Goal: Task Accomplishment & Management: Use online tool/utility

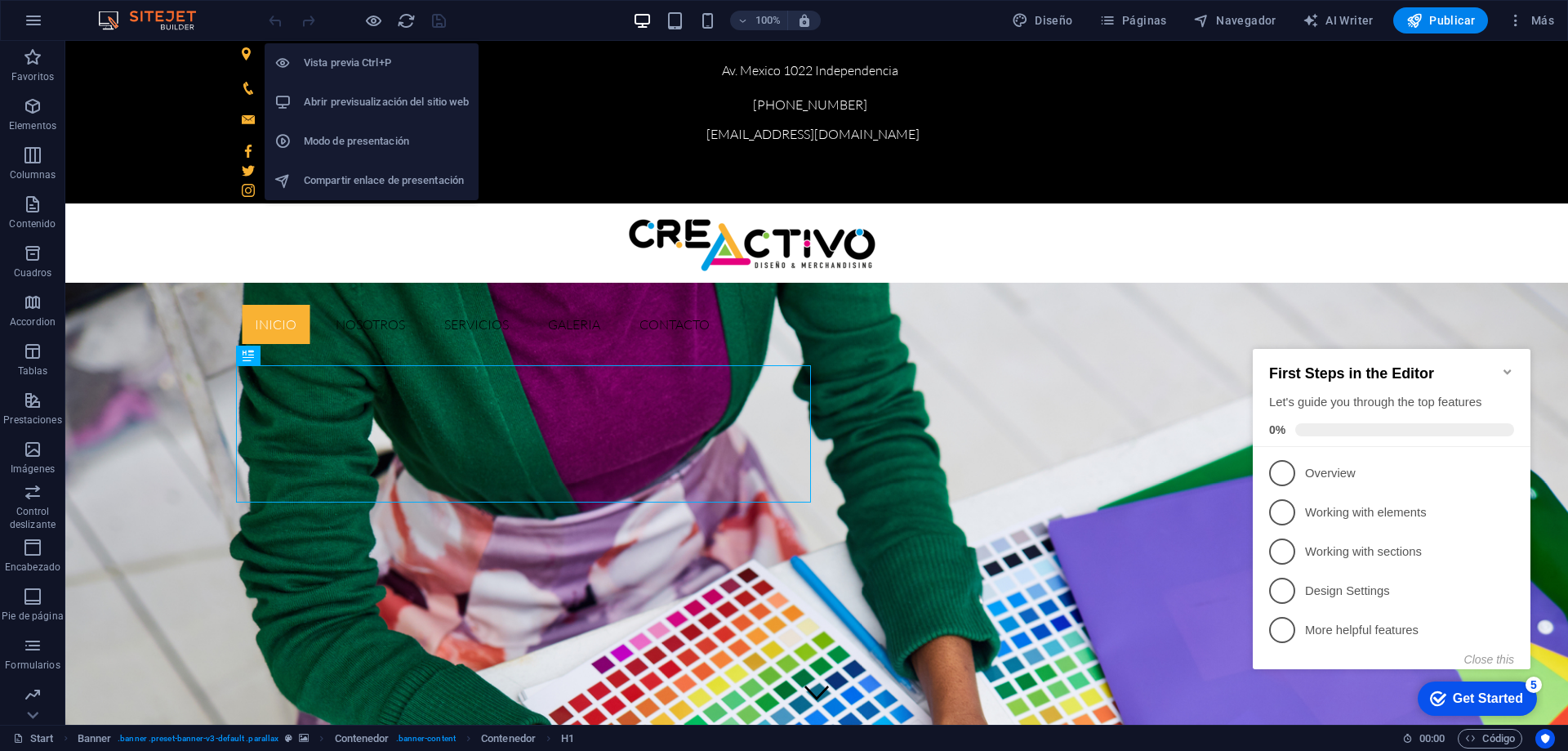
click at [359, 93] on h6 "Abrir previsualización del sitio web" at bounding box center [385, 101] width 165 height 19
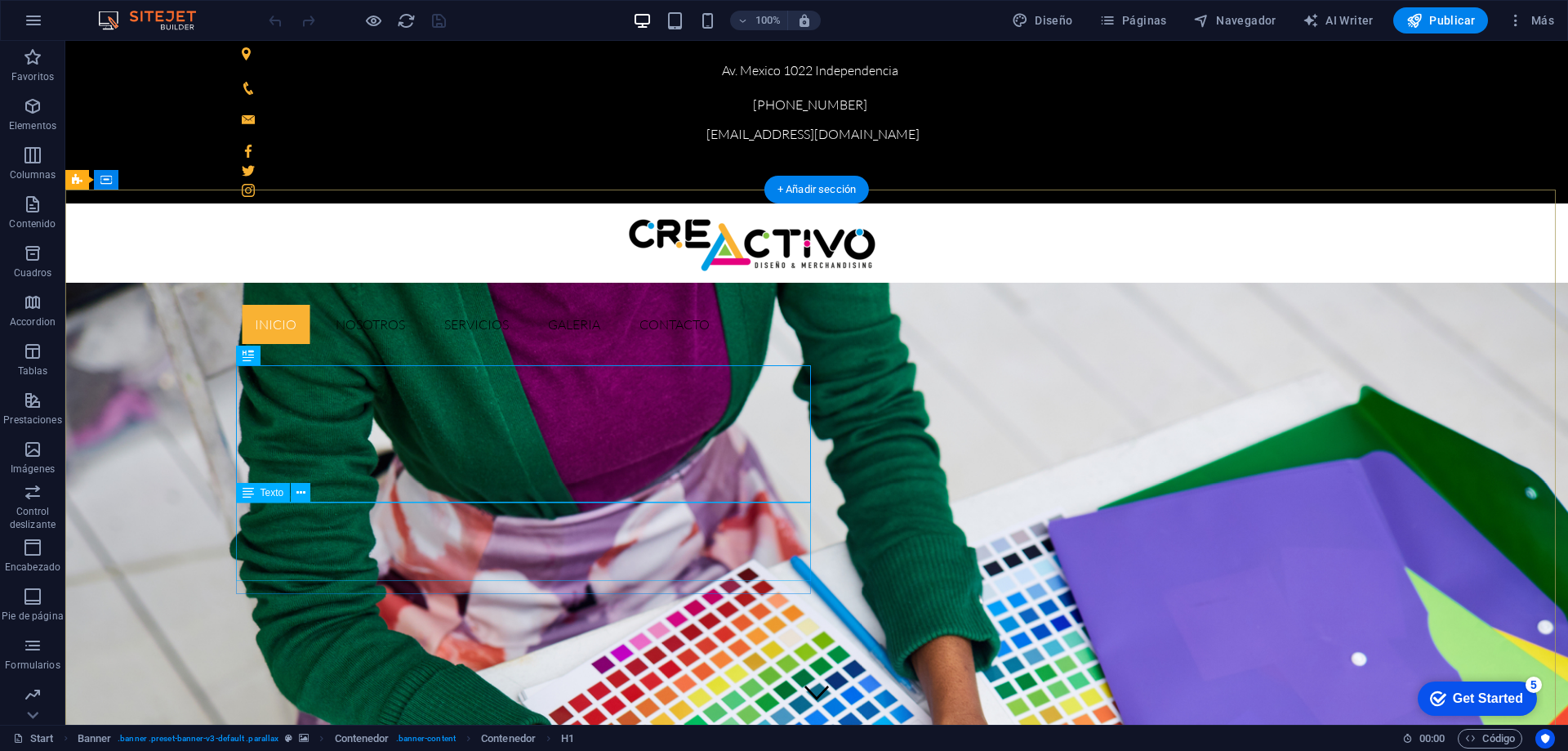
drag, startPoint x: 555, startPoint y: 555, endPoint x: 630, endPoint y: 570, distance: 76.5
drag, startPoint x: 629, startPoint y: 566, endPoint x: 729, endPoint y: 564, distance: 100.0
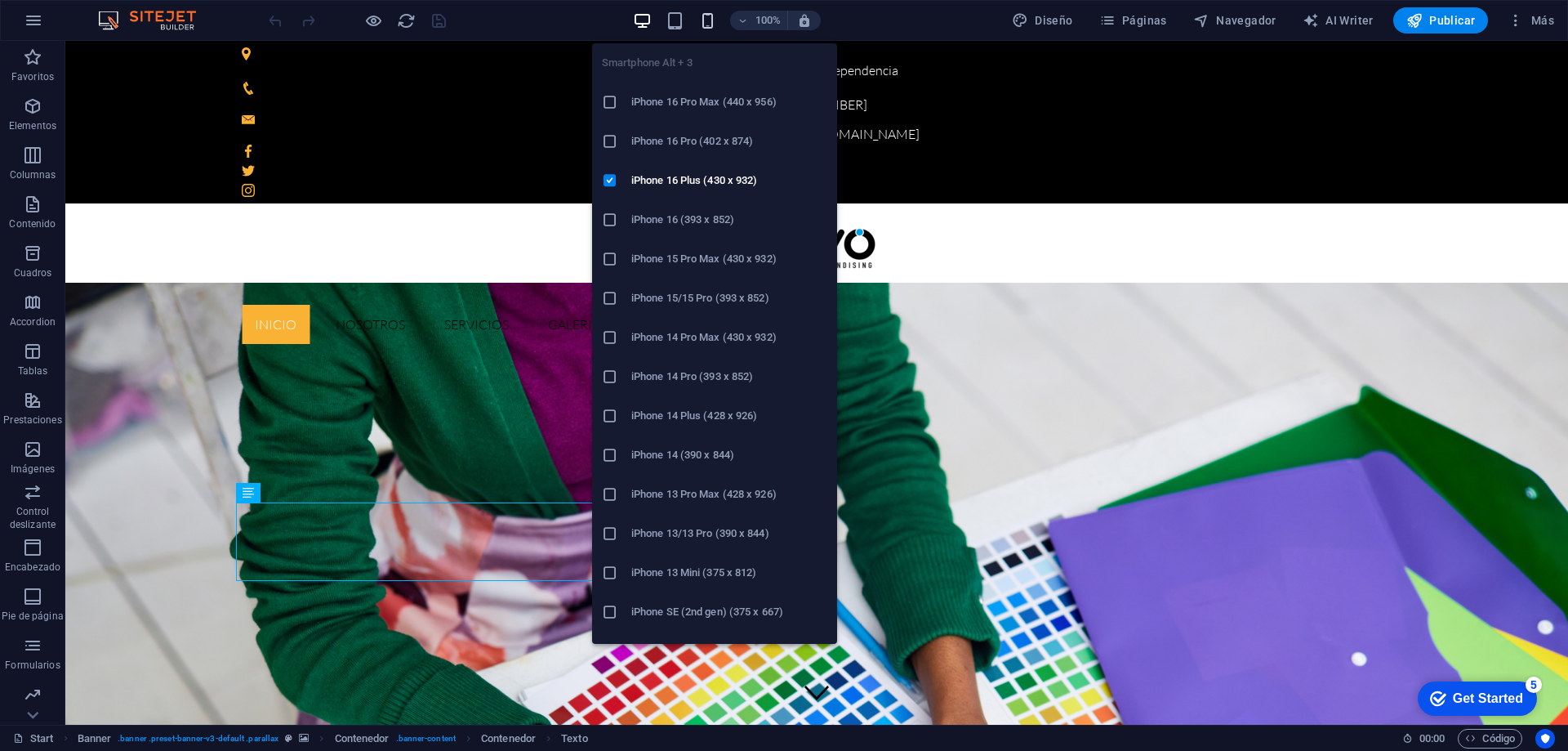
click at [713, 23] on icon "button" at bounding box center [707, 21] width 18 height 18
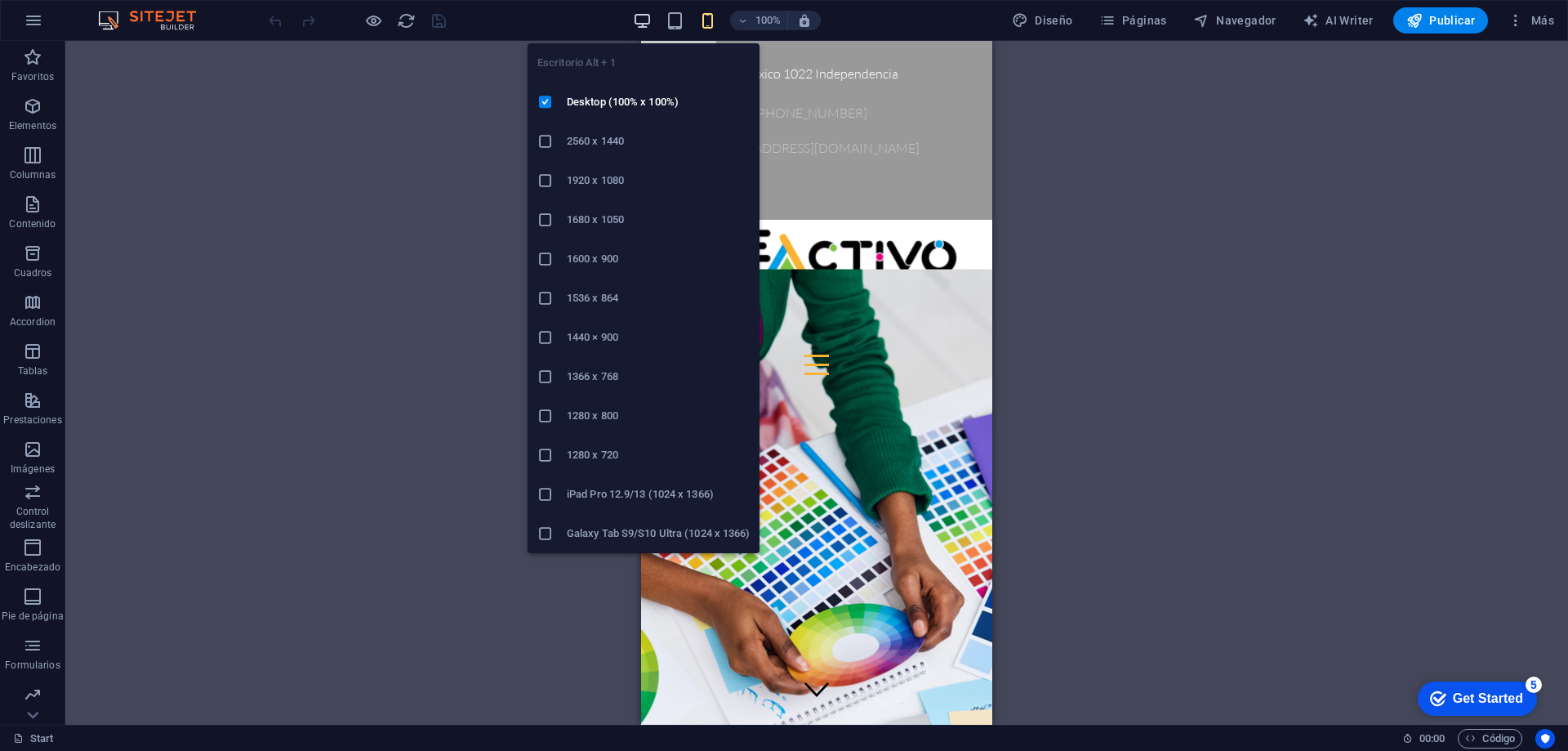
click at [645, 16] on icon "button" at bounding box center [642, 21] width 18 height 18
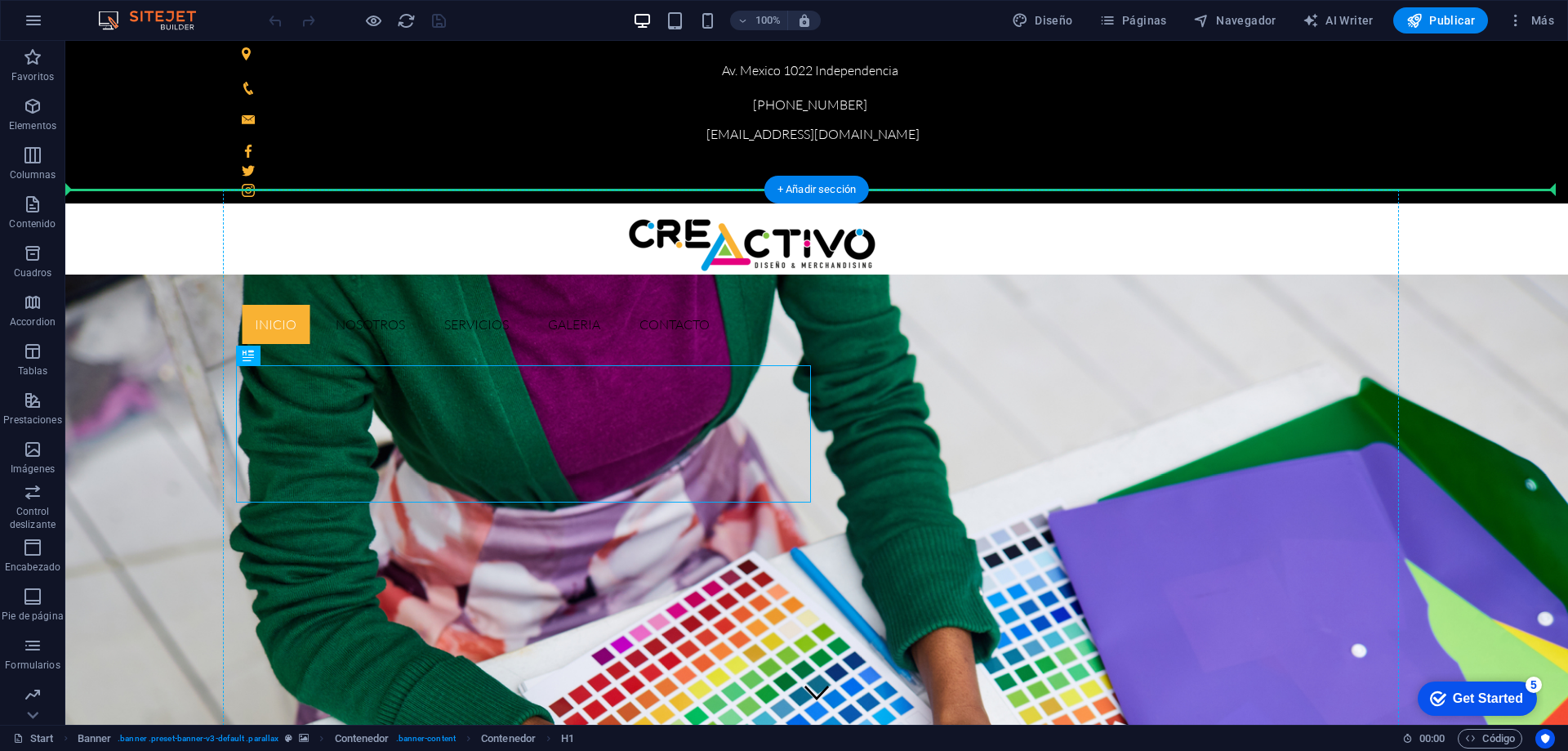
drag, startPoint x: 354, startPoint y: 394, endPoint x: 389, endPoint y: 358, distance: 50.2
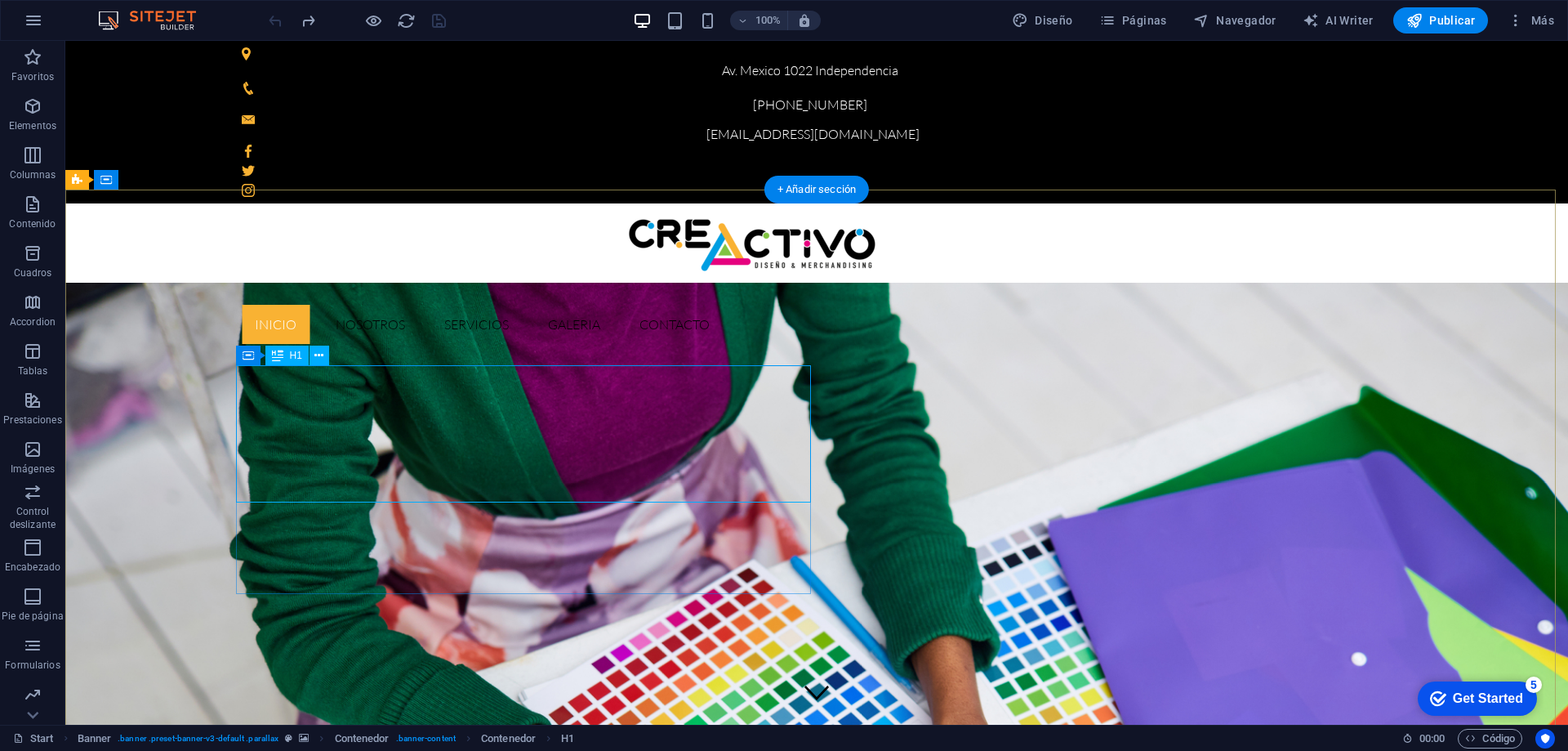
drag, startPoint x: 381, startPoint y: 374, endPoint x: 437, endPoint y: 263, distance: 124.3
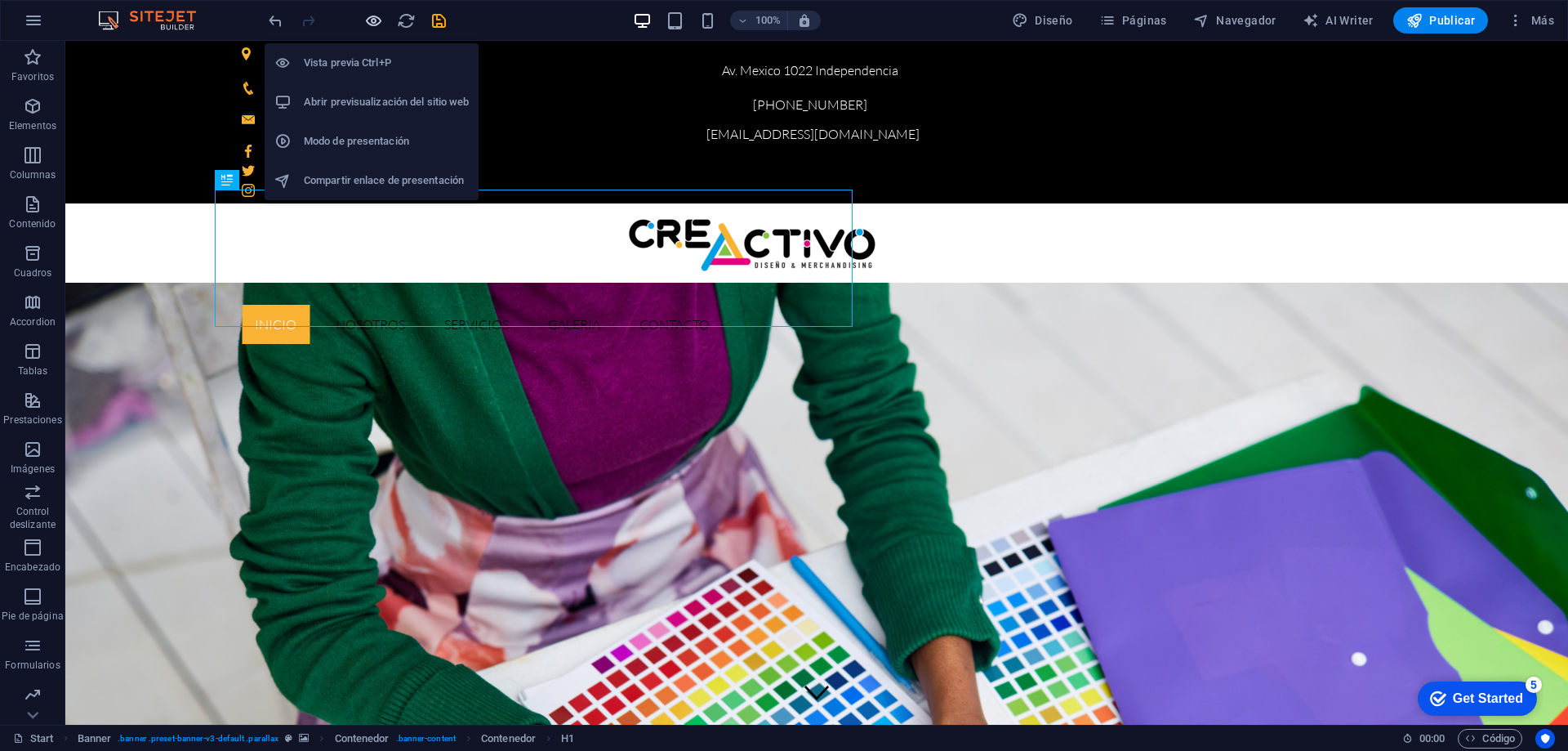
click at [374, 25] on icon "button" at bounding box center [374, 21] width 18 height 18
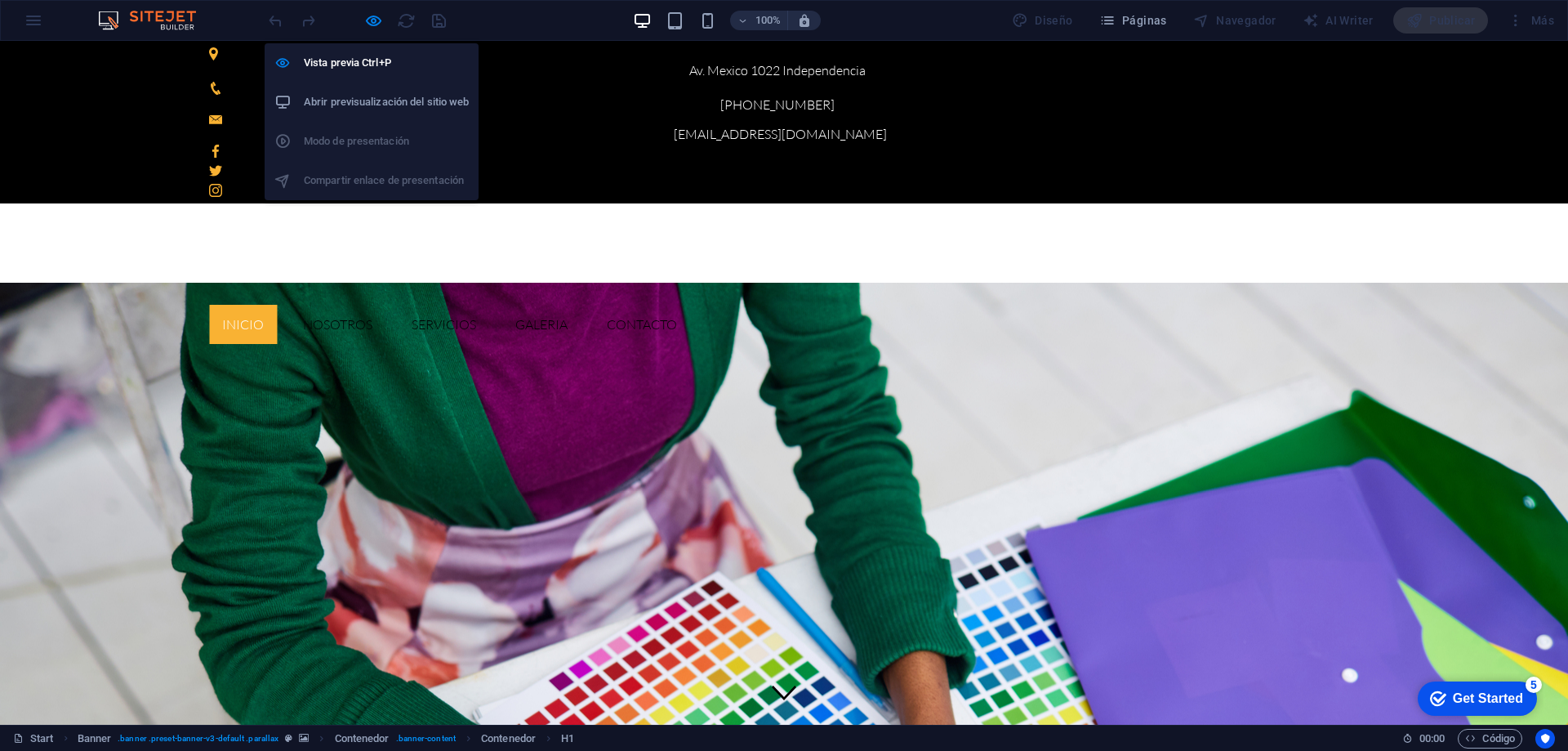
click at [373, 99] on h6 "Abrir previsualización del sitio web" at bounding box center [385, 101] width 165 height 19
click at [346, 61] on h6 "Vista previa Ctrl+P" at bounding box center [385, 63] width 165 height 19
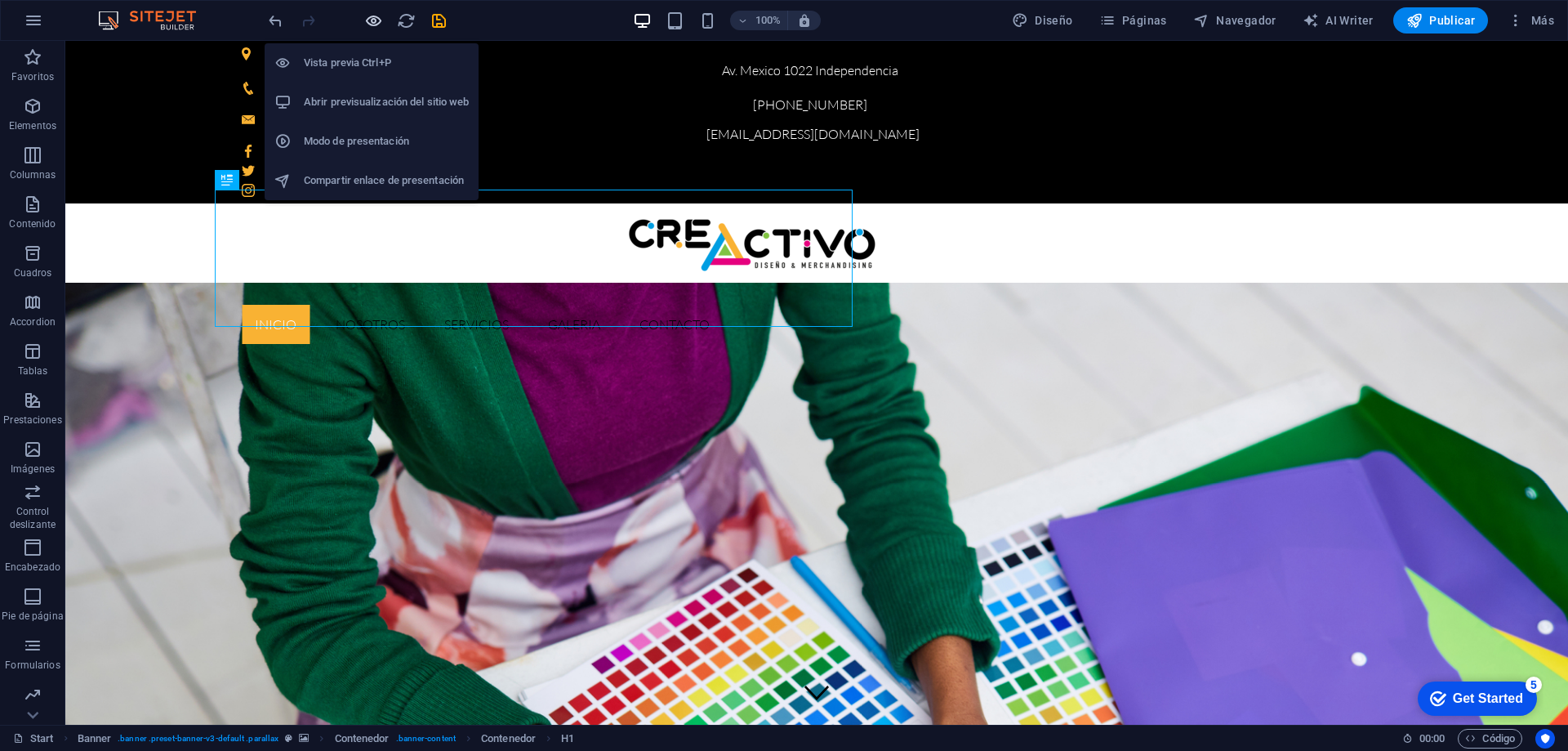
click at [371, 27] on icon "button" at bounding box center [374, 21] width 18 height 18
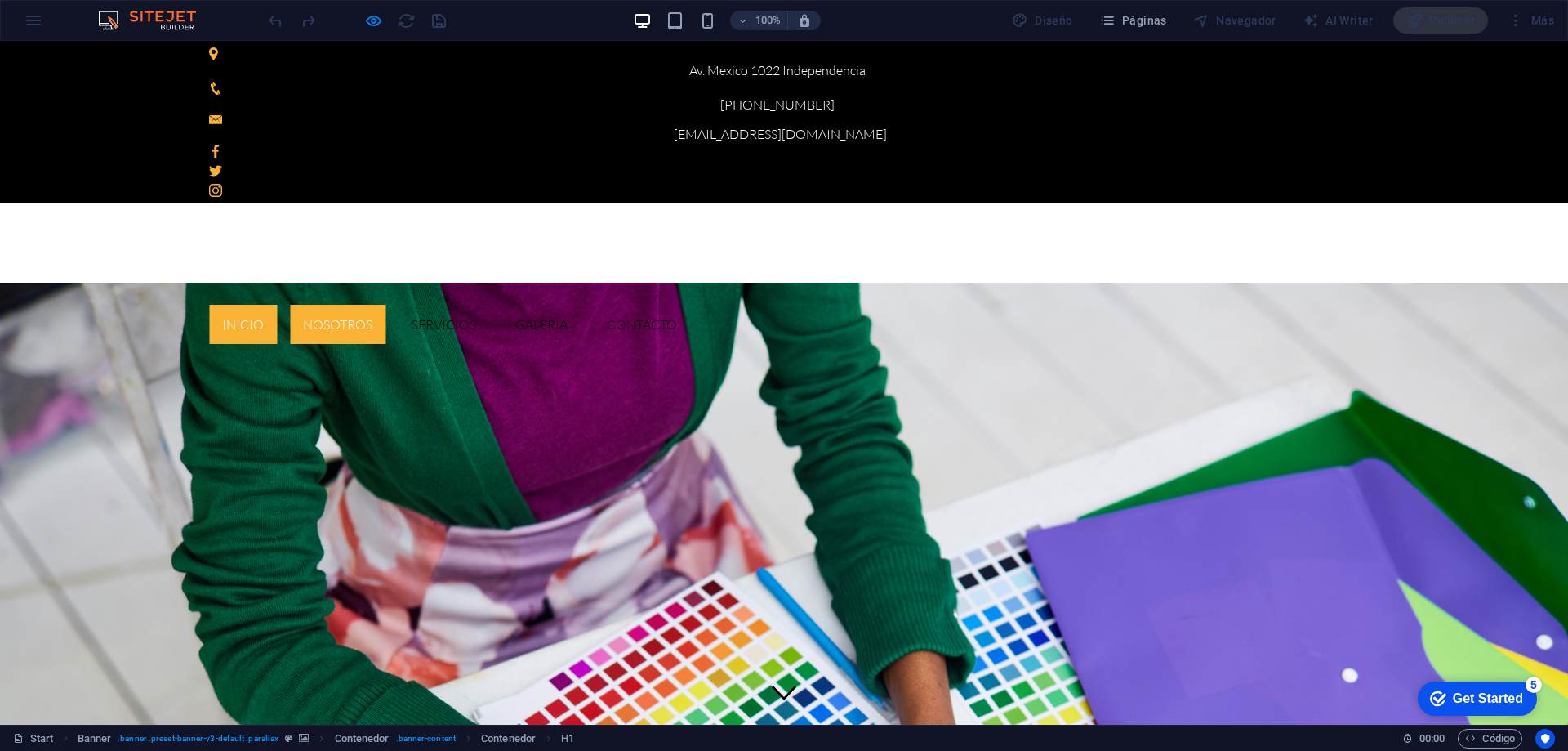
click at [385, 304] on link "Nosotros" at bounding box center [338, 324] width 95 height 39
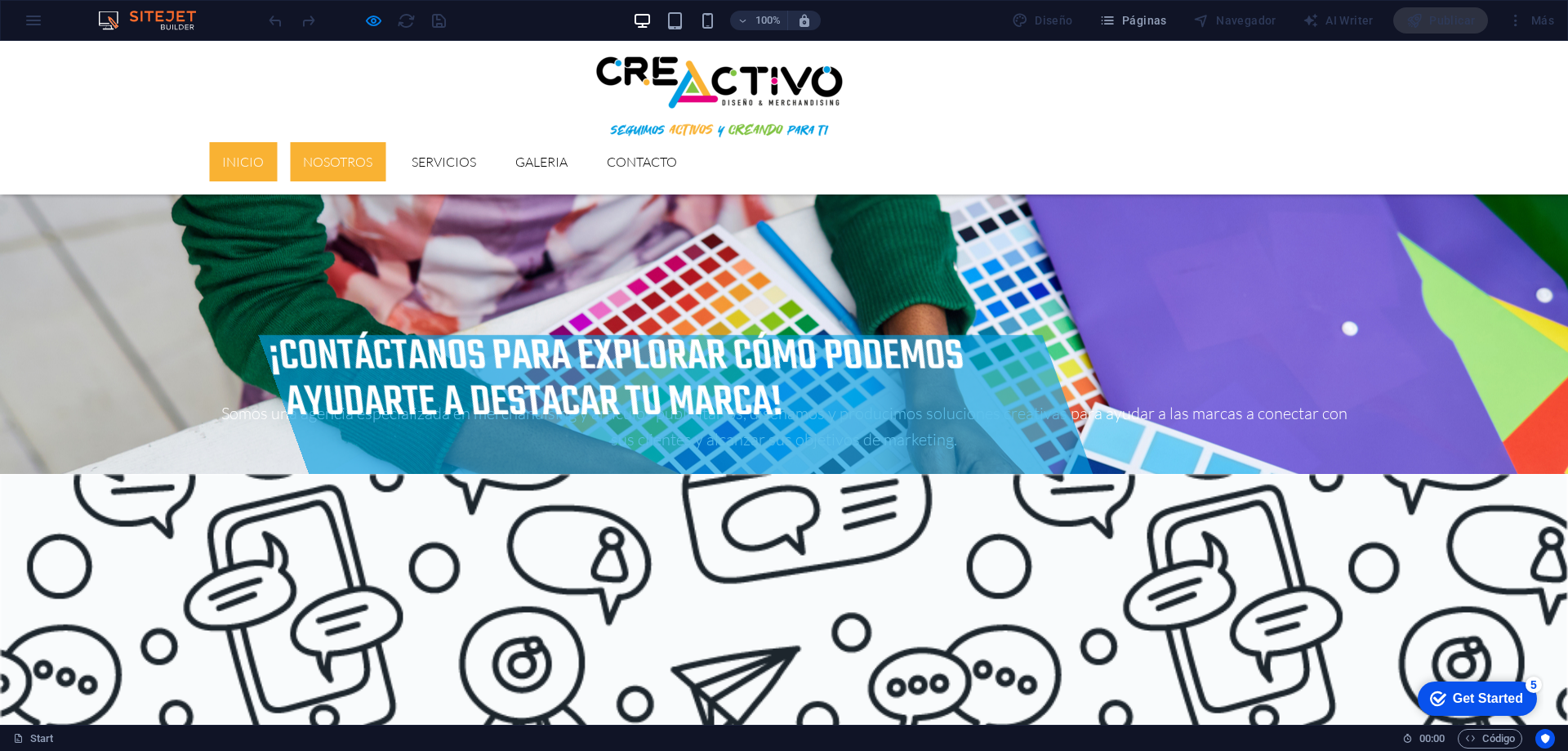
click at [277, 142] on link "Inicio" at bounding box center [242, 161] width 68 height 39
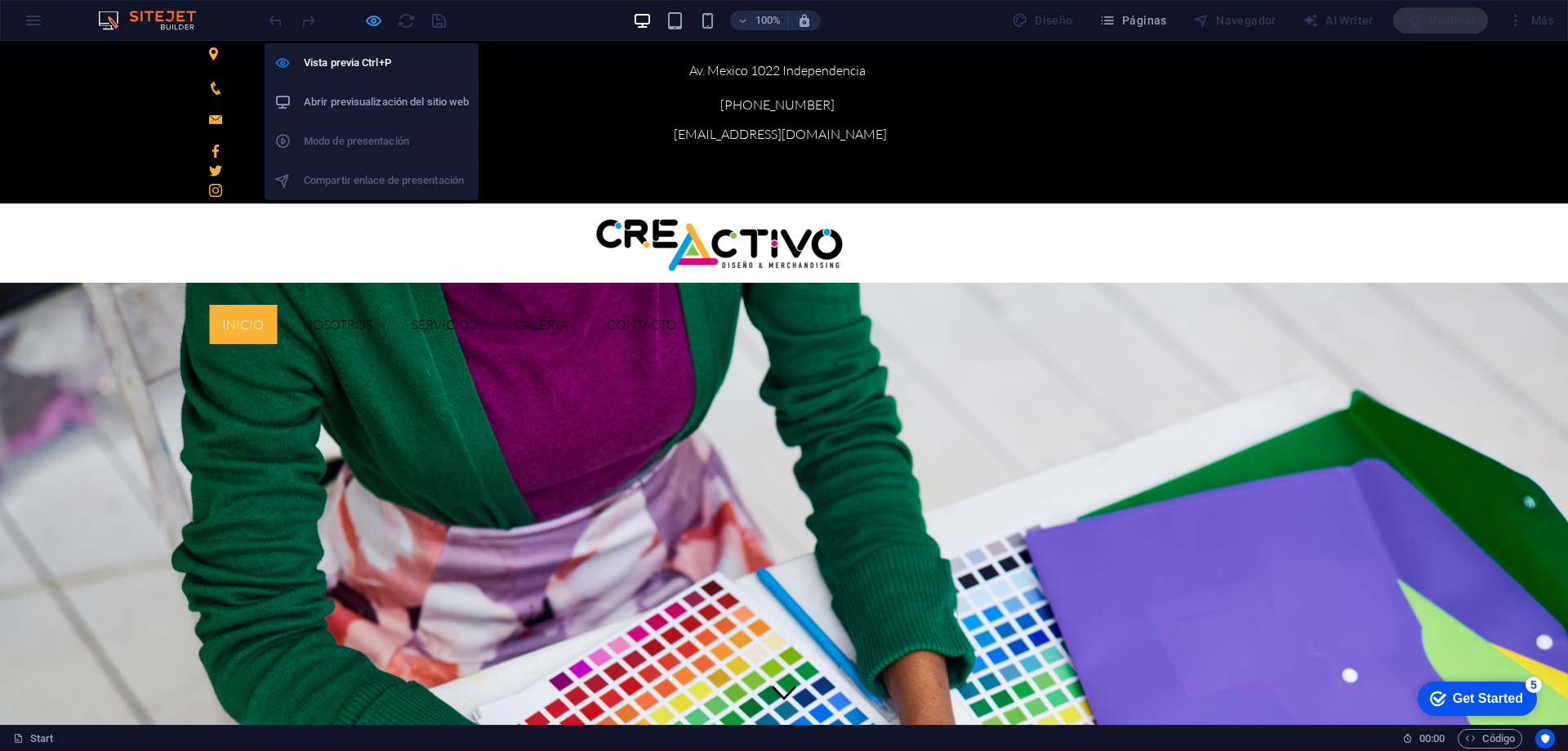
click at [374, 21] on icon "button" at bounding box center [374, 21] width 18 height 18
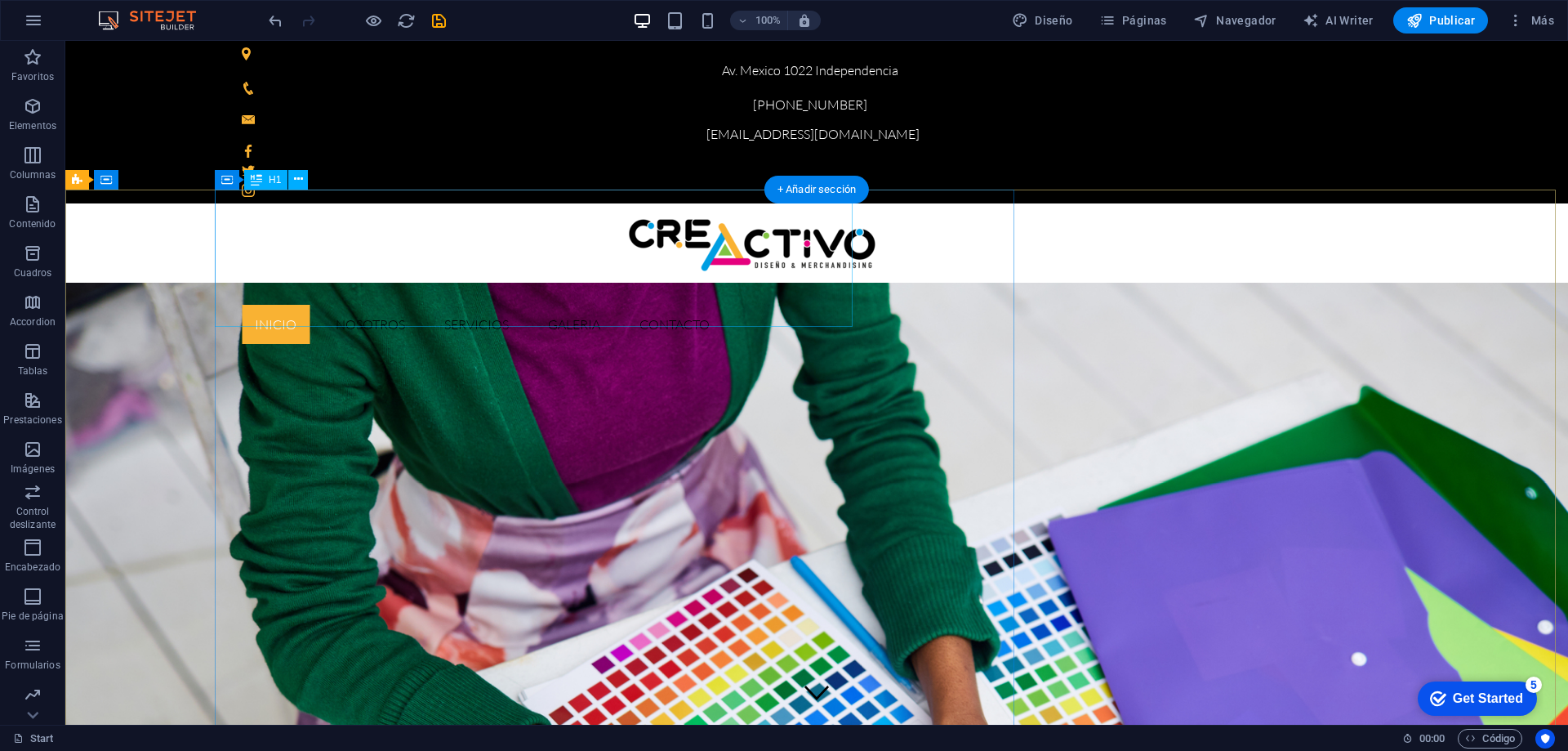
drag, startPoint x: 400, startPoint y: 244, endPoint x: 441, endPoint y: 360, distance: 123.0
drag, startPoint x: 512, startPoint y: 259, endPoint x: 600, endPoint y: 338, distance: 118.3
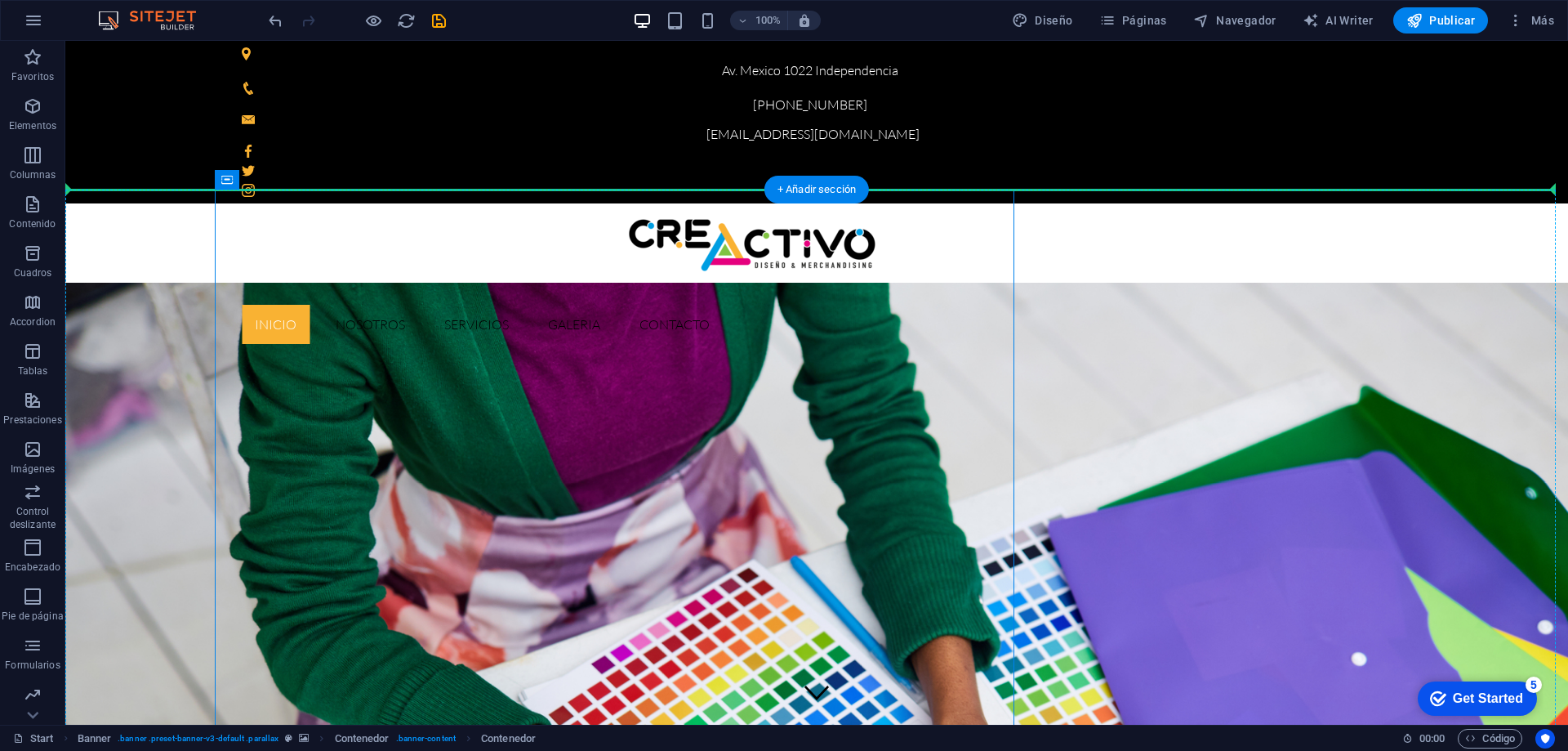
drag, startPoint x: 298, startPoint y: 217, endPoint x: 277, endPoint y: 406, distance: 190.2
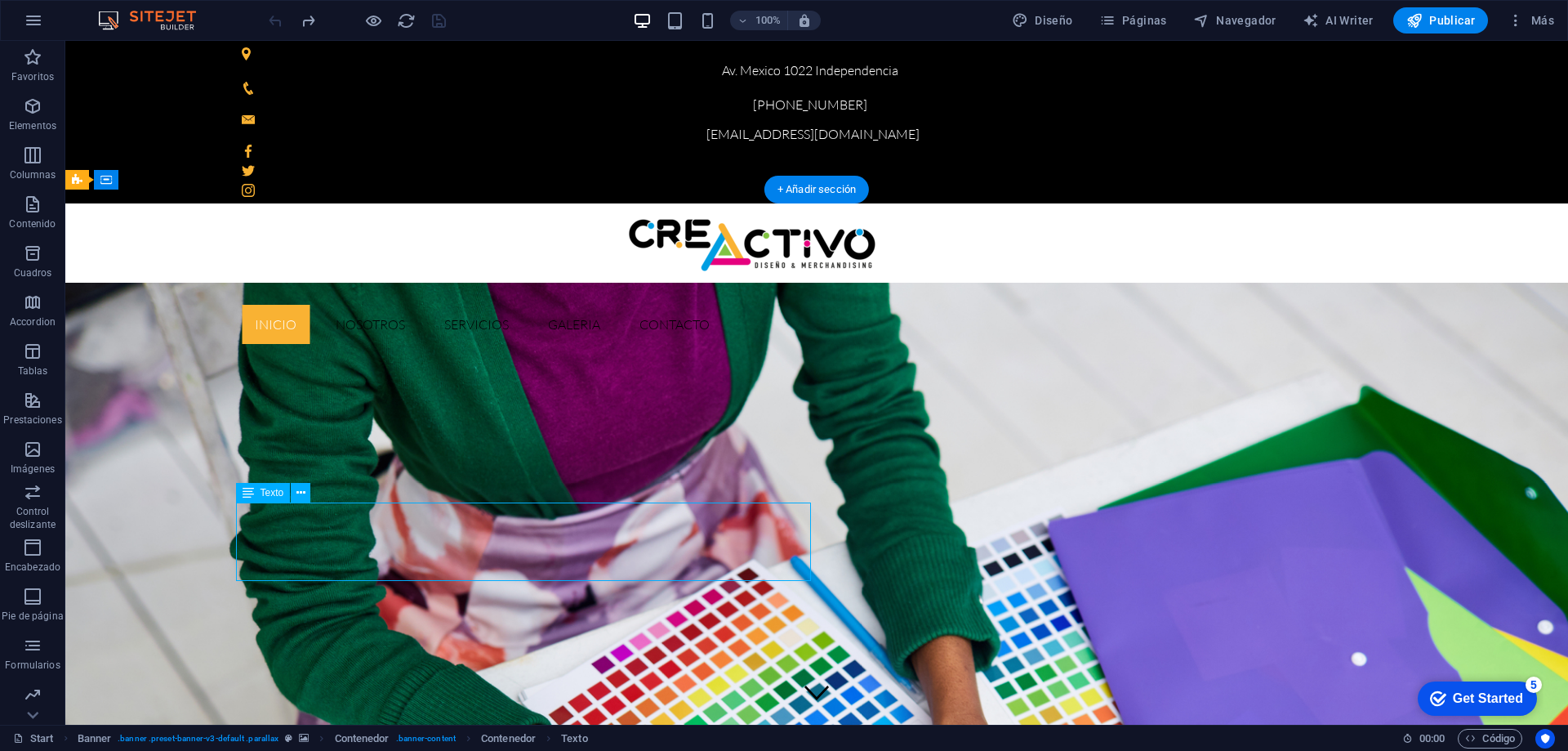
drag, startPoint x: 493, startPoint y: 536, endPoint x: 559, endPoint y: 543, distance: 66.4
drag, startPoint x: 550, startPoint y: 543, endPoint x: 262, endPoint y: 544, distance: 288.0
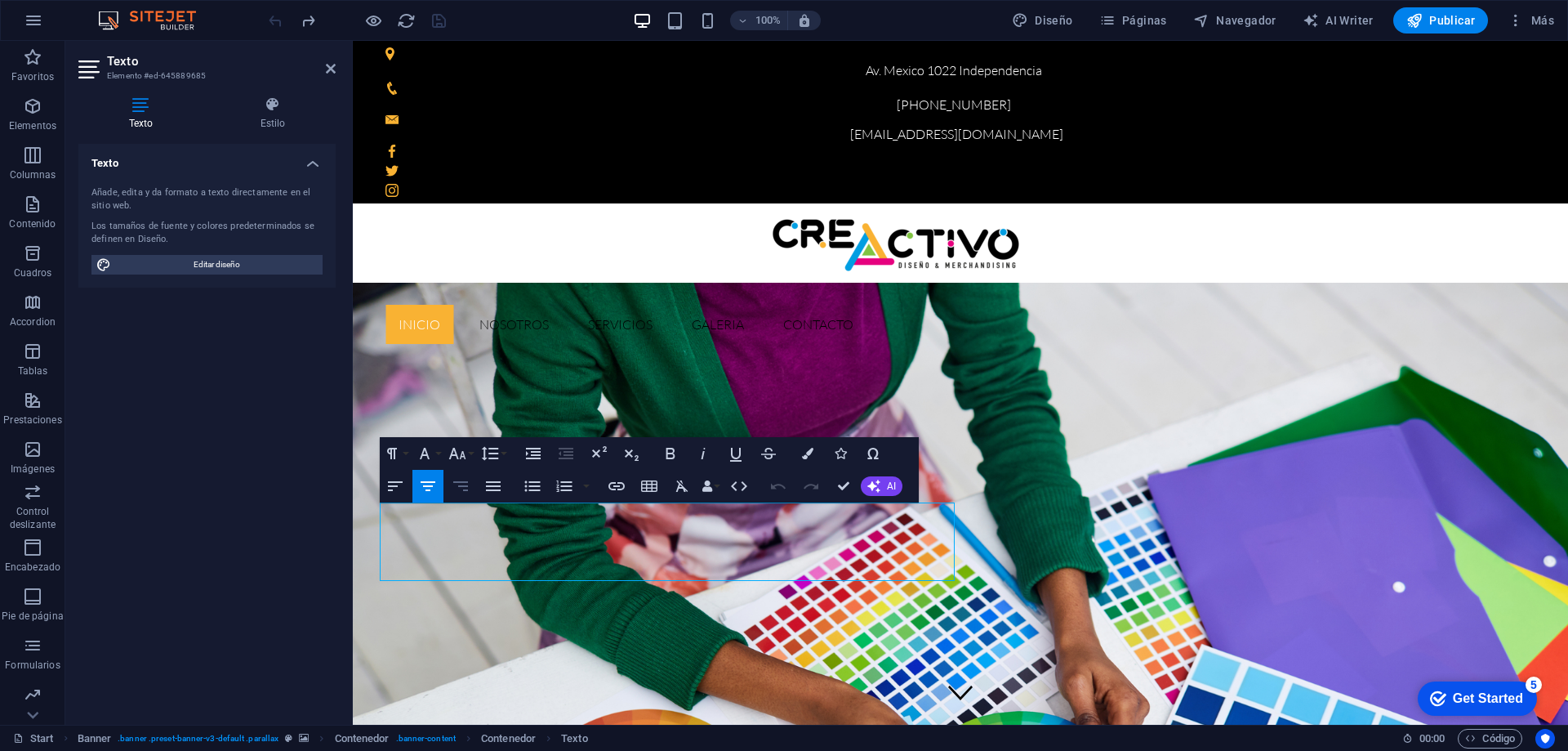
click at [465, 488] on icon "button" at bounding box center [460, 486] width 19 height 19
click at [36, 208] on icon "button" at bounding box center [32, 204] width 19 height 19
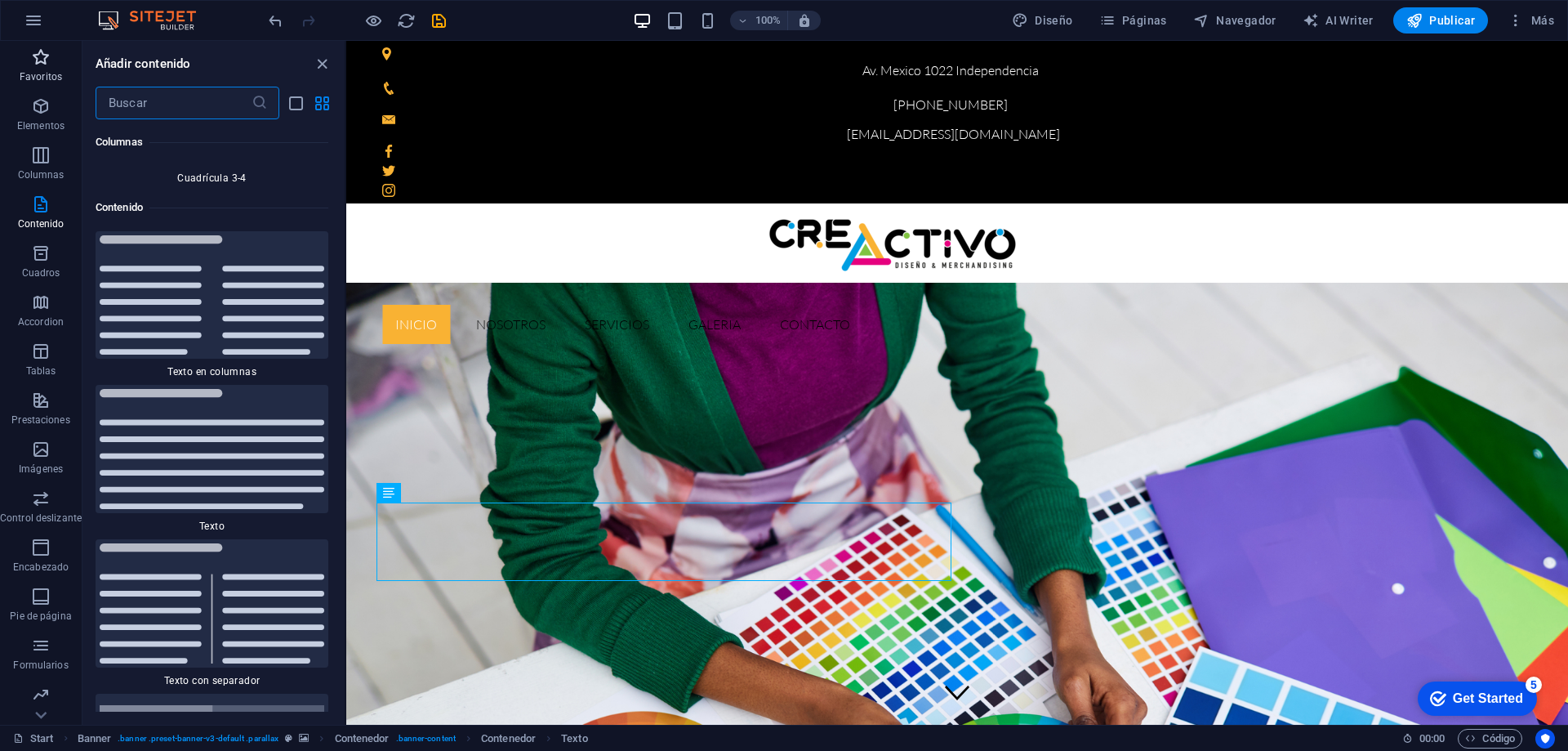
scroll to position [5500, 0]
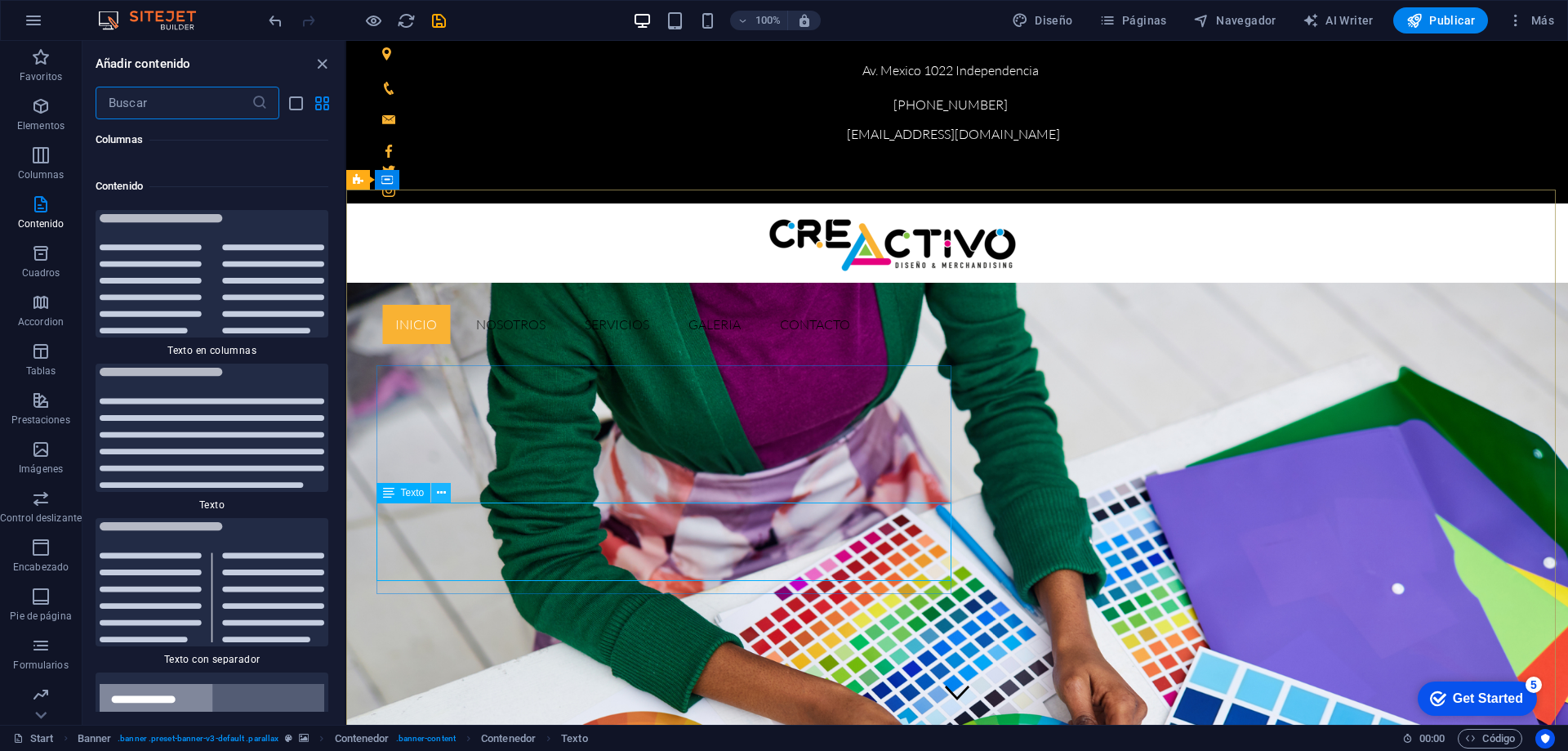
click at [440, 488] on icon at bounding box center [441, 493] width 9 height 18
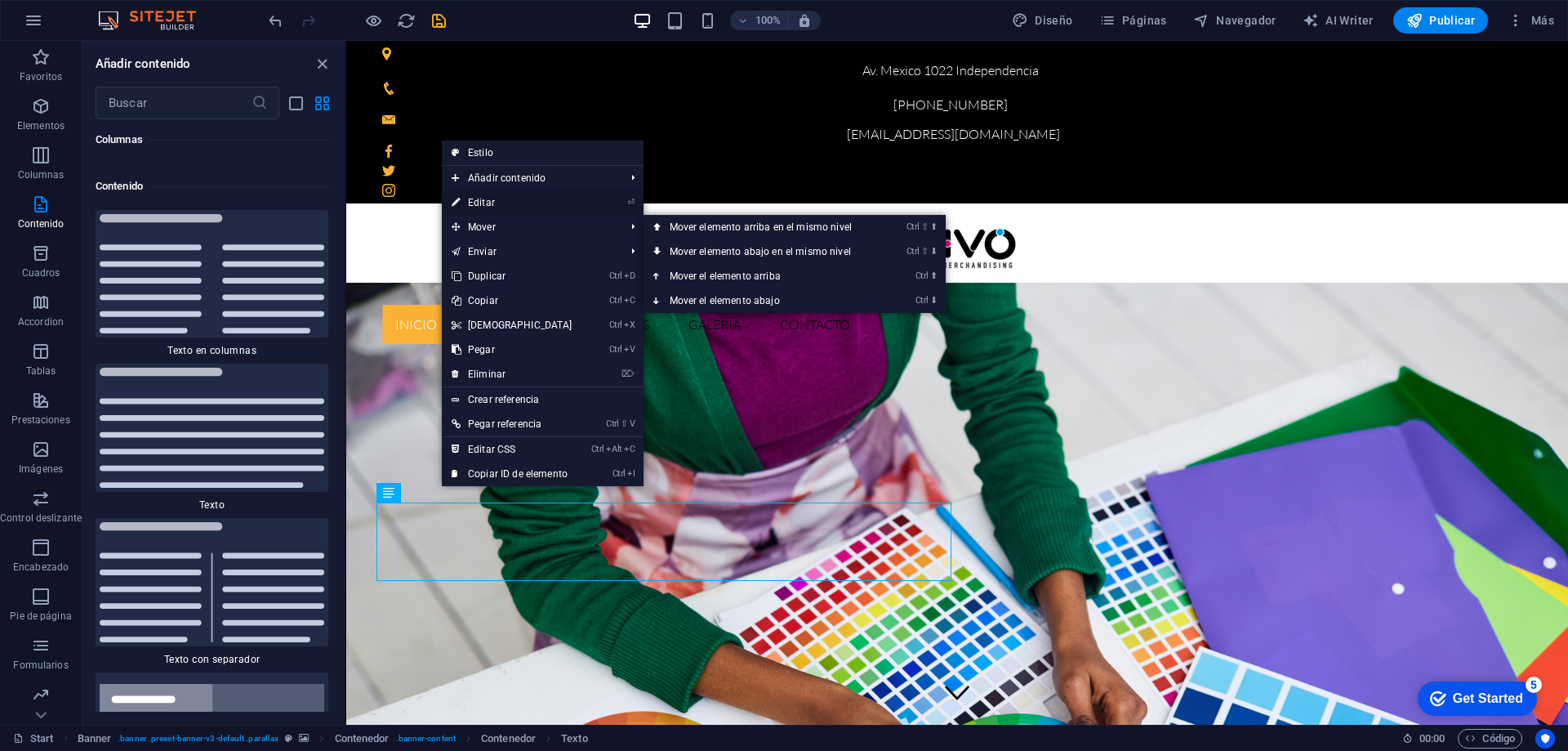
click at [489, 204] on link "⏎ Editar" at bounding box center [512, 202] width 140 height 24
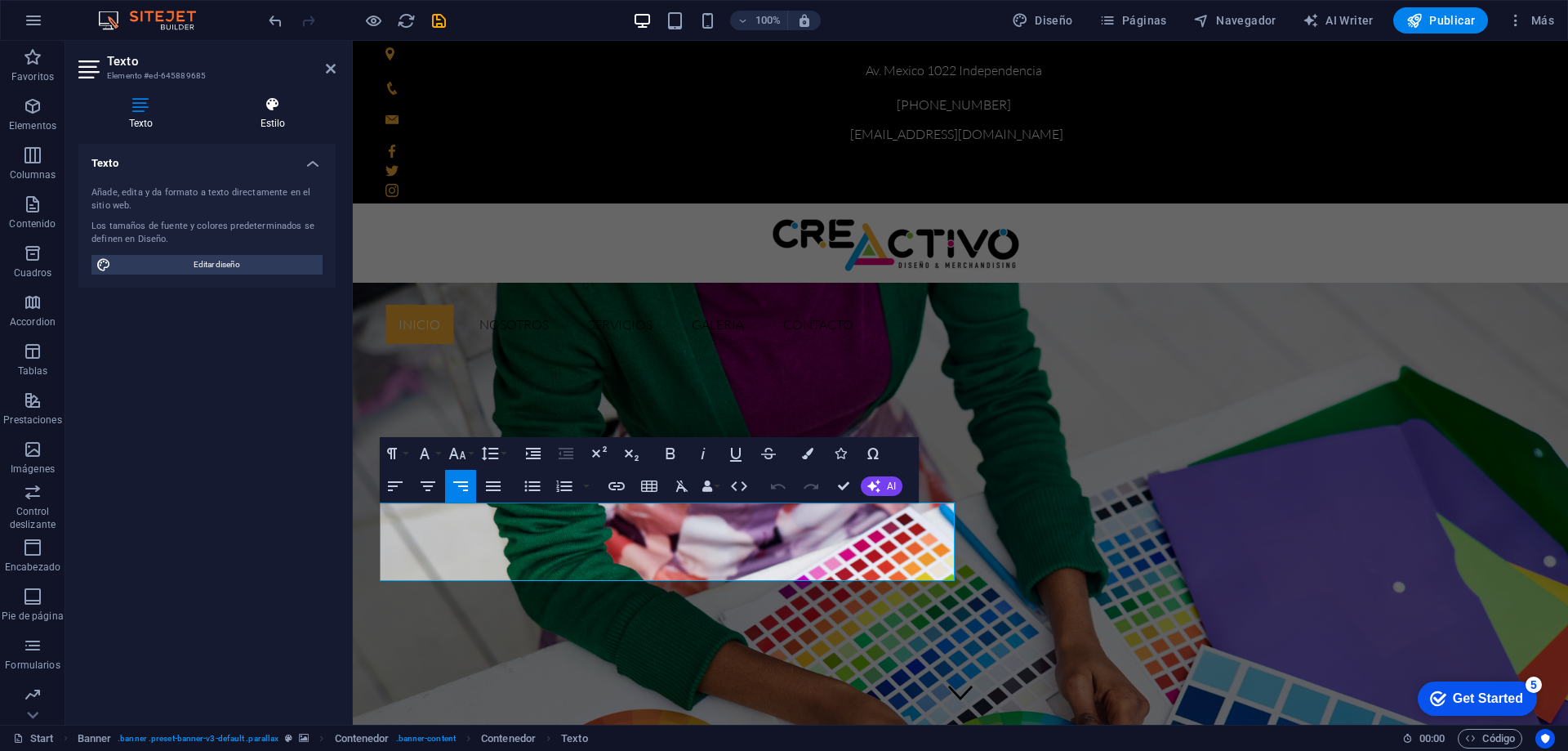
click at [269, 108] on icon at bounding box center [272, 105] width 125 height 17
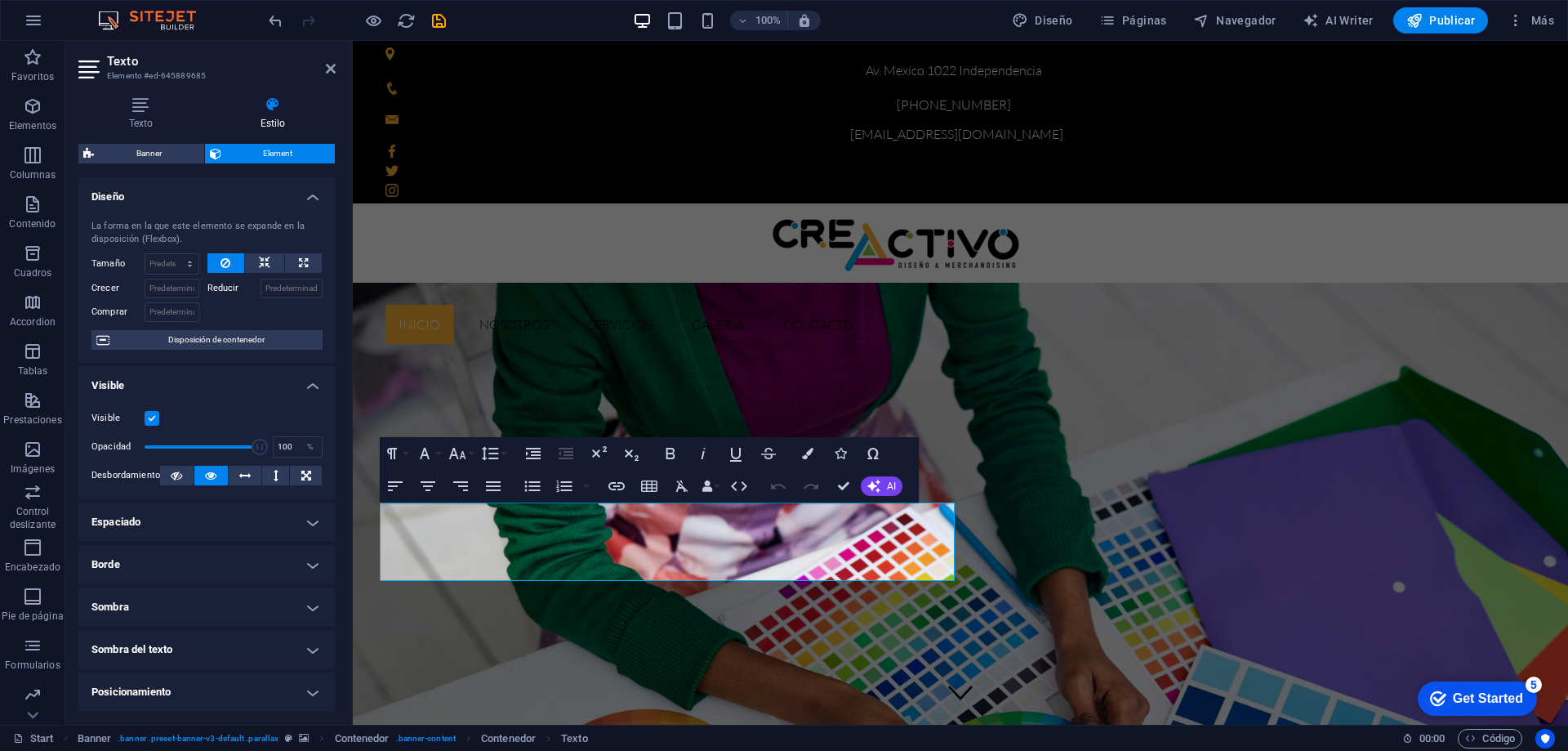
click at [152, 519] on h4 "Espaciado" at bounding box center [207, 522] width 257 height 39
click at [152, 519] on h4 "Espaciado" at bounding box center [207, 517] width 257 height 29
click at [152, 519] on h4 "Espaciado" at bounding box center [207, 522] width 257 height 39
click at [152, 519] on h4 "Espaciado" at bounding box center [207, 517] width 257 height 29
click at [153, 565] on h4 "Borde" at bounding box center [207, 565] width 257 height 39
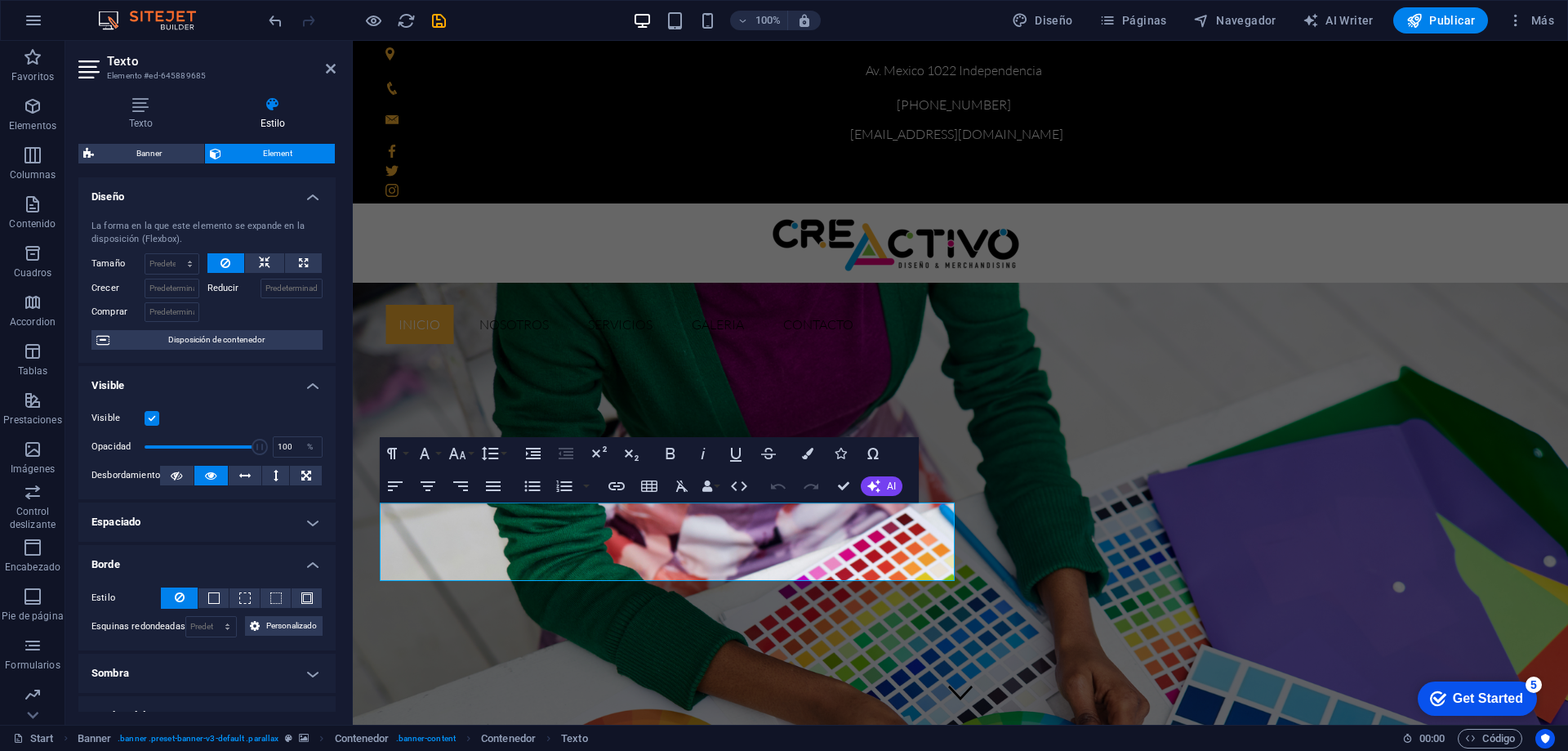
click at [153, 565] on h4 "Borde" at bounding box center [207, 559] width 257 height 29
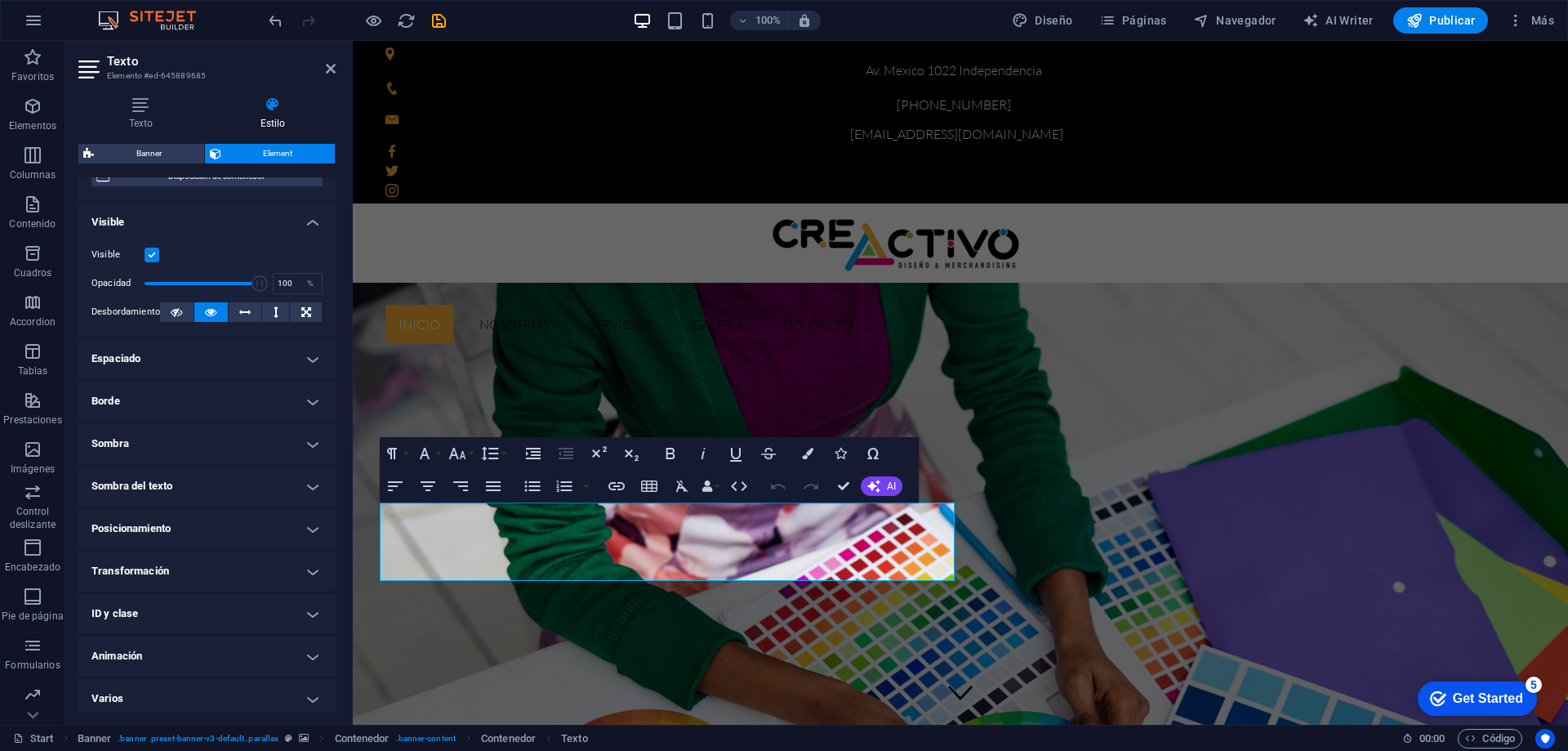
scroll to position [170, 0]
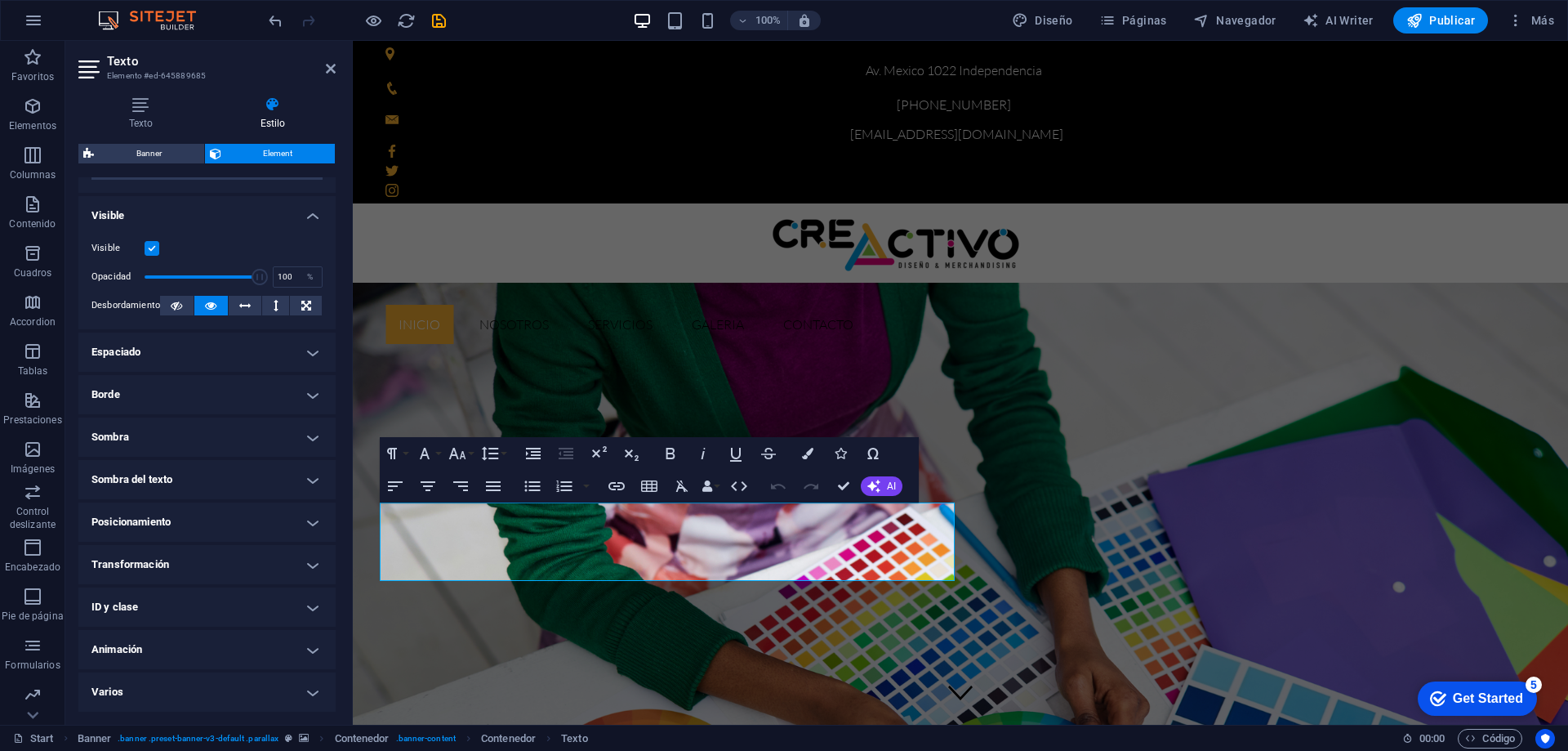
click at [165, 513] on h4 "Posicionamiento" at bounding box center [207, 522] width 257 height 39
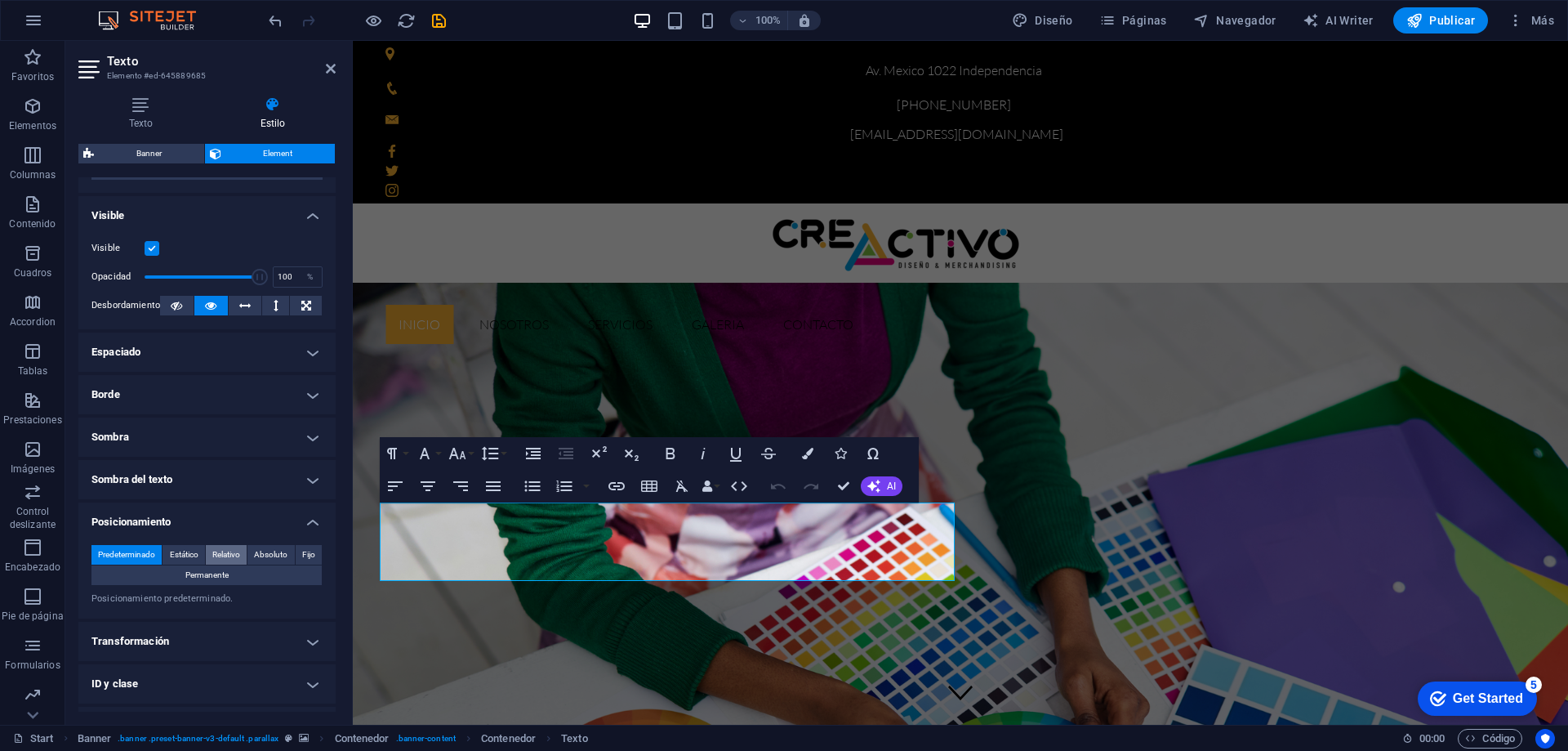
click at [230, 553] on span "Relativo" at bounding box center [226, 554] width 28 height 19
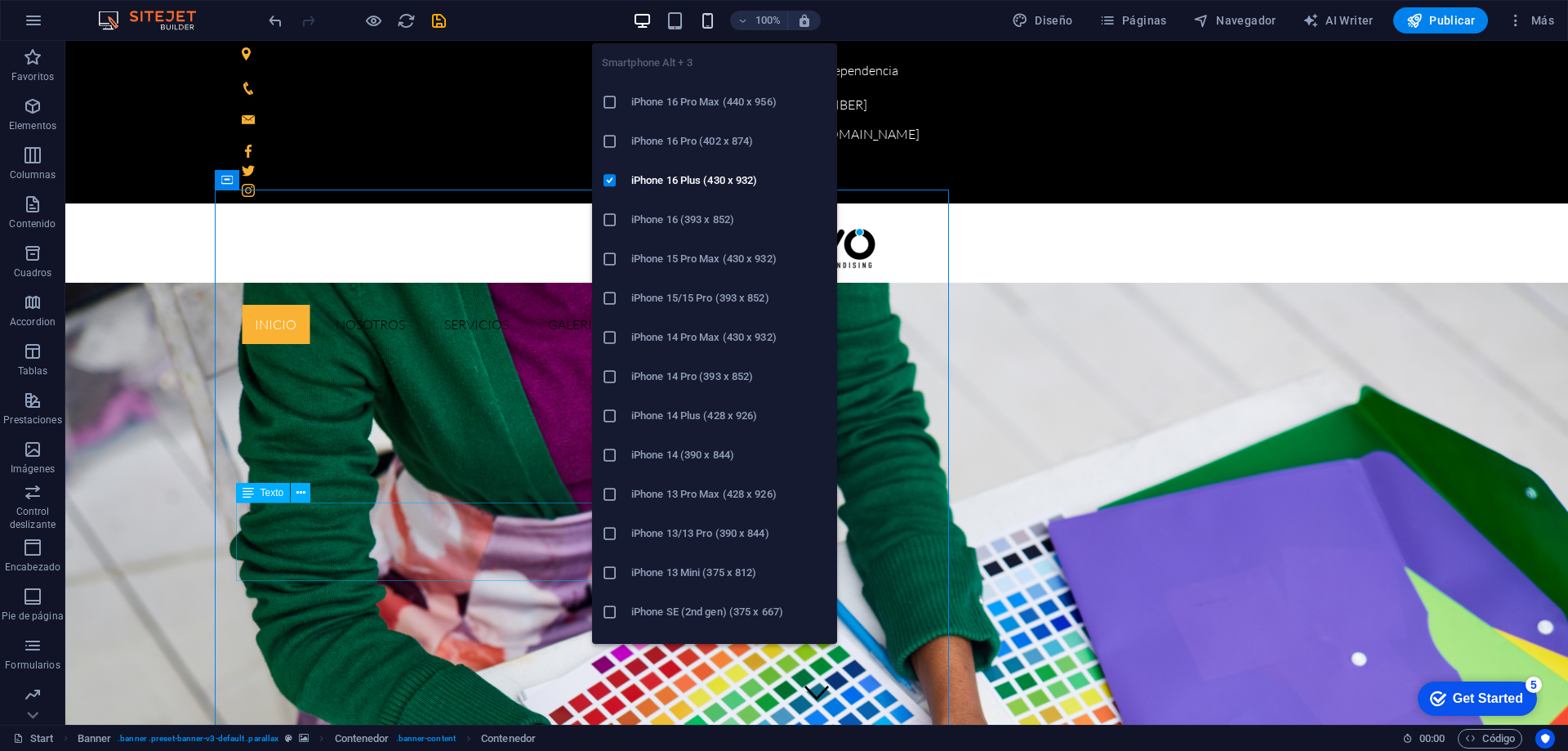
click at [704, 21] on icon "button" at bounding box center [707, 21] width 18 height 18
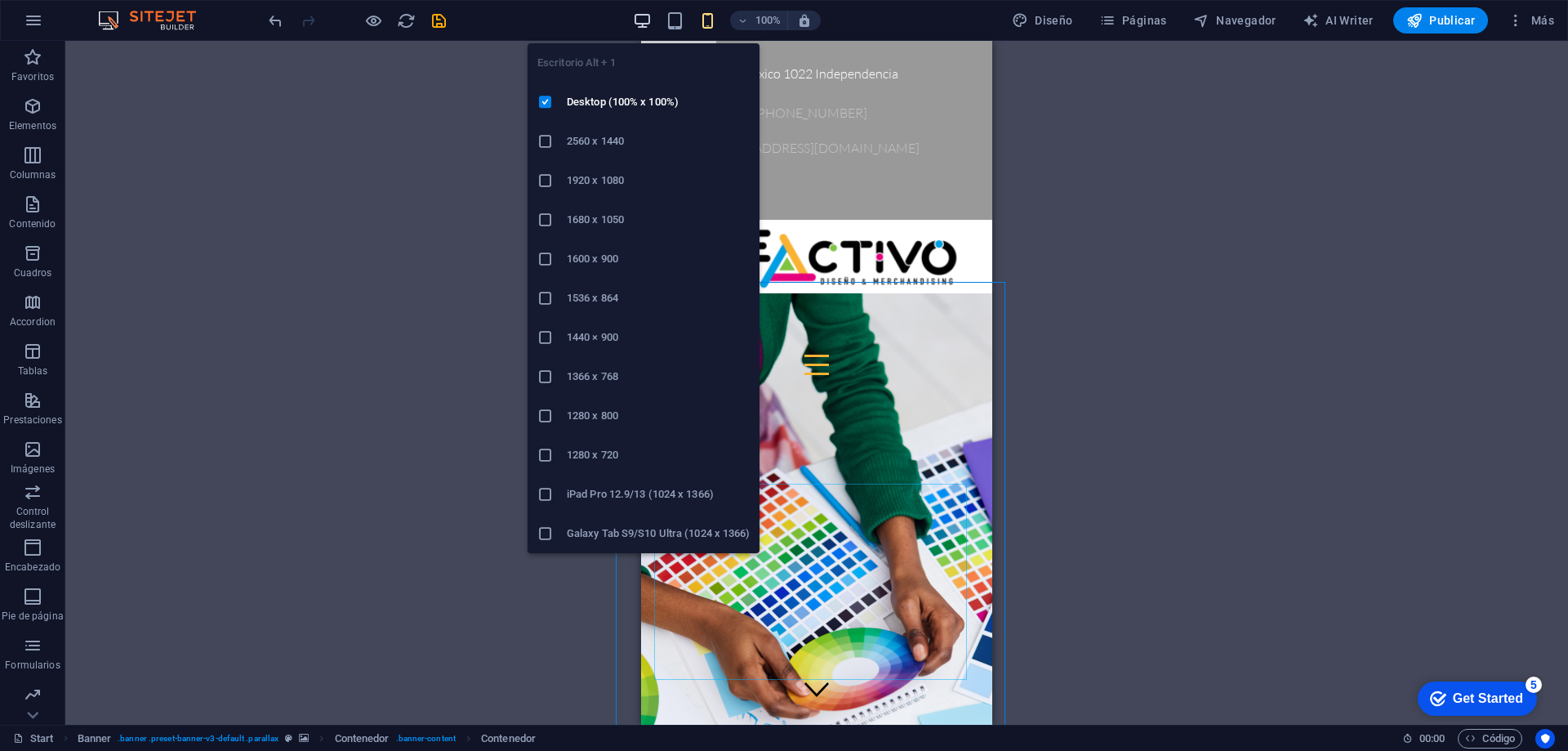
click at [651, 22] on icon "button" at bounding box center [642, 21] width 18 height 18
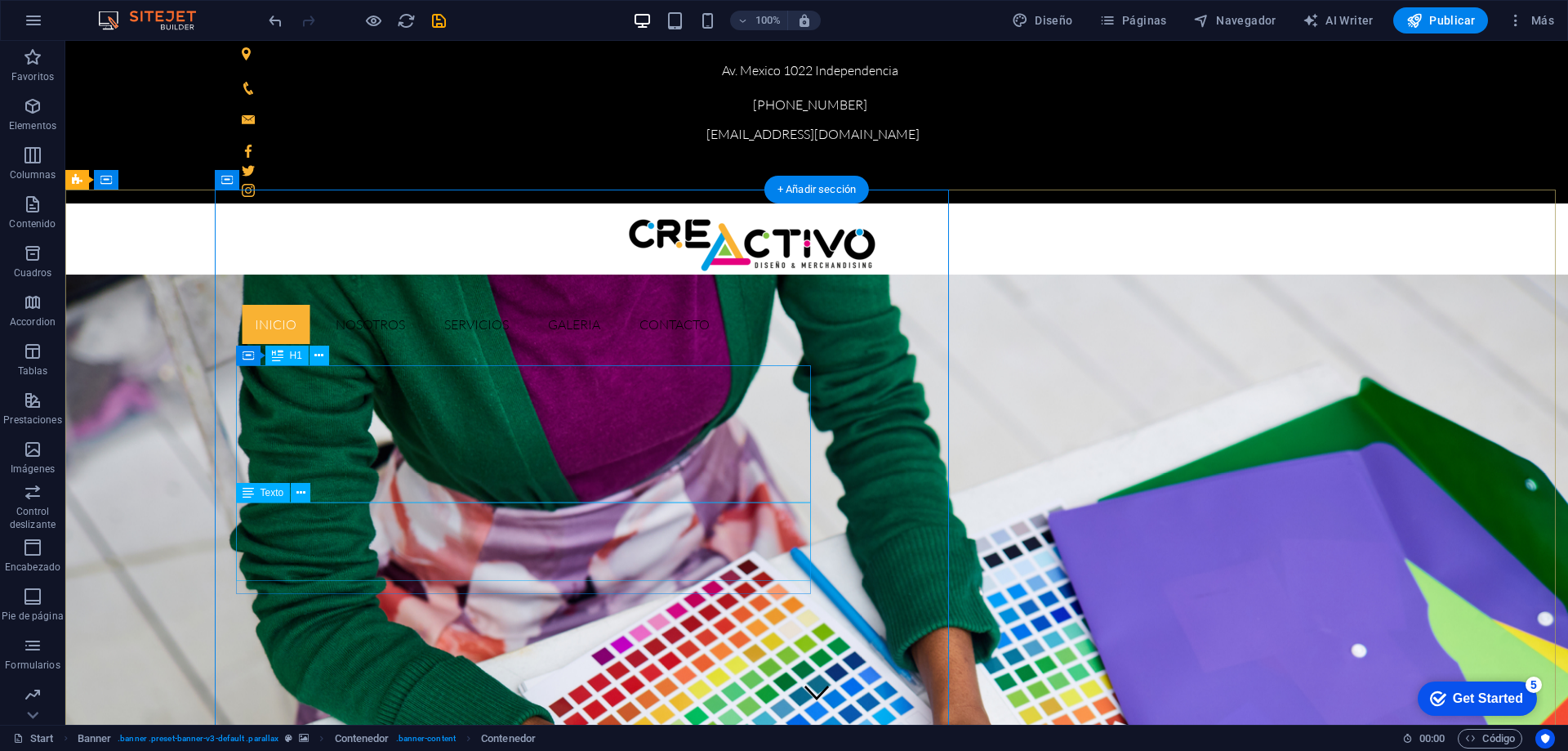
drag, startPoint x: 374, startPoint y: 366, endPoint x: 419, endPoint y: 372, distance: 45.4
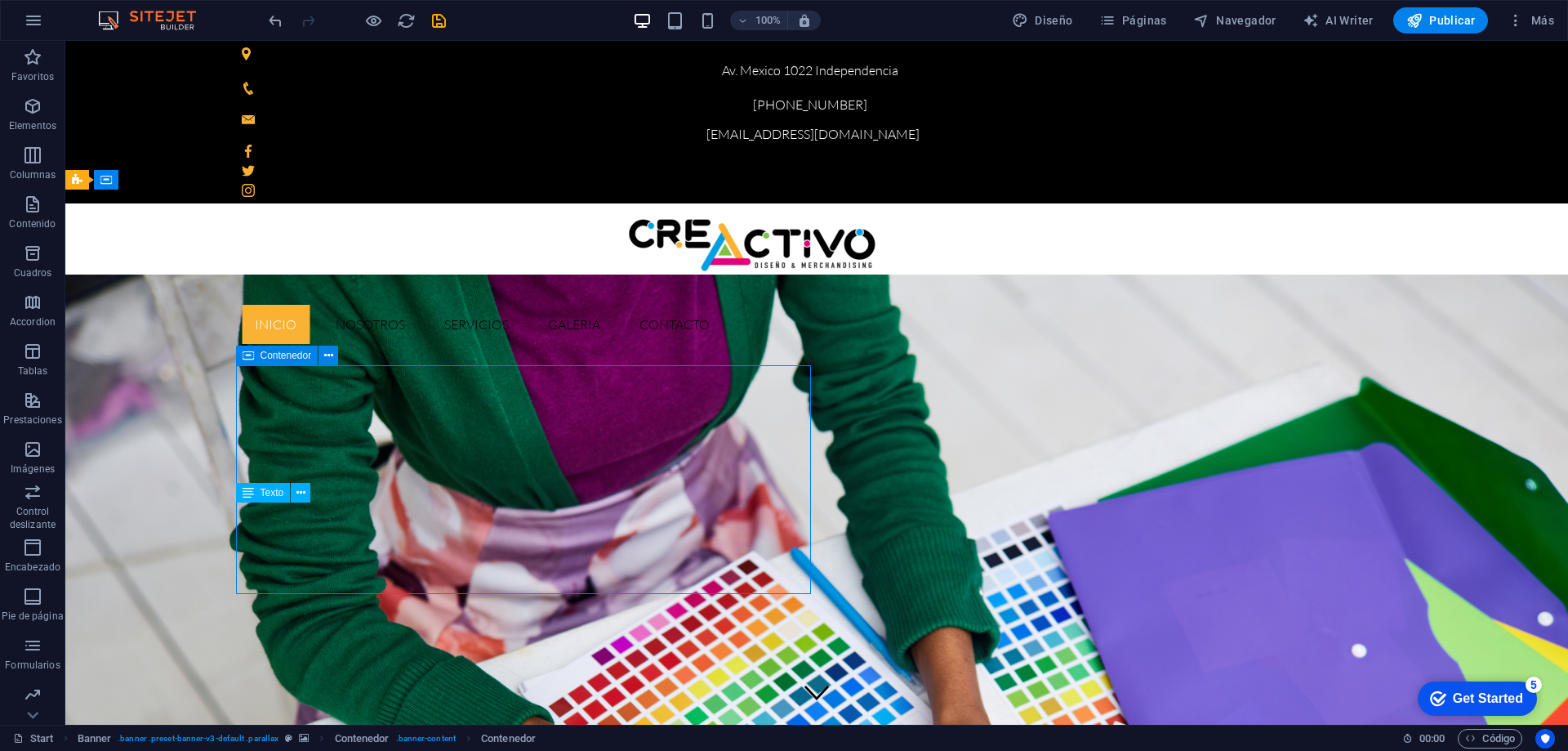
drag, startPoint x: 246, startPoint y: 356, endPoint x: 288, endPoint y: 357, distance: 42.0
click at [288, 357] on div "Contenedor" at bounding box center [277, 355] width 83 height 19
click at [329, 357] on icon at bounding box center [328, 355] width 9 height 18
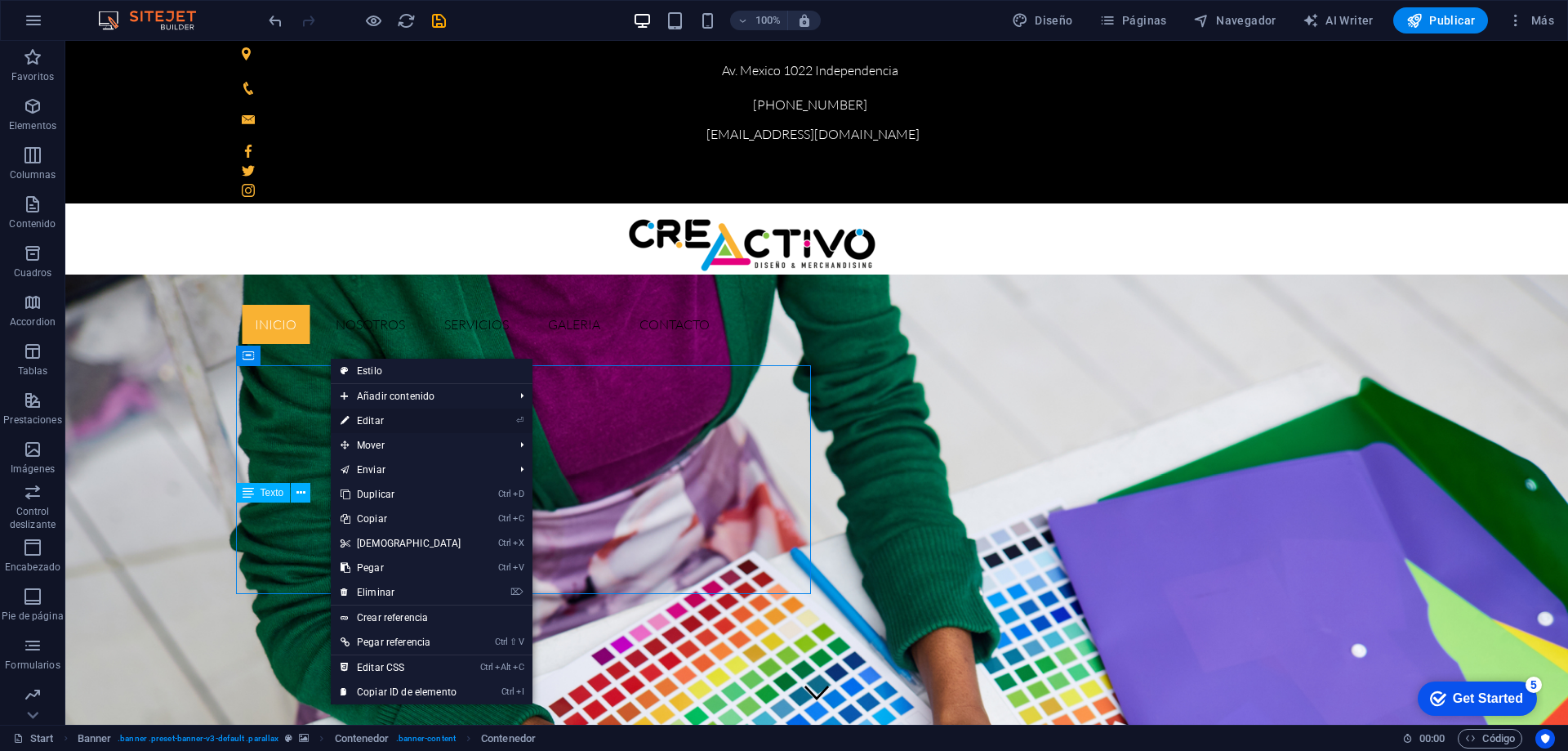
click at [367, 412] on link "⏎ Editar" at bounding box center [401, 421] width 140 height 24
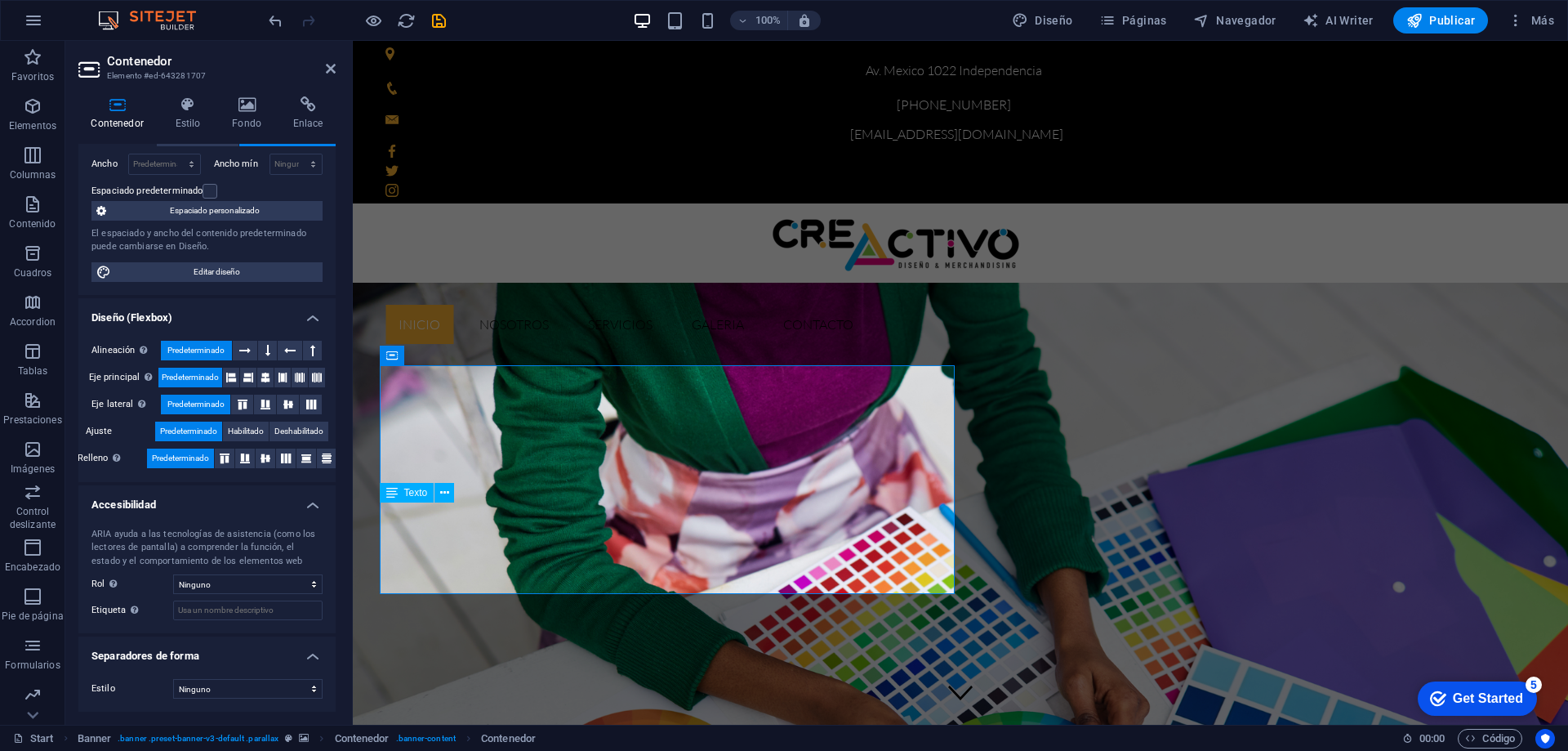
scroll to position [0, 0]
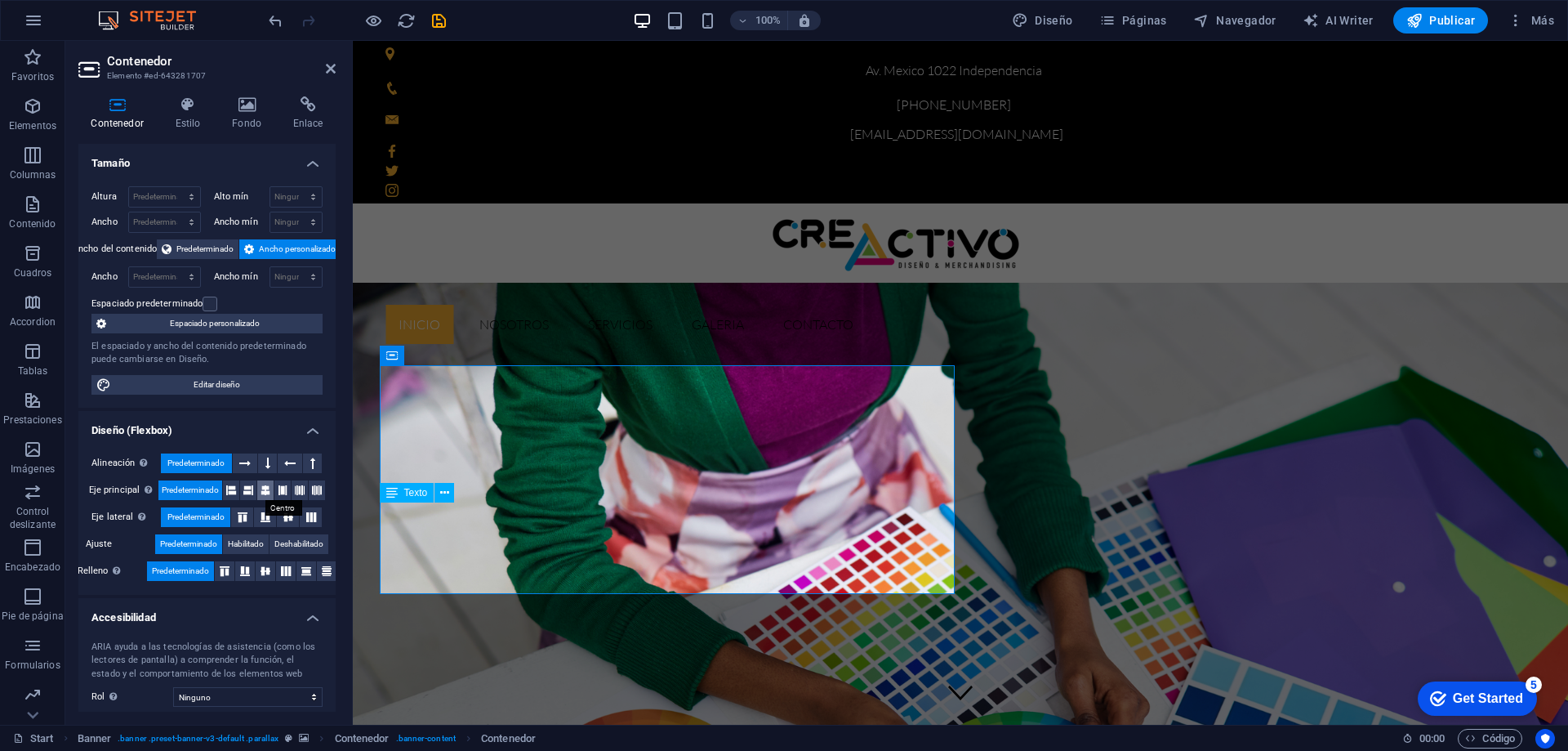
click at [264, 488] on icon at bounding box center [266, 490] width 10 height 19
click at [333, 64] on icon at bounding box center [331, 69] width 10 height 13
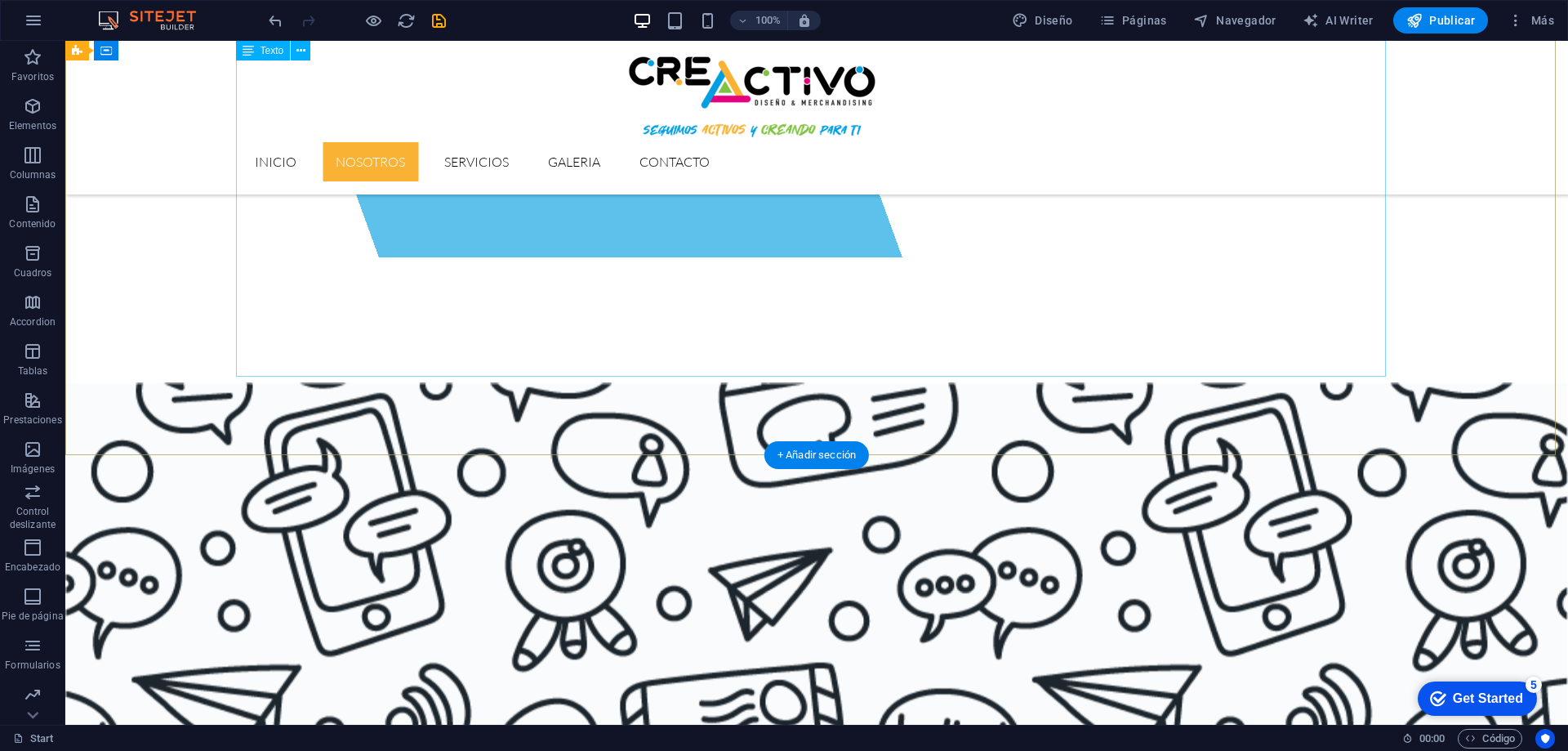
scroll to position [1307, 0]
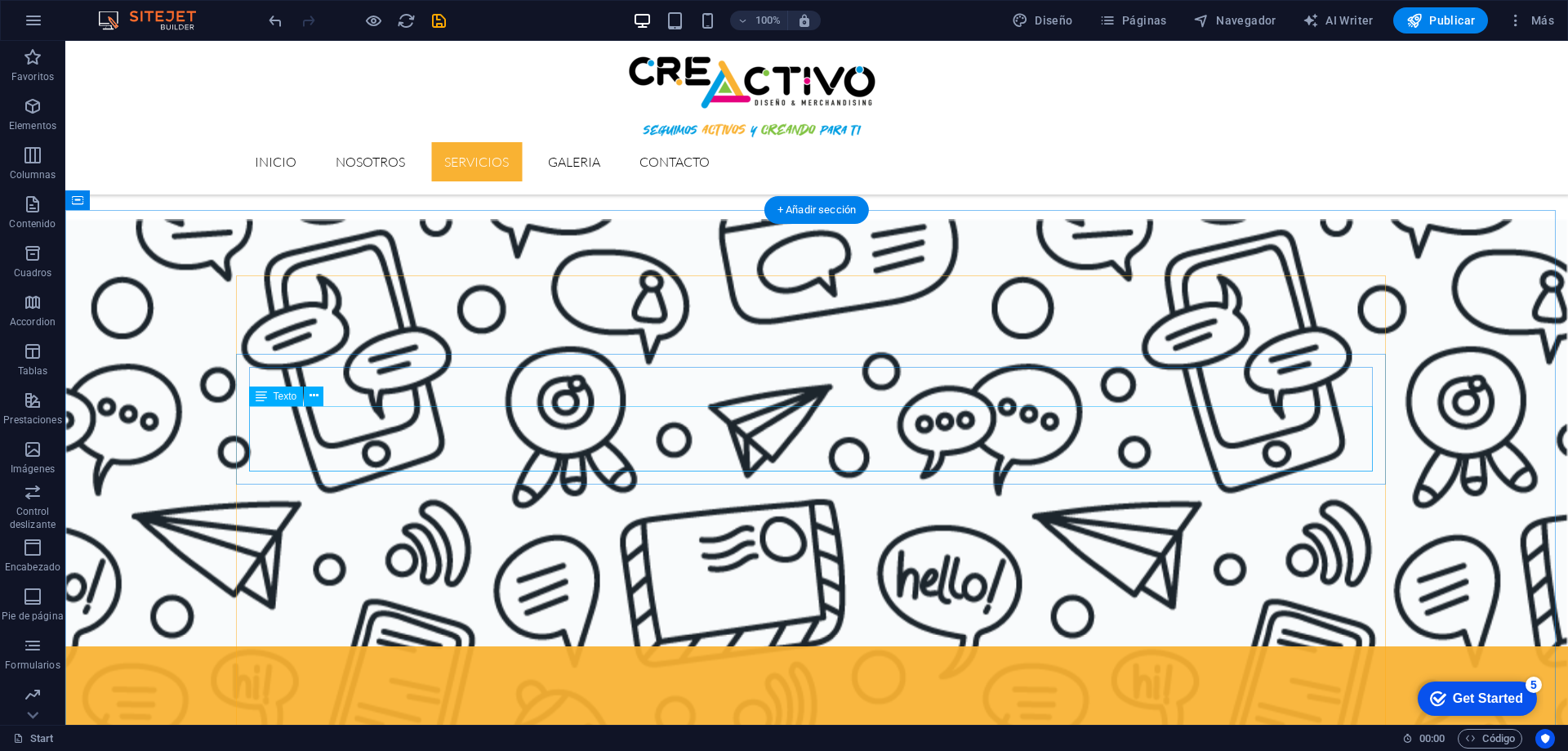
click at [312, 393] on icon at bounding box center [313, 396] width 9 height 18
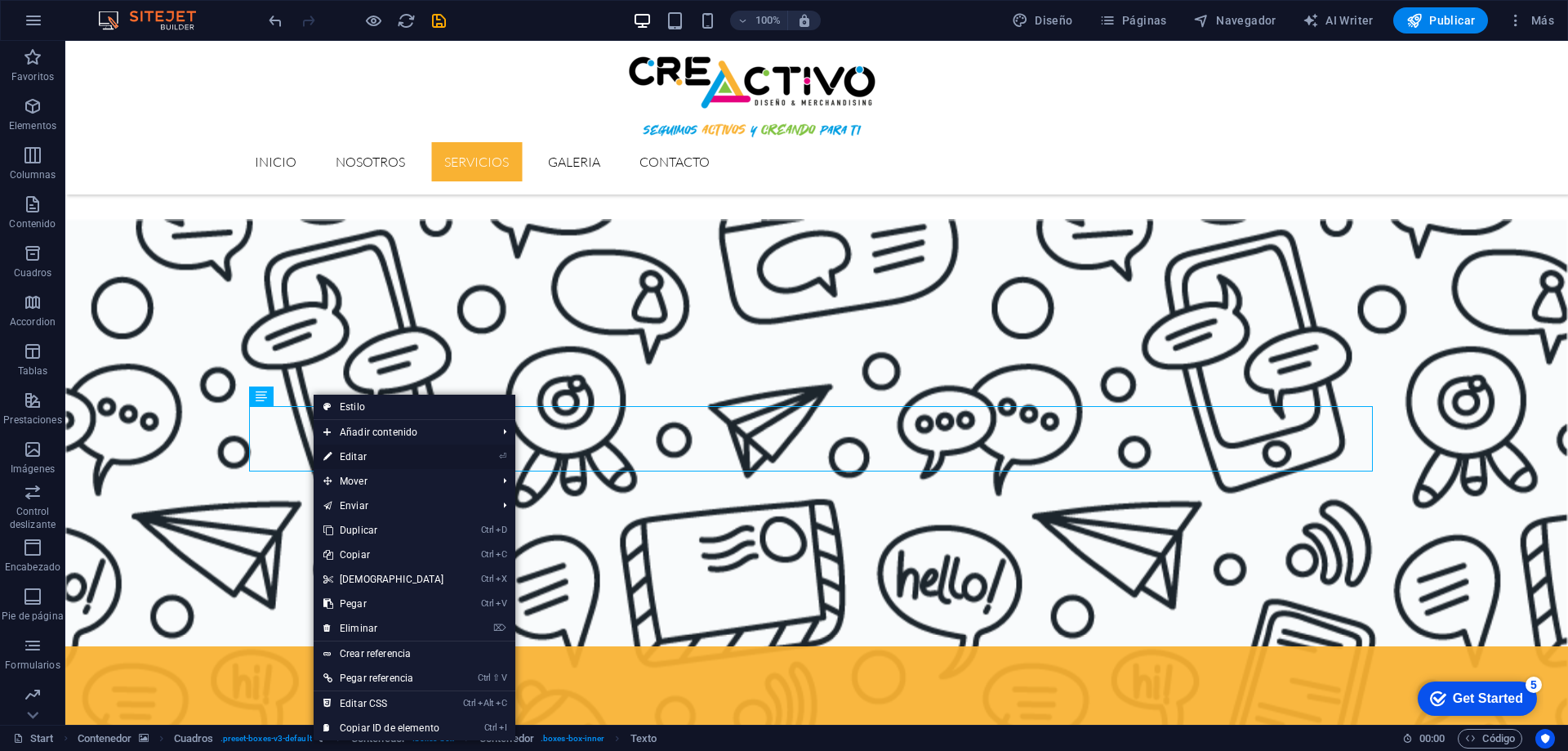
click at [359, 457] on link "⏎ Editar" at bounding box center [384, 457] width 140 height 24
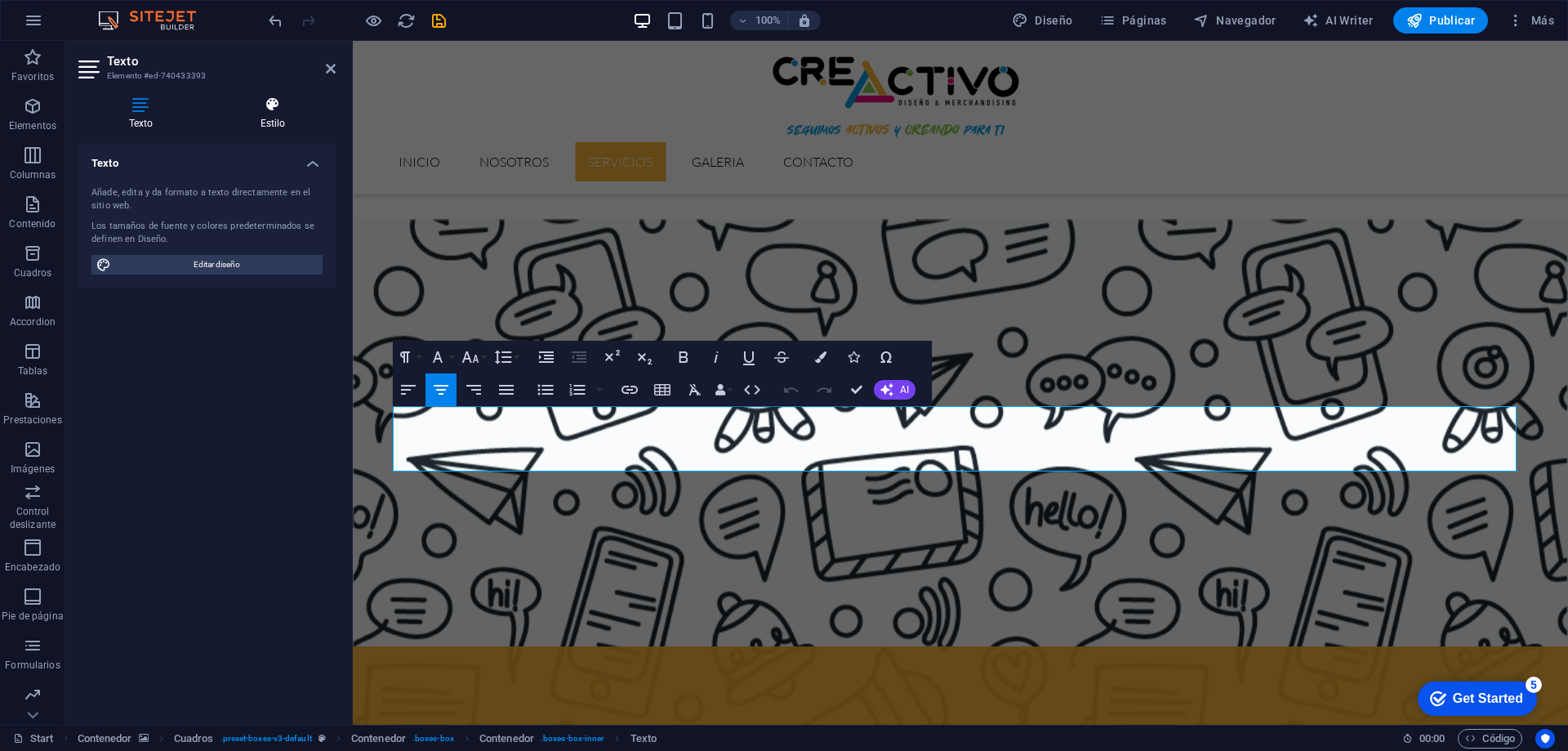
click at [268, 97] on icon at bounding box center [272, 105] width 125 height 17
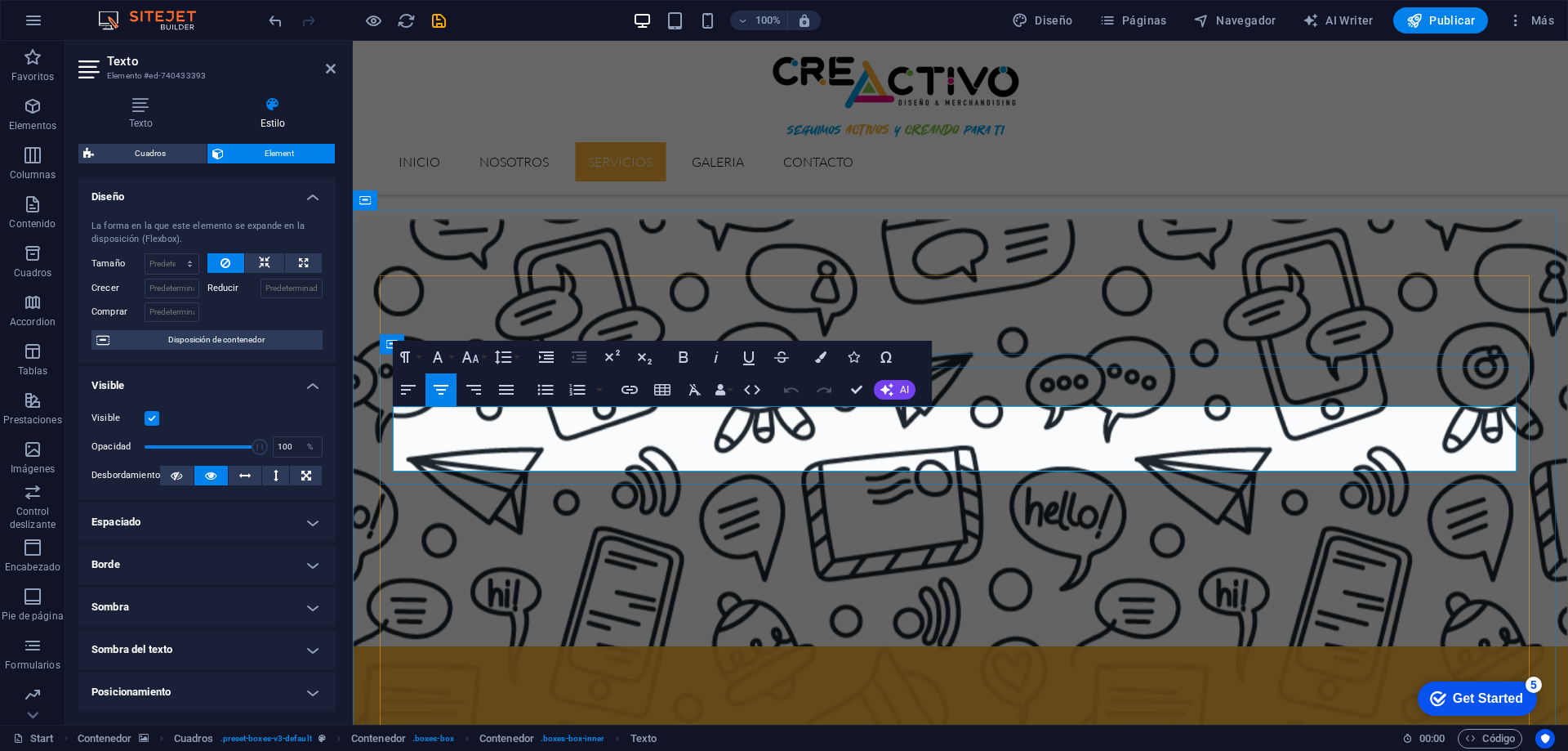
drag, startPoint x: 557, startPoint y: 427, endPoint x: 1056, endPoint y: 440, distance: 499.2
click at [158, 118] on h4 "Texto" at bounding box center [144, 113] width 131 height 34
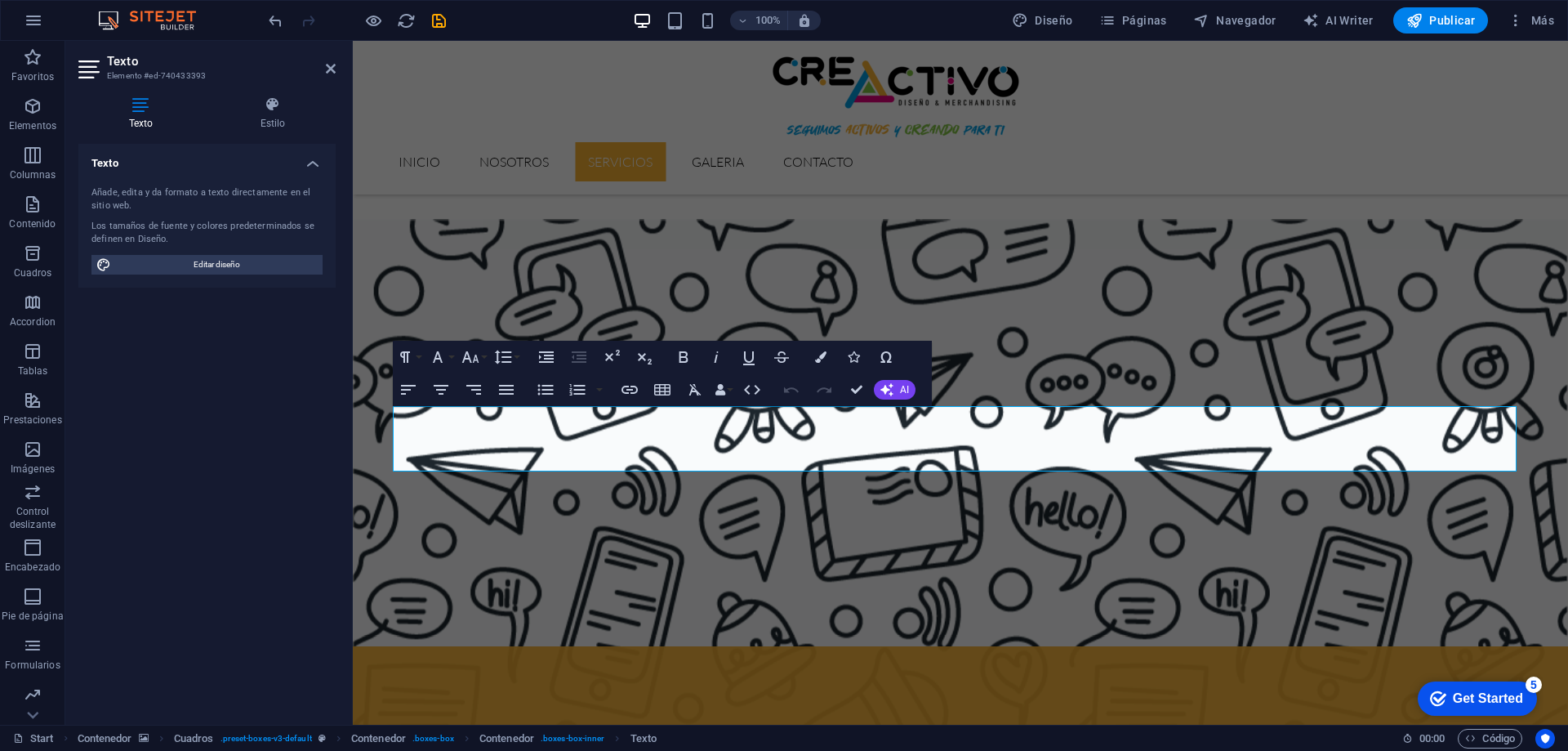
click at [337, 70] on aside "Texto Elemento #ed-740433393 Texto Estilo Texto Añade, edita y da formato a tex…" at bounding box center [209, 383] width 288 height 684
click at [328, 69] on icon at bounding box center [331, 69] width 10 height 13
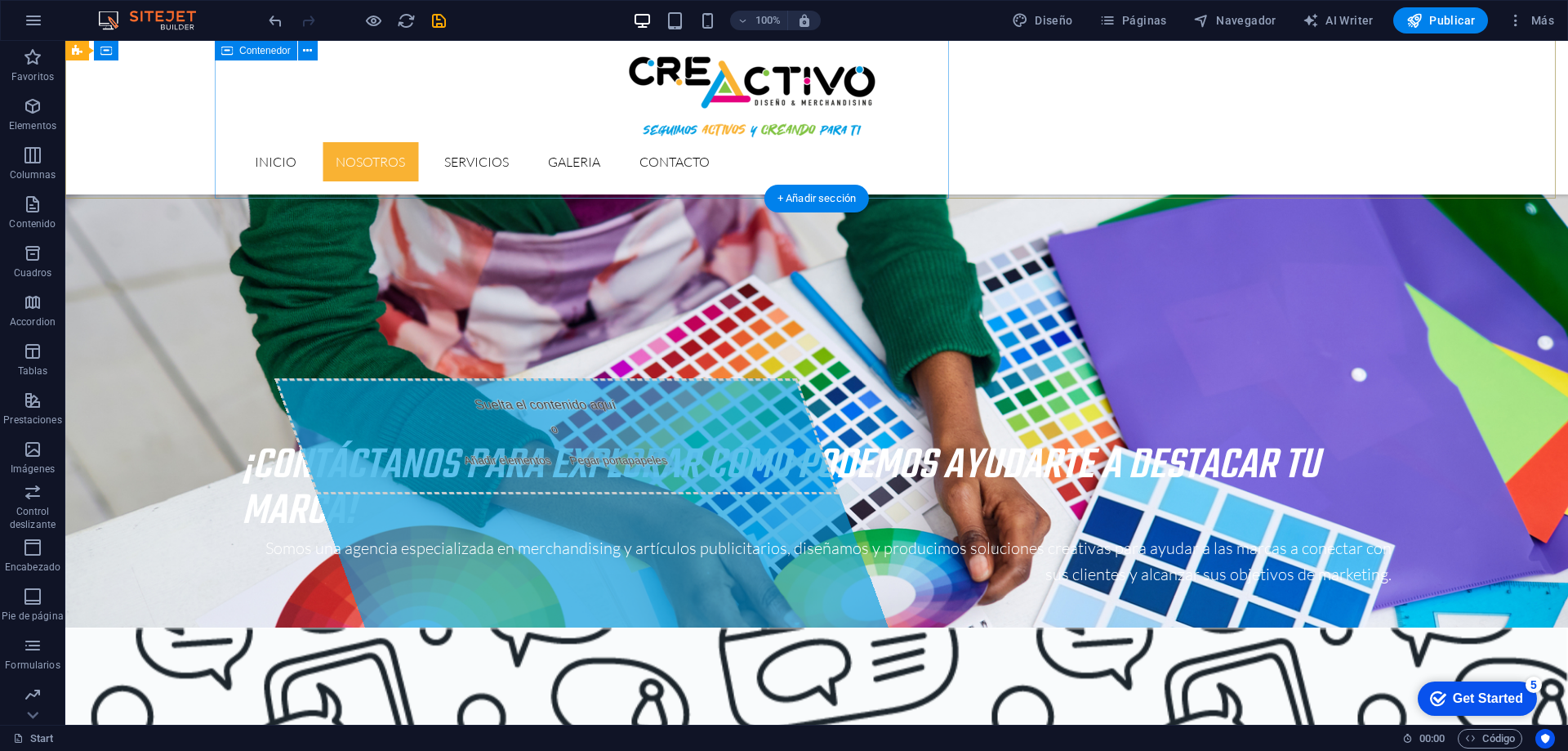
scroll to position [654, 0]
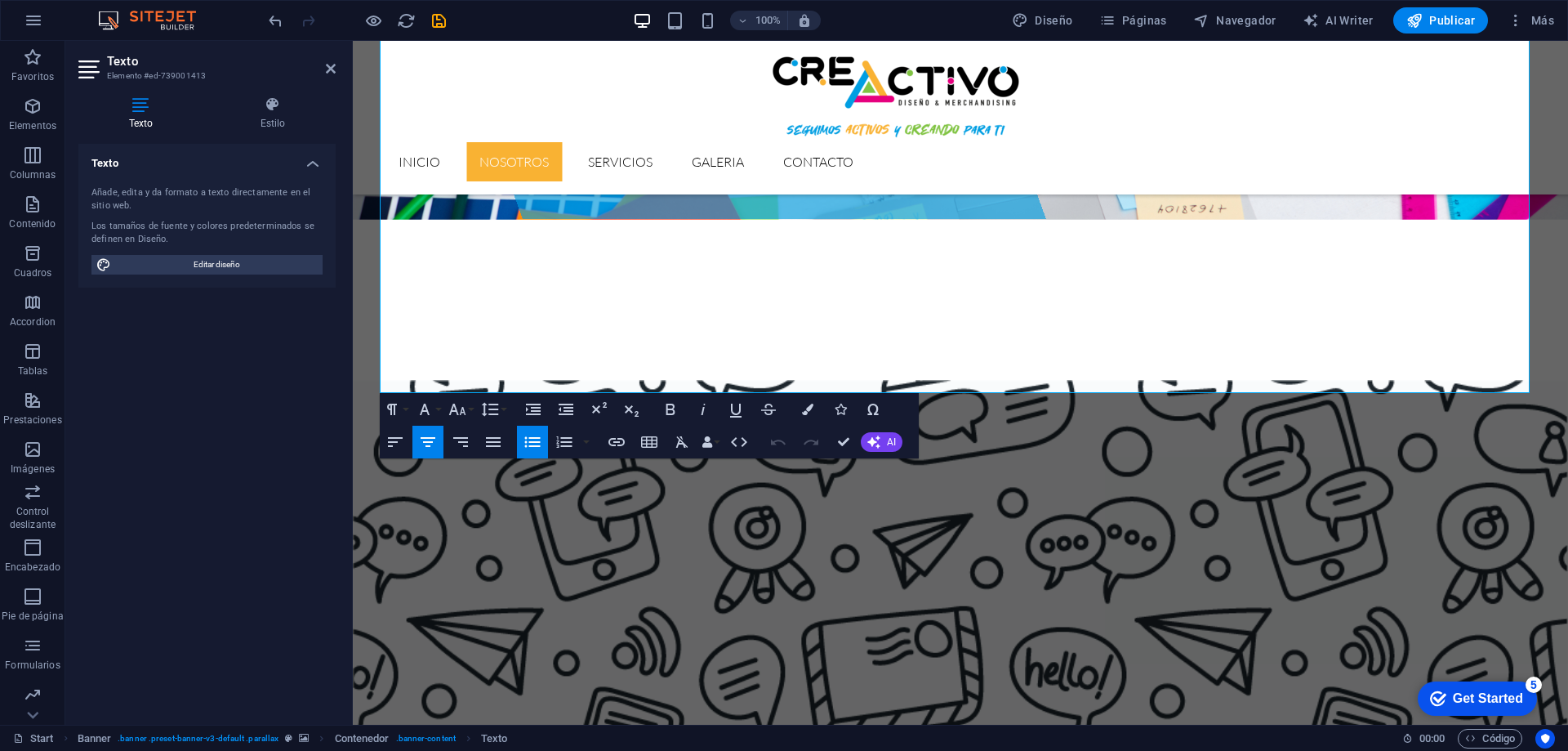
scroll to position [1004, 0]
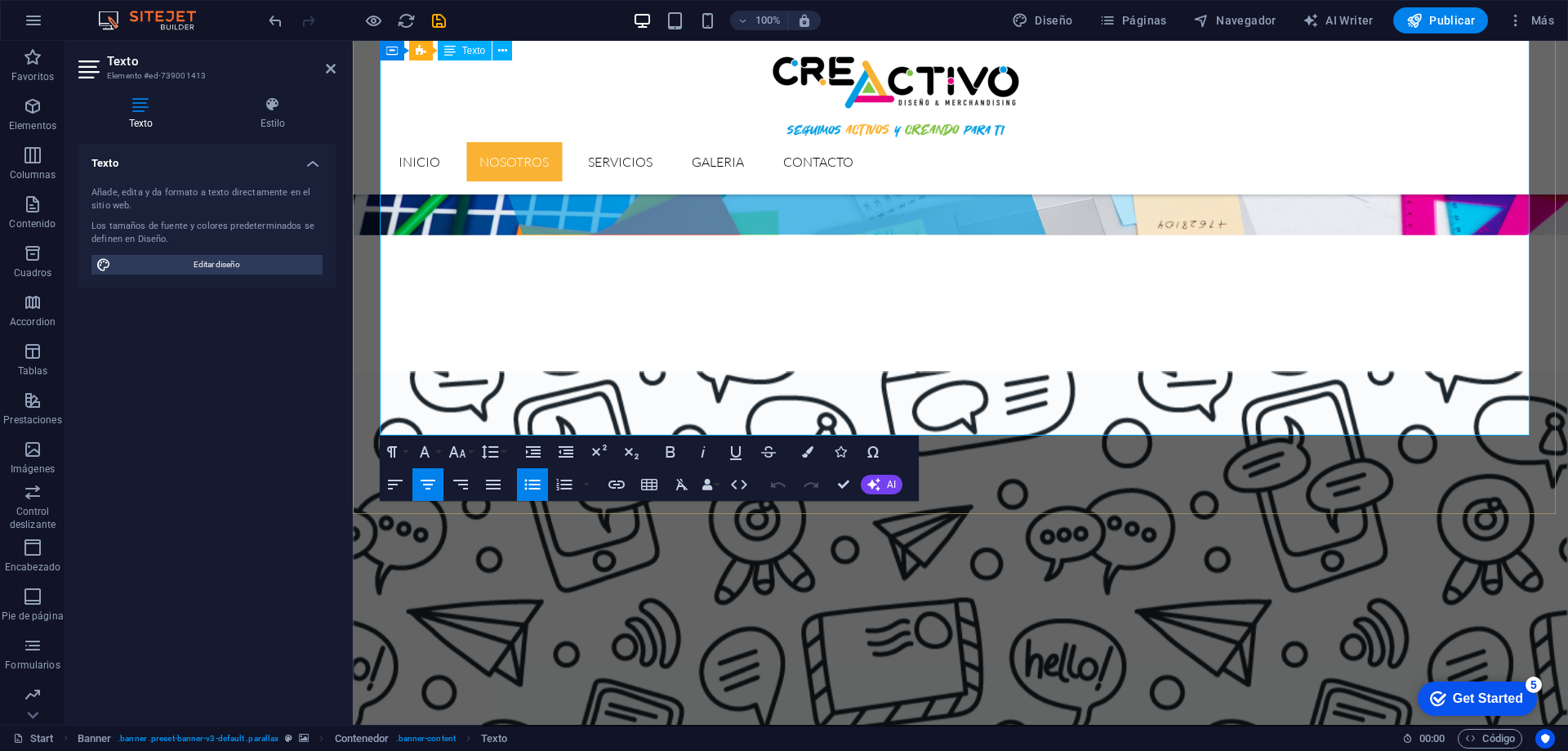
drag, startPoint x: 400, startPoint y: 257, endPoint x: 1504, endPoint y: 416, distance: 1115.4
click at [501, 450] on button "Line Height" at bounding box center [493, 452] width 31 height 33
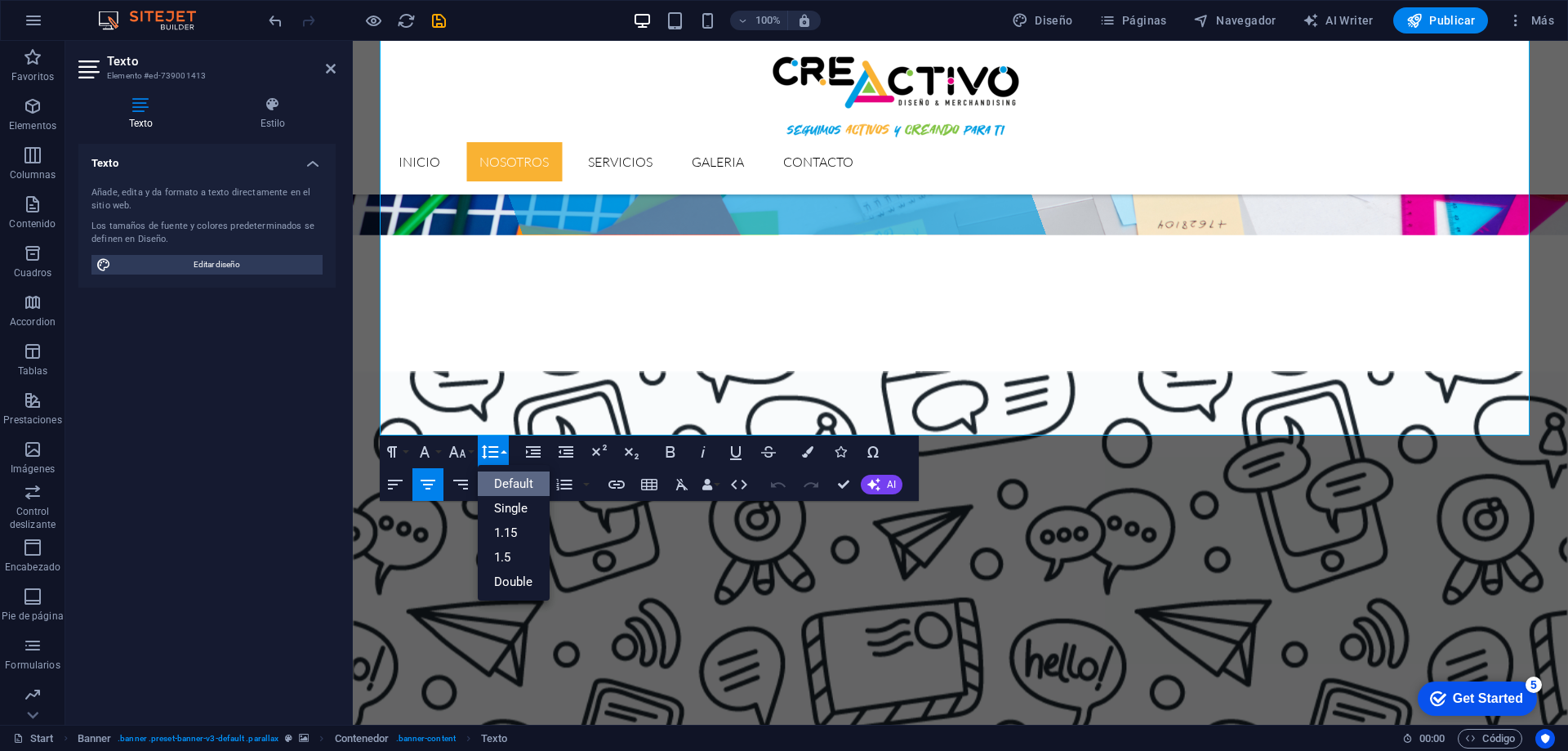
scroll to position [0, 0]
click at [513, 555] on link "1.5" at bounding box center [514, 557] width 73 height 24
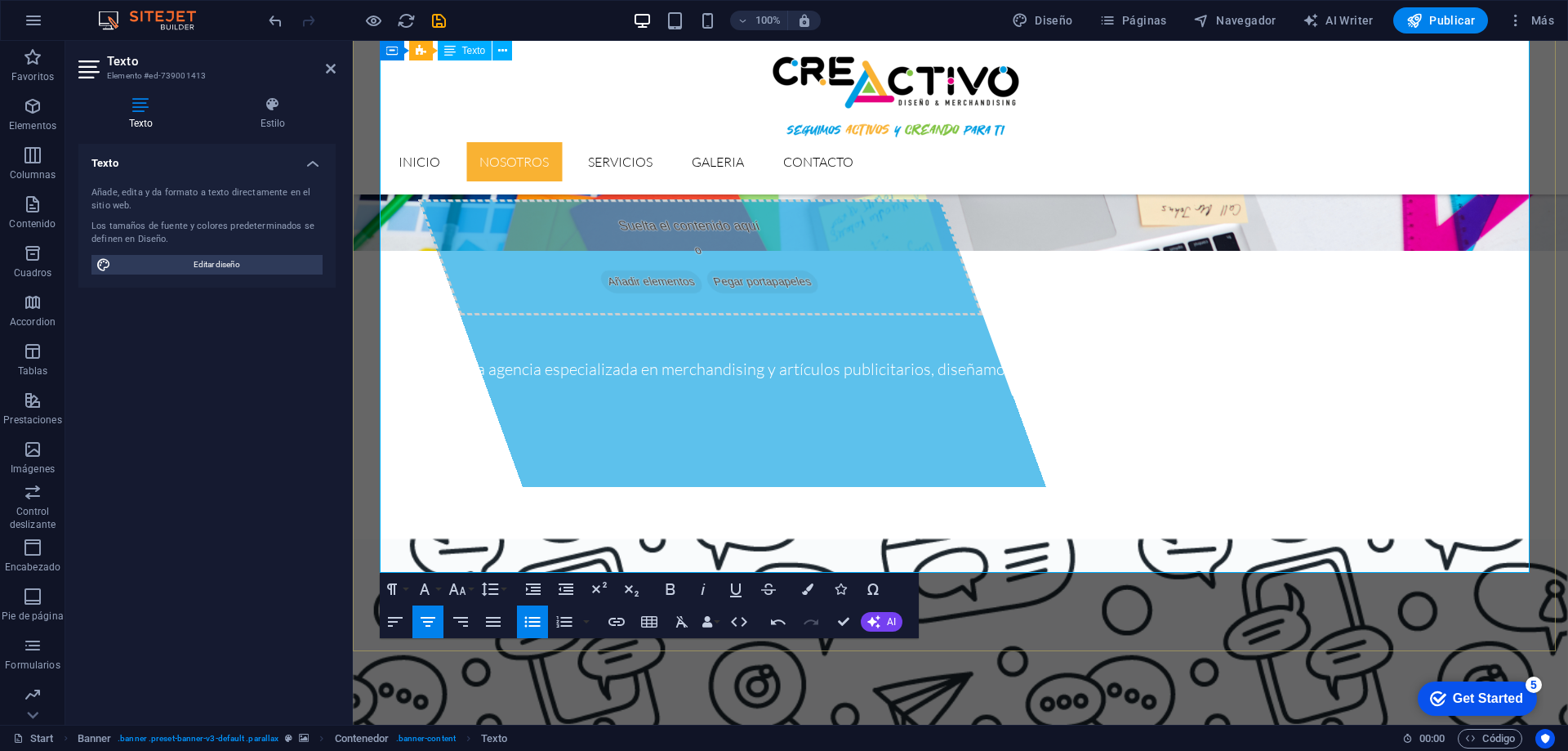
scroll to position [669, 0]
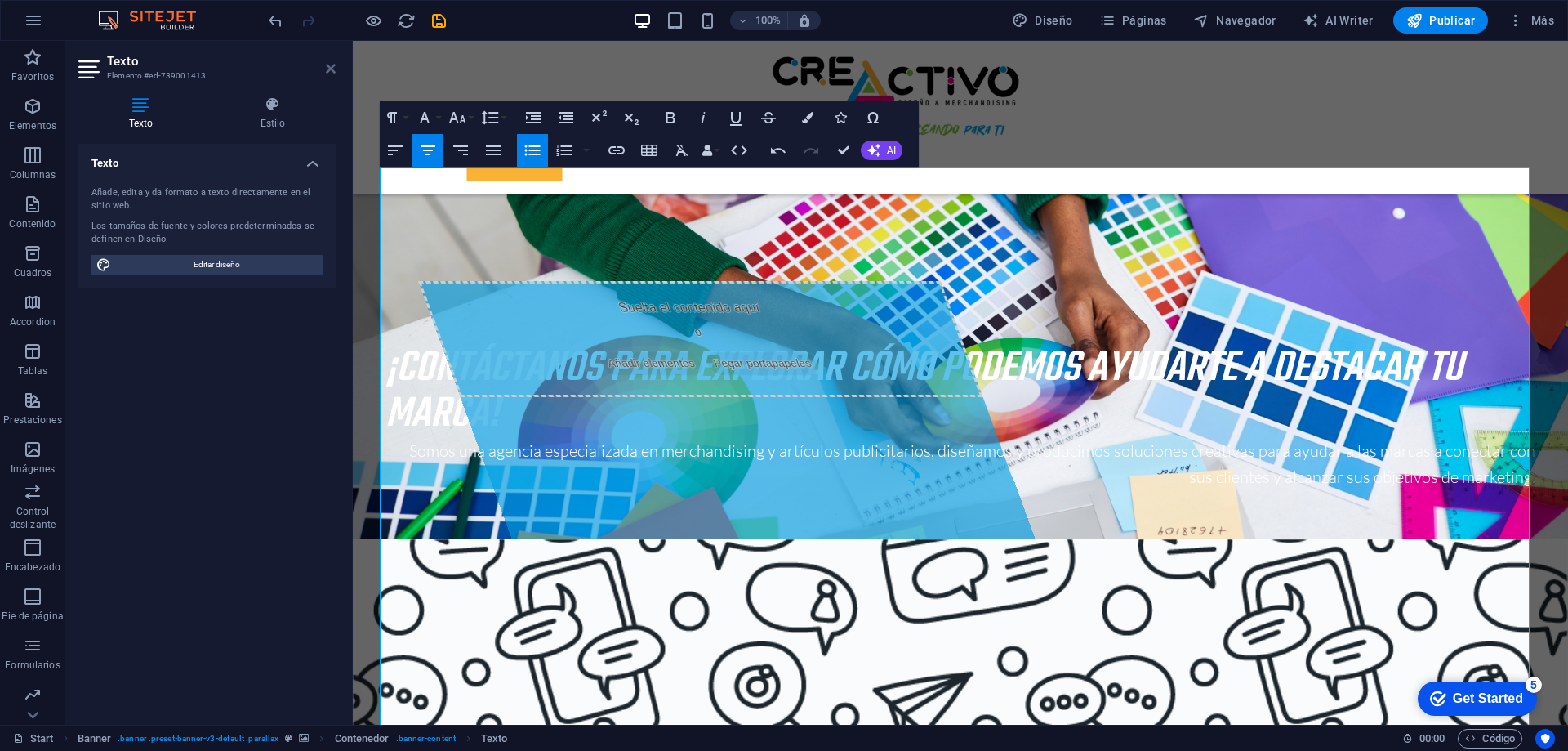
click at [335, 68] on icon at bounding box center [331, 69] width 10 height 13
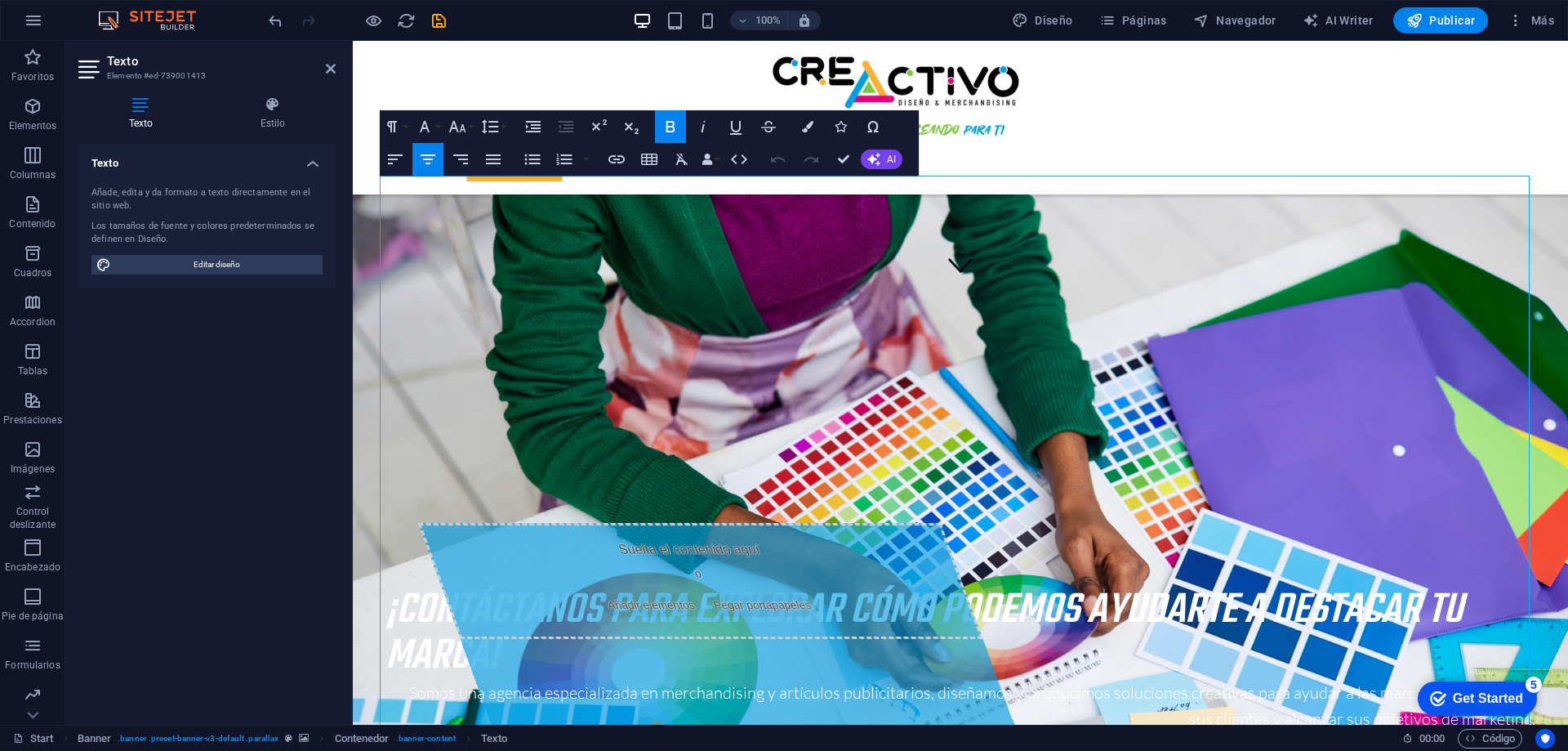
scroll to position [660, 0]
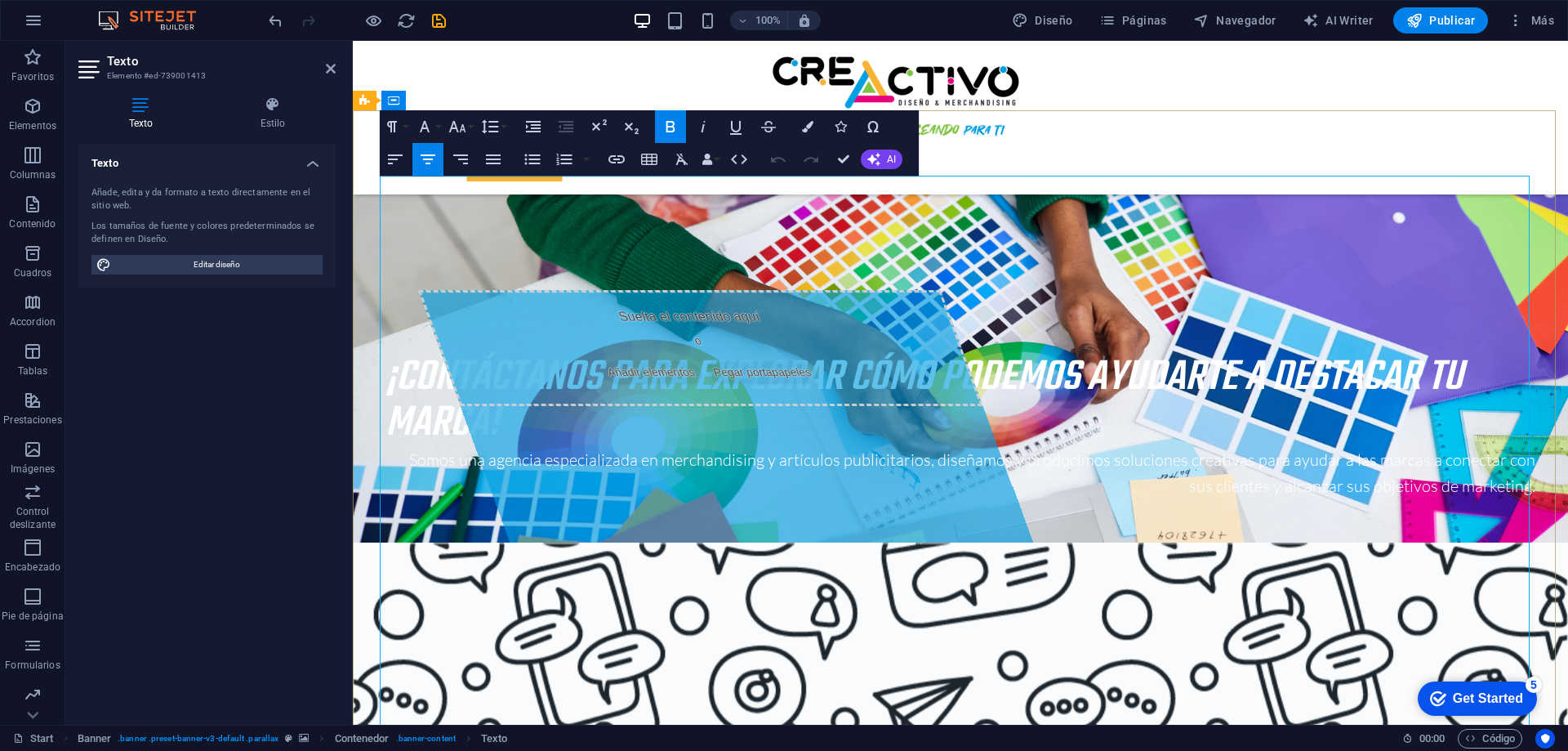
drag, startPoint x: 1481, startPoint y: 473, endPoint x: 379, endPoint y: 231, distance: 1128.3
click at [665, 128] on icon "button" at bounding box center [669, 126] width 19 height 19
click at [273, 343] on div "Texto Añade, edita y da formato a texto directamente en el sitio web. Los tamañ…" at bounding box center [207, 427] width 257 height 568
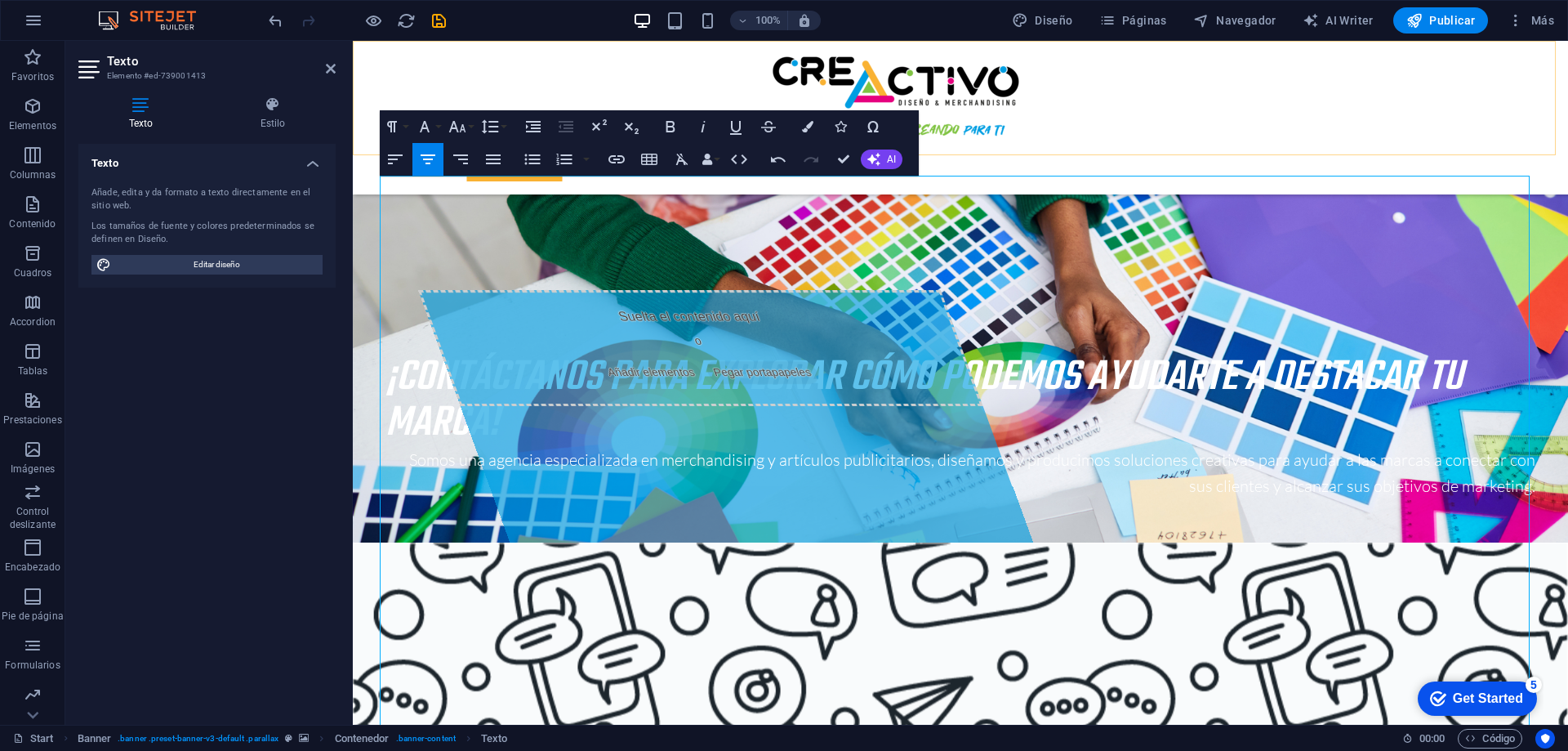
click at [941, 152] on div "Inicio Nosotros Servicios GALERIA Contacto" at bounding box center [960, 118] width 1215 height 154
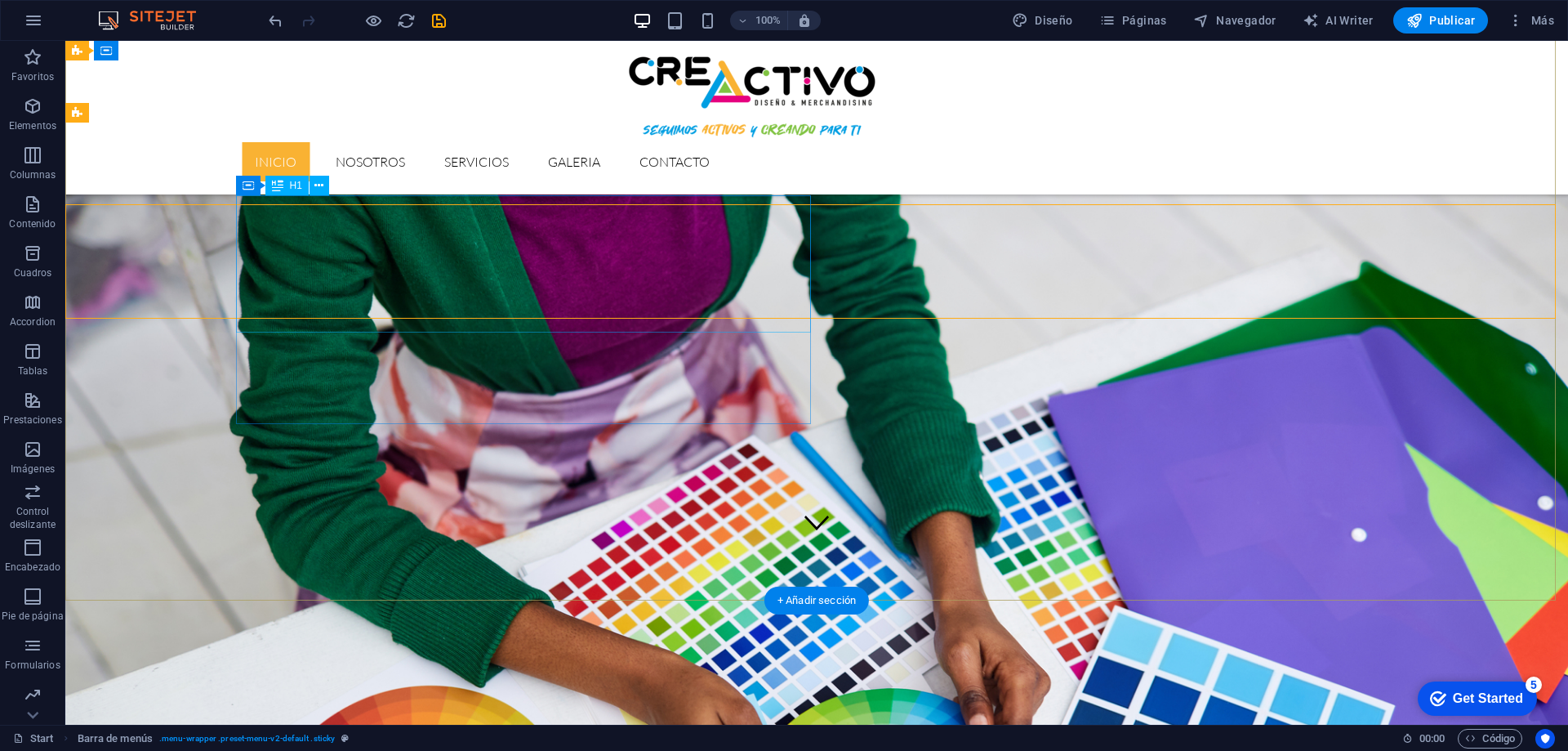
scroll to position [89, 0]
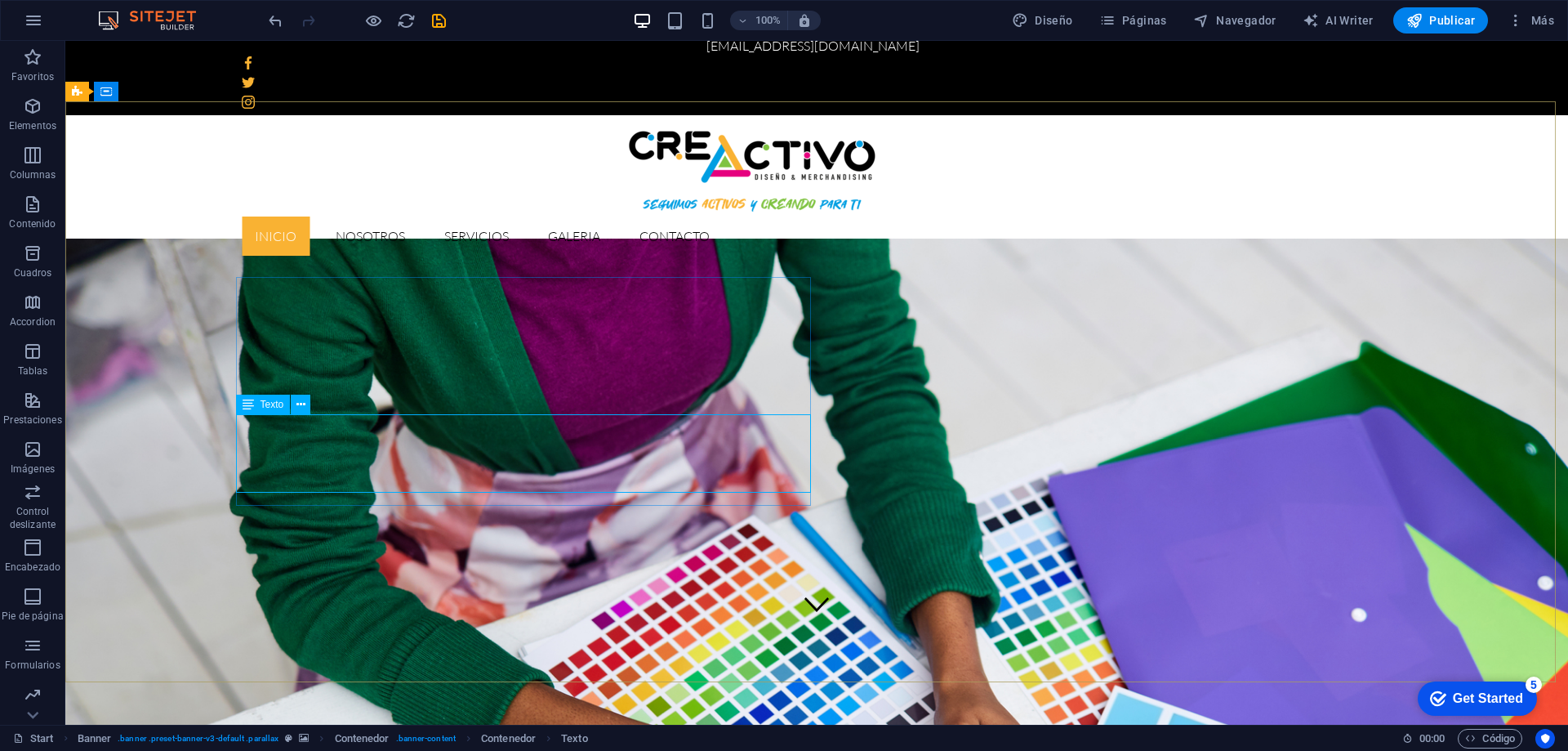
click at [249, 406] on icon at bounding box center [248, 404] width 12 height 19
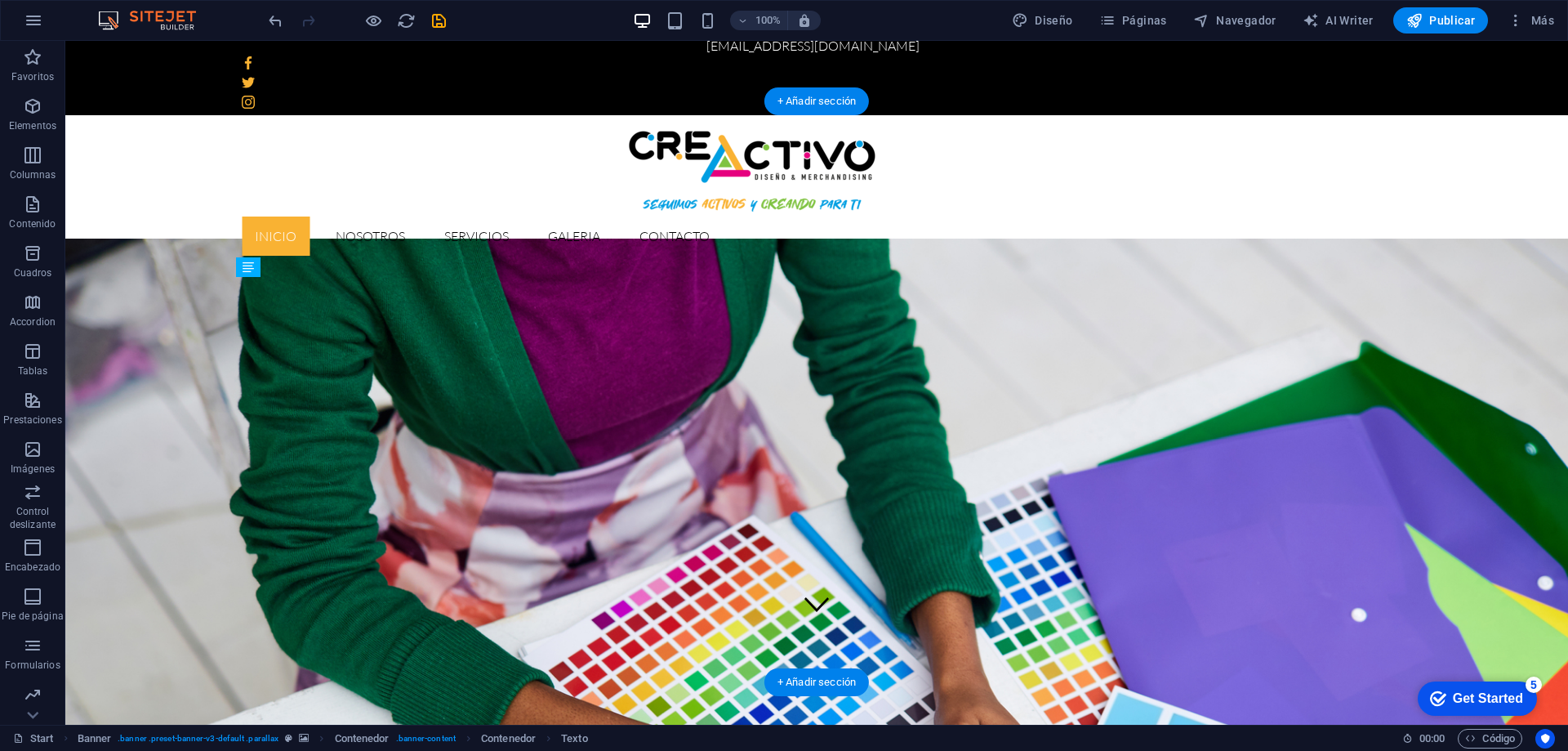
drag, startPoint x: 314, startPoint y: 446, endPoint x: 396, endPoint y: 421, distance: 85.7
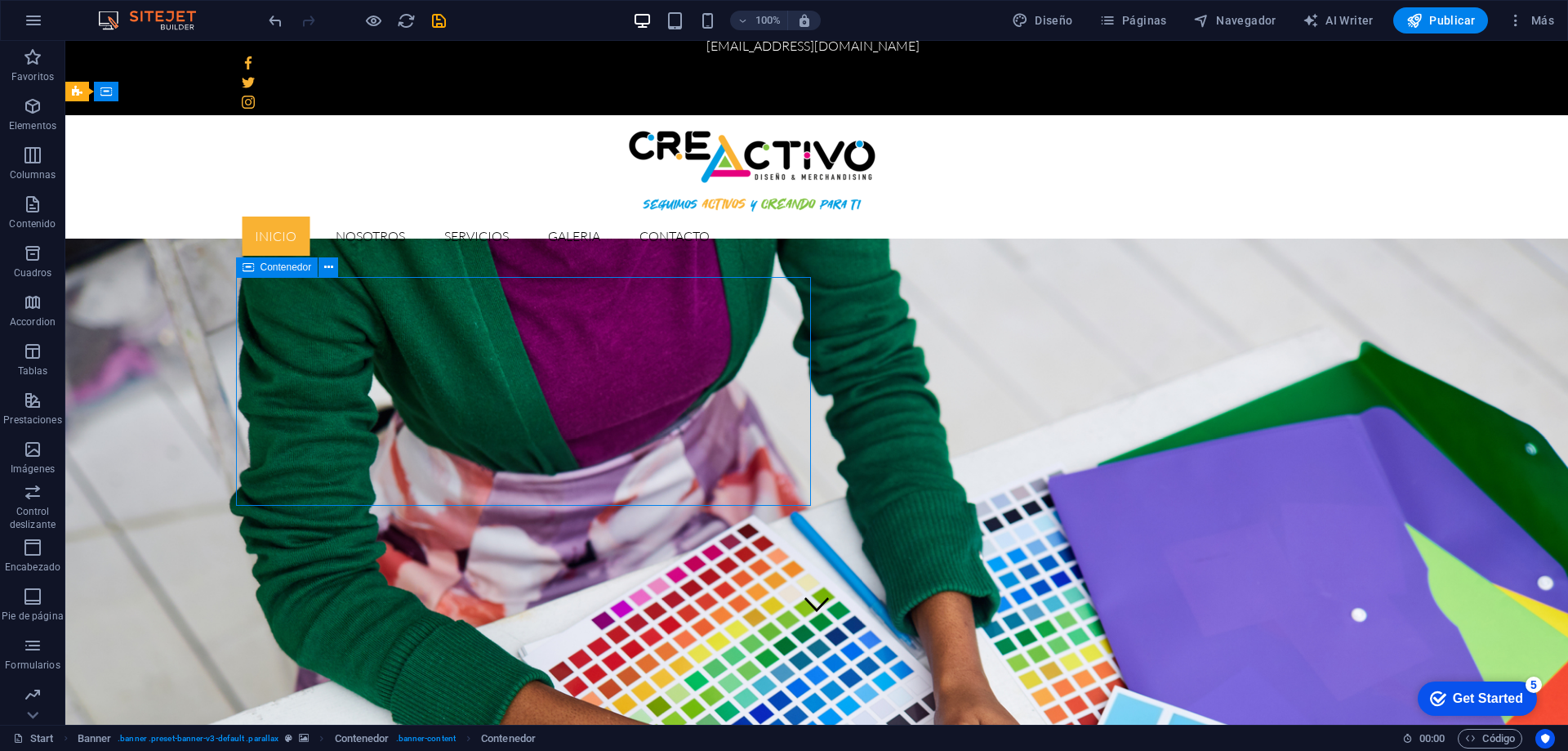
drag, startPoint x: 246, startPoint y: 269, endPoint x: 254, endPoint y: 268, distance: 8.1
click at [254, 268] on div "Contenedor" at bounding box center [277, 267] width 83 height 19
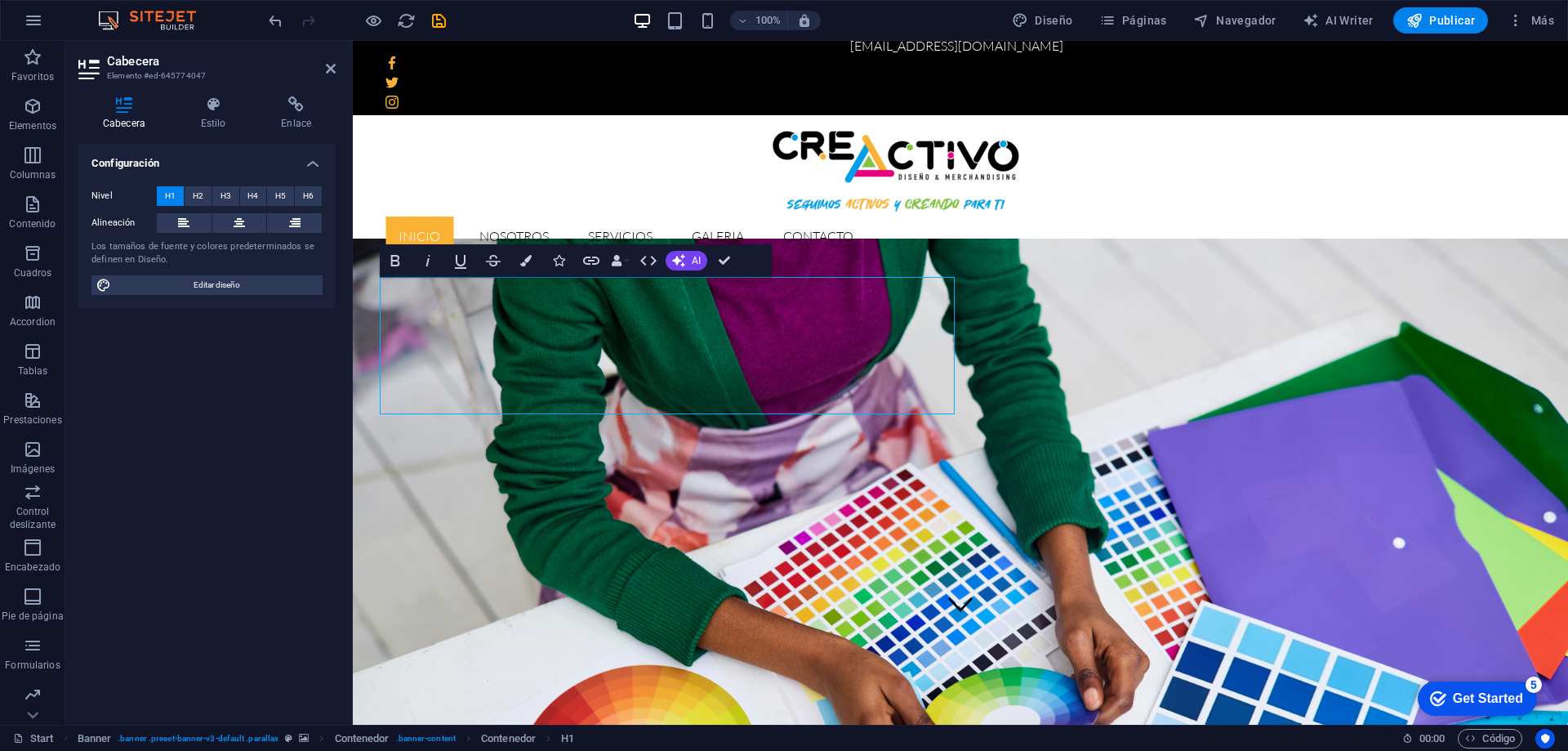
drag, startPoint x: 514, startPoint y: 396, endPoint x: 344, endPoint y: 264, distance: 215.2
click at [303, 224] on button at bounding box center [294, 222] width 54 height 19
click at [196, 282] on span "Editar diseño" at bounding box center [216, 284] width 201 height 19
select select "ease-in-out"
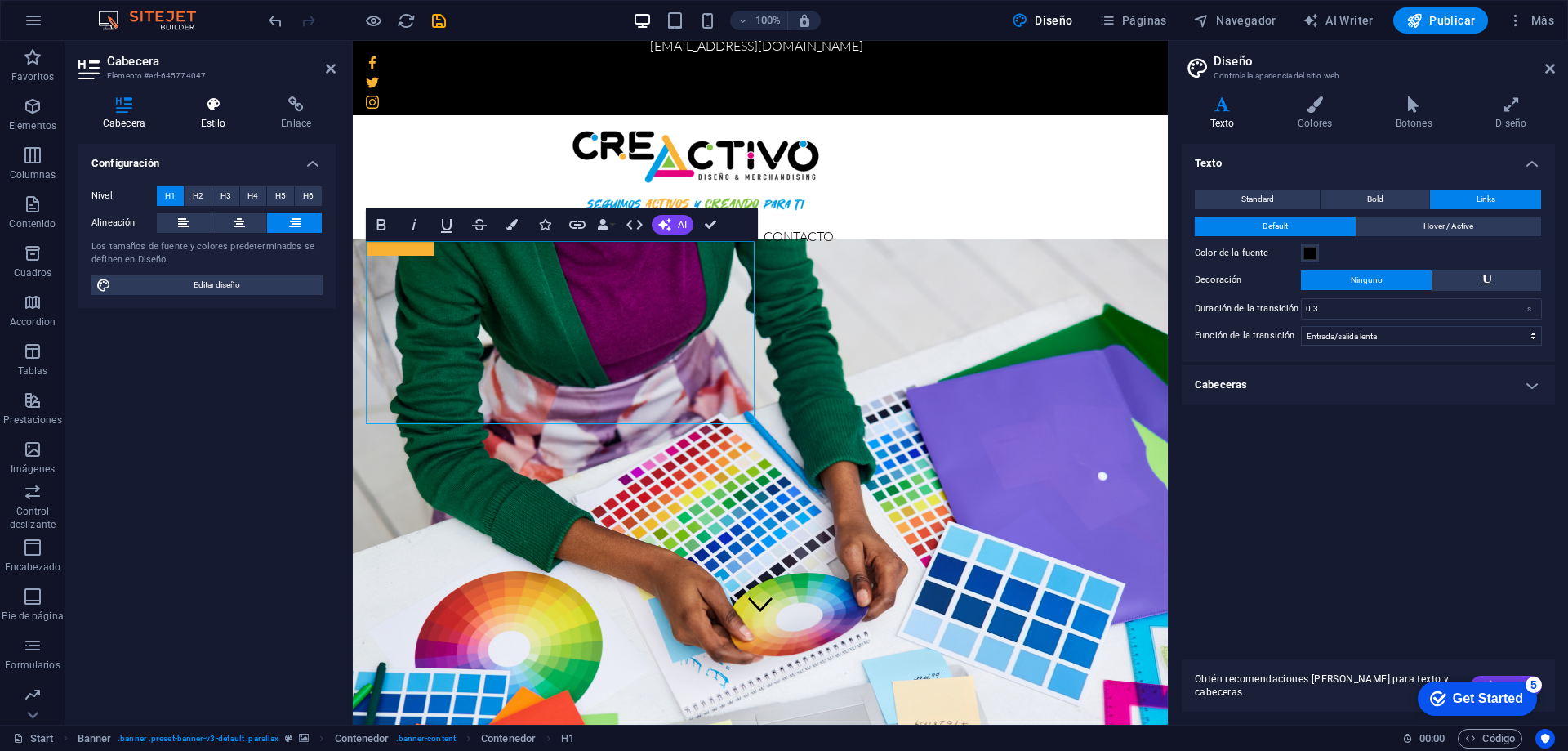
click at [205, 118] on h4 "Estilo" at bounding box center [216, 113] width 81 height 34
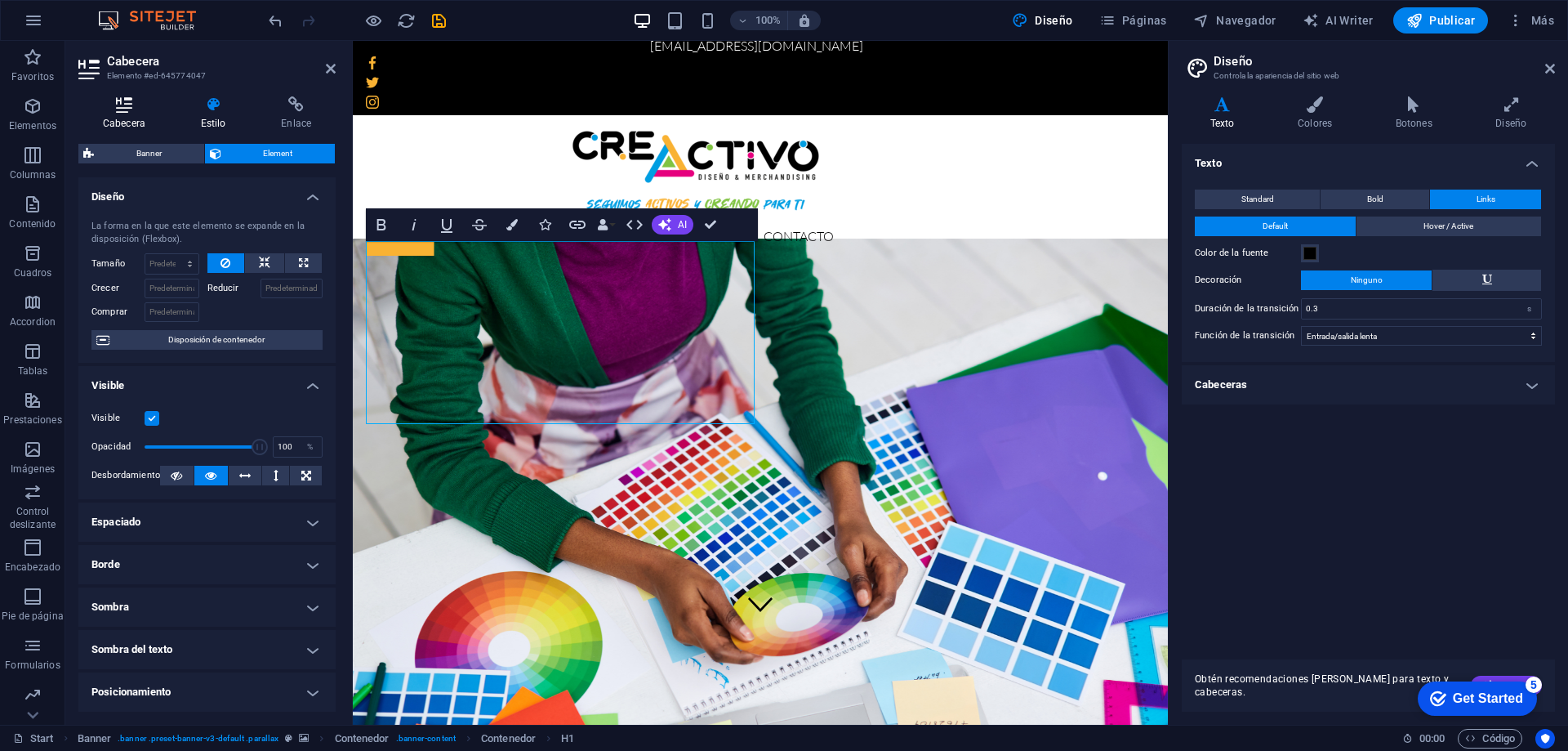
click at [133, 120] on h4 "Cabecera" at bounding box center [127, 113] width 98 height 34
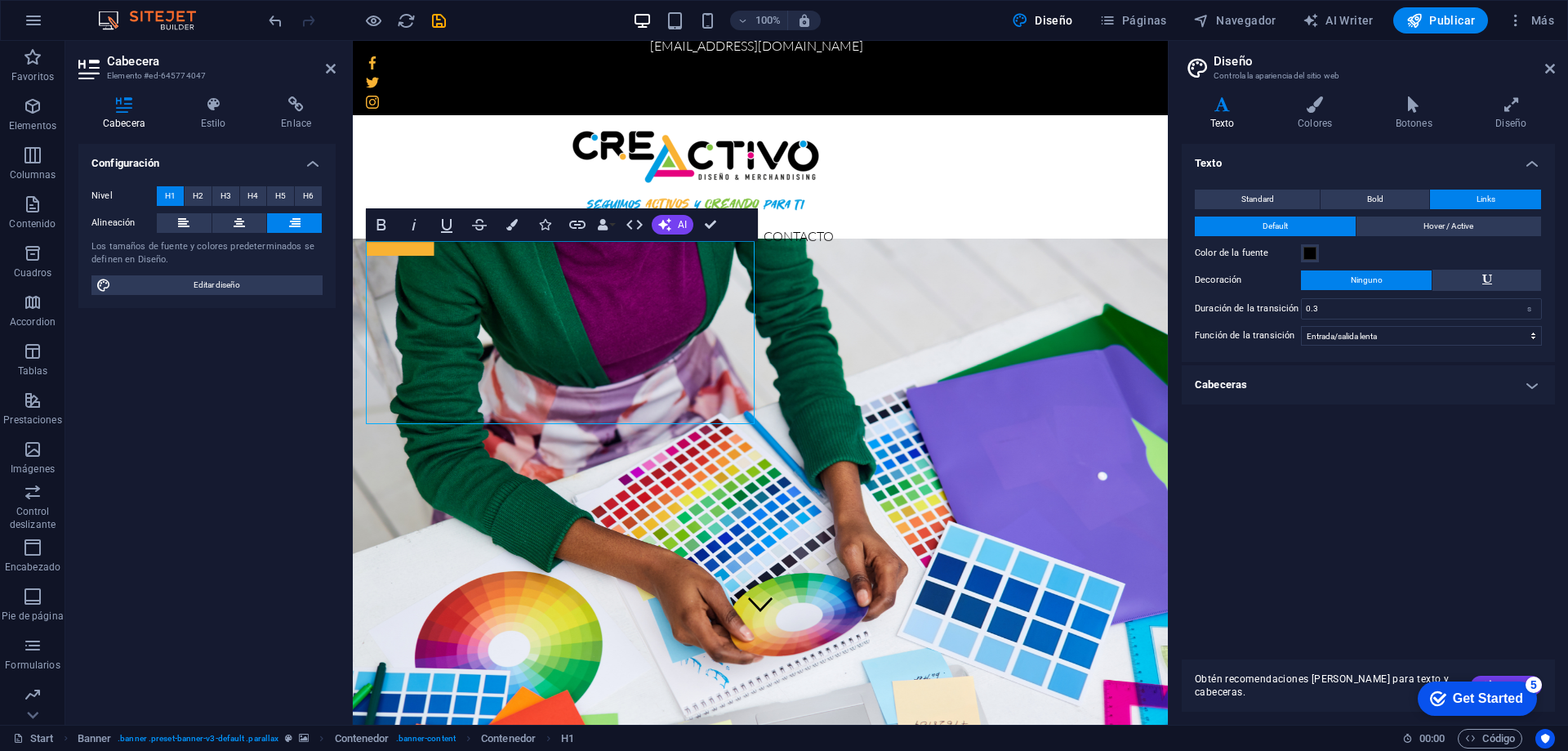
click at [1226, 110] on icon at bounding box center [1222, 105] width 81 height 17
click at [1550, 65] on icon at bounding box center [1550, 69] width 10 height 13
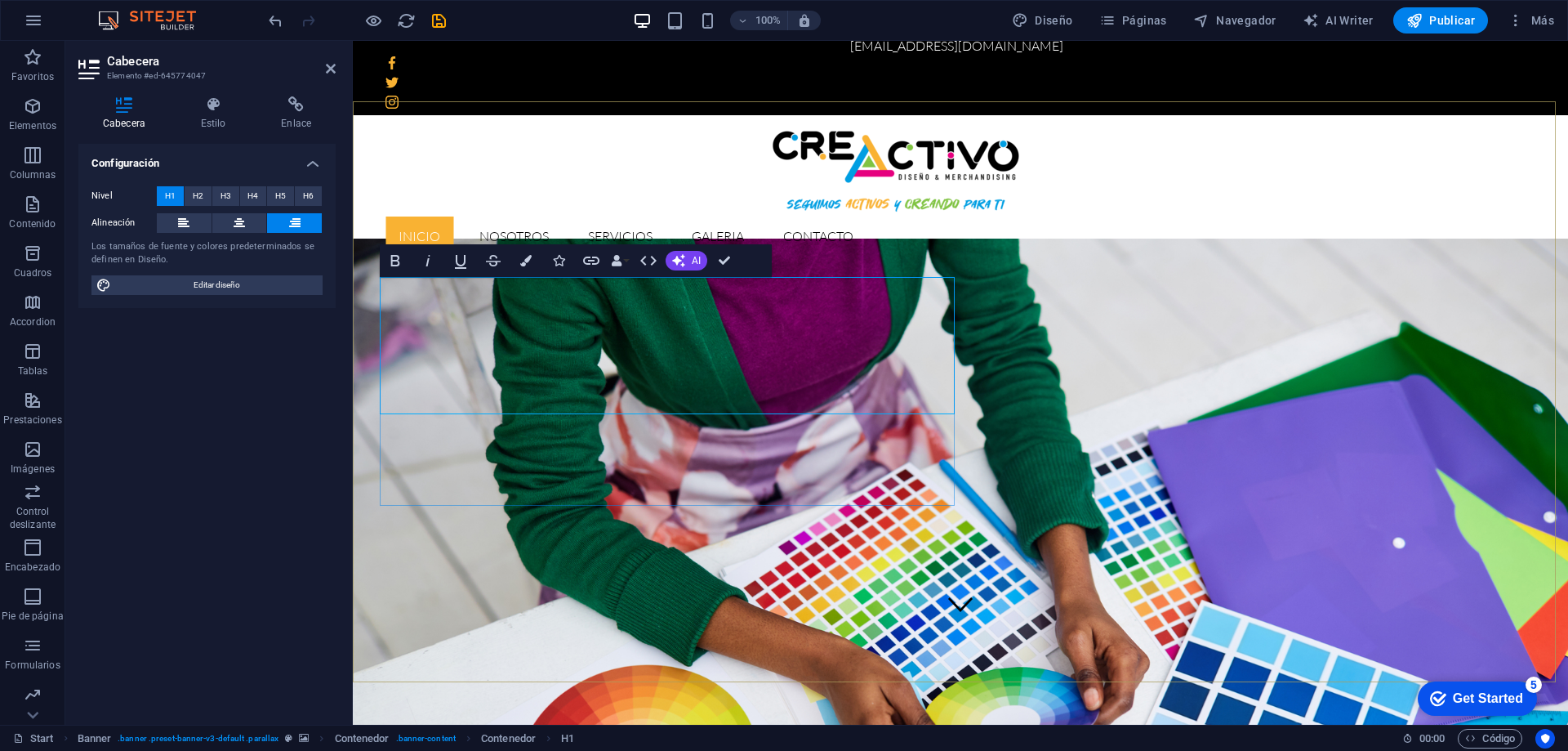
drag, startPoint x: 950, startPoint y: 392, endPoint x: 395, endPoint y: 284, distance: 565.4
click at [395, 265] on icon "button" at bounding box center [395, 260] width 19 height 19
click at [193, 201] on span "H2" at bounding box center [198, 196] width 11 height 19
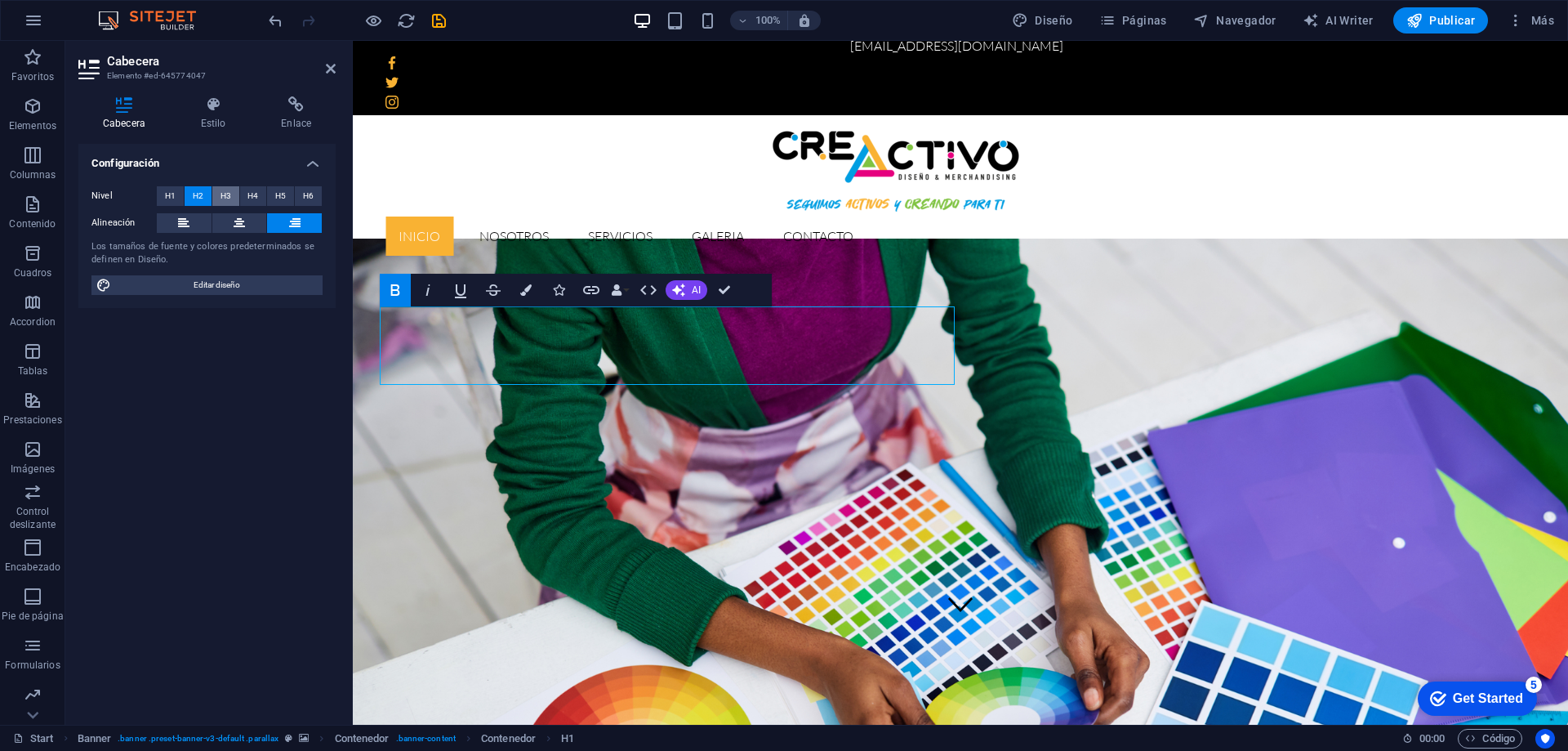
click at [218, 196] on button "H3" at bounding box center [226, 196] width 27 height 19
click at [248, 192] on span "H4" at bounding box center [252, 196] width 11 height 19
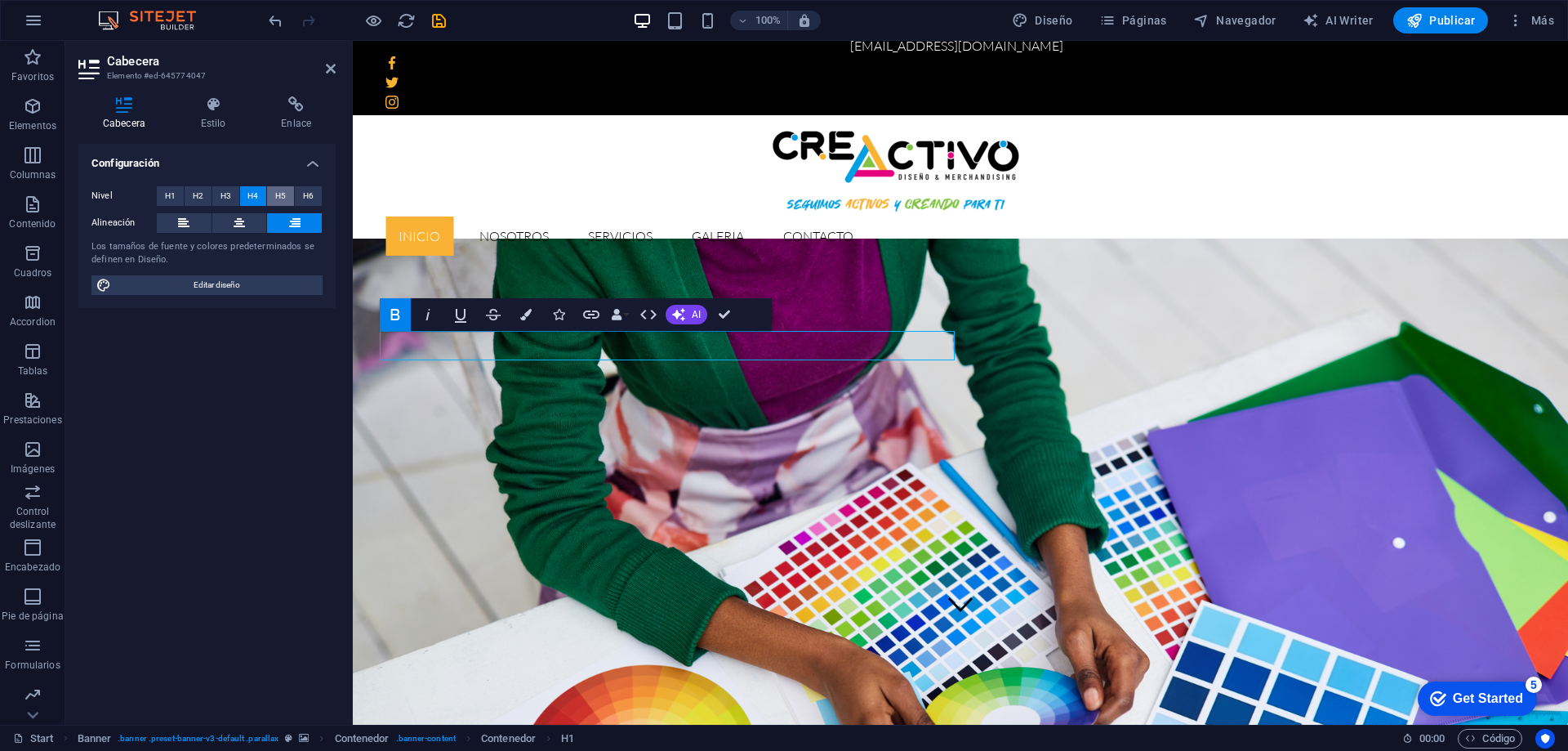
click at [277, 193] on span "H5" at bounding box center [280, 196] width 11 height 19
click at [303, 197] on span "H6" at bounding box center [308, 196] width 11 height 19
click at [172, 195] on span "H1" at bounding box center [170, 196] width 11 height 19
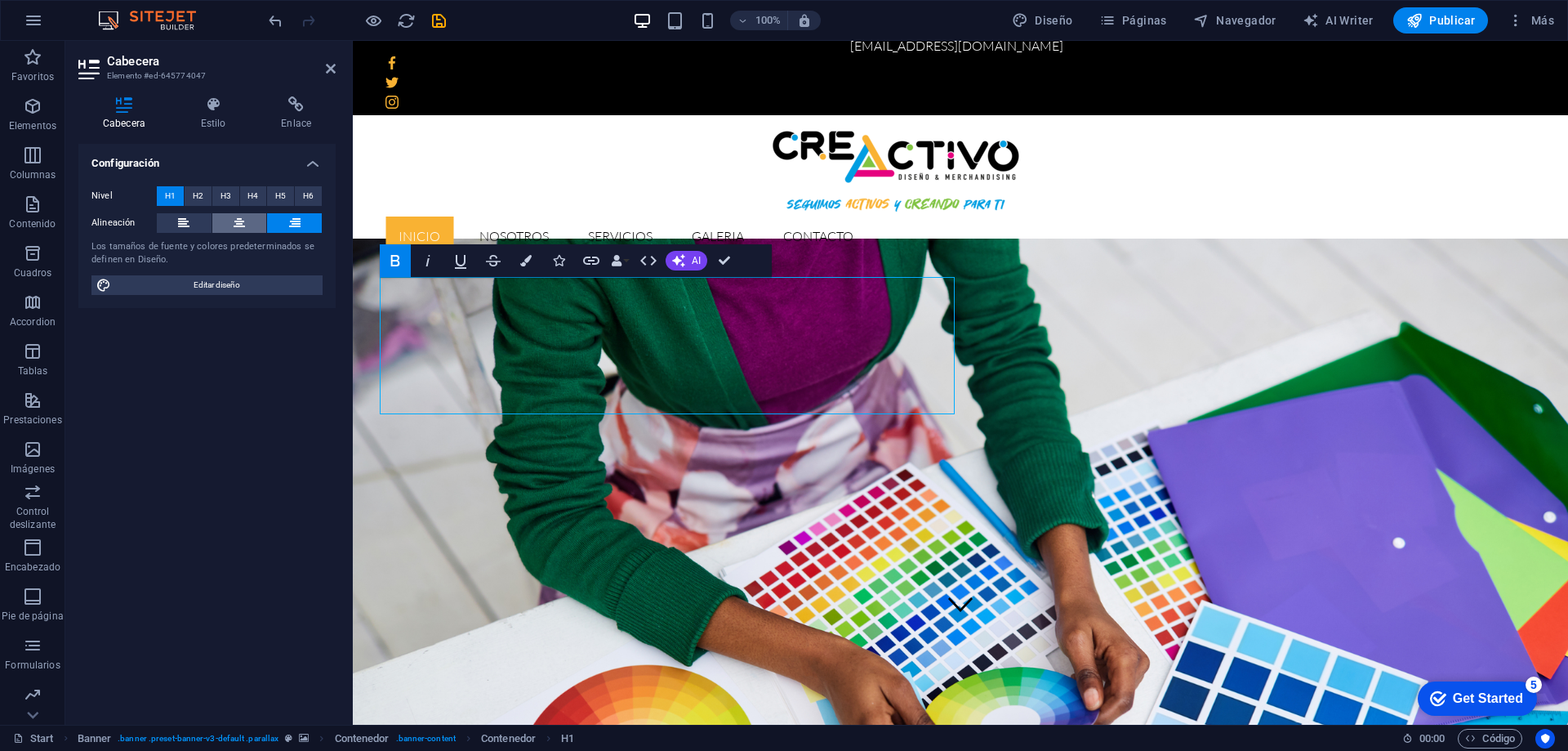
click at [236, 217] on icon at bounding box center [239, 222] width 12 height 19
click at [190, 220] on icon at bounding box center [184, 222] width 12 height 19
click at [280, 217] on button at bounding box center [294, 222] width 54 height 19
click at [217, 285] on span "Editar diseño" at bounding box center [216, 284] width 201 height 19
select select "ease-in-out"
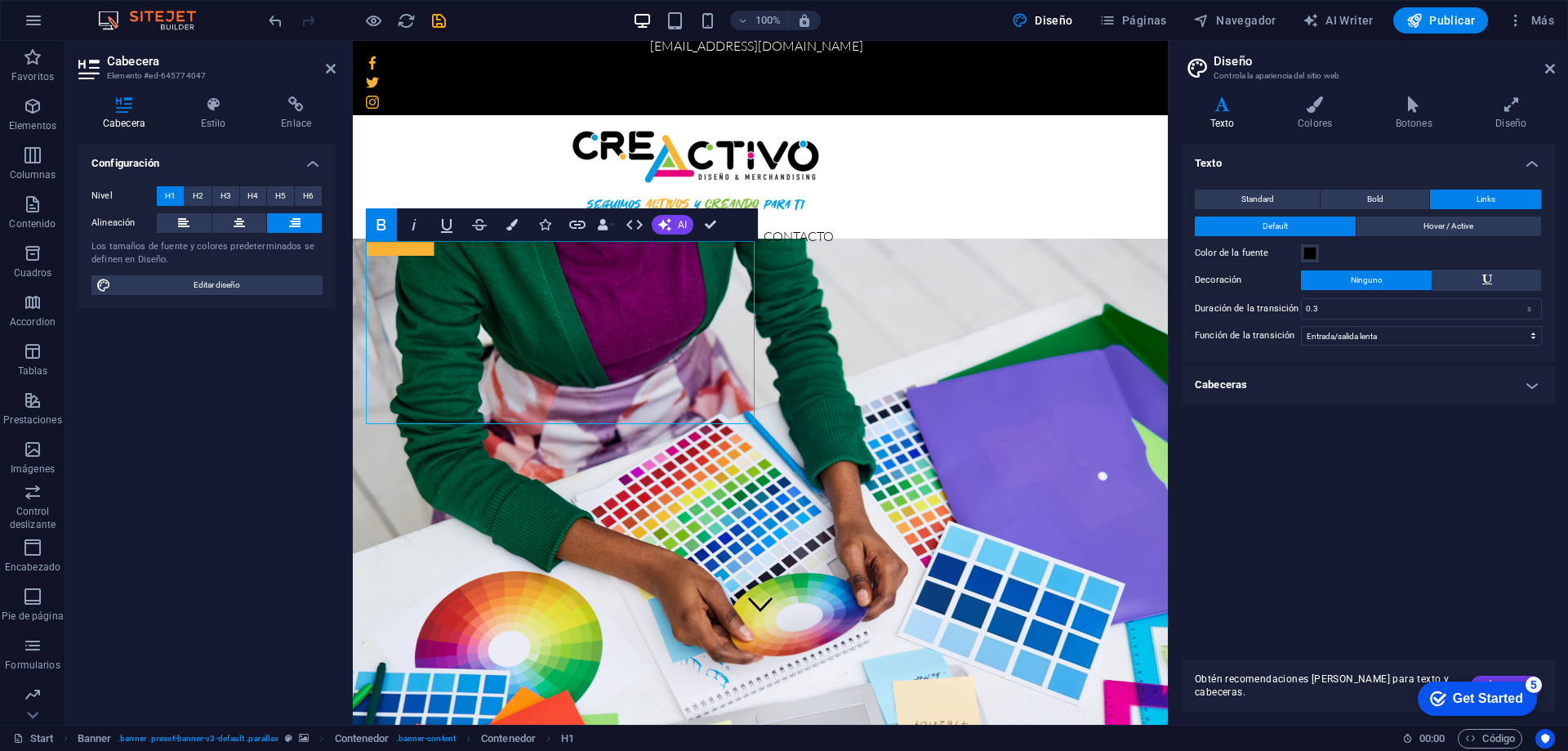
click at [1223, 114] on h4 "Texto" at bounding box center [1225, 113] width 88 height 34
click at [1550, 67] on icon at bounding box center [1550, 69] width 10 height 13
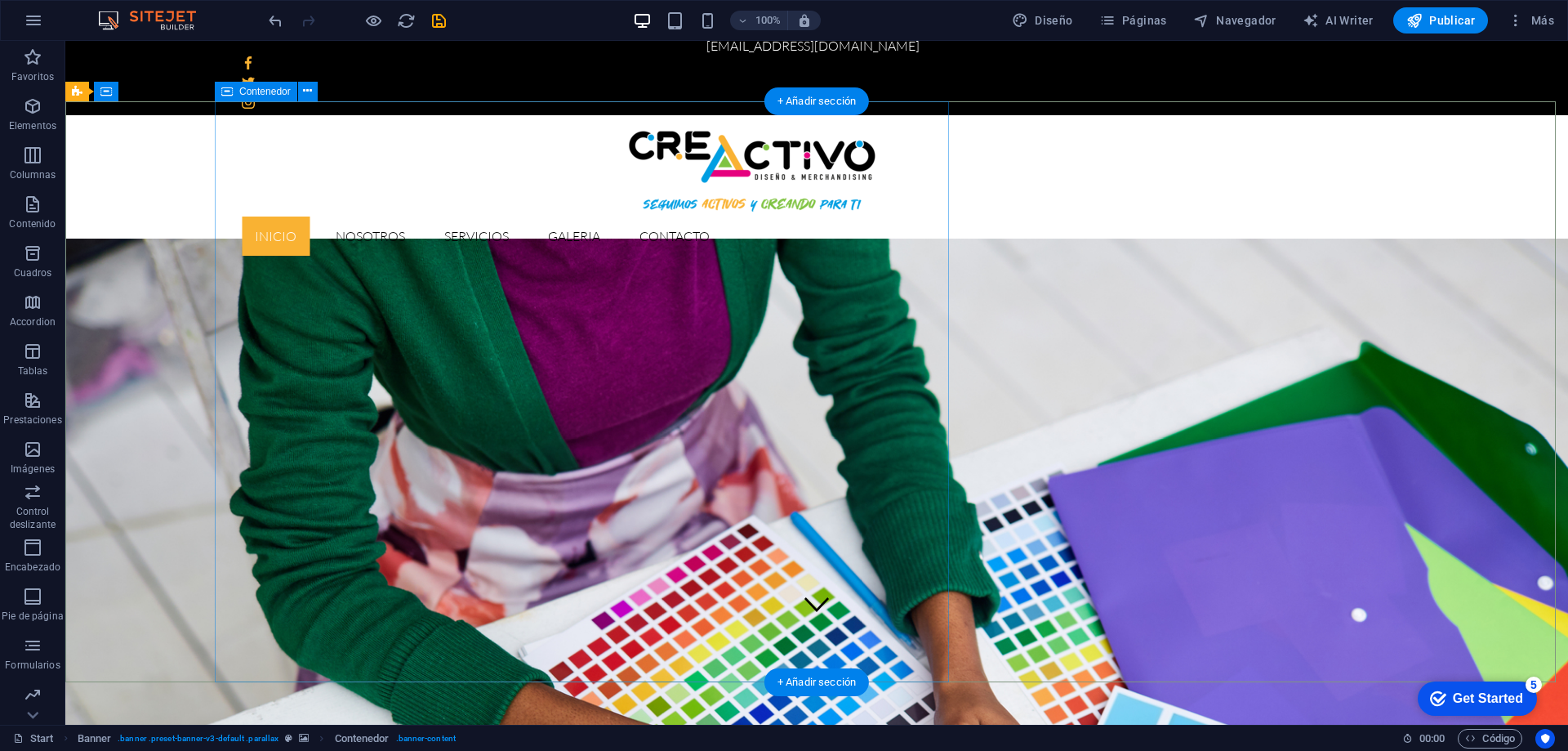
click at [0, 0] on div "Contenedor H1" at bounding box center [0, 0] width 0 height 0
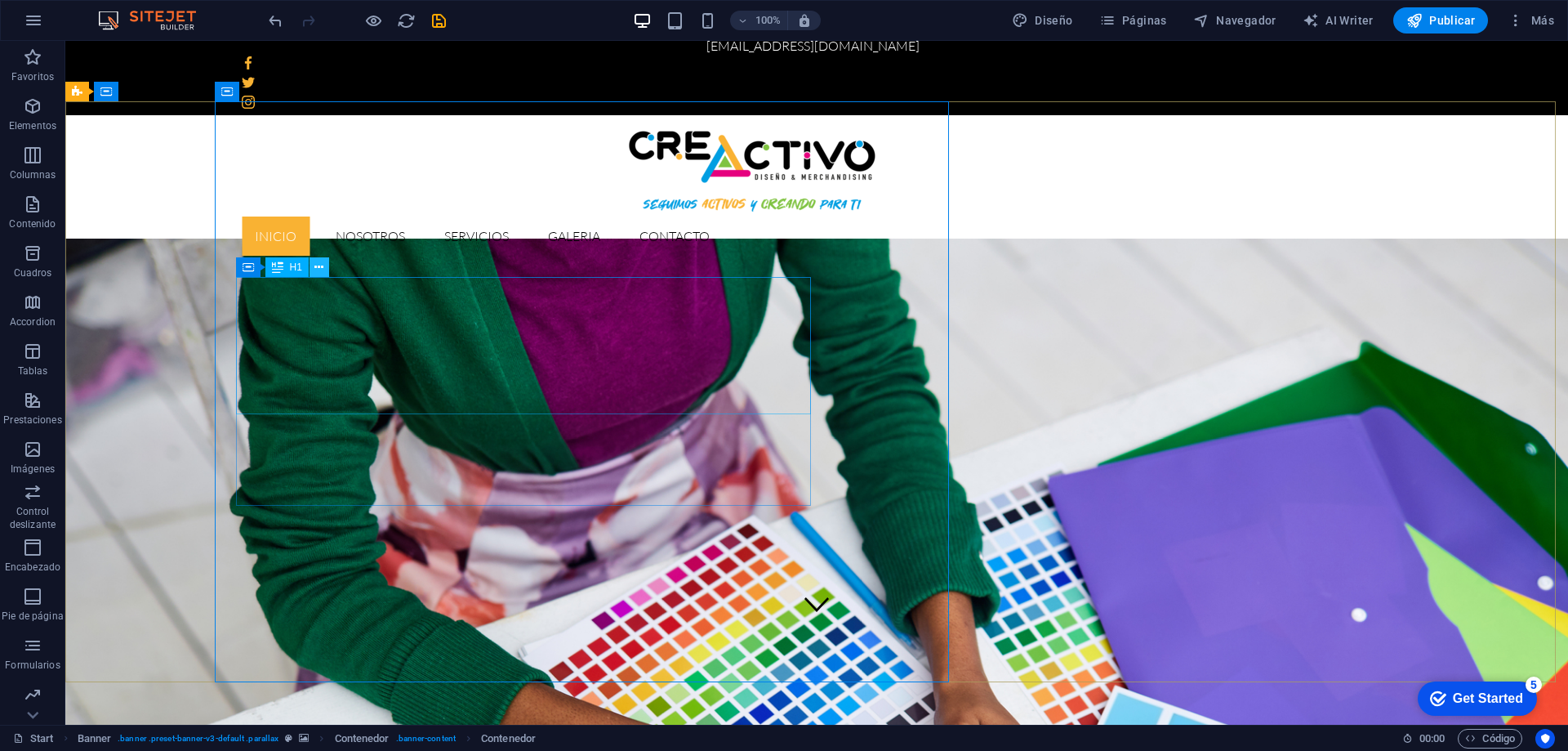
click at [322, 268] on icon at bounding box center [318, 268] width 9 height 18
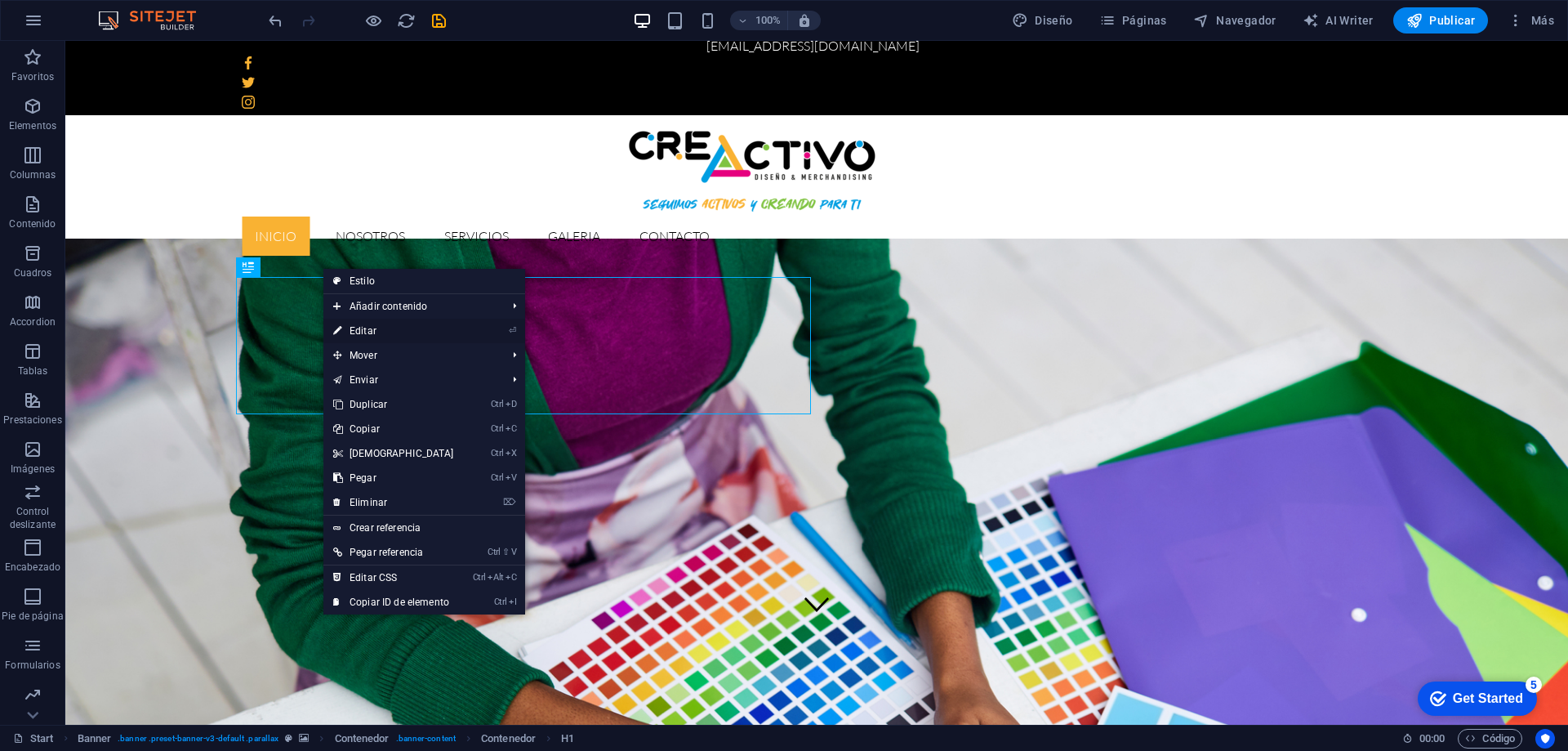
drag, startPoint x: 9, startPoint y: 294, endPoint x: 362, endPoint y: 335, distance: 355.4
click at [362, 335] on link "⏎ Editar" at bounding box center [394, 330] width 140 height 24
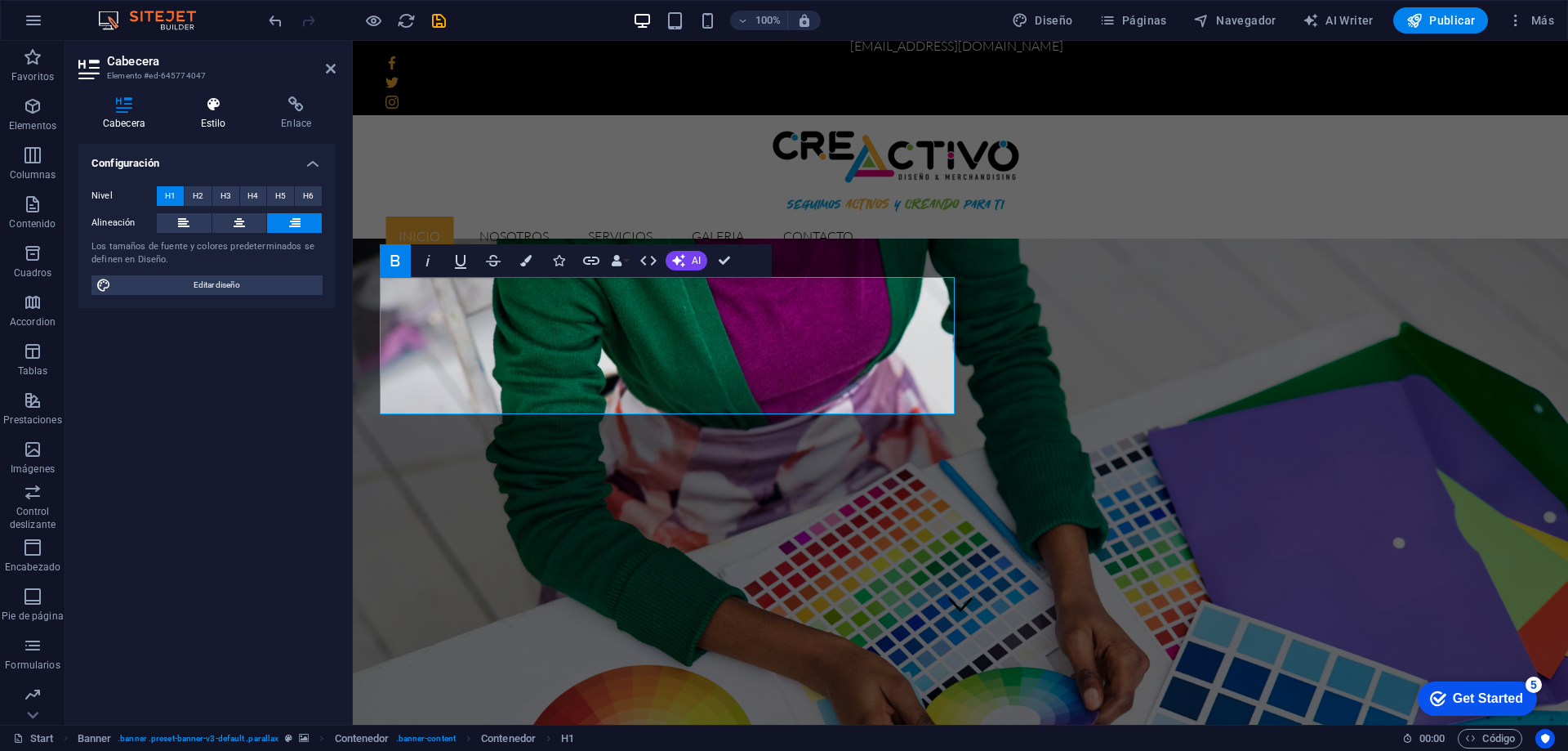
click at [211, 104] on icon at bounding box center [213, 105] width 74 height 17
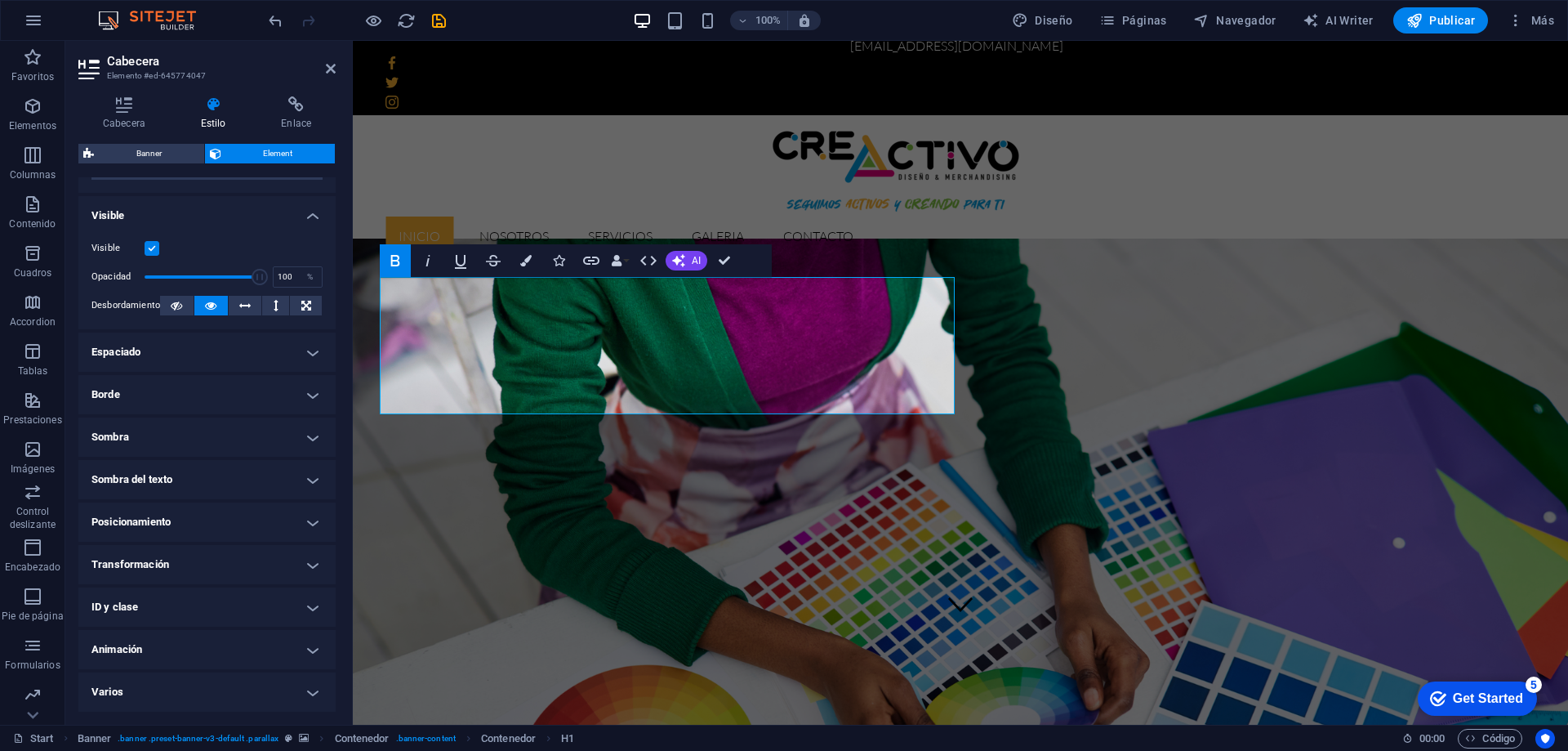
scroll to position [7, 0]
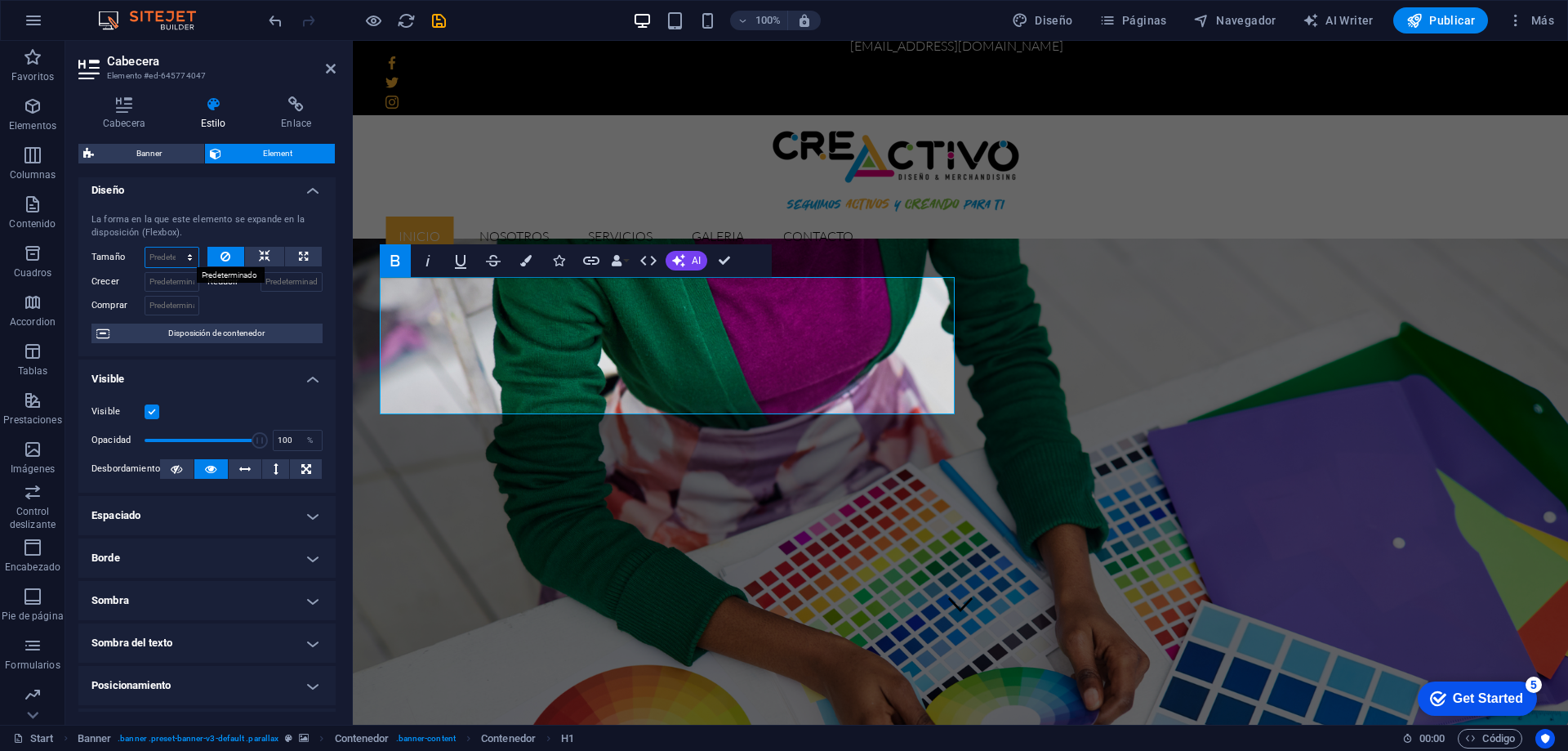
click at [185, 262] on select "Predeterminado automático px % 1/1 1/2 1/3 1/4 1/5 1/6 1/7 1/8 1/9 1/10" at bounding box center [172, 257] width 53 height 19
select select "1/2"
click at [173, 248] on select "Predeterminado automático px % 1/1 1/2 1/3 1/4 1/5 1/6 1/7 1/8 1/9 1/10" at bounding box center [172, 257] width 53 height 19
type input "50"
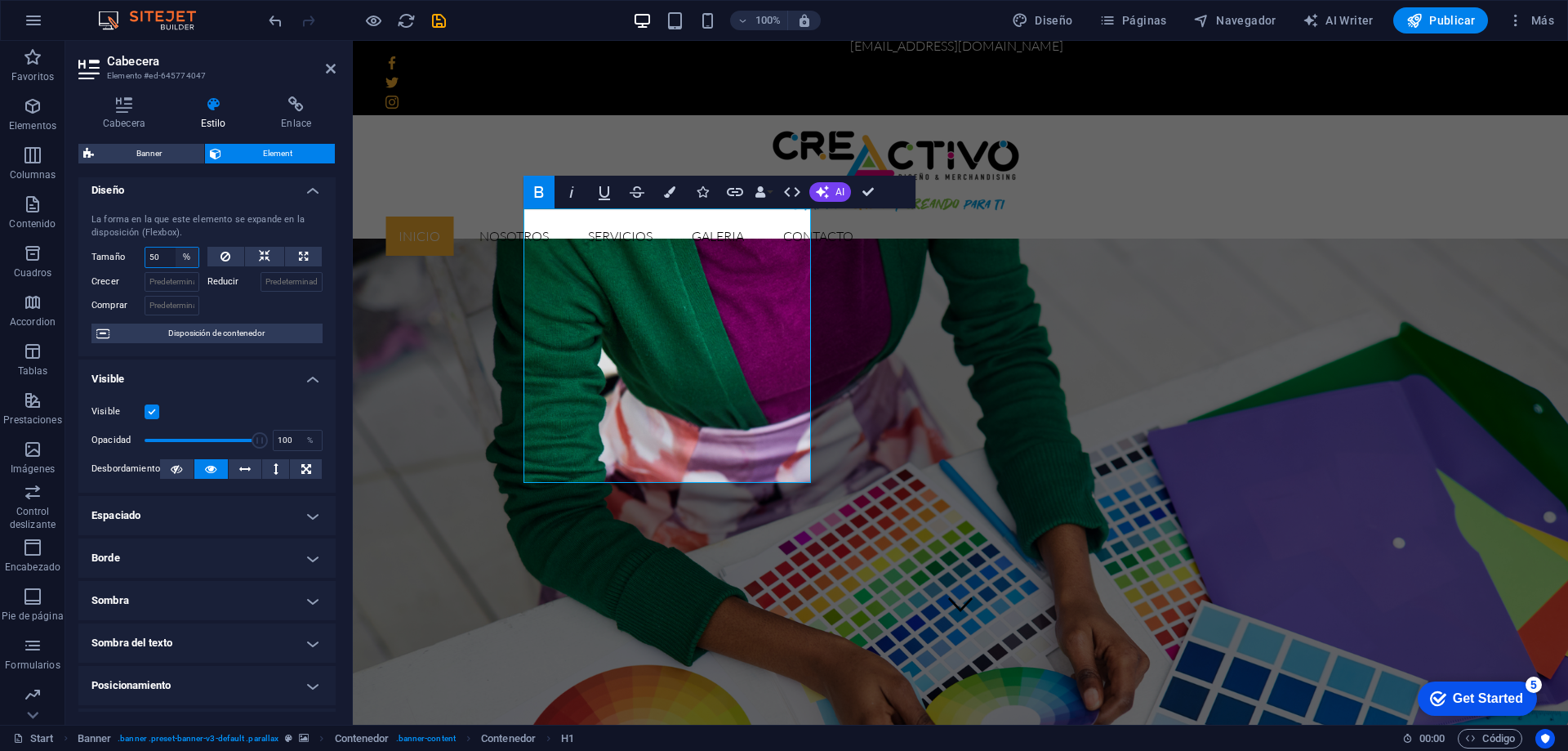
click at [185, 258] on select "Predeterminado automático px % 1/1 1/2 1/3 1/4 1/5 1/6 1/7 1/8 1/9 1/10" at bounding box center [186, 257] width 23 height 19
select select "1/1"
click at [176, 248] on select "Predeterminado automático px % 1/1 1/2 1/3 1/4 1/5 1/6 1/7 1/8 1/9 1/10" at bounding box center [186, 257] width 23 height 19
type input "100"
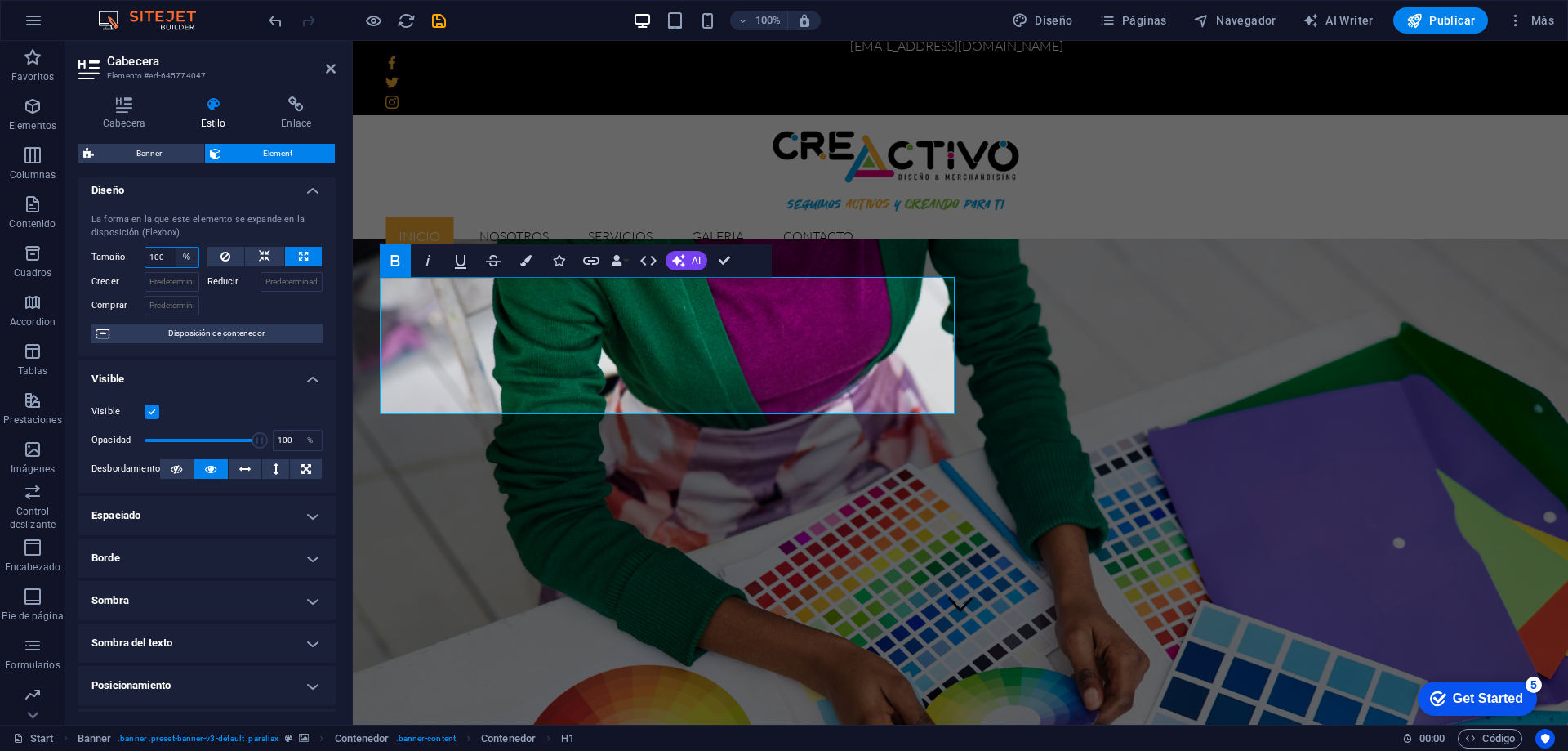
click at [194, 263] on select "Predeterminado automático px % 1/1 1/2 1/3 1/4 1/5 1/6 1/7 1/8 1/9 1/10" at bounding box center [186, 257] width 23 height 19
select select "1/1"
click at [176, 248] on select "Predeterminado automático px % 1/1 1/2 1/3 1/4 1/5 1/6 1/7 1/8 1/9 1/10" at bounding box center [186, 257] width 23 height 19
click at [191, 258] on select "Predeterminado automático px % 1/1 1/2 1/3 1/4 1/5 1/6 1/7 1/8 1/9 1/10" at bounding box center [172, 257] width 53 height 19
select select "1/2"
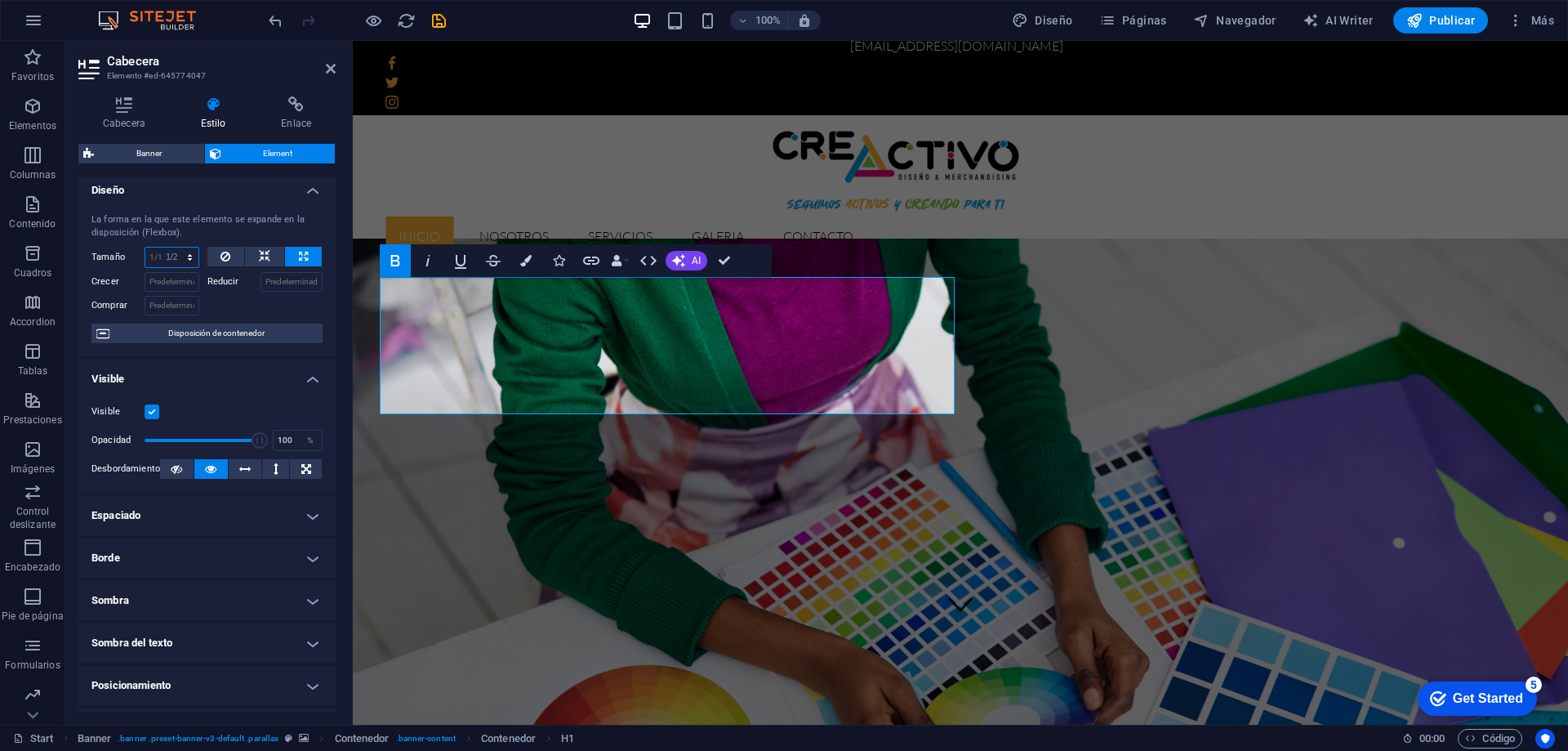
click at [173, 248] on select "Predeterminado automático px % 1/1 1/2 1/3 1/4 1/5 1/6 1/7 1/8 1/9 1/10" at bounding box center [172, 257] width 53 height 19
type input "50"
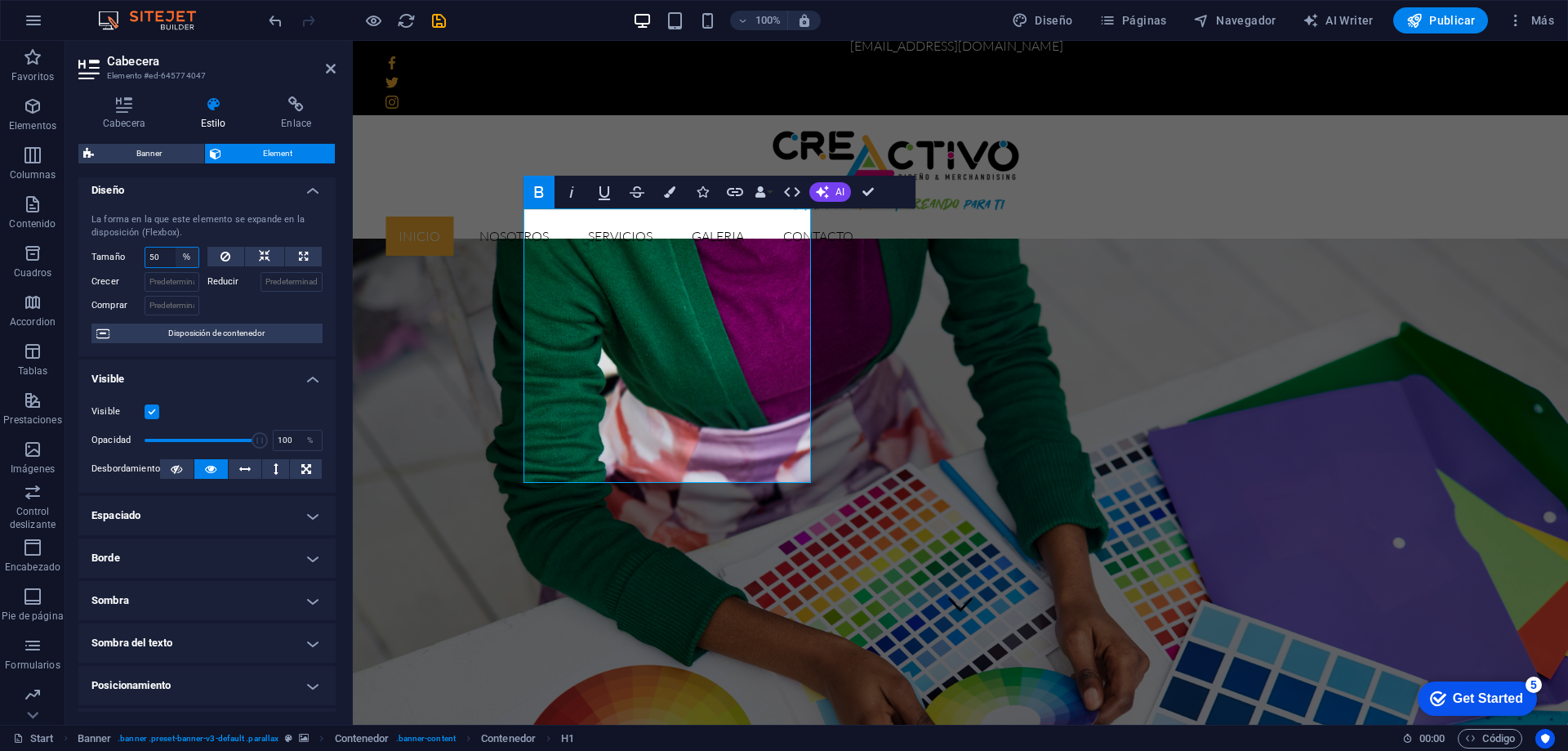
click at [182, 252] on select "Predeterminado automático px % 1/1 1/2 1/3 1/4 1/5 1/6 1/7 1/8 1/9 1/10" at bounding box center [186, 257] width 23 height 19
select select "px"
click at [176, 248] on select "Predeterminado automático px % 1/1 1/2 1/3 1/4 1/5 1/6 1/7 1/8 1/9 1/10" at bounding box center [186, 257] width 23 height 19
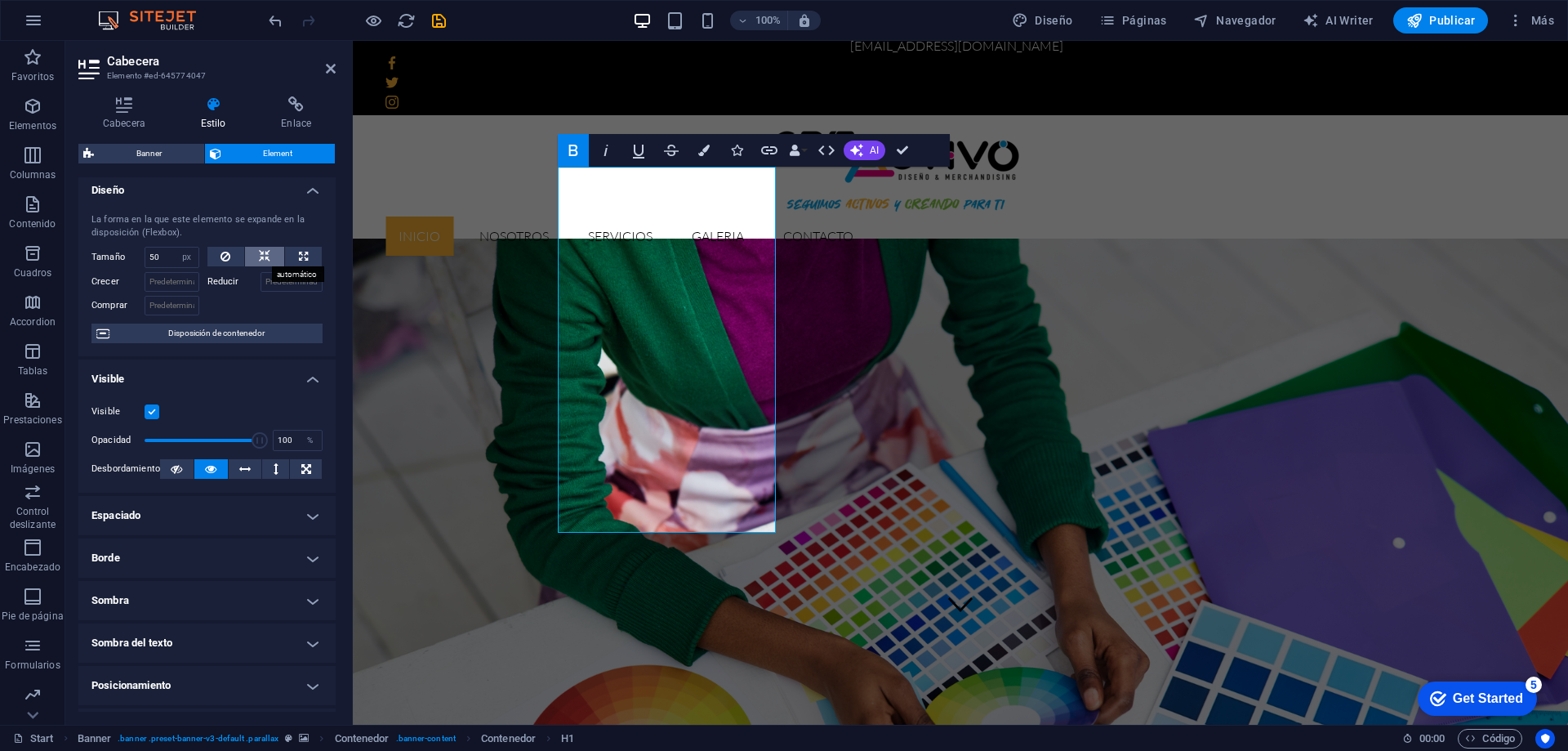
click at [259, 251] on icon at bounding box center [265, 256] width 12 height 19
select select "DISABLED_OPTION_VALUE"
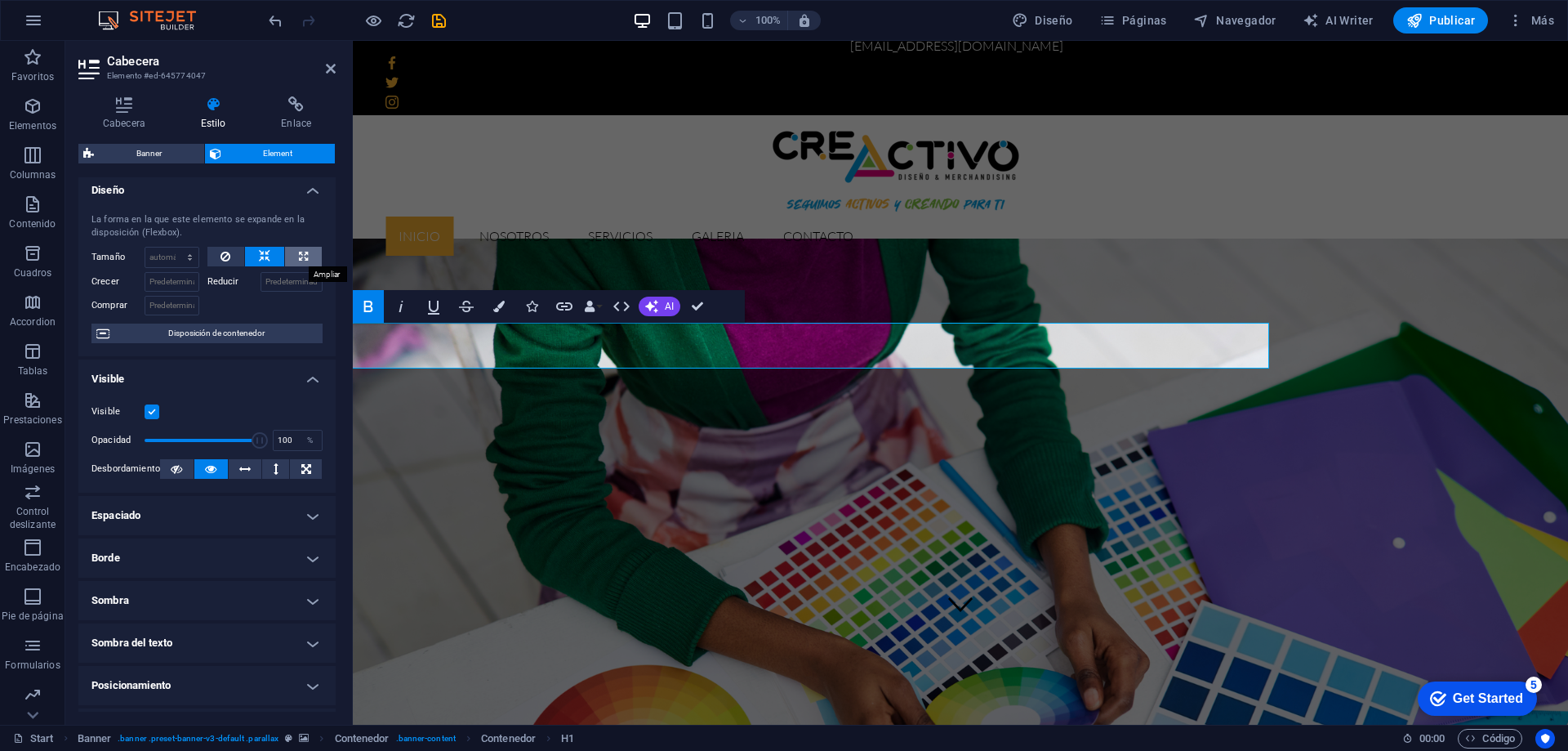
click at [304, 254] on icon at bounding box center [303, 256] width 9 height 19
type input "100"
select select "%"
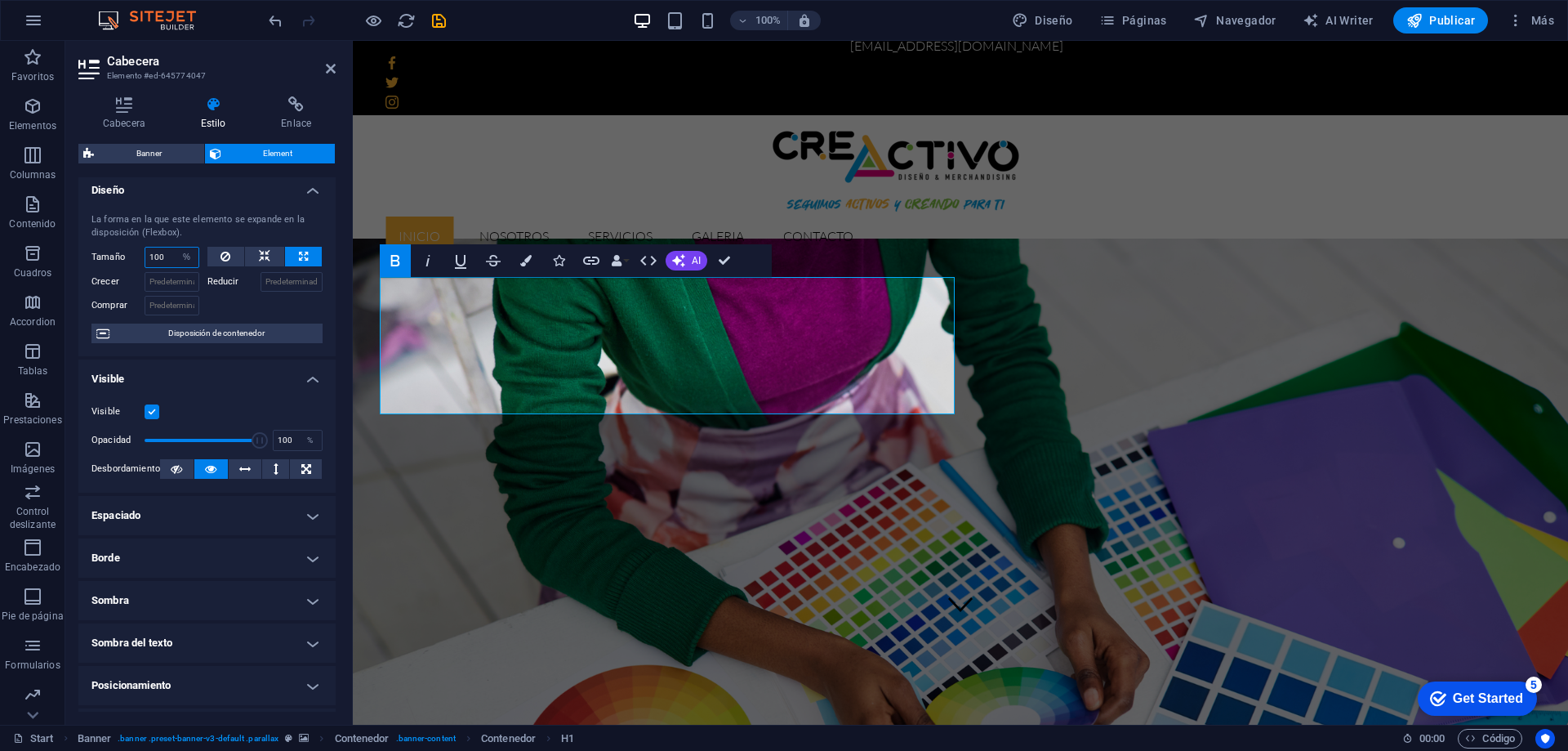
drag, startPoint x: 168, startPoint y: 253, endPoint x: 144, endPoint y: 252, distance: 24.0
click at [144, 252] on div "Tamaño 100 Predeterminado automático px % 1/1 1/2 1/3 1/4 1/5 1/6 1/7 1/8 1/9 1…" at bounding box center [145, 257] width 108 height 21
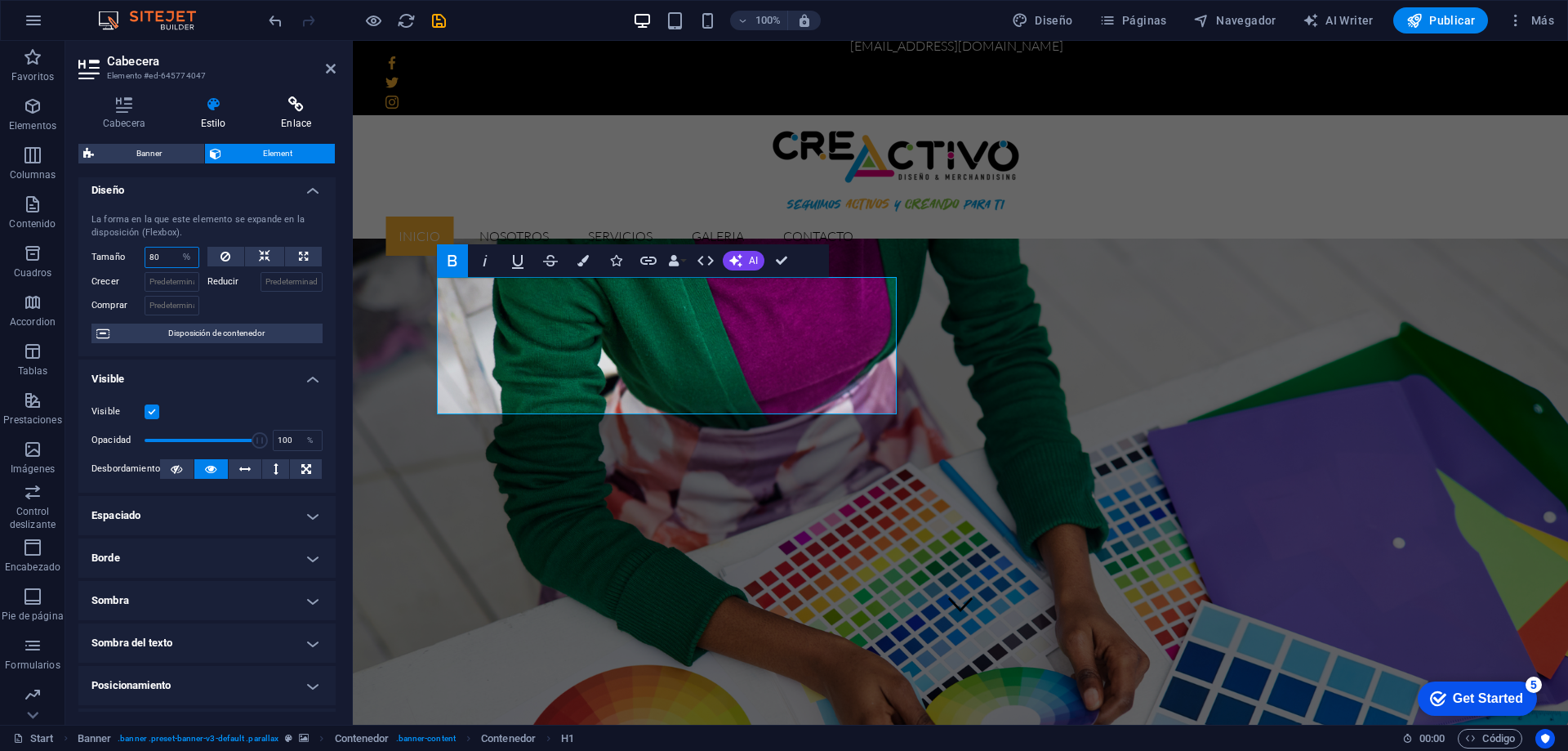
type input "80"
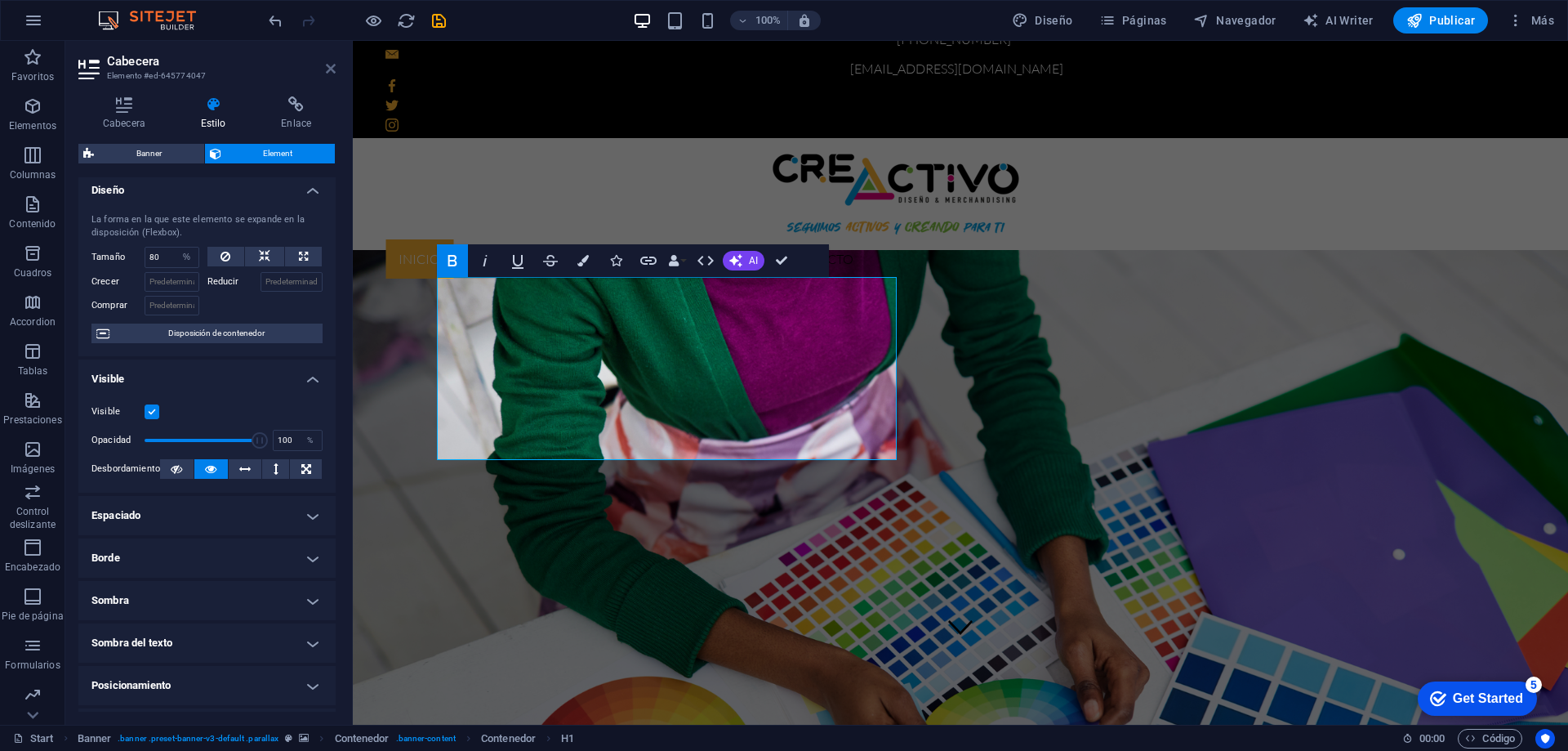
click at [333, 69] on icon at bounding box center [331, 69] width 10 height 13
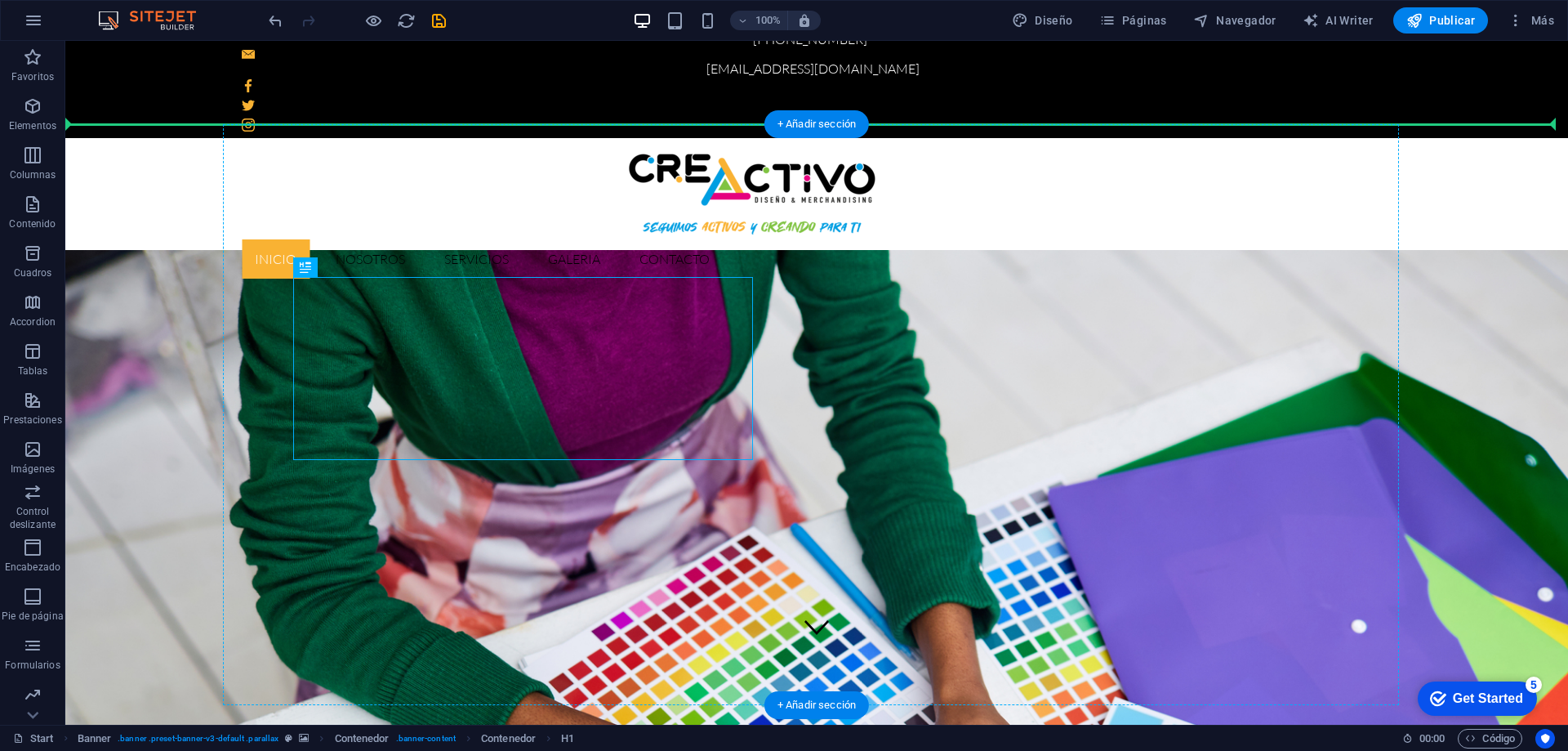
drag, startPoint x: 625, startPoint y: 350, endPoint x: 631, endPoint y: 271, distance: 79.2
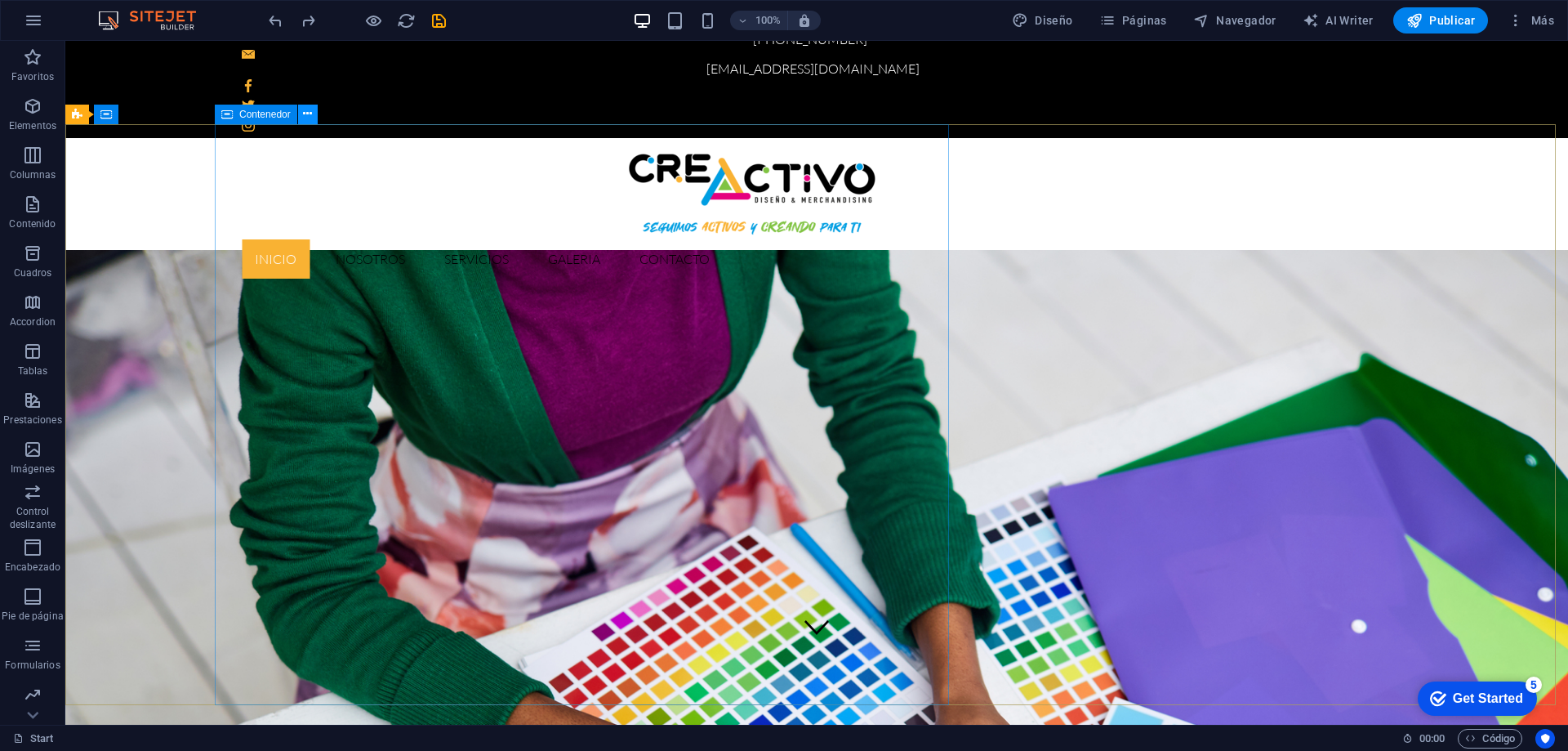
click at [309, 115] on icon at bounding box center [307, 114] width 9 height 18
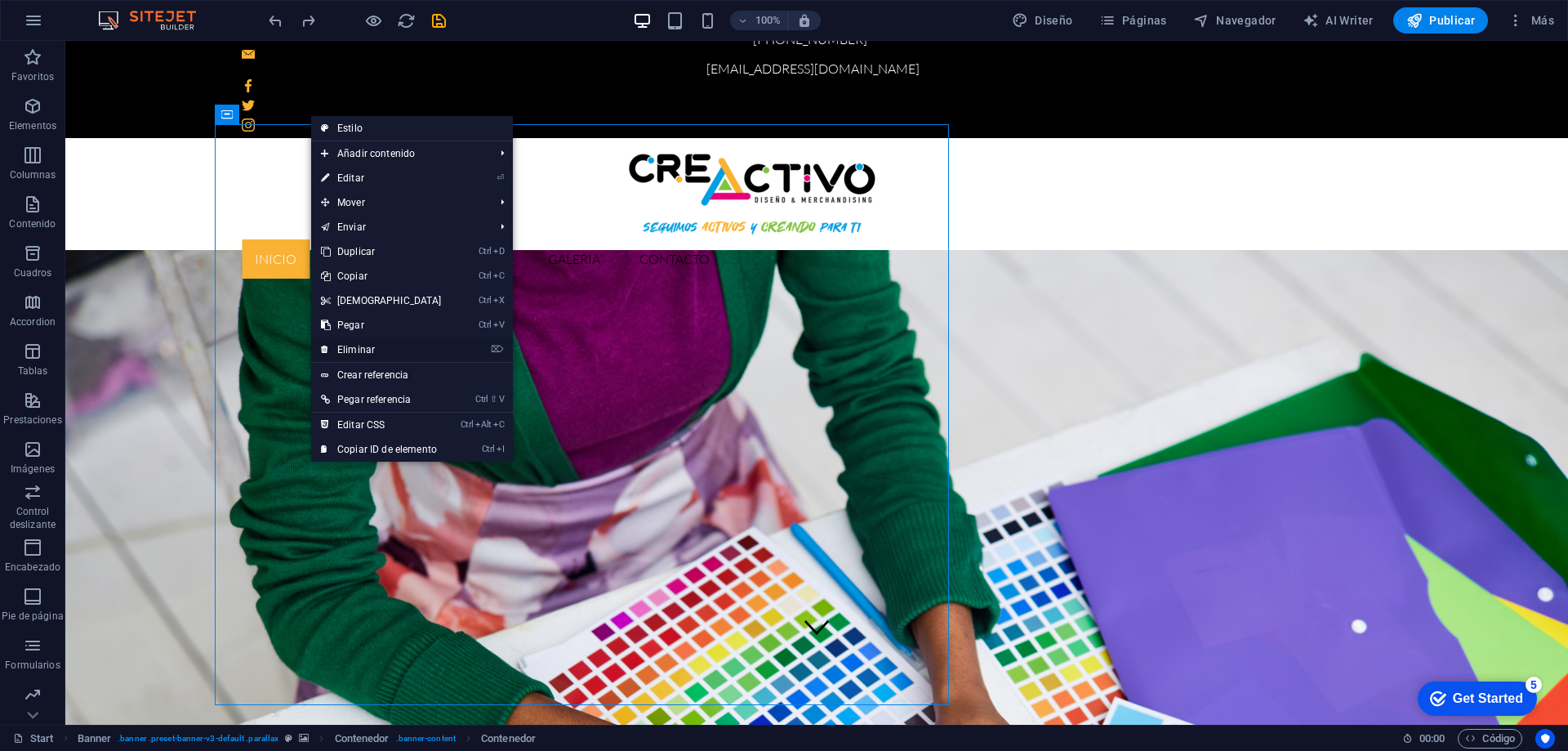
click at [388, 343] on link "⌦ Eliminar" at bounding box center [381, 350] width 140 height 24
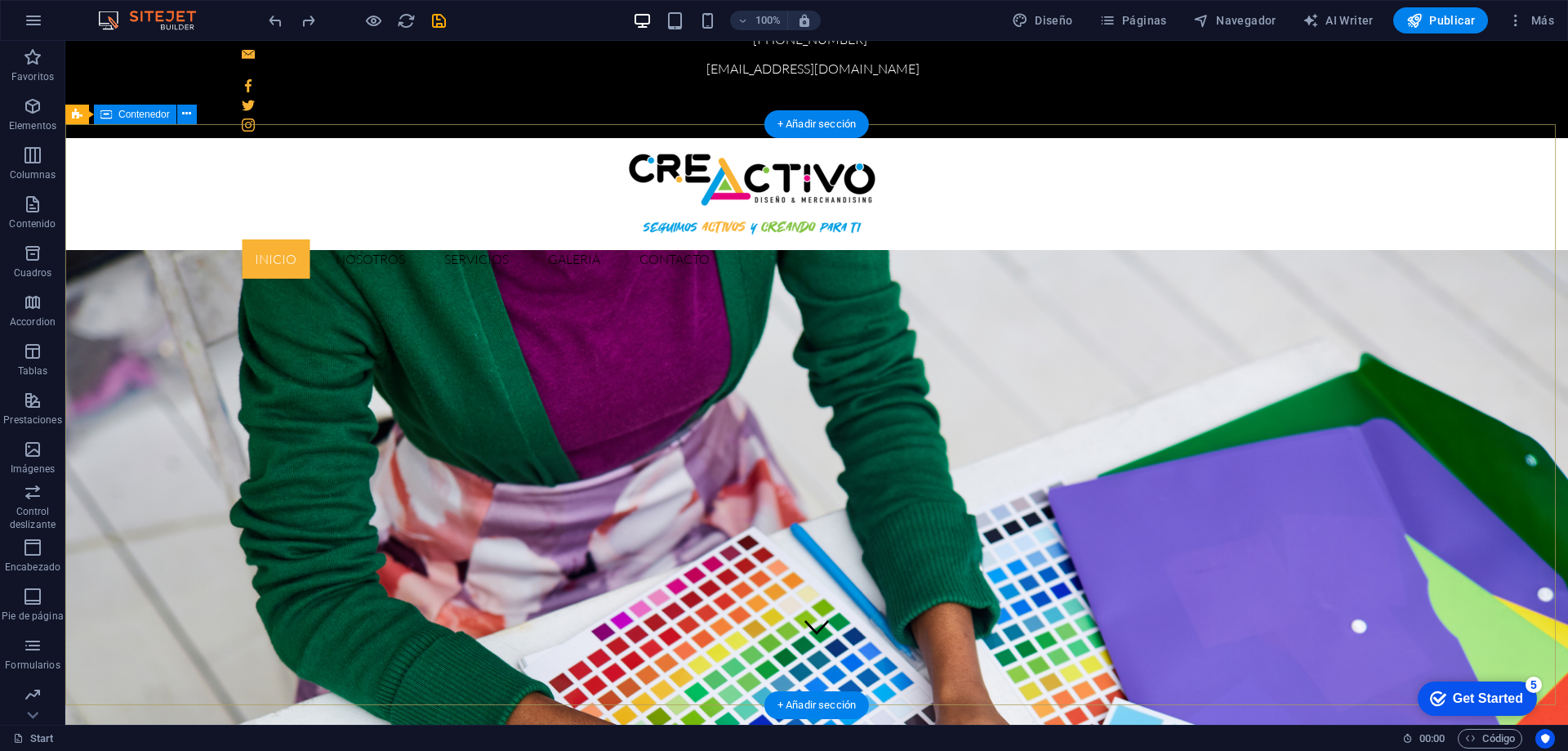
drag, startPoint x: 776, startPoint y: 275, endPoint x: 908, endPoint y: 287, distance: 132.5
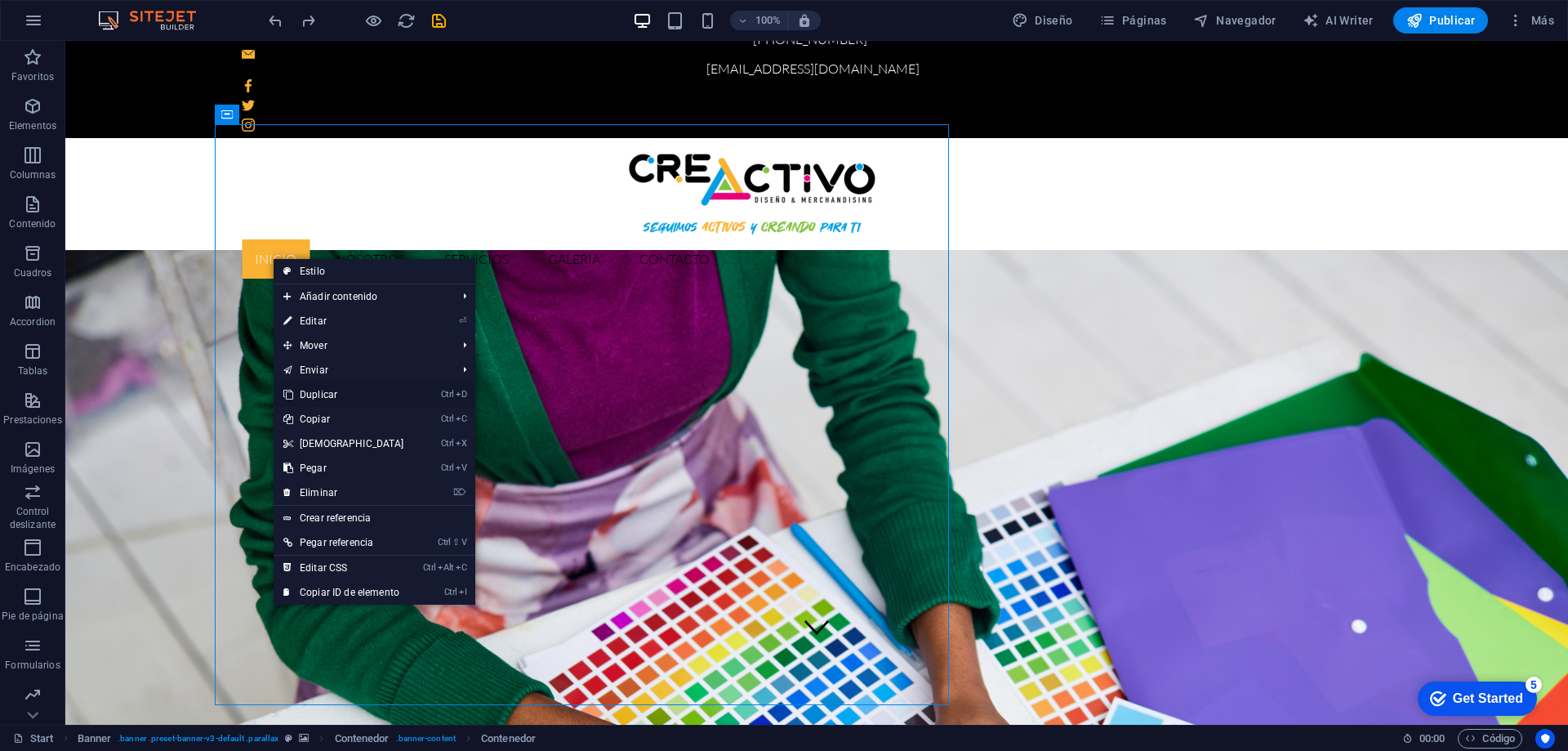
click at [338, 394] on link "Ctrl D Duplicar" at bounding box center [344, 394] width 140 height 24
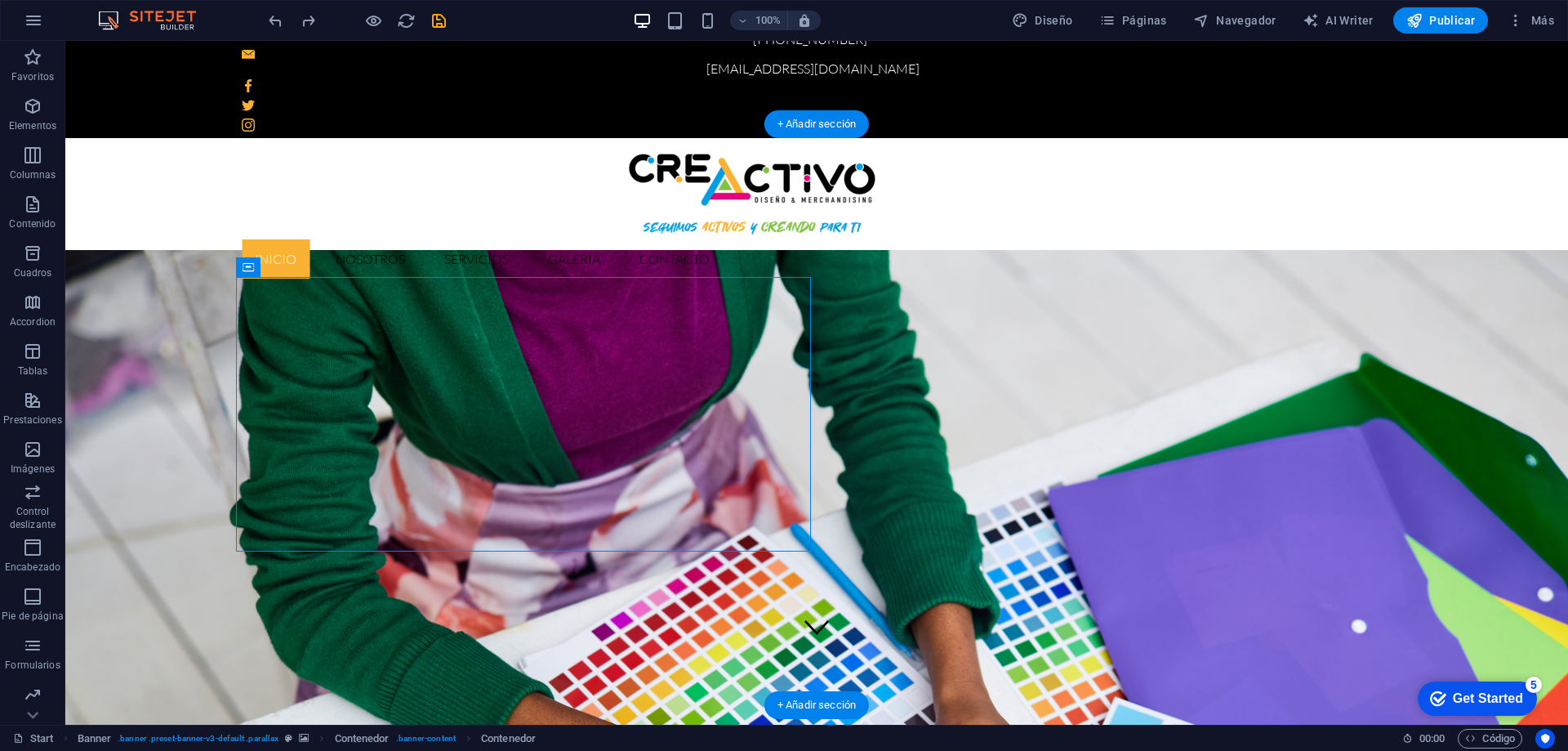
drag, startPoint x: 605, startPoint y: 340, endPoint x: 597, endPoint y: 202, distance: 138.2
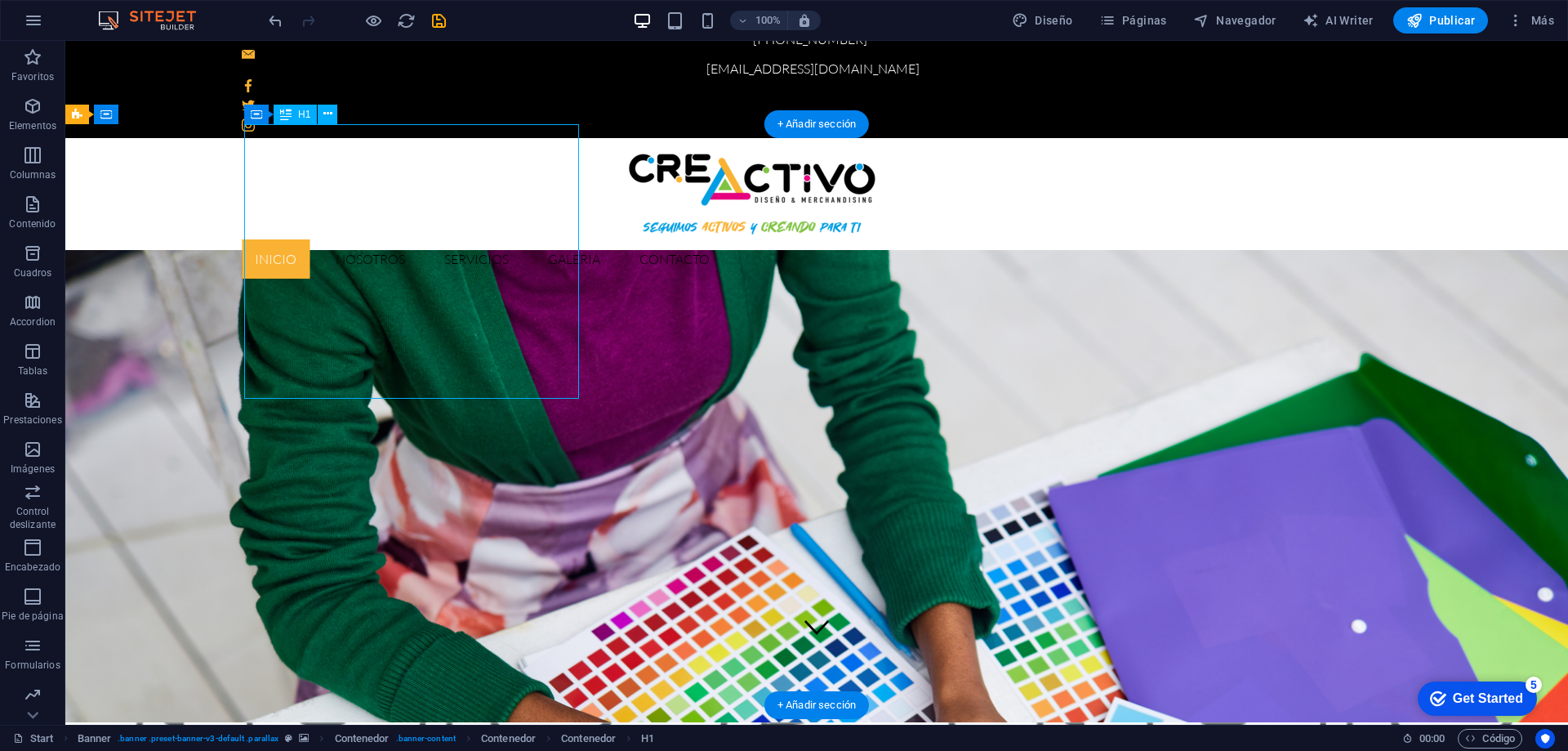
drag, startPoint x: 289, startPoint y: 223, endPoint x: 388, endPoint y: 217, distance: 99.2
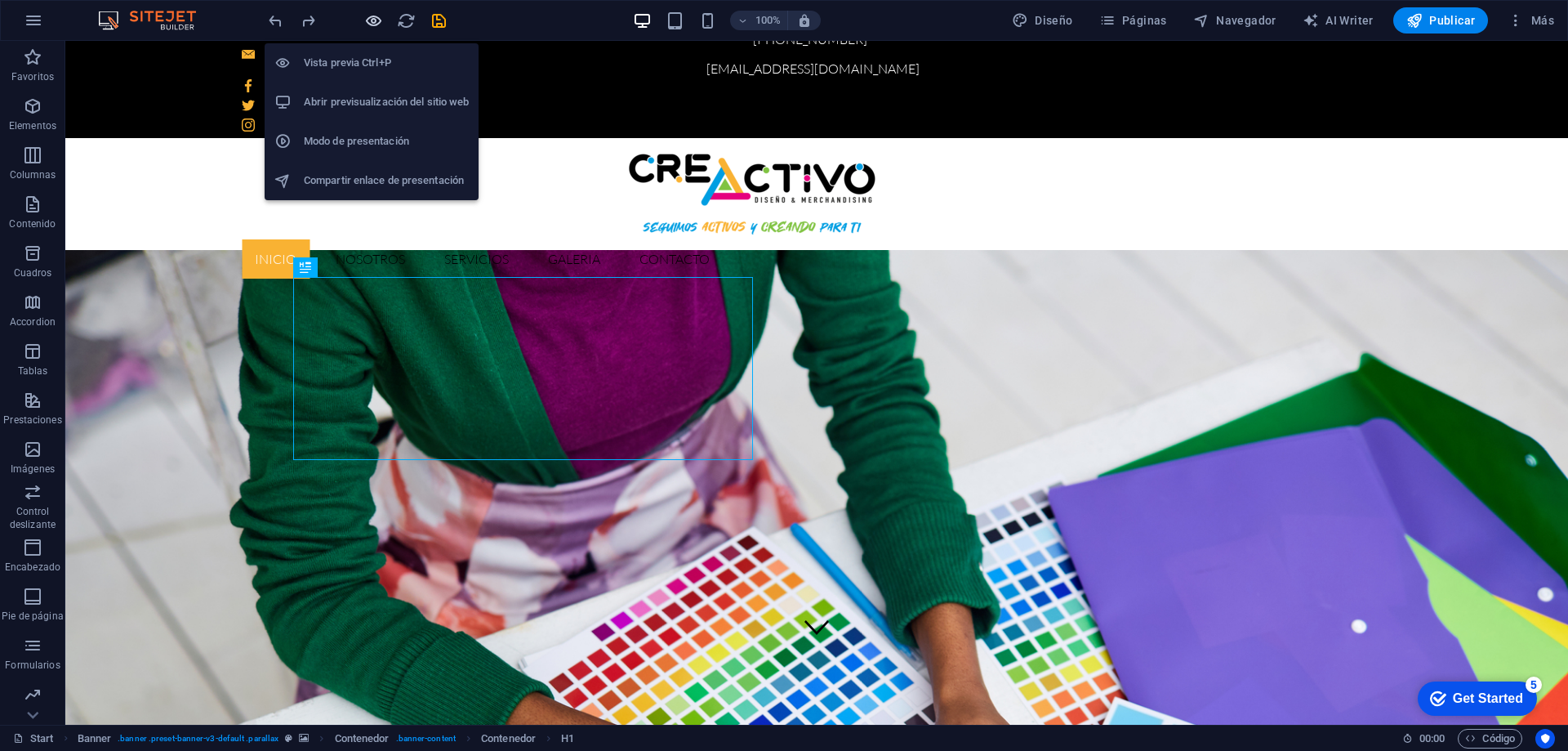
click at [374, 20] on icon "button" at bounding box center [374, 21] width 18 height 18
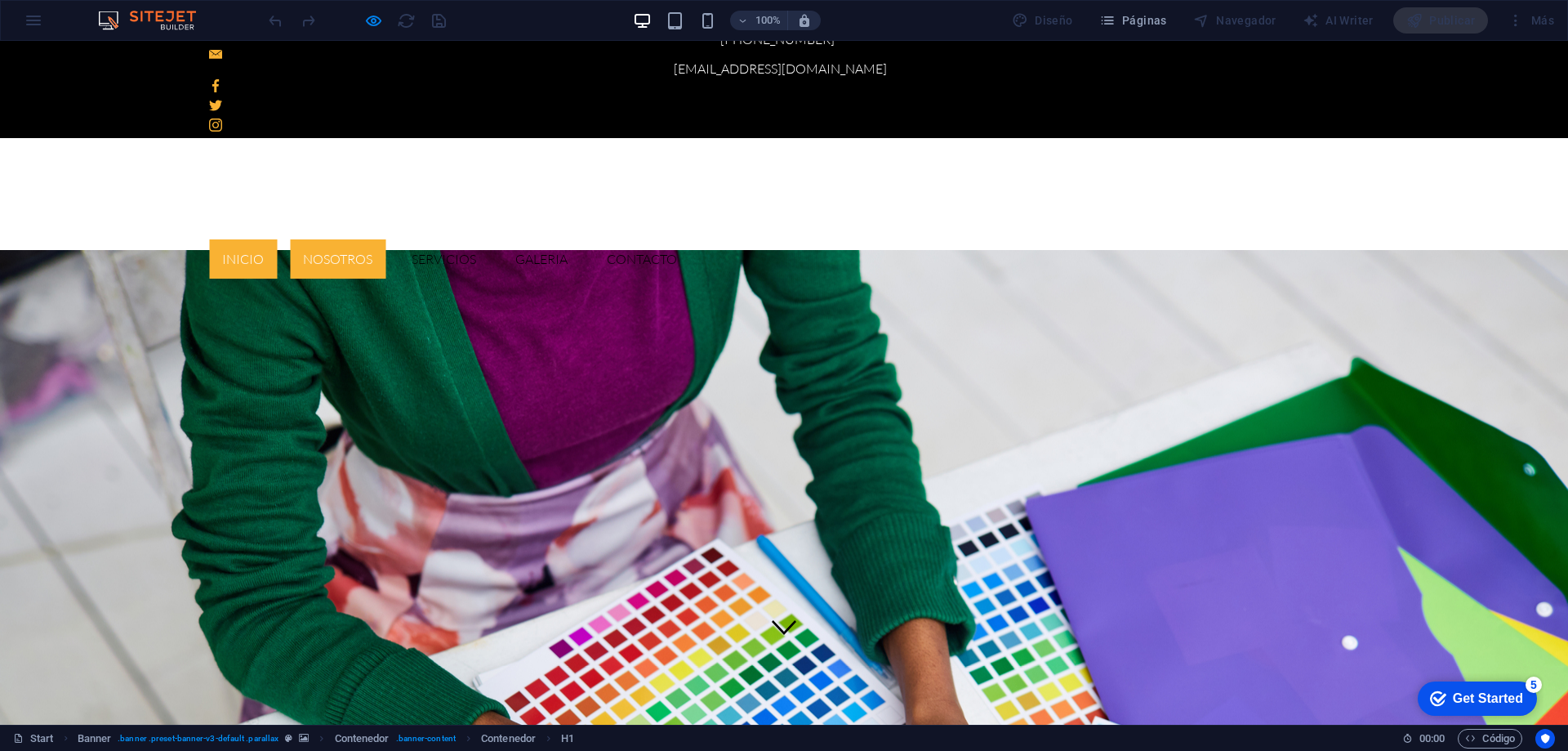
click at [385, 239] on link "Nosotros" at bounding box center [338, 258] width 95 height 39
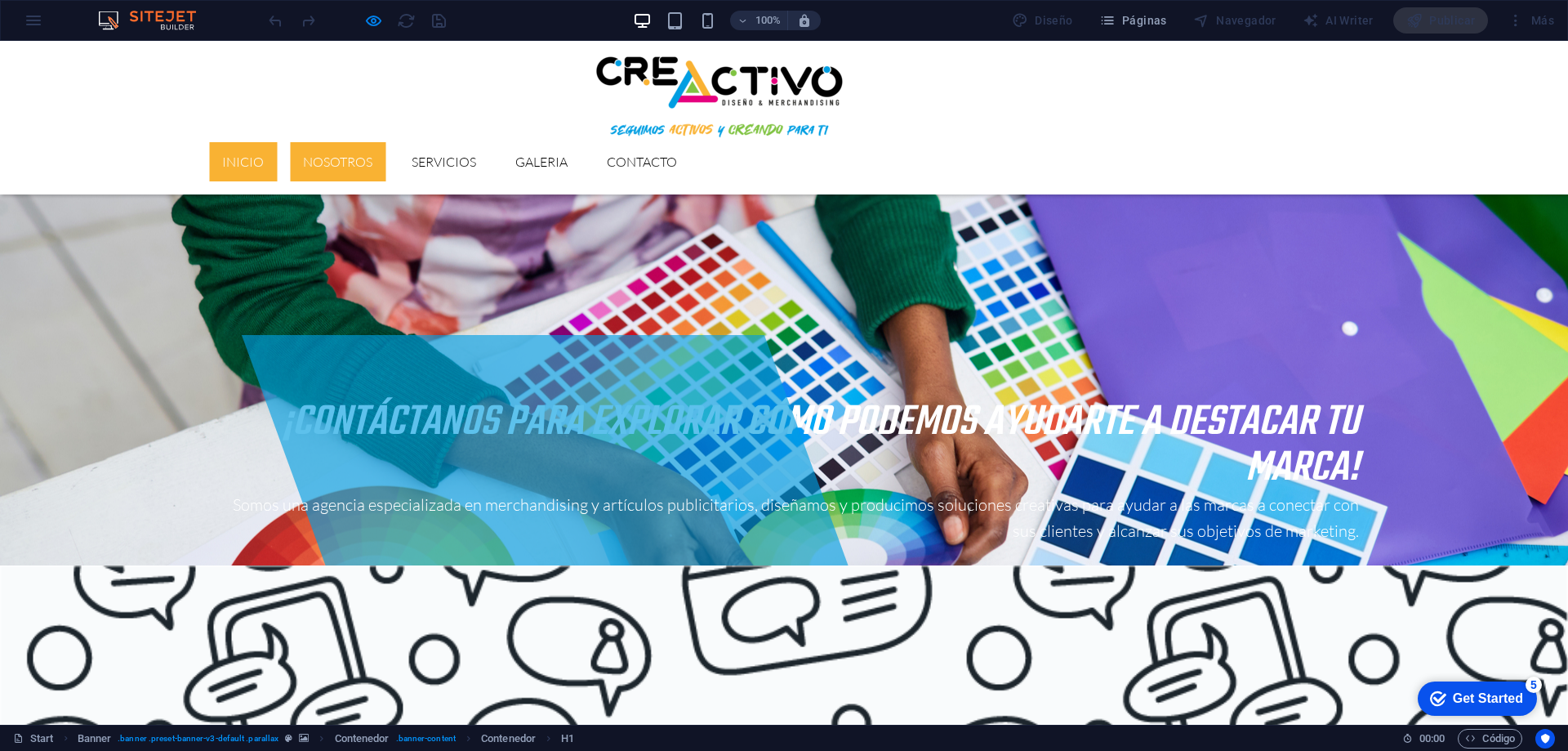
click at [277, 142] on link "Inicio" at bounding box center [242, 161] width 68 height 39
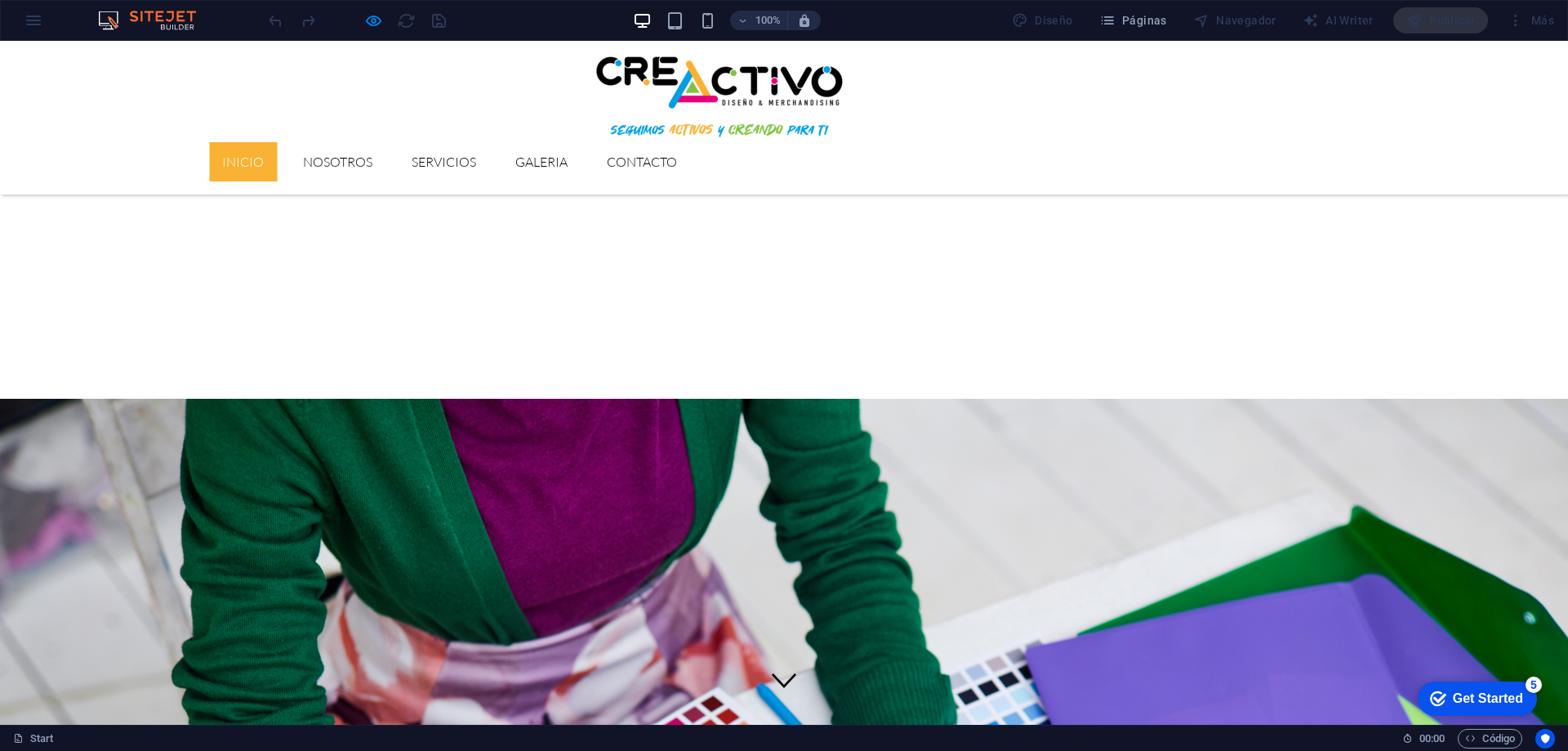
scroll to position [0, 0]
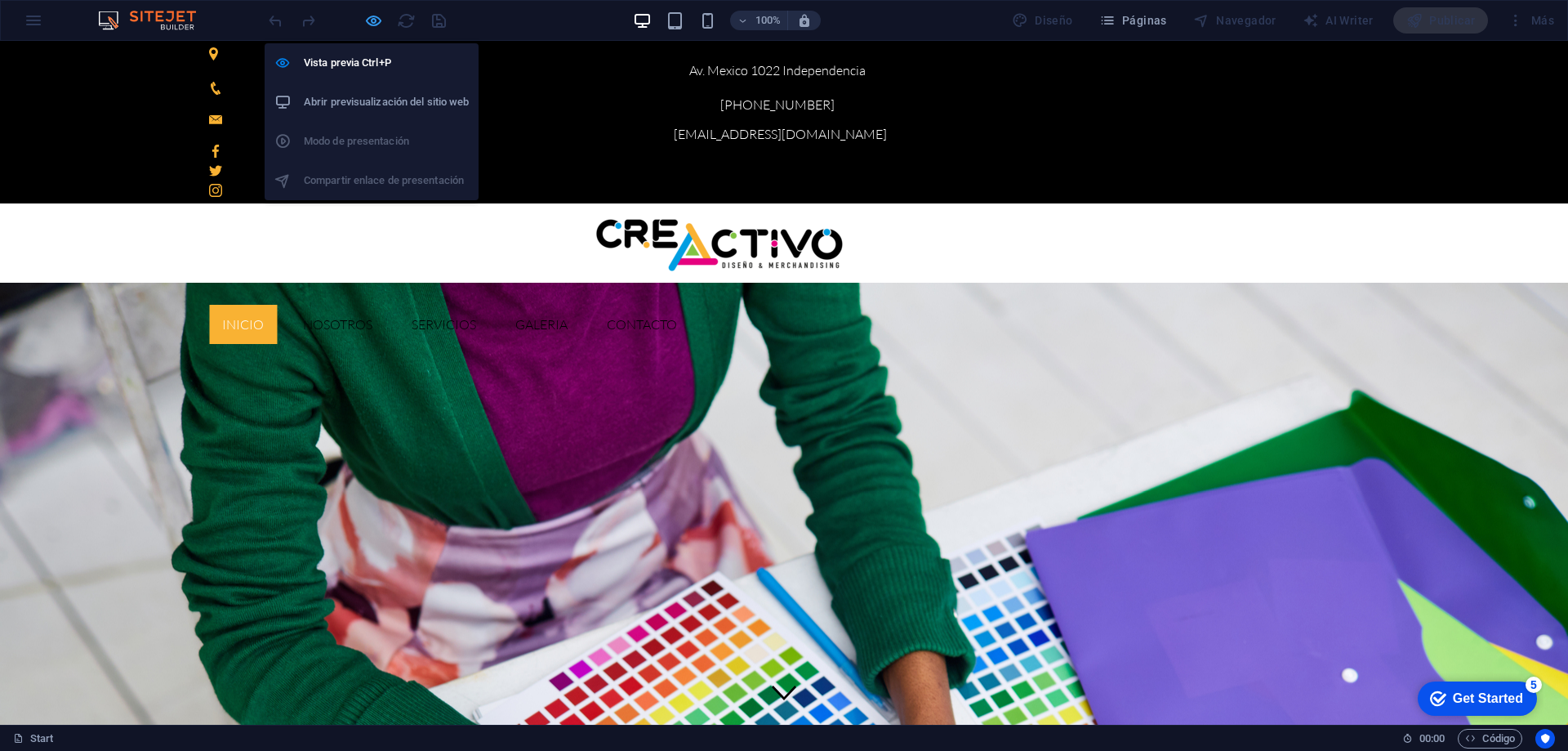
click at [374, 19] on icon "button" at bounding box center [374, 21] width 18 height 18
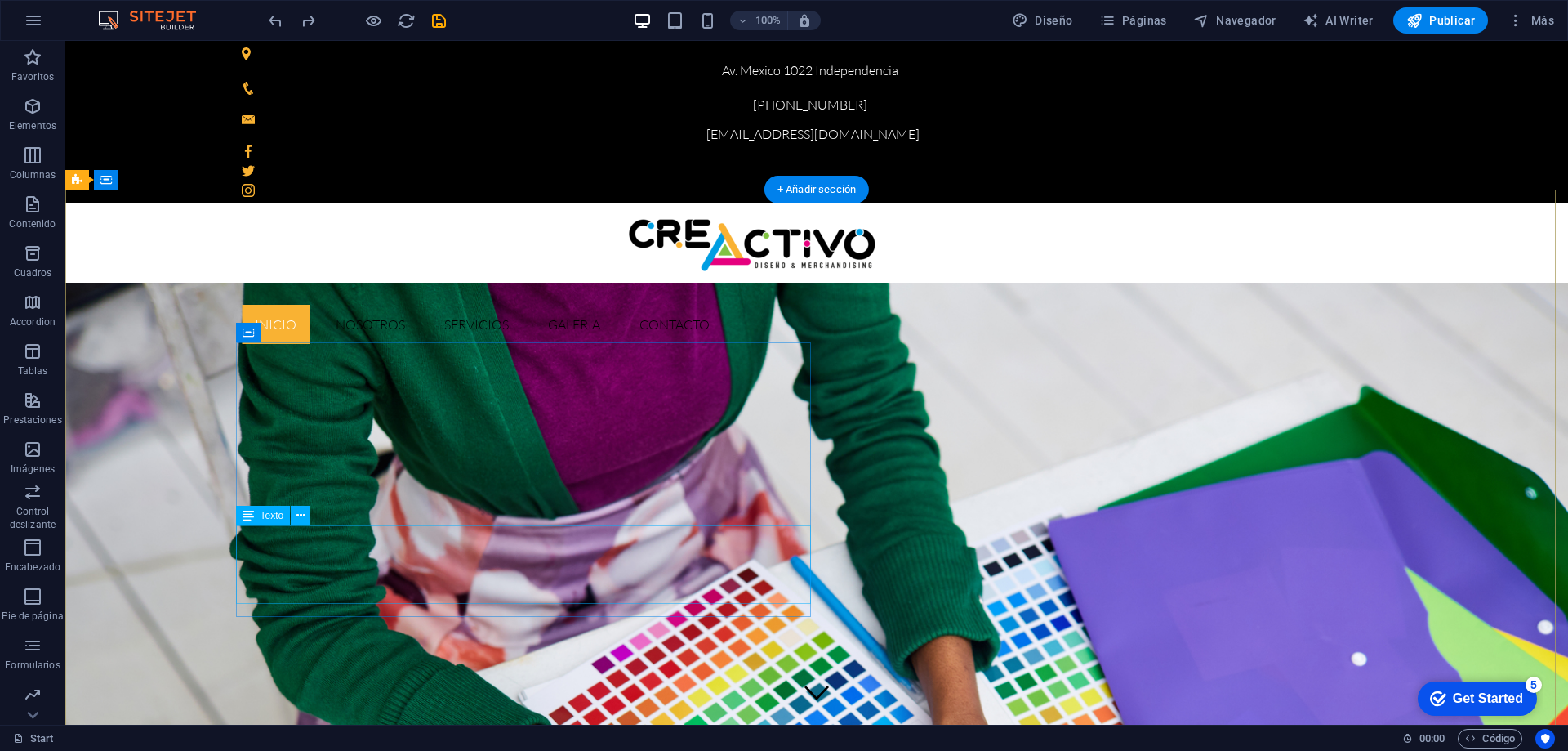
click at [301, 519] on icon at bounding box center [301, 516] width 9 height 18
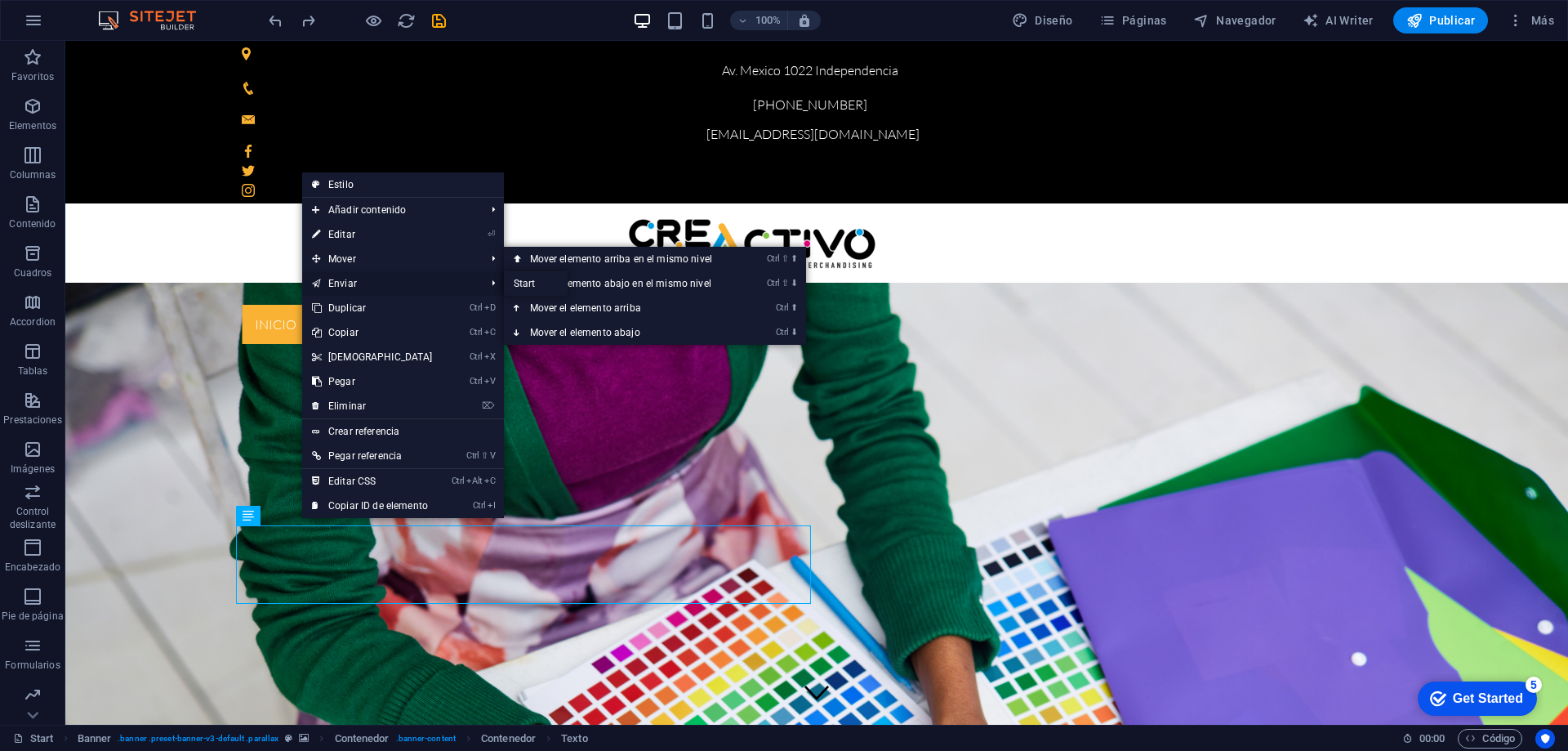
click at [345, 273] on link "Enviar" at bounding box center [391, 283] width 177 height 24
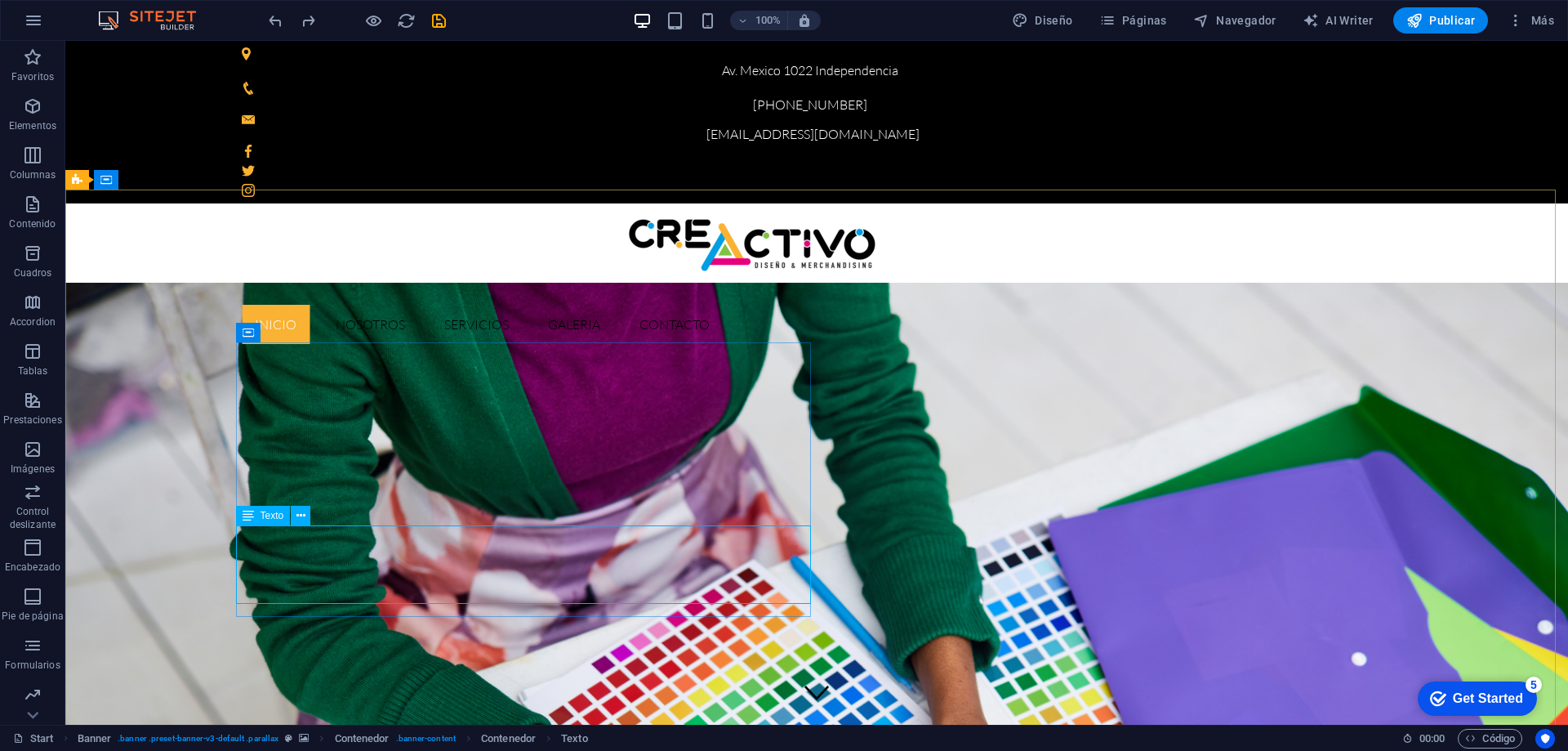
click at [261, 517] on span "Texto" at bounding box center [272, 516] width 23 height 10
click at [298, 514] on icon at bounding box center [301, 516] width 9 height 18
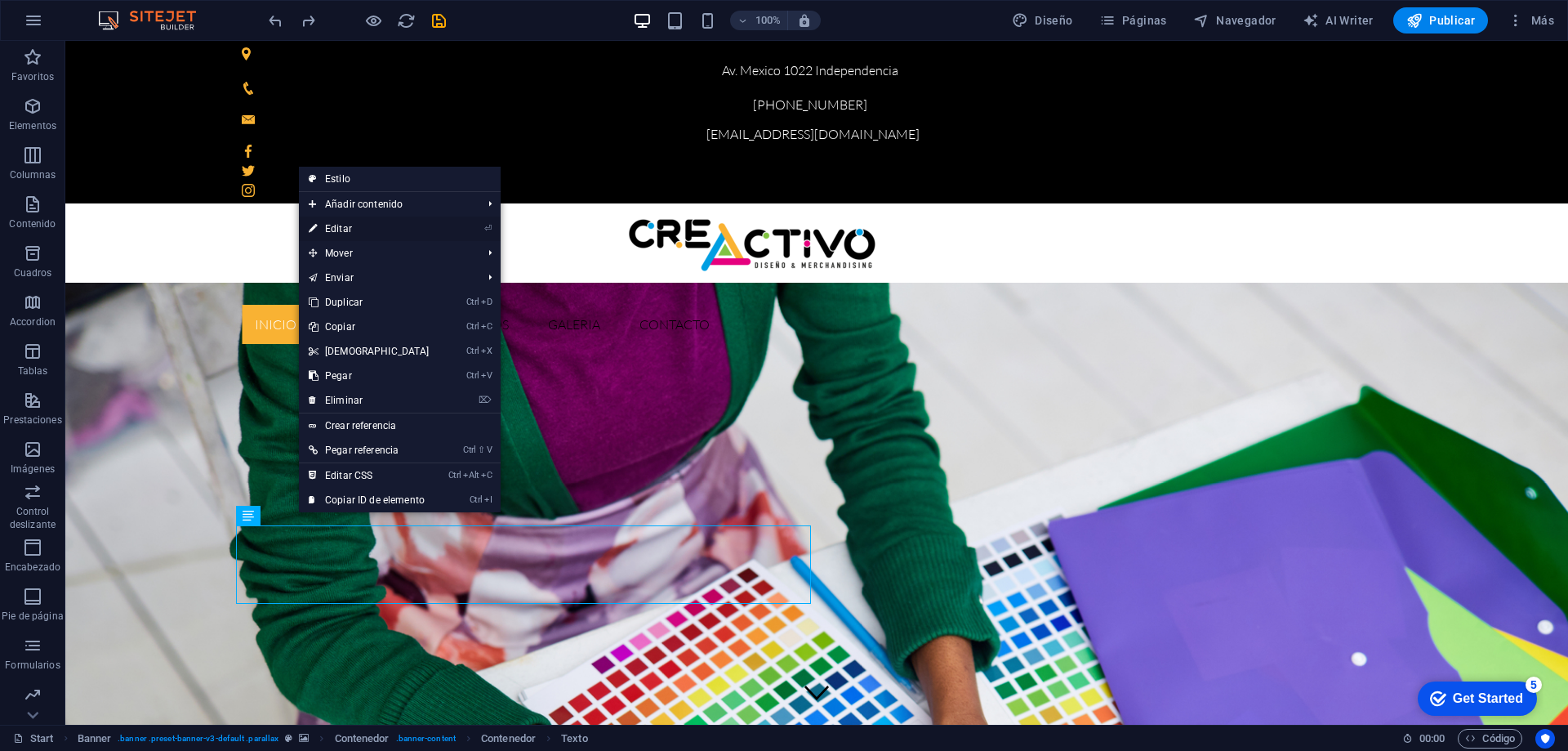
click at [361, 228] on link "⏎ Editar" at bounding box center [369, 228] width 140 height 24
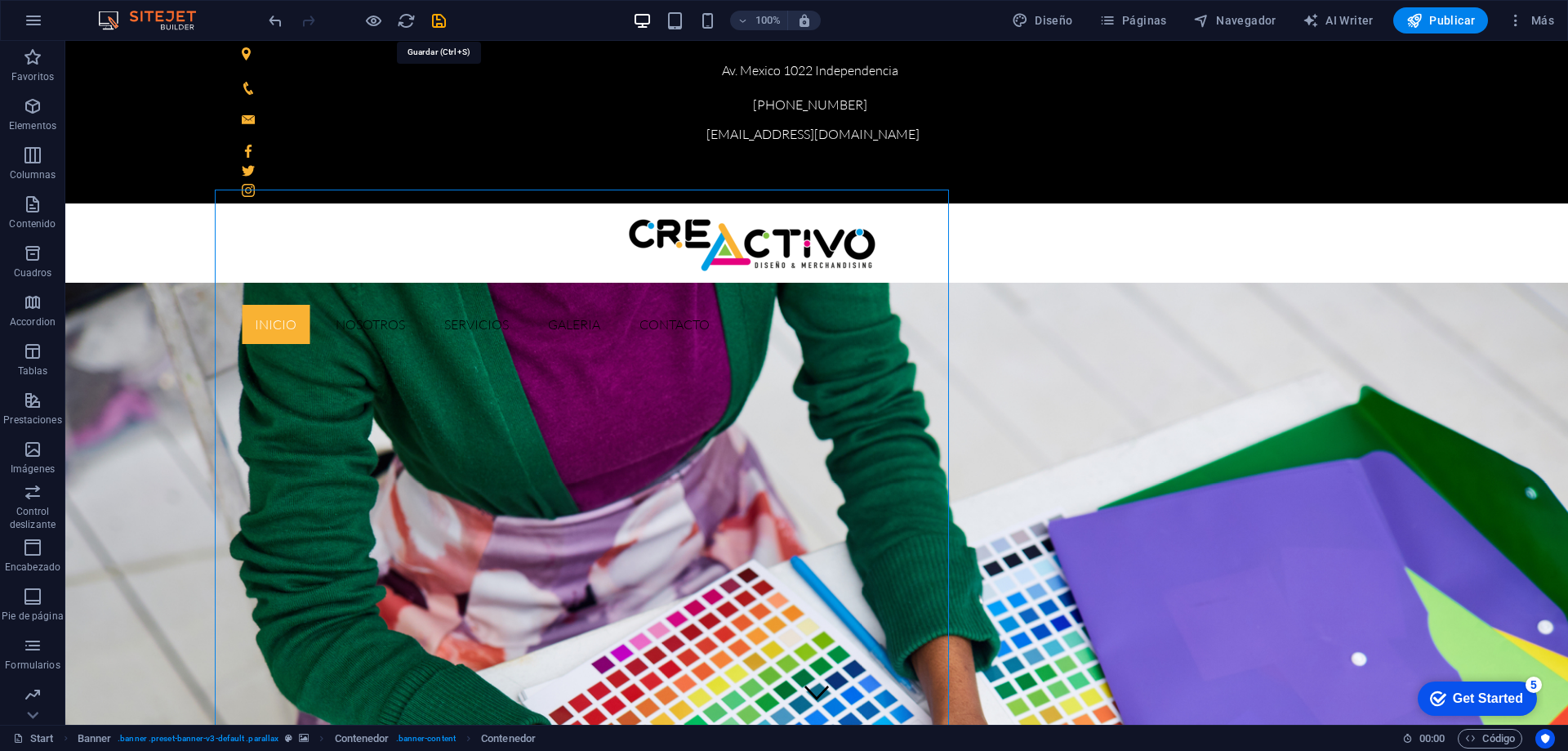
click at [443, 19] on icon "save" at bounding box center [439, 21] width 18 height 18
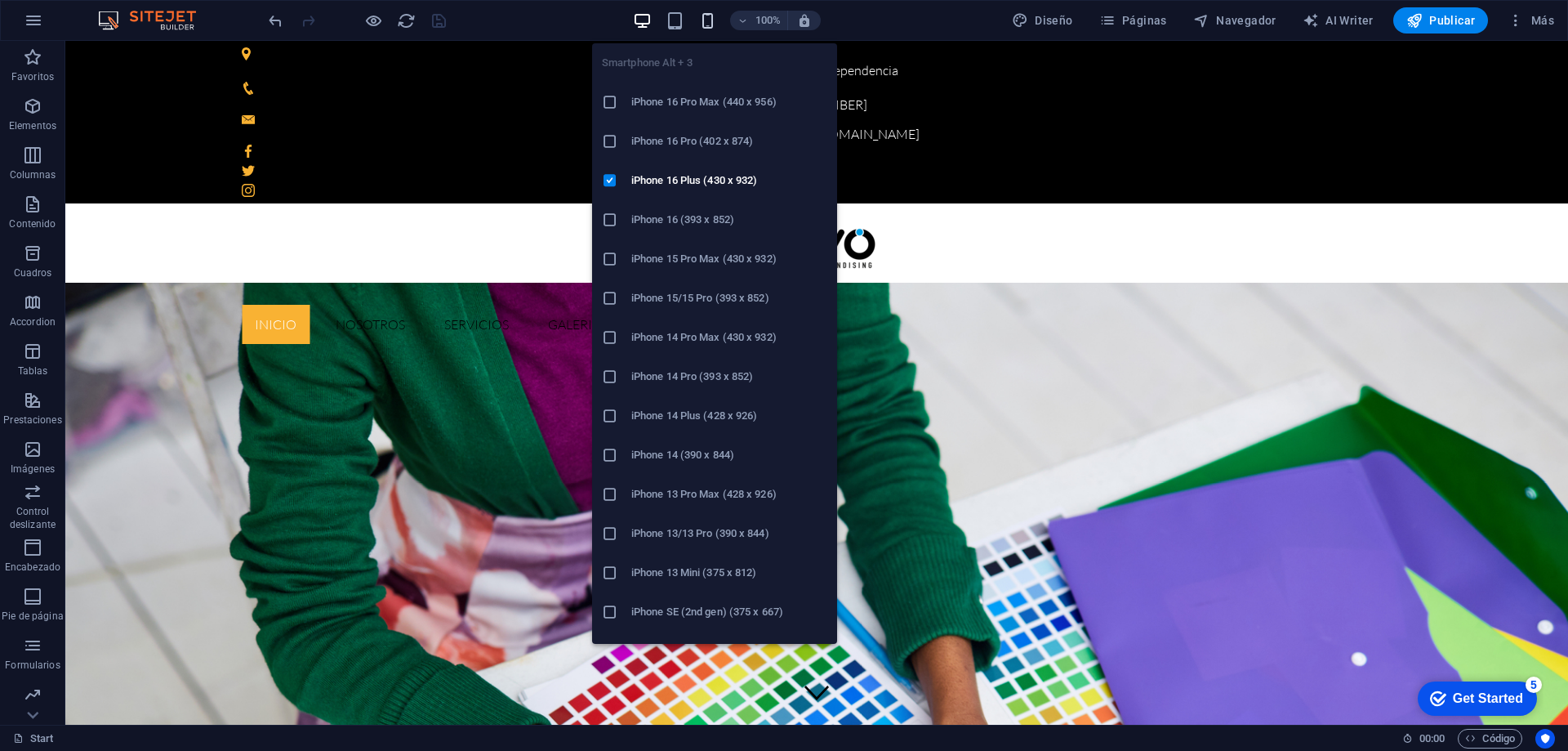
click at [705, 23] on icon "button" at bounding box center [707, 21] width 18 height 18
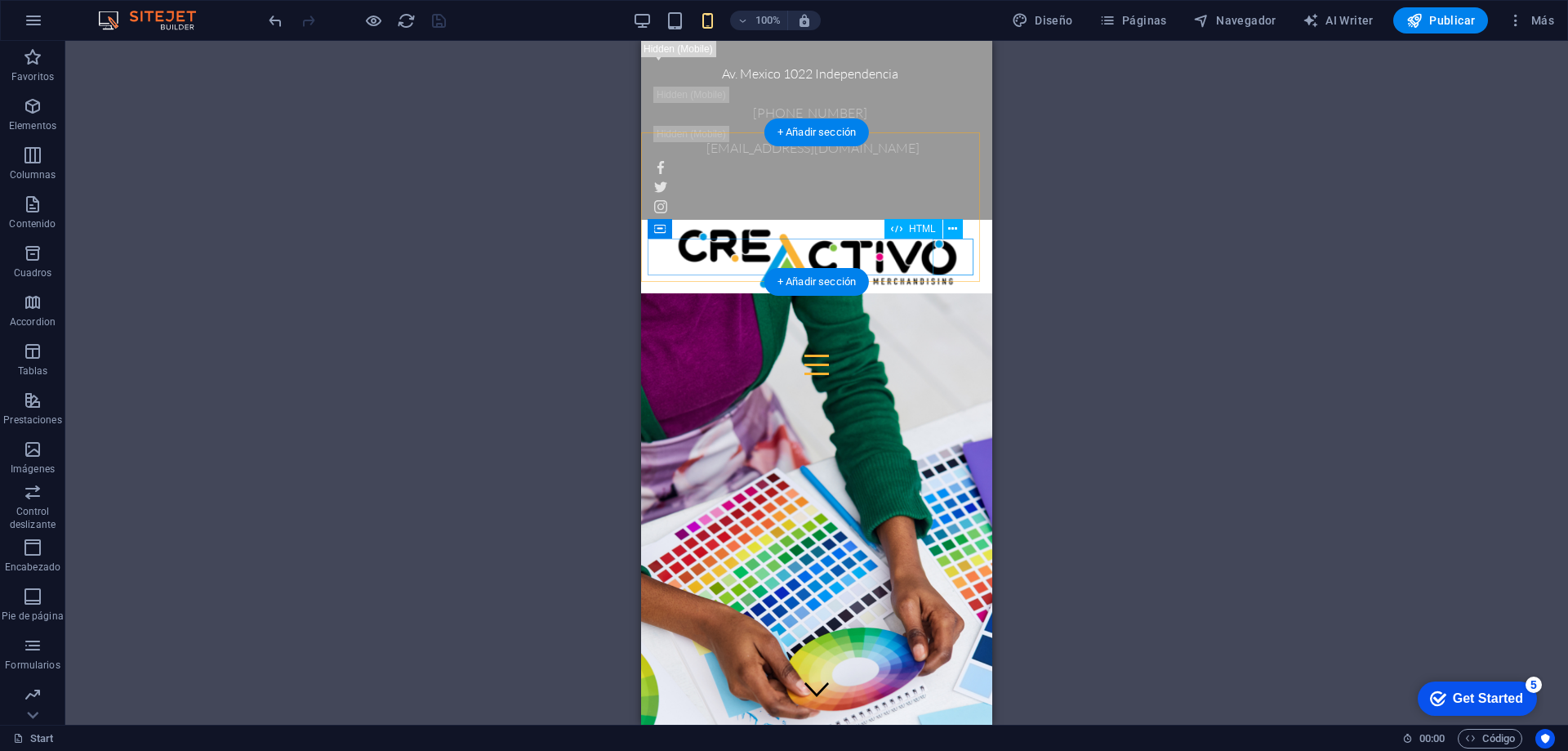
click at [948, 346] on div at bounding box center [817, 365] width 339 height 37
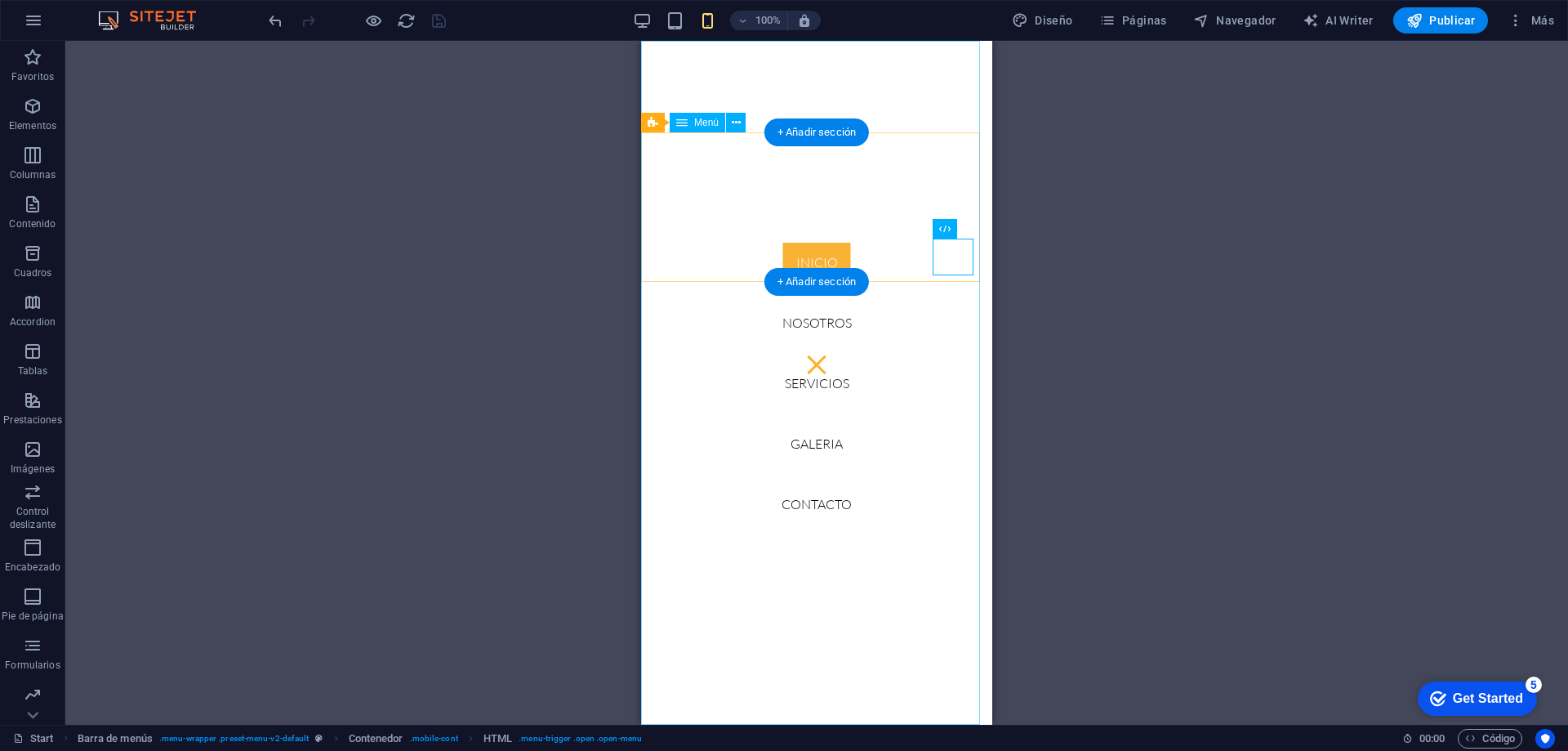
click at [827, 320] on nav "Inicio Nosotros Servicios GALERIA Contacto" at bounding box center [817, 383] width 351 height 684
click at [817, 326] on nav "Inicio Nosotros Servicios GALERIA Contacto" at bounding box center [817, 383] width 351 height 684
click at [812, 324] on nav "Inicio Nosotros Servicios GALERIA Contacto" at bounding box center [817, 383] width 351 height 684
click at [965, 346] on div at bounding box center [817, 365] width 339 height 37
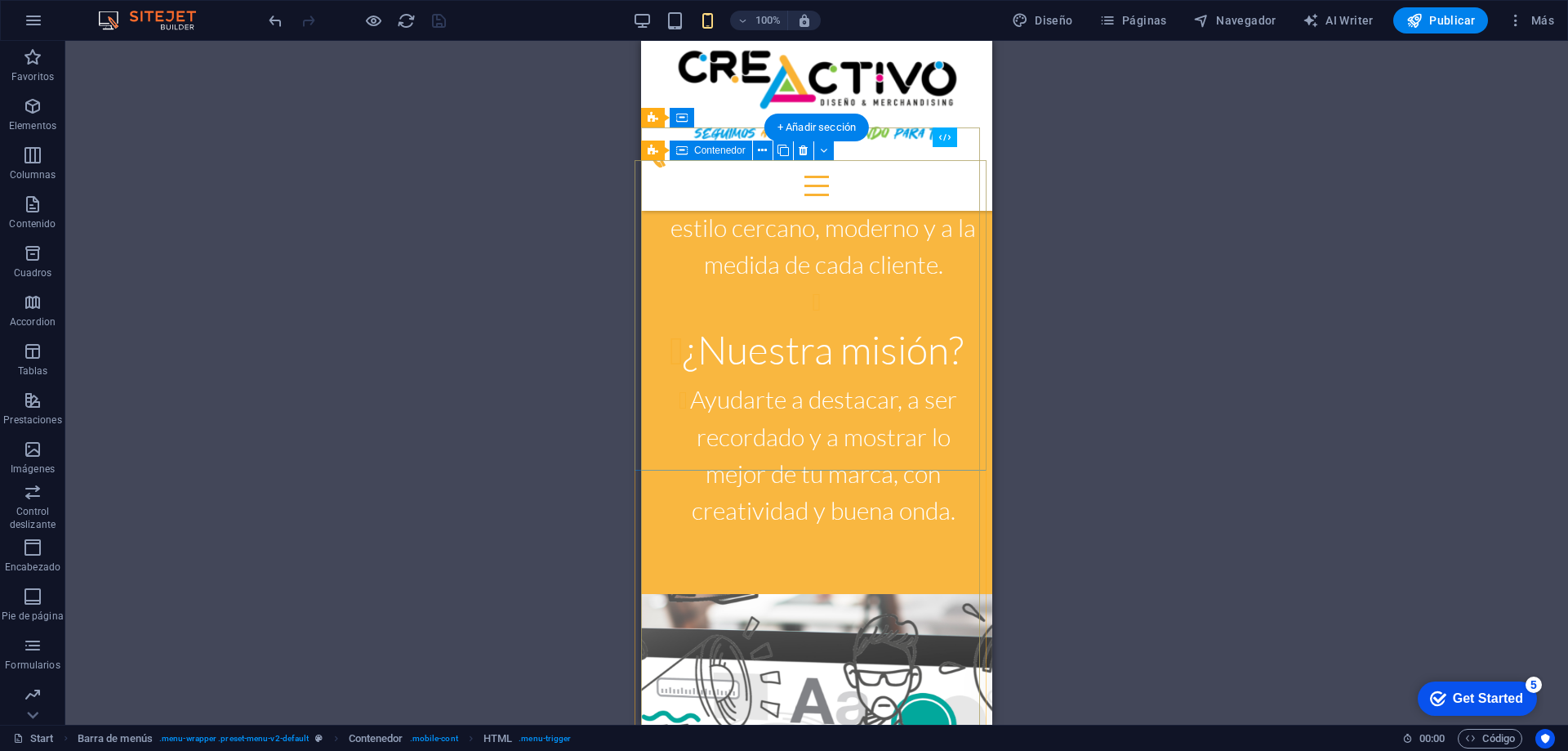
scroll to position [3759, 0]
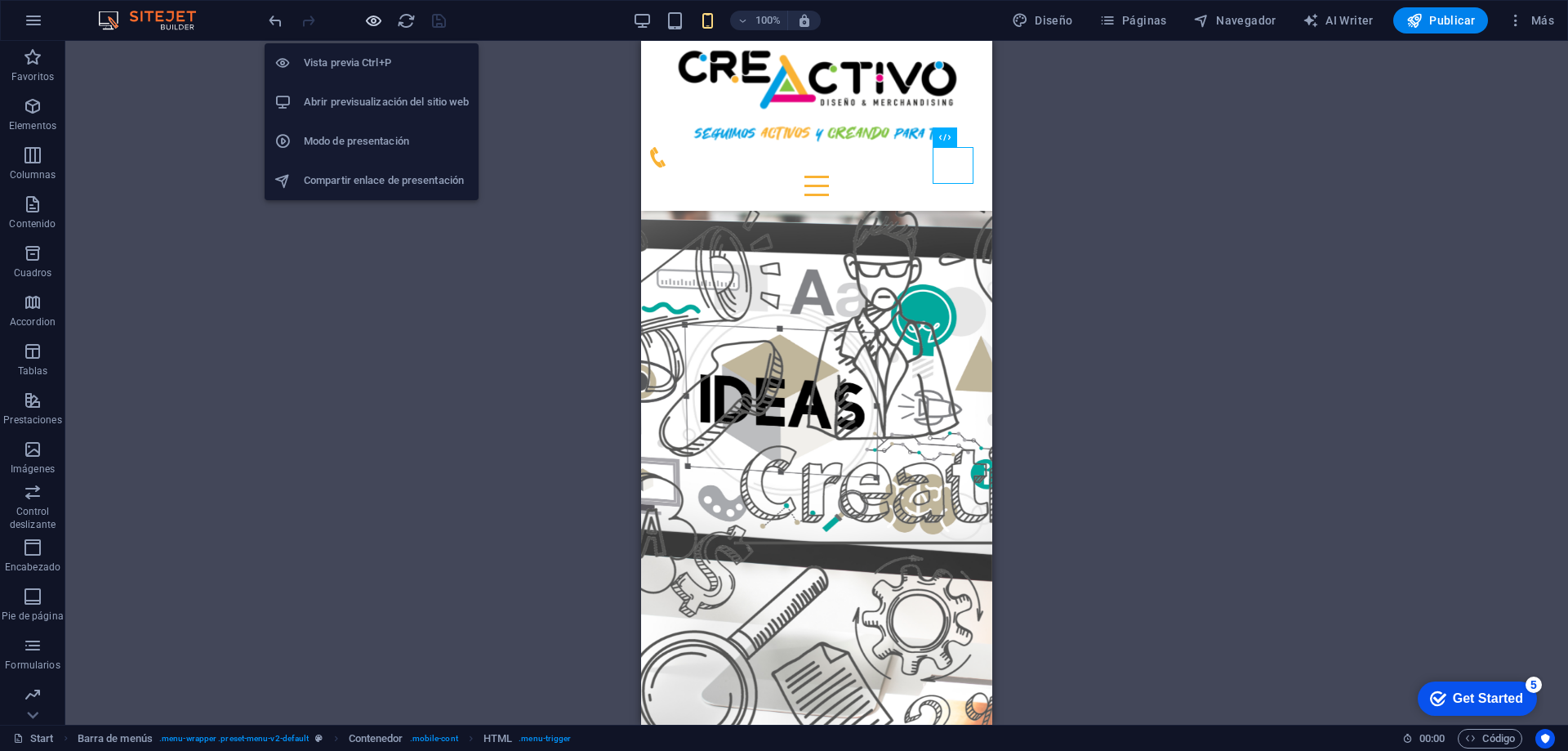
click at [371, 18] on icon "button" at bounding box center [374, 21] width 18 height 18
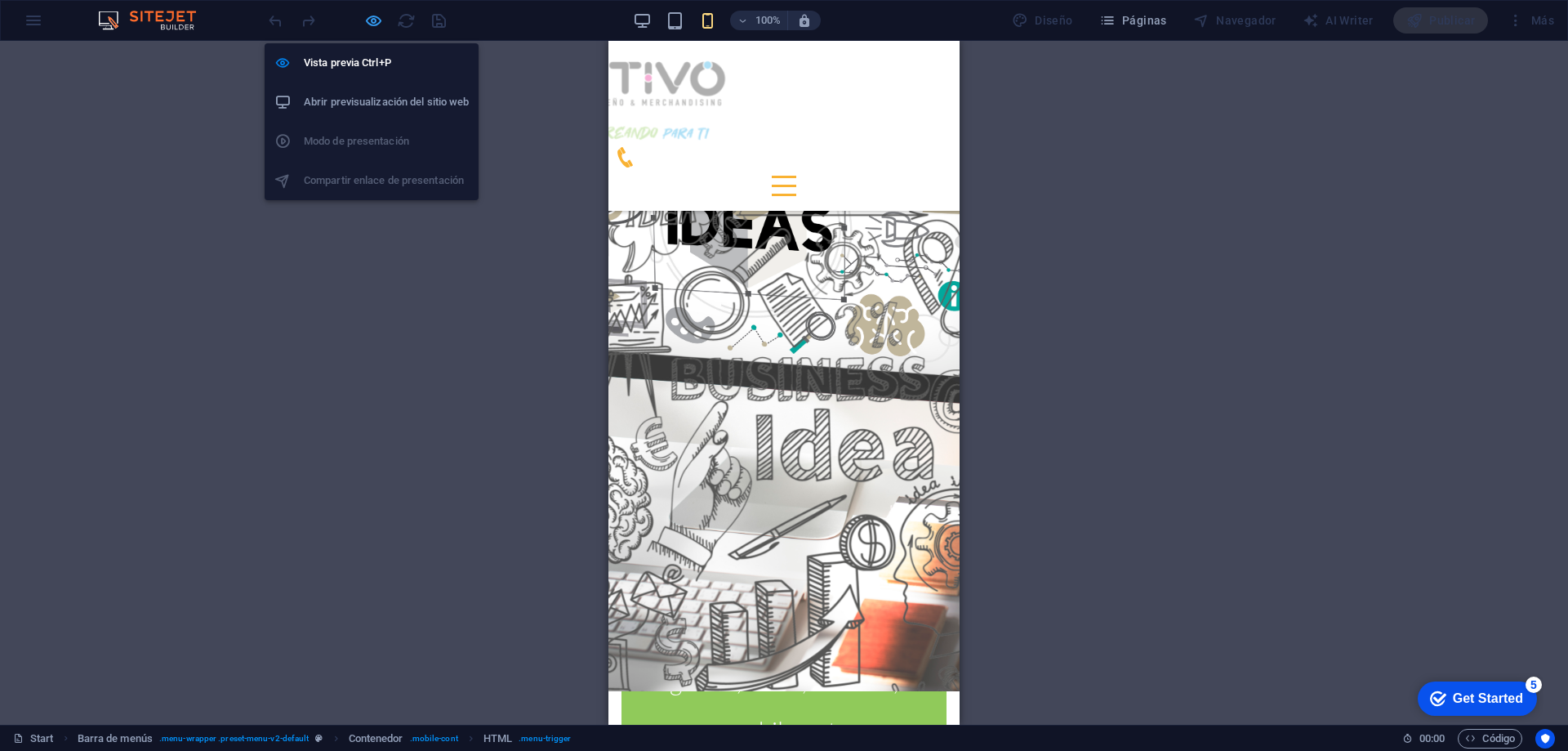
scroll to position [3691, 0]
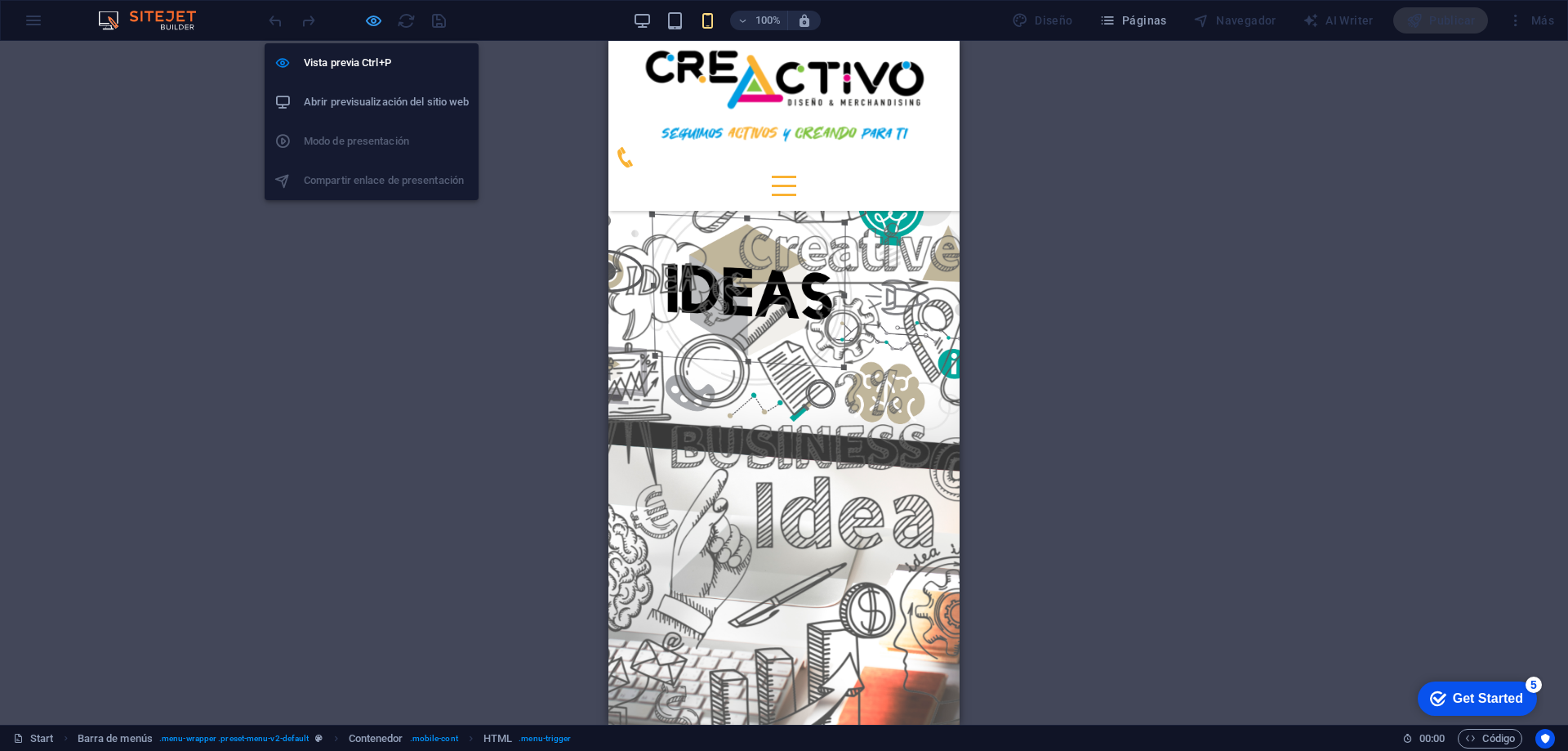
click at [374, 23] on icon "button" at bounding box center [374, 21] width 18 height 18
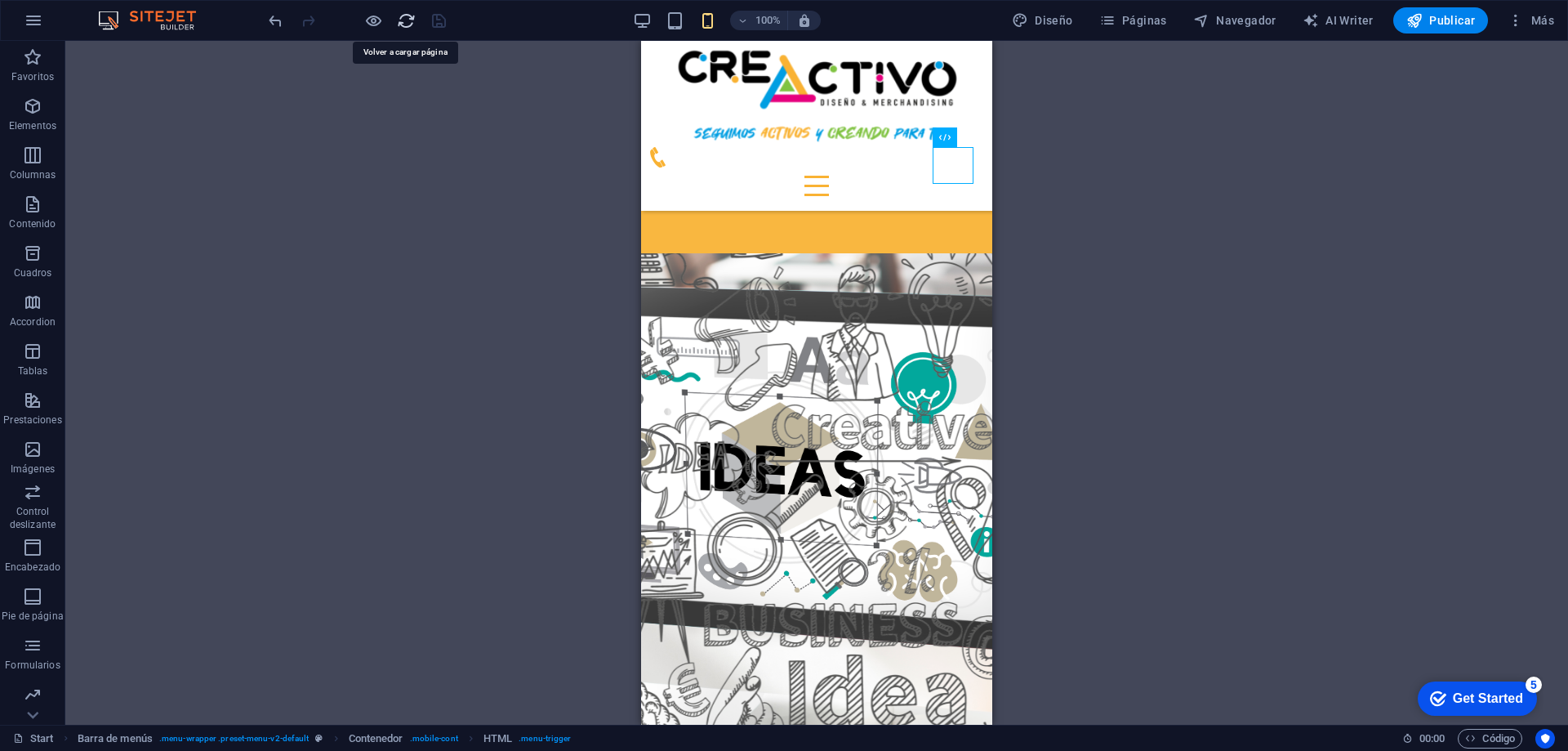
click at [407, 13] on icon "reload" at bounding box center [406, 21] width 18 height 18
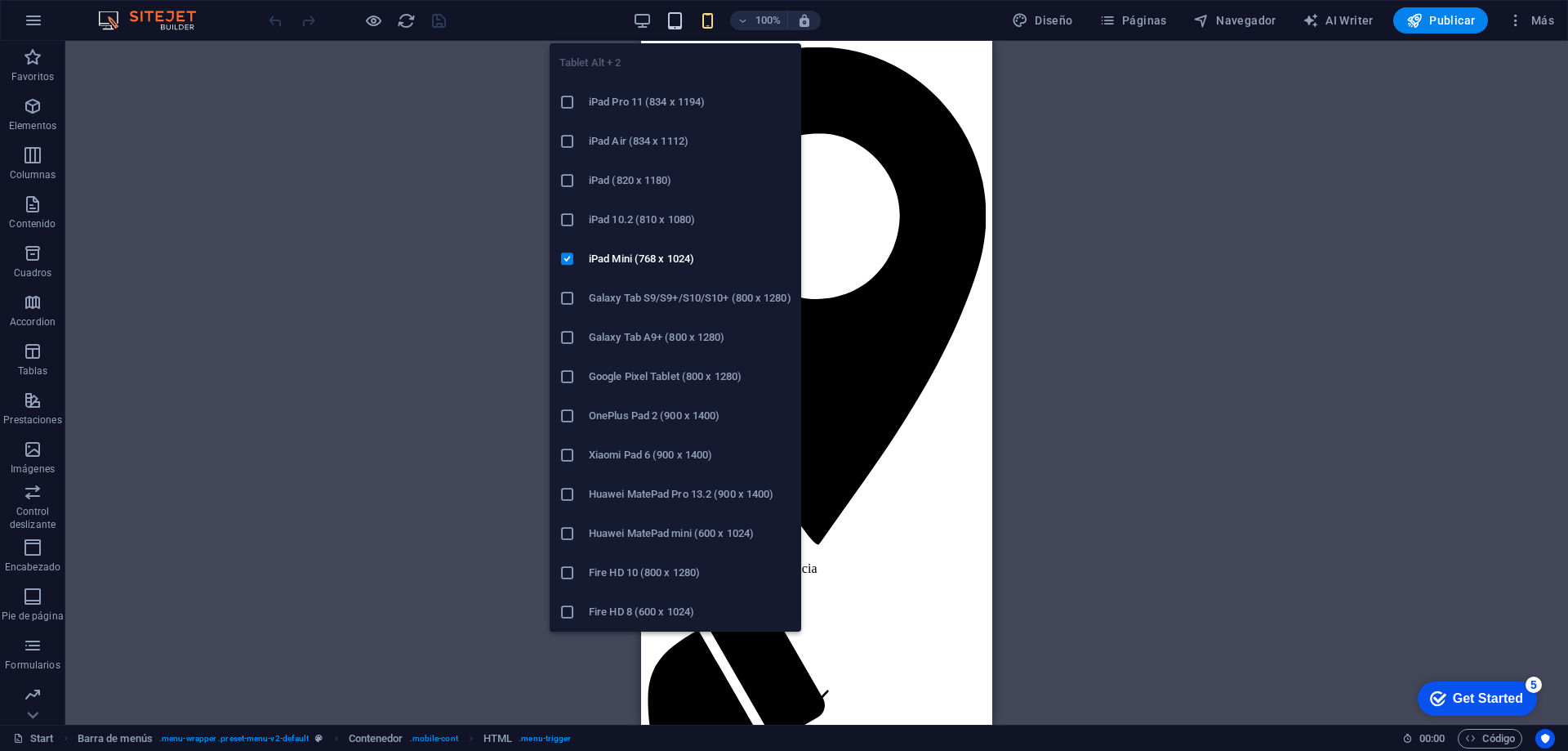
scroll to position [0, 0]
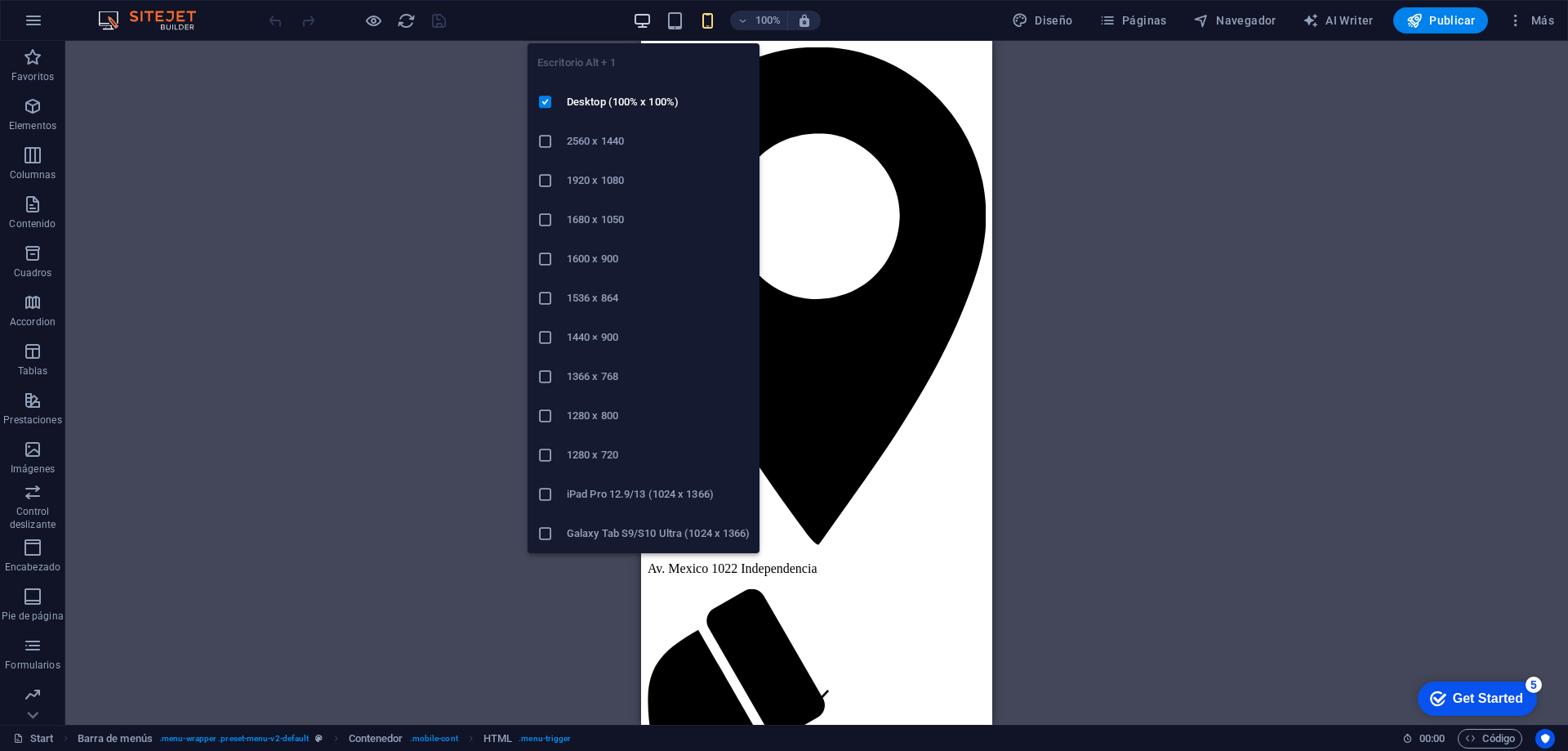
click at [648, 23] on icon "button" at bounding box center [642, 21] width 18 height 18
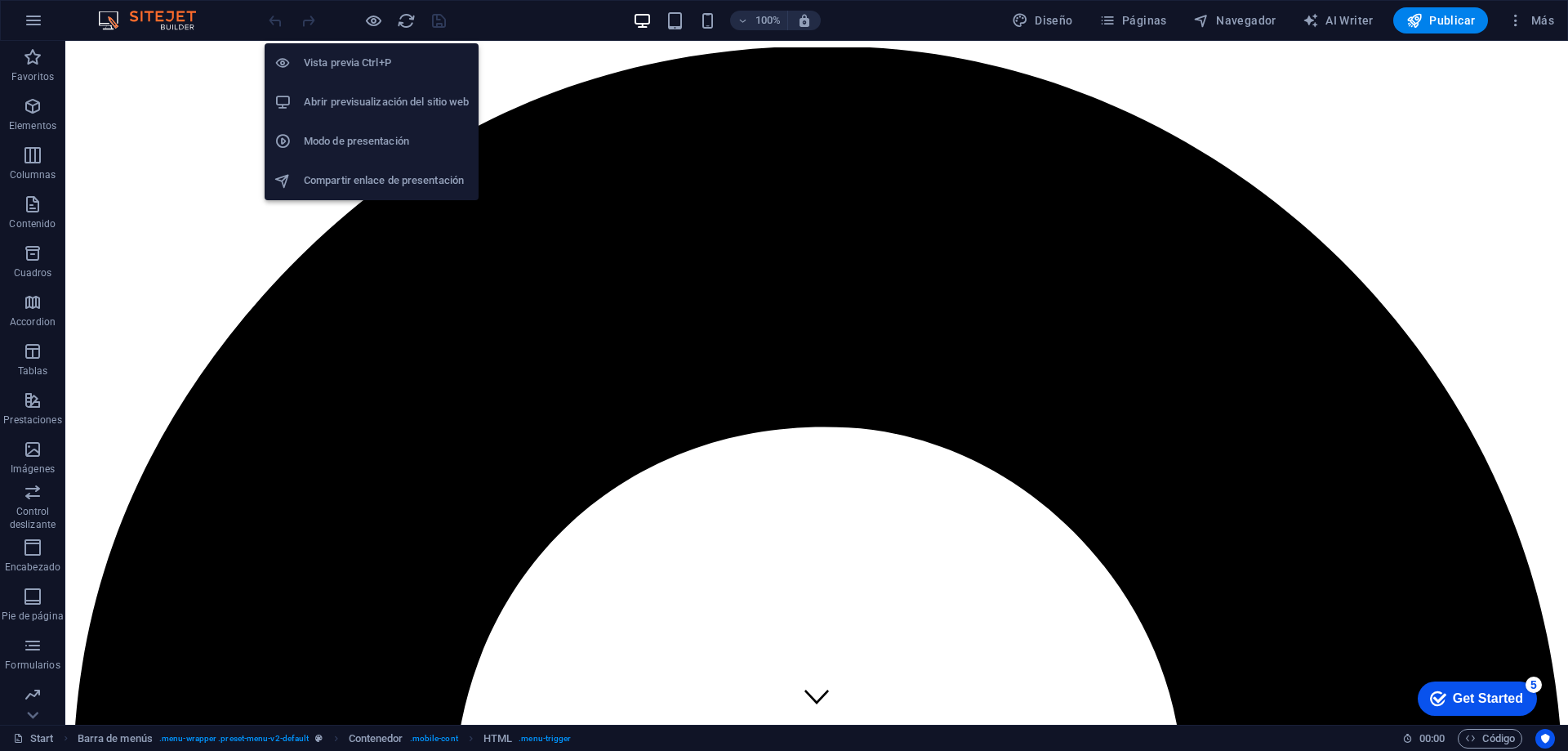
click at [365, 96] on h6 "Abrir previsualización del sitio web" at bounding box center [385, 101] width 165 height 19
click at [378, 21] on icon "button" at bounding box center [374, 21] width 18 height 18
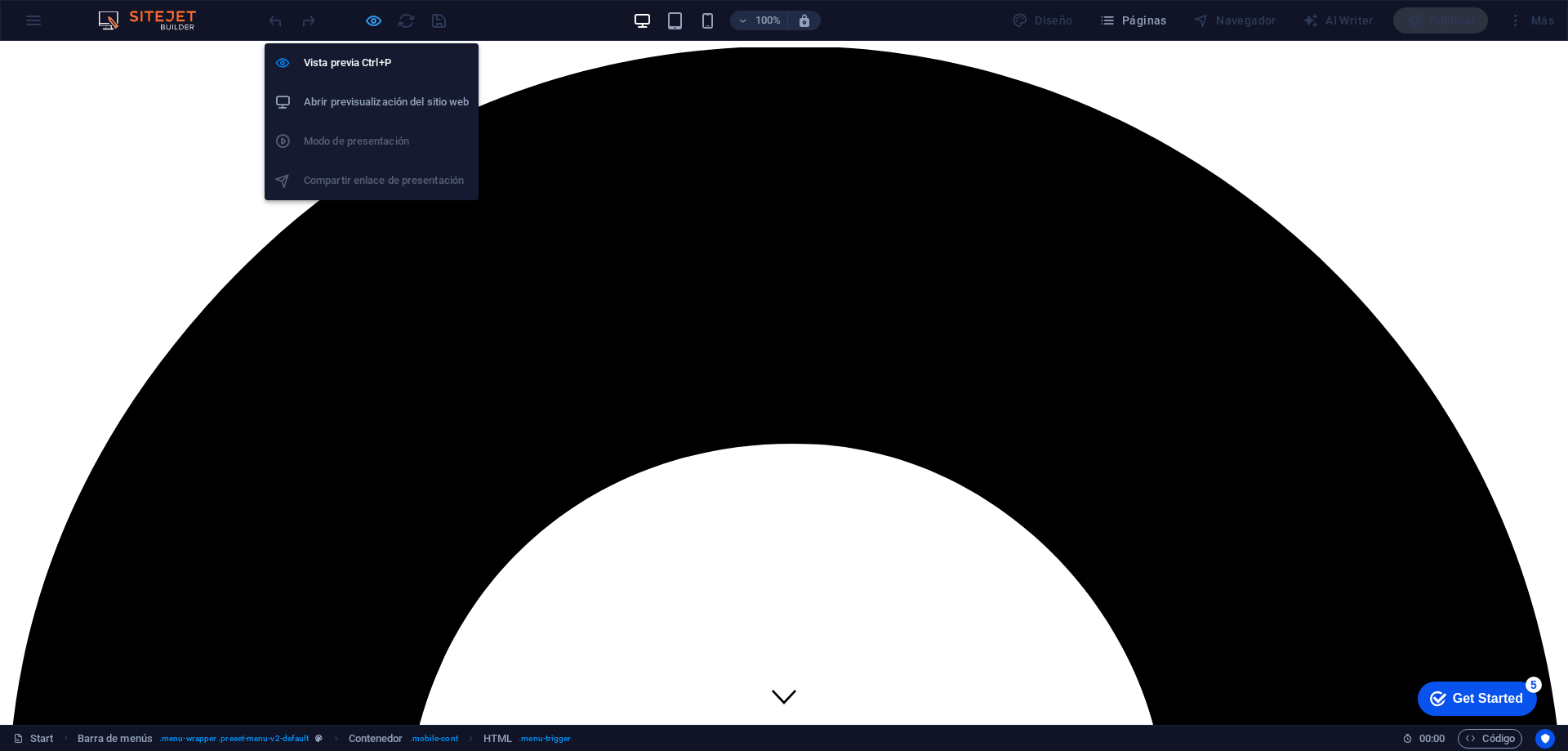
click at [369, 18] on icon "button" at bounding box center [374, 21] width 18 height 18
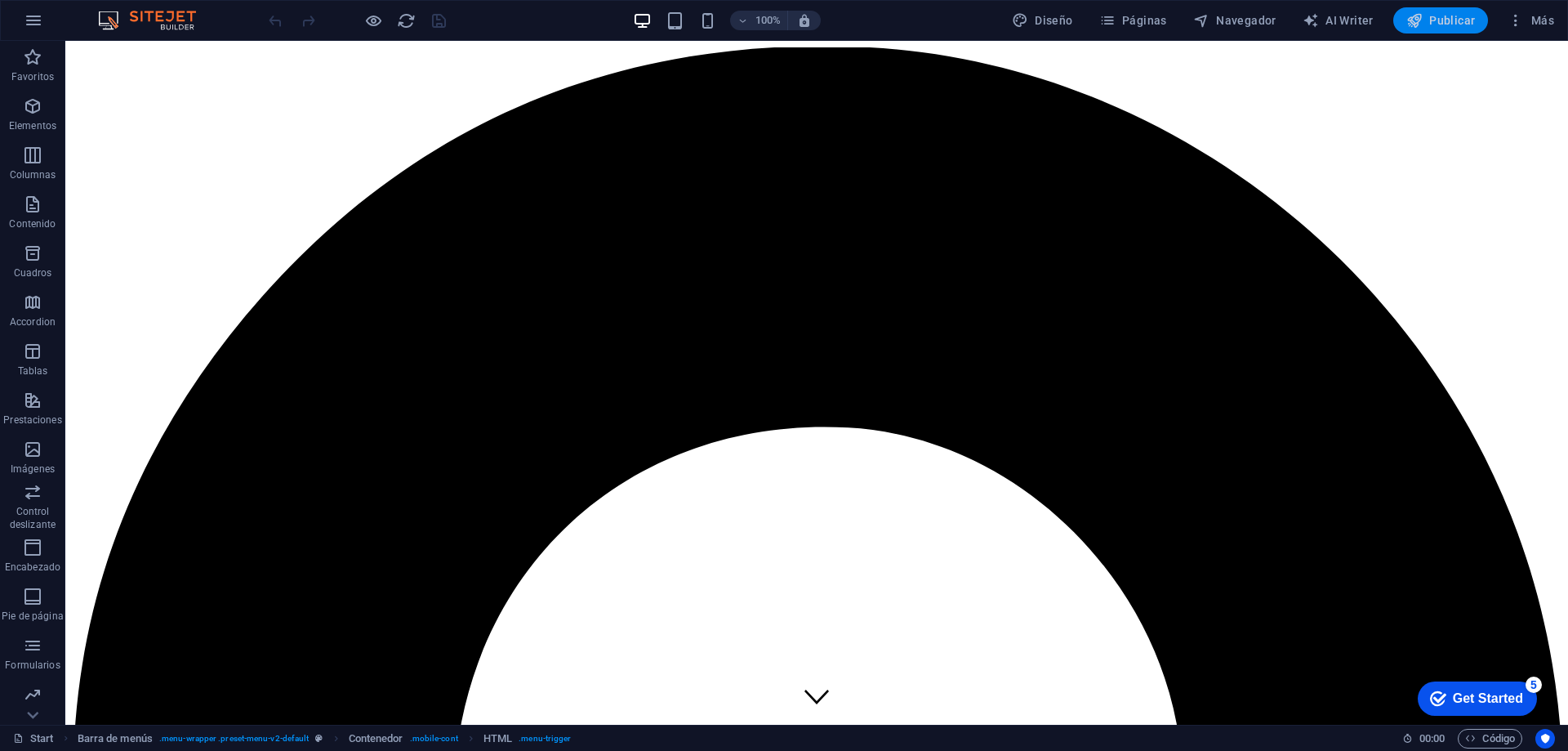
click at [1456, 17] on span "Publicar" at bounding box center [1441, 21] width 69 height 17
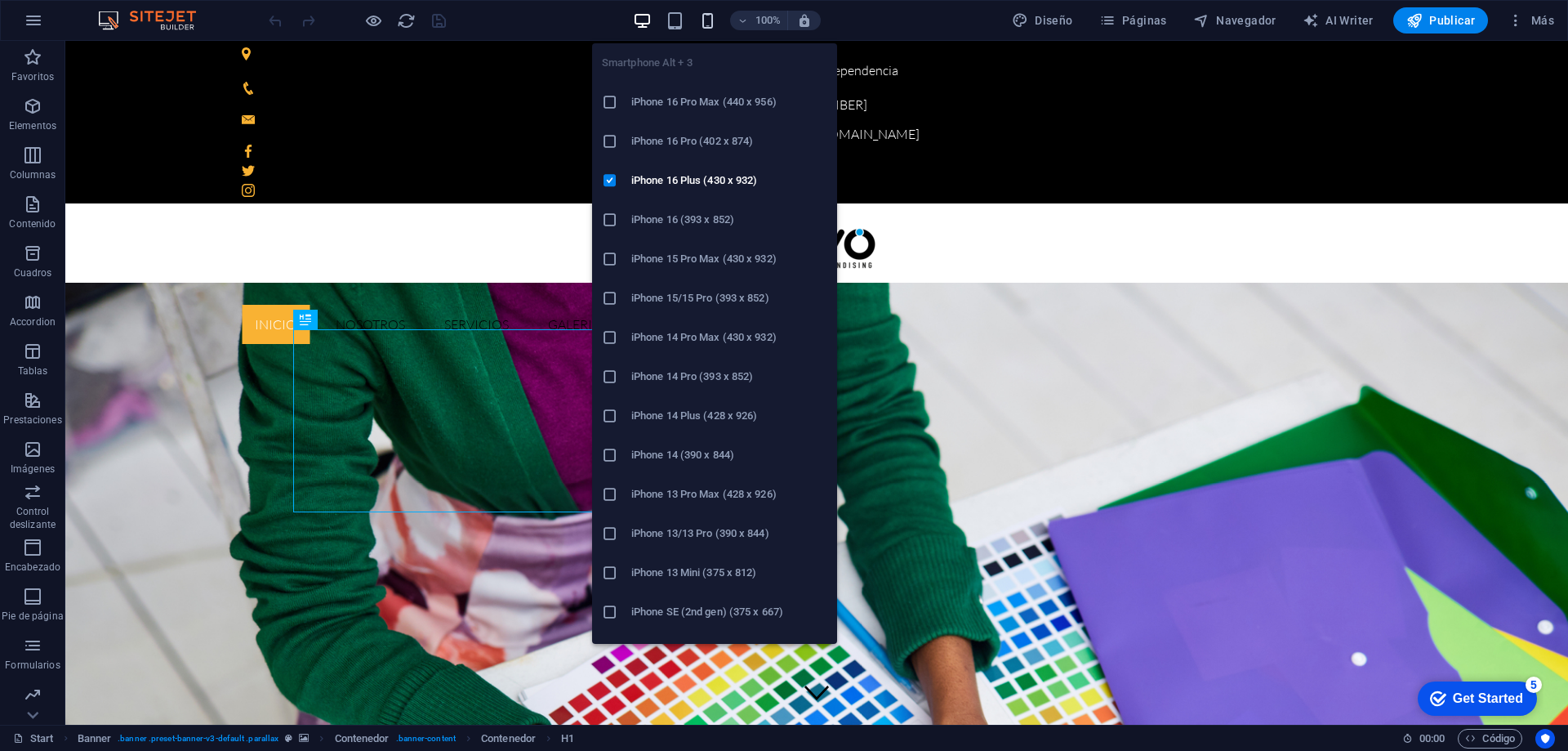
click at [710, 21] on icon "button" at bounding box center [707, 21] width 18 height 18
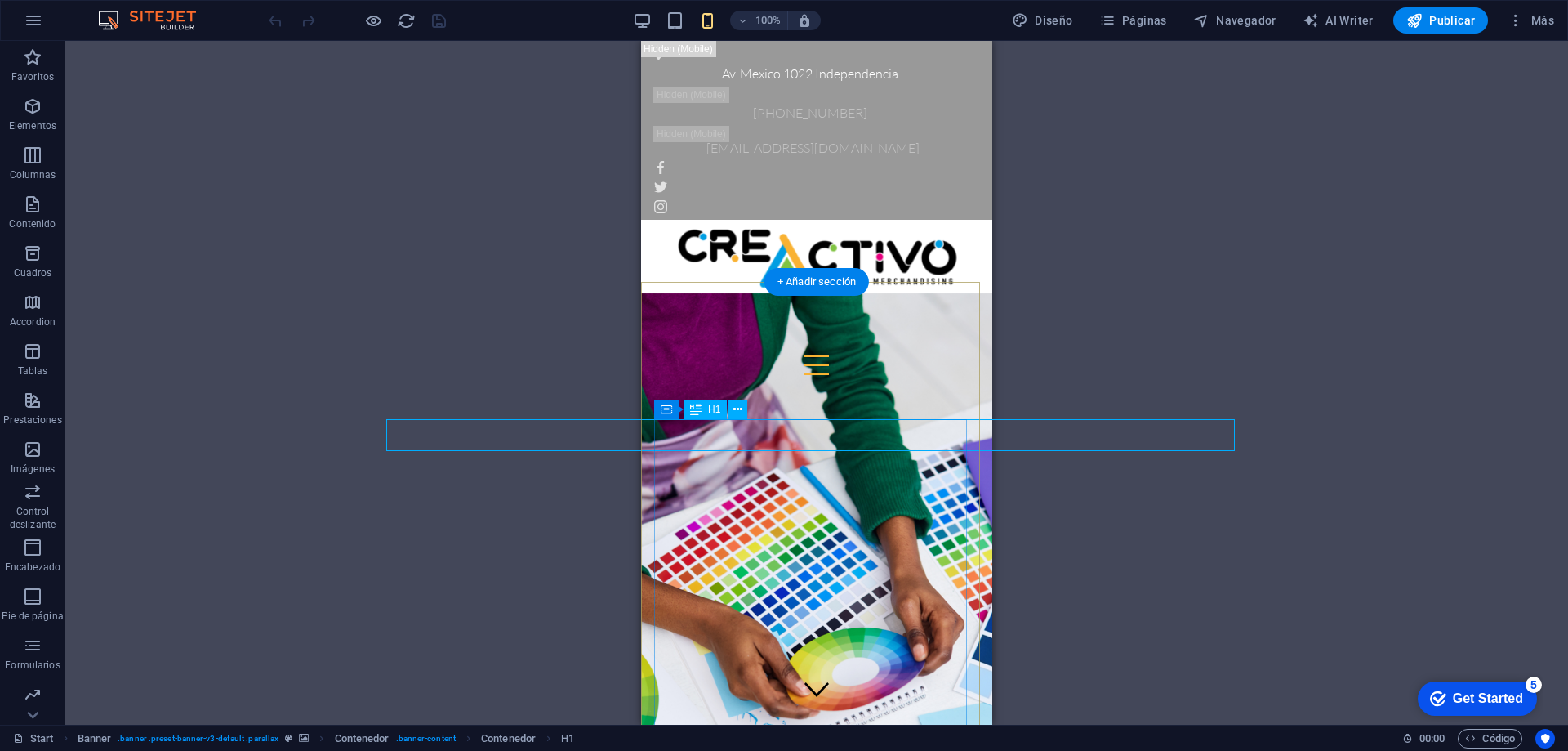
click at [734, 408] on icon at bounding box center [737, 410] width 9 height 18
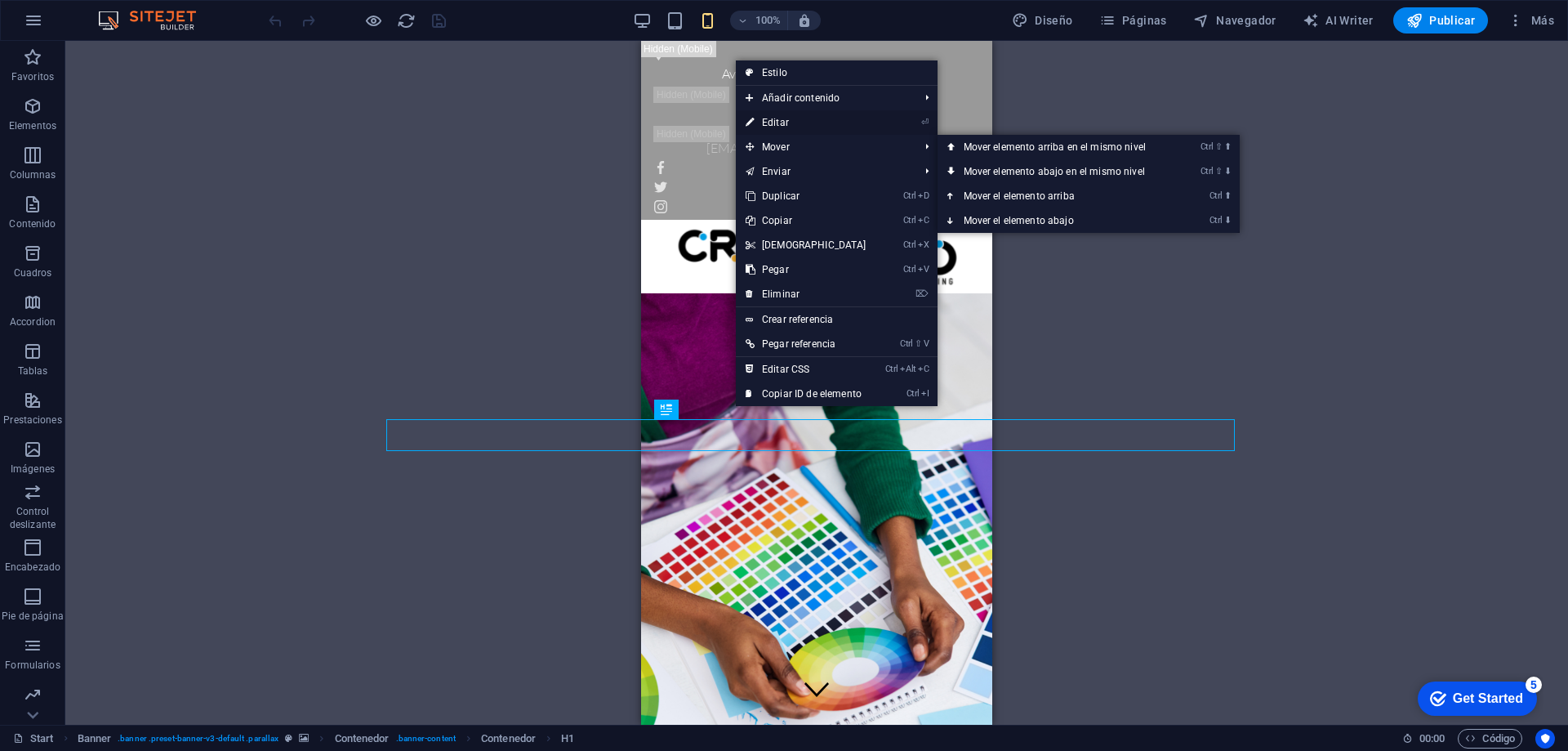
click at [786, 117] on link "⏎ Editar" at bounding box center [806, 122] width 140 height 24
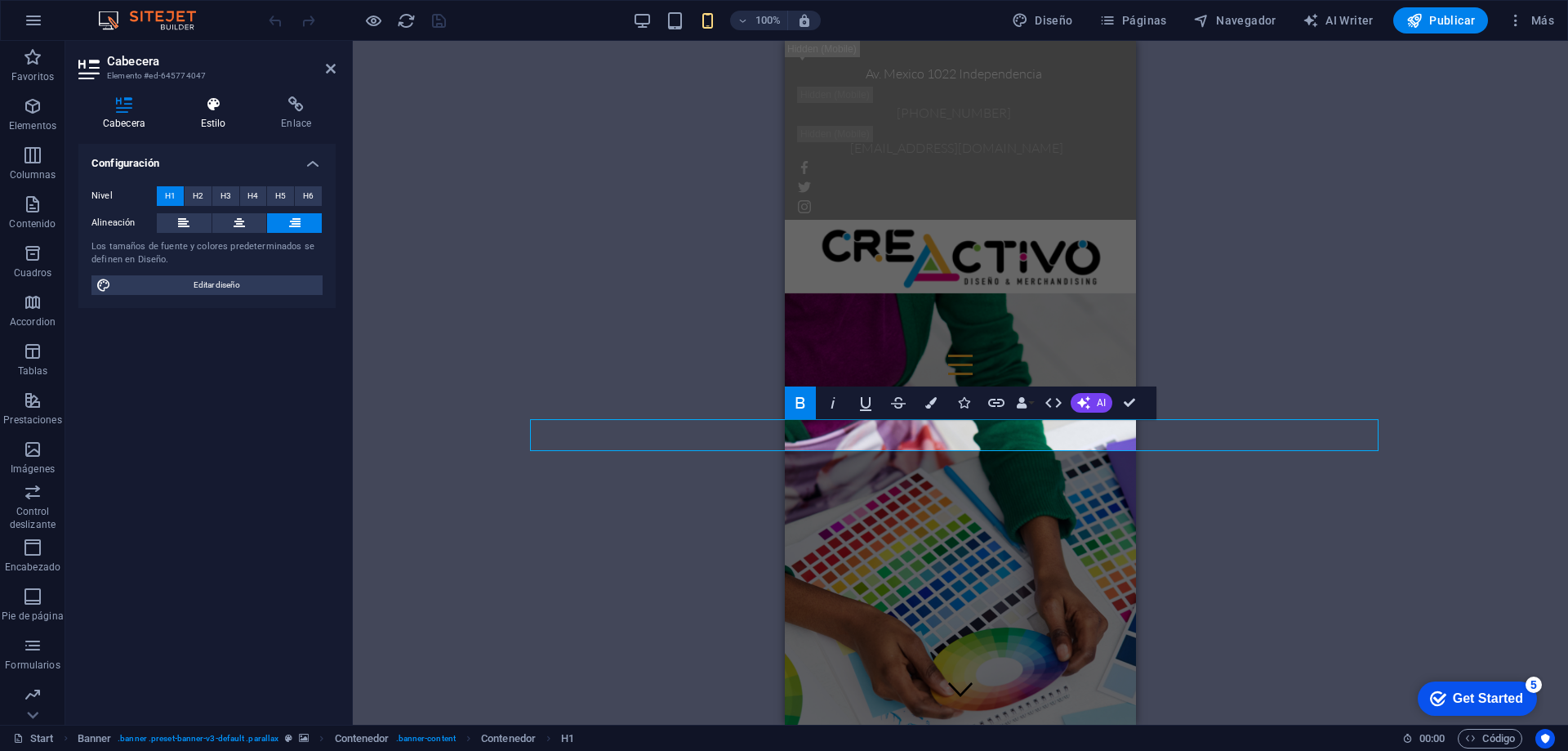
click at [214, 120] on h4 "Estilo" at bounding box center [216, 113] width 81 height 34
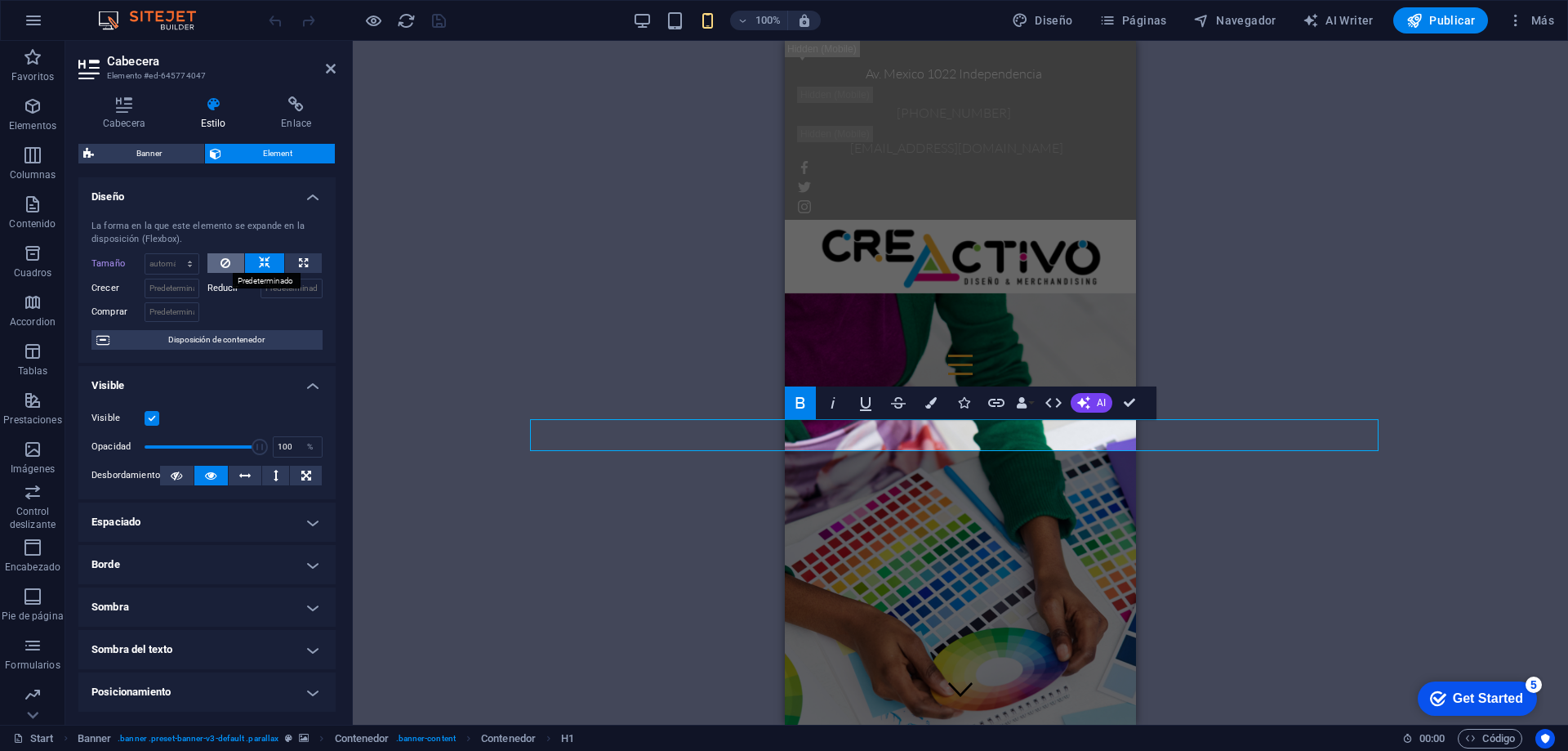
click at [227, 258] on icon at bounding box center [226, 263] width 10 height 19
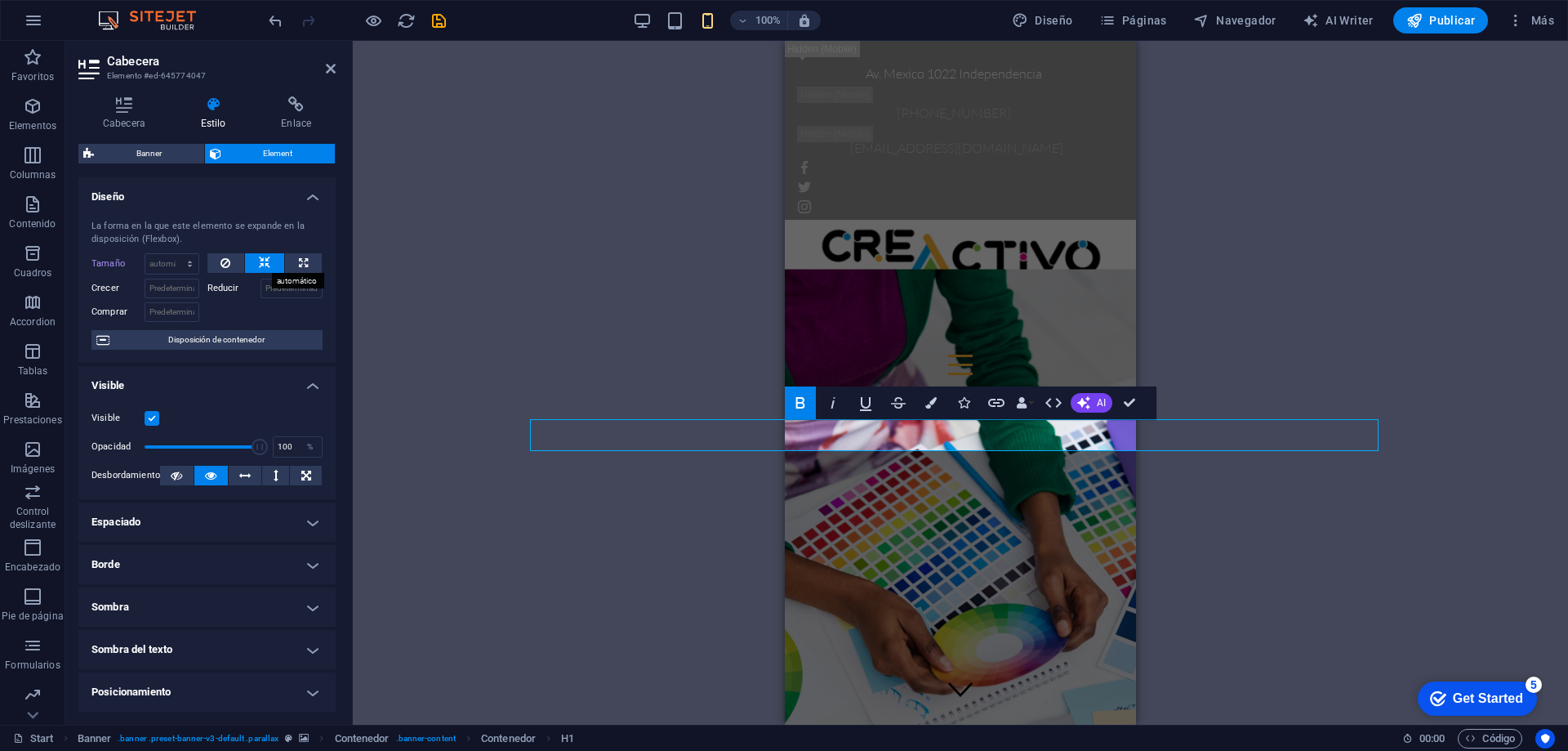
click at [259, 258] on icon at bounding box center [265, 263] width 12 height 19
click at [223, 258] on icon at bounding box center [226, 263] width 10 height 19
click at [301, 260] on icon at bounding box center [303, 263] width 9 height 19
type input "100"
select select "%"
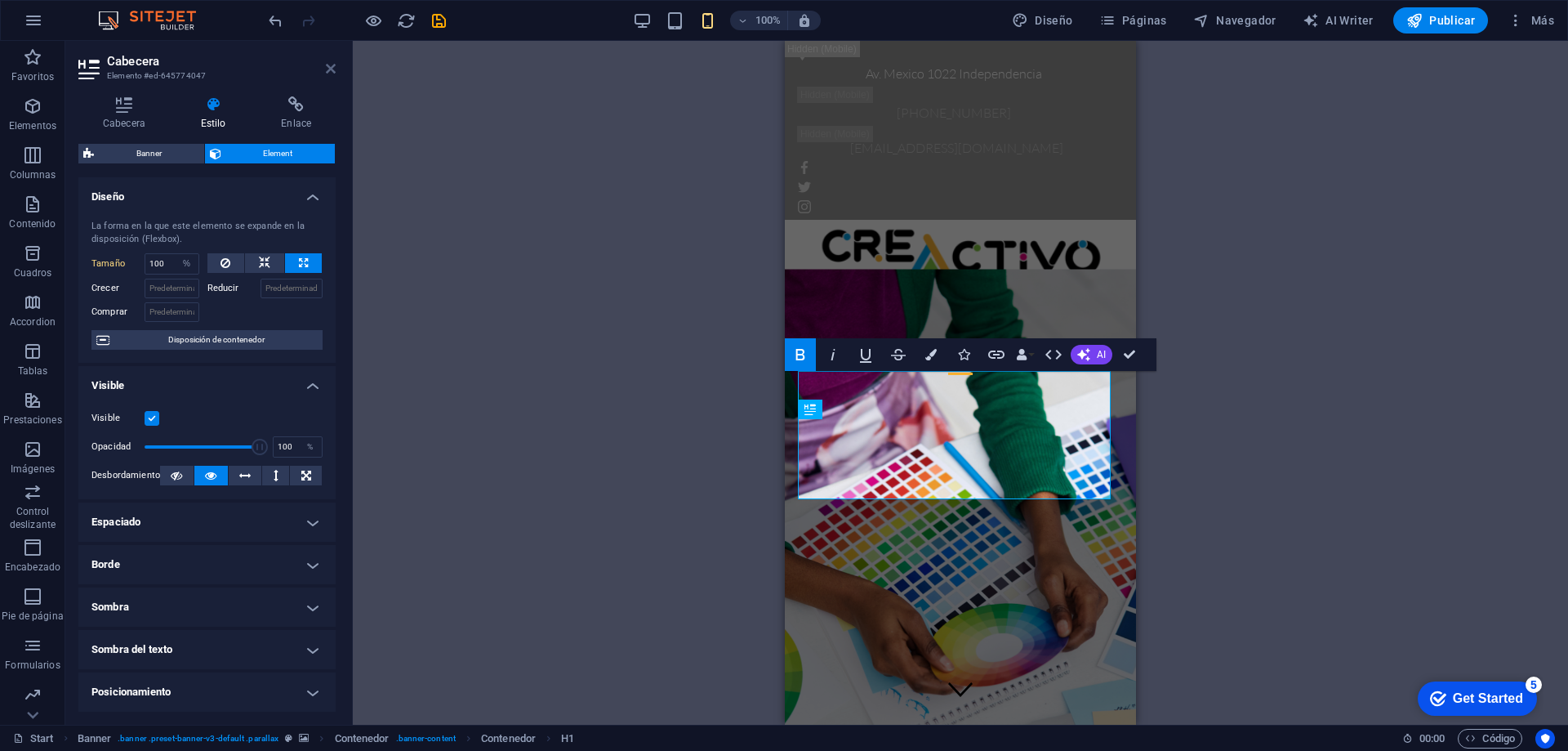
click at [331, 68] on icon at bounding box center [331, 69] width 10 height 13
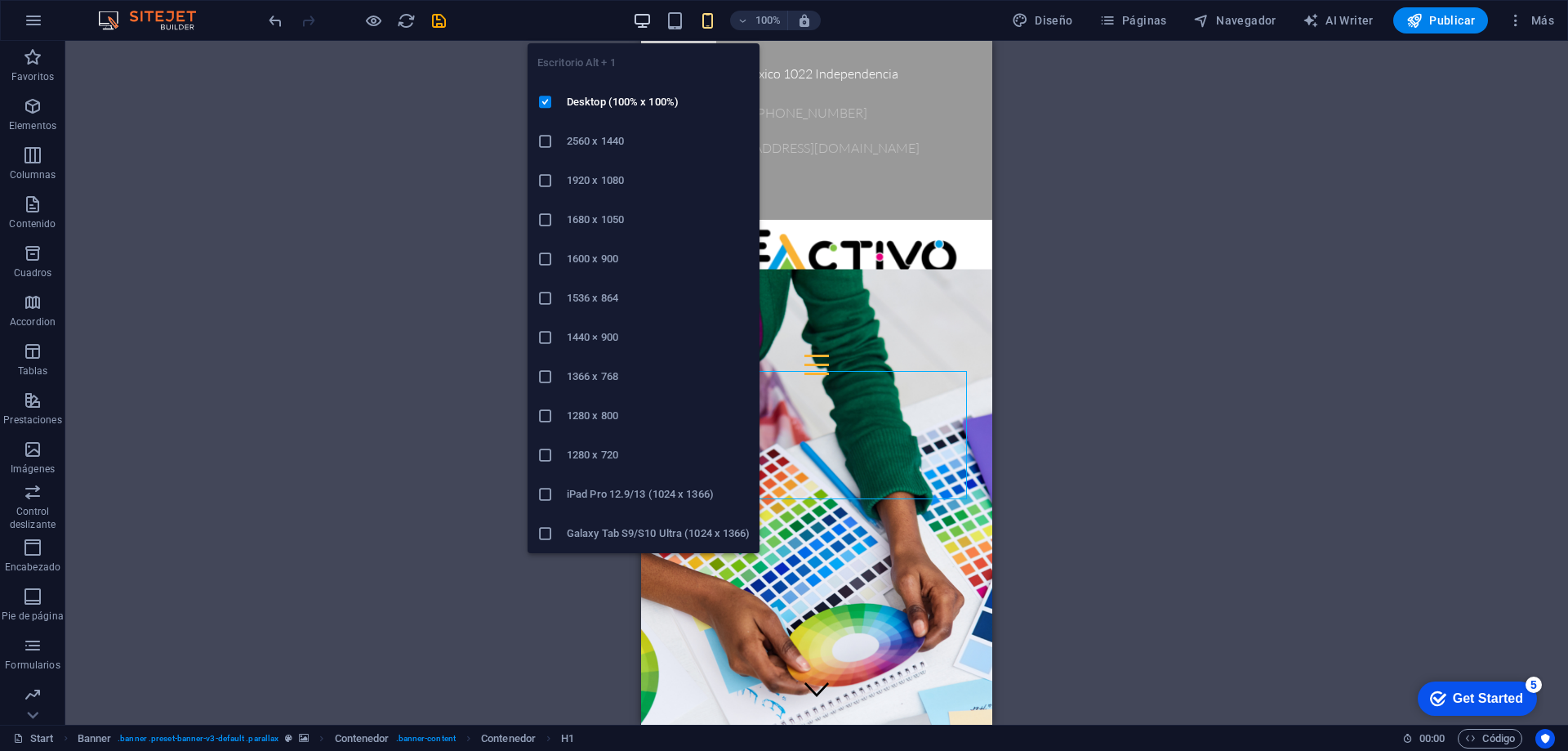
click at [649, 22] on icon "button" at bounding box center [642, 21] width 18 height 18
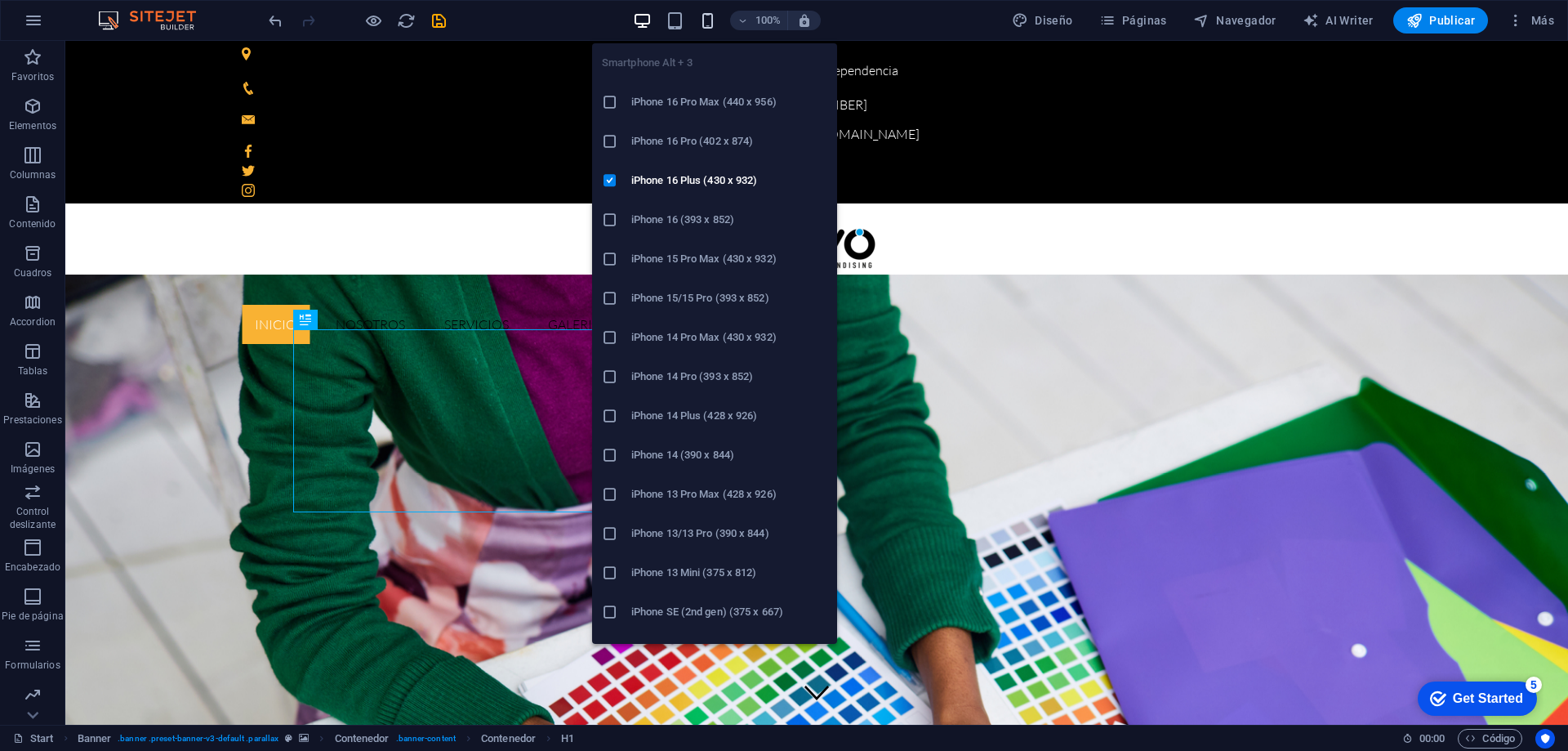
click at [712, 19] on icon "button" at bounding box center [707, 21] width 18 height 18
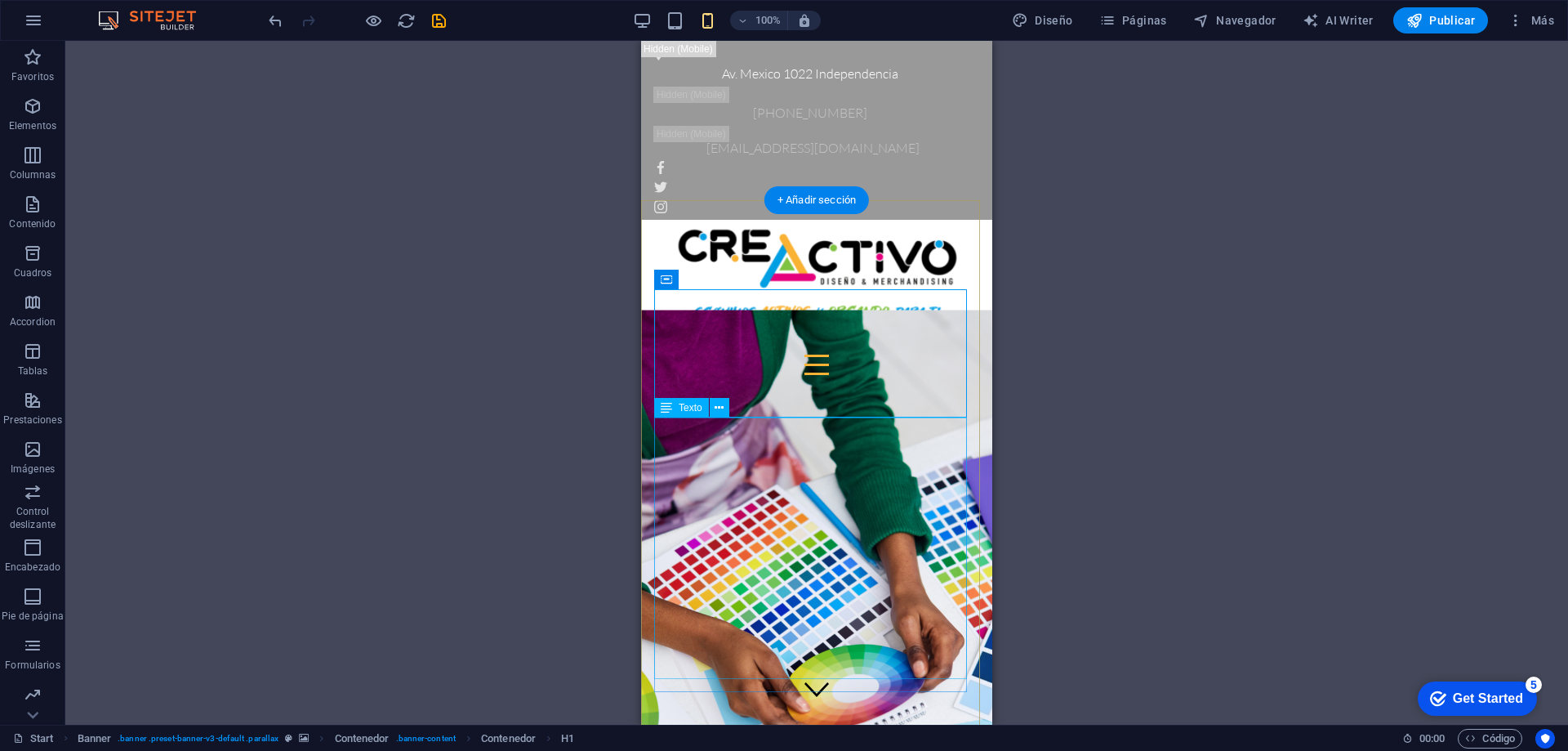
scroll to position [82, 0]
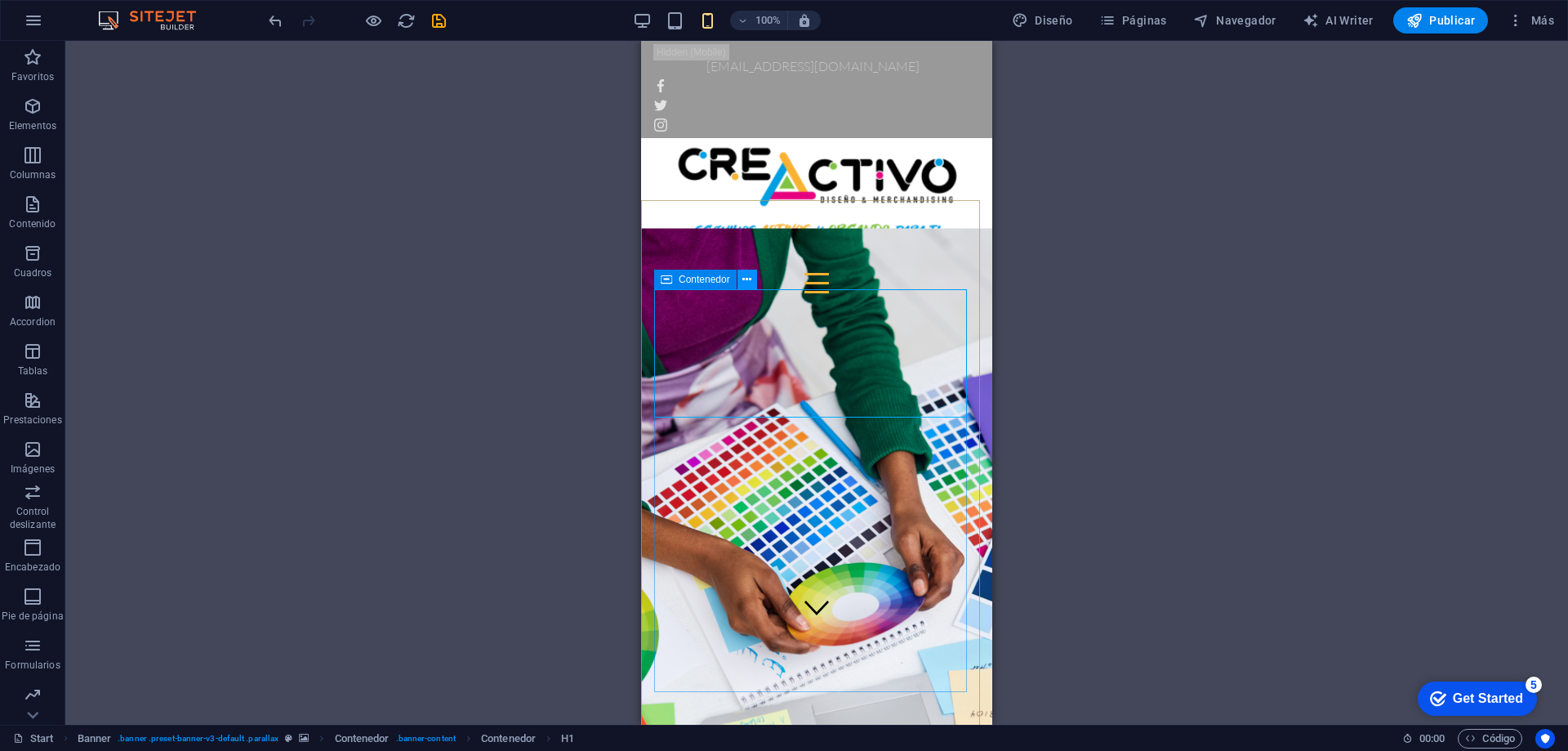
click at [750, 281] on icon at bounding box center [746, 279] width 9 height 18
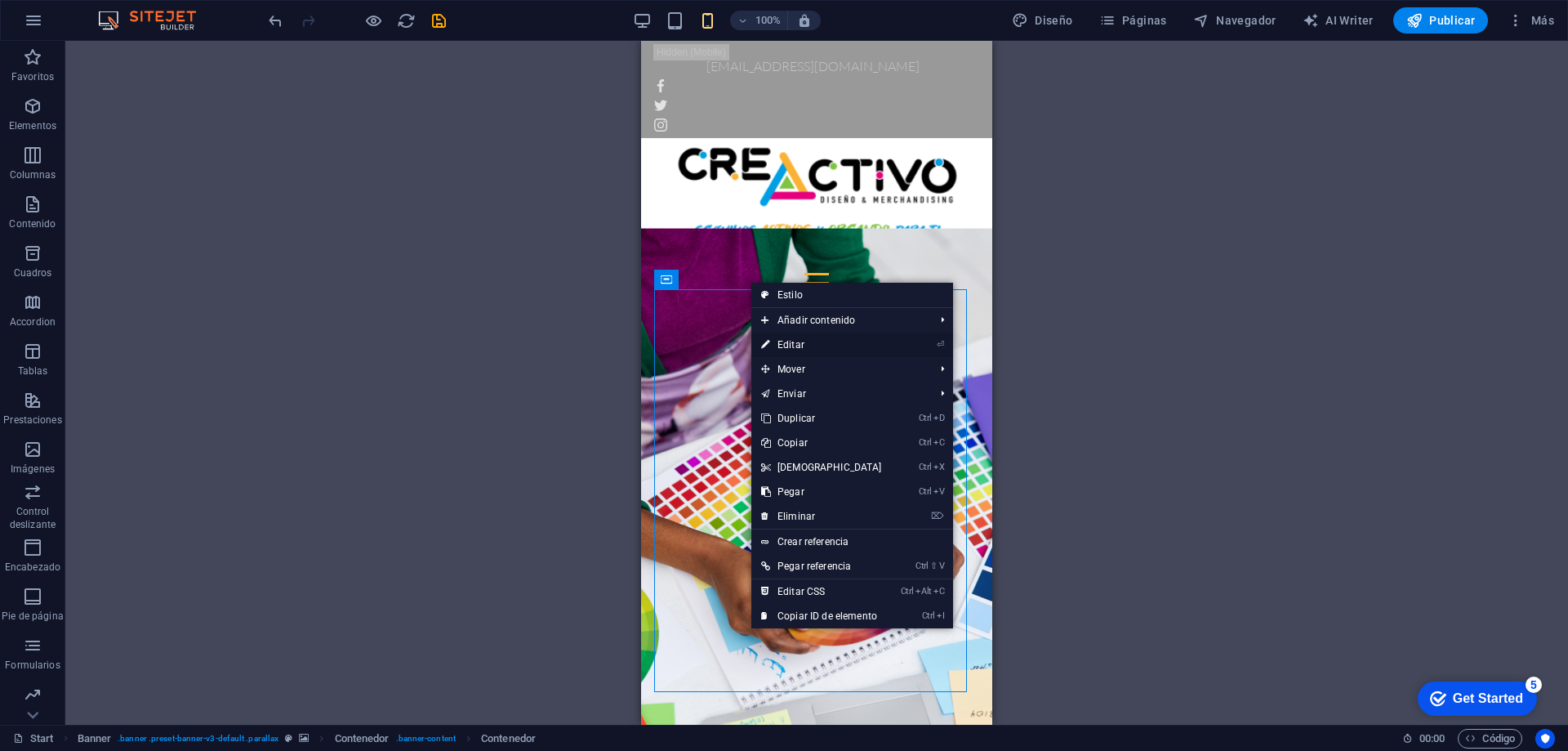
click at [786, 341] on link "⏎ Editar" at bounding box center [822, 345] width 140 height 24
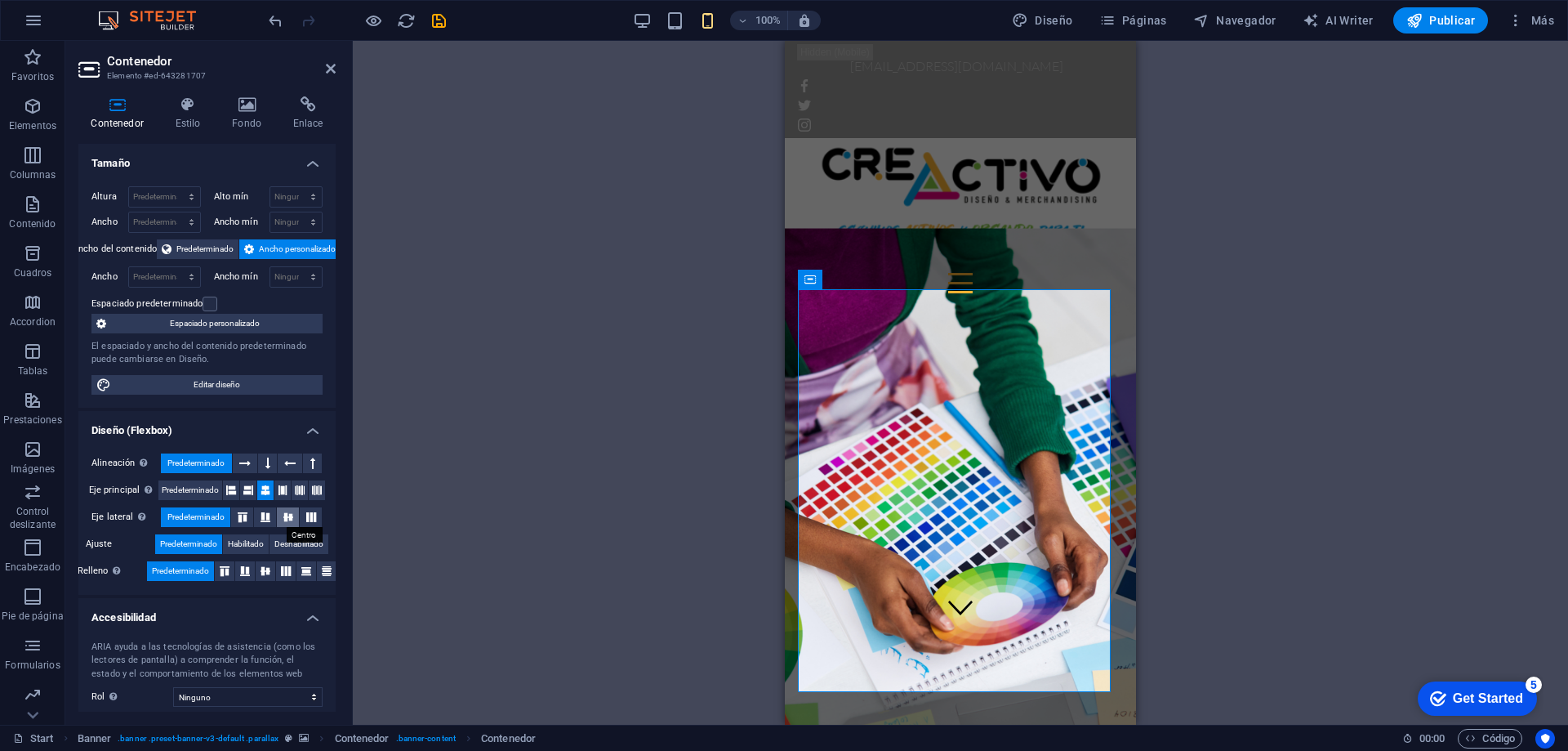
click at [291, 516] on icon at bounding box center [288, 518] width 19 height 10
click at [240, 462] on icon at bounding box center [245, 462] width 12 height 19
click at [195, 465] on span "Predeterminado" at bounding box center [196, 462] width 57 height 19
click at [176, 251] on span "Predeterminado" at bounding box center [205, 248] width 57 height 19
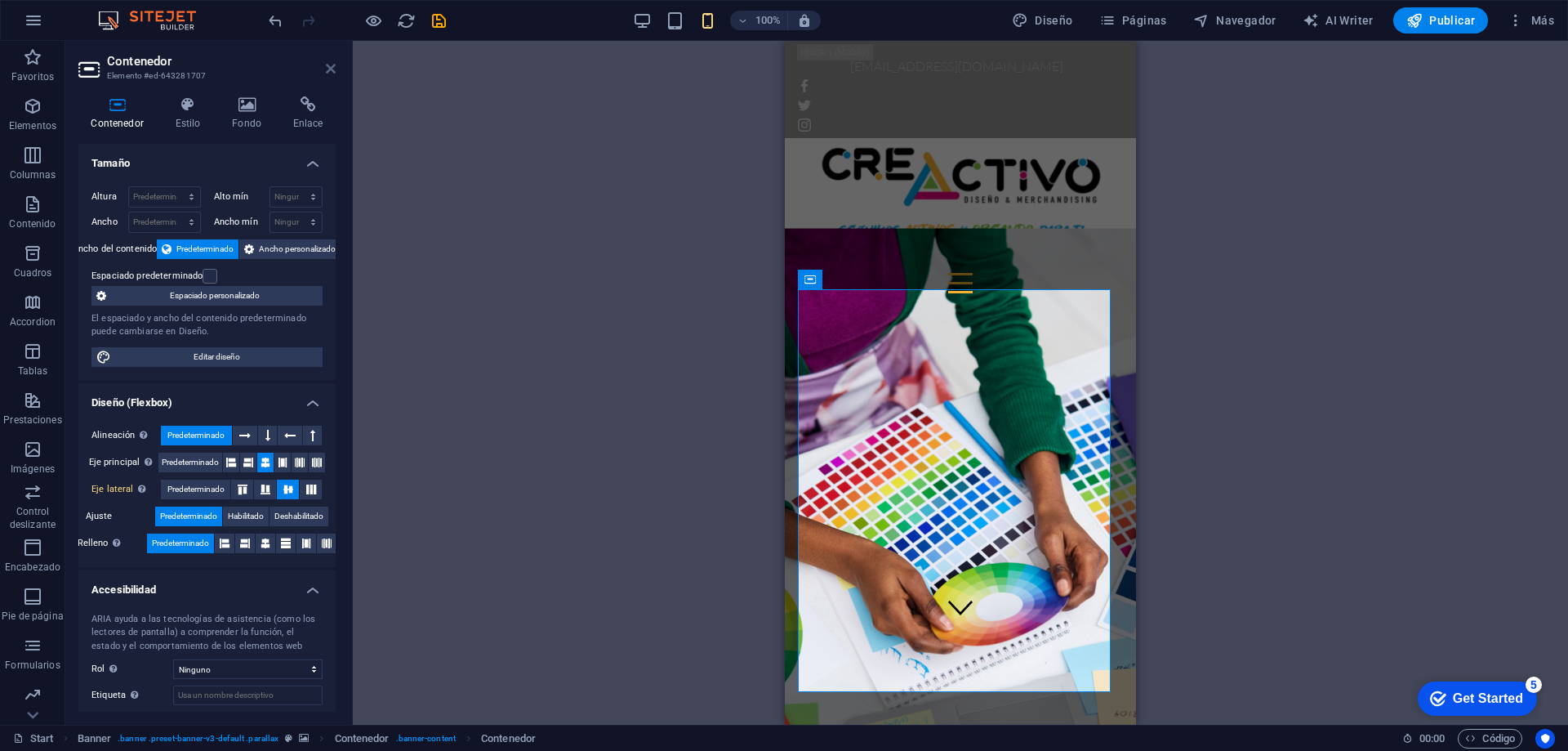
click at [335, 69] on icon at bounding box center [331, 69] width 10 height 13
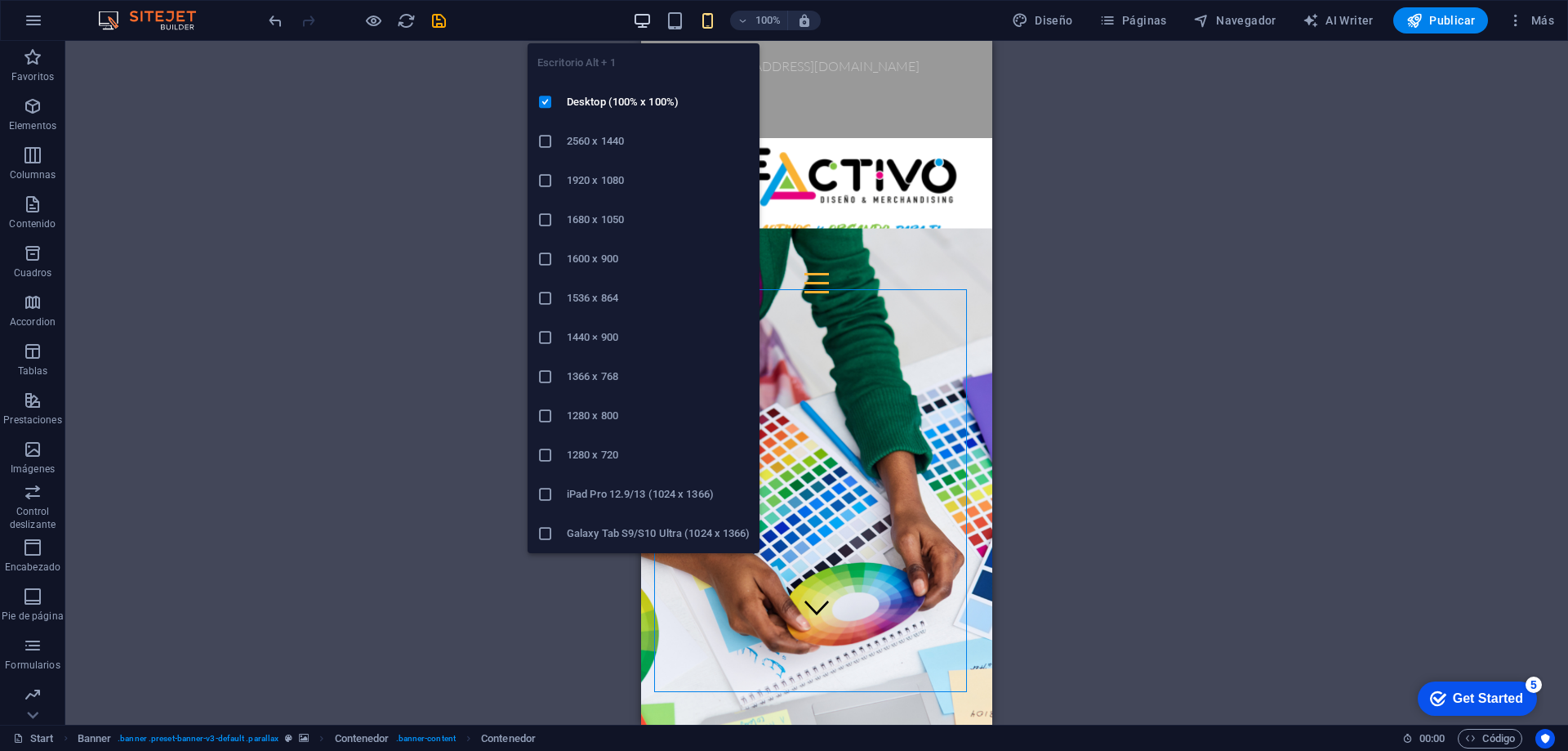
click at [643, 17] on icon "button" at bounding box center [642, 21] width 18 height 18
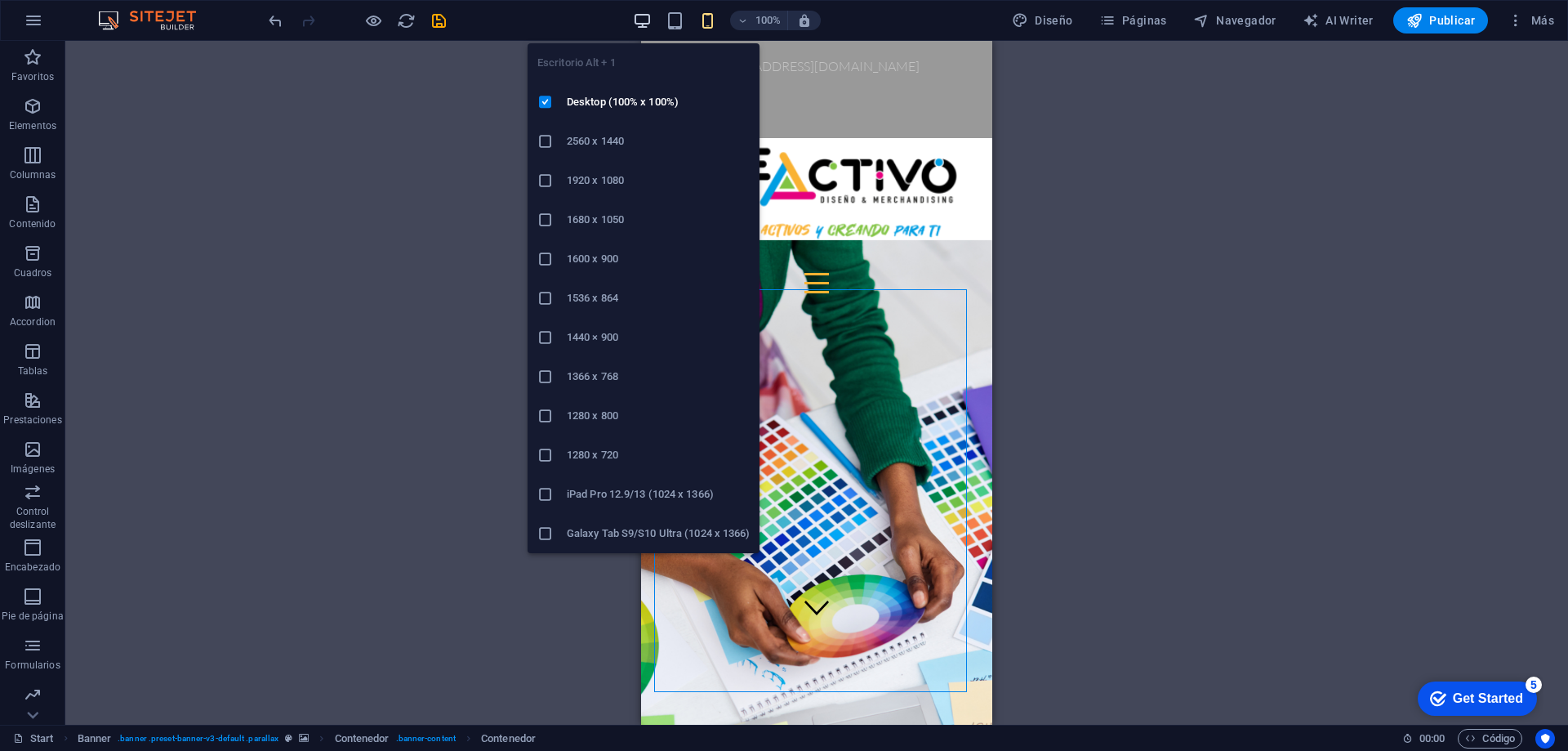
scroll to position [29, 0]
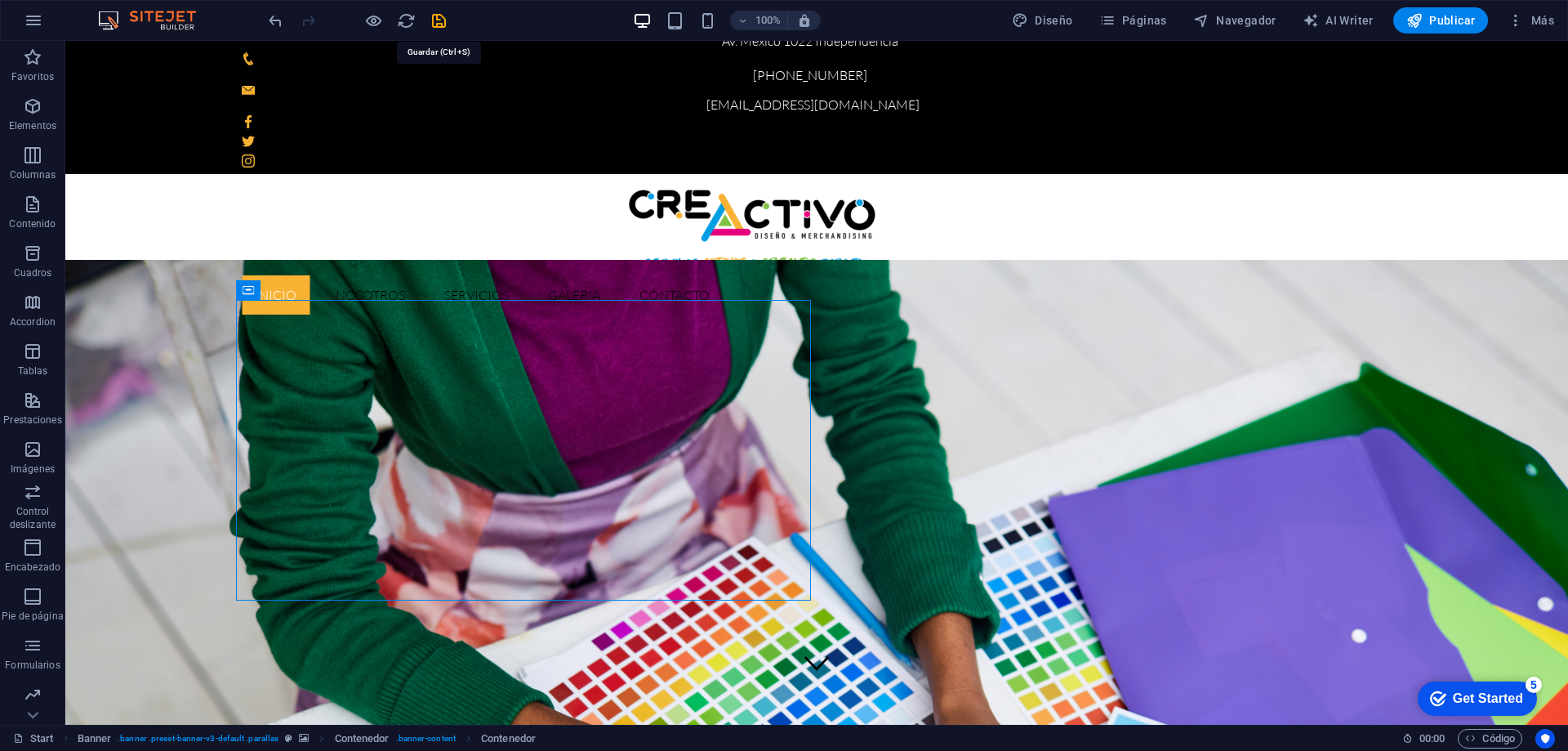
click at [440, 22] on icon "save" at bounding box center [439, 21] width 18 height 18
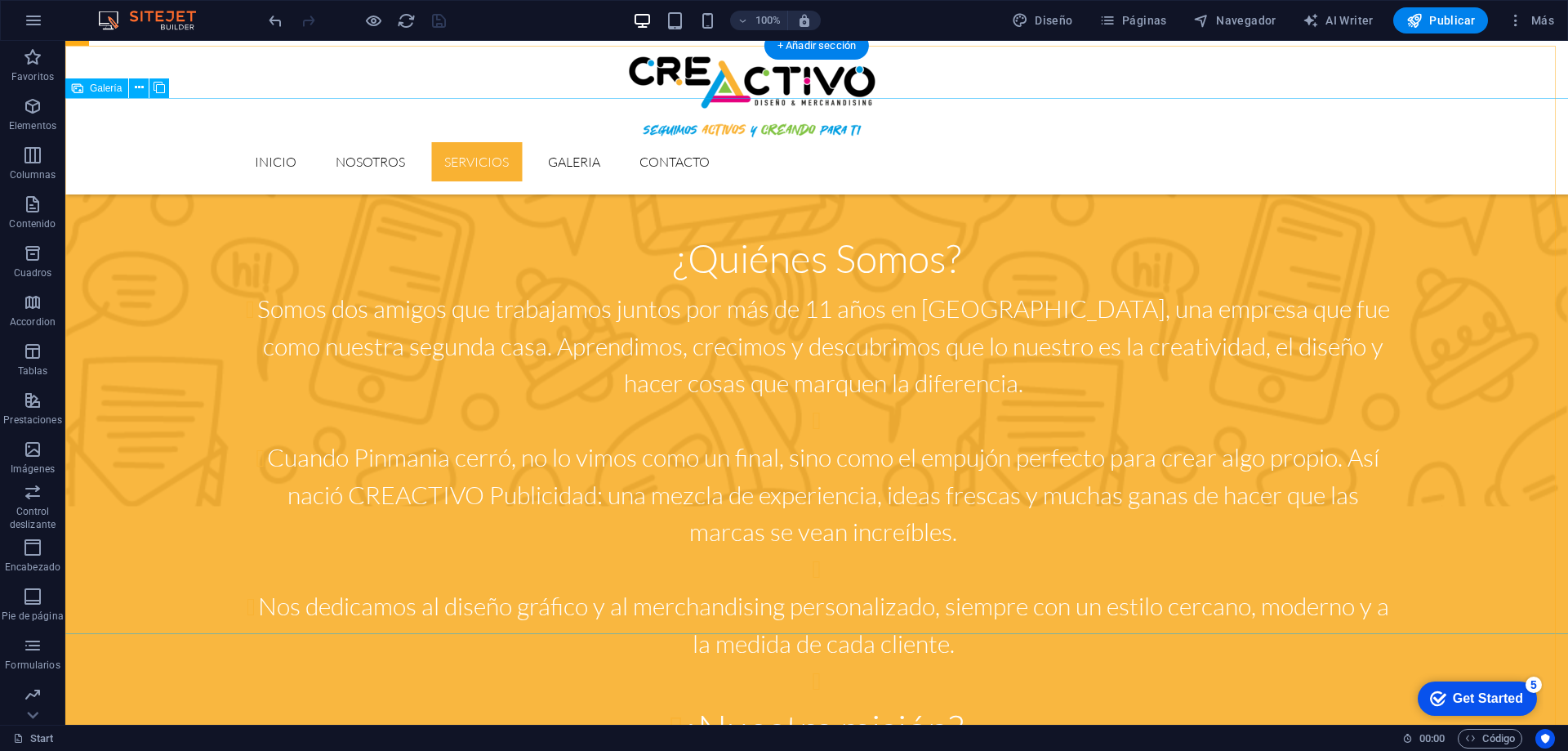
scroll to position [2235, 0]
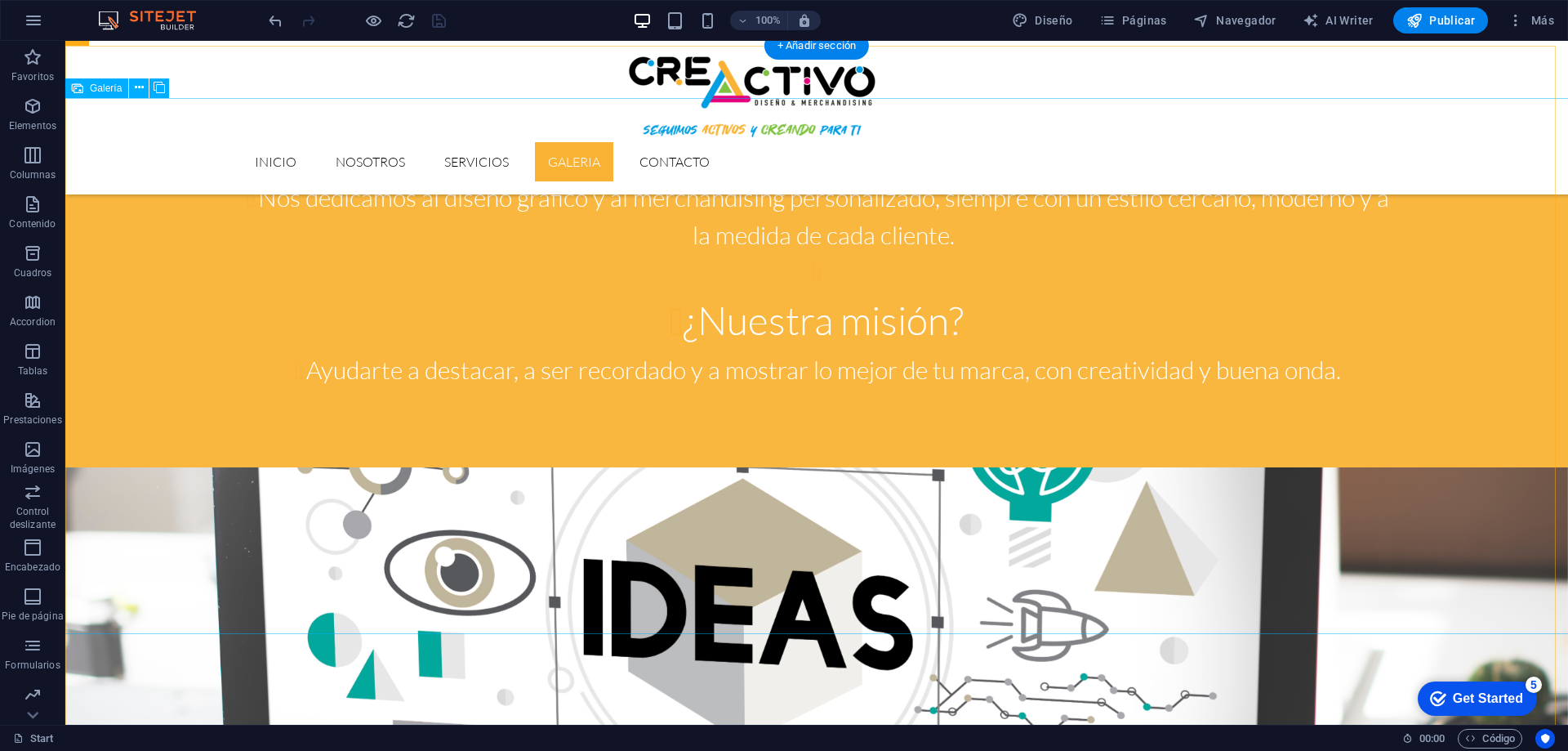
click at [140, 89] on icon at bounding box center [139, 88] width 9 height 18
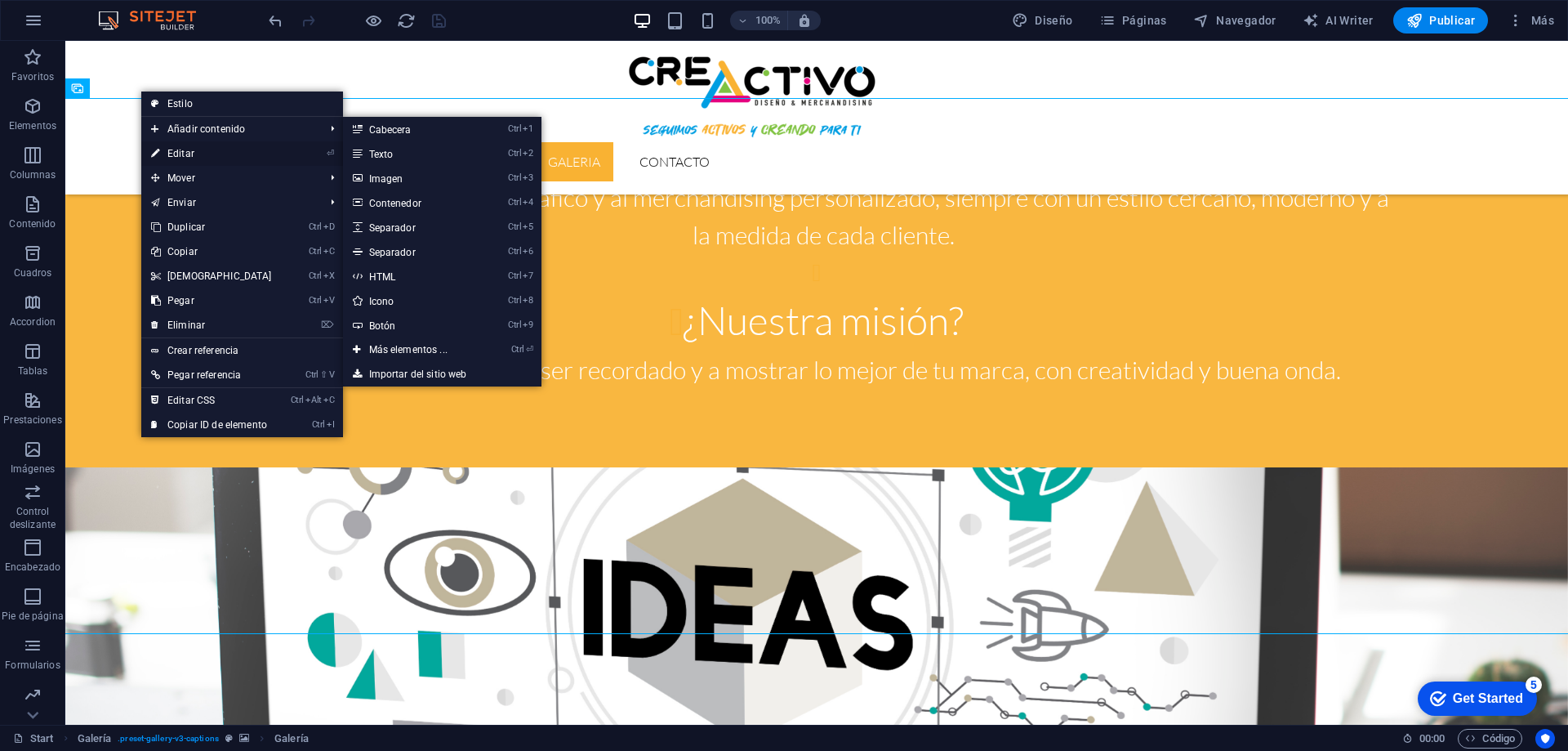
click at [193, 156] on link "⏎ Editar" at bounding box center [211, 153] width 140 height 24
select select "4"
select select "px"
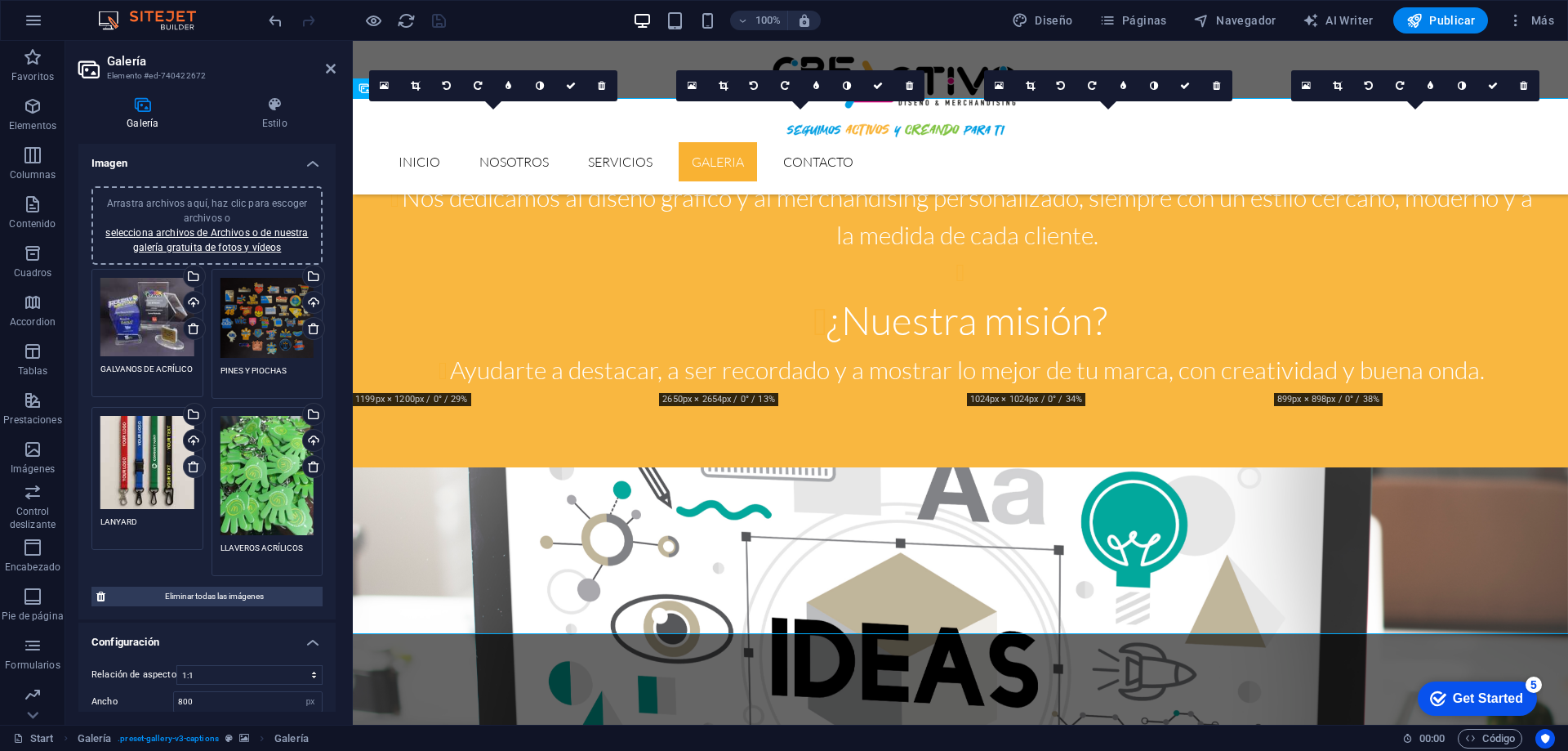
click at [188, 467] on icon at bounding box center [194, 467] width 13 height 13
type textarea "LLAVEROS ACRÍLICOS"
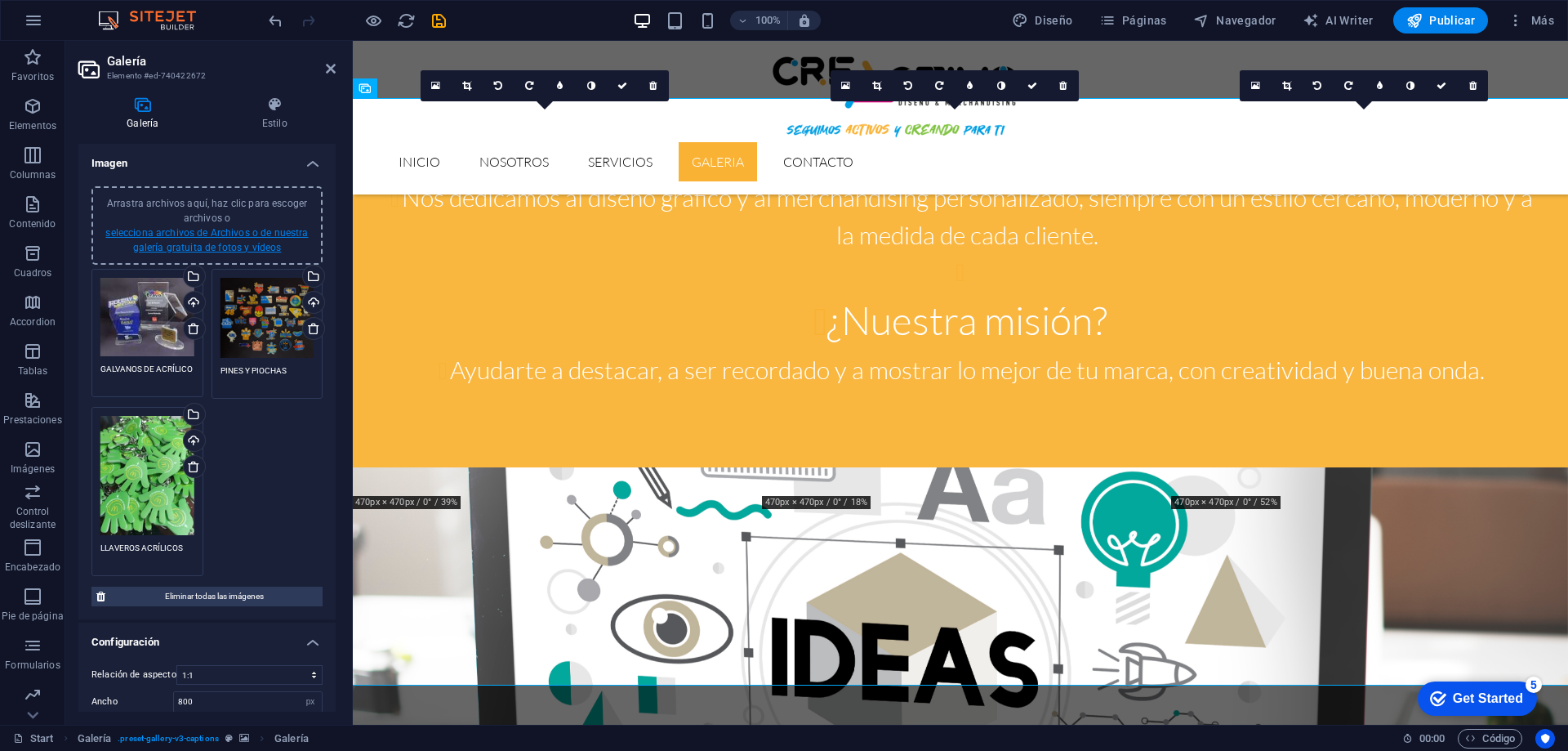
click at [221, 231] on link "selecciona archivos de Archivos o de nuestra galería gratuita de fotos y vídeos" at bounding box center [206, 240] width 202 height 26
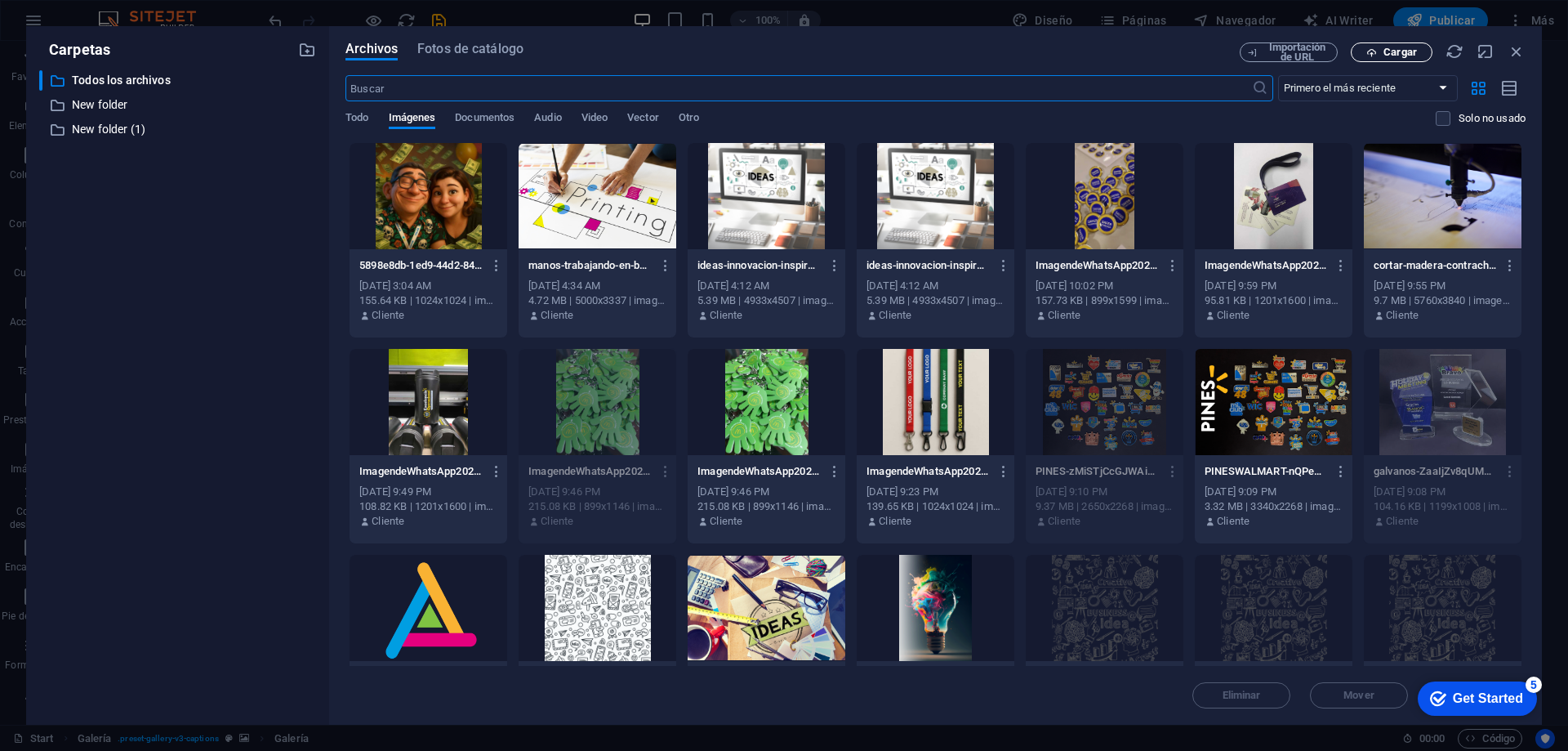
click at [1397, 48] on span "Cargar" at bounding box center [1400, 53] width 33 height 10
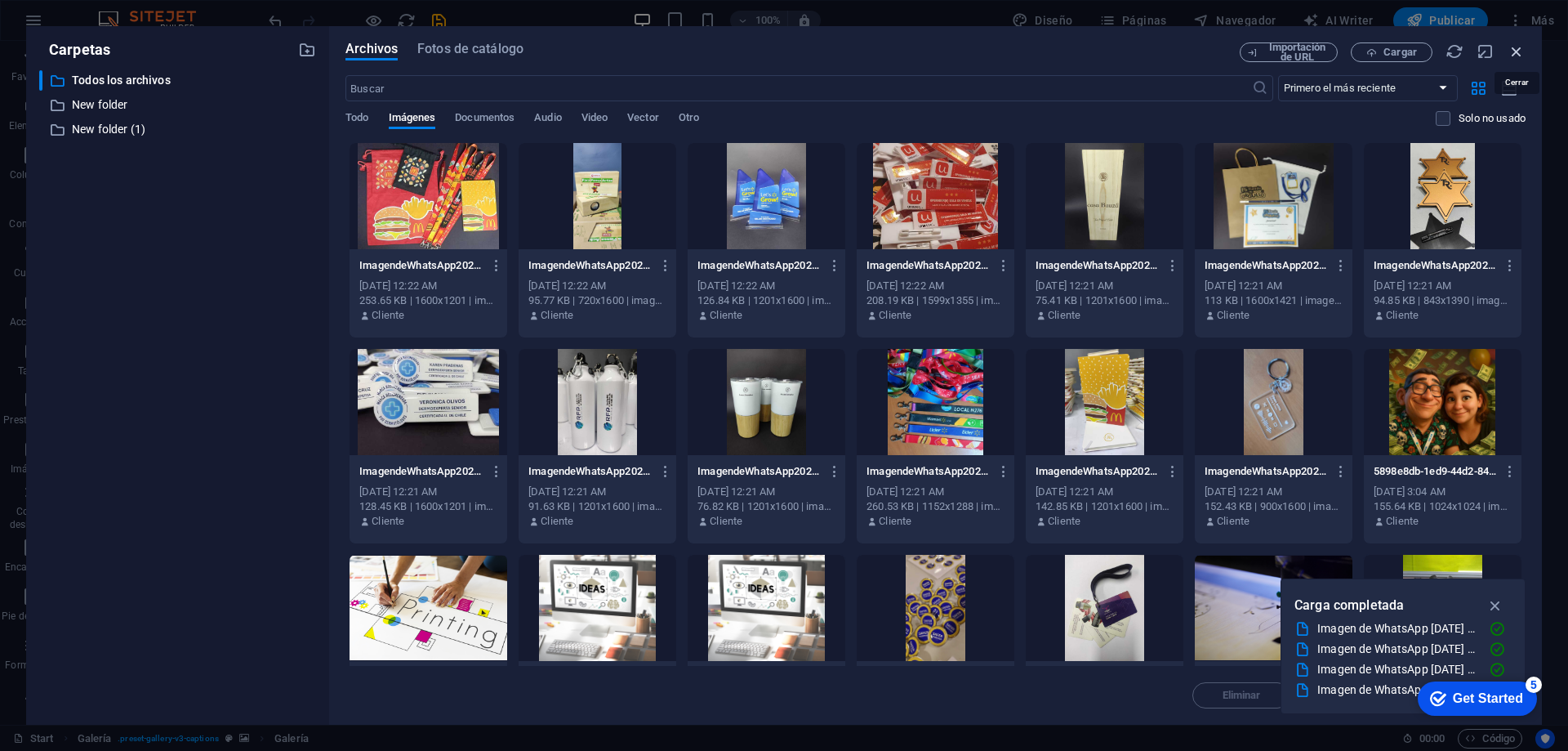
click at [1522, 53] on icon "button" at bounding box center [1516, 51] width 18 height 18
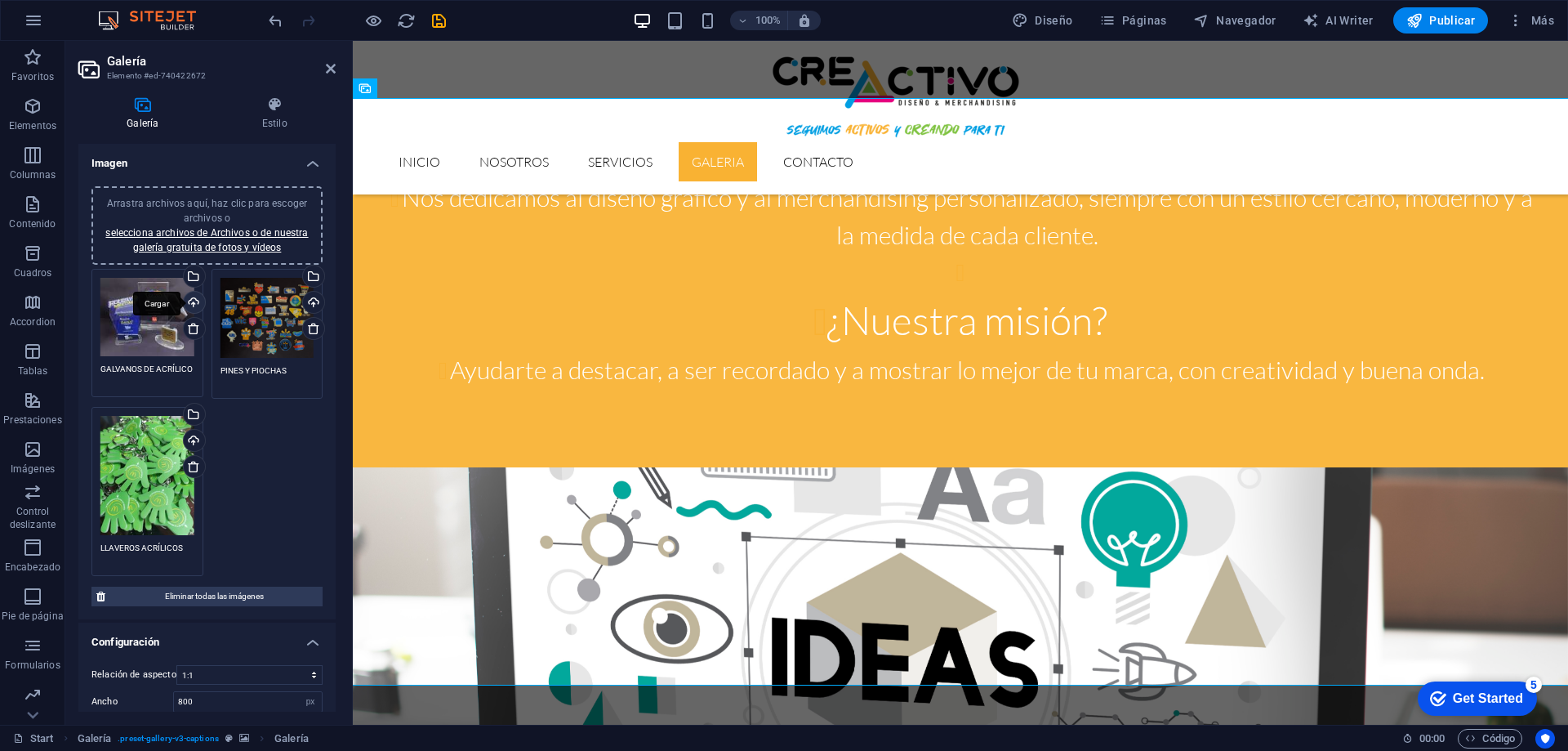
click at [194, 298] on div "Cargar" at bounding box center [192, 304] width 24 height 24
click at [214, 232] on link "selecciona archivos de Archivos o de nuestra galería gratuita de fotos y vídeos" at bounding box center [206, 240] width 202 height 26
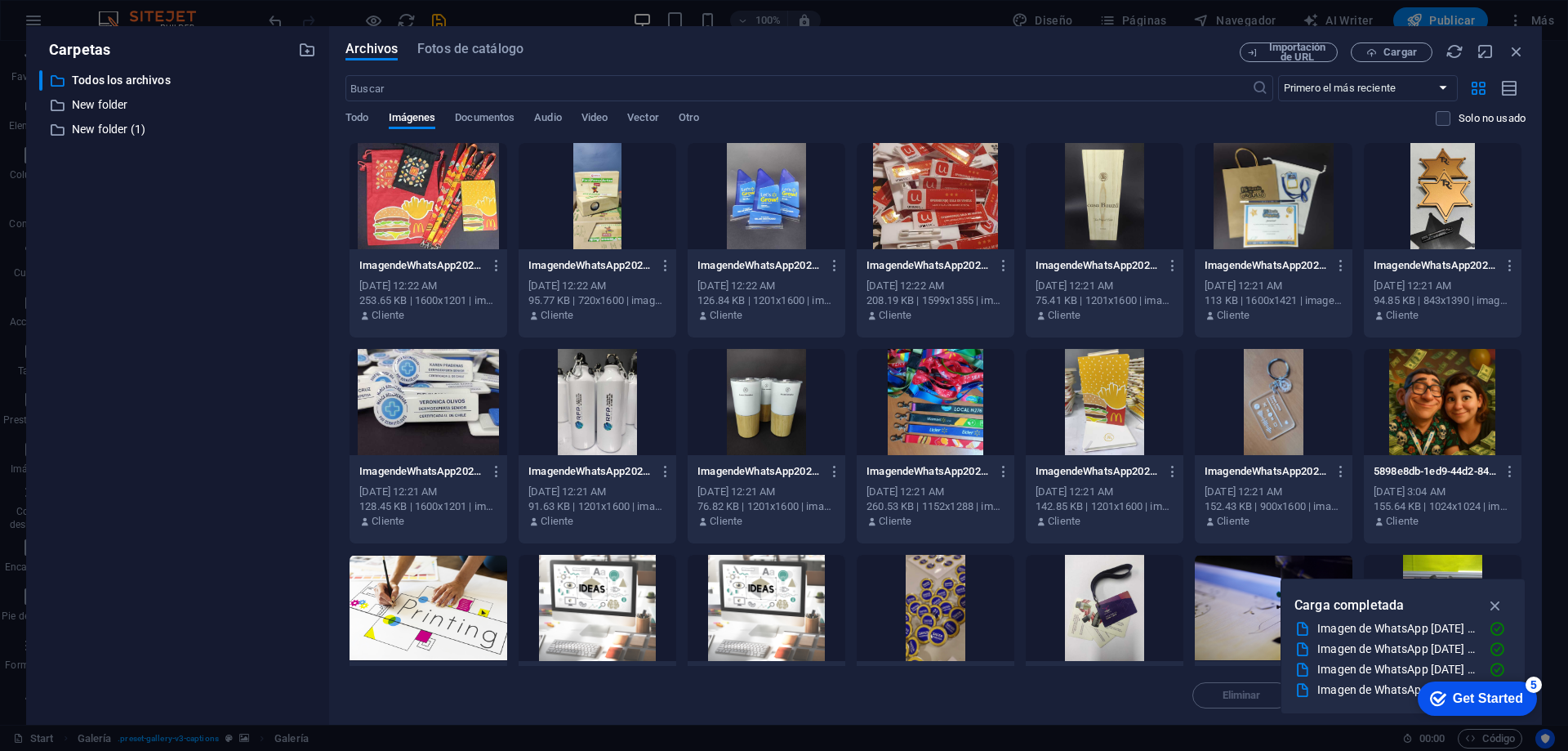
click at [756, 212] on div at bounding box center [766, 196] width 158 height 106
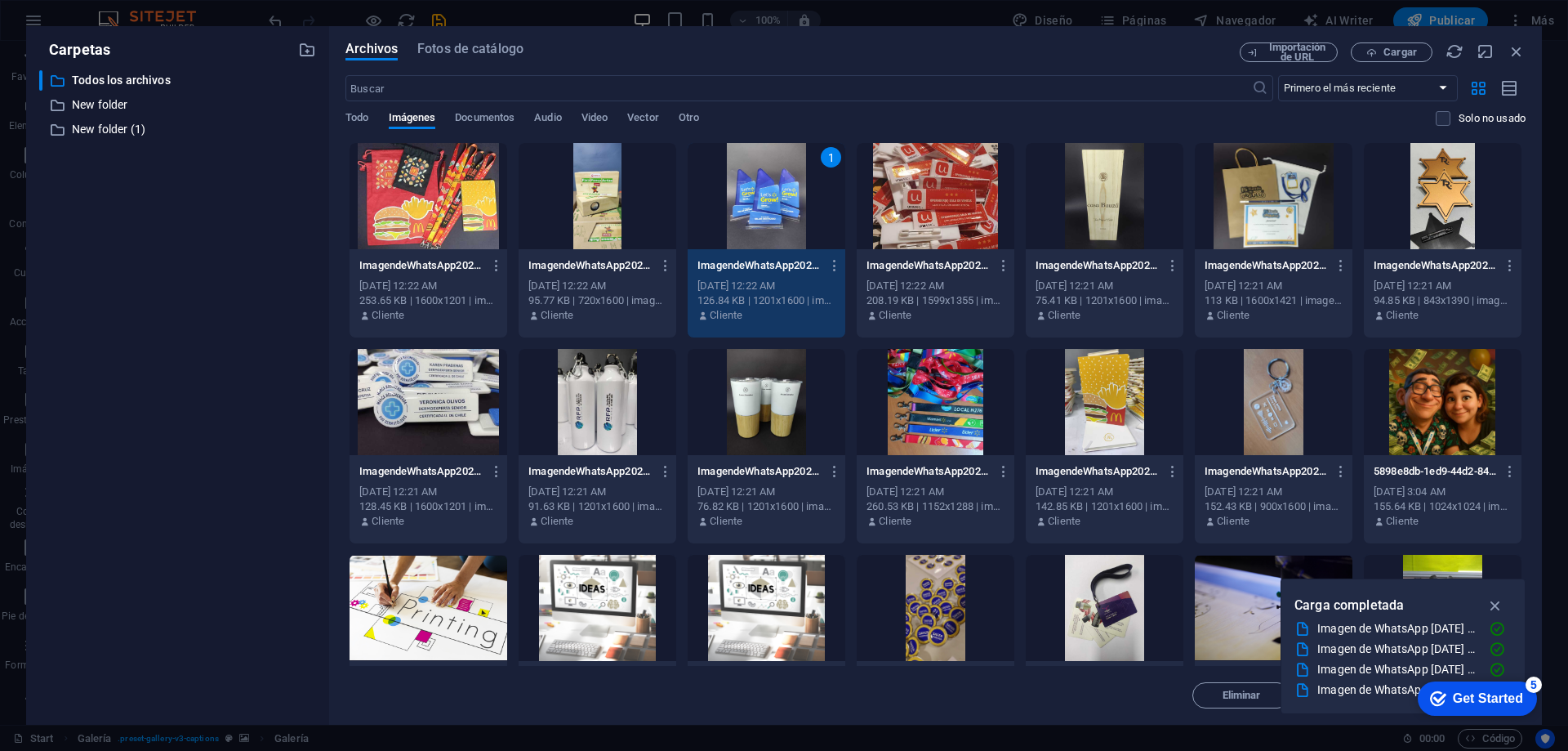
click at [1444, 692] on div "checkmark Get Started 5" at bounding box center [1476, 699] width 93 height 17
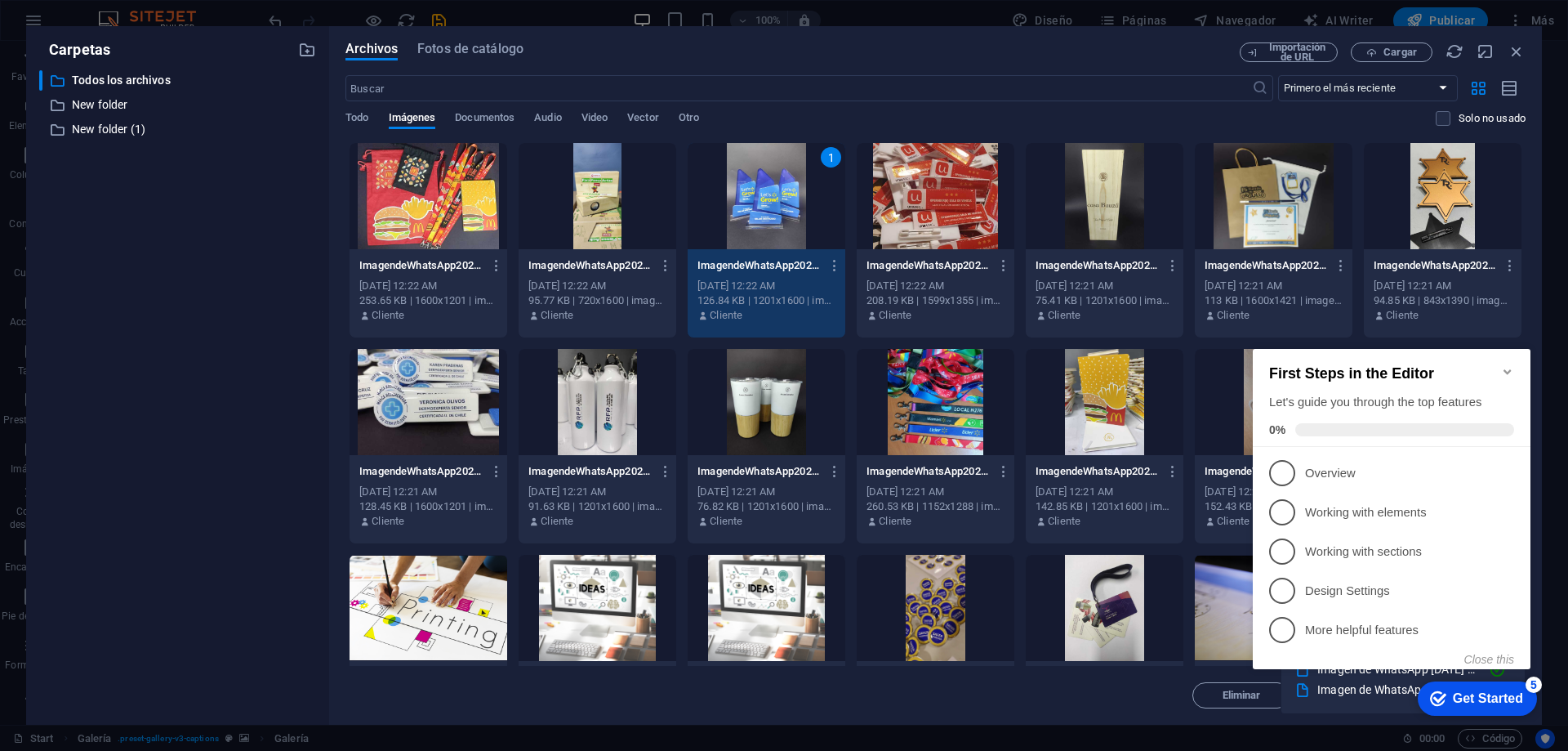
click at [1506, 366] on icon "Minimize checklist" at bounding box center [1508, 372] width 13 height 13
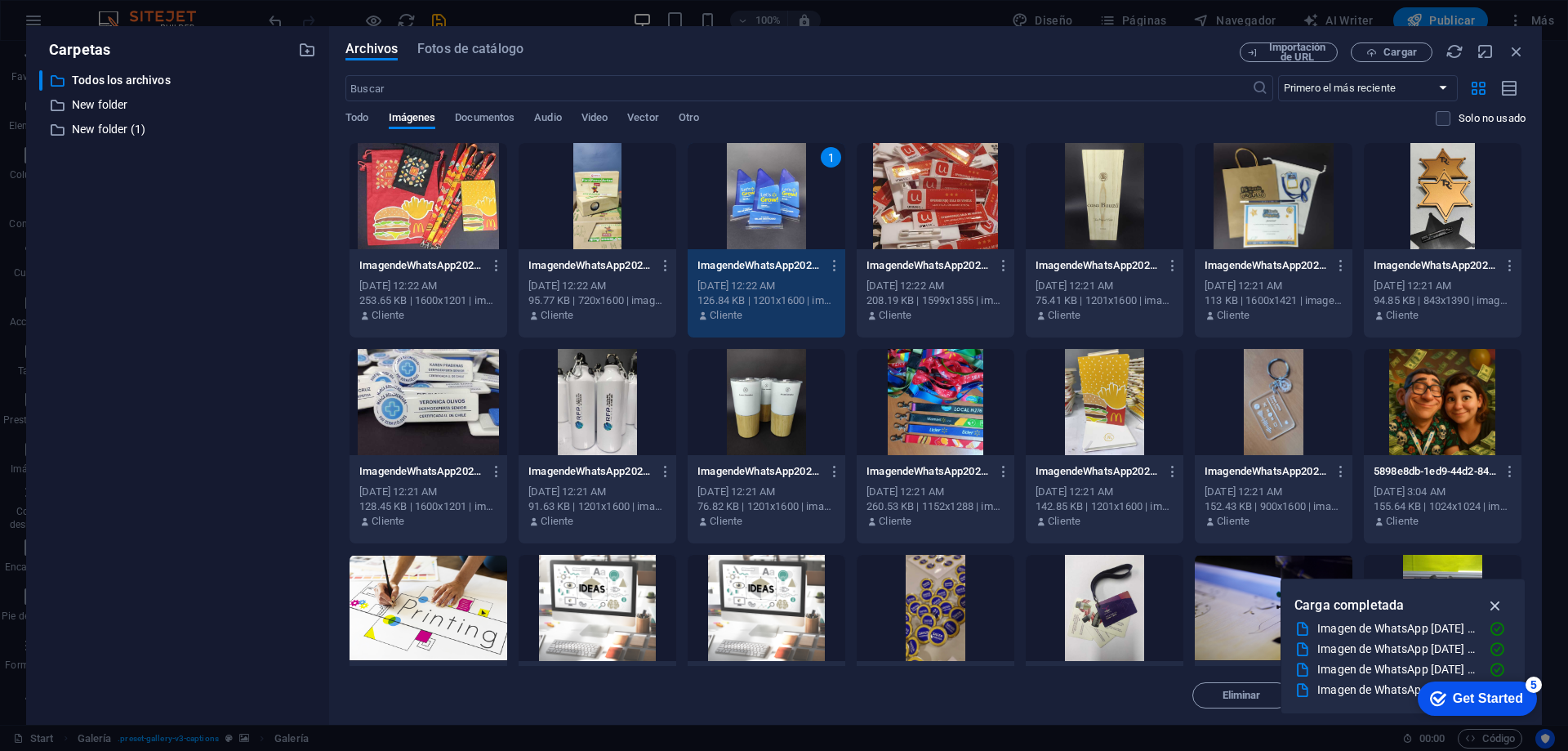
click at [1495, 603] on icon "button" at bounding box center [1495, 605] width 18 height 18
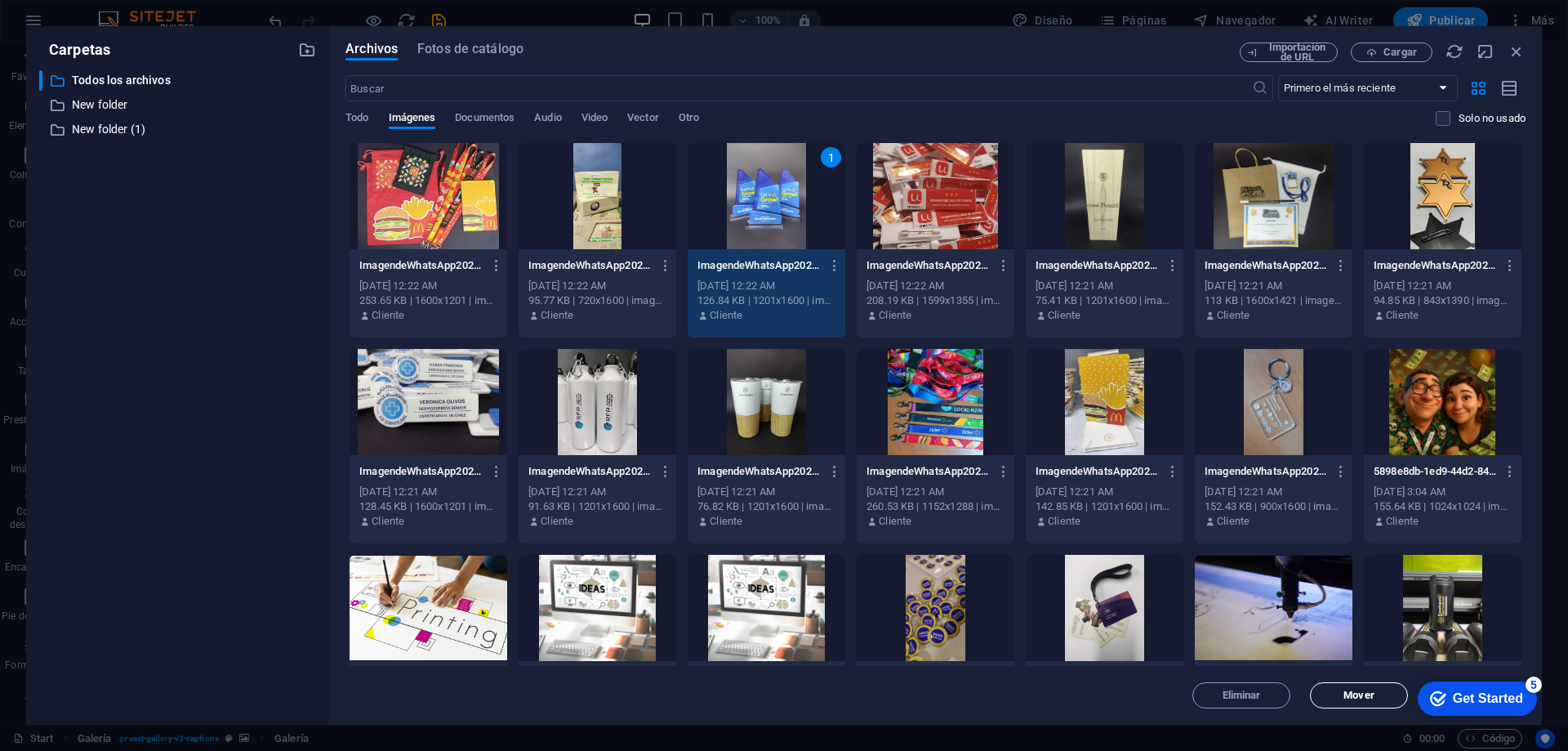
click at [1340, 694] on span "Mover" at bounding box center [1359, 696] width 84 height 10
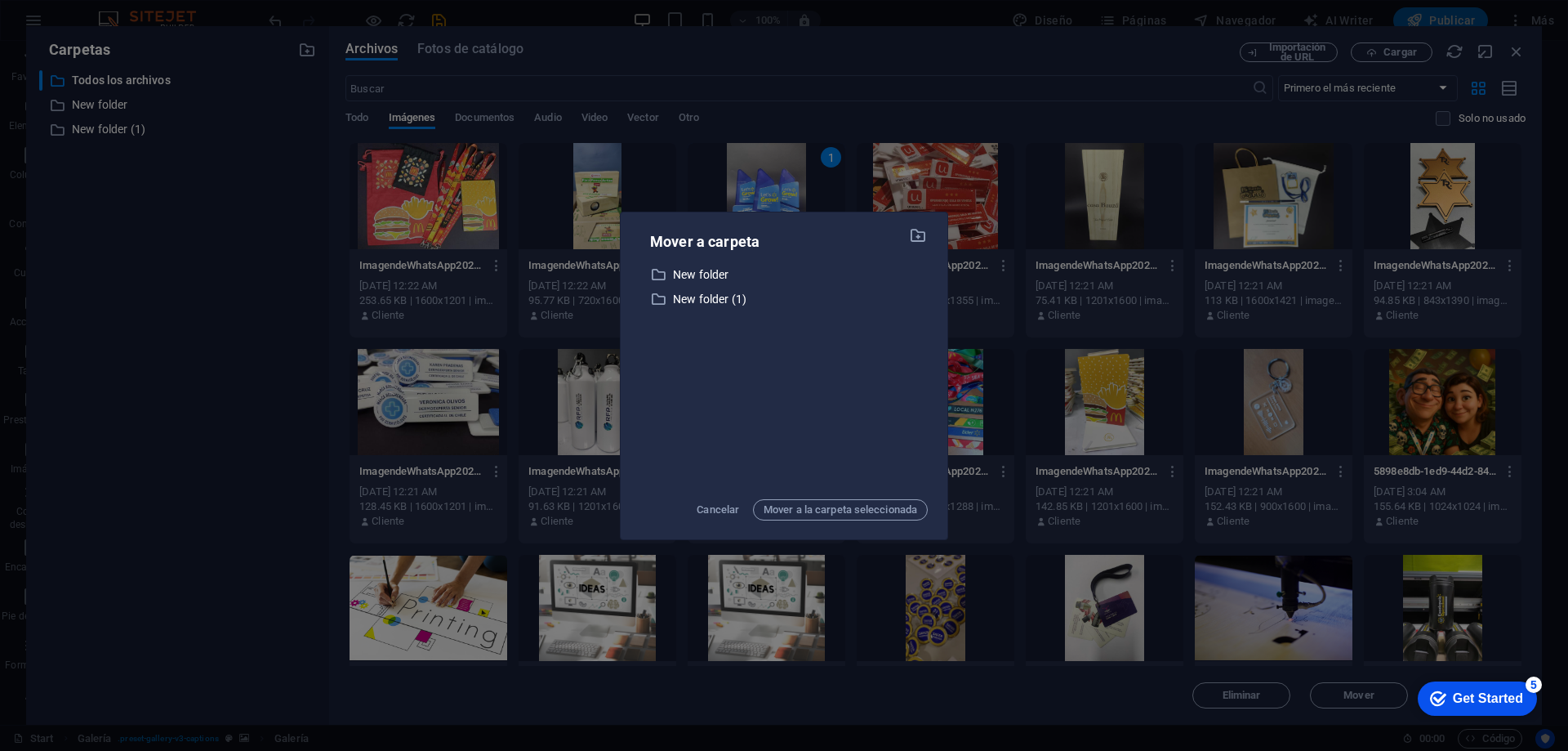
click at [1508, 51] on div "Mover a carpeta ​ New folder New folder ​ New folder (1) New folder (1) Cancela…" at bounding box center [784, 376] width 1568 height 751
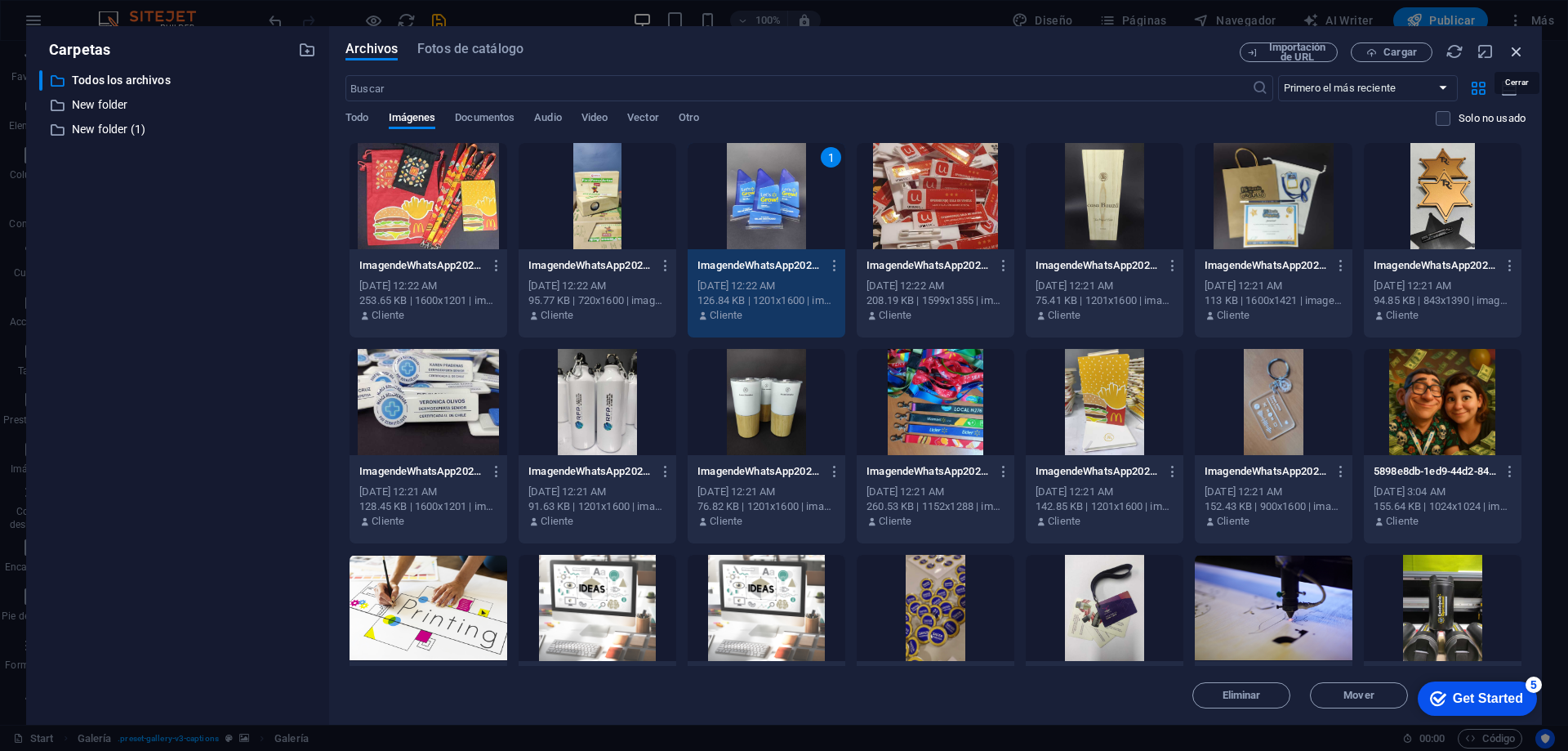
click at [1520, 49] on icon "button" at bounding box center [1516, 51] width 18 height 18
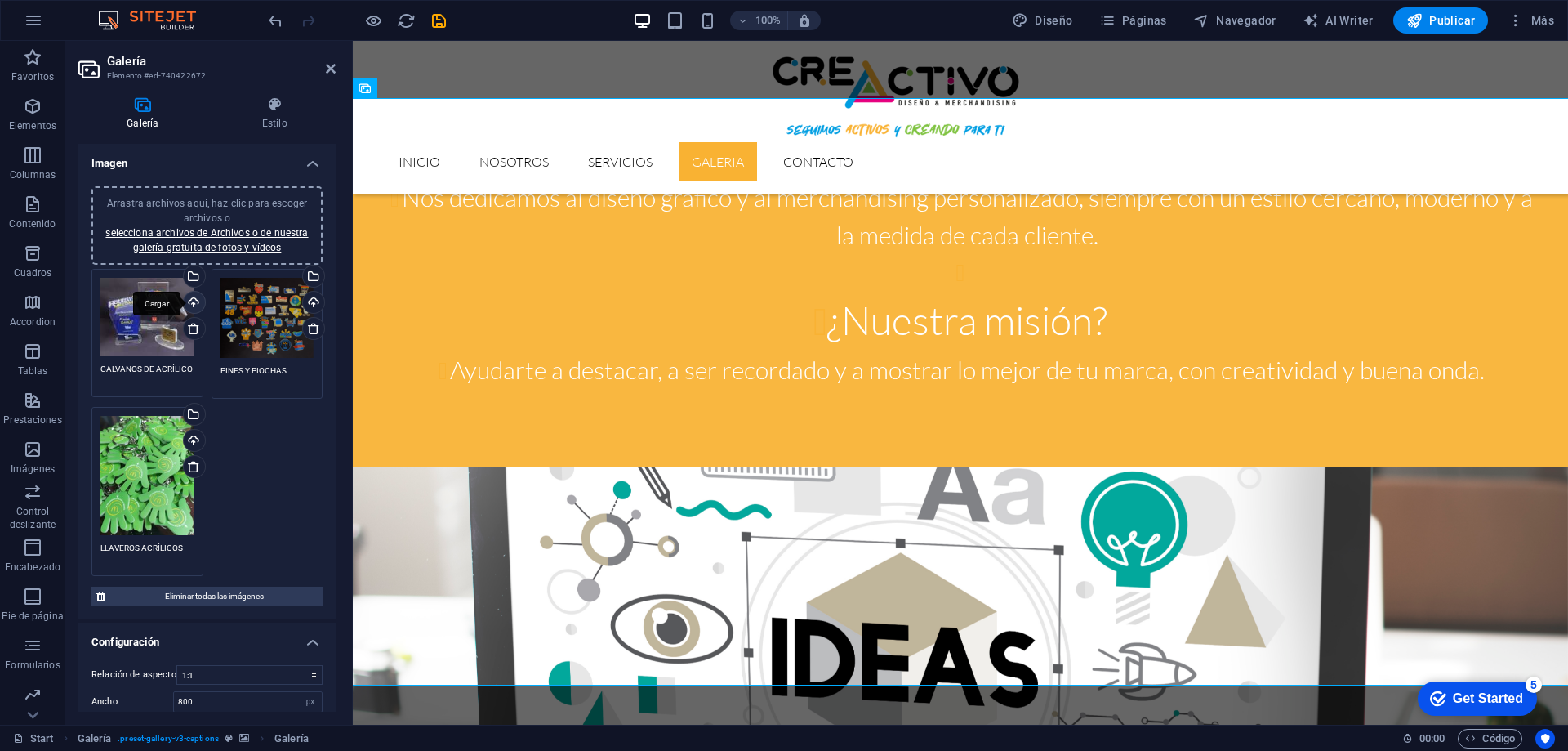
click at [191, 299] on div "Cargar" at bounding box center [192, 304] width 24 height 24
click at [236, 470] on div "Arrastra archivos aquí, haz clic para escoger archivos o selecciona archivos de…" at bounding box center [207, 422] width 239 height 315
drag, startPoint x: 236, startPoint y: 470, endPoint x: 252, endPoint y: 495, distance: 29.7
click at [252, 495] on div "Arrastra archivos aquí, haz clic para escoger archivos o selecciona archivos de…" at bounding box center [207, 422] width 239 height 315
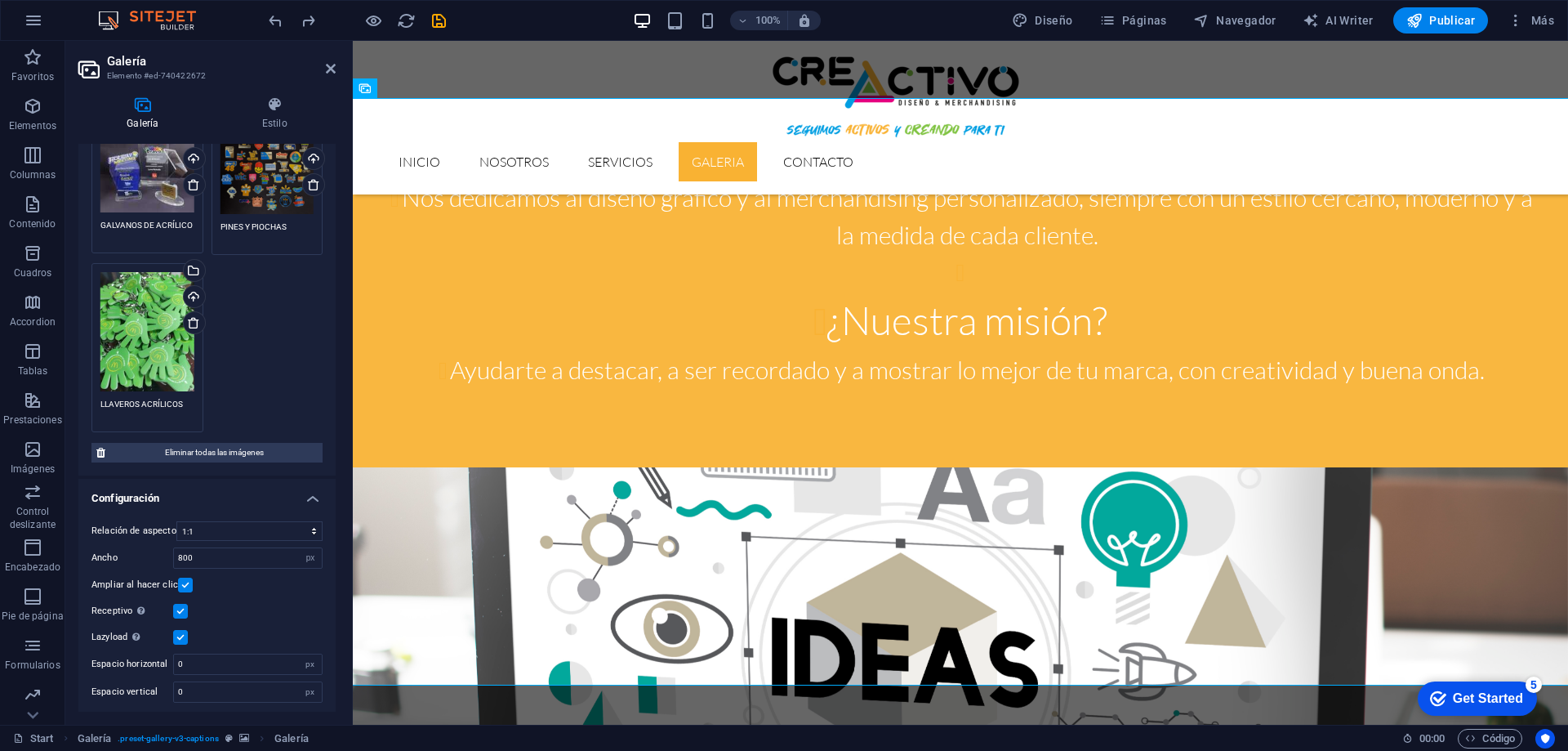
scroll to position [62, 0]
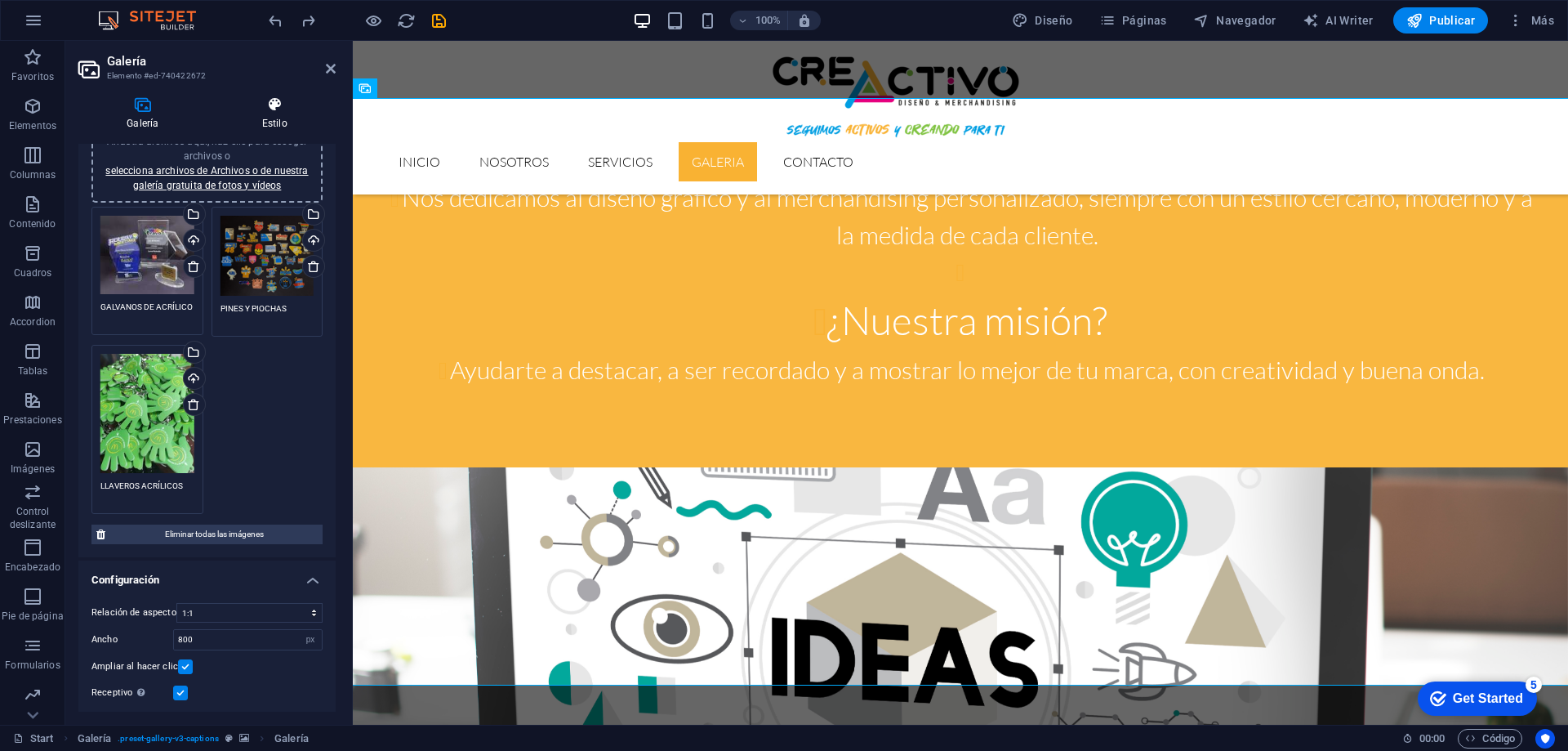
click at [261, 107] on icon at bounding box center [275, 105] width 122 height 17
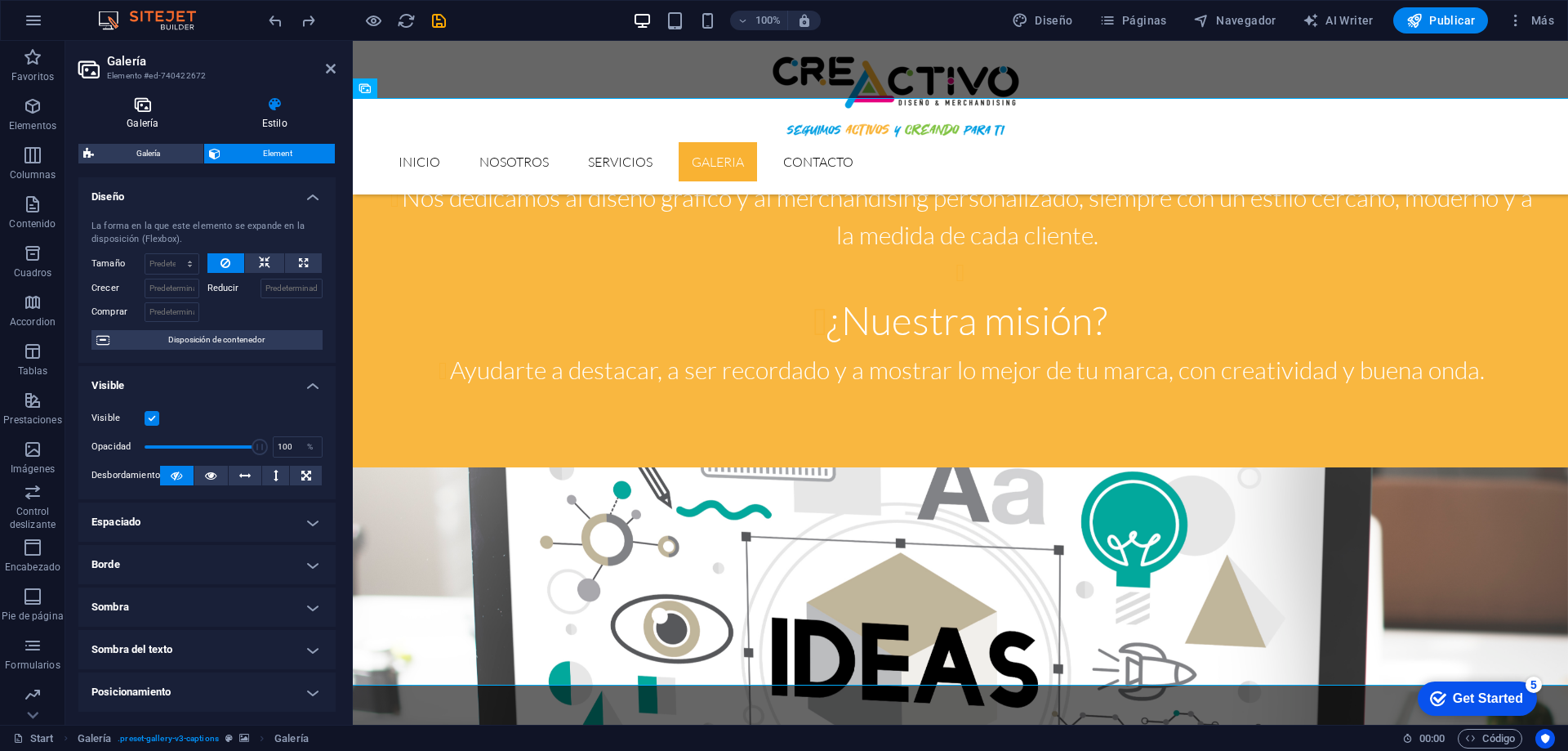
click at [125, 118] on h4 "Galería" at bounding box center [146, 113] width 135 height 34
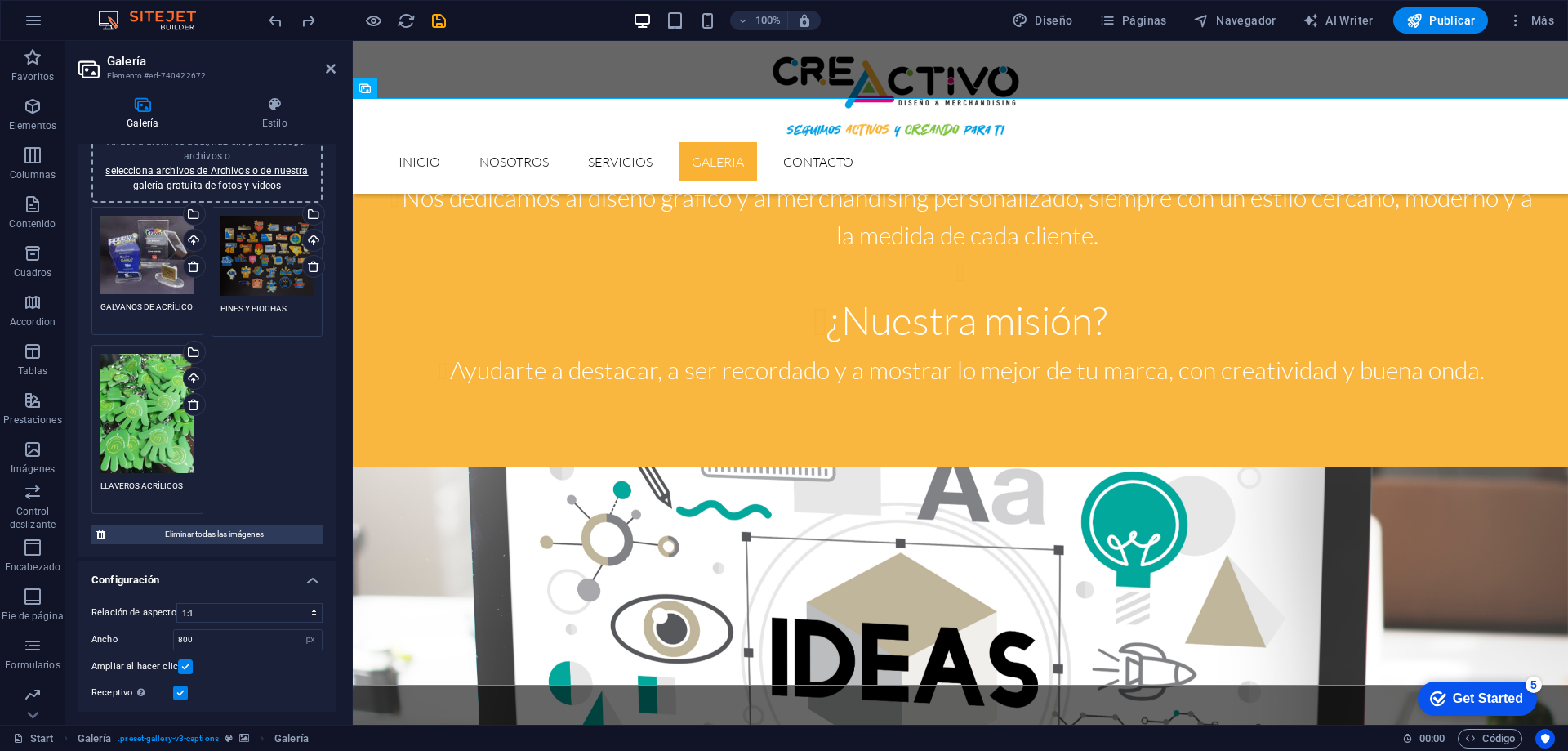
scroll to position [0, 0]
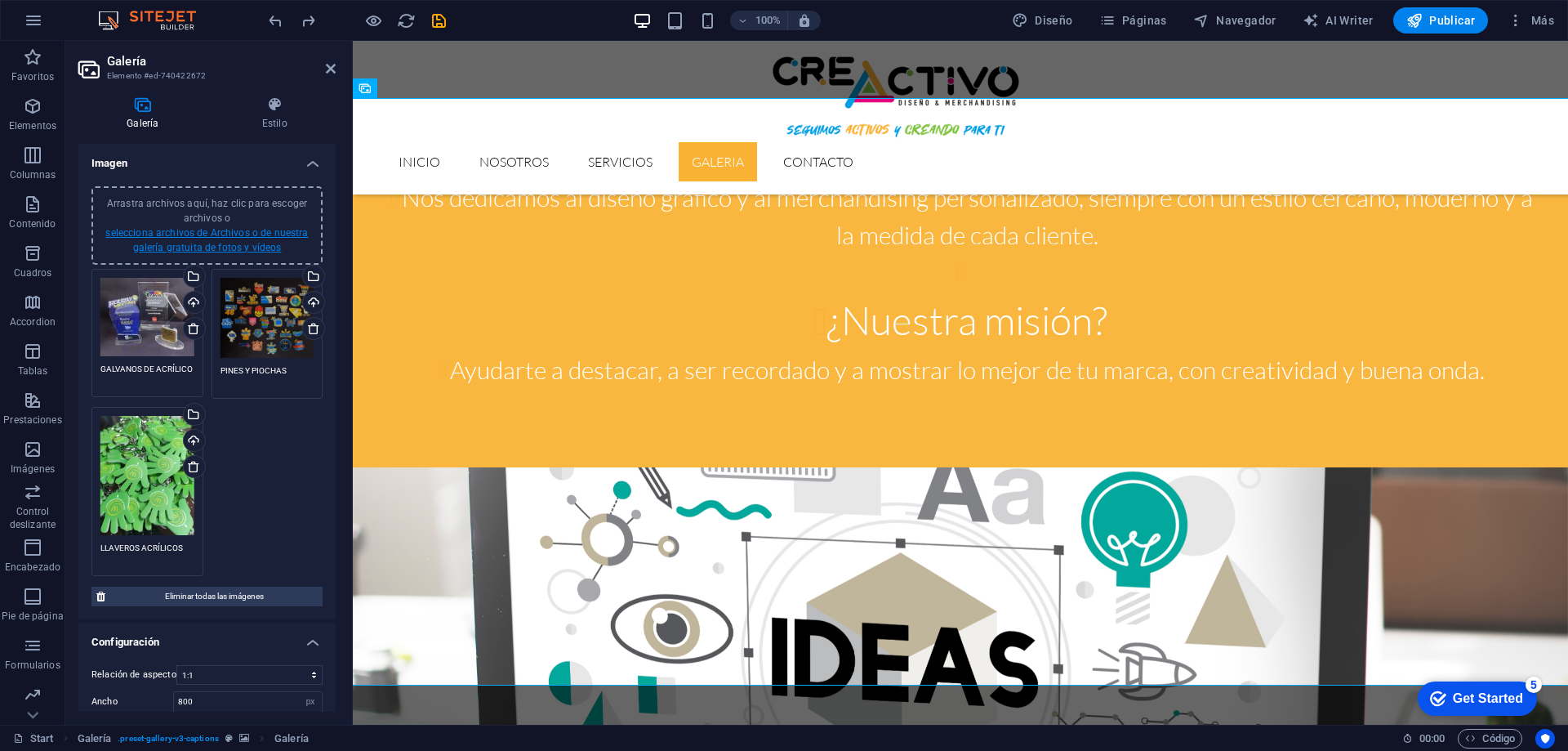
click at [208, 231] on link "selecciona archivos de Archivos o de nuestra galería gratuita de fotos y vídeos" at bounding box center [206, 240] width 202 height 26
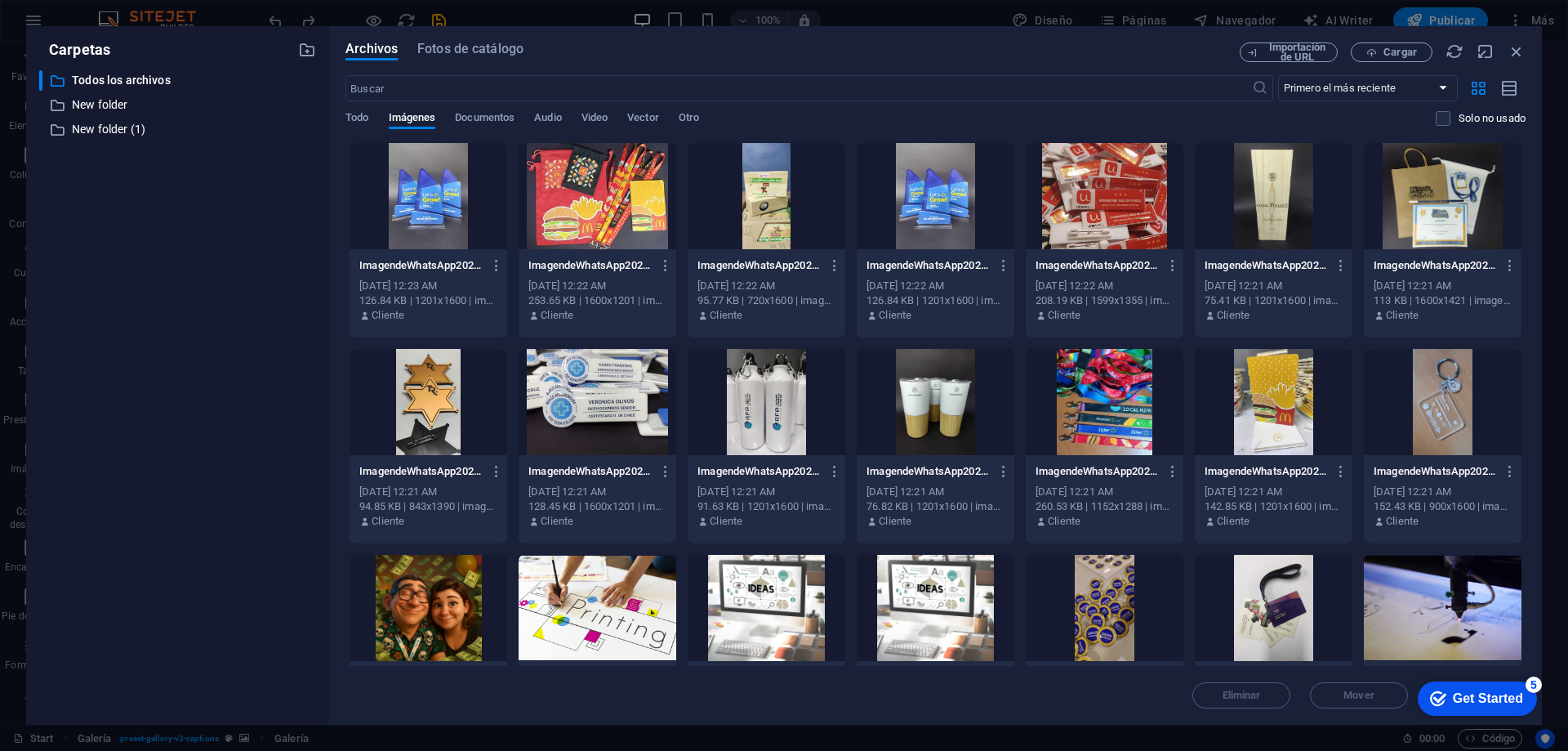
click at [443, 212] on div at bounding box center [428, 196] width 158 height 106
click at [442, 212] on div at bounding box center [428, 196] width 158 height 106
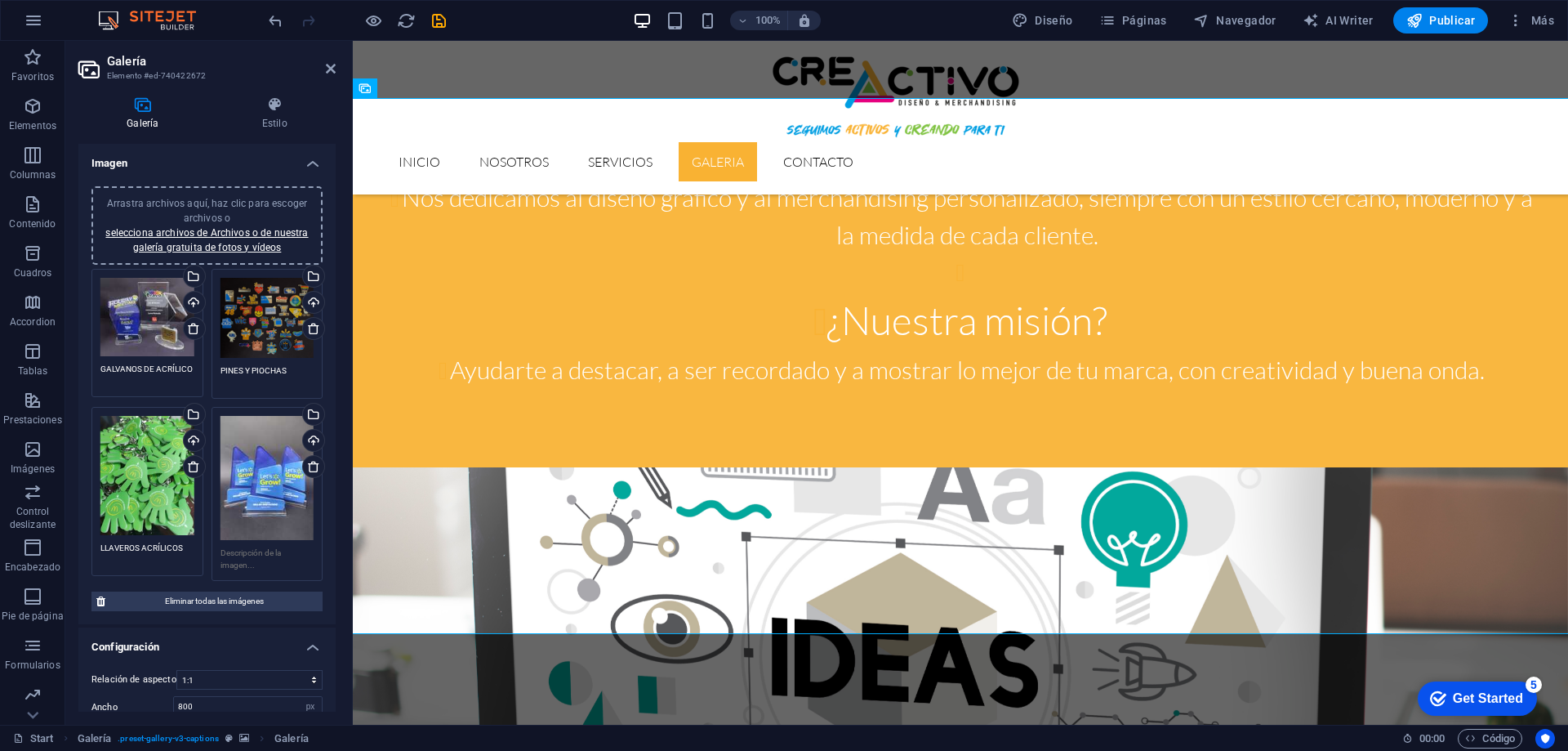
click at [244, 547] on textarea at bounding box center [267, 559] width 94 height 24
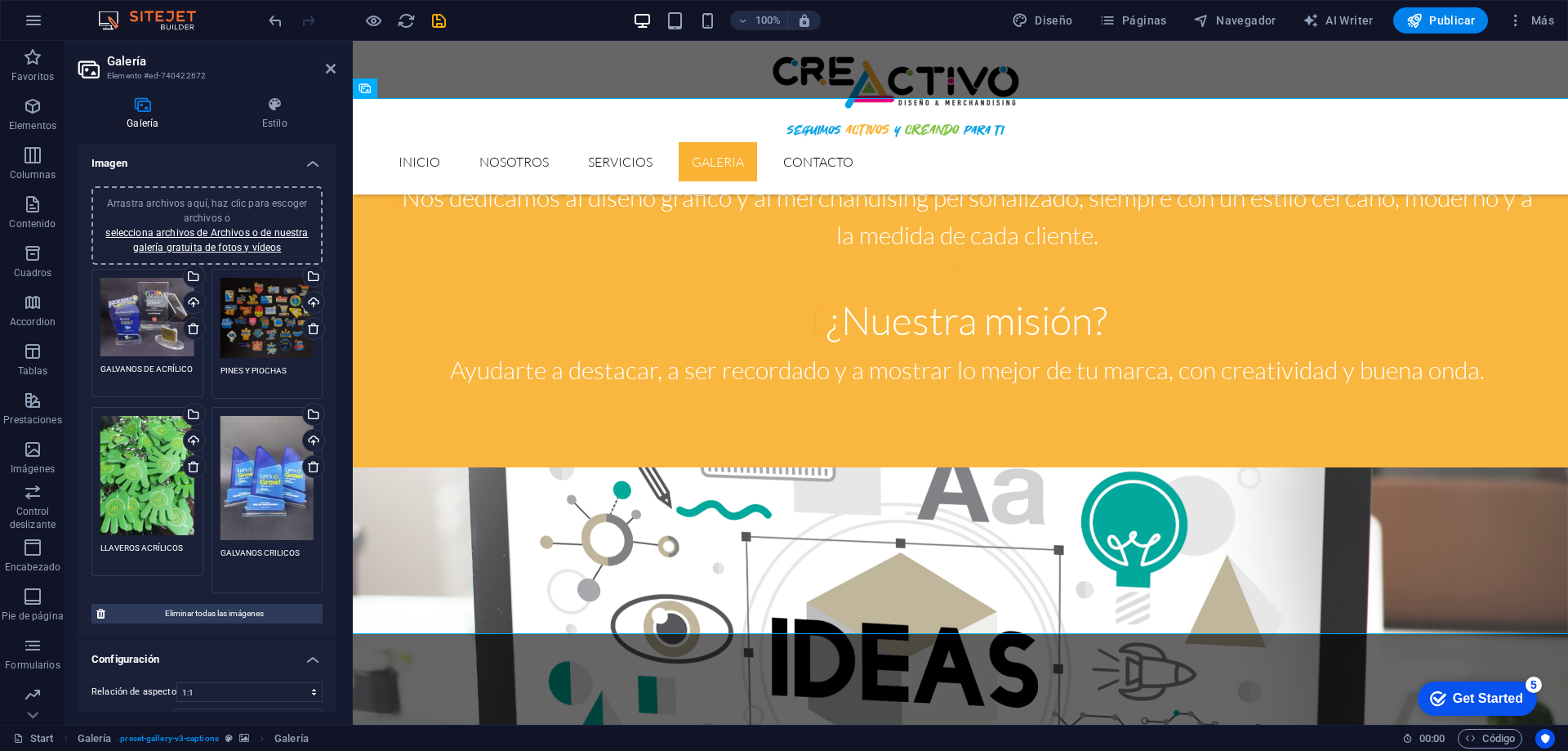
drag, startPoint x: 306, startPoint y: 551, endPoint x: 263, endPoint y: 545, distance: 43.4
click at [263, 547] on textarea "GALVANOS CRILICOS" at bounding box center [267, 565] width 94 height 37
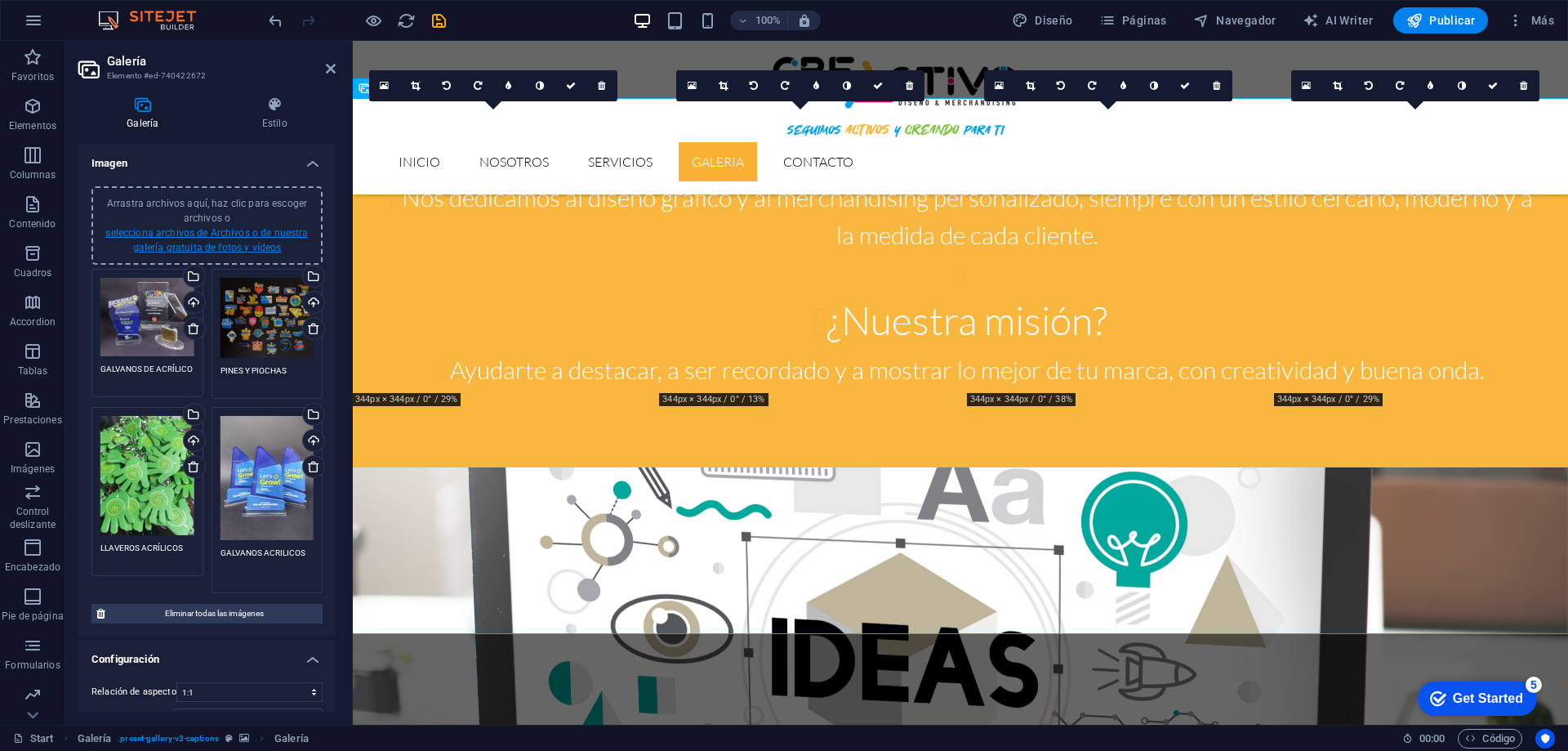
type textarea "GALVANOS ACRILICOS"
click at [259, 236] on link "selecciona archivos de Archivos o de nuestra galería gratuita de fotos y vídeos" at bounding box center [206, 240] width 202 height 26
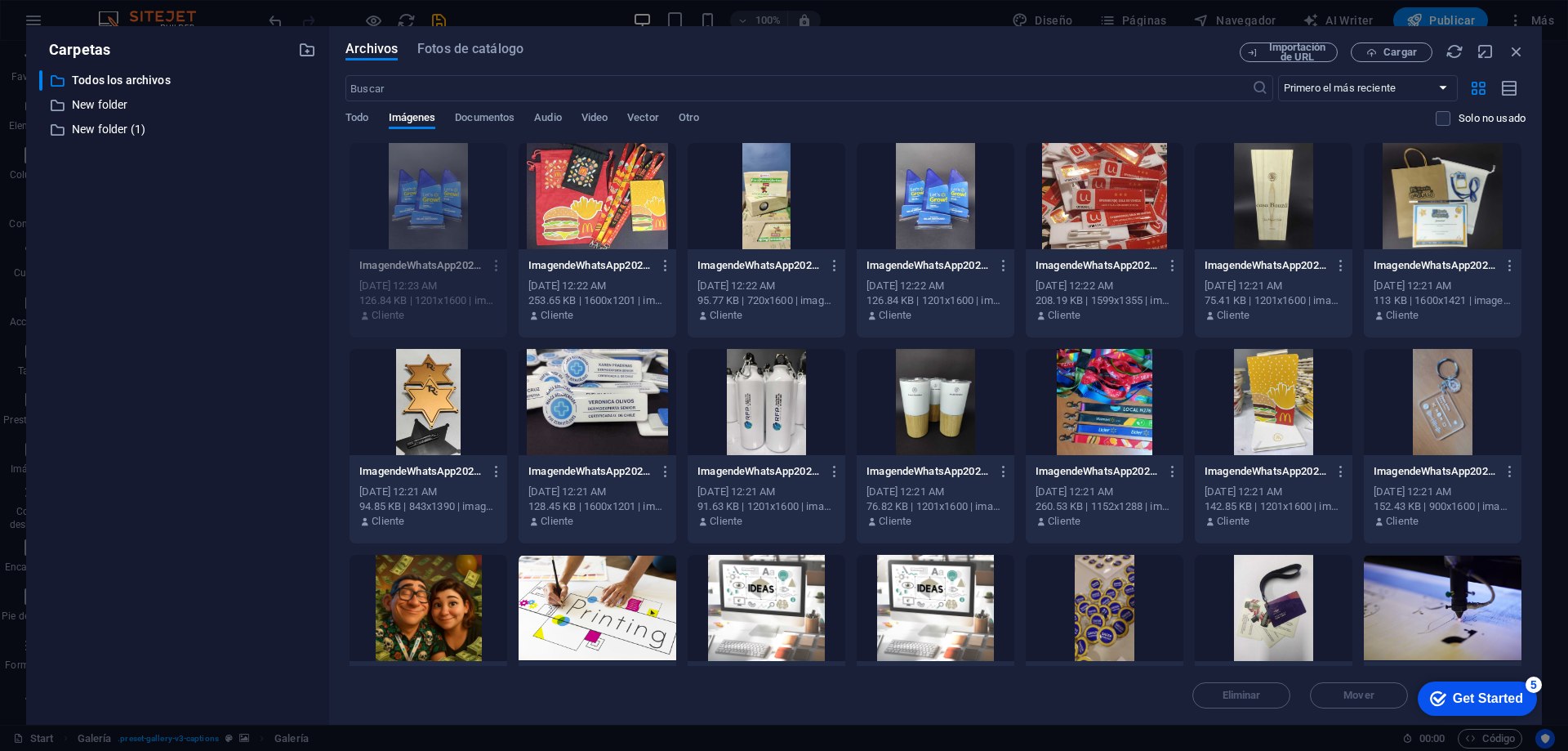
click at [588, 212] on div at bounding box center [597, 196] width 158 height 106
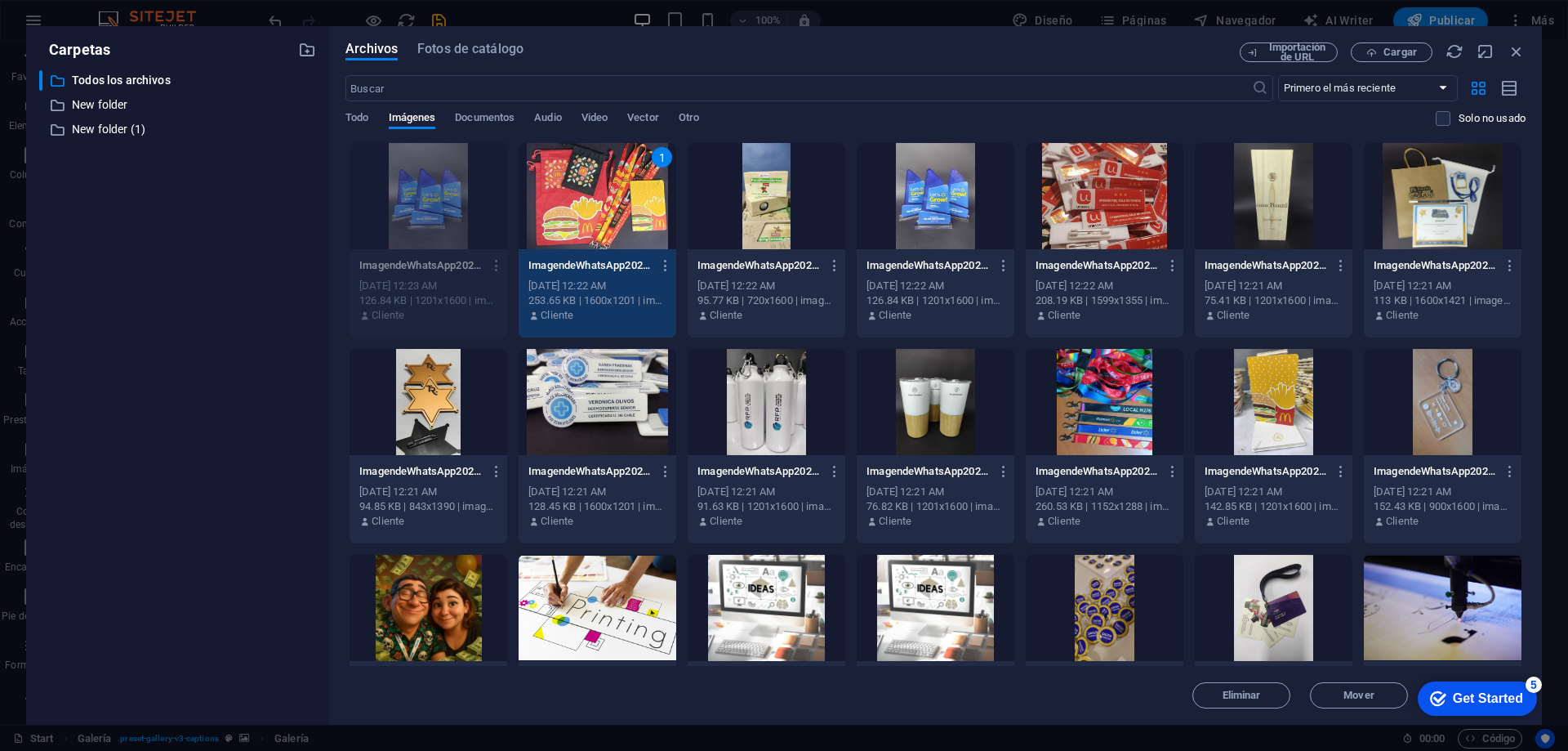
click at [768, 217] on div at bounding box center [766, 196] width 158 height 106
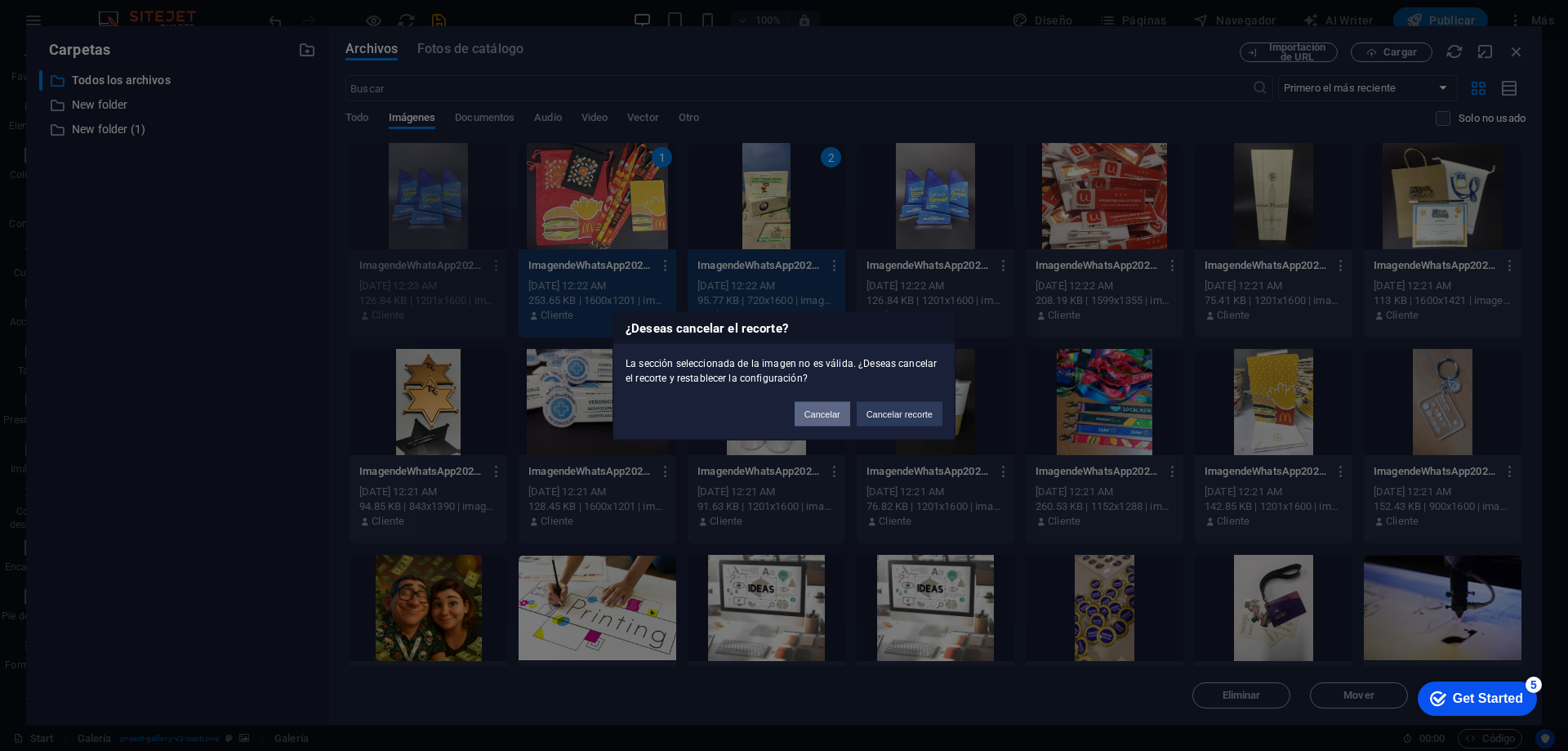
click at [824, 406] on button "Cancelar" at bounding box center [822, 413] width 55 height 24
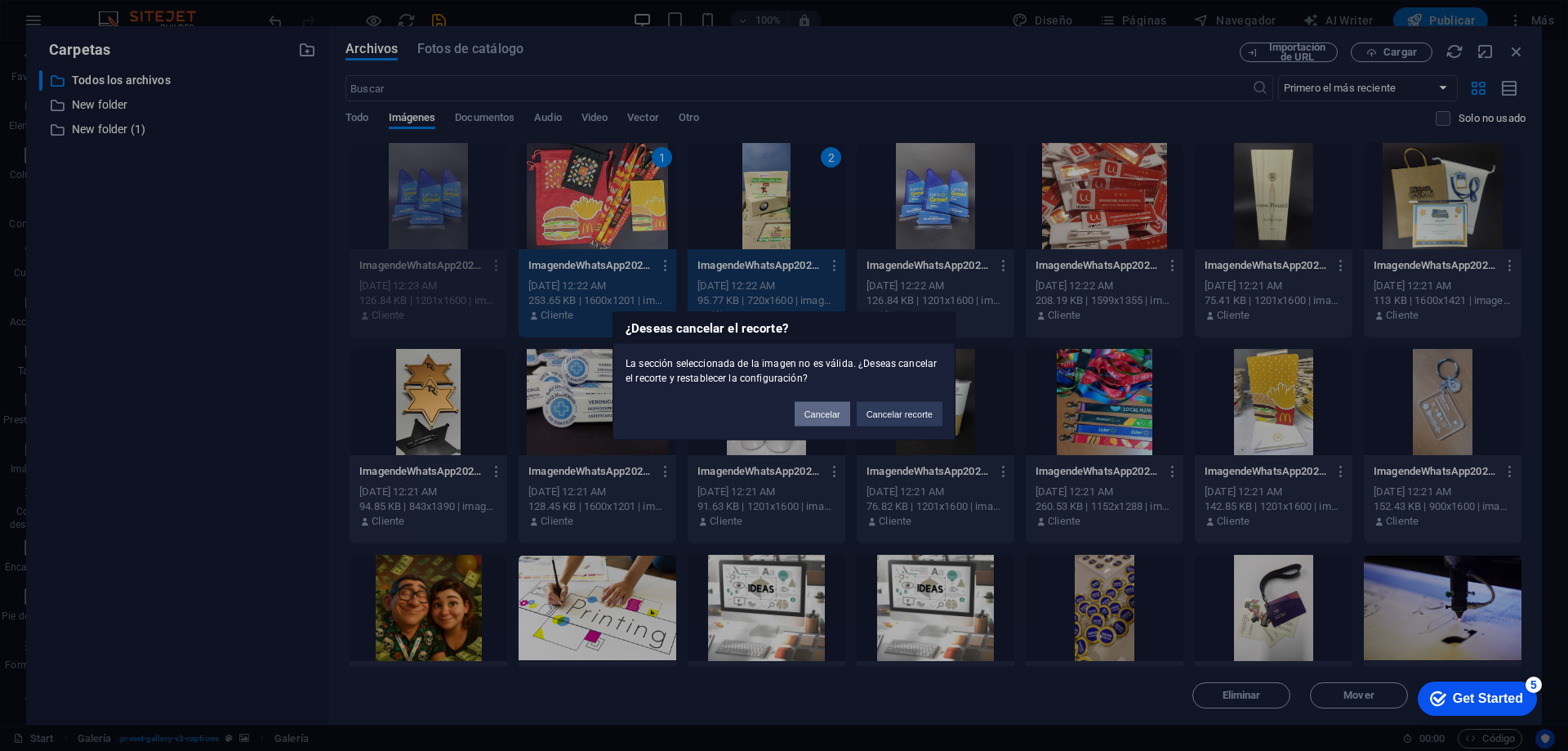
click at [821, 416] on button "Cancelar" at bounding box center [822, 413] width 55 height 24
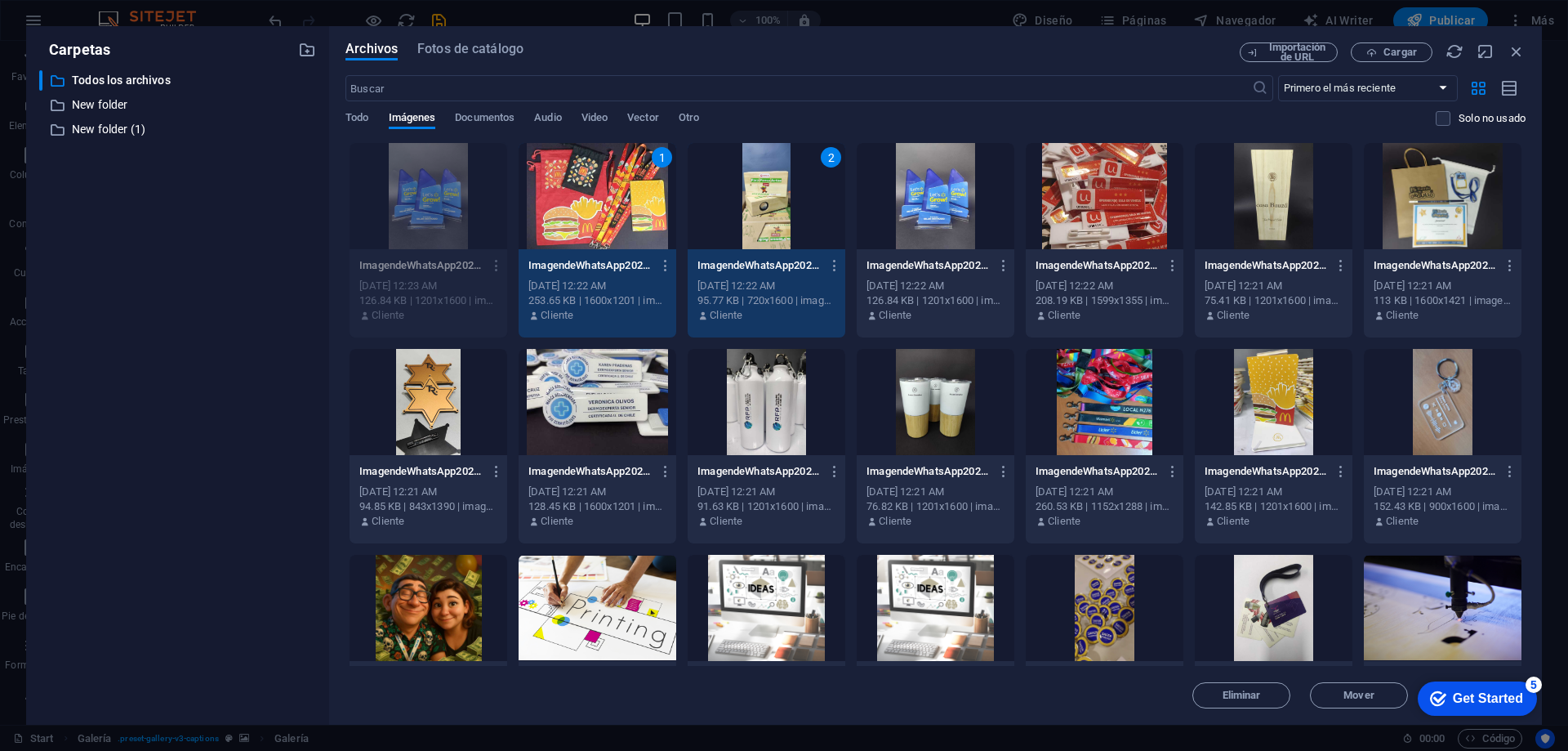
click at [244, 303] on div "​ Todos los archivos Todos los archivos ​ New folder New folder ​ New folder (1…" at bounding box center [177, 391] width 277 height 641
click at [830, 159] on div "2" at bounding box center [831, 157] width 20 height 20
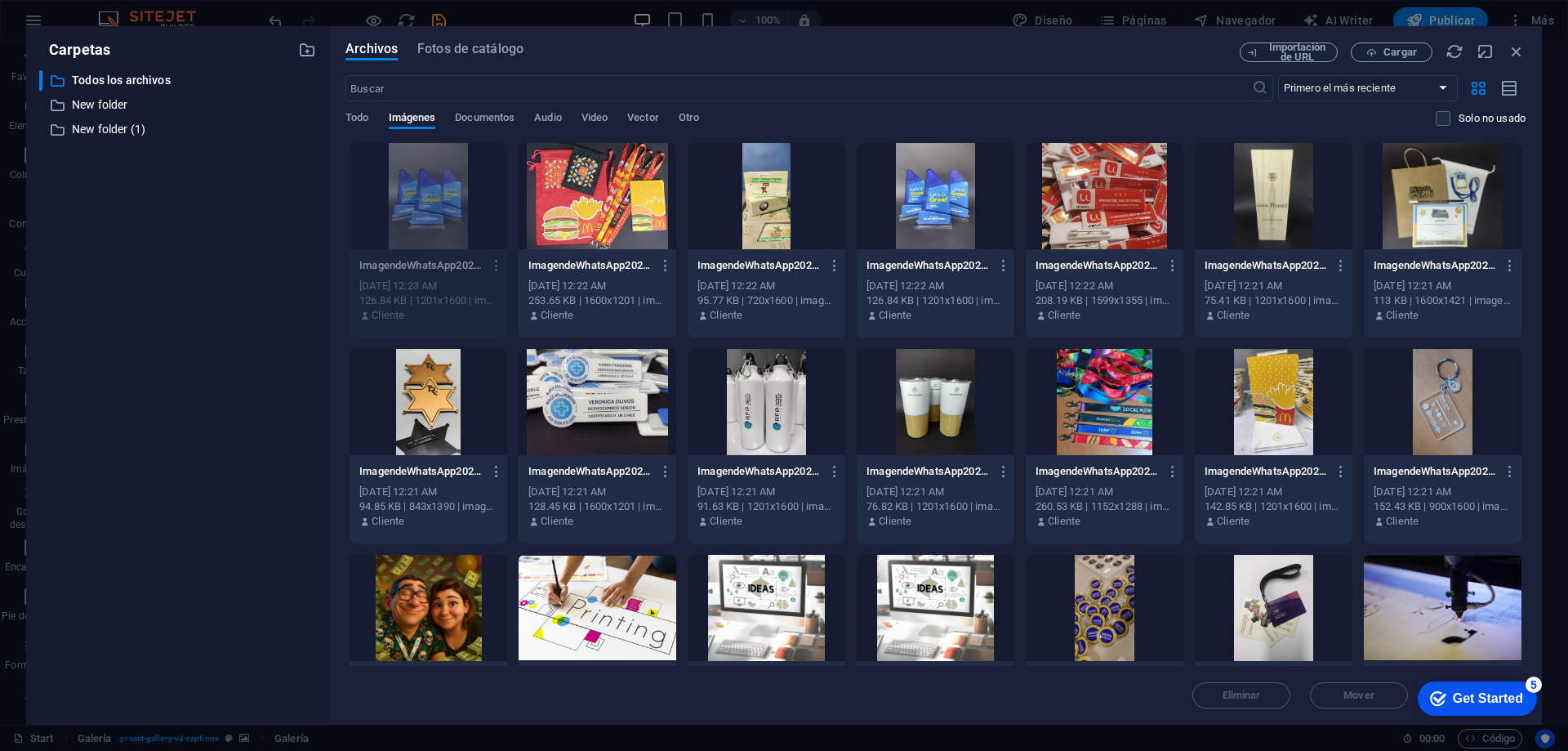
click at [639, 202] on div at bounding box center [597, 196] width 158 height 106
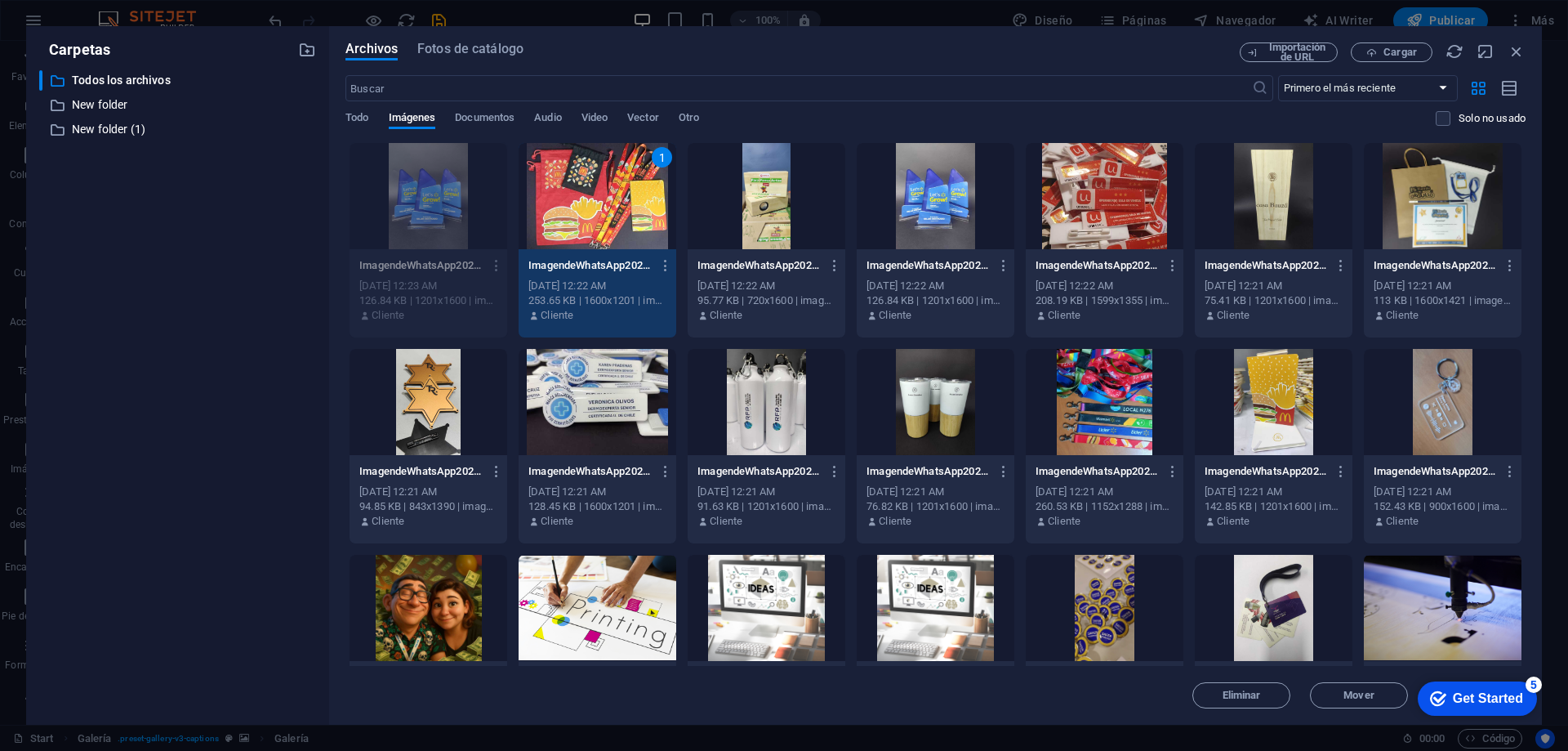
click at [629, 222] on div "1" at bounding box center [597, 196] width 158 height 106
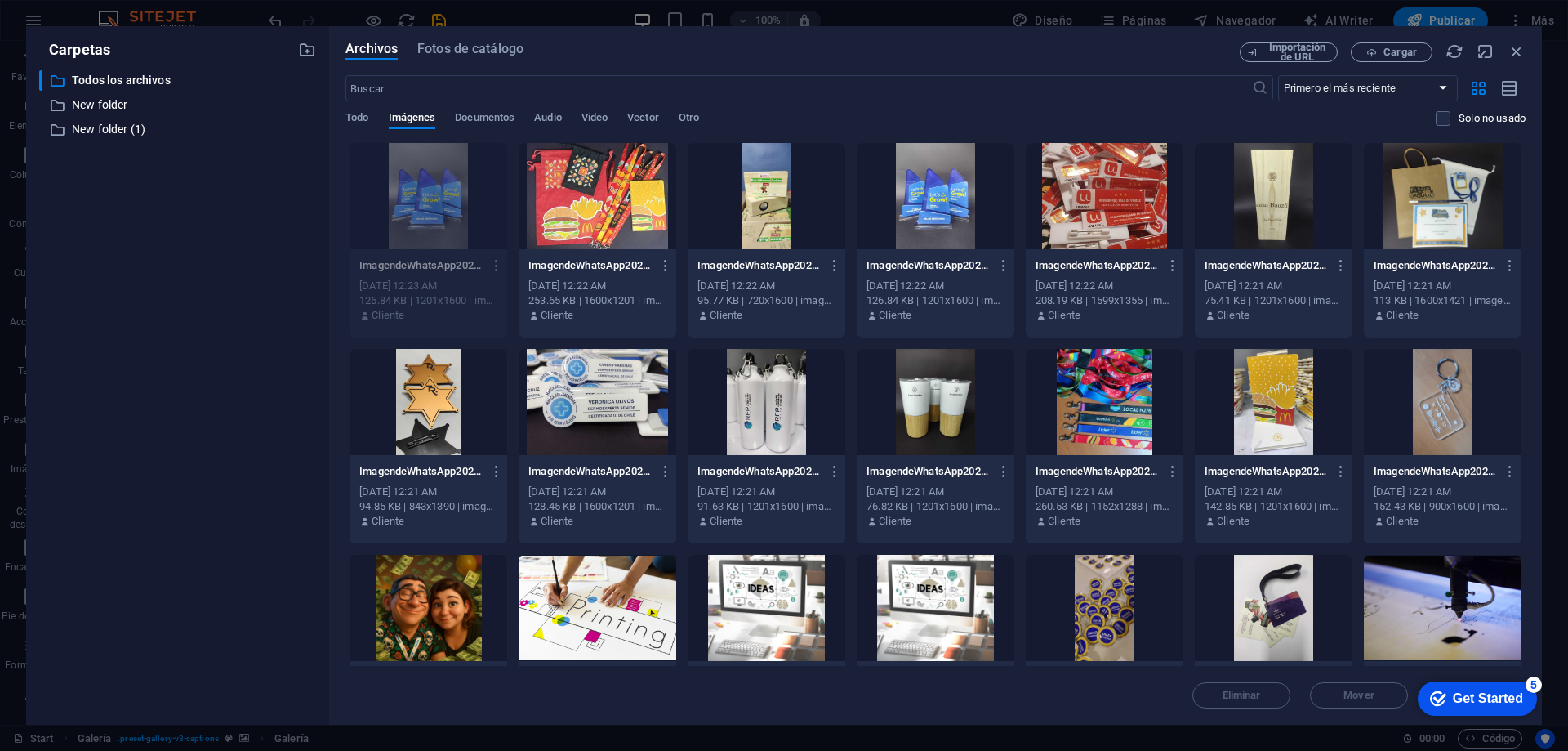
click at [629, 222] on div at bounding box center [597, 196] width 158 height 106
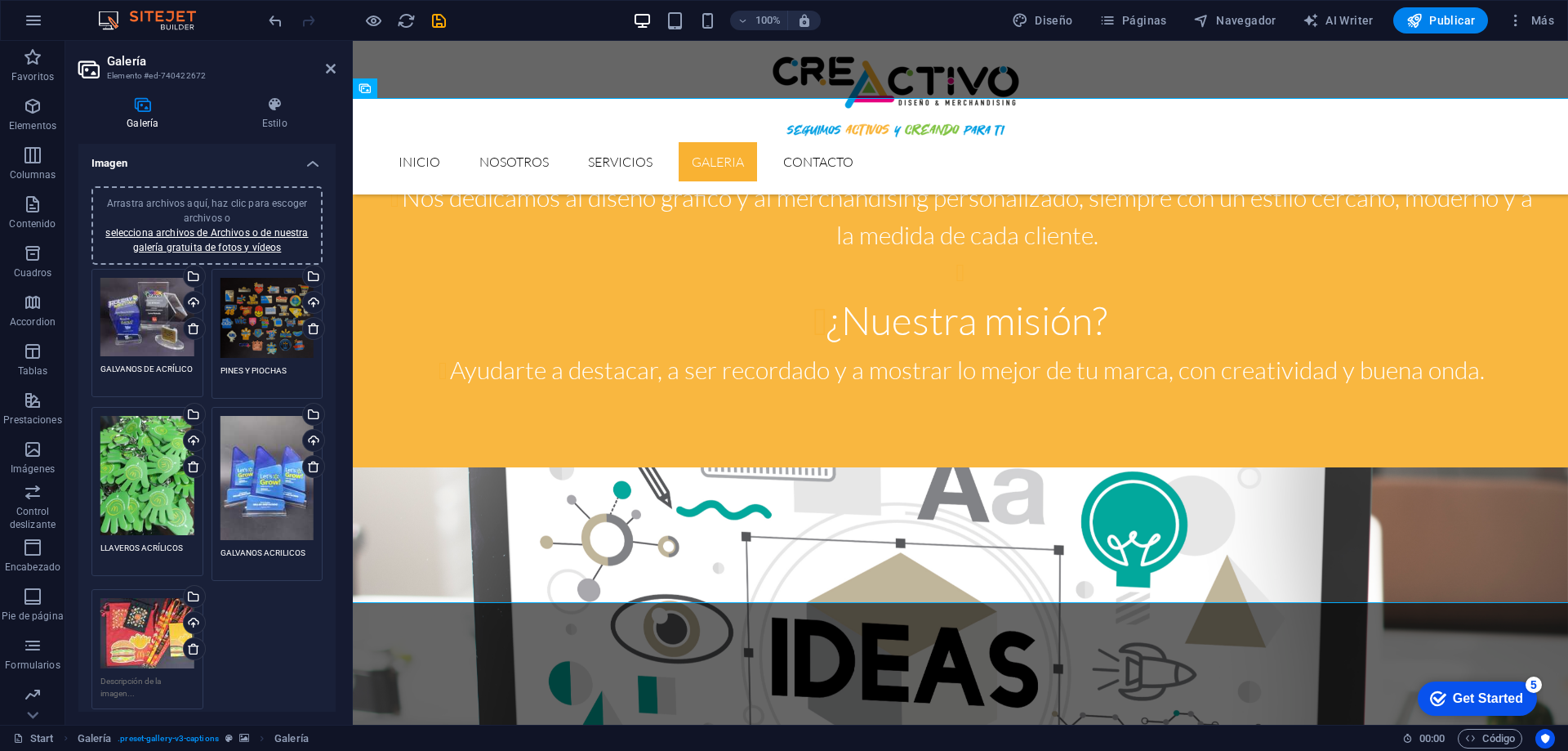
click at [155, 675] on textarea at bounding box center [147, 687] width 94 height 24
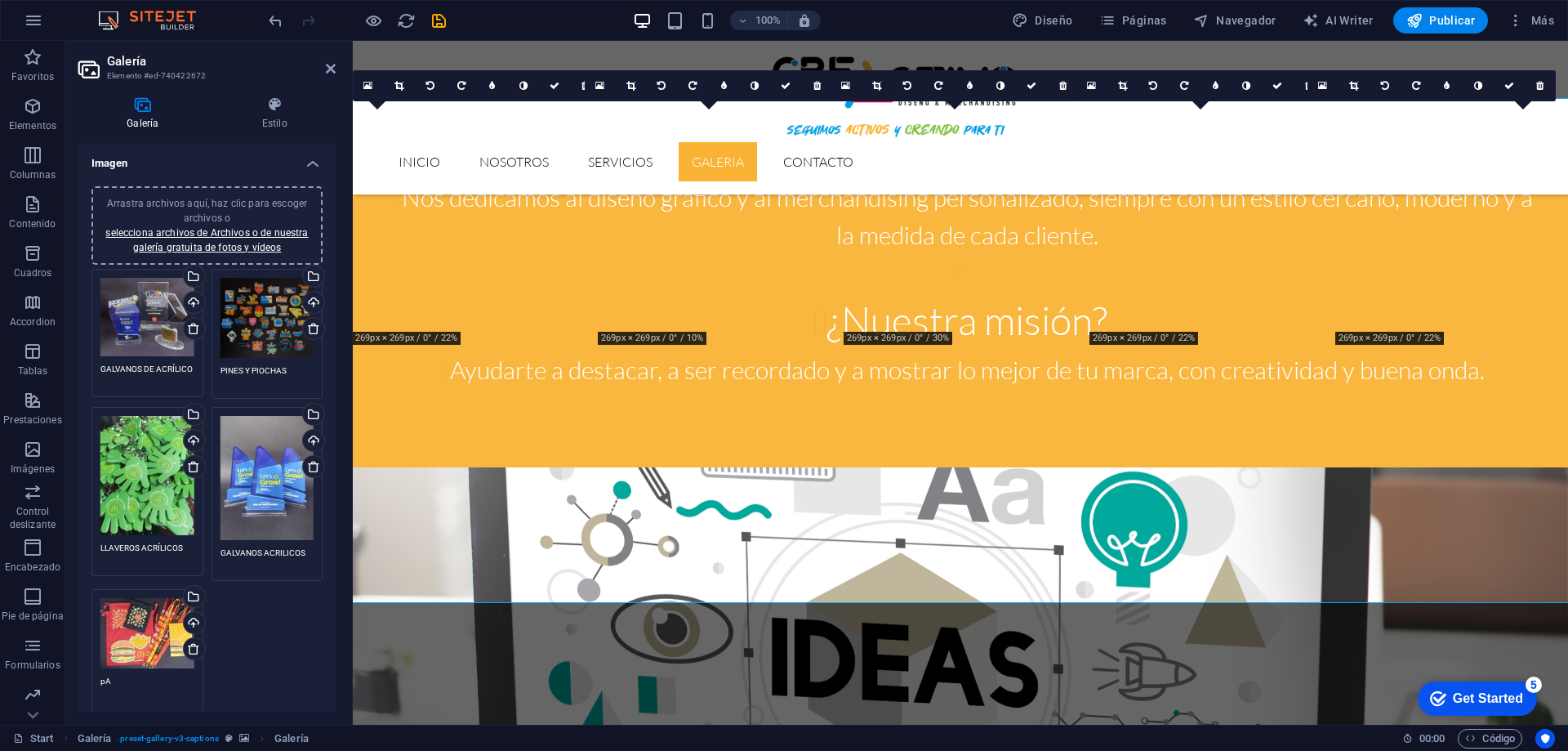
type textarea "p"
type textarea "P"
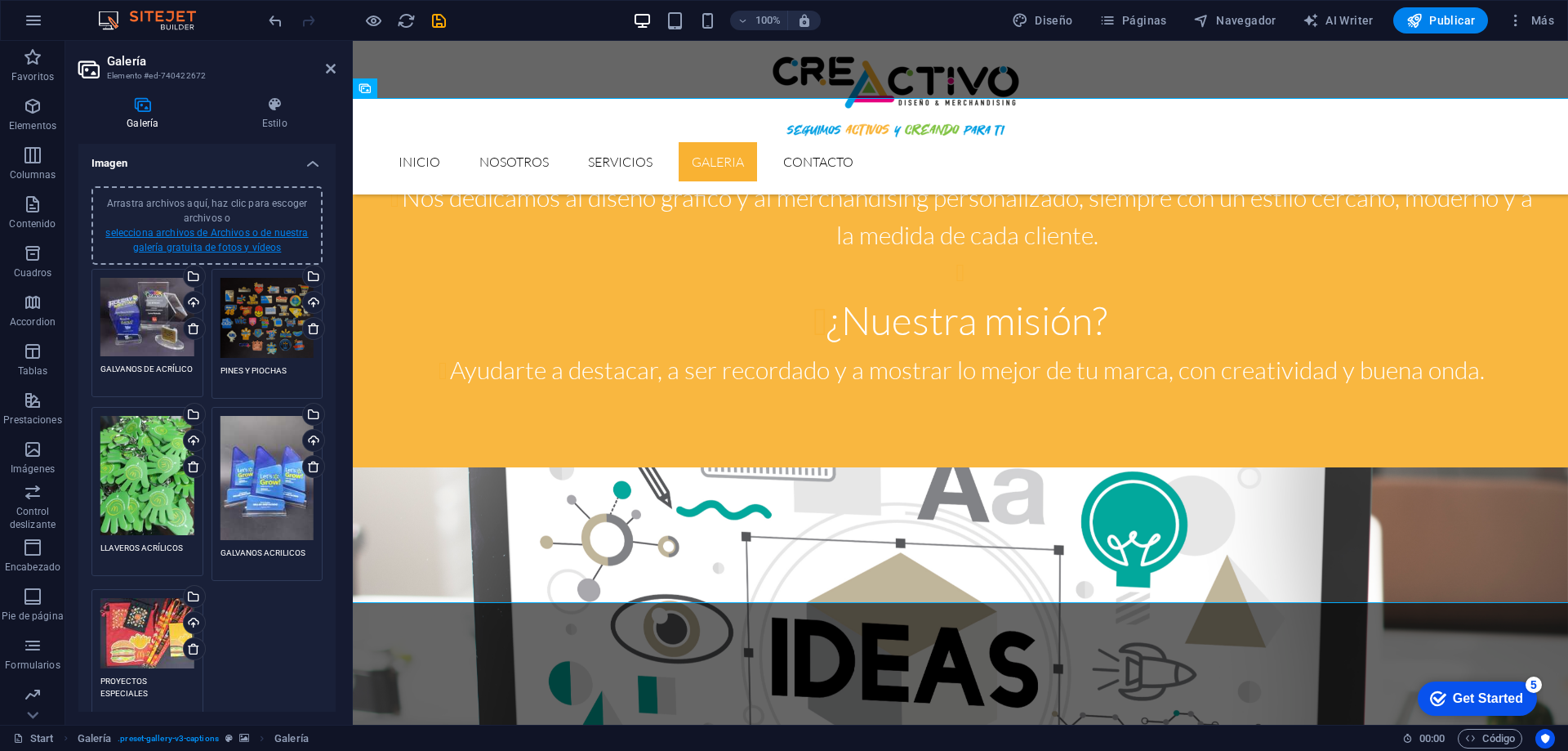
type textarea "PROYECTOS ESPECIALES"
click at [248, 229] on link "selecciona archivos de Archivos o de nuestra galería gratuita de fotos y vídeos" at bounding box center [206, 240] width 202 height 26
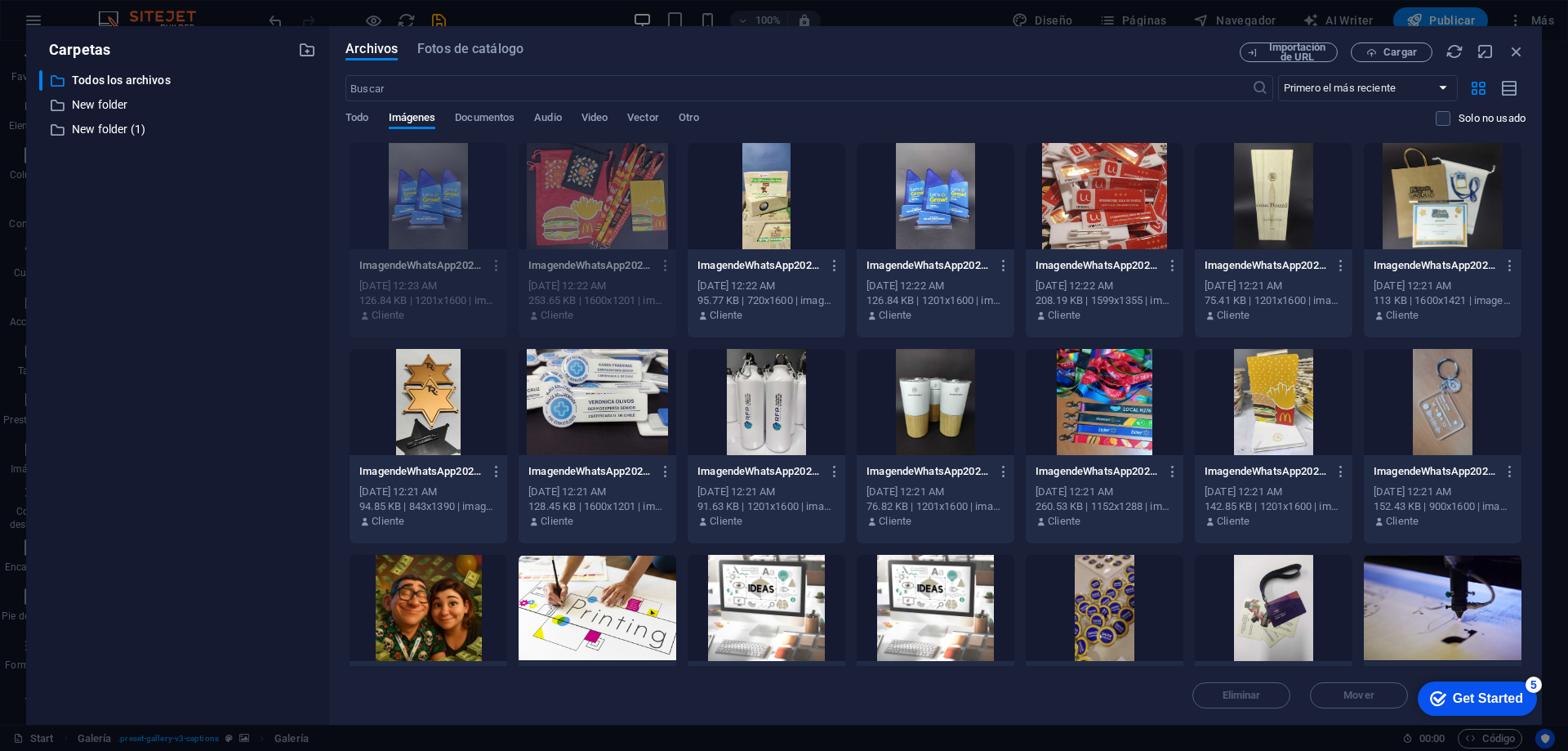
click at [766, 207] on div at bounding box center [766, 196] width 158 height 106
click at [766, 204] on div at bounding box center [766, 196] width 158 height 106
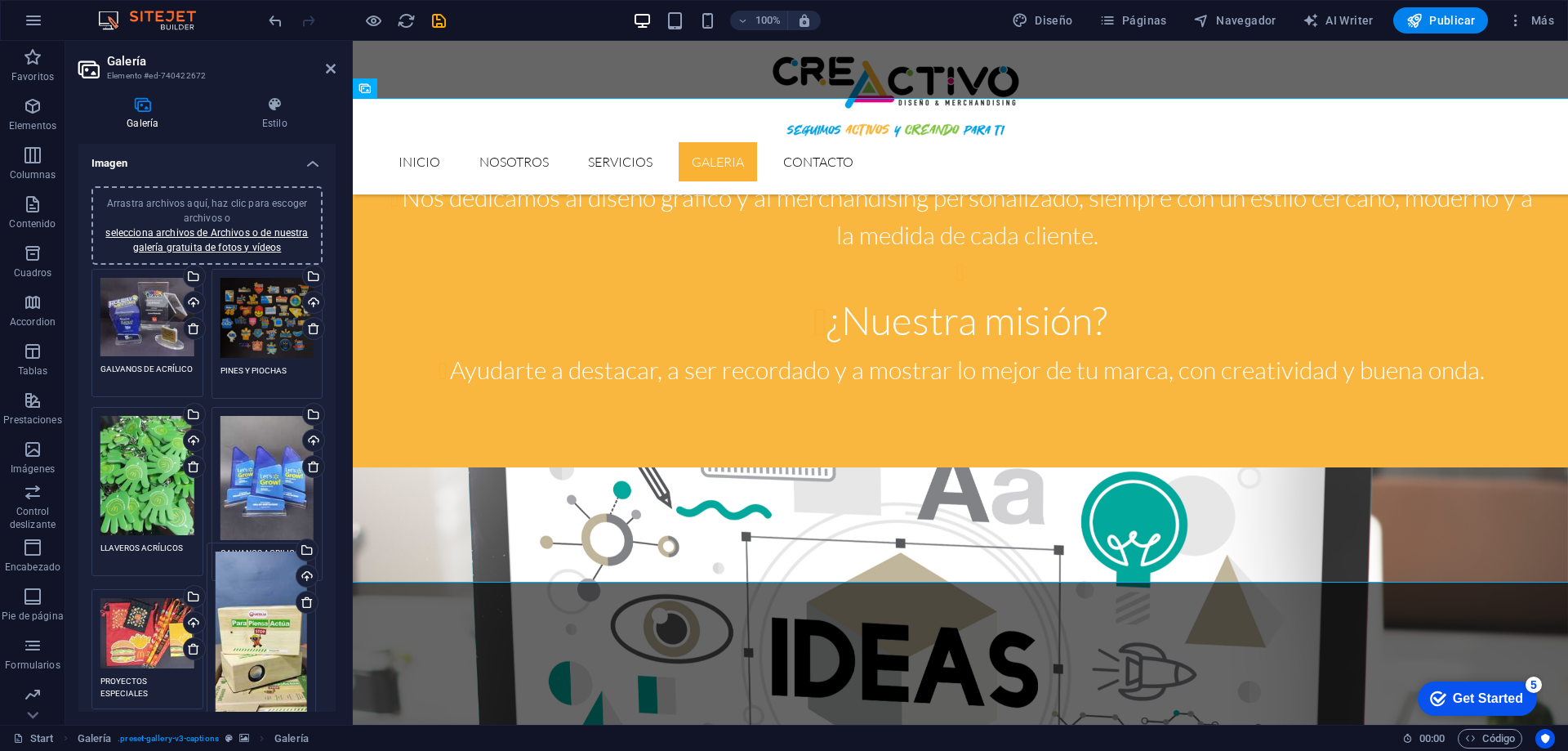
drag, startPoint x: 270, startPoint y: 661, endPoint x: 270, endPoint y: 635, distance: 26.0
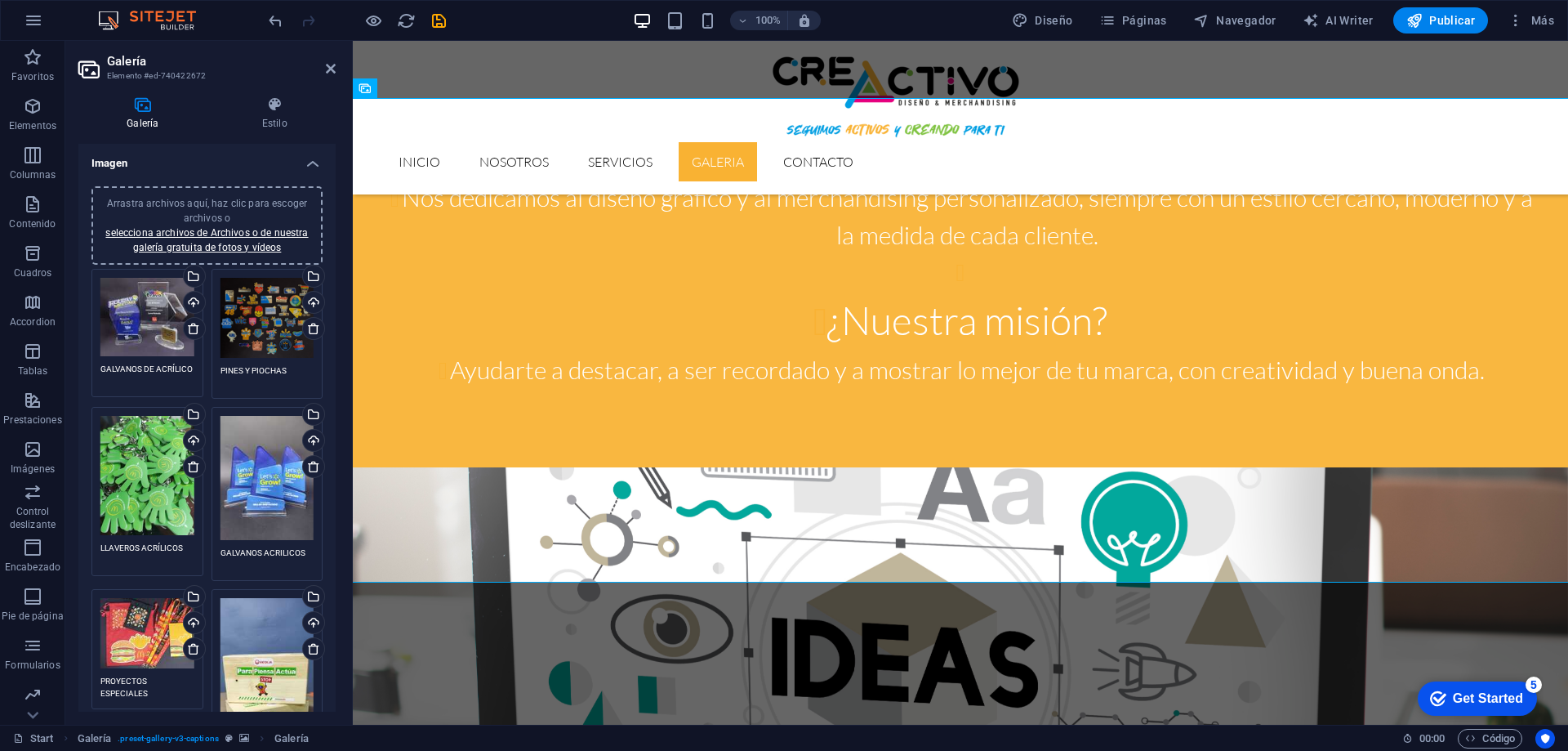
drag, startPoint x: 278, startPoint y: 627, endPoint x: 251, endPoint y: 659, distance: 41.9
click at [251, 659] on div "Arrastra archivos aquí, haz clic para escoger archivos o selecciona archivos de…" at bounding box center [267, 702] width 94 height 208
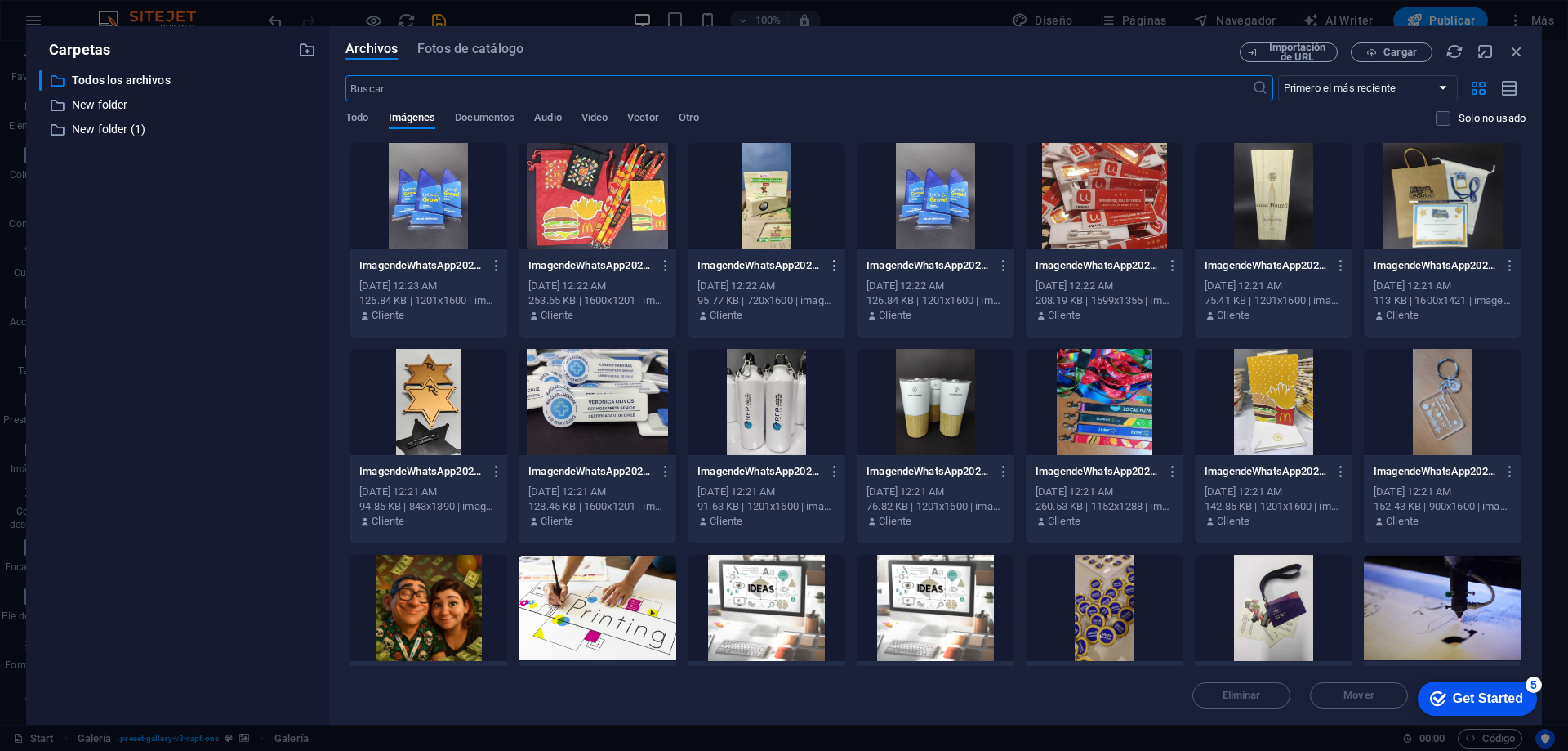
click at [829, 266] on icon "button" at bounding box center [835, 266] width 16 height 15
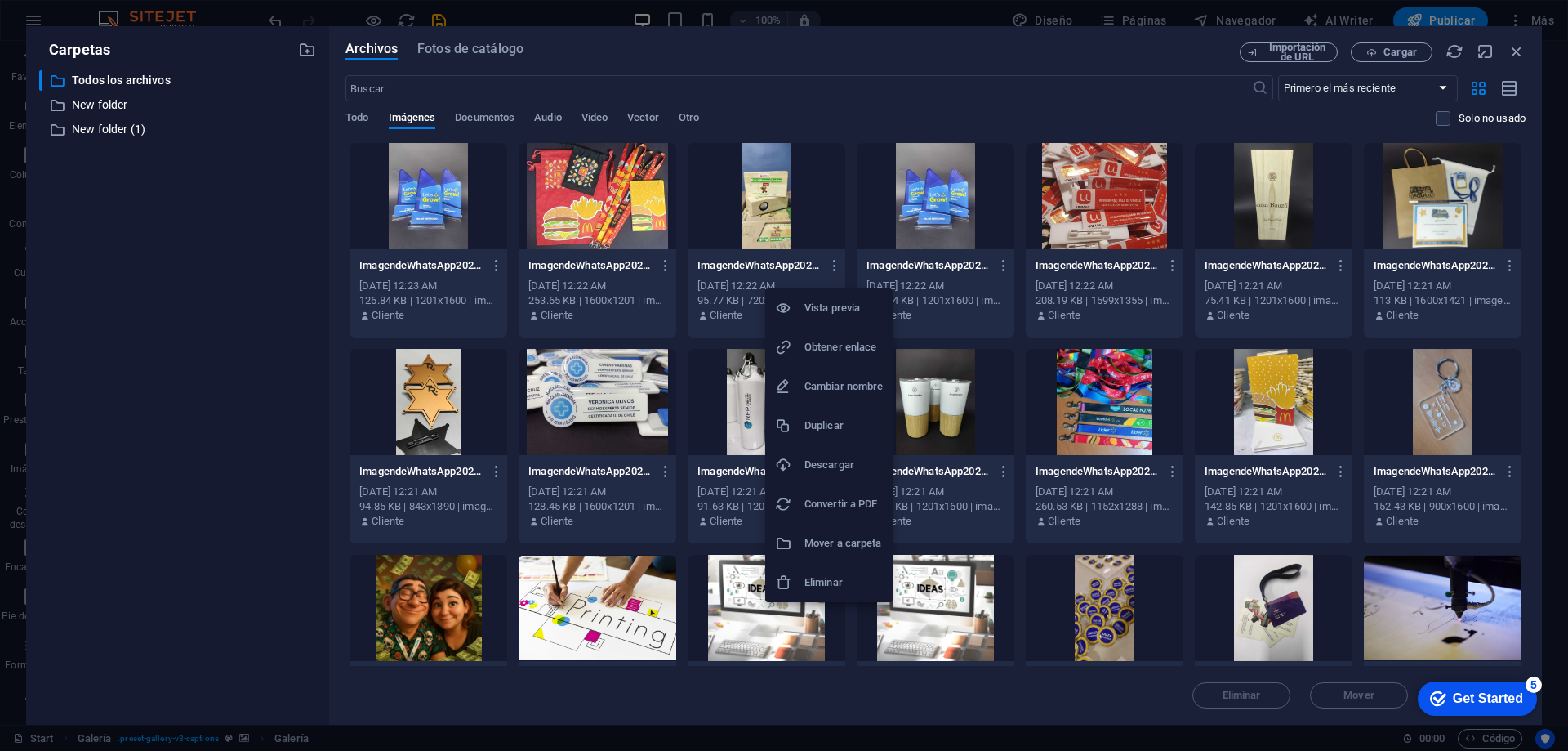
click at [213, 255] on div at bounding box center [784, 376] width 1568 height 751
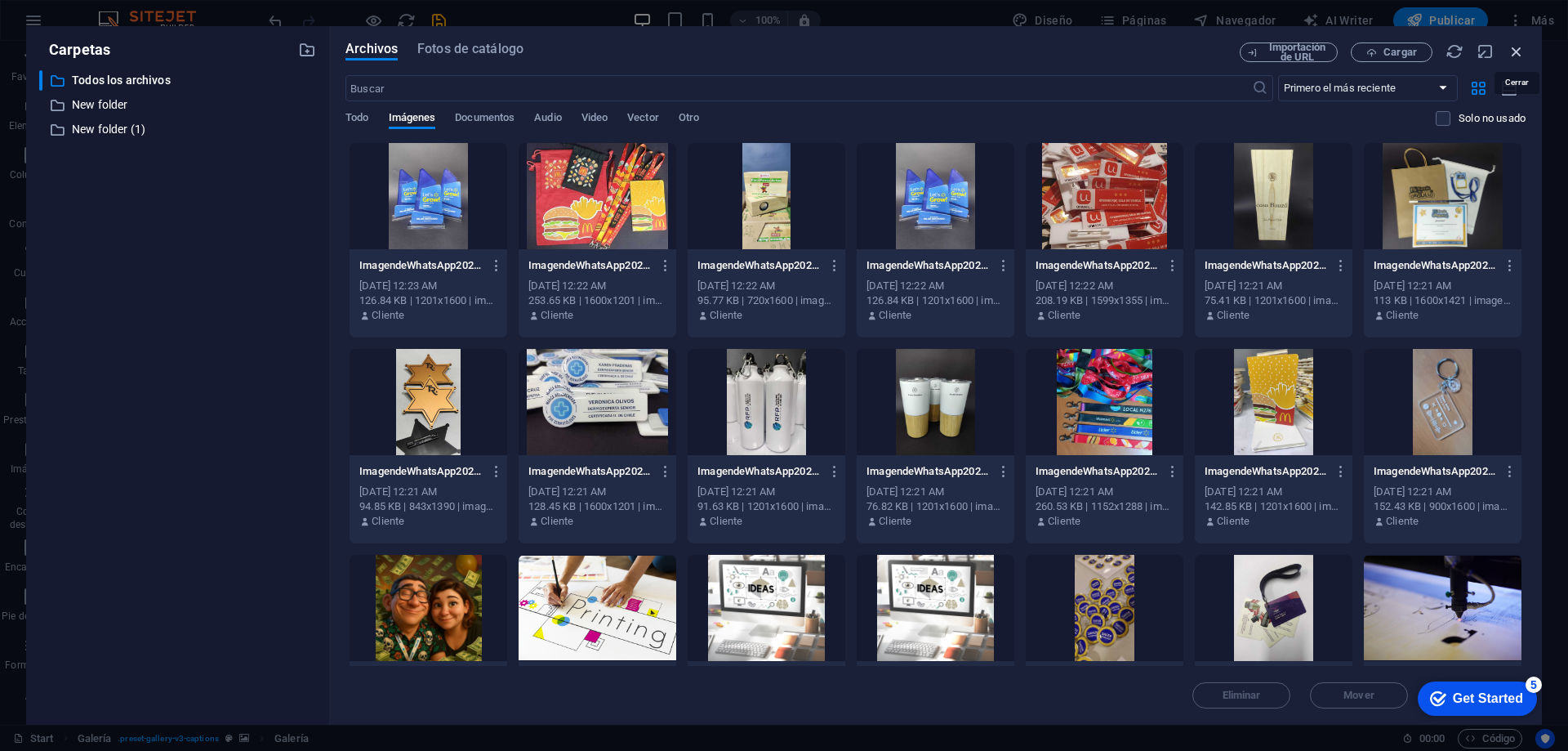
click at [1521, 51] on icon "button" at bounding box center [1516, 51] width 18 height 18
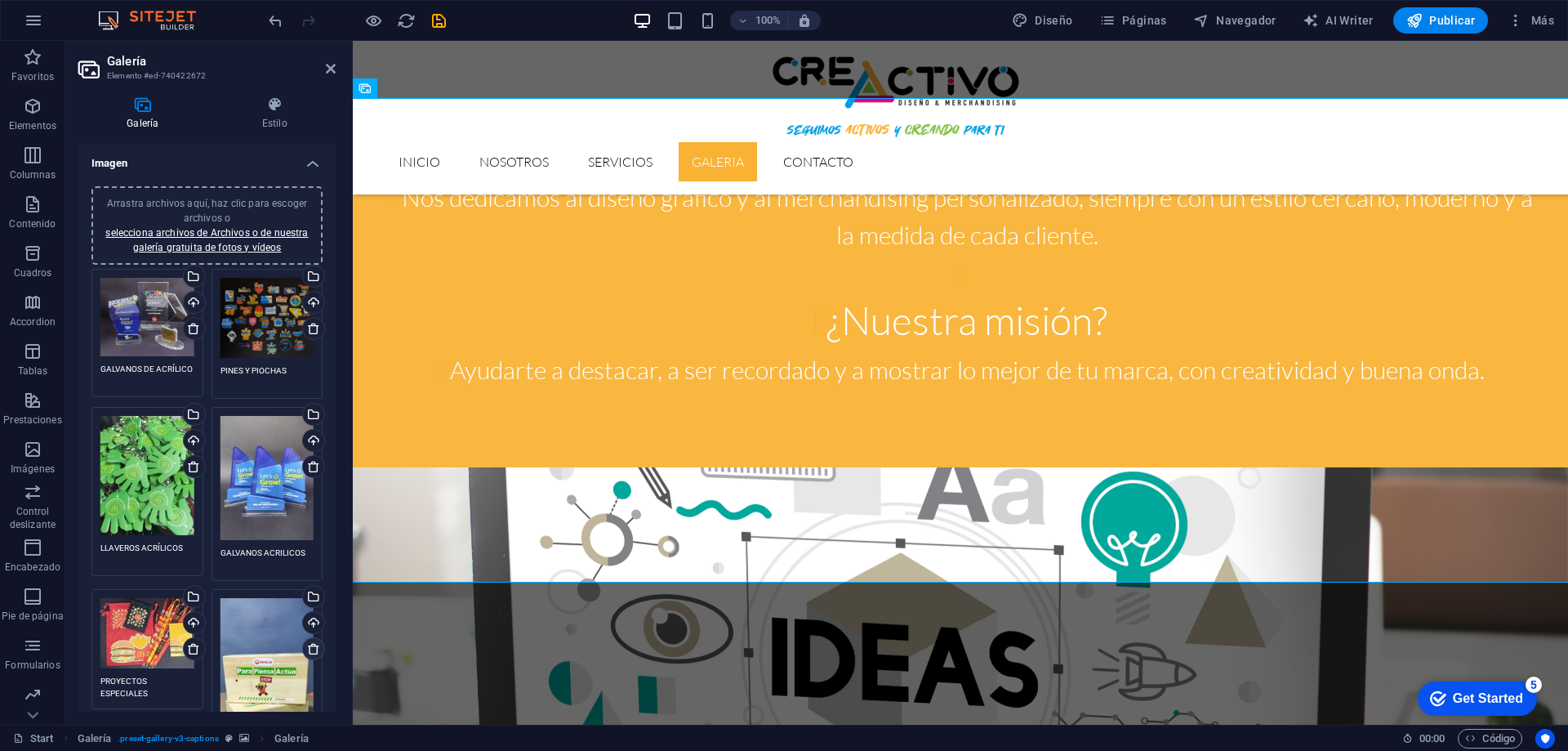
click at [307, 644] on icon at bounding box center [313, 649] width 13 height 13
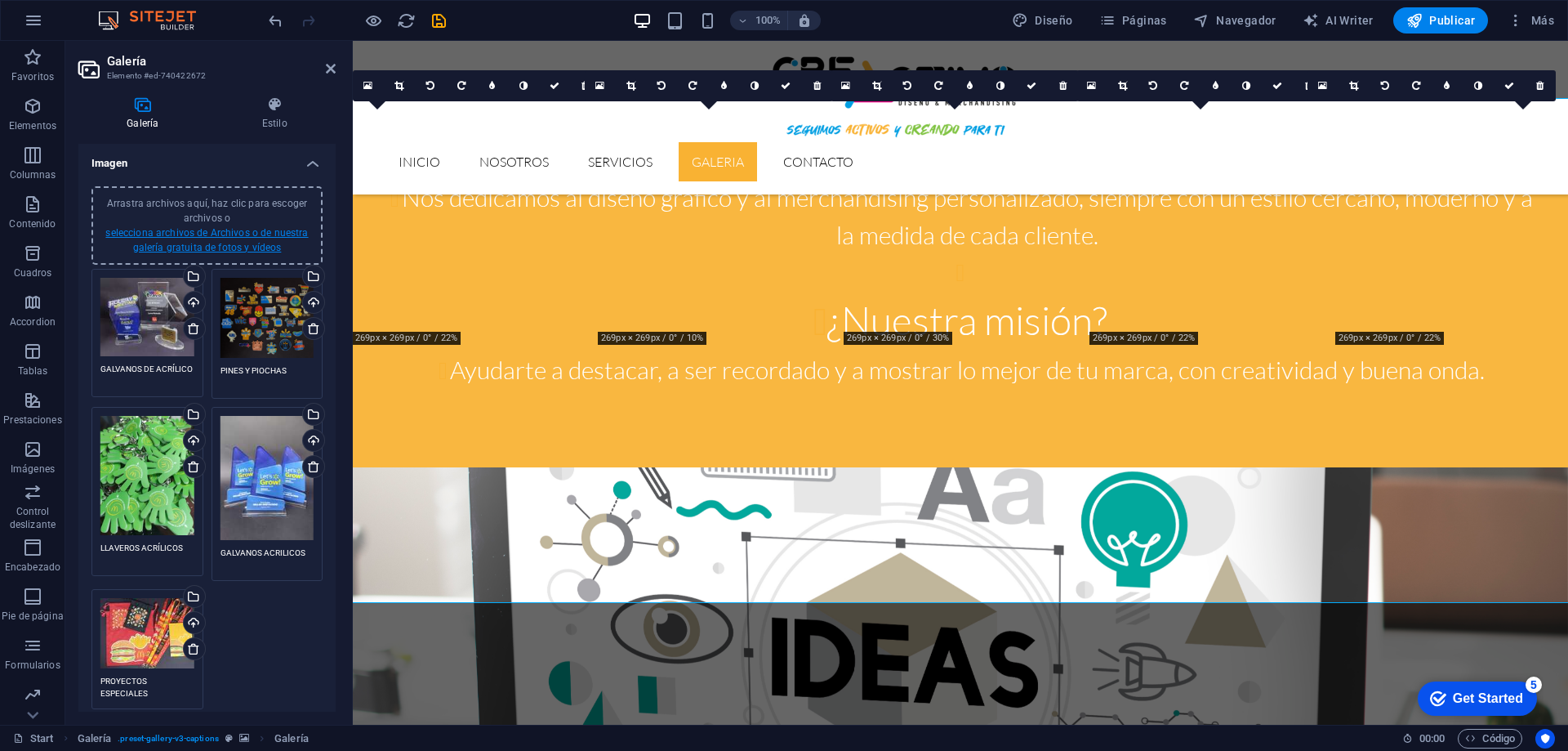
click at [239, 230] on link "selecciona archivos de Archivos o de nuestra galería gratuita de fotos y vídeos" at bounding box center [206, 240] width 202 height 26
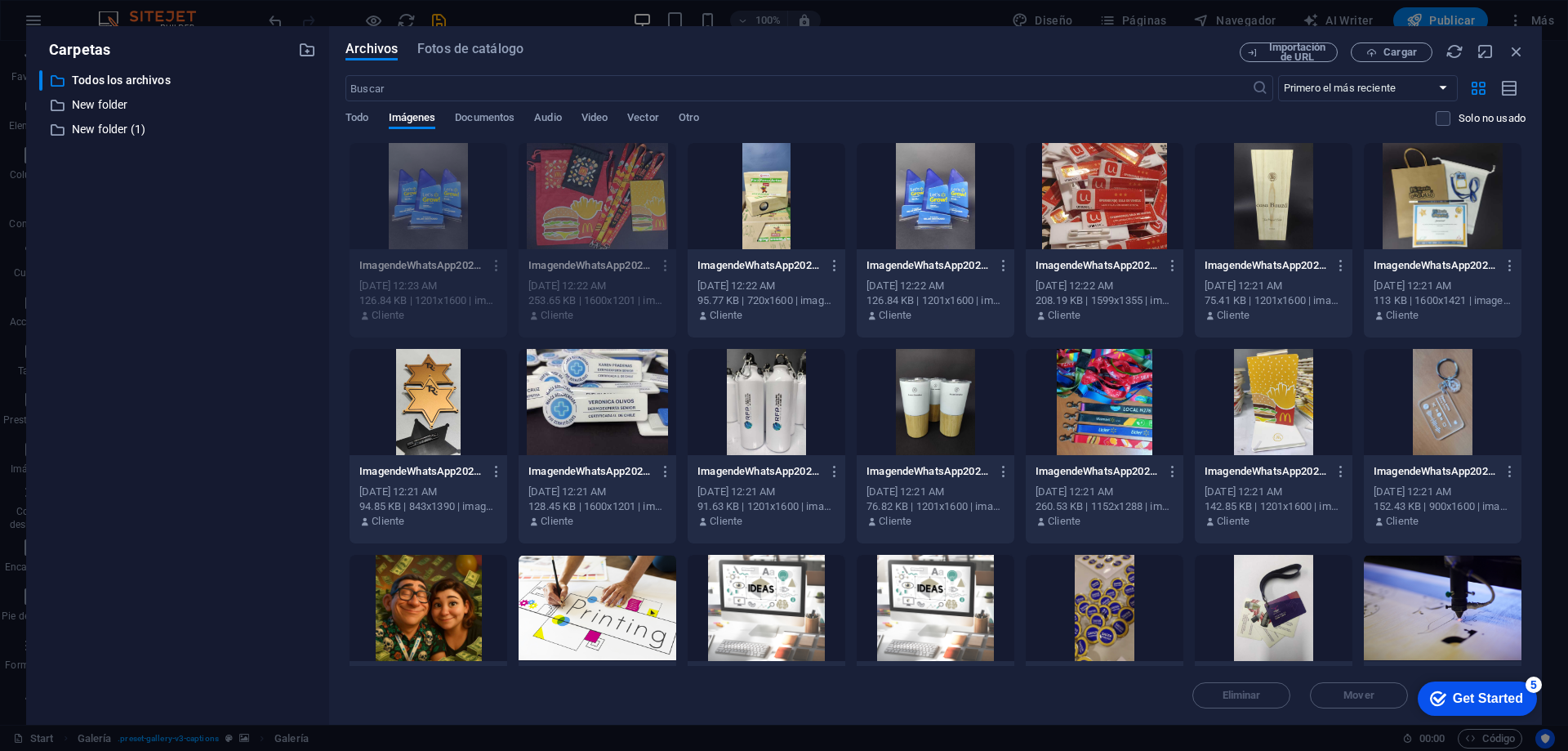
click at [1270, 208] on div at bounding box center [1273, 196] width 158 height 106
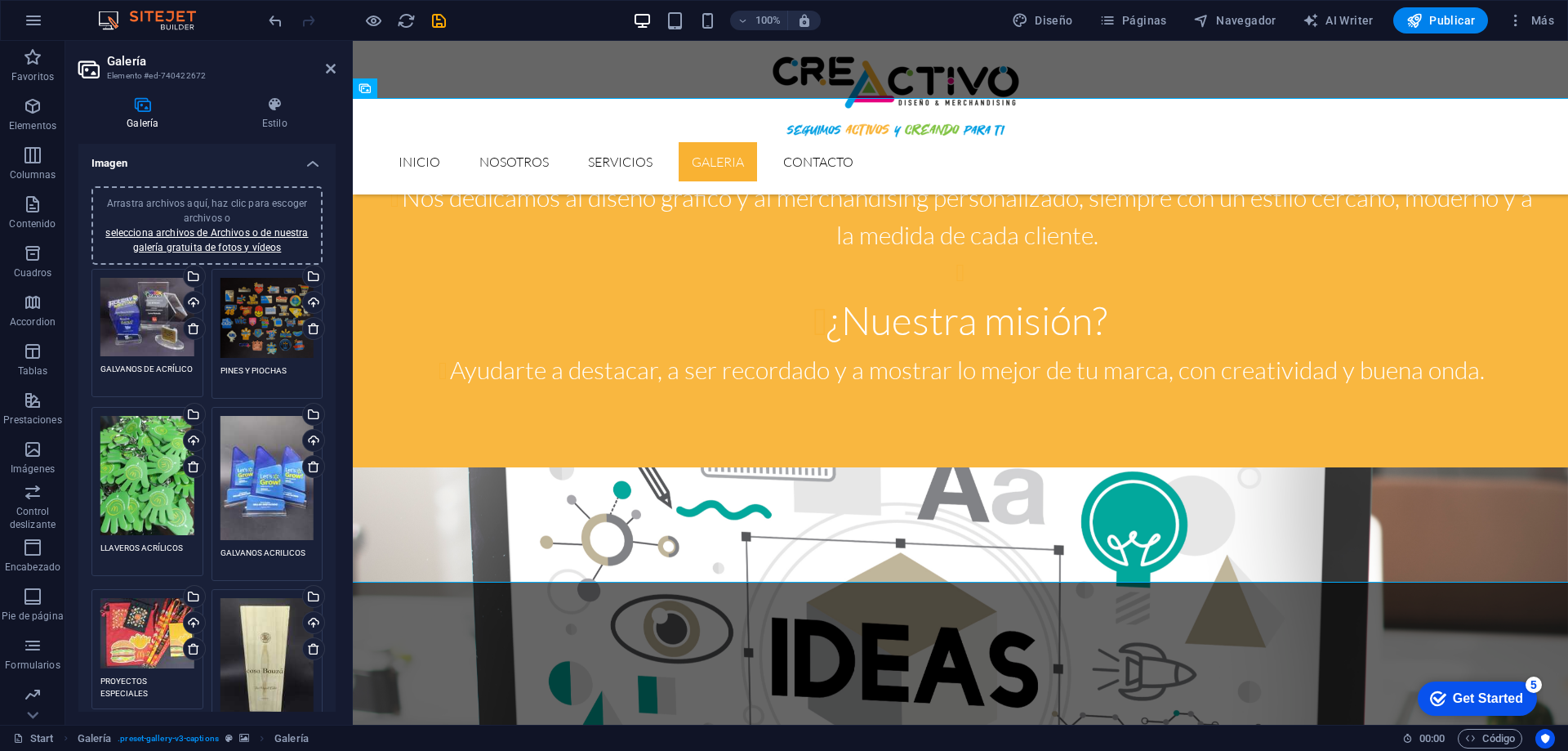
click at [244, 691] on div "Arrastra archivos aquí, haz clic para escoger archivos o selecciona archivos de…" at bounding box center [267, 660] width 94 height 125
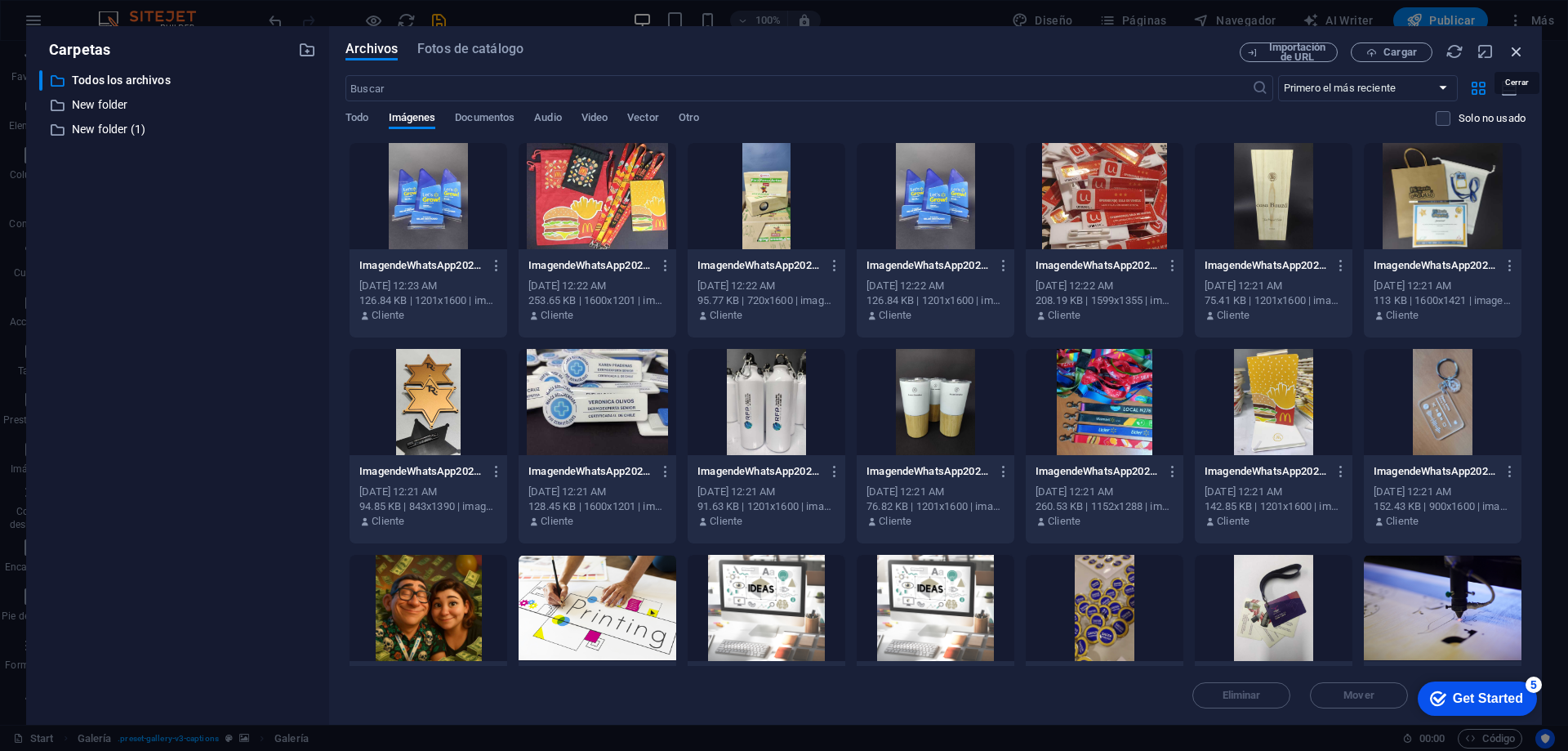
click at [1525, 46] on icon "button" at bounding box center [1516, 51] width 18 height 18
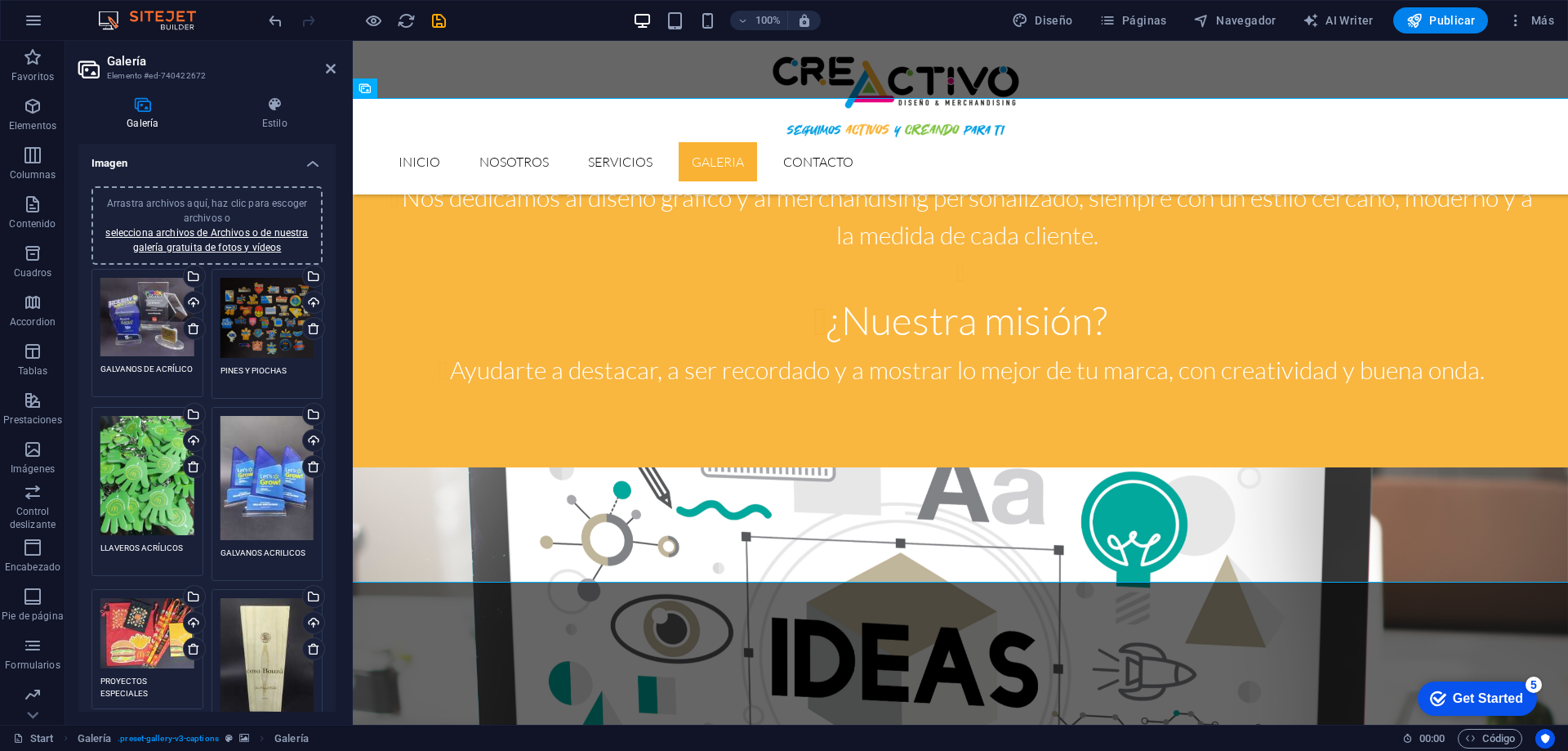
scroll to position [82, 0]
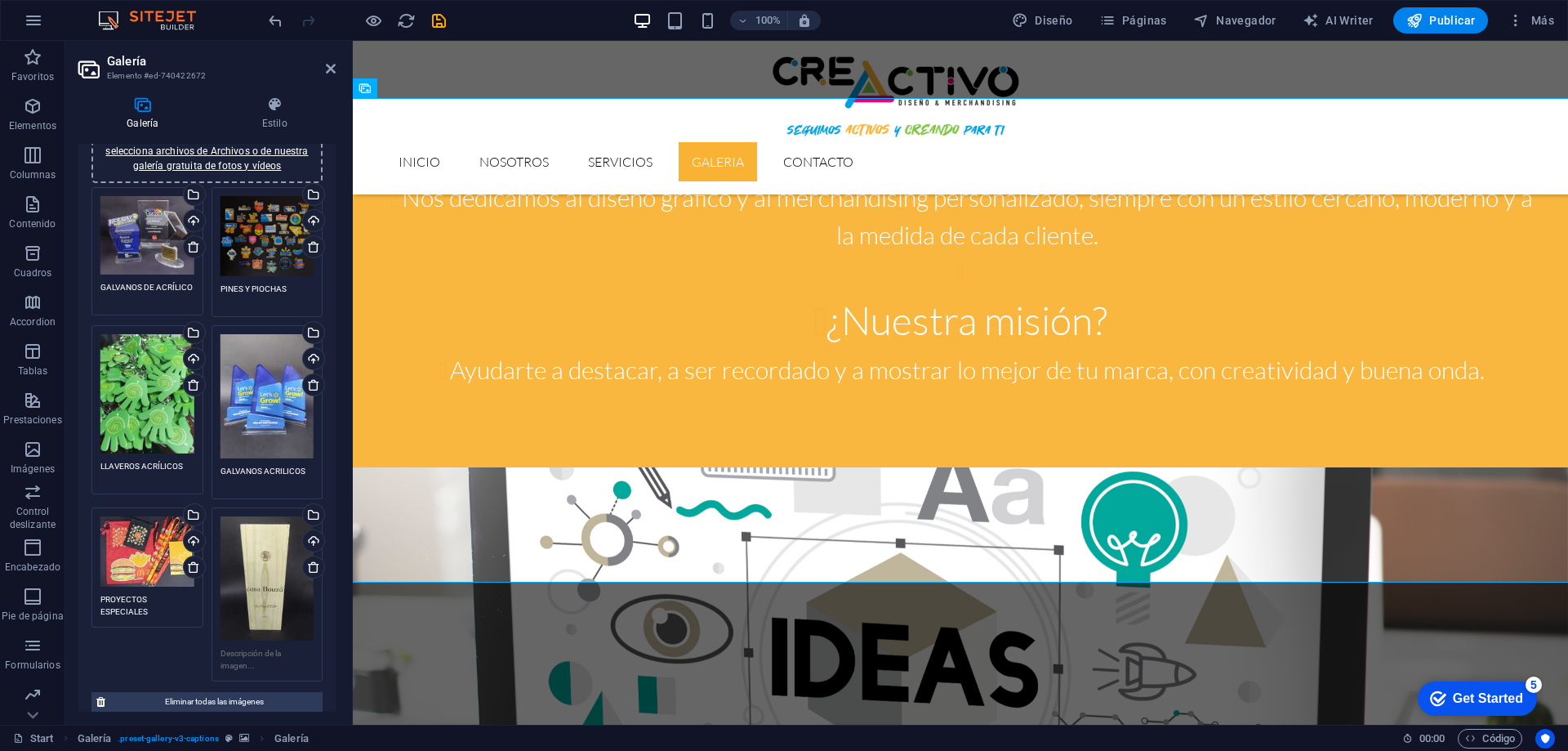
click at [232, 648] on textarea at bounding box center [267, 659] width 94 height 24
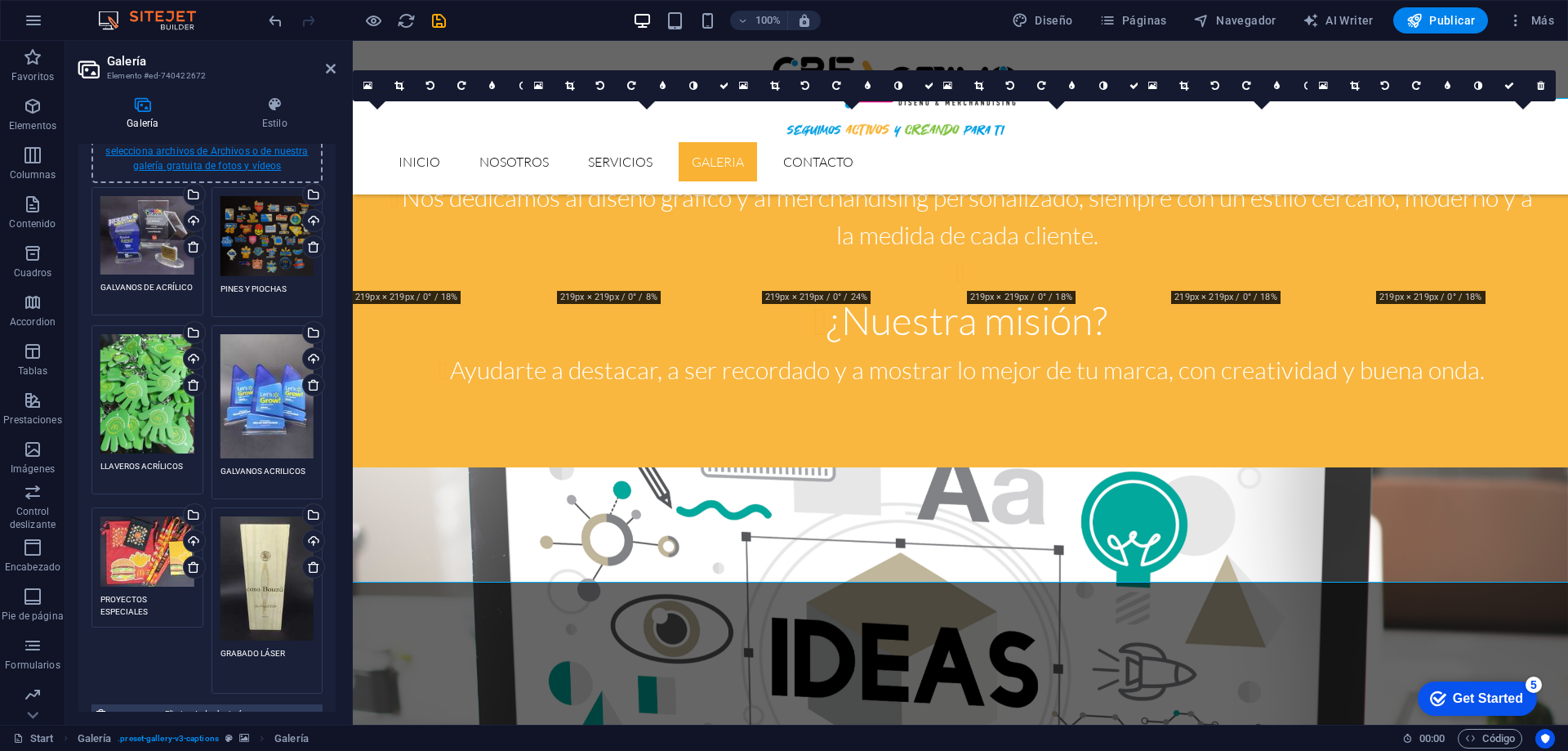
type textarea "GRABADO LÁSER"
click at [247, 155] on link "selecciona archivos de Archivos o de nuestra galería gratuita de fotos y vídeos" at bounding box center [206, 158] width 202 height 26
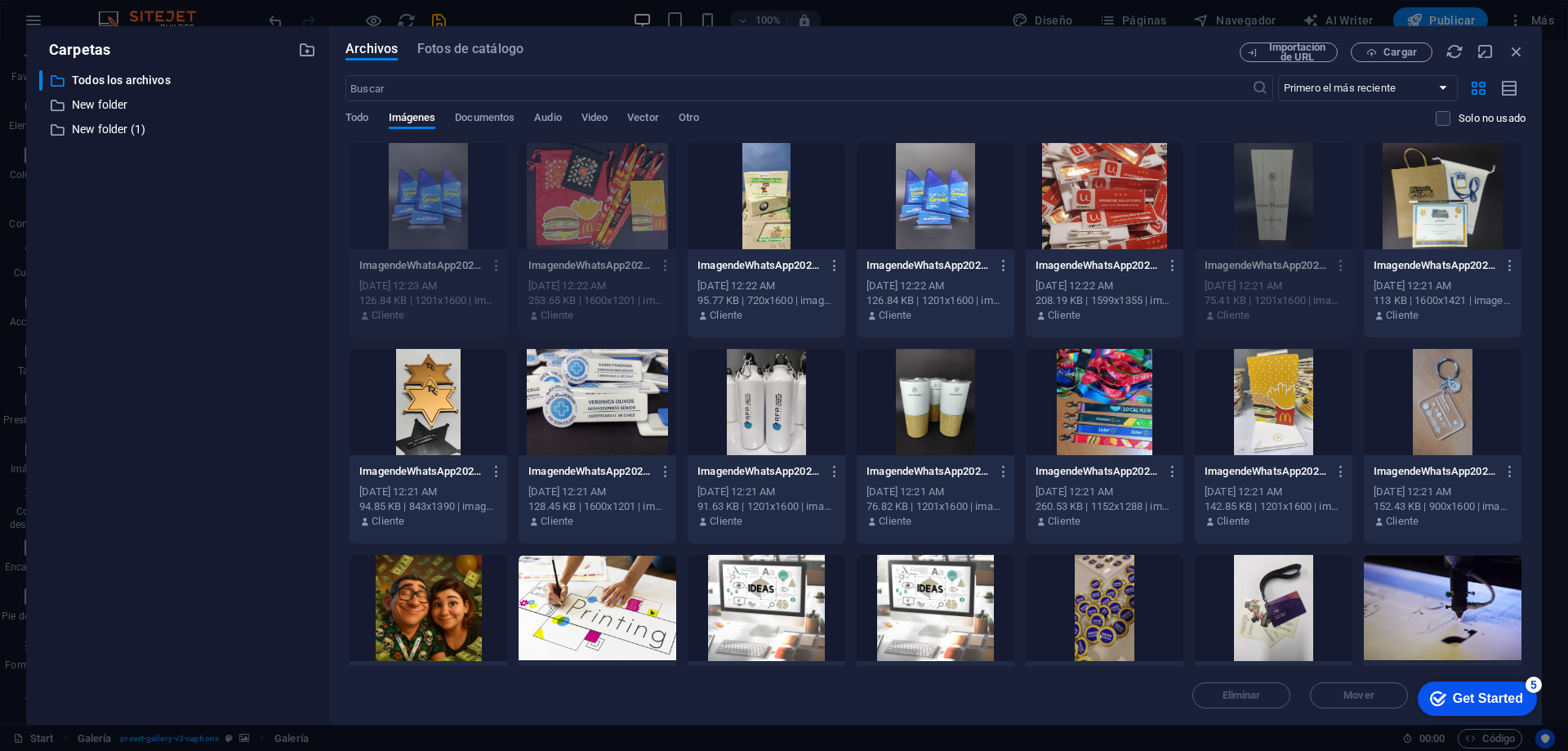
click at [1428, 222] on div at bounding box center [1443, 196] width 158 height 106
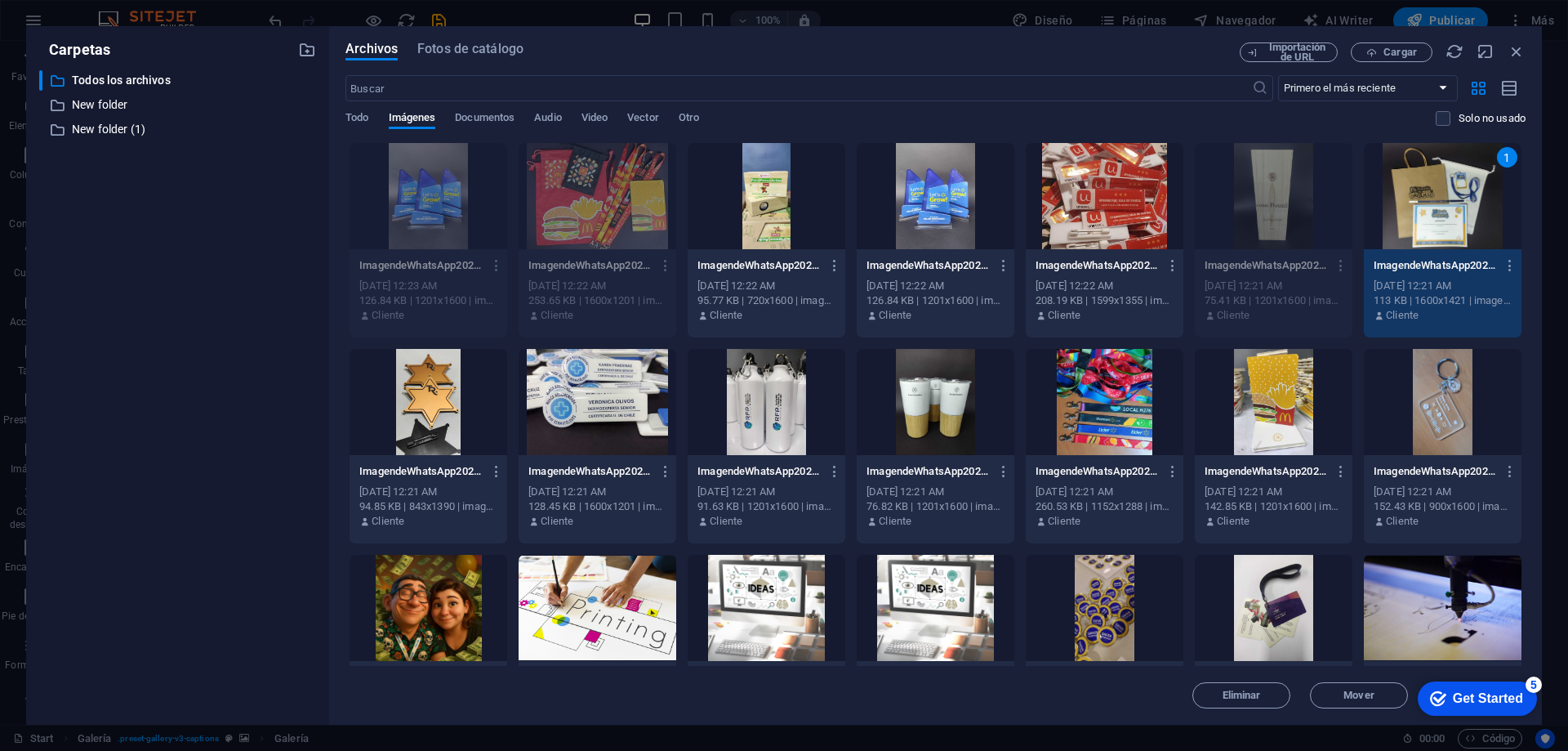
click at [1428, 222] on div "1" at bounding box center [1443, 196] width 158 height 106
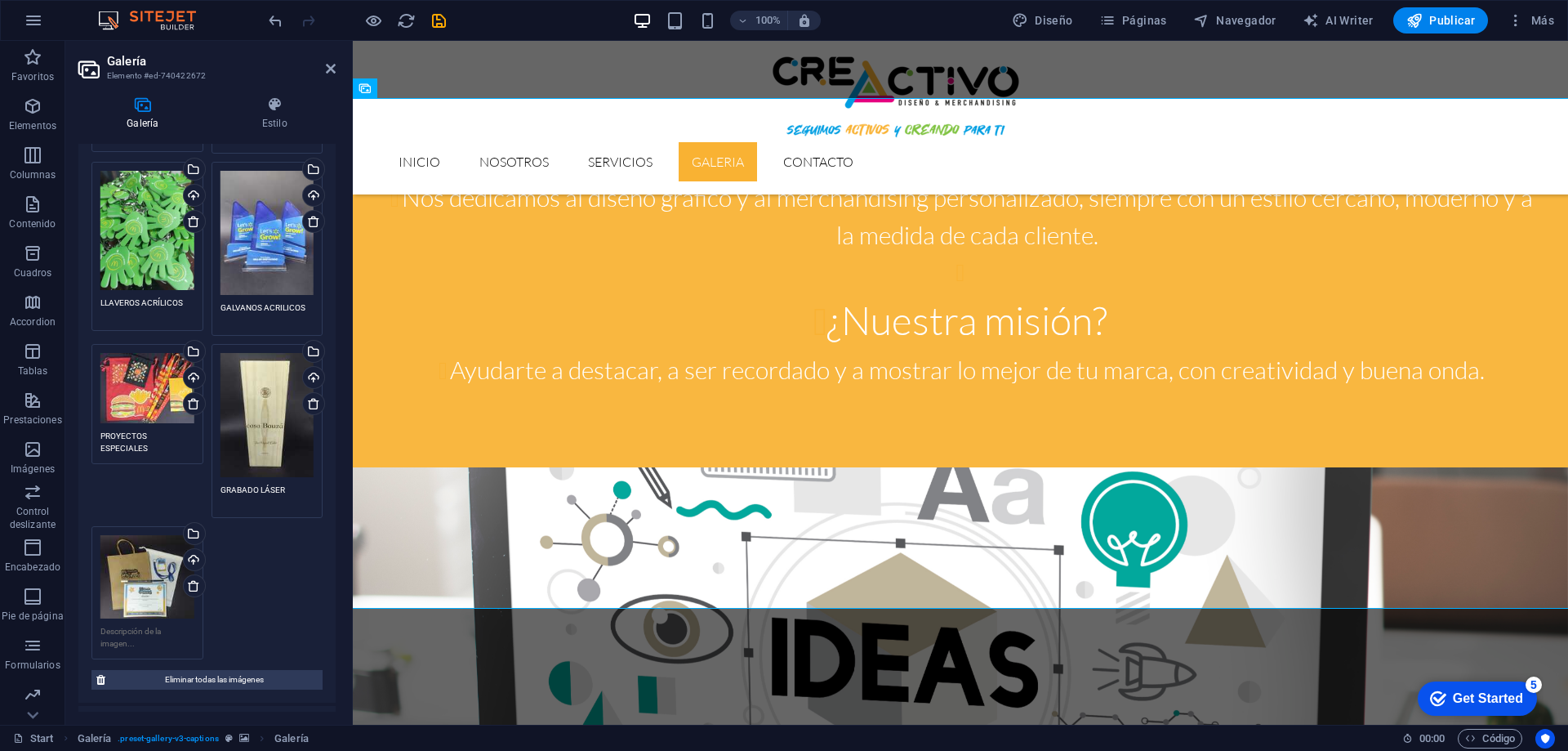
scroll to position [327, 0]
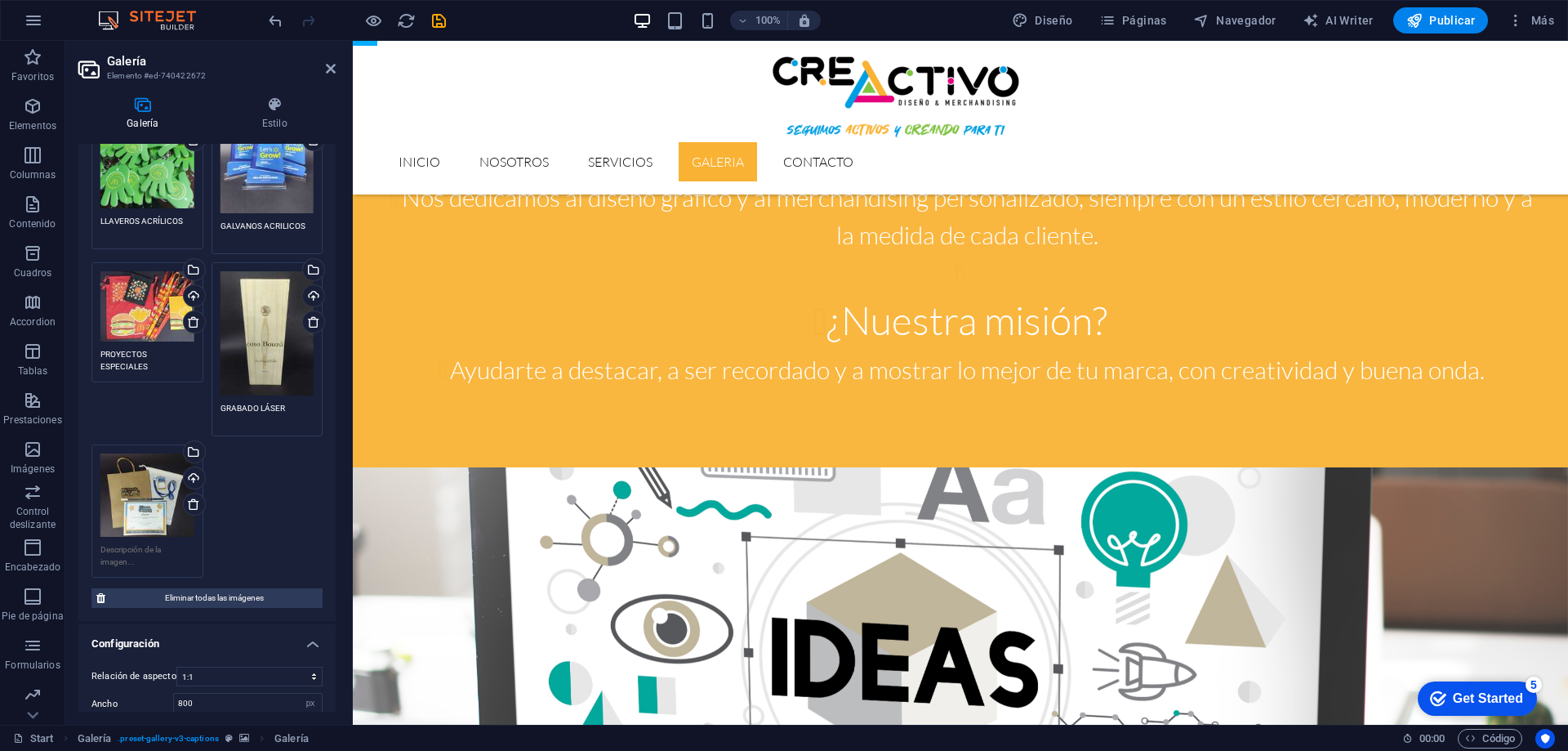
click at [140, 553] on textarea at bounding box center [147, 555] width 94 height 24
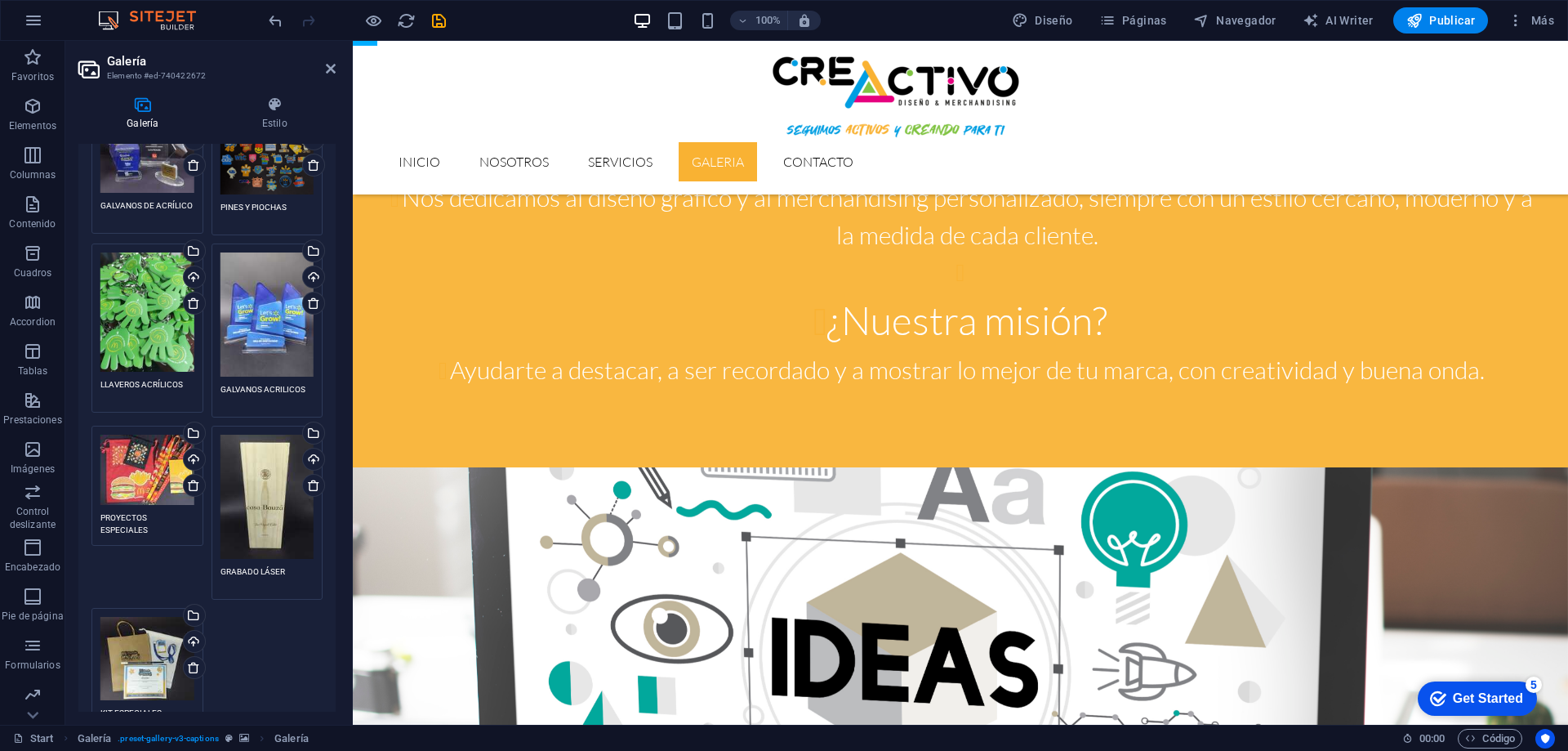
scroll to position [0, 0]
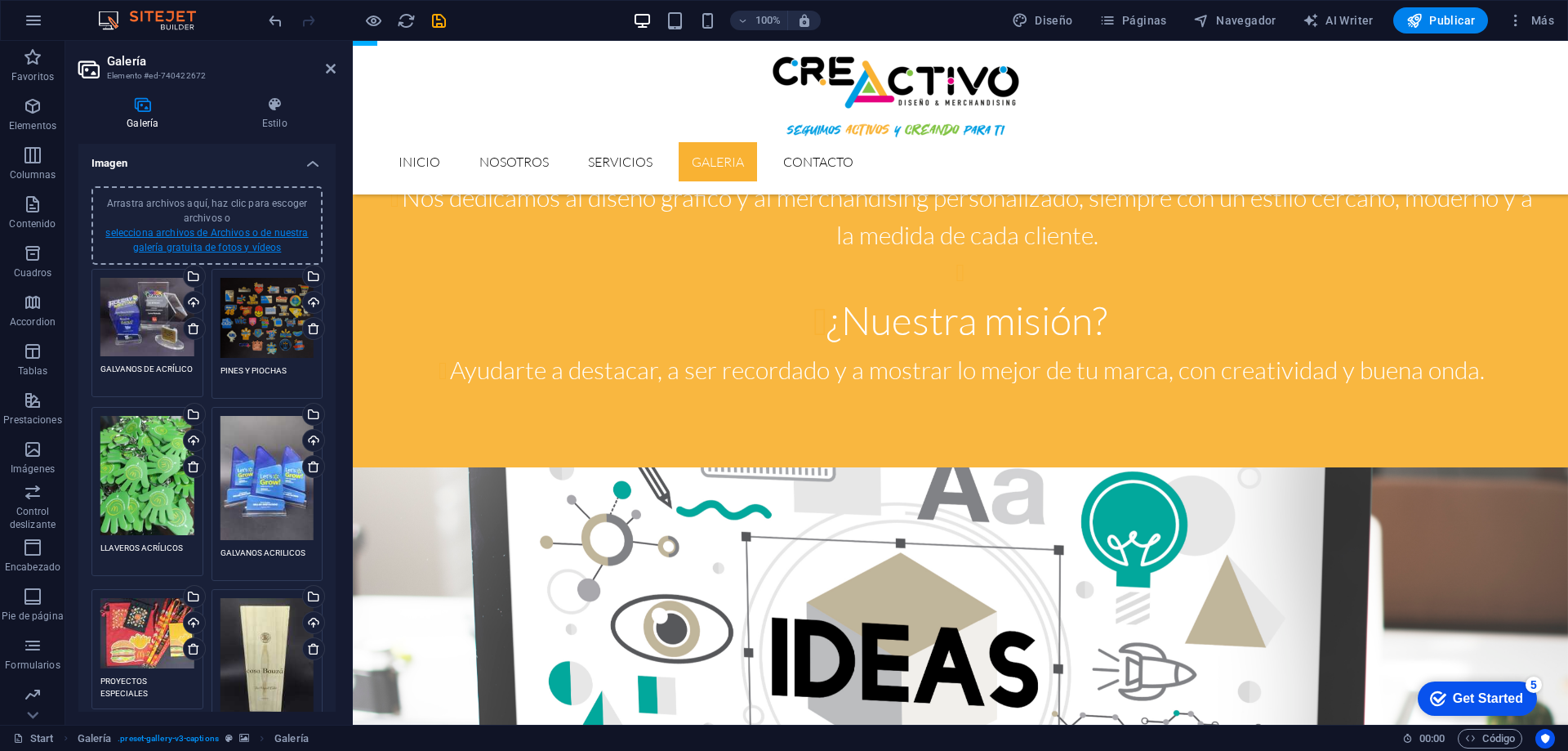
type textarea "KIT ESPECIALES"
click at [232, 237] on link "selecciona archivos de Archivos o de nuestra galería gratuita de fotos y vídeos" at bounding box center [206, 240] width 202 height 26
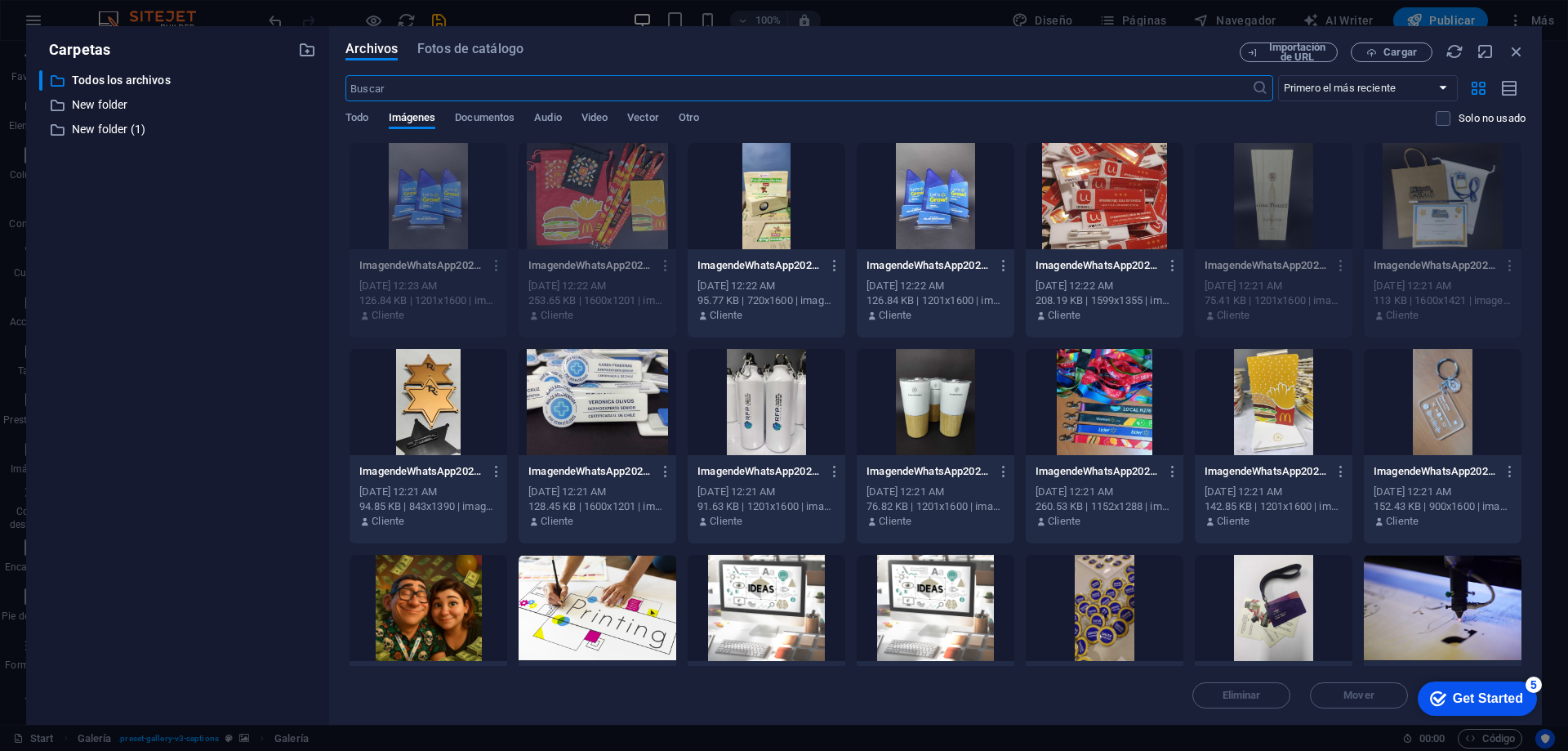
click at [423, 412] on div at bounding box center [428, 401] width 158 height 106
click at [424, 411] on div "1" at bounding box center [428, 401] width 158 height 106
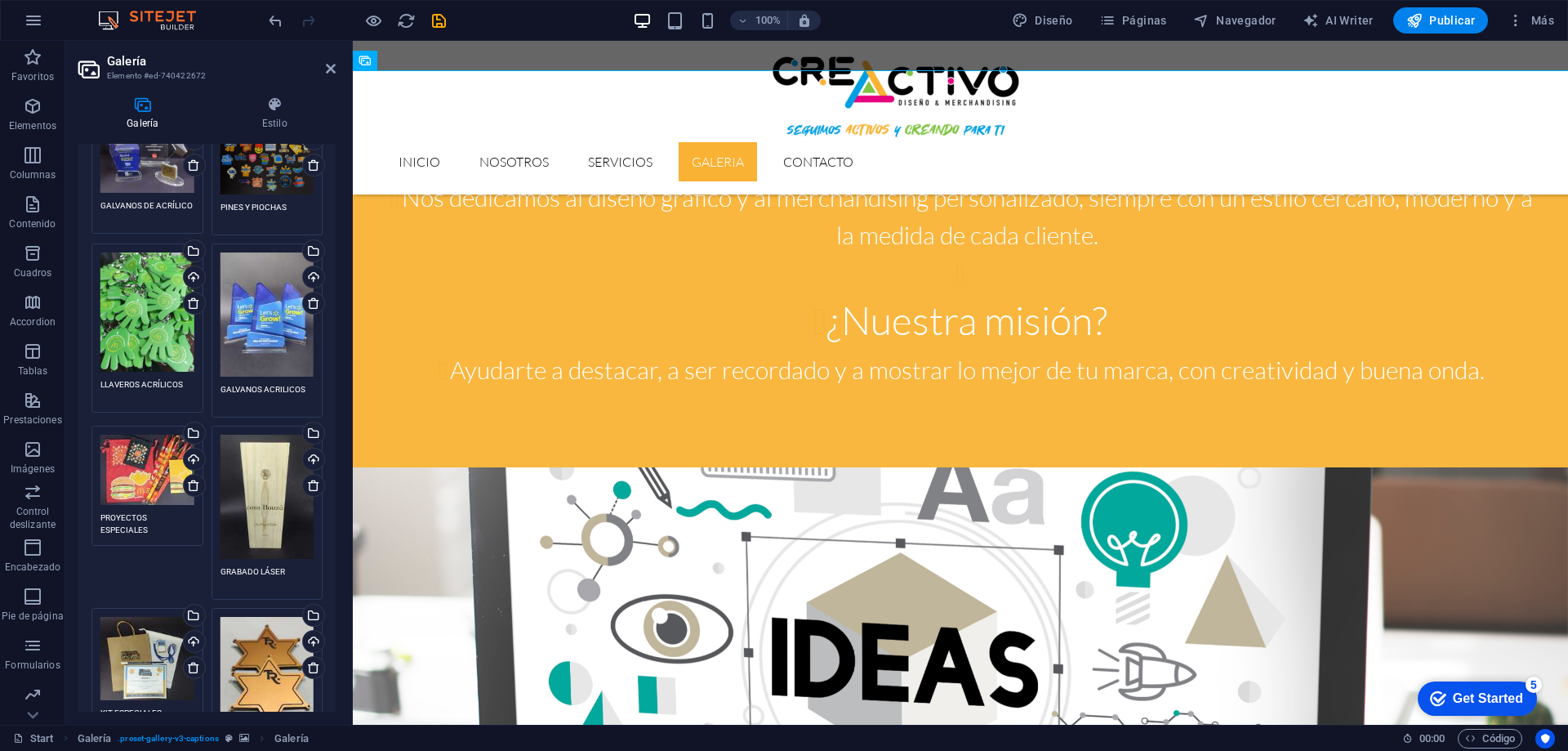
scroll to position [327, 0]
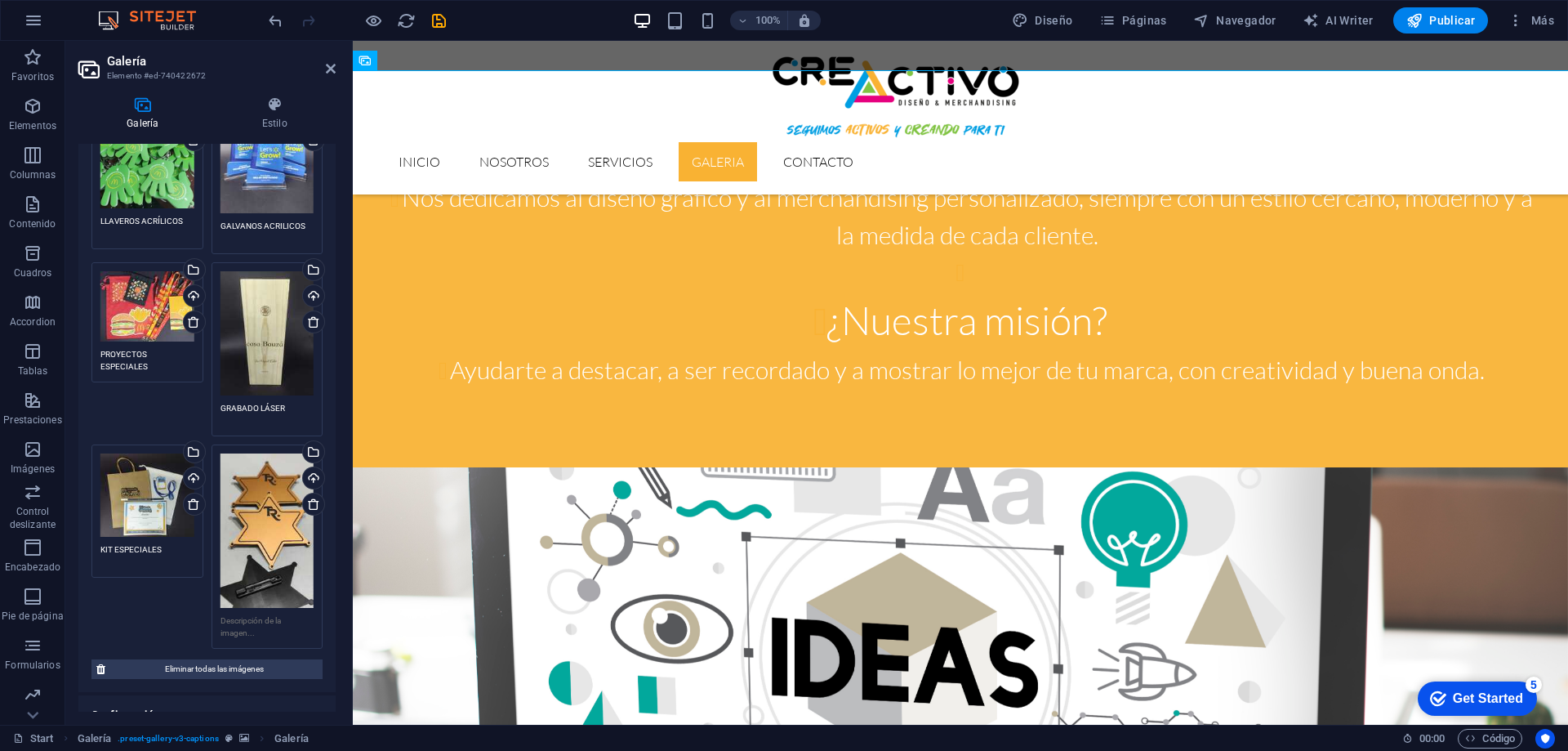
click at [243, 616] on textarea at bounding box center [267, 626] width 94 height 24
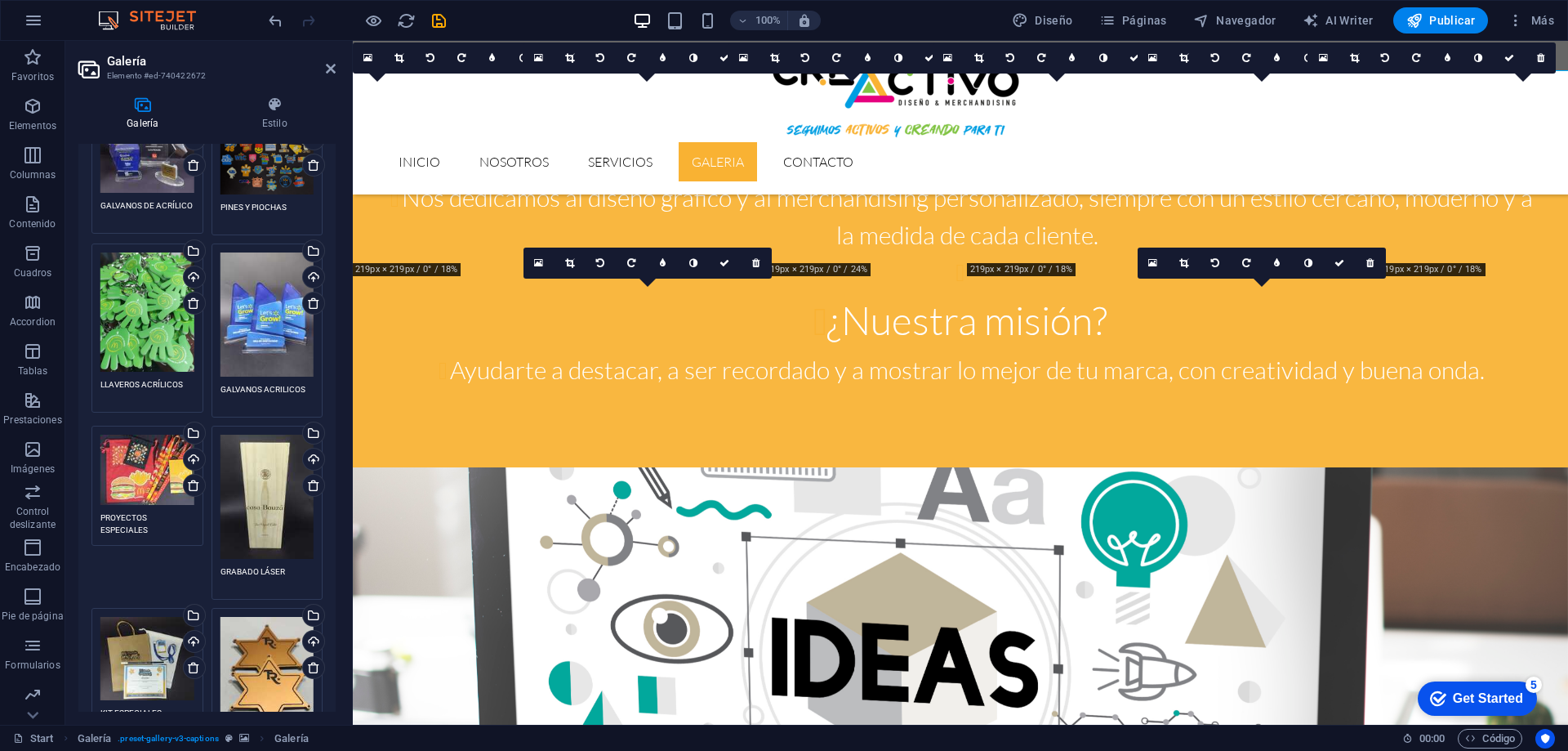
scroll to position [0, 0]
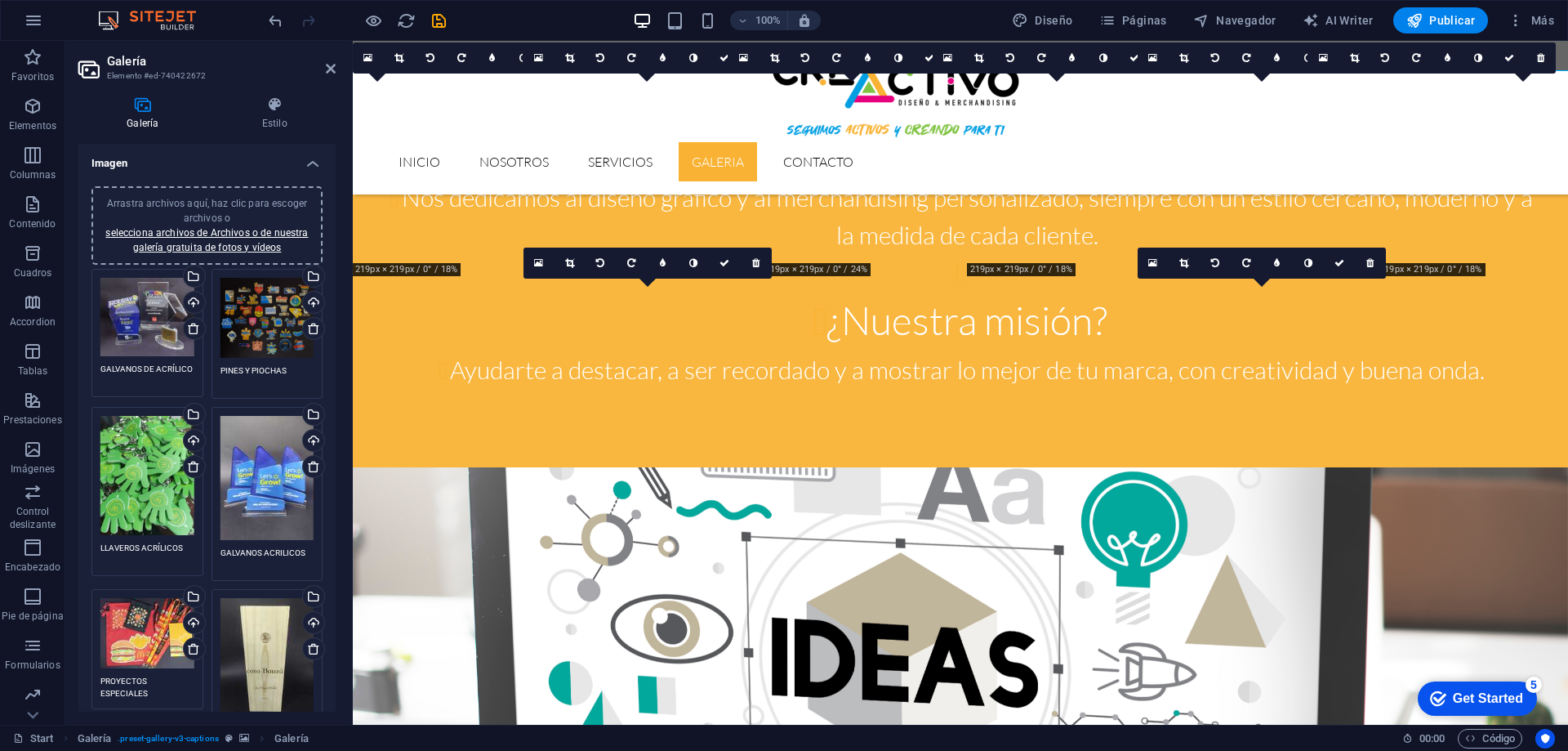
type textarea "PIOCHAS METALEX GRABADO LÁSER"
click at [220, 240] on div "Arrastra archivos aquí, haz clic para escoger archivos o selecciona archivos de…" at bounding box center [206, 225] width 211 height 59
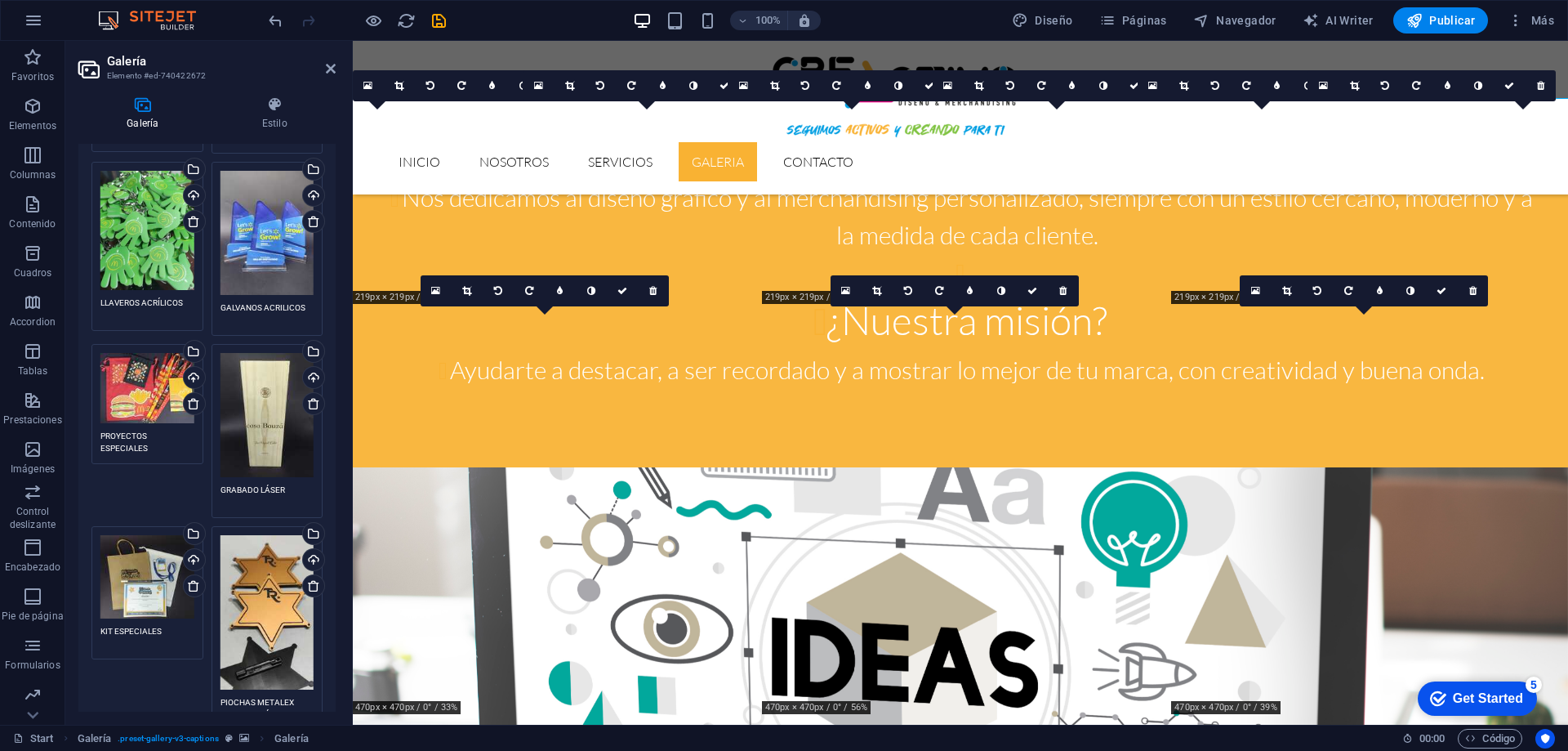
scroll to position [490, 0]
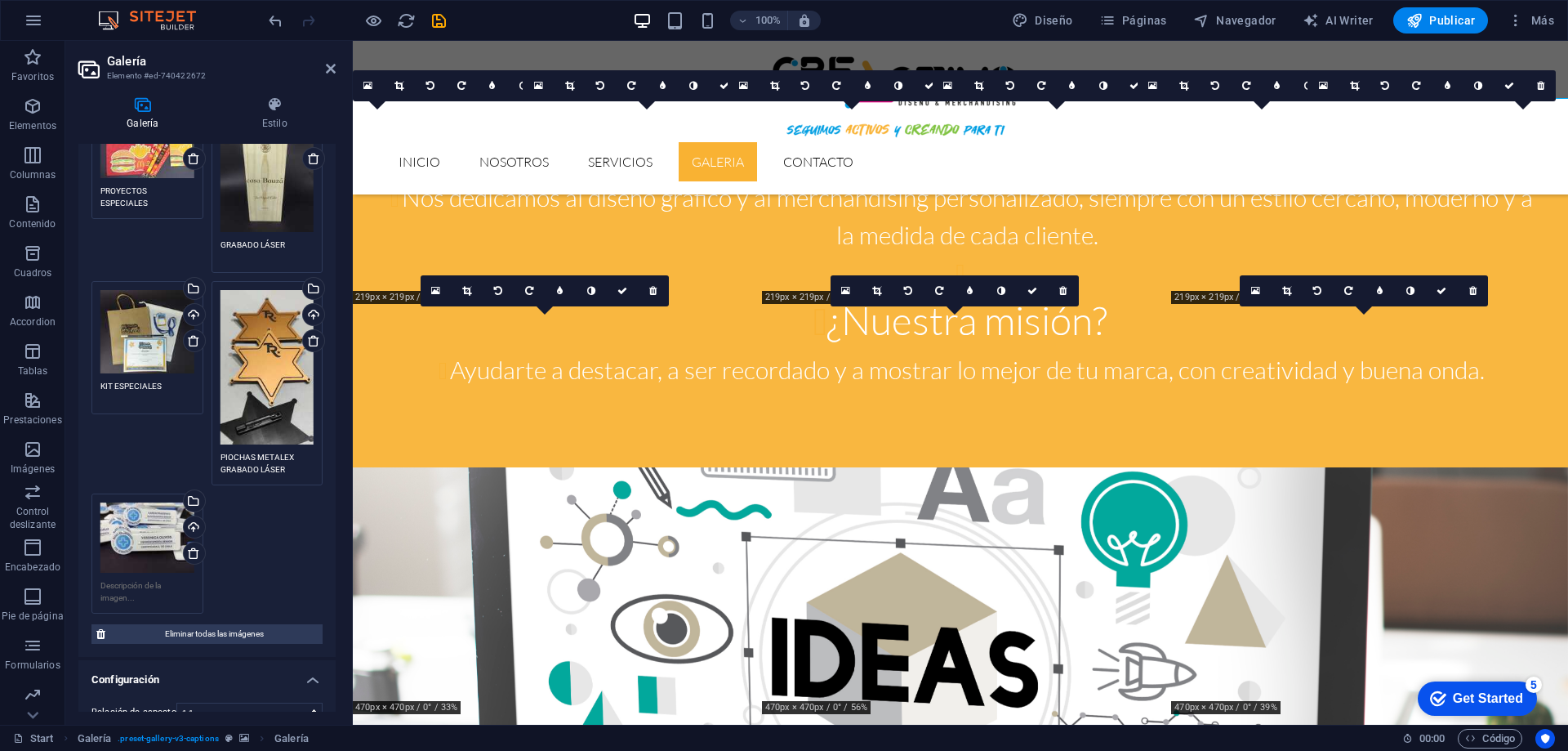
click at [159, 590] on textarea at bounding box center [147, 591] width 94 height 24
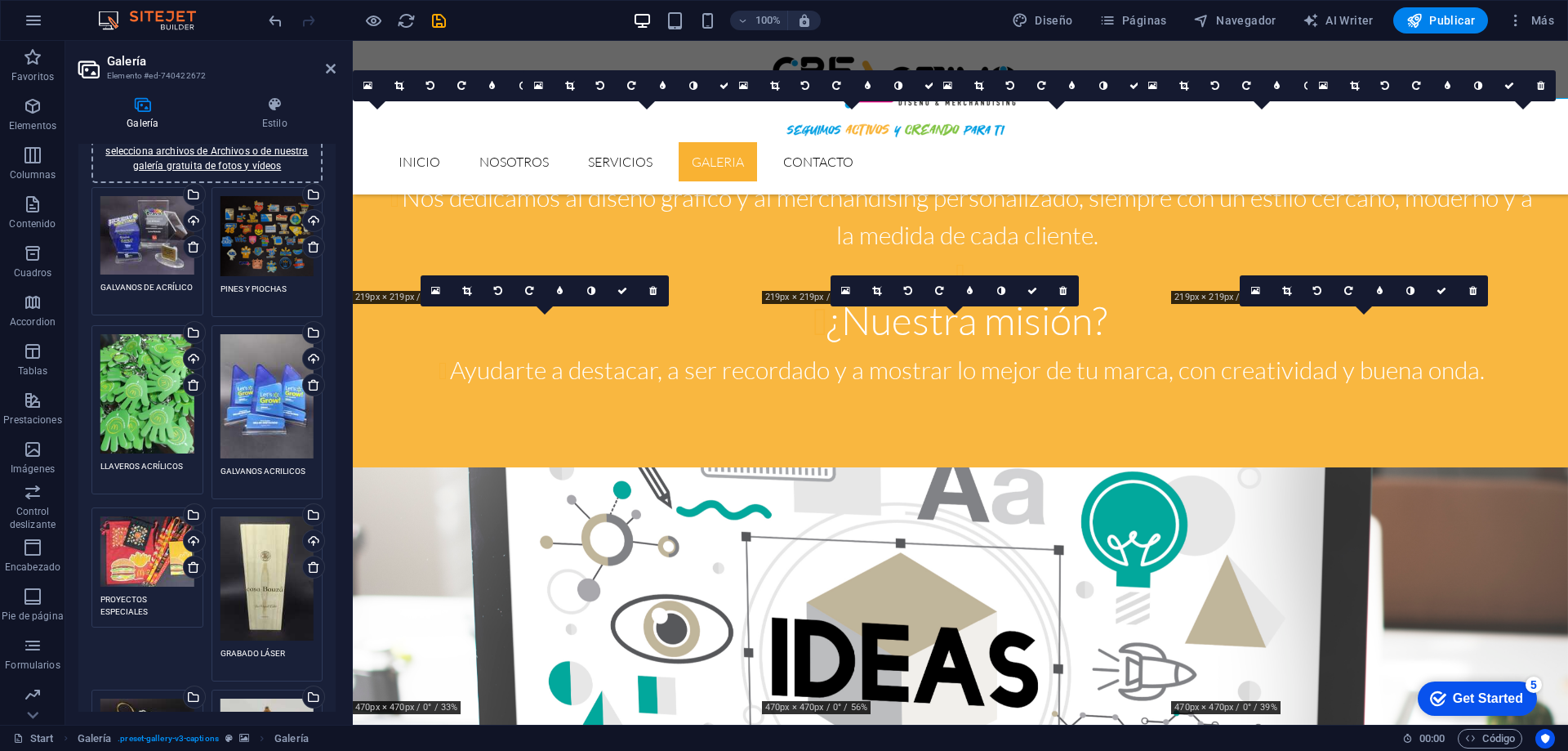
scroll to position [0, 0]
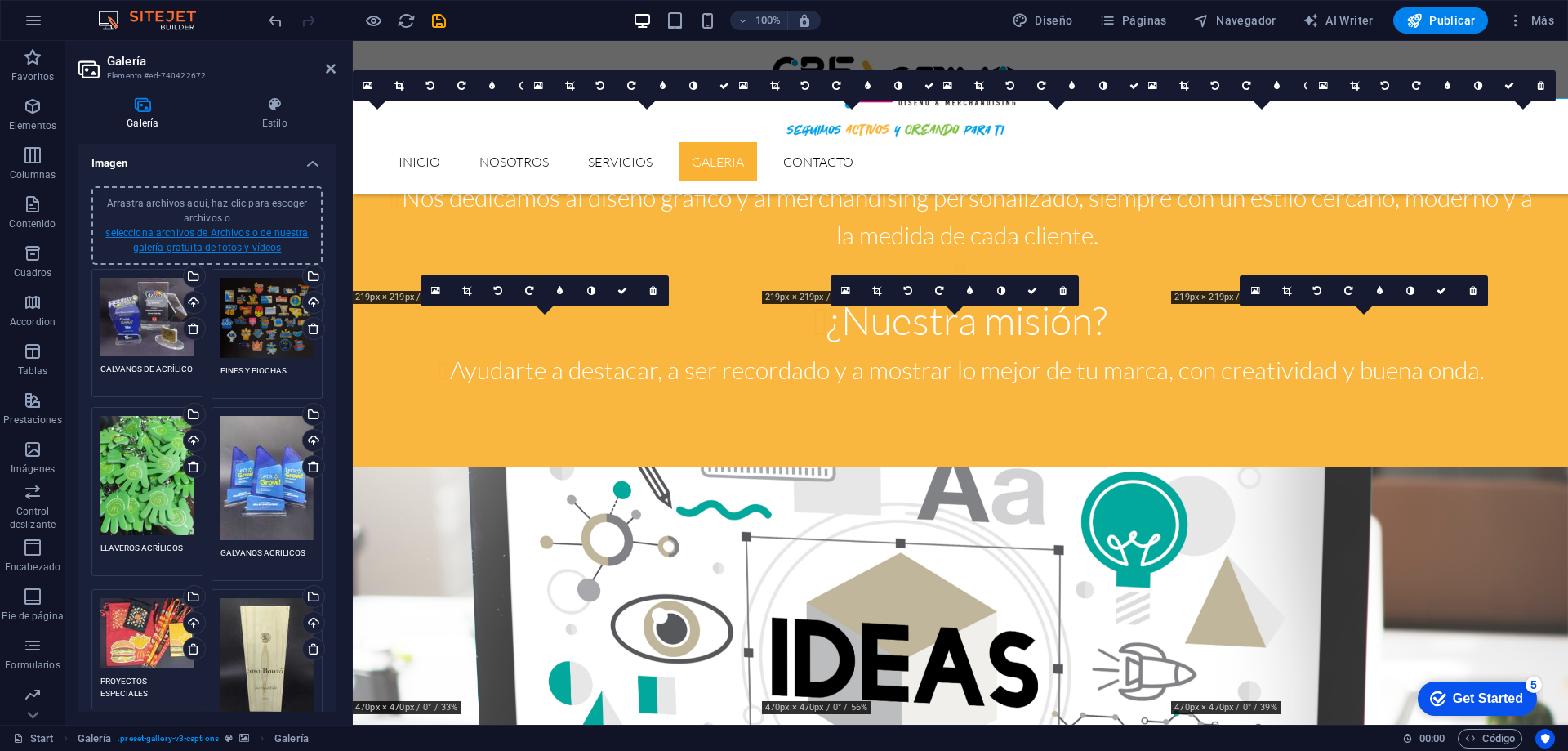
type textarea "PIOCHAS DIGITAALES"
click at [213, 228] on link "selecciona archivos de Archivos o de nuestra galería gratuita de fotos y vídeos" at bounding box center [206, 240] width 202 height 26
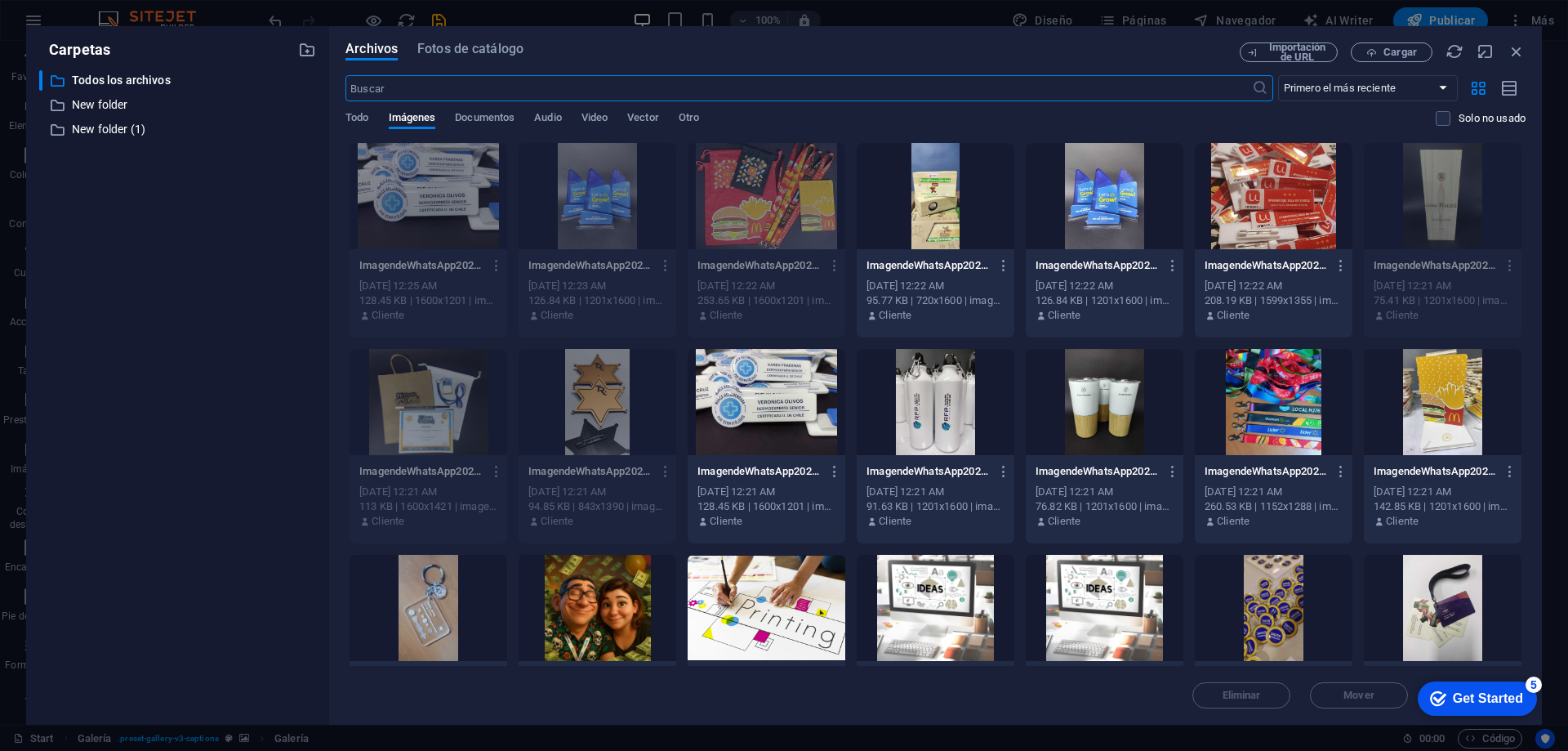
click at [916, 412] on div at bounding box center [935, 401] width 158 height 106
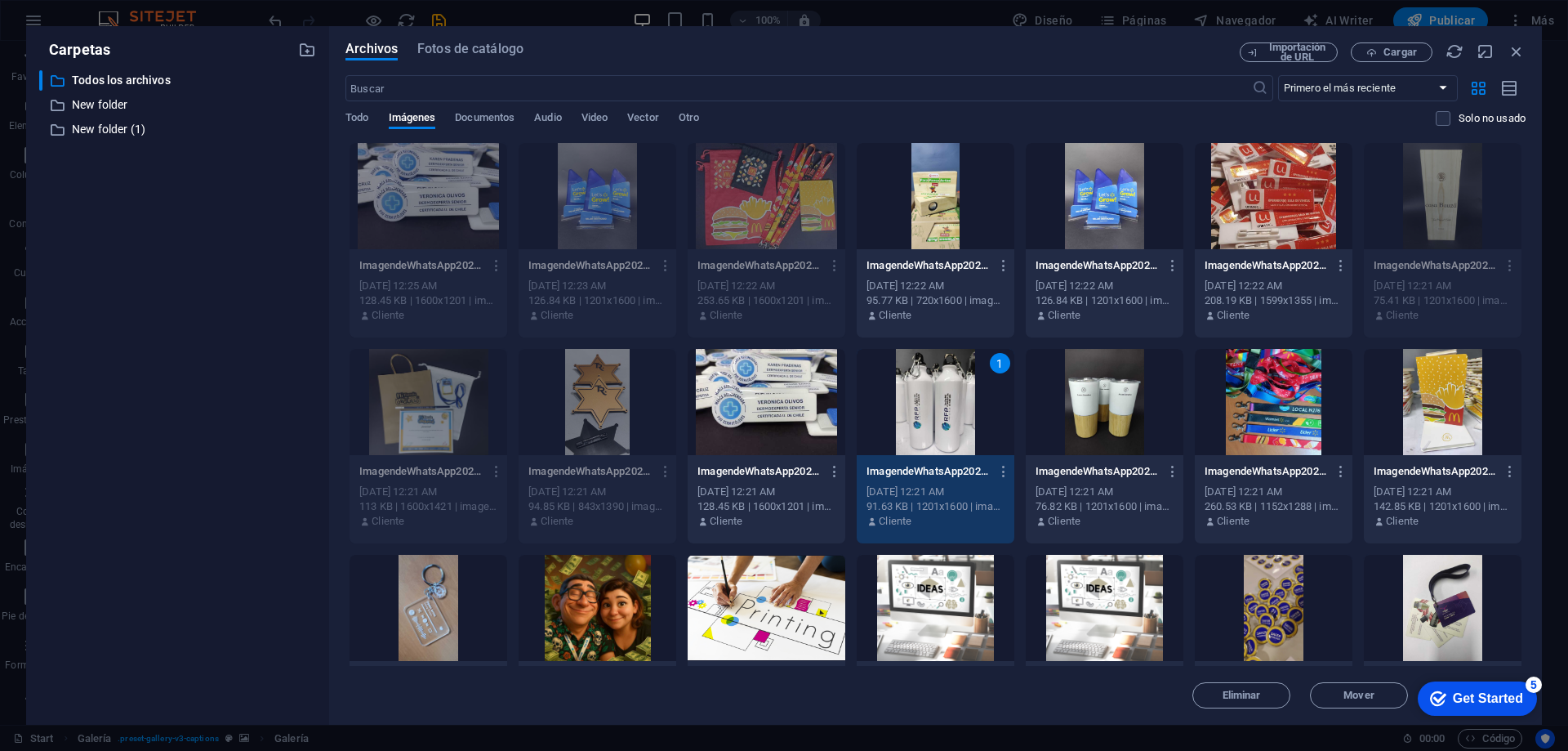
click at [916, 412] on div "1" at bounding box center [935, 401] width 158 height 106
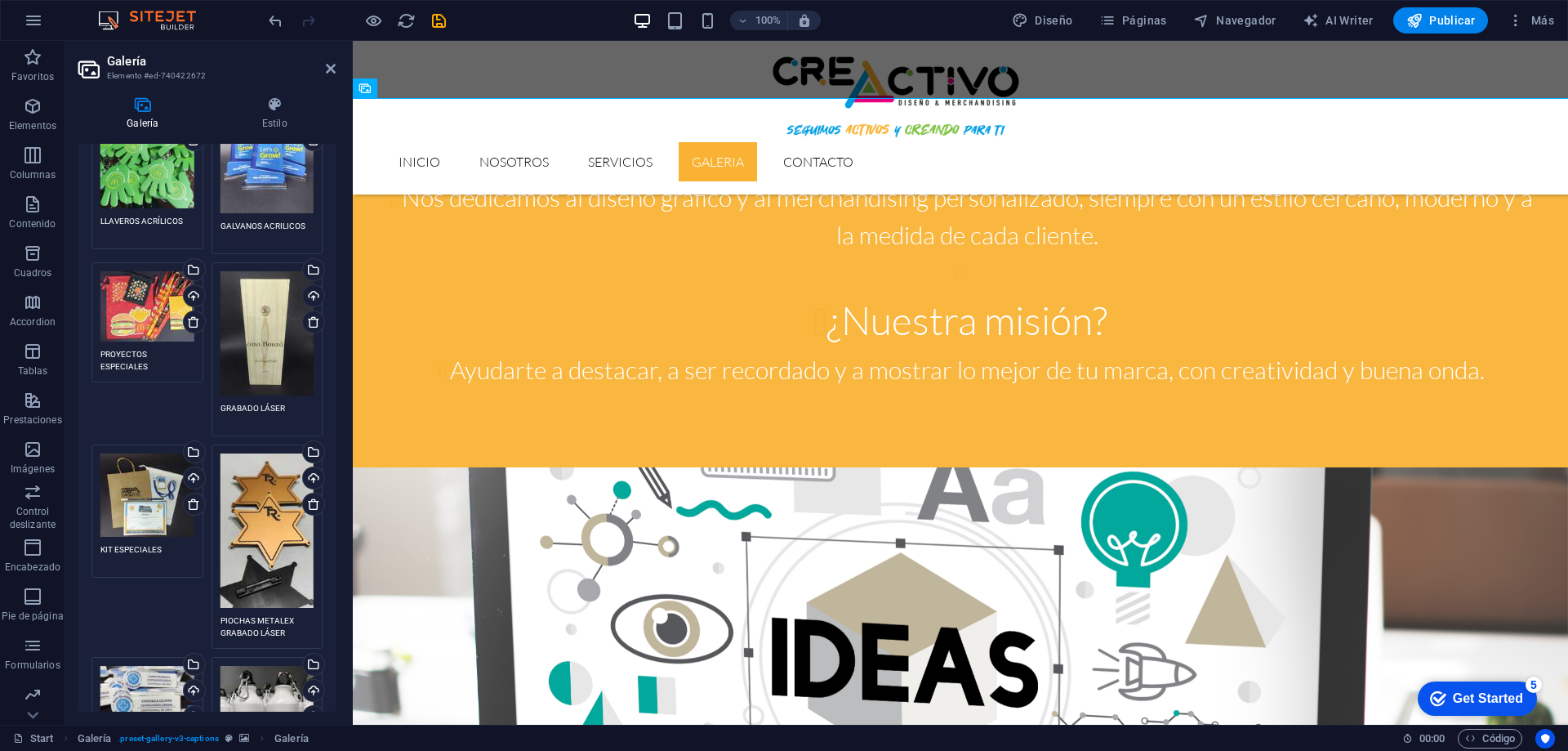
scroll to position [490, 0]
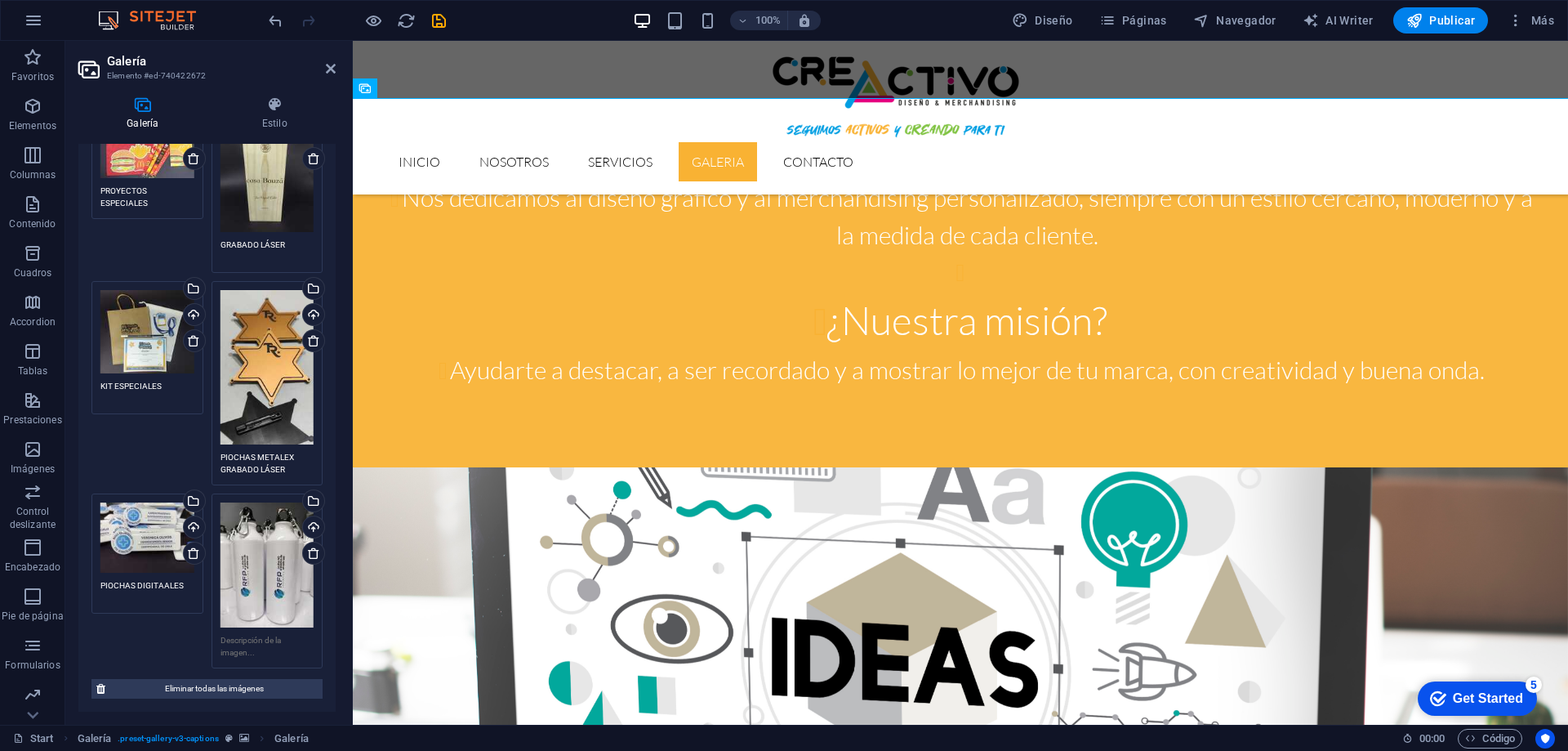
click at [233, 637] on textarea at bounding box center [267, 646] width 94 height 24
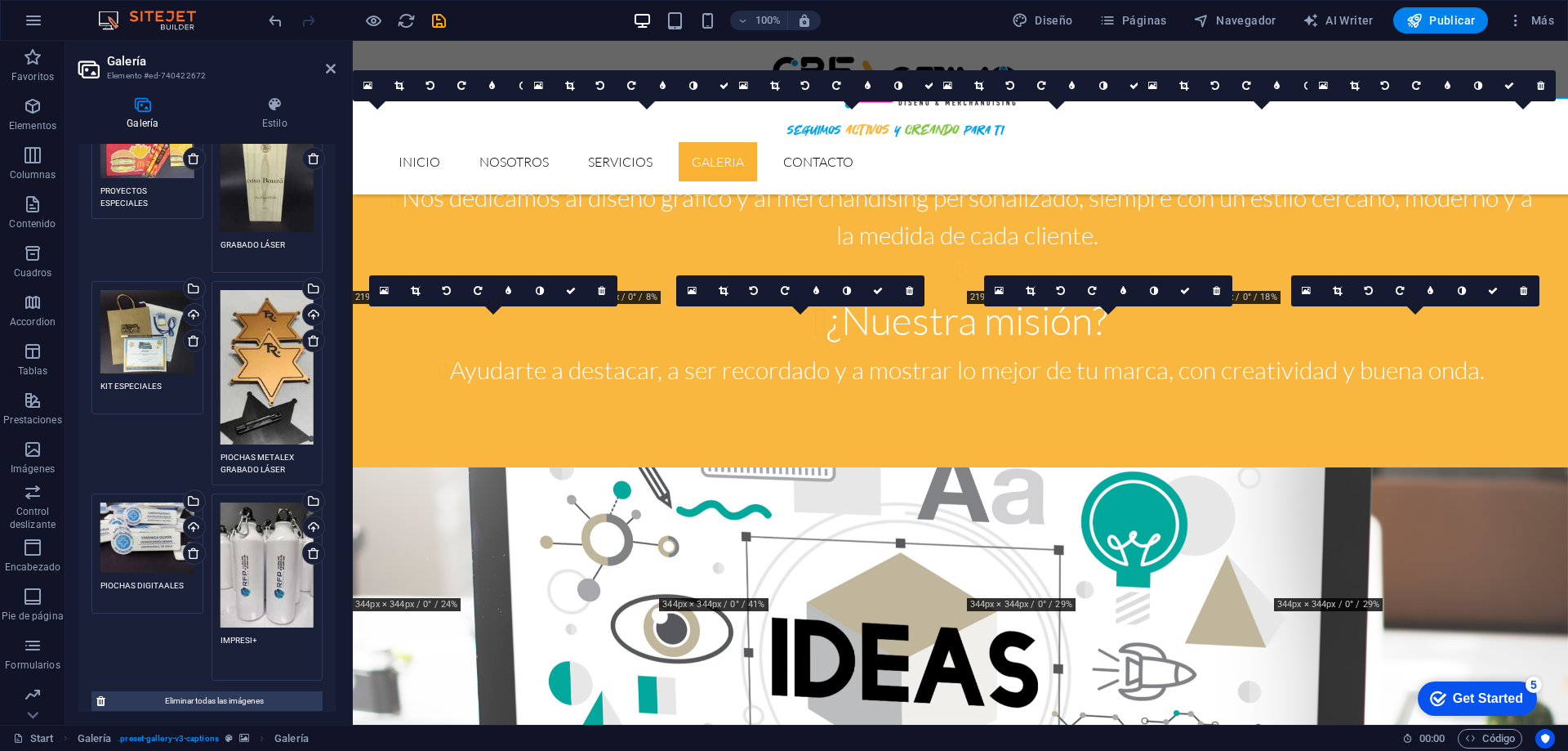
click at [267, 641] on textarea "IMPRESI+" at bounding box center [267, 652] width 94 height 37
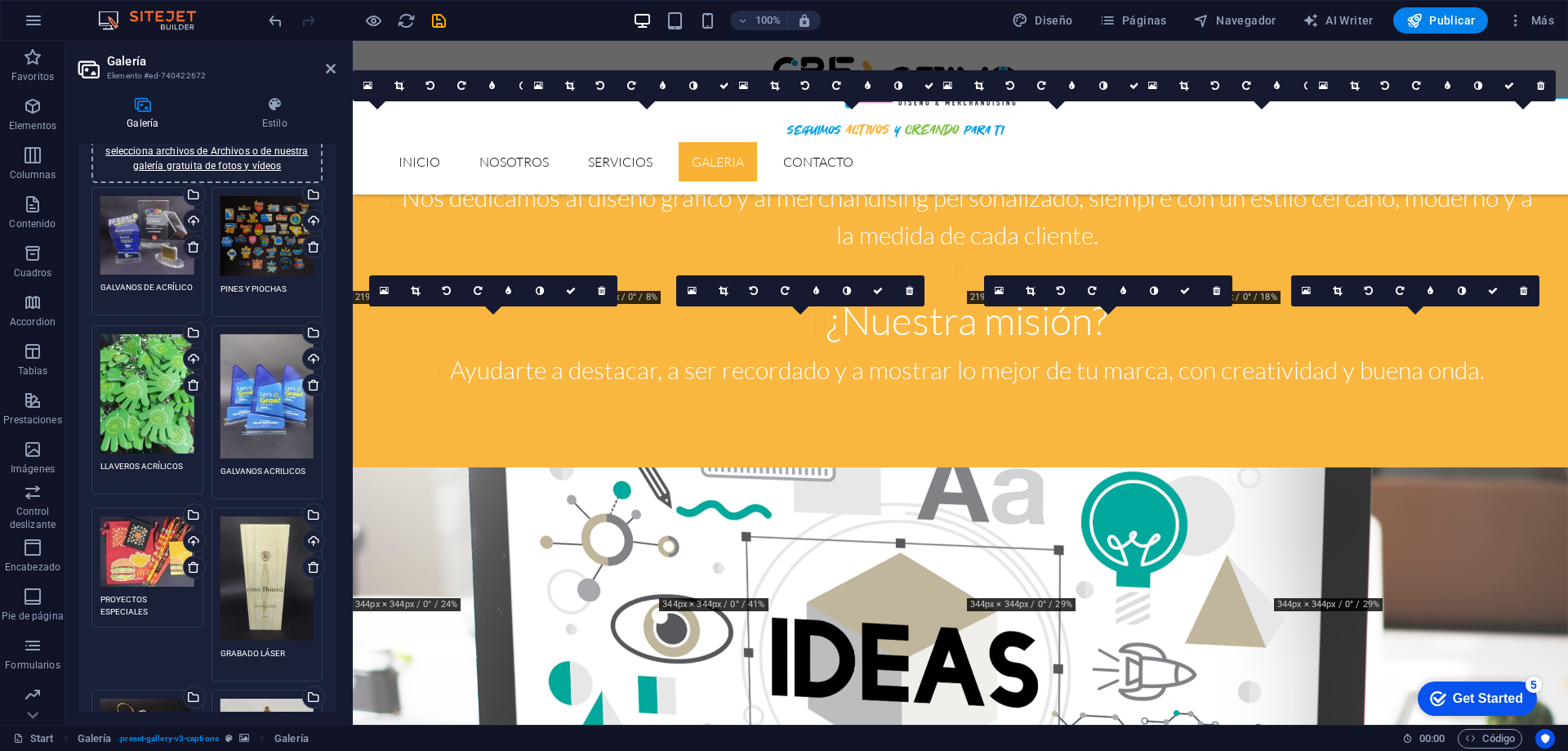
scroll to position [0, 0]
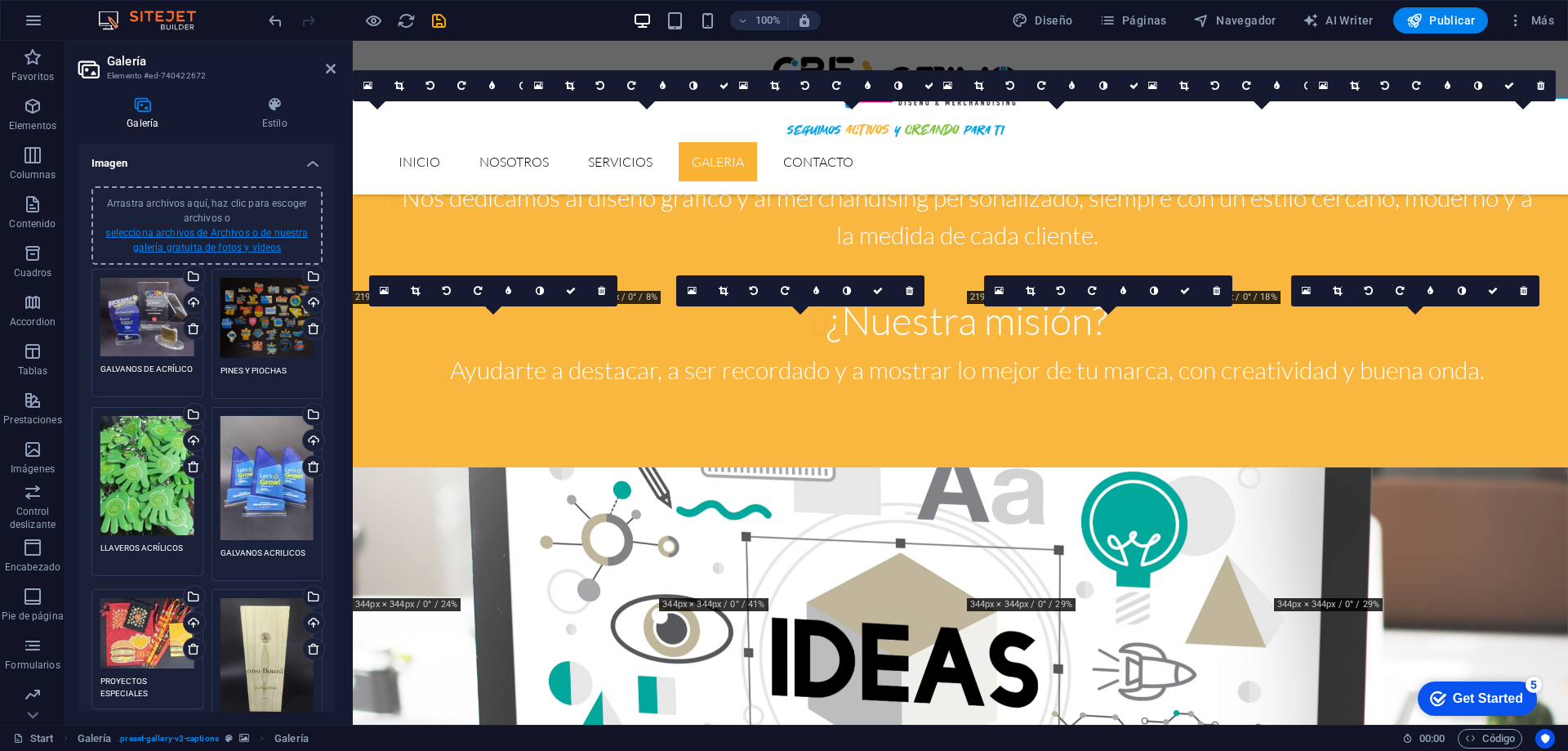
type textarea "IMPRESIÓN DIGITAL"
click at [230, 248] on link "selecciona archivos de Archivos o de nuestra galería gratuita de fotos y vídeos" at bounding box center [206, 240] width 202 height 26
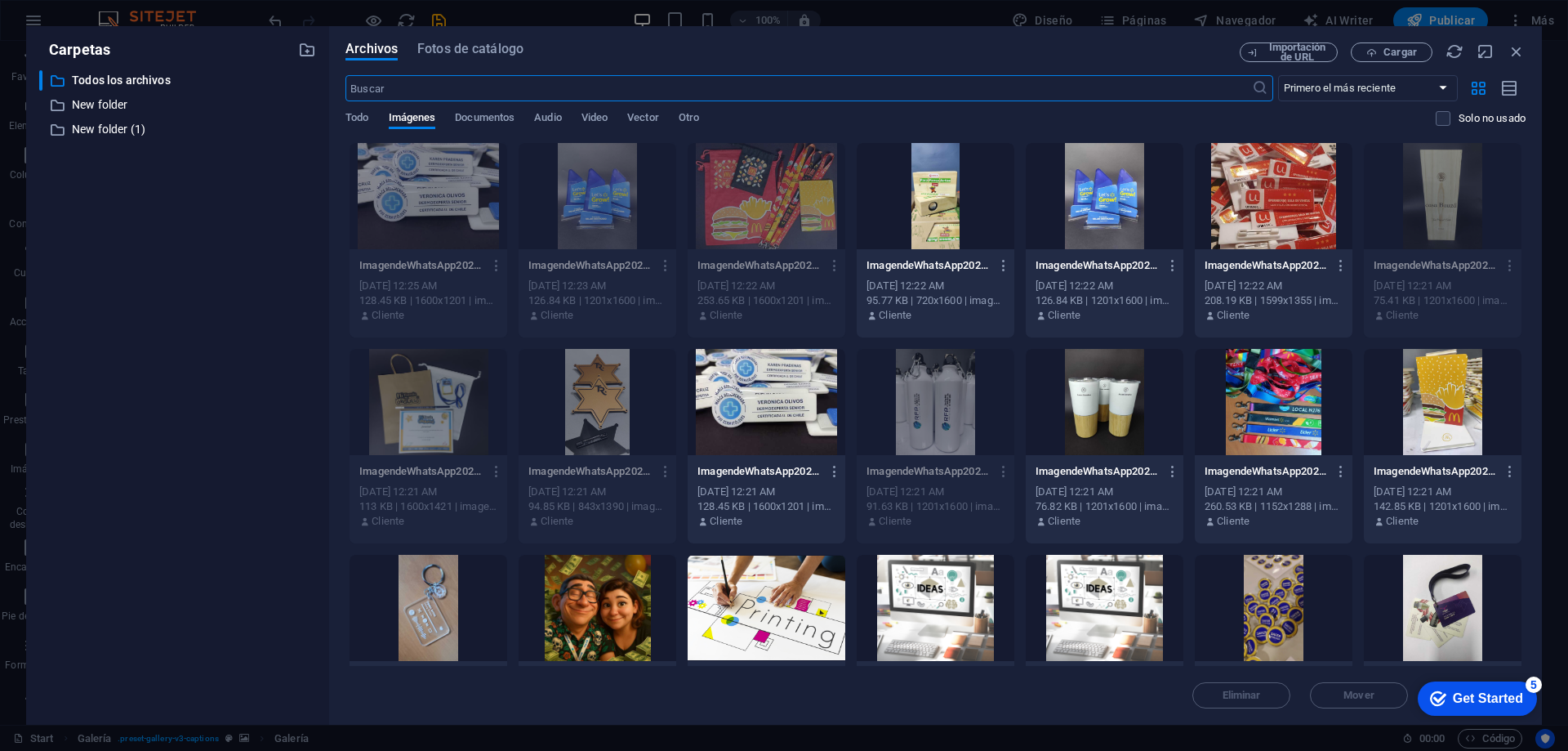
click at [1097, 416] on div at bounding box center [1104, 401] width 158 height 106
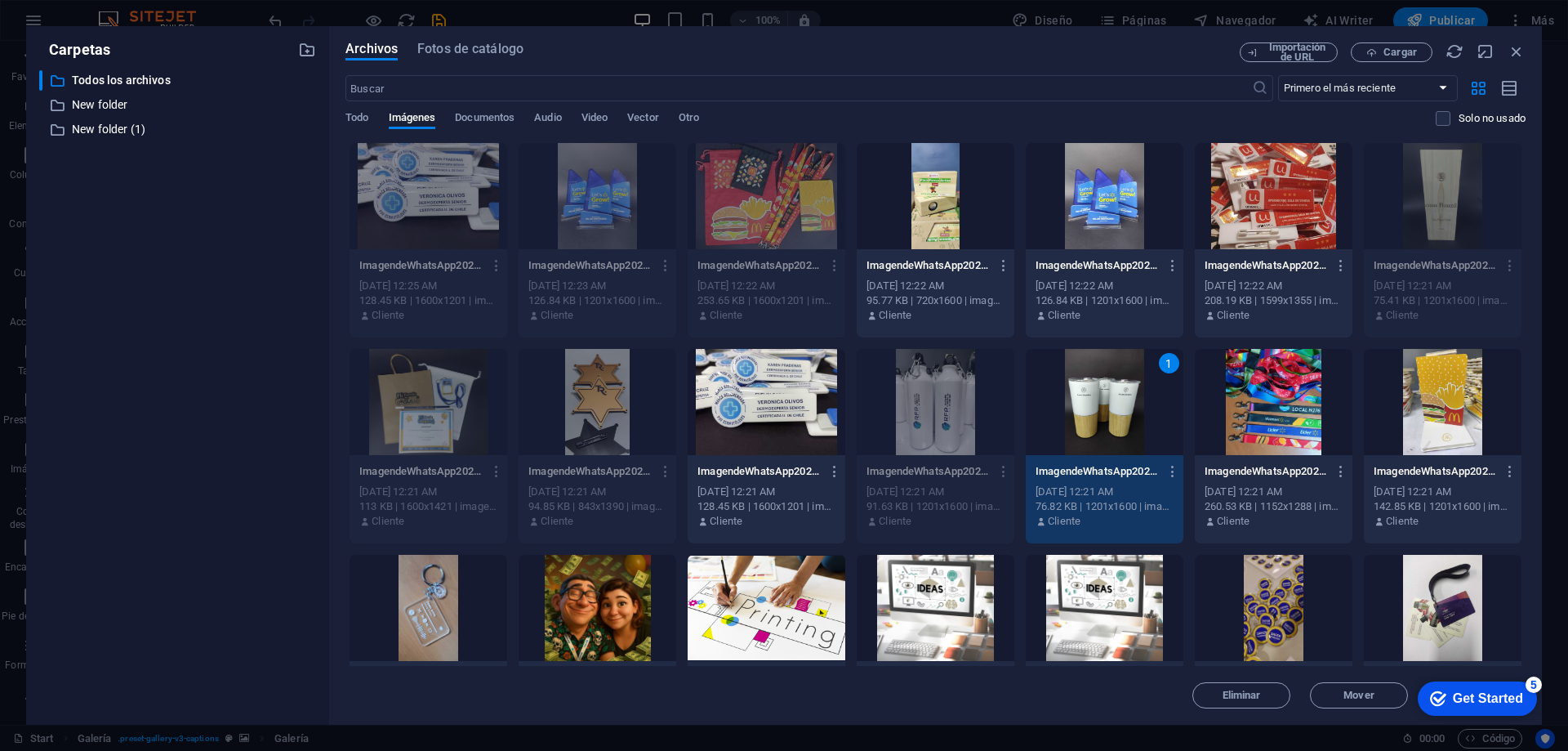
click at [1097, 416] on div "1" at bounding box center [1104, 401] width 158 height 106
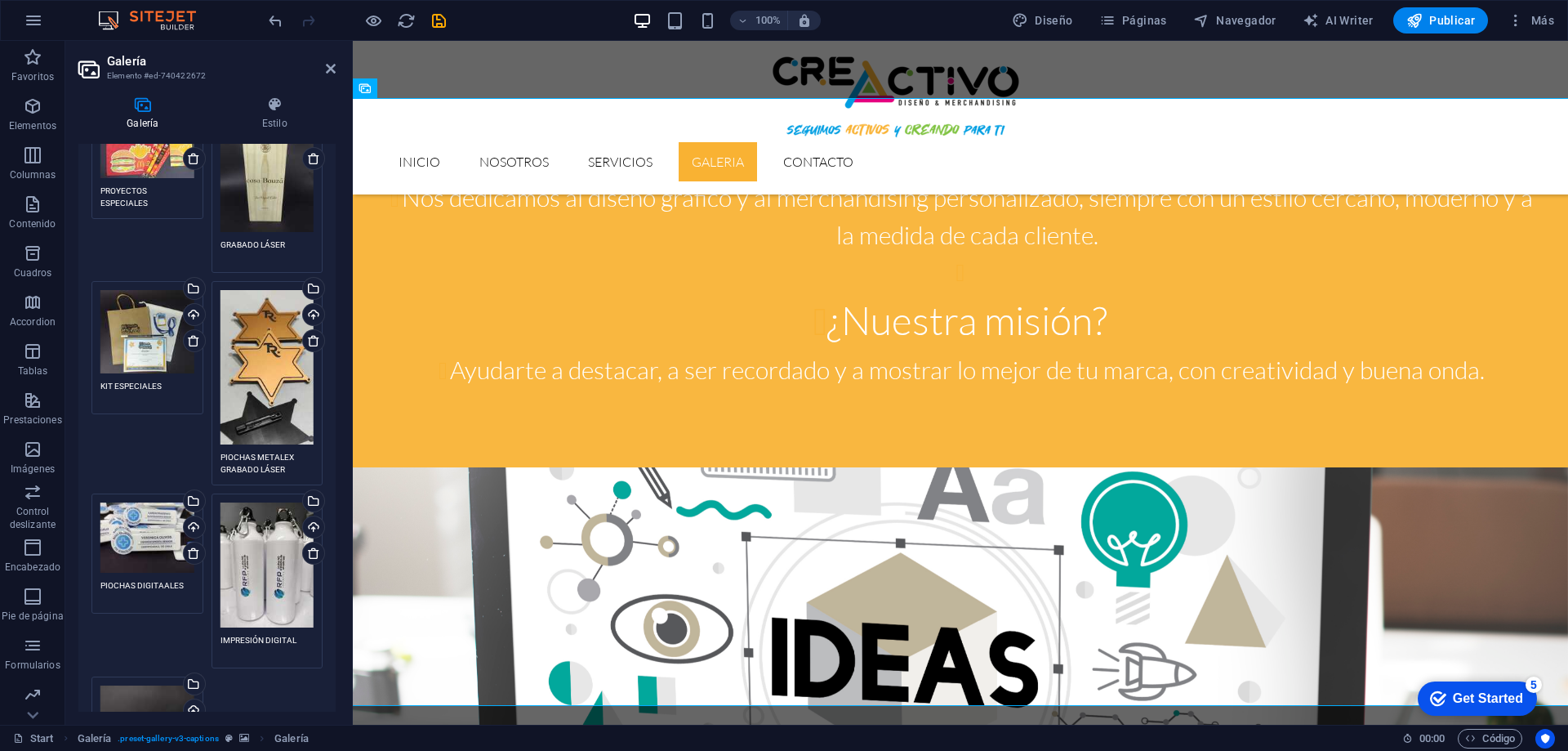
scroll to position [654, 0]
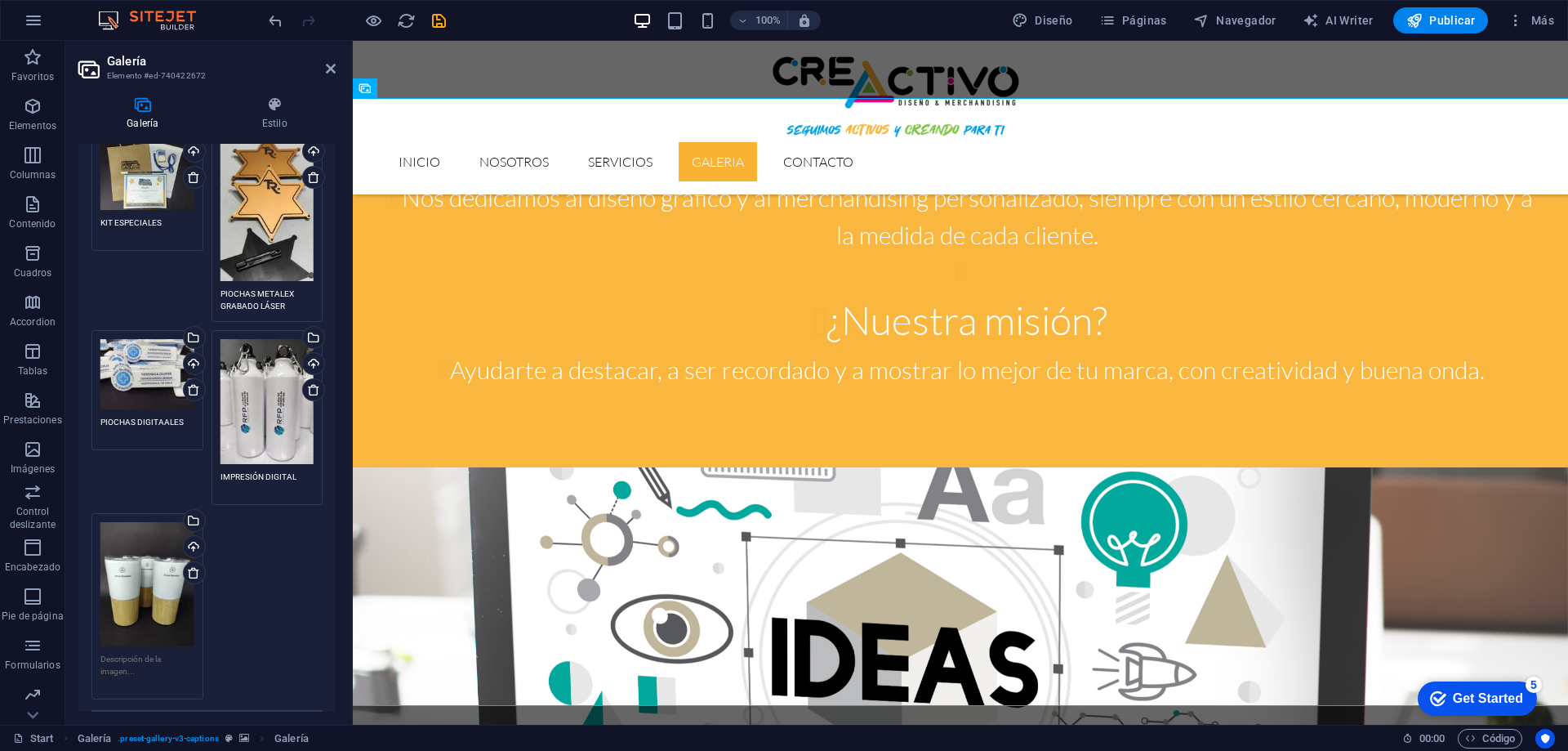
click at [140, 653] on textarea at bounding box center [147, 672] width 94 height 37
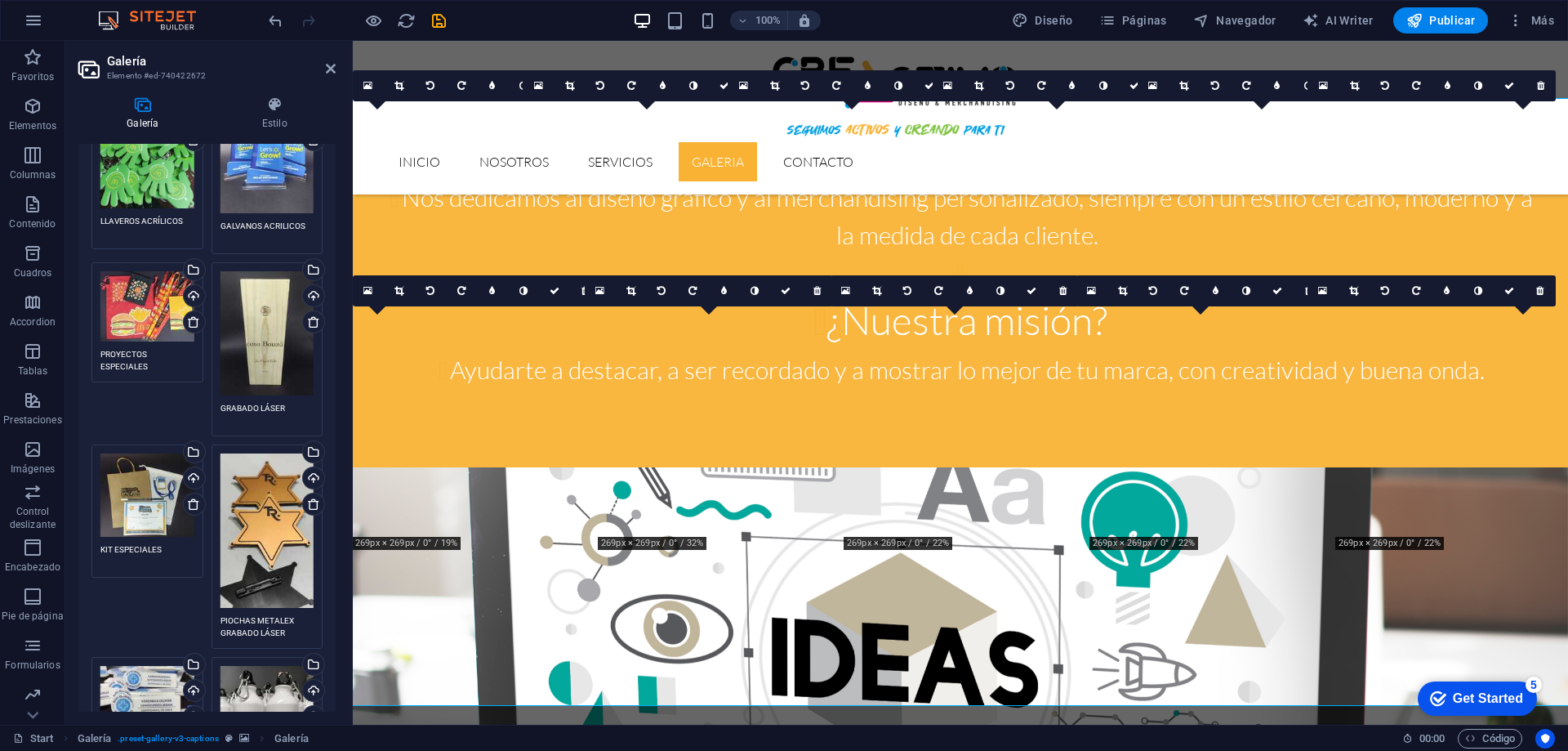
scroll to position [0, 0]
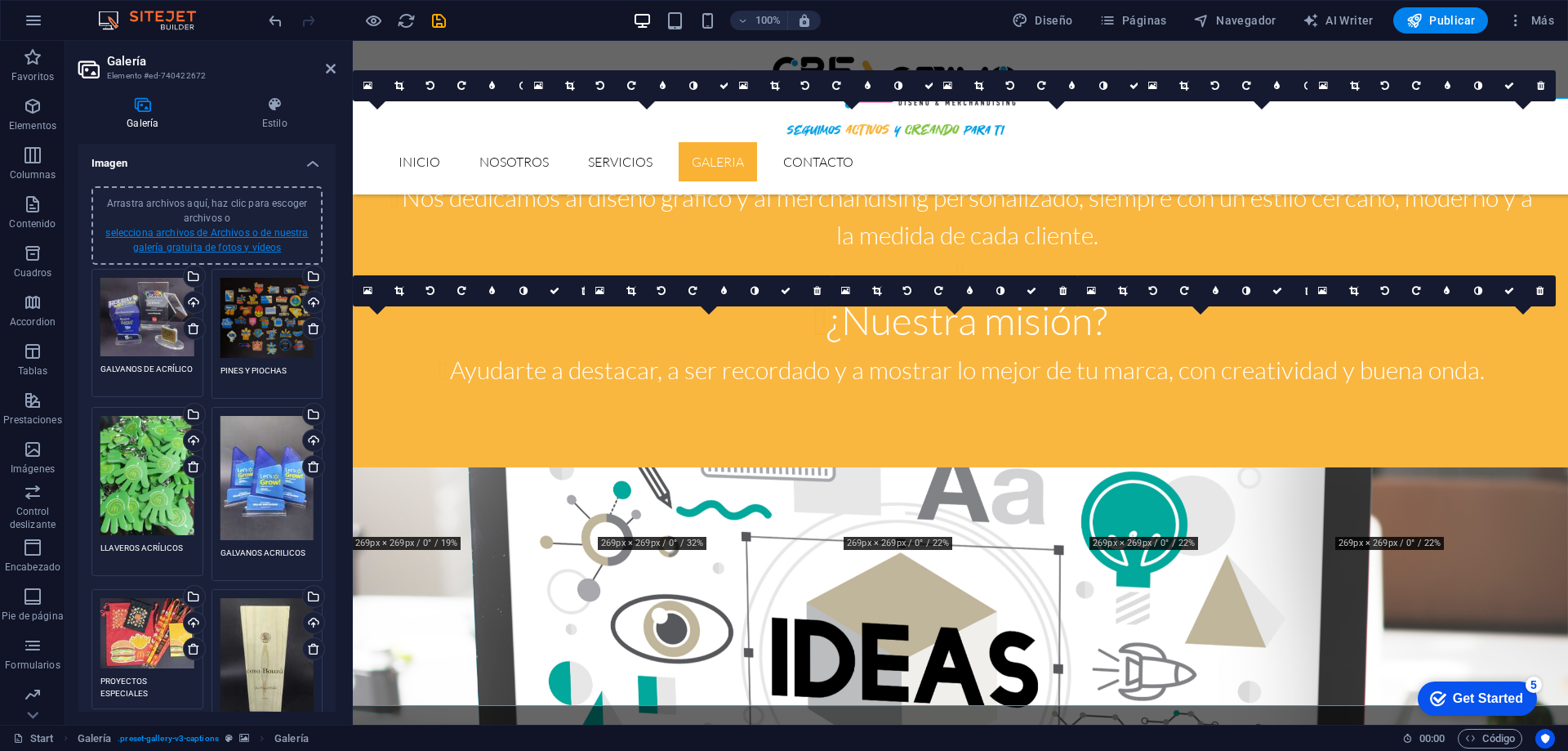
type textarea "GRABADO LÁSER"
click at [247, 231] on link "selecciona archivos de Archivos o de nuestra galería gratuita de fotos y vídeos" at bounding box center [206, 240] width 202 height 26
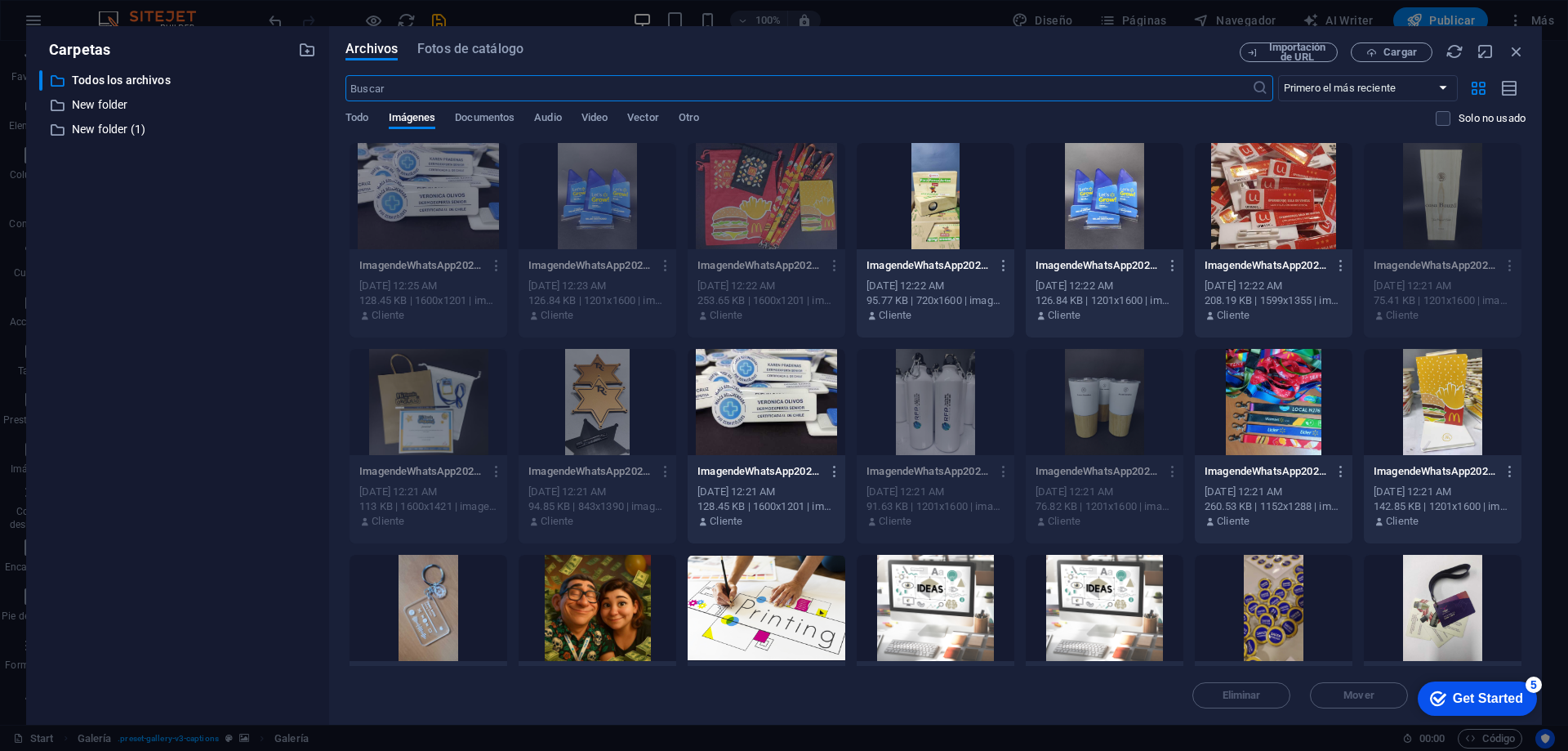
click at [1249, 385] on div at bounding box center [1273, 401] width 158 height 106
click at [1249, 385] on div "1" at bounding box center [1273, 401] width 158 height 106
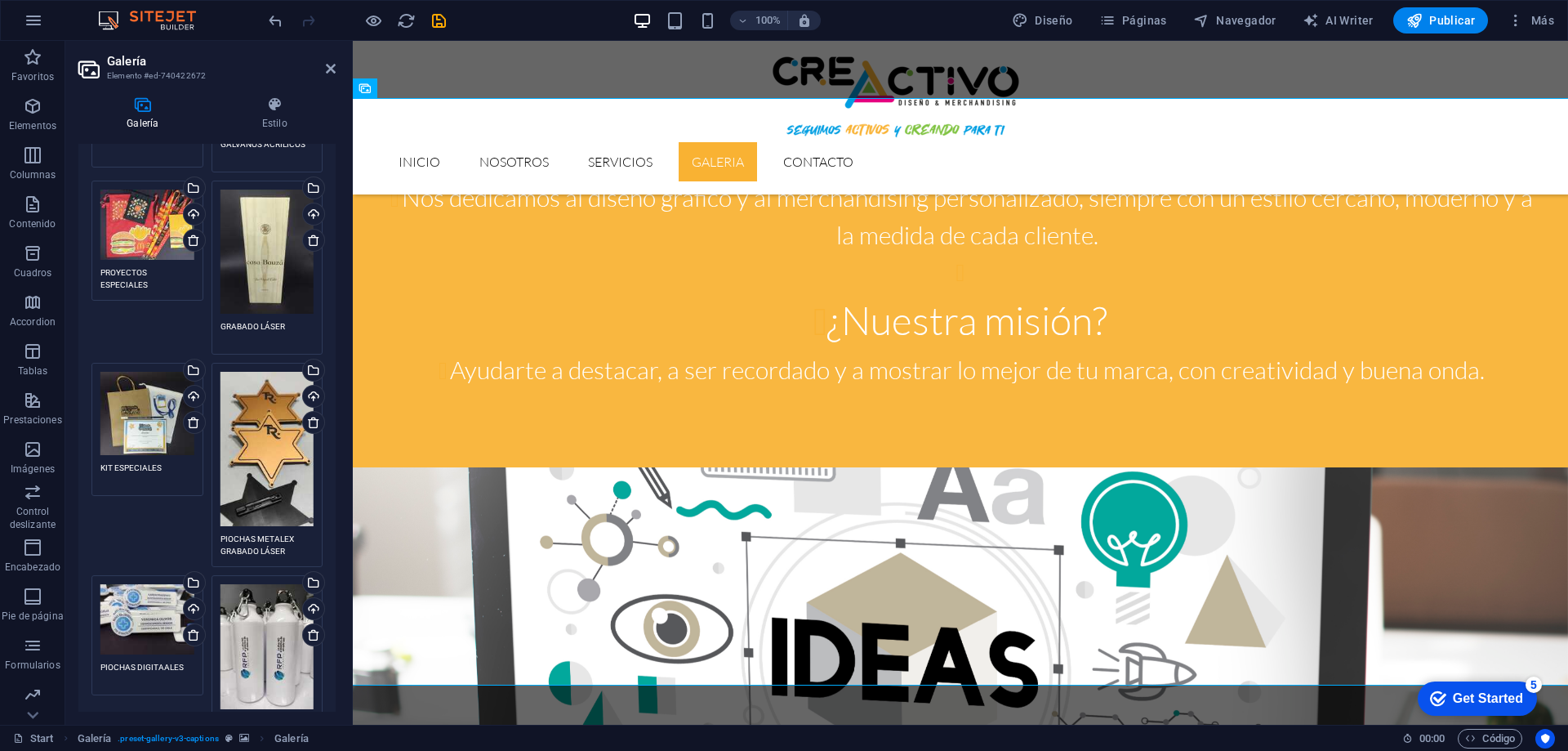
scroll to position [654, 0]
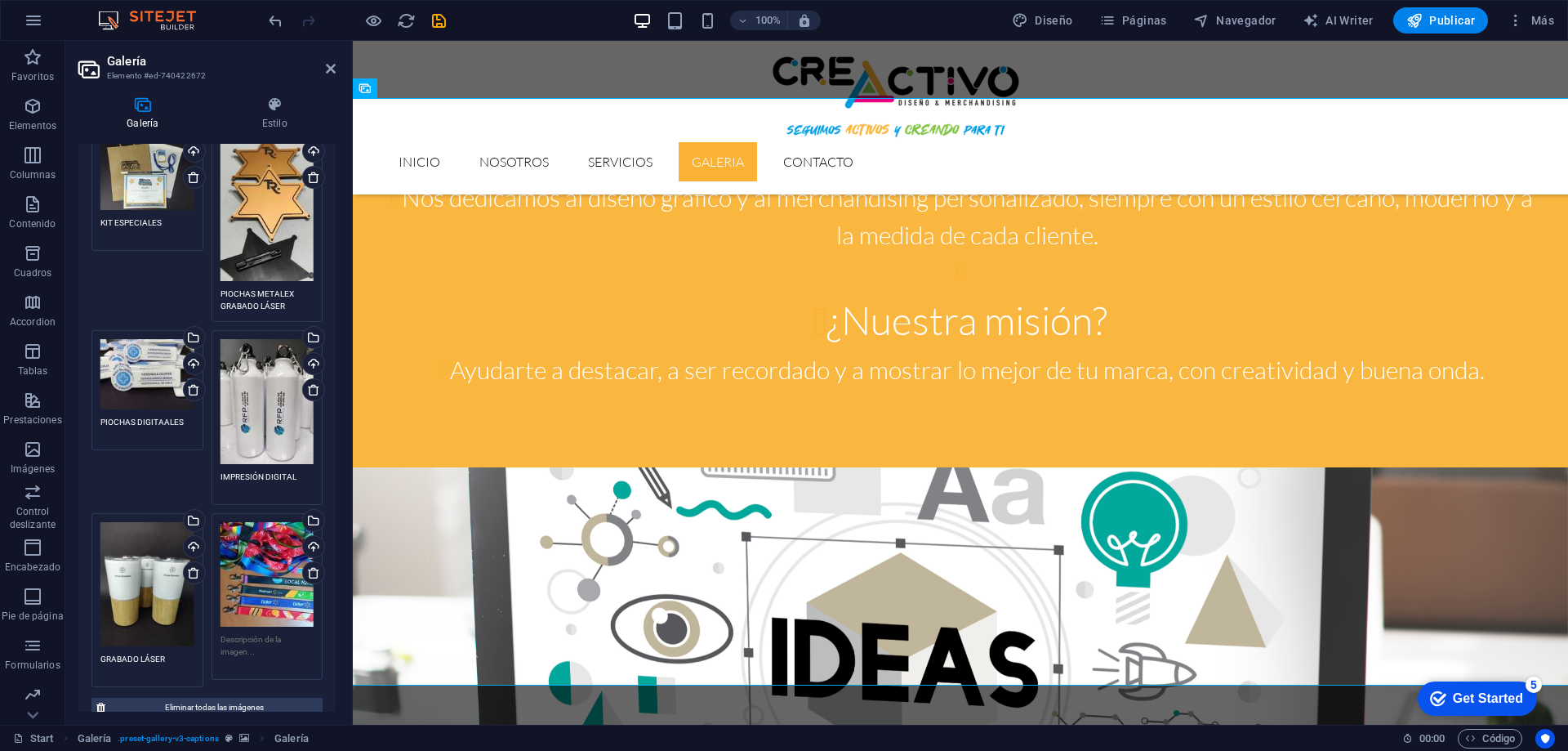
click at [252, 633] on textarea at bounding box center [267, 651] width 94 height 37
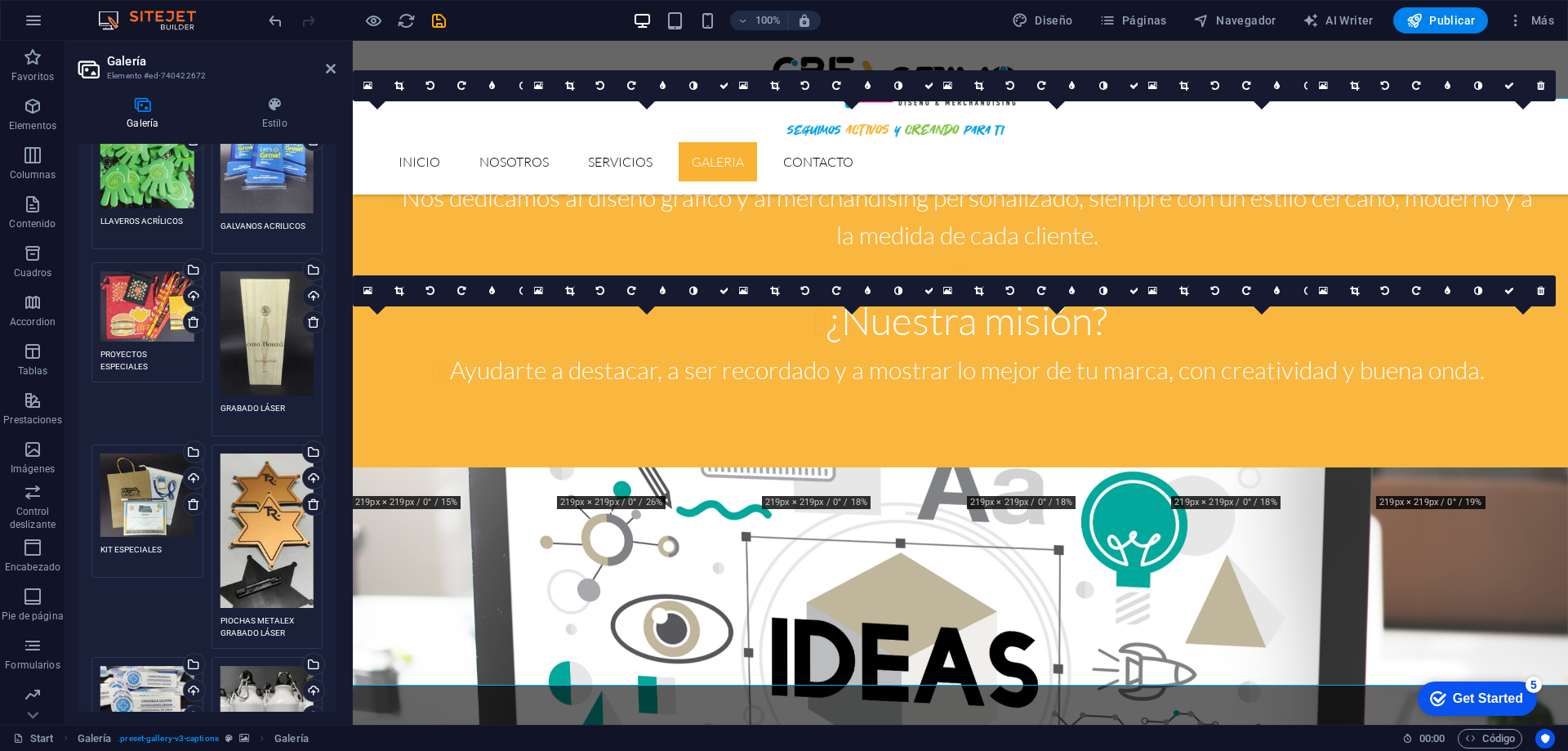
scroll to position [0, 0]
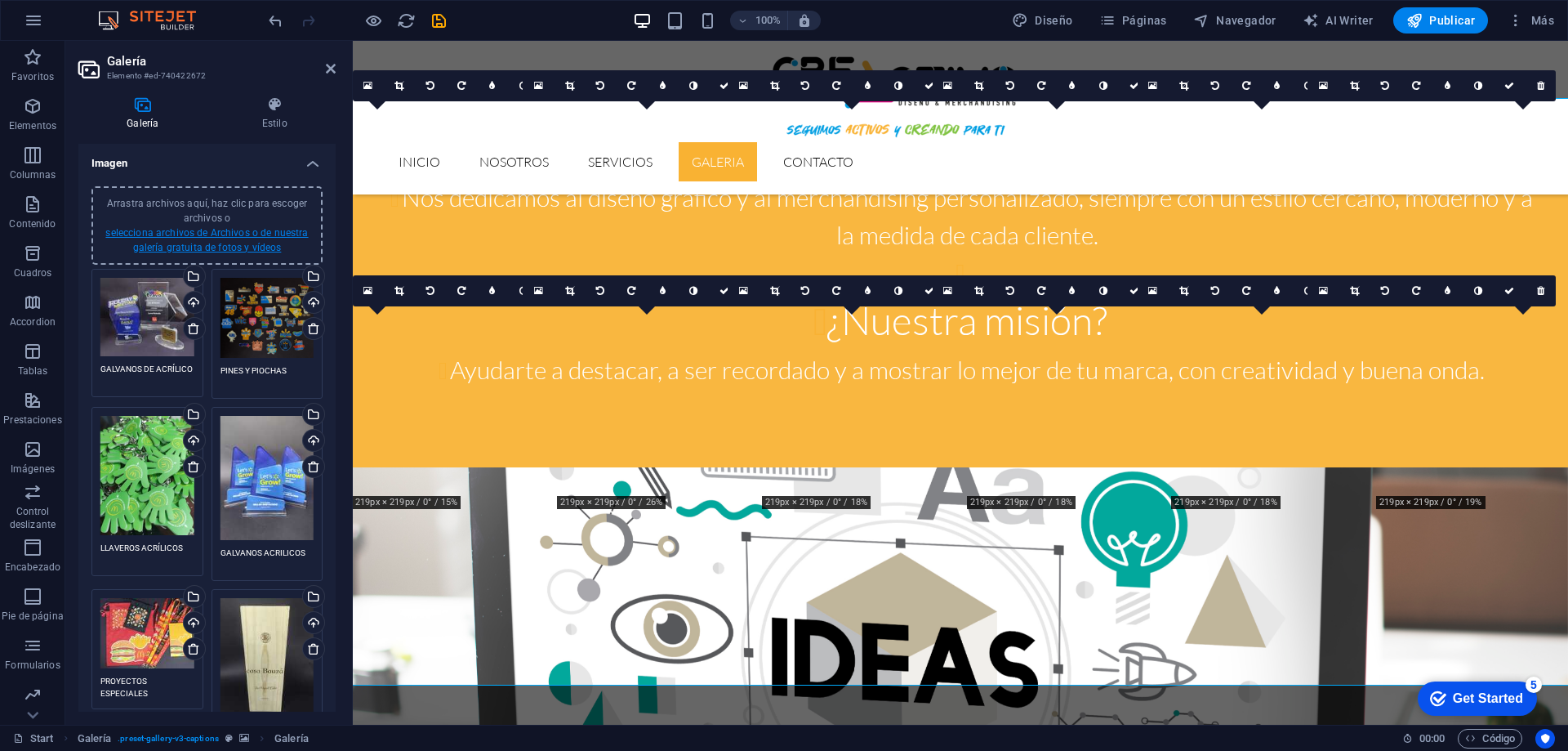
type textarea "LANYARD"
click at [236, 227] on link "selecciona archivos de Archivos o de nuestra galería gratuita de fotos y vídeos" at bounding box center [206, 240] width 202 height 26
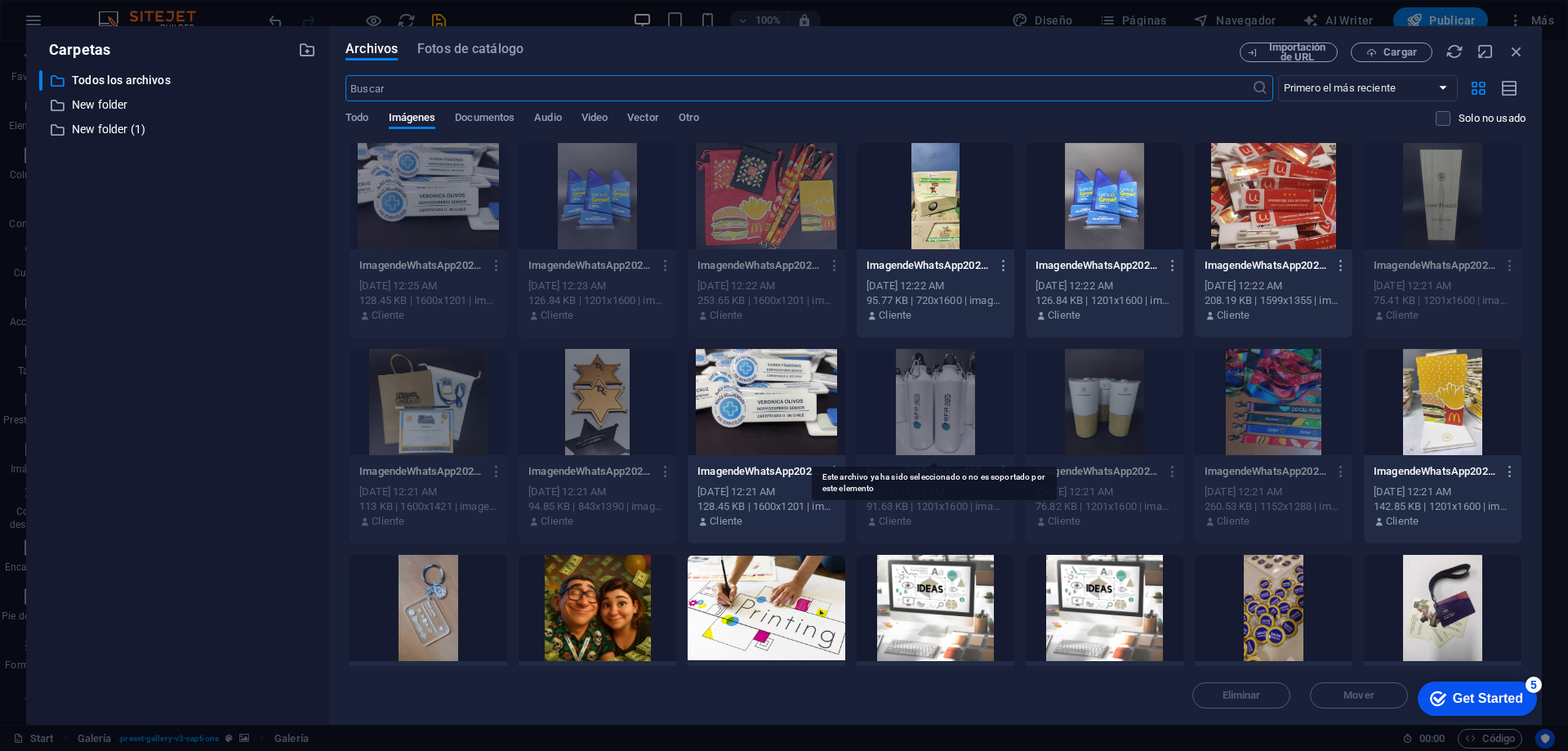
scroll to position [82, 0]
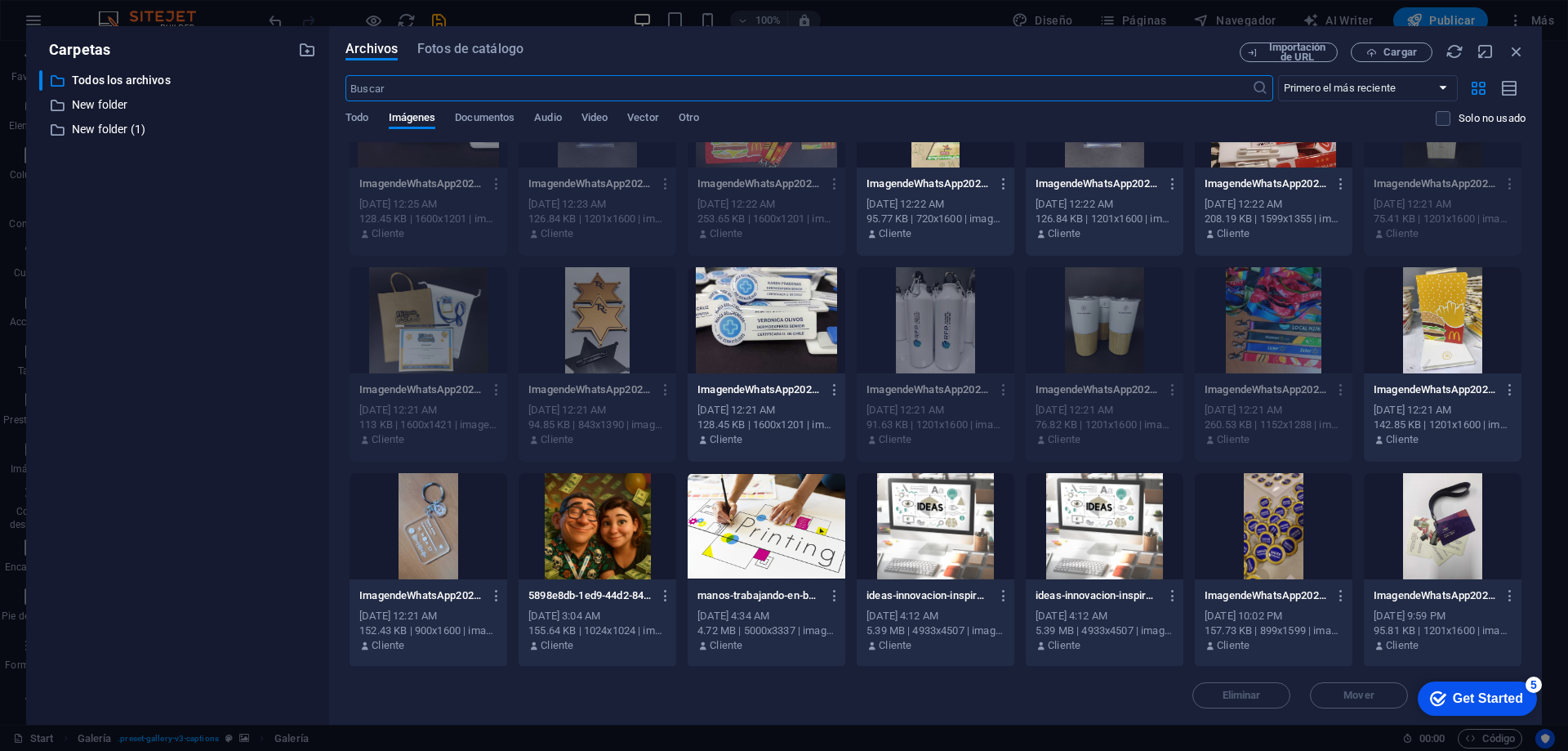
click at [422, 534] on div at bounding box center [428, 526] width 158 height 106
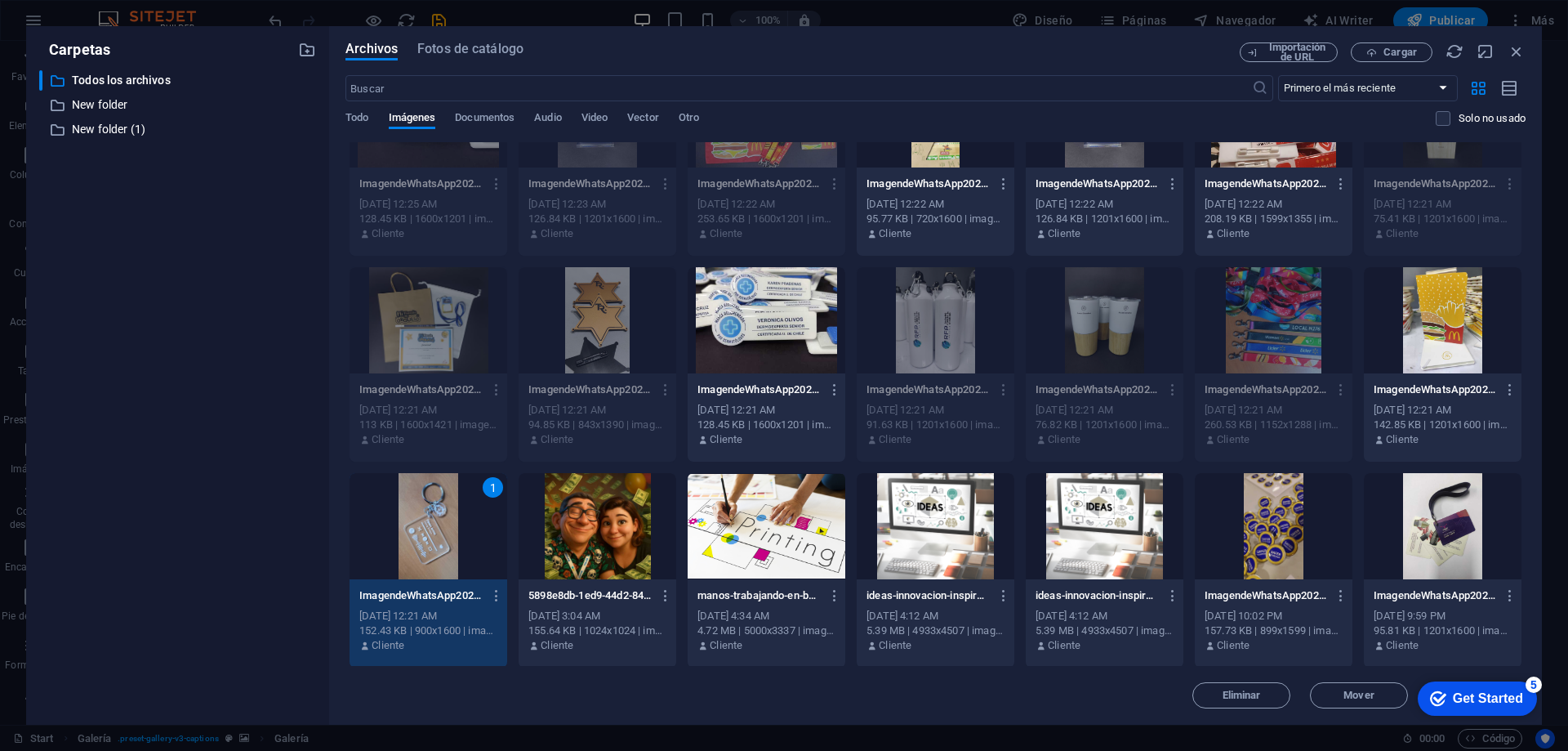
click at [422, 534] on div "1" at bounding box center [428, 526] width 158 height 106
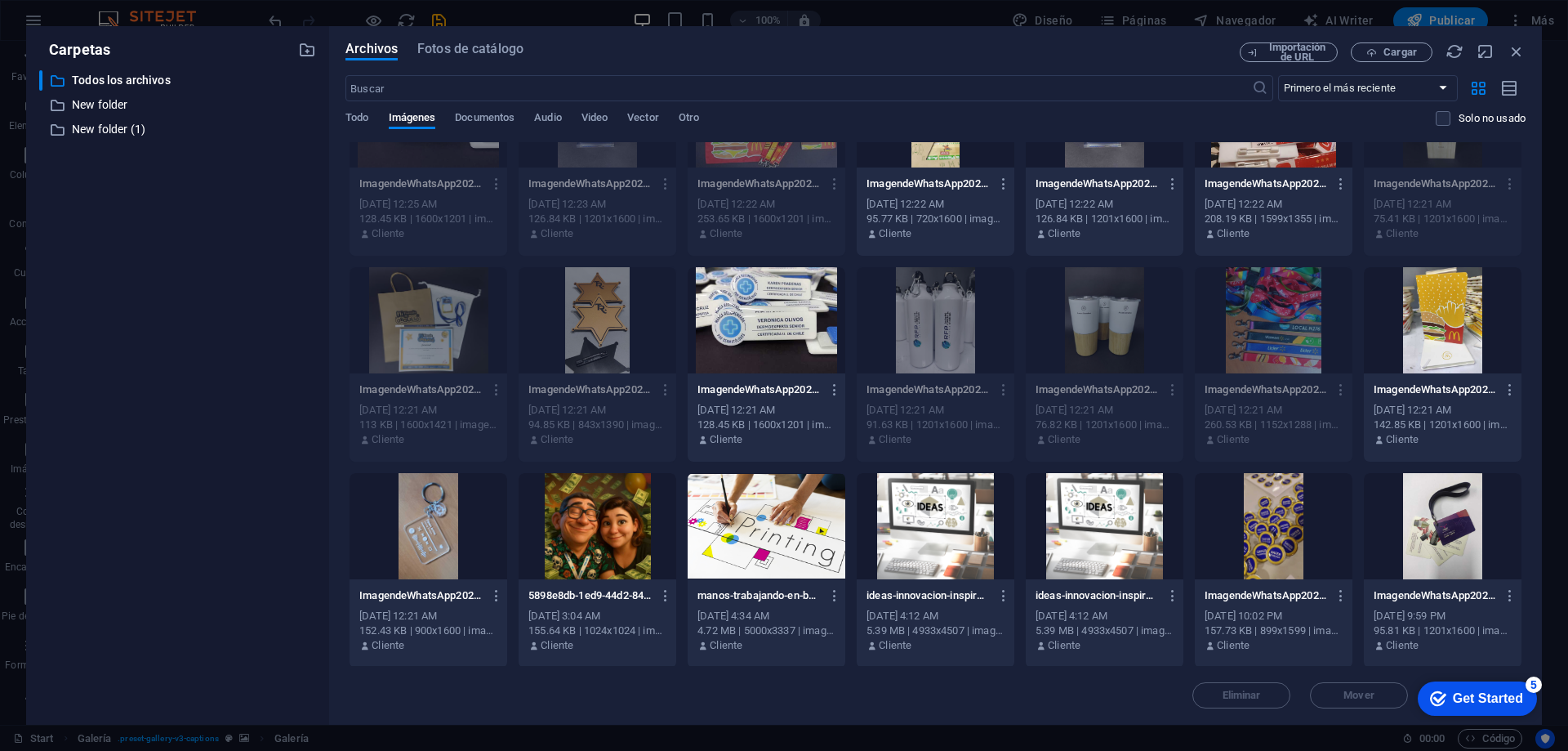
click at [422, 534] on div at bounding box center [428, 526] width 158 height 106
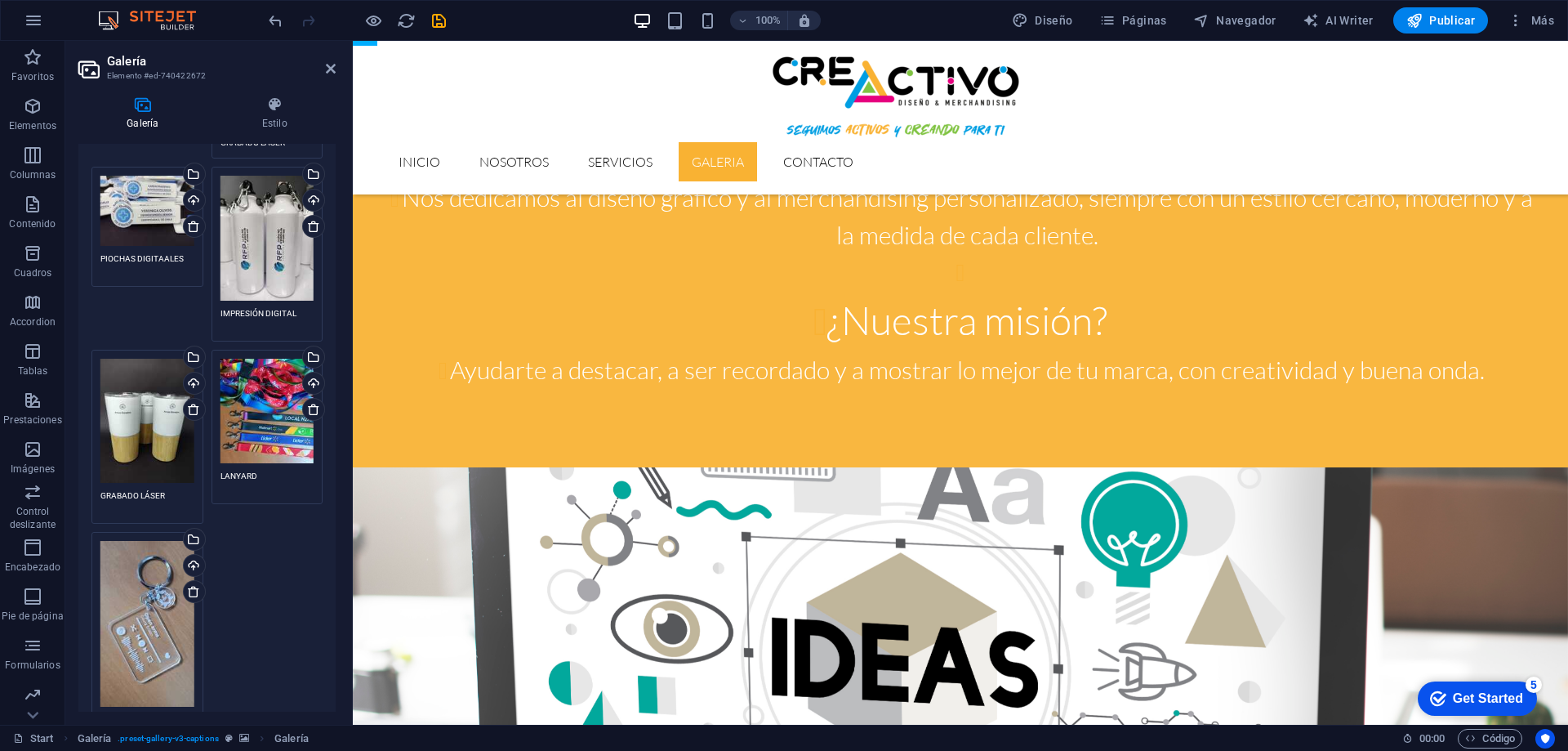
scroll to position [899, 0]
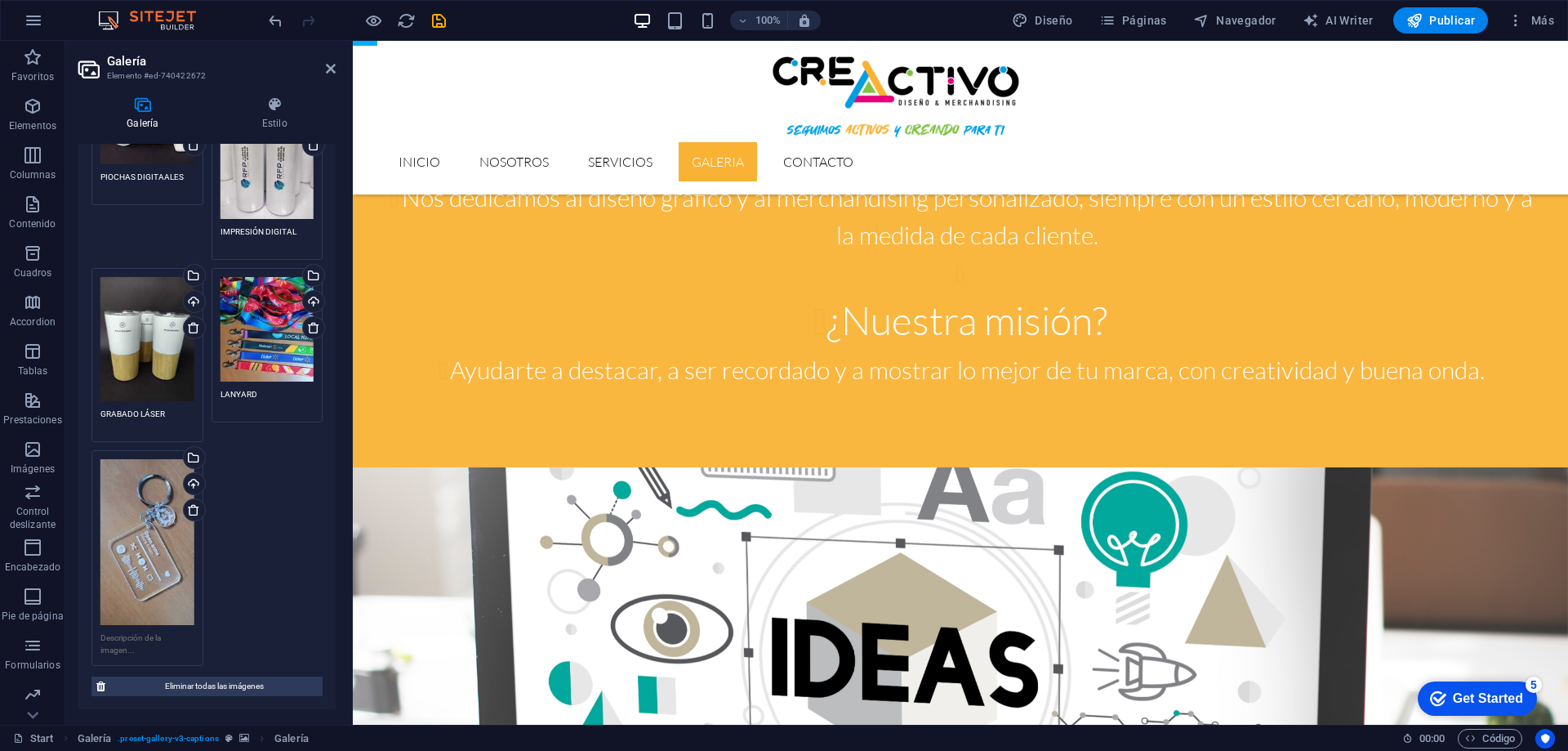
click at [135, 631] on textarea at bounding box center [147, 643] width 94 height 24
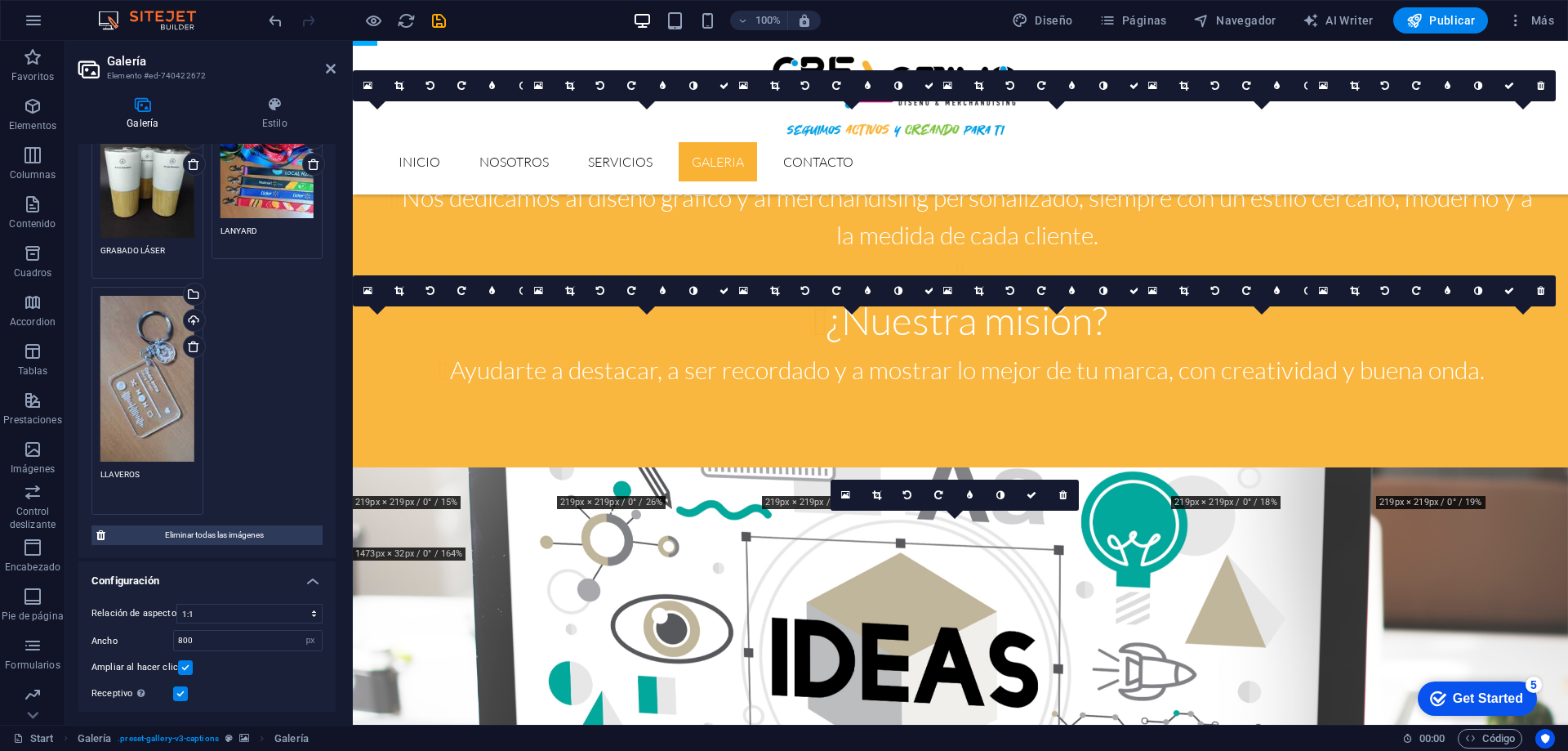
scroll to position [1133, 0]
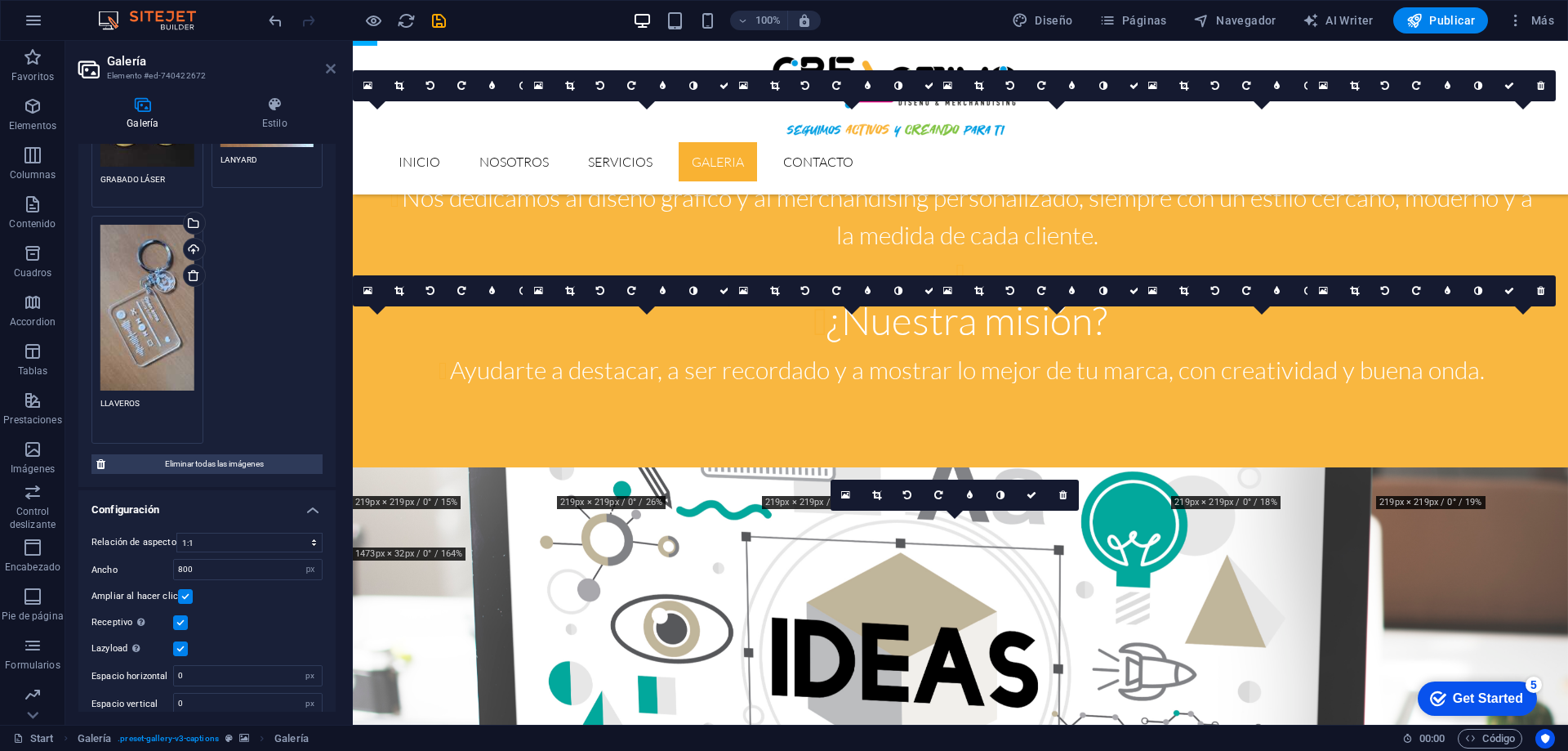
type textarea "LLAVEROS"
click at [326, 72] on icon at bounding box center [331, 69] width 10 height 13
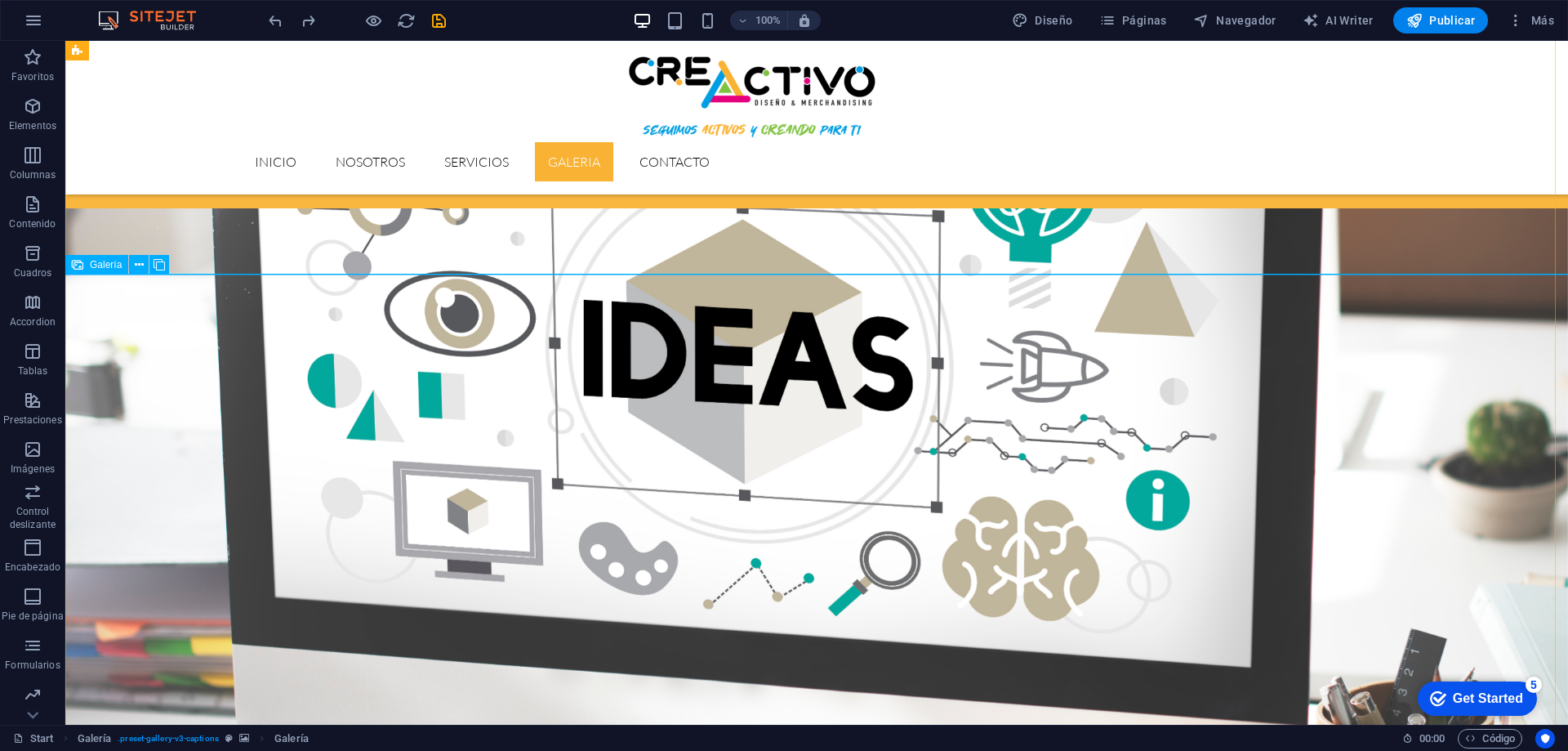
scroll to position [2658, 0]
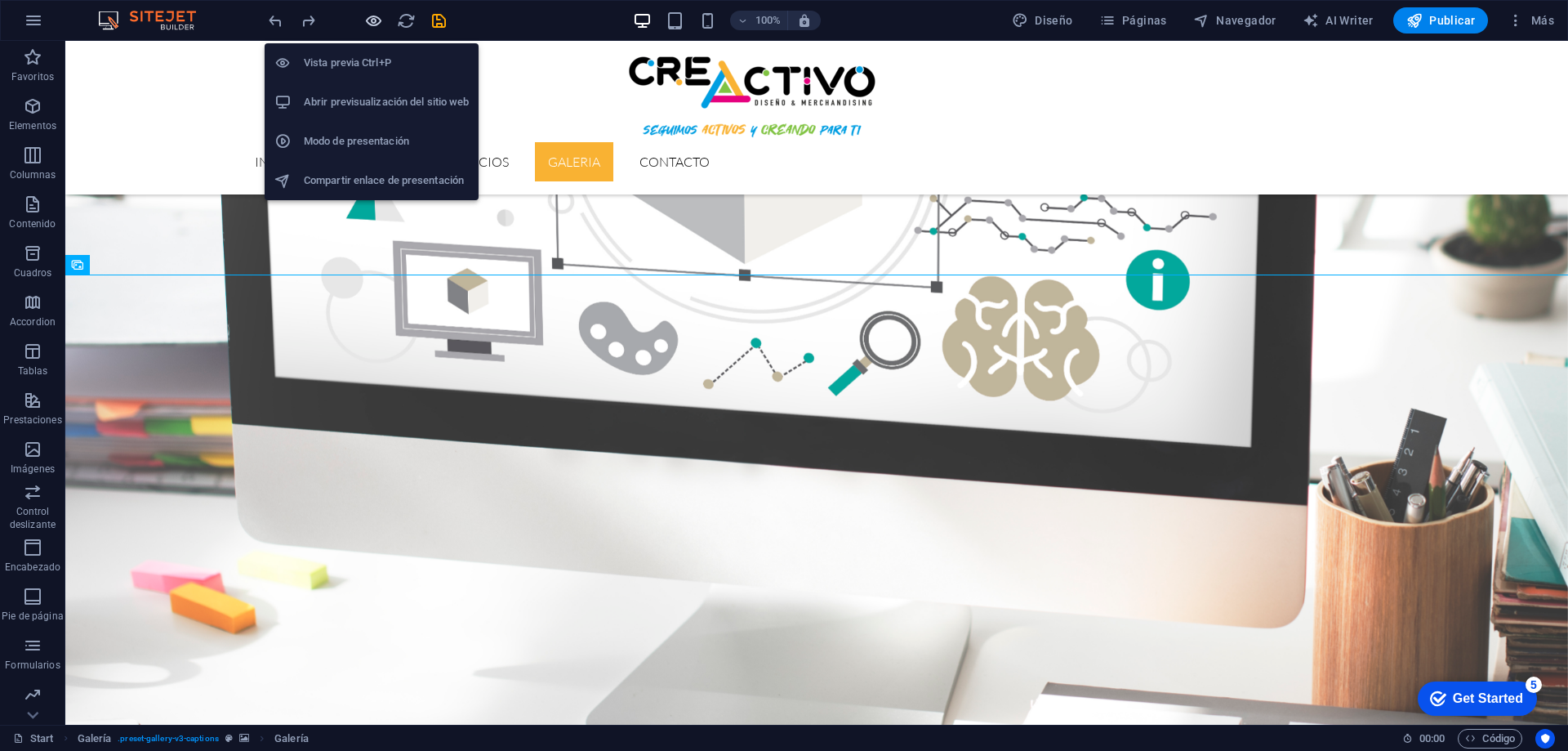
click at [374, 19] on icon "button" at bounding box center [374, 21] width 18 height 18
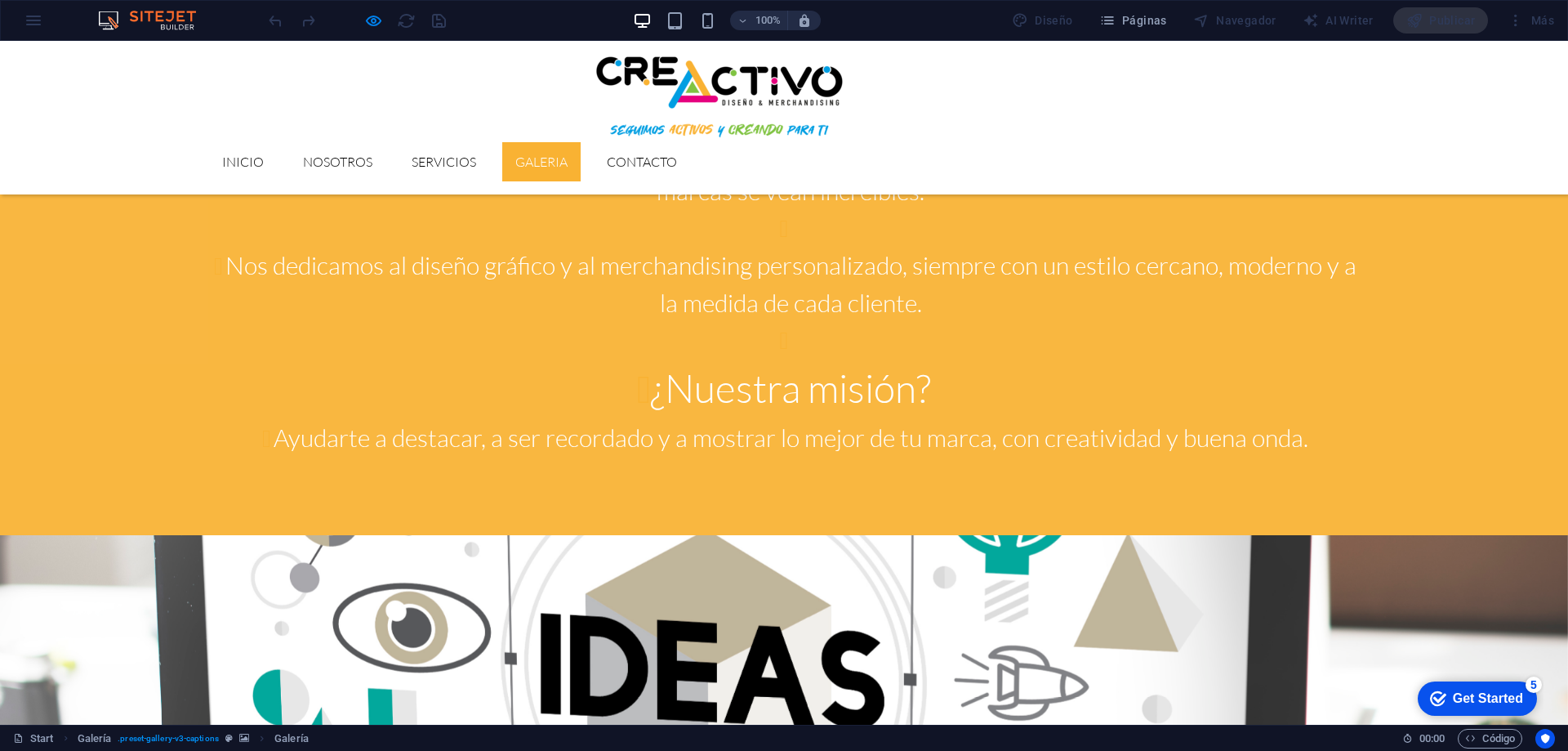
scroll to position [2086, 0]
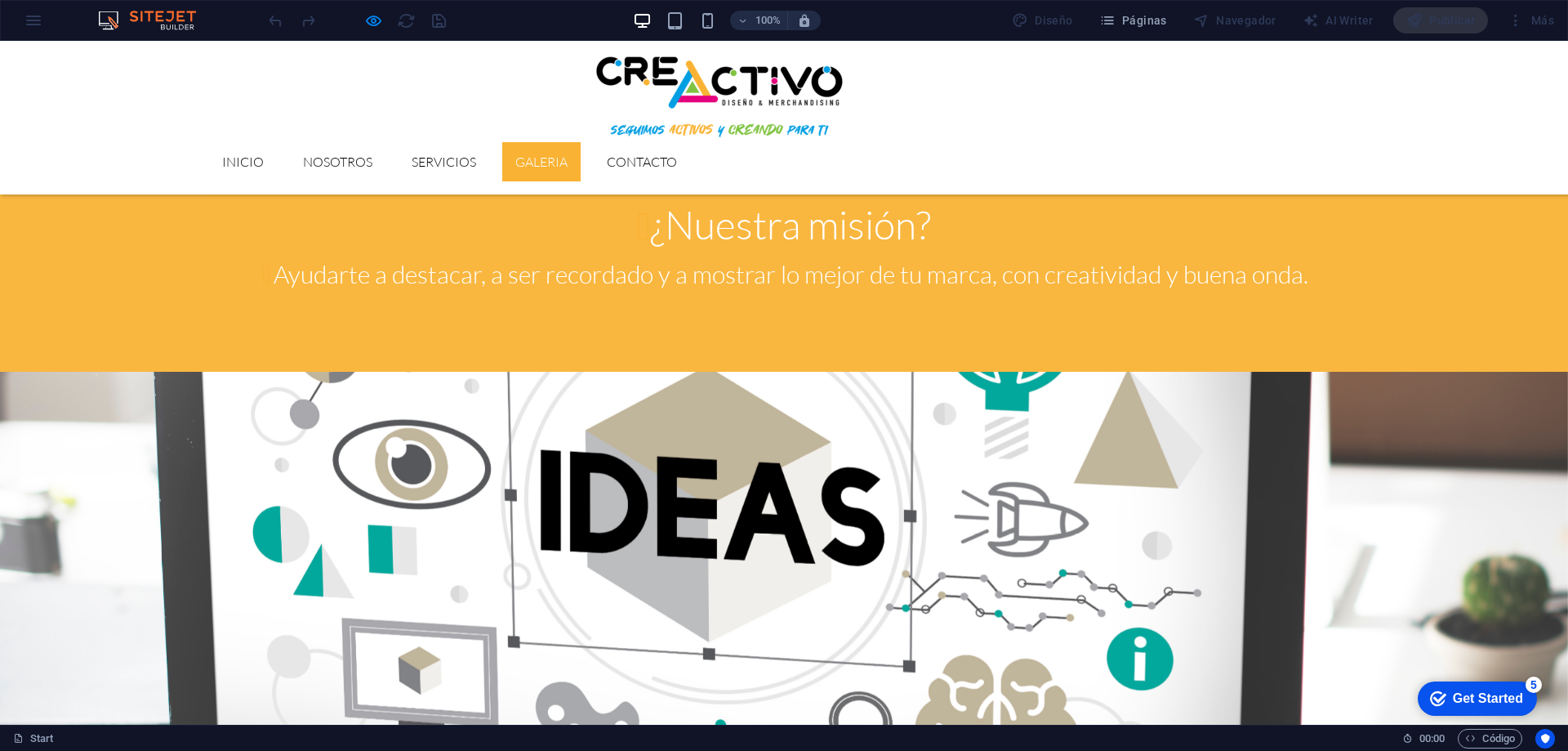
scroll to position [2413, 0]
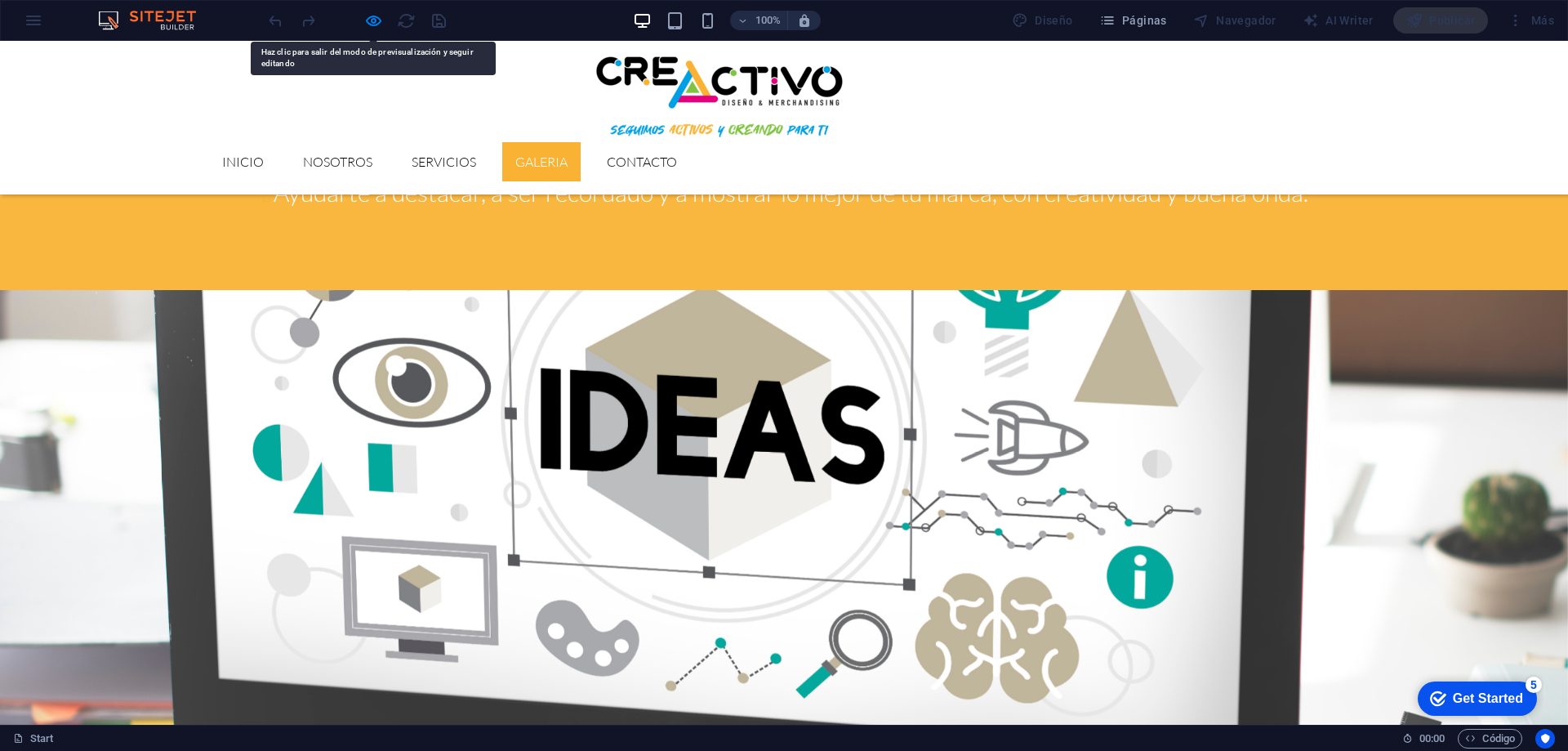
drag, startPoint x: 244, startPoint y: 590, endPoint x: 213, endPoint y: 616, distance: 40.5
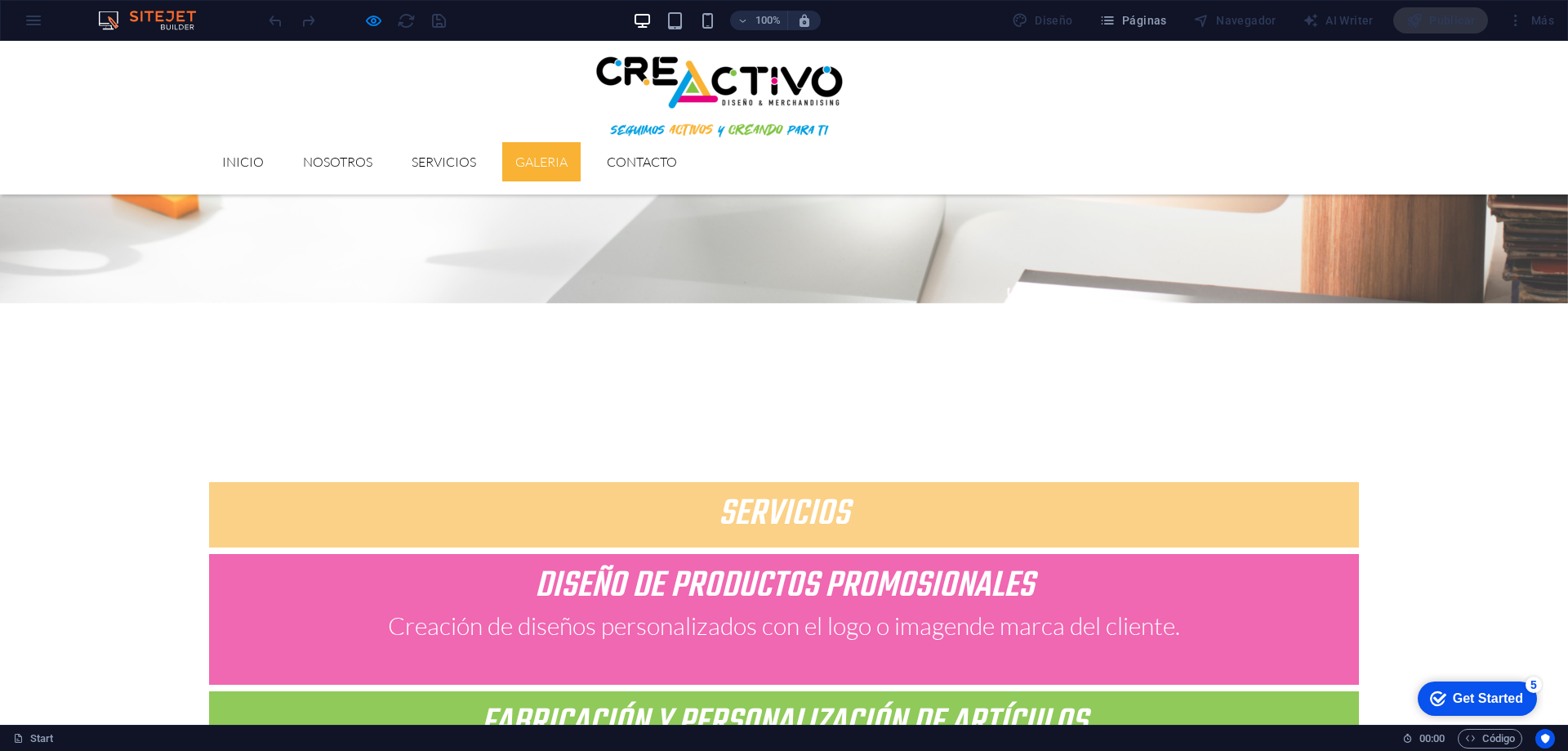
scroll to position [2757, 0]
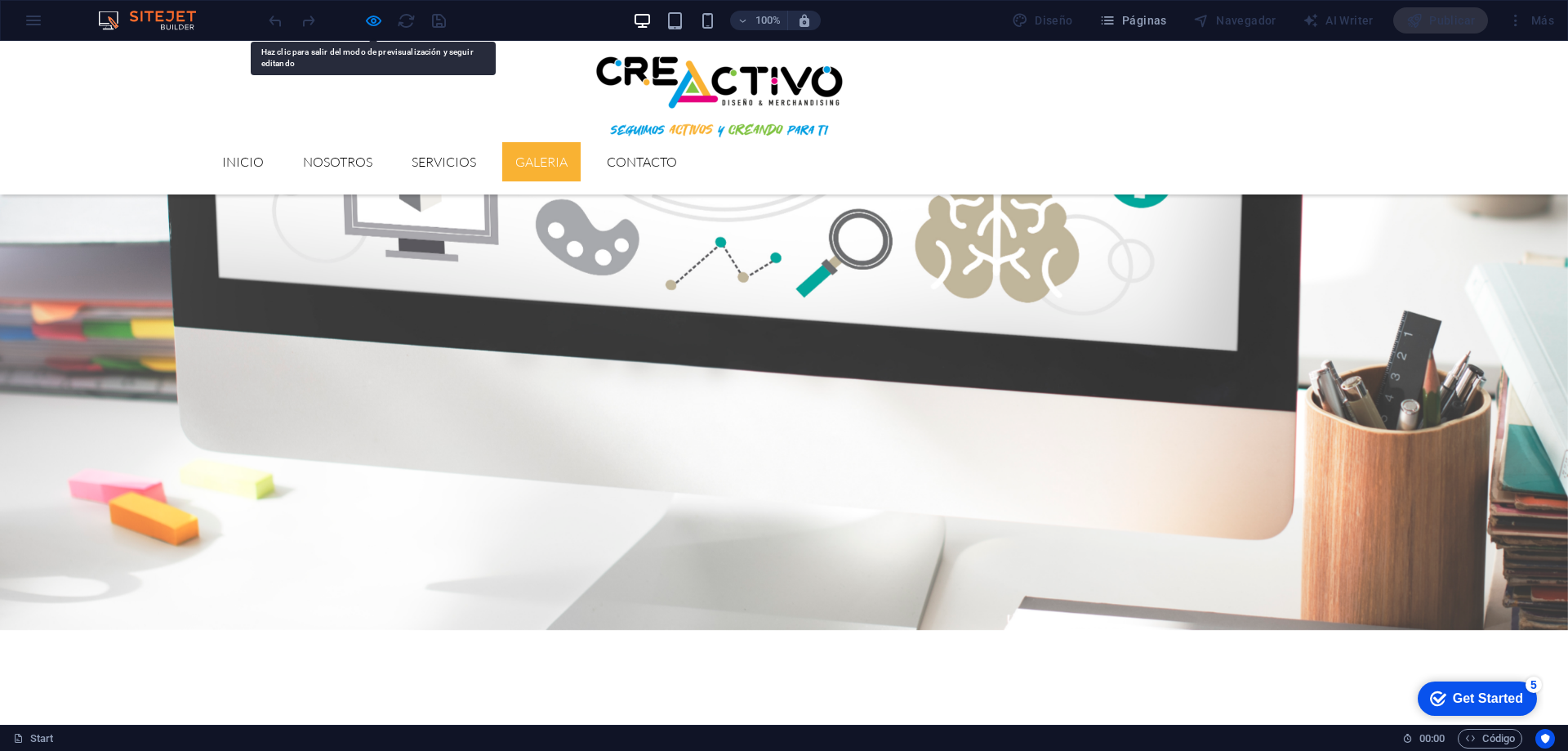
drag, startPoint x: 290, startPoint y: 279, endPoint x: 245, endPoint y: 286, distance: 45.5
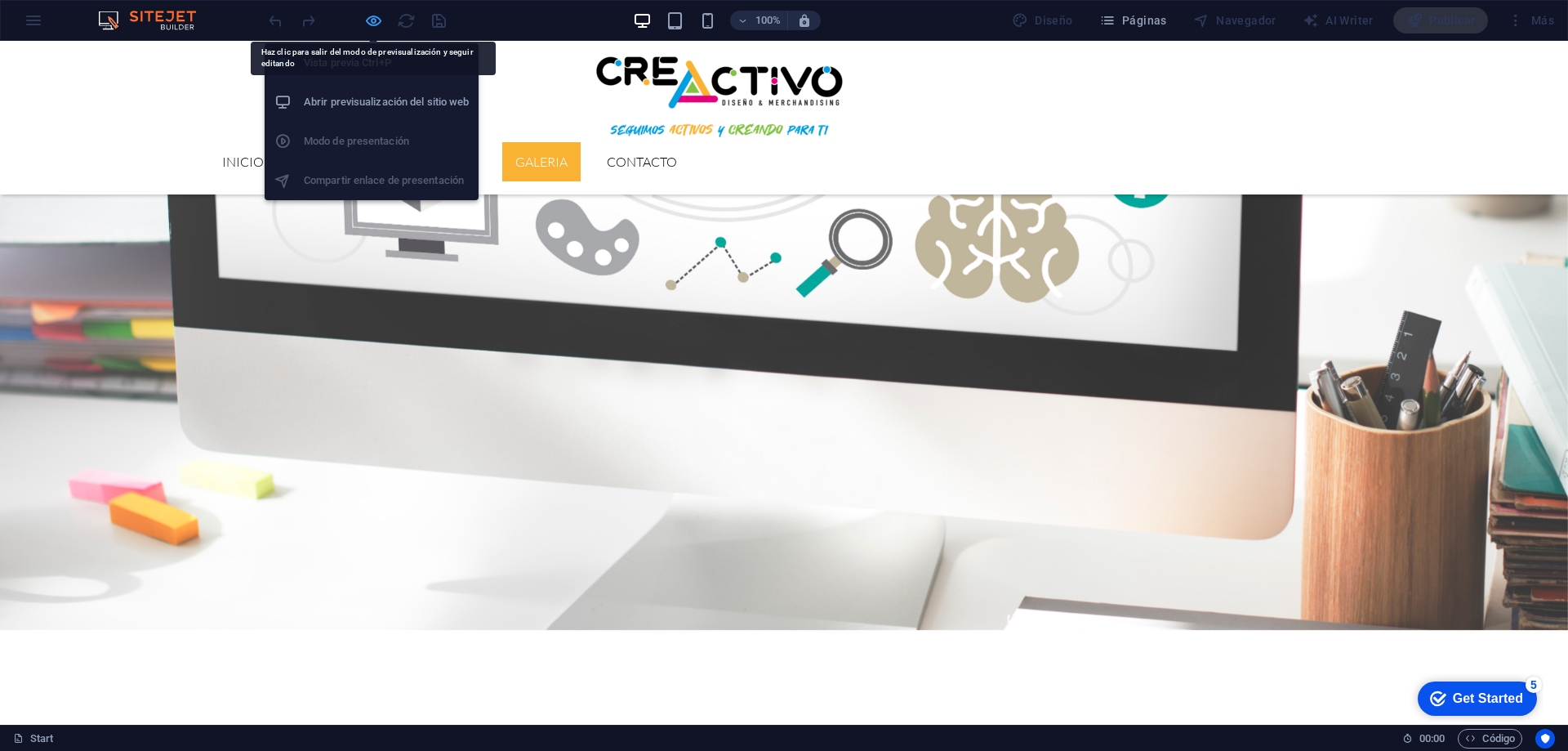
click at [372, 18] on icon "button" at bounding box center [374, 21] width 18 height 18
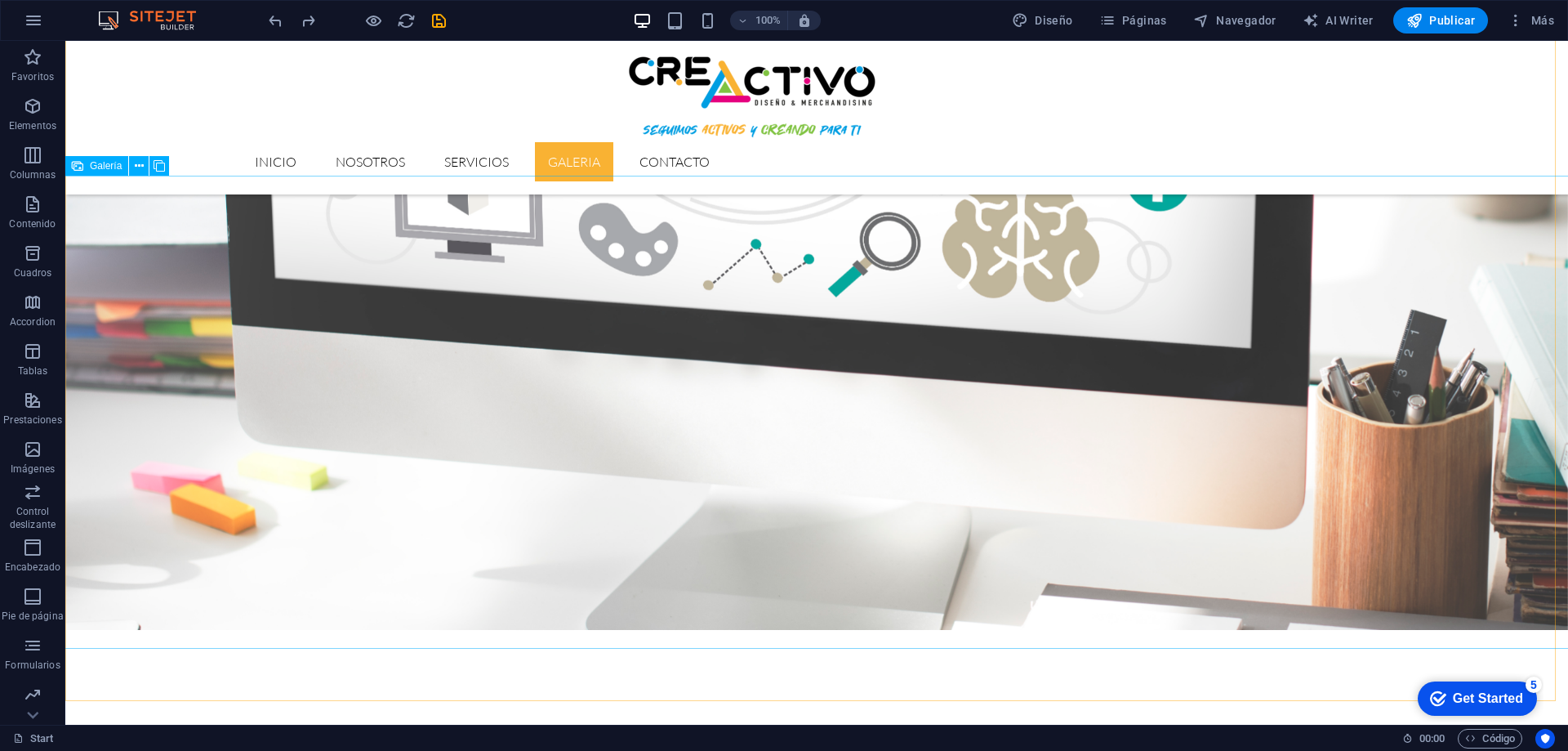
click at [111, 170] on span "Galería" at bounding box center [105, 166] width 32 height 10
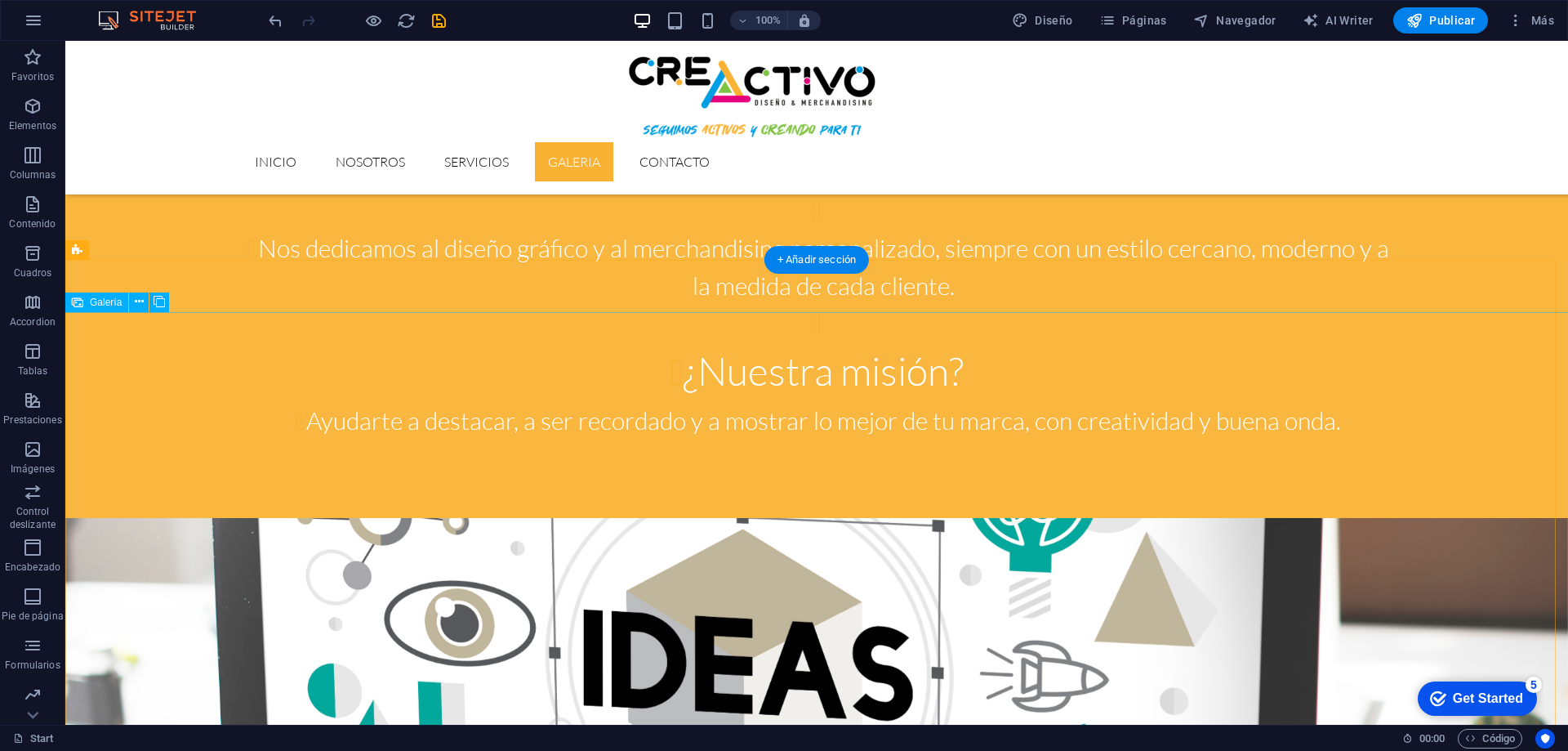
scroll to position [2021, 0]
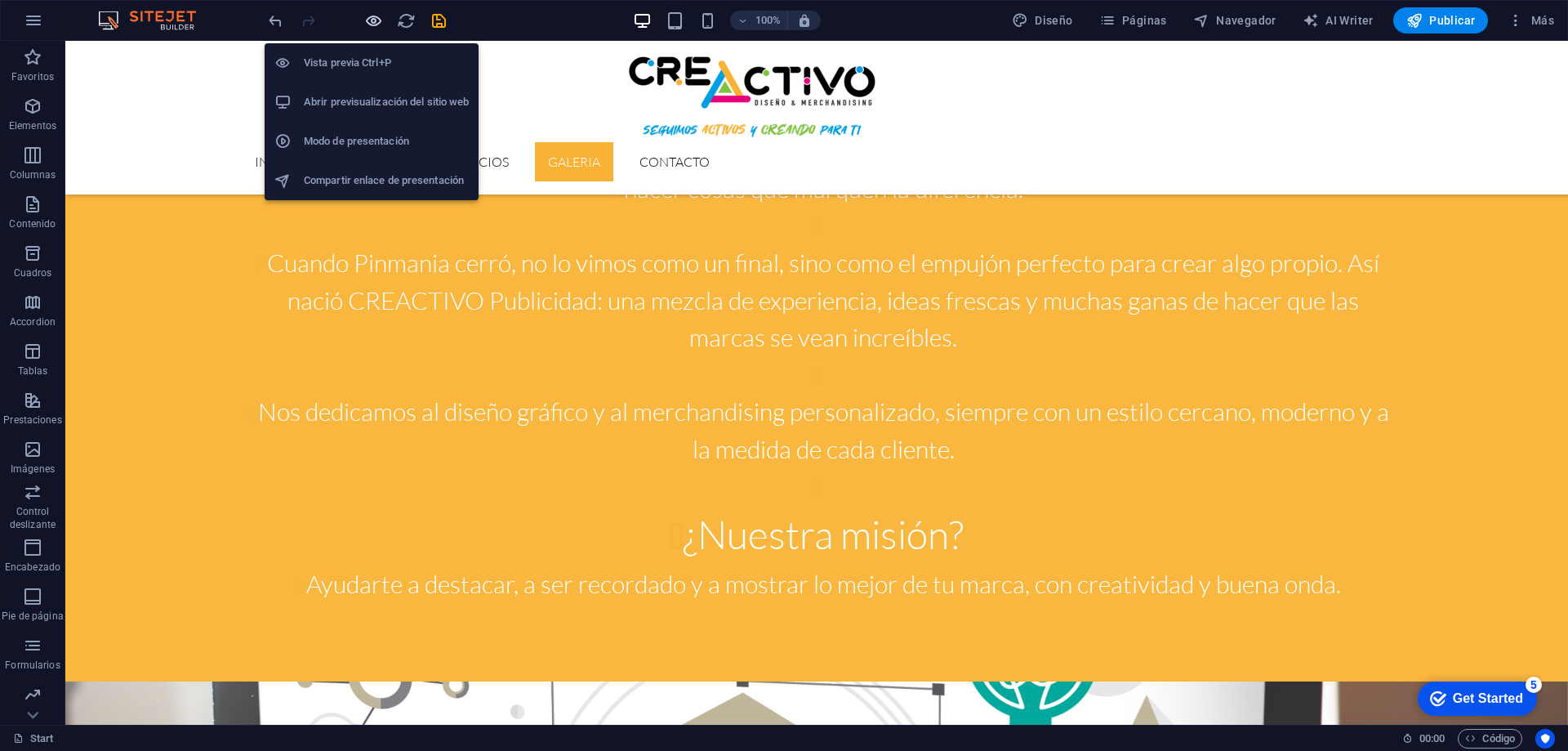
click at [371, 20] on icon "button" at bounding box center [374, 21] width 18 height 18
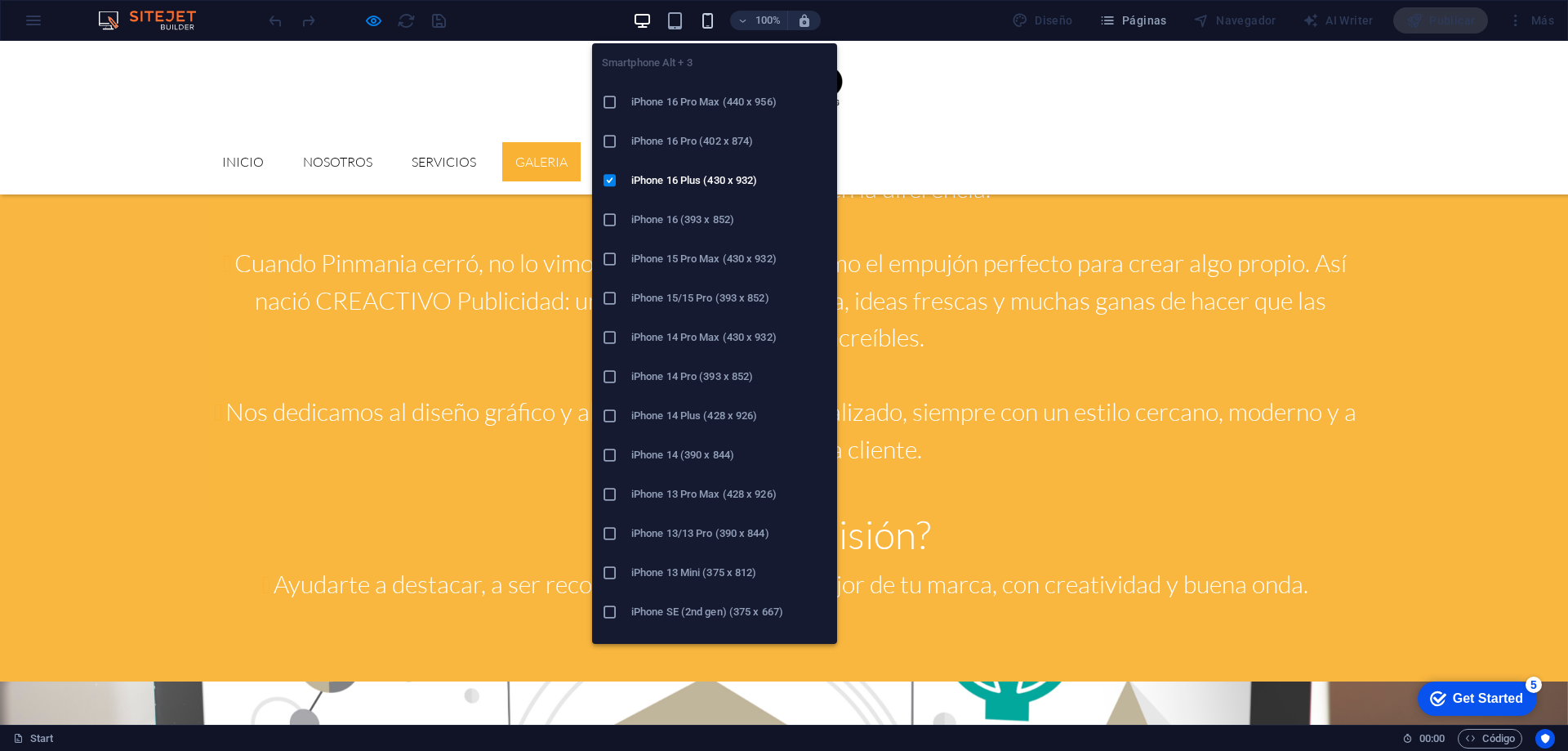
click at [707, 18] on icon "button" at bounding box center [707, 21] width 18 height 18
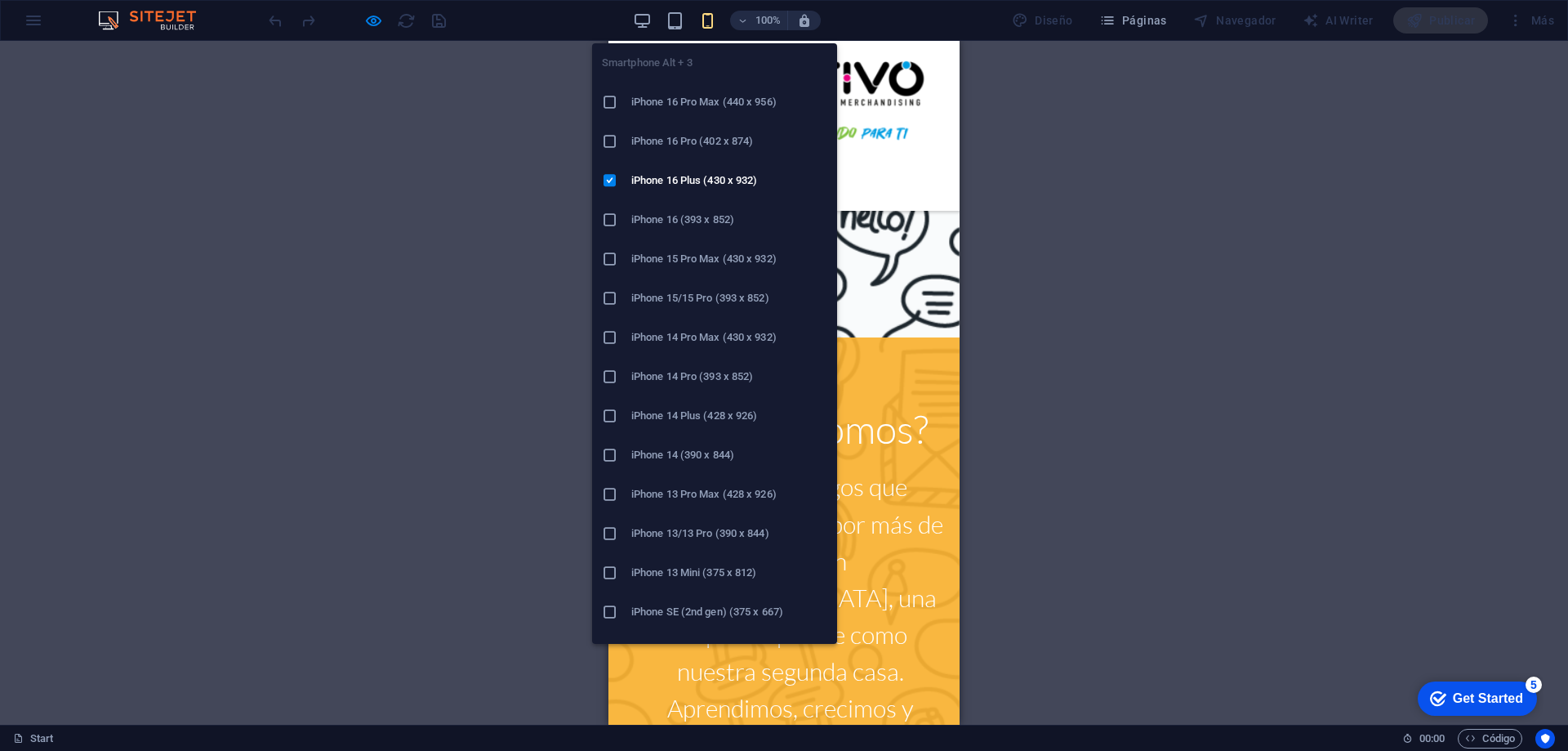
scroll to position [2056, 0]
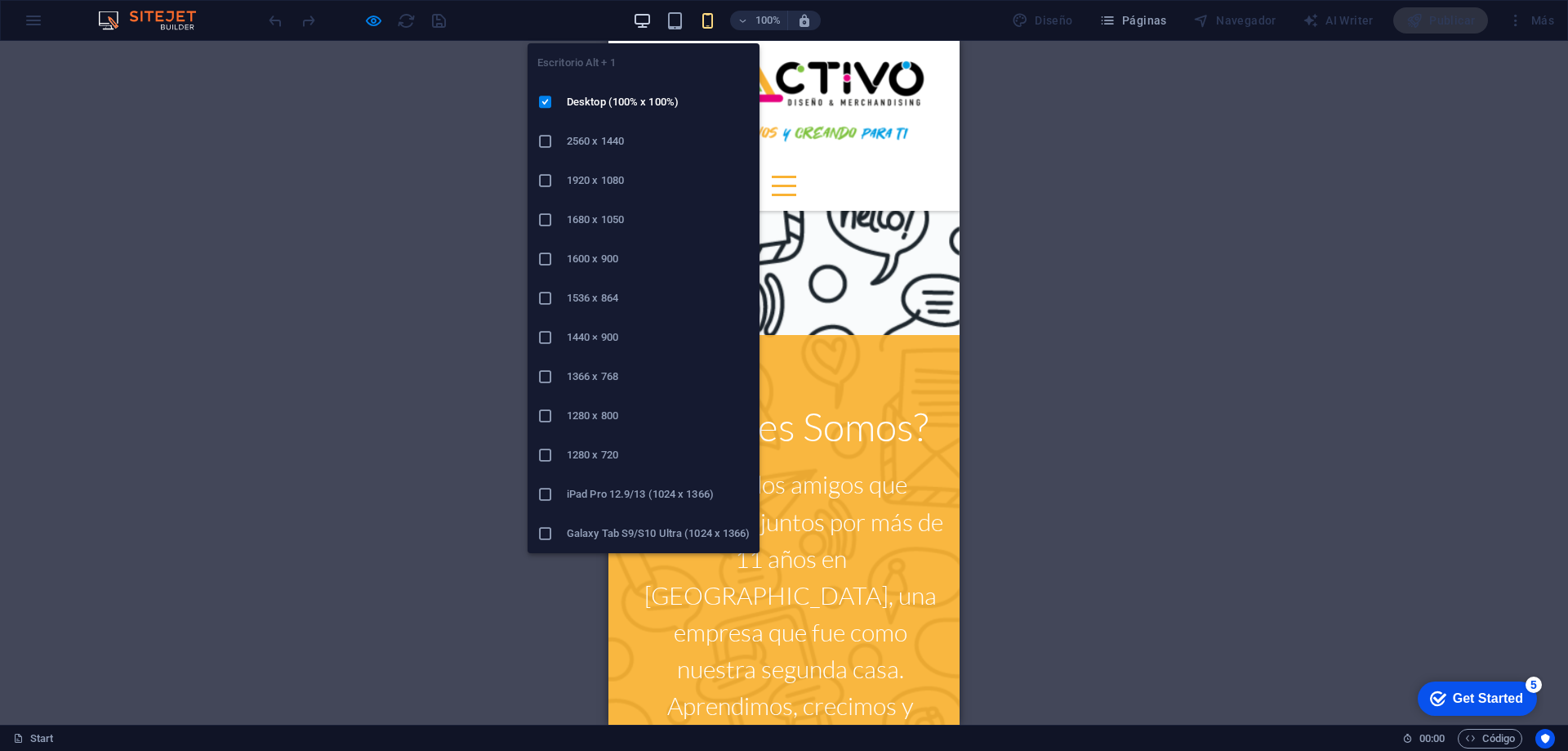
click at [642, 18] on icon "button" at bounding box center [642, 21] width 18 height 18
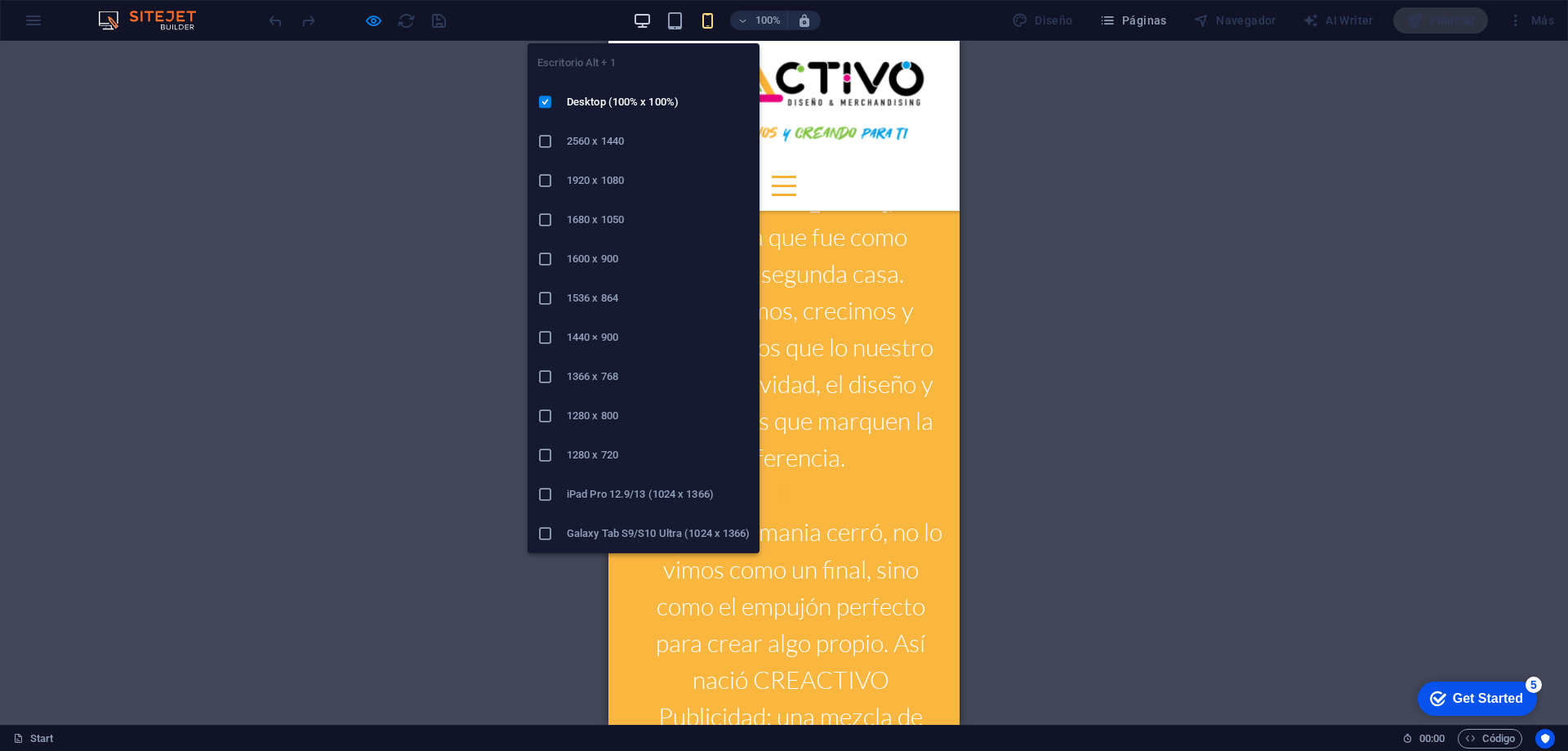
scroll to position [2031, 0]
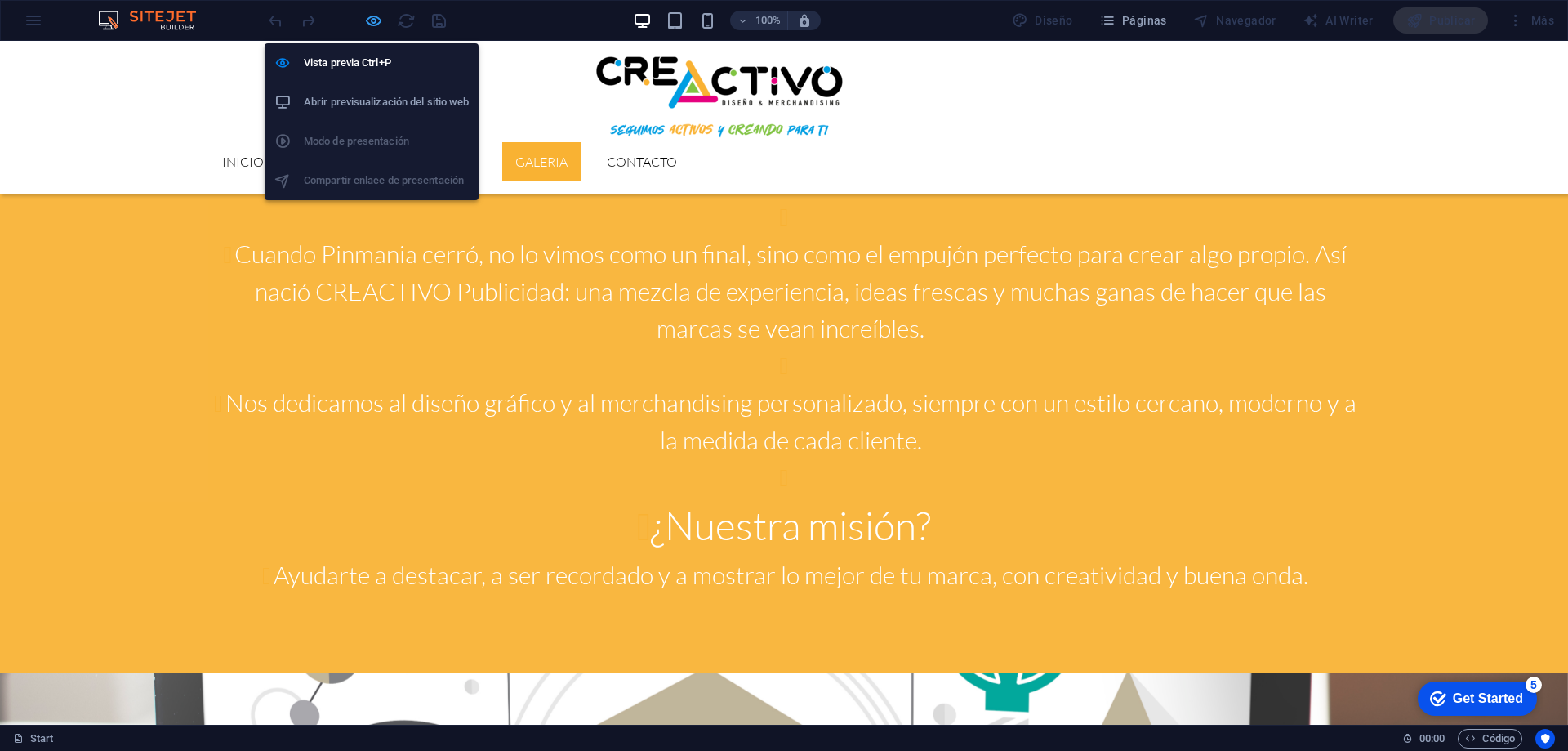
click at [369, 16] on icon "button" at bounding box center [374, 21] width 18 height 18
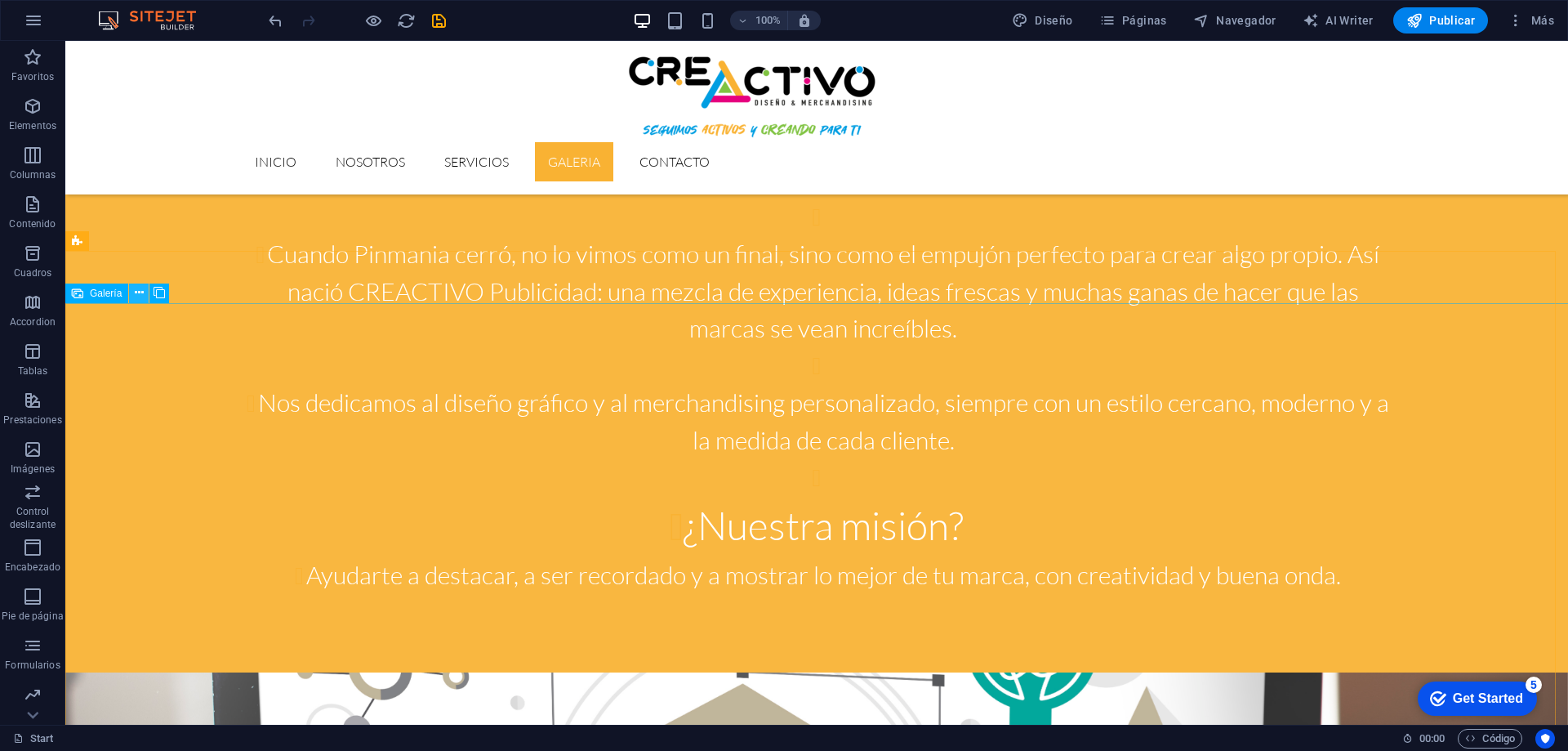
click at [140, 293] on icon at bounding box center [139, 293] width 9 height 18
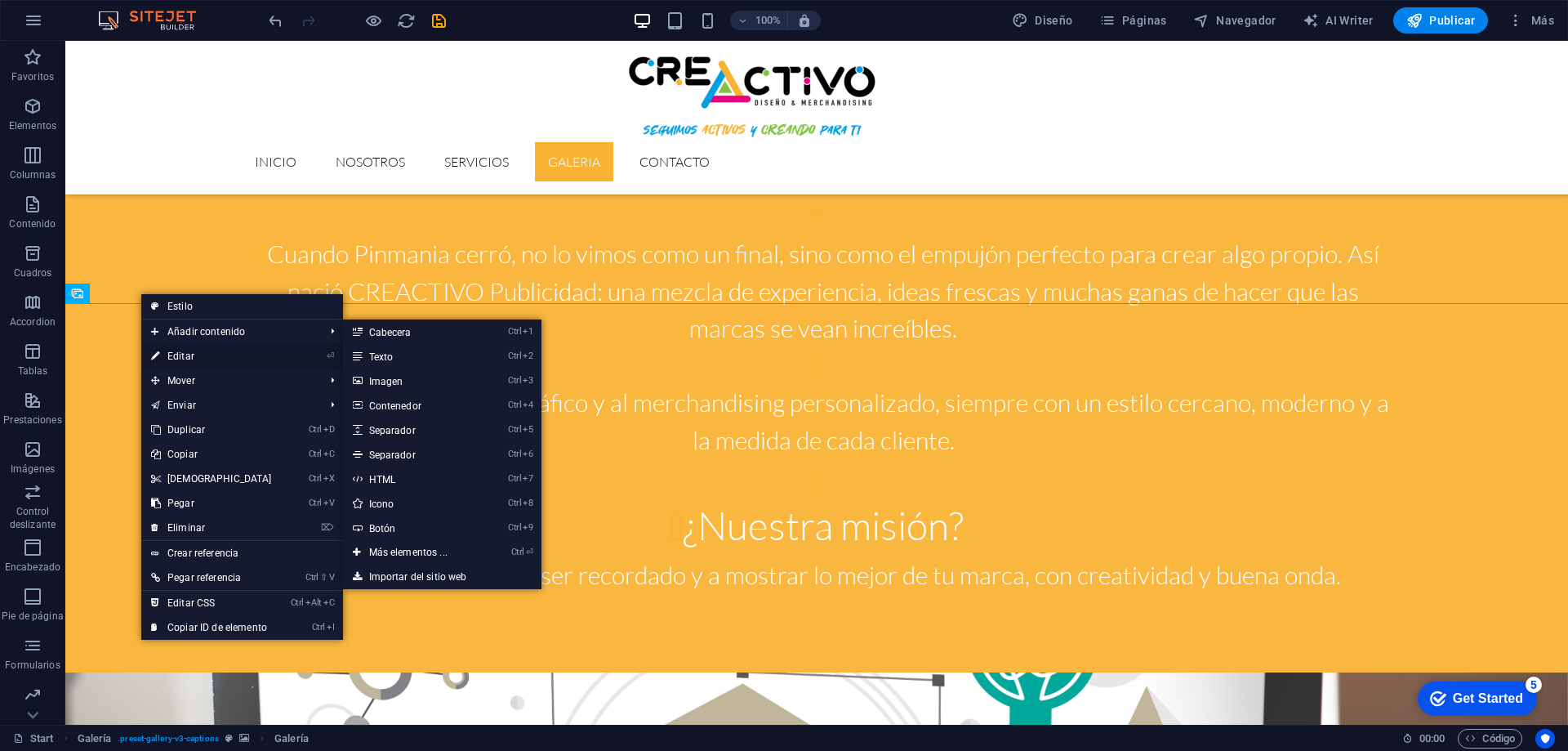
click at [174, 355] on link "⏎ Editar" at bounding box center [211, 355] width 140 height 24
select select "4"
select select "px"
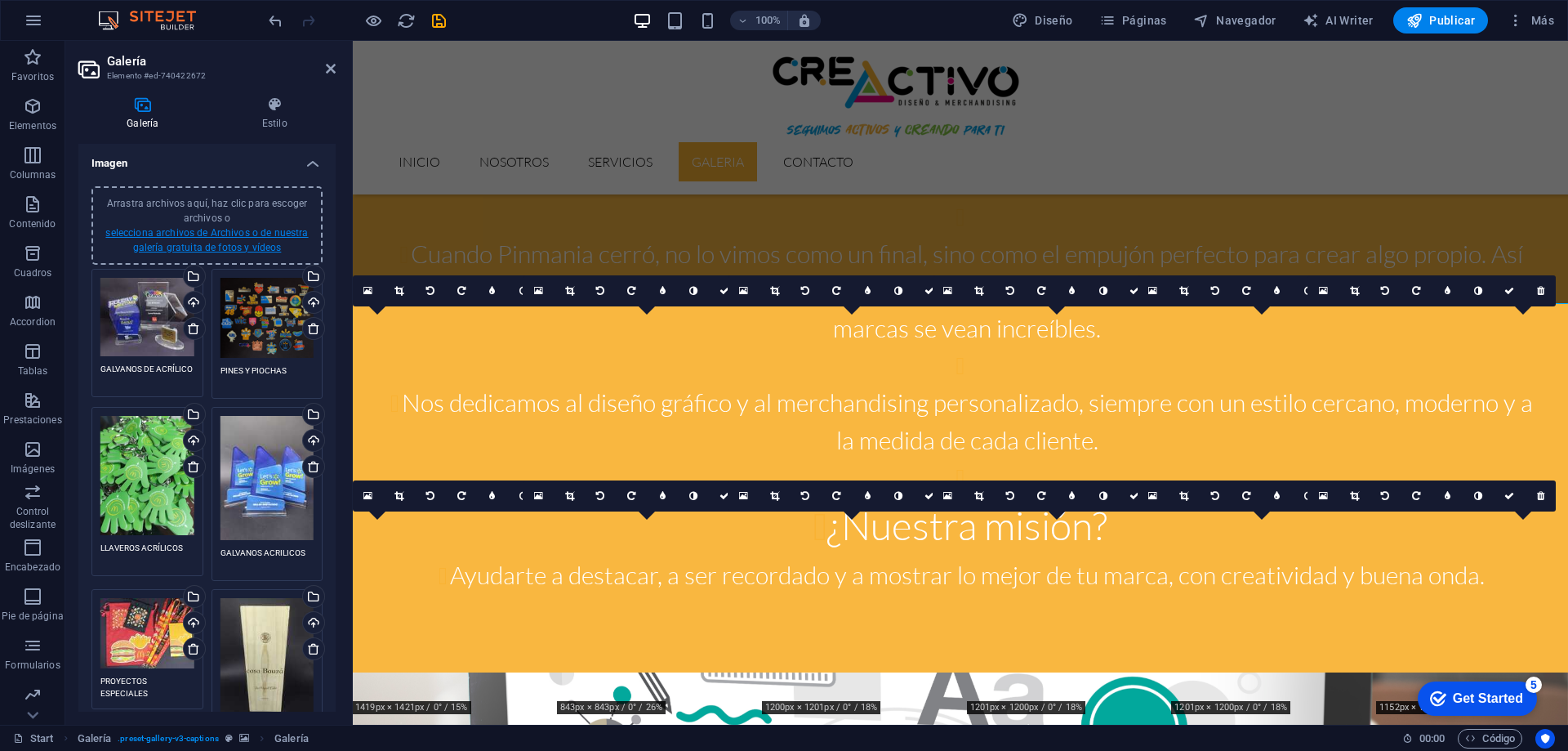
click at [229, 249] on link "selecciona archivos de Archivos o de nuestra galería gratuita de fotos y vídeos" at bounding box center [206, 240] width 202 height 26
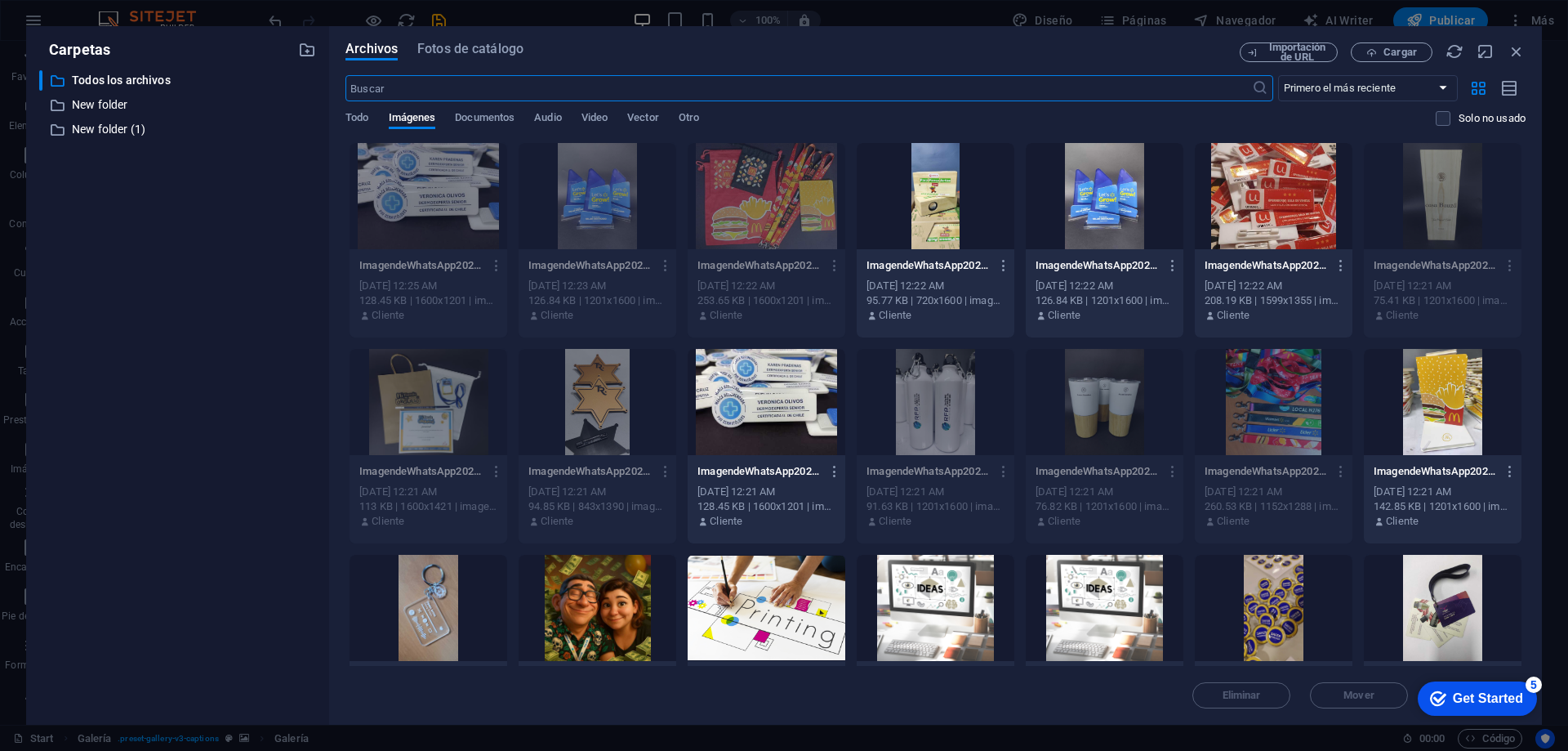
click at [1428, 593] on div at bounding box center [1443, 607] width 158 height 106
click at [1428, 593] on div "1" at bounding box center [1443, 607] width 158 height 106
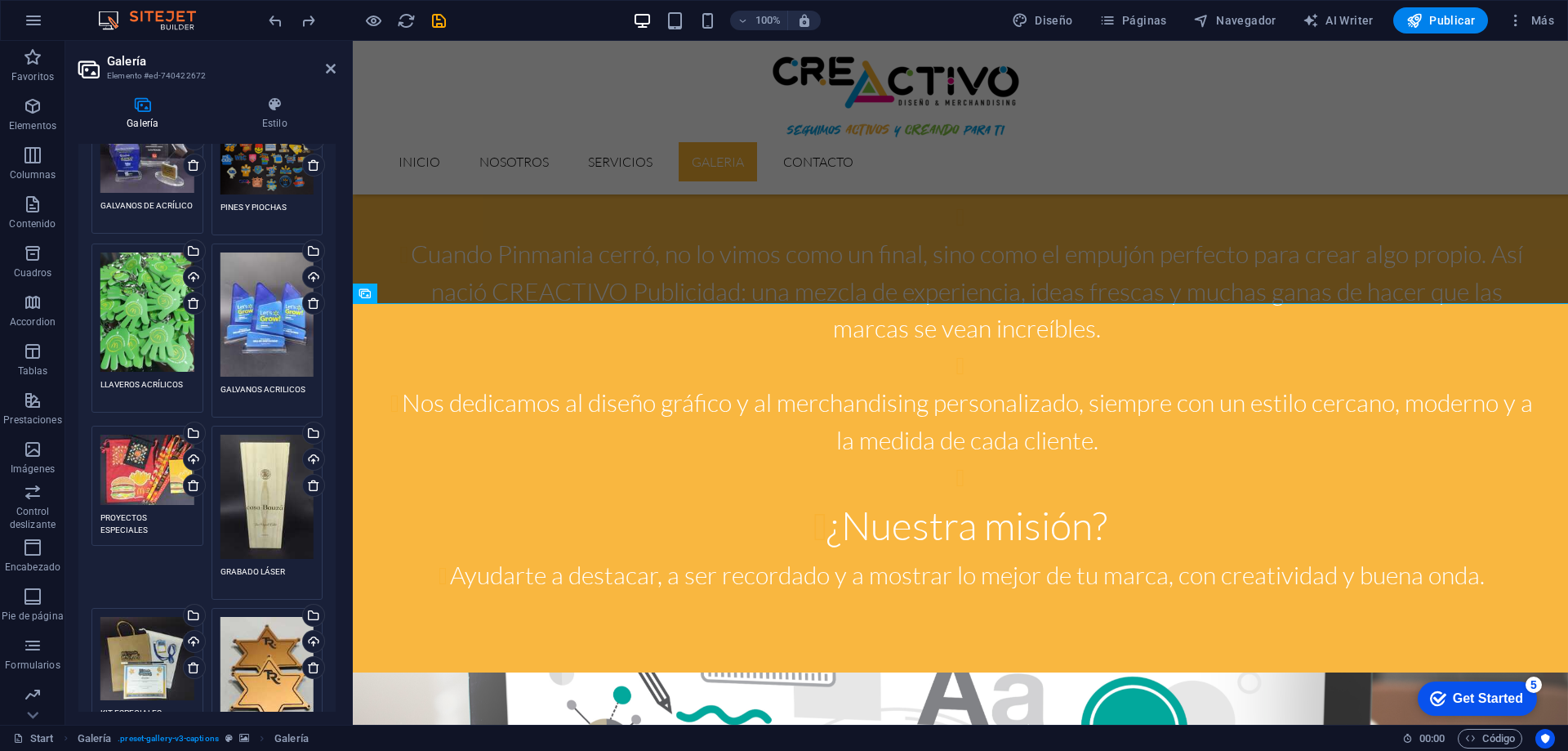
scroll to position [0, 0]
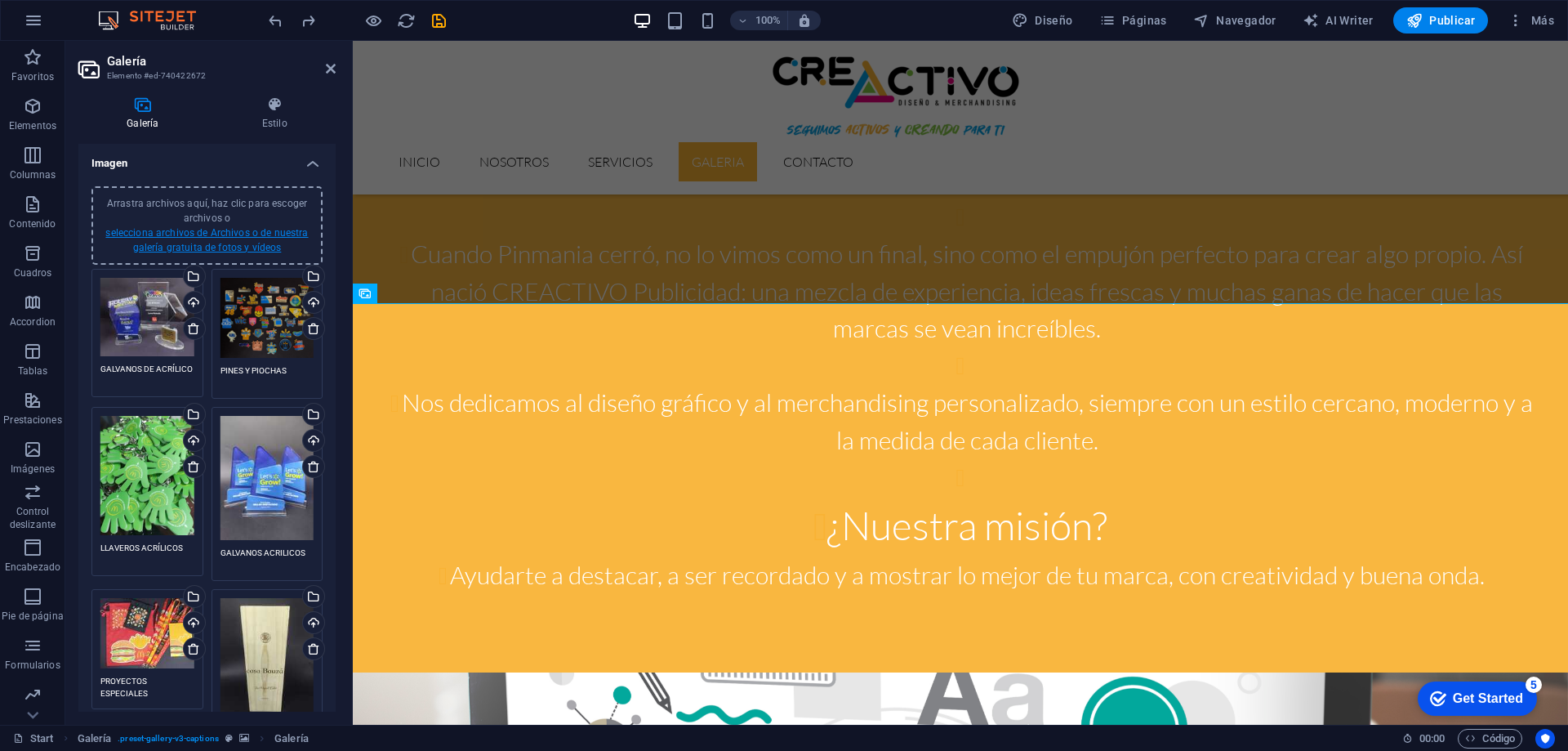
click at [252, 232] on link "selecciona archivos de Archivos o de nuestra galería gratuita de fotos y vídeos" at bounding box center [206, 240] width 202 height 26
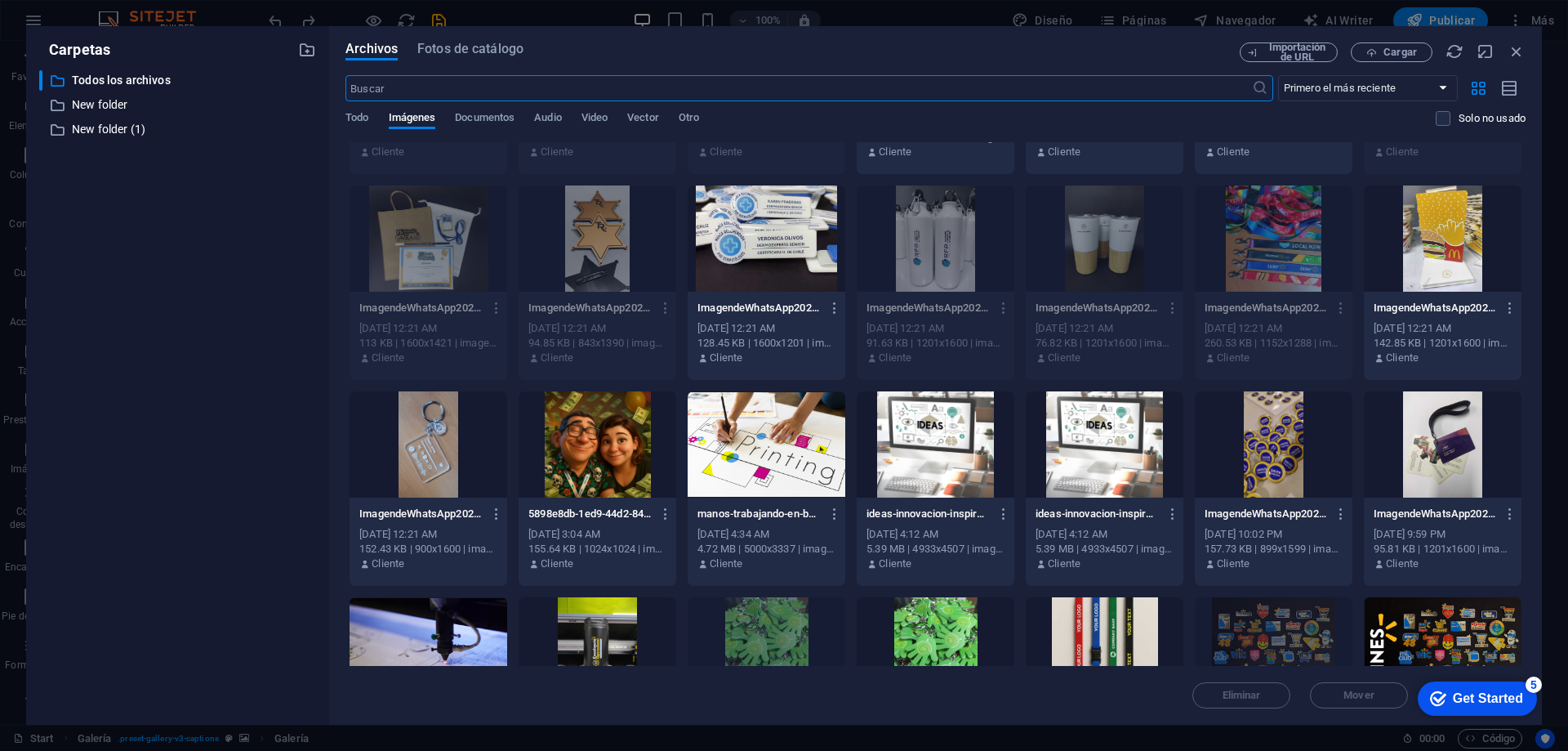
scroll to position [245, 0]
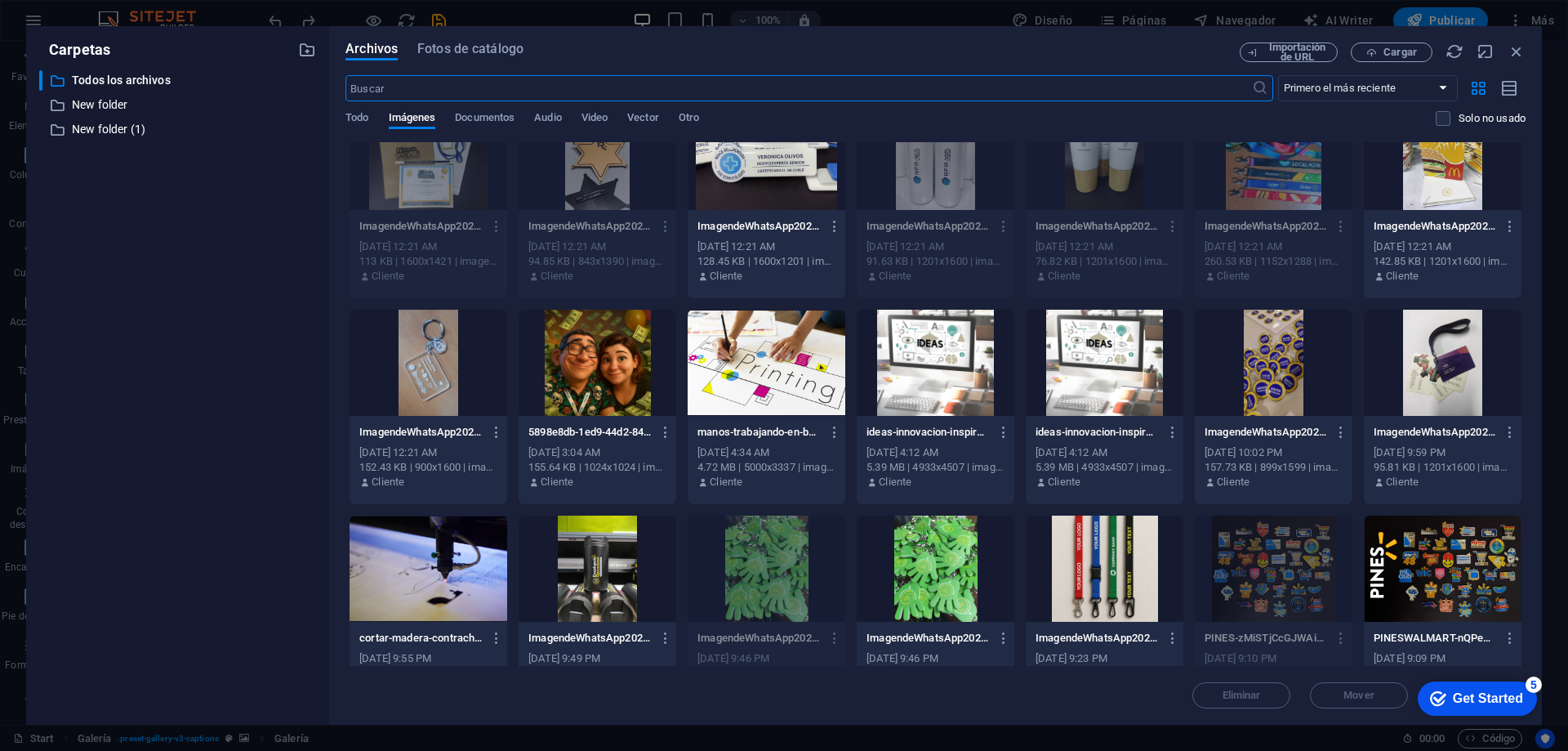
click at [428, 576] on div at bounding box center [428, 569] width 158 height 106
click at [466, 595] on div "1" at bounding box center [428, 569] width 158 height 106
click at [466, 595] on div at bounding box center [428, 569] width 158 height 106
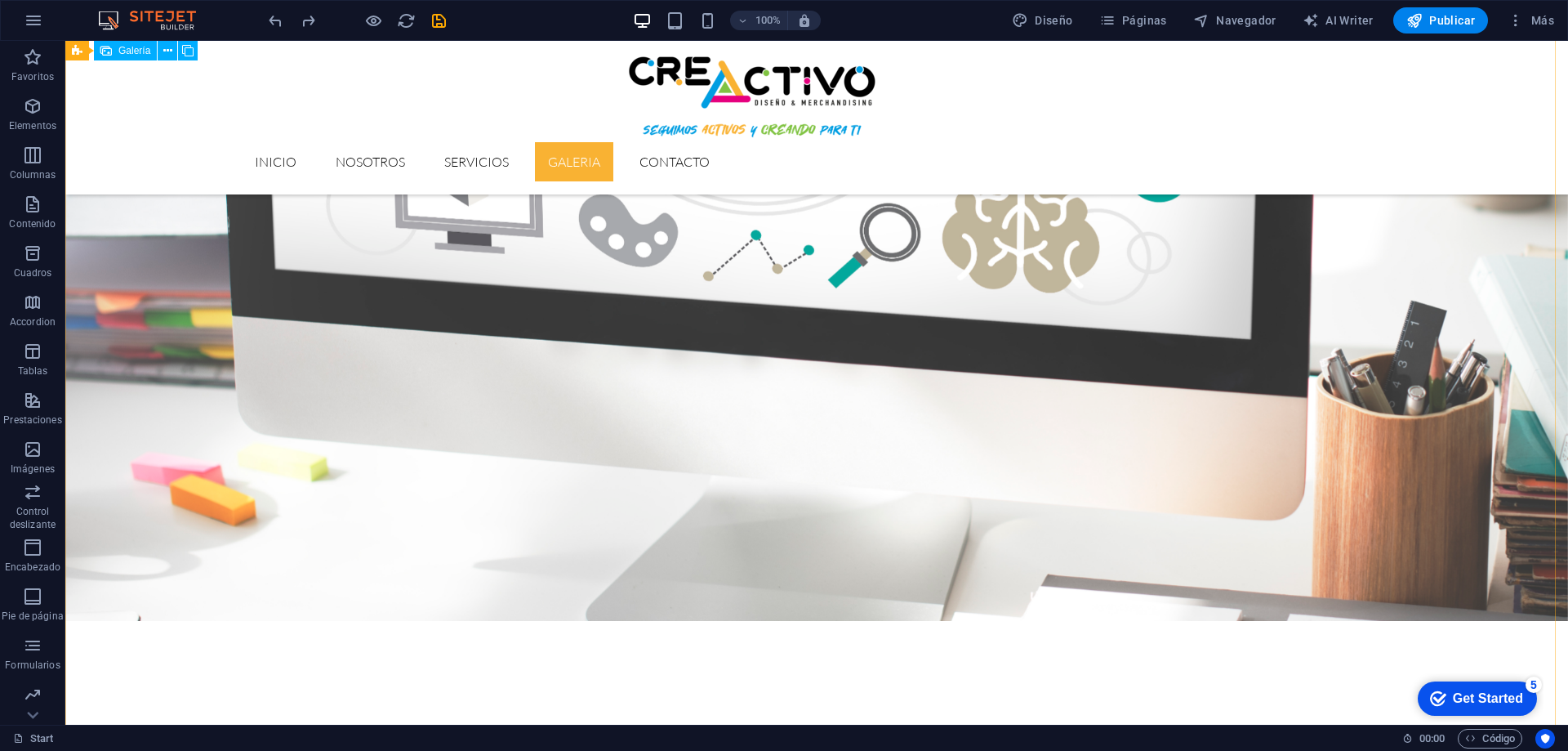
scroll to position [2439, 0]
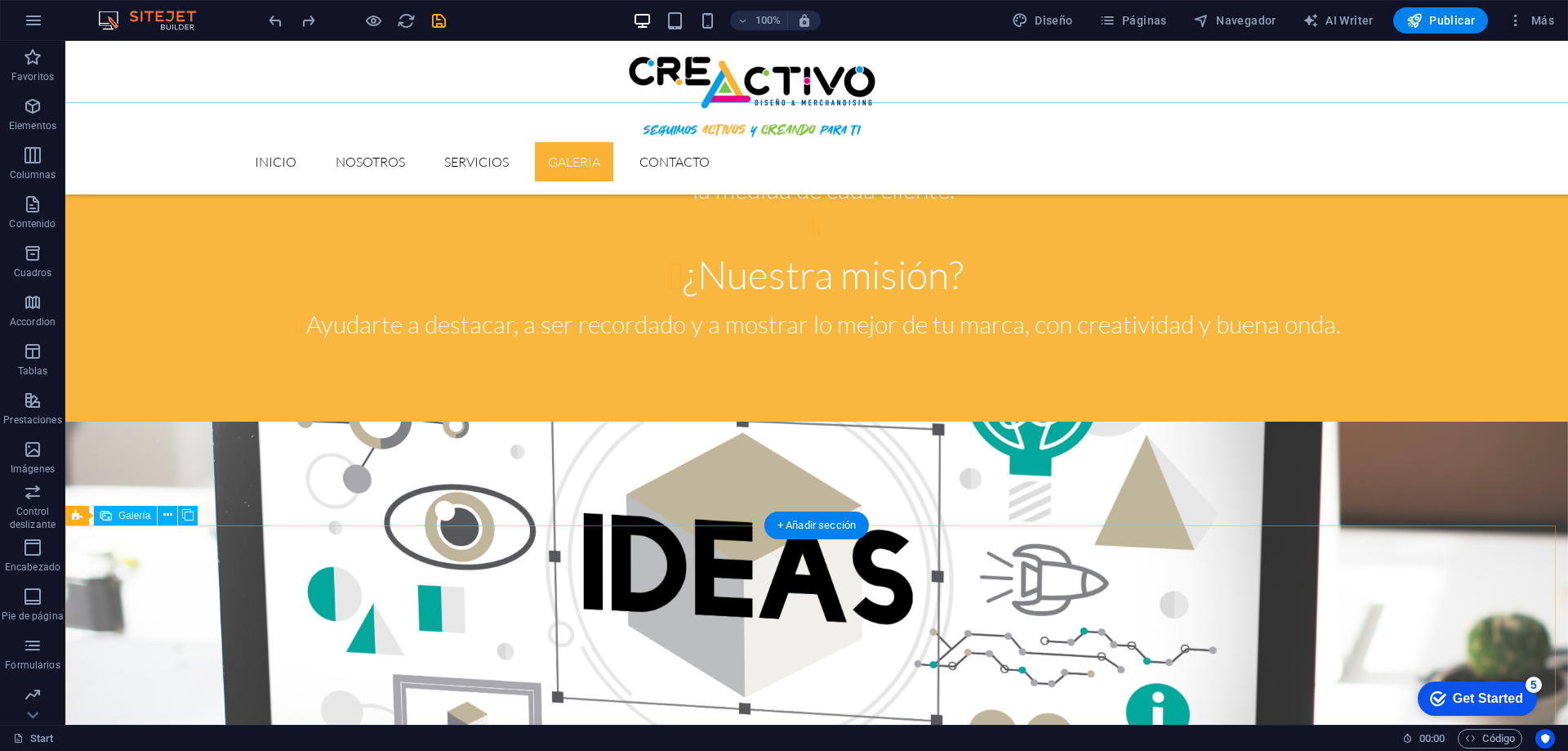
scroll to position [2486, 0]
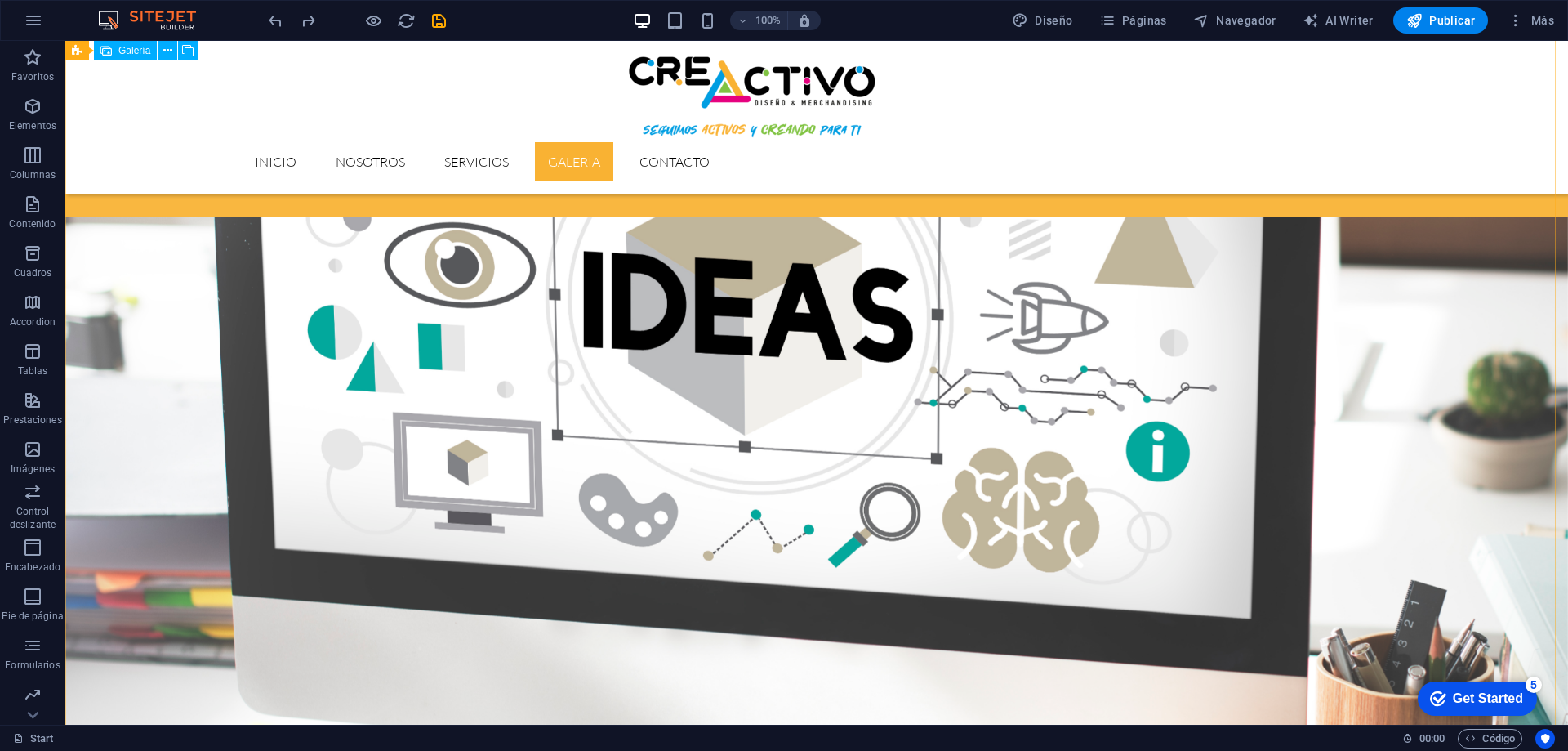
drag, startPoint x: 209, startPoint y: 258, endPoint x: 206, endPoint y: 481, distance: 223.0
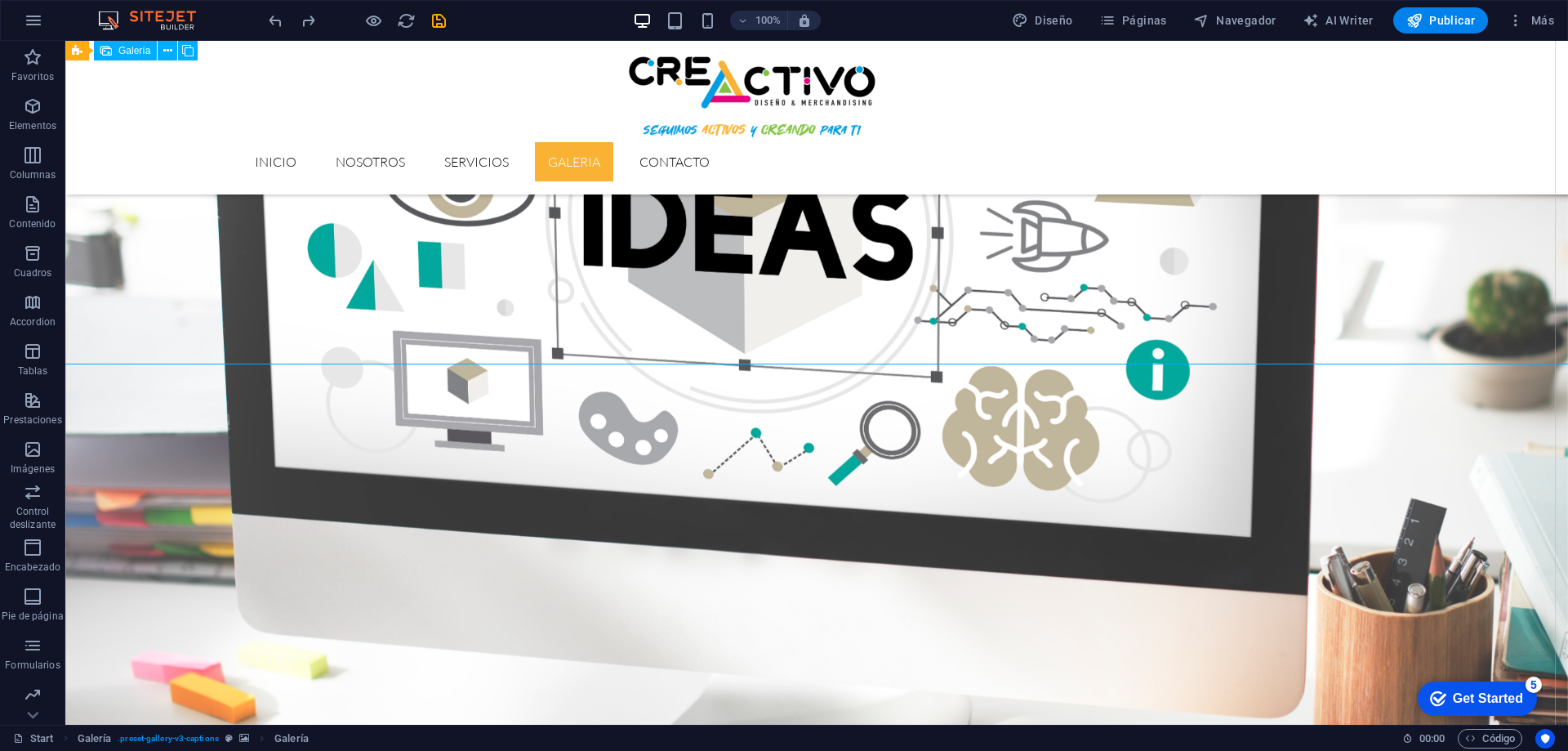
scroll to position [2731, 0]
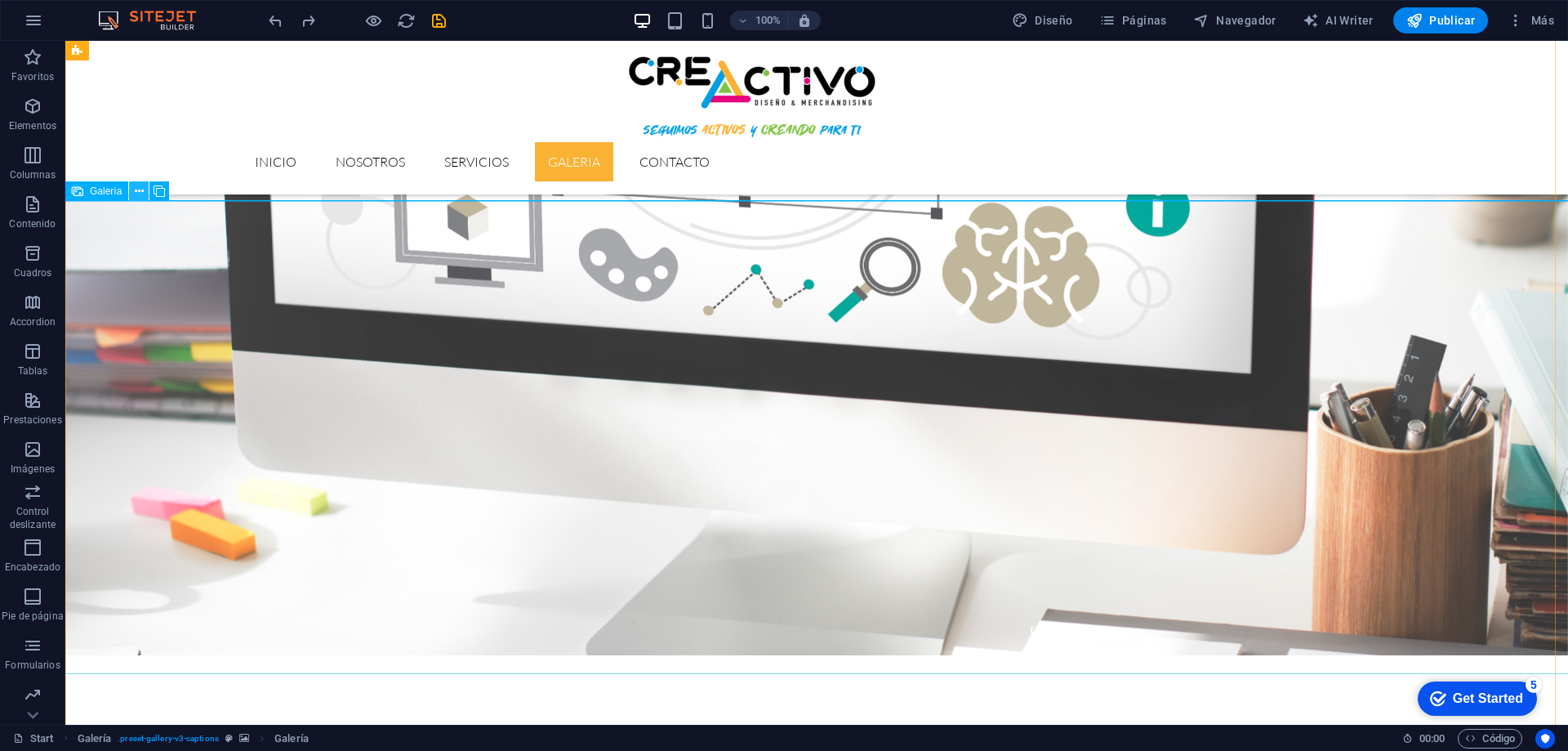
click at [138, 188] on icon at bounding box center [139, 192] width 9 height 18
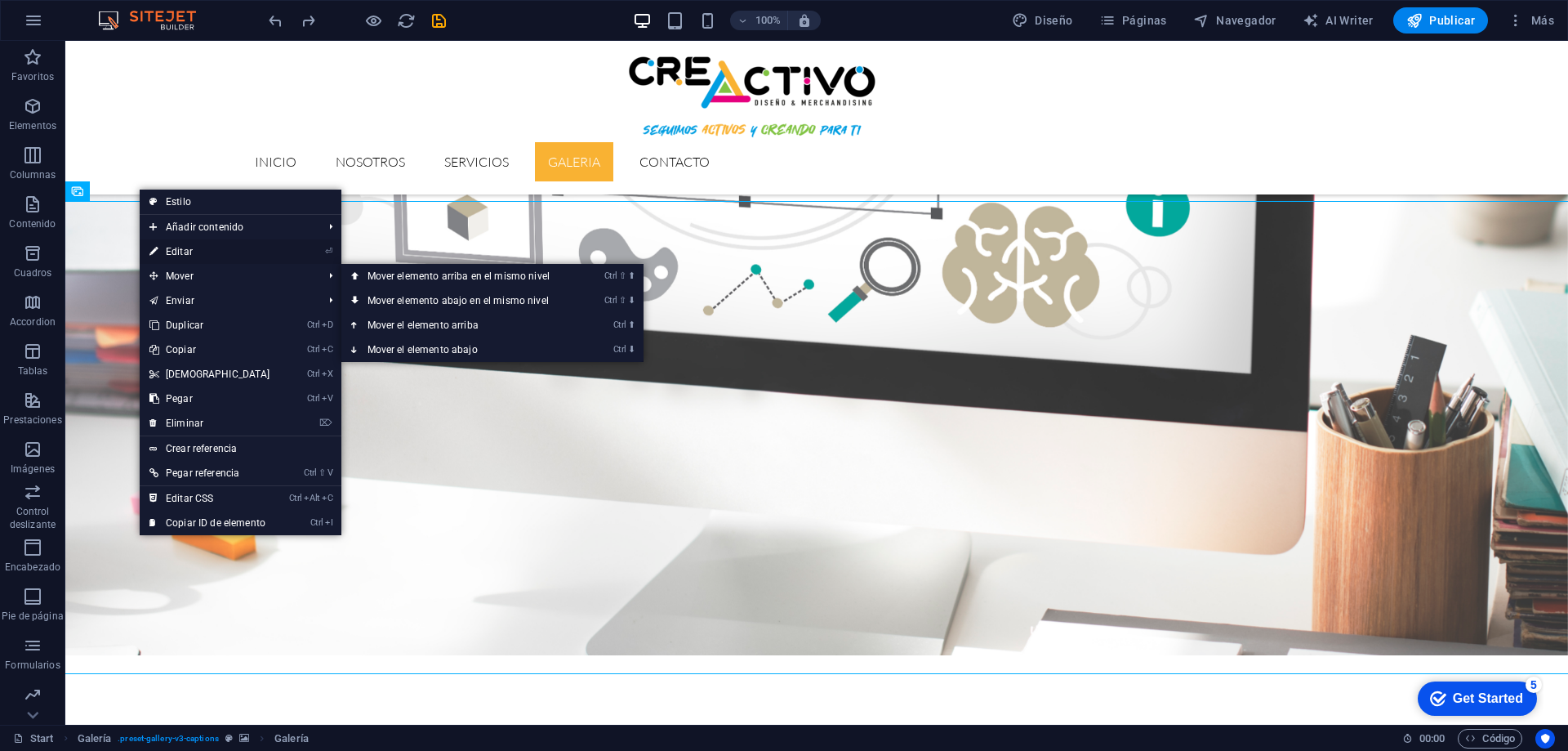
click at [165, 248] on link "⏎ Editar" at bounding box center [210, 251] width 140 height 24
select select "4"
select select "px"
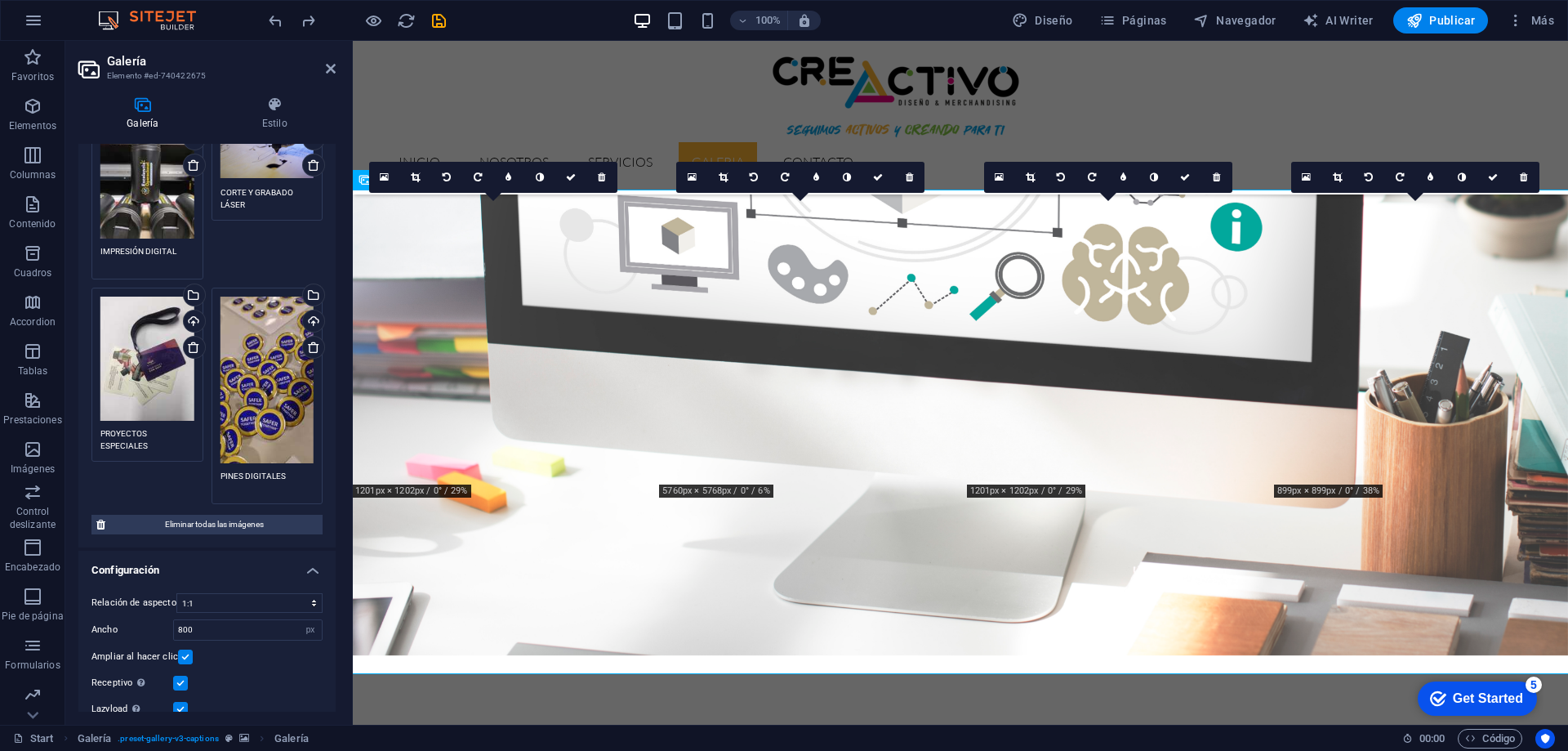
scroll to position [0, 0]
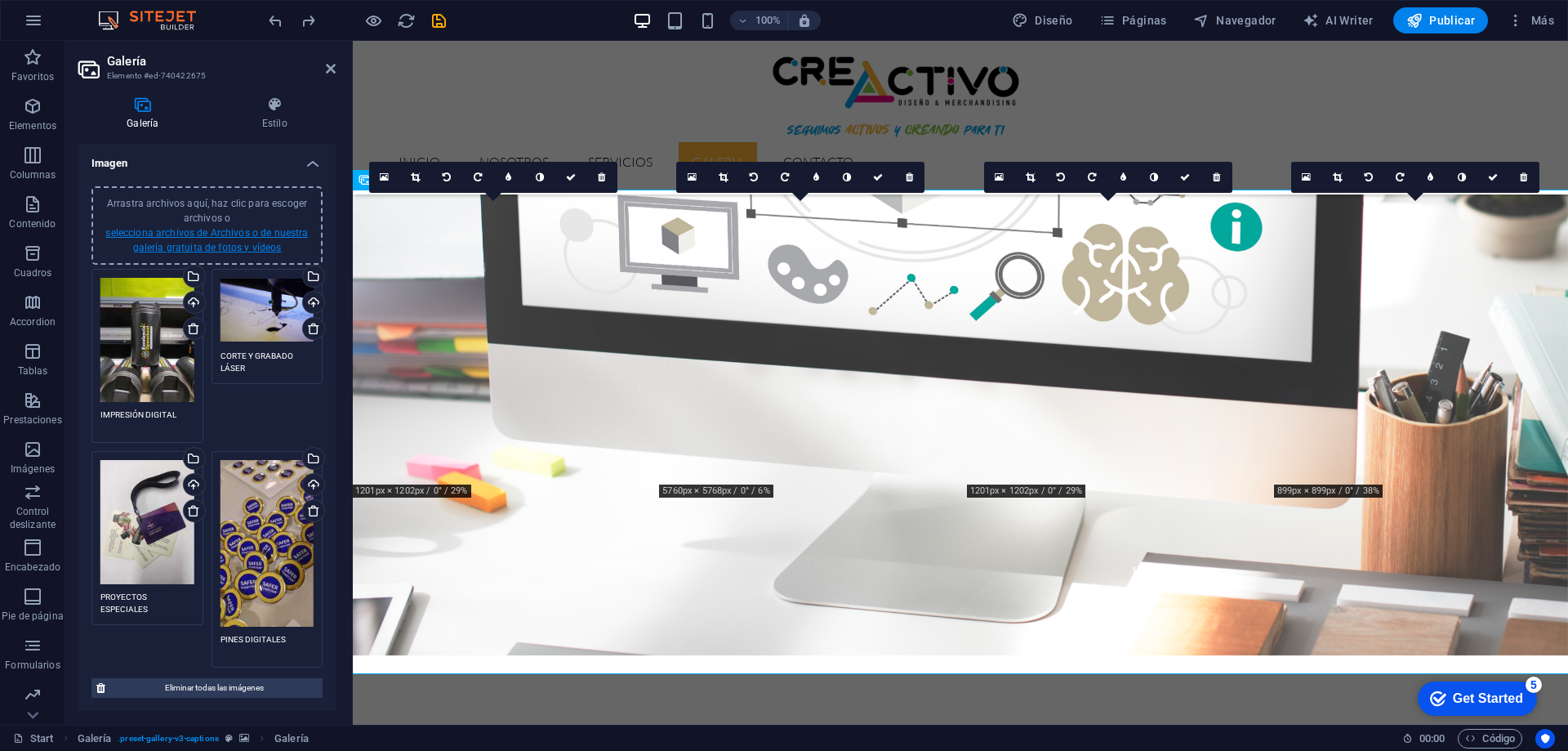
click at [250, 245] on link "selecciona archivos de Archivos o de nuestra galería gratuita de fotos y vídeos" at bounding box center [206, 240] width 202 height 26
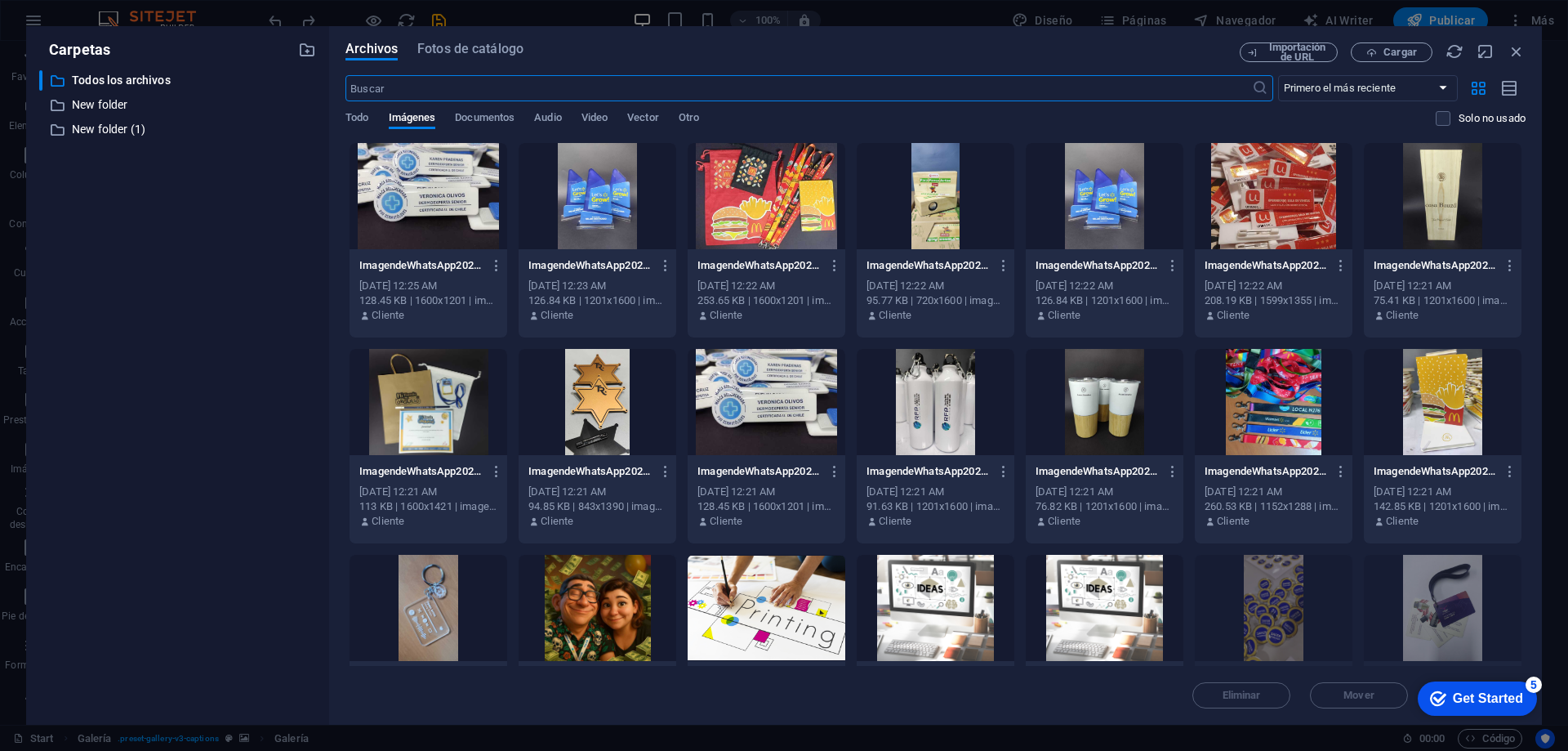
click at [1285, 406] on div at bounding box center [1273, 401] width 158 height 106
drag, startPoint x: 1285, startPoint y: 406, endPoint x: 933, endPoint y: 364, distance: 354.5
click at [1285, 405] on div "1" at bounding box center [1273, 401] width 158 height 106
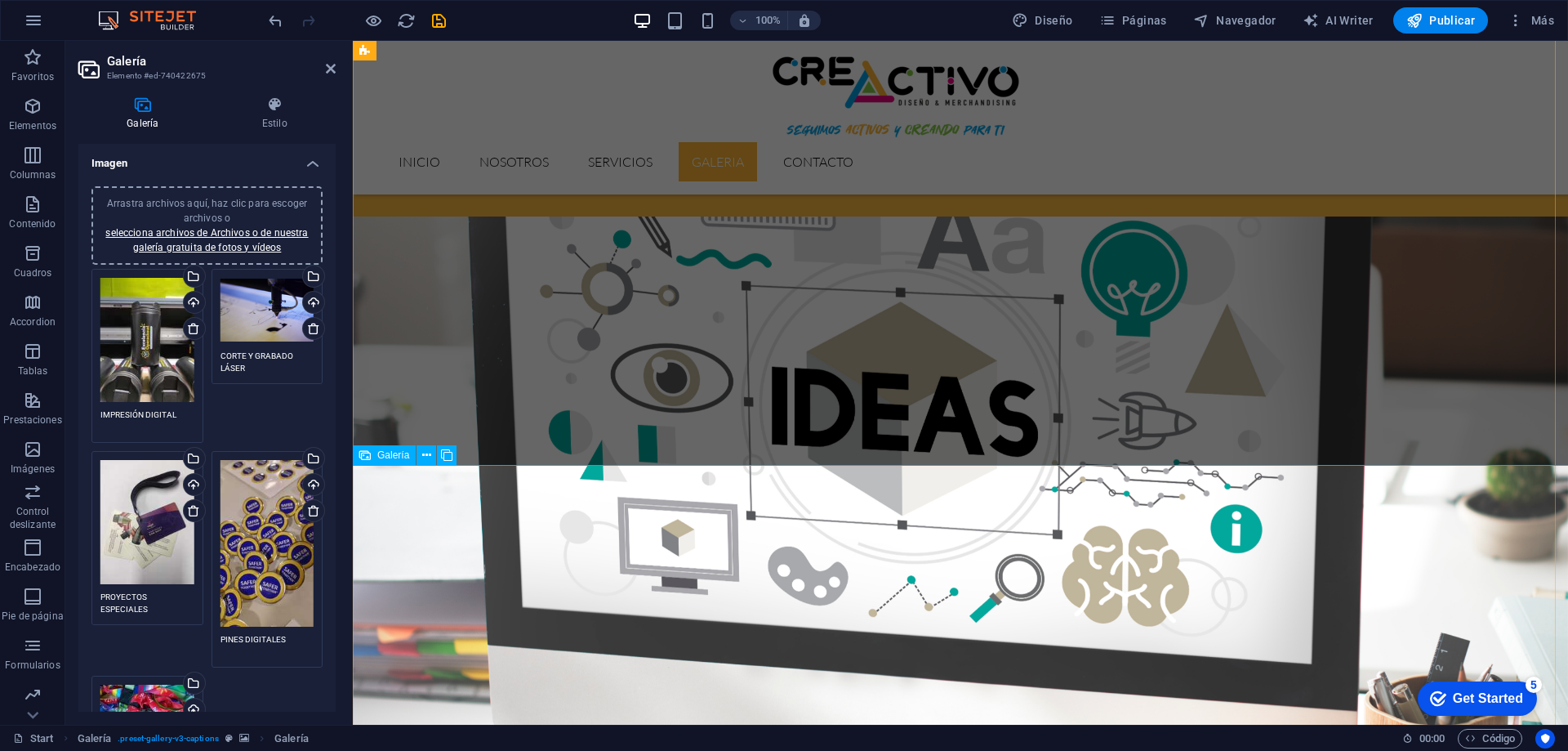
scroll to position [2568, 0]
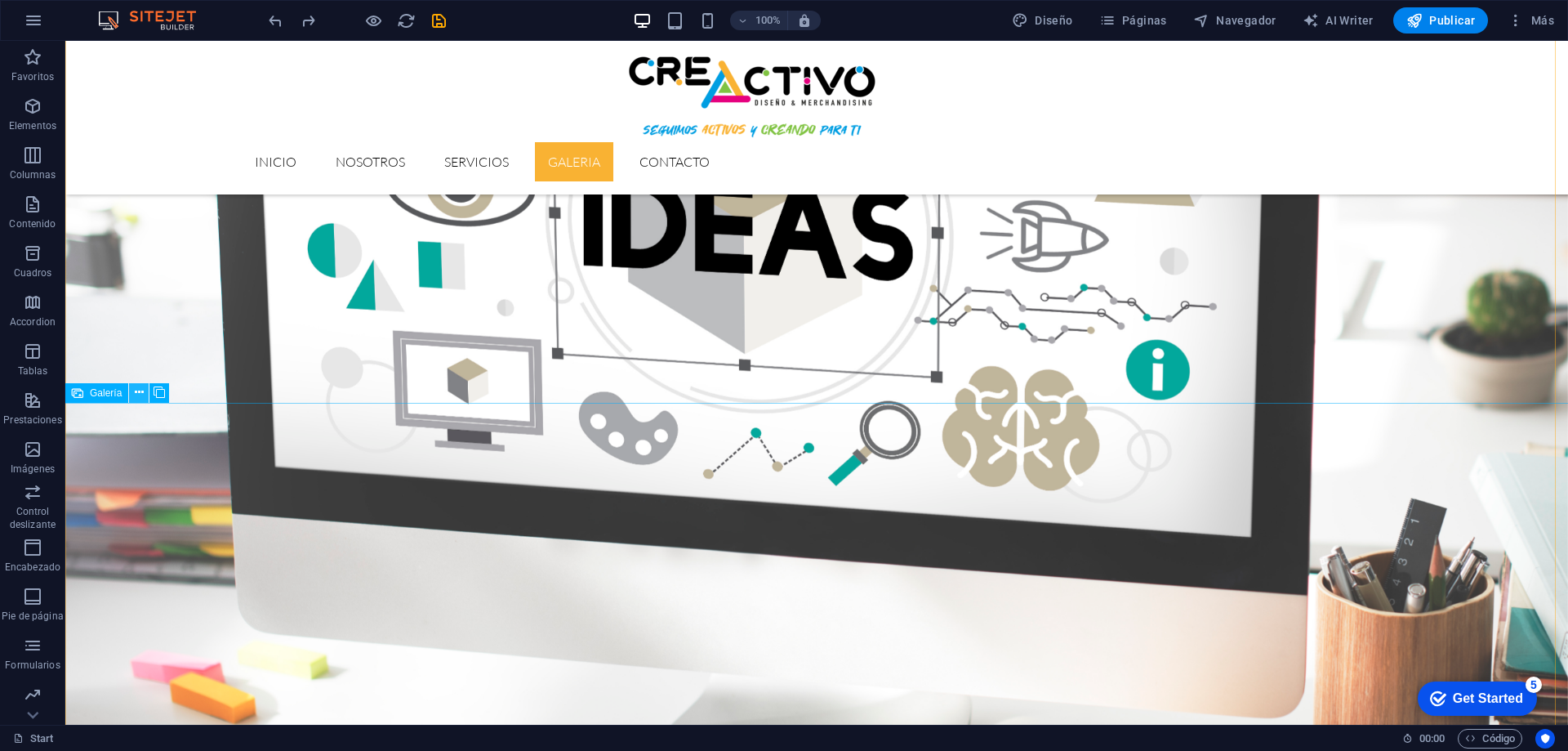
click at [137, 393] on icon at bounding box center [139, 392] width 9 height 18
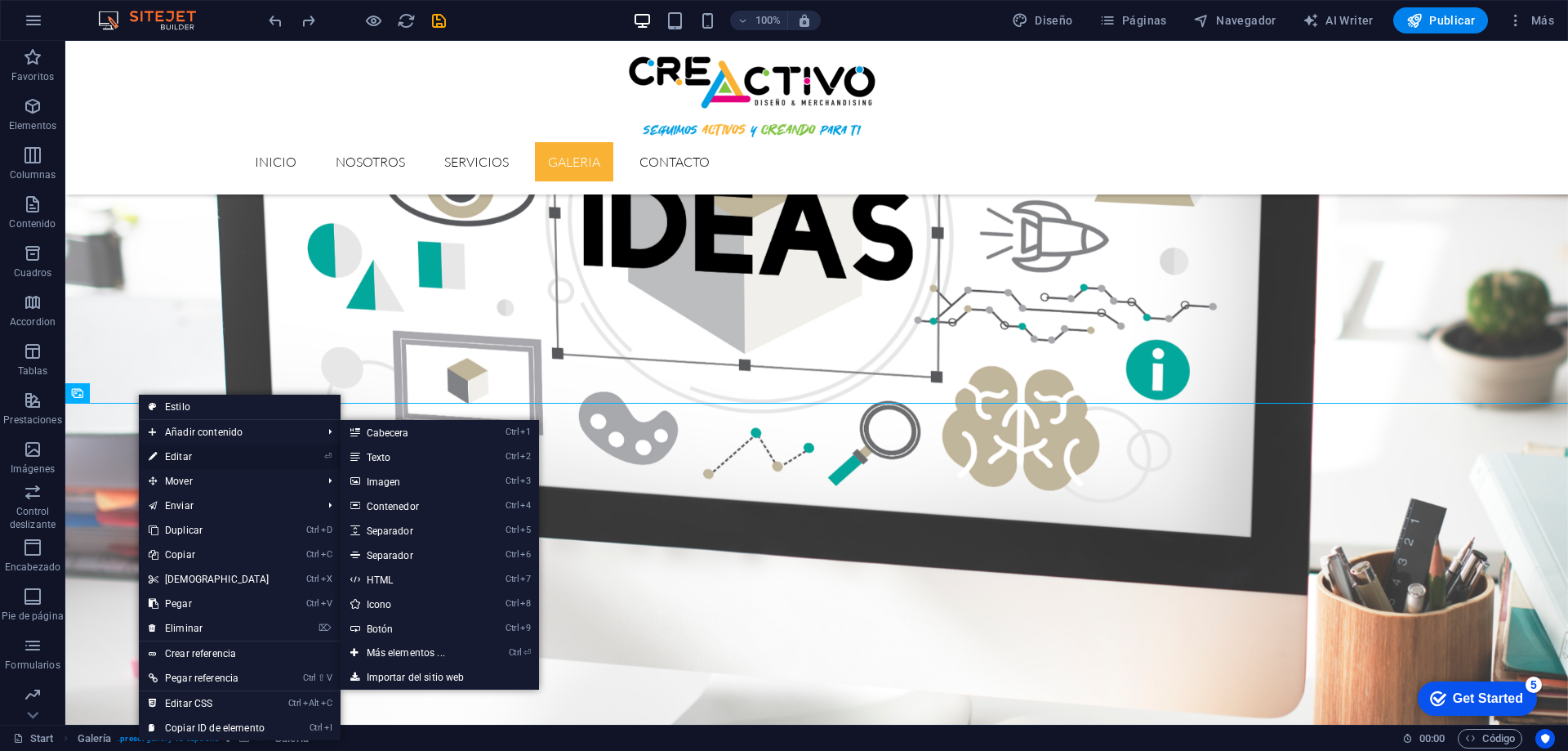
click at [176, 451] on link "⏎ Editar" at bounding box center [209, 457] width 140 height 24
select select "4"
select select "px"
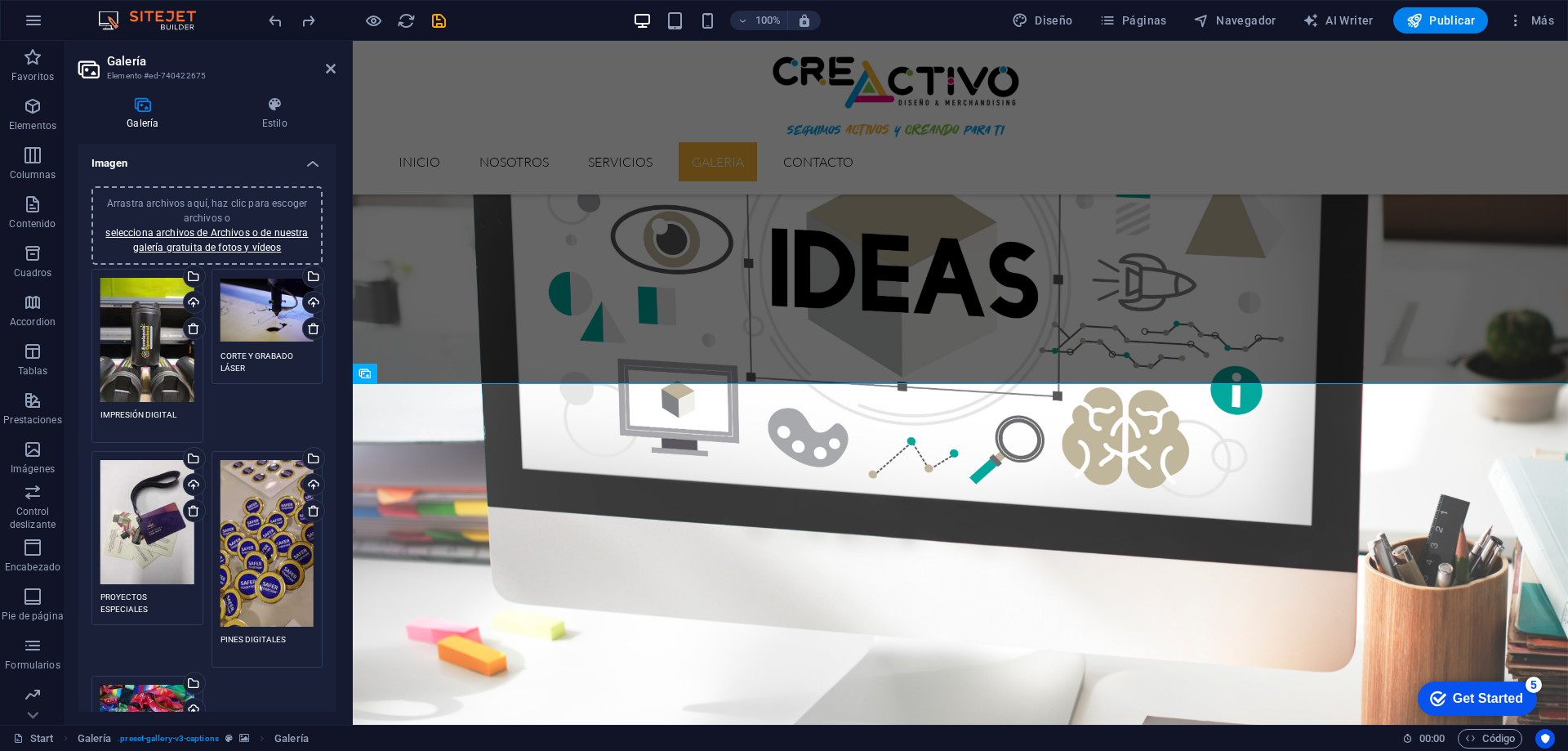
scroll to position [245, 0]
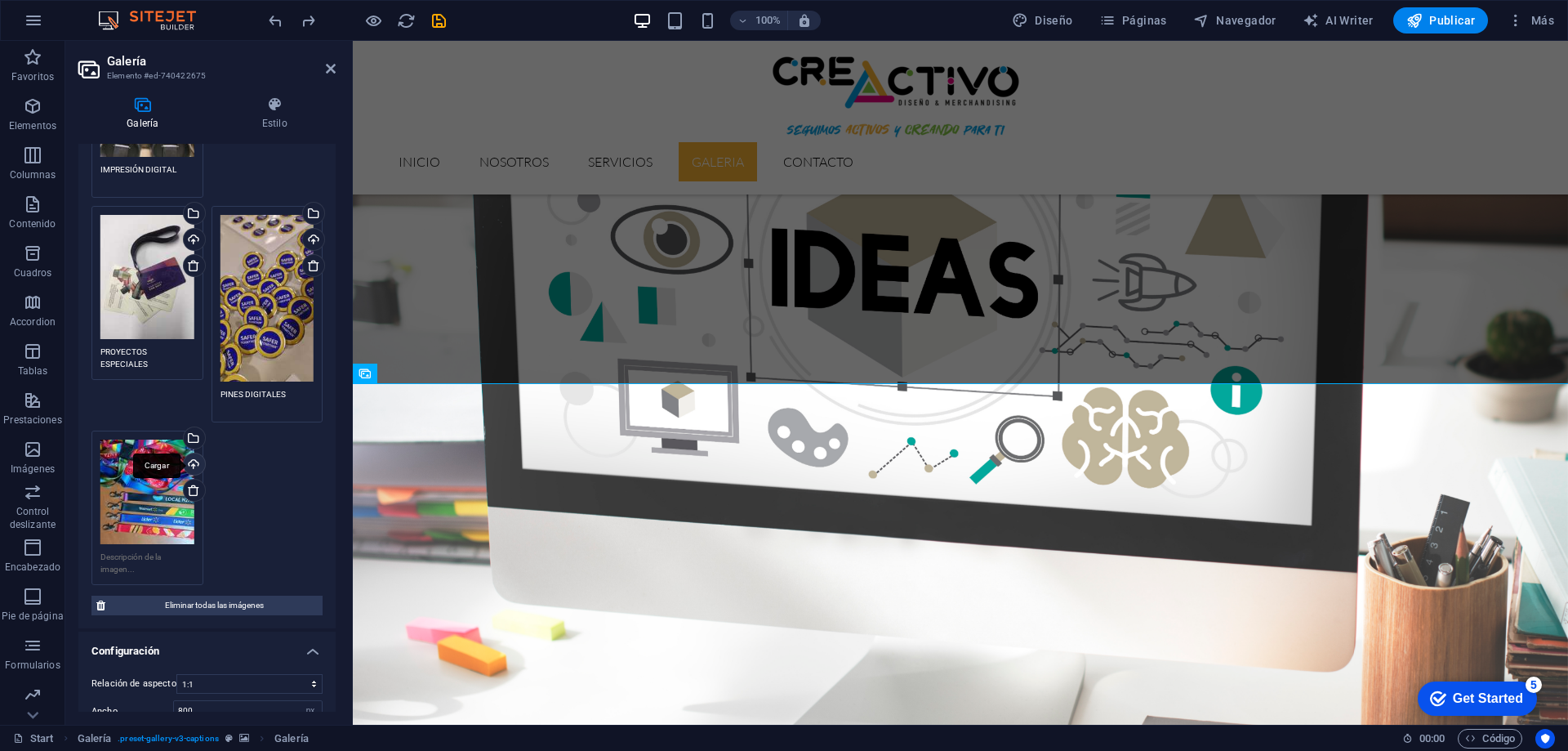
click at [190, 459] on div "Cargar" at bounding box center [192, 465] width 24 height 24
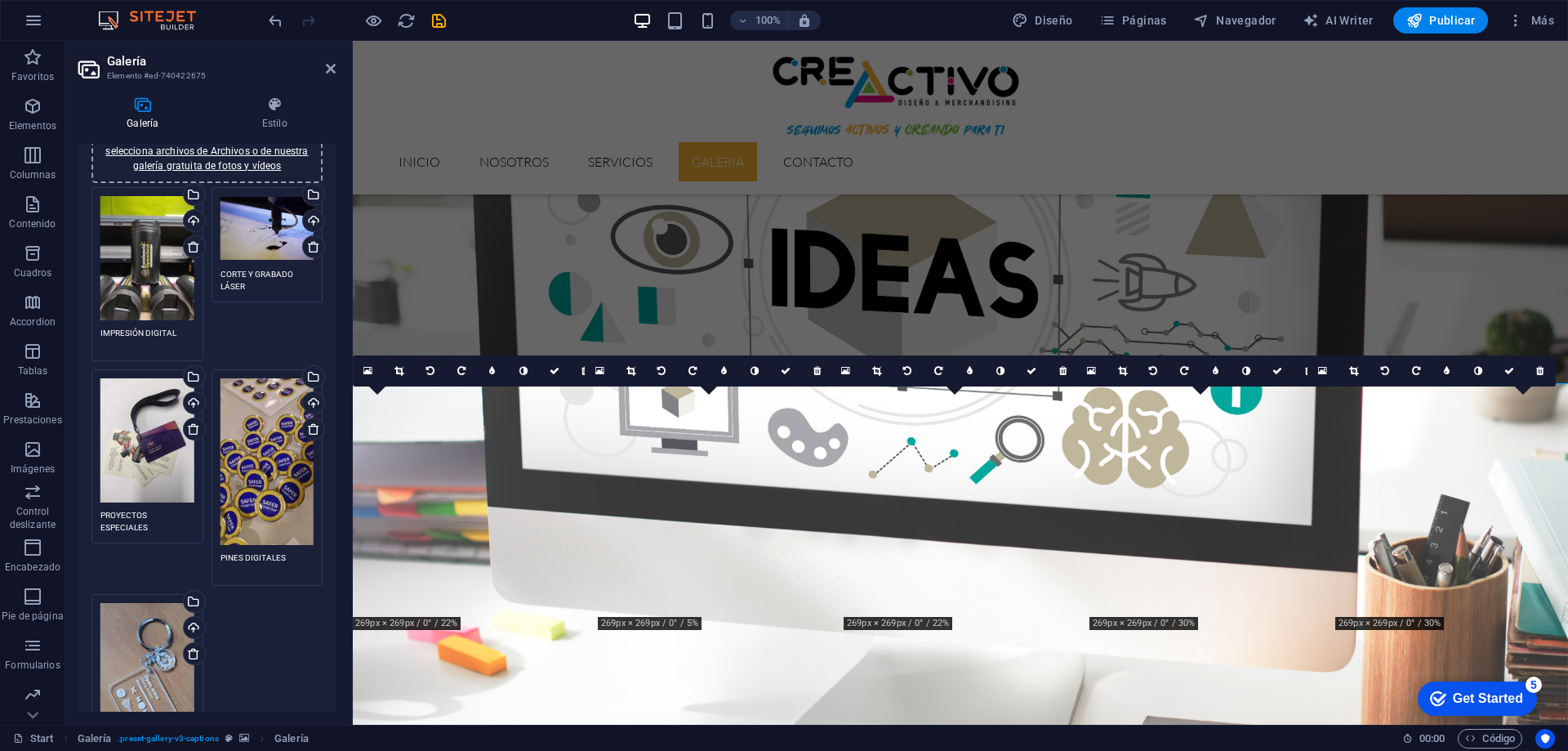
scroll to position [0, 0]
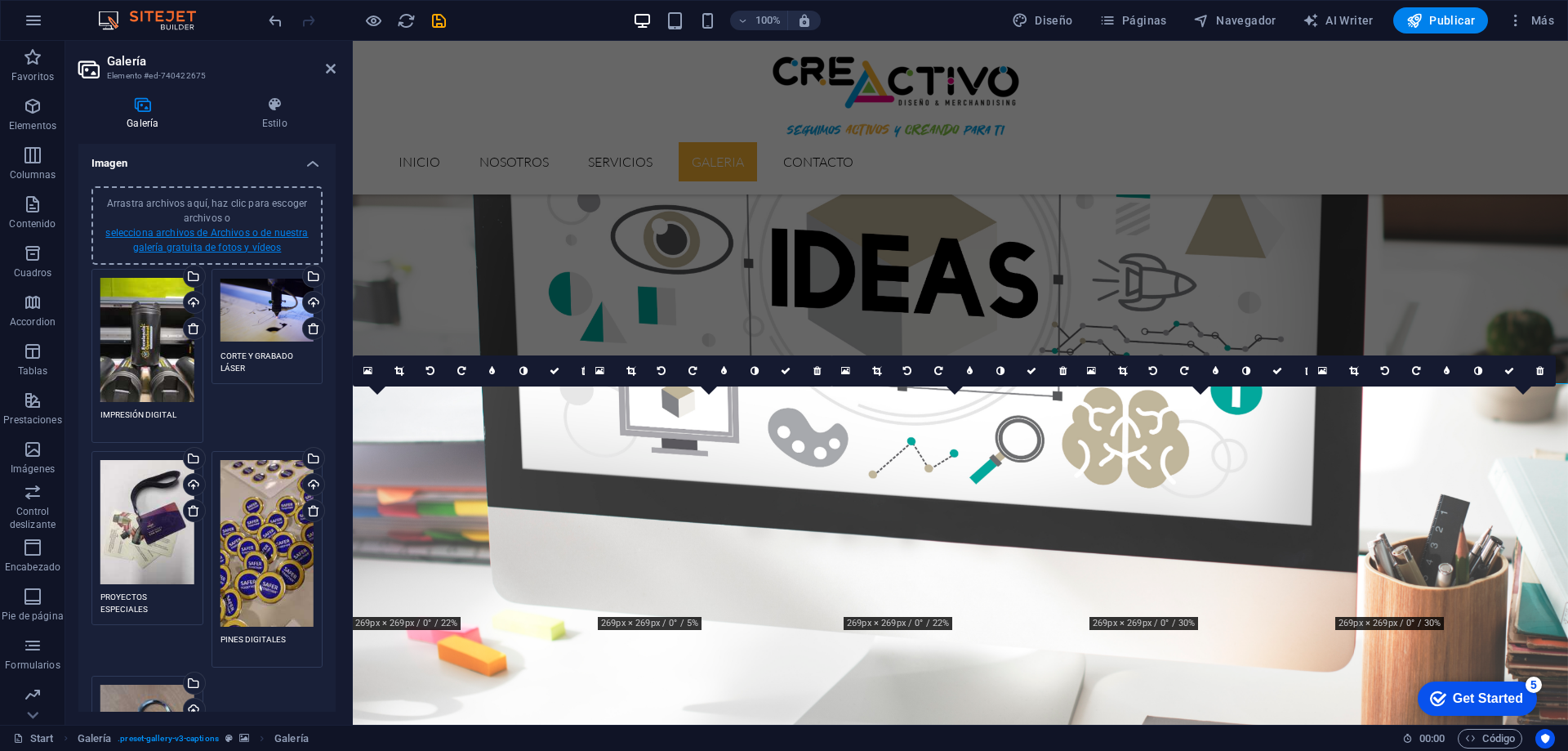
click at [233, 248] on link "selecciona archivos de Archivos o de nuestra galería gratuita de fotos y vídeos" at bounding box center [206, 240] width 202 height 26
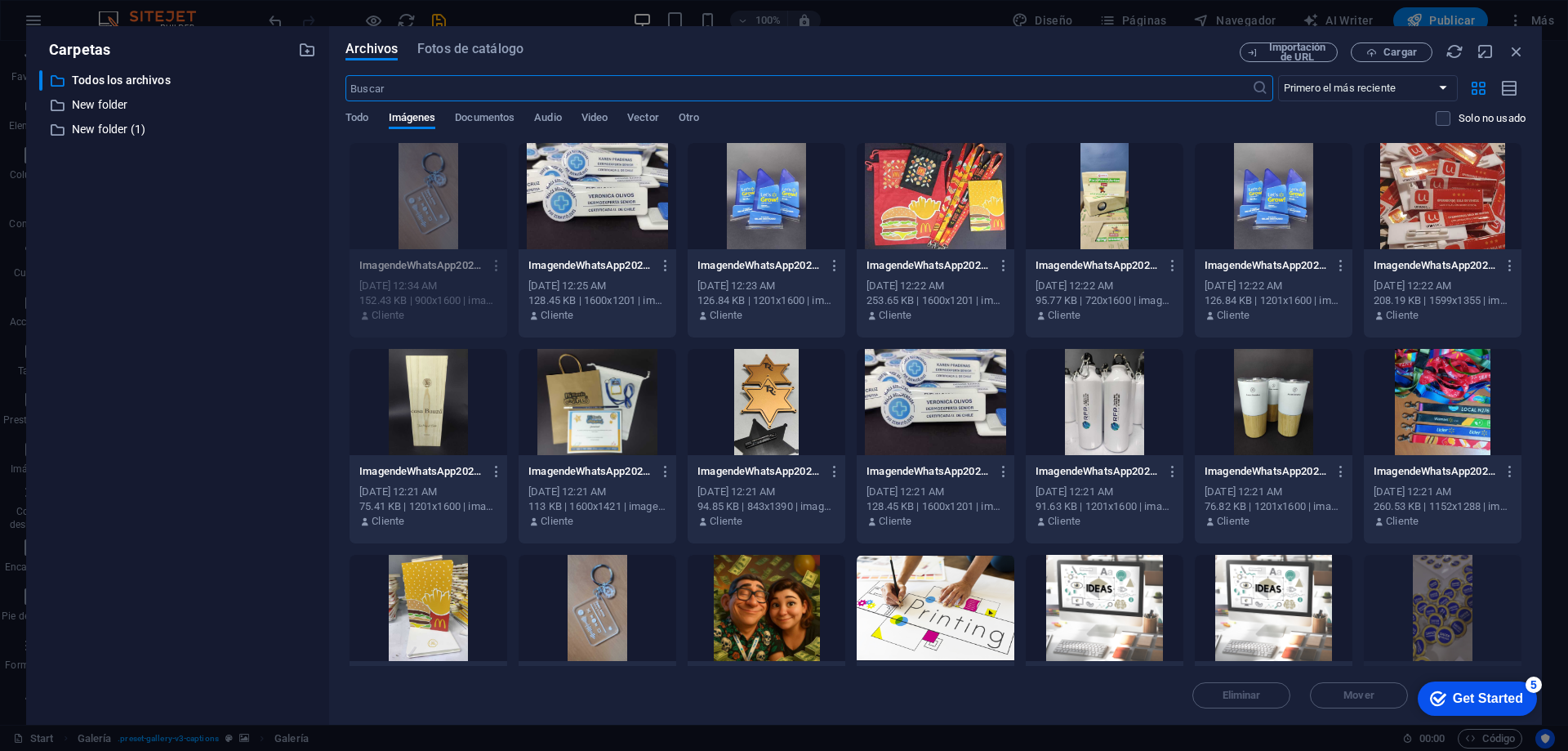
click at [1087, 238] on div at bounding box center [1104, 196] width 158 height 106
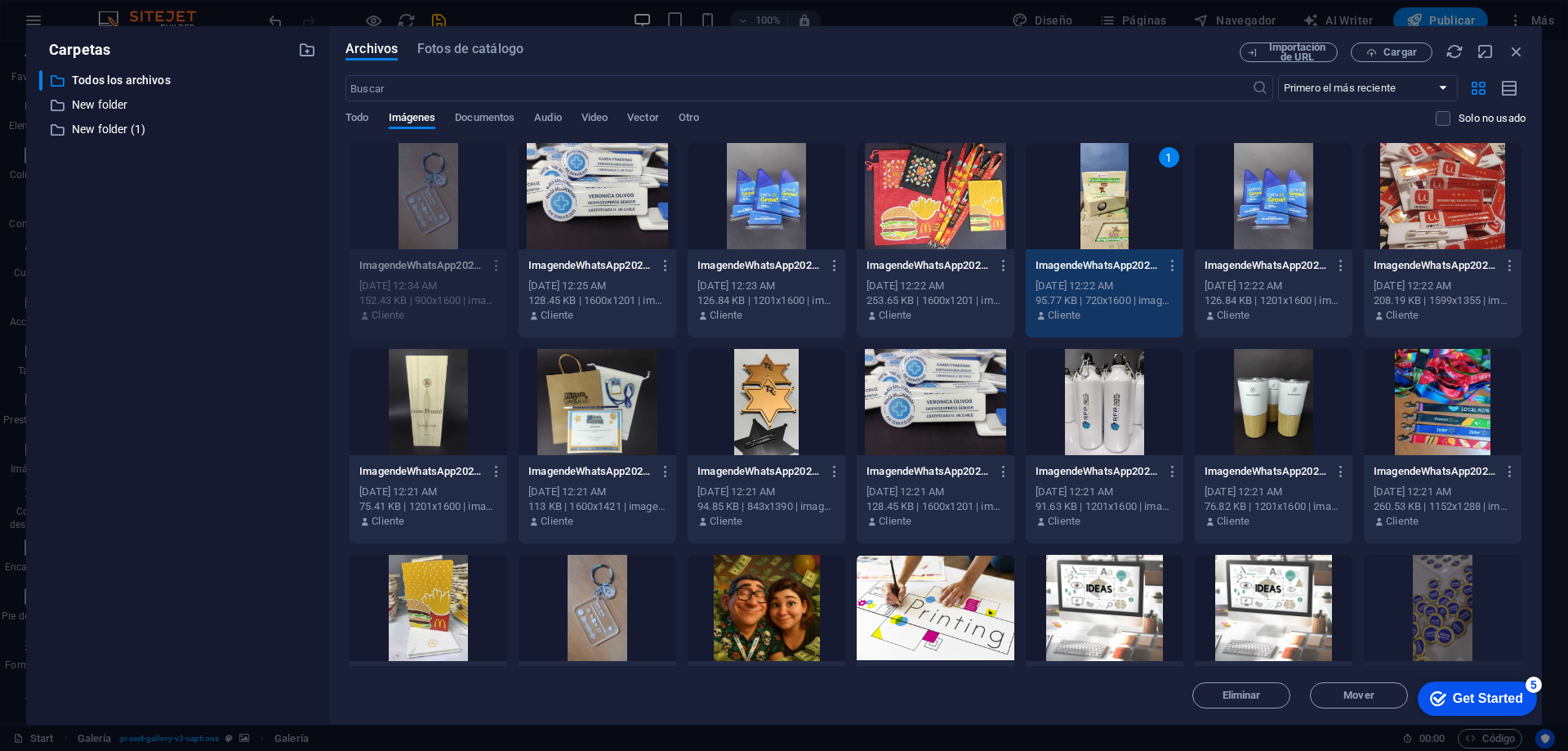
click at [1089, 237] on div "1" at bounding box center [1104, 196] width 158 height 106
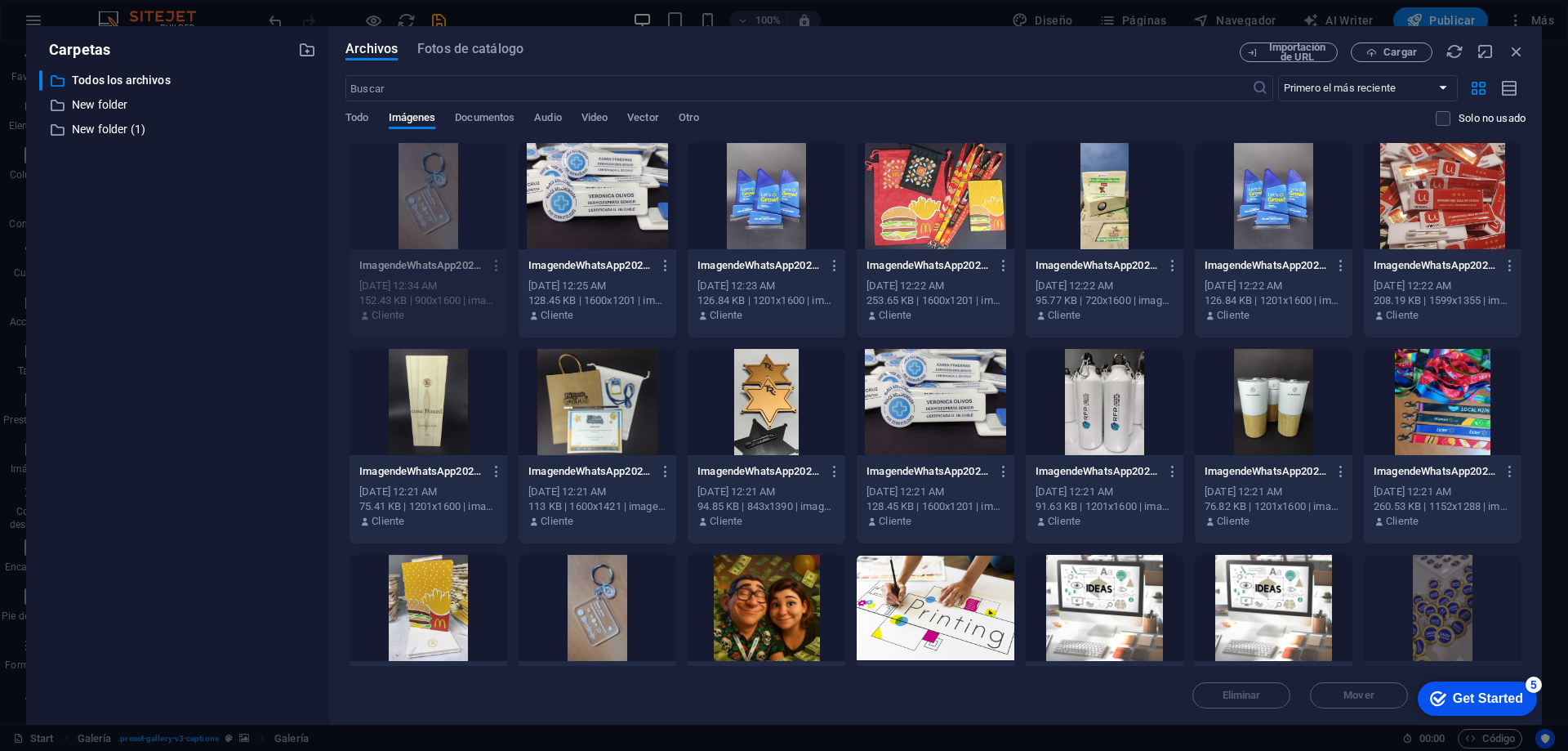
click at [1091, 237] on div at bounding box center [1104, 196] width 158 height 106
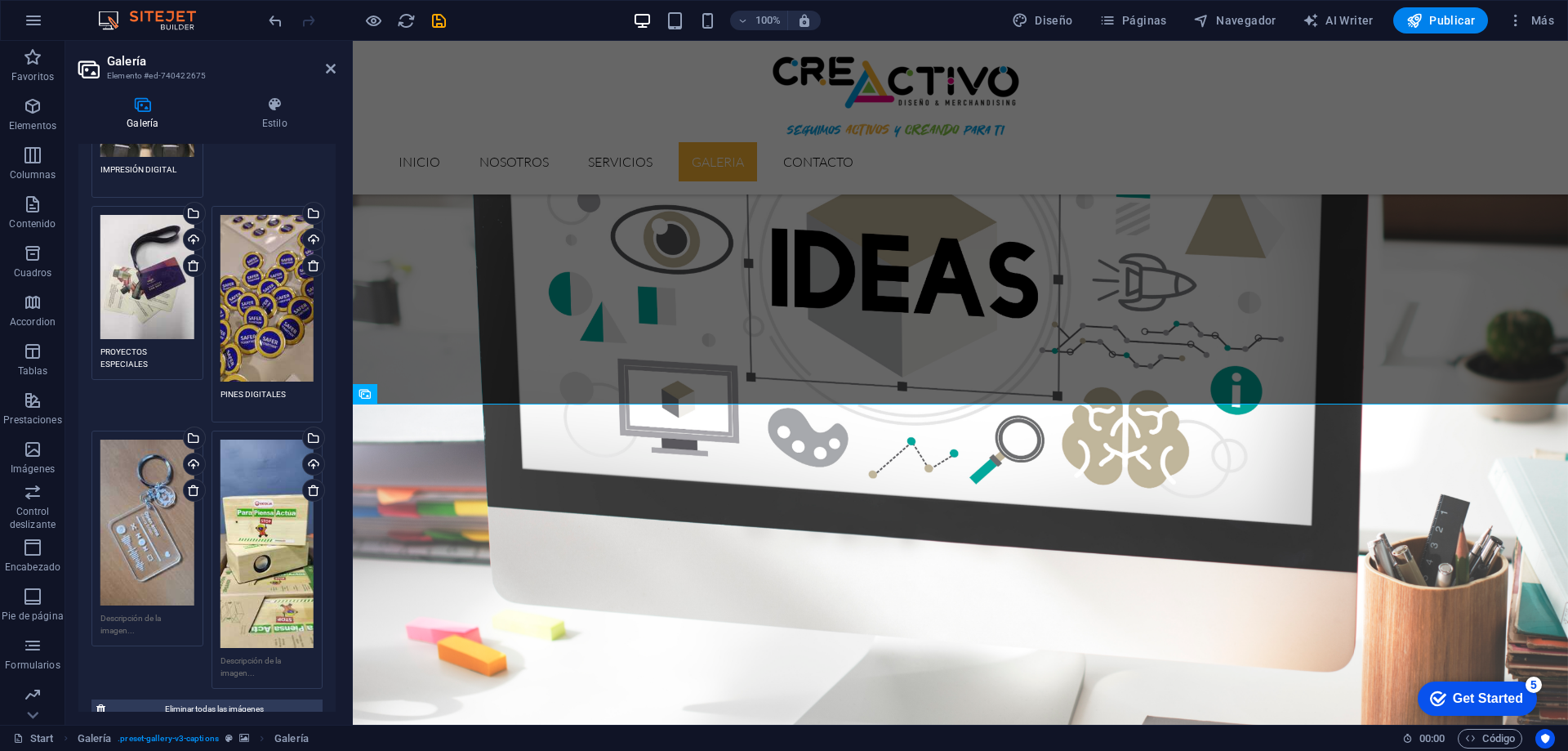
scroll to position [409, 0]
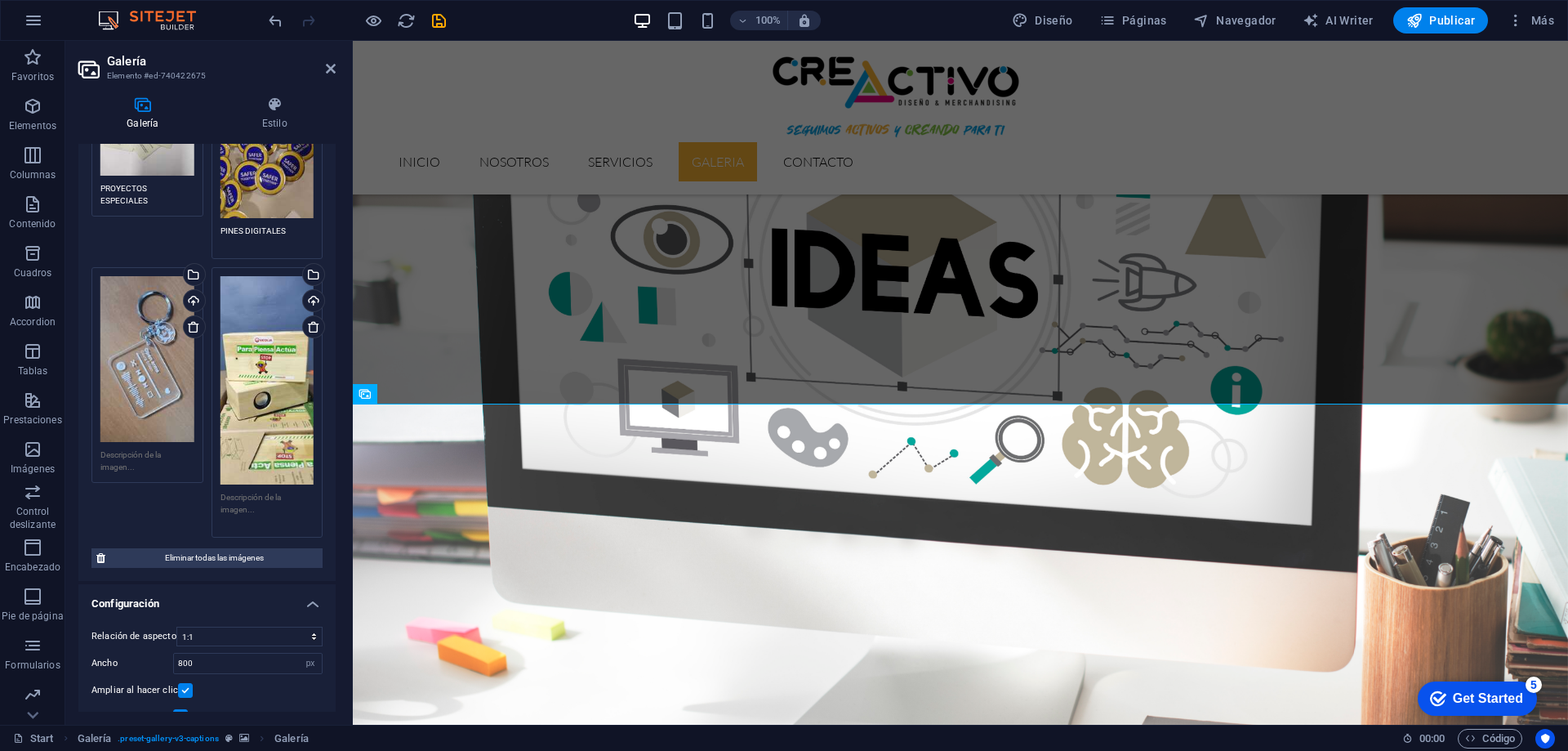
click at [261, 491] on textarea at bounding box center [267, 509] width 94 height 37
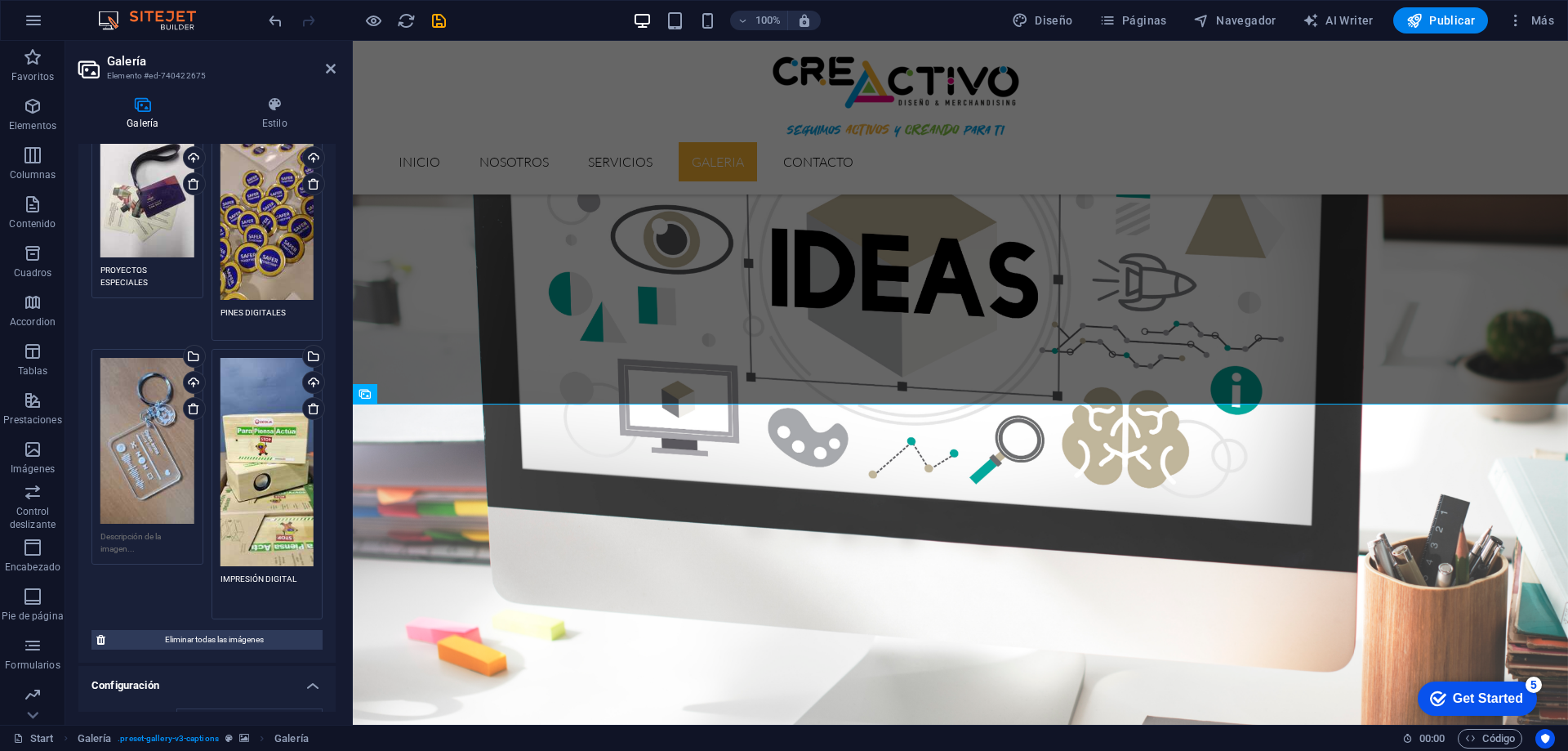
scroll to position [82, 0]
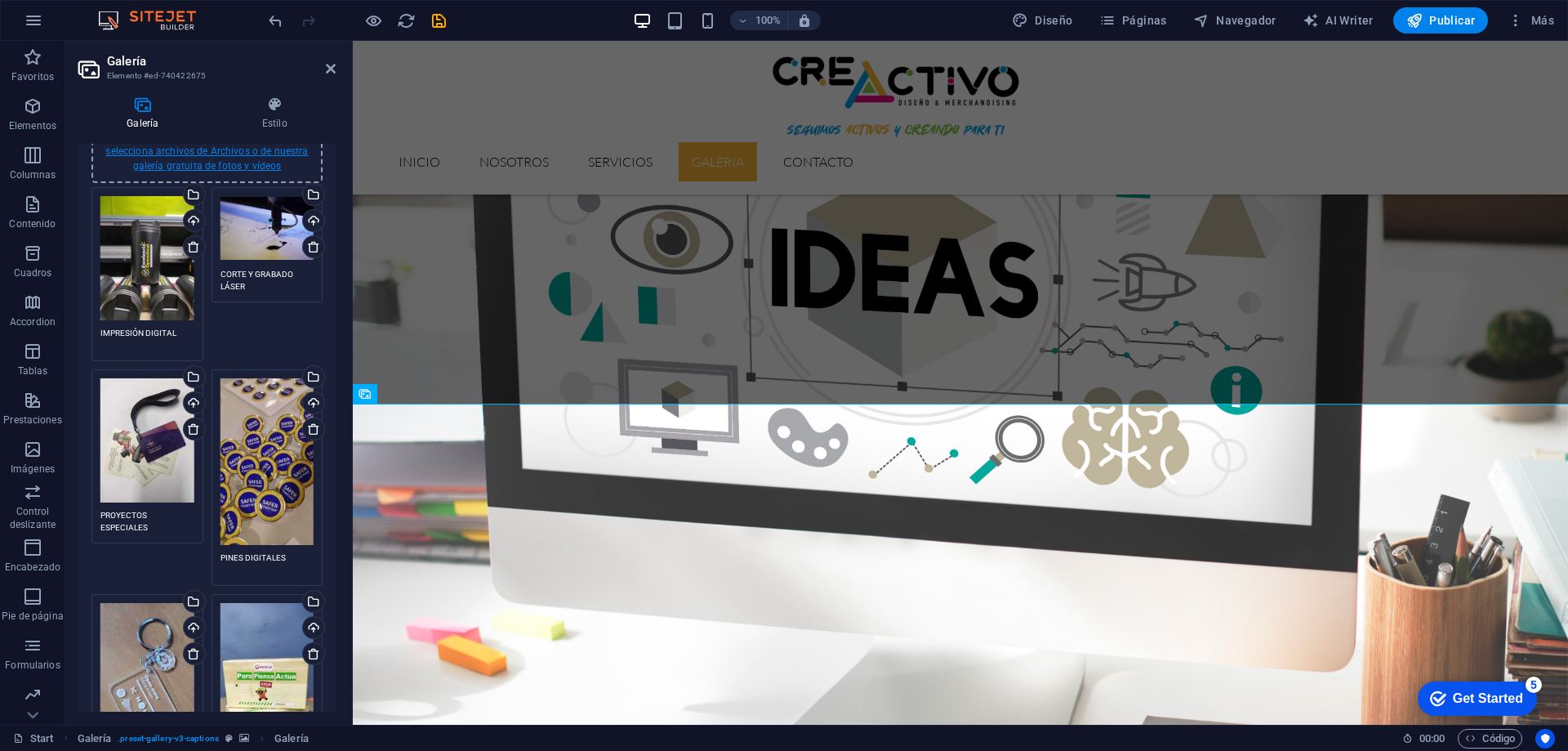
type textarea "IMPRESIÓN DIGITAL"
click at [248, 166] on link "selecciona archivos de Archivos o de nuestra galería gratuita de fotos y vídeos" at bounding box center [206, 158] width 202 height 26
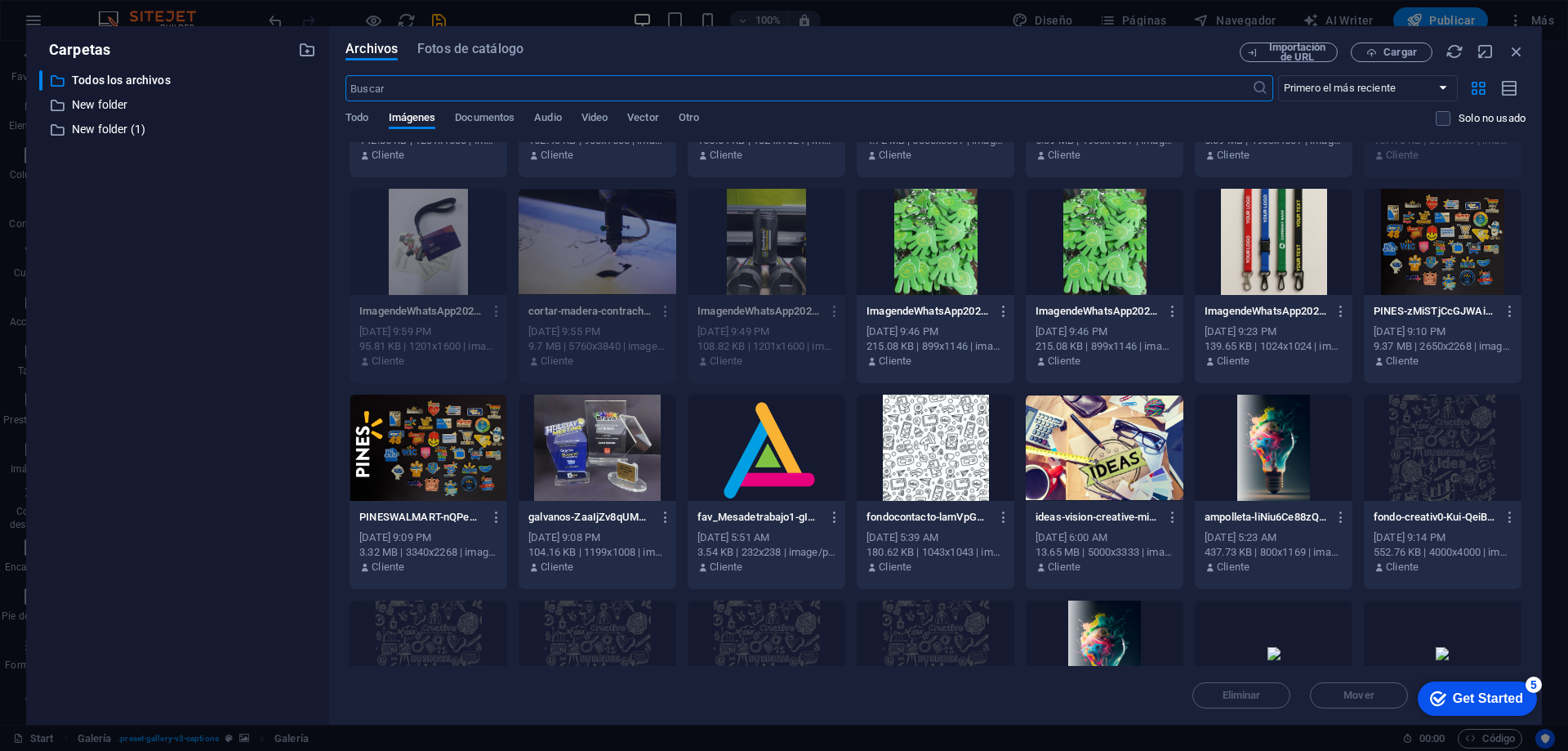
scroll to position [245, 0]
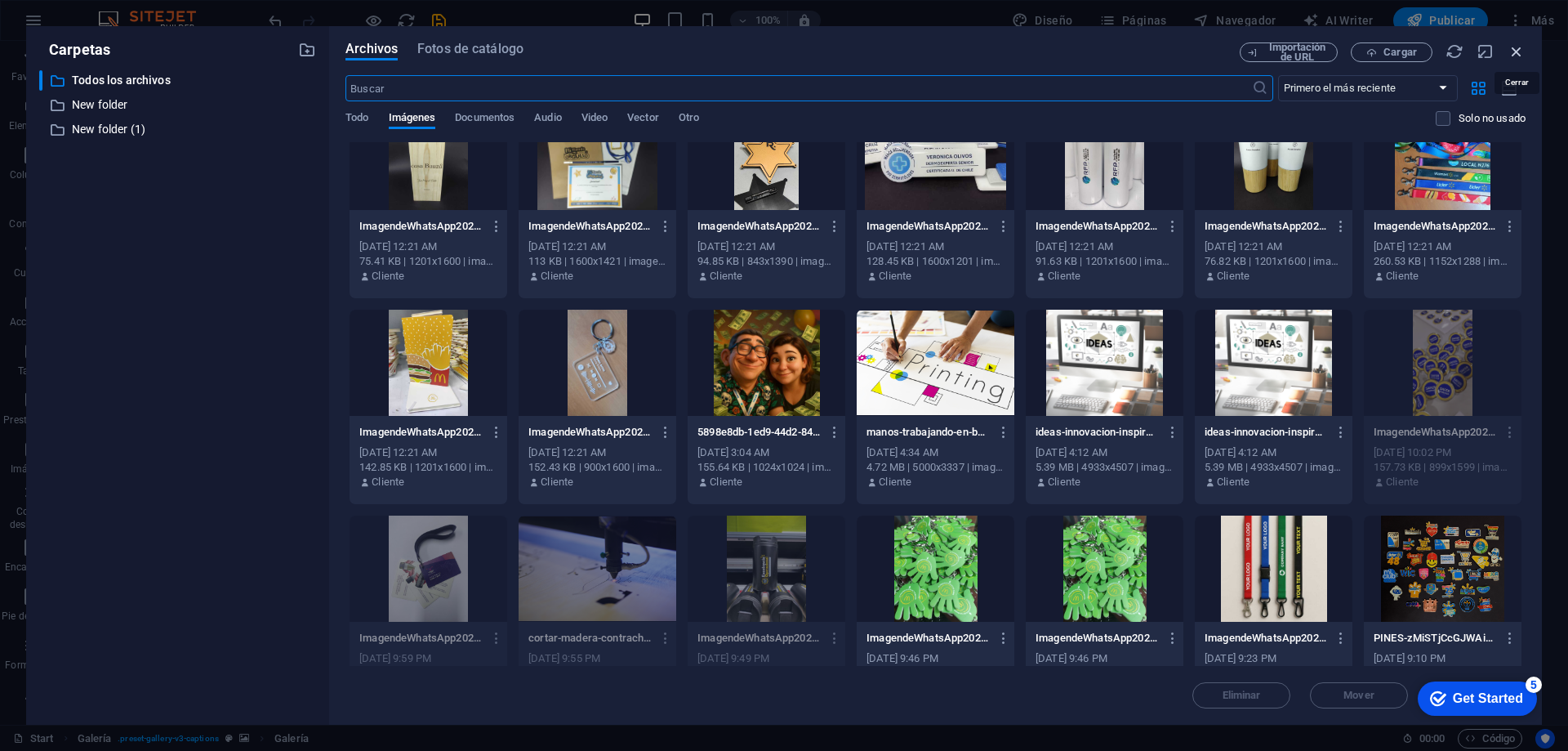
click at [1518, 52] on icon "button" at bounding box center [1516, 51] width 18 height 18
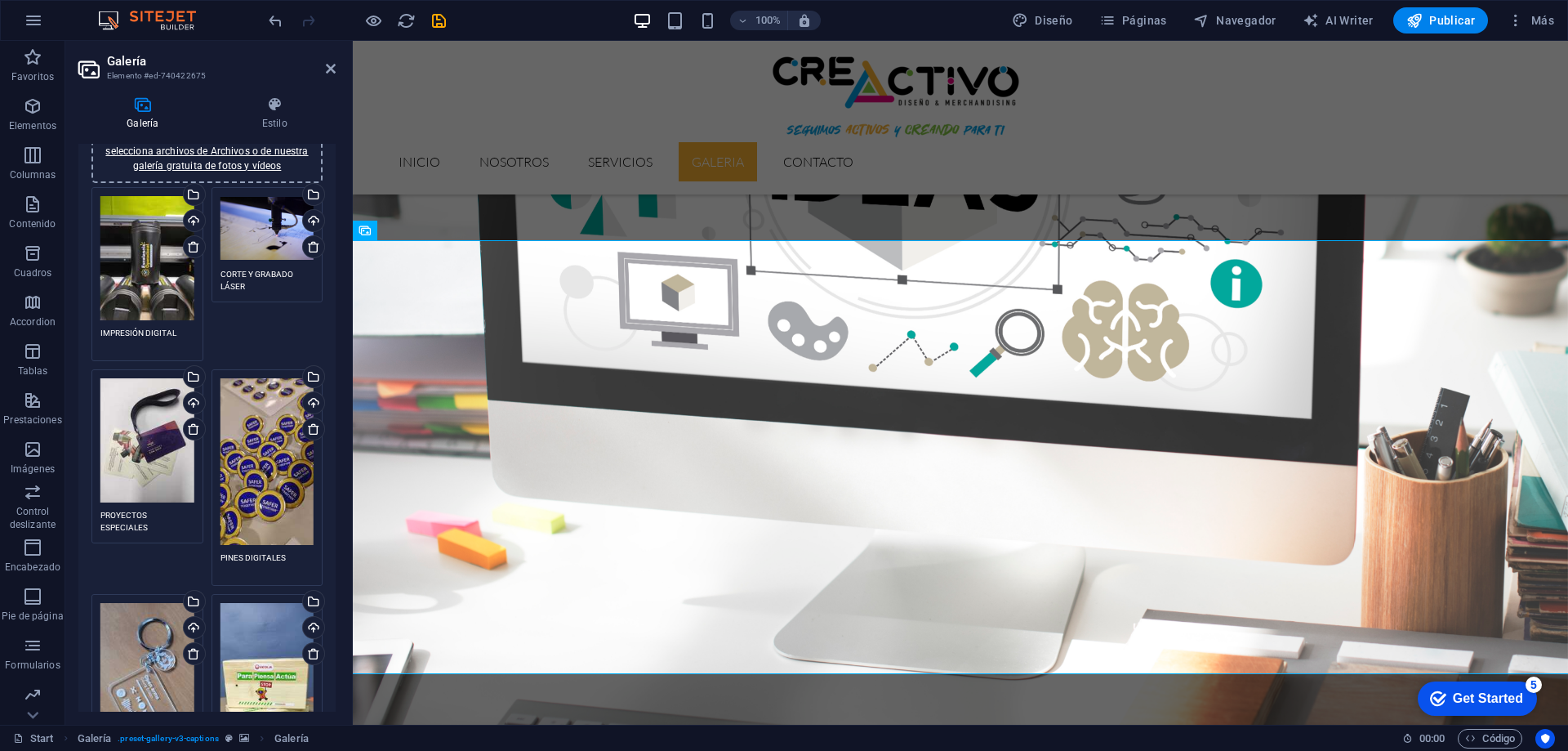
scroll to position [327, 0]
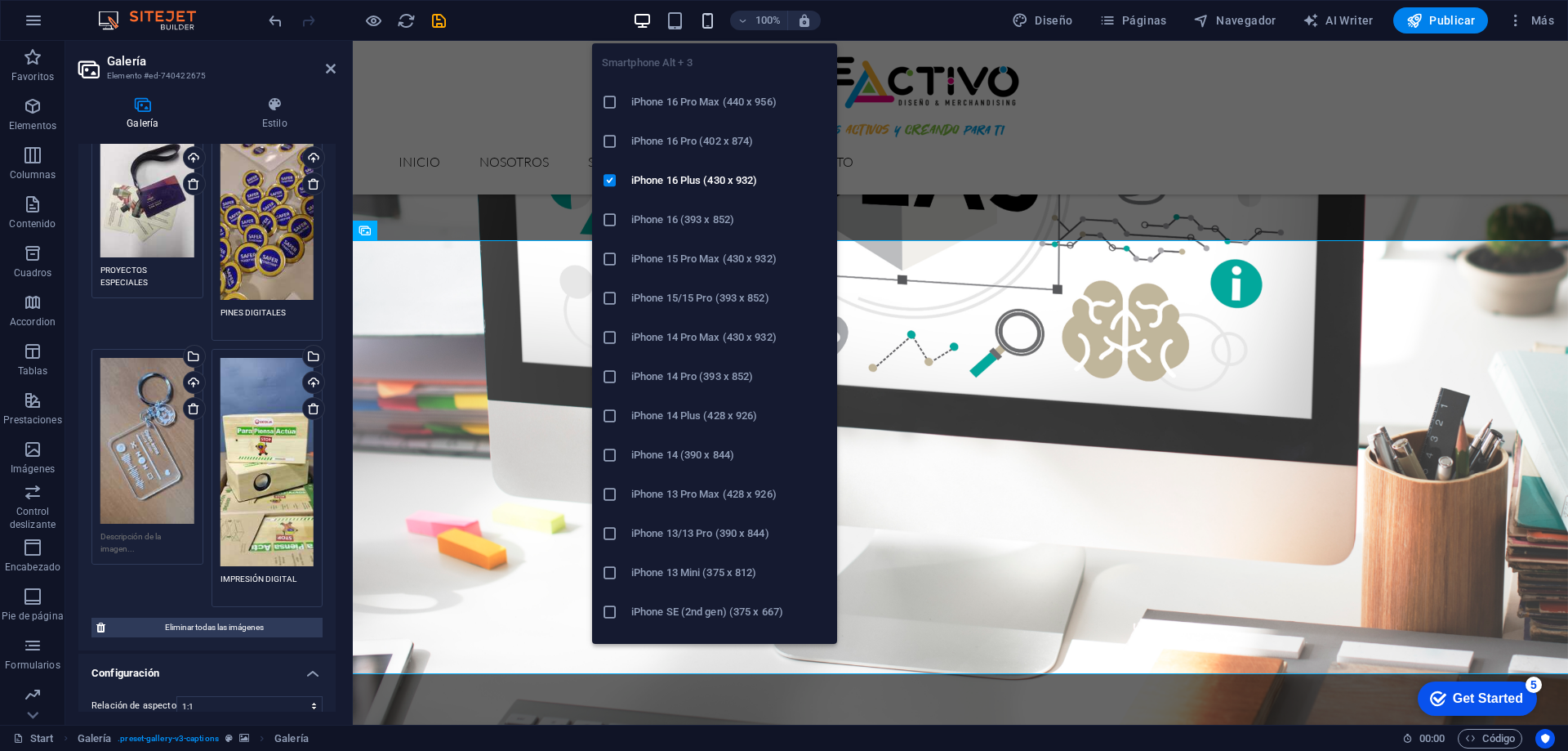
click at [715, 21] on icon "button" at bounding box center [707, 21] width 18 height 18
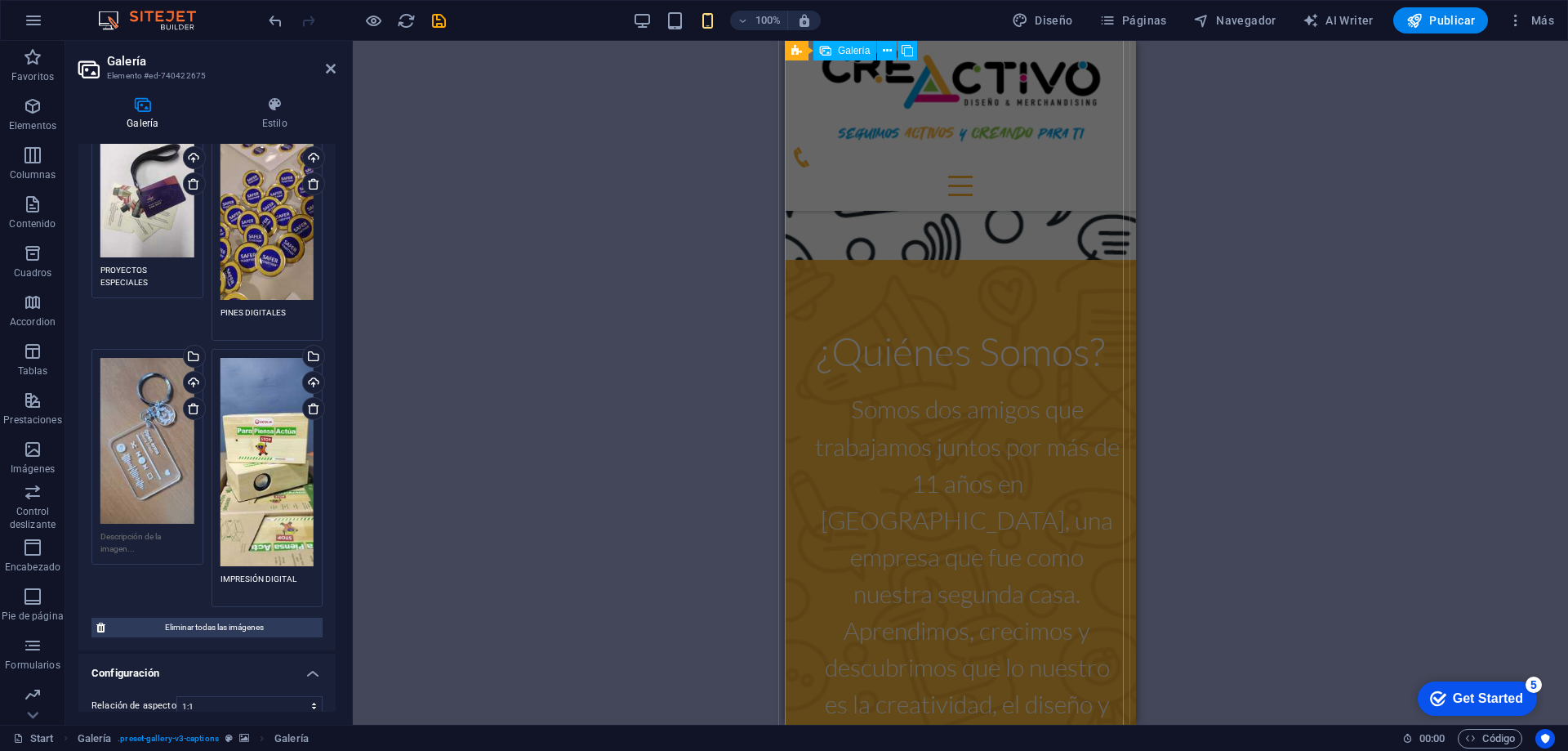
scroll to position [2474, 0]
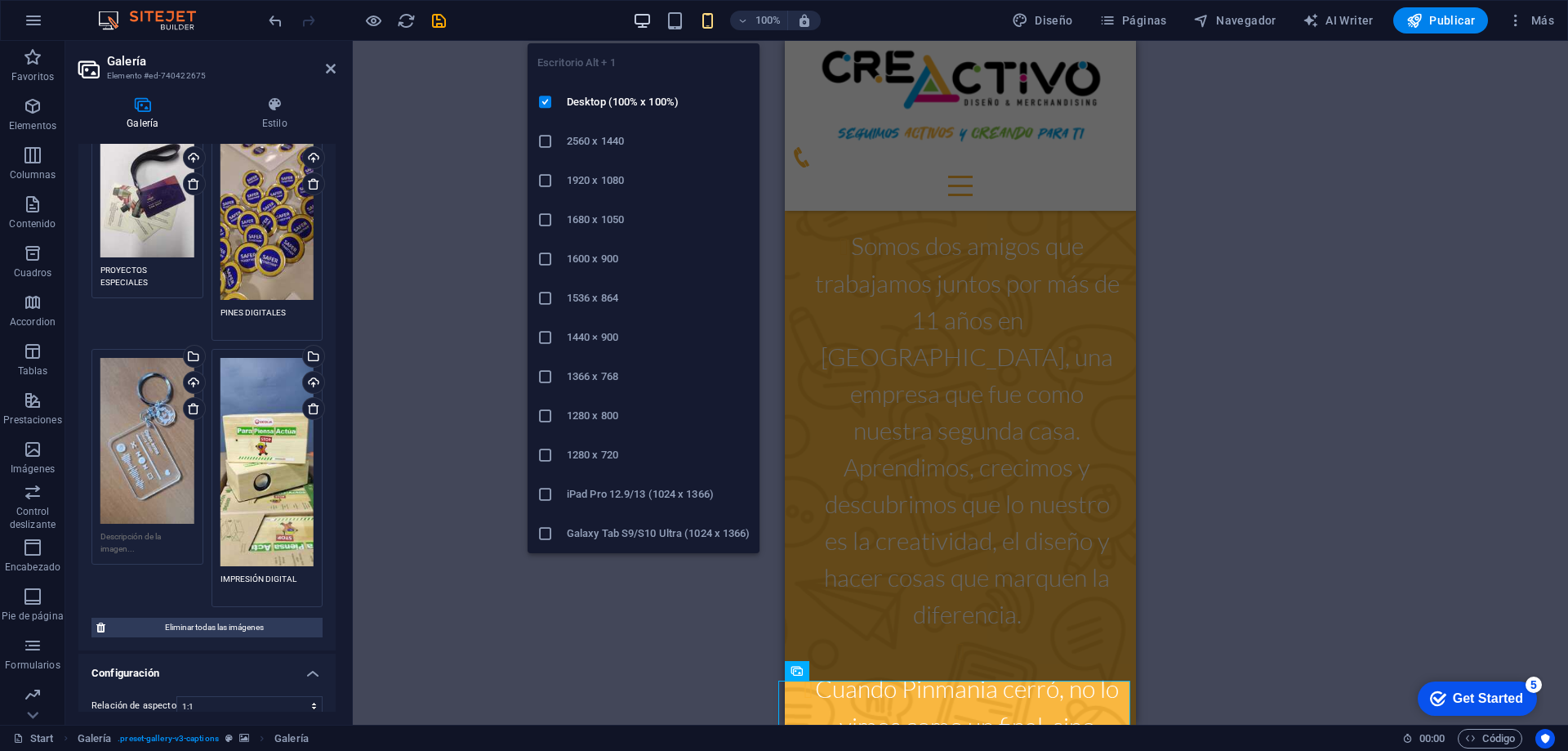
click at [647, 19] on icon "button" at bounding box center [642, 21] width 18 height 18
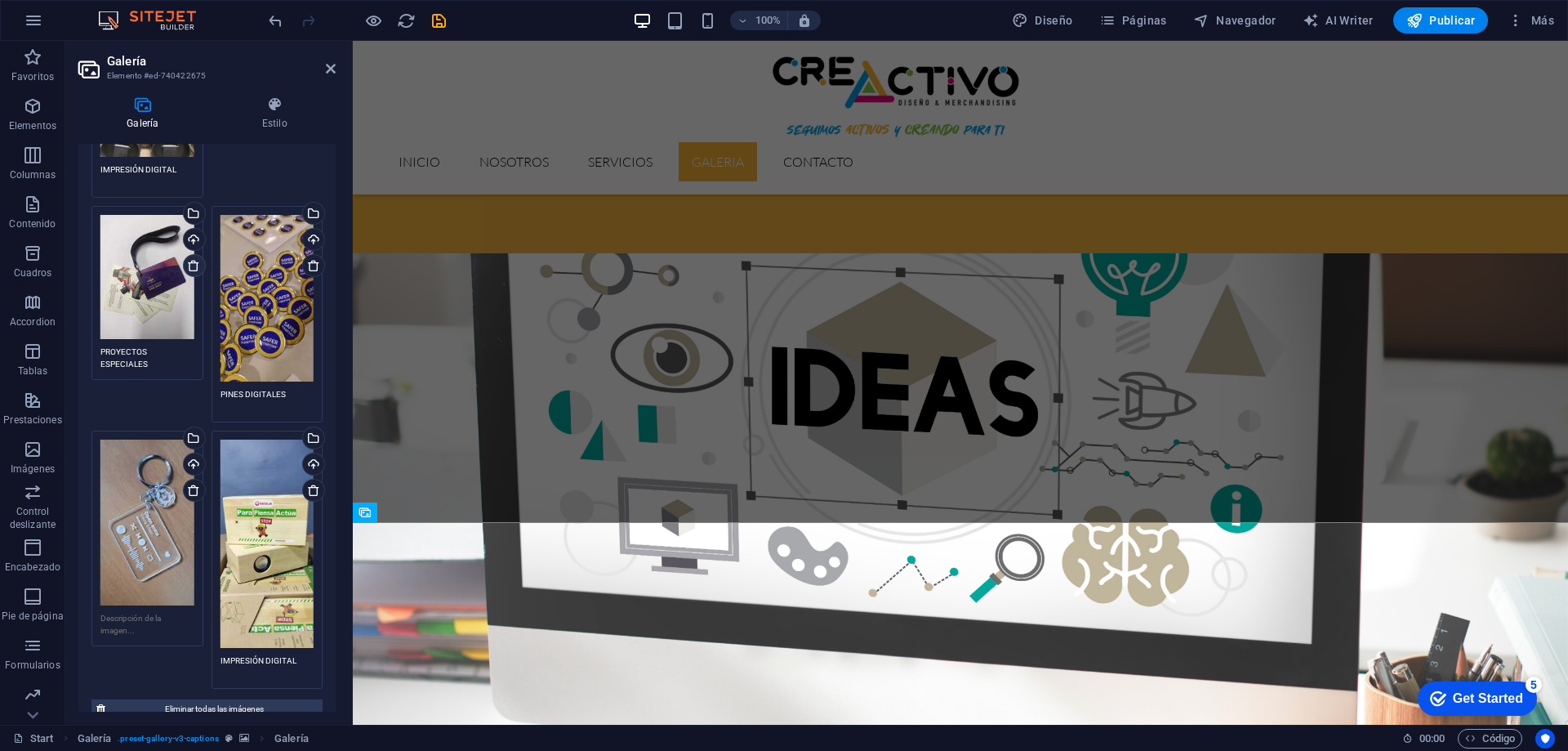
scroll to position [0, 0]
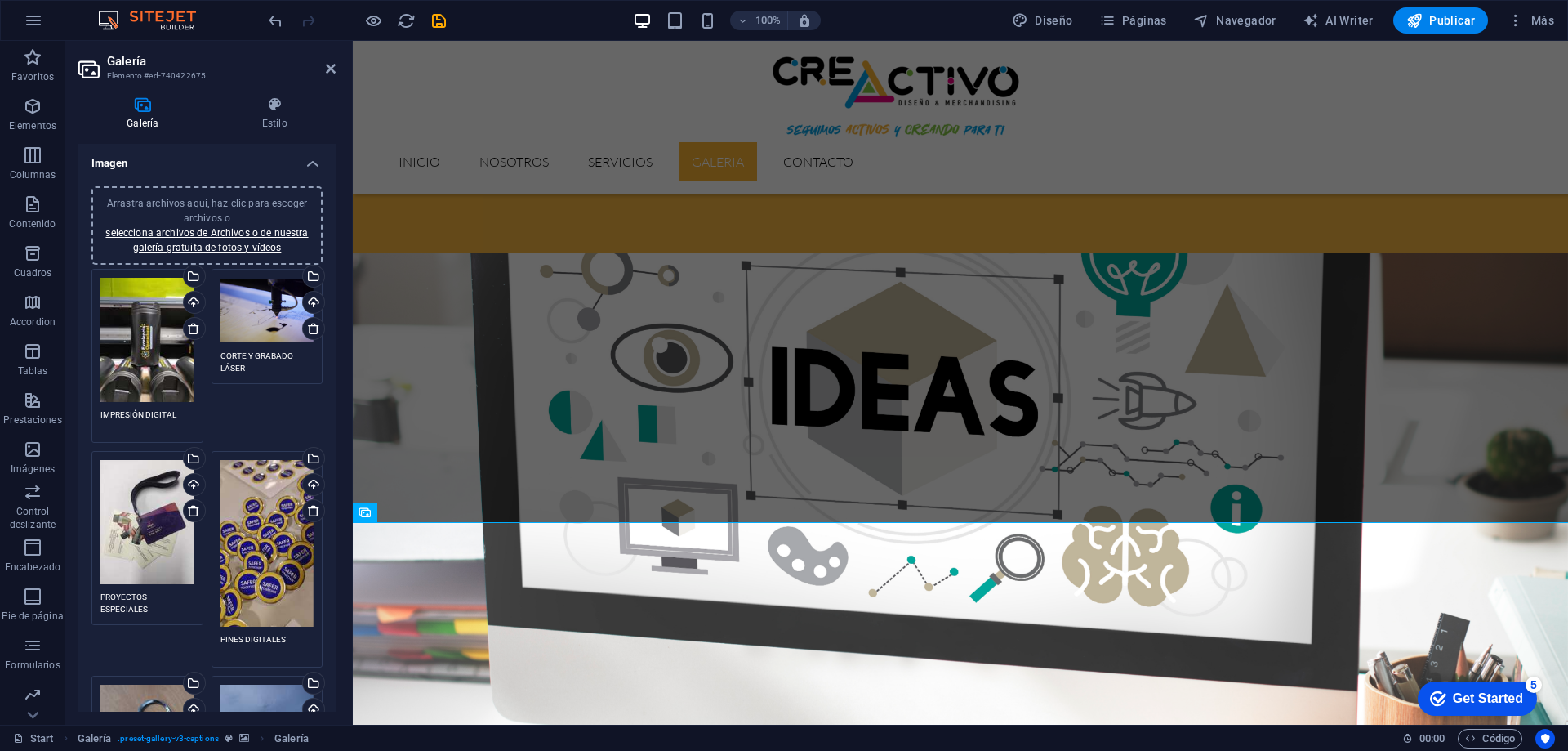
click at [232, 223] on div "Arrastra archivos aquí, haz clic para escoger archivos o selecciona archivos de…" at bounding box center [206, 225] width 211 height 59
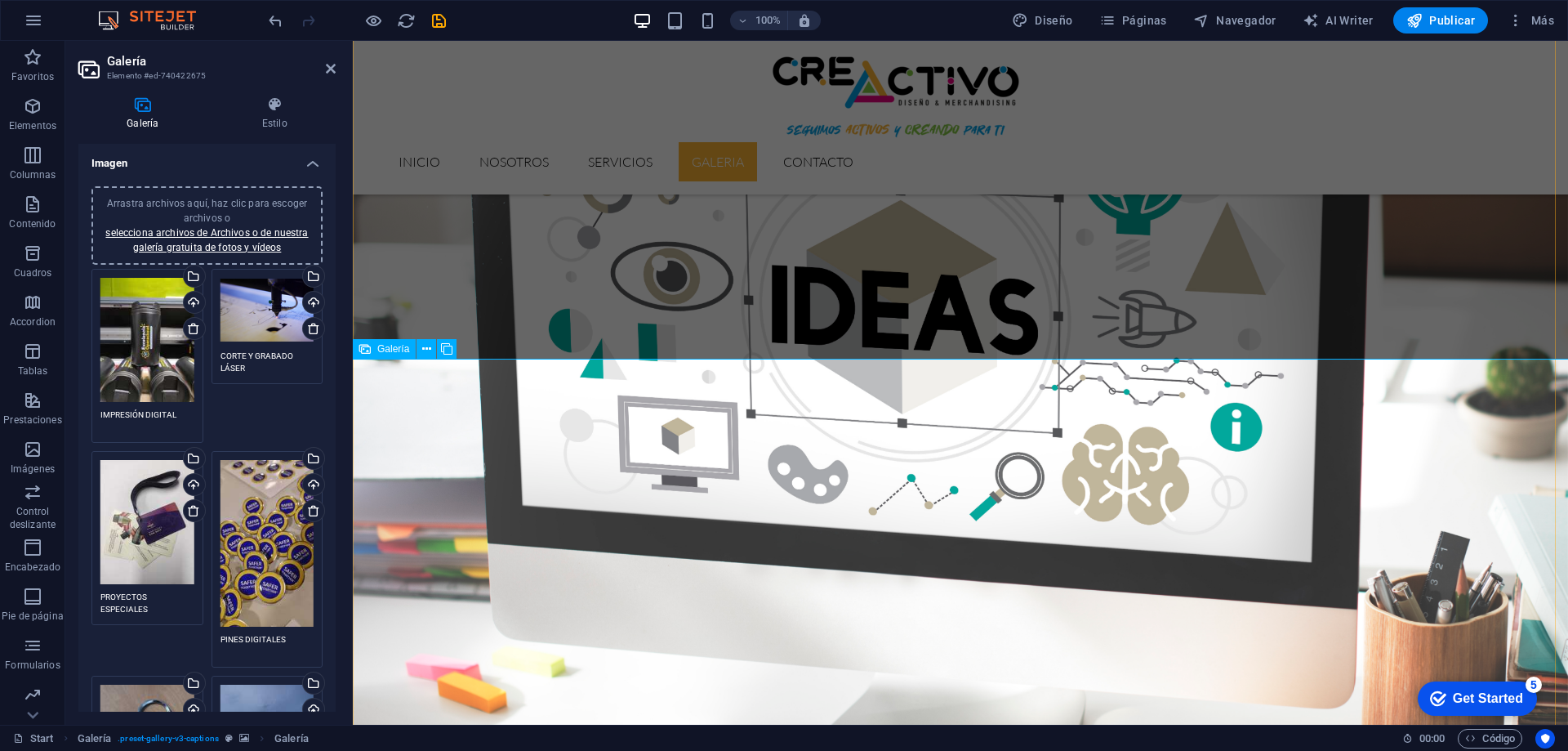
scroll to position [2613, 0]
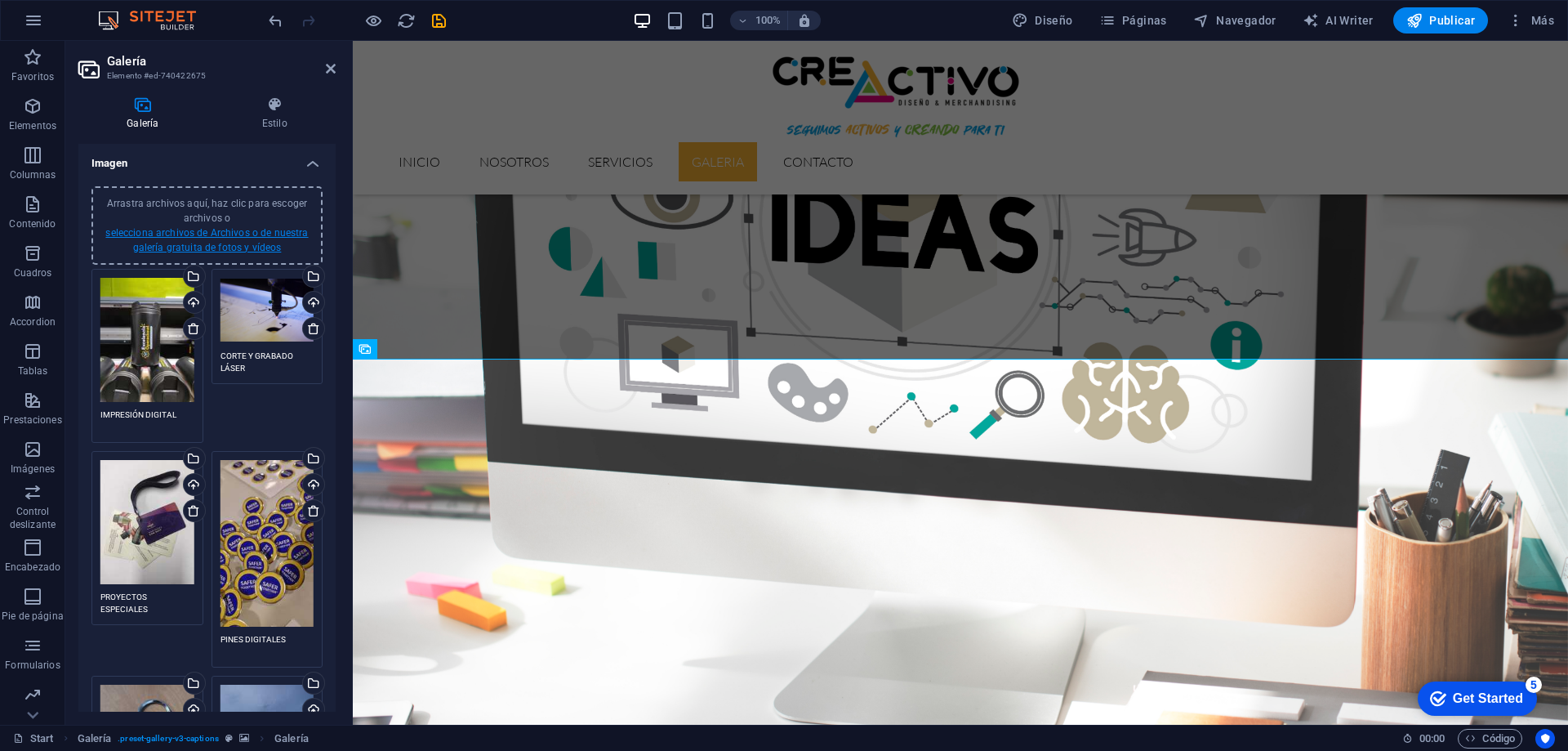
click at [241, 234] on link "selecciona archivos de Archivos o de nuestra galería gratuita de fotos y vídeos" at bounding box center [206, 240] width 202 height 26
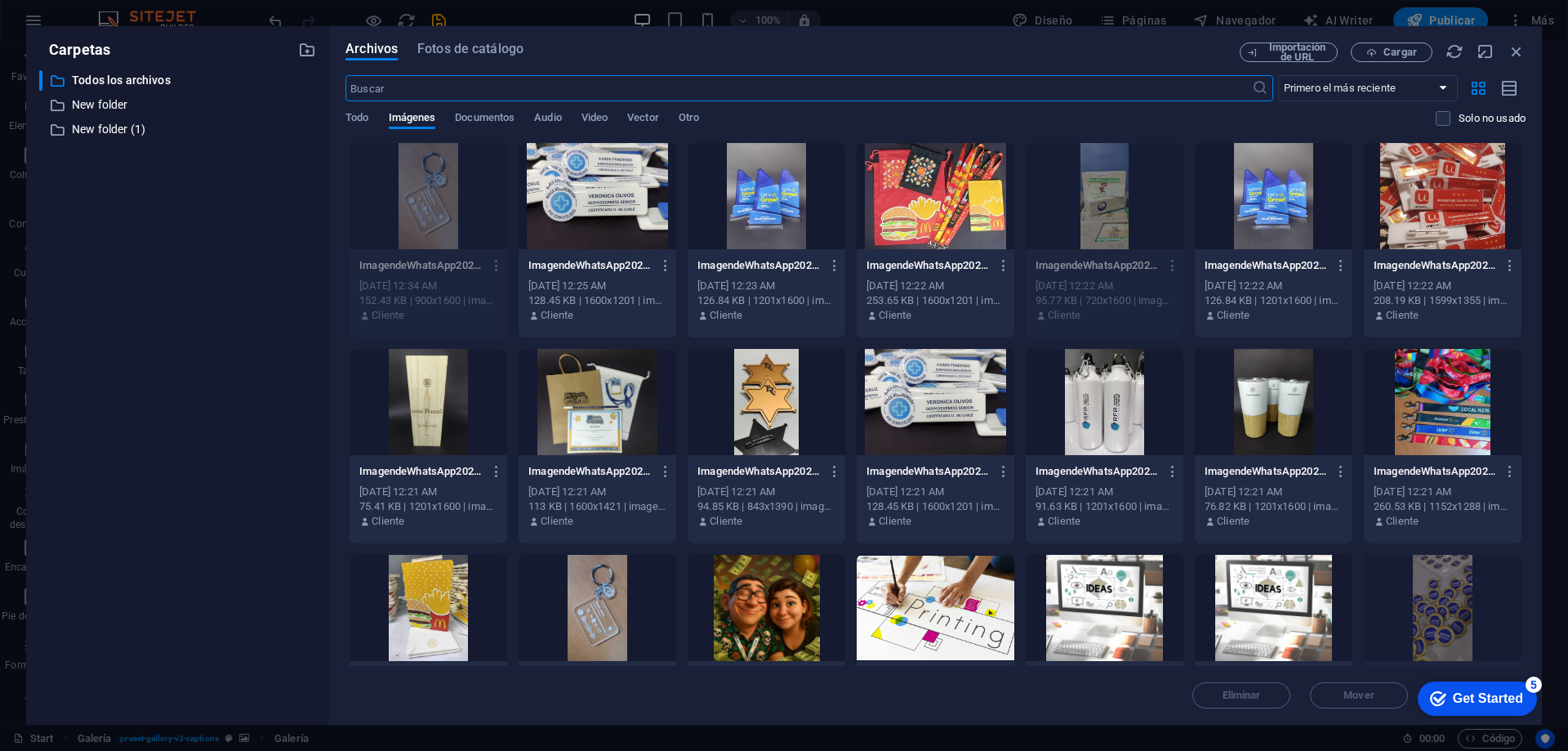
click at [425, 586] on div at bounding box center [428, 607] width 158 height 106
click at [425, 586] on div "1" at bounding box center [428, 607] width 158 height 106
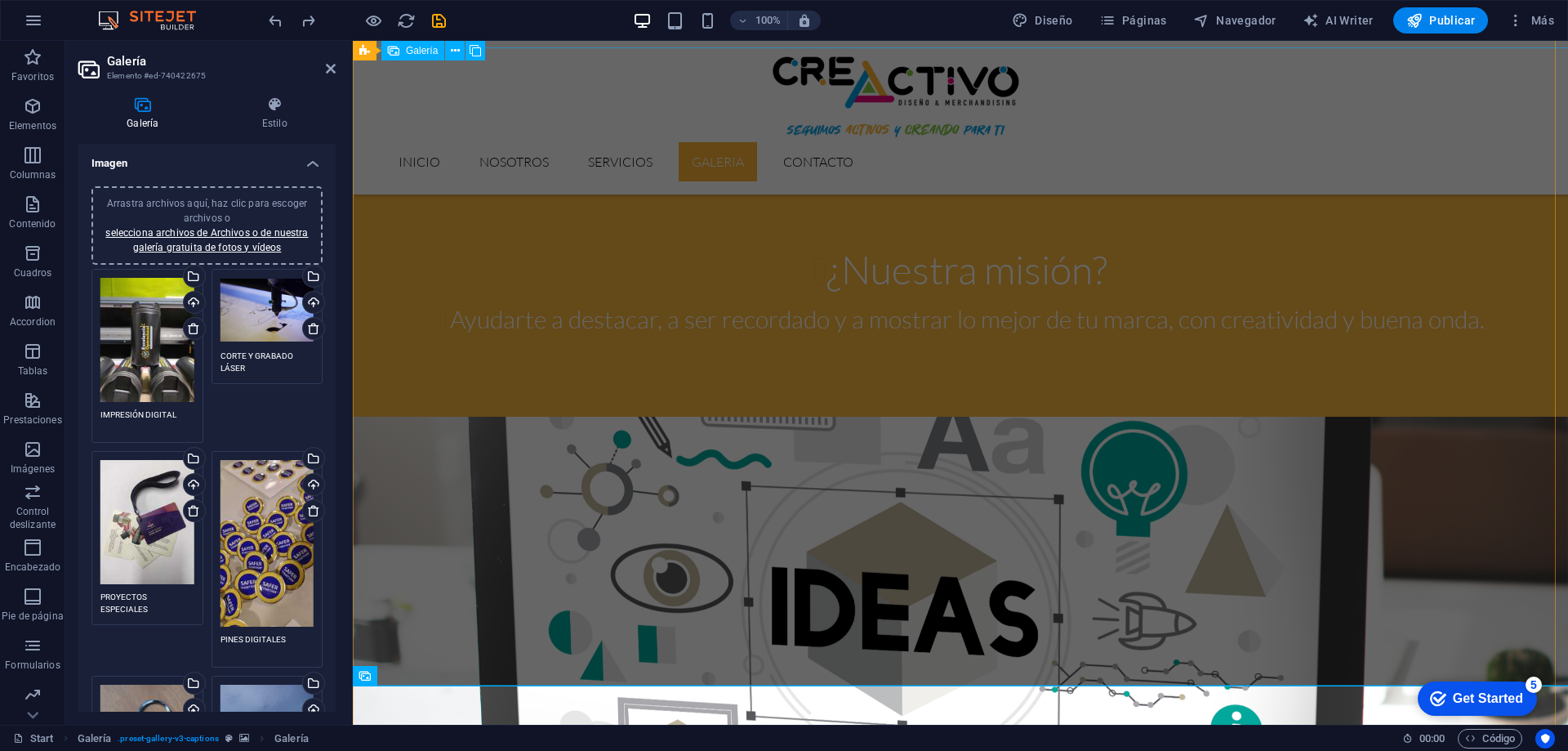
scroll to position [2204, 0]
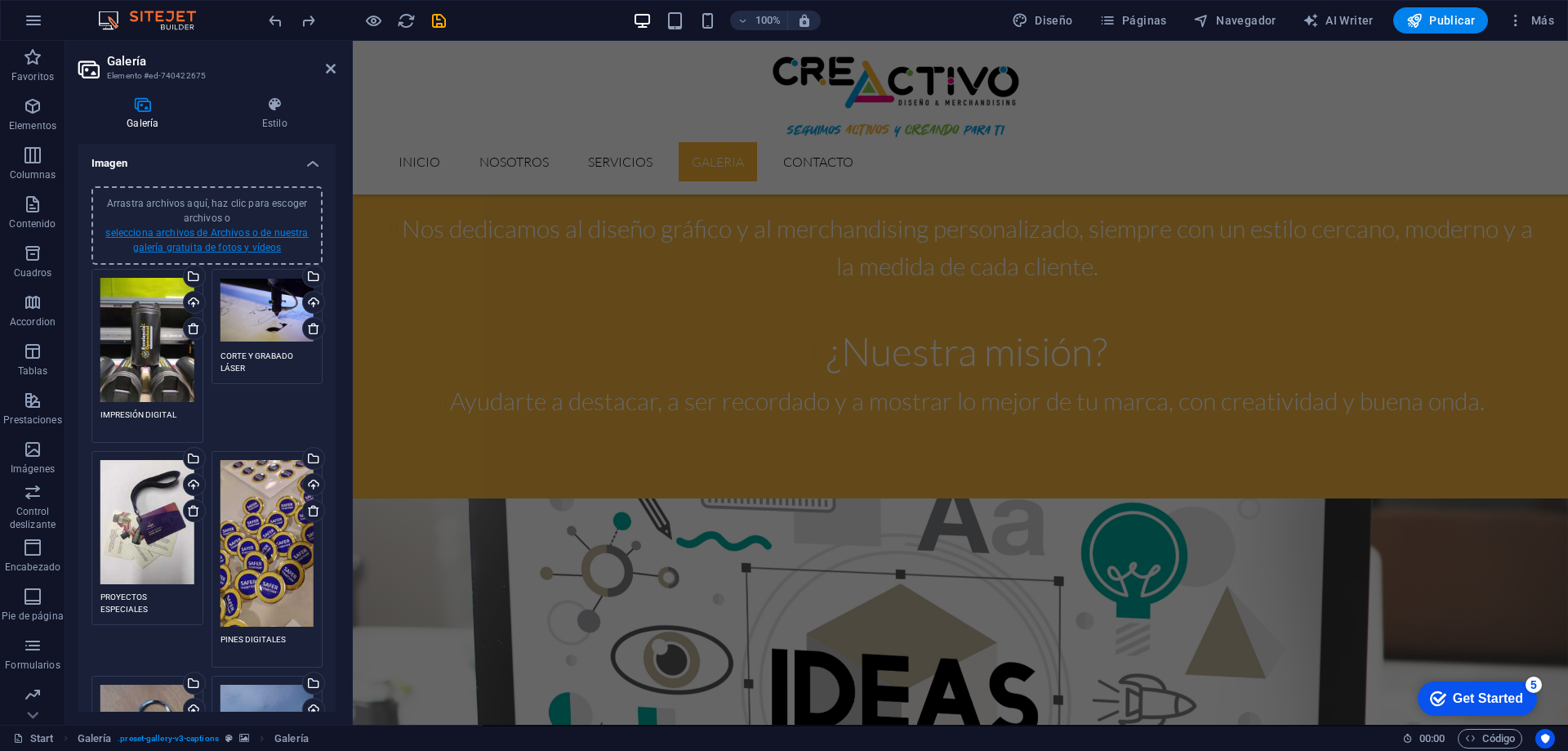
click at [226, 234] on link "selecciona archivos de Archivos o de nuestra galería gratuita de fotos y vídeos" at bounding box center [206, 240] width 202 height 26
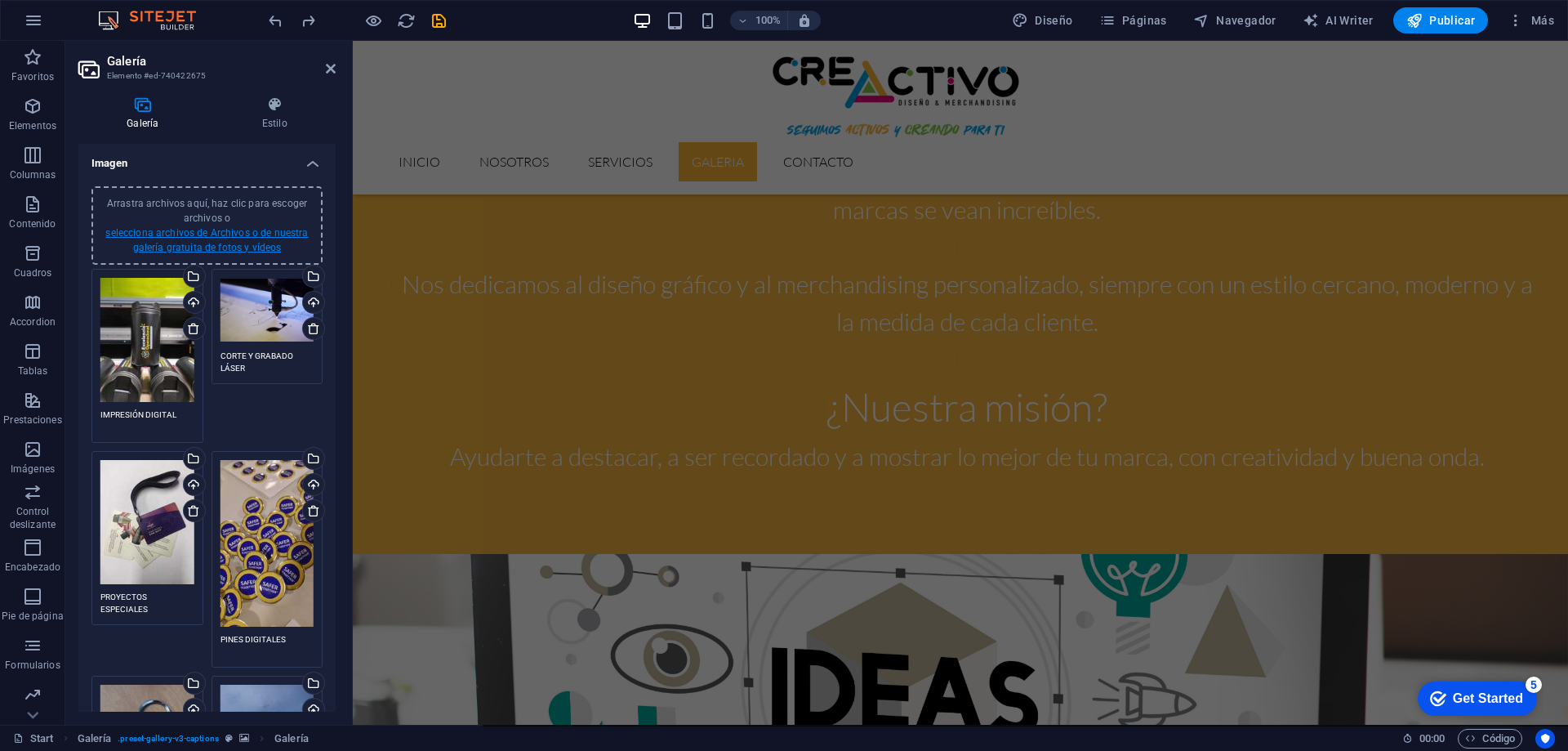
scroll to position [2813, 0]
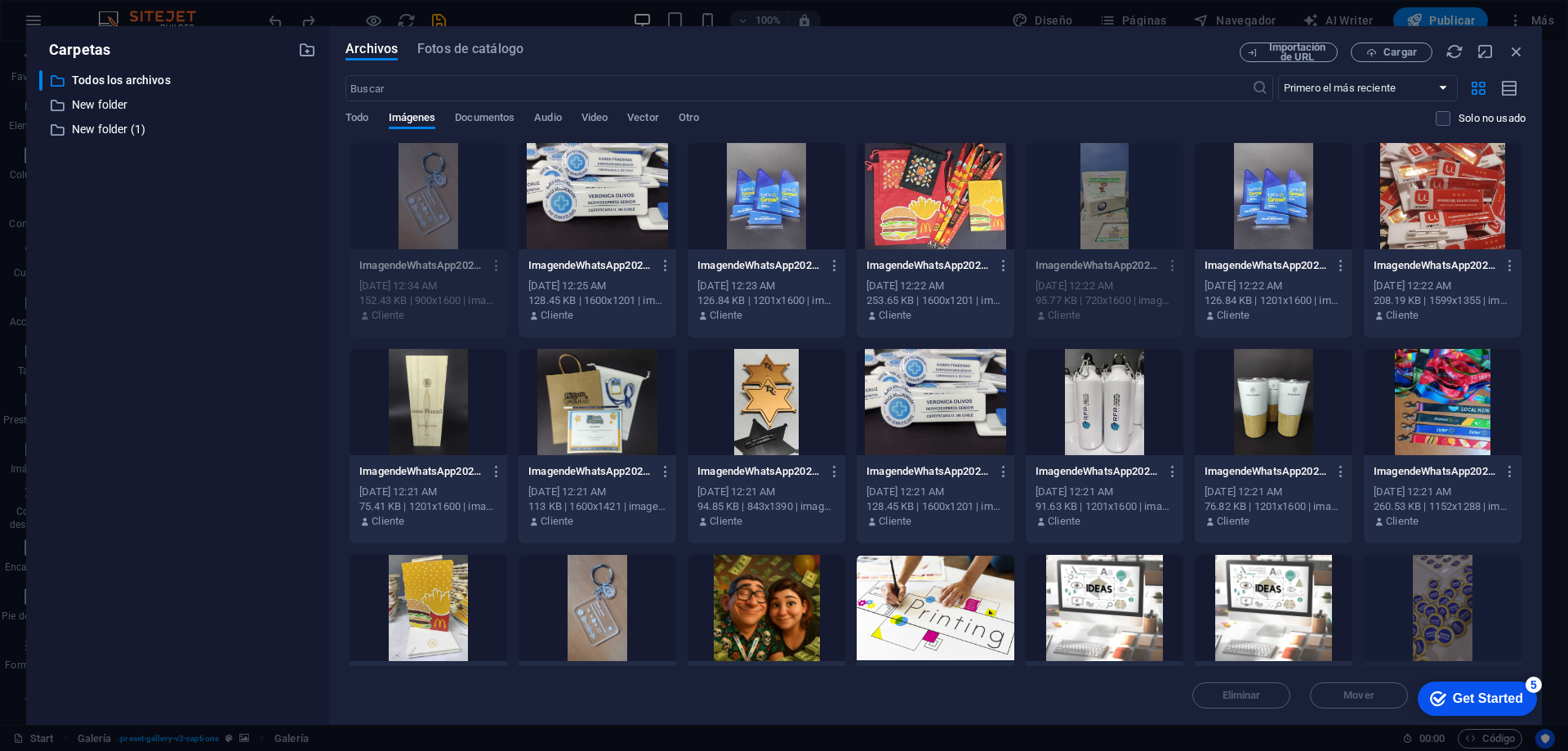
click at [457, 588] on div at bounding box center [428, 607] width 158 height 106
click at [465, 585] on div "1" at bounding box center [428, 607] width 158 height 106
click at [465, 585] on div at bounding box center [428, 607] width 158 height 106
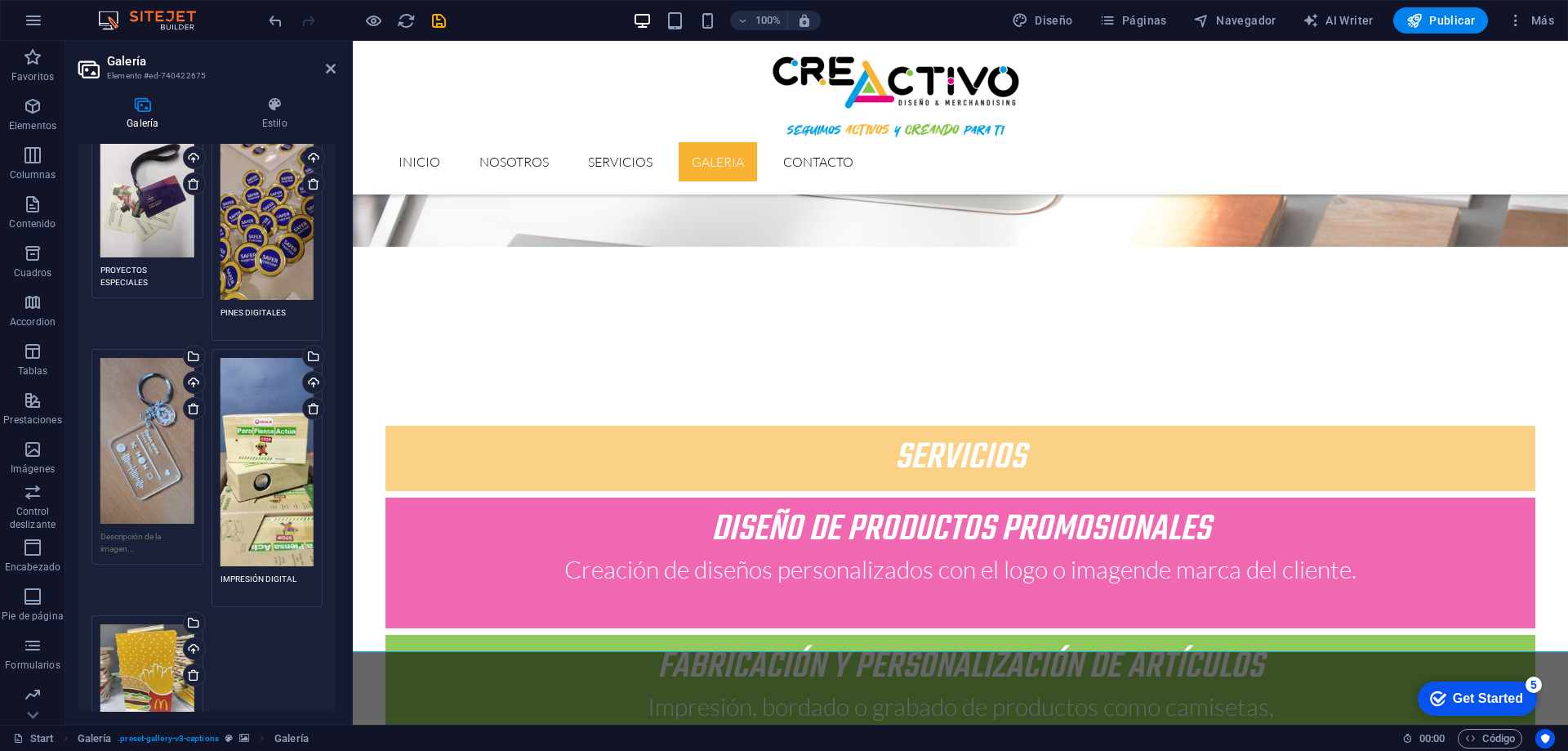
scroll to position [409, 0]
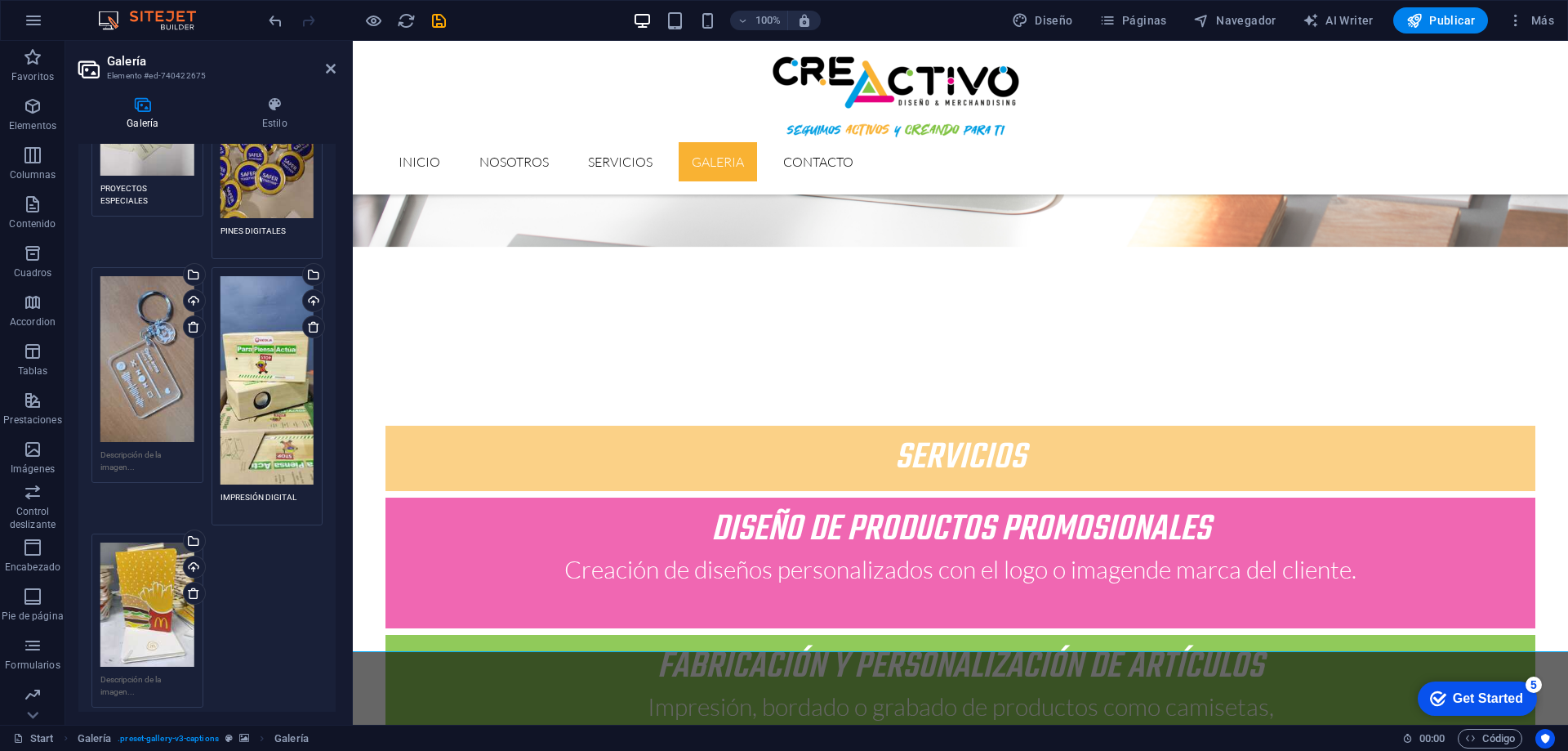
click at [154, 673] on textarea at bounding box center [147, 685] width 94 height 24
type textarea "IMPRESIÓN DIGITAL"
click at [267, 603] on div "Arrastra archivos aquí, haz clic para escoger archivos o selecciona archivos de…" at bounding box center [207, 284] width 239 height 856
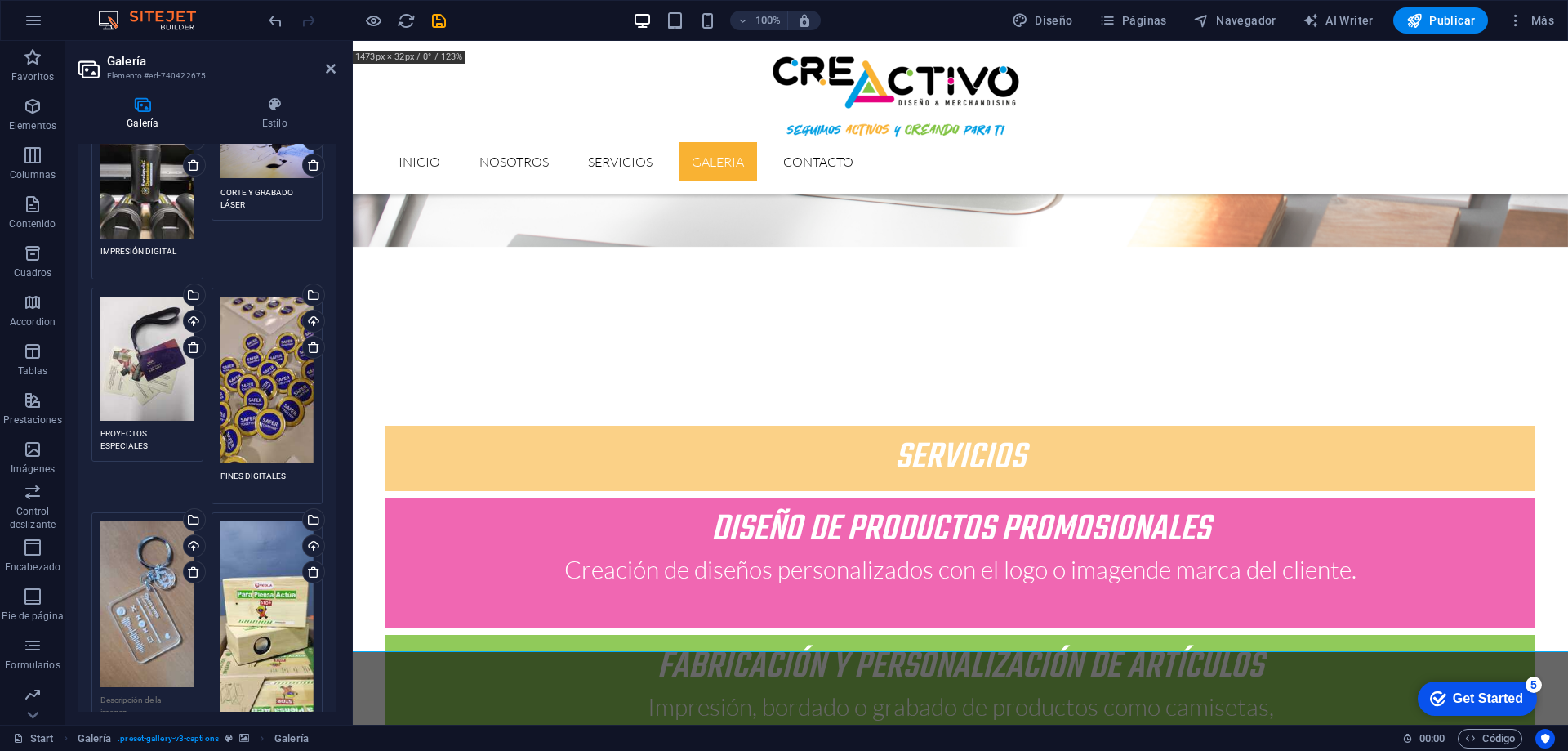
scroll to position [0, 0]
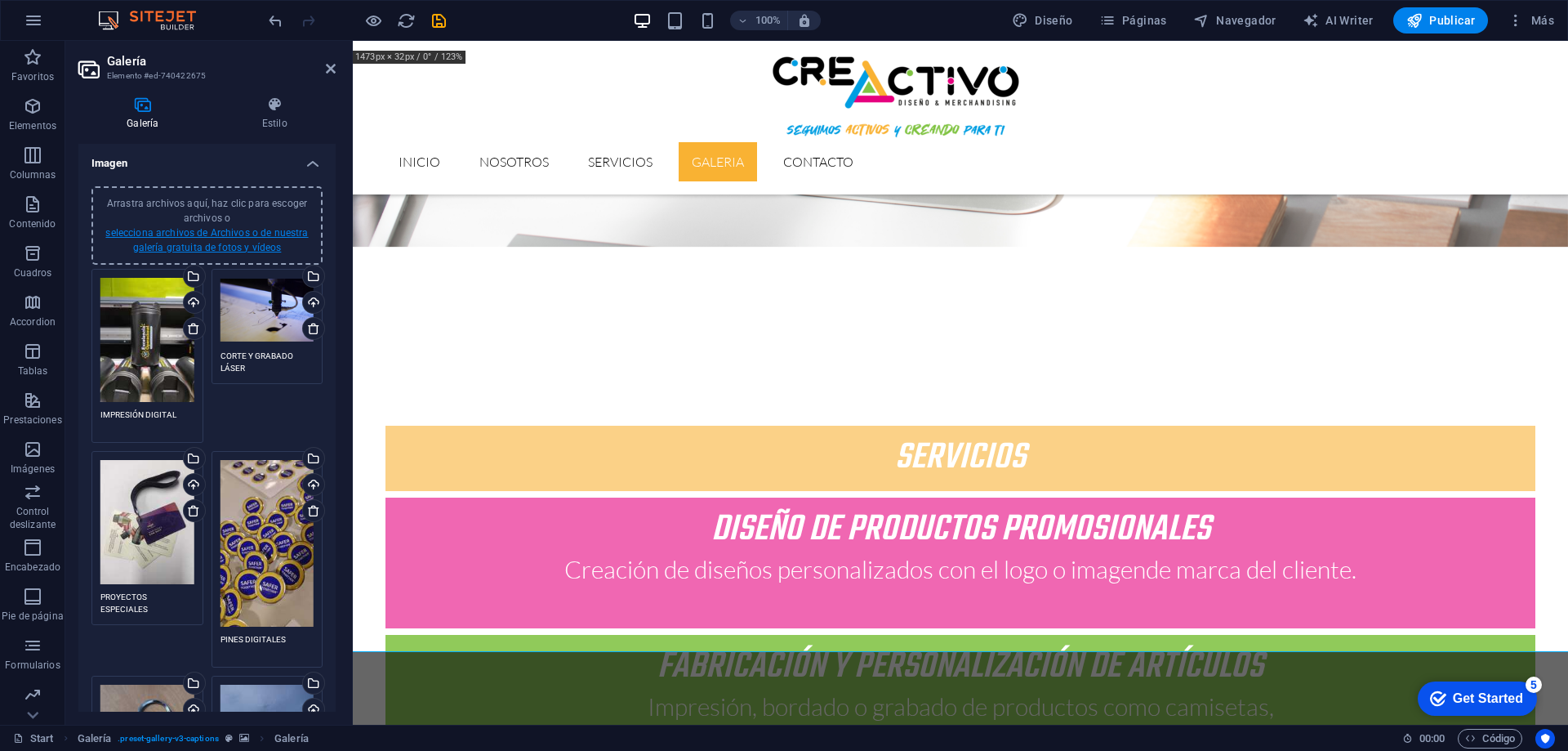
click at [218, 232] on link "selecciona archivos de Archivos o de nuestra galería gratuita de fotos y vídeos" at bounding box center [206, 240] width 202 height 26
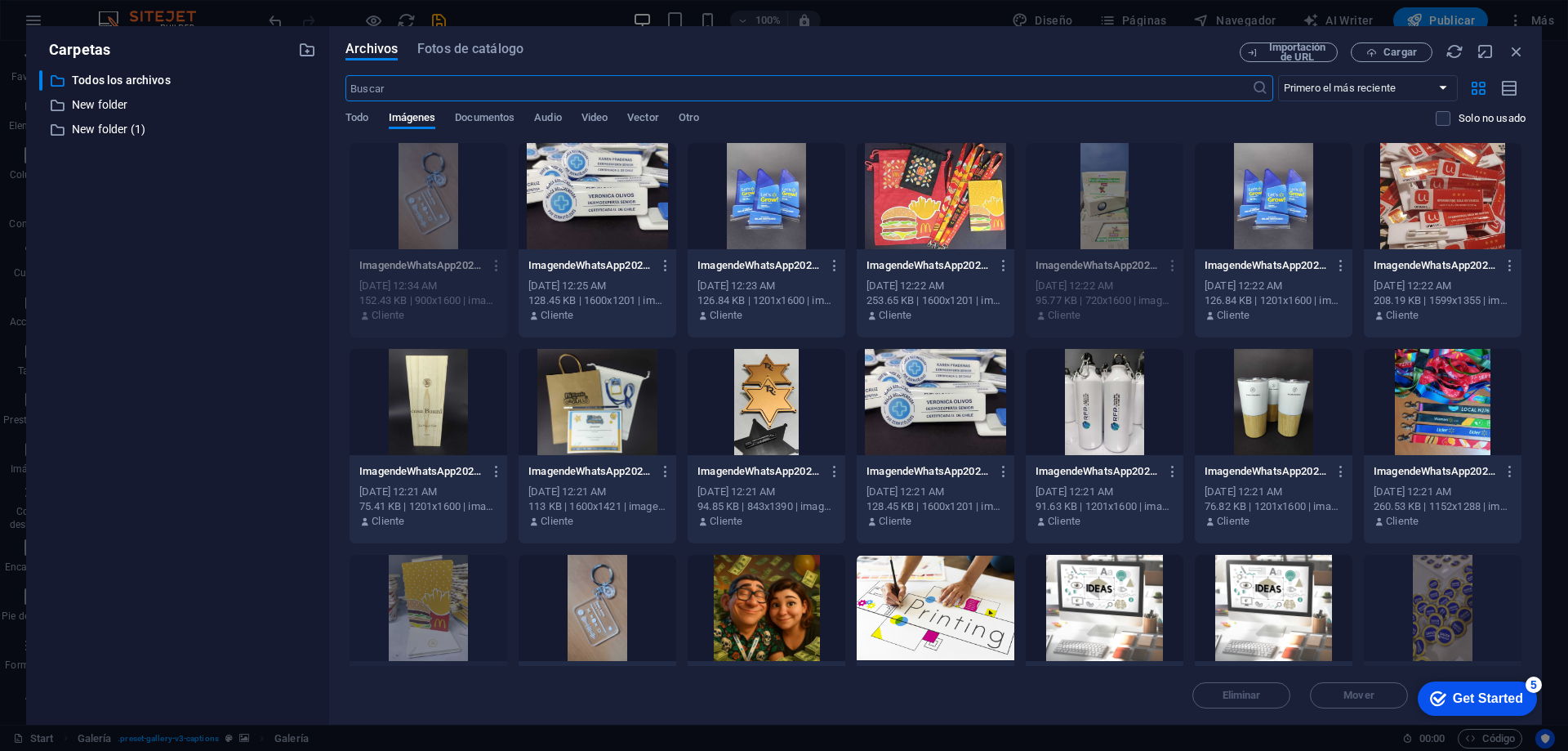
click at [1421, 199] on div at bounding box center [1443, 196] width 158 height 106
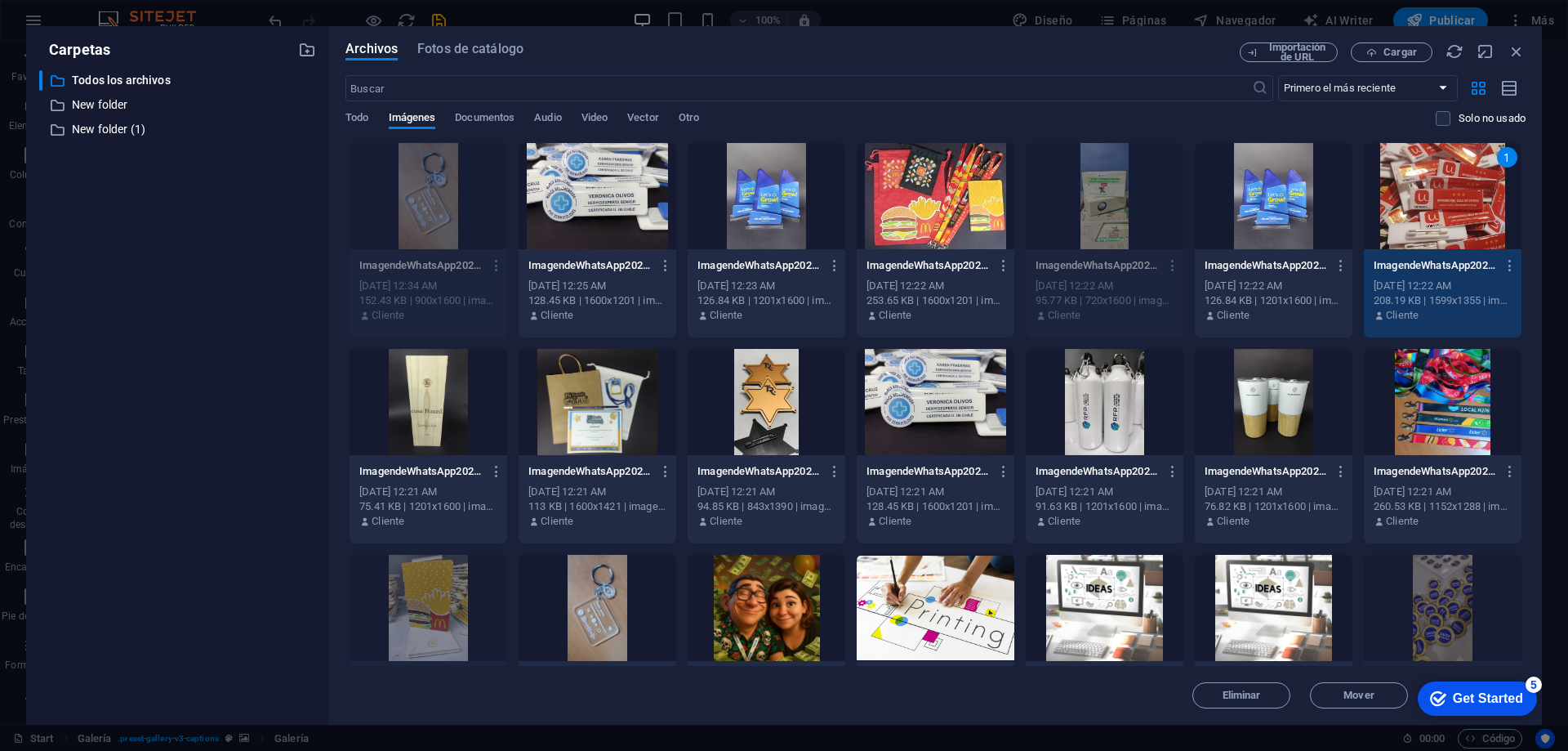
click at [1421, 199] on div "1" at bounding box center [1443, 196] width 158 height 106
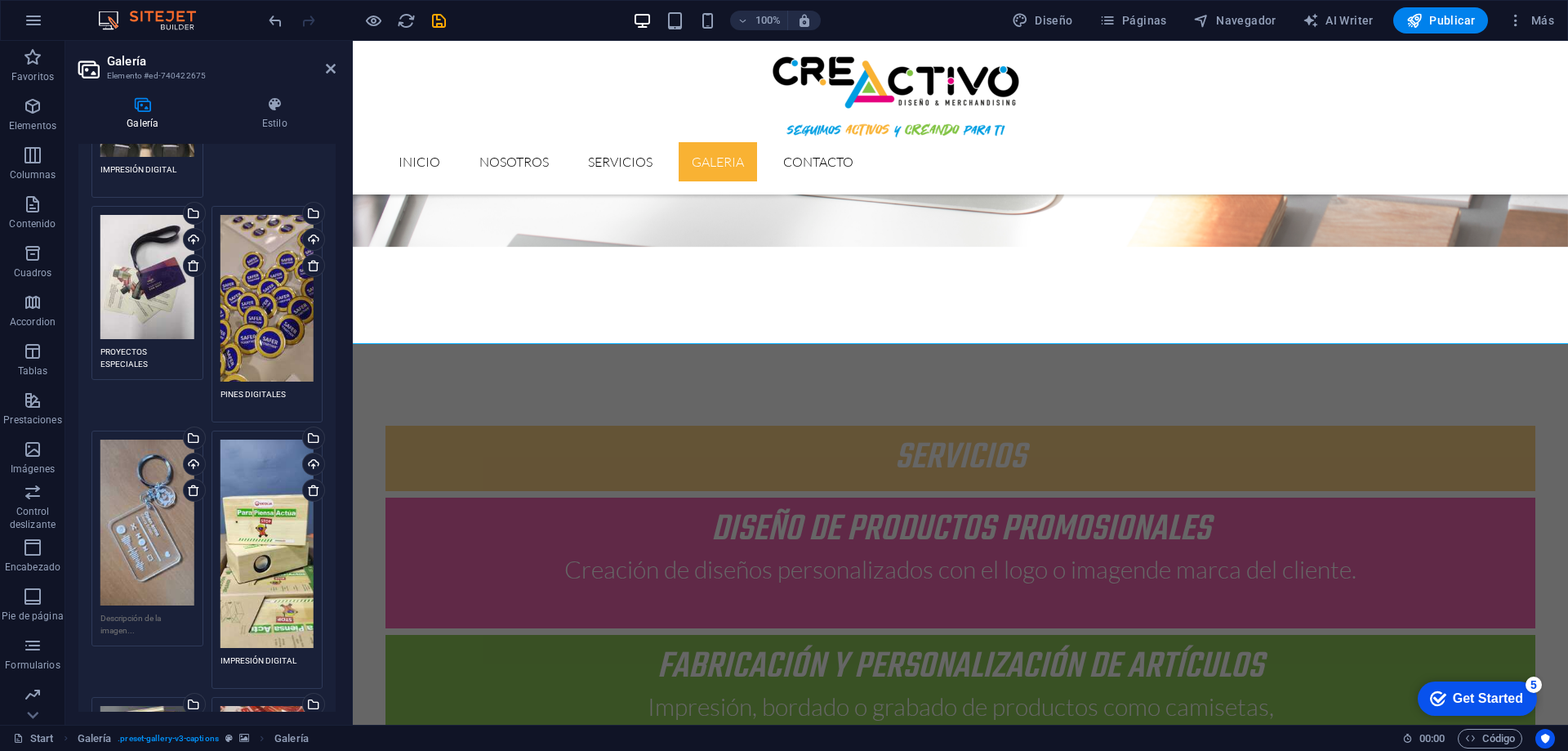
scroll to position [327, 0]
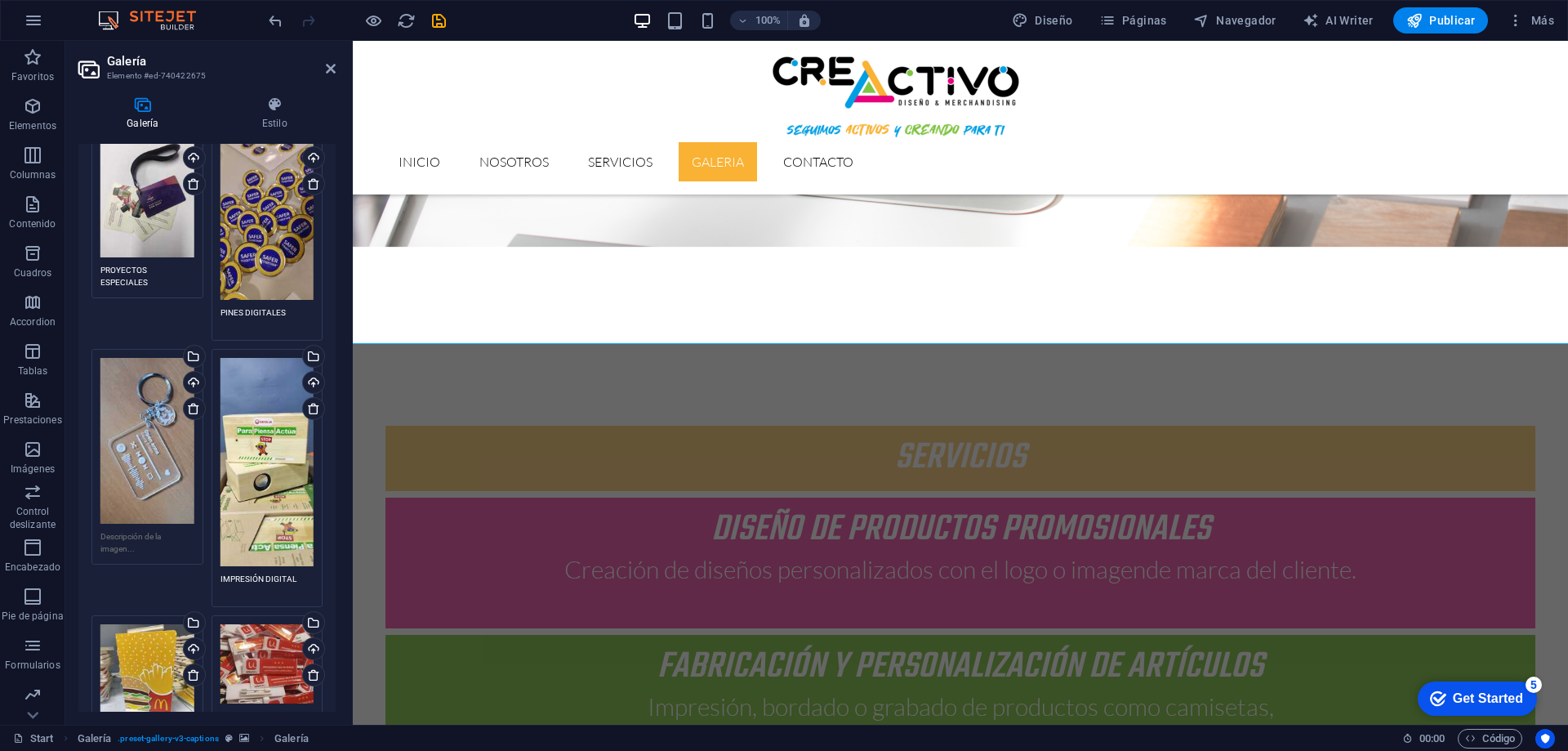
click at [267, 710] on textarea at bounding box center [267, 722] width 94 height 24
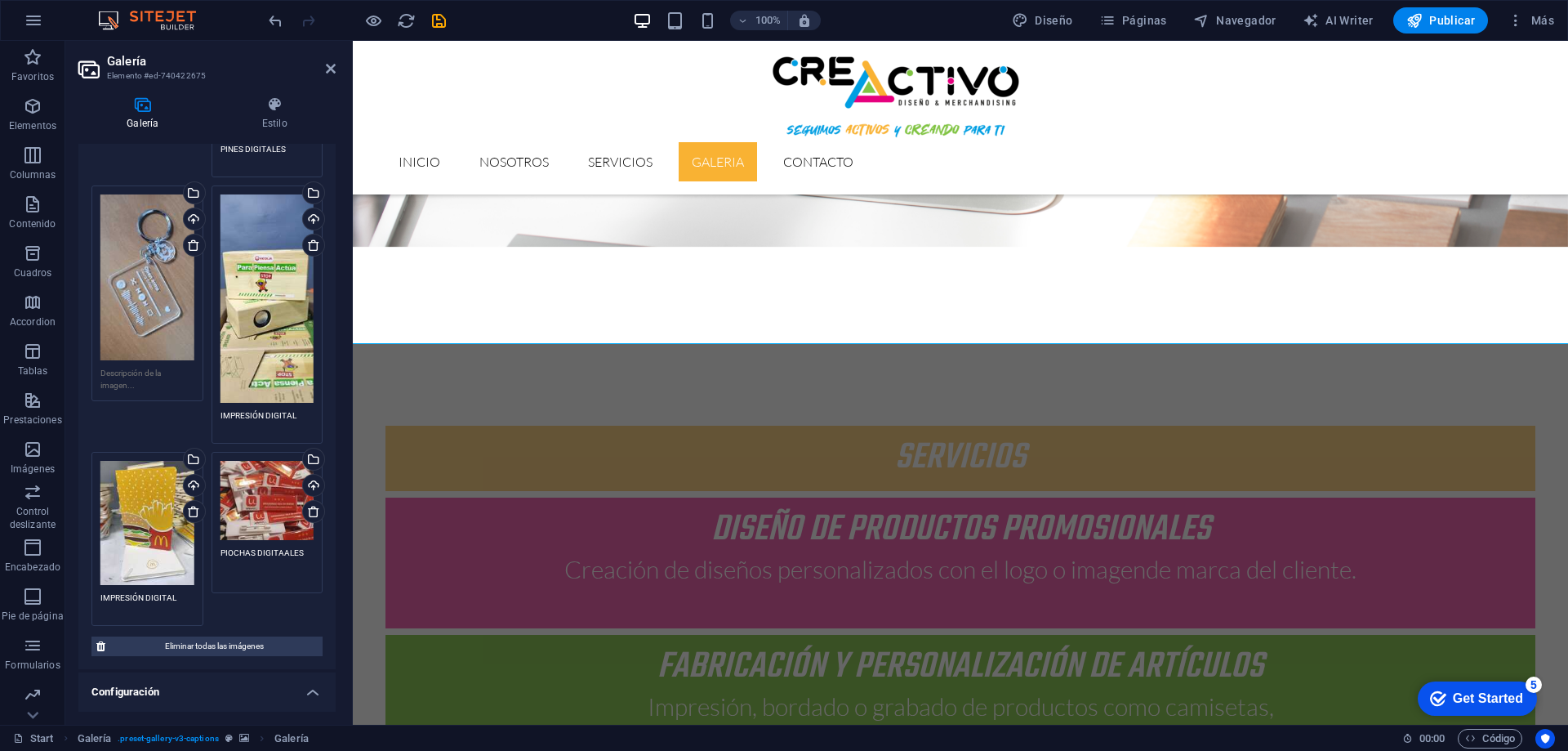
type textarea "PIOCHAS DIGITAALES"
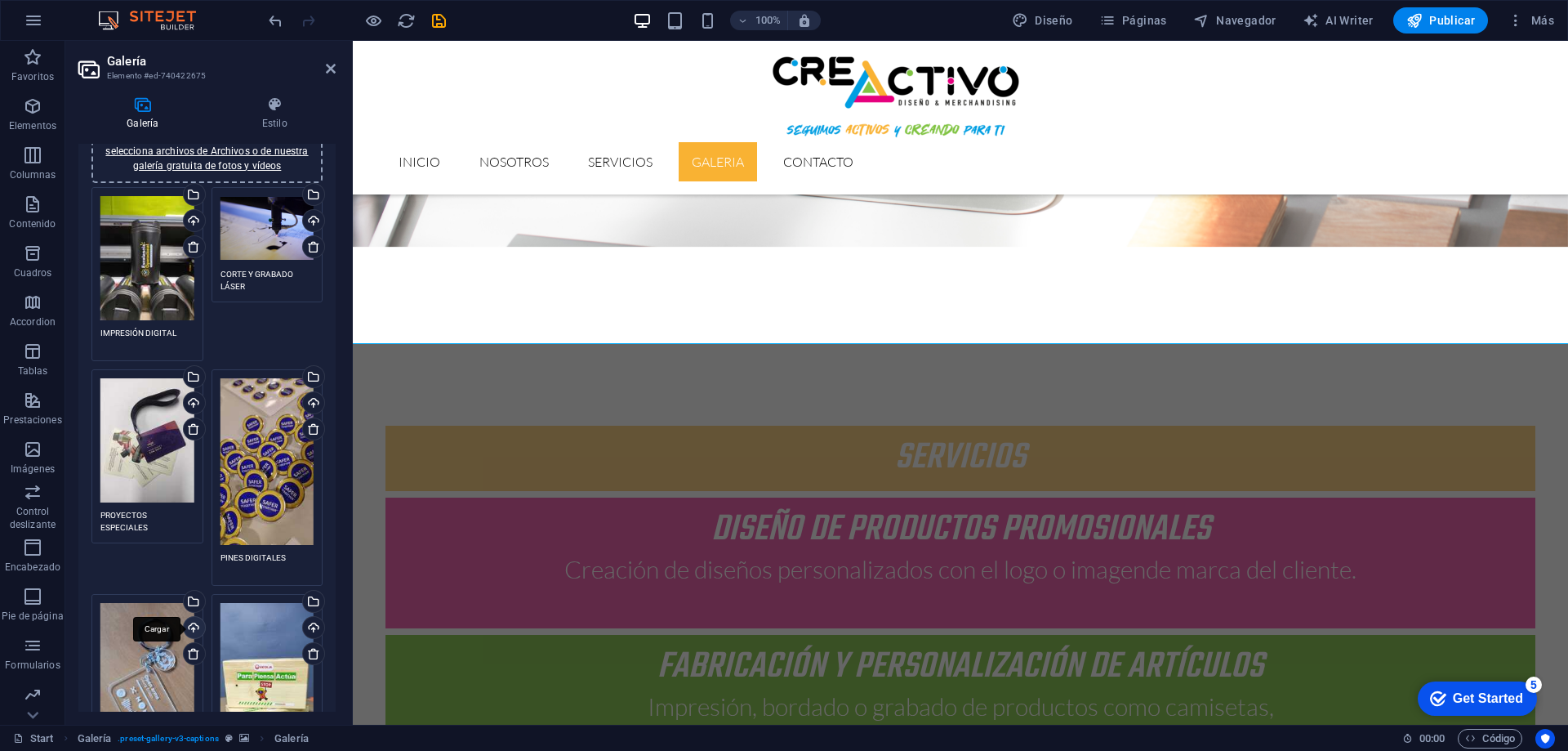
scroll to position [0, 0]
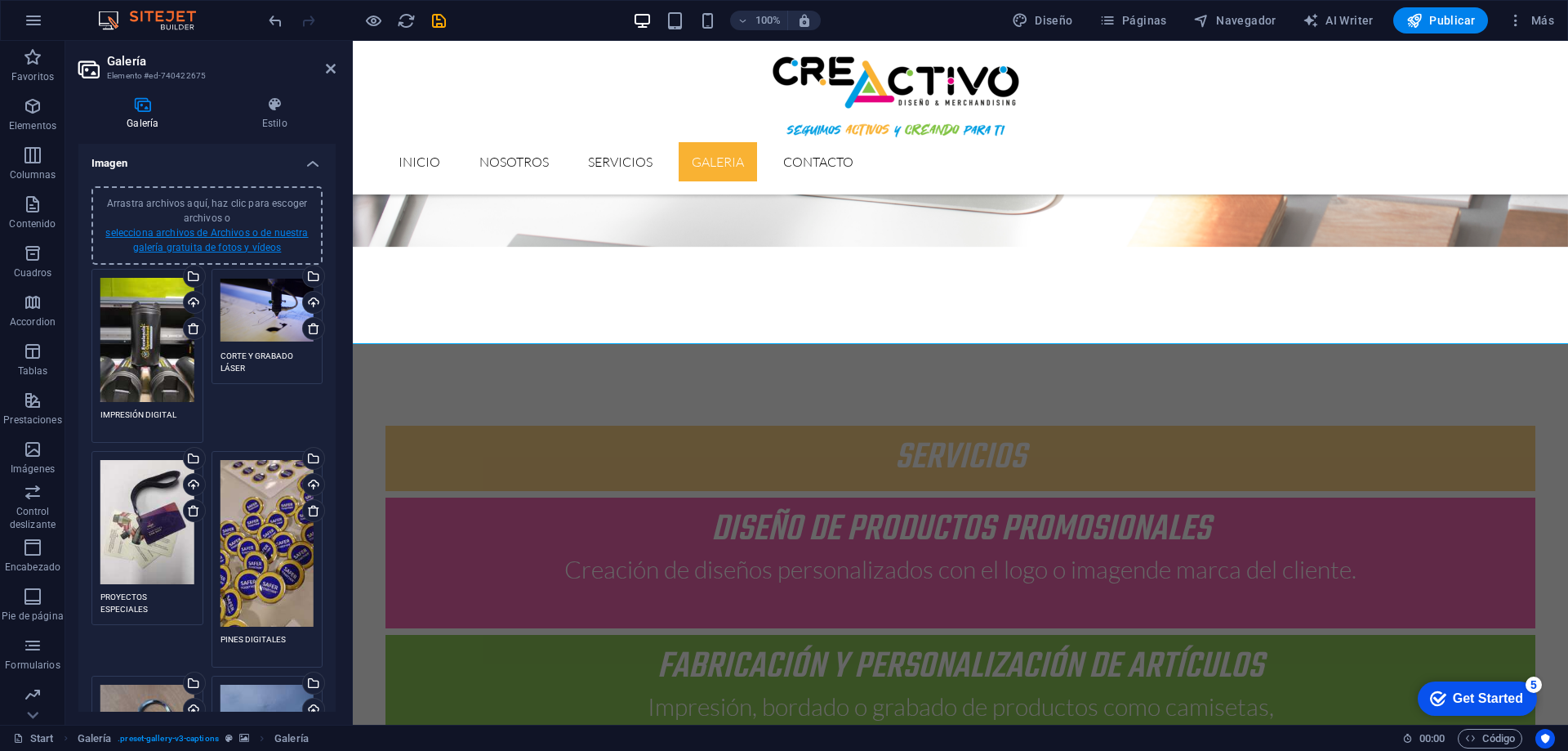
click at [204, 242] on link "selecciona archivos de Archivos o de nuestra galería gratuita de fotos y vídeos" at bounding box center [206, 240] width 202 height 26
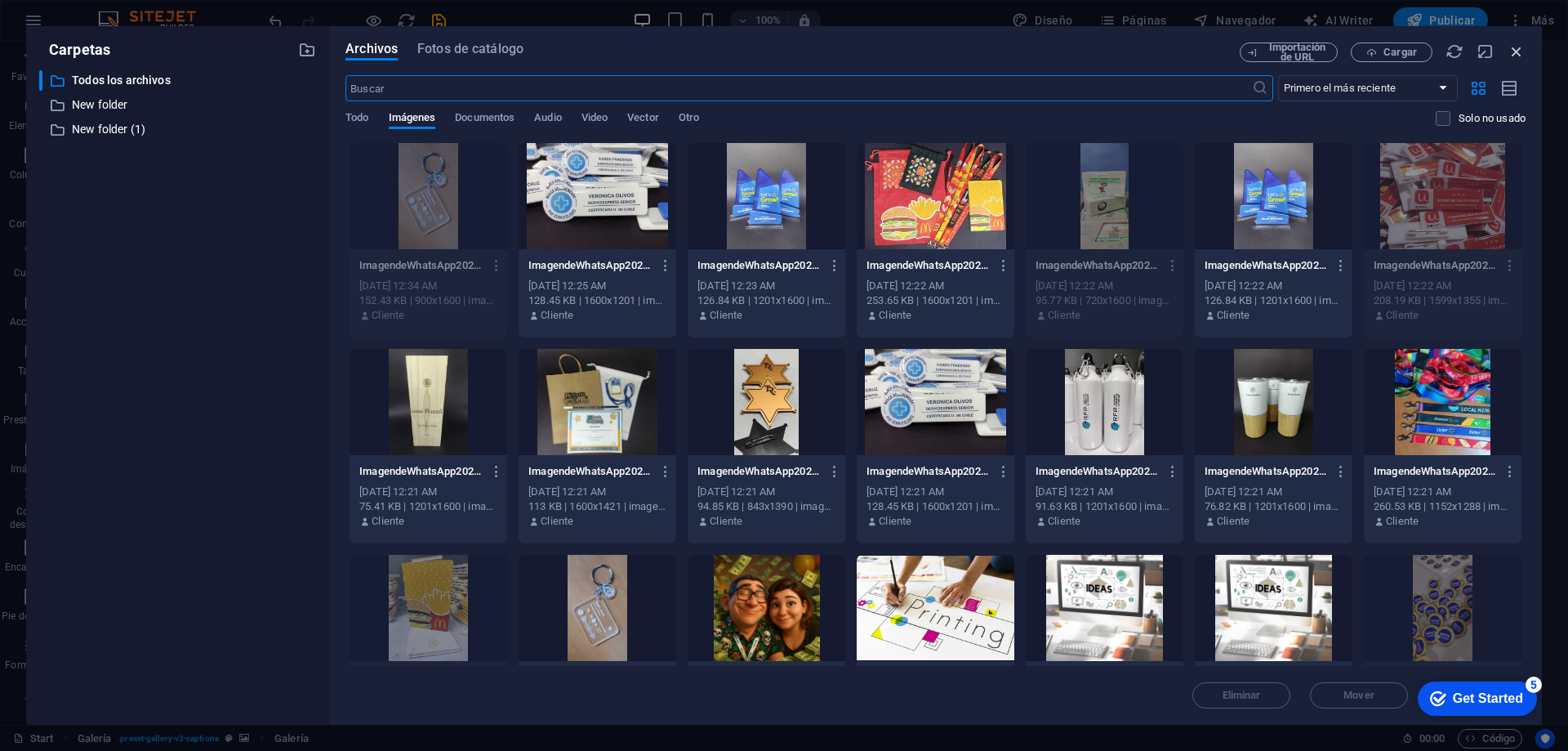
click at [1521, 54] on icon "button" at bounding box center [1516, 51] width 18 height 18
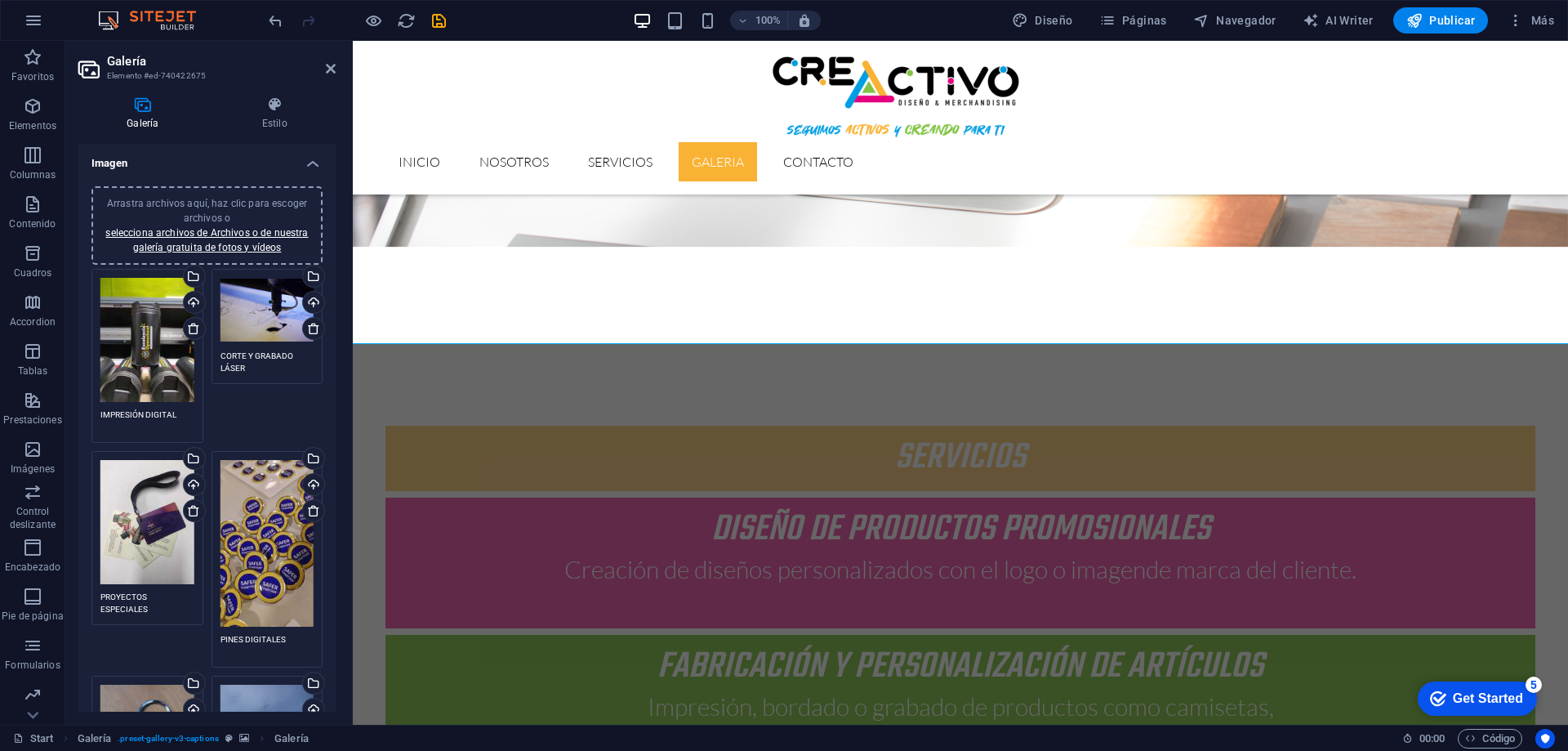
click at [214, 239] on div "Arrastra archivos aquí, haz clic para escoger archivos o selecciona archivos de…" at bounding box center [206, 225] width 211 height 59
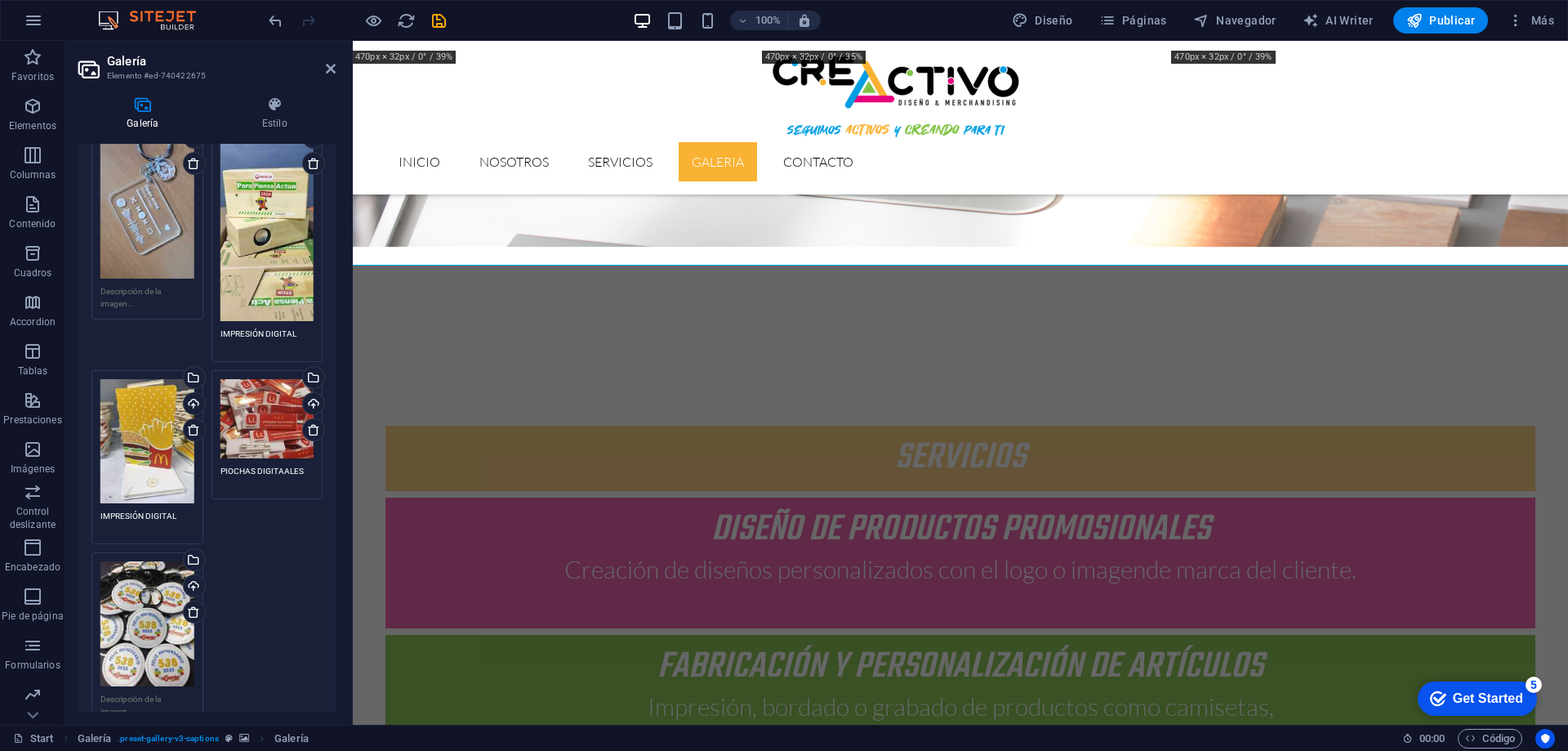
scroll to position [654, 0]
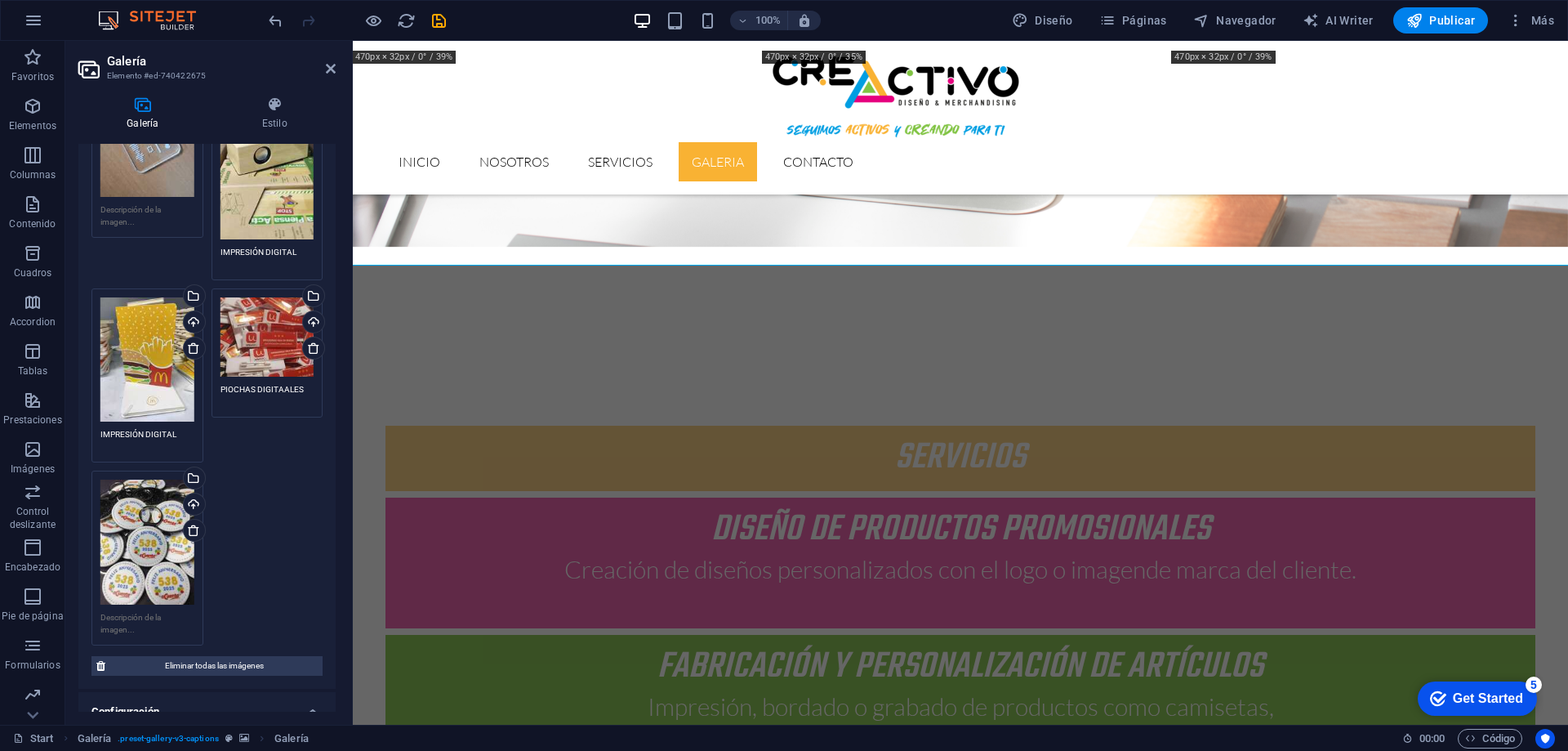
click at [157, 553] on div "Arrastra archivos aquí, haz clic para escoger archivos o selecciona archivos de…" at bounding box center [147, 542] width 94 height 125
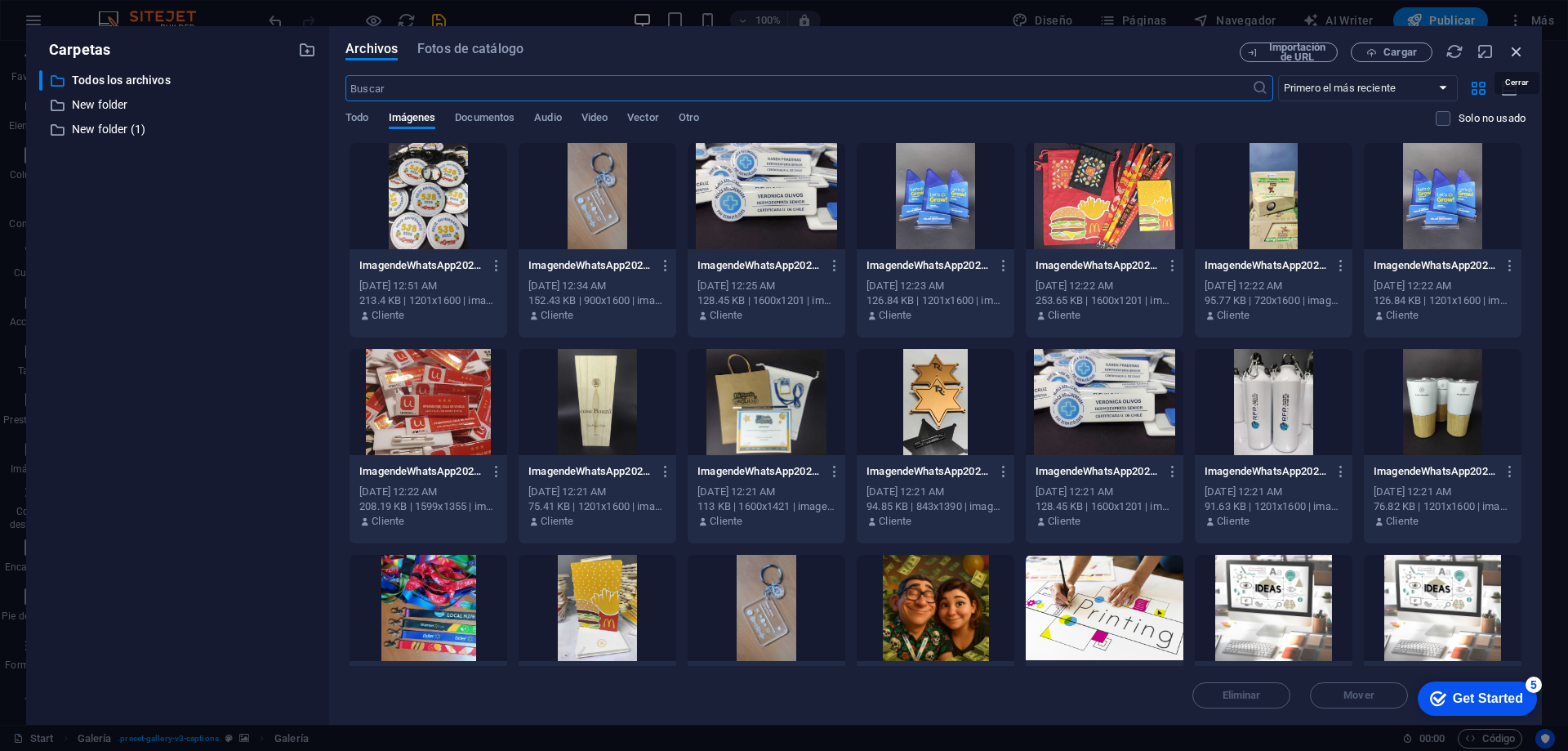
click at [1515, 51] on icon "button" at bounding box center [1516, 51] width 18 height 18
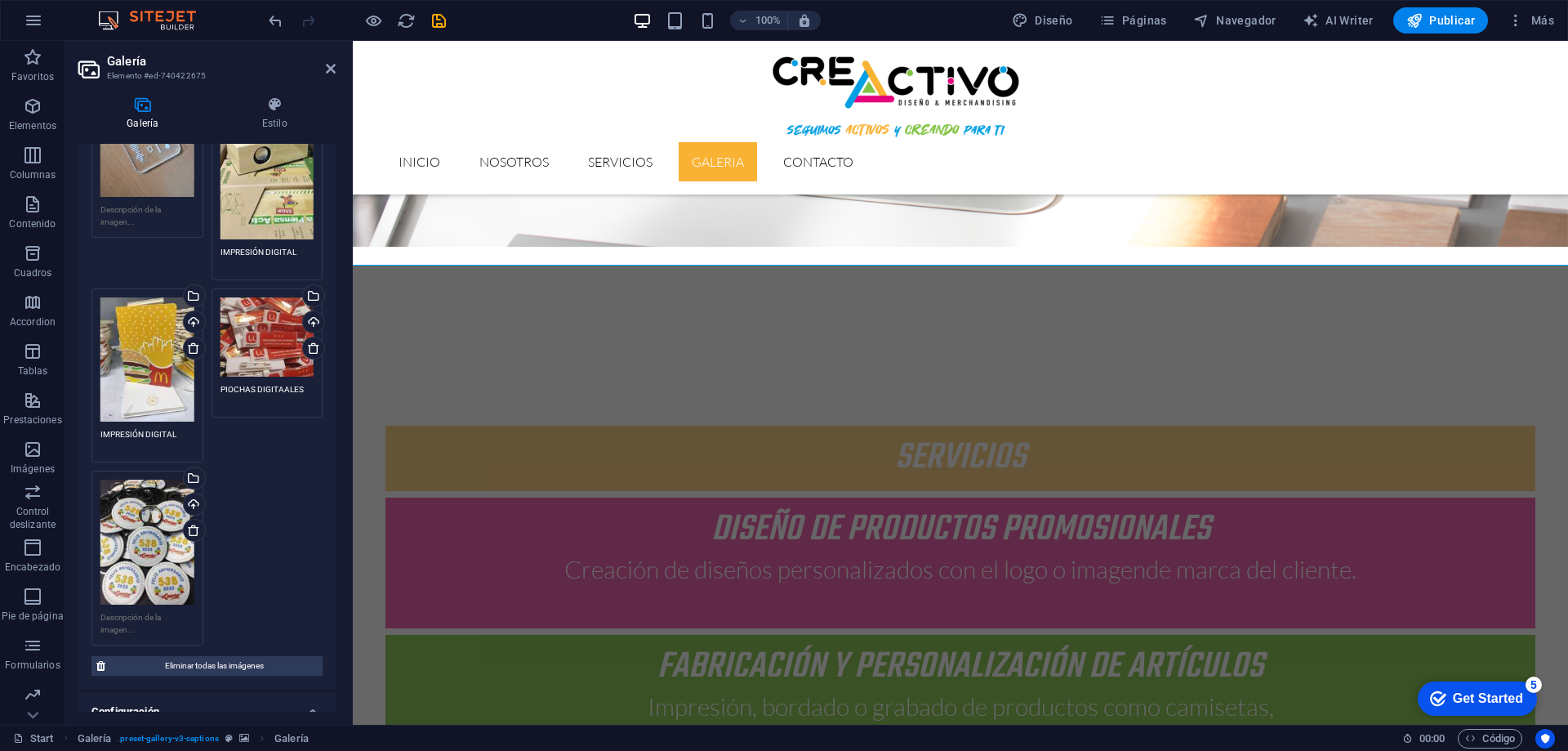
click at [172, 611] on textarea at bounding box center [147, 623] width 94 height 24
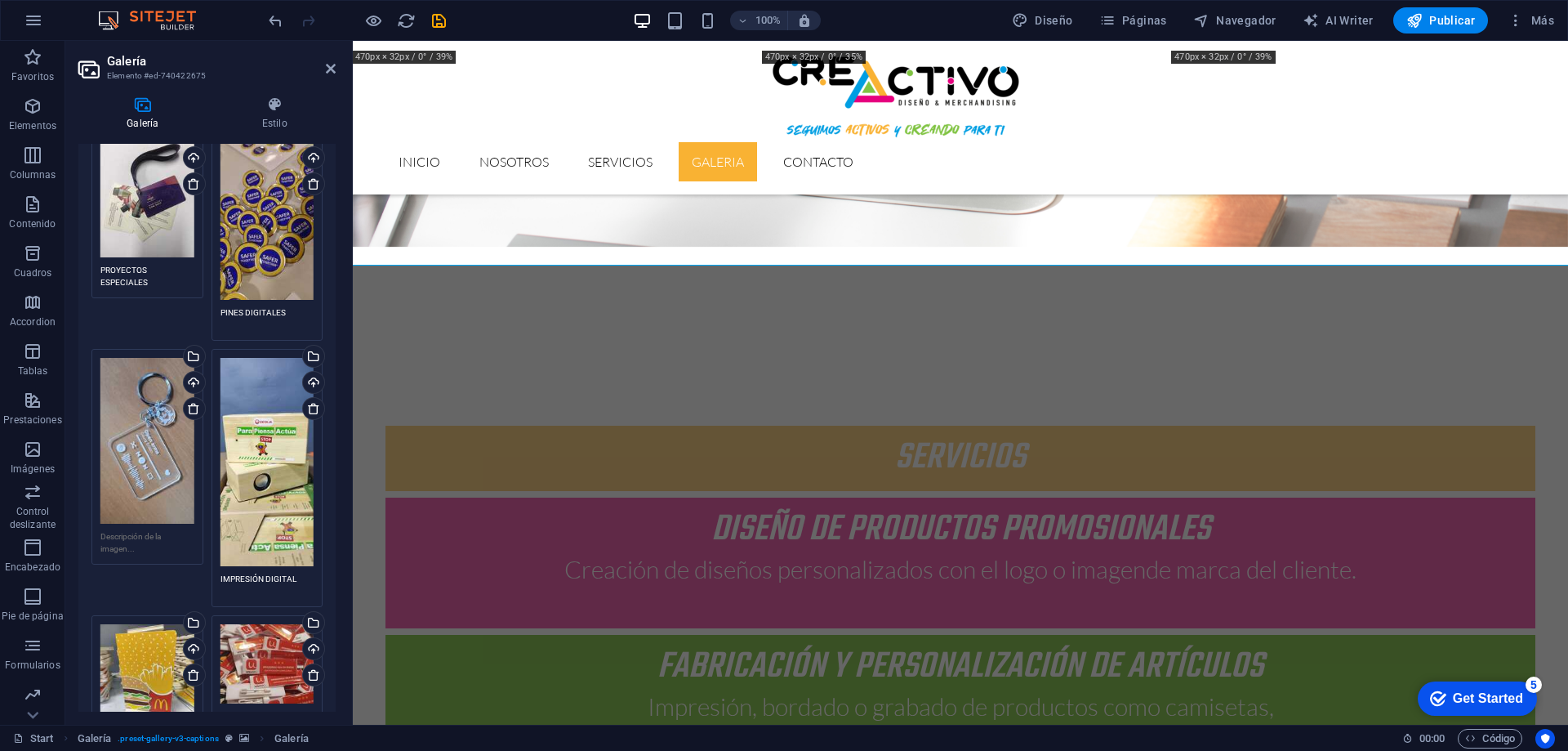
scroll to position [0, 0]
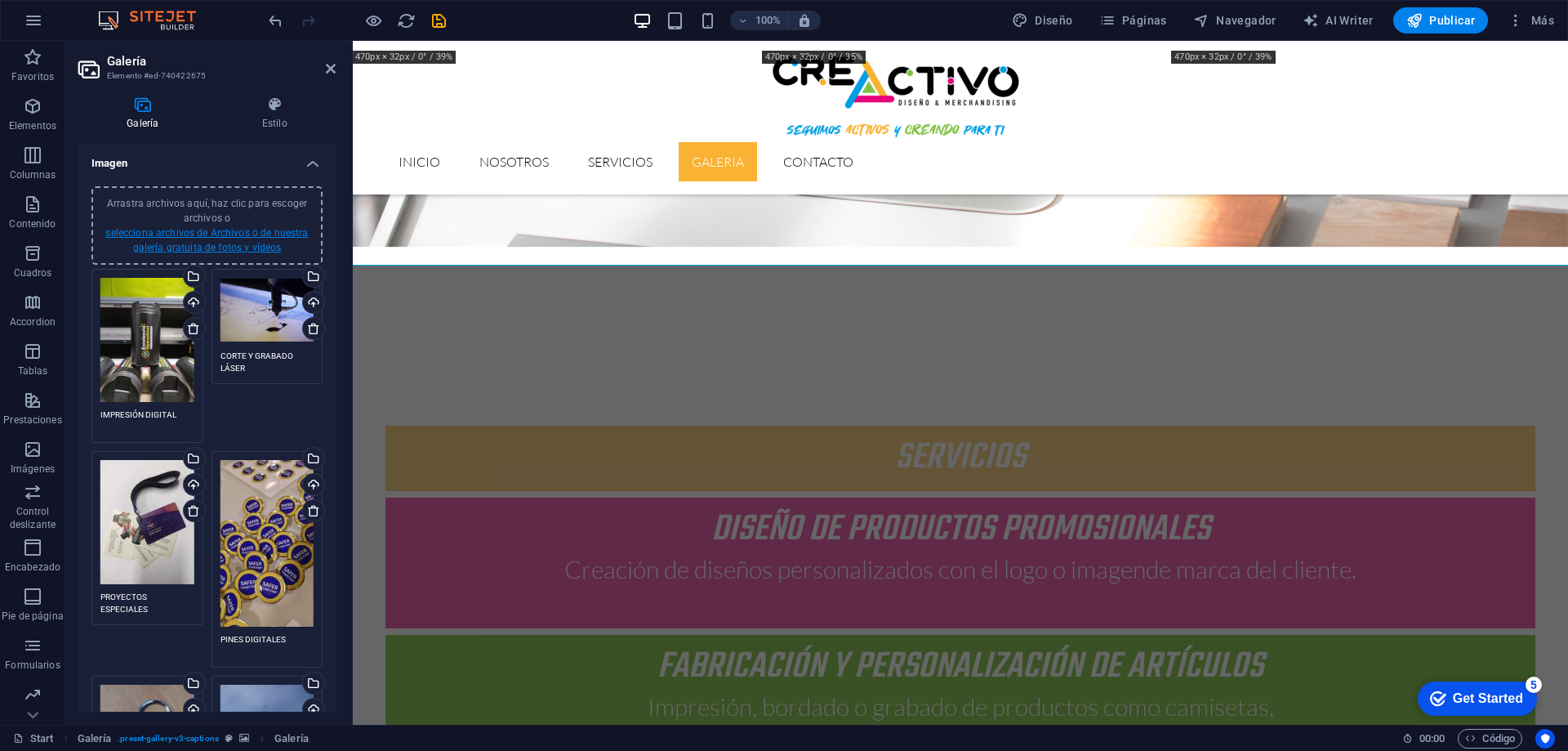
type textarea "LLAVEROS SUBLIMADOS"
click at [267, 232] on link "selecciona archivos de Archivos o de nuestra galería gratuita de fotos y vídeos" at bounding box center [206, 240] width 202 height 26
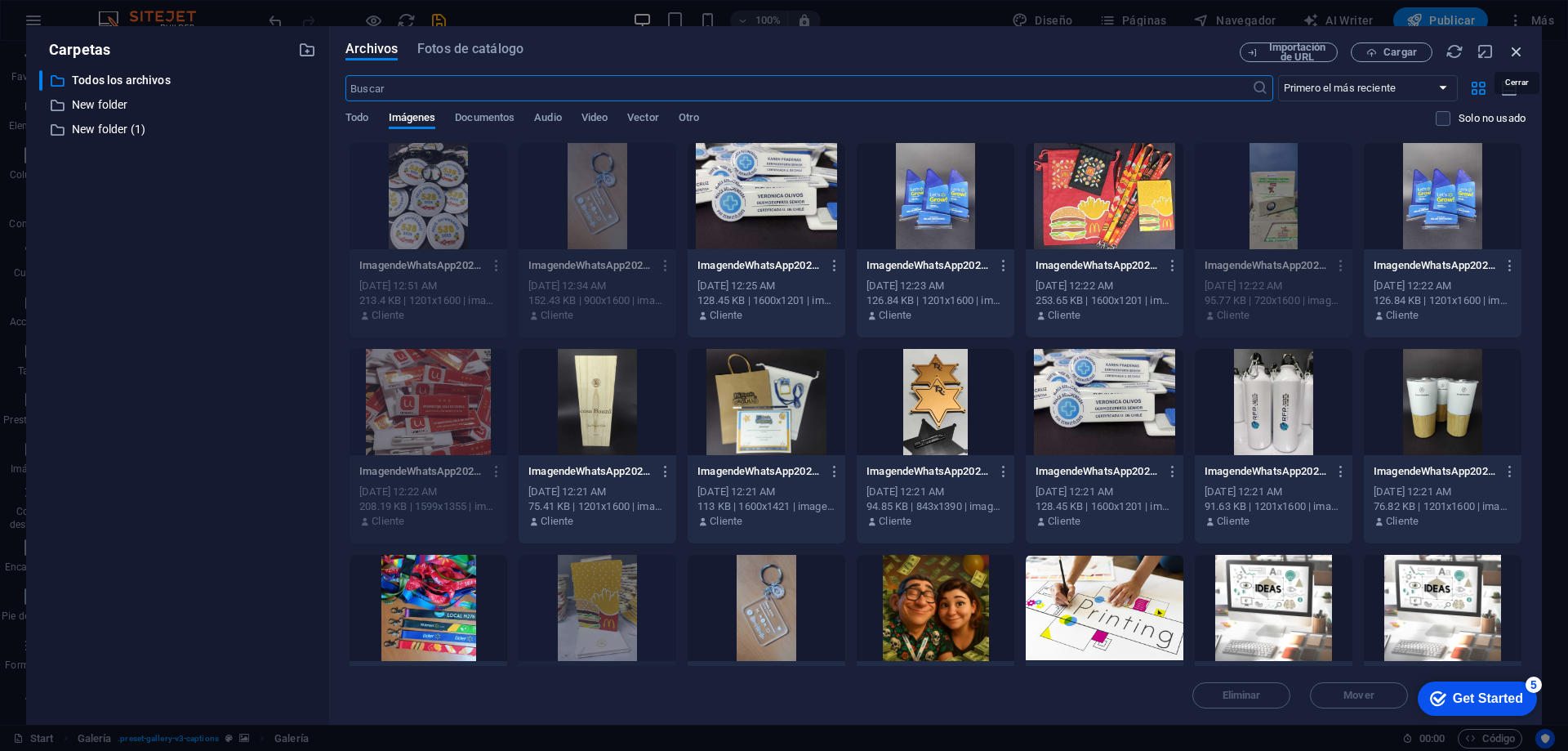
click at [1518, 53] on icon "button" at bounding box center [1516, 51] width 18 height 18
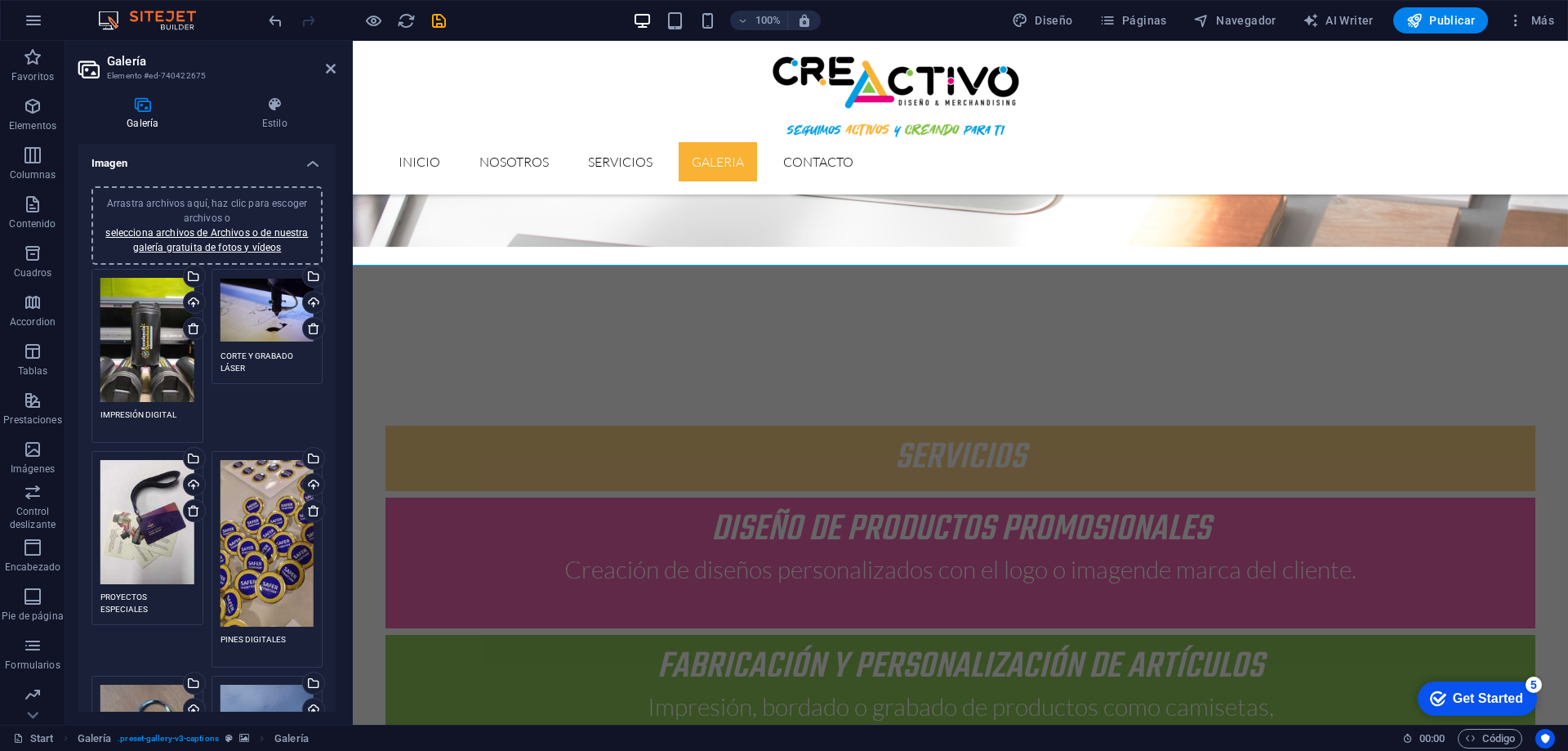
click at [271, 202] on span "Arrastra archivos aquí, haz clic para escoger archivos o selecciona archivos de…" at bounding box center [206, 225] width 202 height 55
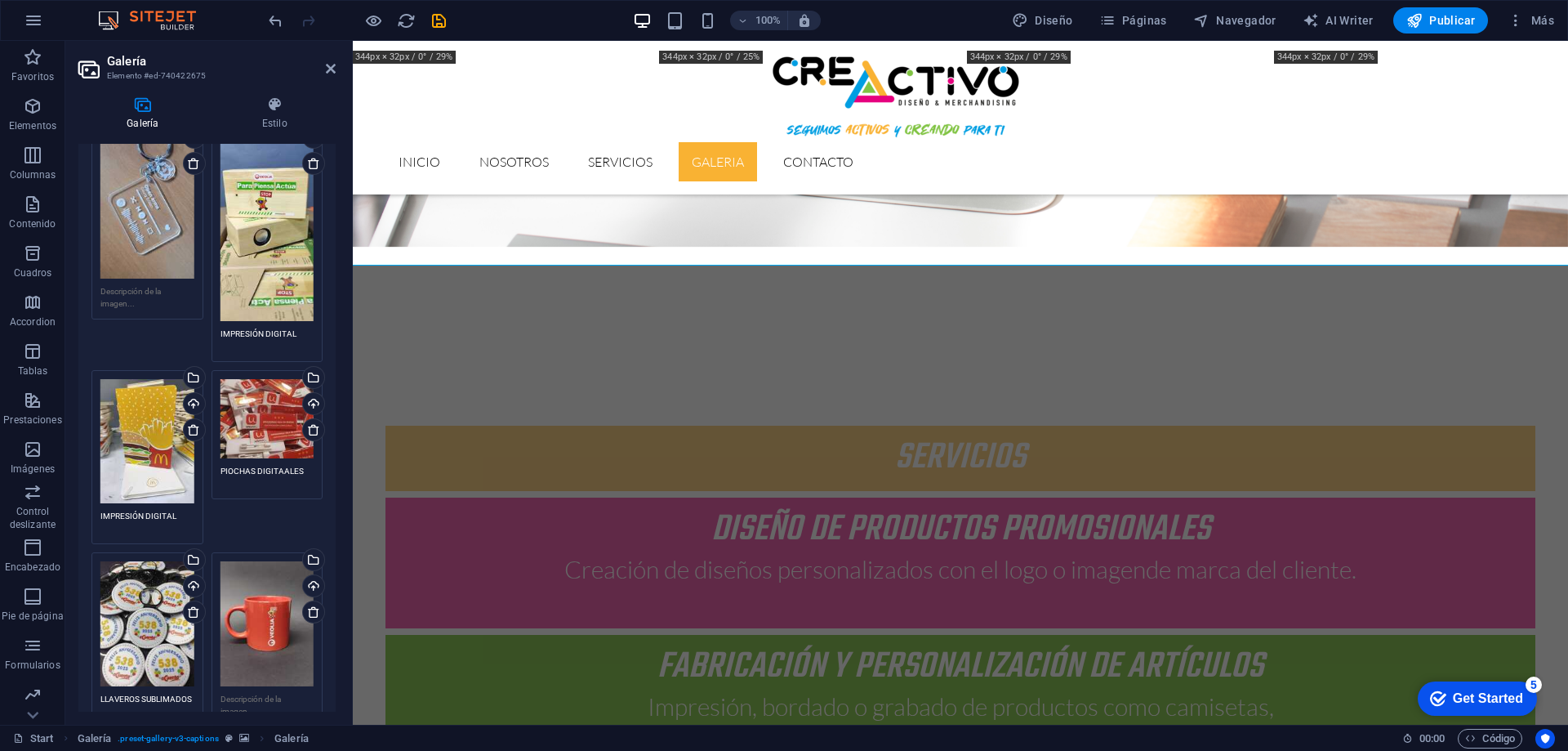
scroll to position [817, 0]
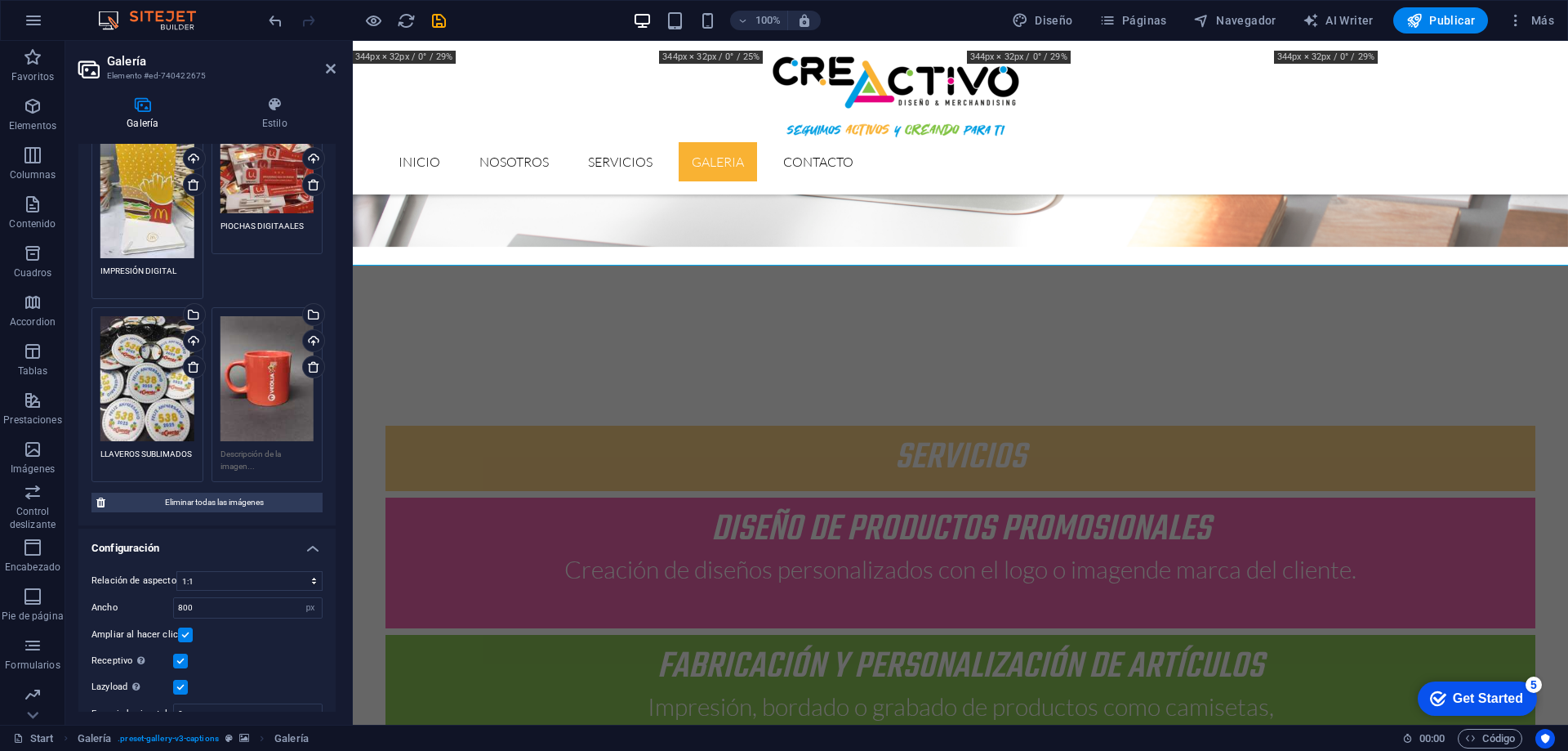
click at [251, 453] on textarea at bounding box center [267, 459] width 94 height 24
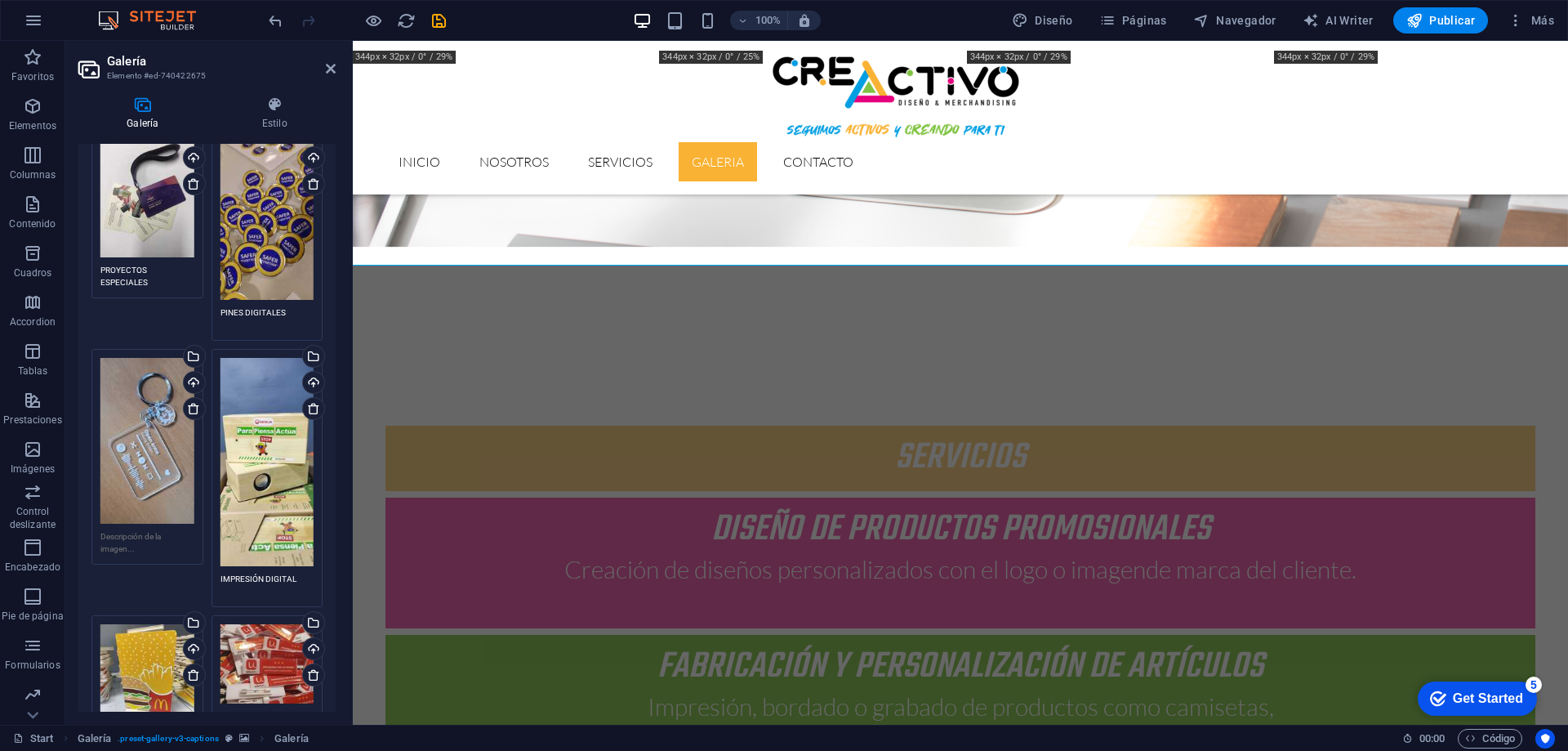
scroll to position [0, 0]
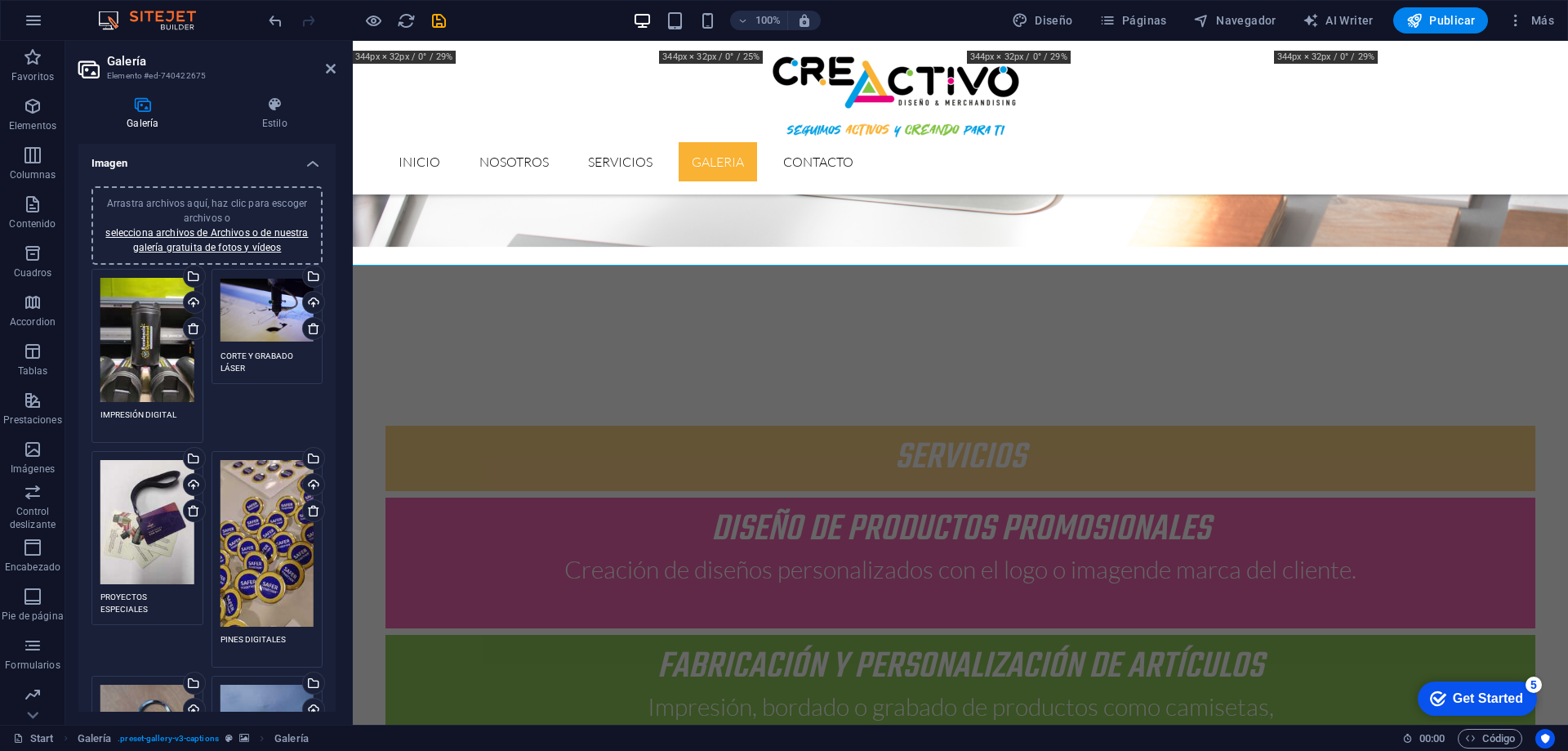
type textarea "TAZONES PERSOBNALIZADOS"
click at [232, 205] on span "Arrastra archivos aquí, haz clic para escoger archivos o selecciona archivos de…" at bounding box center [206, 225] width 202 height 55
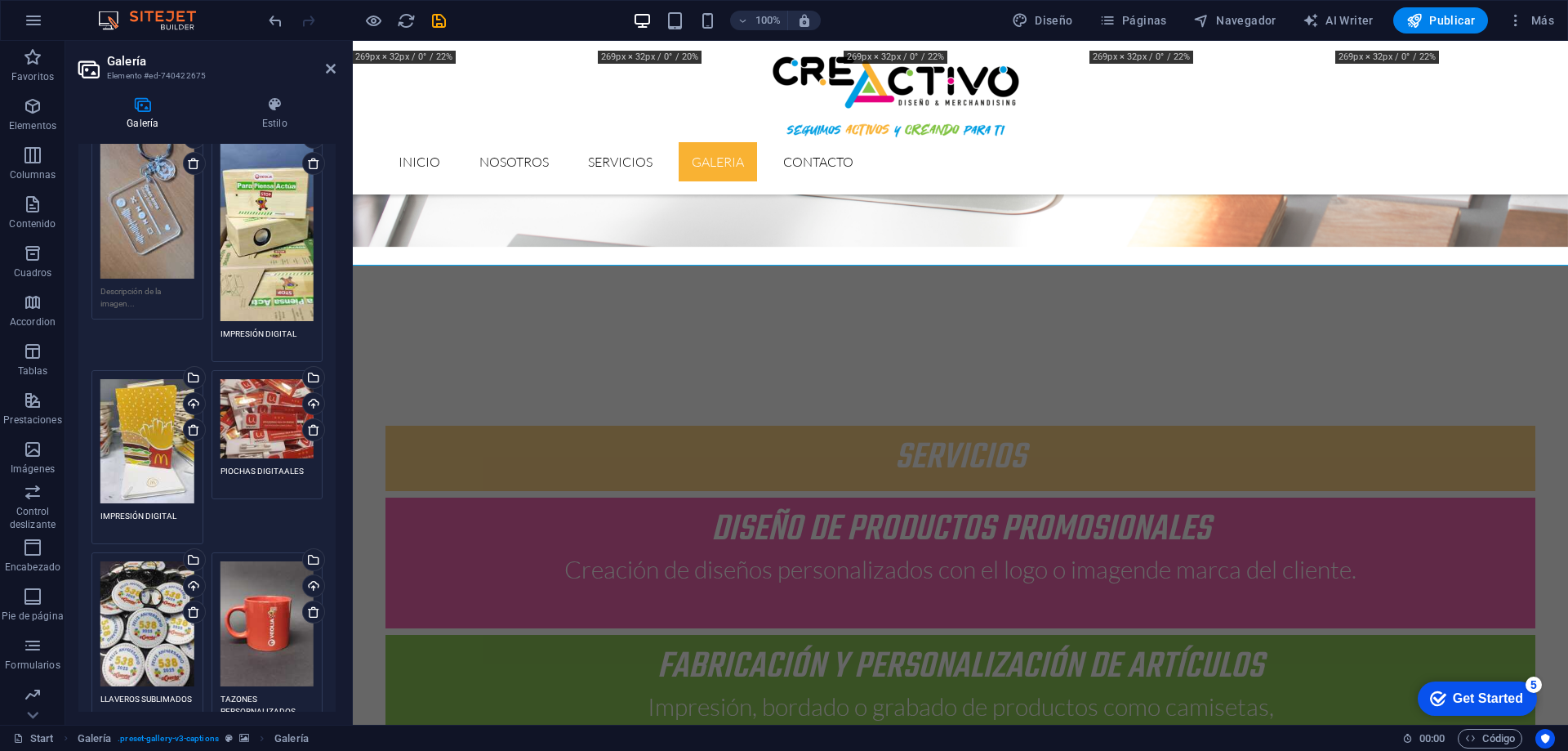
scroll to position [817, 0]
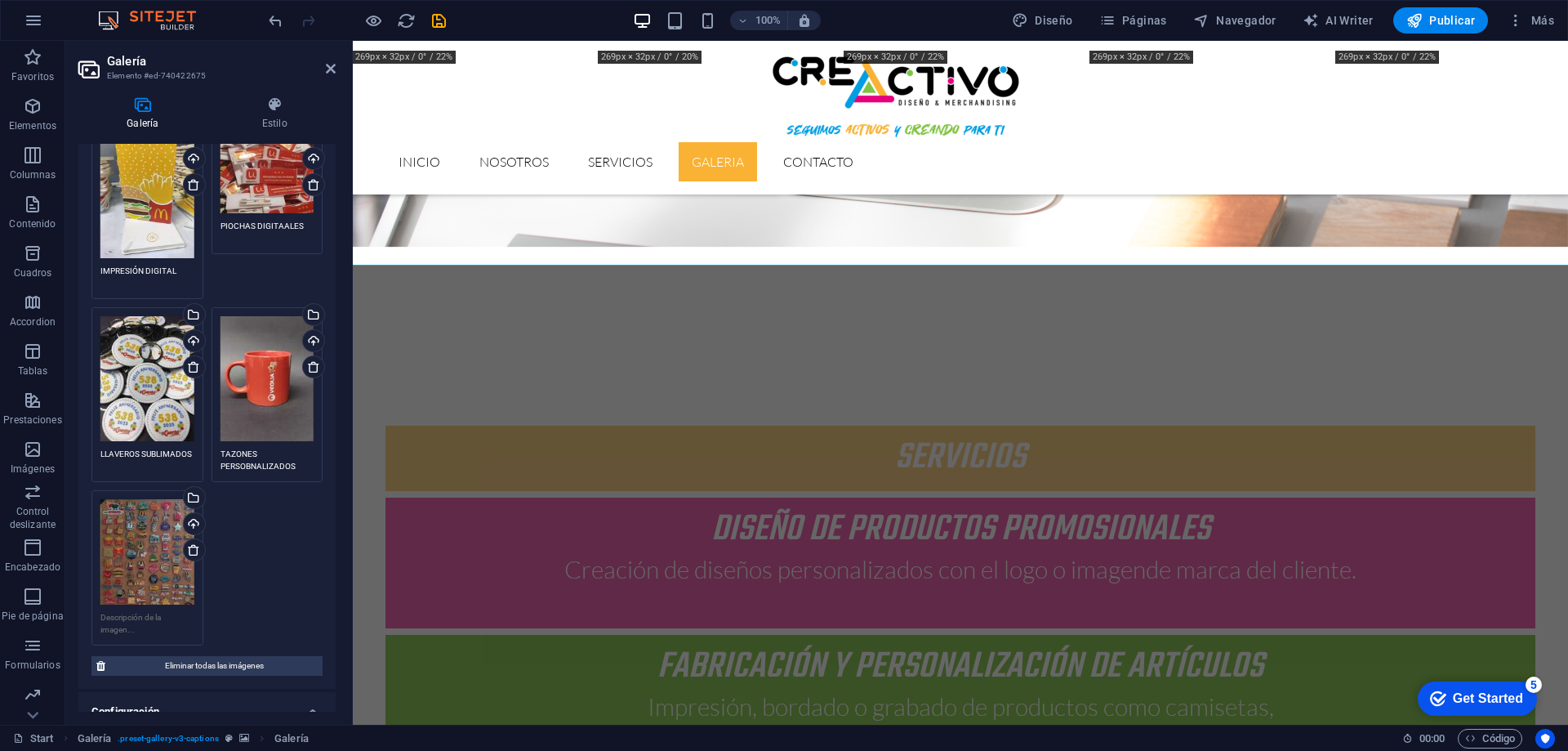
click at [157, 611] on textarea at bounding box center [147, 623] width 94 height 24
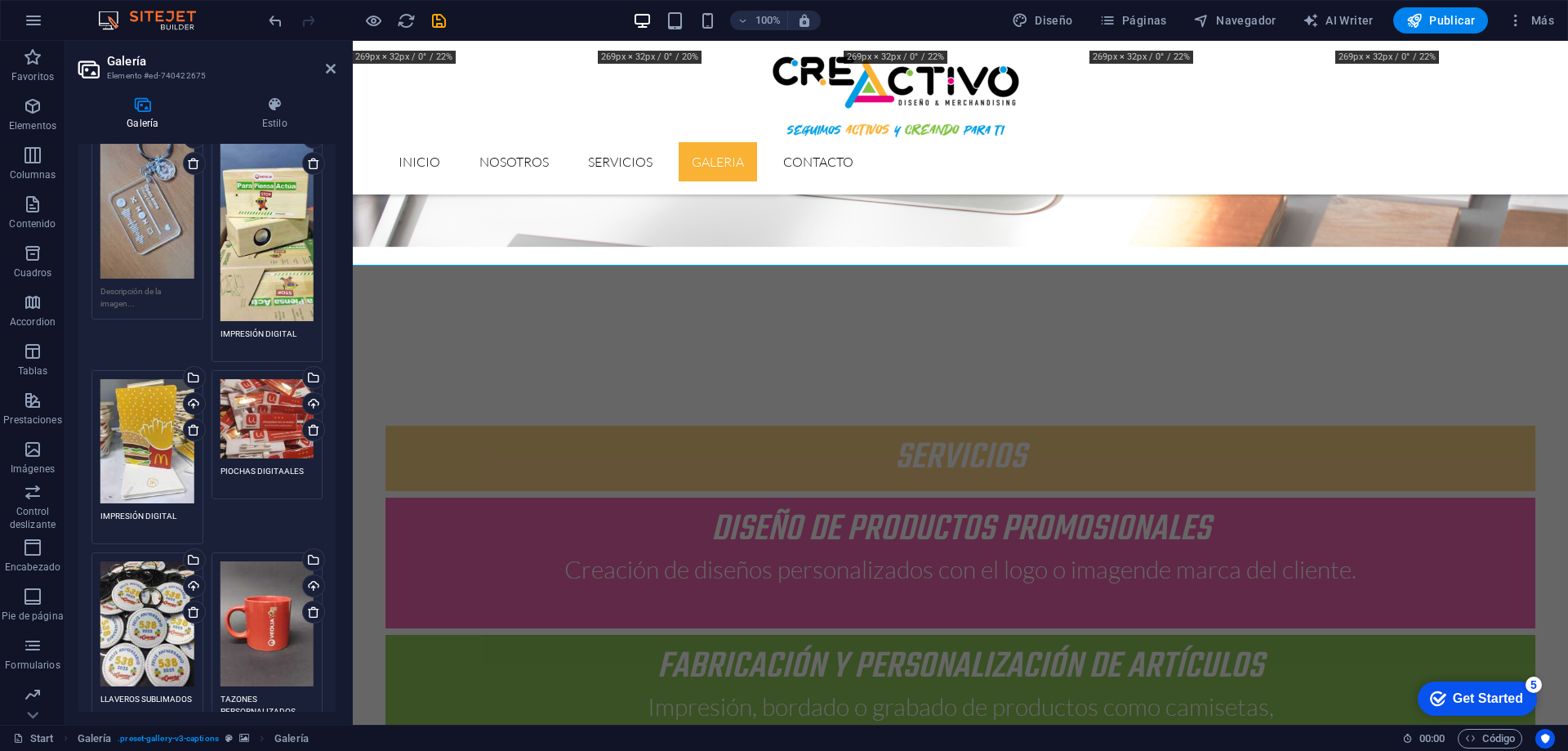
scroll to position [899, 0]
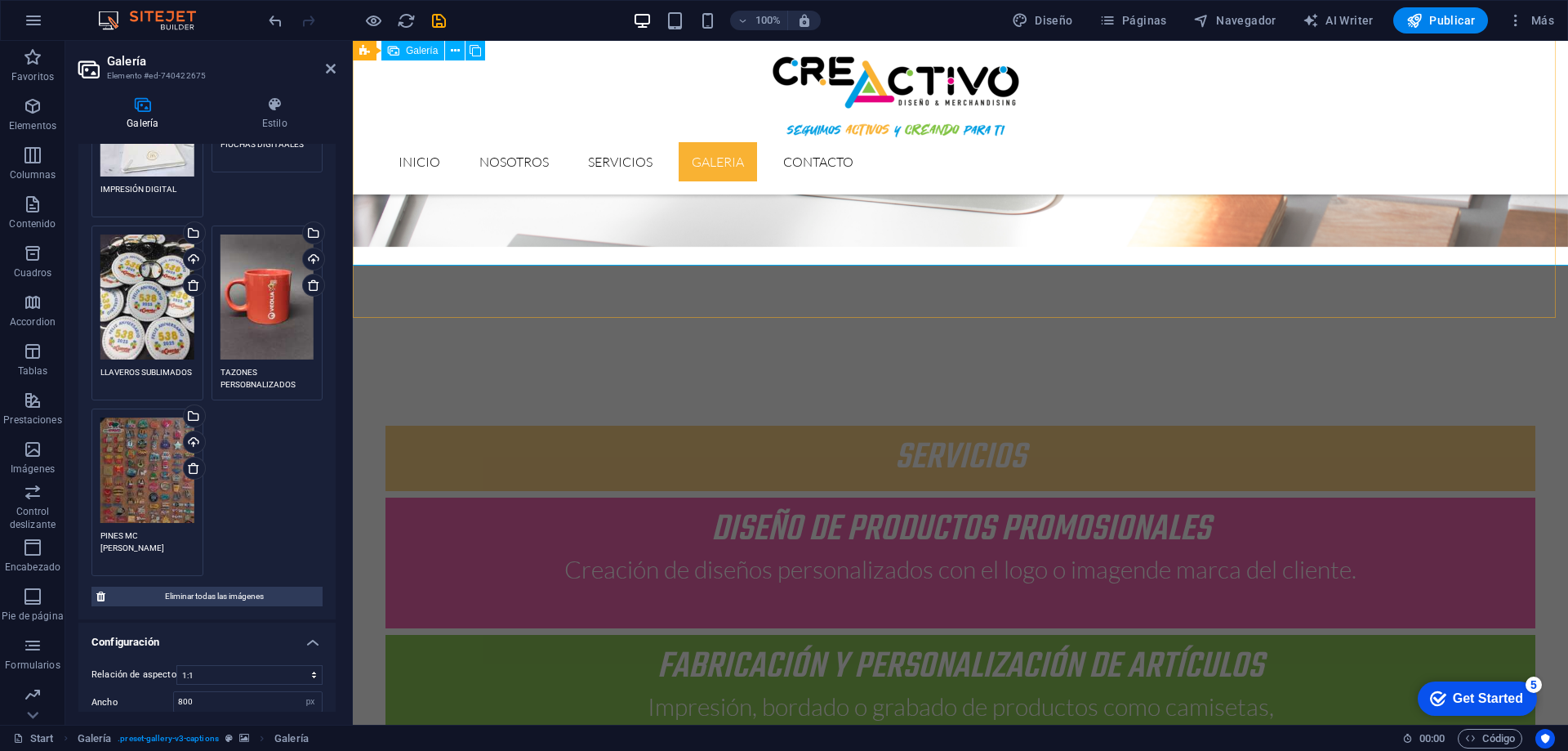
type textarea "PINES MC [PERSON_NAME]"
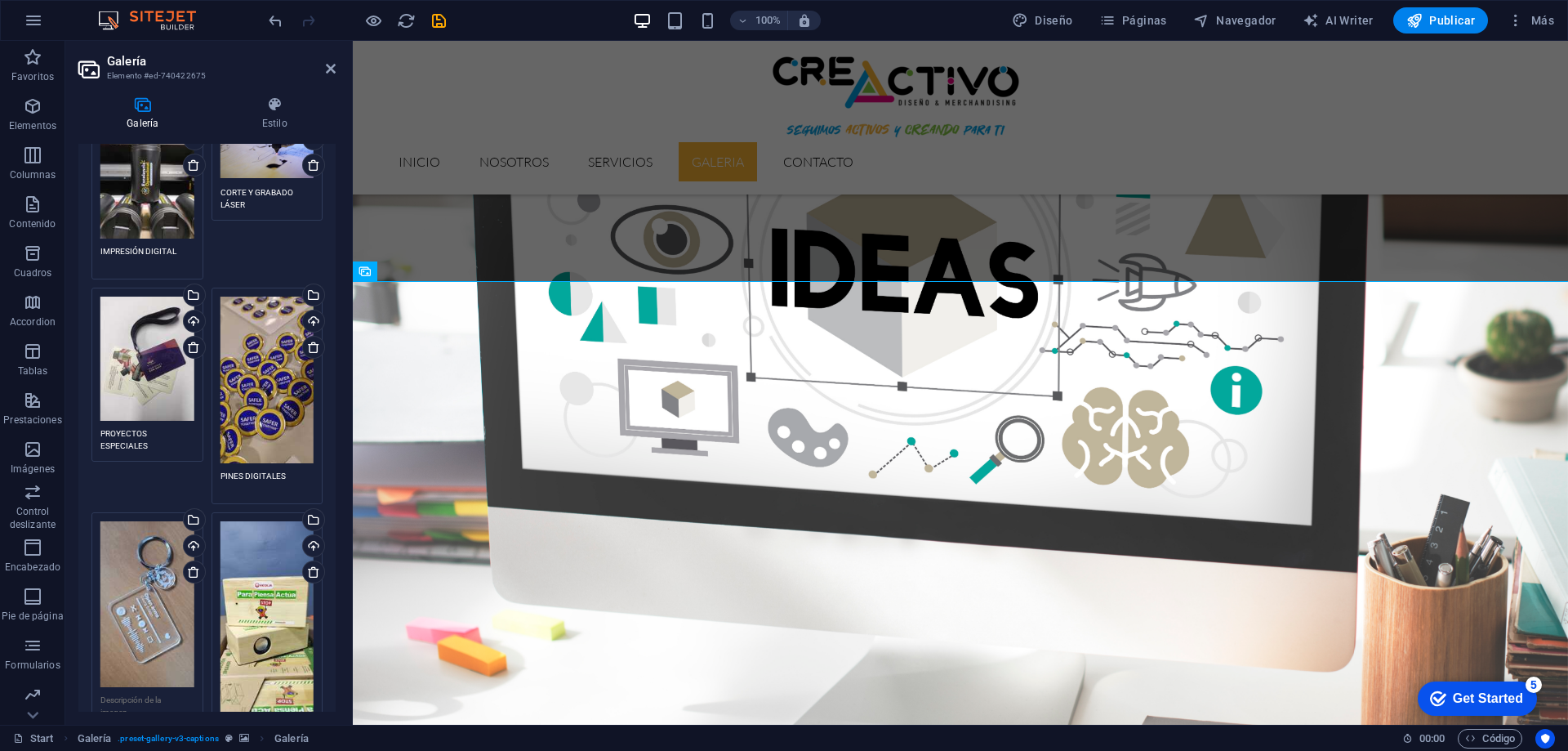
scroll to position [0, 0]
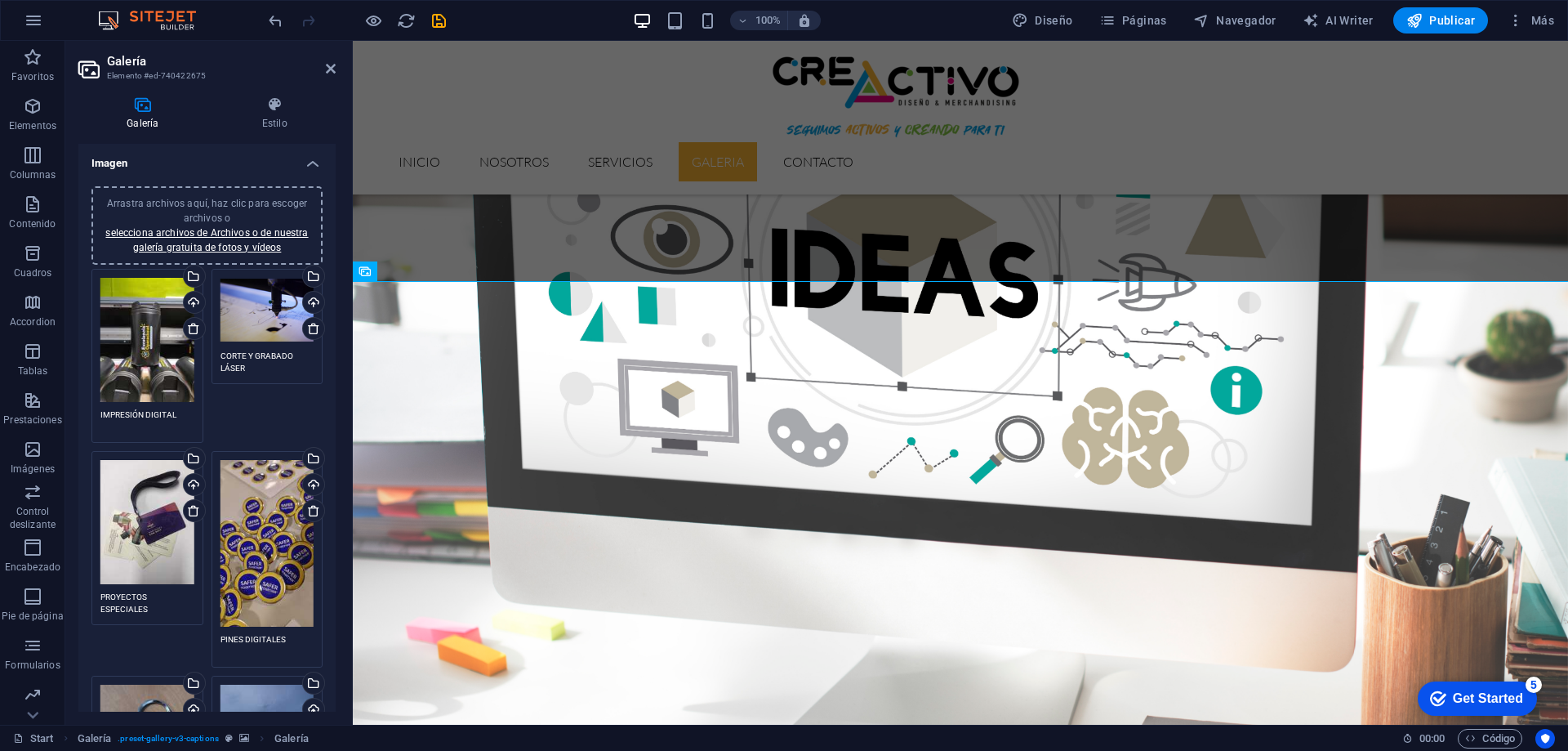
click at [255, 202] on span "Arrastra archivos aquí, haz clic para escoger archivos o selecciona archivos de…" at bounding box center [206, 225] width 202 height 55
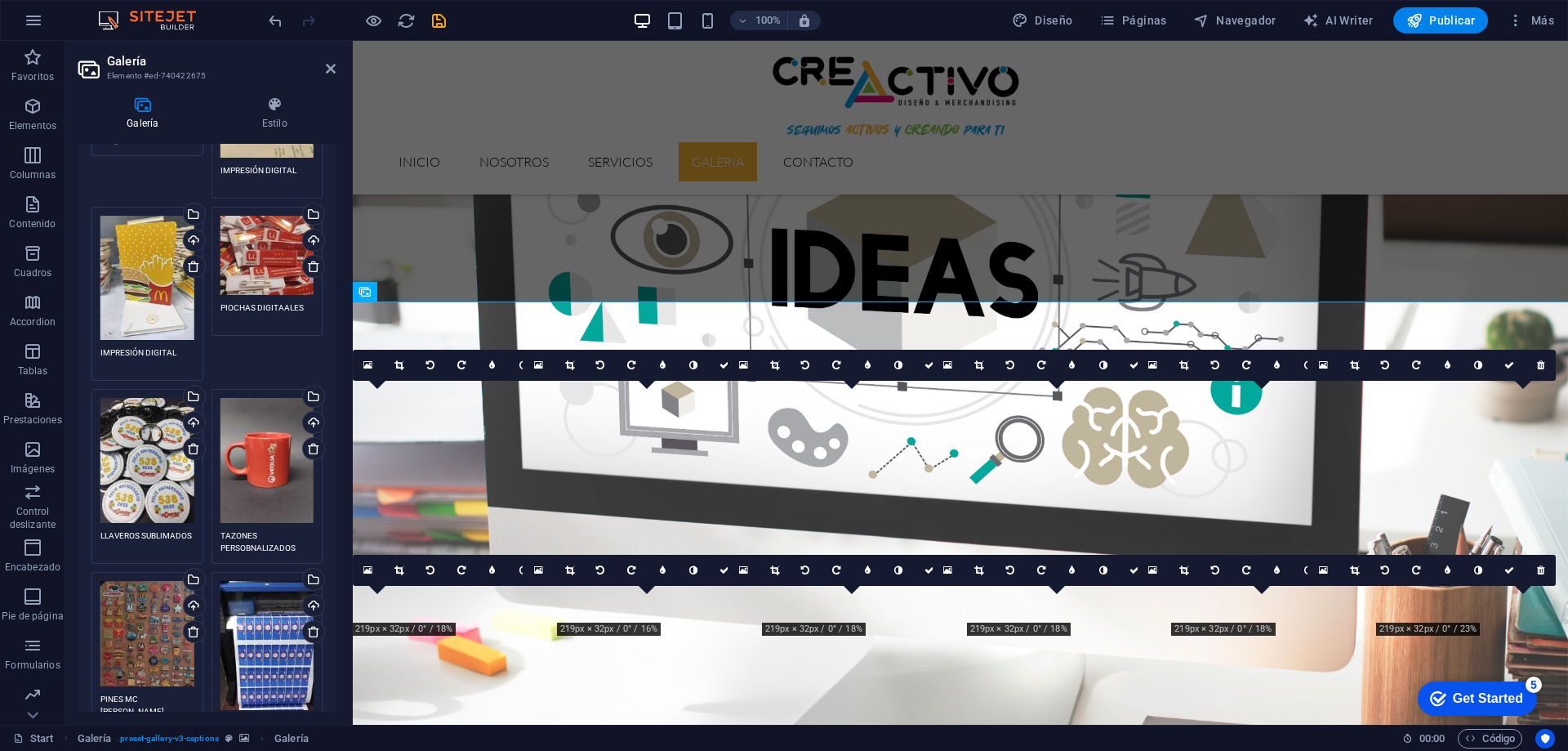
scroll to position [899, 0]
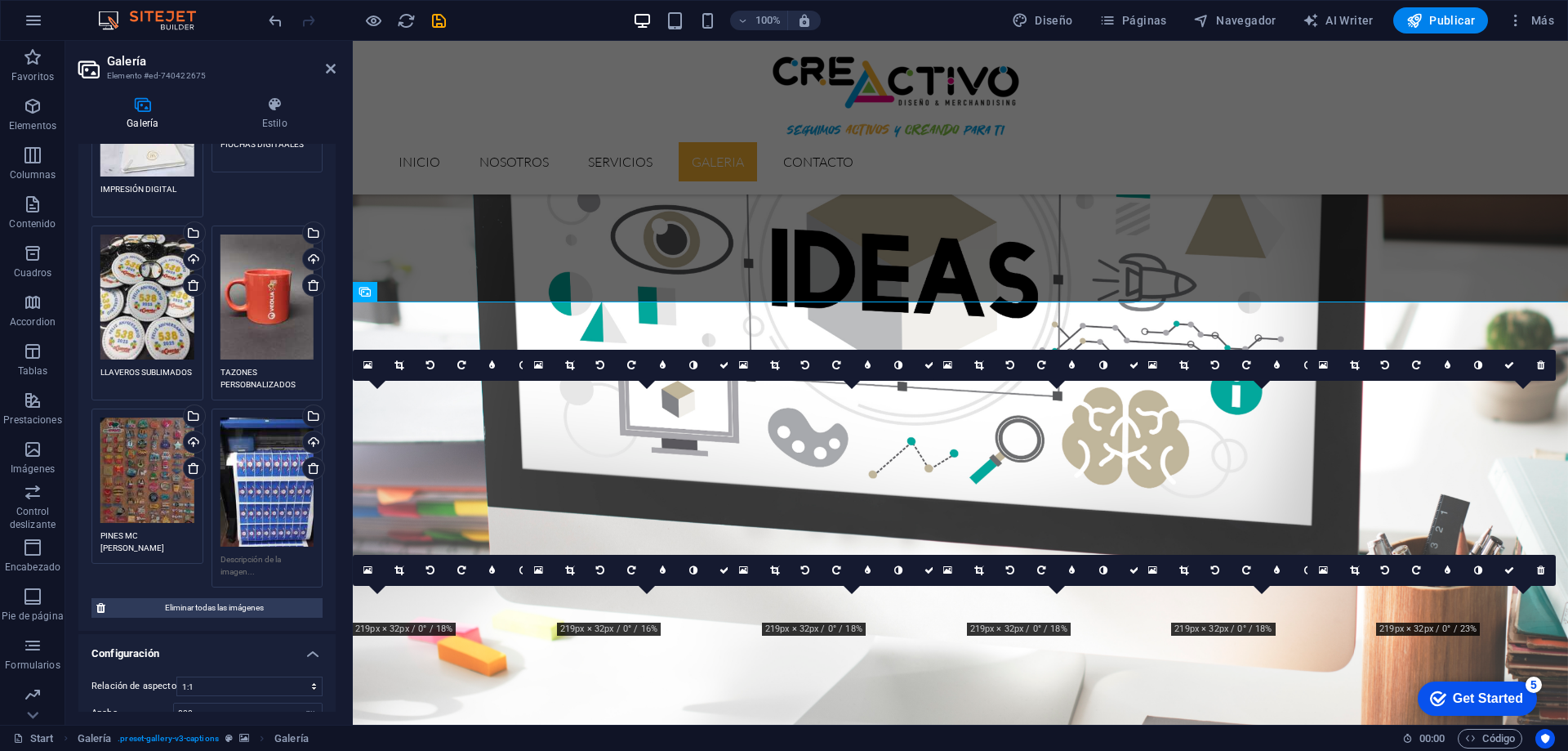
click at [231, 553] on textarea at bounding box center [267, 565] width 94 height 24
type textarea "I"
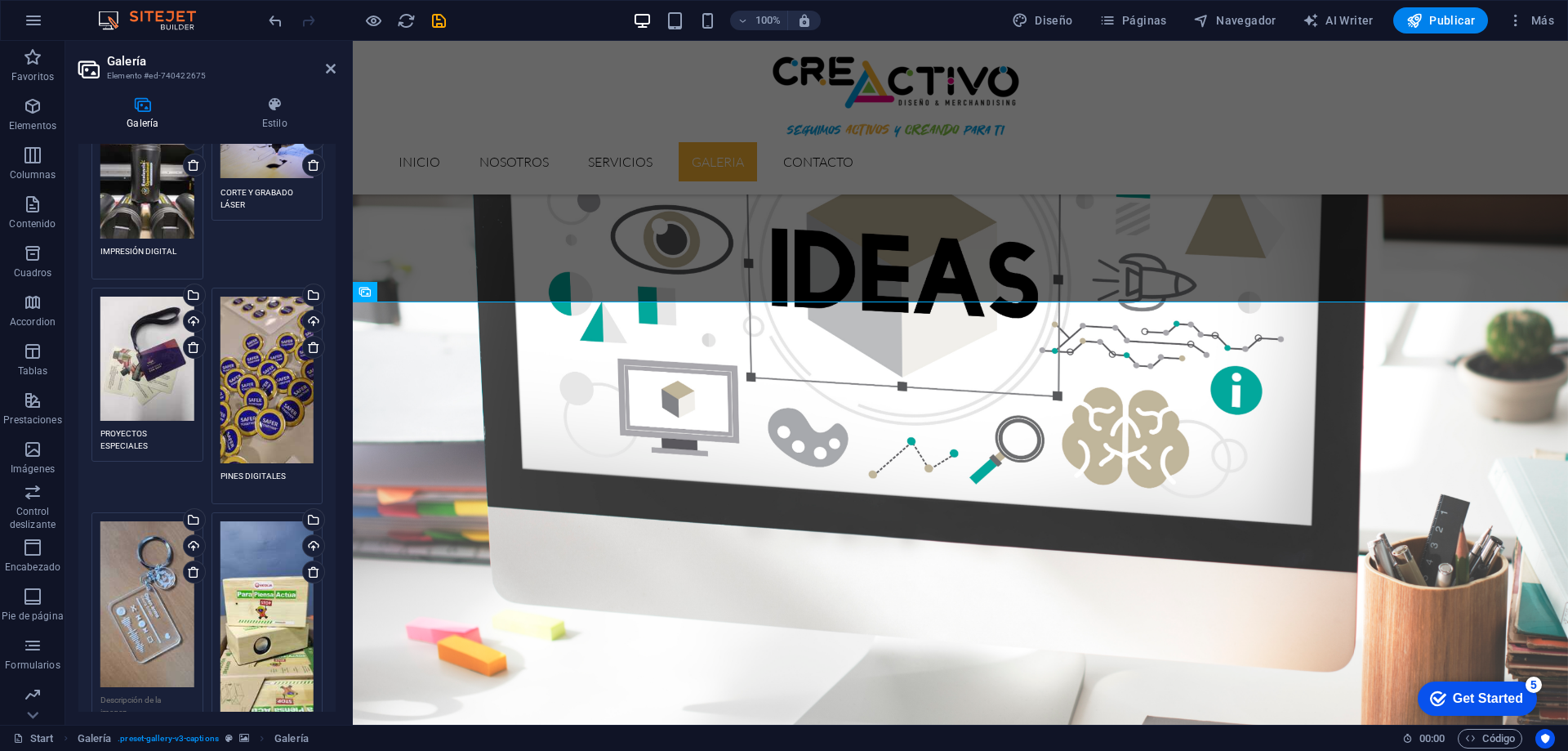
scroll to position [0, 0]
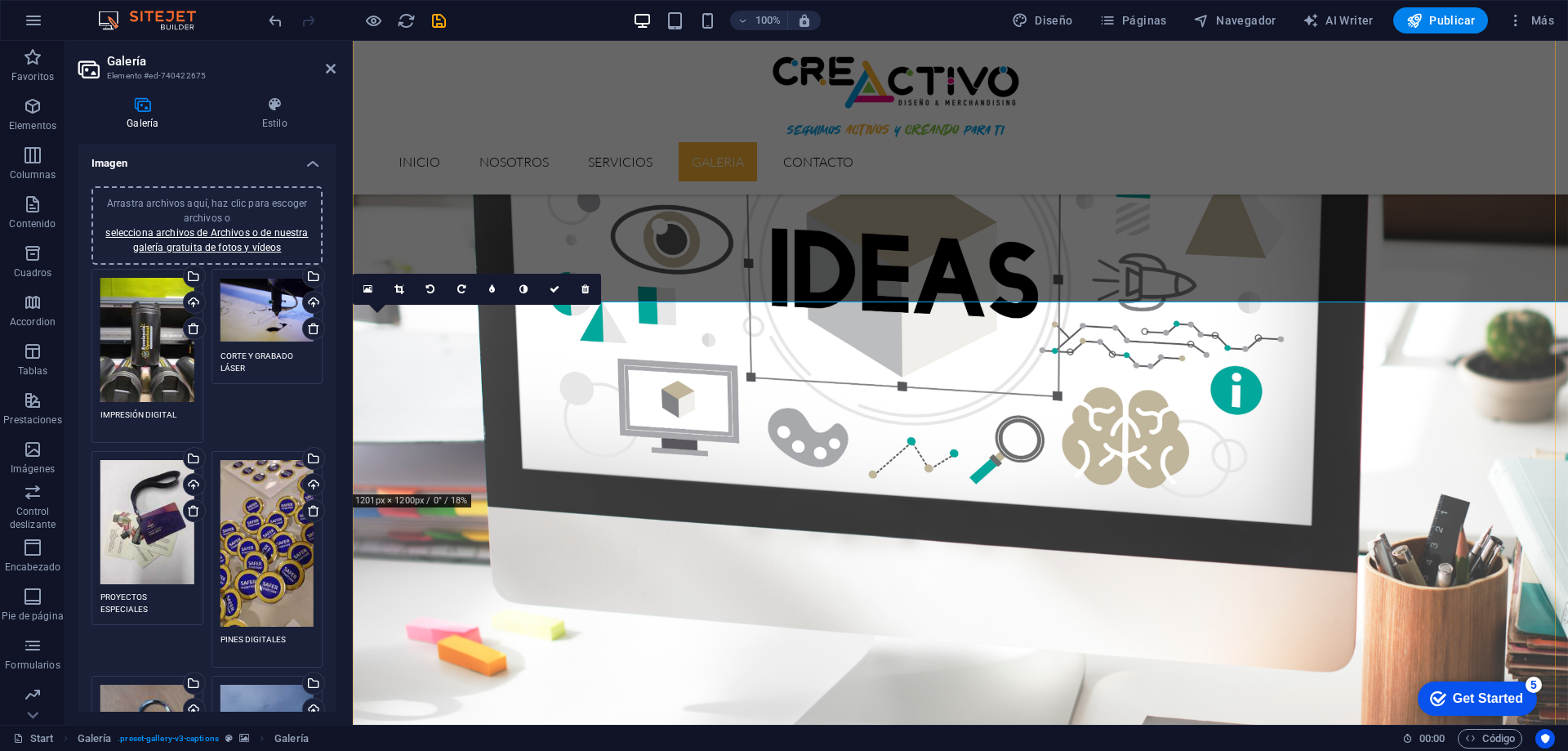
type textarea "ADHESIVOS"
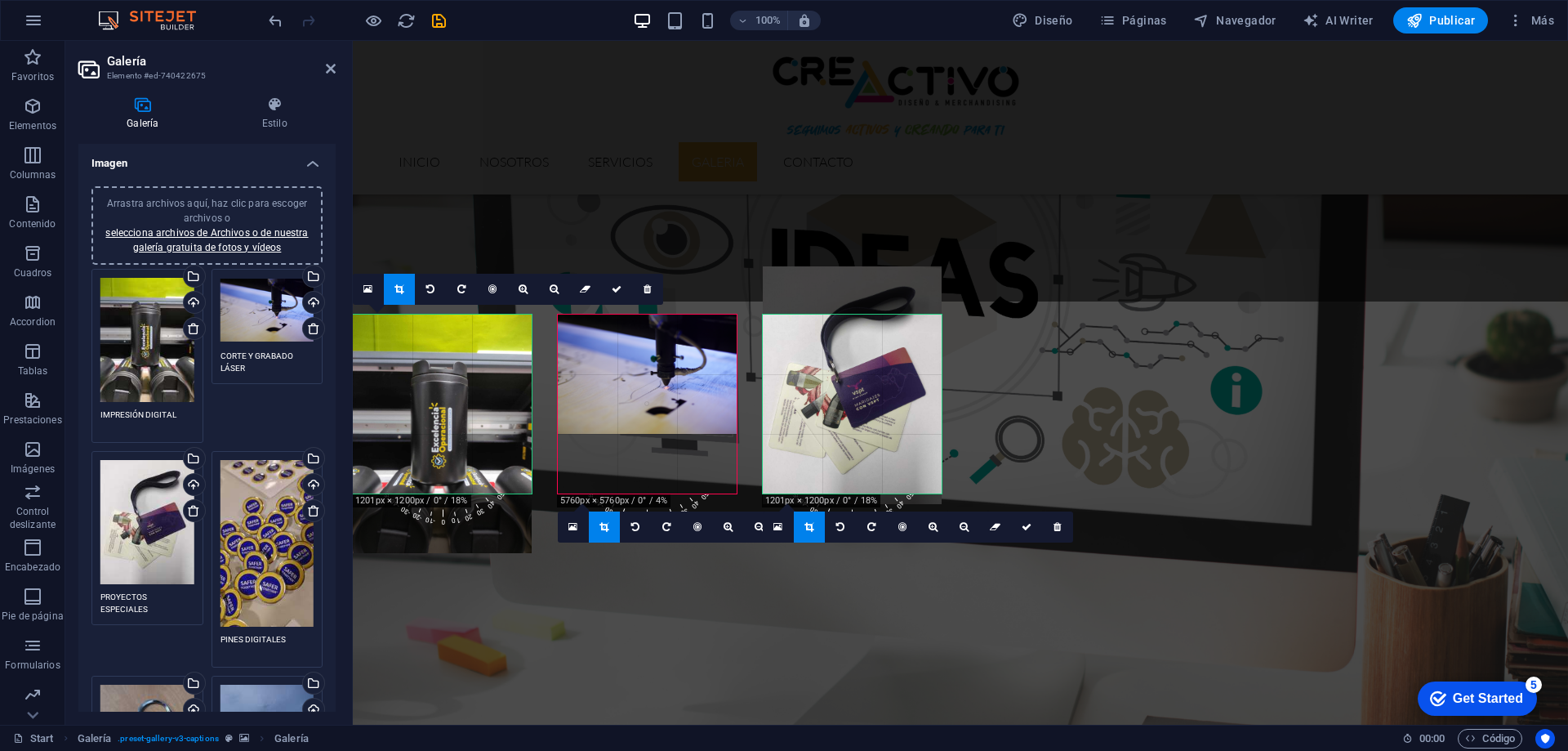
click at [822, 422] on div at bounding box center [853, 386] width 179 height 238
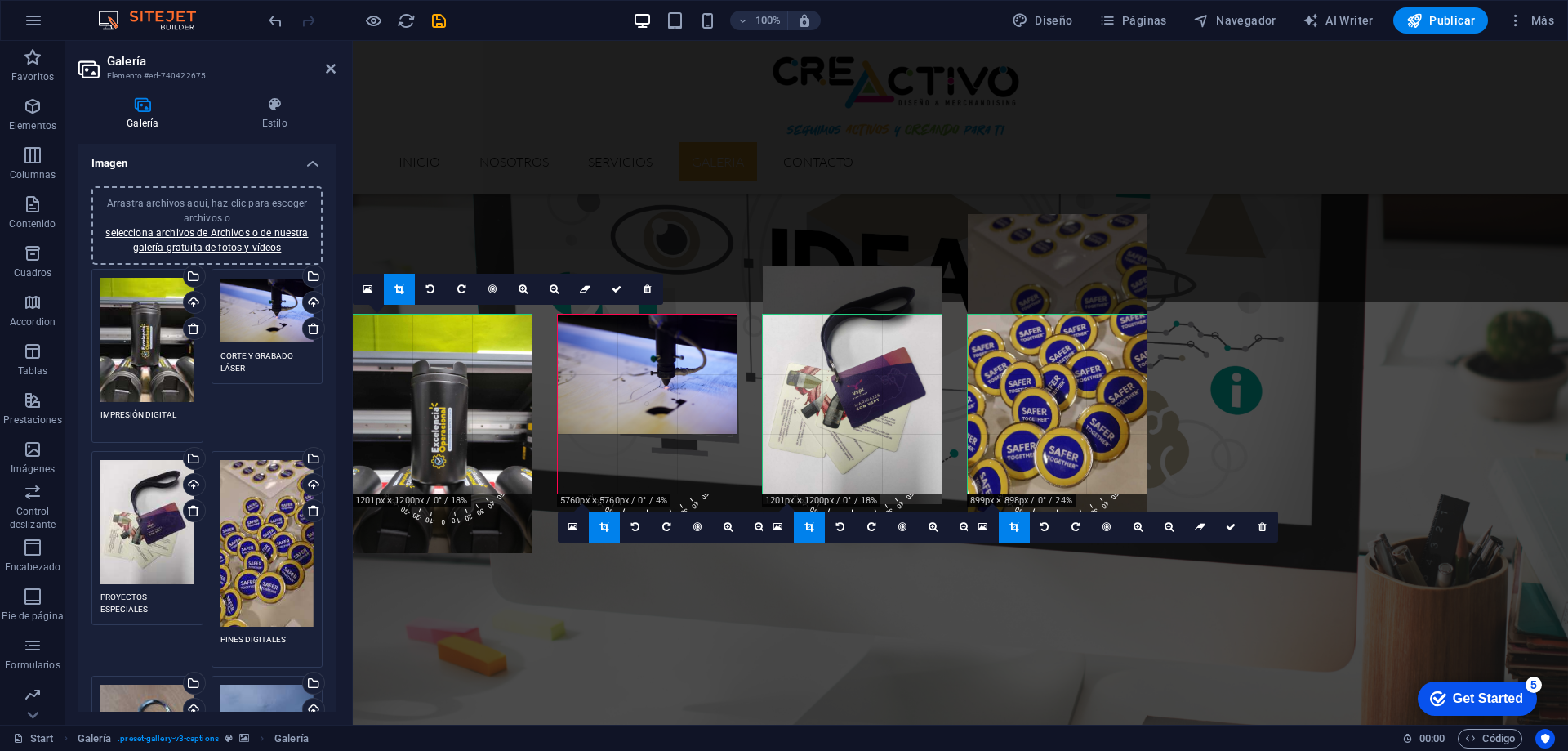
click at [1047, 437] on div at bounding box center [1057, 373] width 179 height 319
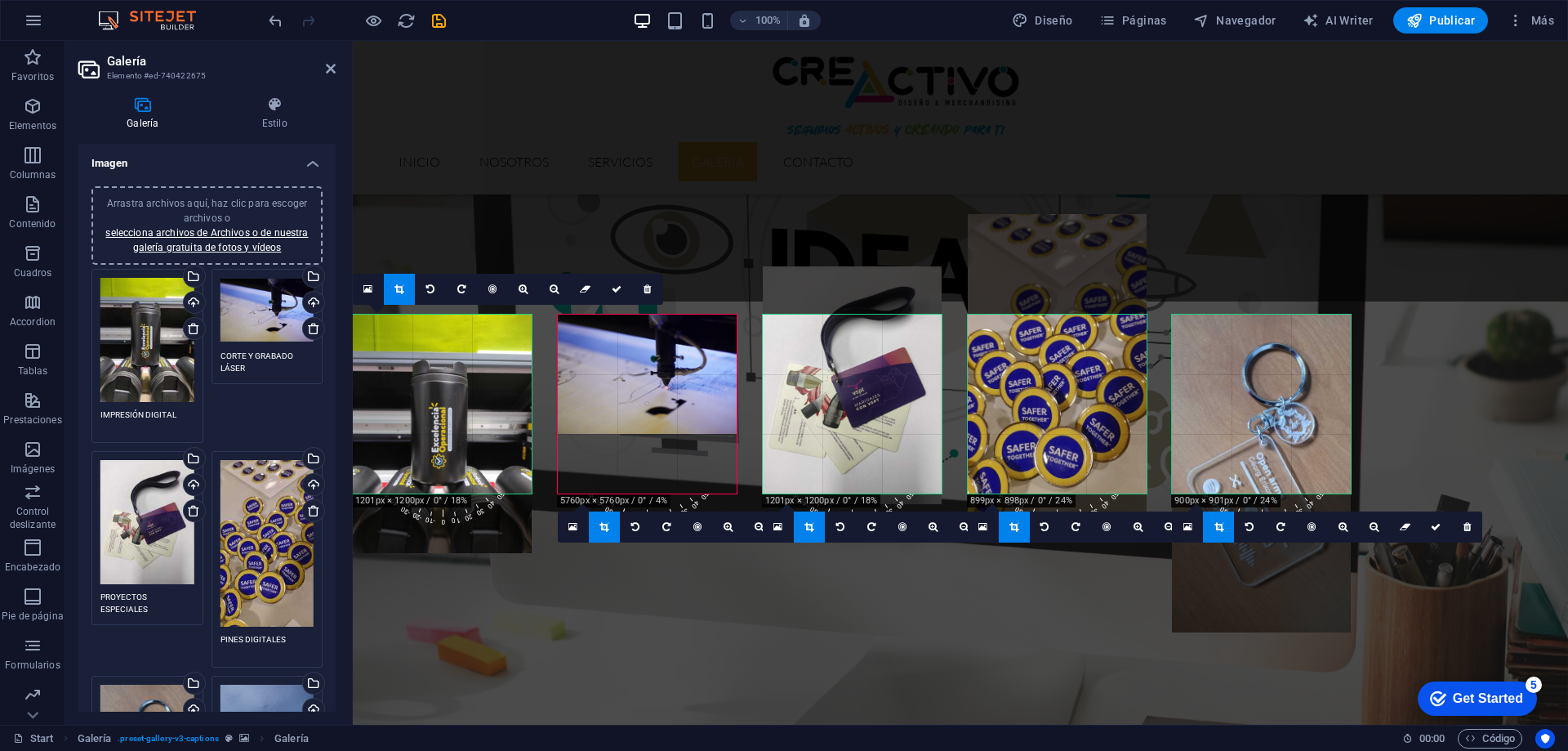
click at [1295, 429] on div at bounding box center [1261, 473] width 179 height 318
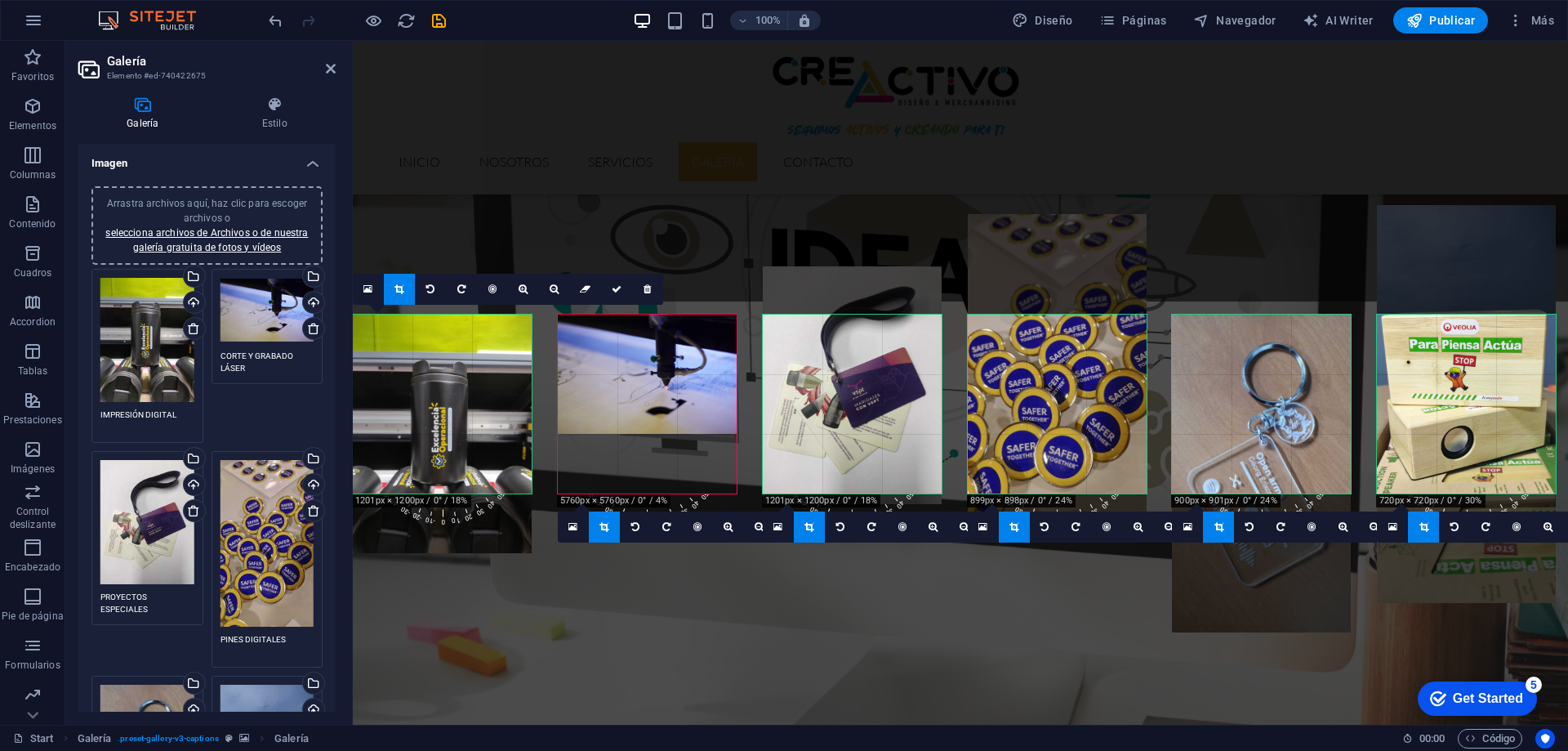
click at [1428, 427] on div at bounding box center [1466, 404] width 179 height 398
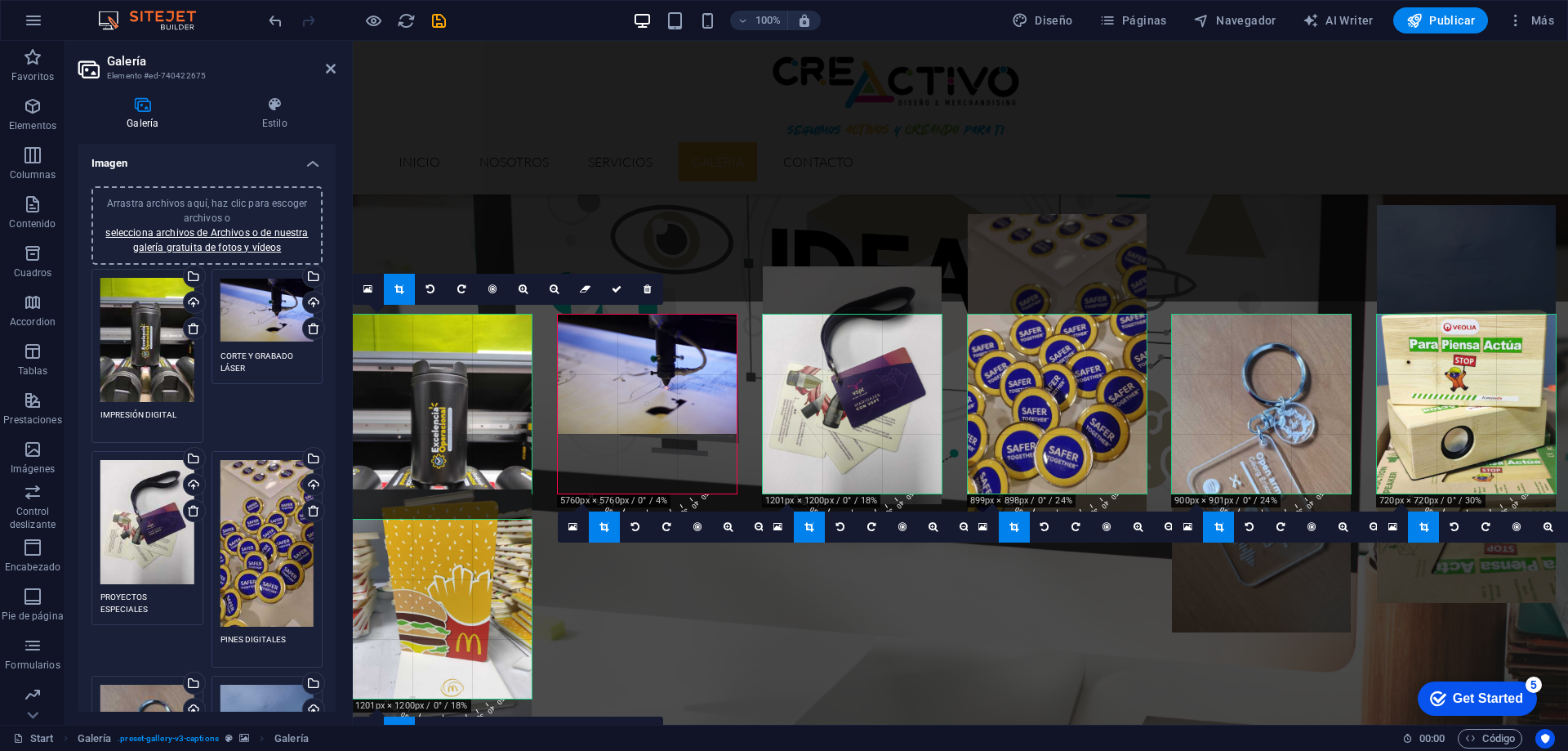
click at [431, 623] on div at bounding box center [442, 608] width 179 height 238
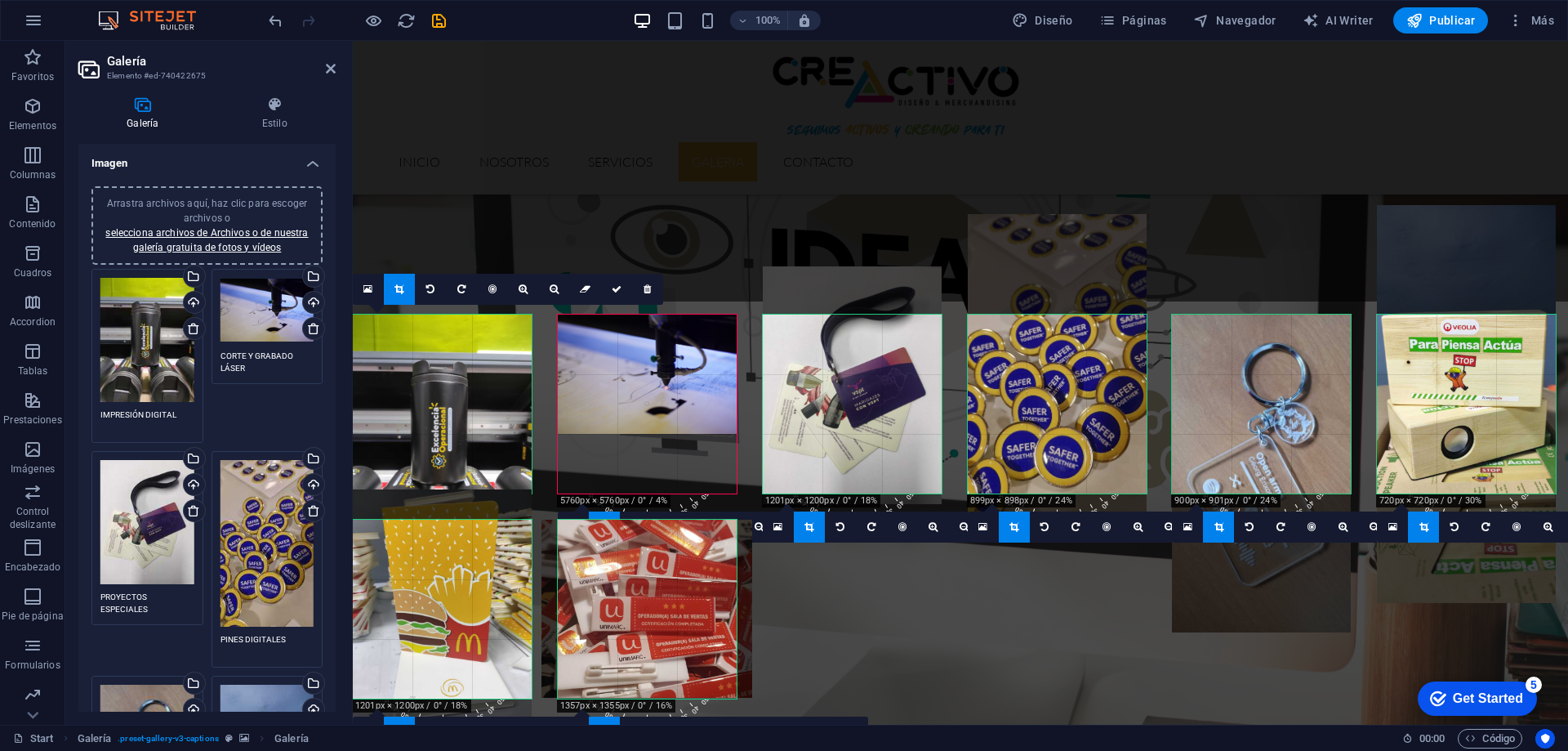
click at [625, 617] on div at bounding box center [647, 609] width 211 height 179
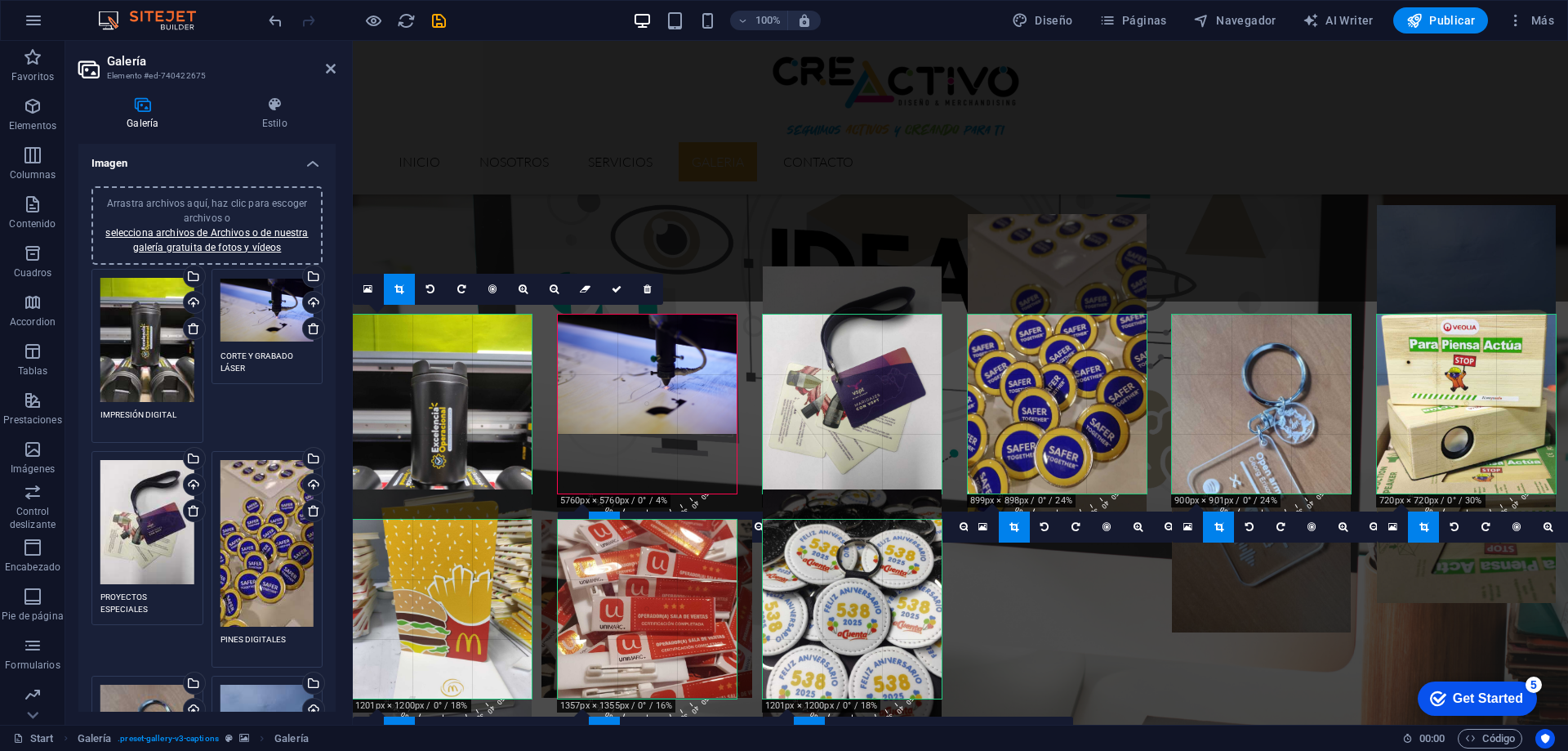
click at [804, 630] on div at bounding box center [853, 608] width 179 height 238
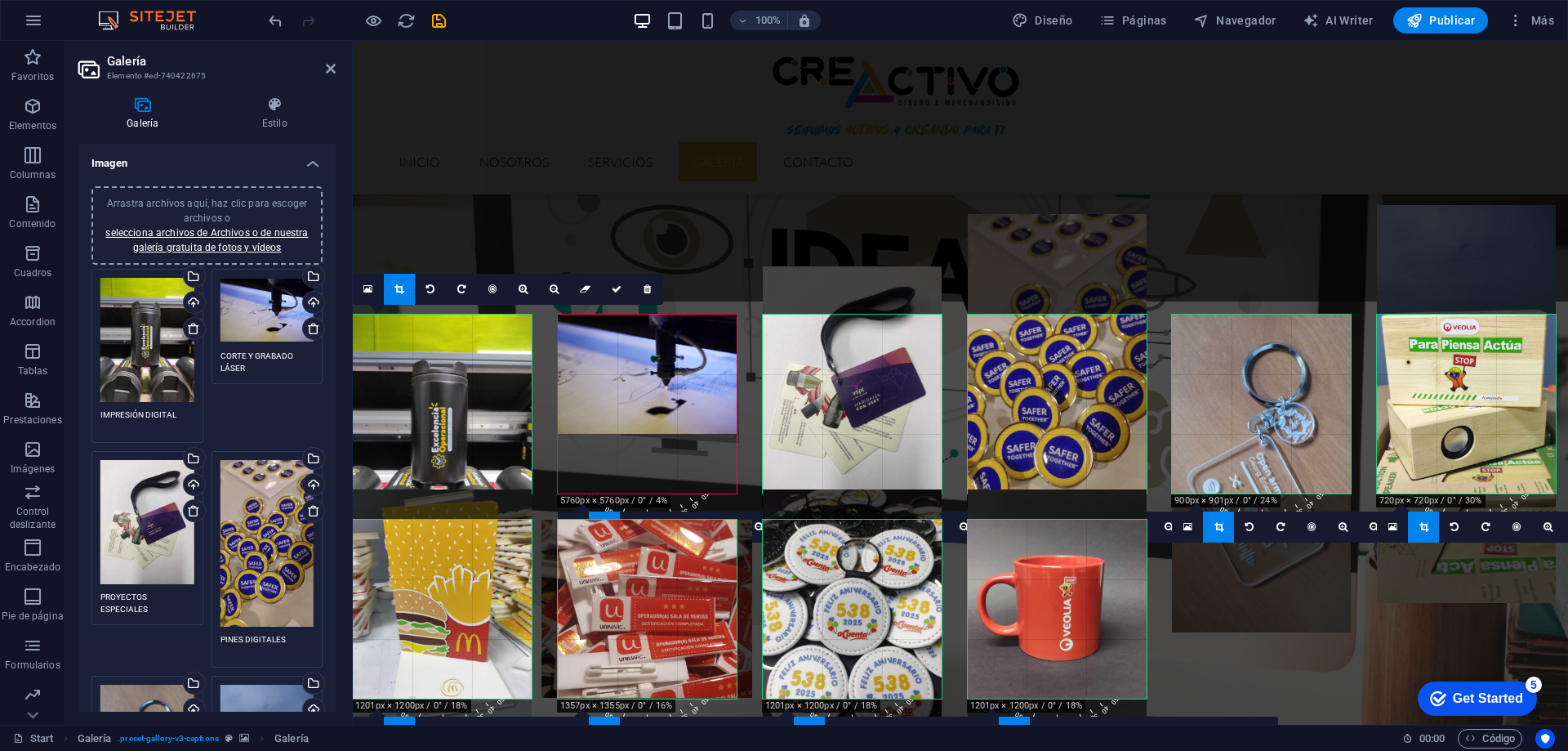
click at [1005, 637] on div at bounding box center [1057, 608] width 179 height 238
click at [1245, 630] on div at bounding box center [1261, 473] width 179 height 318
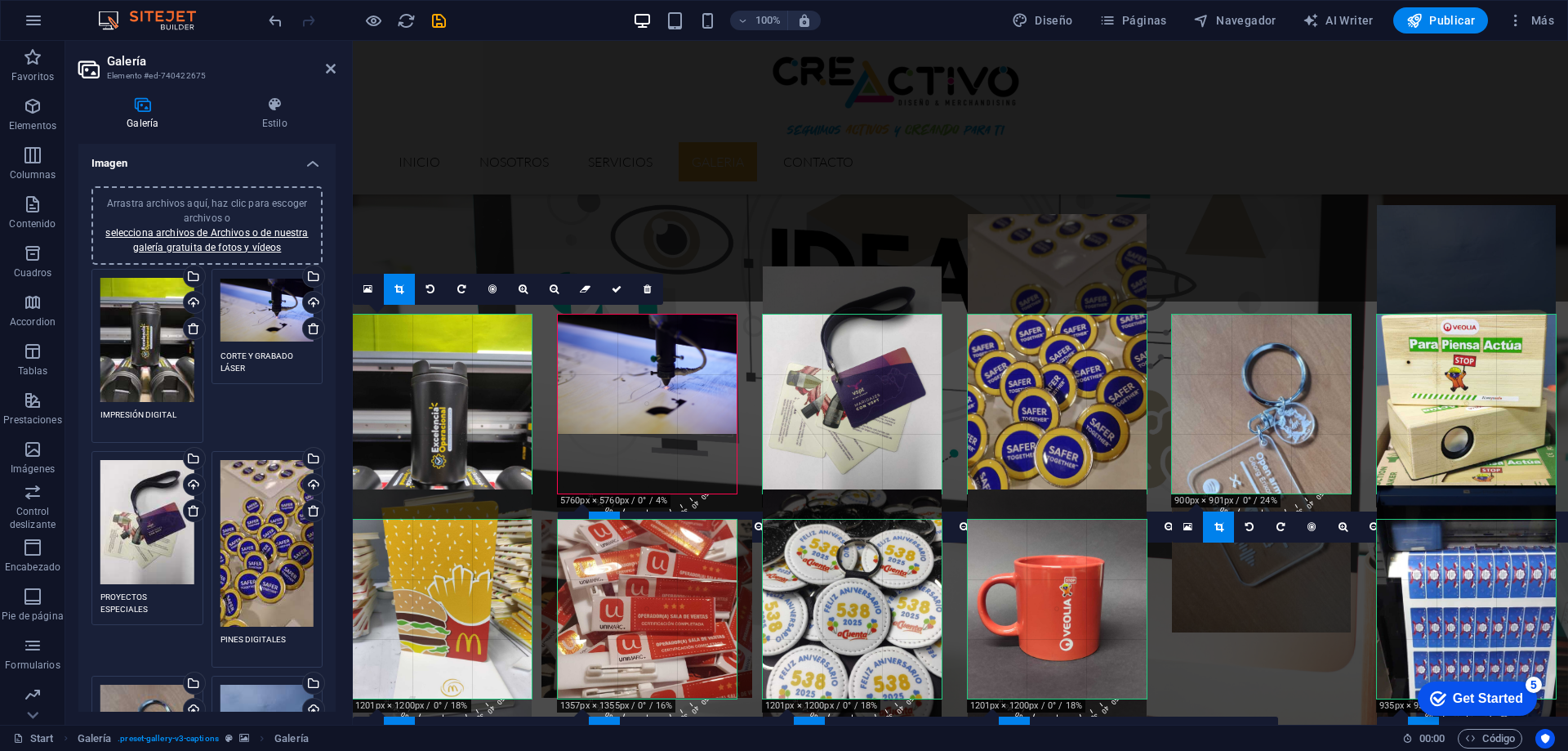
click at [1283, 631] on div at bounding box center [1261, 473] width 179 height 318
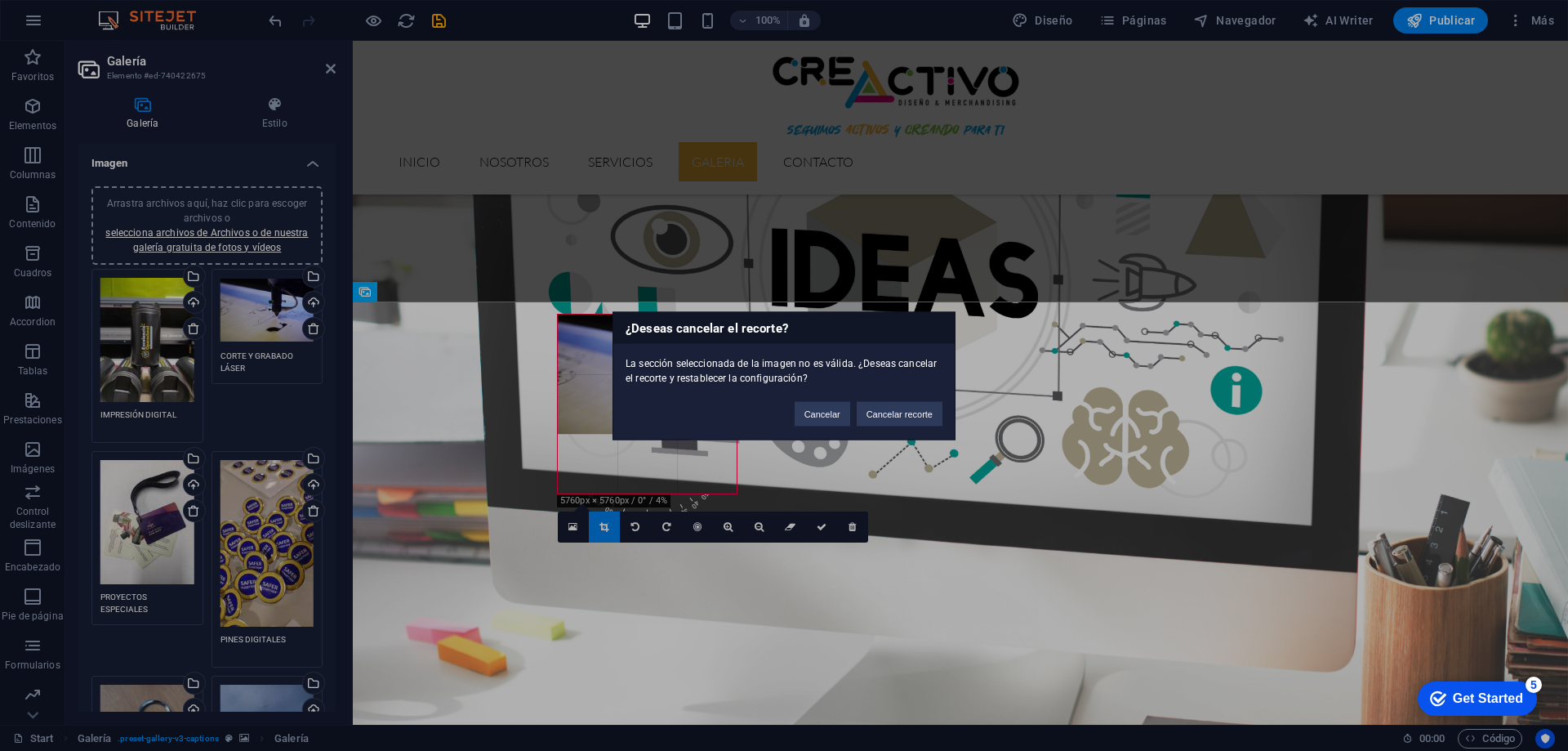
click at [505, 257] on div "¿Deseas cancelar el recorte? La sección seleccionada de la imagen no es válida.…" at bounding box center [784, 376] width 1568 height 751
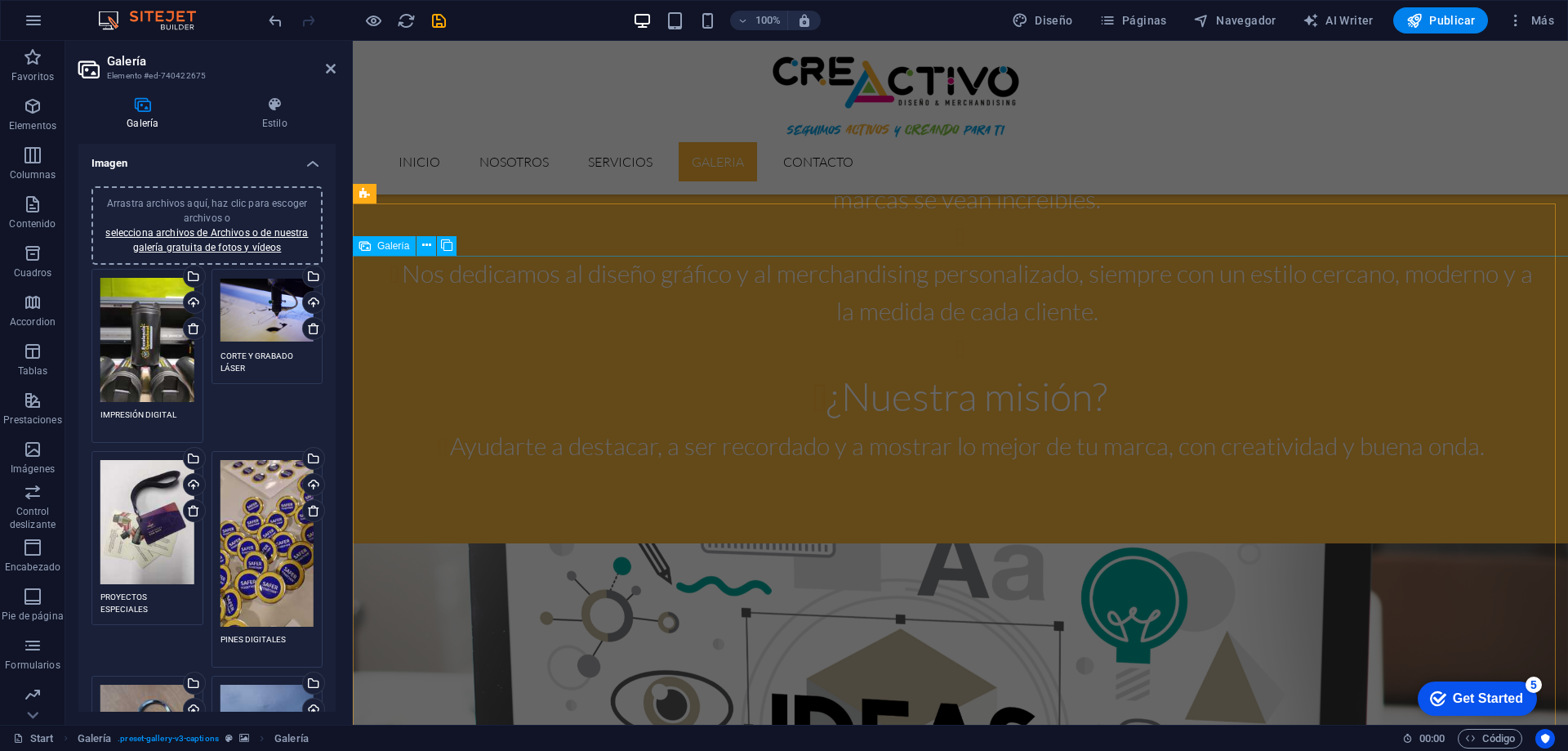
scroll to position [2078, 0]
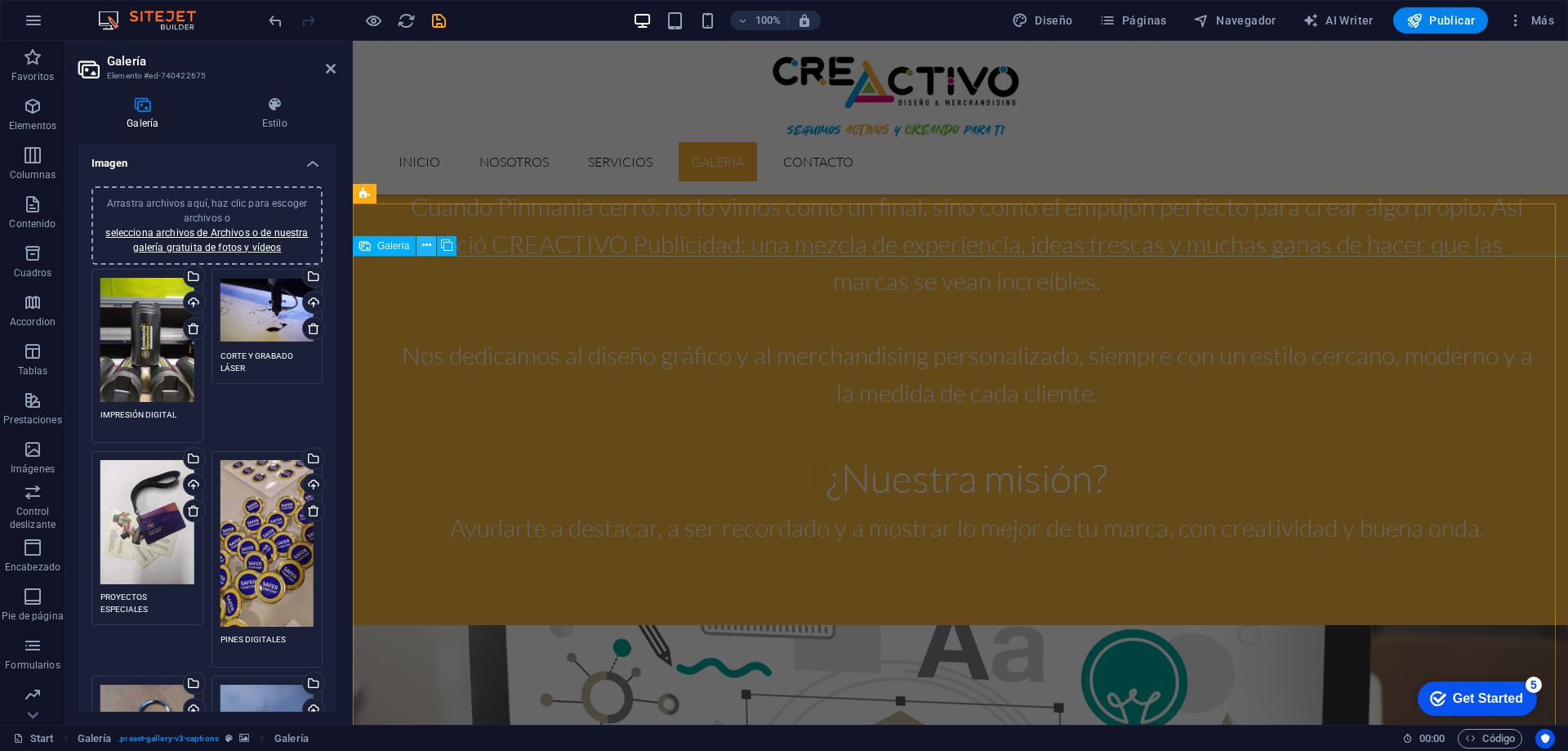
click at [427, 243] on icon at bounding box center [426, 245] width 9 height 18
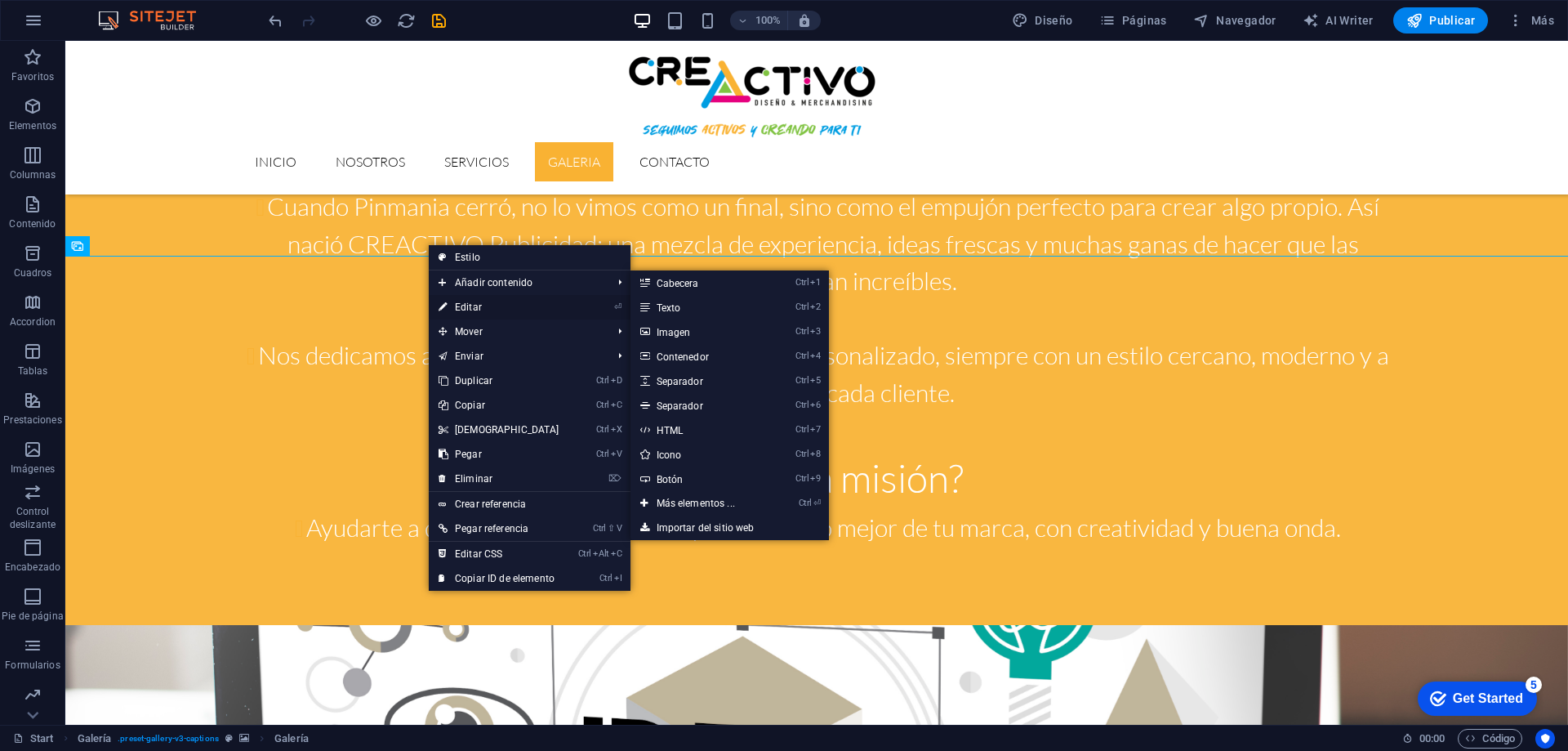
click at [470, 306] on link "⏎ Editar" at bounding box center [499, 307] width 140 height 24
select select "4"
select select "px"
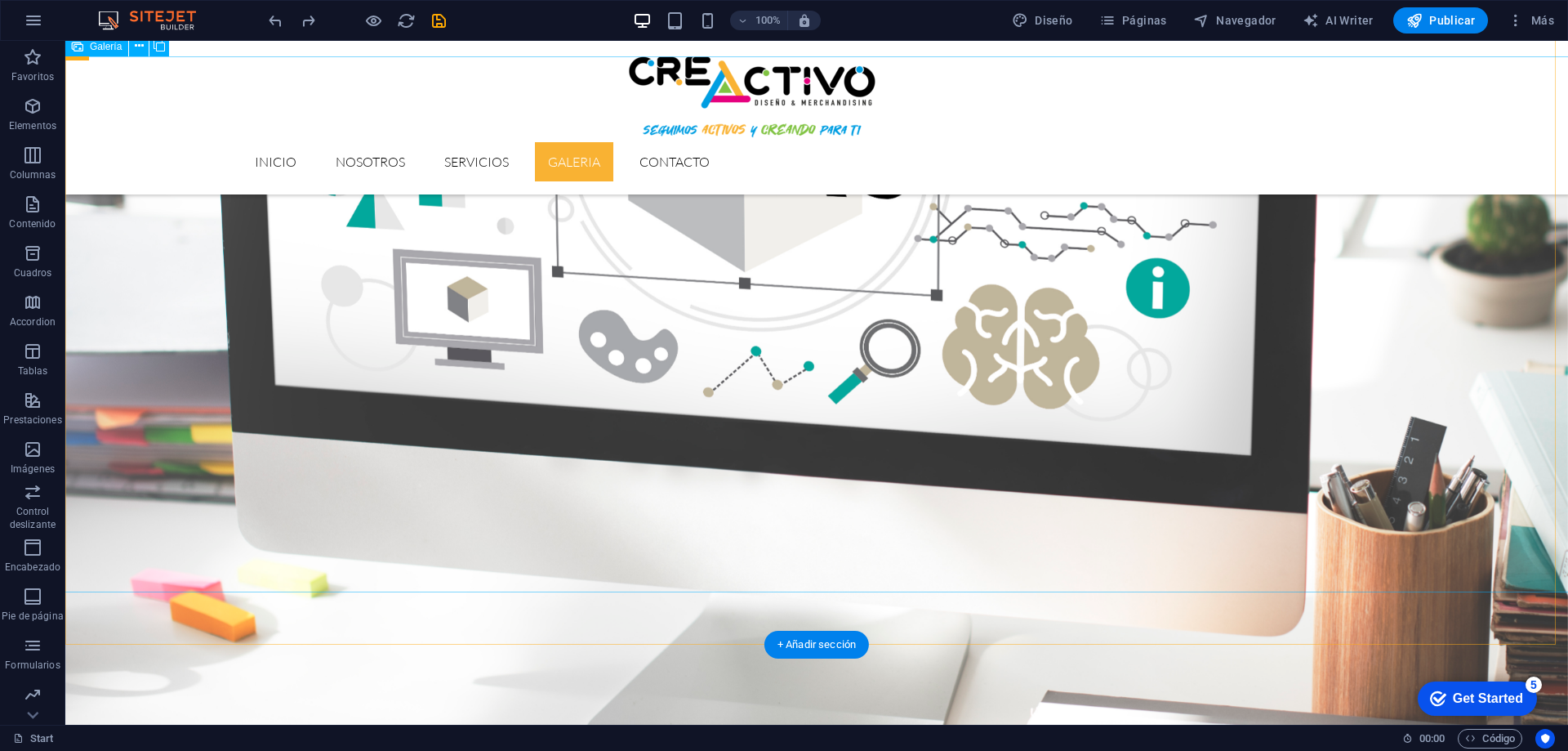
scroll to position [2895, 0]
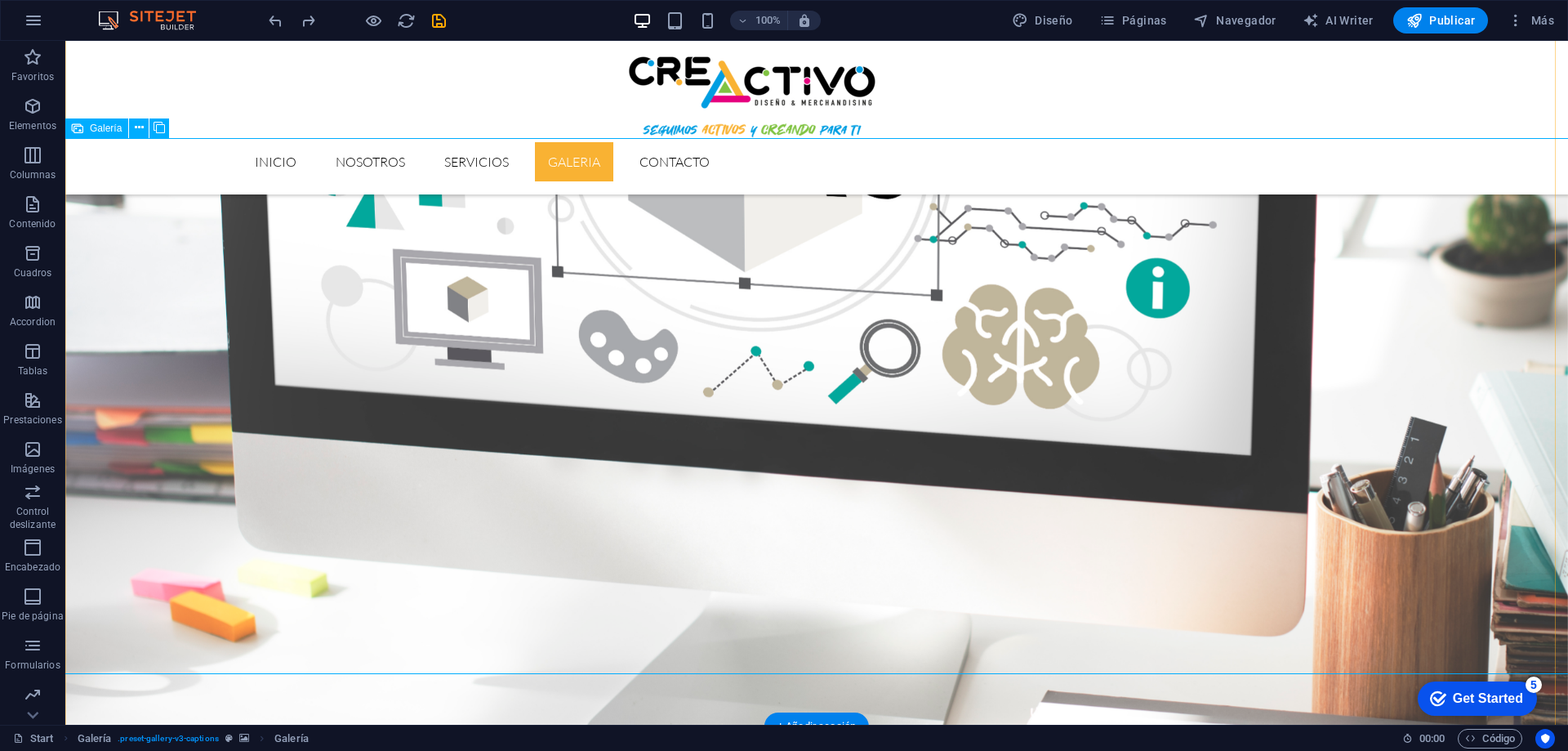
scroll to position [2731, 0]
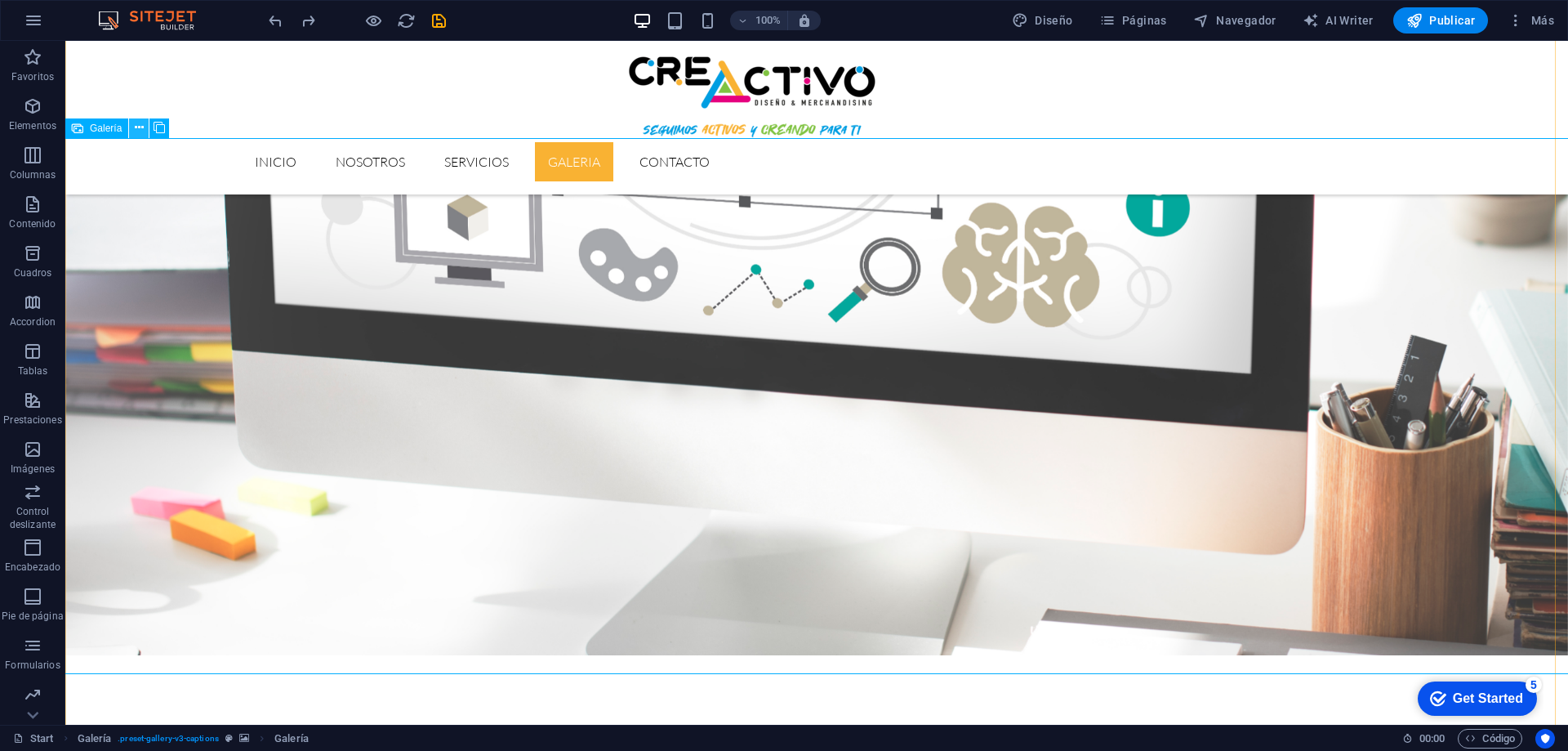
click at [135, 127] on icon at bounding box center [139, 128] width 9 height 18
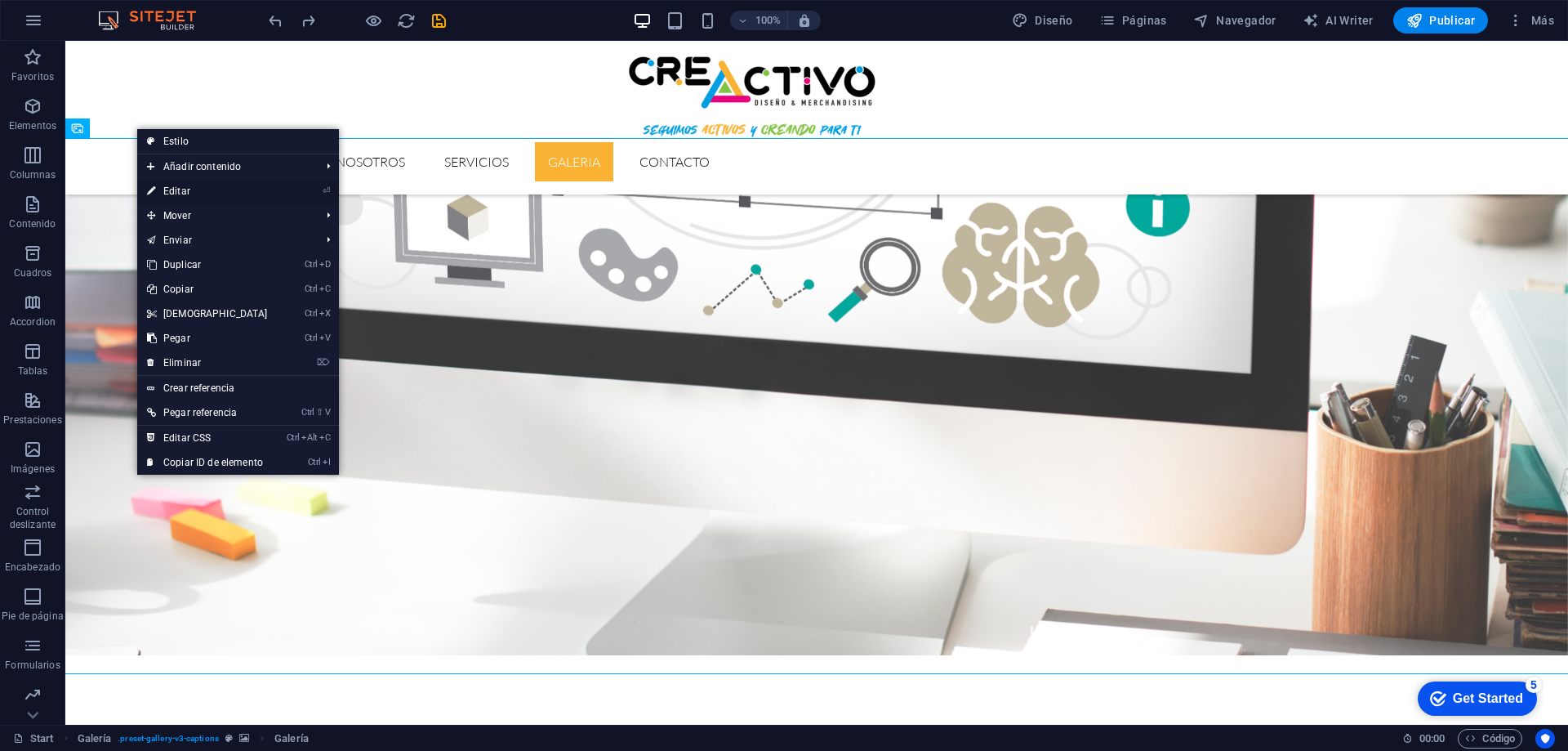
click at [191, 194] on link "⏎ Editar" at bounding box center [207, 191] width 140 height 24
select select "4"
select select "px"
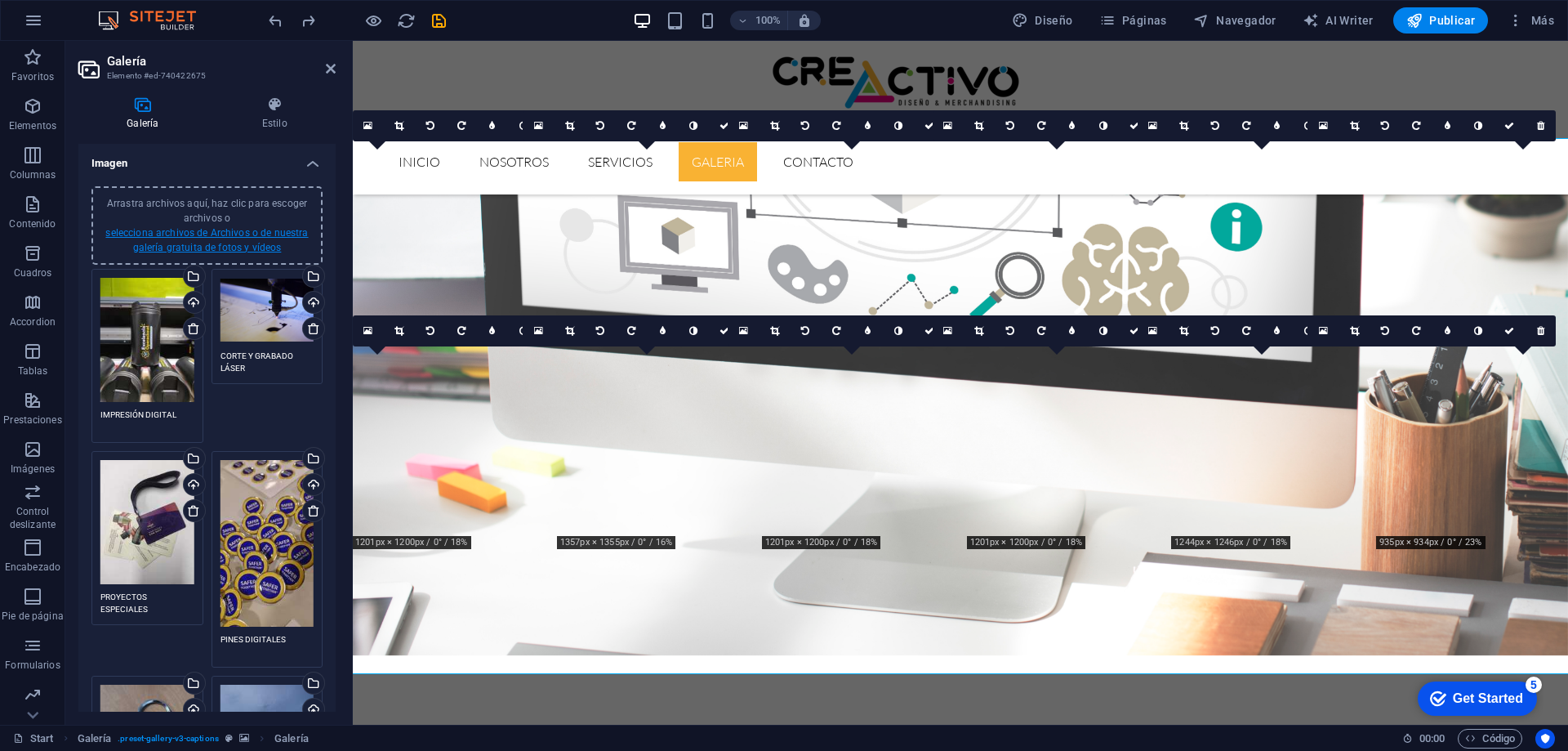
click at [248, 233] on link "selecciona archivos de Archivos o de nuestra galería gratuita de fotos y vídeos" at bounding box center [206, 240] width 202 height 26
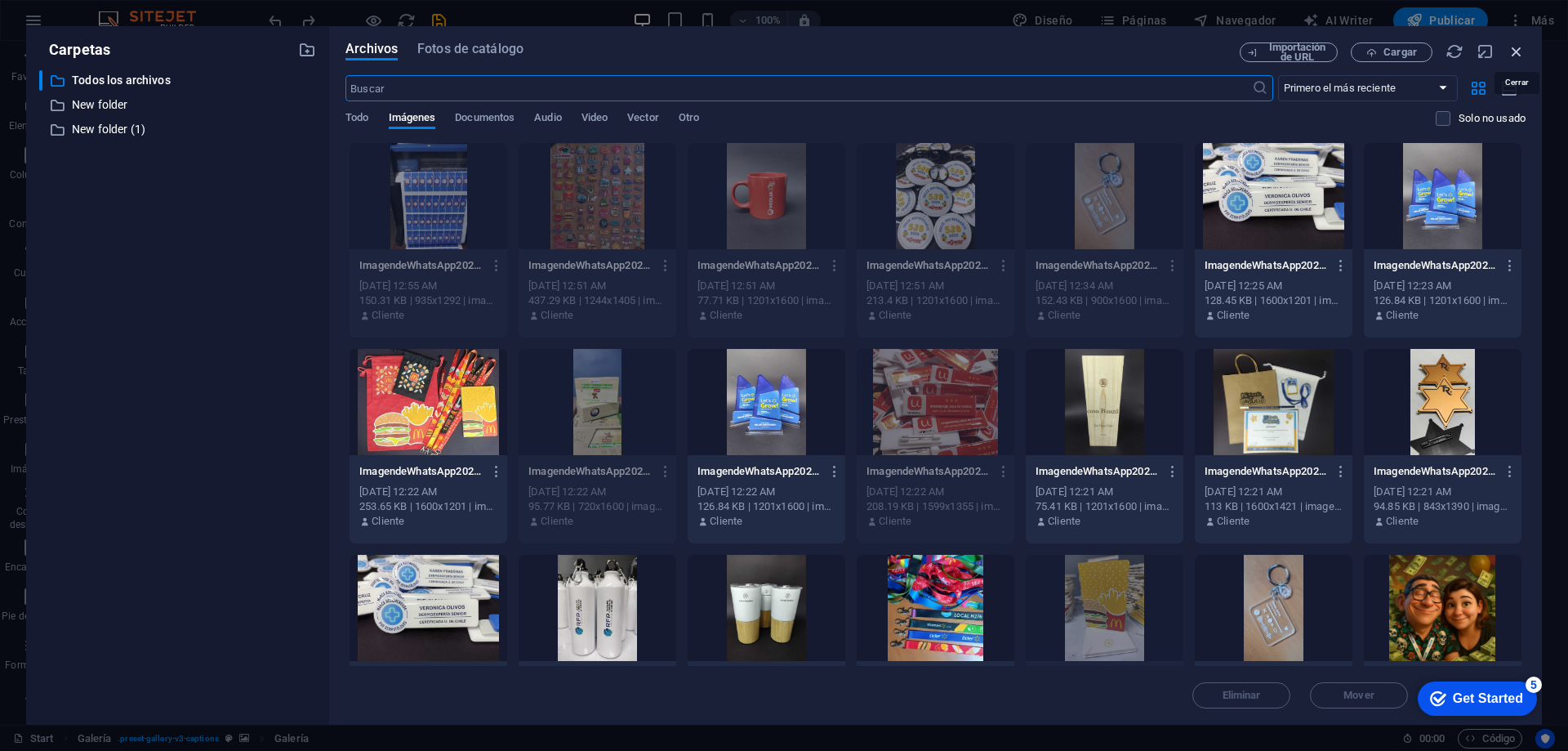
click at [1520, 56] on icon "button" at bounding box center [1516, 51] width 18 height 18
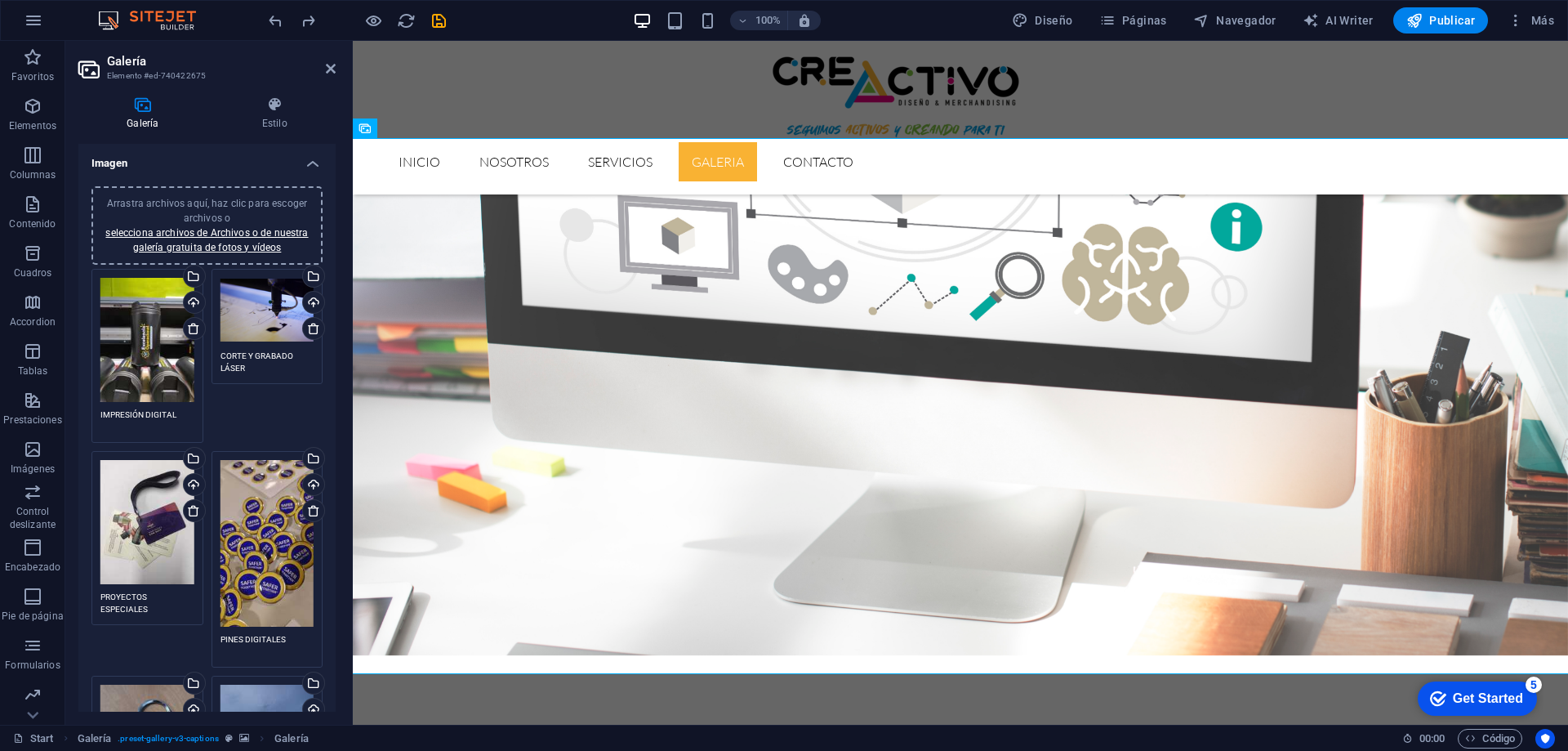
click at [209, 196] on div "Arrastra archivos aquí, haz clic para escoger archivos o selecciona archivos de…" at bounding box center [206, 225] width 211 height 59
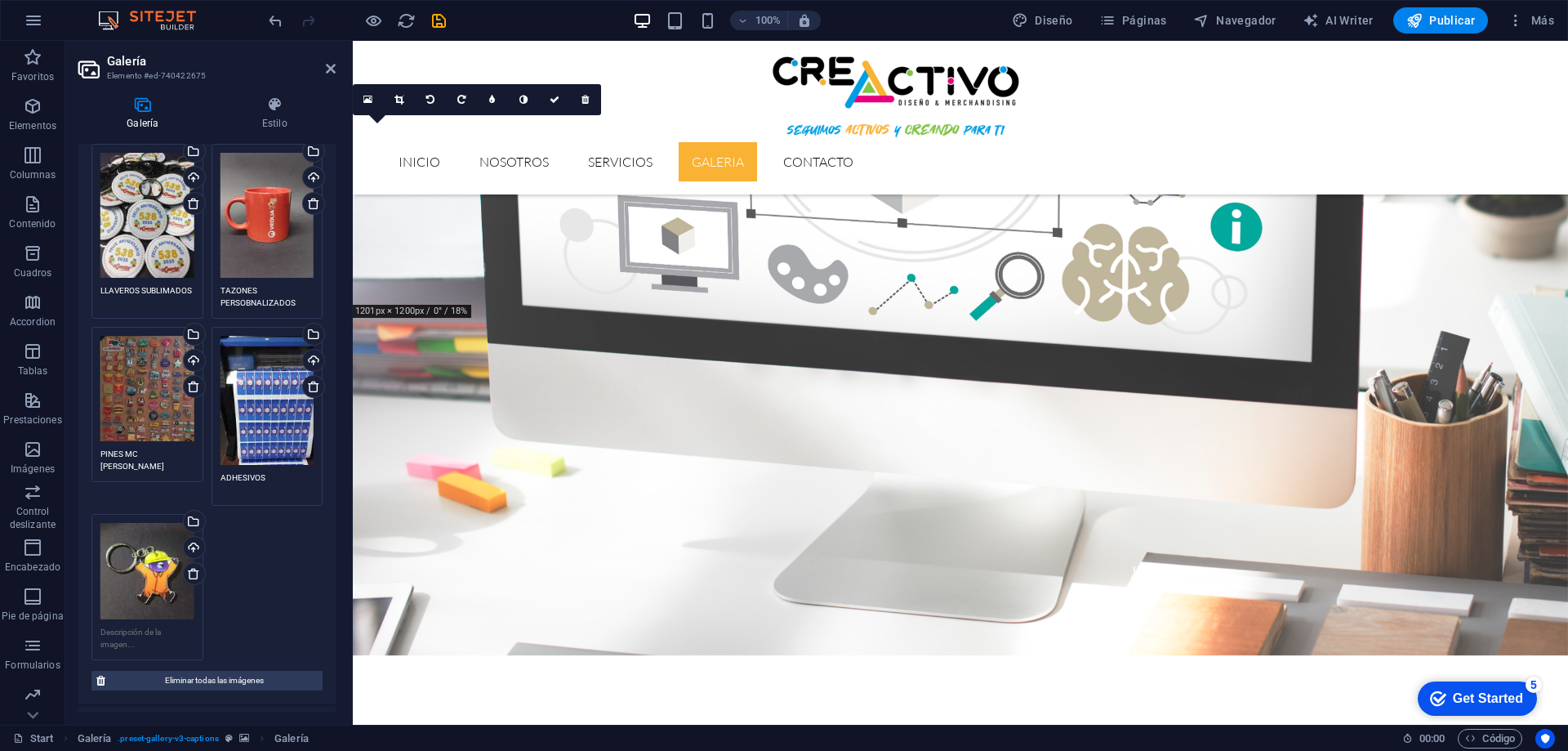
scroll to position [1144, 0]
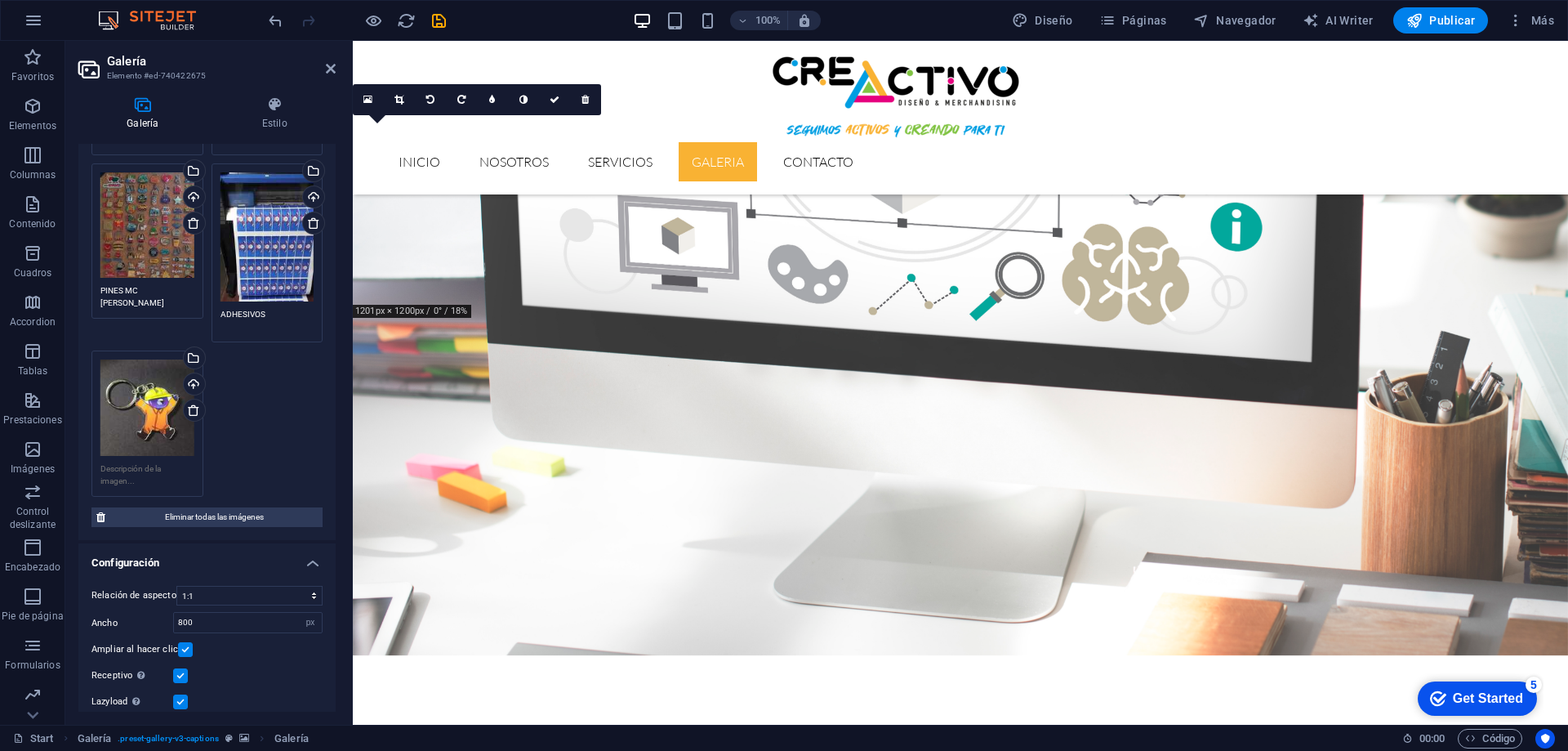
click at [154, 445] on div "Arrastra archivos aquí, haz clic para escoger archivos o selecciona archivos de…" at bounding box center [148, 424] width 120 height 156
click at [150, 462] on textarea at bounding box center [147, 474] width 94 height 24
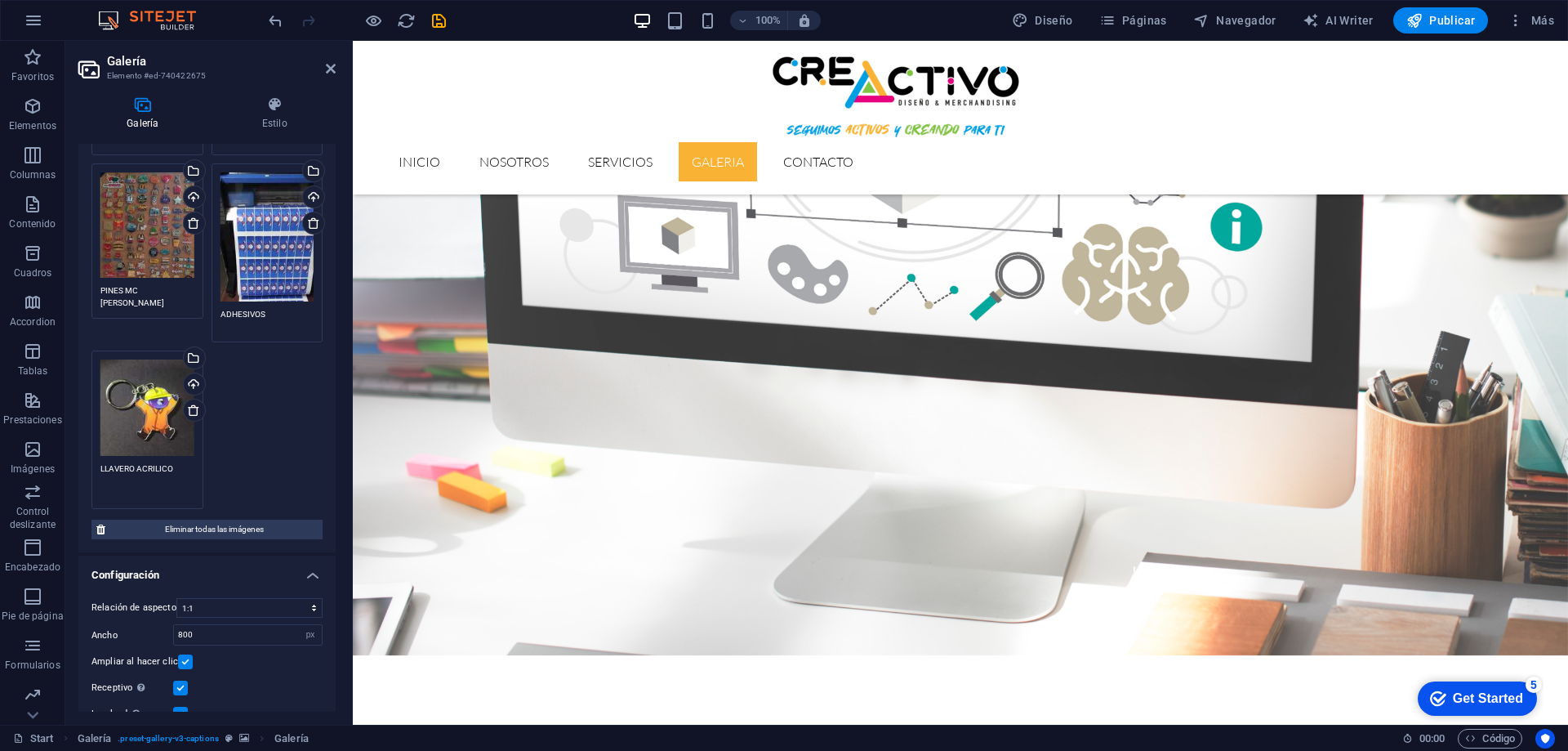
type textarea "LLAVERO ACRILICO"
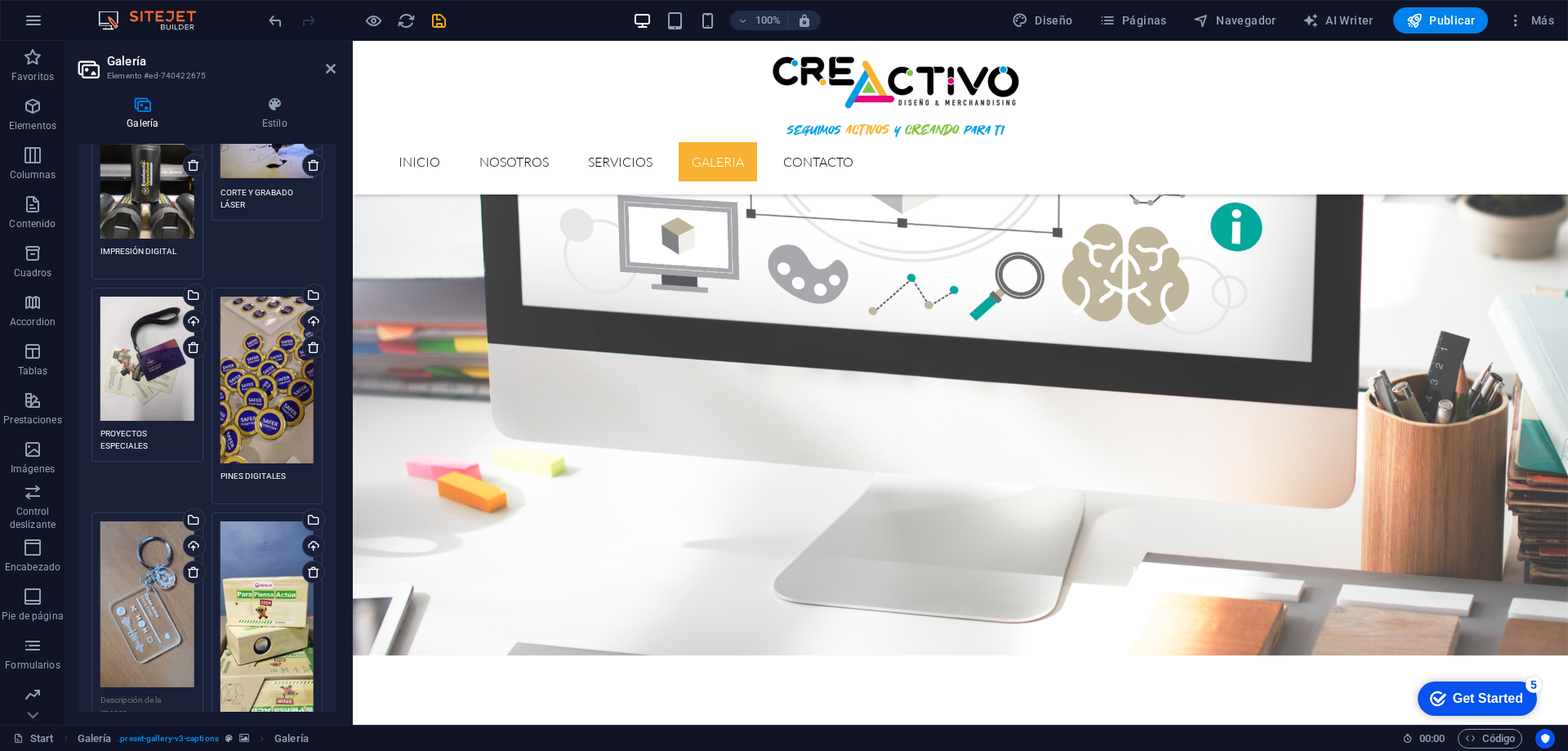
scroll to position [0, 0]
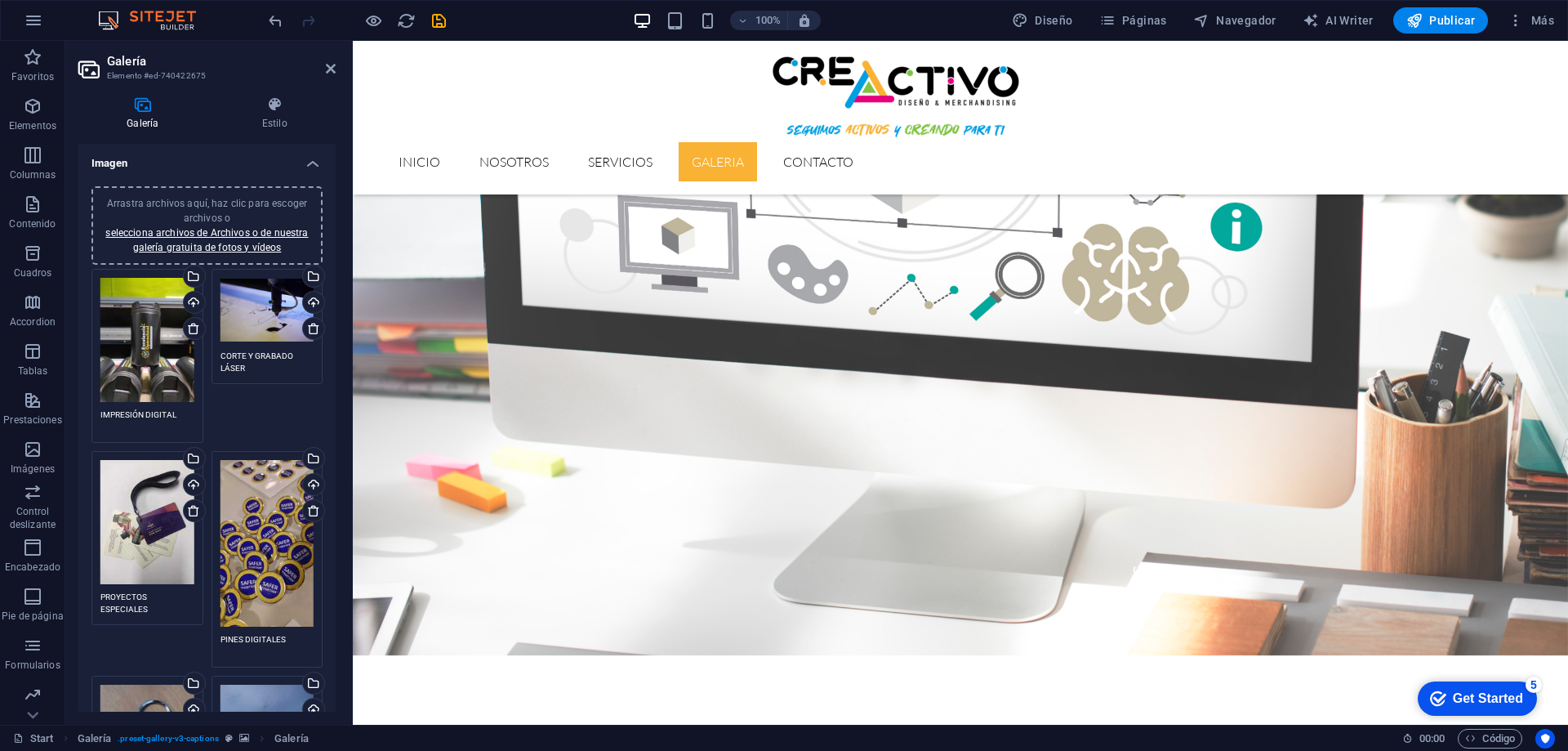
click at [248, 207] on span "Arrastra archivos aquí, haz clic para escoger archivos o selecciona archivos de…" at bounding box center [206, 225] width 202 height 55
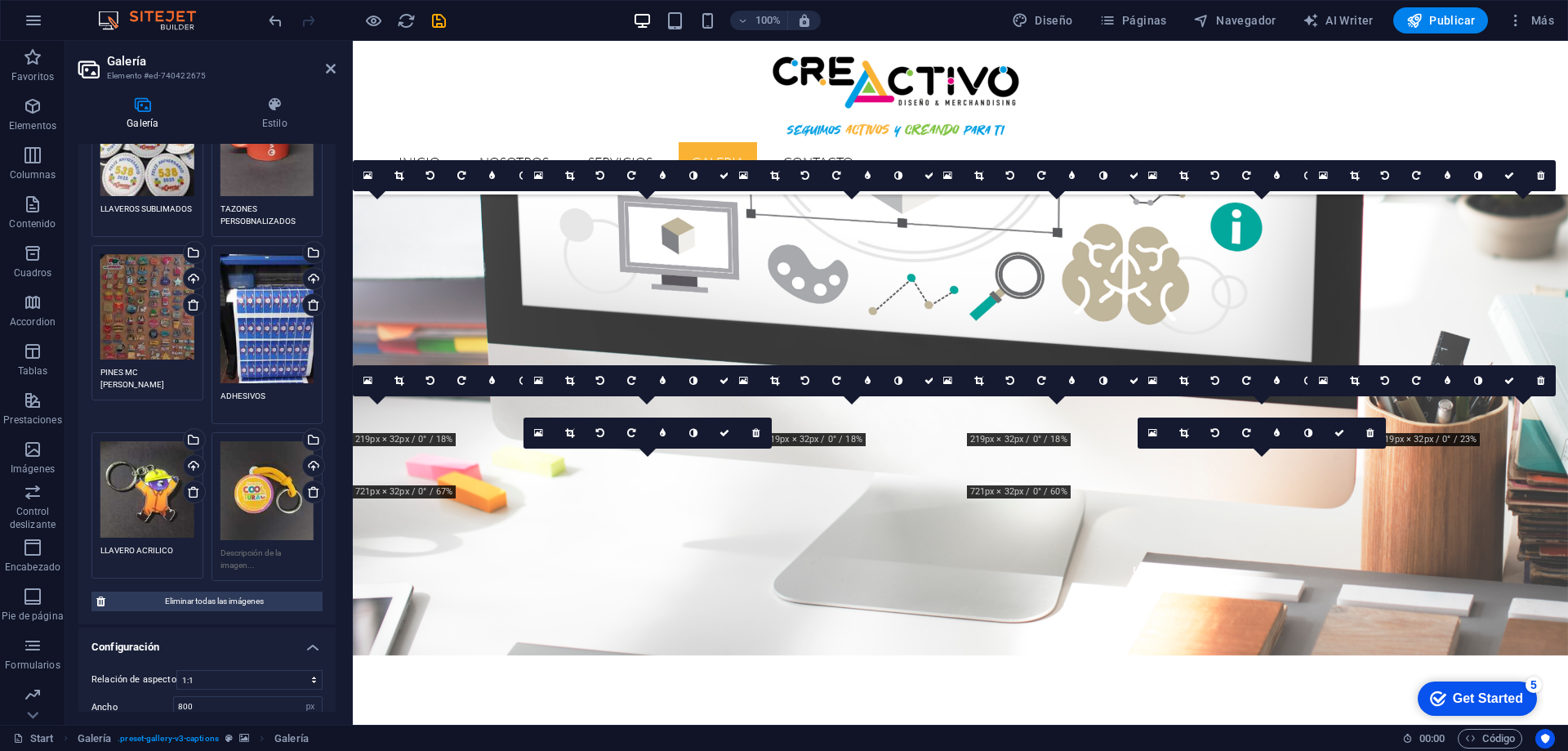
scroll to position [1144, 0]
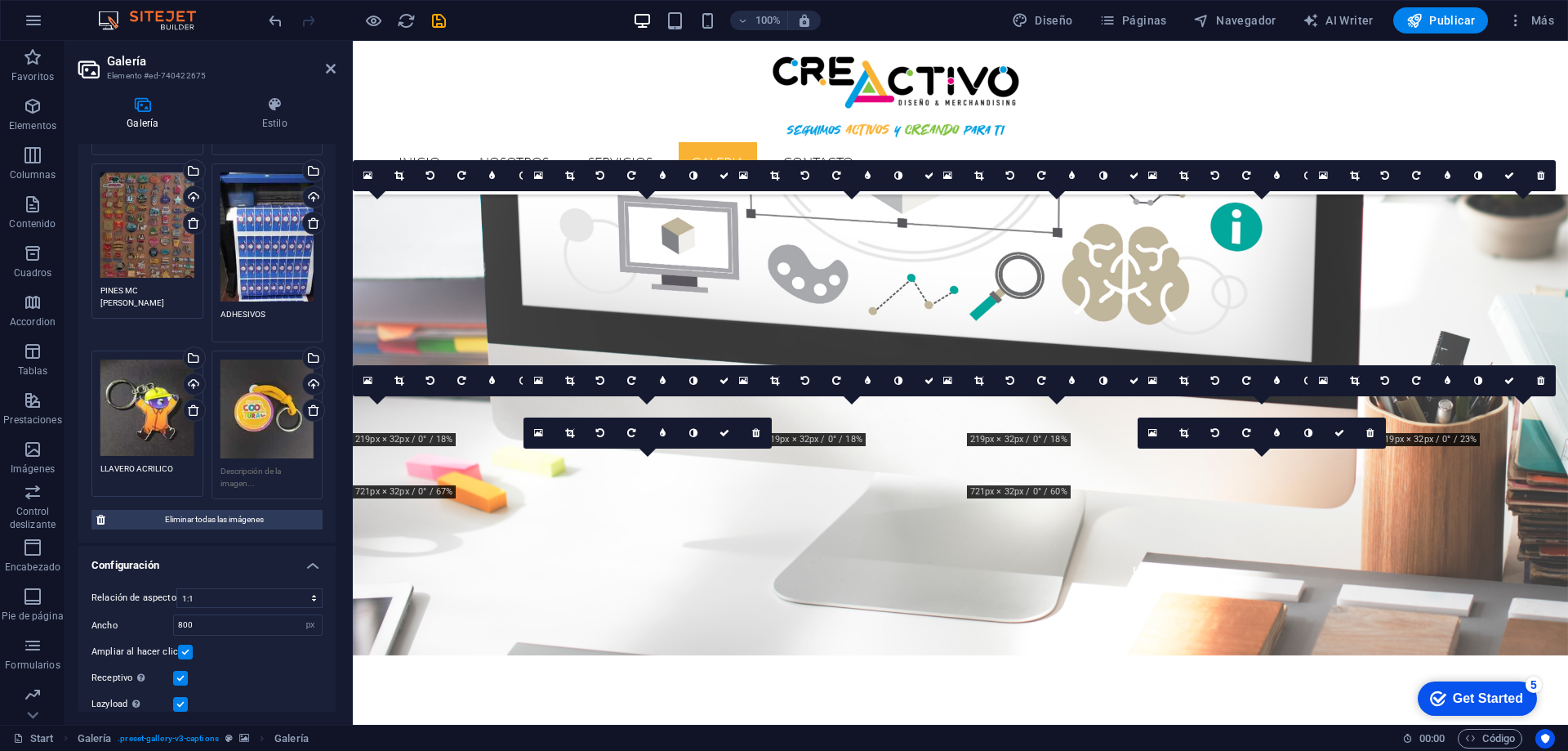
click at [228, 444] on div "Arrastra archivos aquí, haz clic para escoger archivos o selecciona archivos de…" at bounding box center [267, 425] width 120 height 158
click at [233, 465] on textarea at bounding box center [267, 477] width 94 height 24
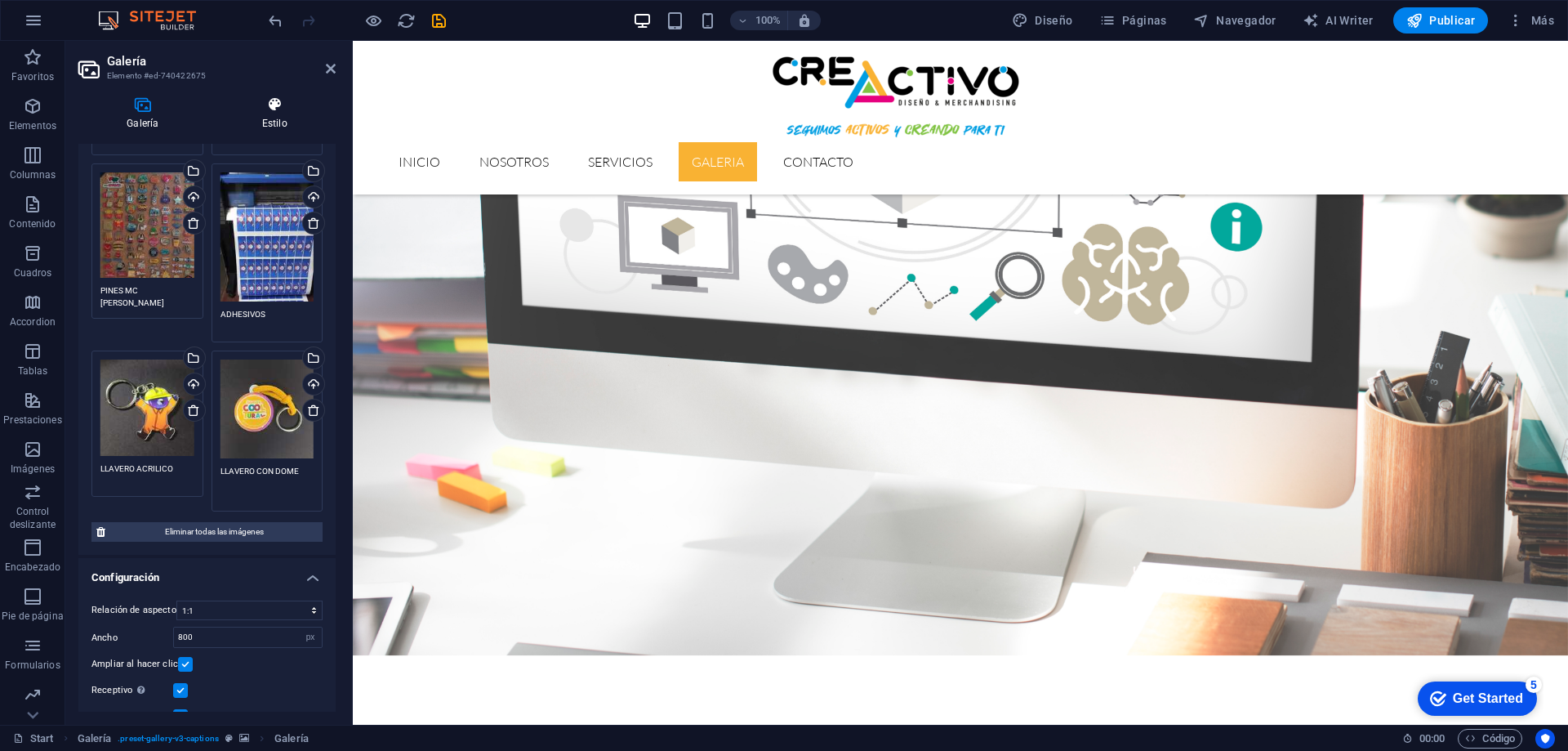
type textarea "LLAVERO CON DOME"
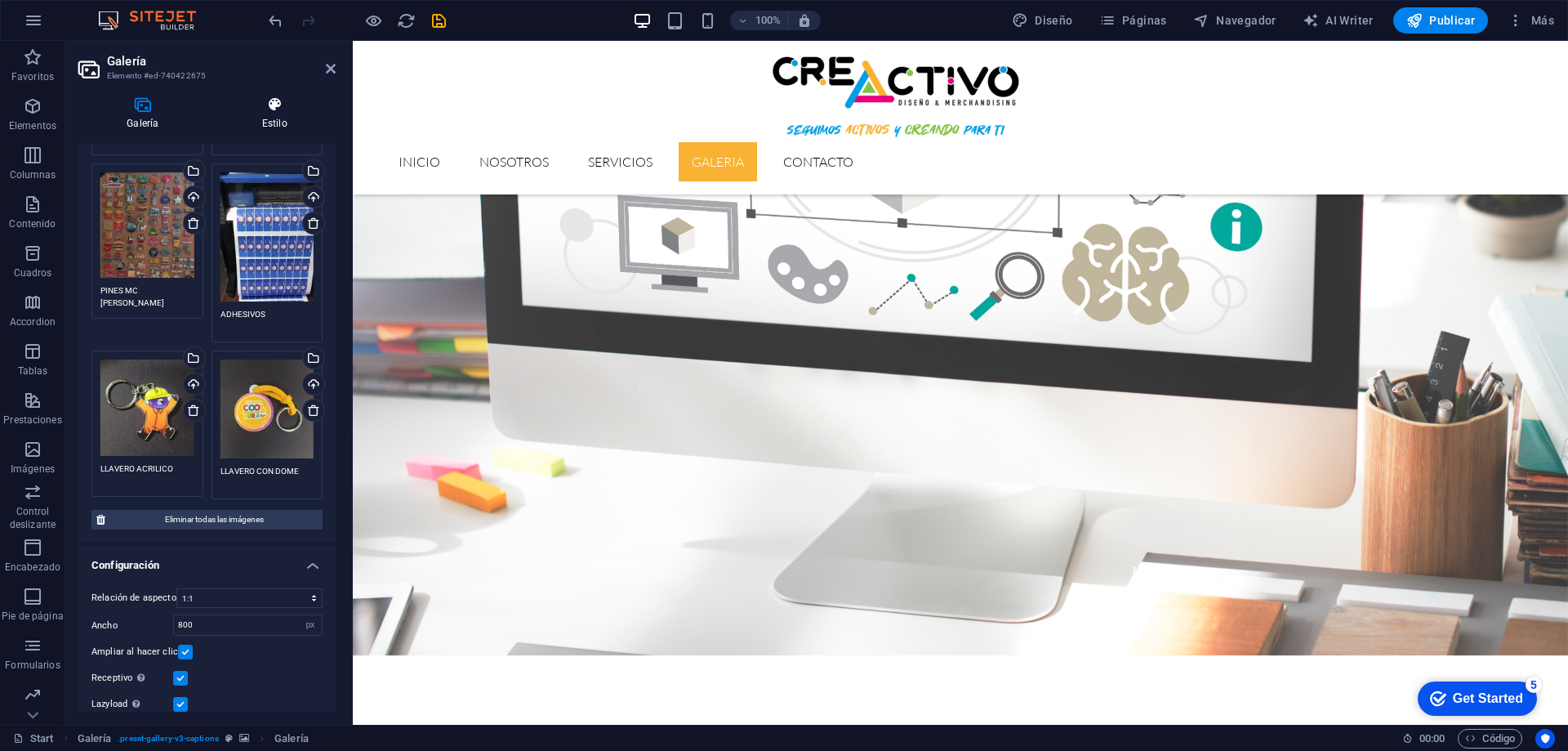
click at [335, 125] on h4 "Estilo" at bounding box center [275, 113] width 122 height 34
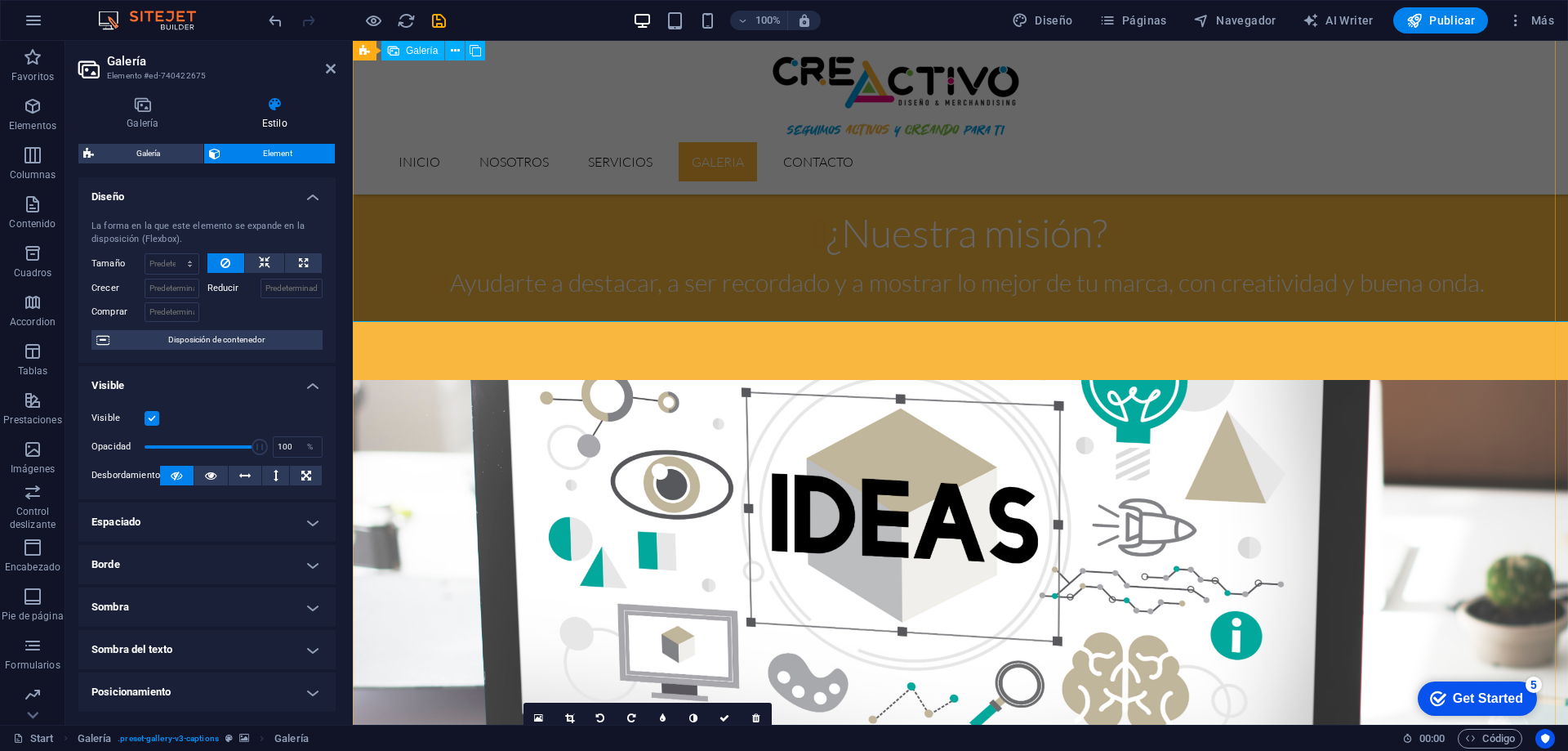
scroll to position [2241, 0]
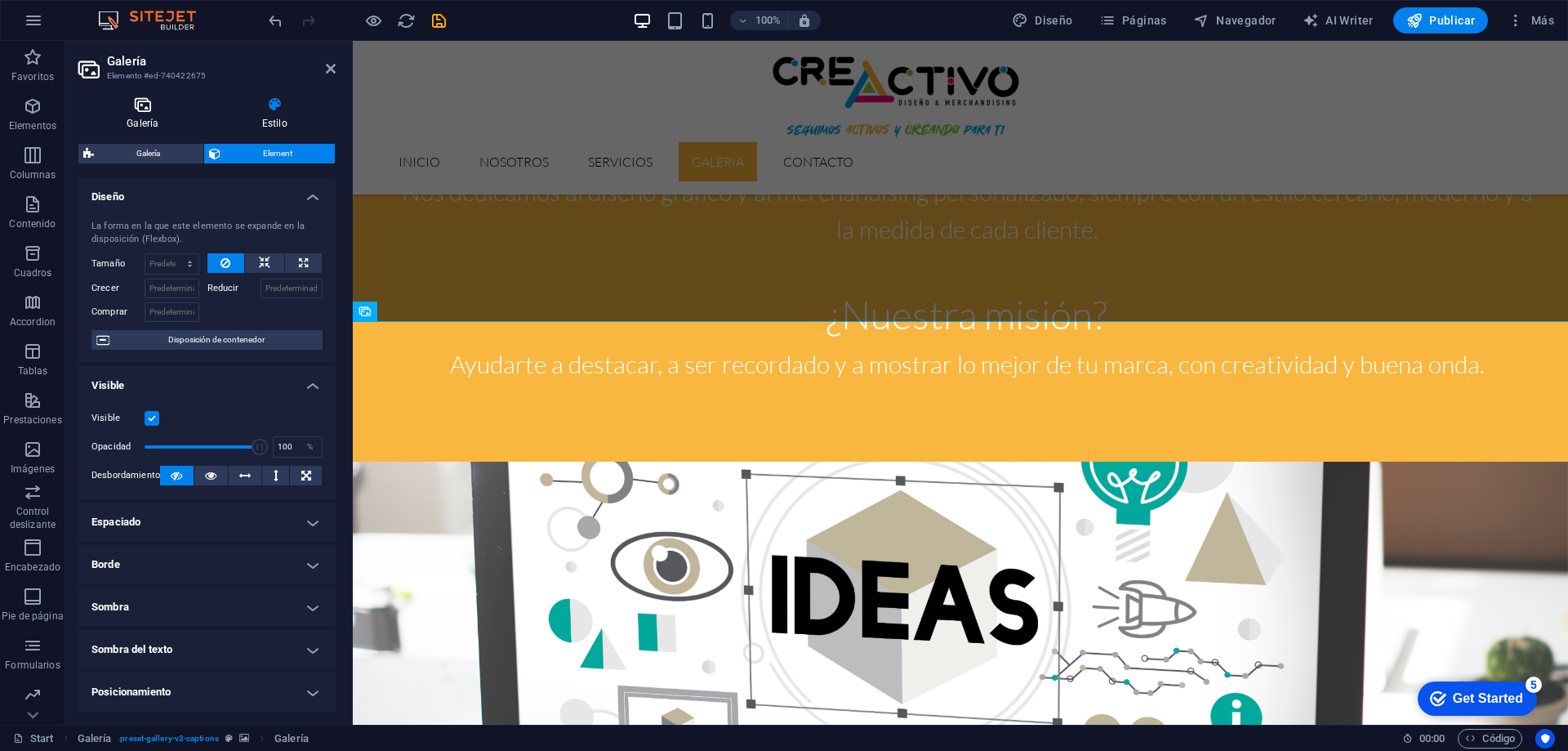
click at [144, 110] on icon at bounding box center [143, 105] width 129 height 17
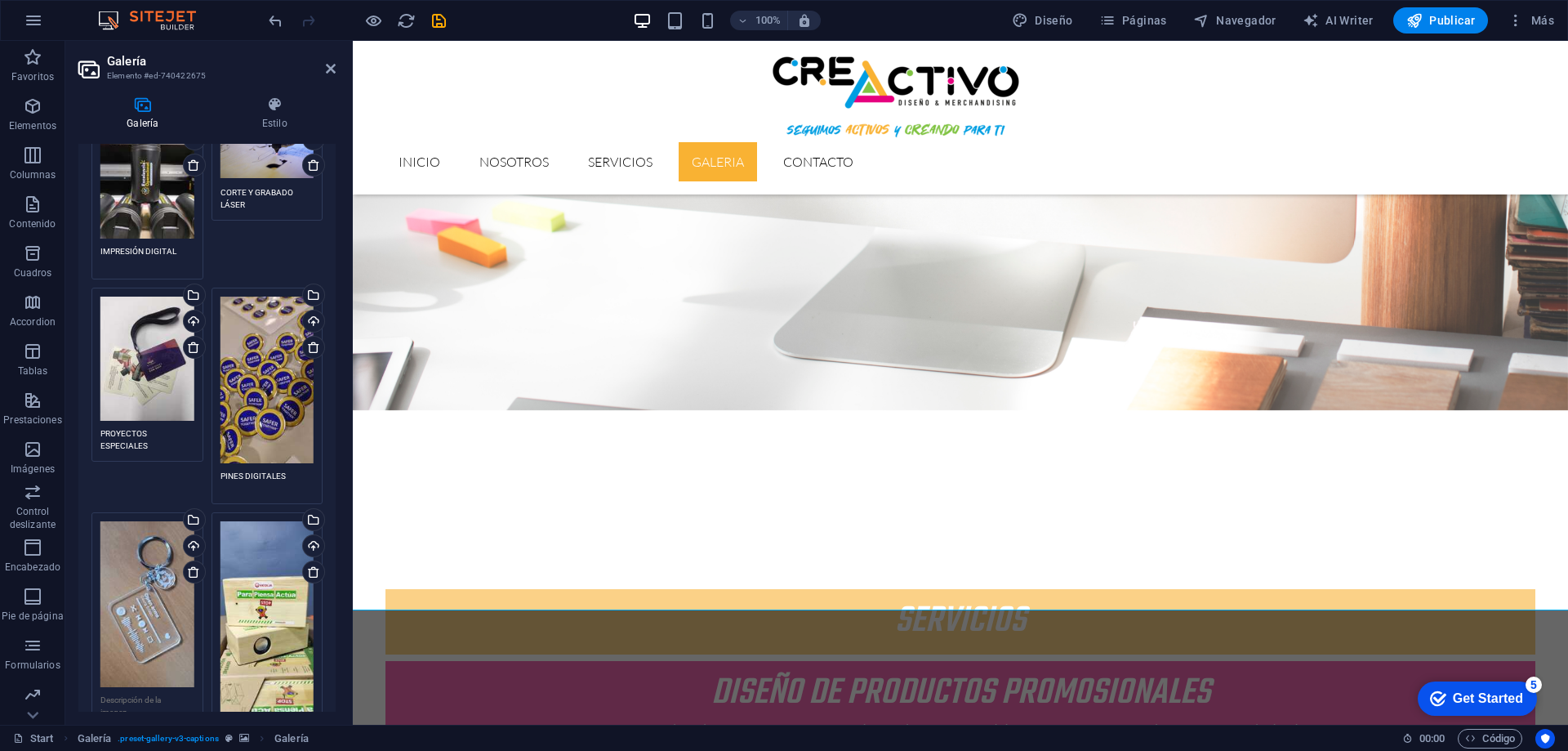
scroll to position [0, 0]
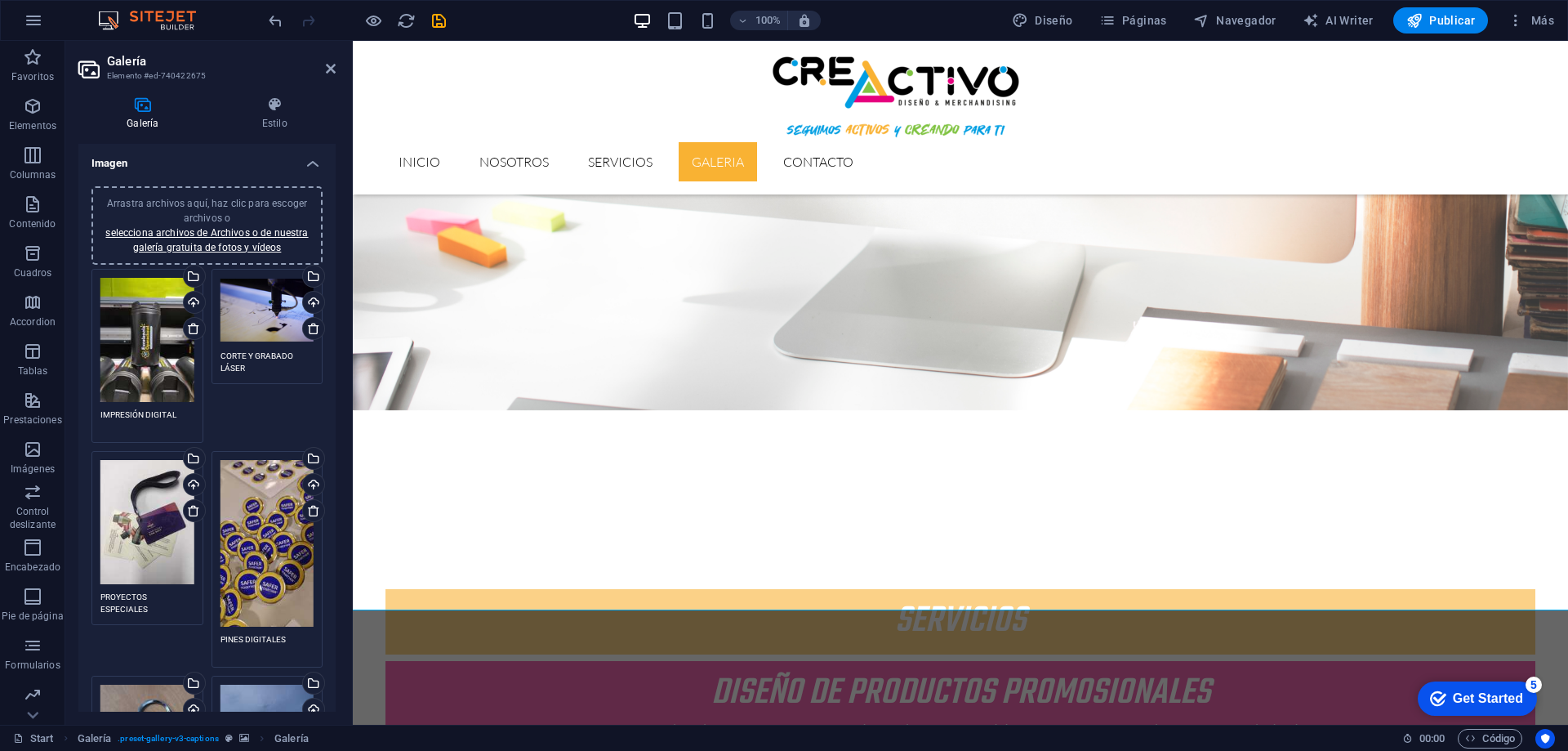
click at [228, 205] on span "Arrastra archivos aquí, haz clic para escoger archivos o selecciona archivos de…" at bounding box center [206, 225] width 202 height 55
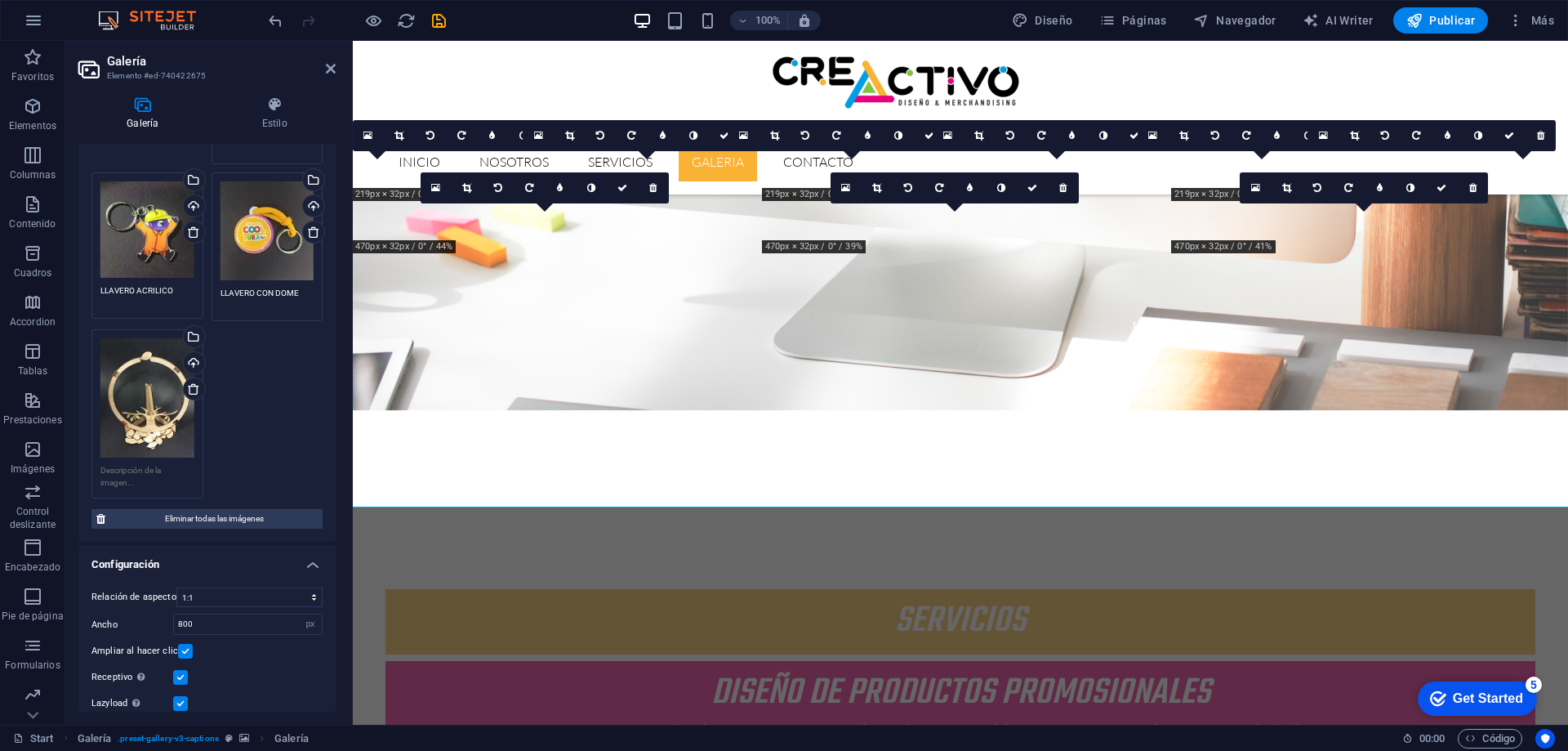
scroll to position [1158, 0]
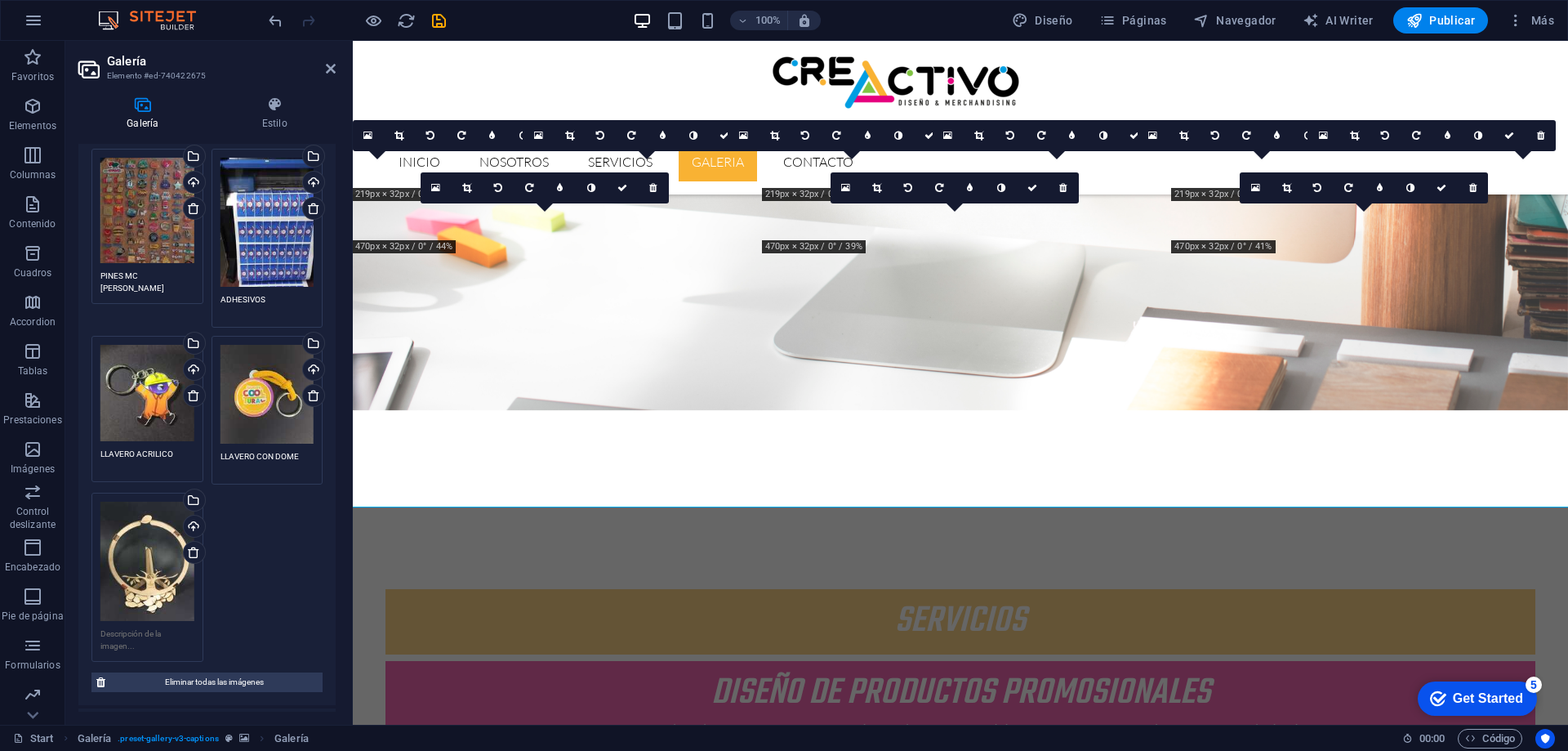
click at [150, 627] on textarea at bounding box center [147, 639] width 94 height 24
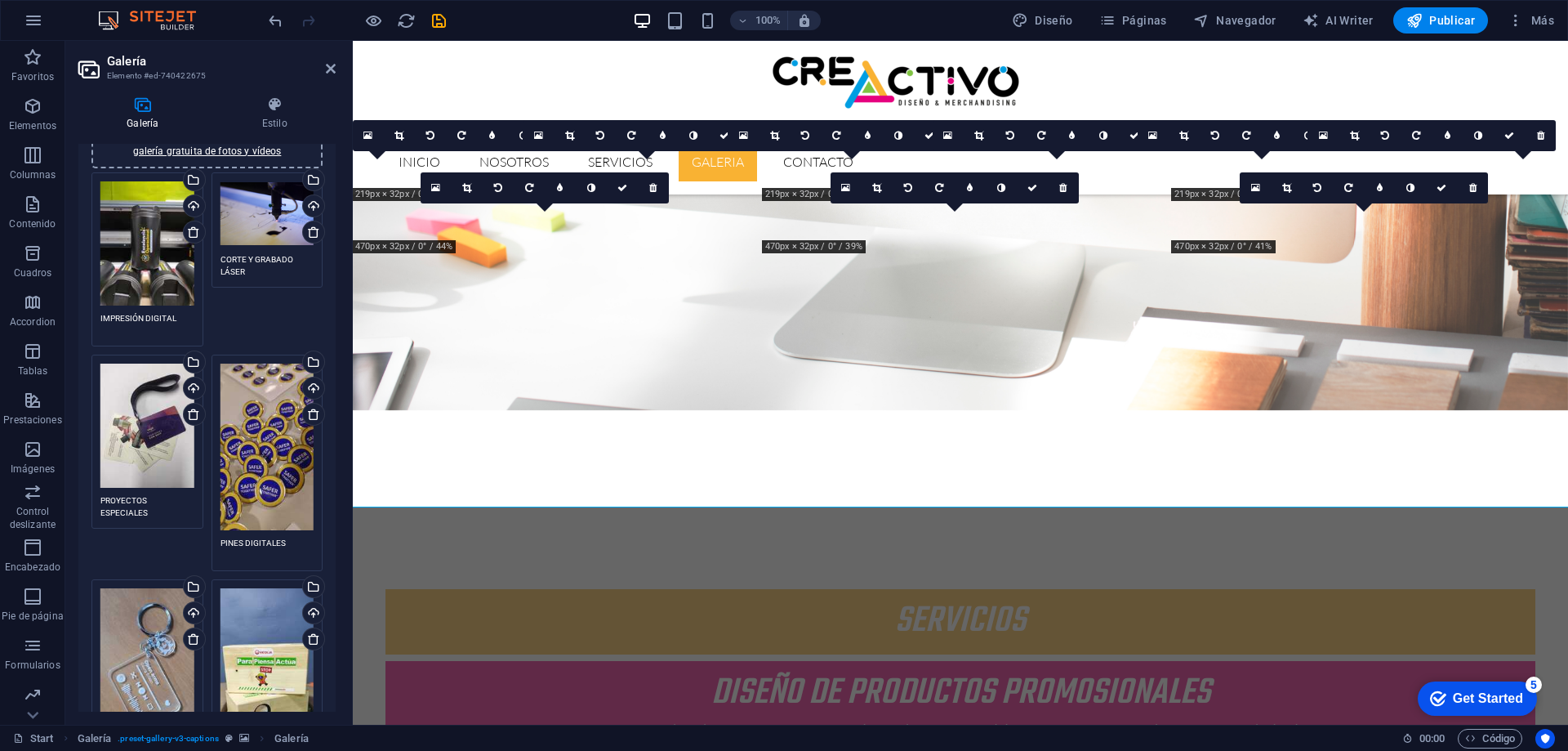
scroll to position [0, 0]
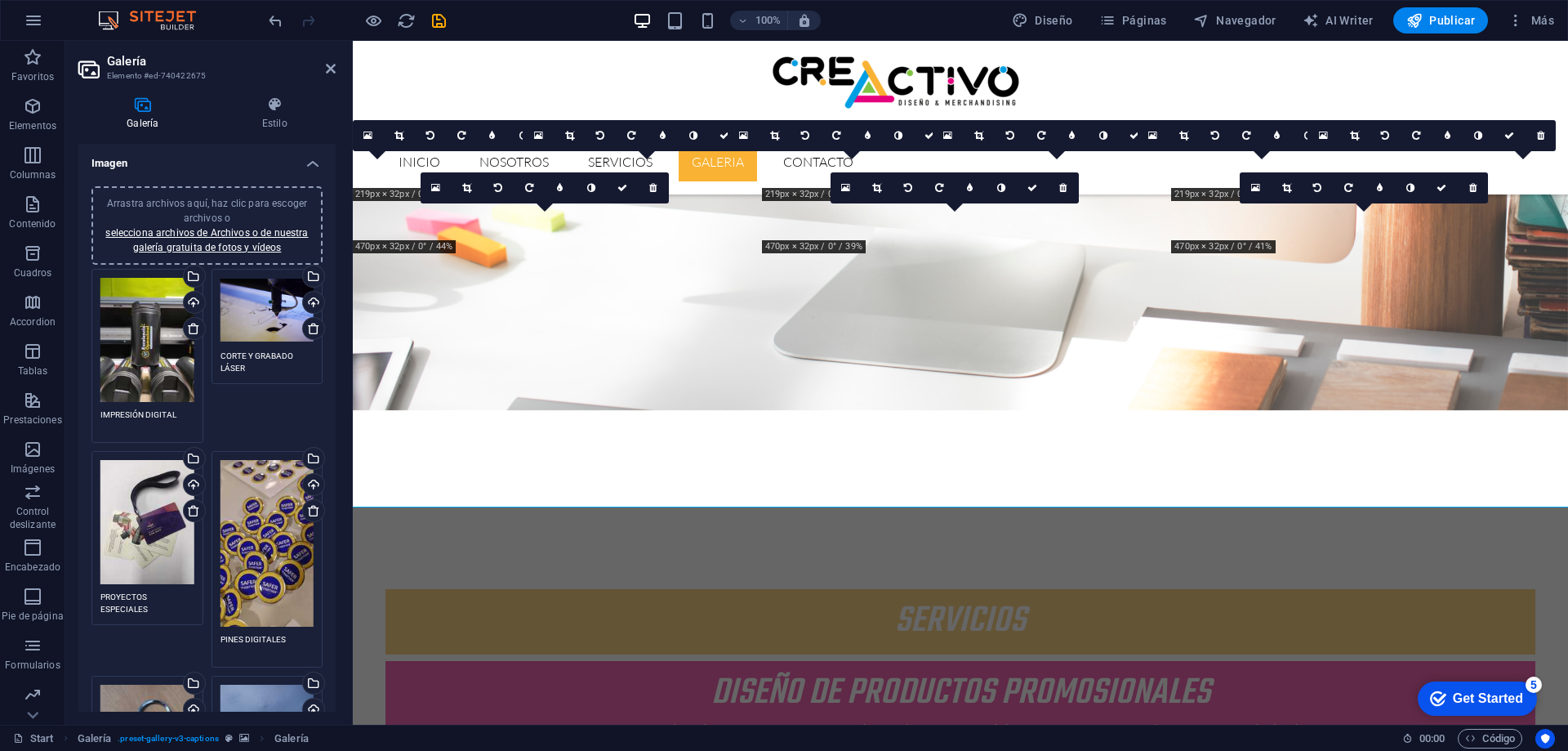
type textarea "PROYECTO ESPECIAL MADERA Y ACRILICO"
click at [251, 207] on span "Arrastra archivos aquí, haz clic para escoger archivos o selecciona archivos de…" at bounding box center [206, 225] width 202 height 55
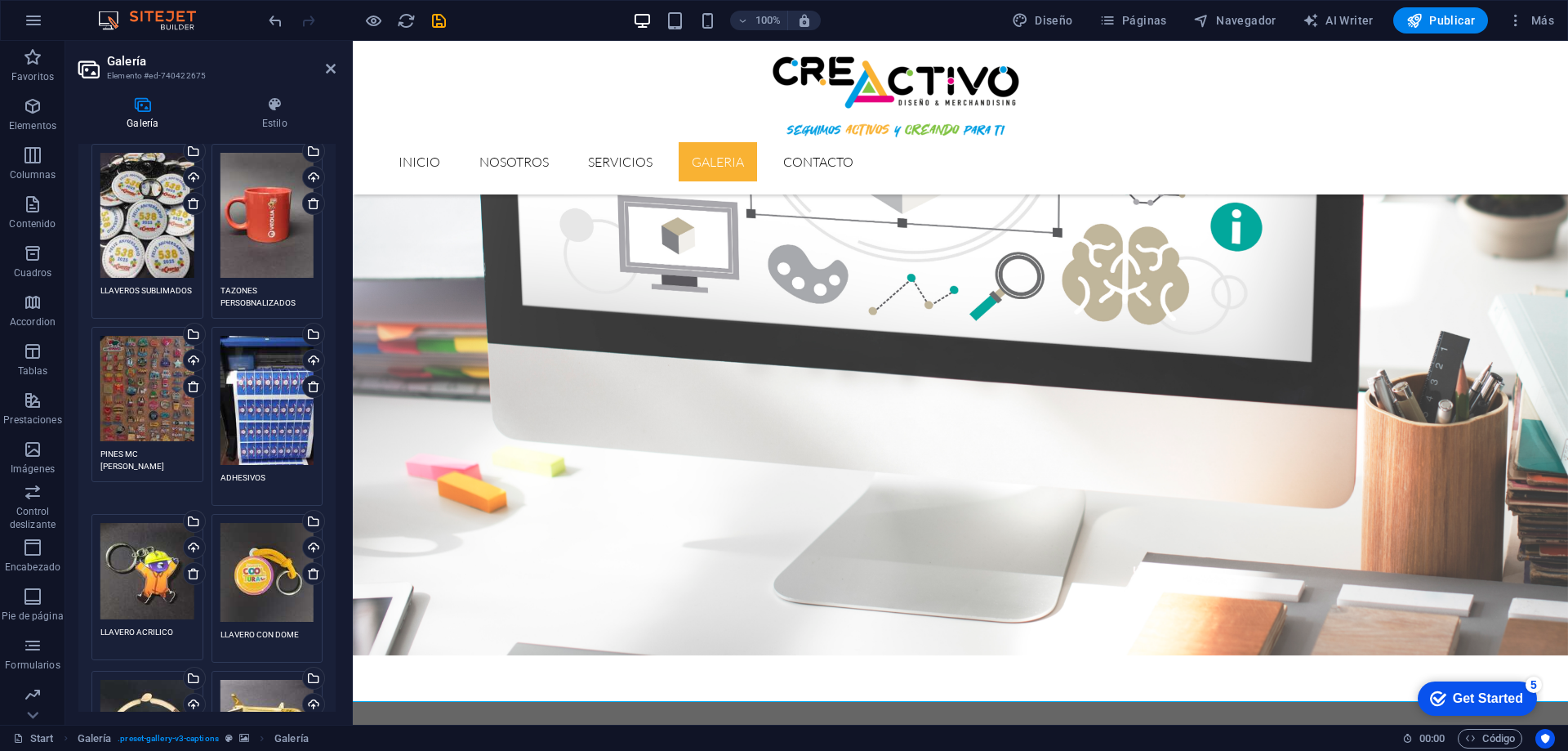
scroll to position [1144, 0]
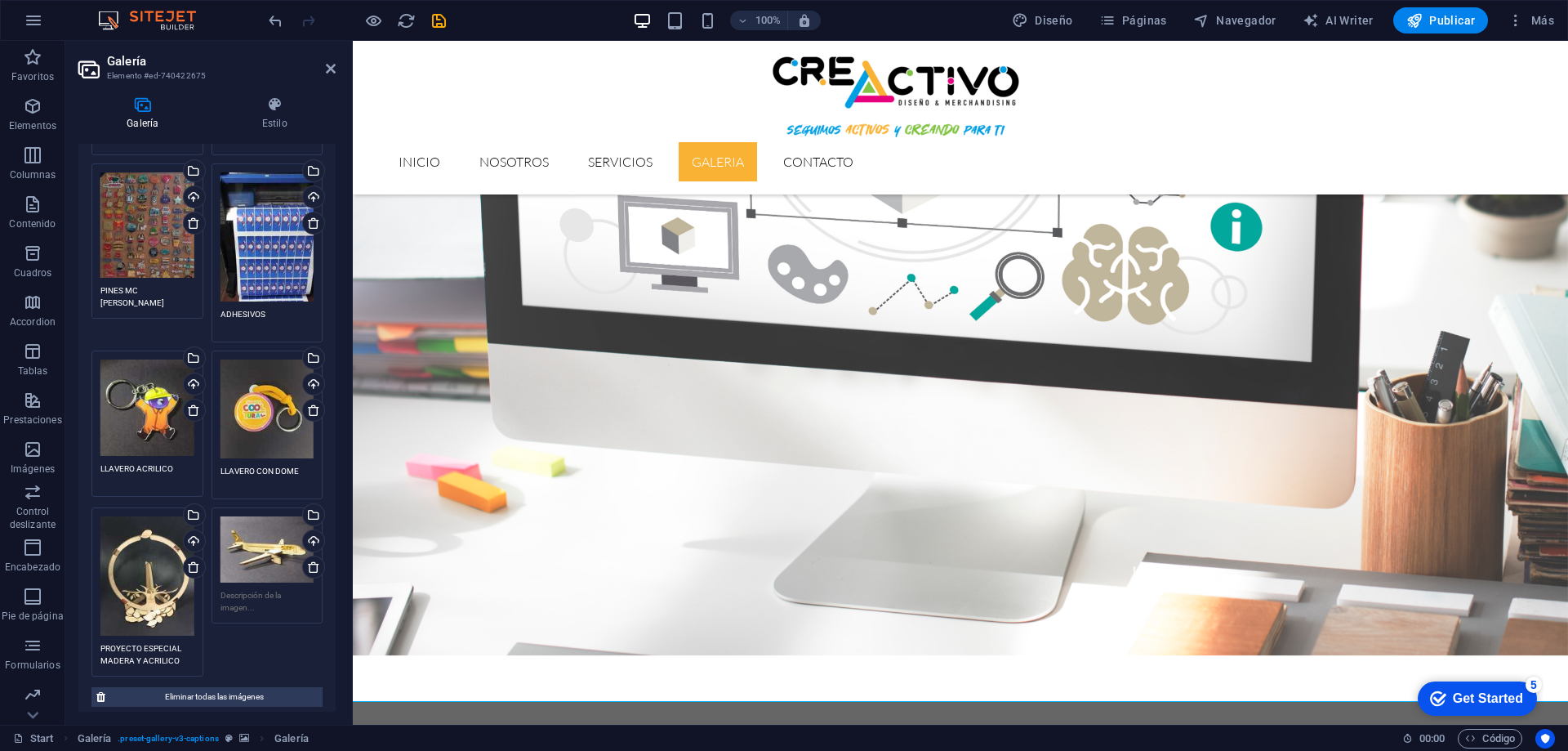
click at [229, 589] on textarea at bounding box center [267, 600] width 94 height 24
type textarea "AVION MADERA SKY"
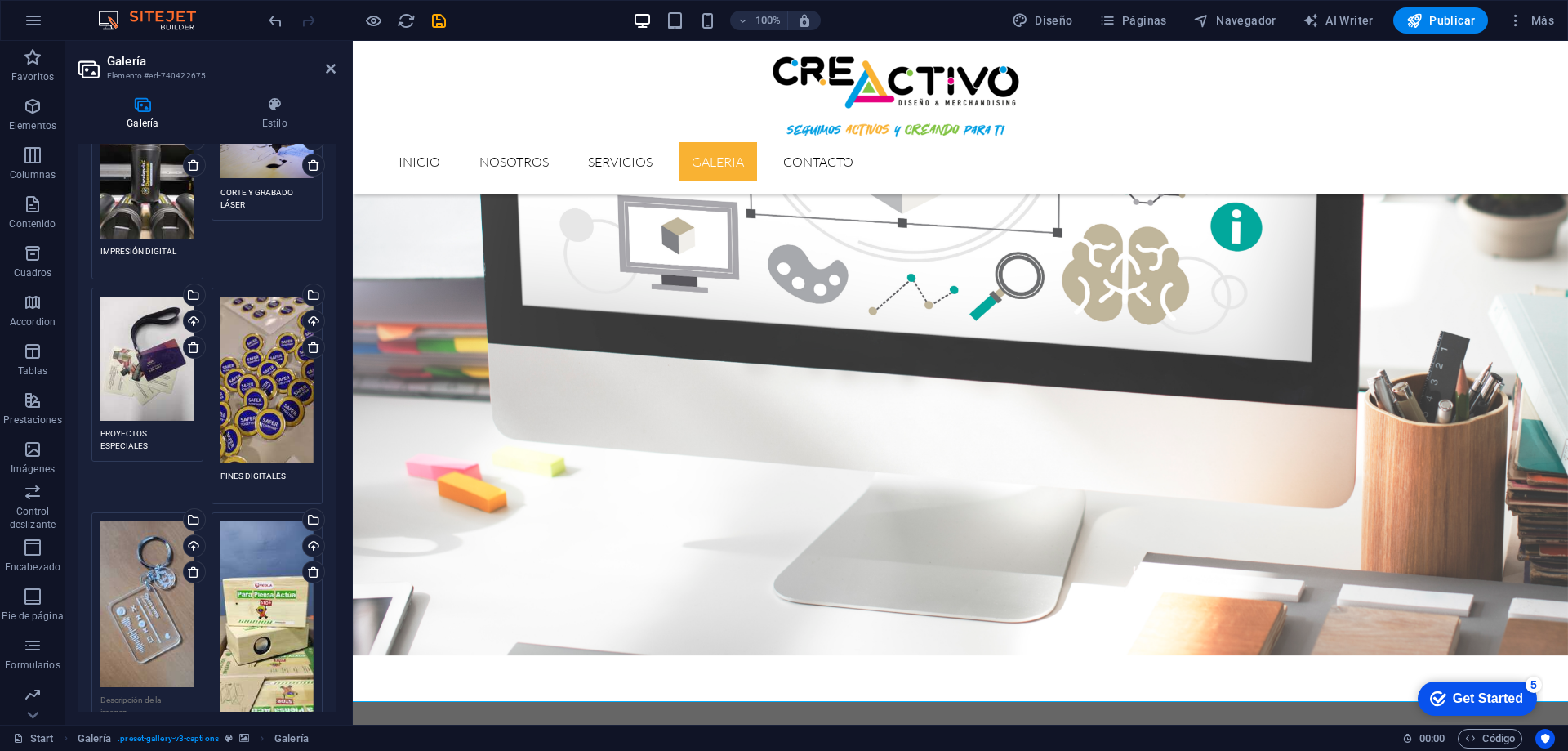
scroll to position [0, 0]
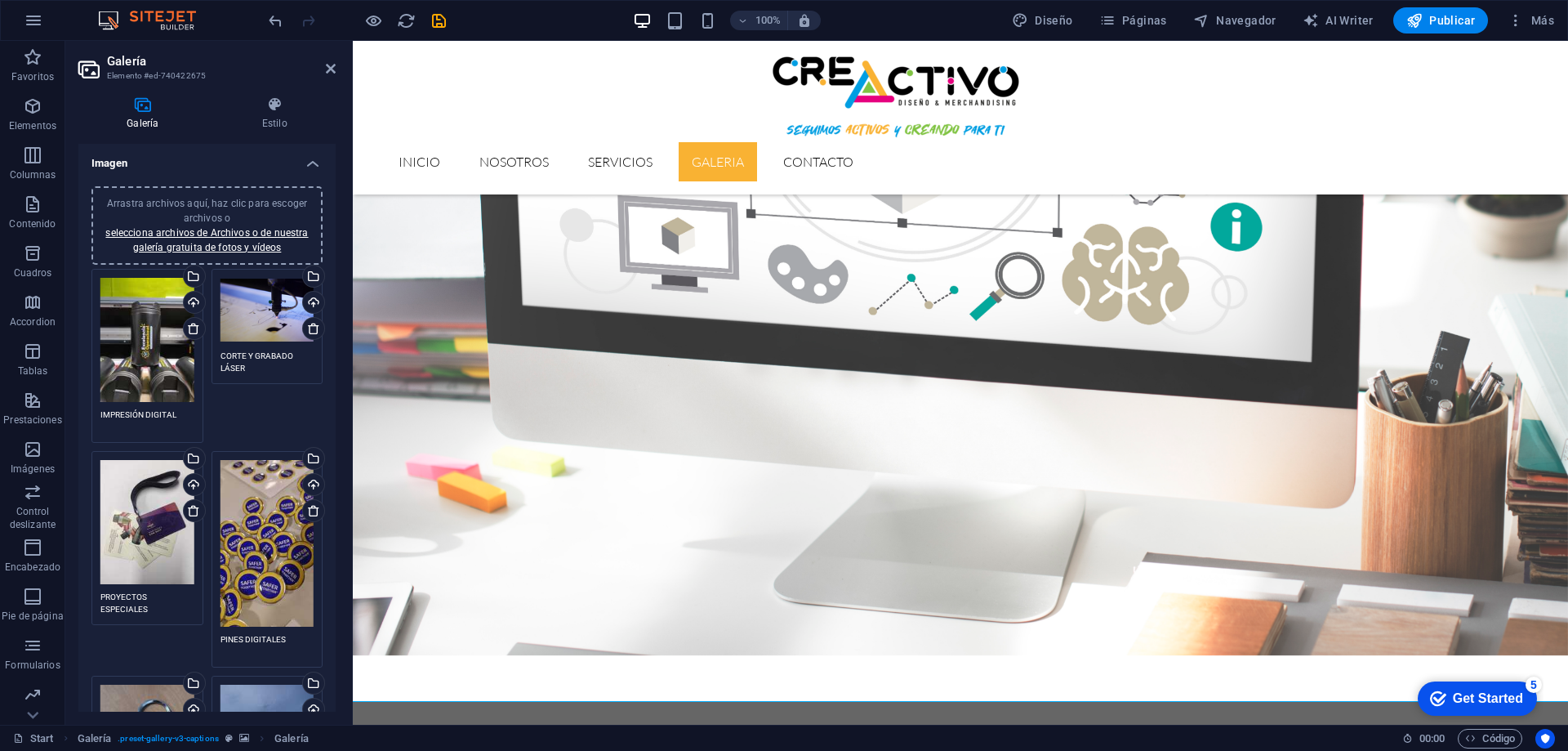
click at [251, 199] on span "Arrastra archivos aquí, haz clic para escoger archivos o selecciona archivos de…" at bounding box center [206, 225] width 202 height 55
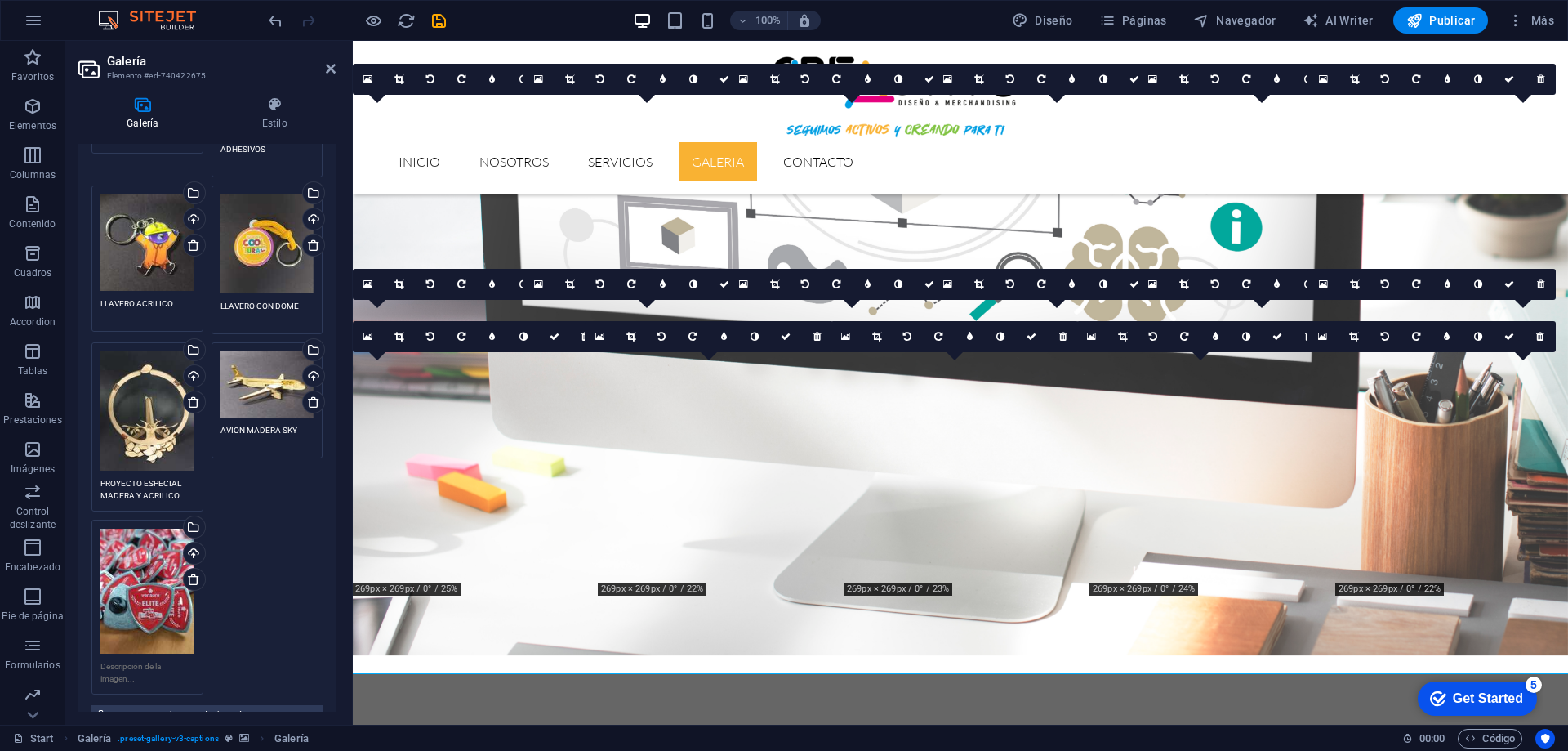
scroll to position [1391, 0]
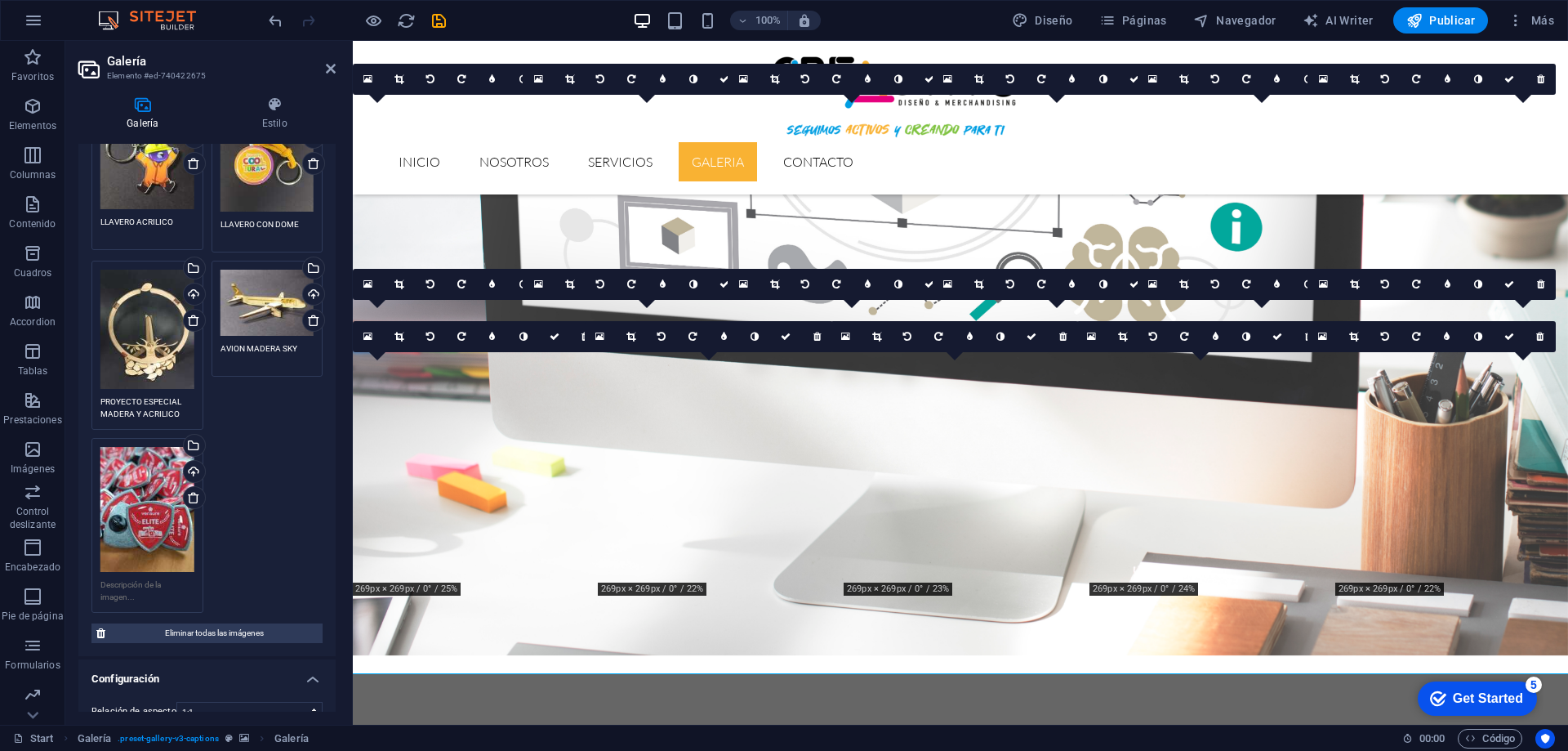
click at [147, 579] on textarea at bounding box center [147, 590] width 94 height 24
type textarea "PINES DIGITALES"
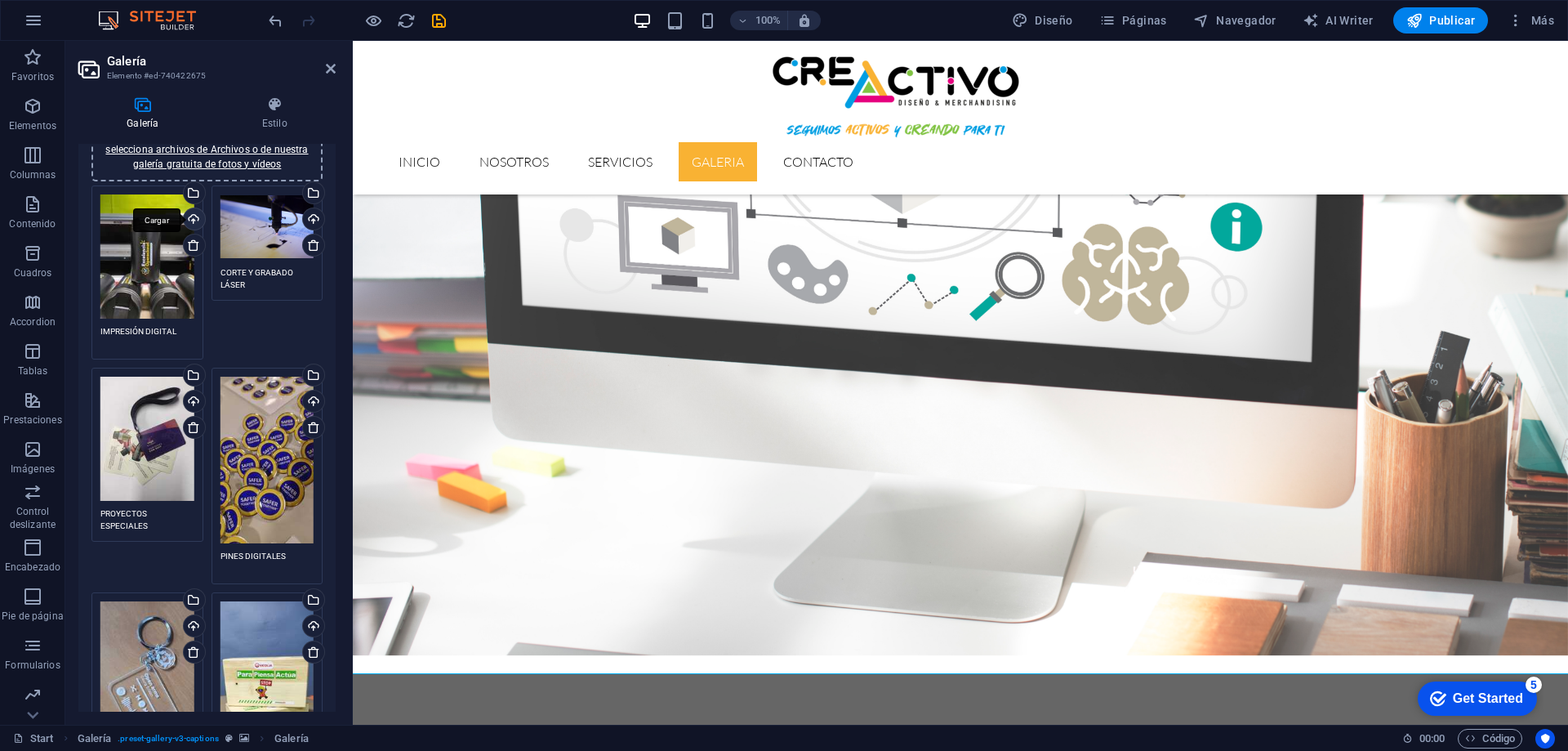
scroll to position [0, 0]
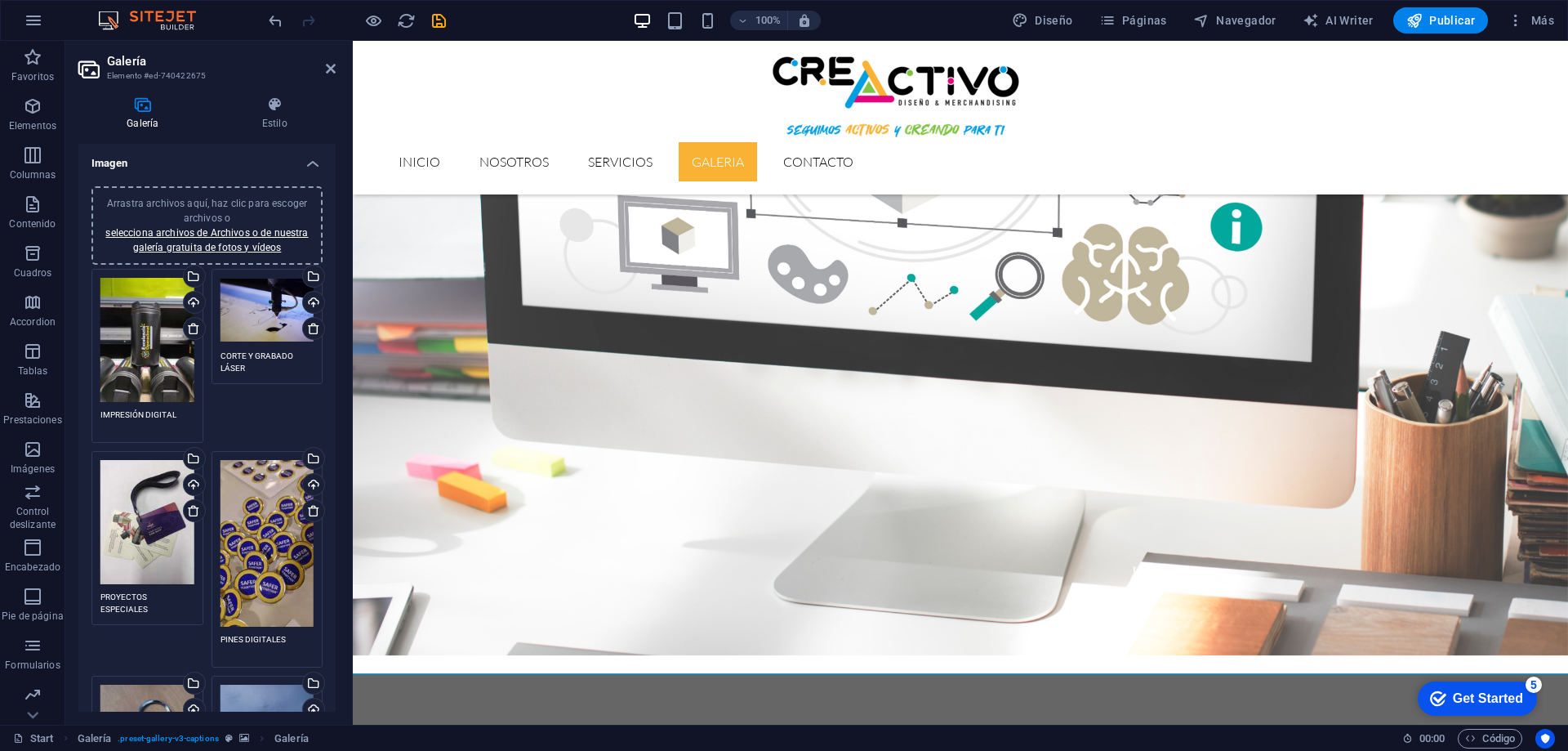
click at [205, 209] on div "Arrastra archivos aquí, haz clic para escoger archivos o selecciona archivos de…" at bounding box center [206, 225] width 211 height 59
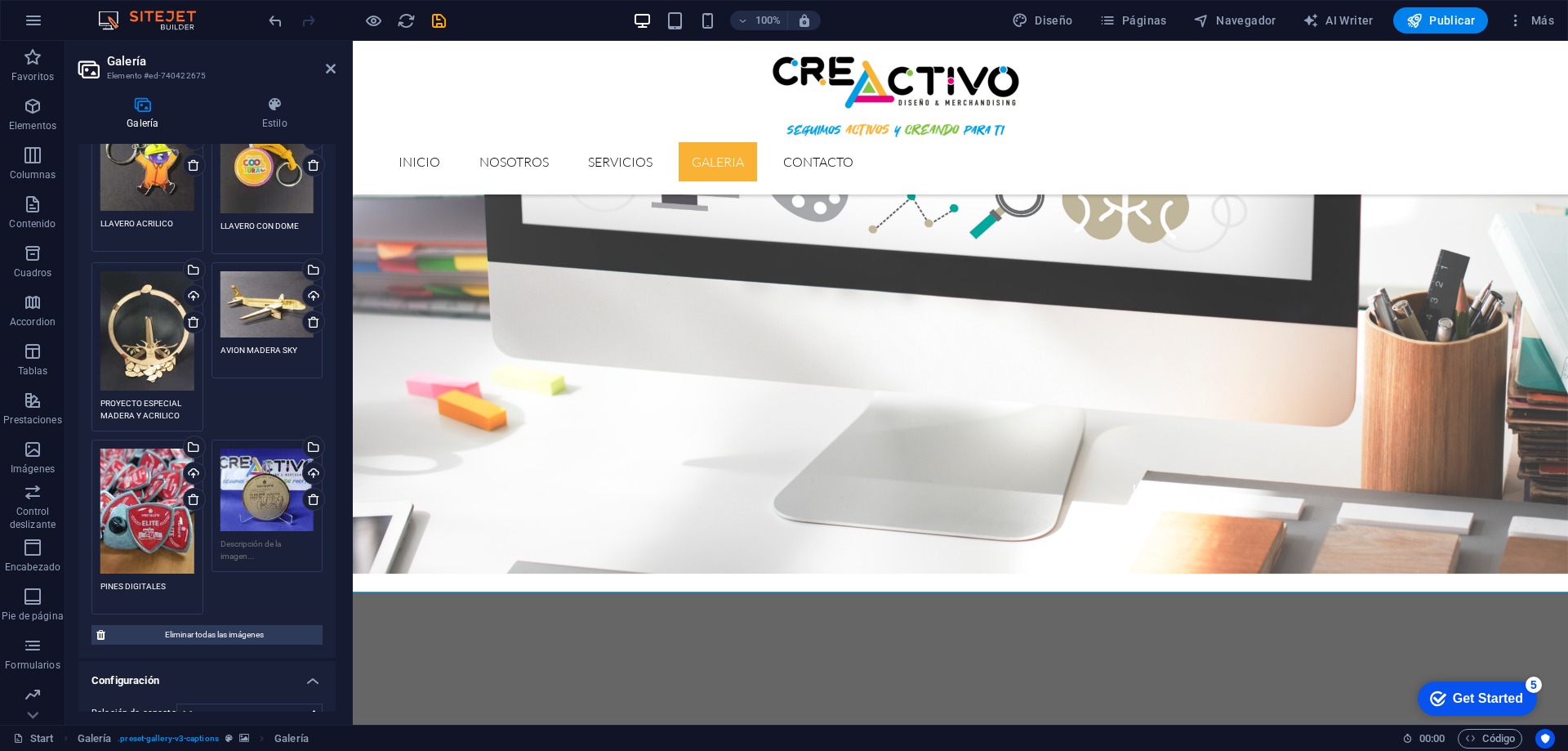
scroll to position [1471, 0]
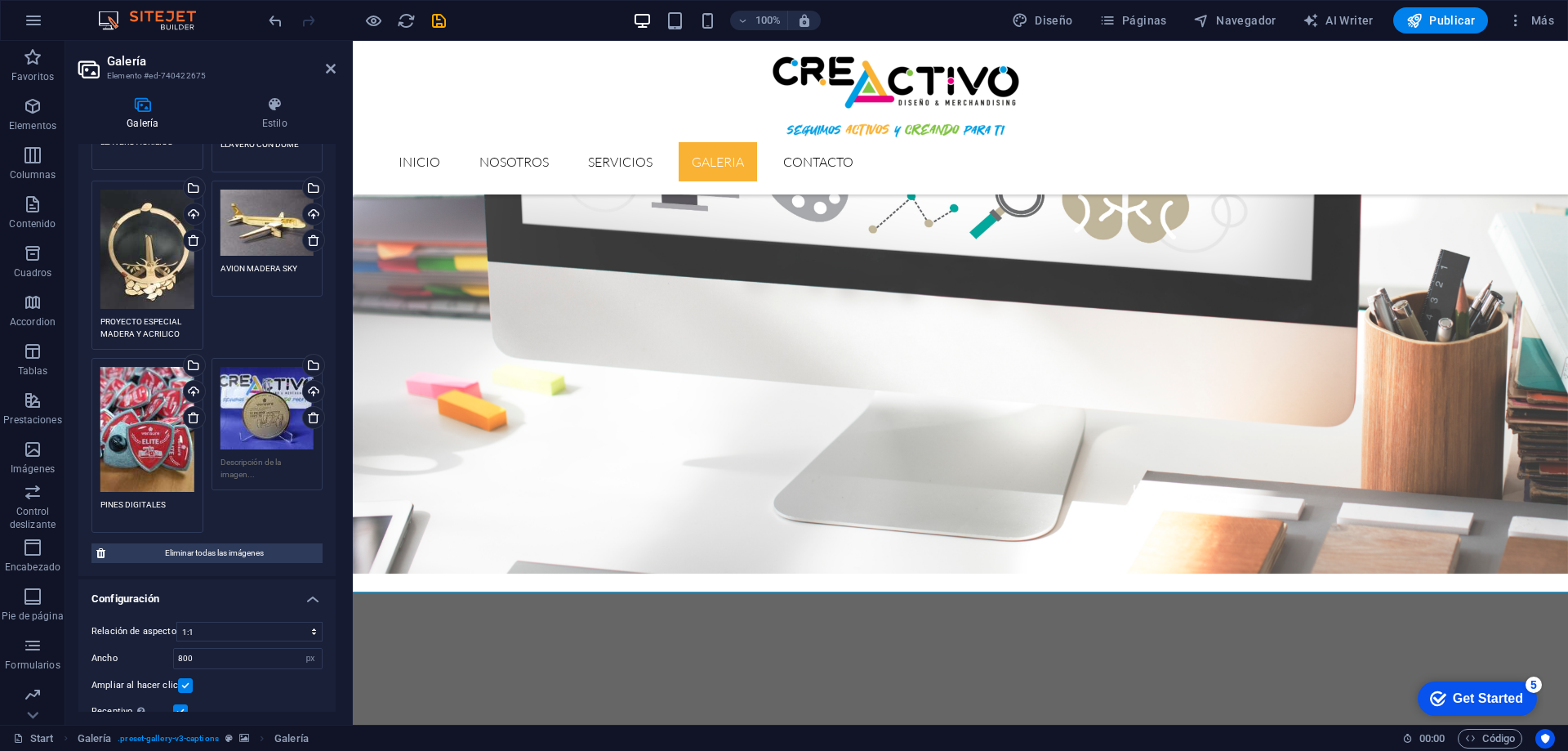
click at [239, 456] on textarea at bounding box center [267, 467] width 94 height 24
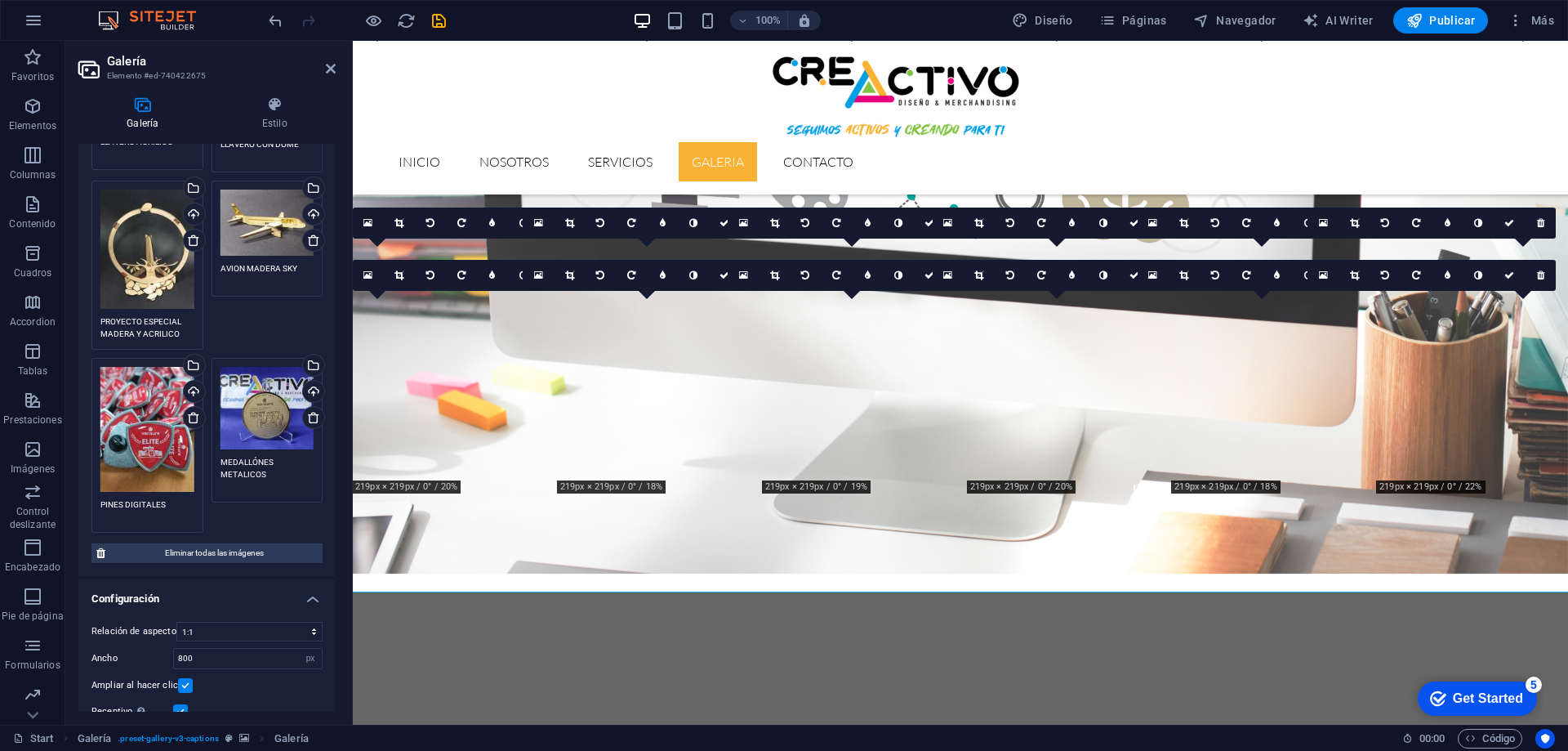
type textarea "MEDALLÓNES METALICOS"
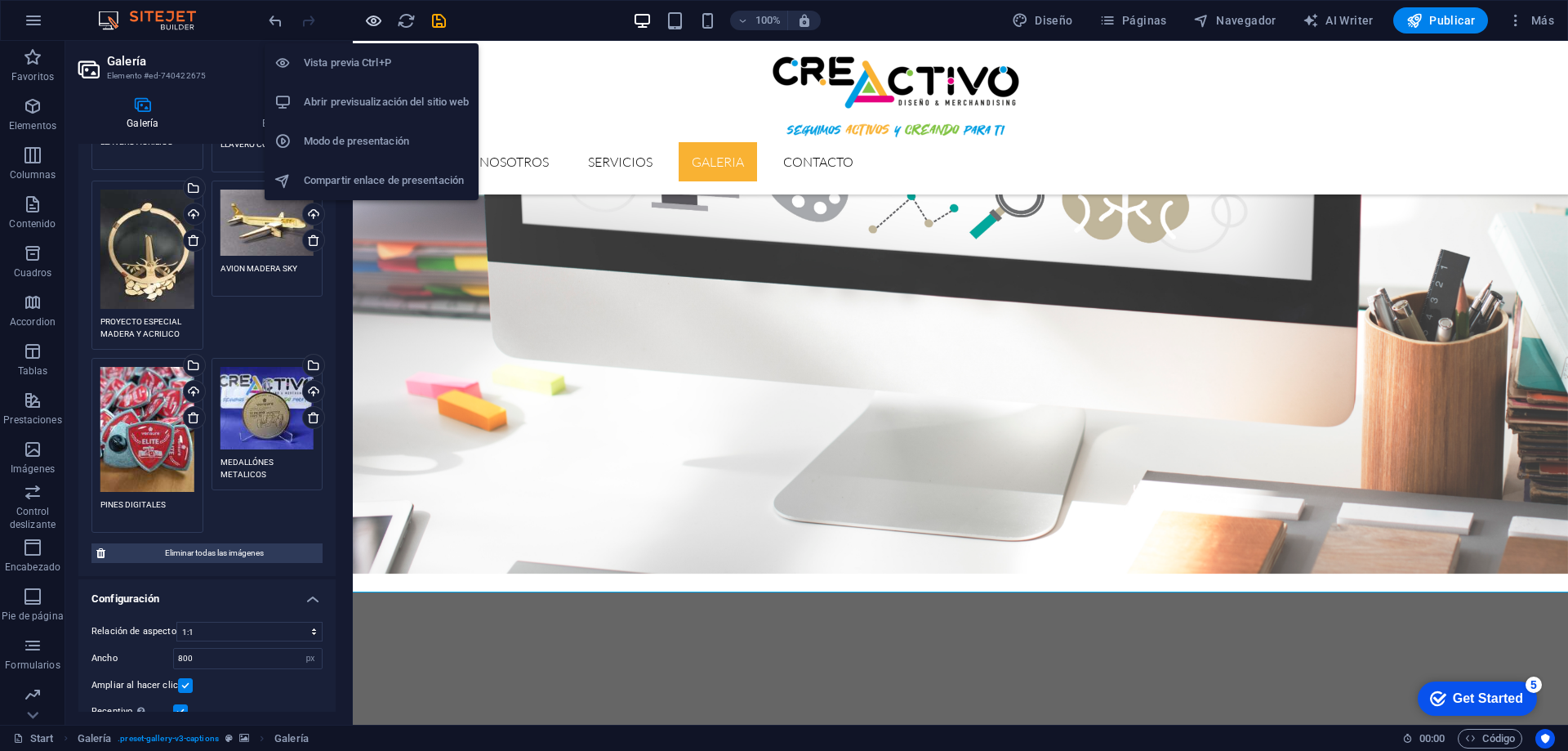
click at [372, 20] on icon "button" at bounding box center [374, 21] width 18 height 18
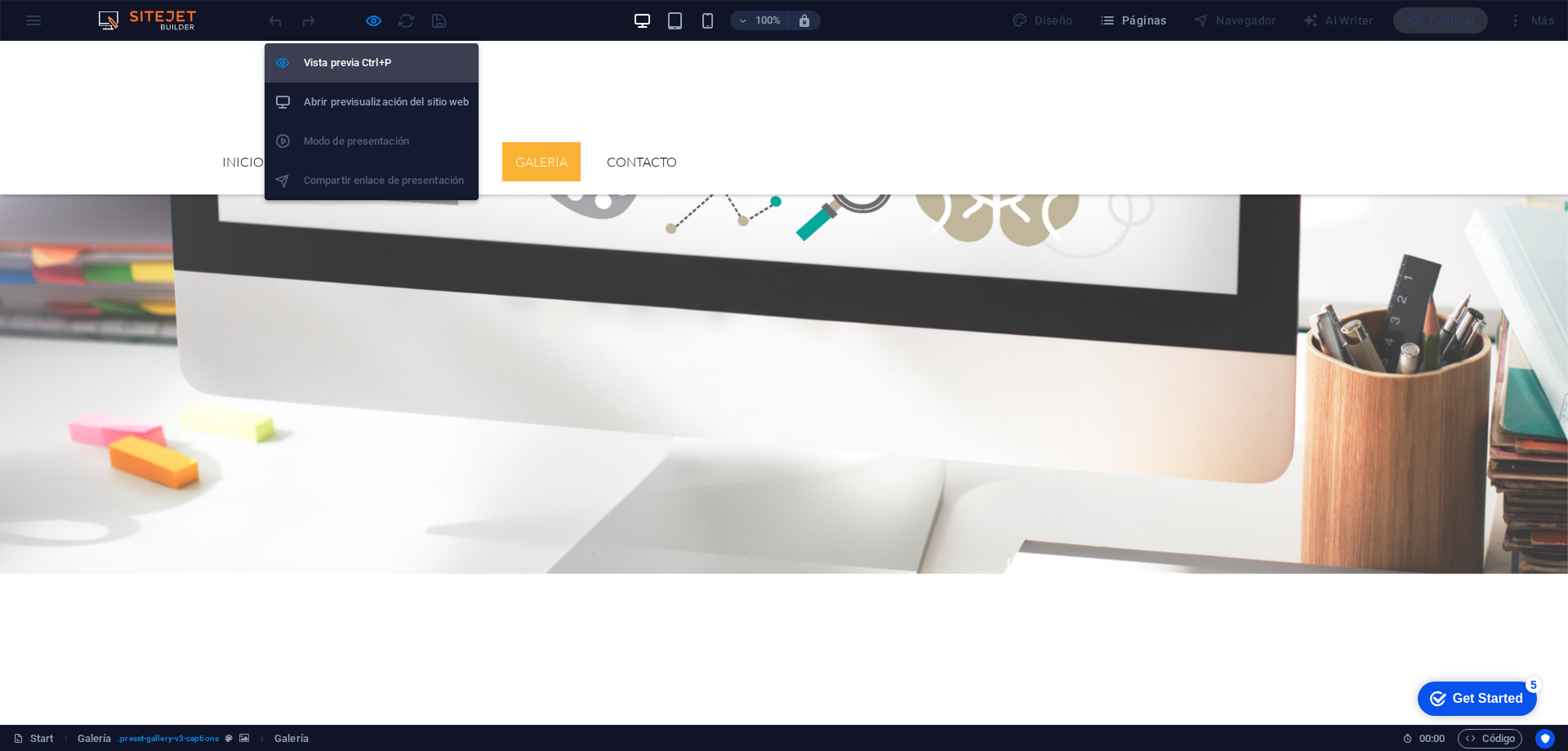
click at [362, 59] on h6 "Vista previa Ctrl+P" at bounding box center [385, 63] width 165 height 19
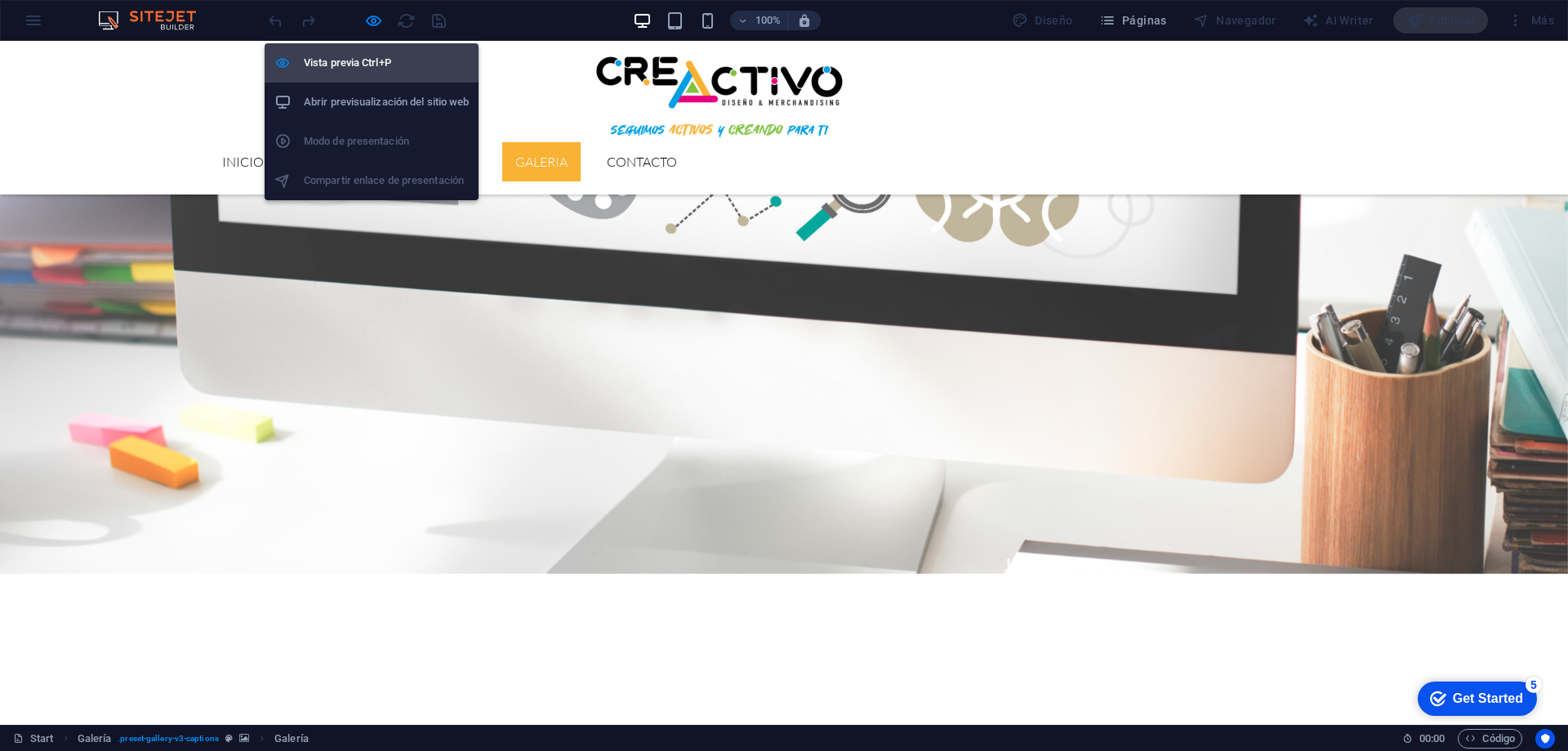
select select "4"
select select "px"
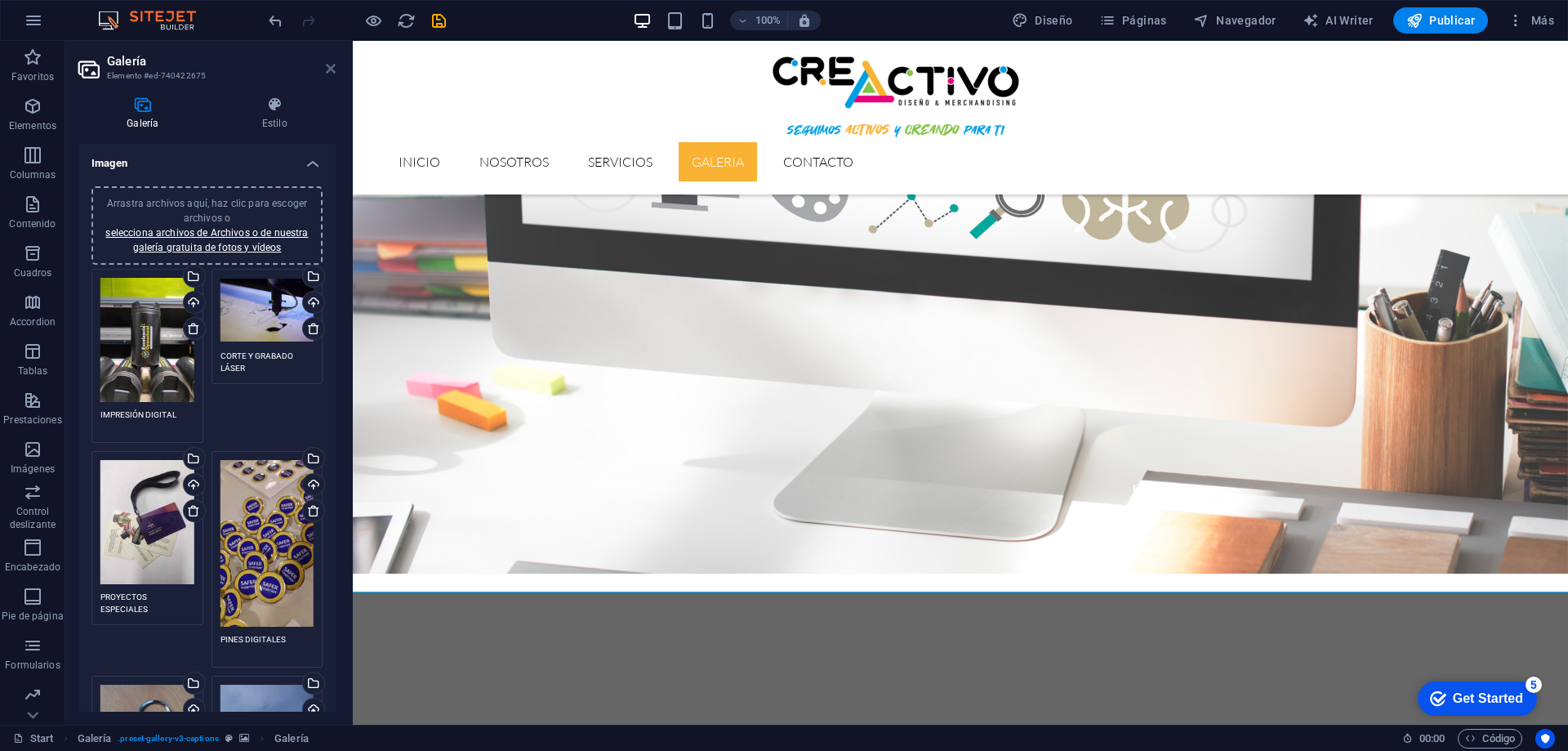
click at [331, 64] on icon at bounding box center [331, 69] width 10 height 13
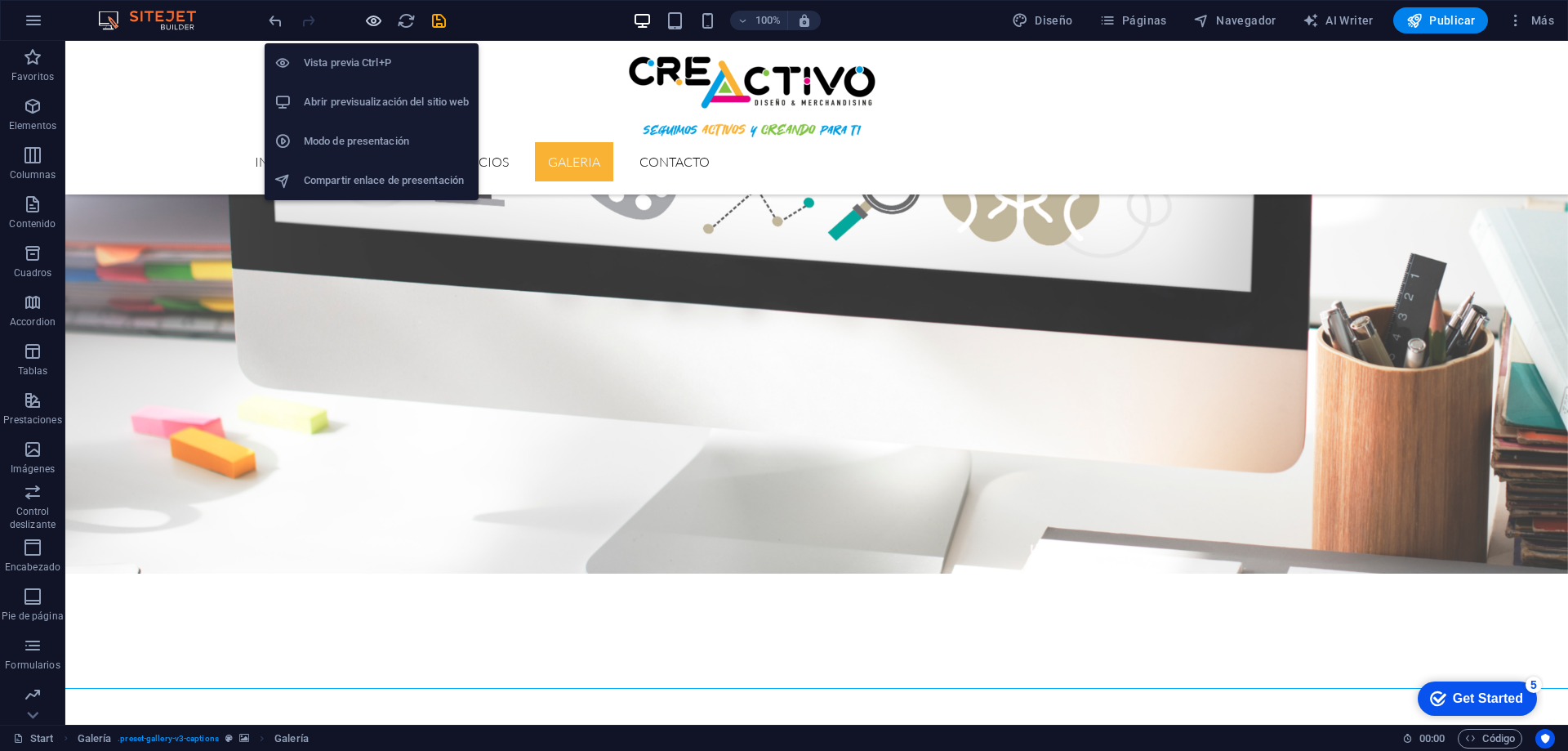
click at [377, 14] on icon "button" at bounding box center [374, 21] width 18 height 18
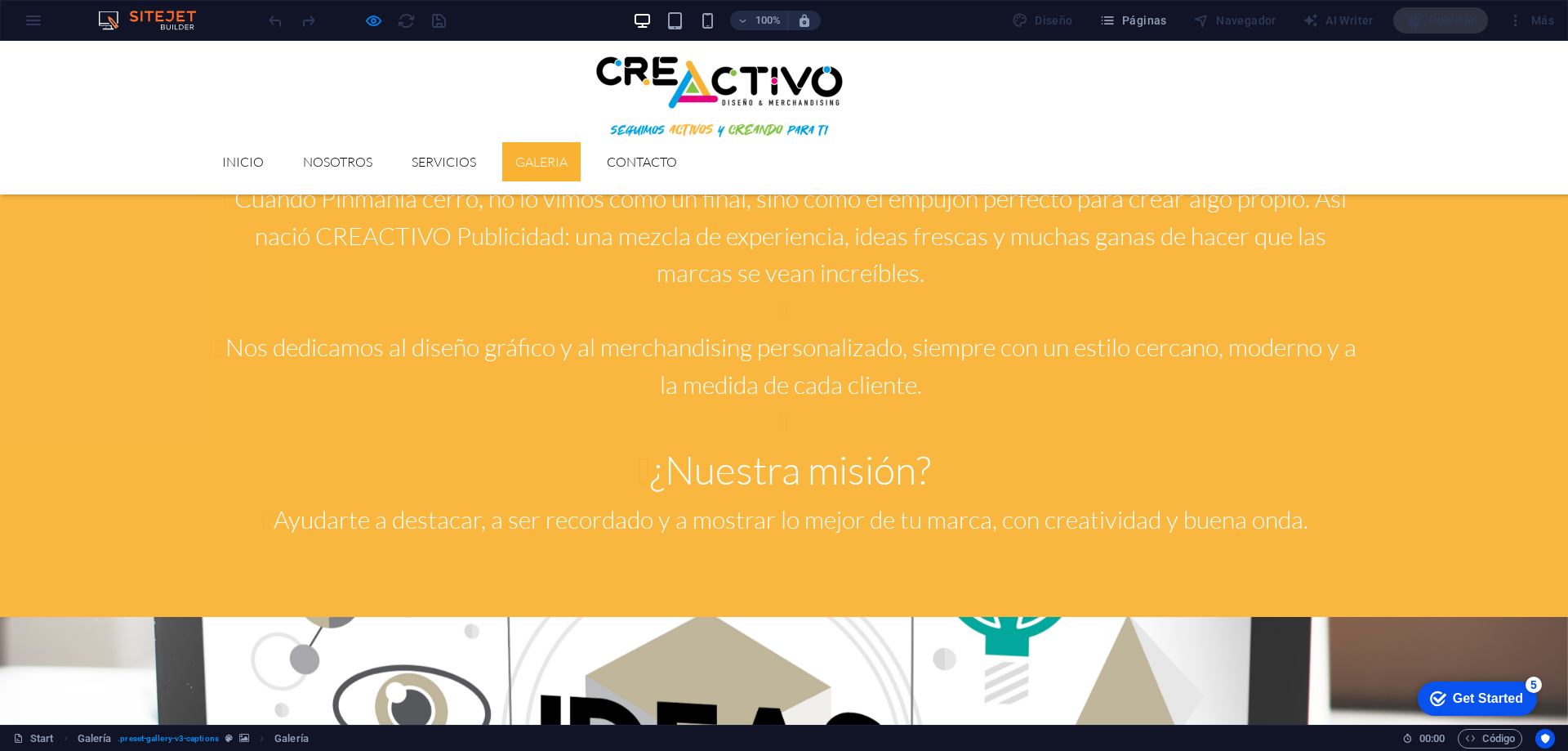
scroll to position [1841, 0]
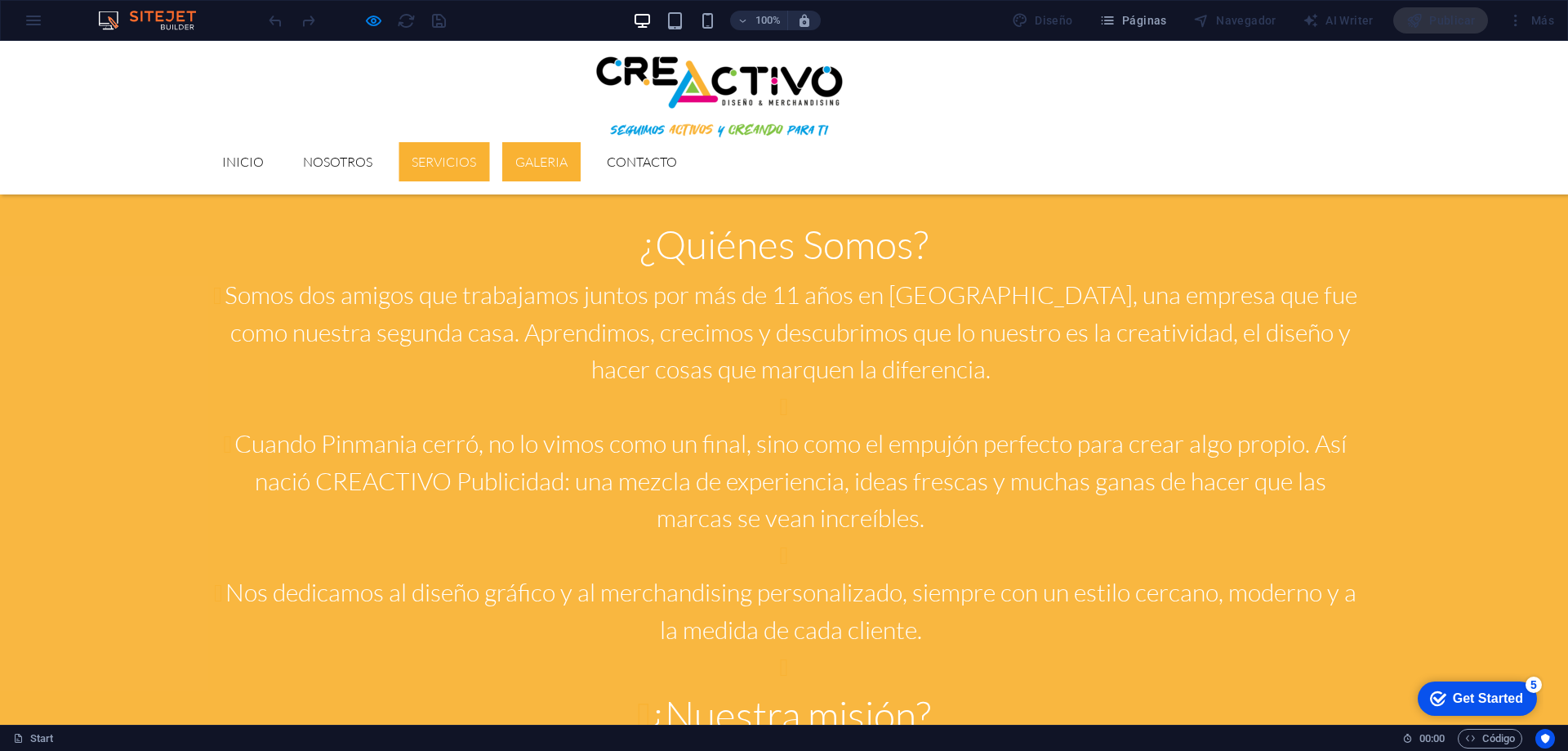
click at [581, 142] on link "GALERIA" at bounding box center [542, 161] width 79 height 39
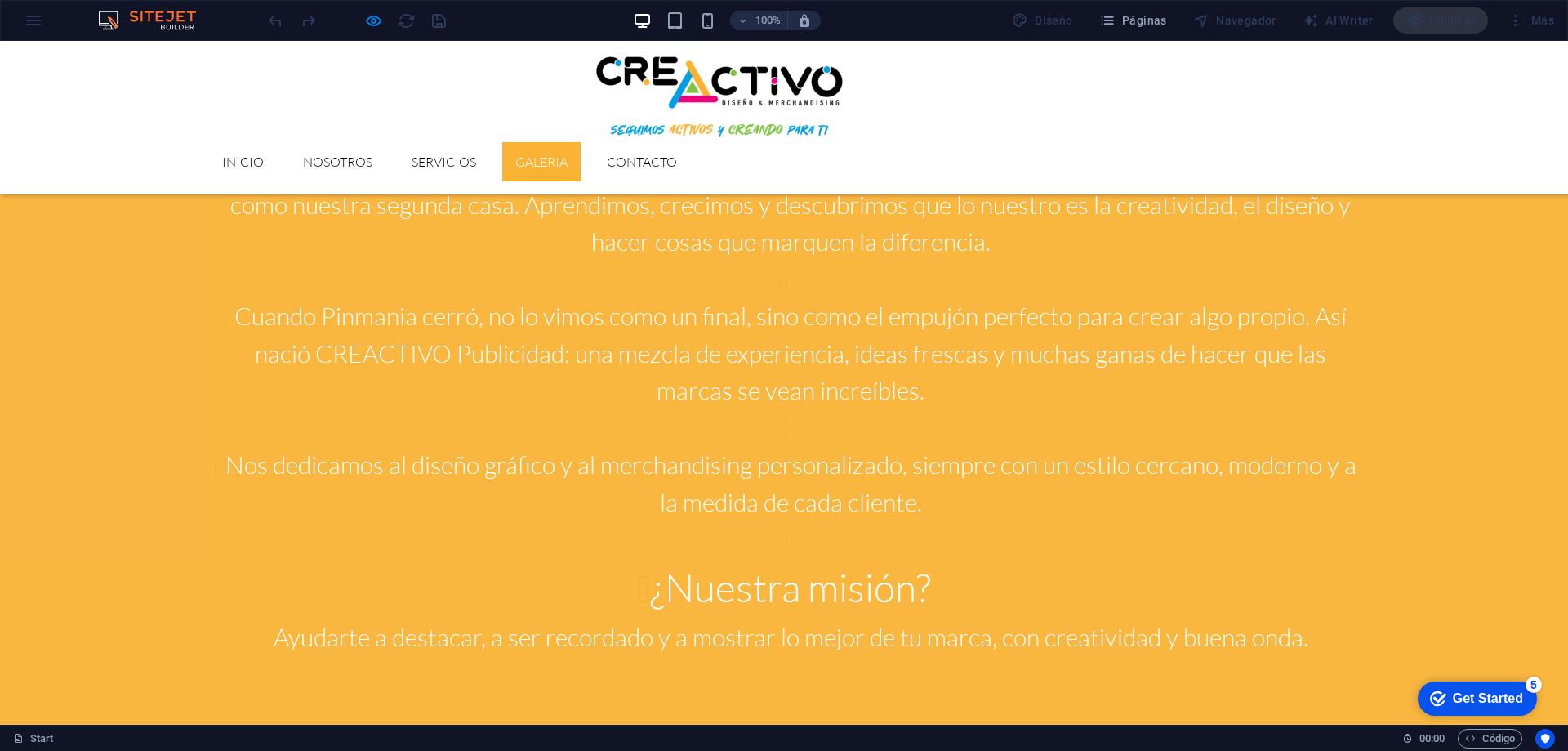
scroll to position [1990, 0]
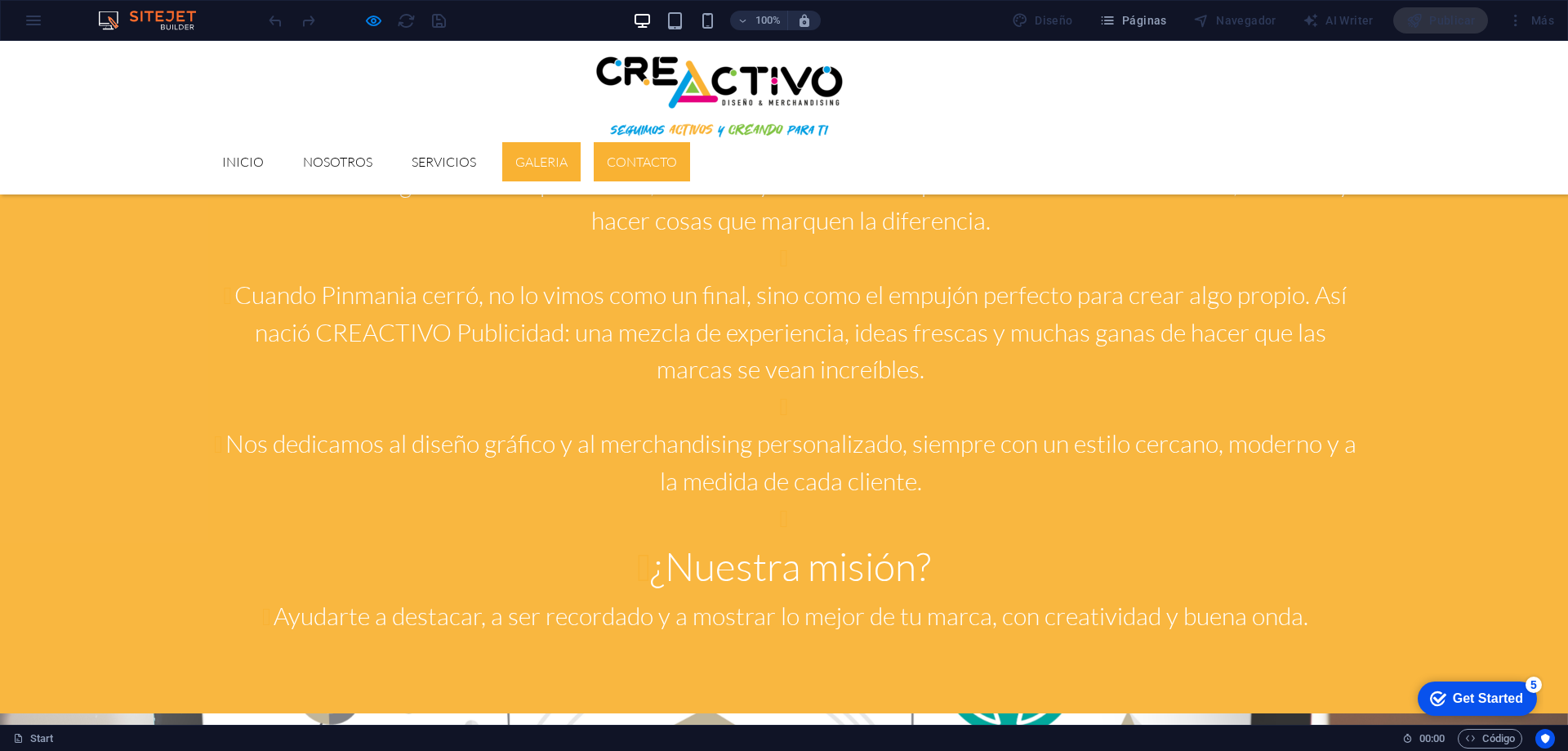
click at [690, 142] on link "Contacto" at bounding box center [641, 161] width 96 height 39
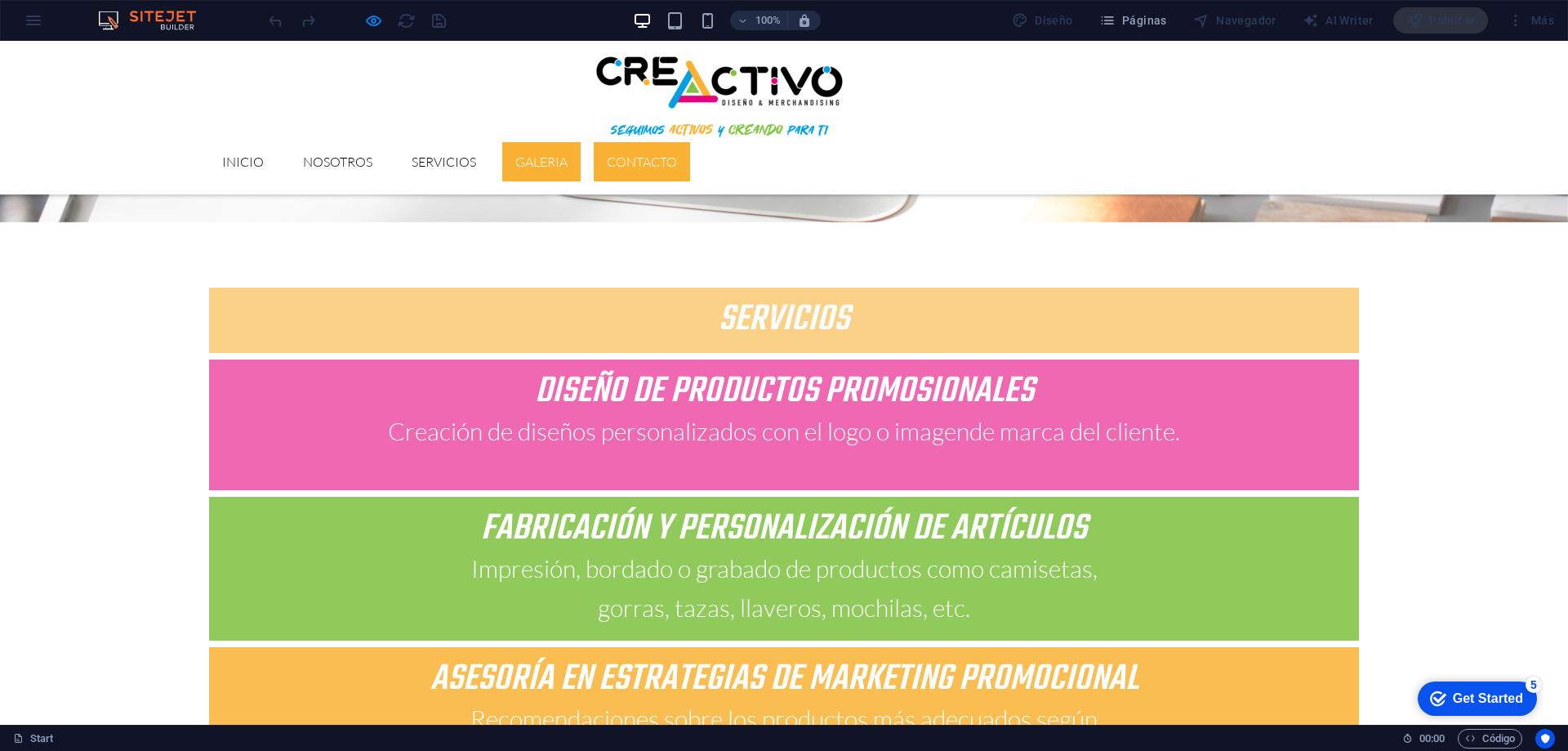
scroll to position [3312, 0]
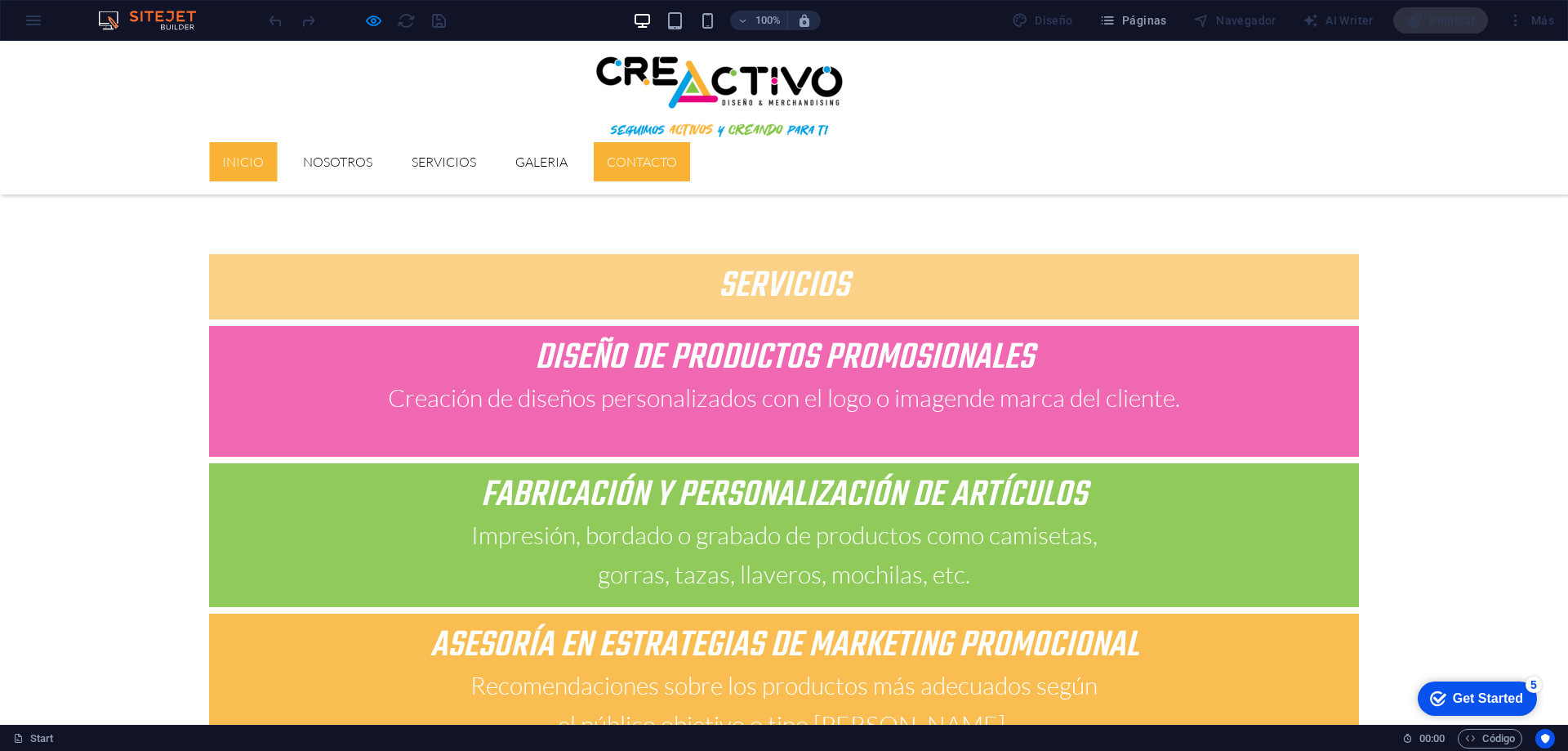
click at [277, 142] on link "Inicio" at bounding box center [242, 161] width 68 height 39
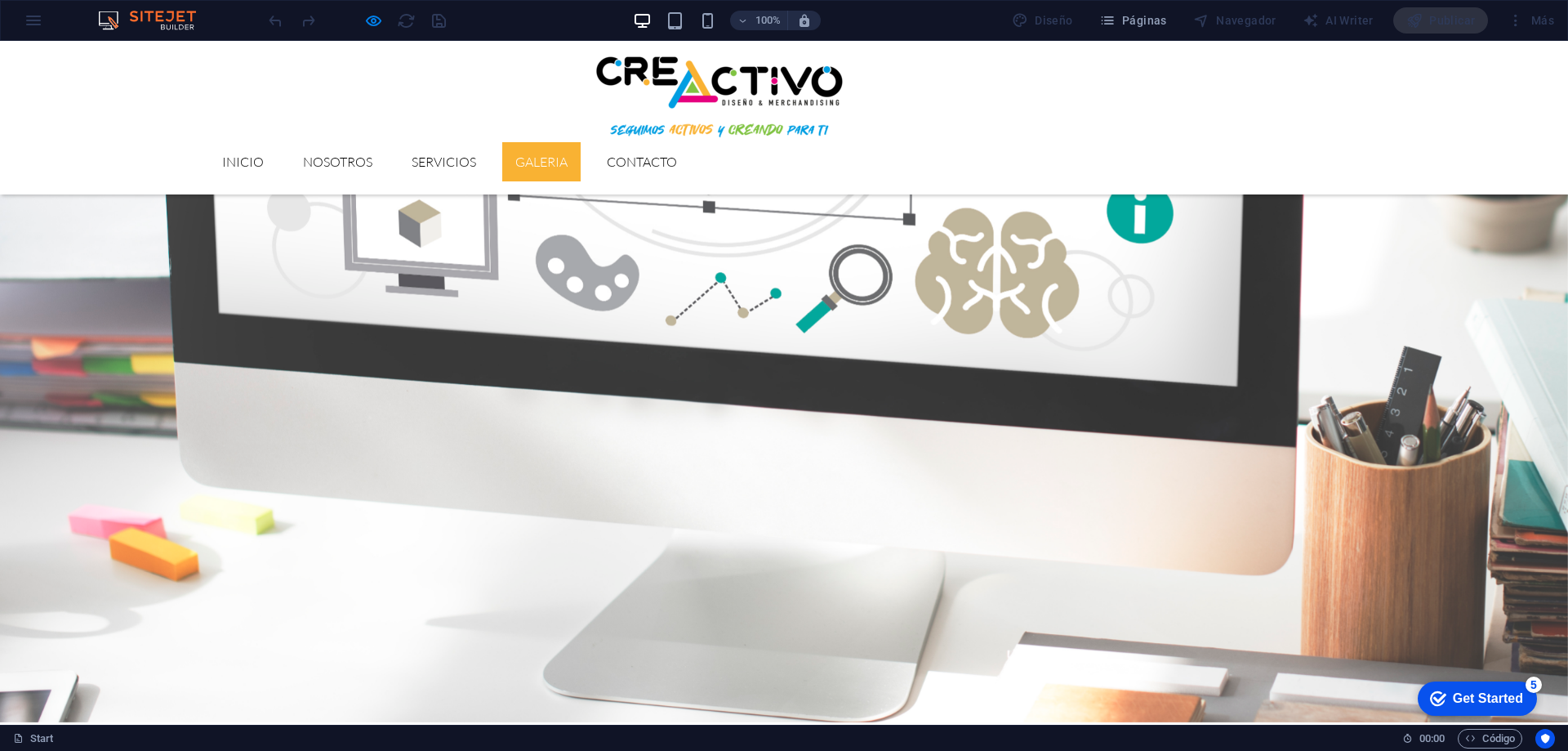
scroll to position [3023, 0]
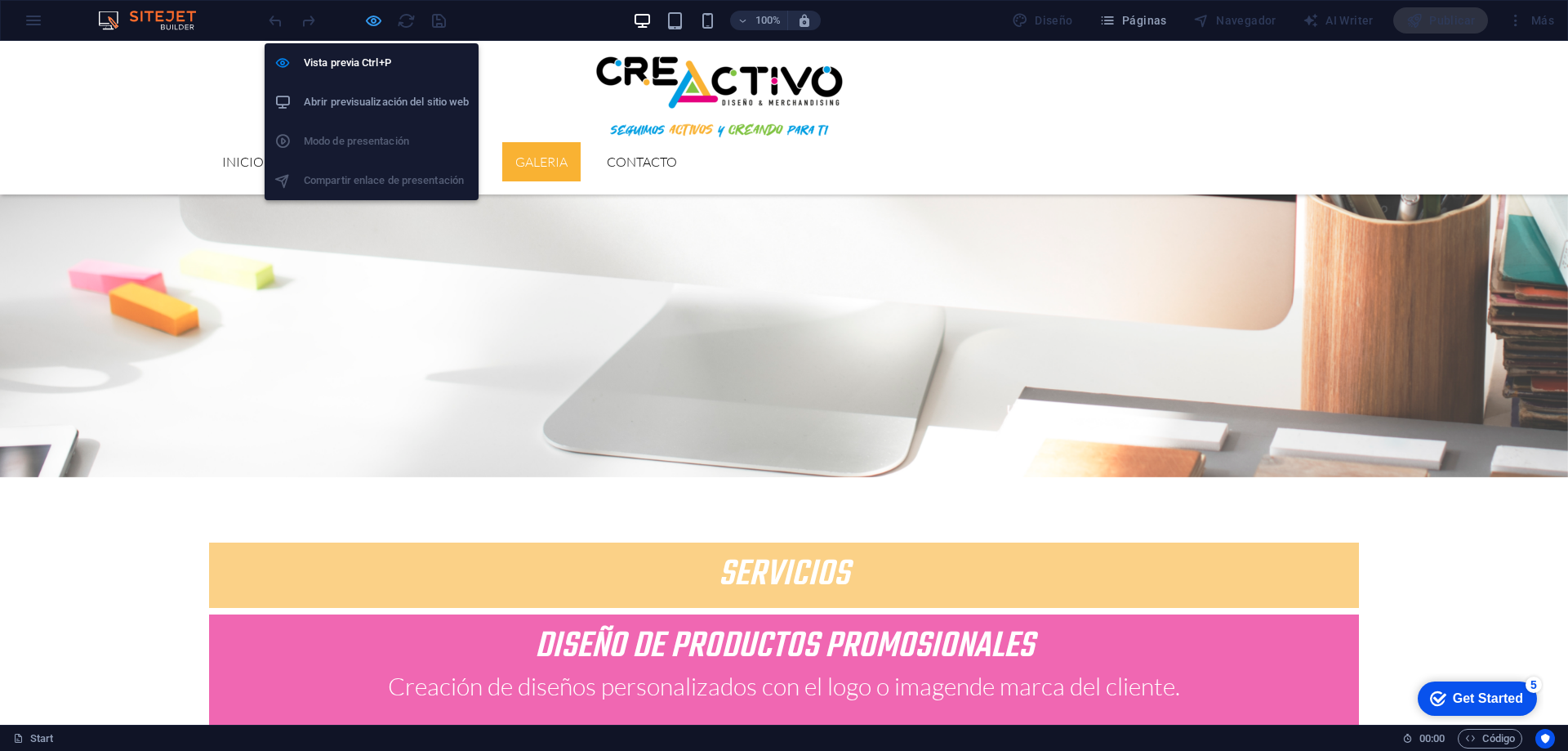
click at [374, 18] on icon "button" at bounding box center [374, 21] width 18 height 18
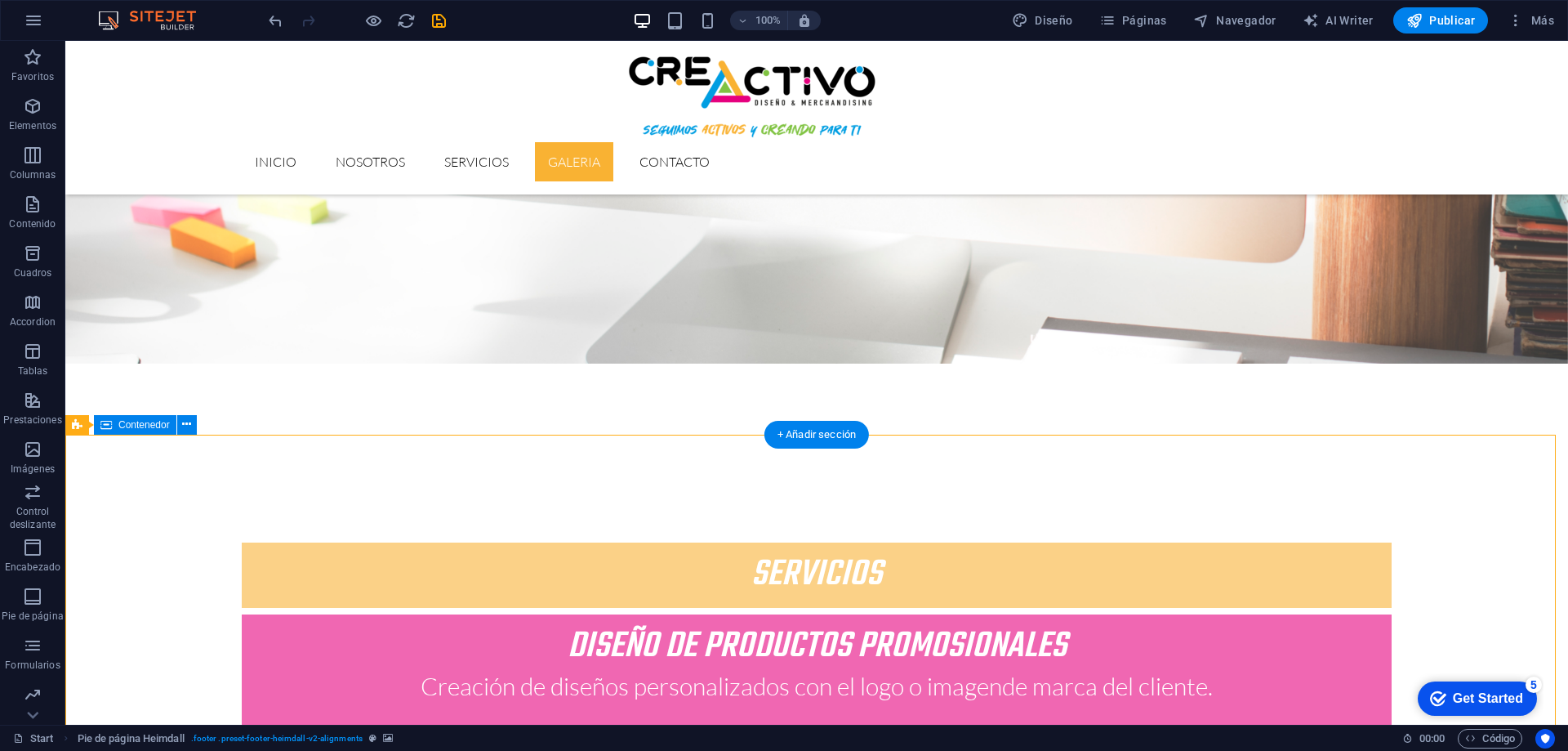
drag, startPoint x: 303, startPoint y: 438, endPoint x: 303, endPoint y: 460, distance: 22.0
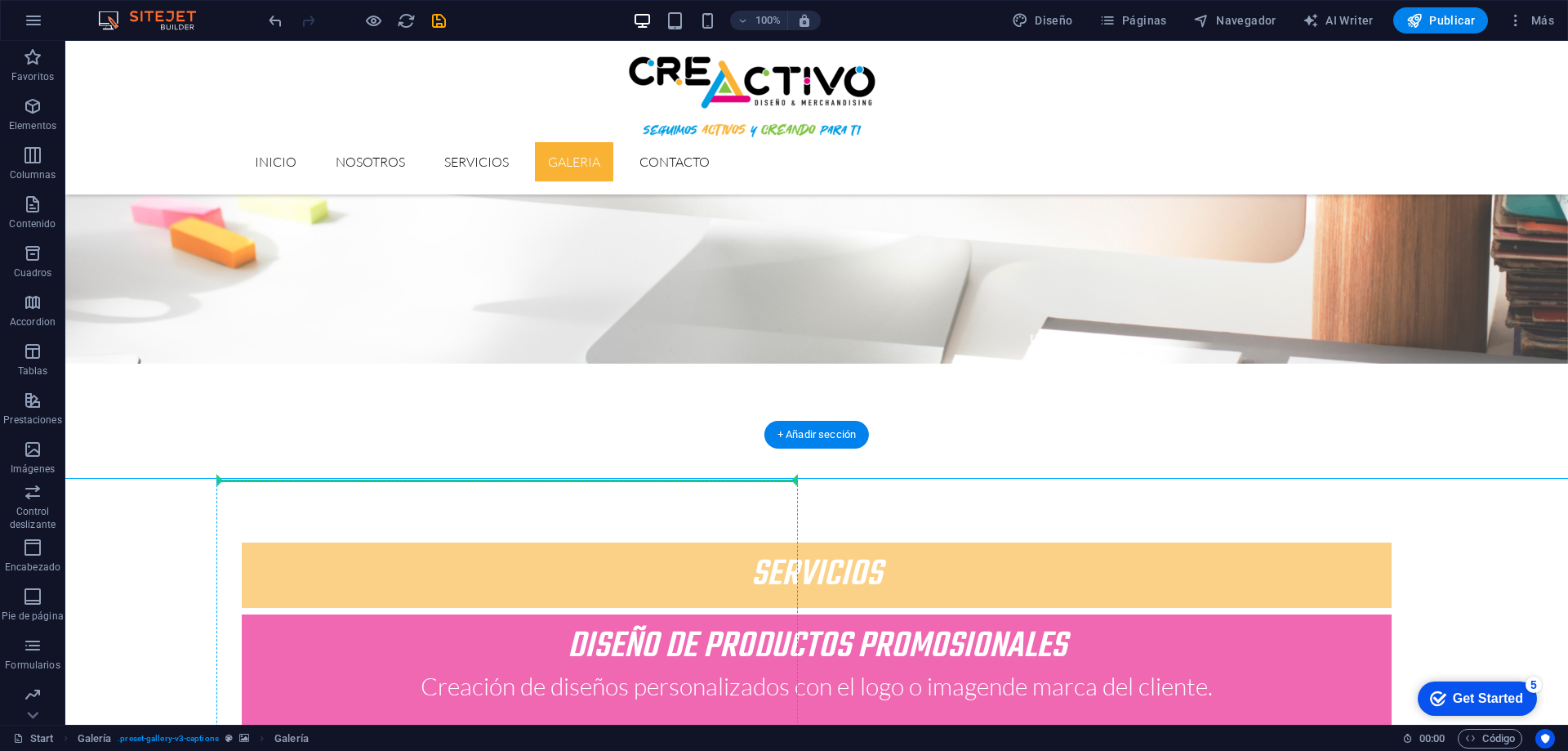
drag, startPoint x: 302, startPoint y: 423, endPoint x: 301, endPoint y: 493, distance: 70.0
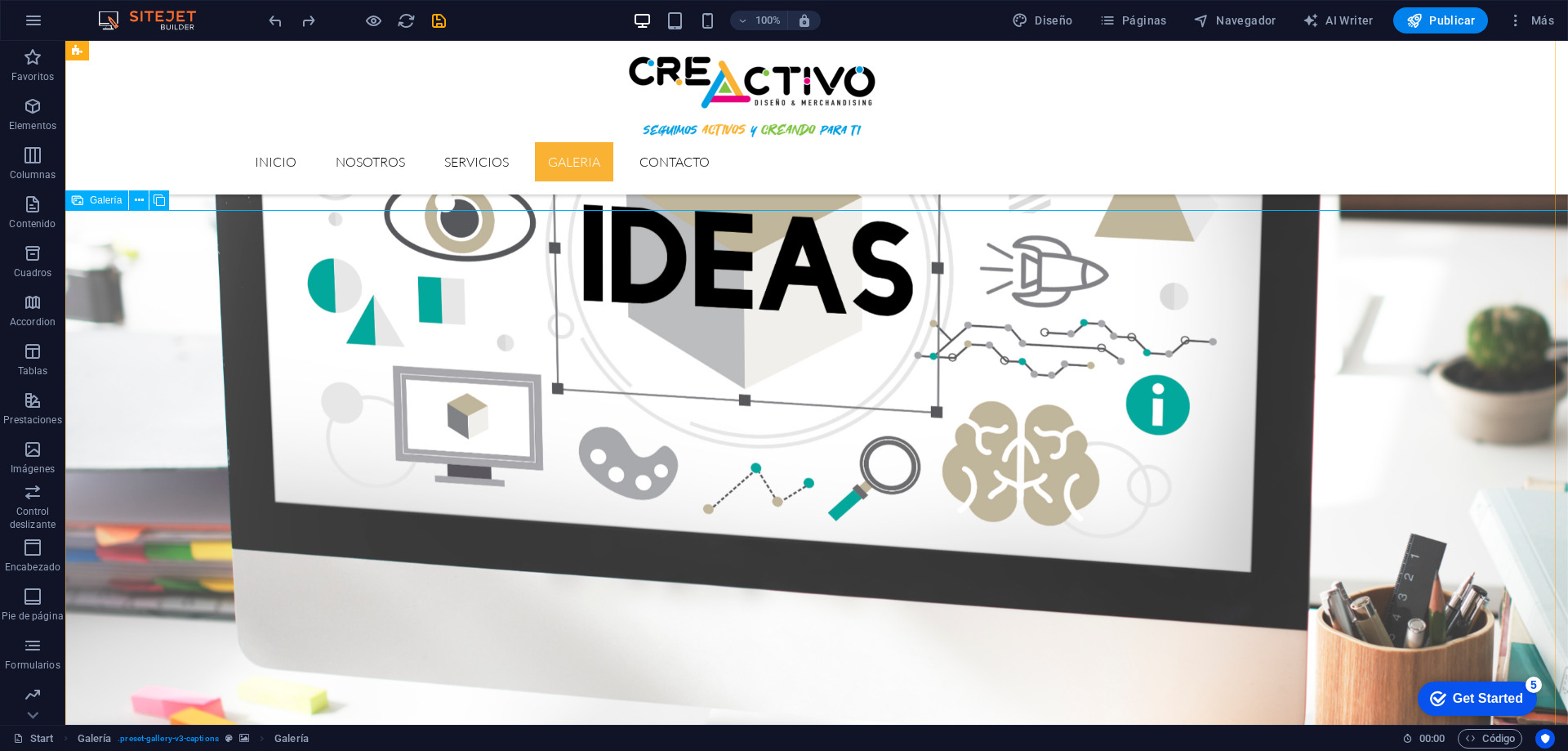
scroll to position [2860, 0]
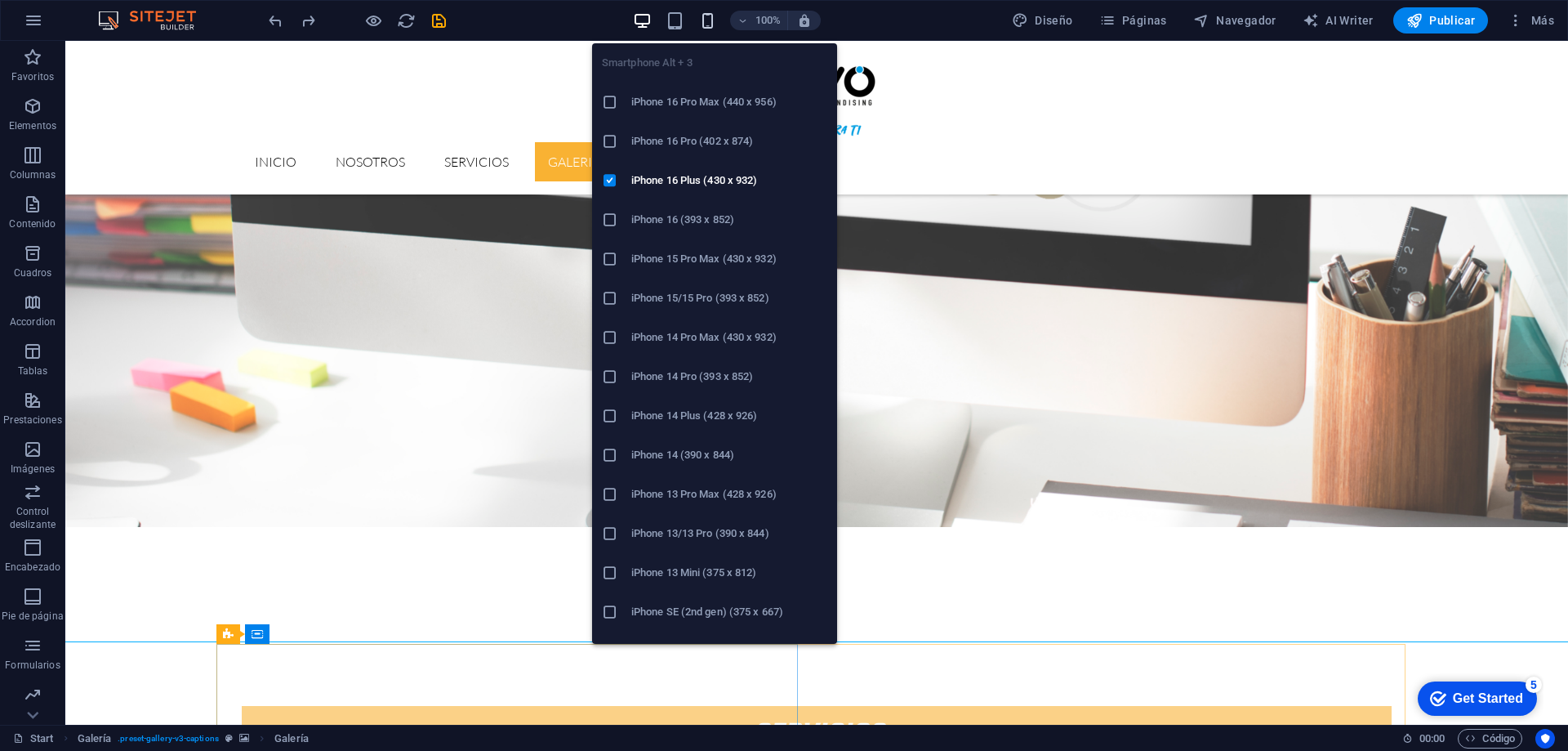
click at [702, 14] on icon "button" at bounding box center [707, 21] width 18 height 18
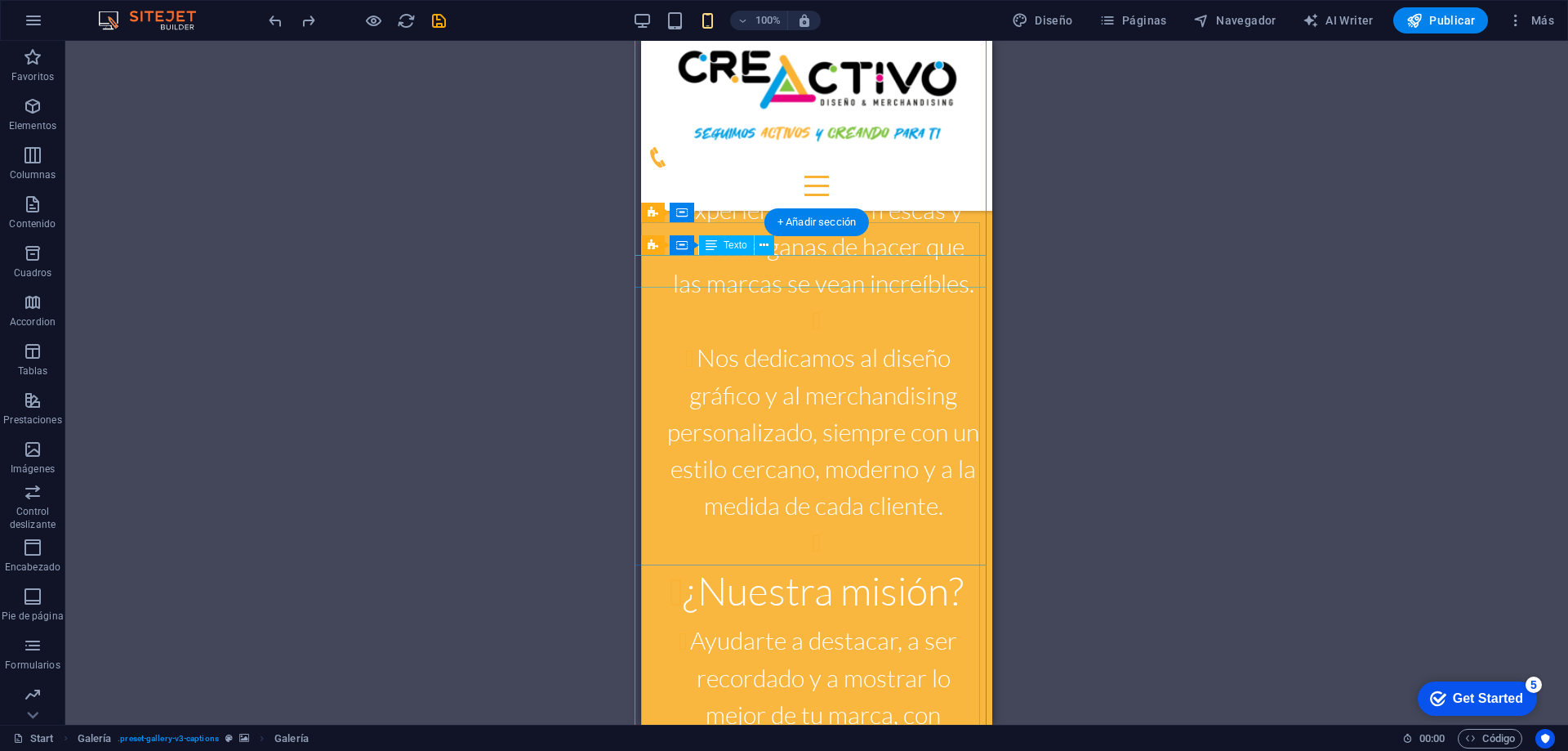
scroll to position [3337, 0]
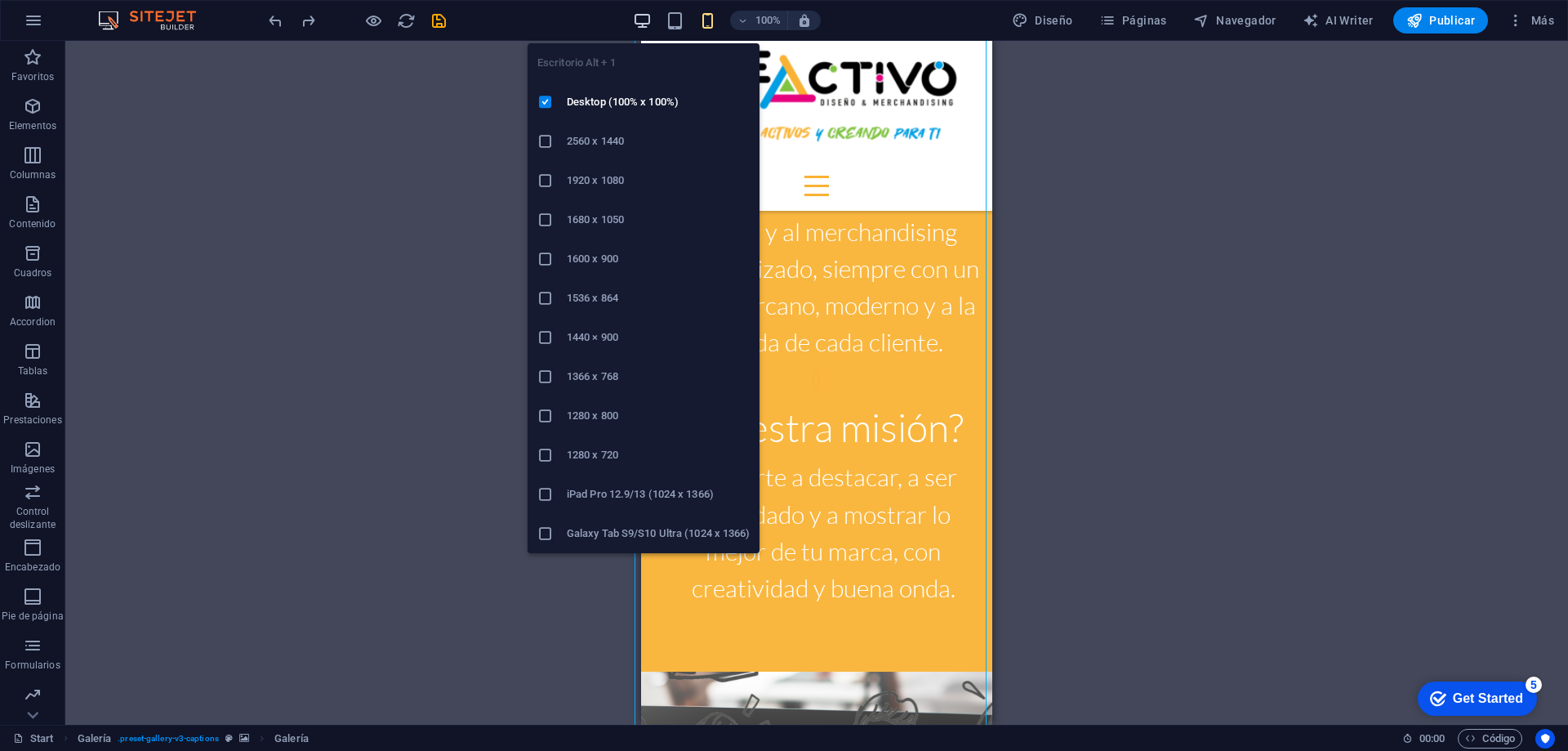
click at [643, 16] on icon "button" at bounding box center [642, 21] width 18 height 18
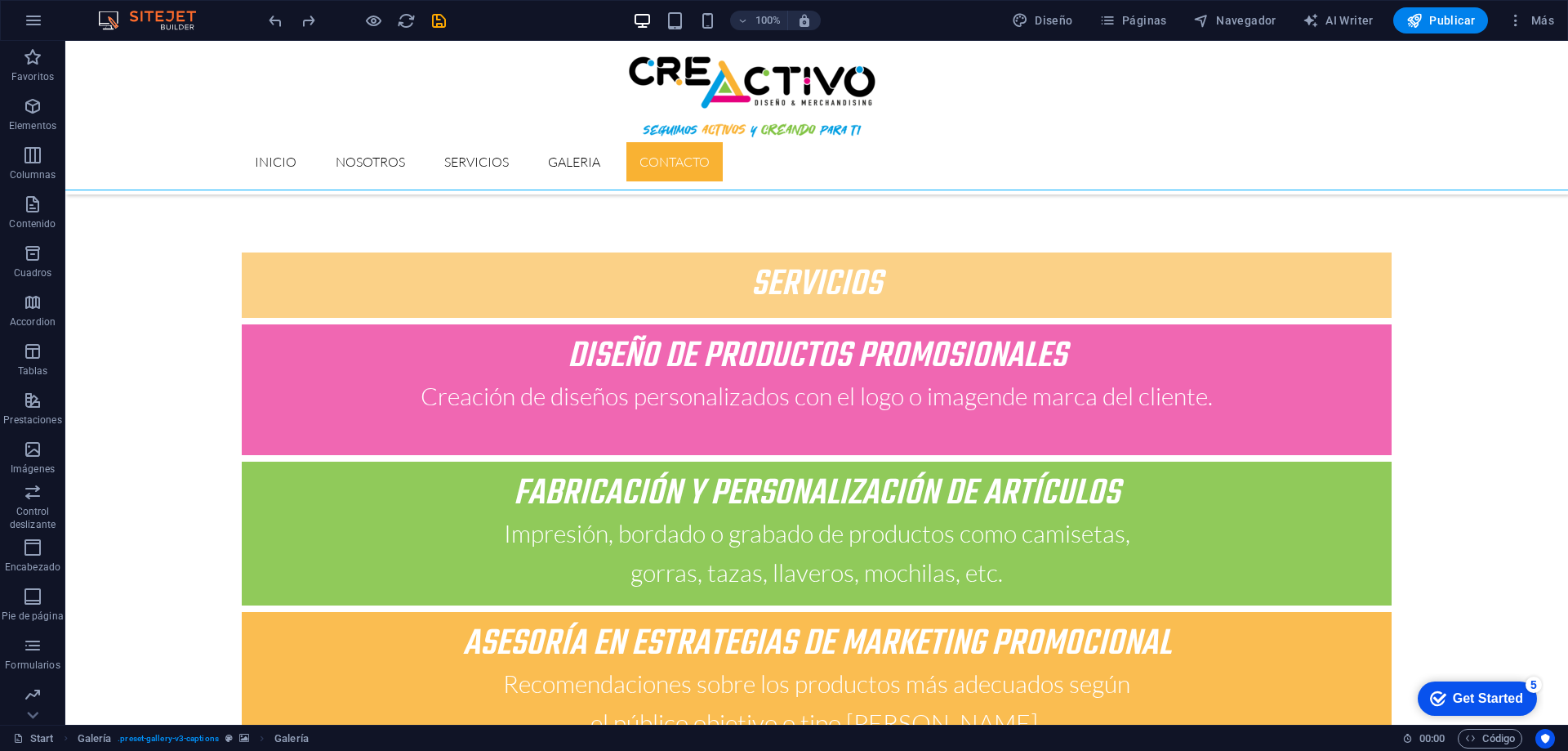
scroll to position [3312, 0]
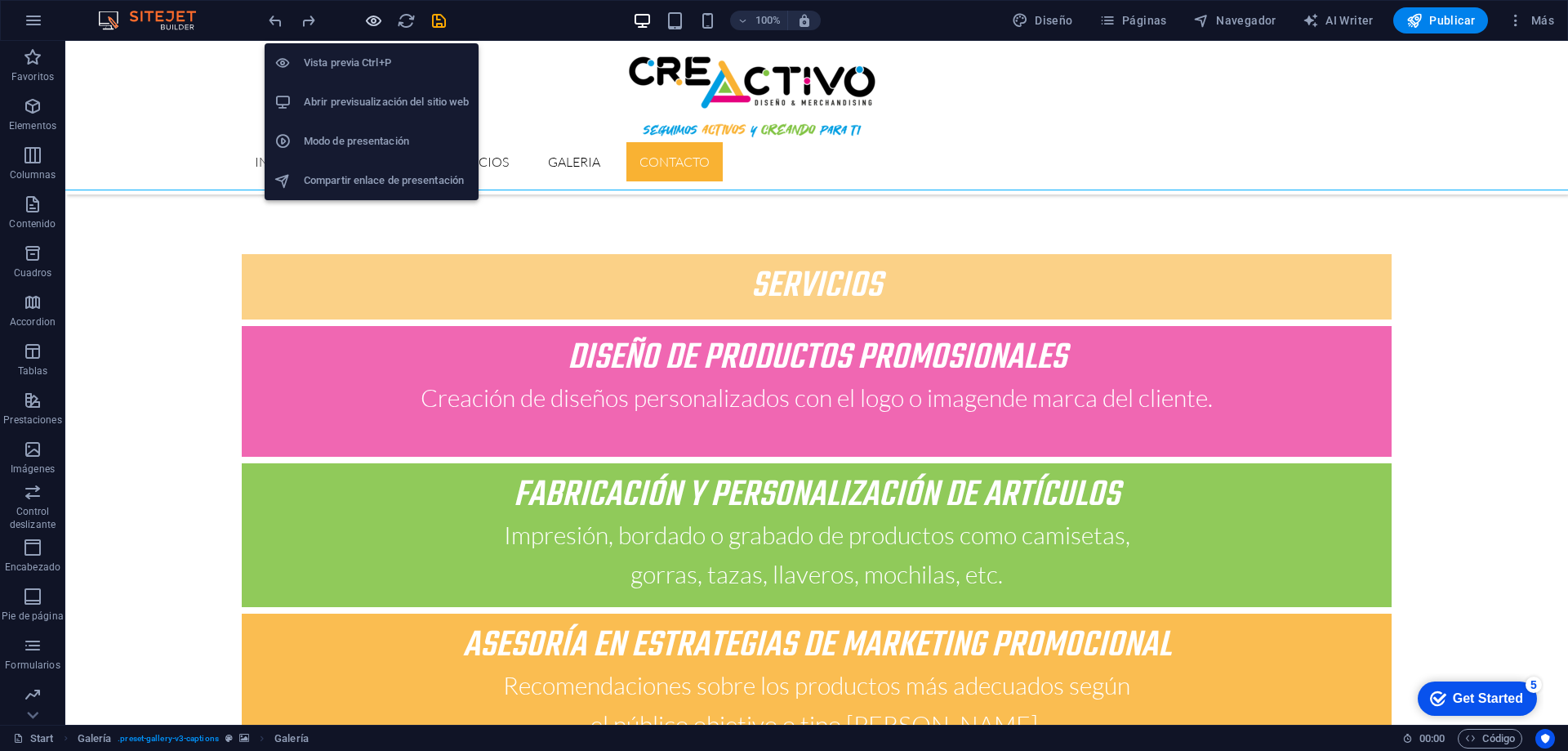
click at [370, 21] on icon "button" at bounding box center [374, 21] width 18 height 18
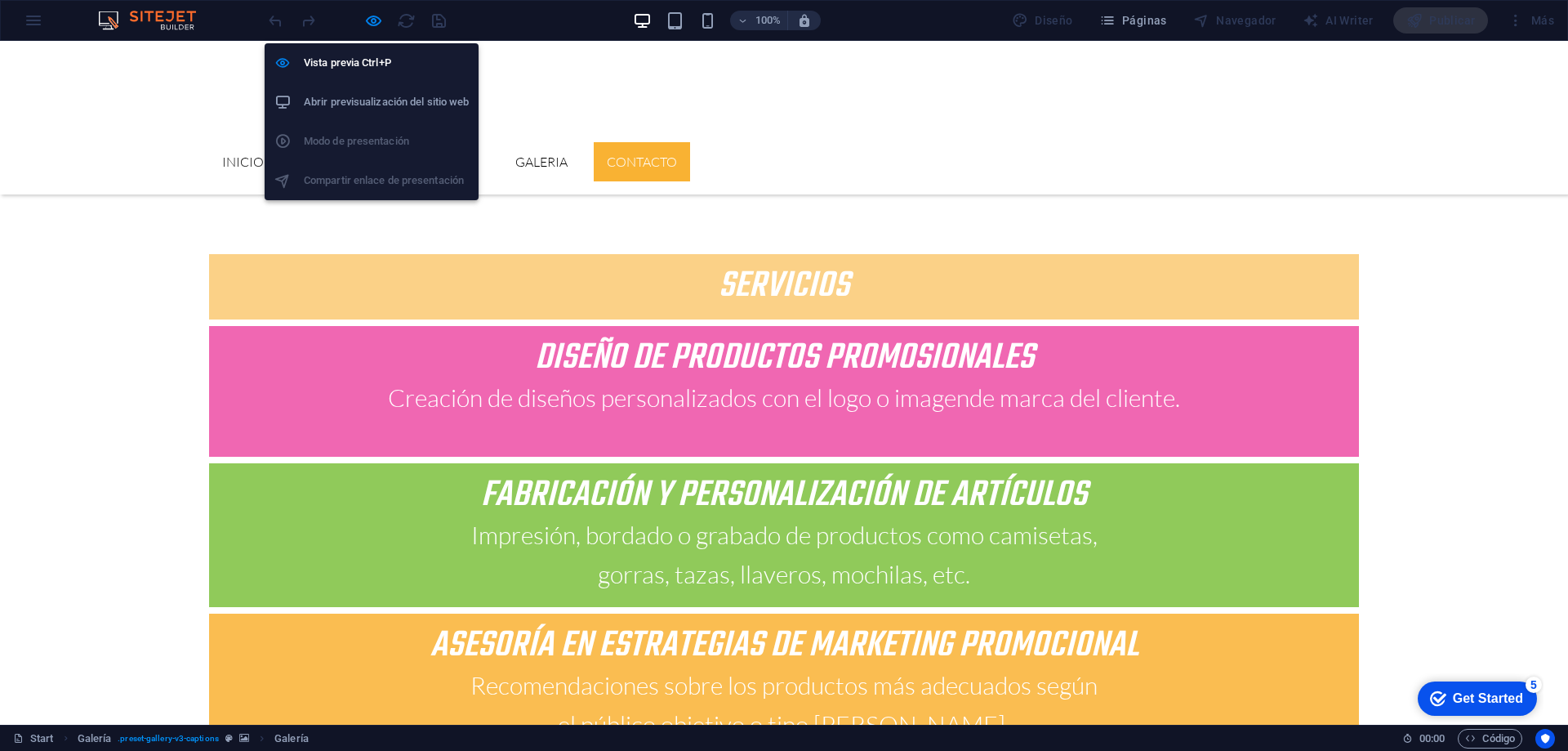
click at [362, 96] on h6 "Abrir previsualización del sitio web" at bounding box center [385, 101] width 165 height 19
click at [376, 18] on icon "button" at bounding box center [374, 21] width 18 height 18
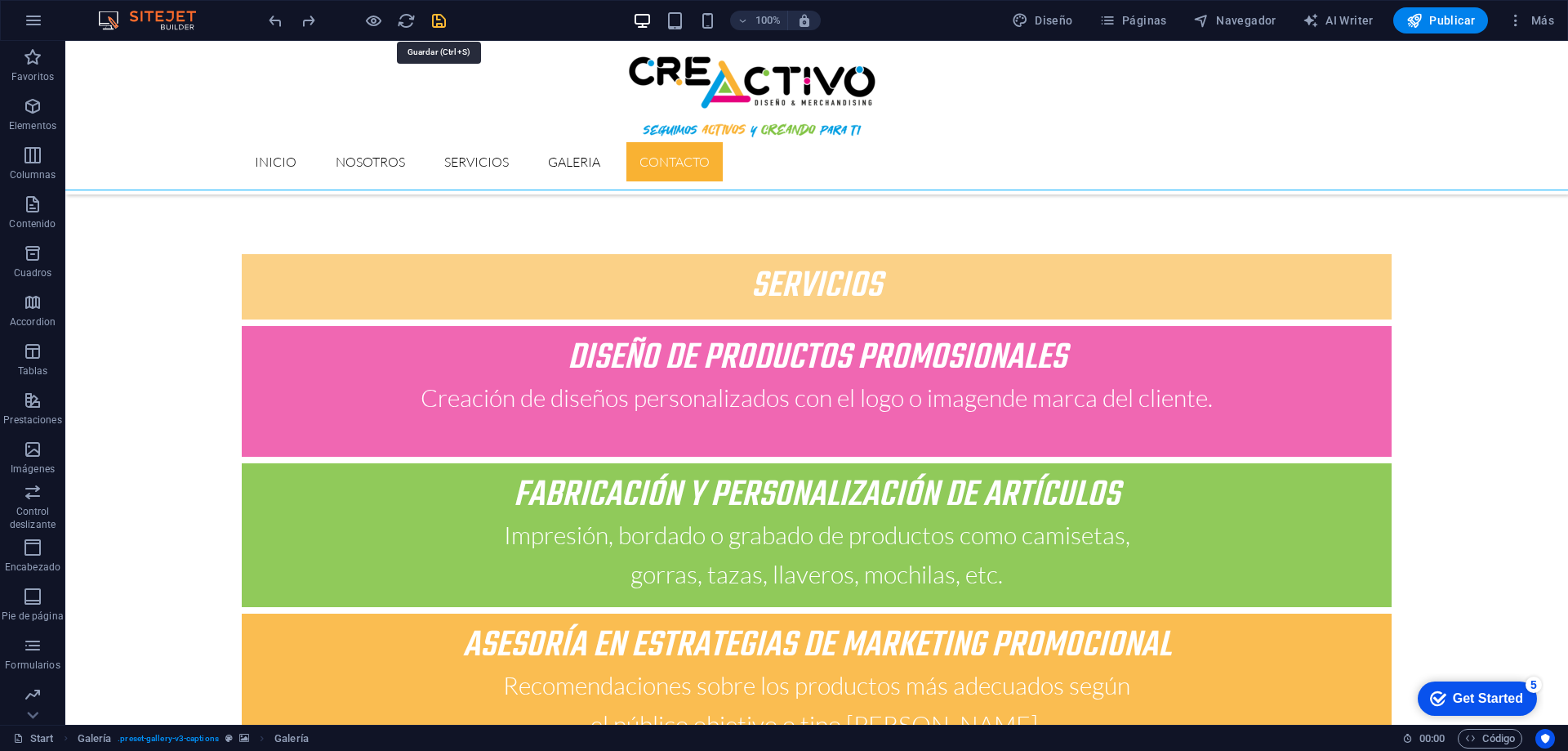
click at [446, 22] on icon "save" at bounding box center [439, 21] width 18 height 18
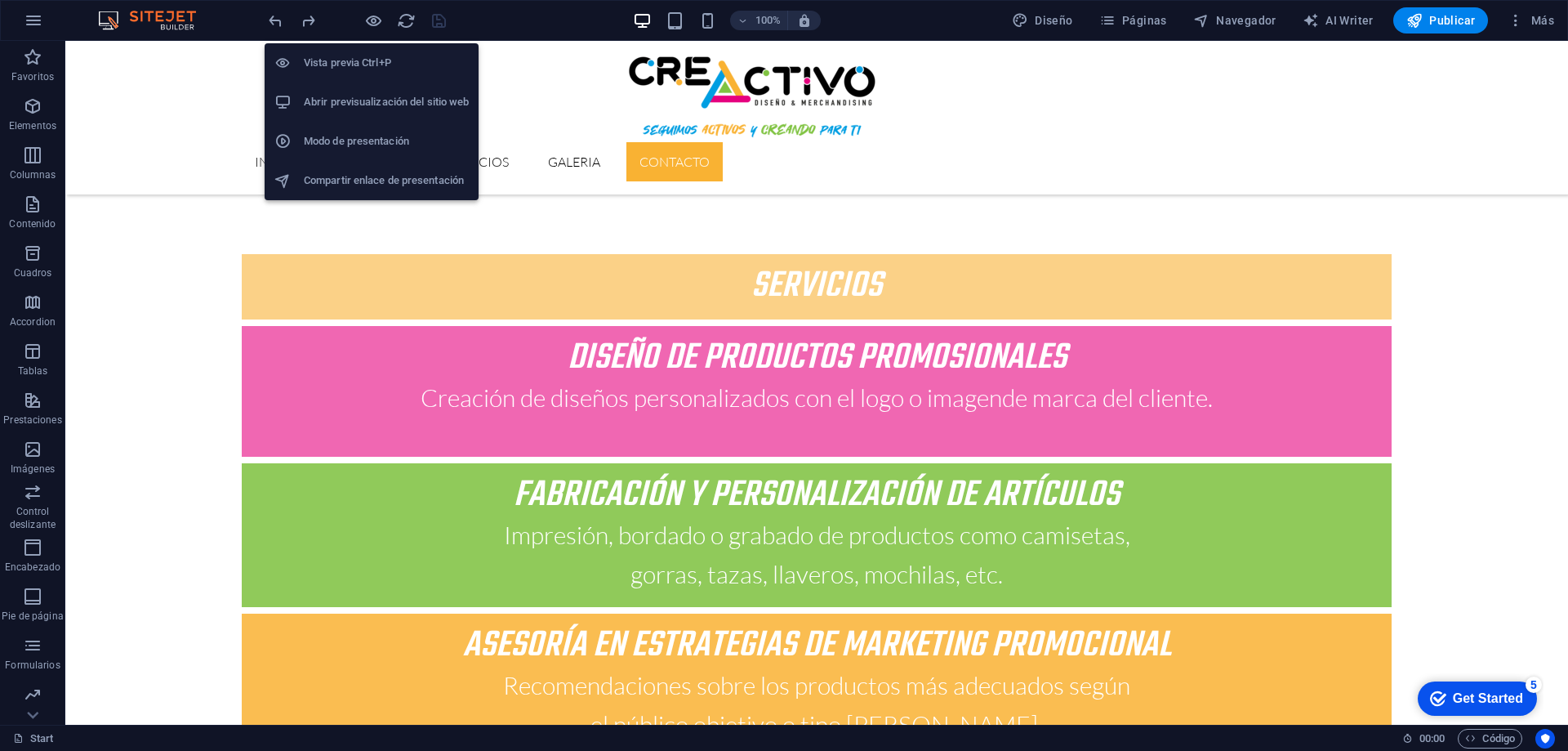
click at [383, 89] on li "Abrir previsualización del sitio web" at bounding box center [372, 102] width 214 height 39
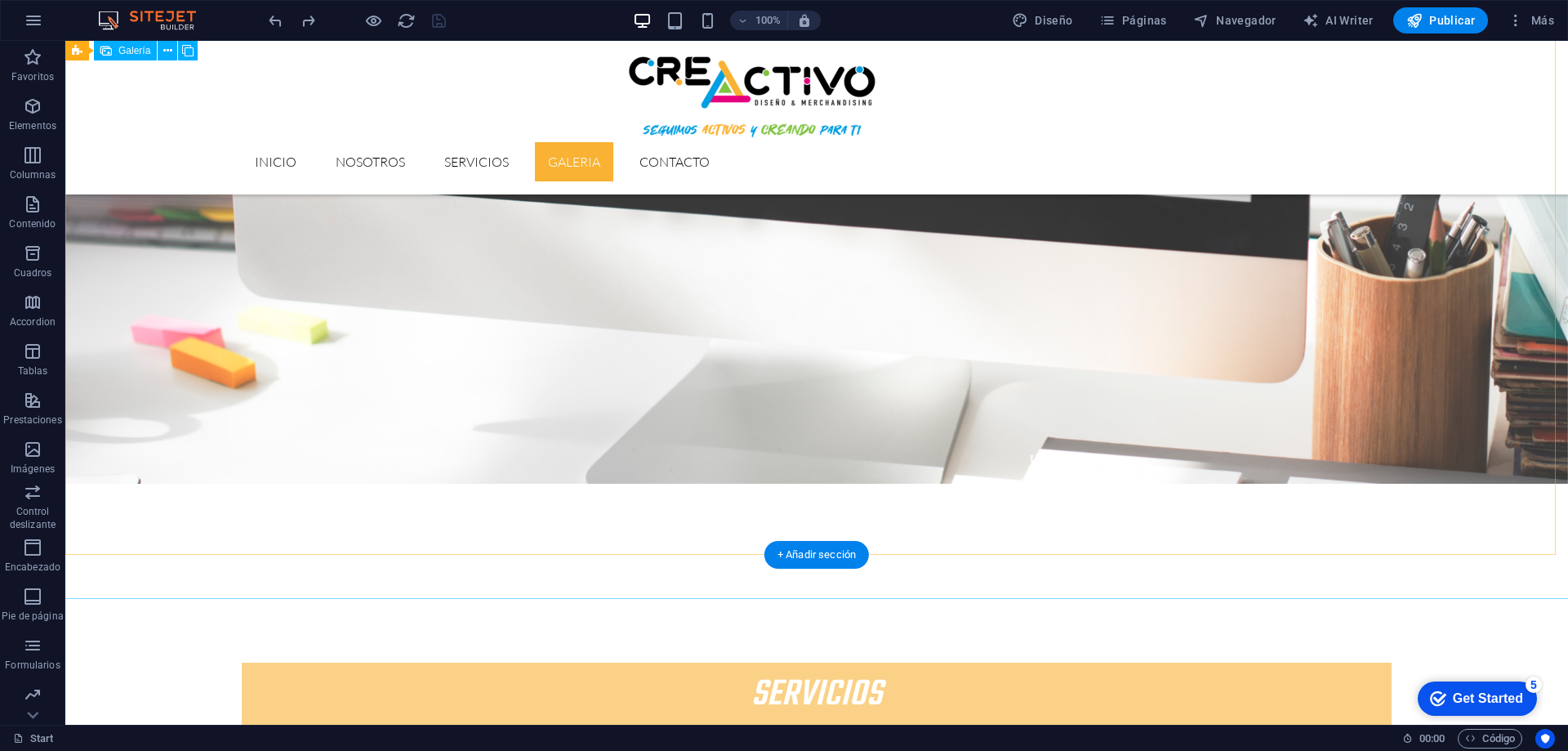
scroll to position [2985, 0]
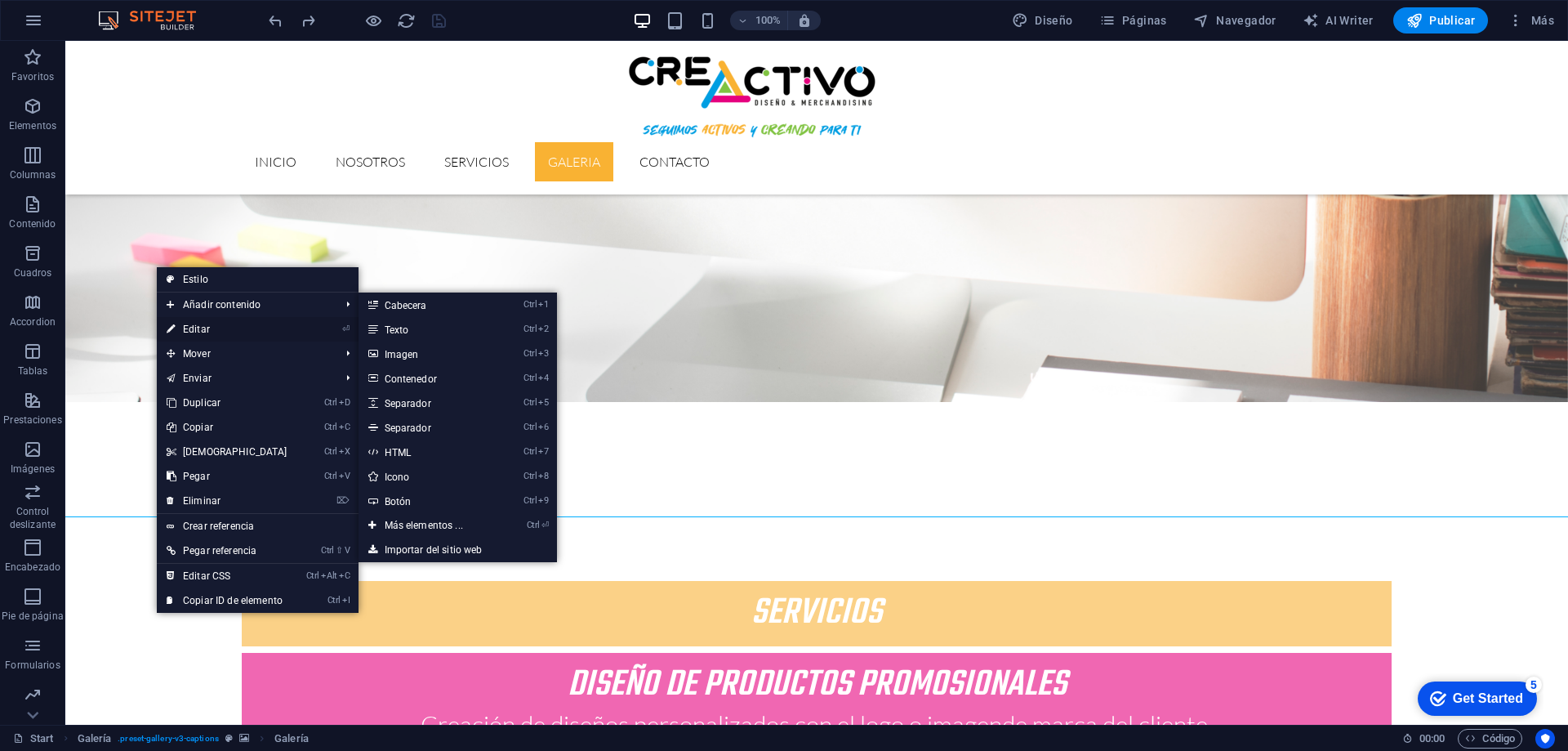
click at [232, 329] on link "⏎ Editar" at bounding box center [227, 329] width 140 height 24
select select "4"
select select "px"
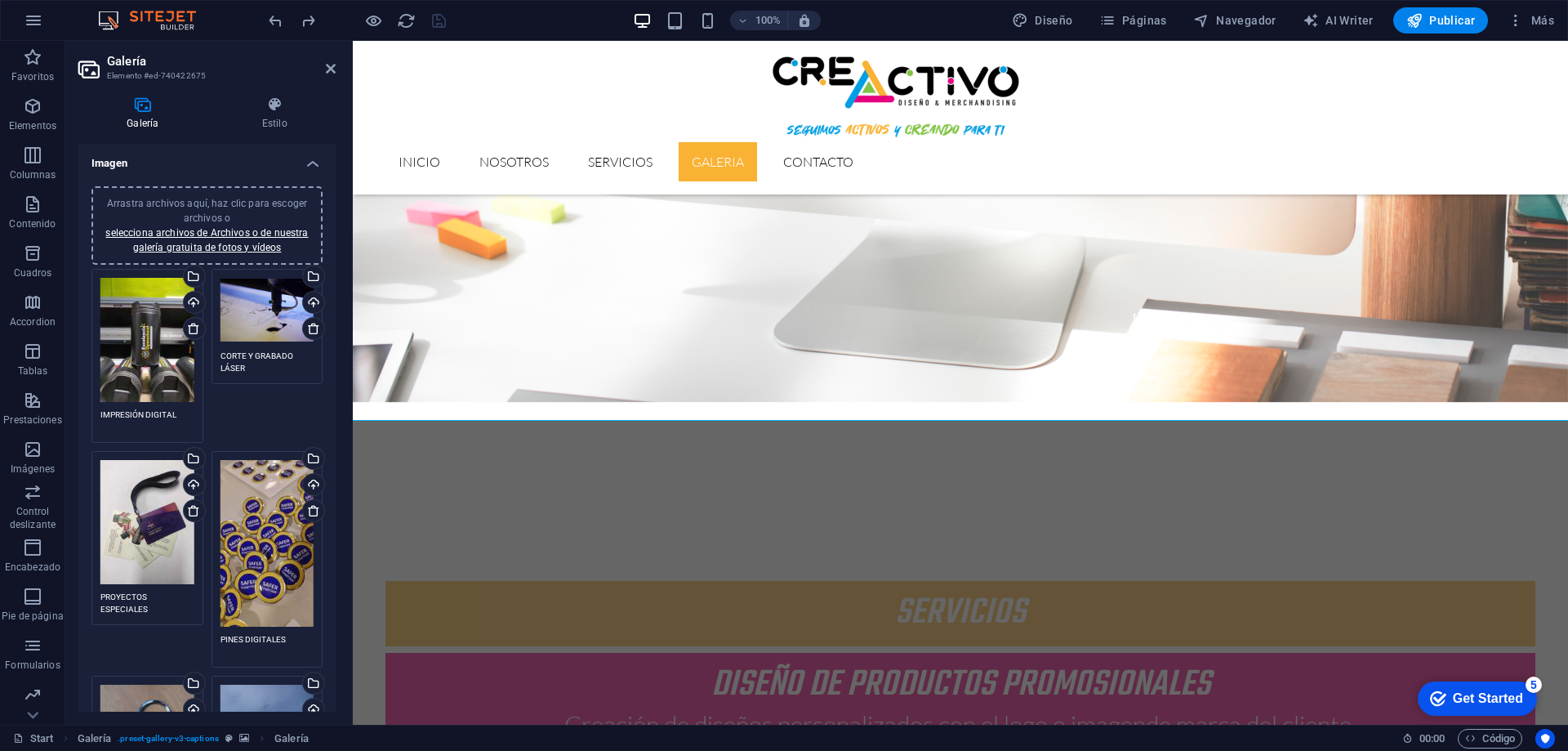
drag, startPoint x: 1011, startPoint y: 420, endPoint x: 1014, endPoint y: 456, distance: 36.1
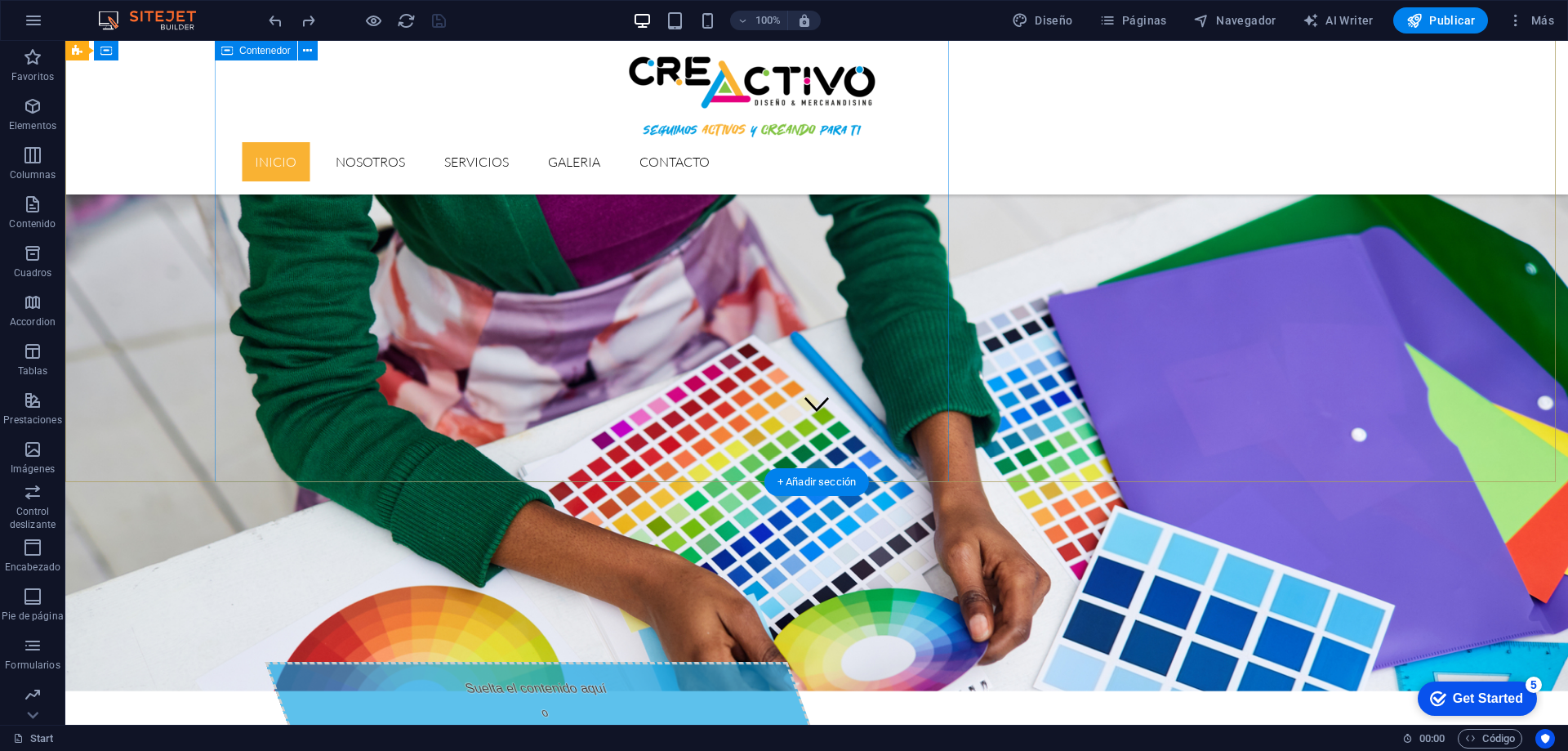
scroll to position [43, 0]
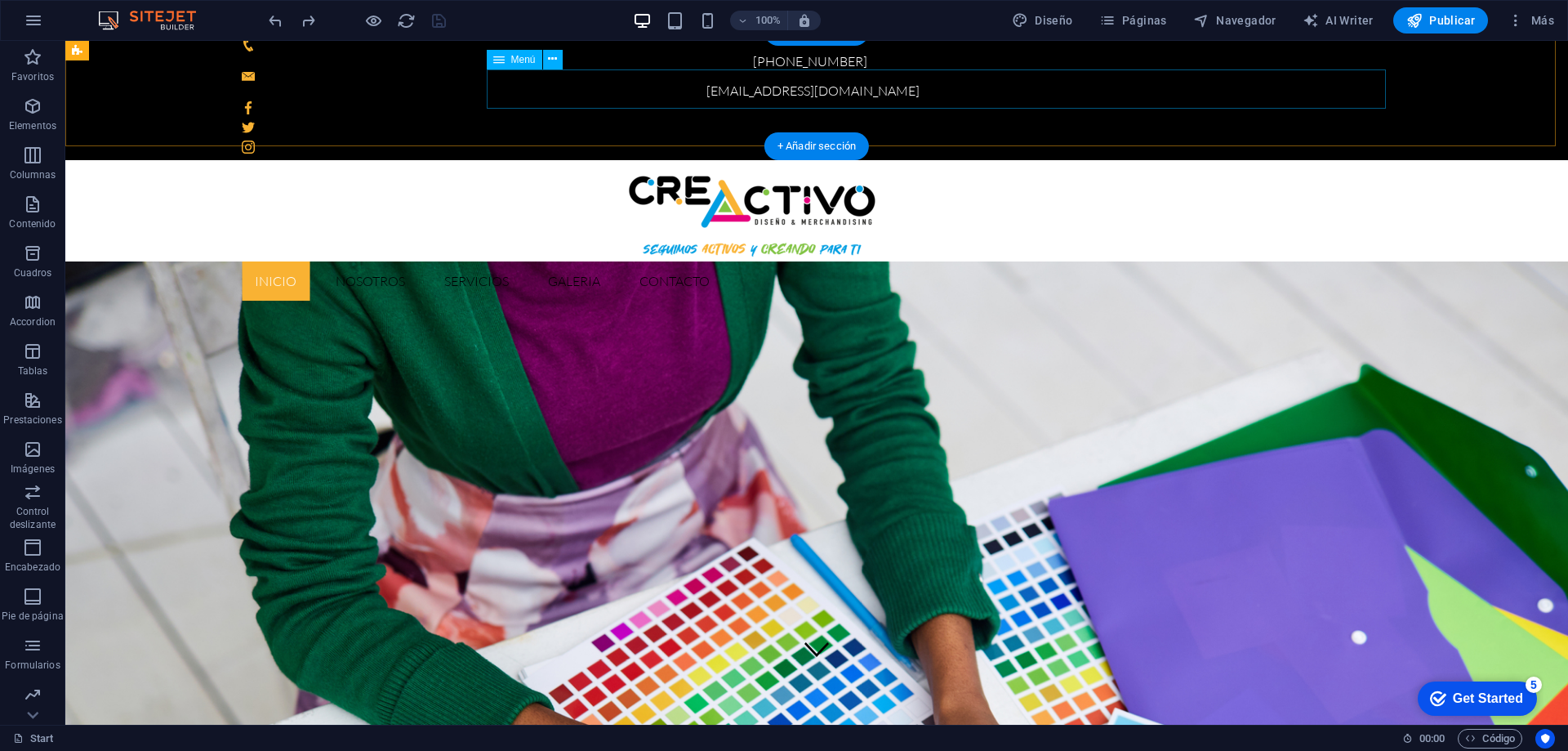
click at [800, 262] on nav "Inicio Nosotros Servicios GALERIA Contacto" at bounding box center [817, 281] width 1150 height 39
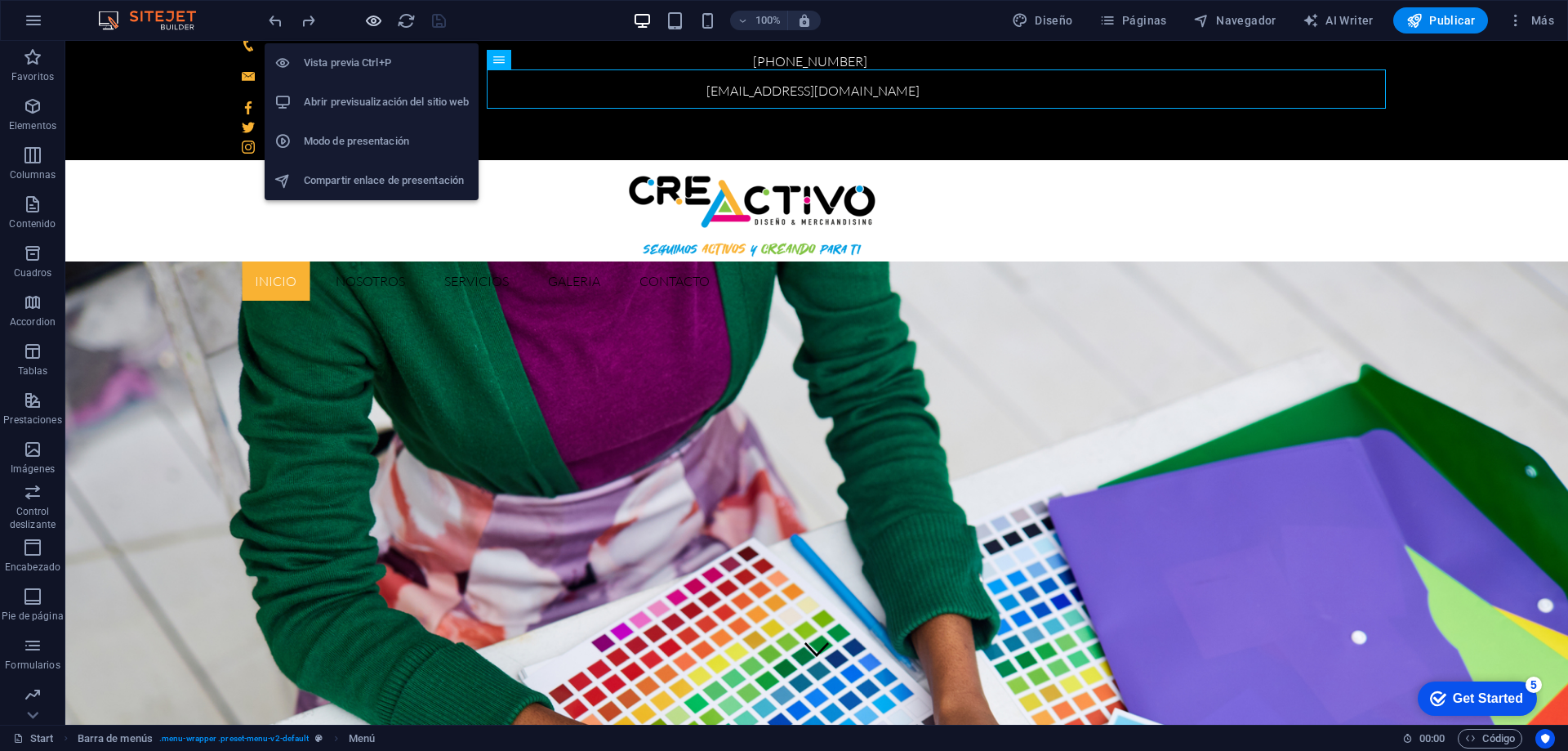
click at [381, 24] on icon "button" at bounding box center [374, 21] width 18 height 18
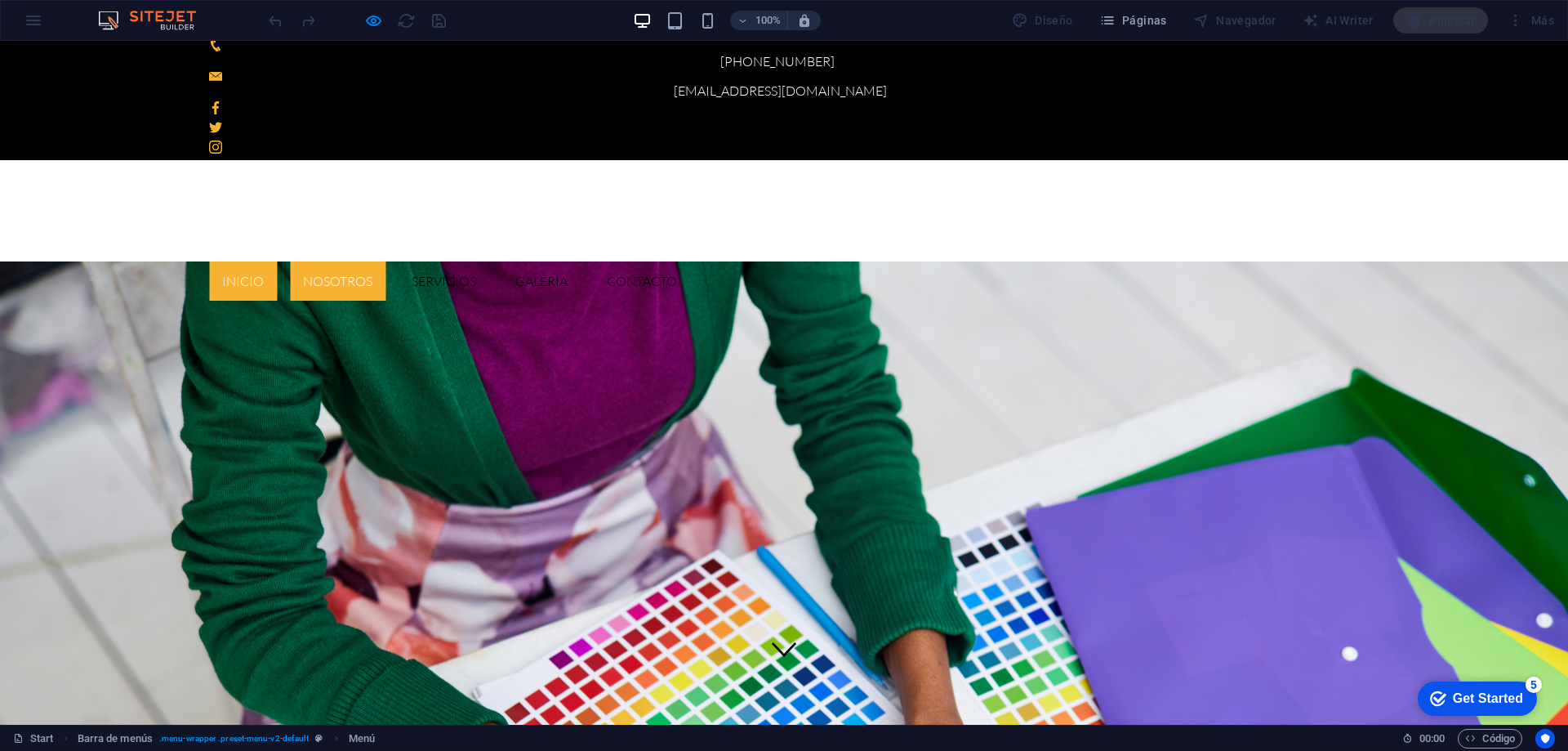
click at [385, 262] on link "Nosotros" at bounding box center [338, 281] width 95 height 39
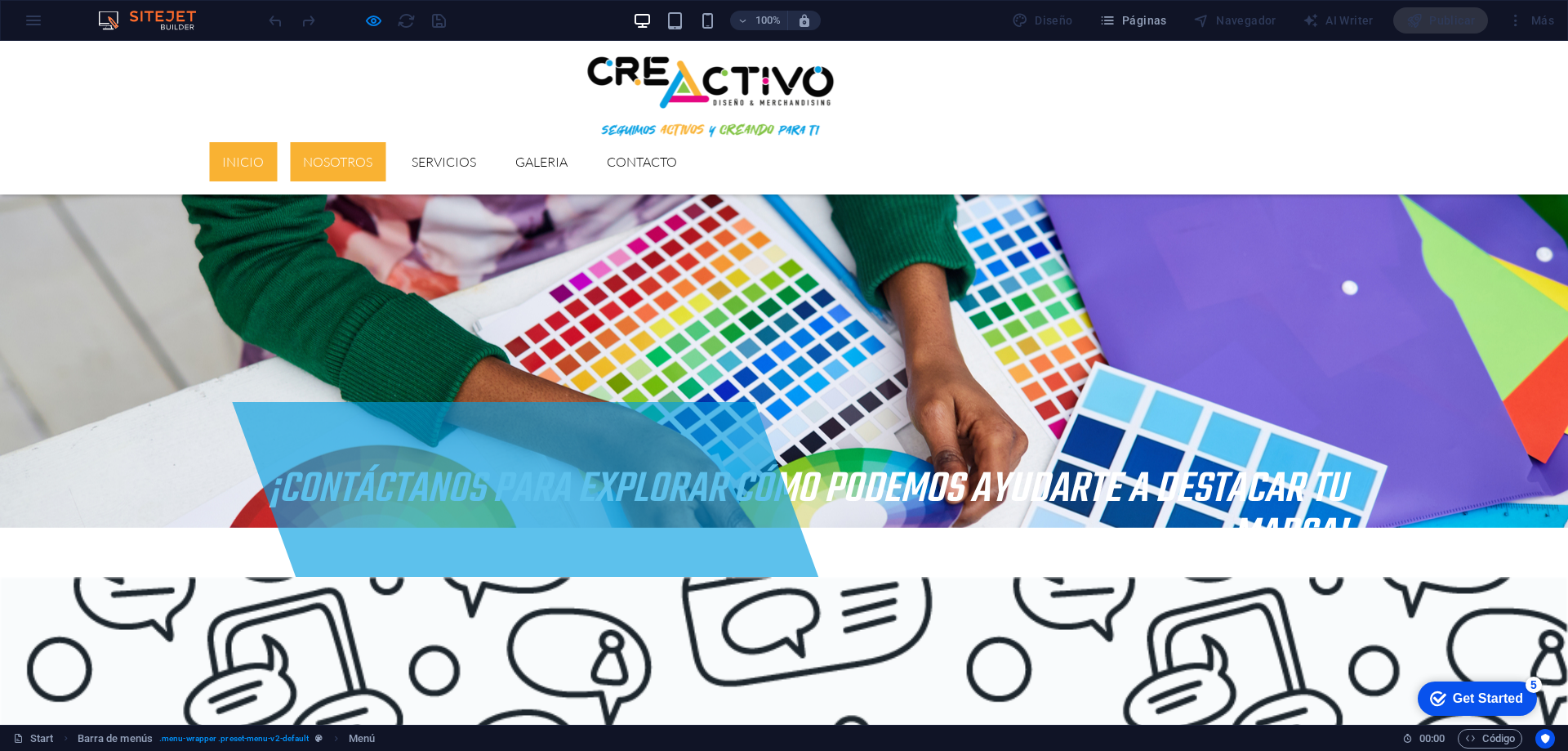
scroll to position [616, 0]
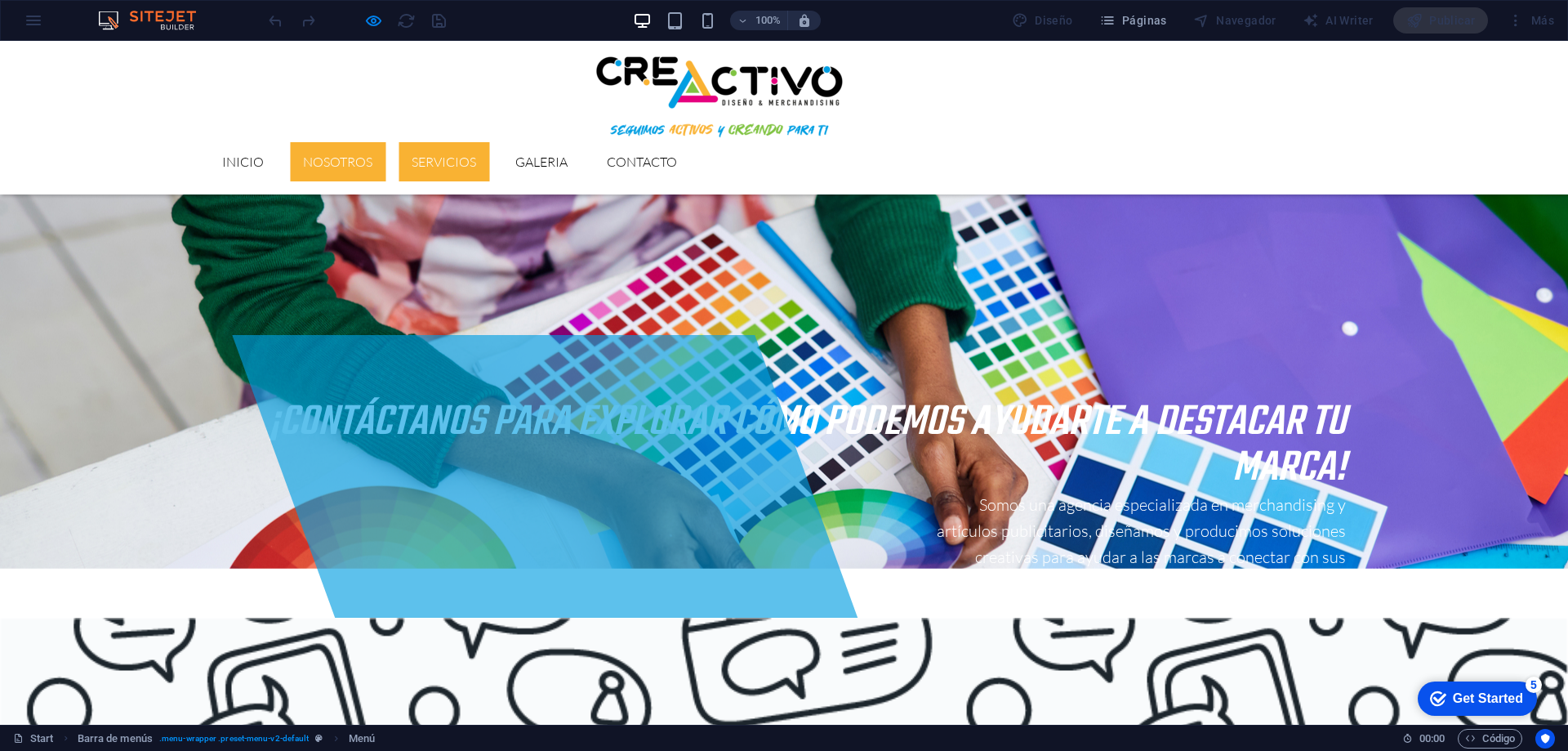
click at [489, 142] on link "Servicios" at bounding box center [444, 161] width 90 height 39
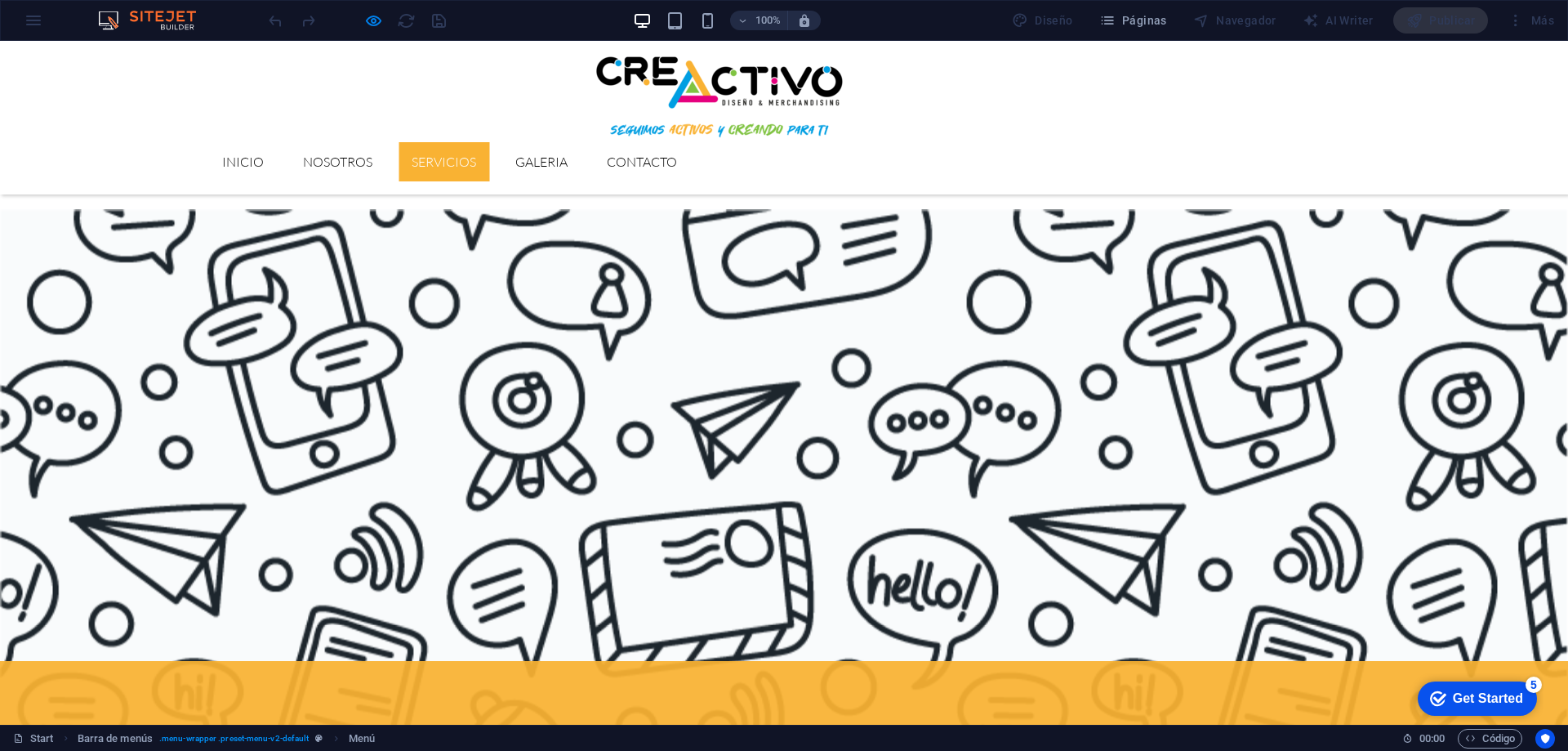
scroll to position [1329, 0]
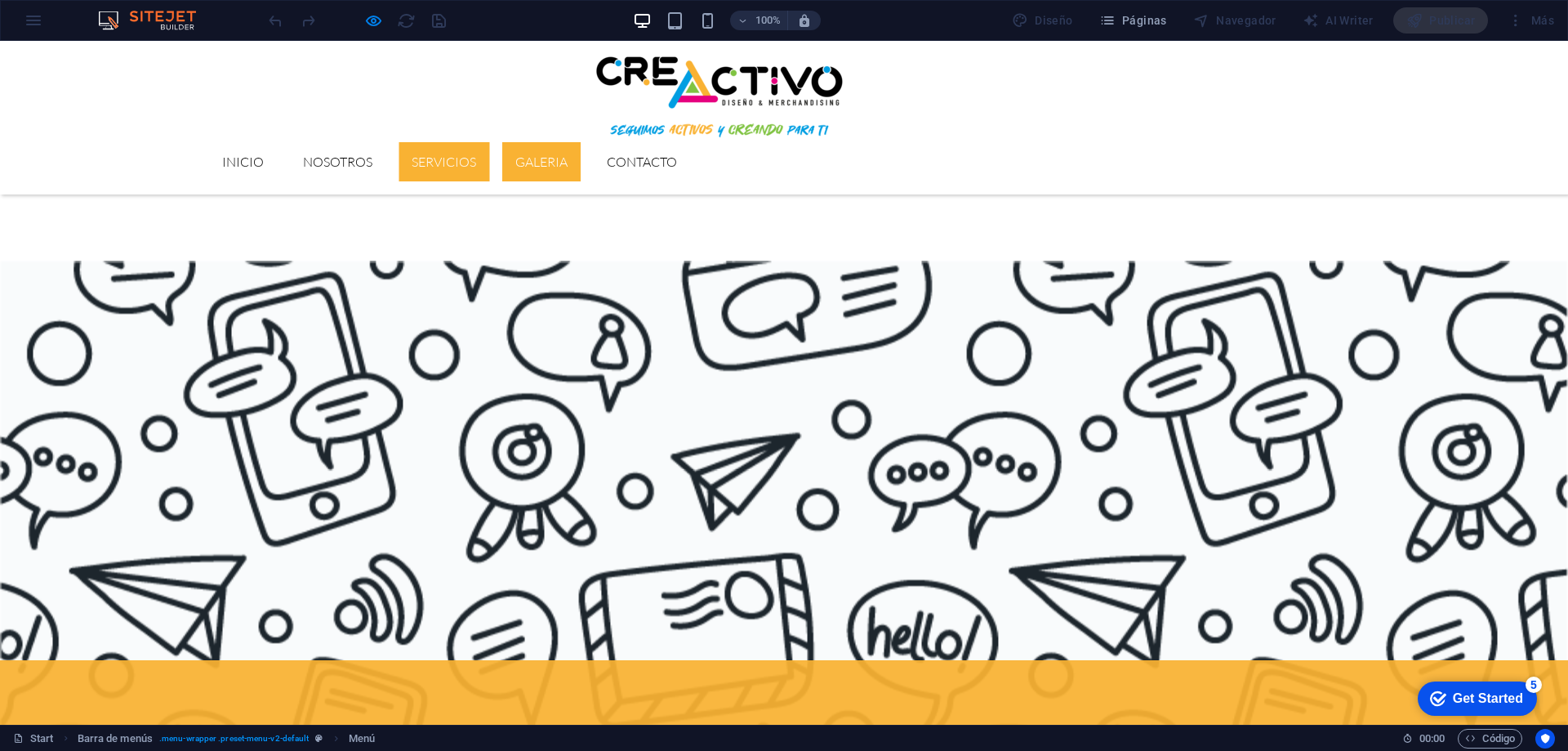
click at [581, 142] on link "GALERIA" at bounding box center [542, 161] width 79 height 39
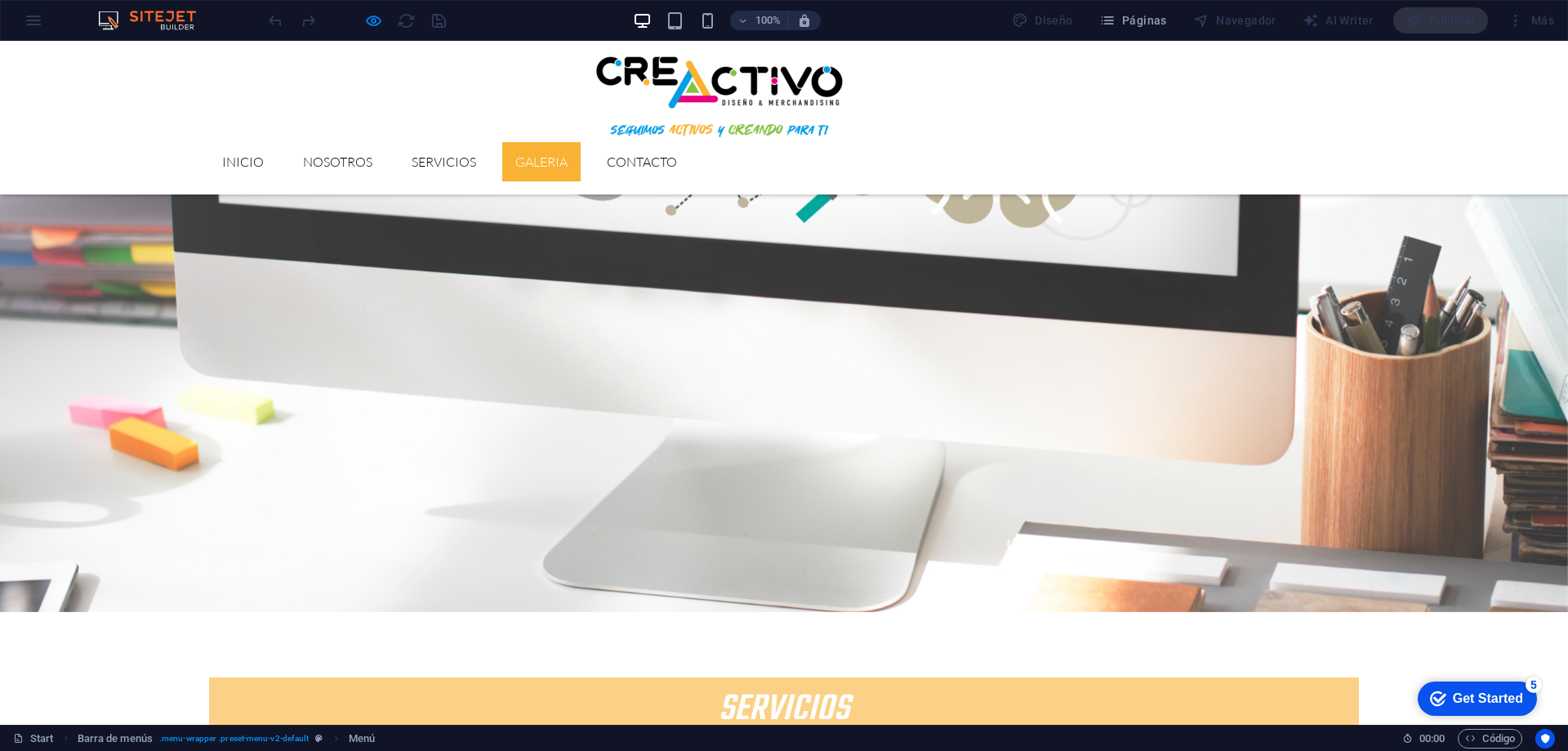
scroll to position [3052, 0]
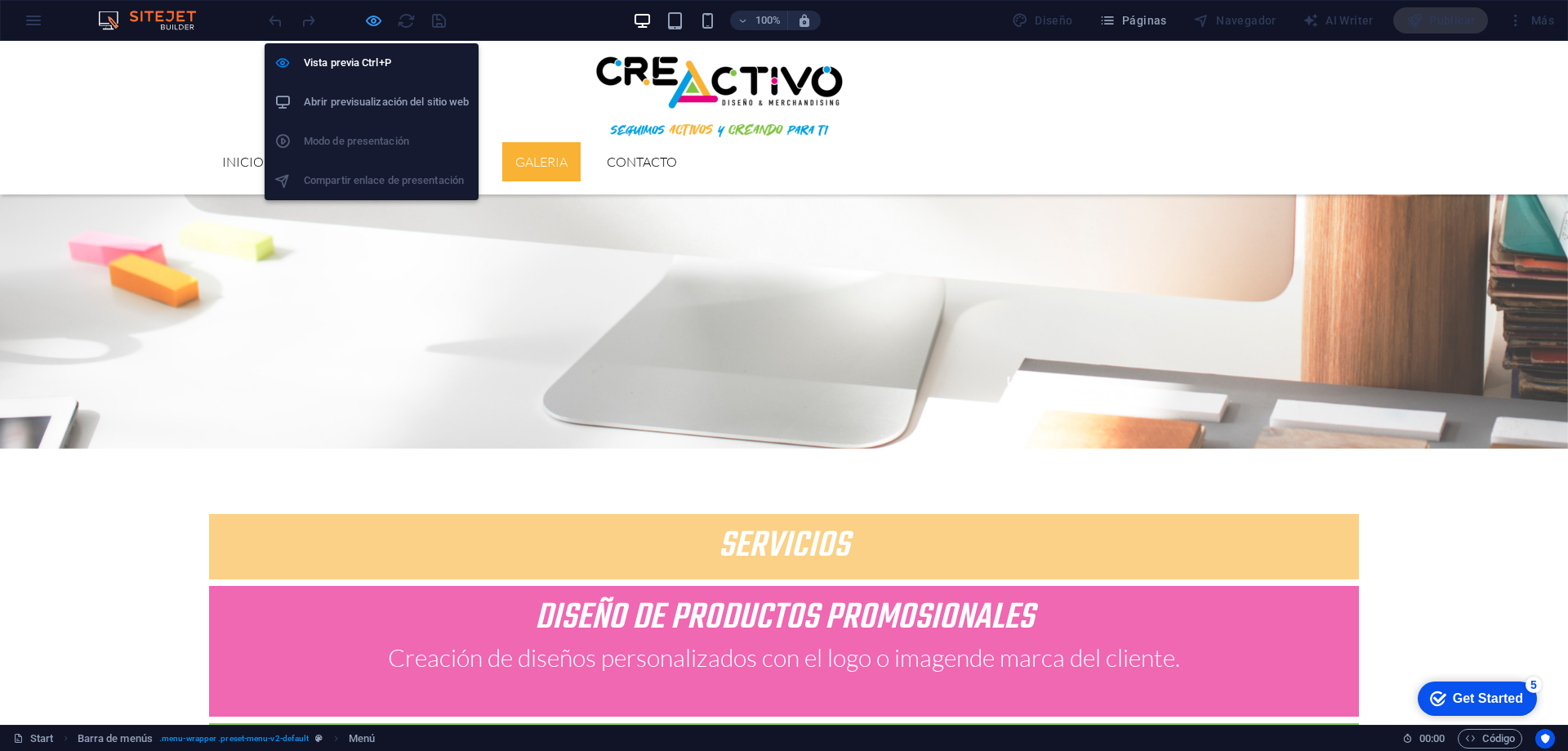
click at [377, 24] on icon "button" at bounding box center [374, 21] width 18 height 18
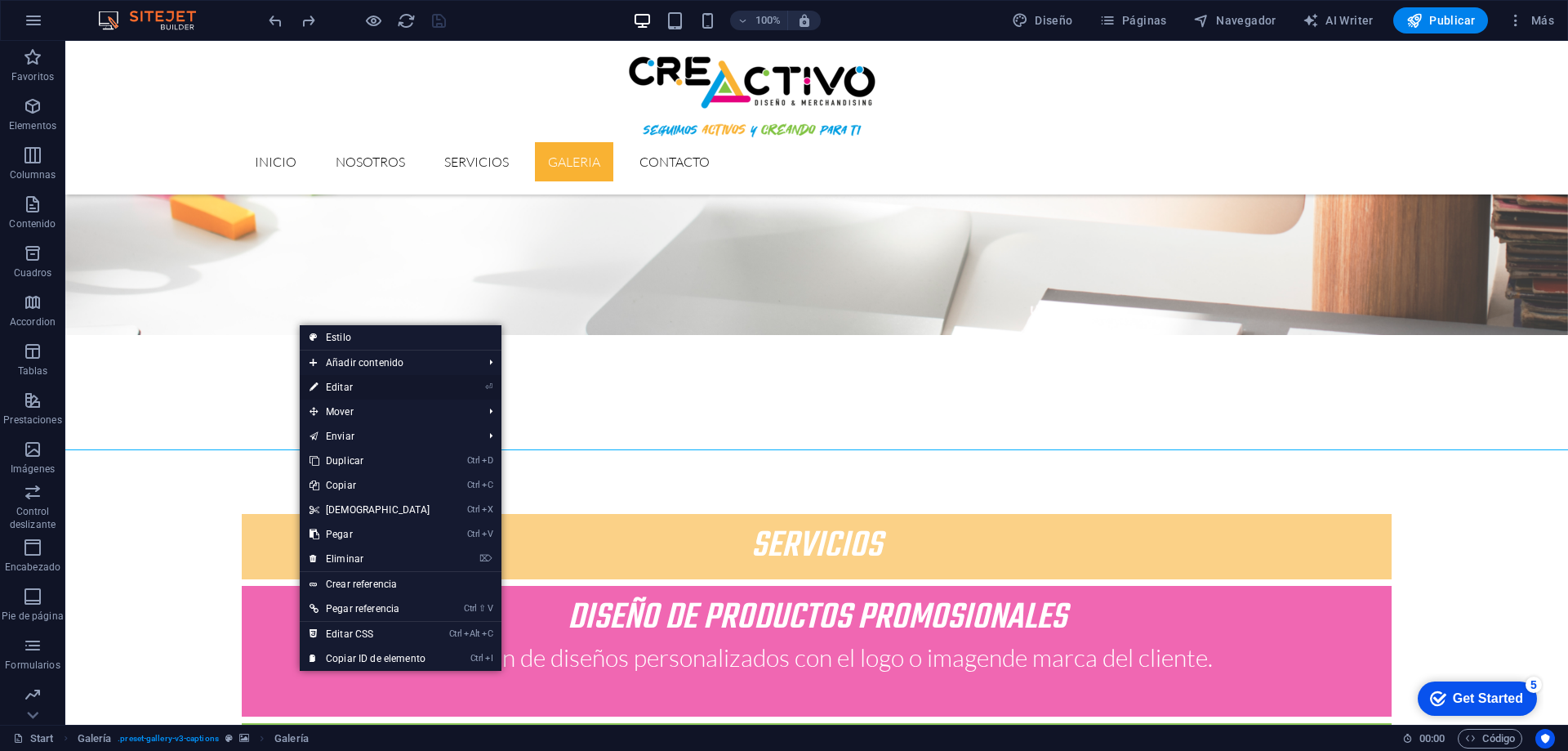
click at [318, 385] on link "⏎ Editar" at bounding box center [370, 386] width 140 height 24
select select "4"
select select "px"
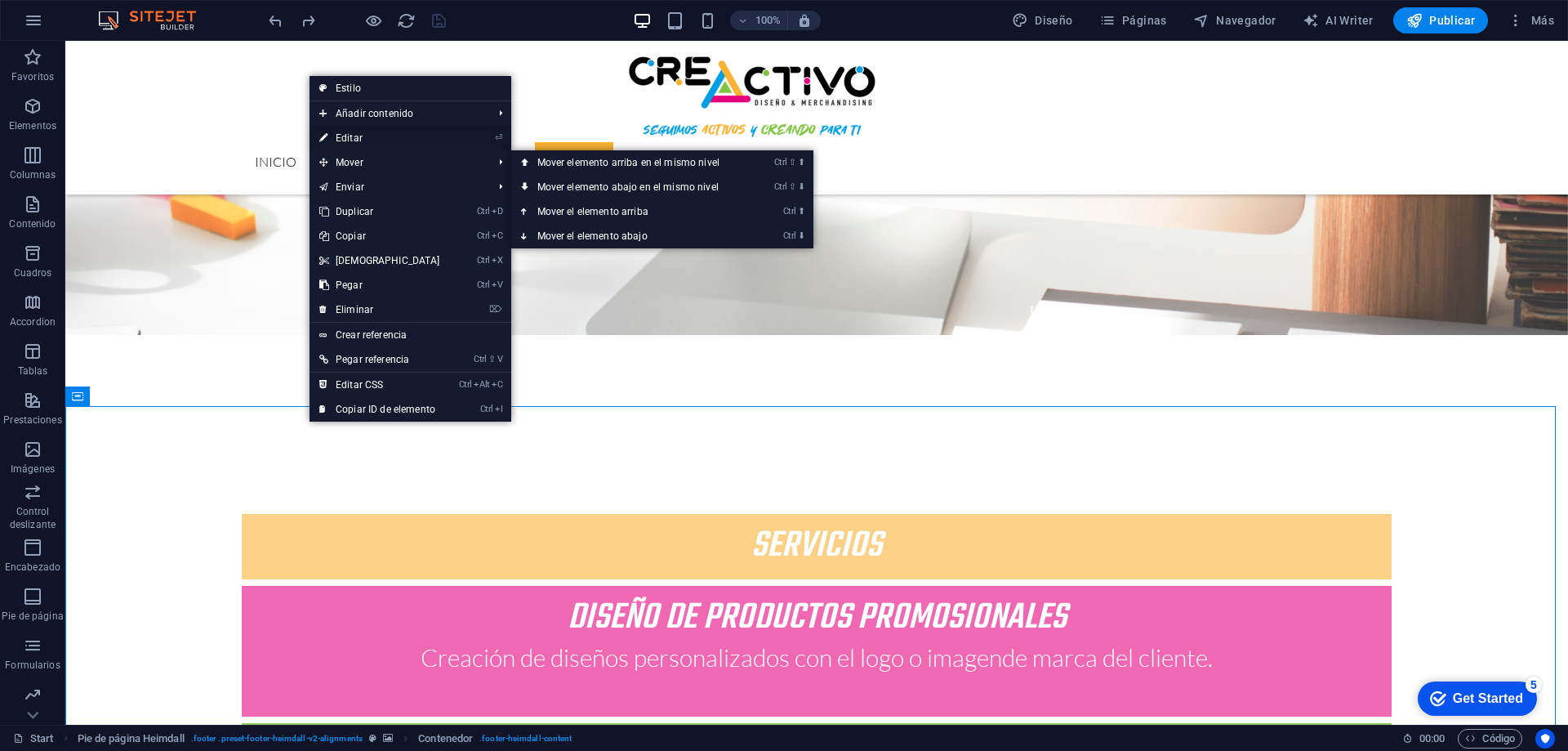
click at [364, 139] on link "⏎ Editar" at bounding box center [379, 137] width 140 height 24
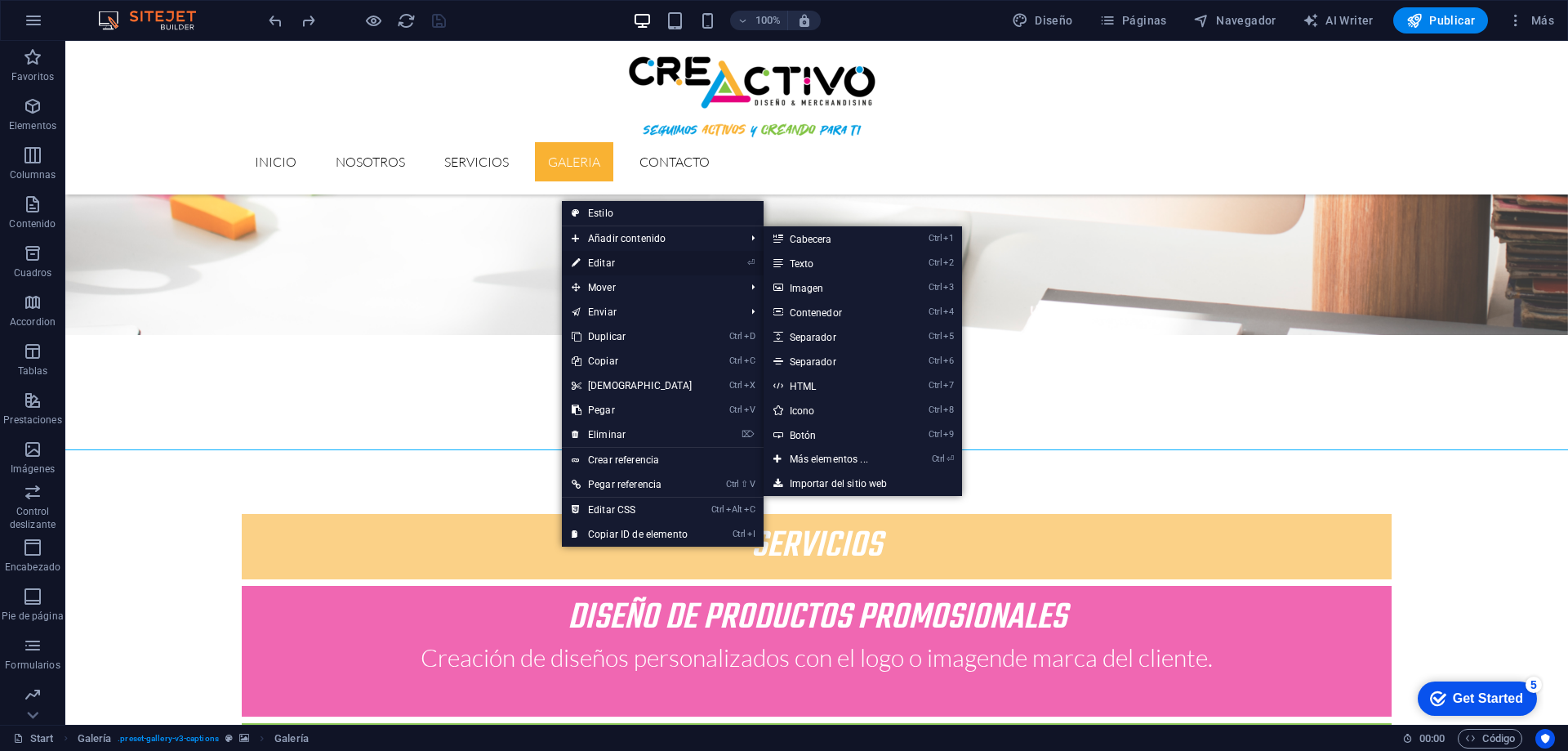
click at [594, 258] on link "⏎ Editar" at bounding box center [632, 263] width 140 height 24
select select "4"
select select "px"
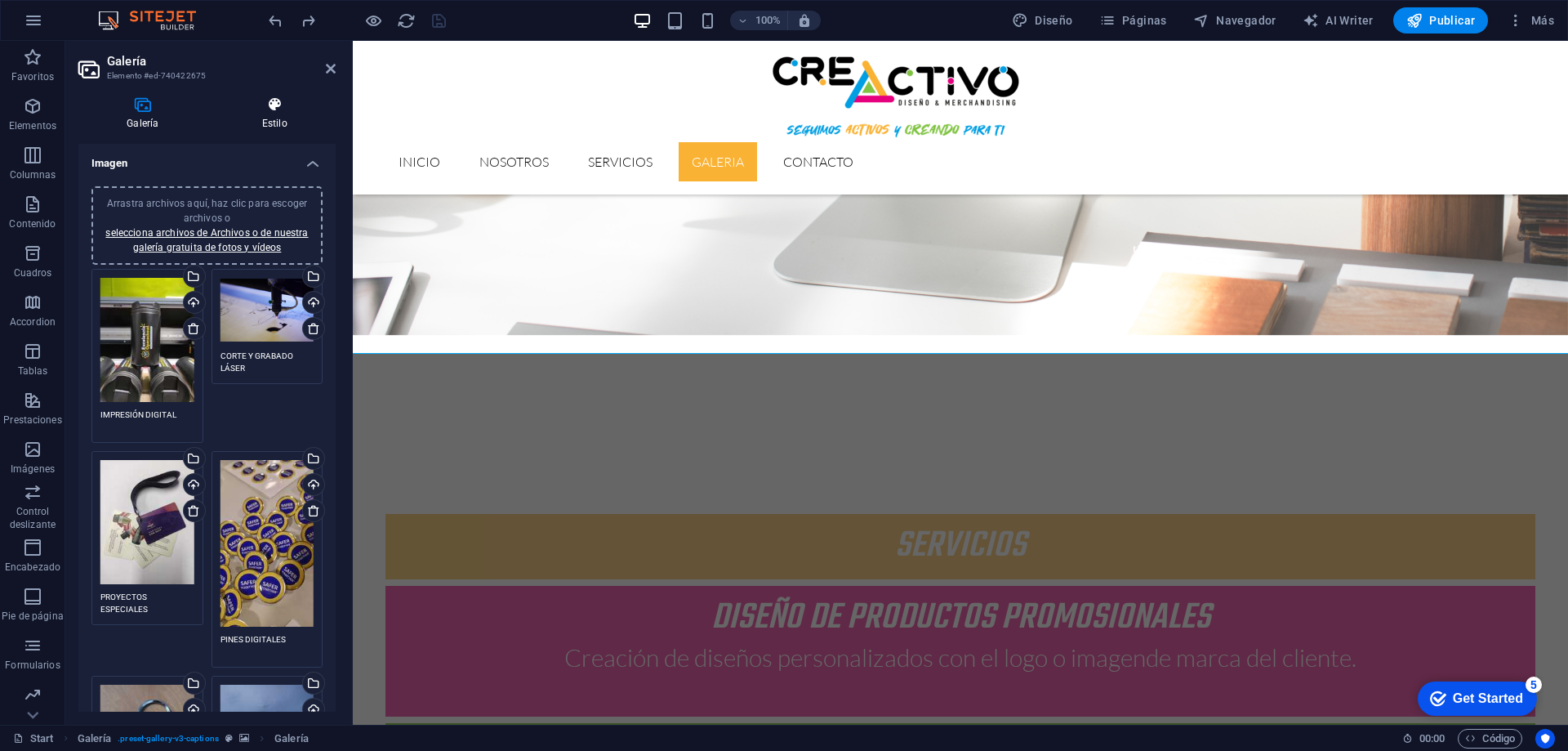
click at [267, 116] on h4 "Estilo" at bounding box center [275, 113] width 122 height 34
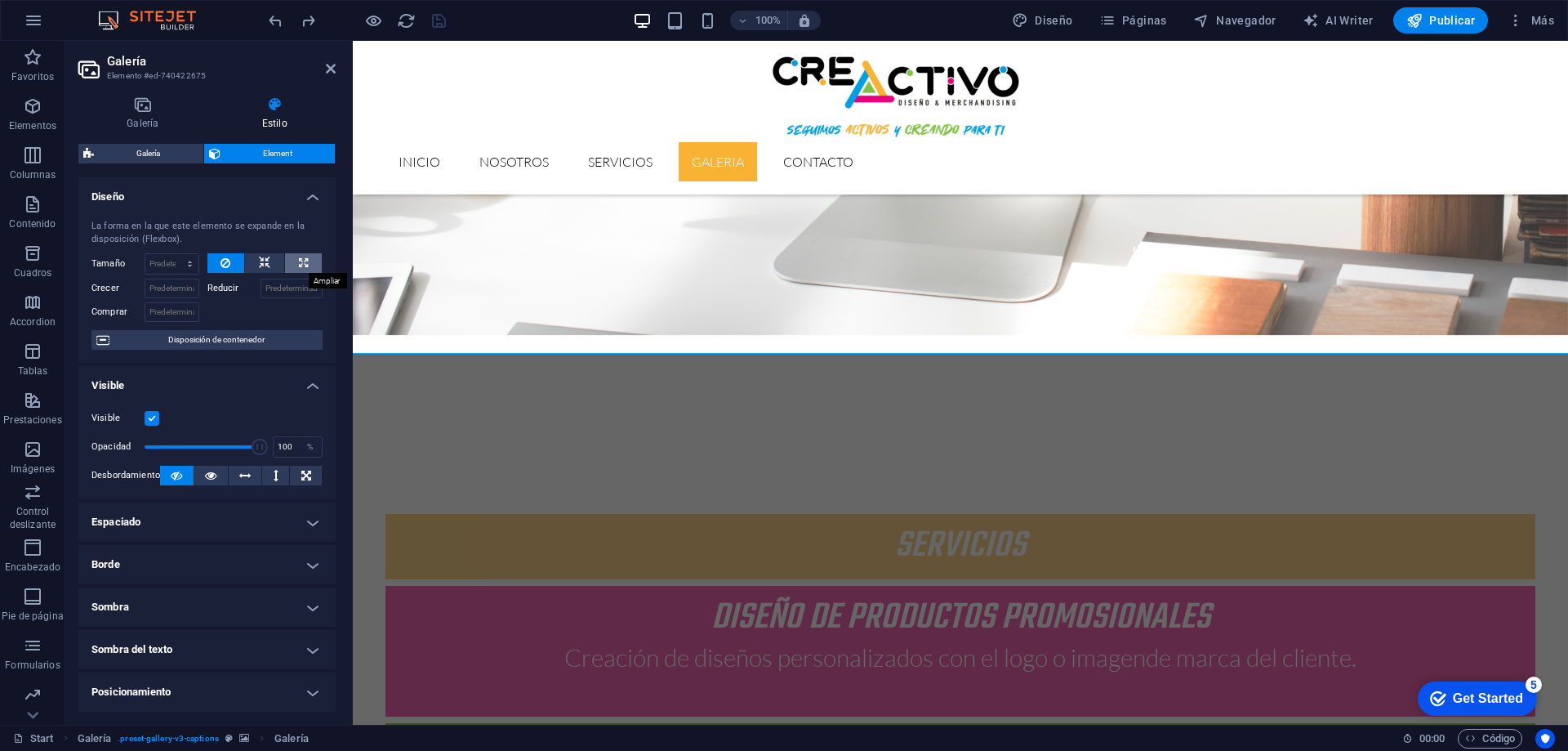
click at [301, 265] on icon at bounding box center [303, 263] width 9 height 19
type input "100"
select select "%"
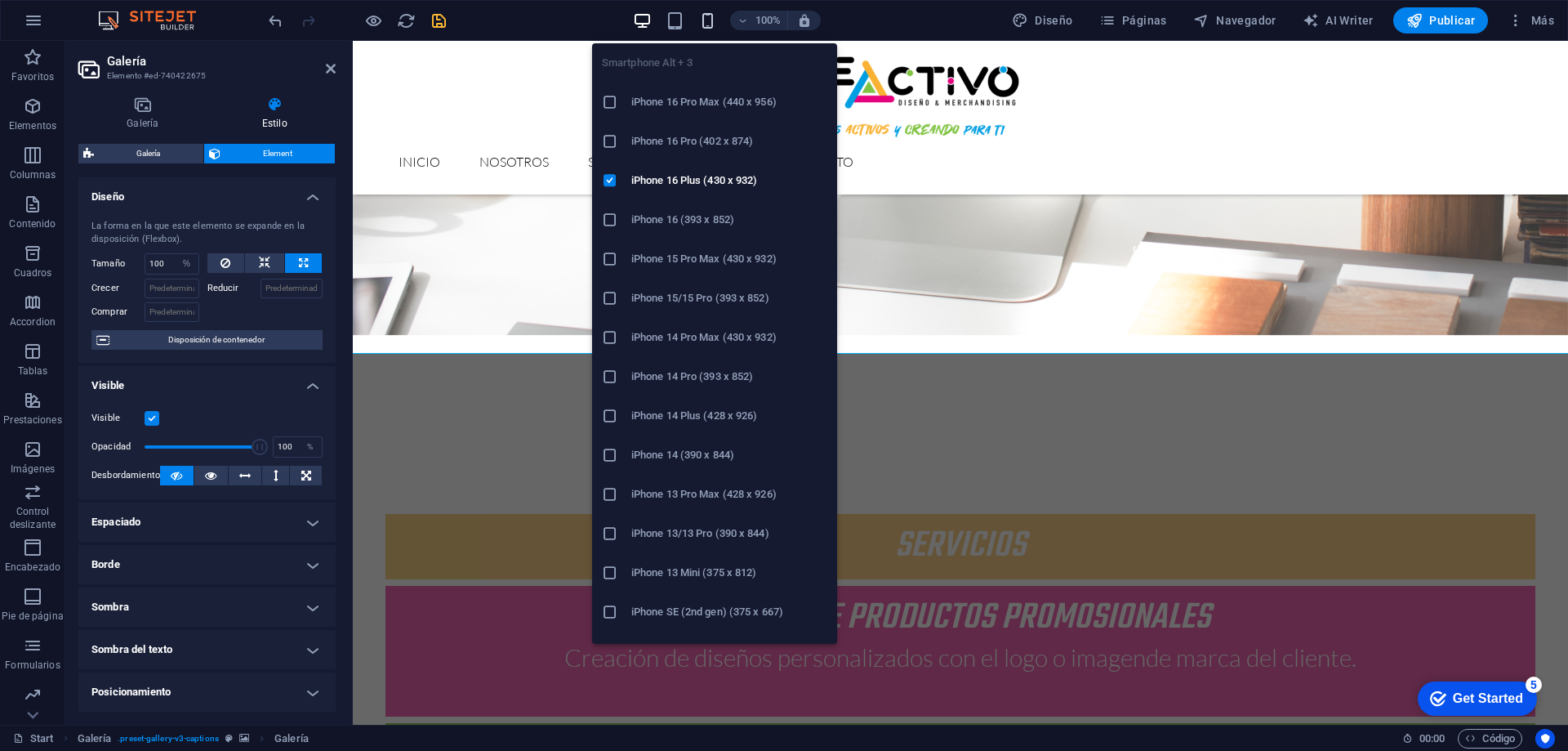
click at [710, 18] on icon "button" at bounding box center [707, 21] width 18 height 18
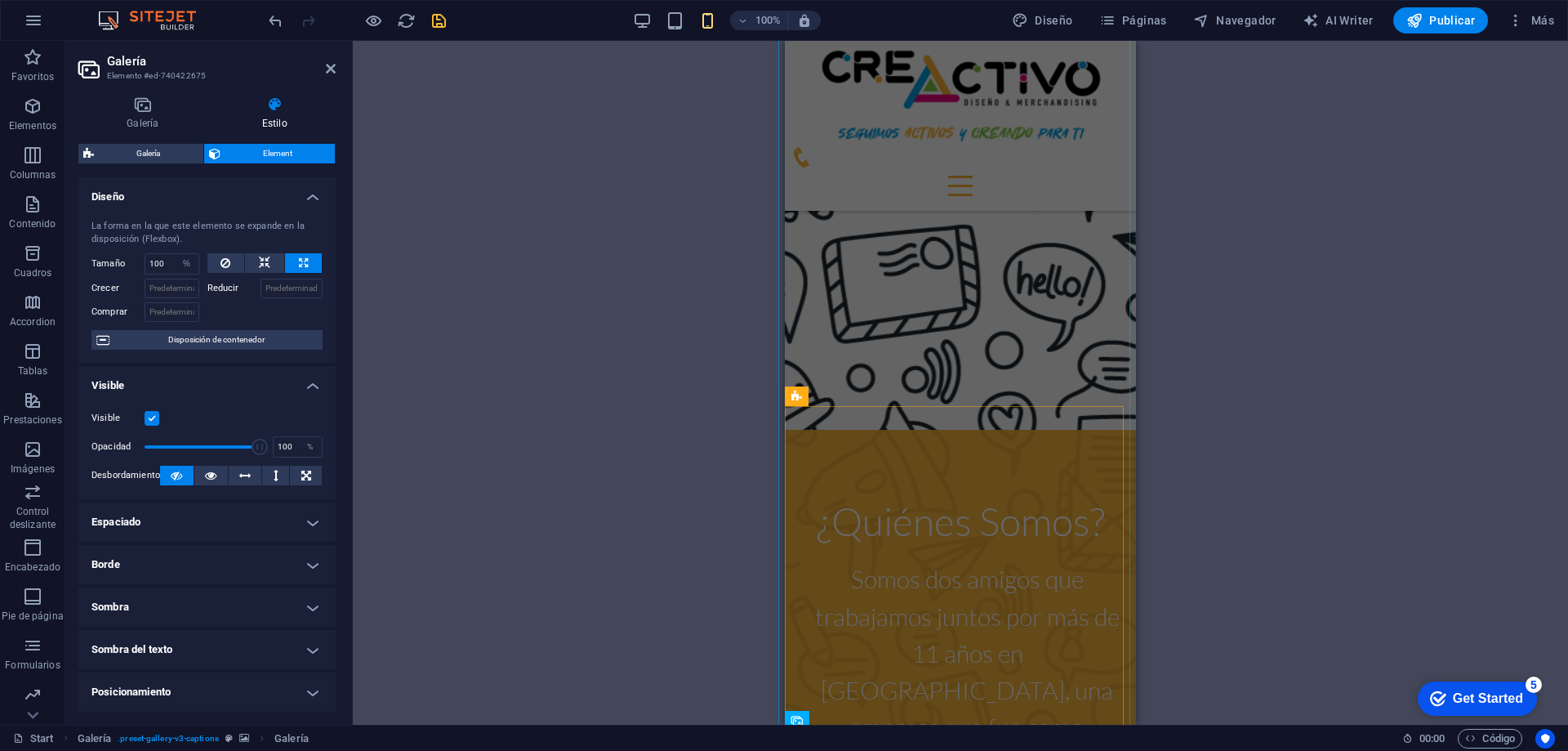
scroll to position [1813, 0]
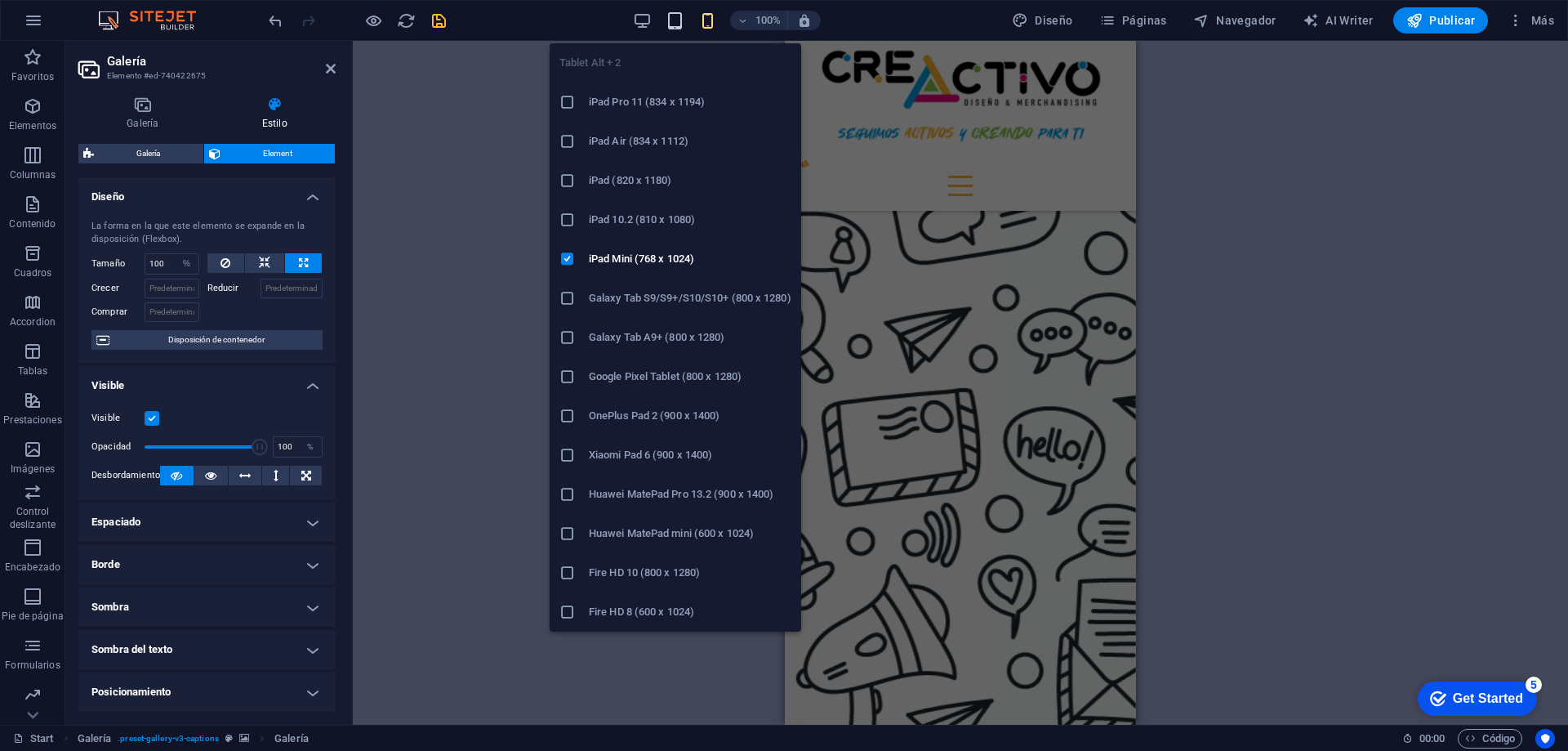
click at [678, 18] on icon "button" at bounding box center [675, 21] width 18 height 18
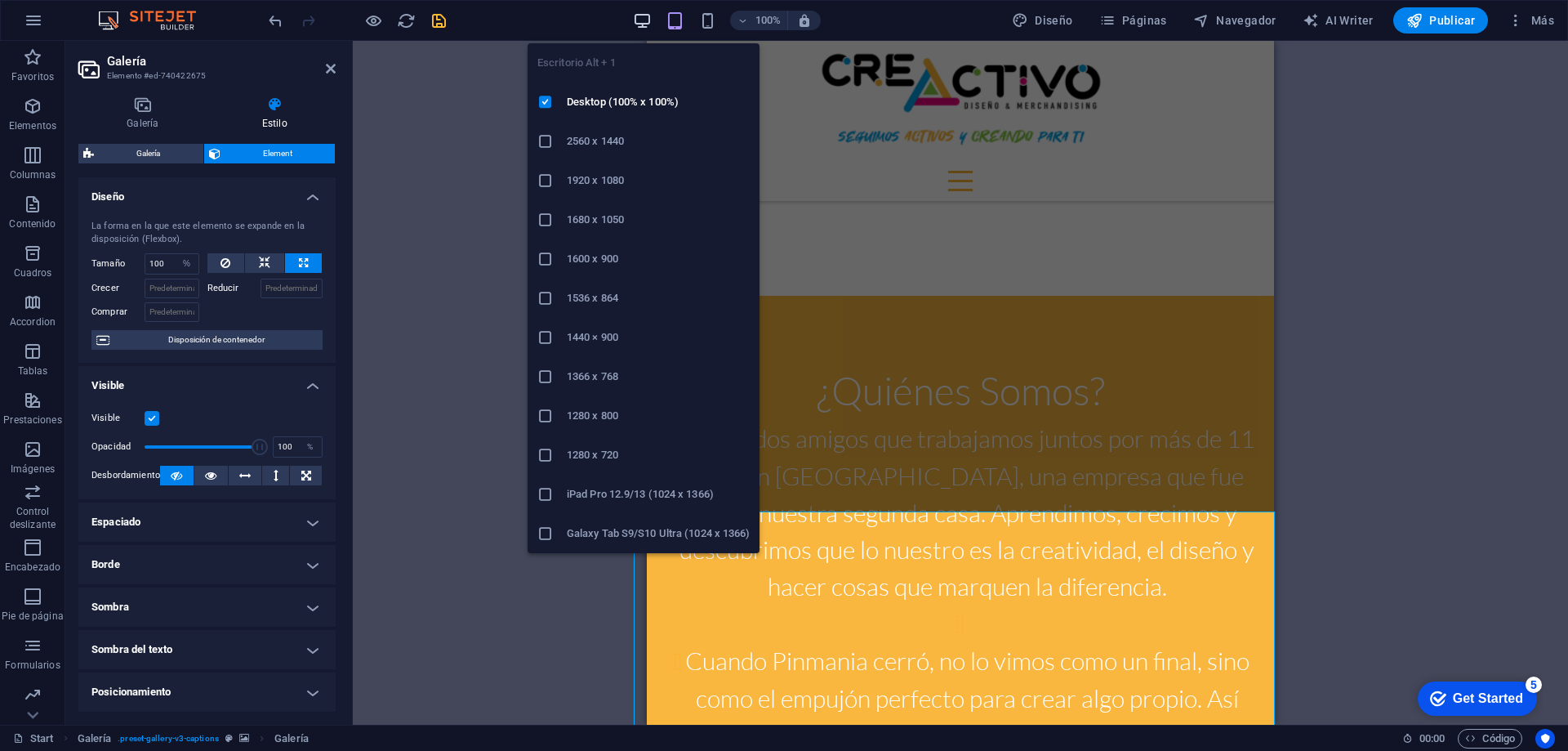
click at [640, 18] on icon "button" at bounding box center [642, 21] width 18 height 18
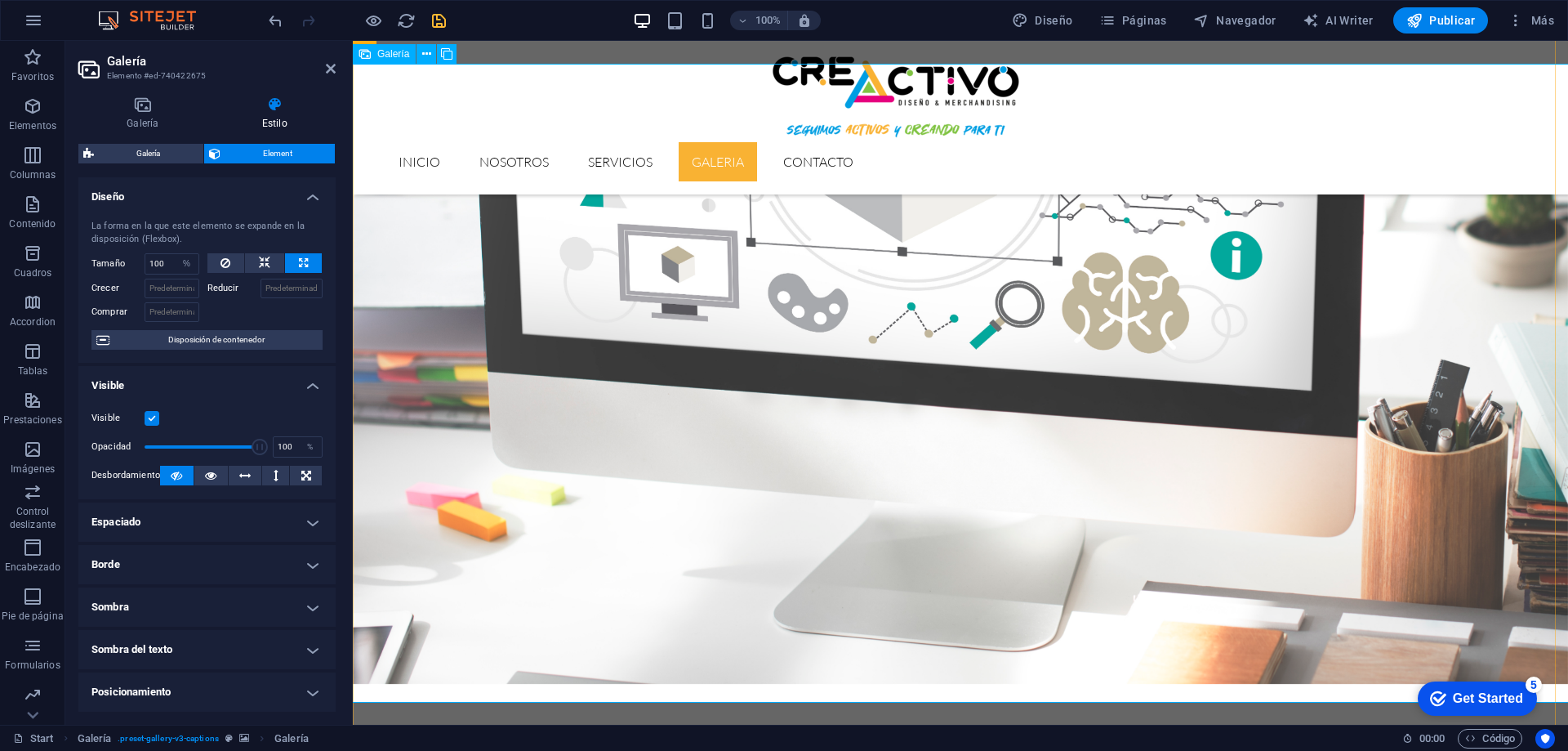
scroll to position [2948, 0]
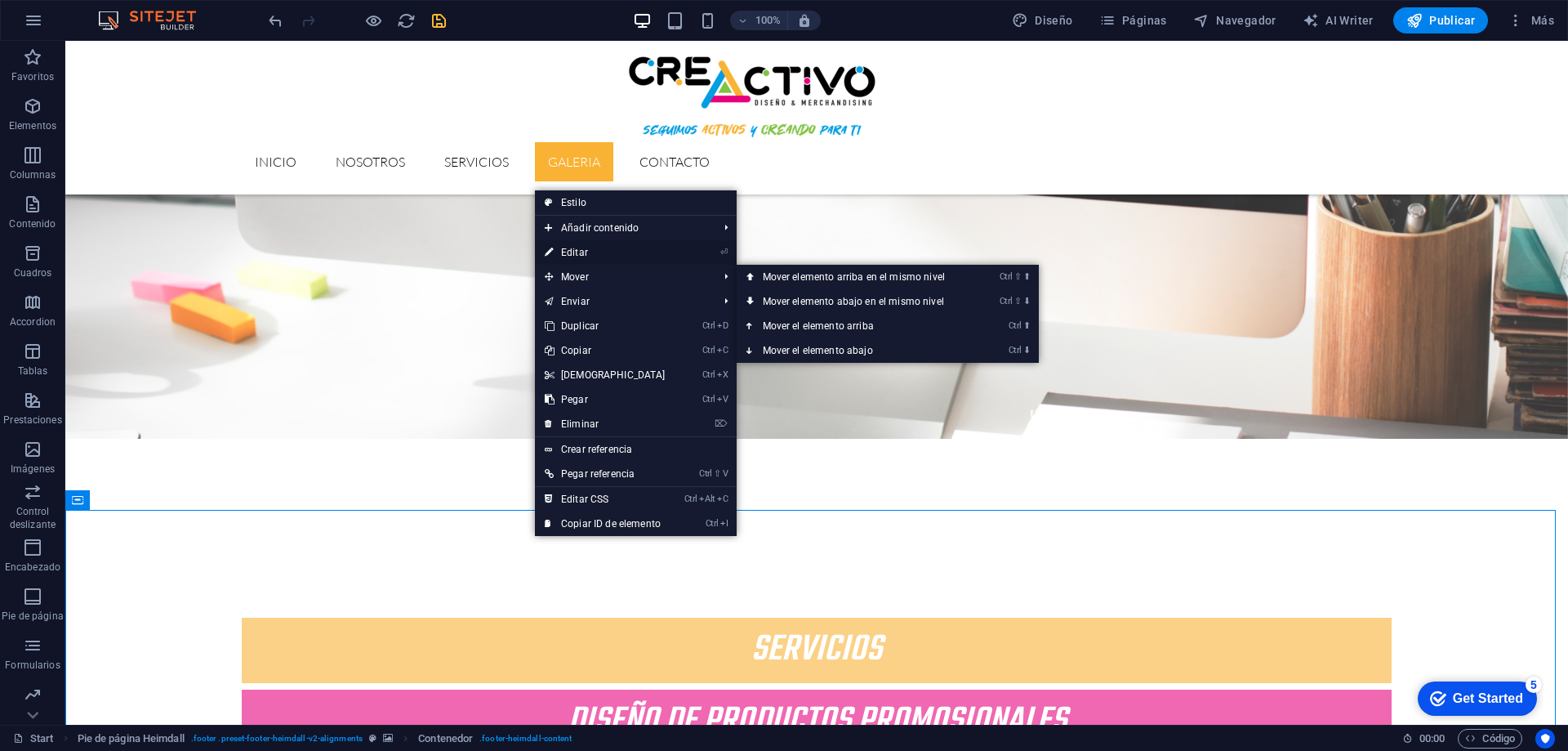
click at [587, 253] on link "⏎ Editar" at bounding box center [605, 252] width 140 height 24
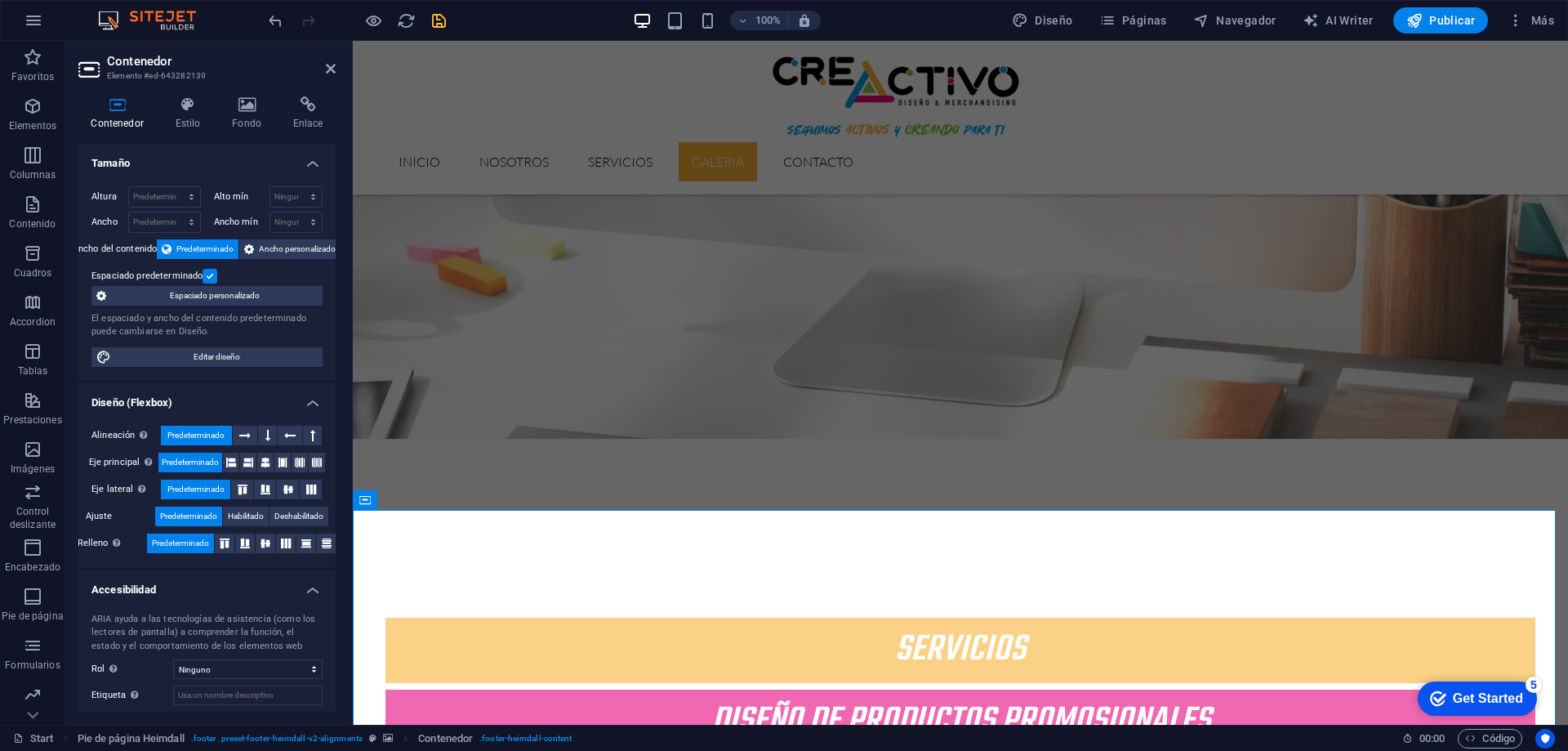
click at [115, 110] on icon at bounding box center [117, 105] width 78 height 17
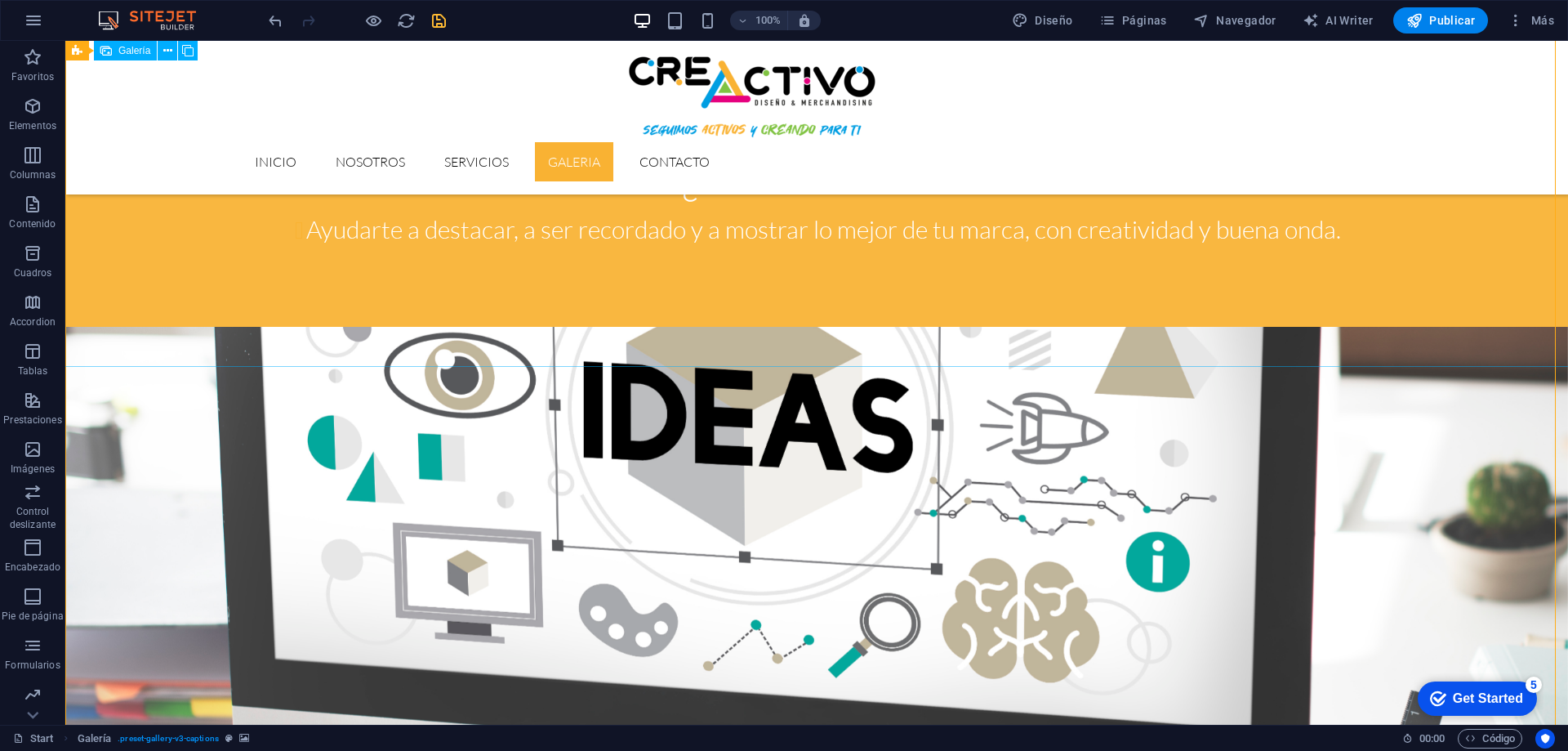
scroll to position [1968, 0]
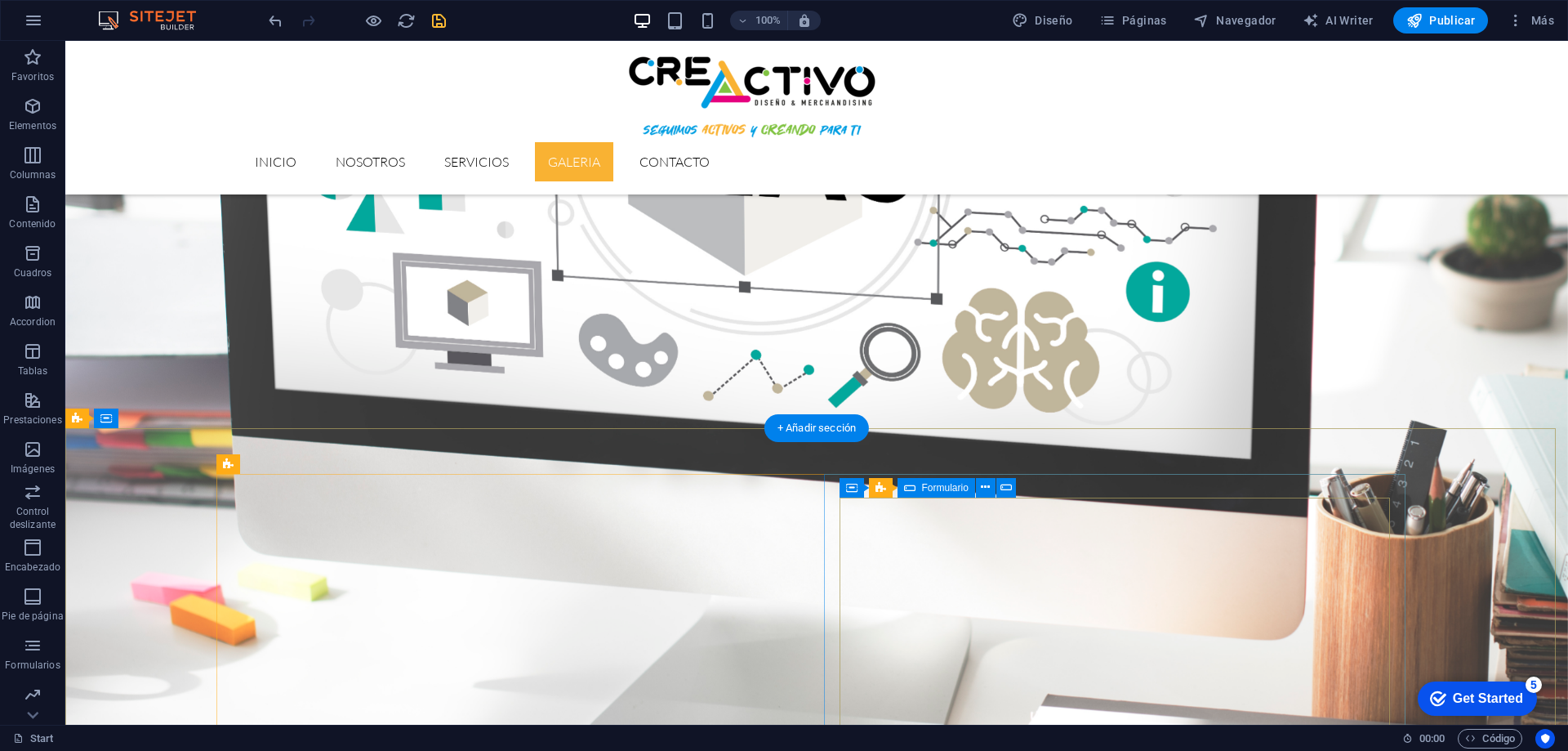
scroll to position [3030, 0]
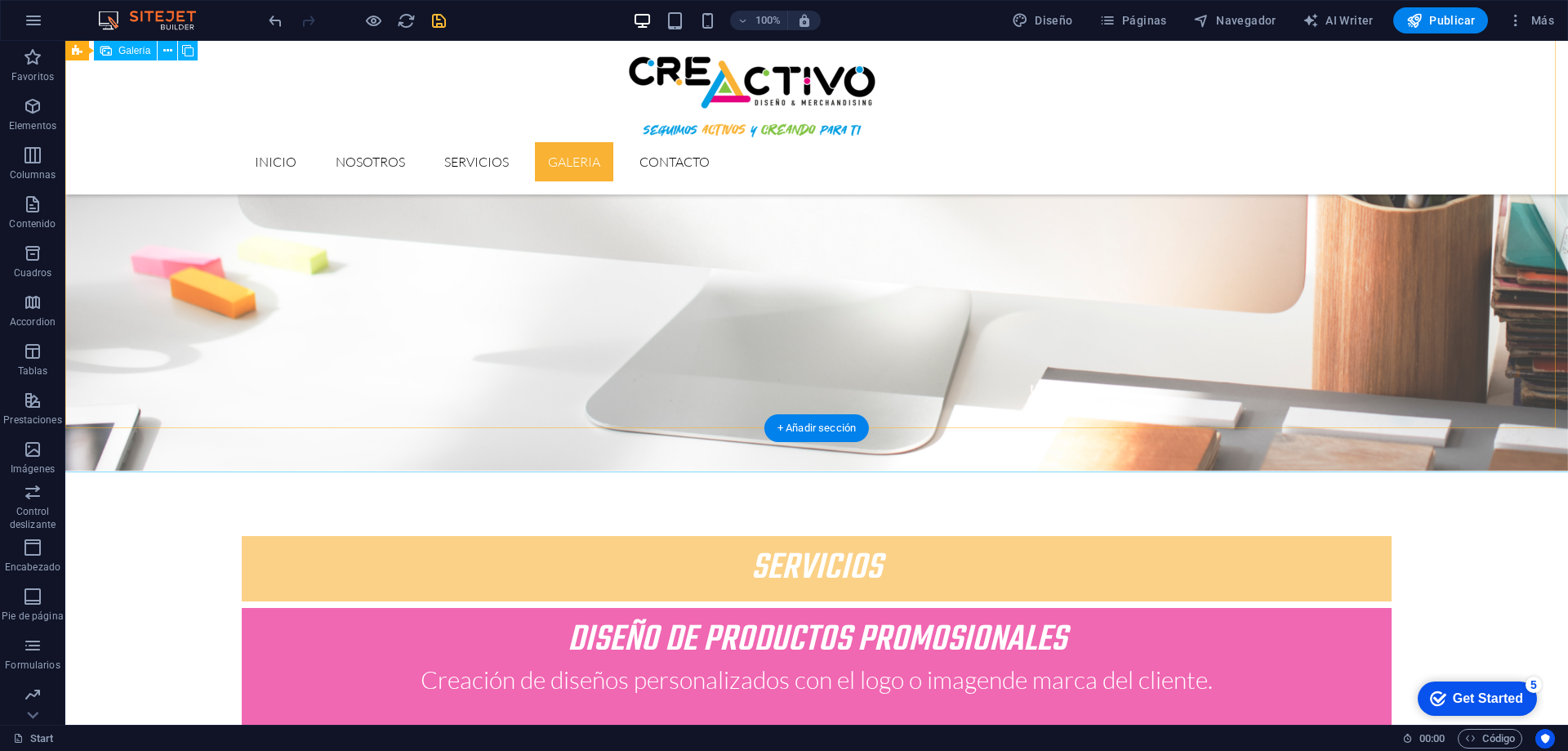
drag, startPoint x: 1540, startPoint y: 221, endPoint x: 1253, endPoint y: 221, distance: 287.0
select select "%"
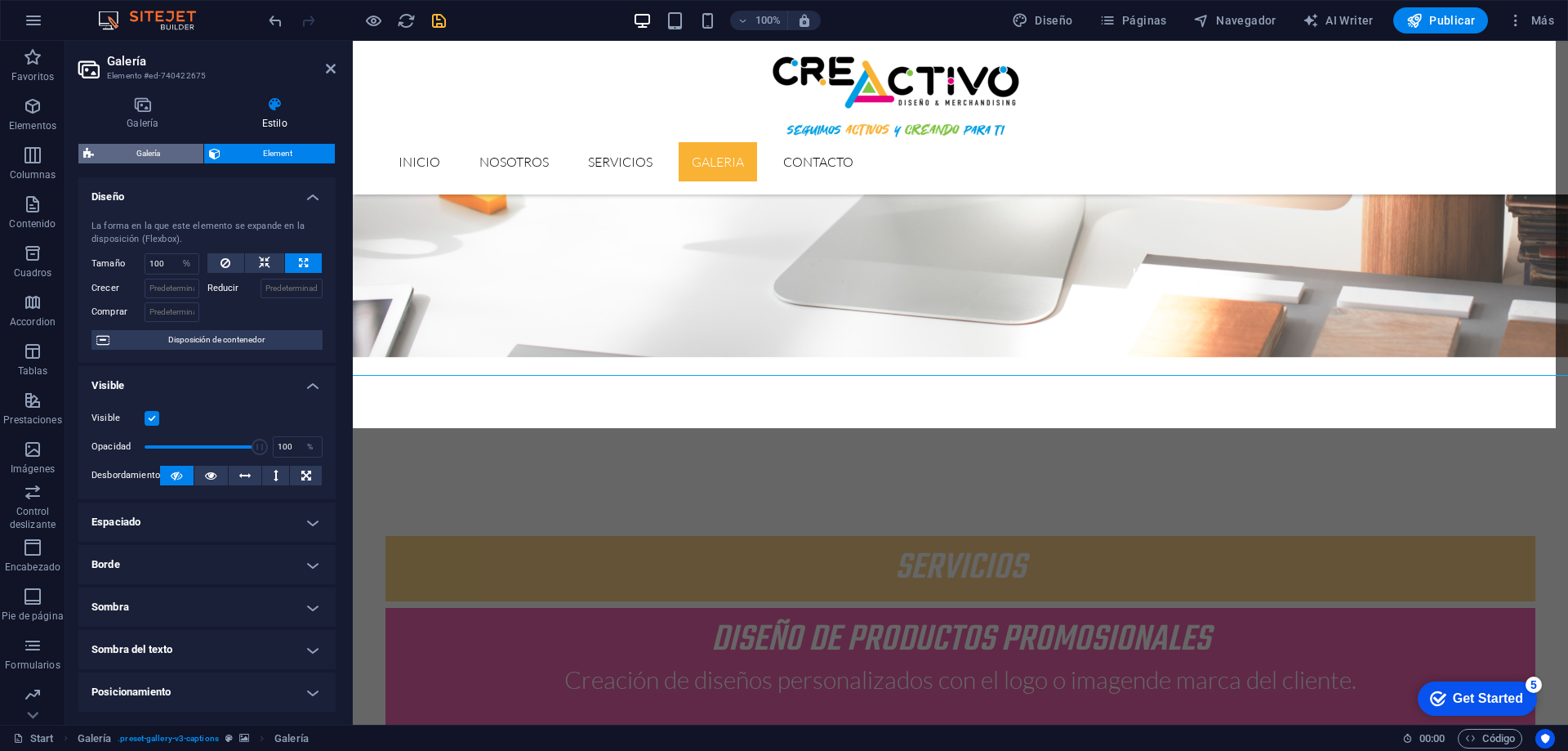
click at [158, 152] on span "Galería" at bounding box center [148, 153] width 99 height 19
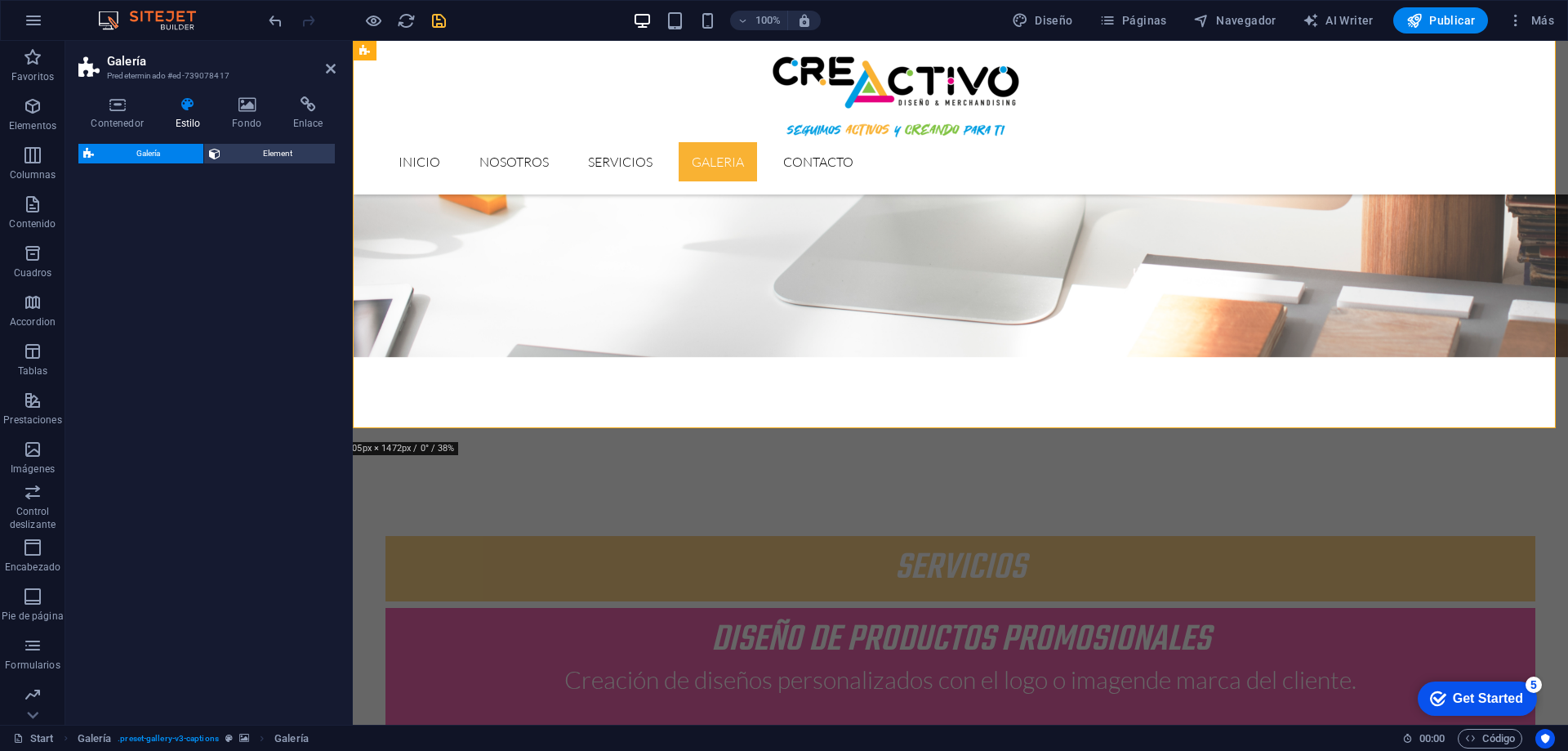
select select "rem"
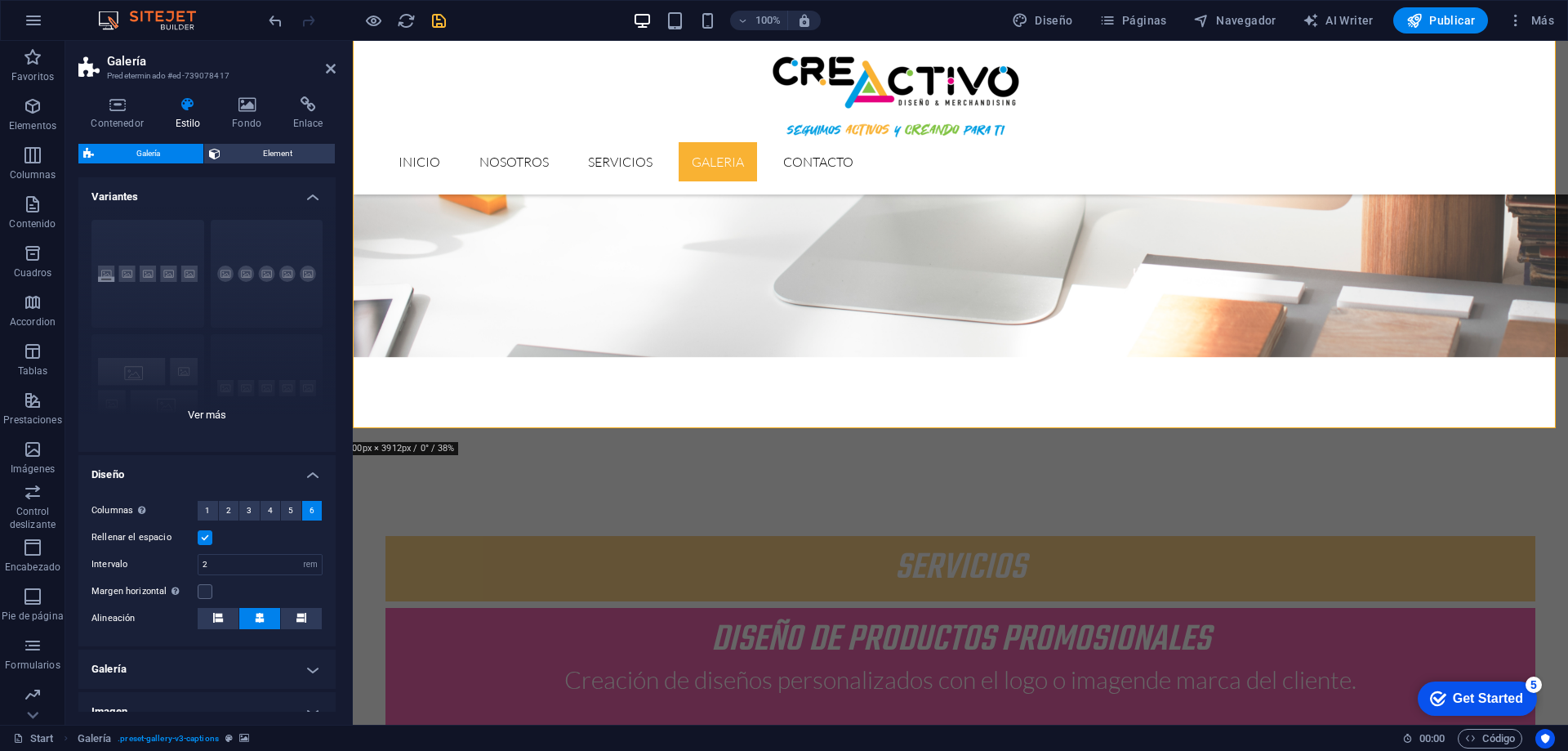
click at [251, 268] on div "Leyendas Círculo Collage Predeterminado Cuadrícula Cuadrícula despla..." at bounding box center [207, 329] width 257 height 245
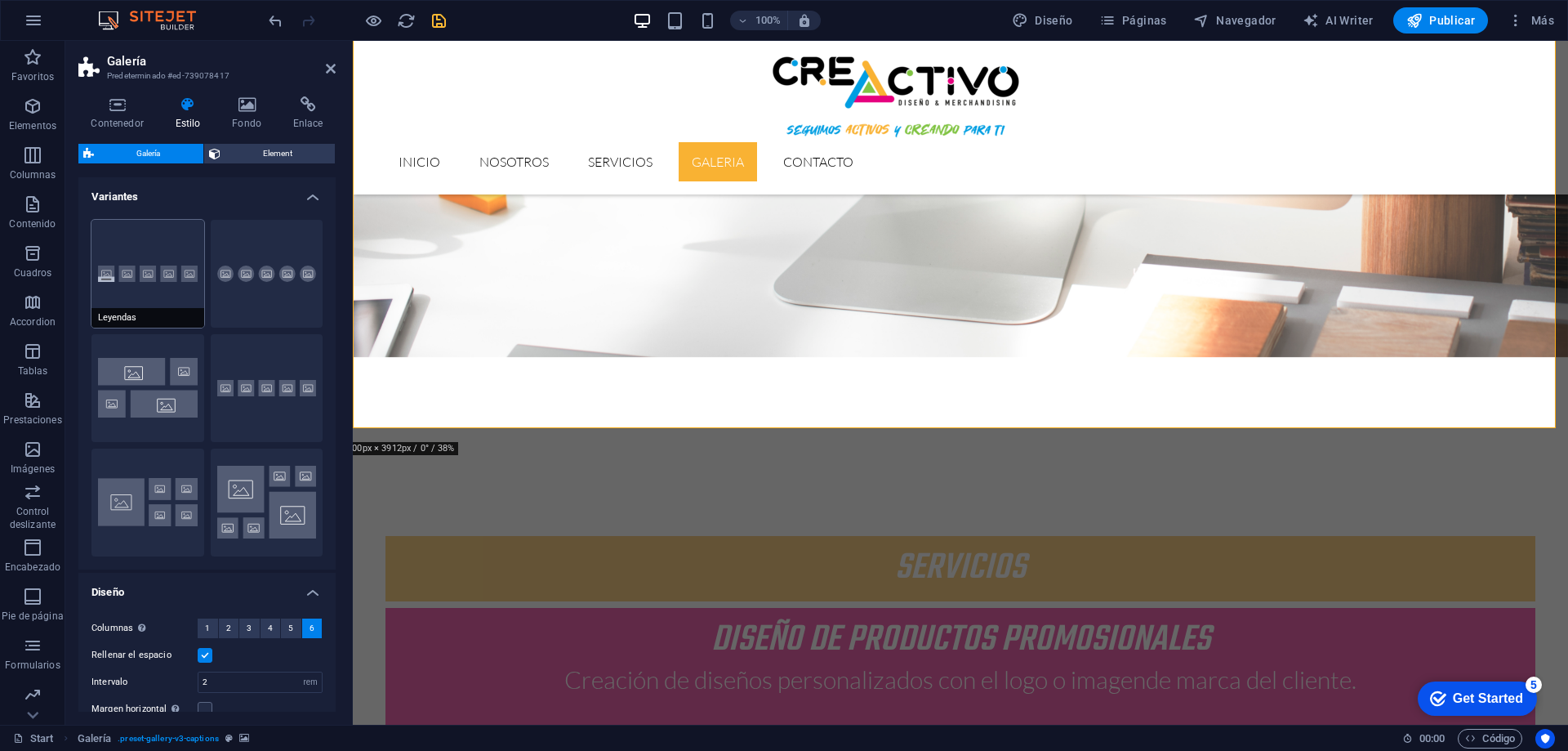
click at [140, 278] on button "Leyendas" at bounding box center [147, 273] width 113 height 108
click at [298, 150] on span "Element" at bounding box center [278, 153] width 105 height 19
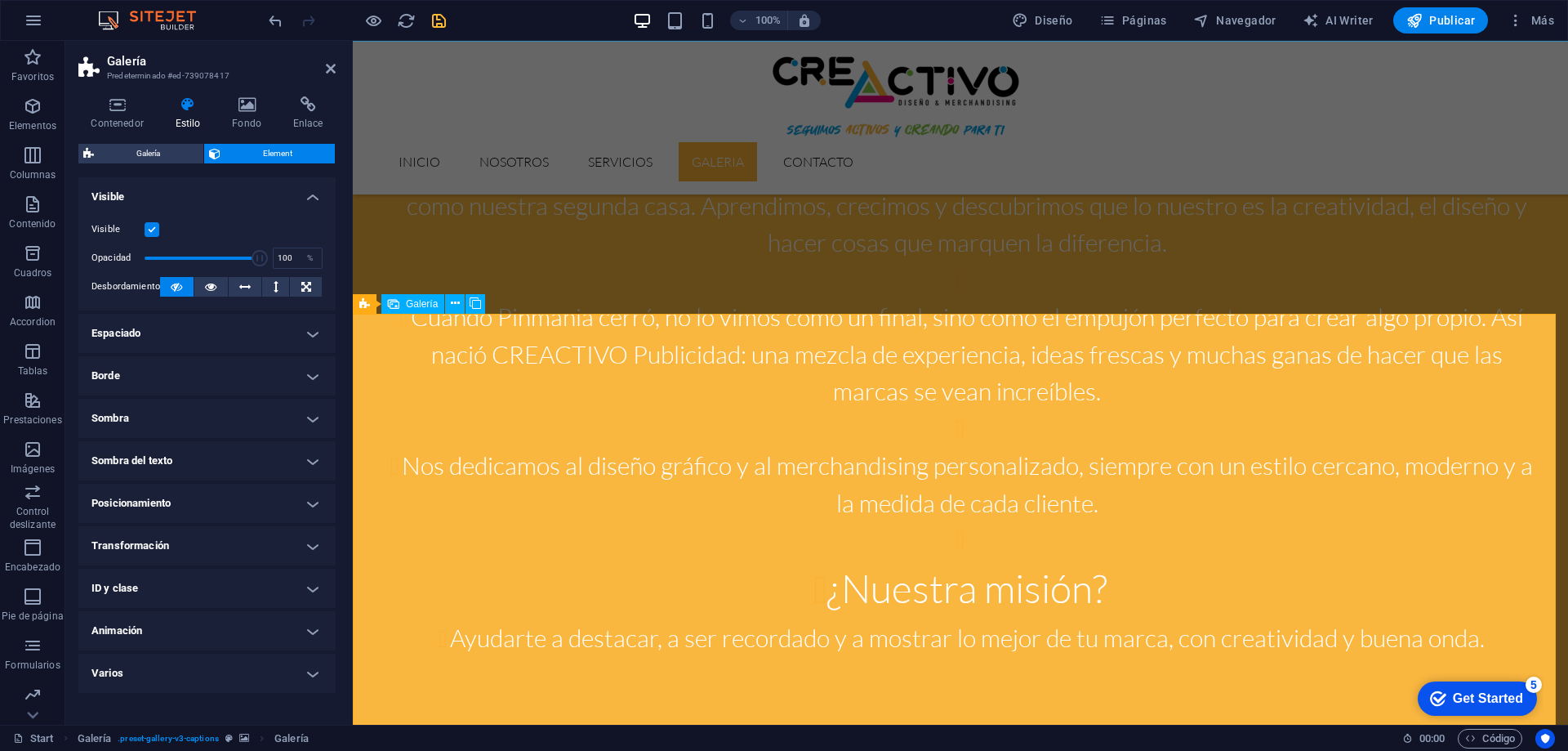
scroll to position [2131, 0]
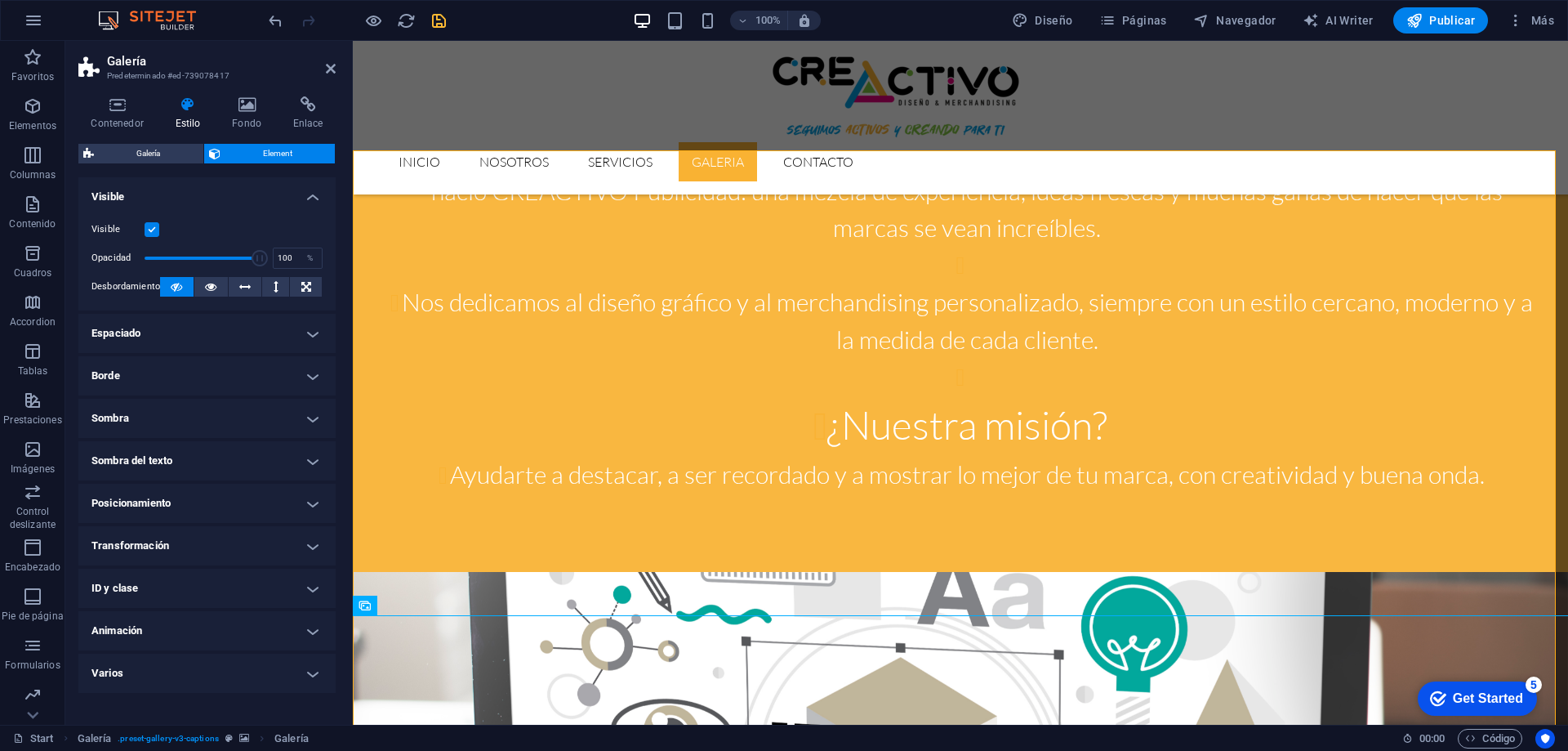
click at [333, 79] on header "Galería Predeterminado #ed-739078417" at bounding box center [207, 62] width 257 height 43
click at [336, 65] on aside "Galería Predeterminado #ed-739078417 Contenedor Estilo Fondo Enlace Tamaño Altu…" at bounding box center [209, 383] width 288 height 684
click at [329, 67] on icon at bounding box center [331, 69] width 10 height 13
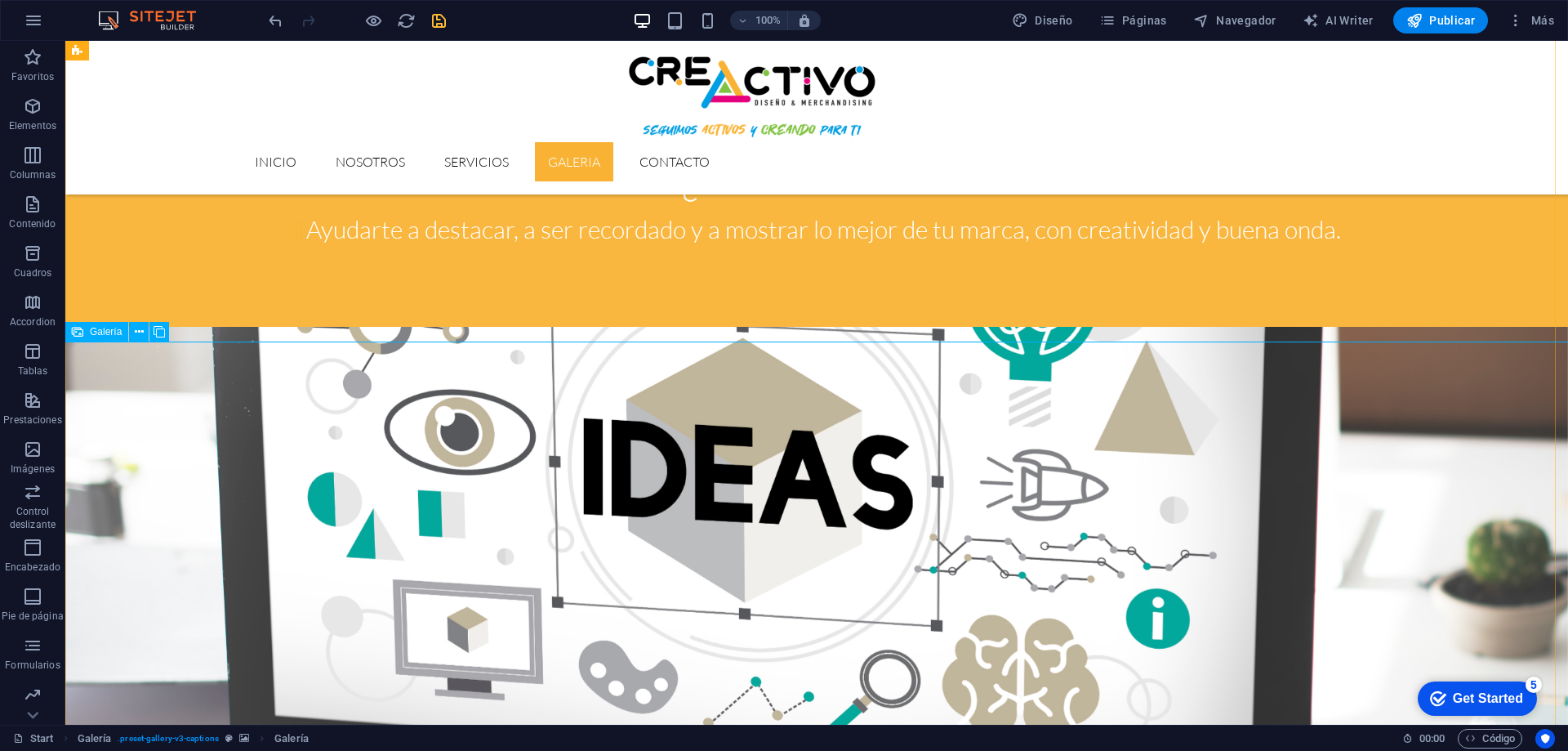
scroll to position [1968, 0]
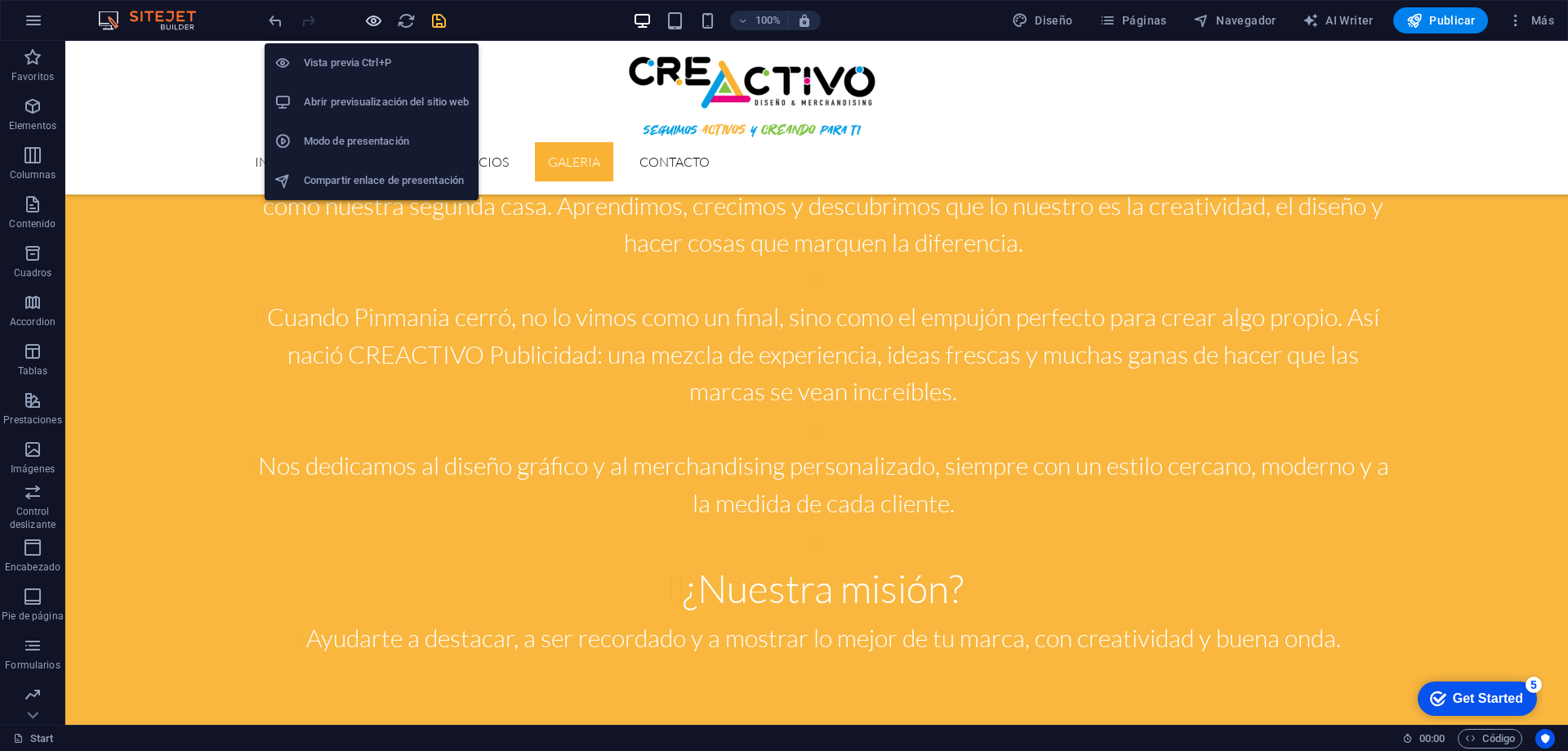
click at [367, 25] on icon "button" at bounding box center [374, 21] width 18 height 18
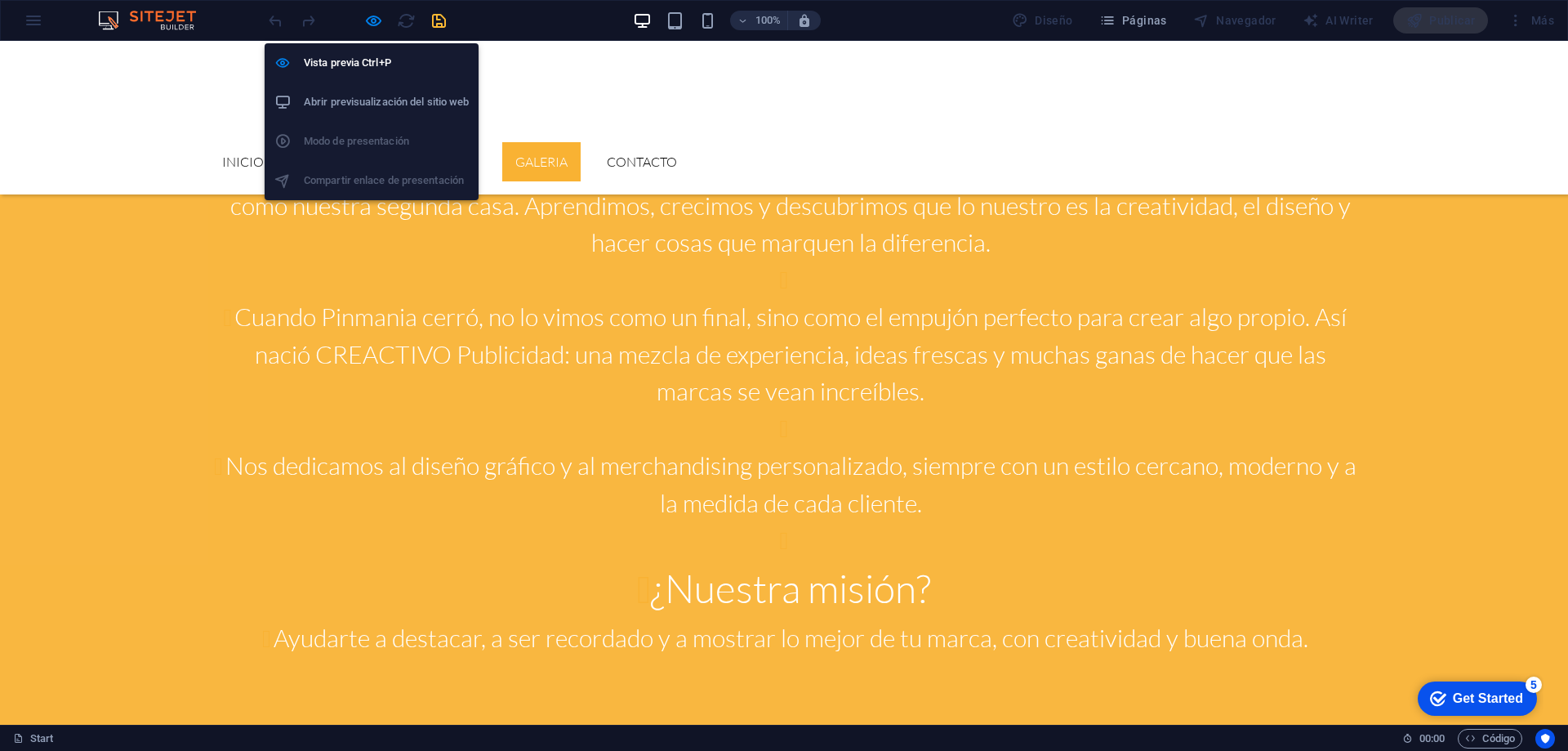
click at [370, 92] on h6 "Abrir previsualización del sitio web" at bounding box center [385, 101] width 165 height 19
drag, startPoint x: 369, startPoint y: 15, endPoint x: 413, endPoint y: 398, distance: 385.5
click at [369, 15] on icon "button" at bounding box center [374, 21] width 18 height 18
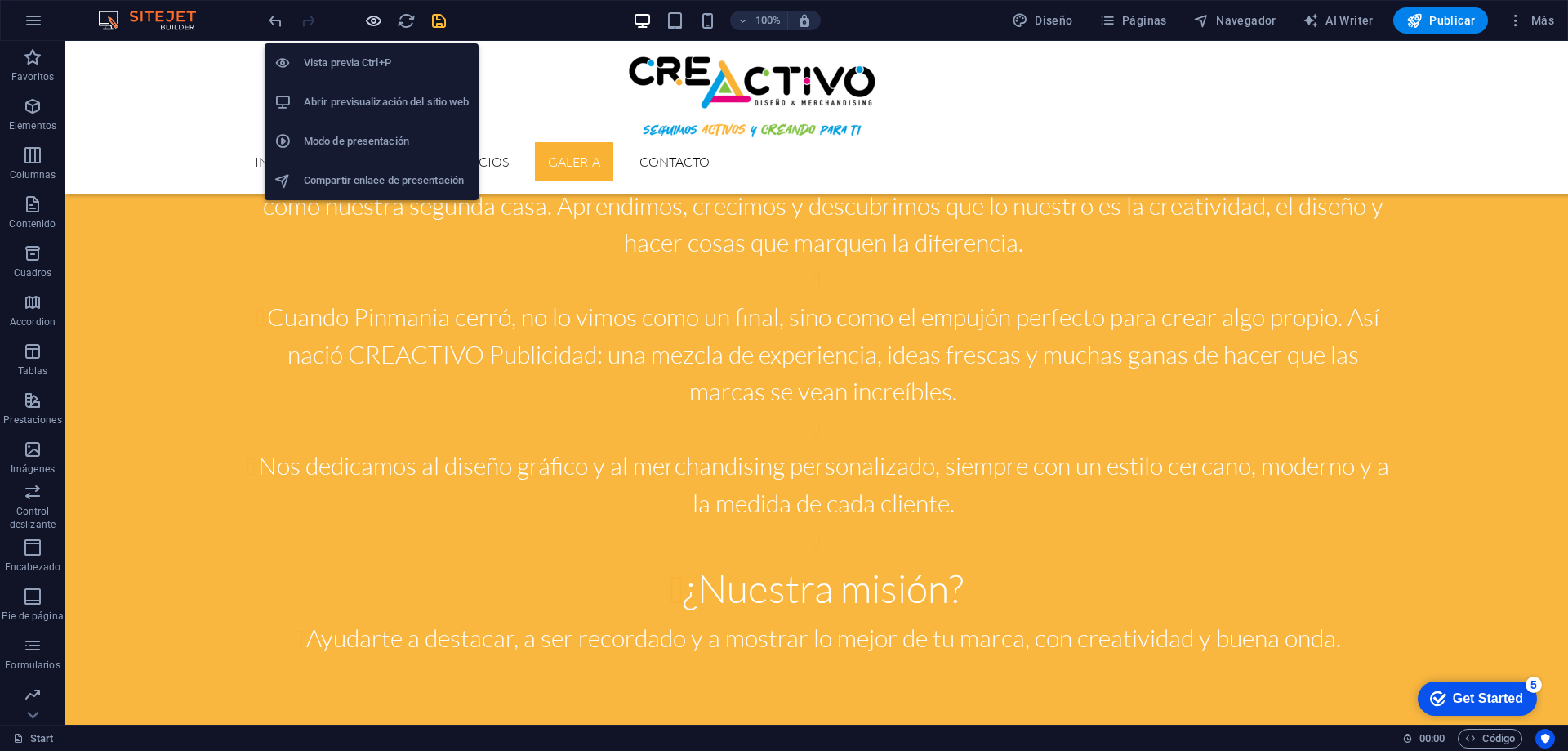
click at [366, 25] on icon "button" at bounding box center [374, 21] width 18 height 18
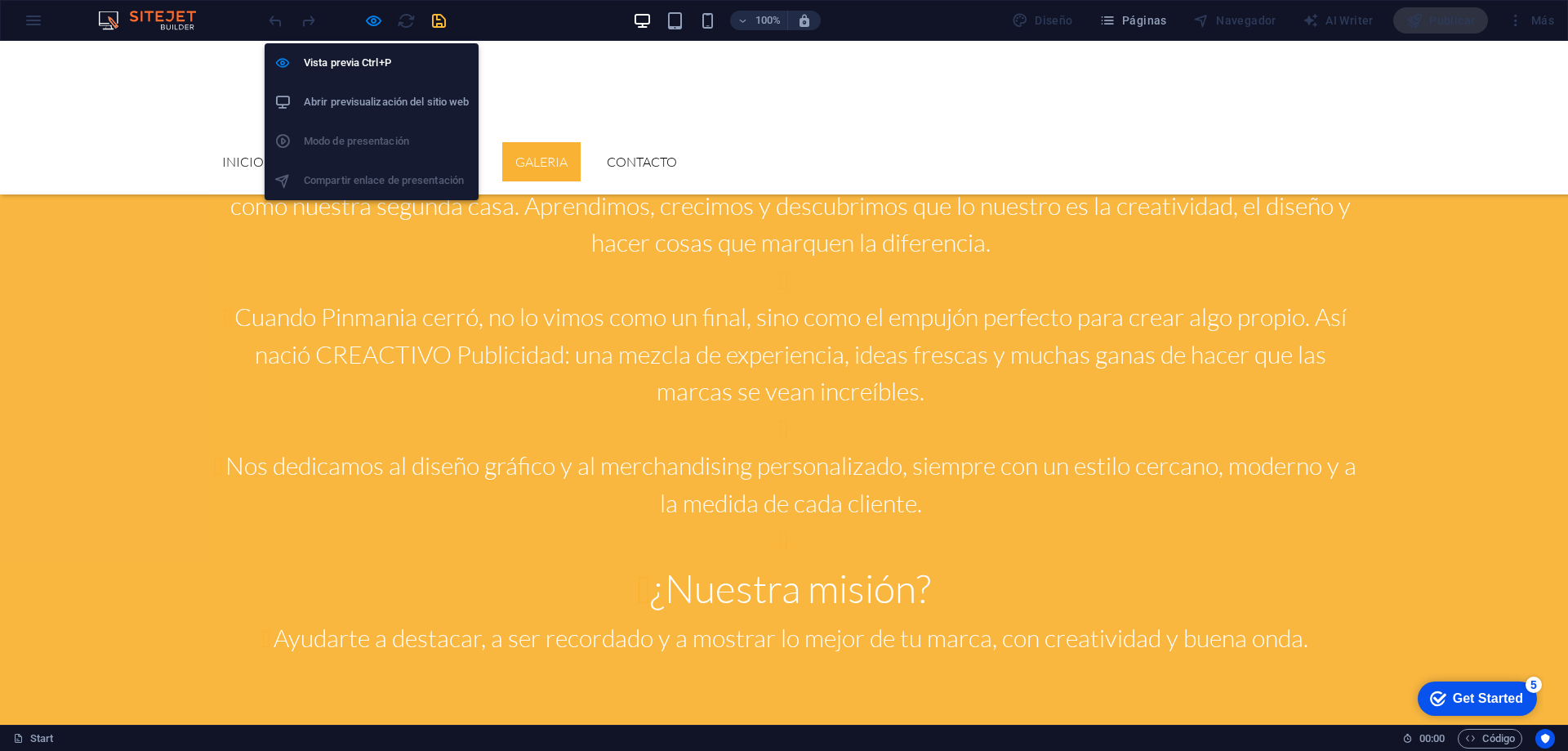
click at [364, 98] on h6 "Abrir previsualización del sitio web" at bounding box center [385, 101] width 165 height 19
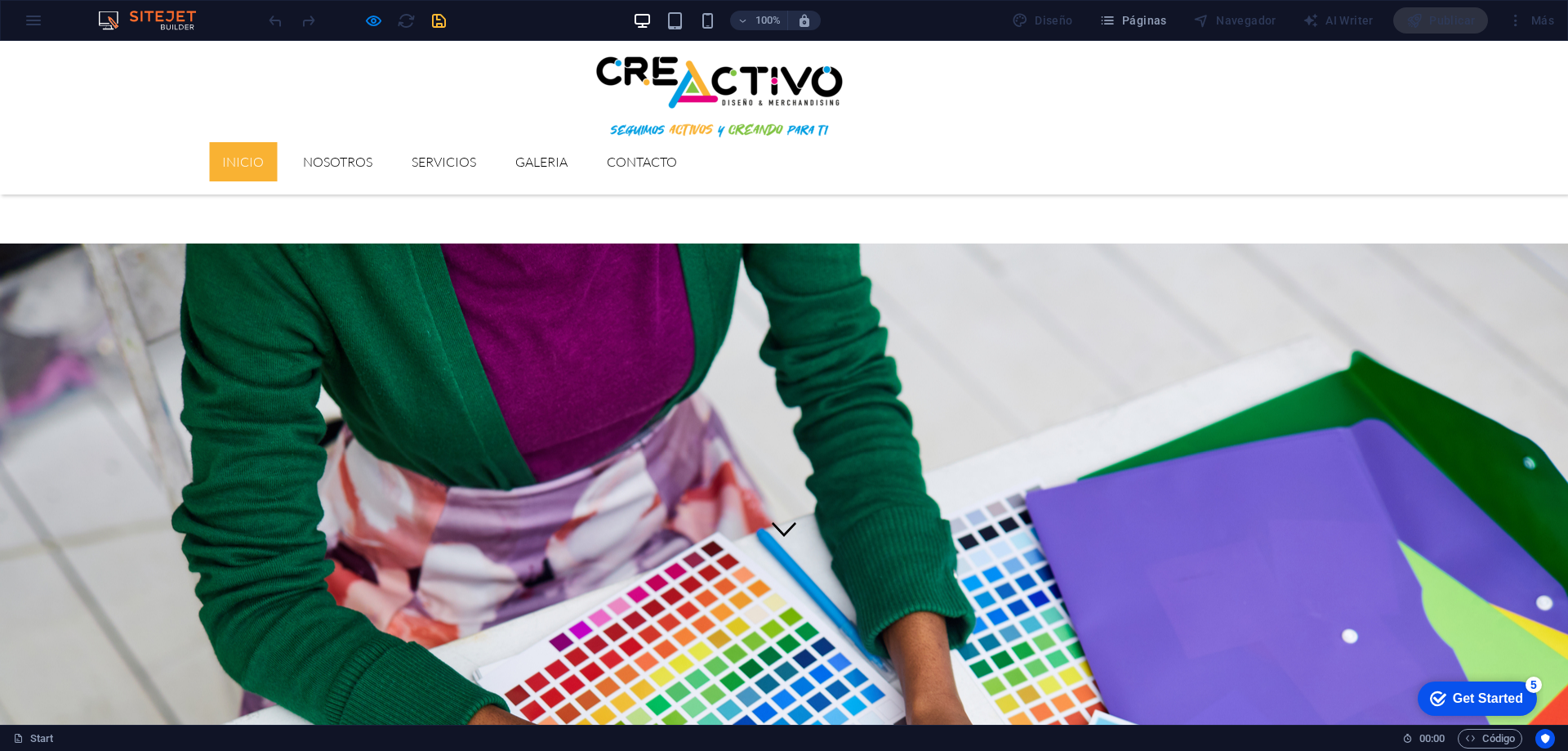
scroll to position [327, 0]
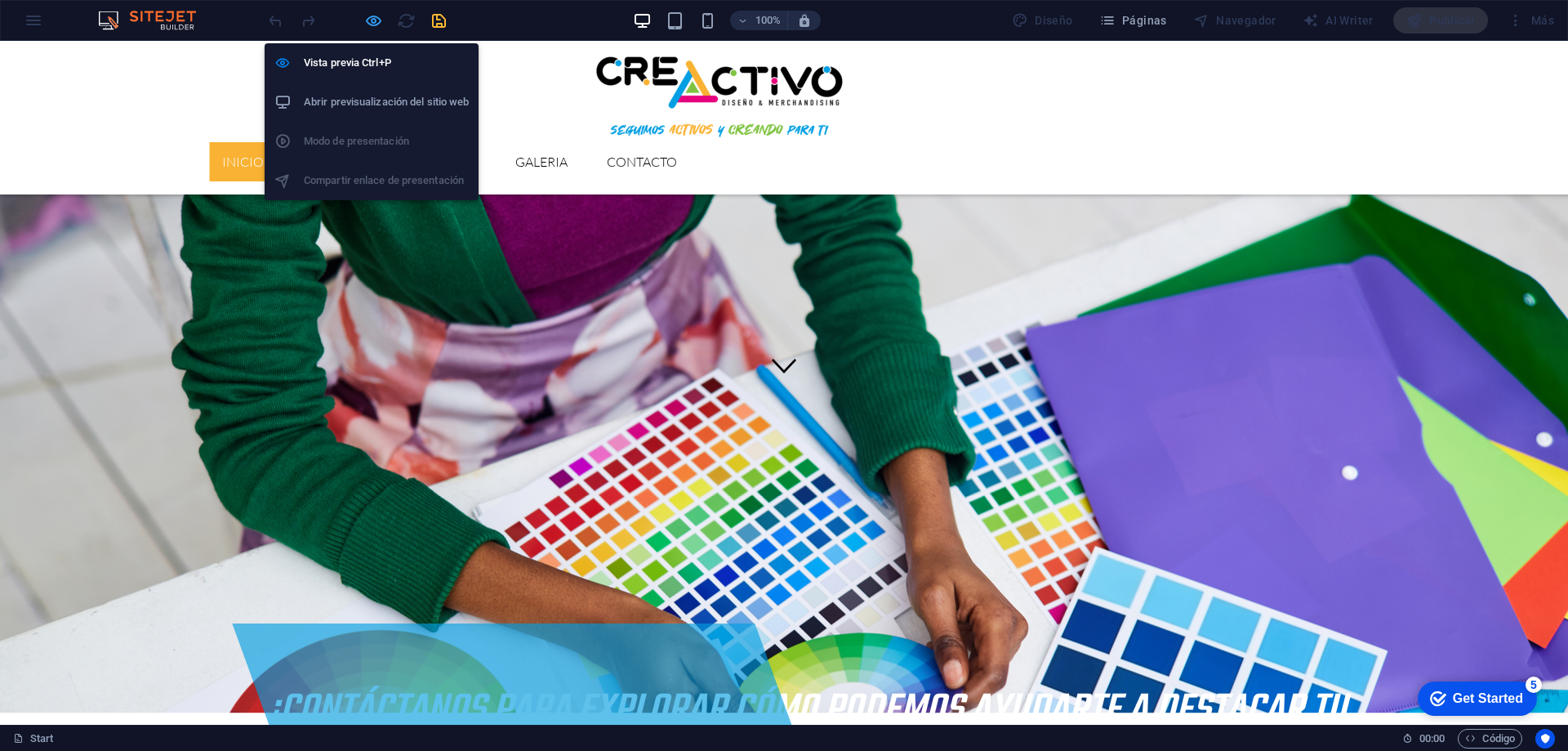
drag, startPoint x: 378, startPoint y: 19, endPoint x: 192, endPoint y: 534, distance: 547.6
click at [378, 19] on icon "button" at bounding box center [374, 21] width 18 height 18
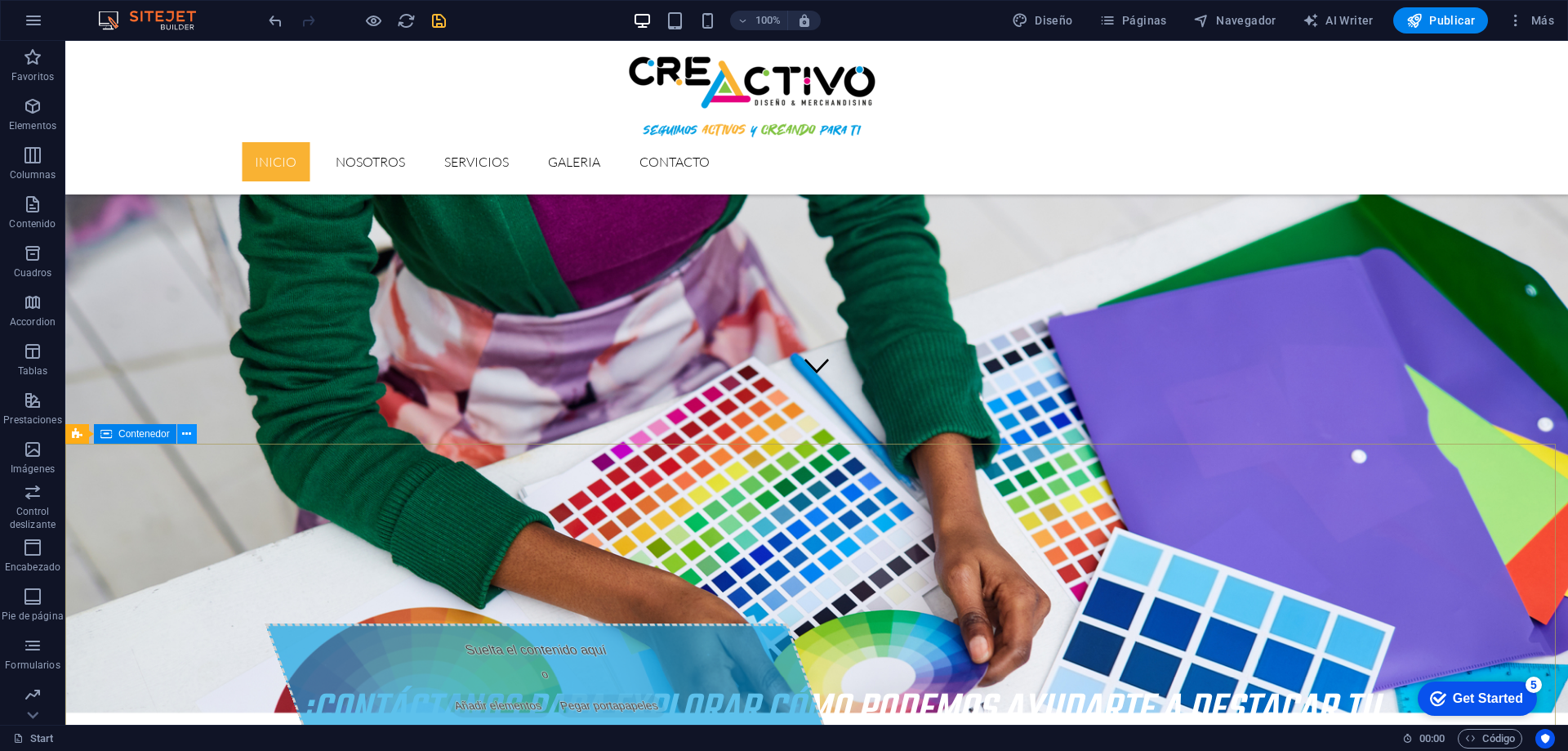
click at [186, 432] on icon at bounding box center [186, 434] width 9 height 18
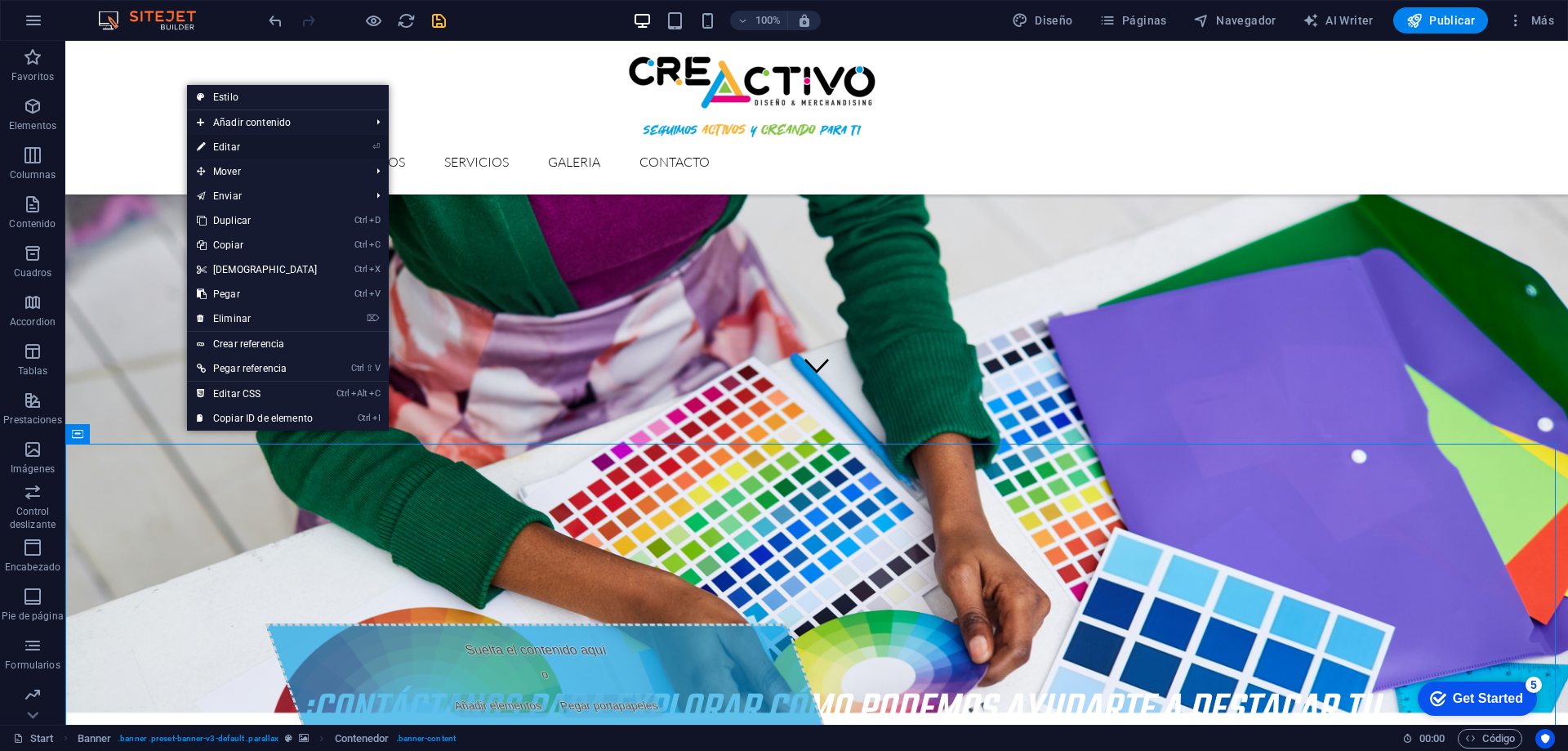
click at [248, 149] on link "⏎ Editar" at bounding box center [257, 146] width 140 height 24
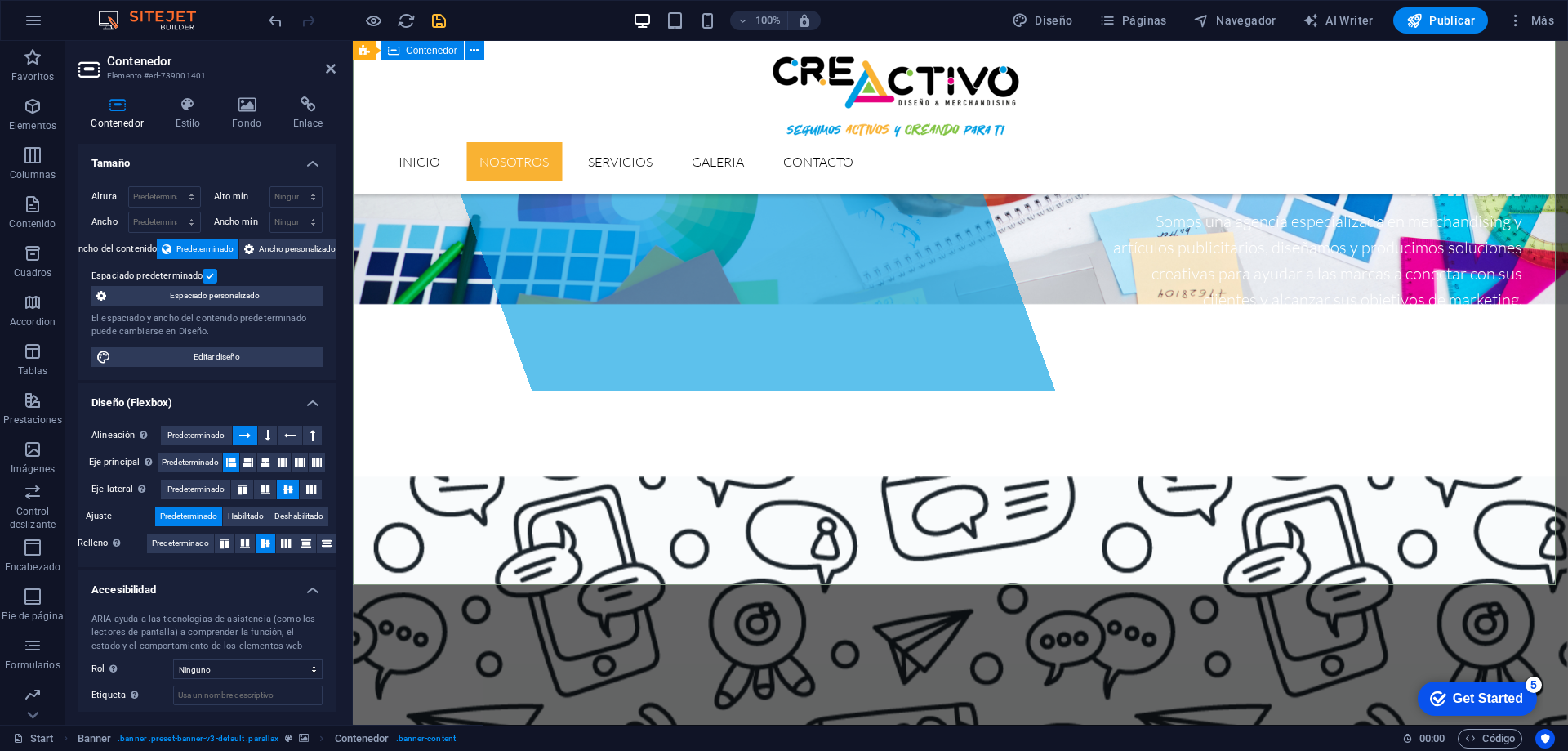
scroll to position [980, 0]
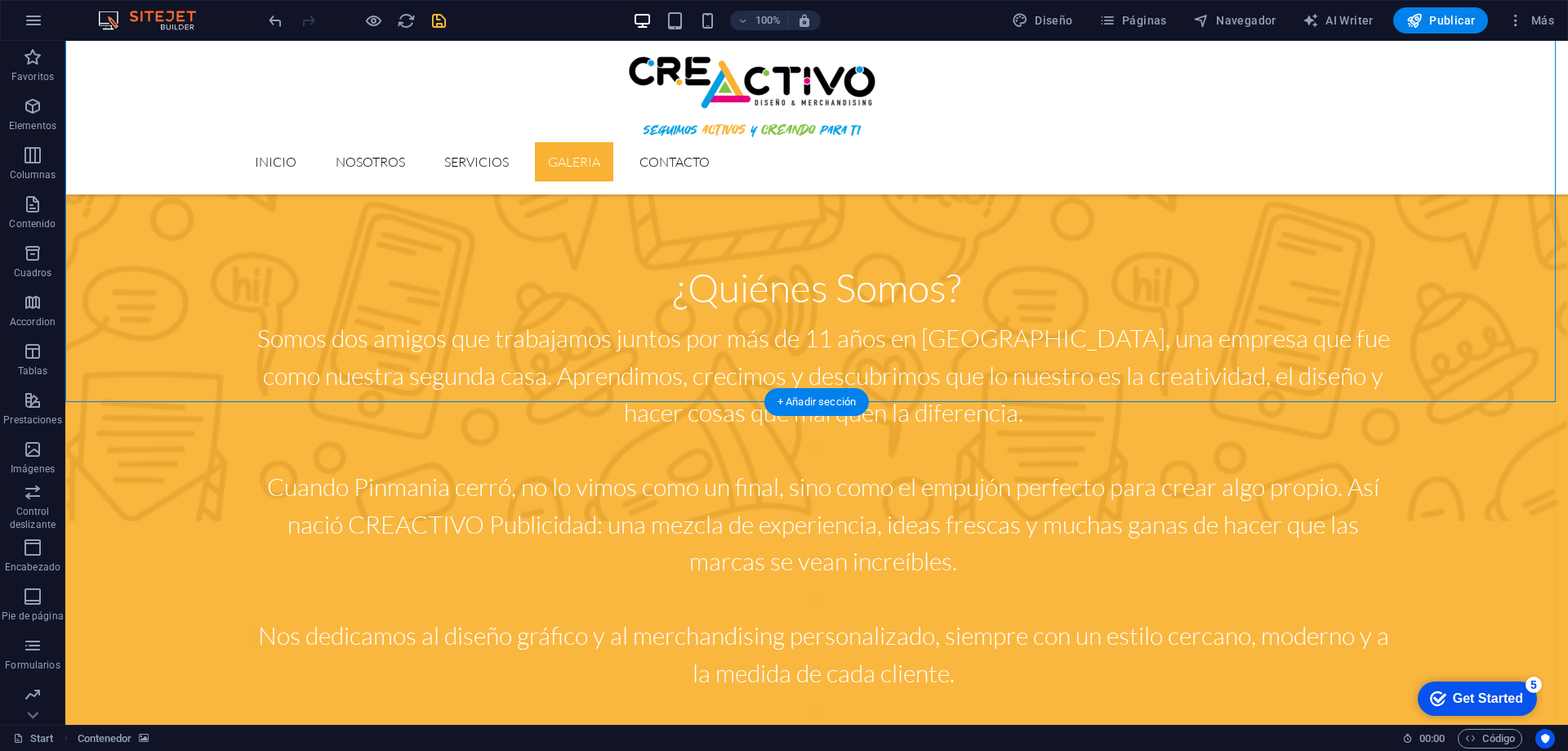
scroll to position [1961, 0]
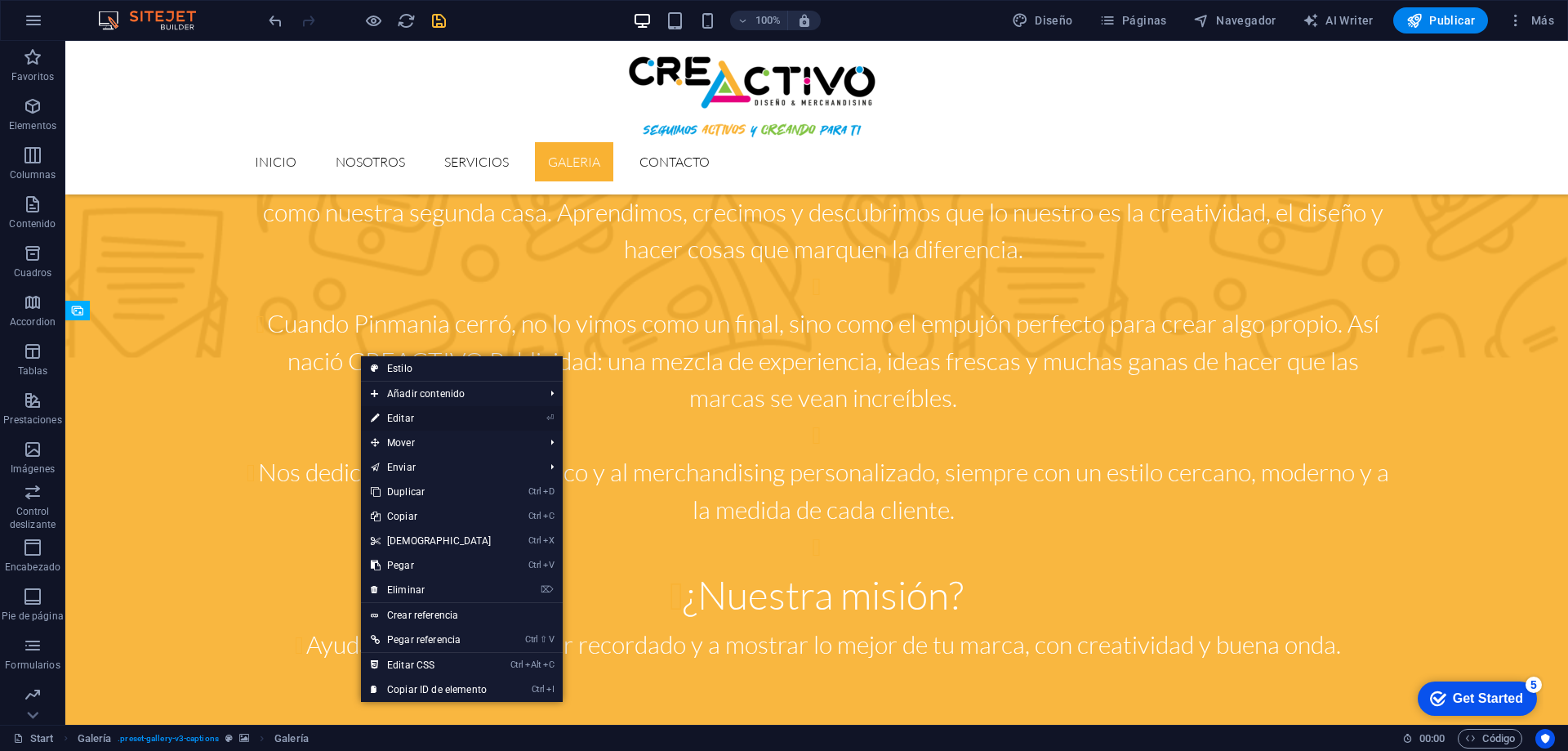
click at [395, 418] on link "⏎ Editar" at bounding box center [431, 418] width 140 height 24
select select "4"
select select "px"
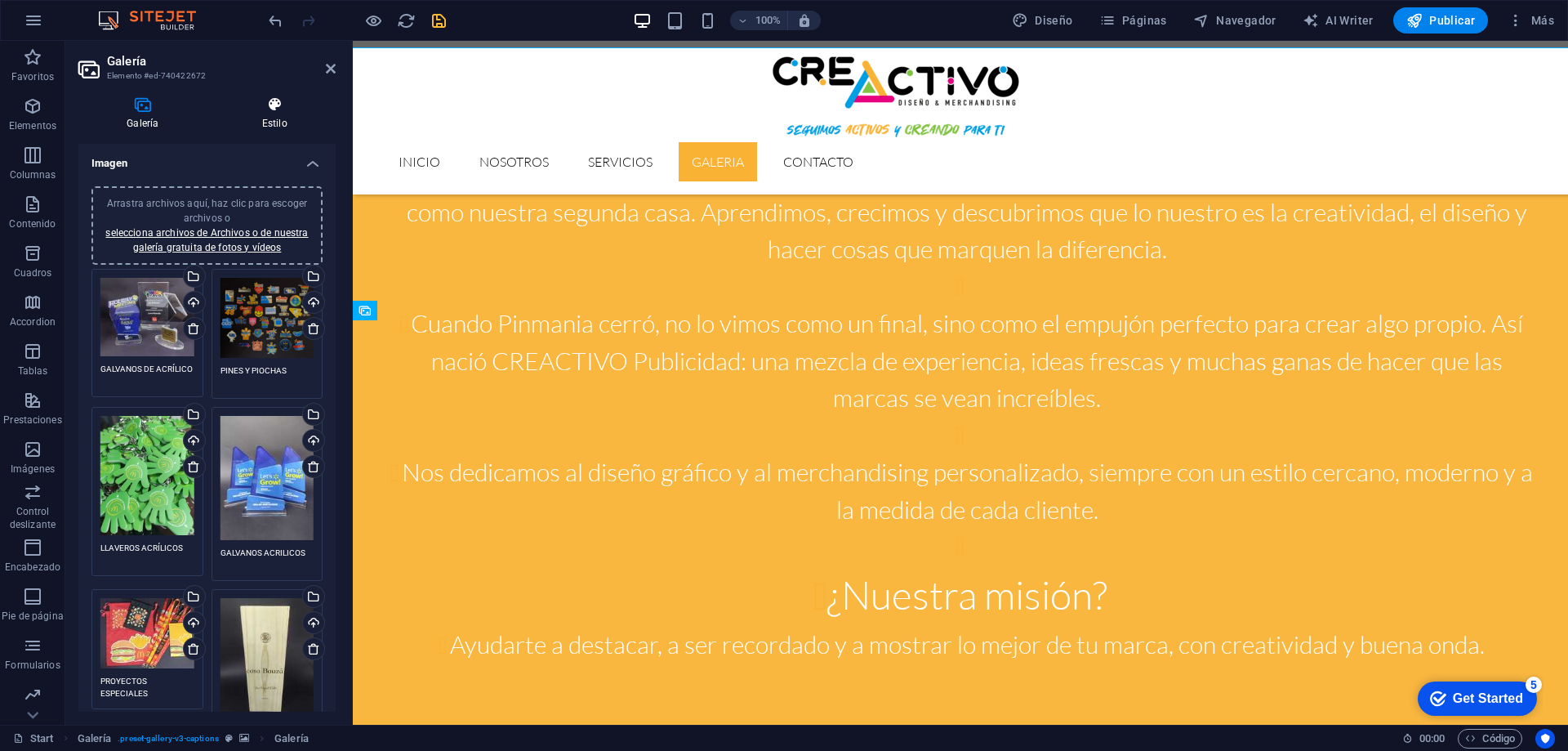
click at [286, 119] on h4 "Estilo" at bounding box center [275, 113] width 122 height 34
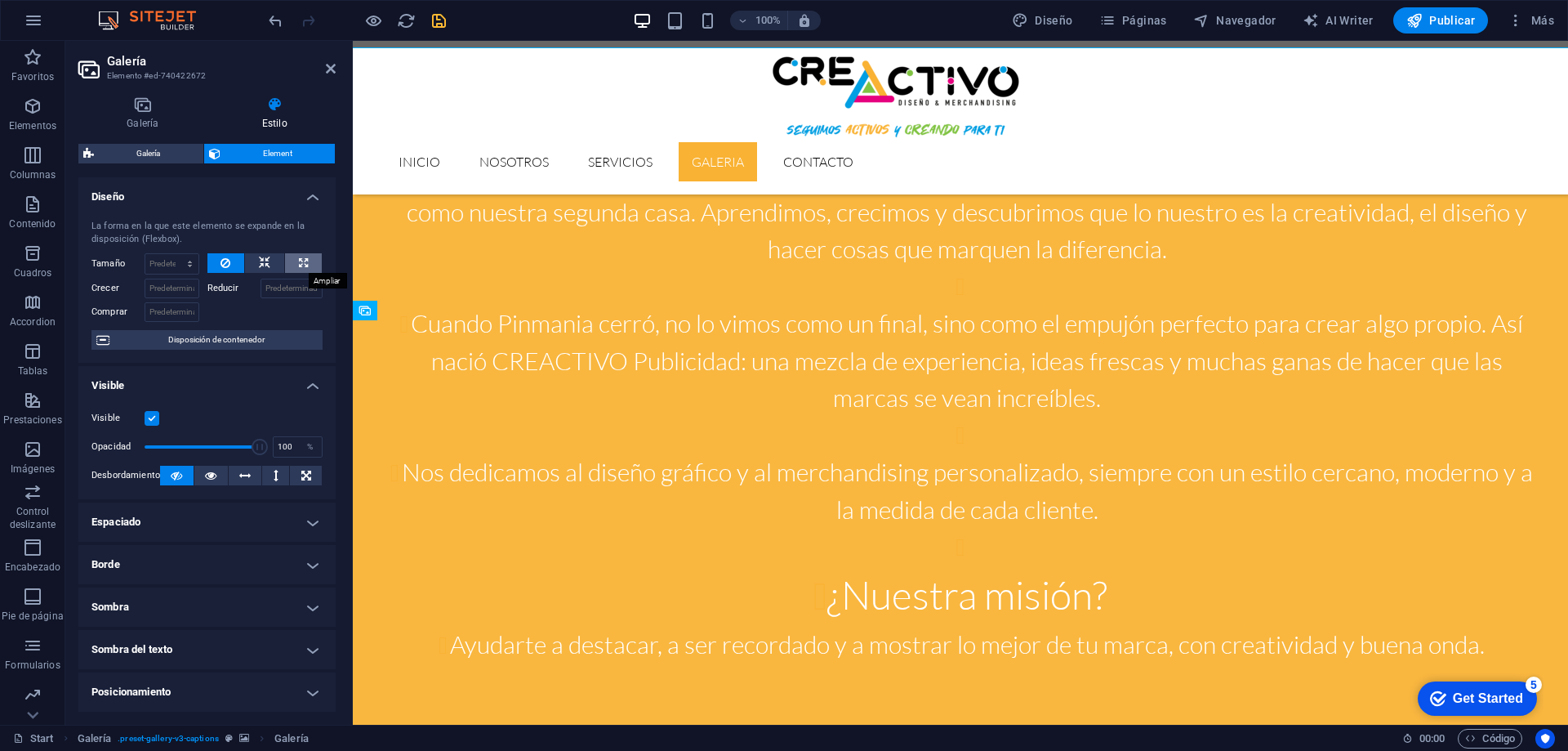
click at [294, 261] on button at bounding box center [303, 263] width 37 height 19
type input "100"
select select "%"
click at [221, 263] on icon at bounding box center [226, 263] width 10 height 19
select select "DISABLED_OPTION_VALUE"
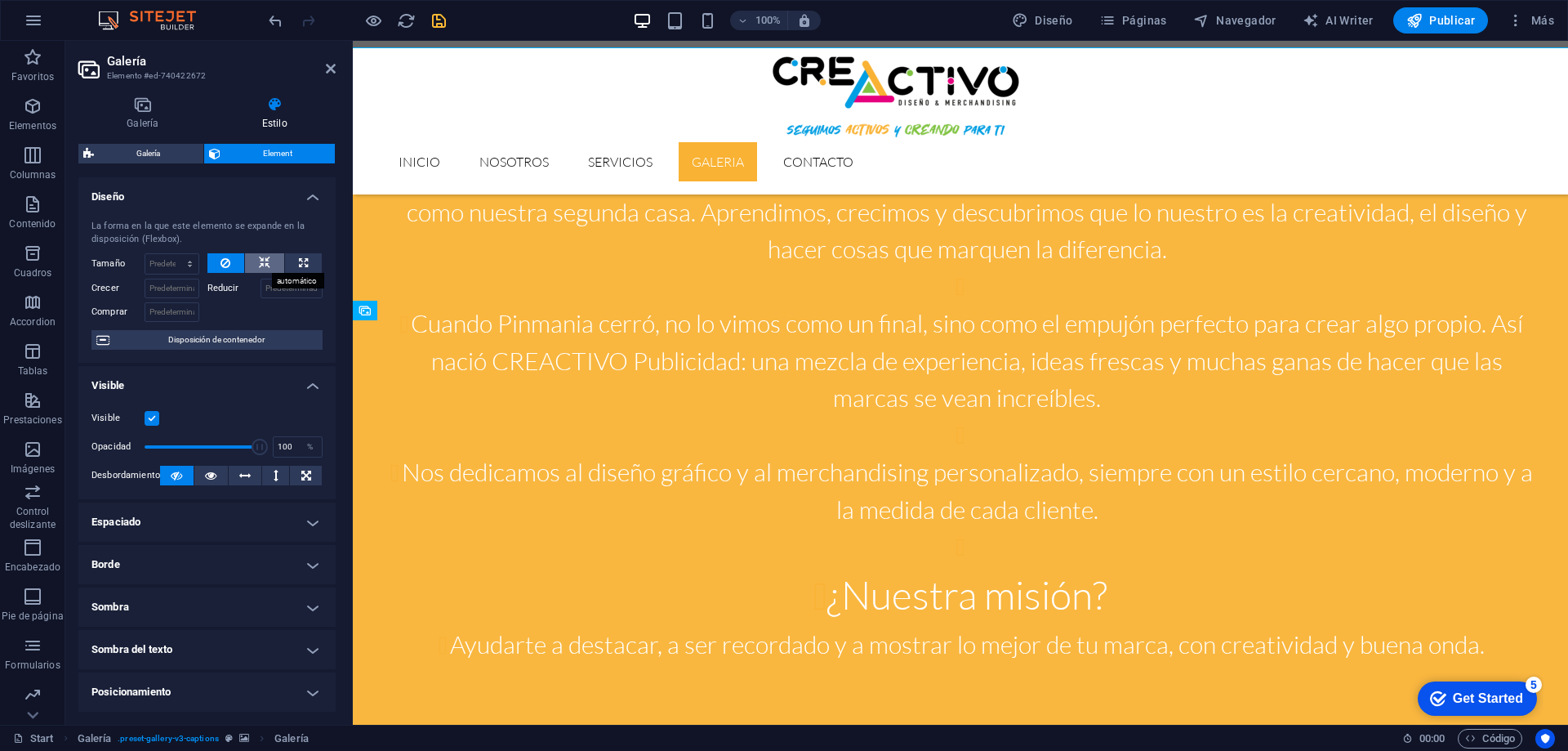
click at [271, 264] on button at bounding box center [264, 263] width 39 height 19
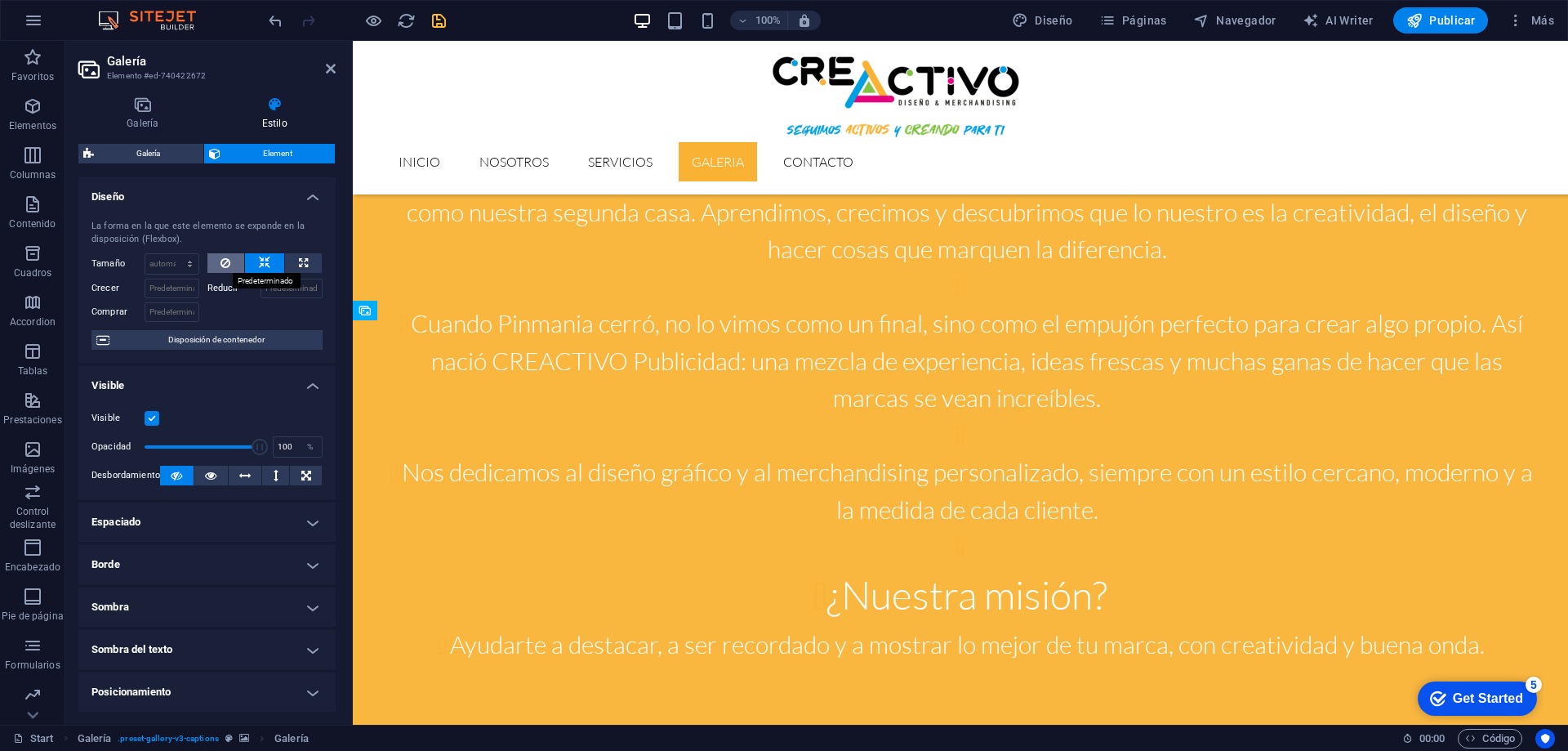
click at [227, 258] on icon at bounding box center [226, 263] width 10 height 19
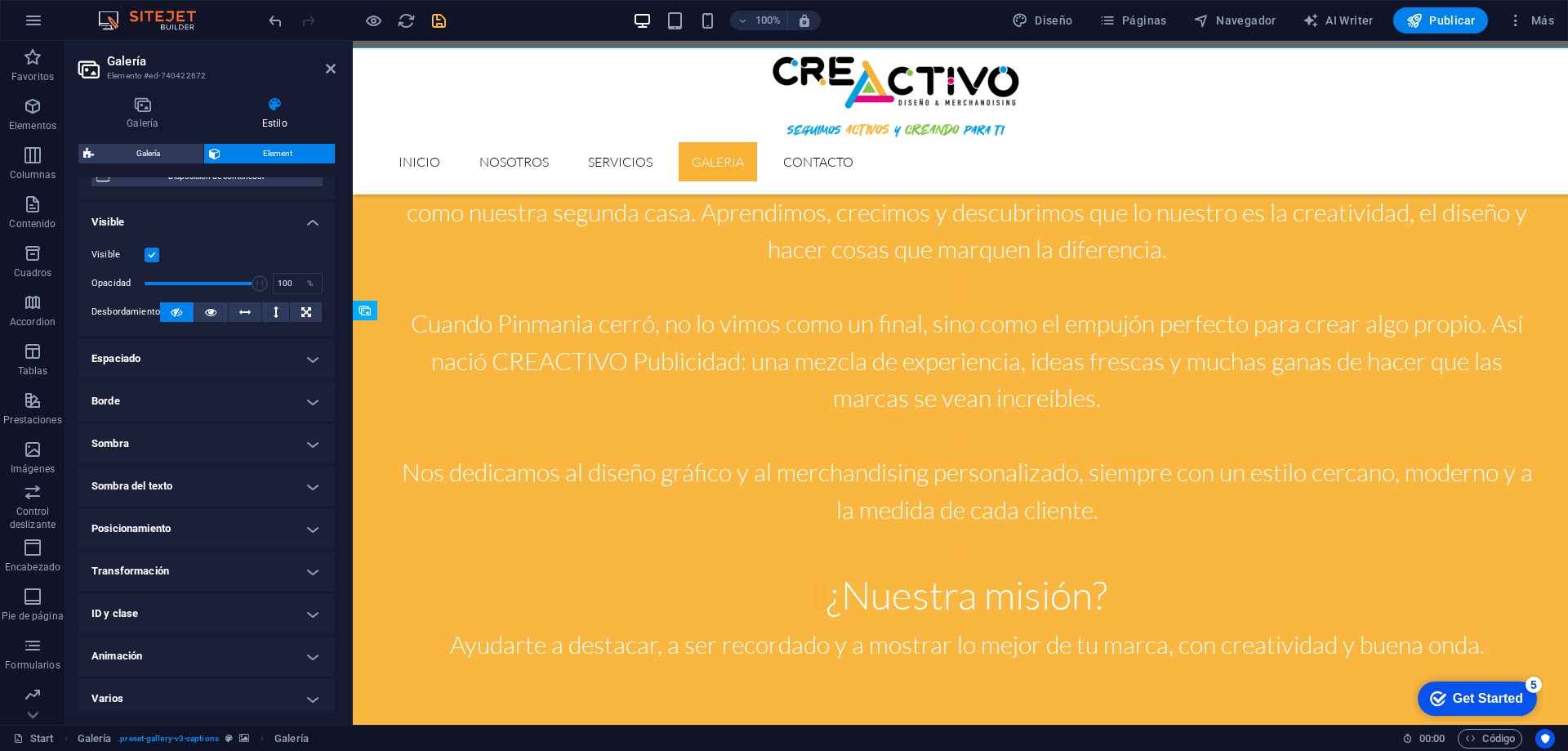
scroll to position [170, 0]
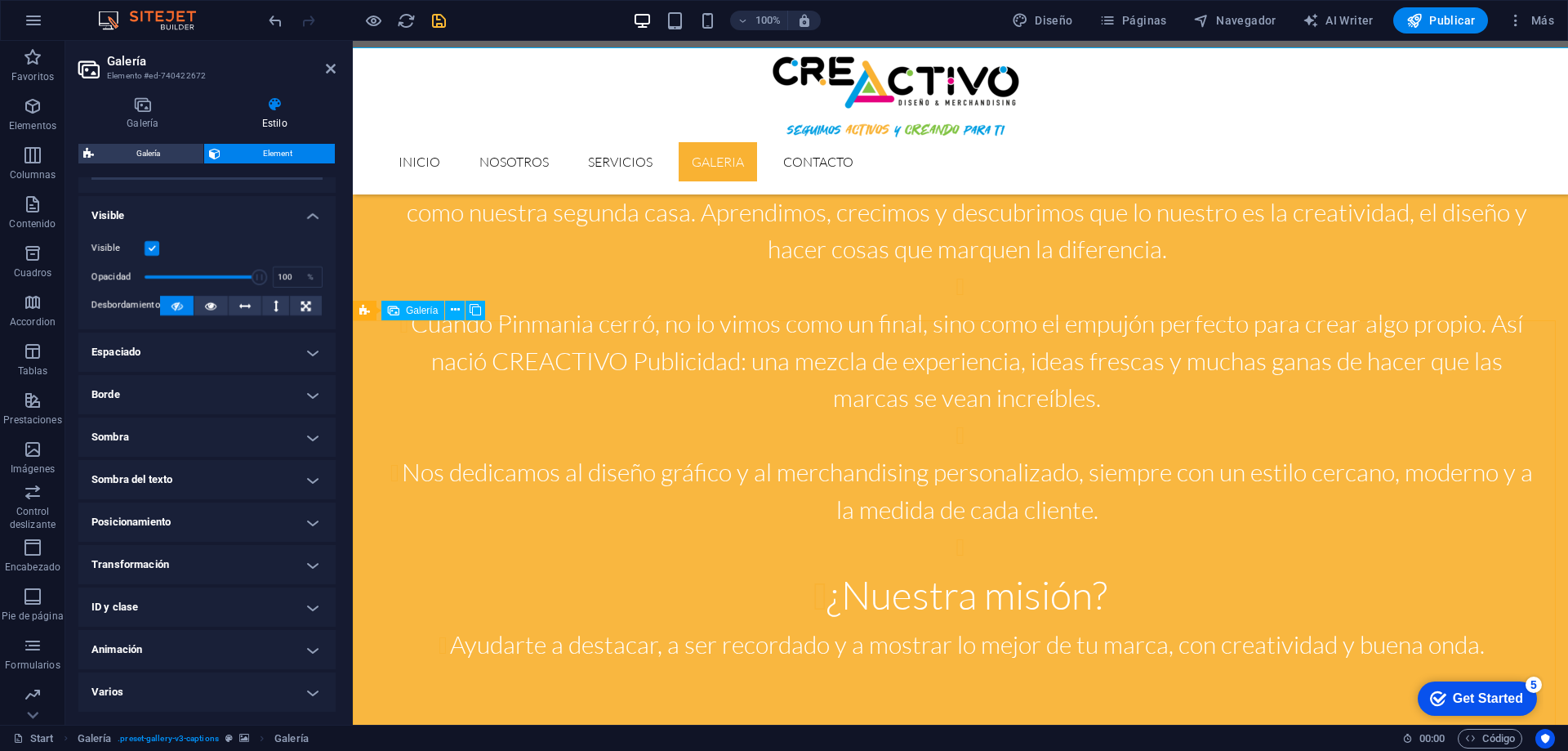
click at [328, 63] on icon at bounding box center [331, 69] width 10 height 13
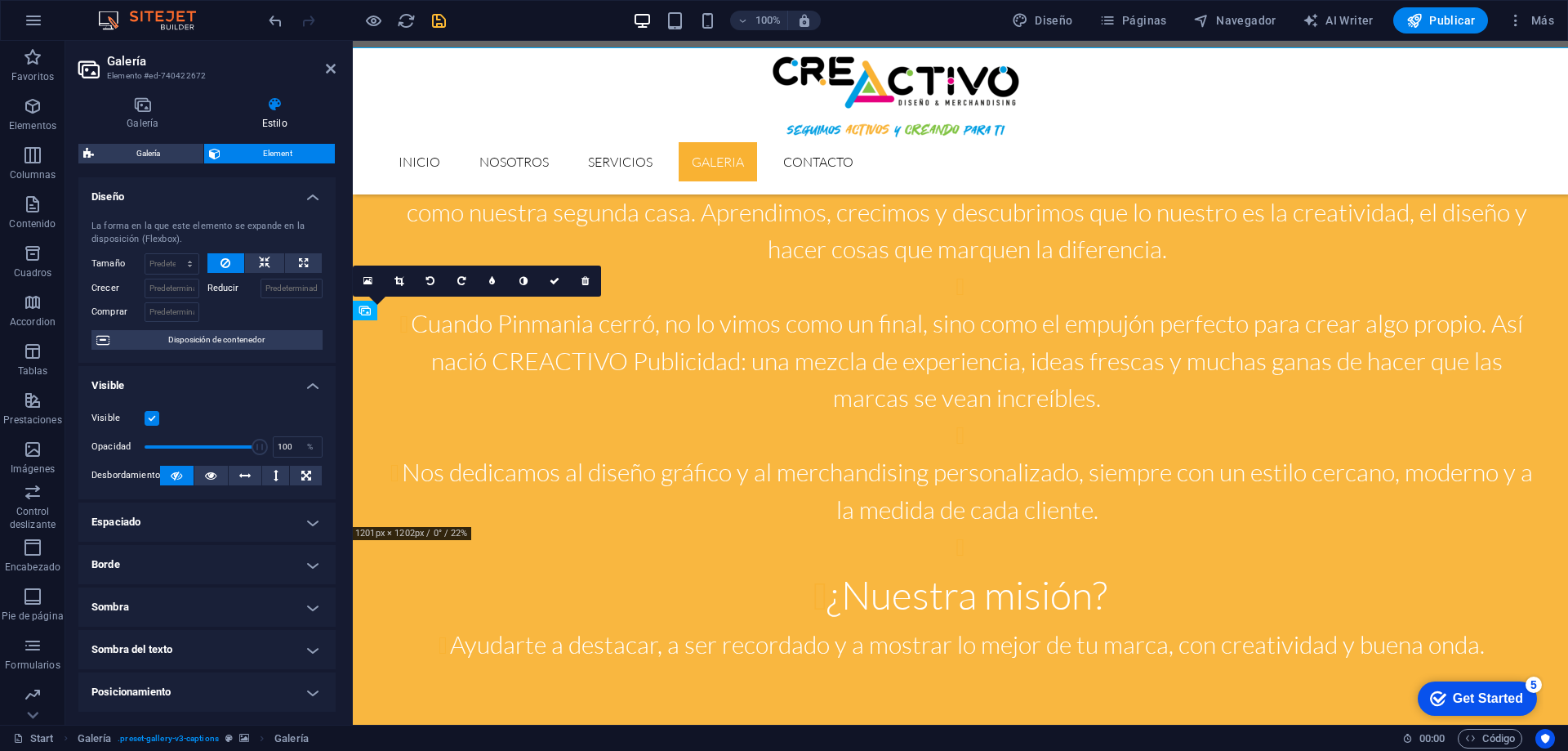
click at [362, 297] on div "0" at bounding box center [476, 281] width 248 height 31
click at [455, 315] on icon at bounding box center [455, 310] width 9 height 18
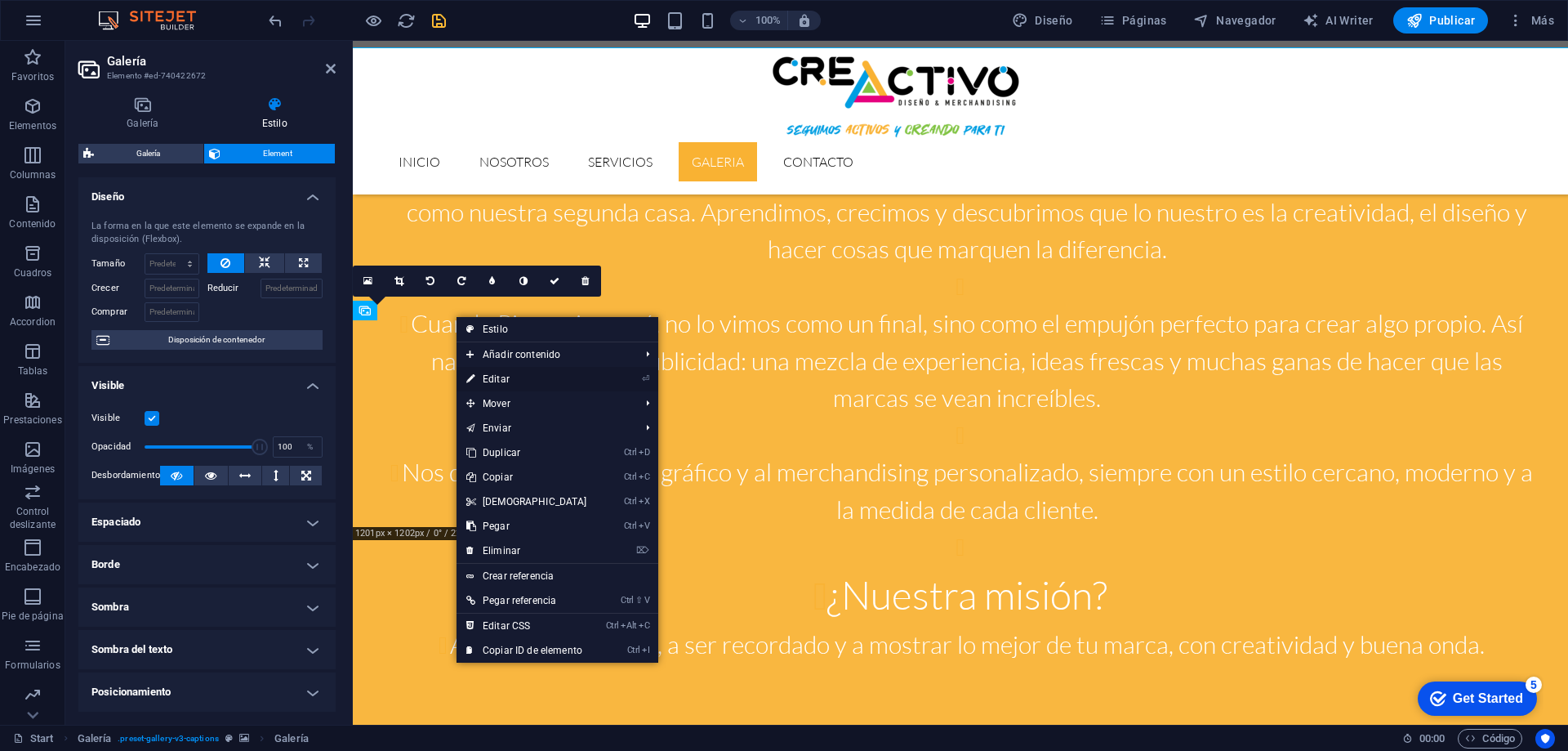
click at [501, 376] on link "⏎ Editar" at bounding box center [527, 379] width 140 height 24
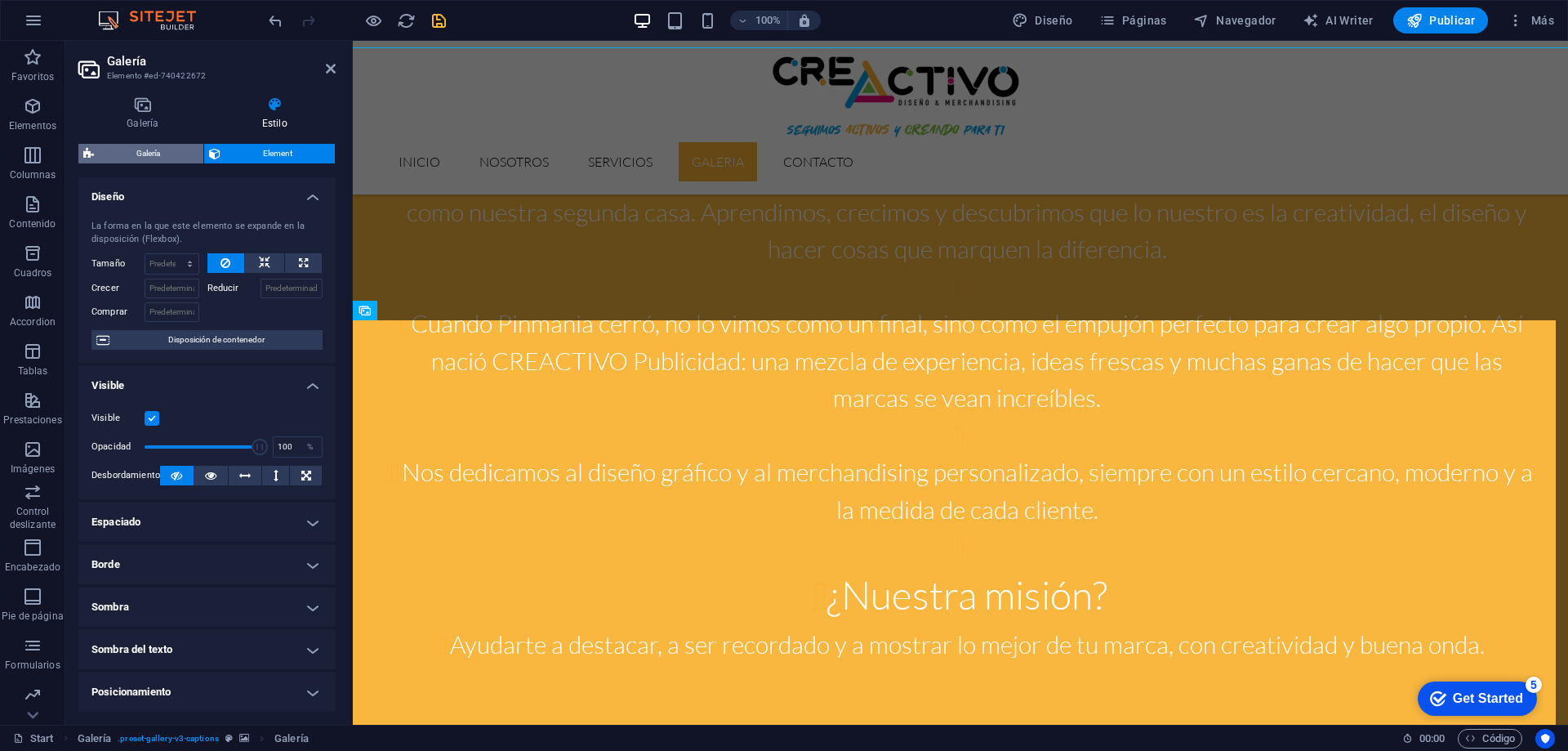
click at [141, 151] on span "Galería" at bounding box center [148, 153] width 99 height 19
select select "rem"
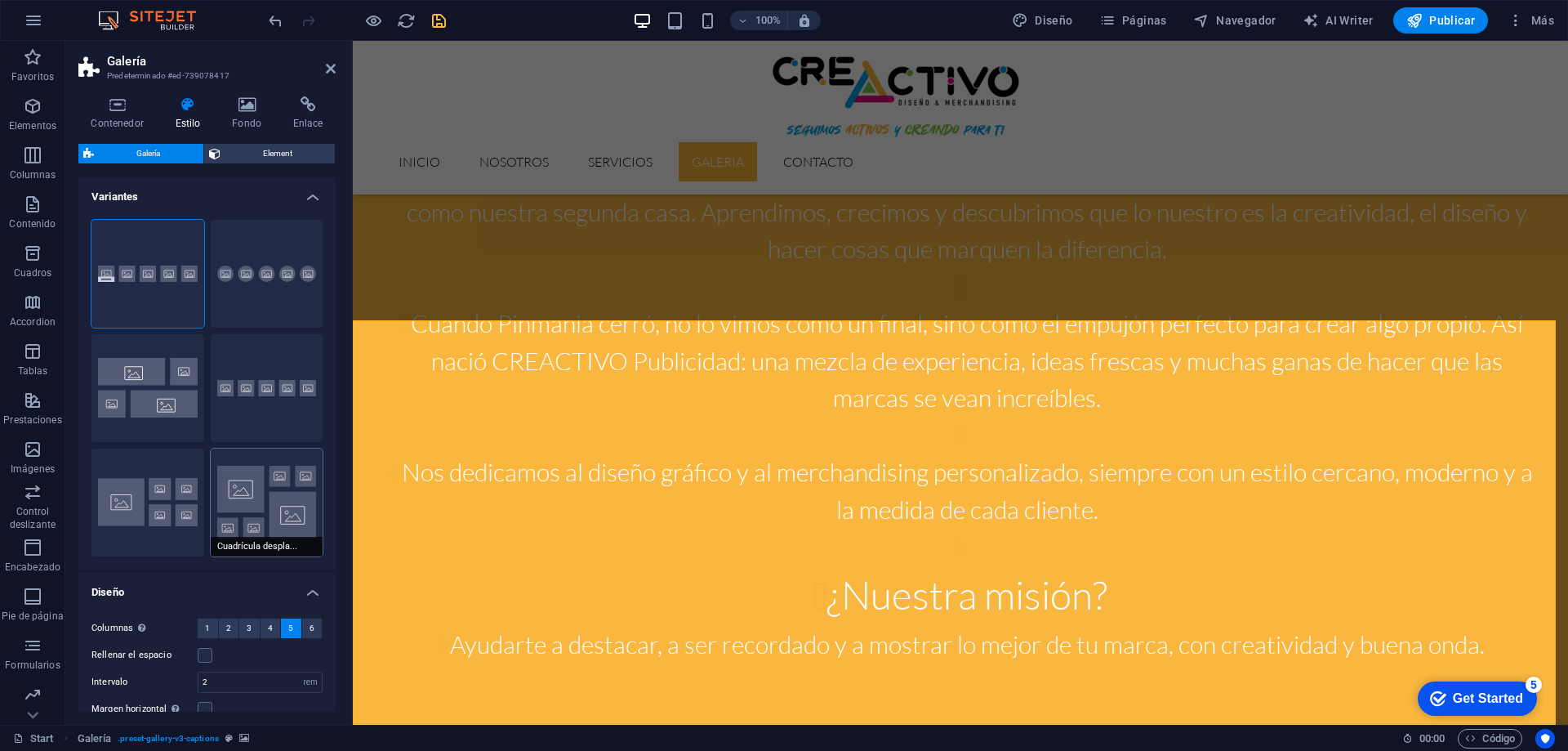
scroll to position [163, 0]
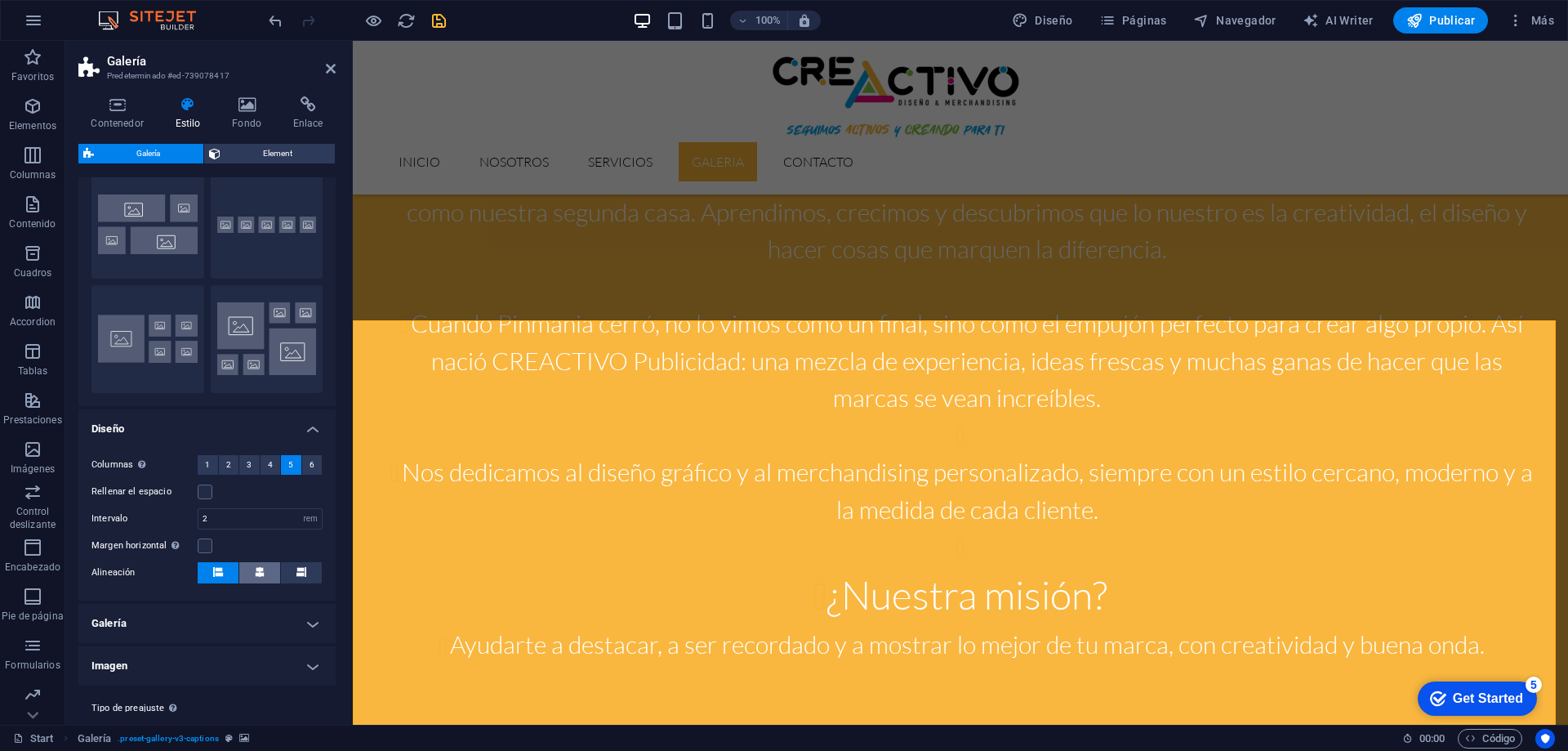
click at [256, 569] on icon at bounding box center [260, 572] width 10 height 10
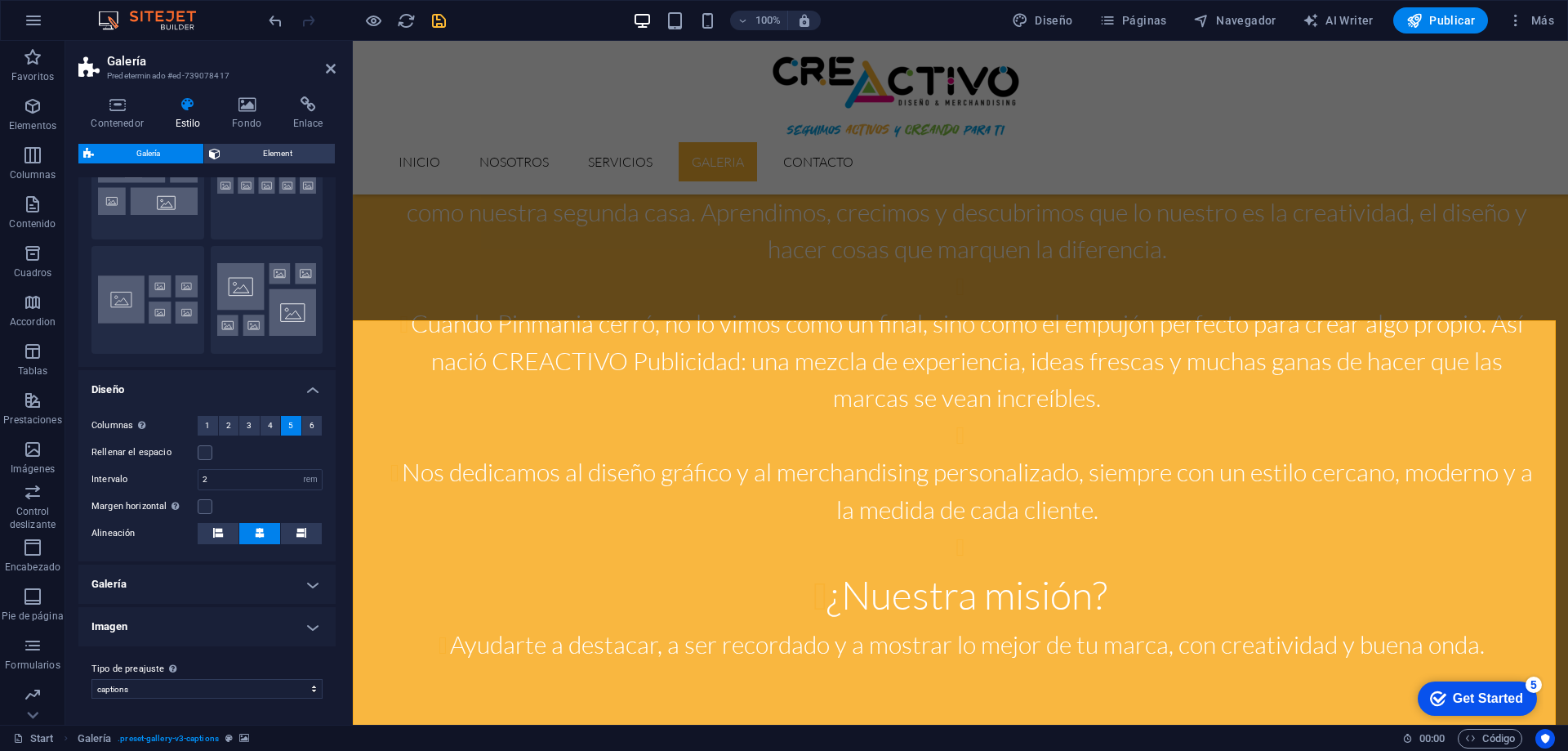
click at [258, 566] on h4 "Galería" at bounding box center [207, 584] width 257 height 39
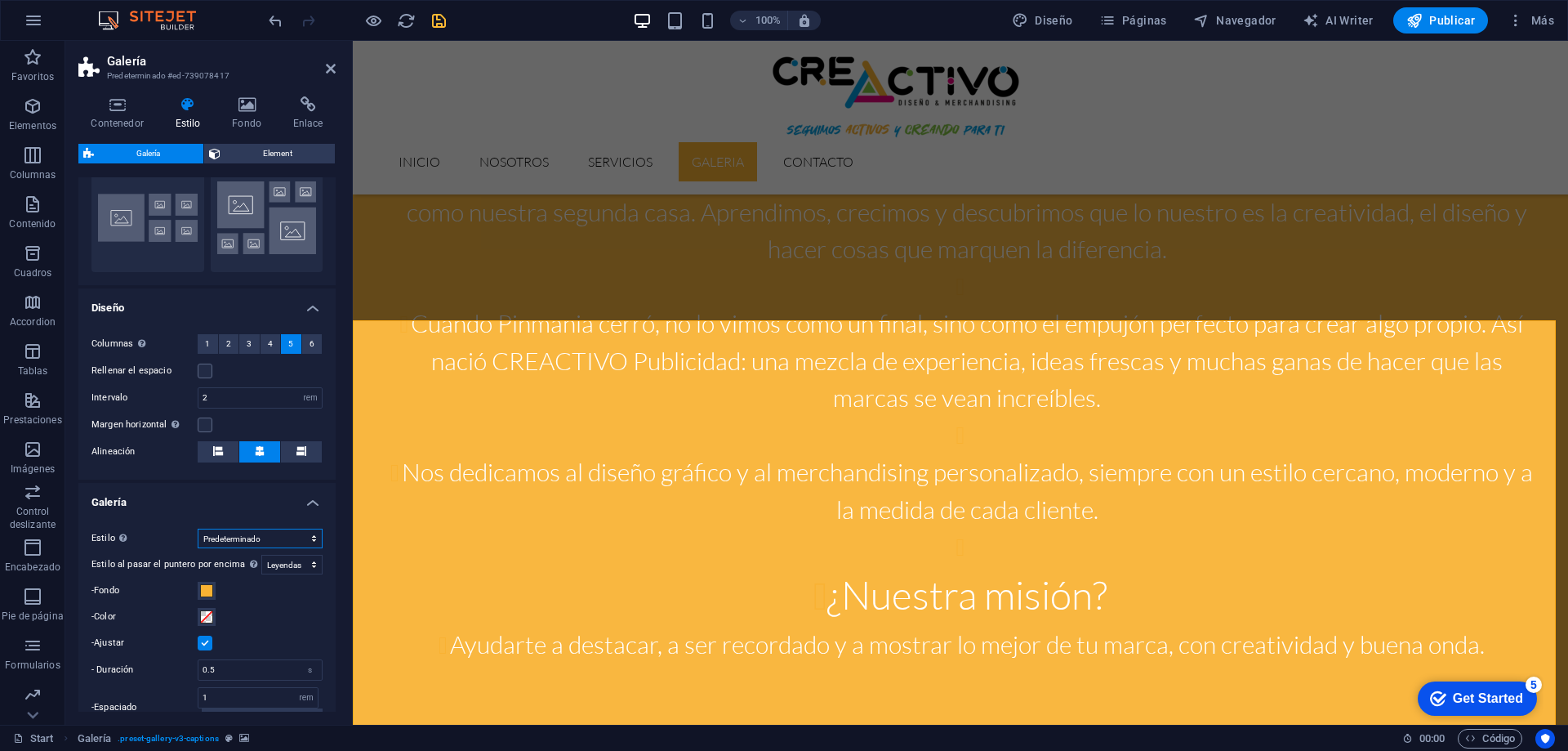
click at [272, 543] on select "Predeterminado Cuadrícula Cuadrícula inversa Cuadrícula desplazada Collage" at bounding box center [259, 538] width 125 height 19
click at [269, 539] on select "Predeterminado Cuadrícula Cuadrícula inversa Cuadrícula desplazada Collage" at bounding box center [259, 538] width 125 height 19
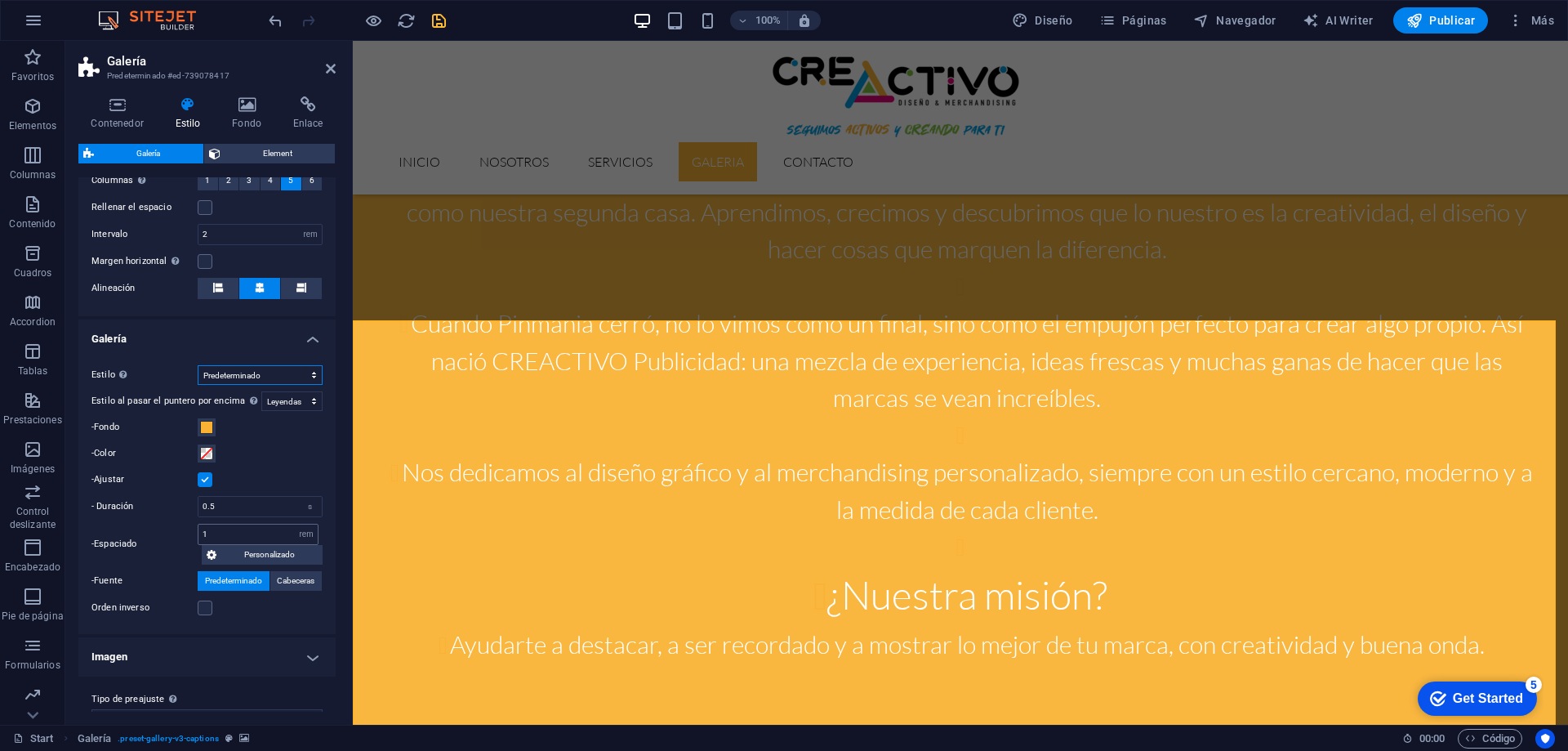
scroll to position [478, 0]
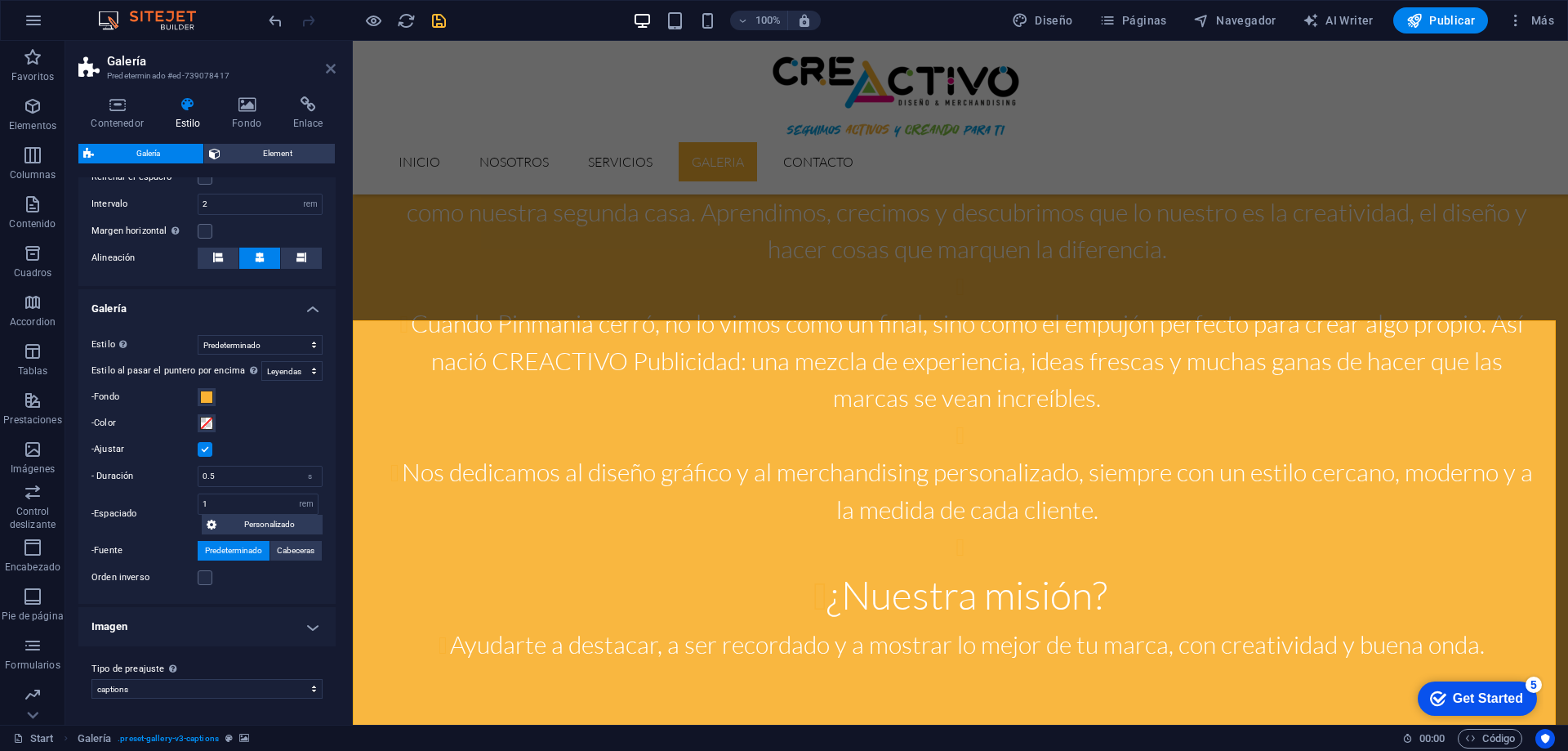
click at [331, 71] on icon at bounding box center [331, 69] width 10 height 13
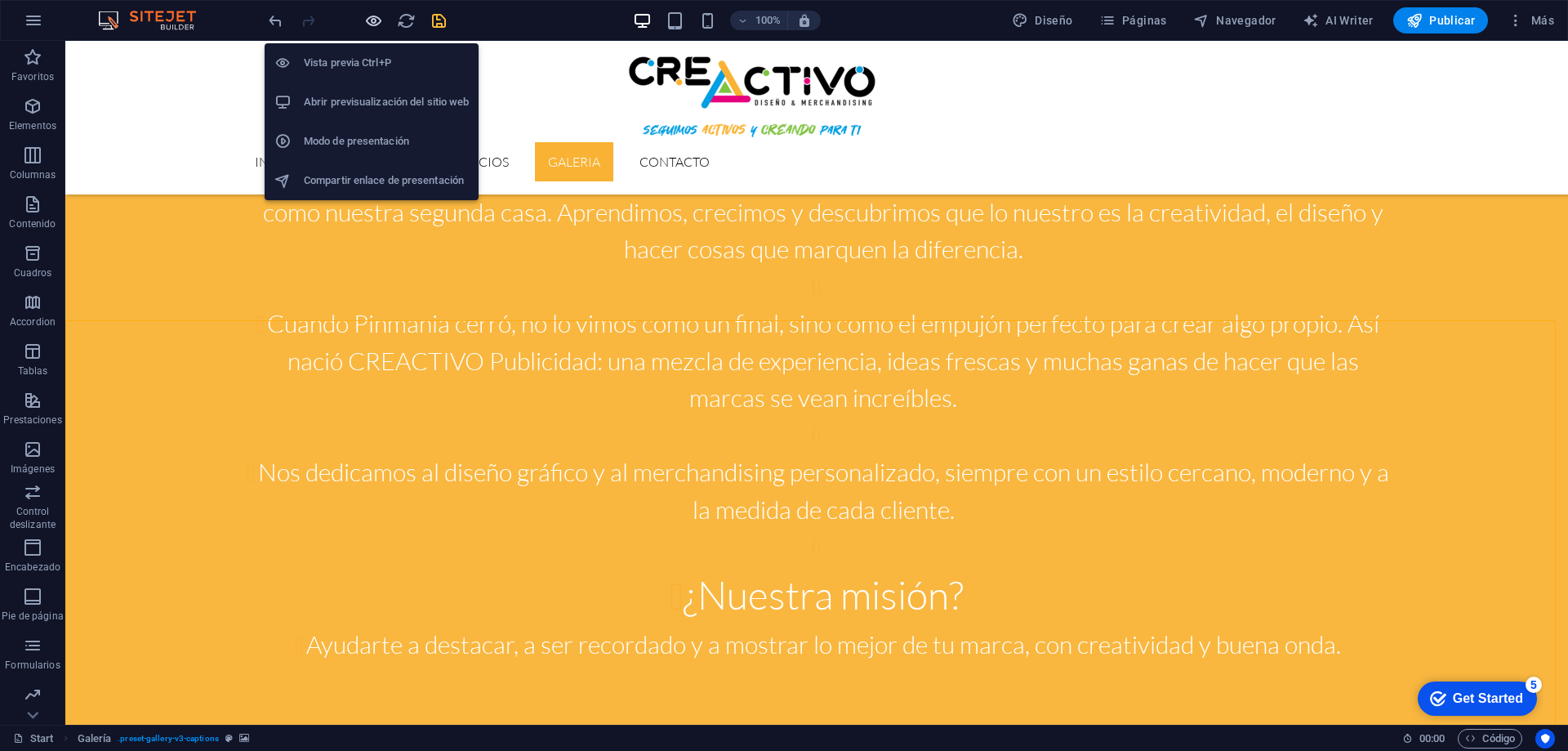
click at [366, 28] on icon "button" at bounding box center [374, 21] width 18 height 18
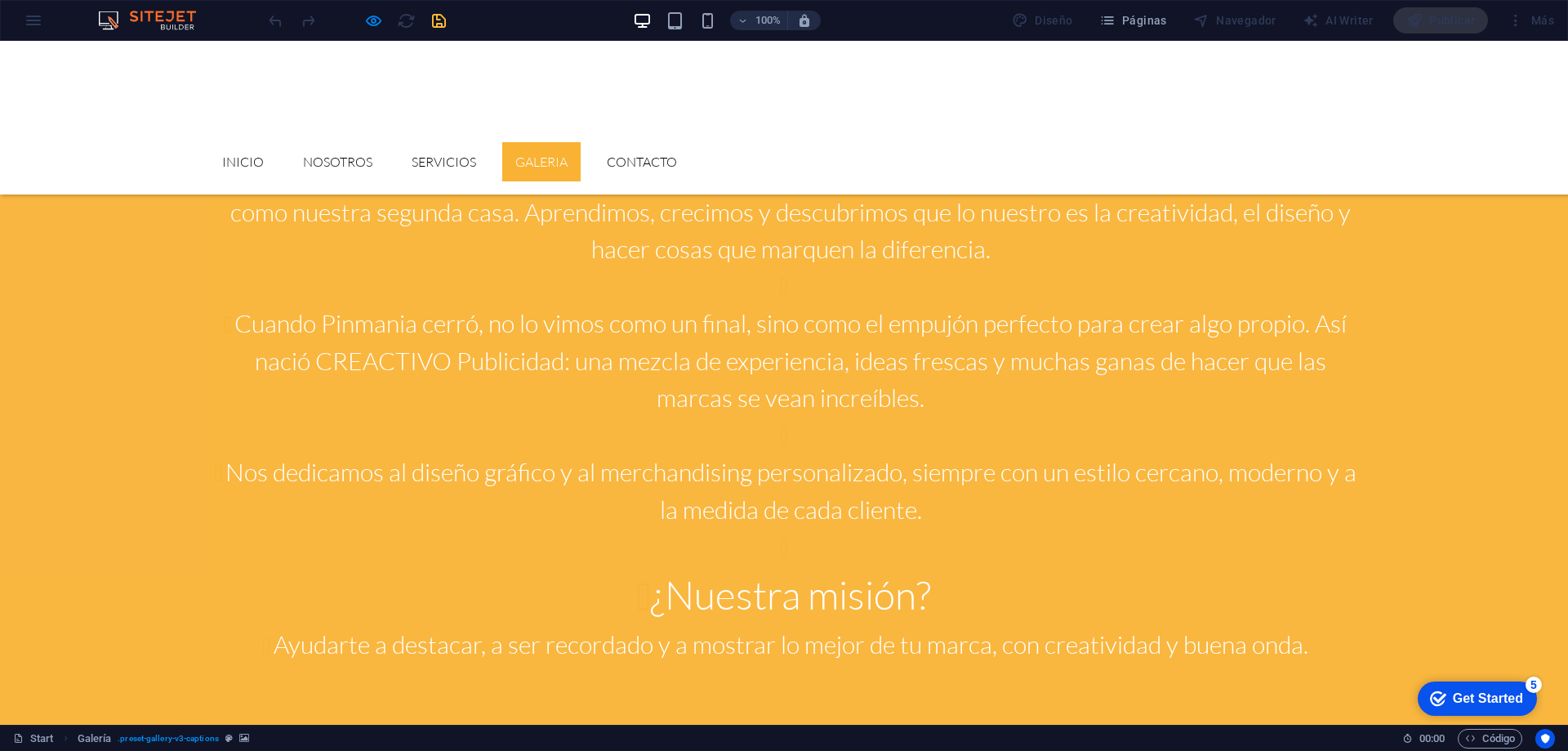
click at [443, 21] on div at bounding box center [357, 20] width 183 height 26
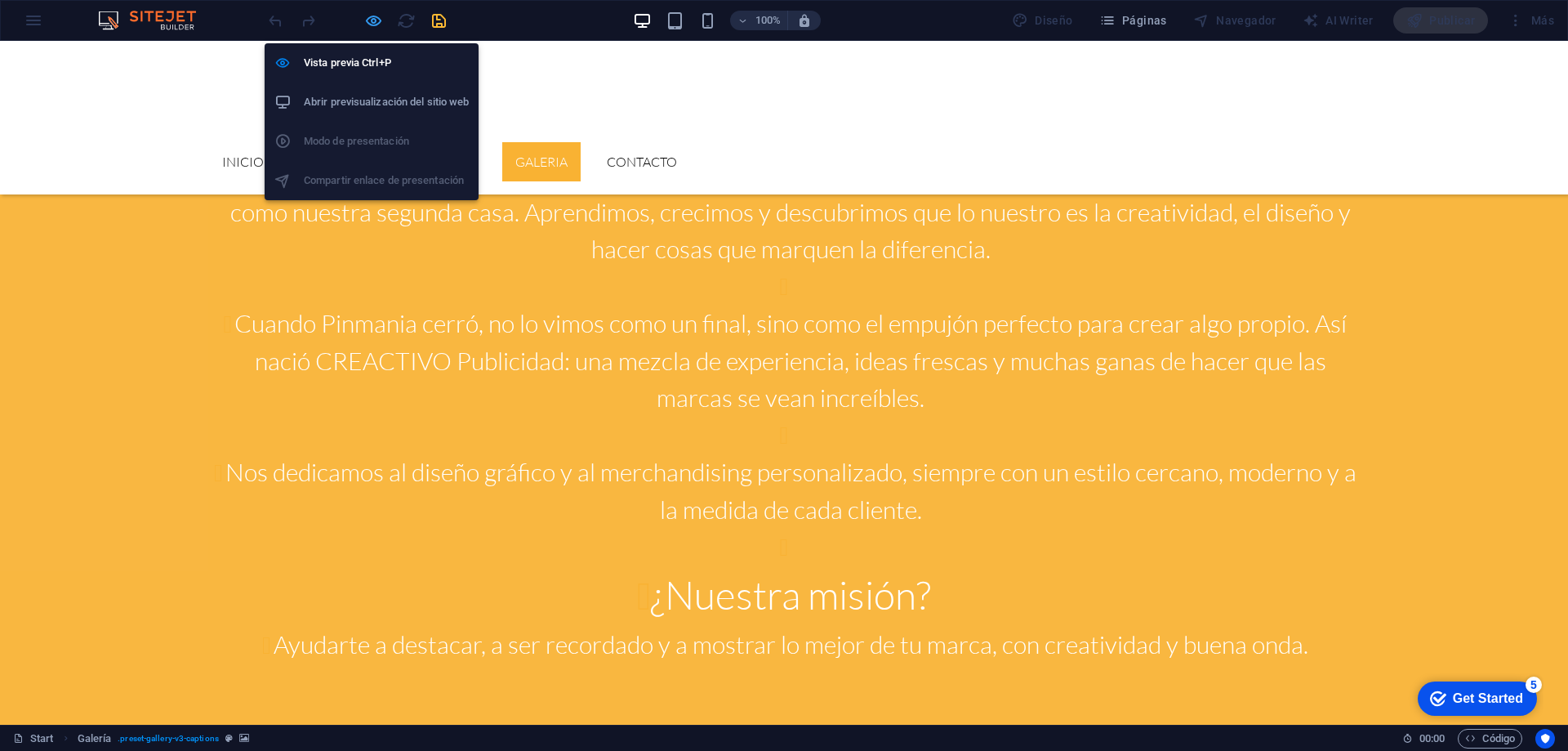
click at [370, 22] on icon "button" at bounding box center [374, 21] width 18 height 18
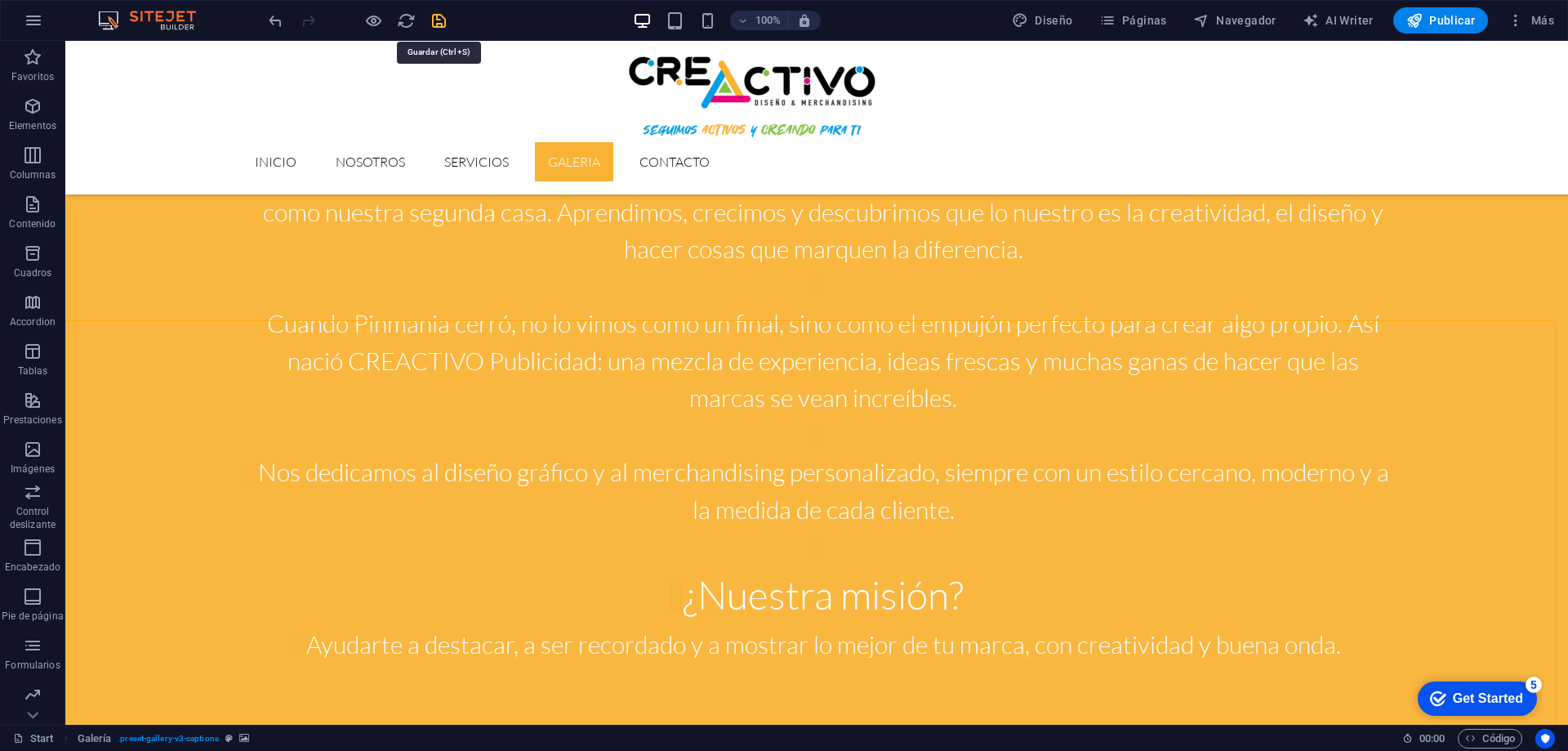
click at [442, 26] on icon "save" at bounding box center [439, 21] width 18 height 18
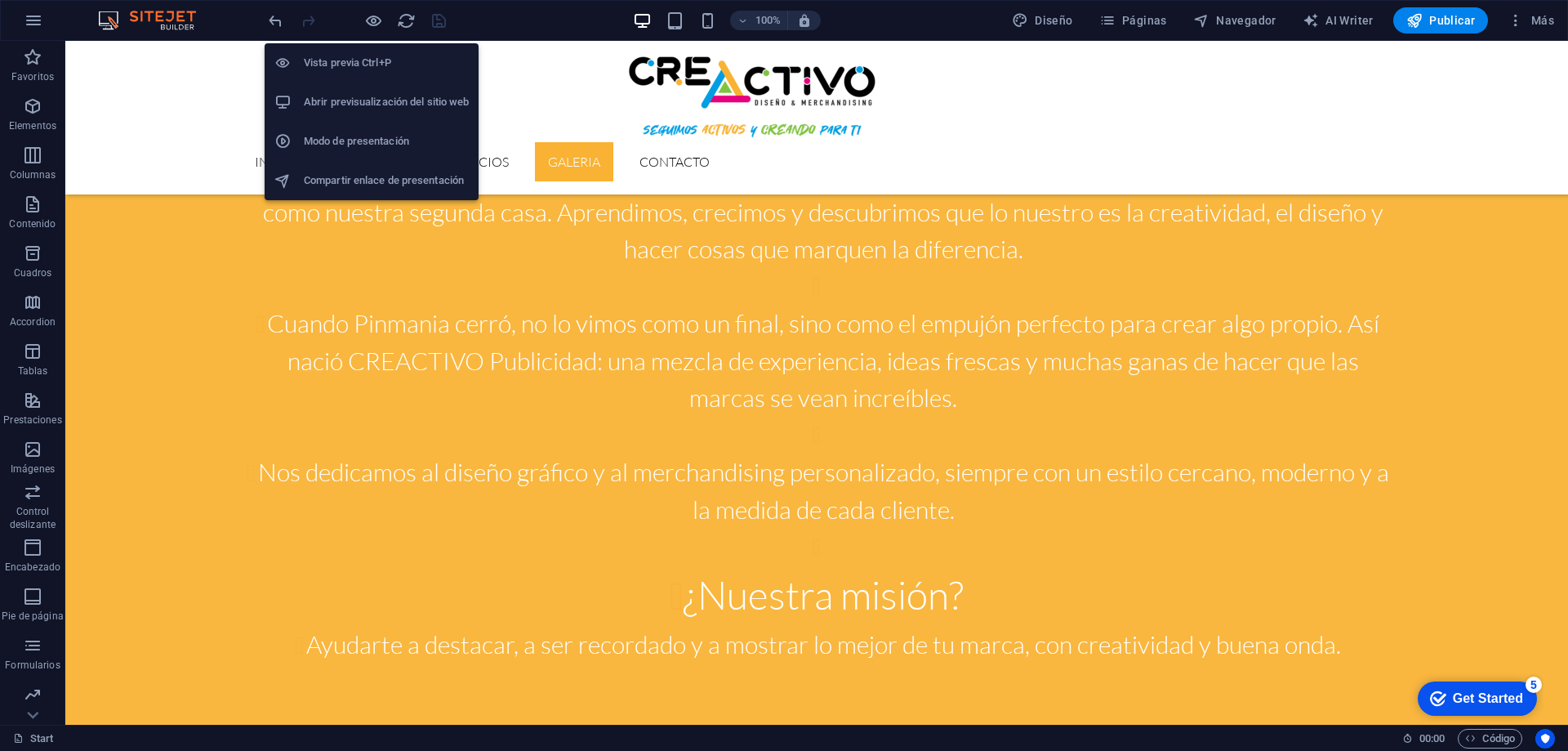
click at [405, 99] on h6 "Abrir previsualización del sitio web" at bounding box center [385, 101] width 165 height 19
click at [367, 19] on icon "button" at bounding box center [374, 21] width 18 height 18
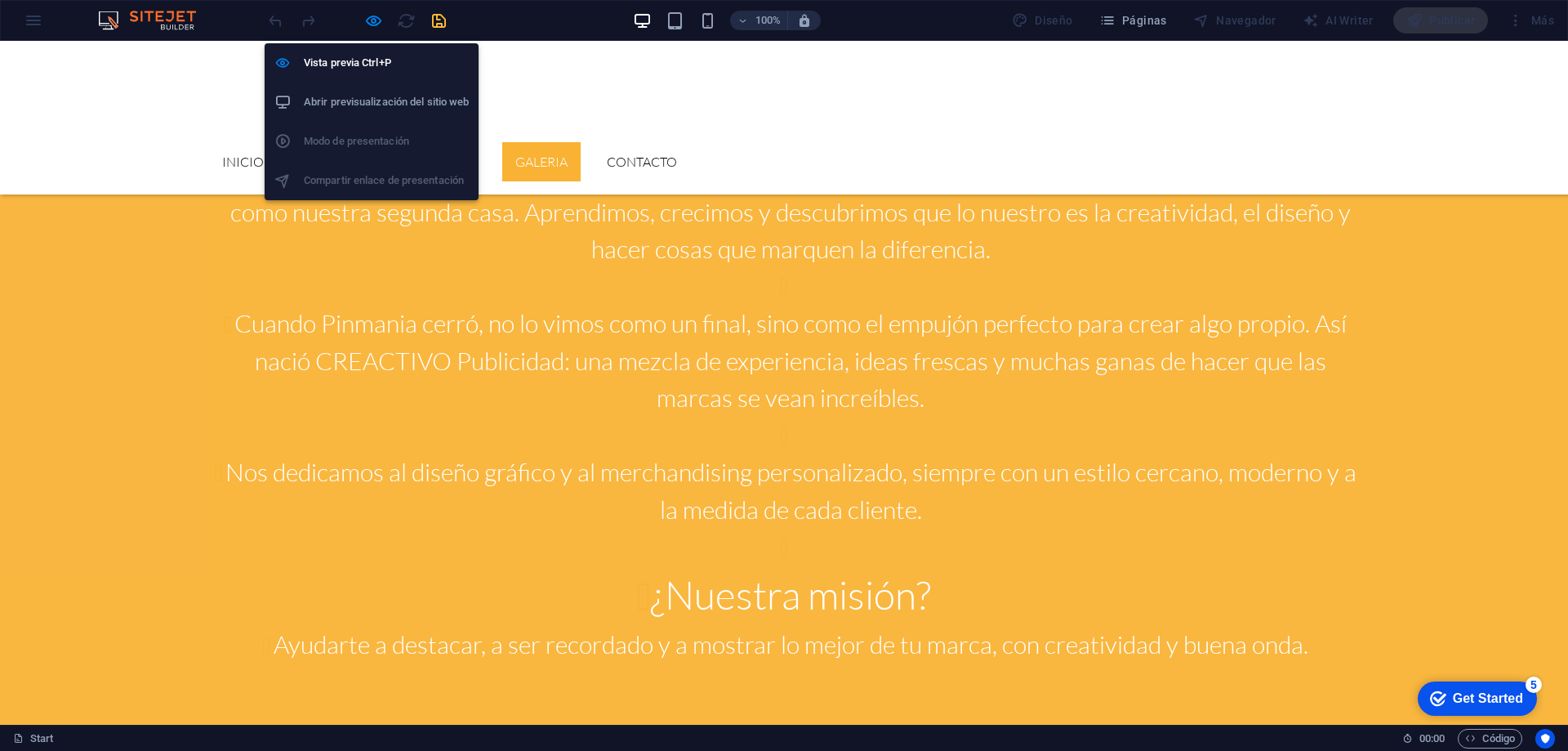
click at [355, 100] on h6 "Abrir previsualización del sitio web" at bounding box center [385, 101] width 165 height 19
drag, startPoint x: 371, startPoint y: 18, endPoint x: 519, endPoint y: 493, distance: 497.5
click at [371, 18] on icon "button" at bounding box center [374, 21] width 18 height 18
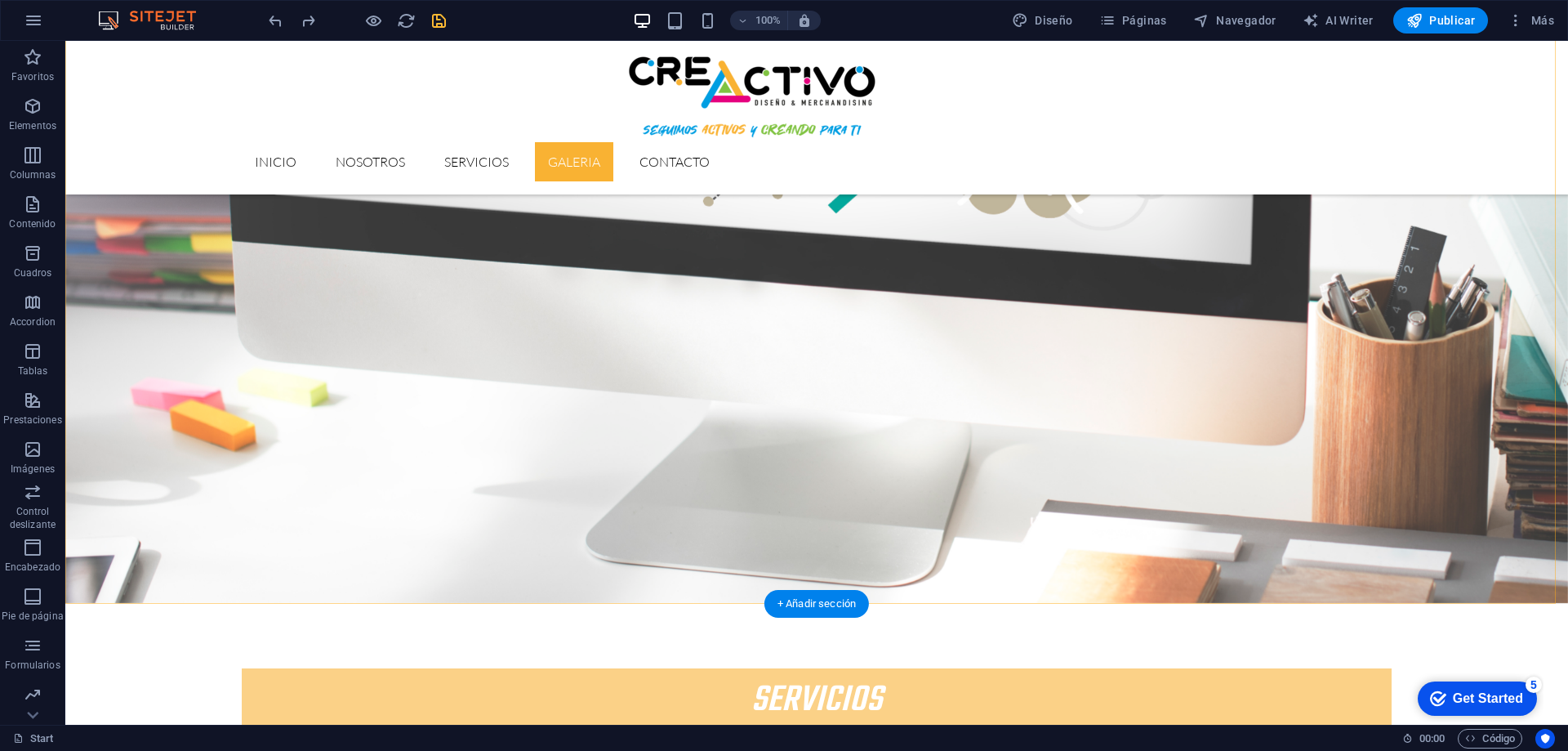
scroll to position [2942, 0]
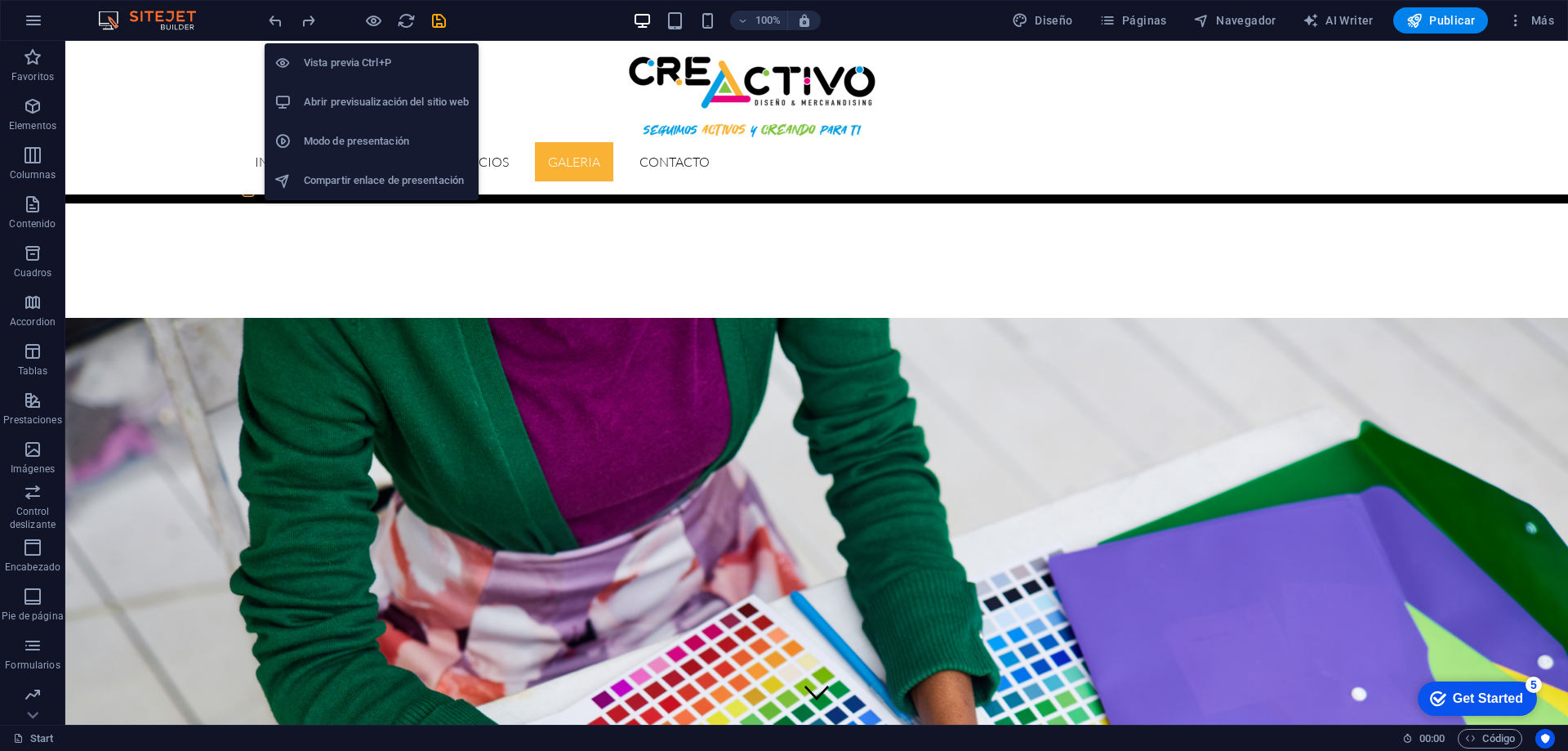
click at [371, 18] on icon "button" at bounding box center [374, 21] width 18 height 18
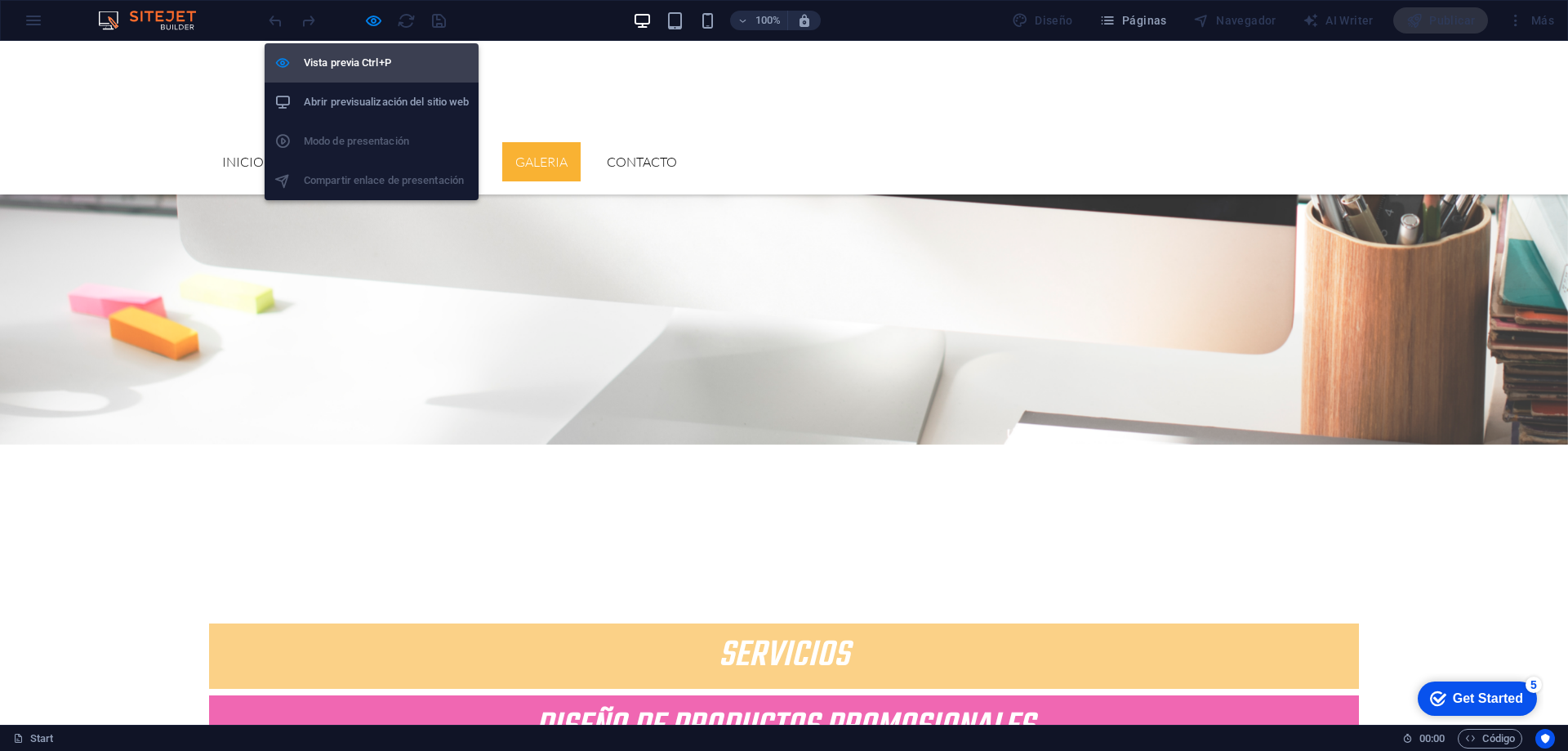
scroll to position [2942, 0]
click at [359, 58] on h6 "Vista previa Ctrl+P" at bounding box center [385, 63] width 165 height 19
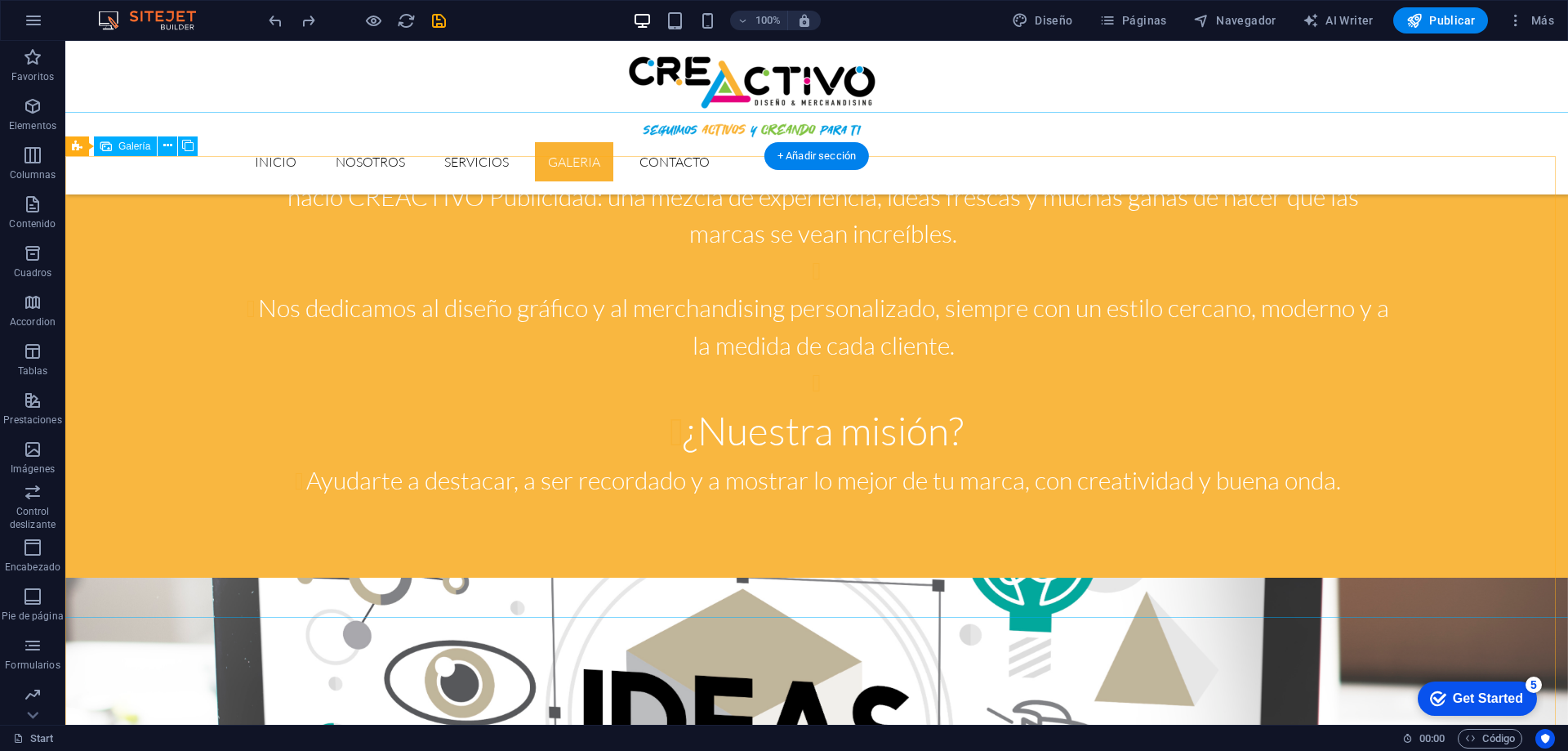
scroll to position [1880, 0]
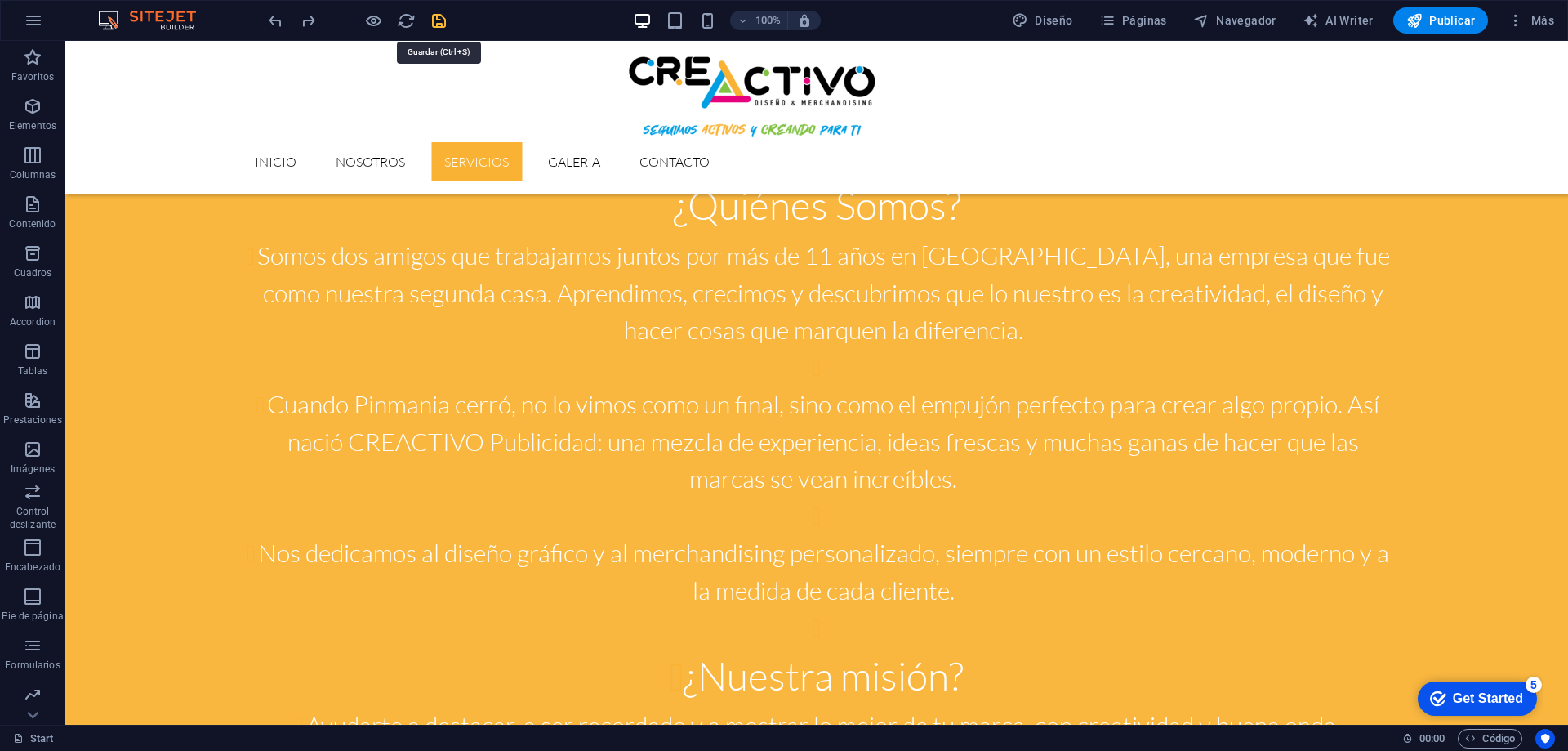
click at [436, 18] on icon "save" at bounding box center [439, 21] width 18 height 18
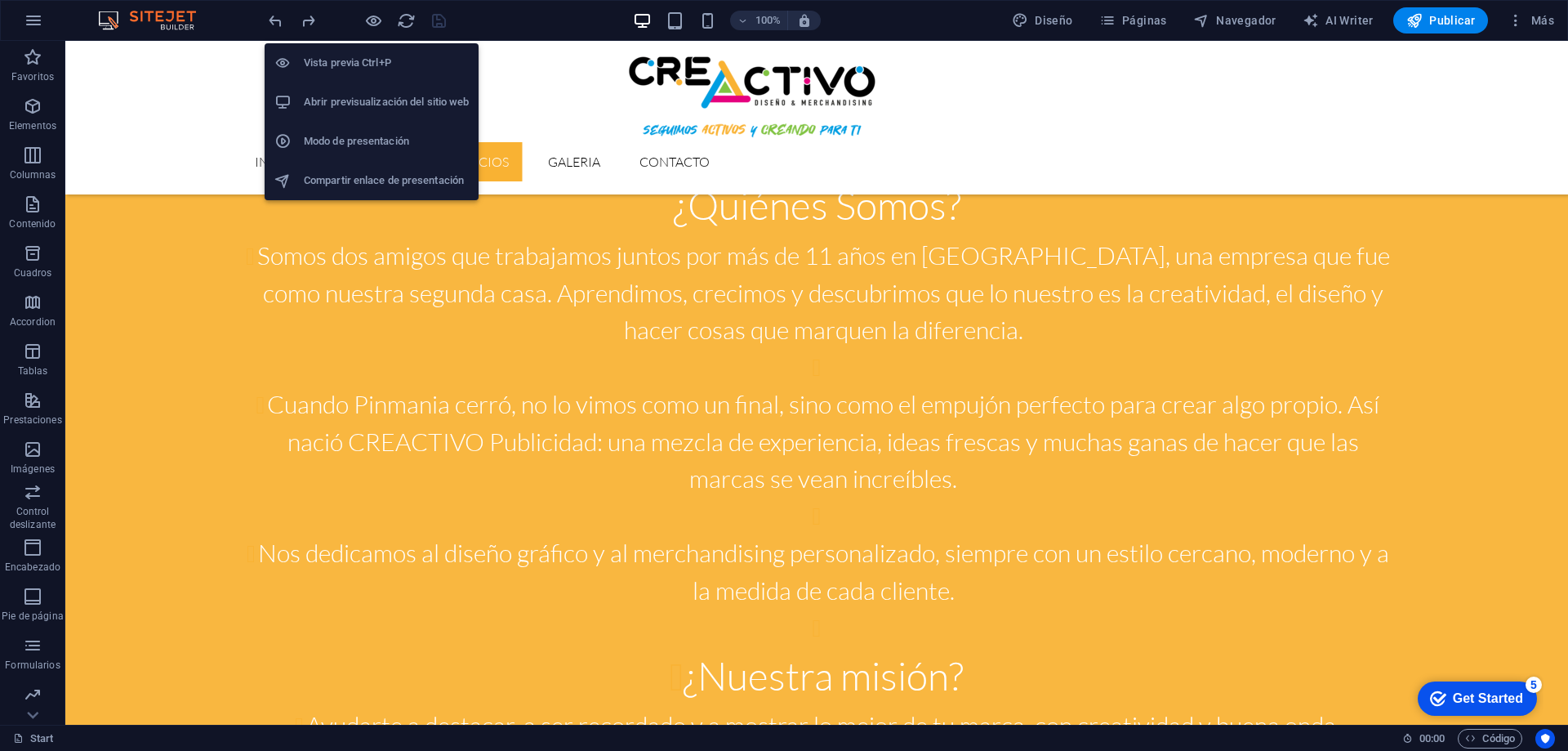
click at [357, 97] on h6 "Abrir previsualización del sitio web" at bounding box center [385, 101] width 165 height 19
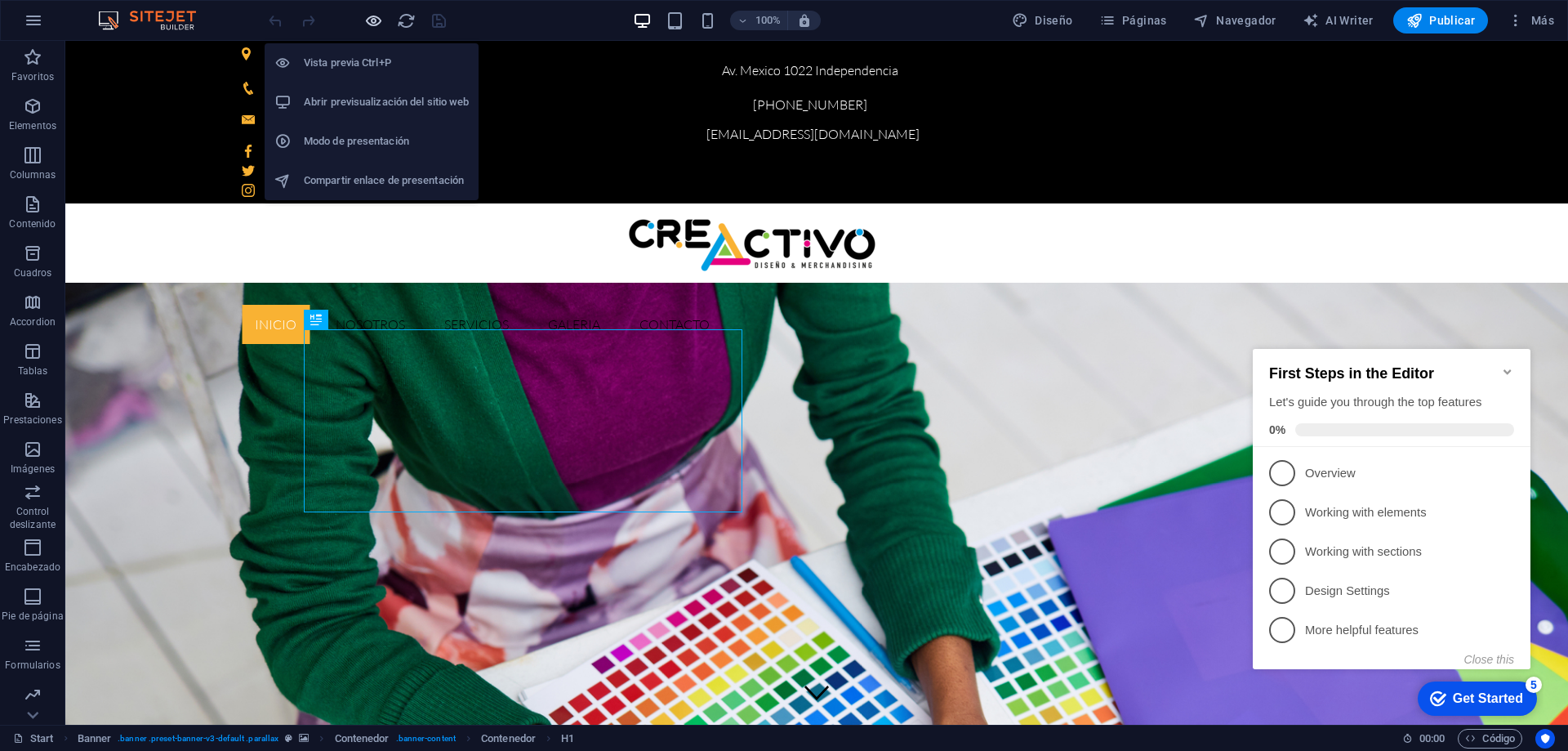
click at [373, 26] on icon "button" at bounding box center [374, 21] width 18 height 18
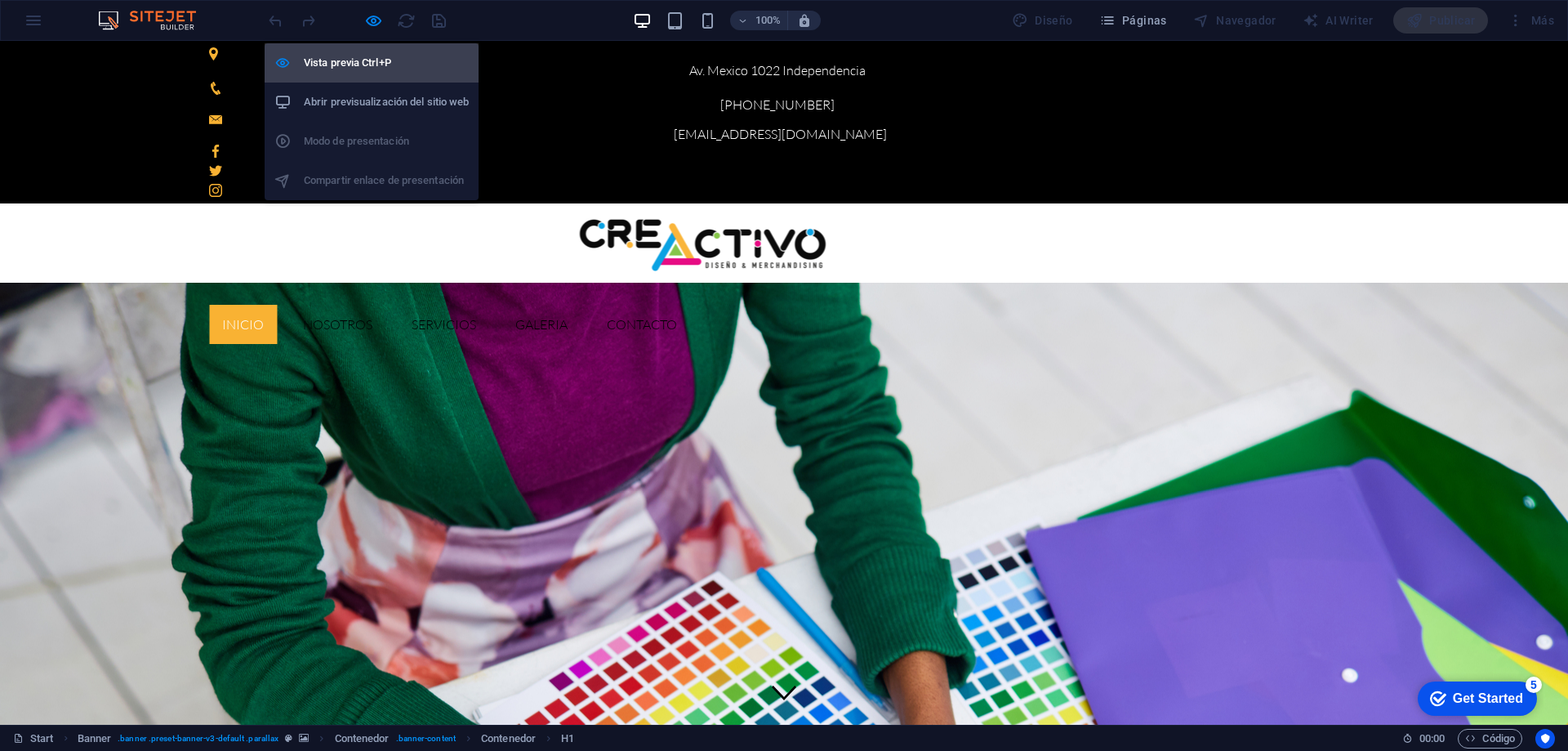
click at [369, 55] on h6 "Vista previa Ctrl+P" at bounding box center [385, 63] width 165 height 19
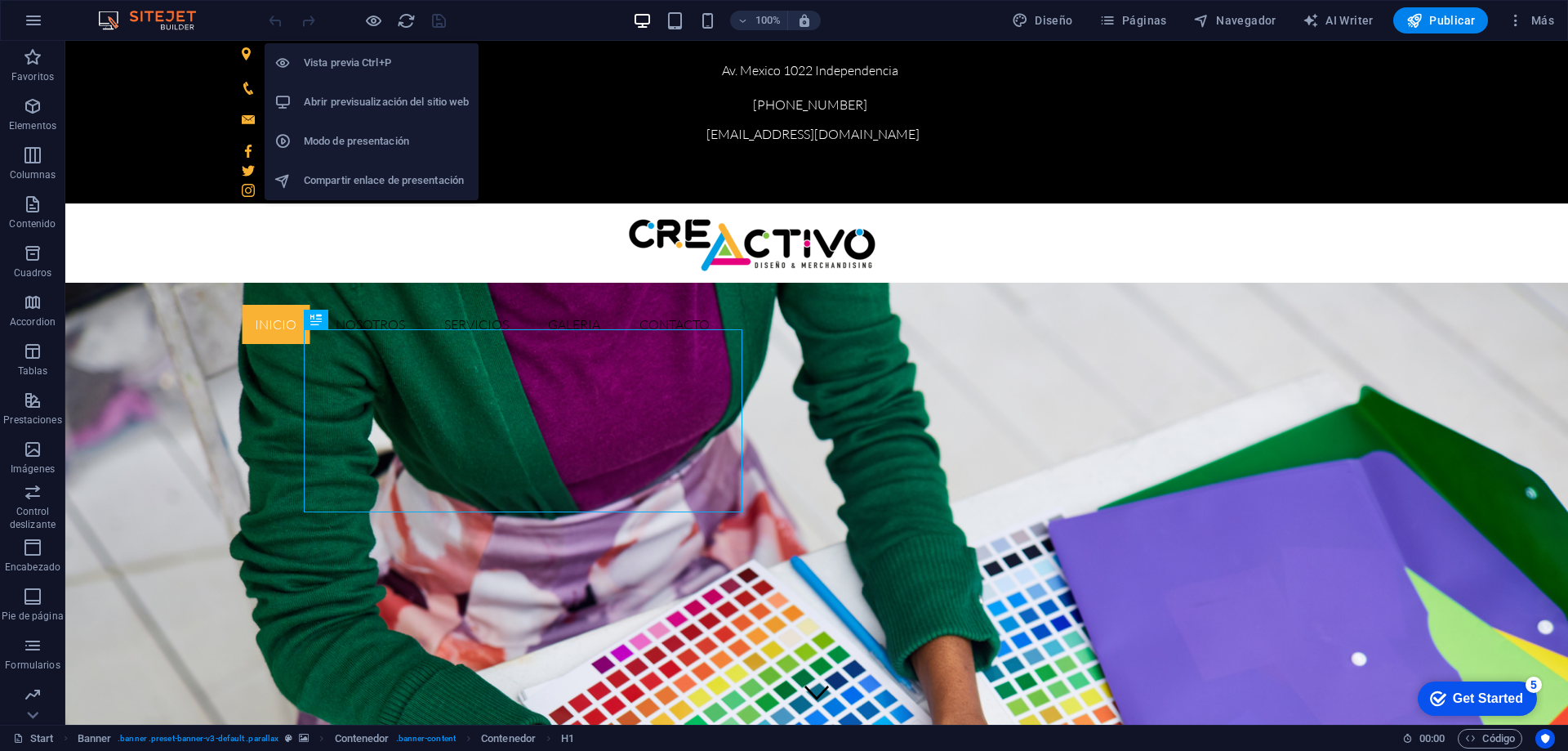
click at [369, 55] on h6 "Vista previa Ctrl+P" at bounding box center [385, 63] width 165 height 19
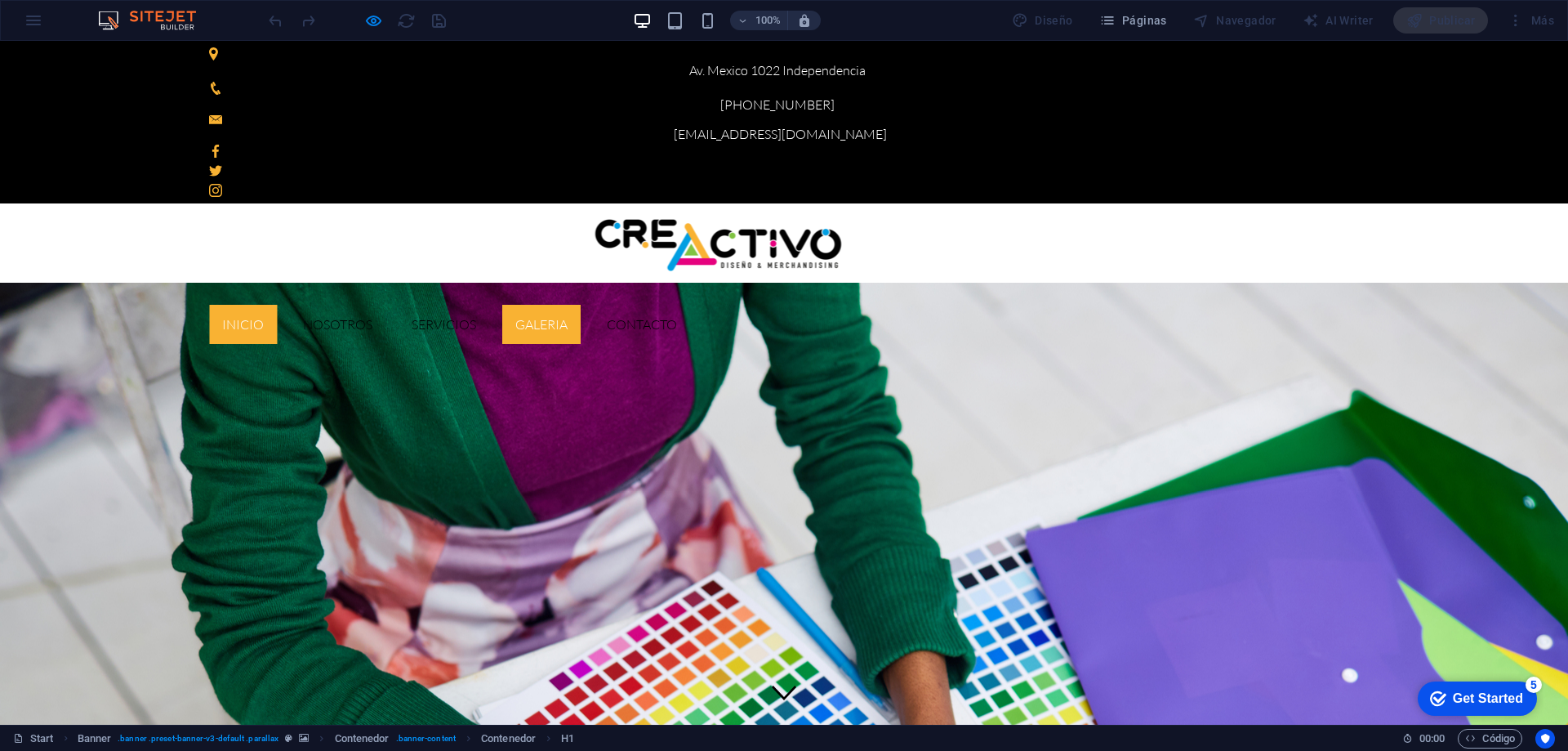
click at [581, 304] on link "GALERIA" at bounding box center [542, 324] width 79 height 39
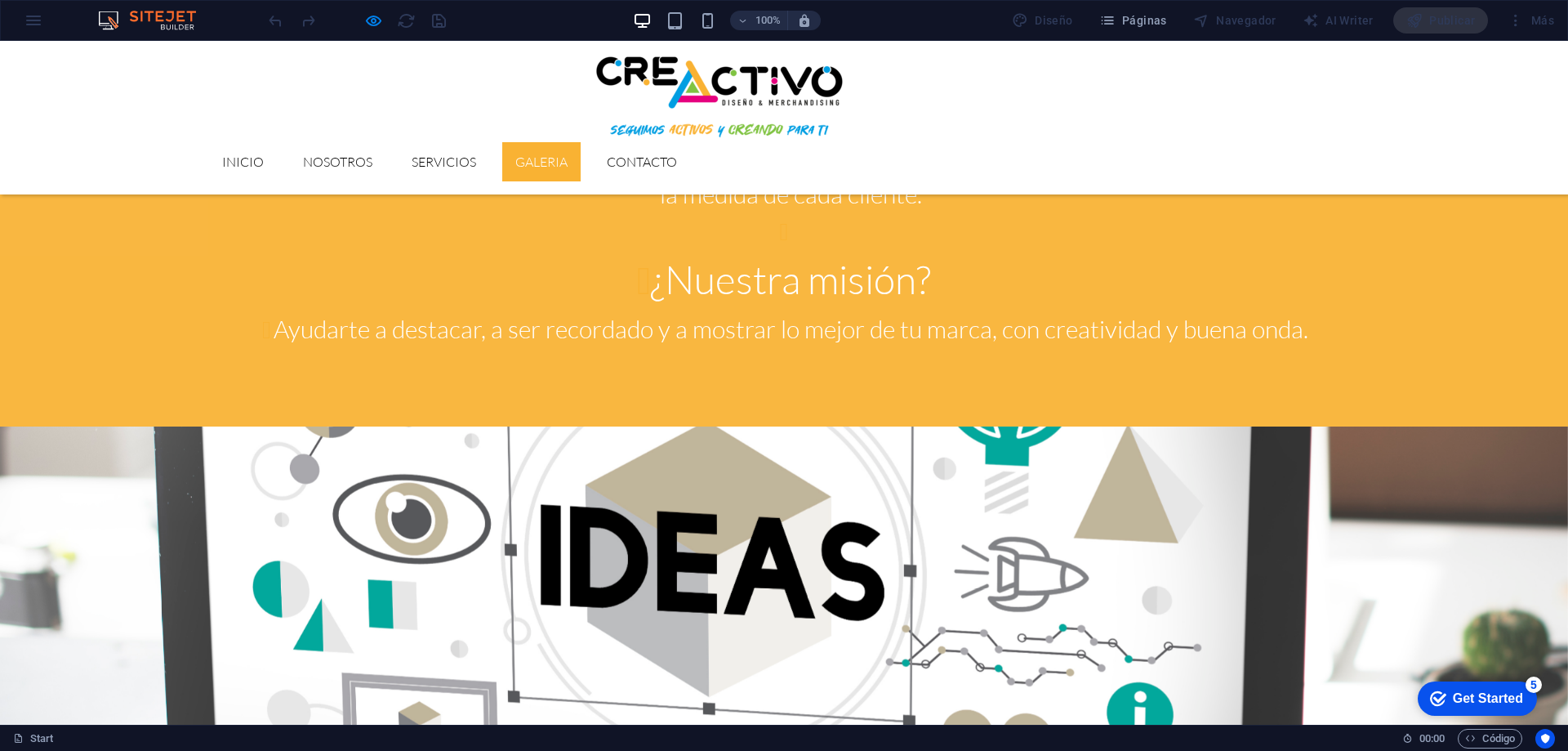
scroll to position [1949, 0]
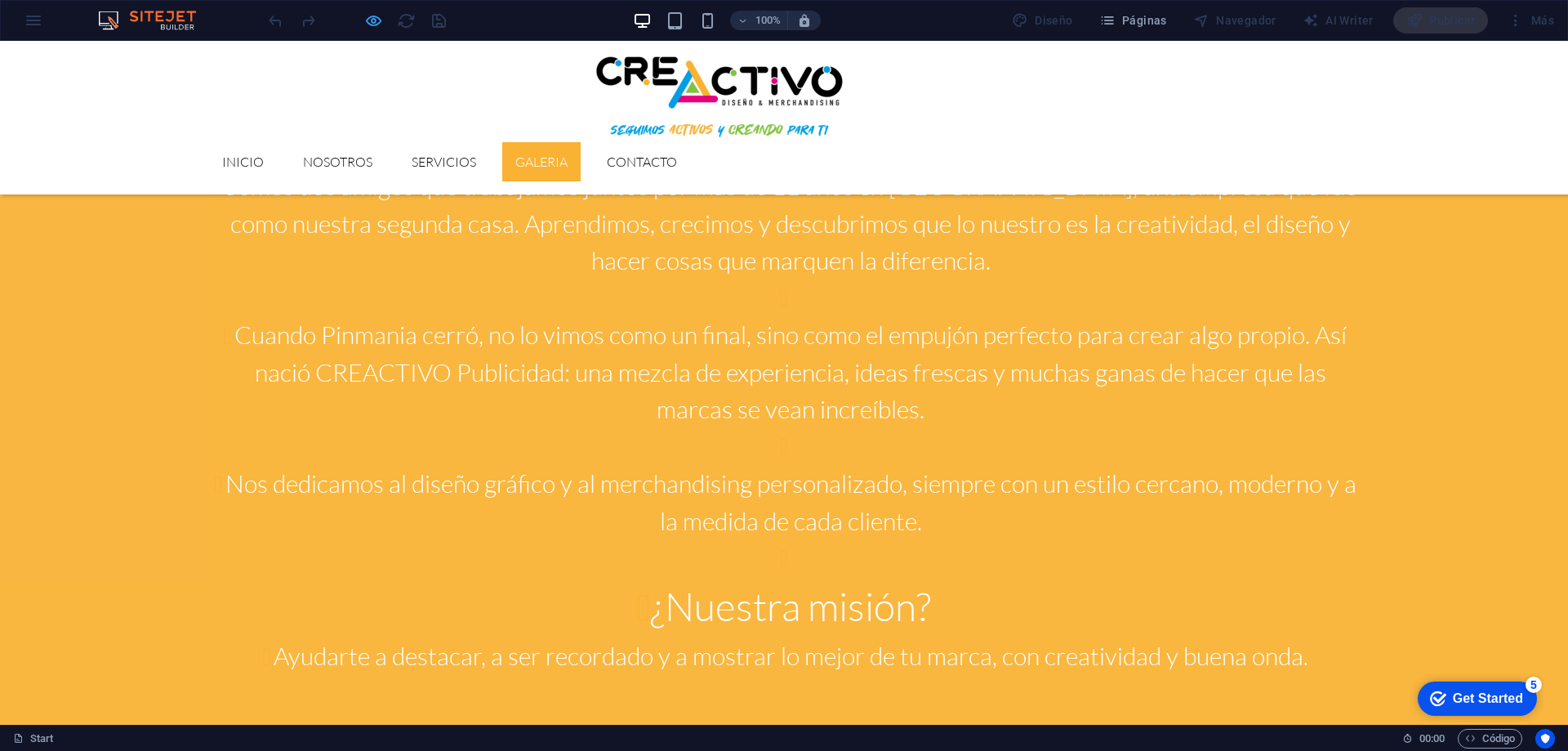
click at [364, 20] on div at bounding box center [357, 20] width 183 height 26
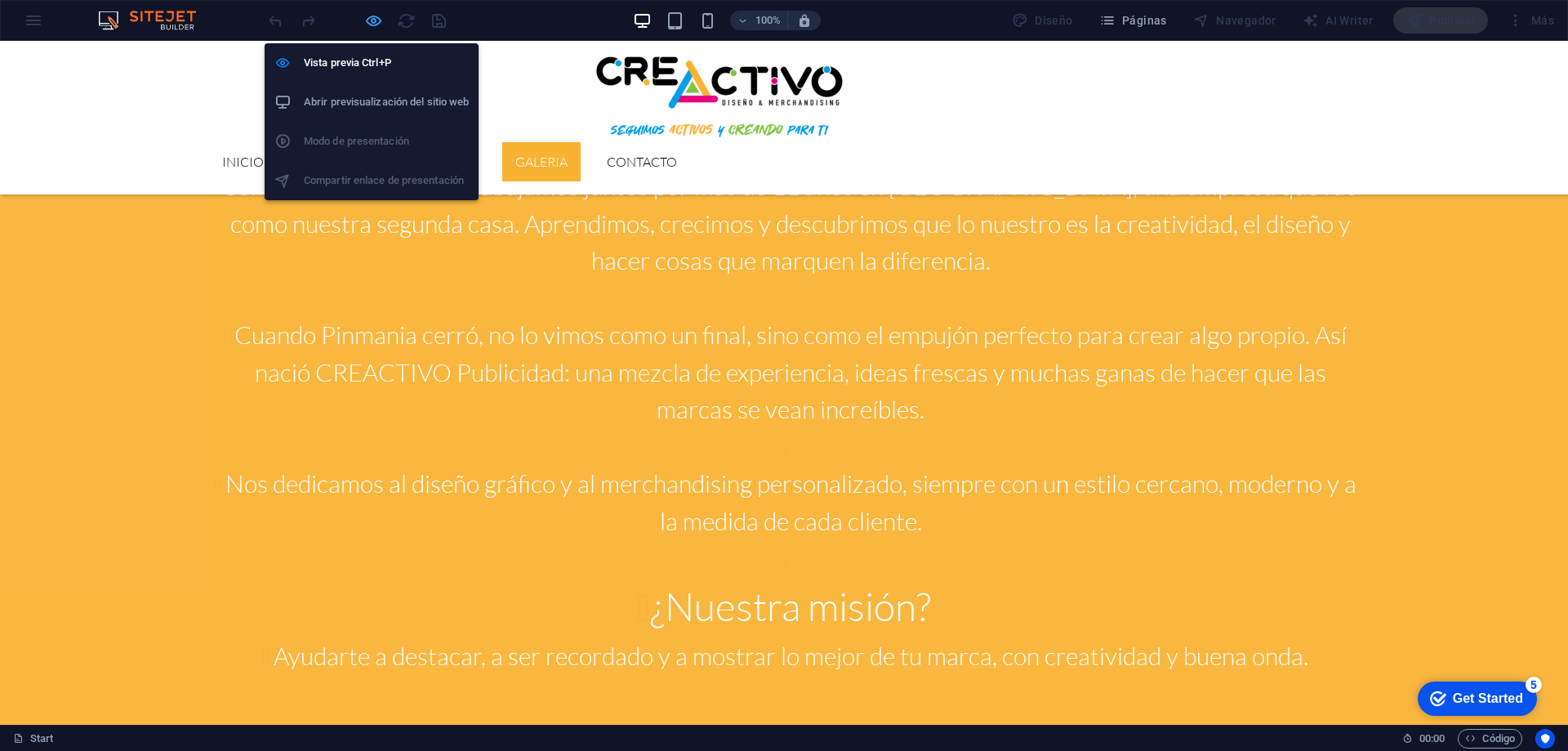
click at [372, 20] on icon "button" at bounding box center [374, 21] width 18 height 18
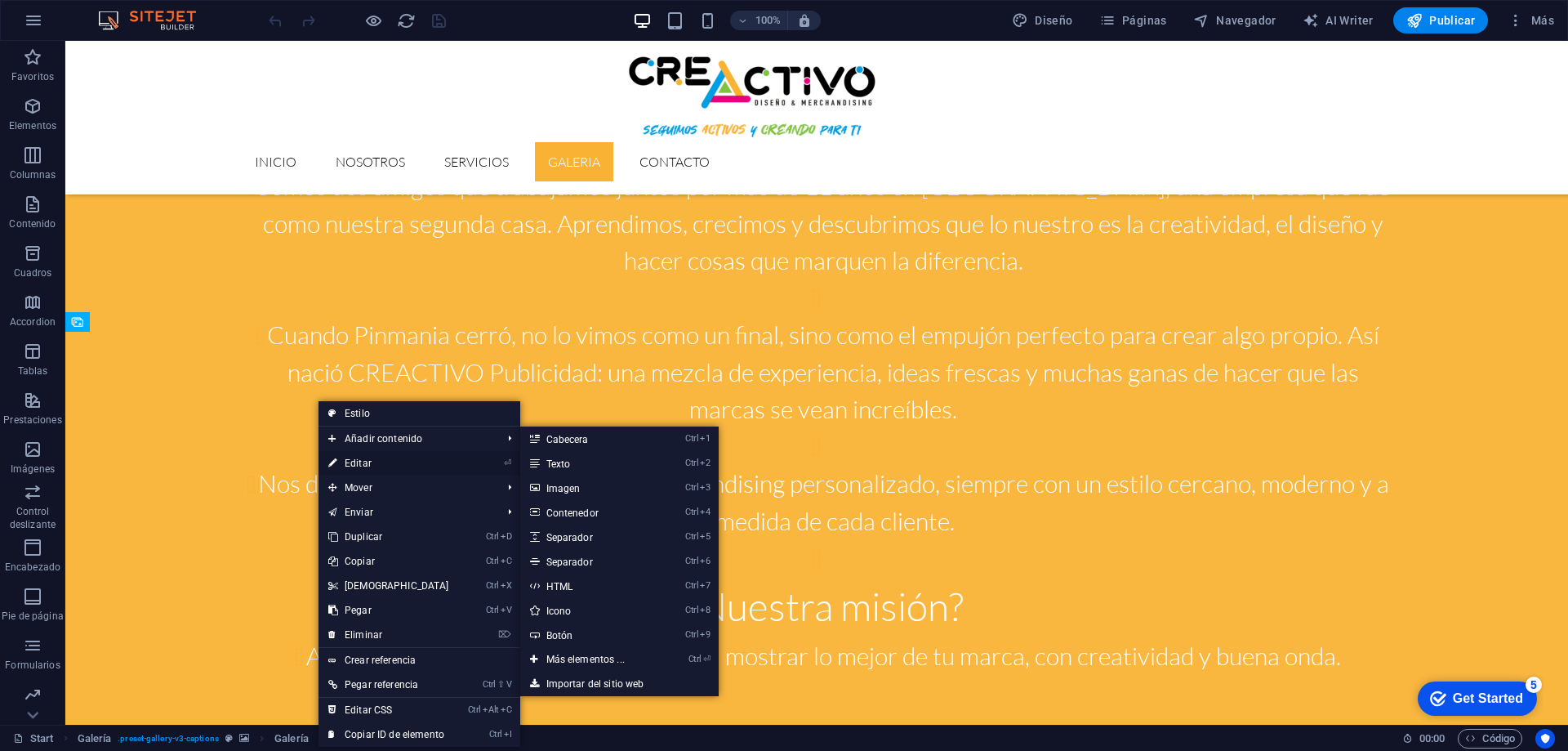
click at [362, 459] on link "⏎ Editar" at bounding box center [389, 462] width 140 height 24
select select "4"
select select "px"
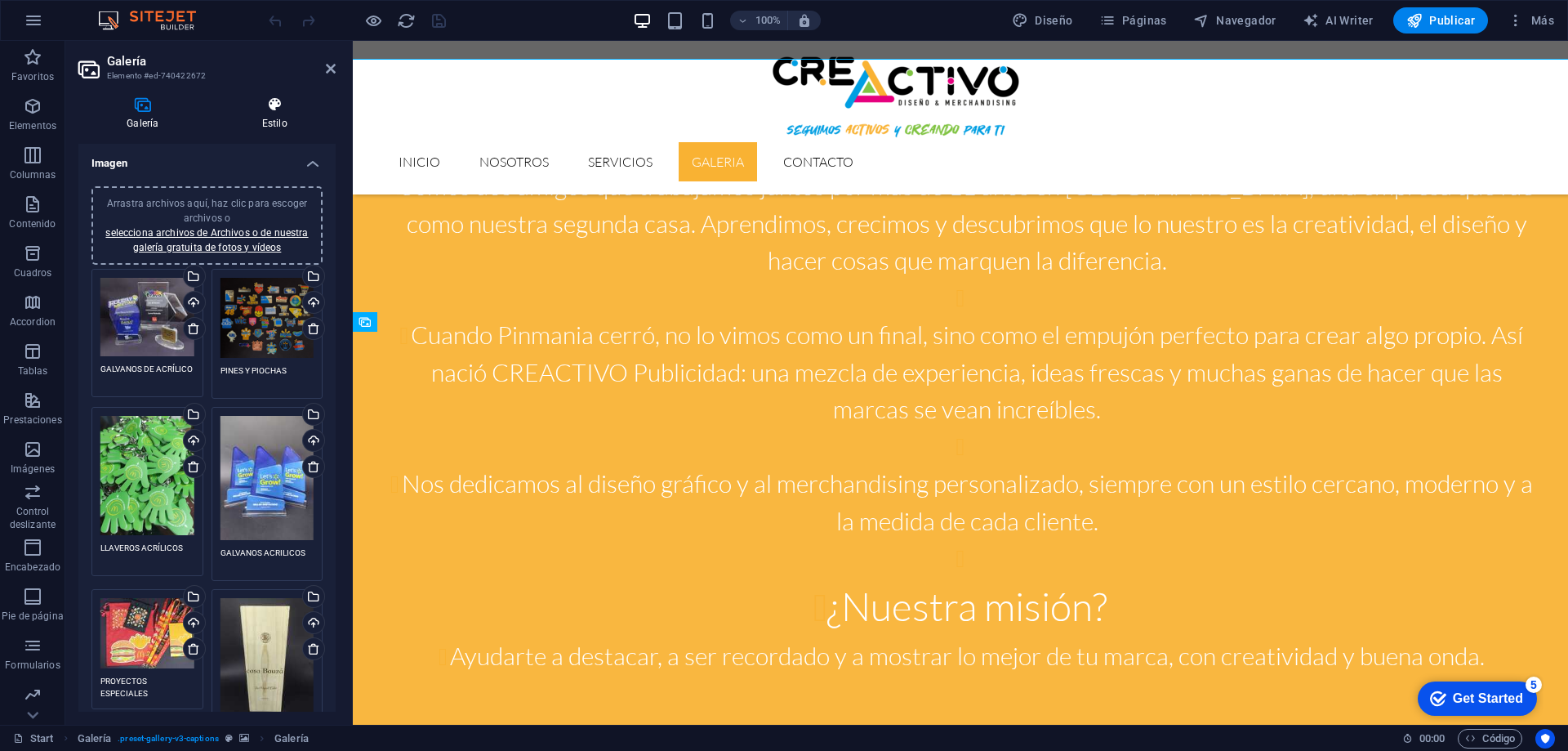
click at [267, 108] on icon at bounding box center [275, 105] width 122 height 17
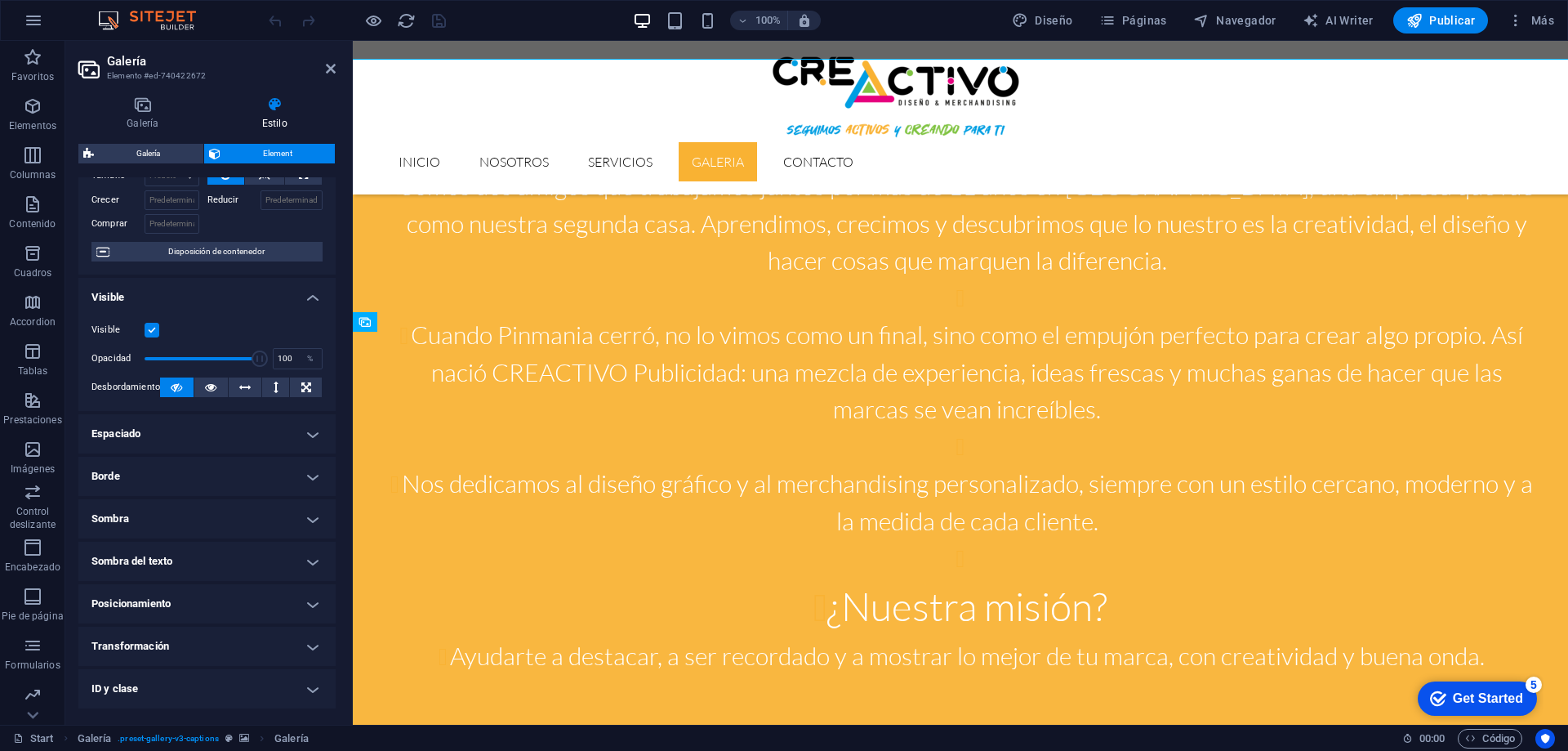
scroll to position [7, 0]
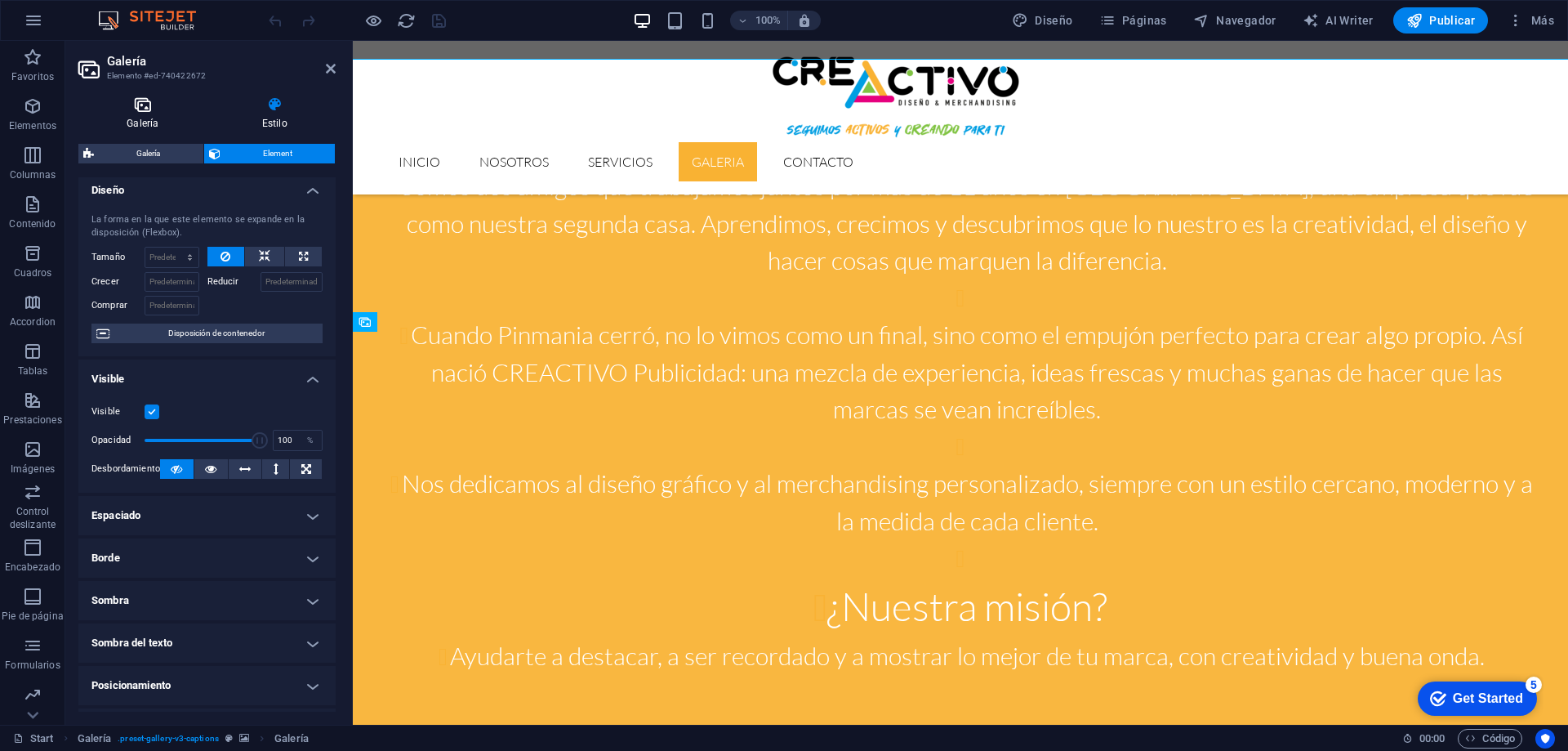
click at [135, 114] on h4 "Galería" at bounding box center [146, 113] width 135 height 34
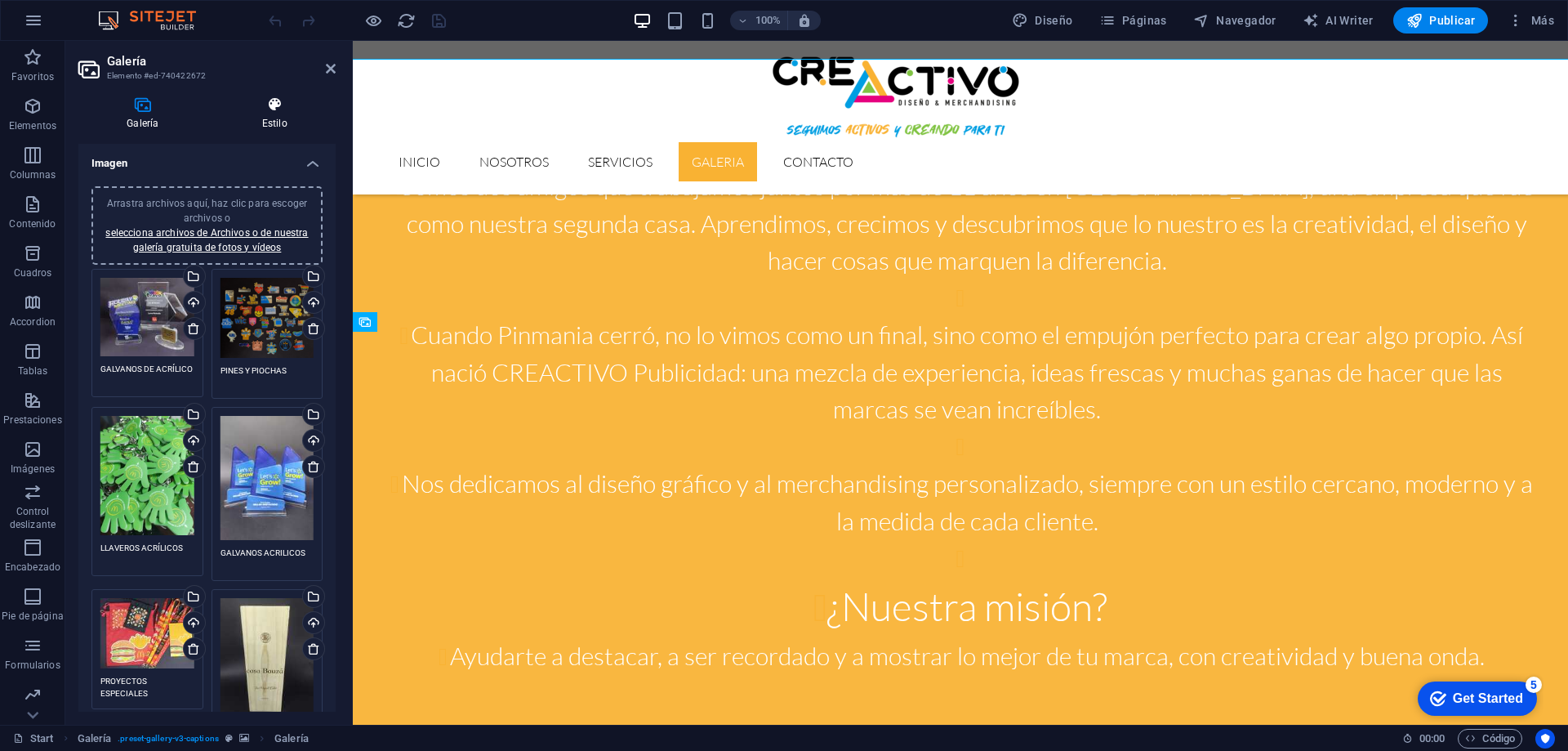
click at [267, 114] on h4 "Estilo" at bounding box center [275, 113] width 122 height 34
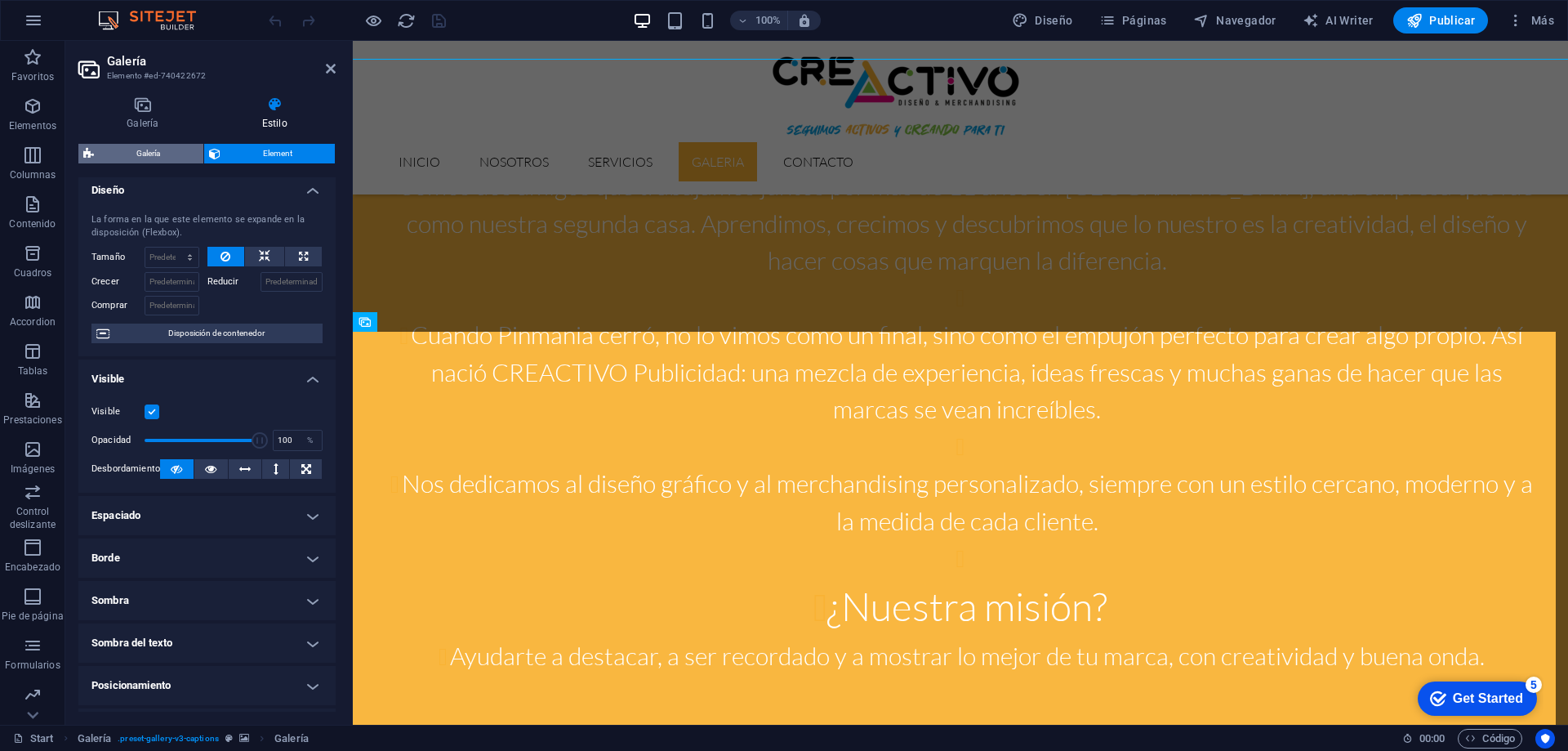
click at [161, 152] on span "Galería" at bounding box center [148, 153] width 99 height 19
select select "rem"
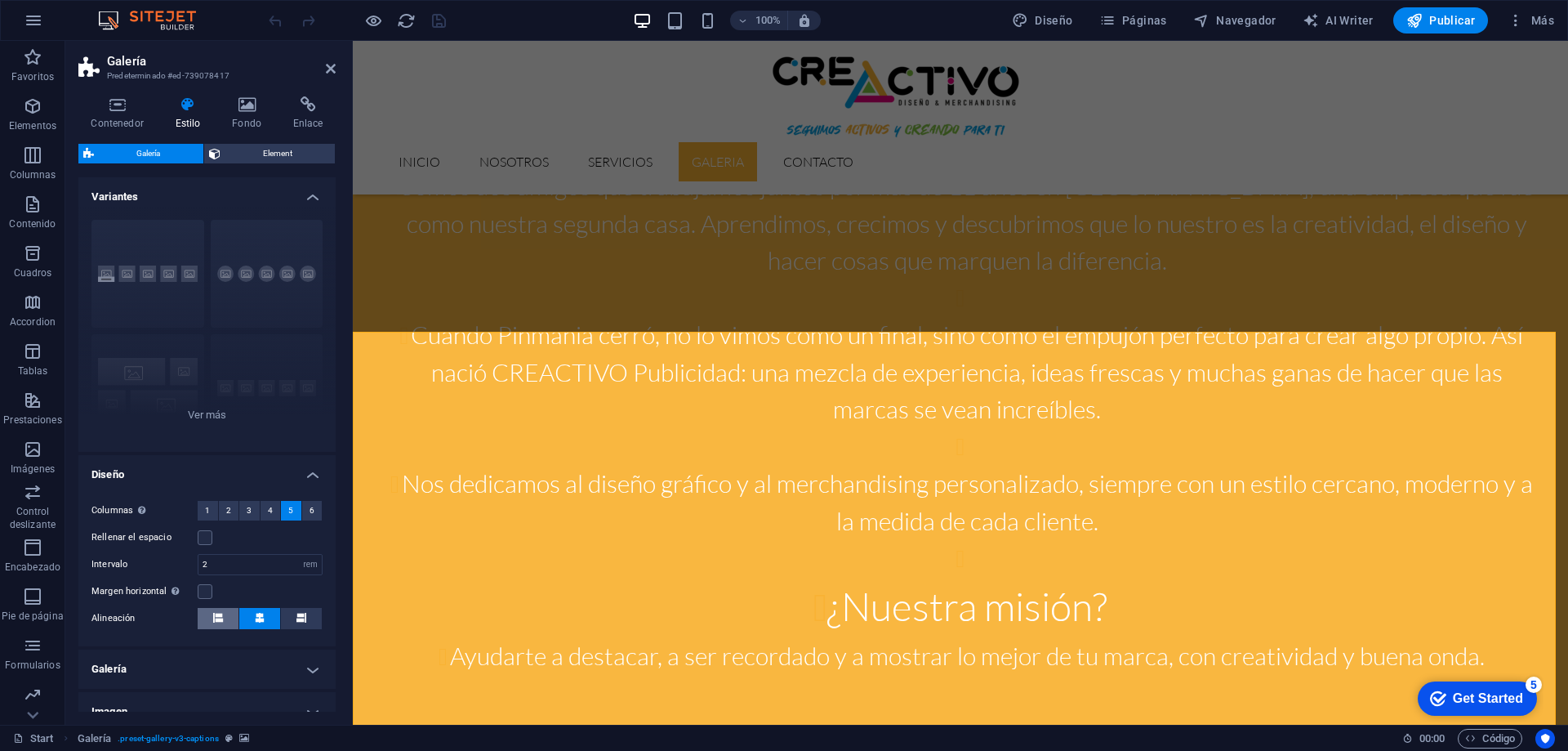
click at [223, 620] on button at bounding box center [217, 618] width 41 height 21
drag, startPoint x: 267, startPoint y: 25, endPoint x: 332, endPoint y: 66, distance: 76.9
click at [332, 66] on icon at bounding box center [331, 69] width 10 height 13
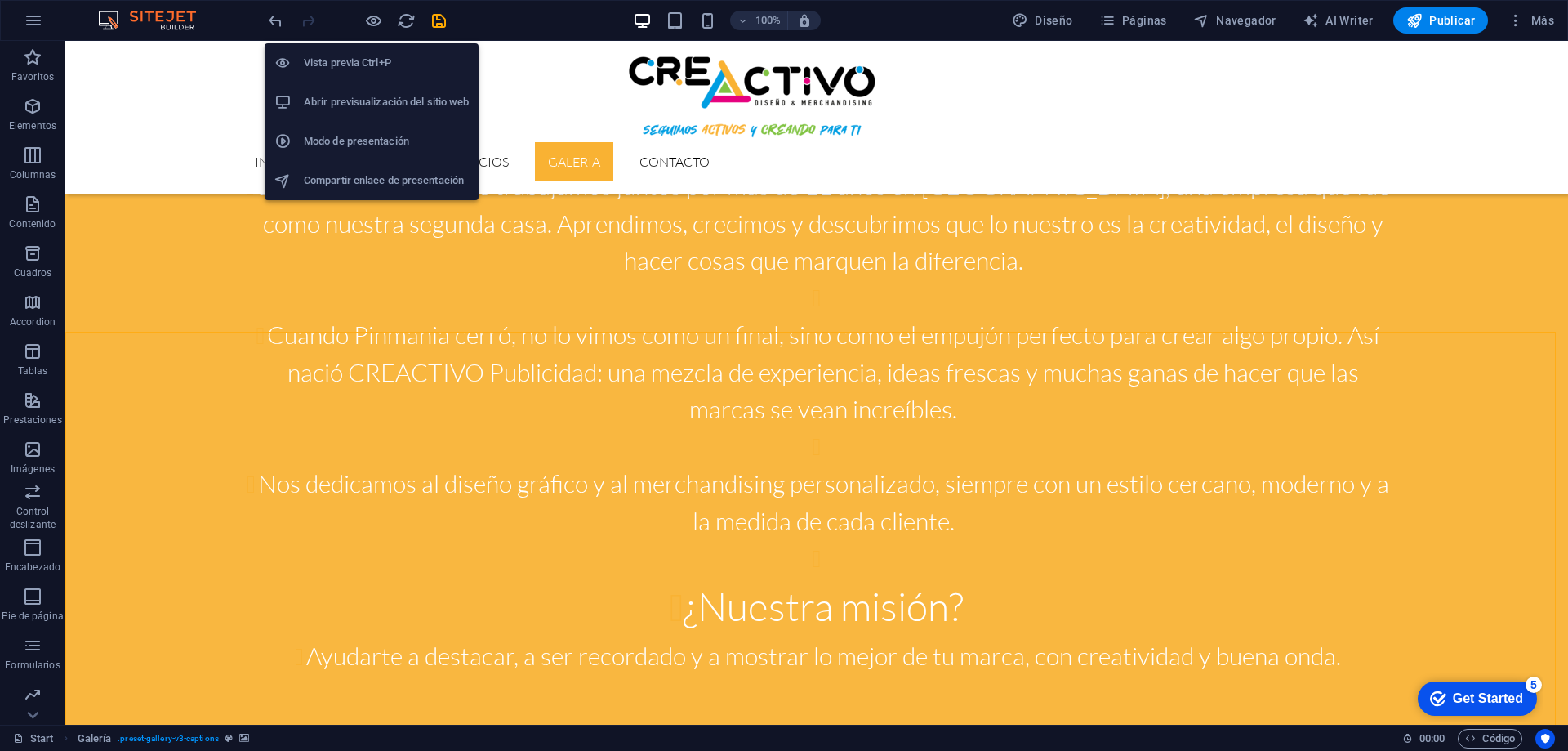
click at [366, 55] on h6 "Vista previa Ctrl+P" at bounding box center [385, 63] width 165 height 19
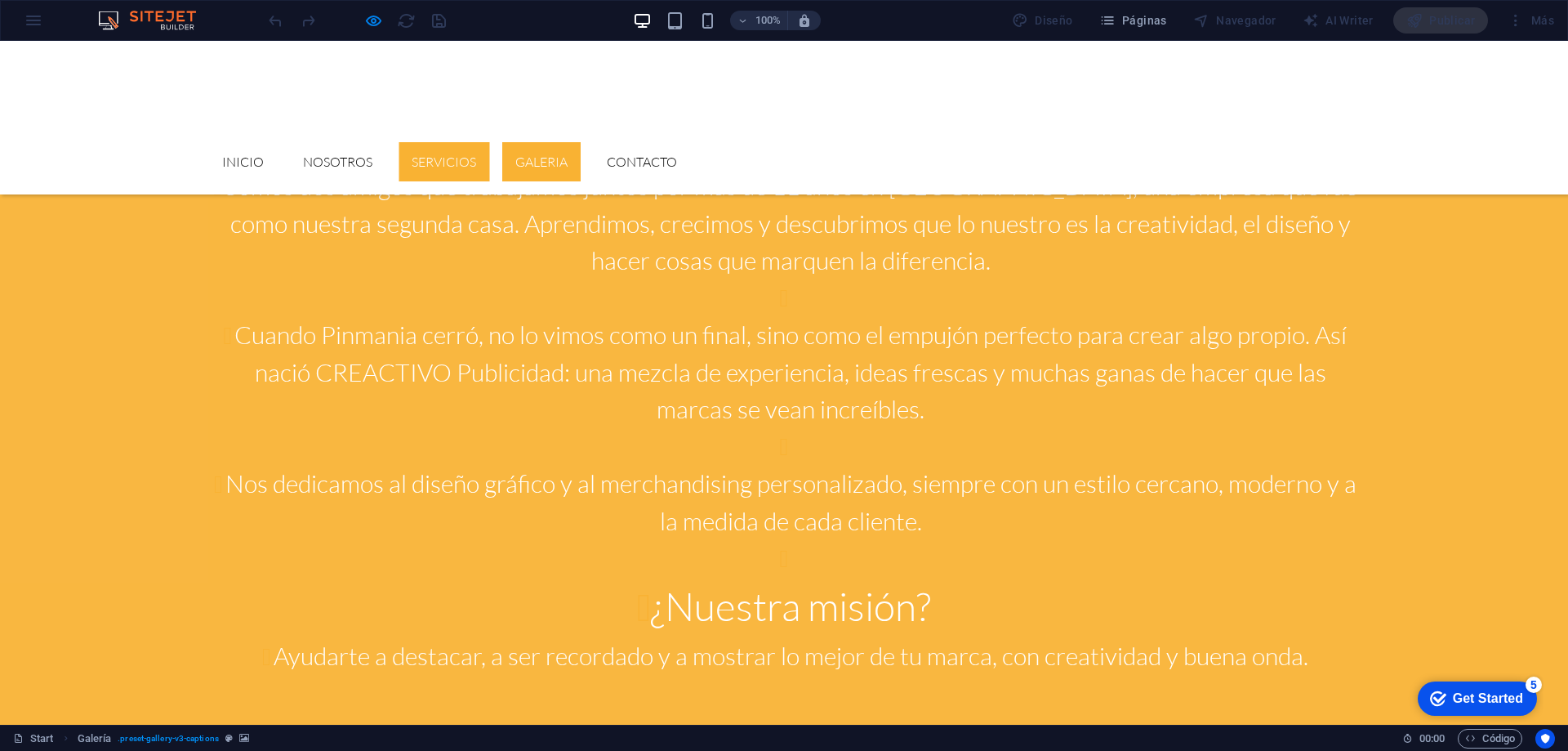
click at [489, 142] on link "Servicios" at bounding box center [444, 161] width 90 height 39
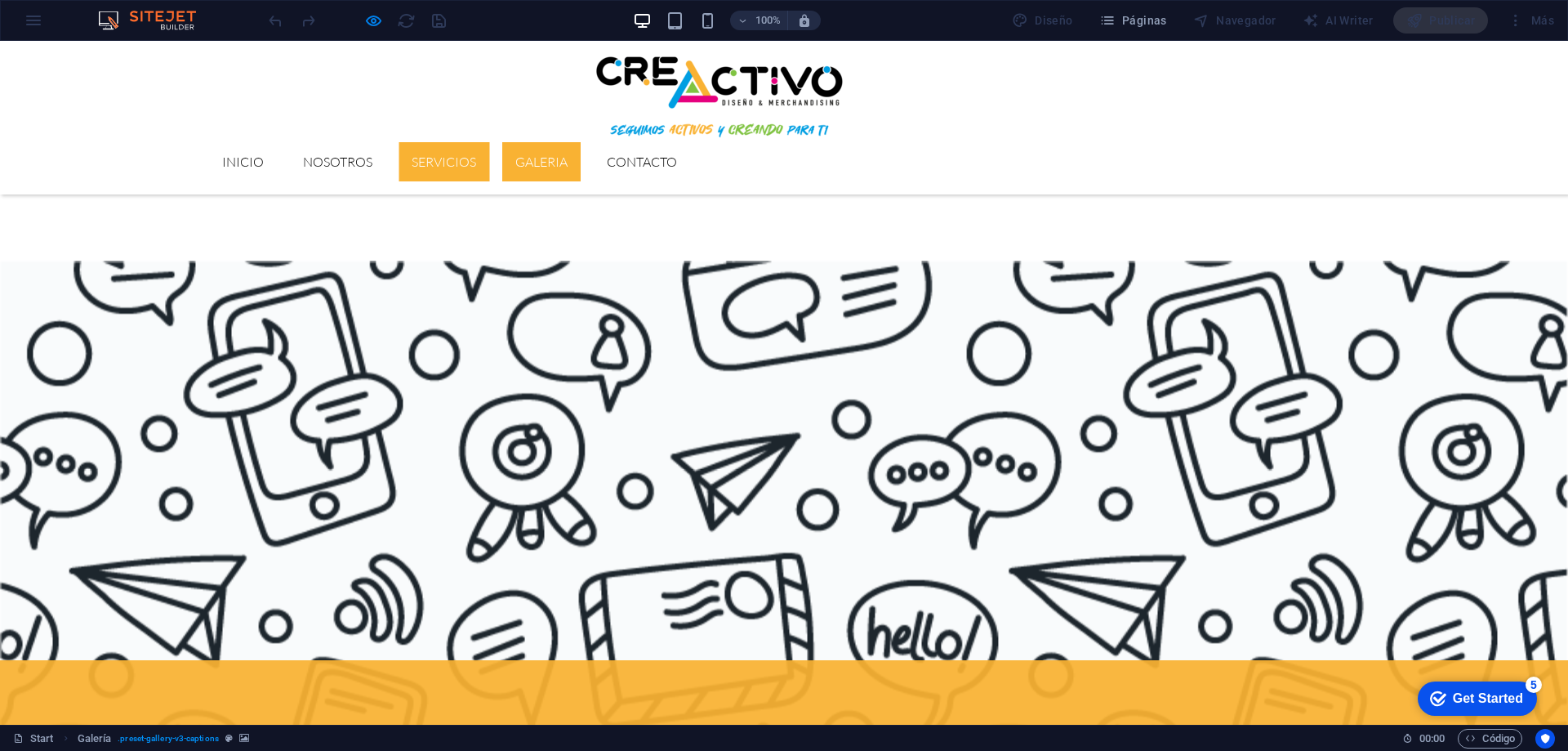
click at [581, 142] on link "GALERIA" at bounding box center [542, 161] width 79 height 39
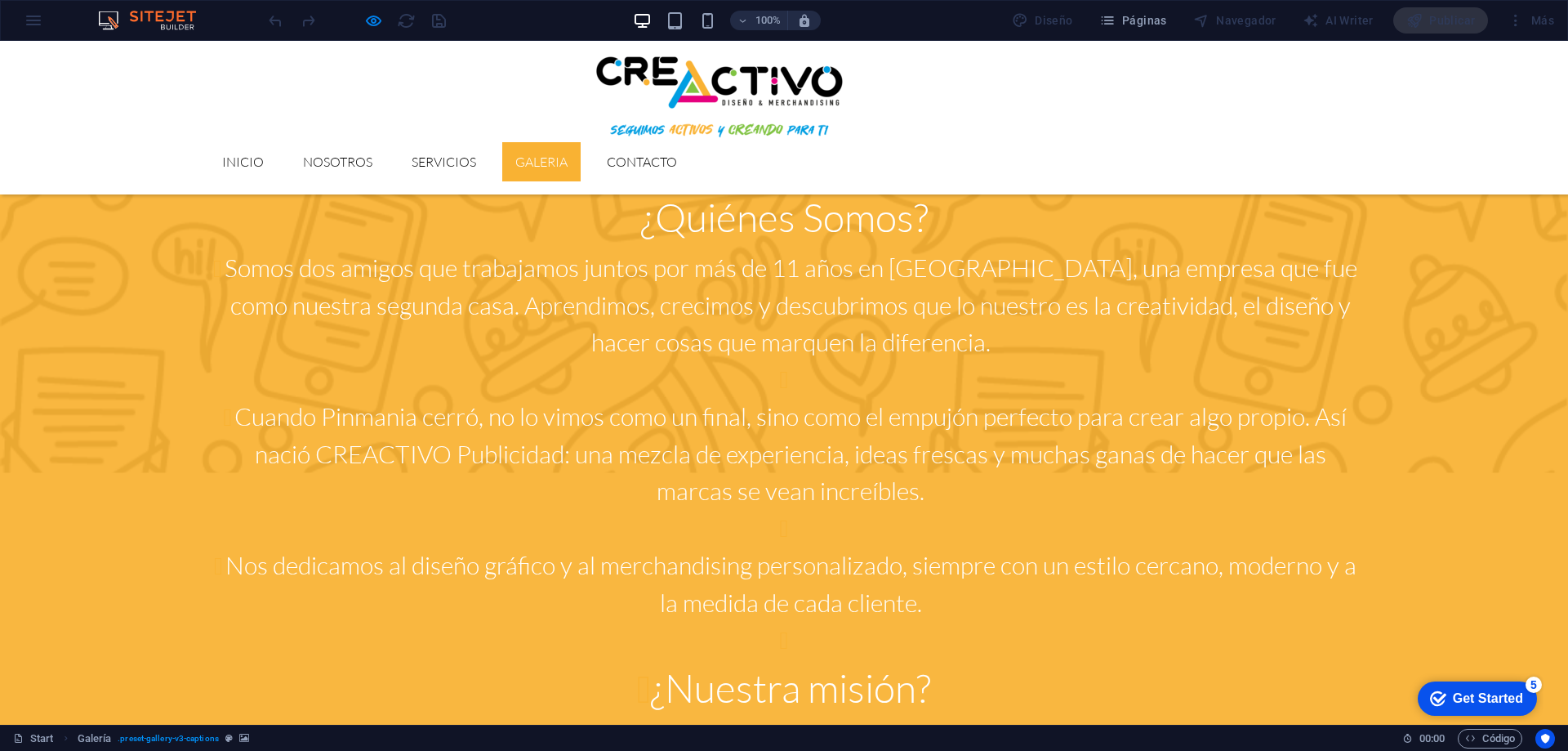
scroll to position [2031, 0]
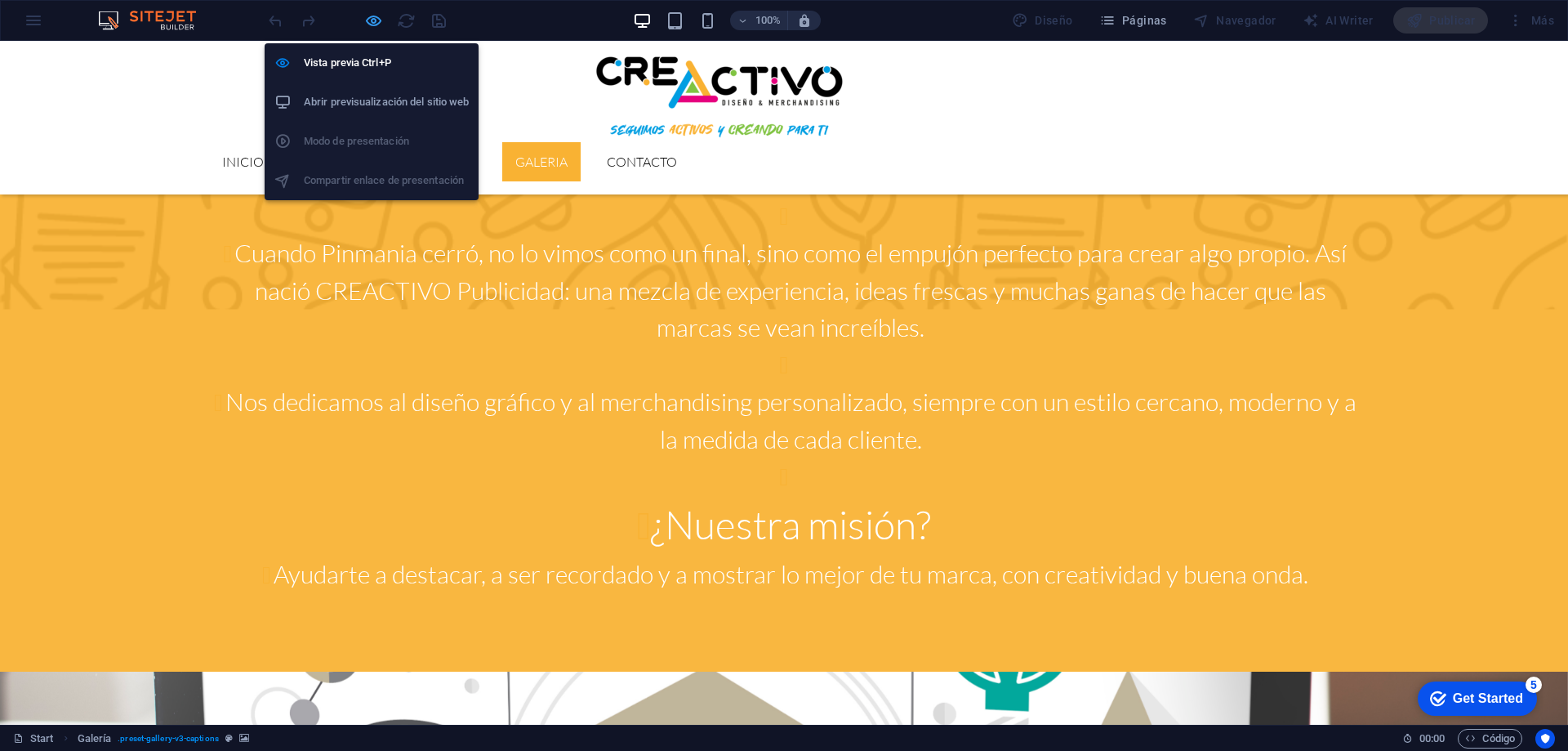
click at [370, 27] on icon "button" at bounding box center [374, 21] width 18 height 18
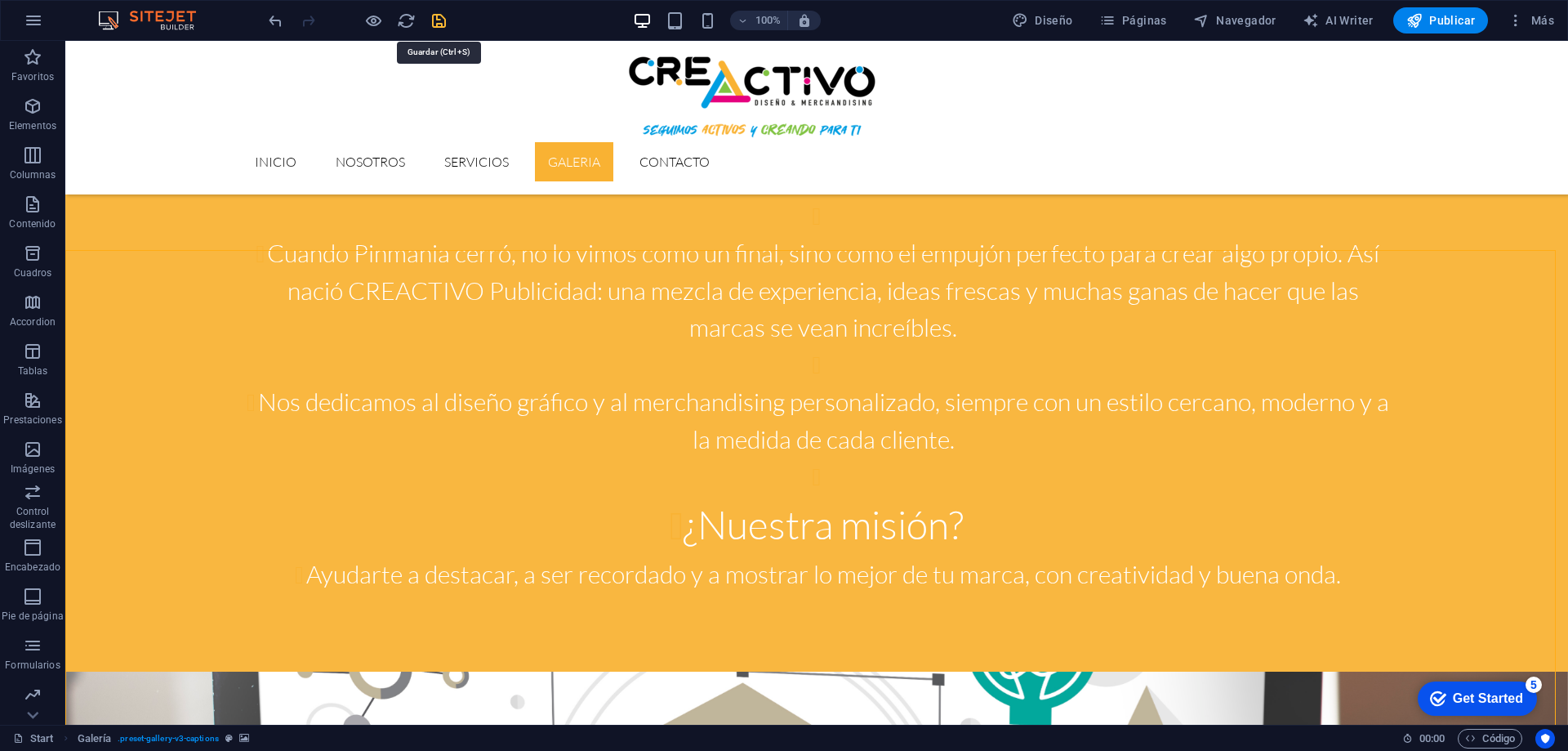
click at [445, 26] on icon "save" at bounding box center [439, 21] width 18 height 18
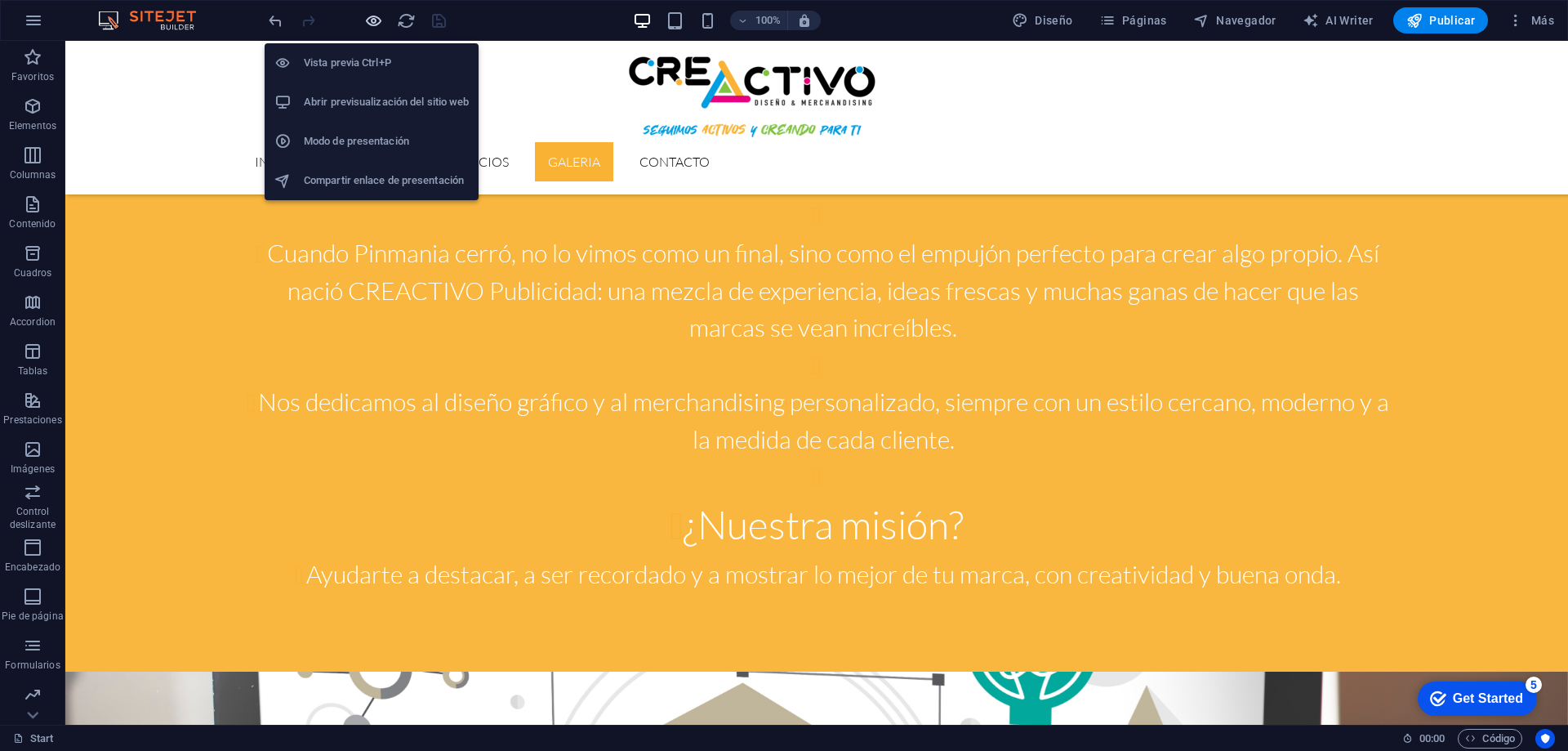
click at [377, 25] on icon "button" at bounding box center [374, 21] width 18 height 18
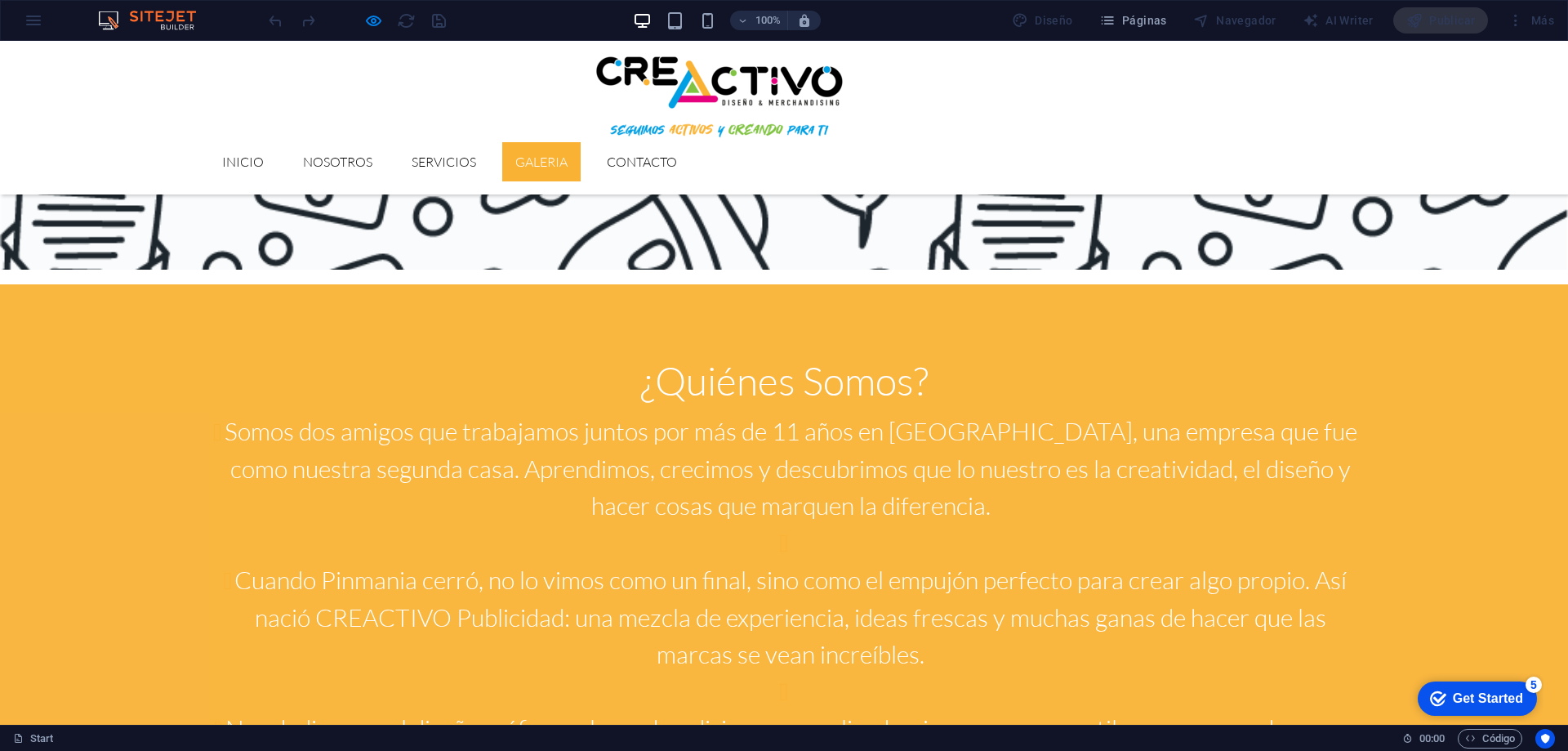
scroll to position [1786, 0]
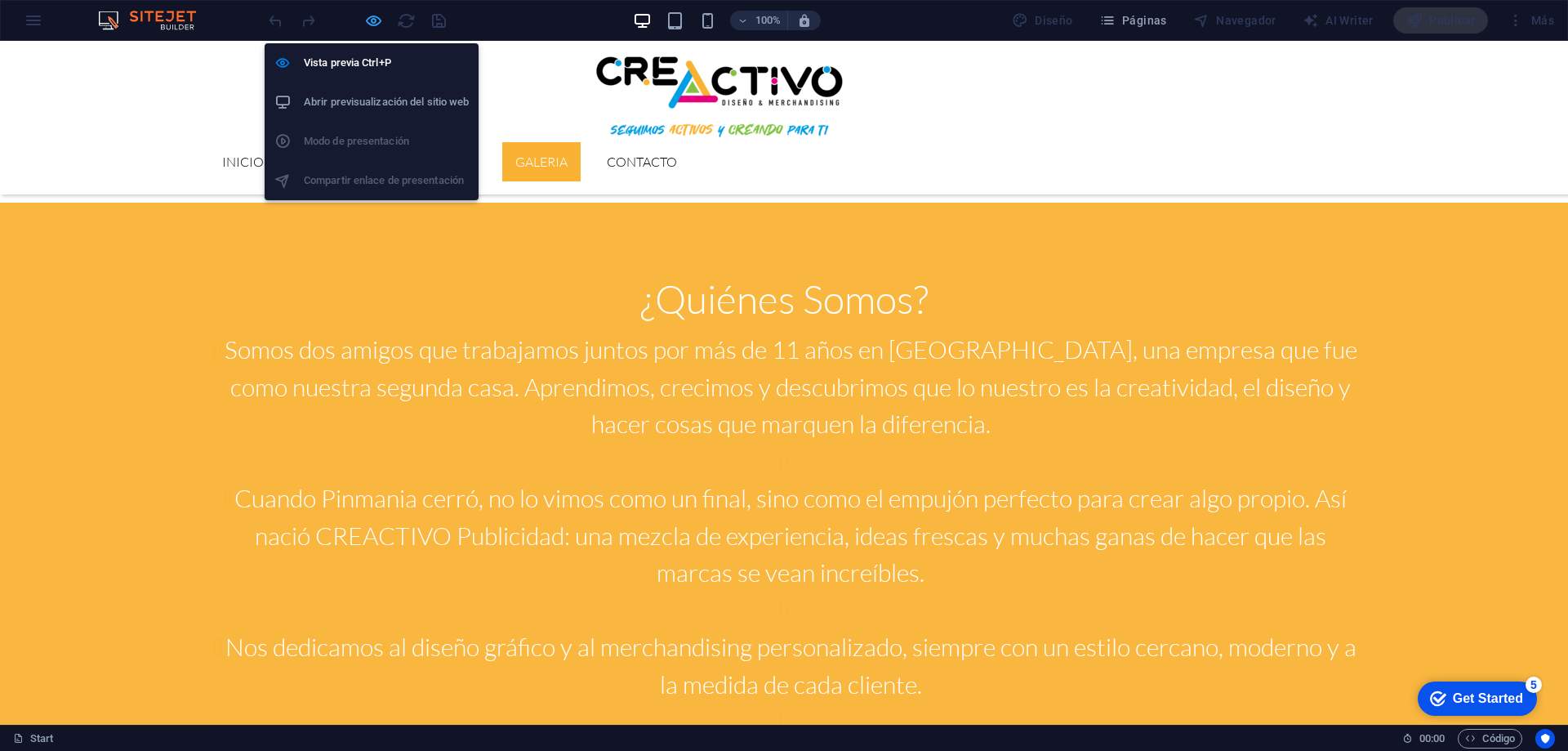
click at [369, 18] on icon "button" at bounding box center [374, 21] width 18 height 18
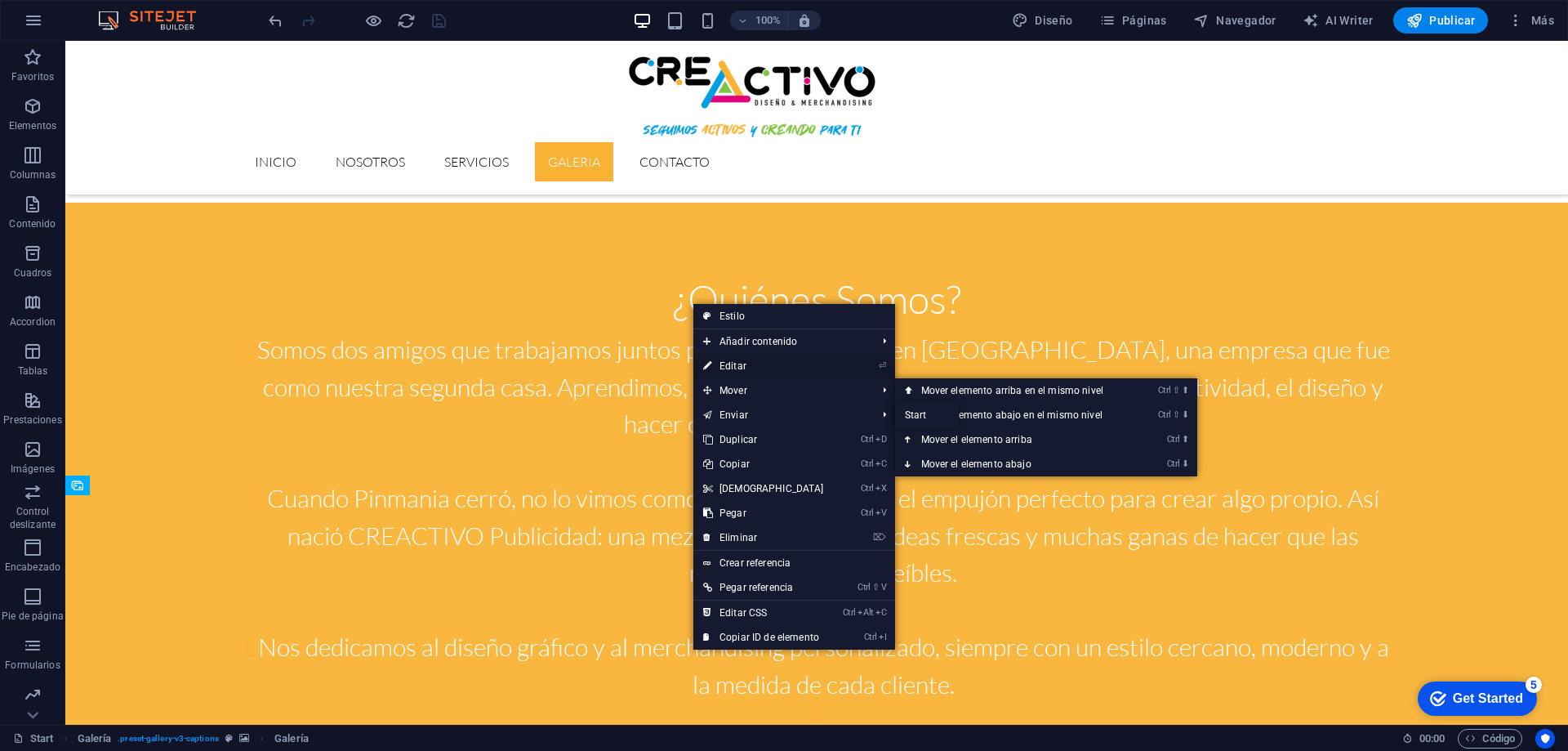
click at [771, 364] on link "⏎ Editar" at bounding box center [764, 365] width 140 height 24
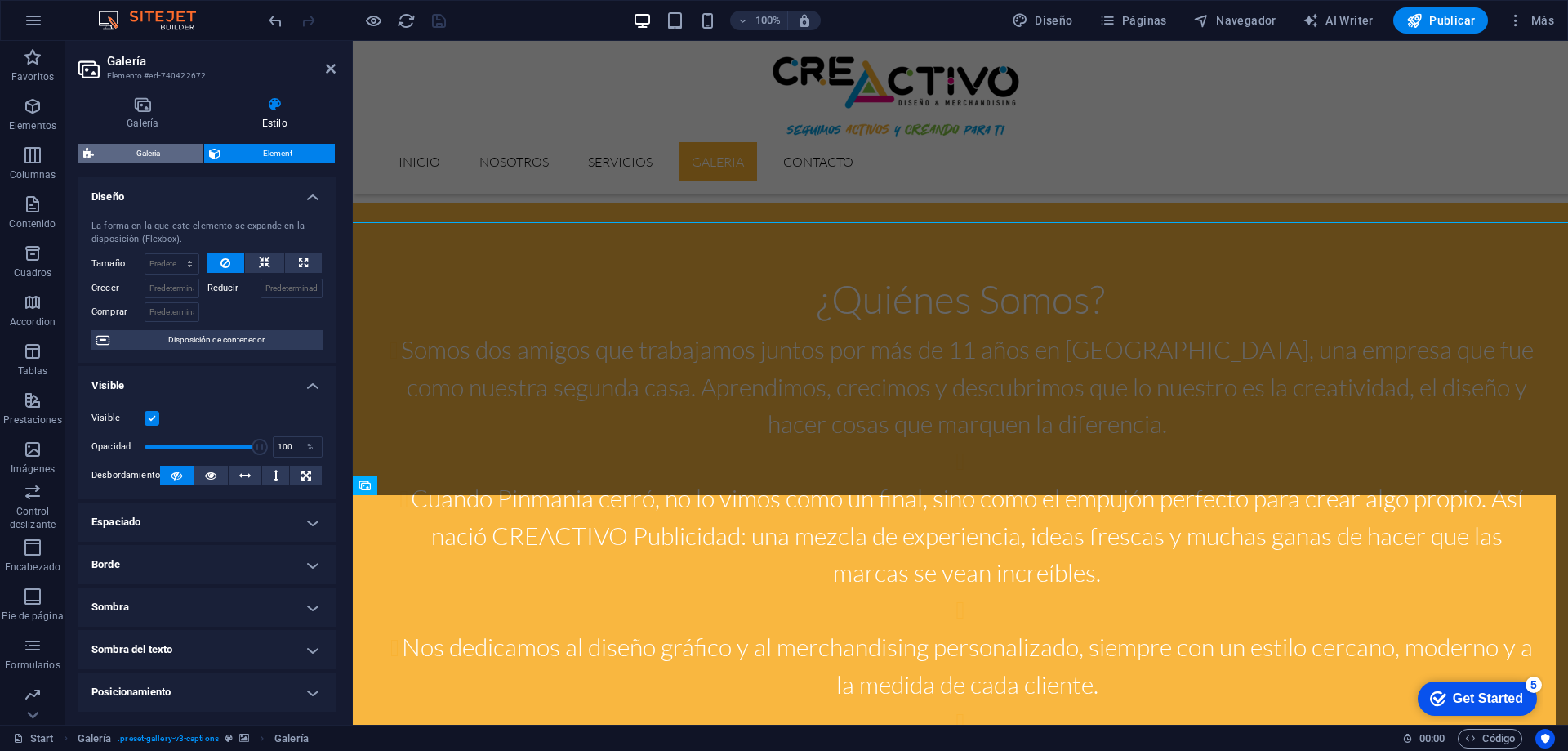
click at [150, 149] on span "Galería" at bounding box center [148, 153] width 99 height 19
select select "rem"
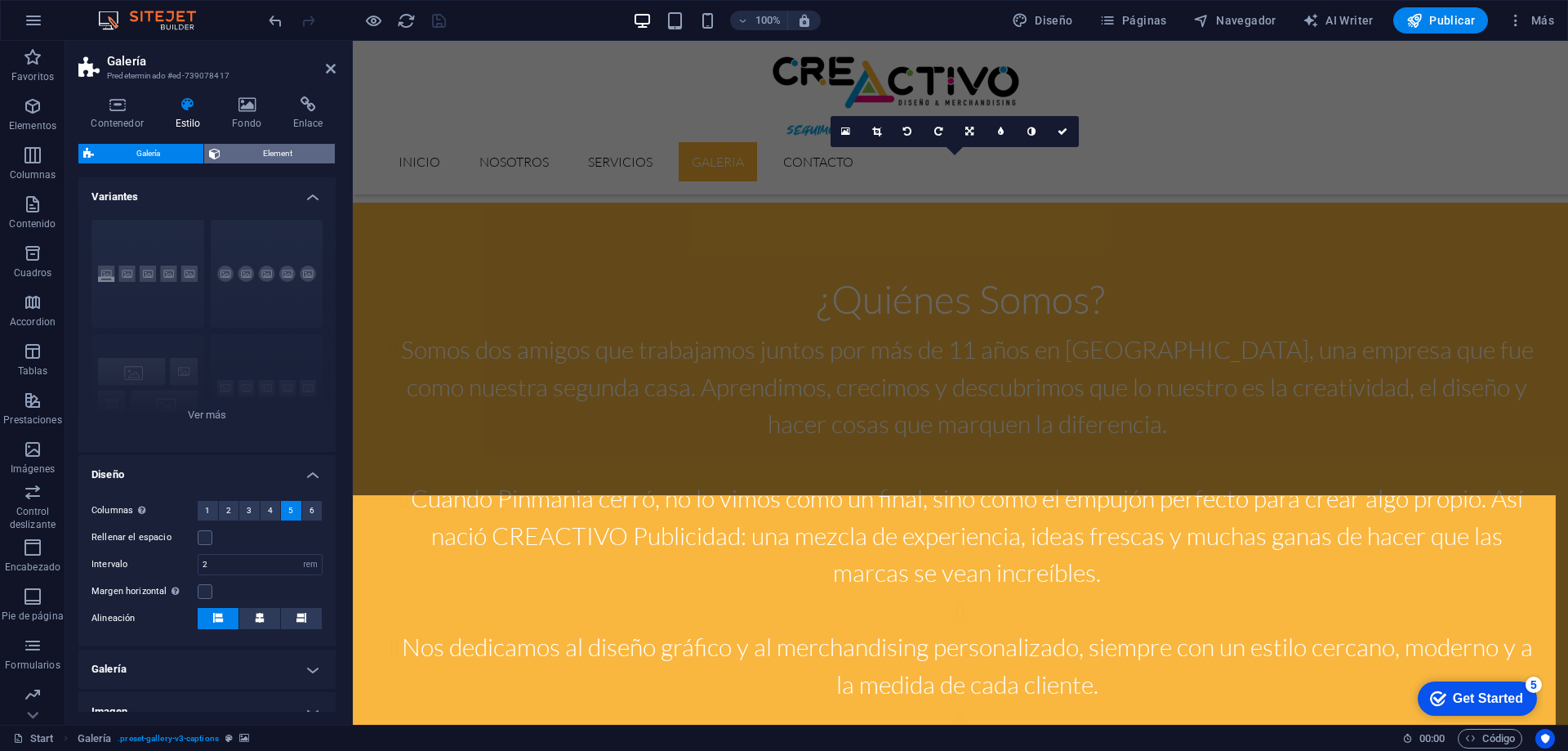
click at [246, 151] on span "Element" at bounding box center [278, 153] width 105 height 19
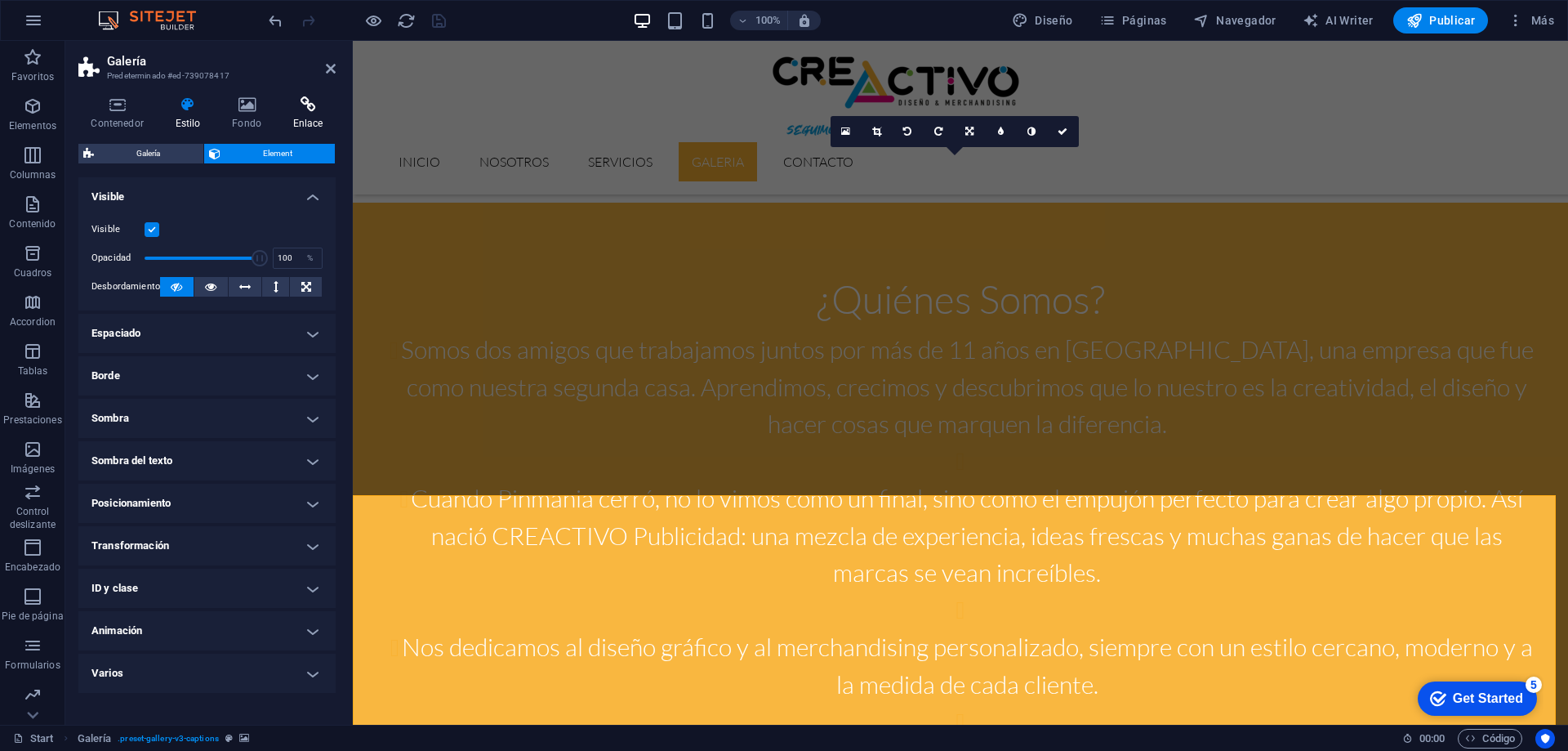
click at [315, 115] on h4 "Enlace" at bounding box center [308, 113] width 55 height 34
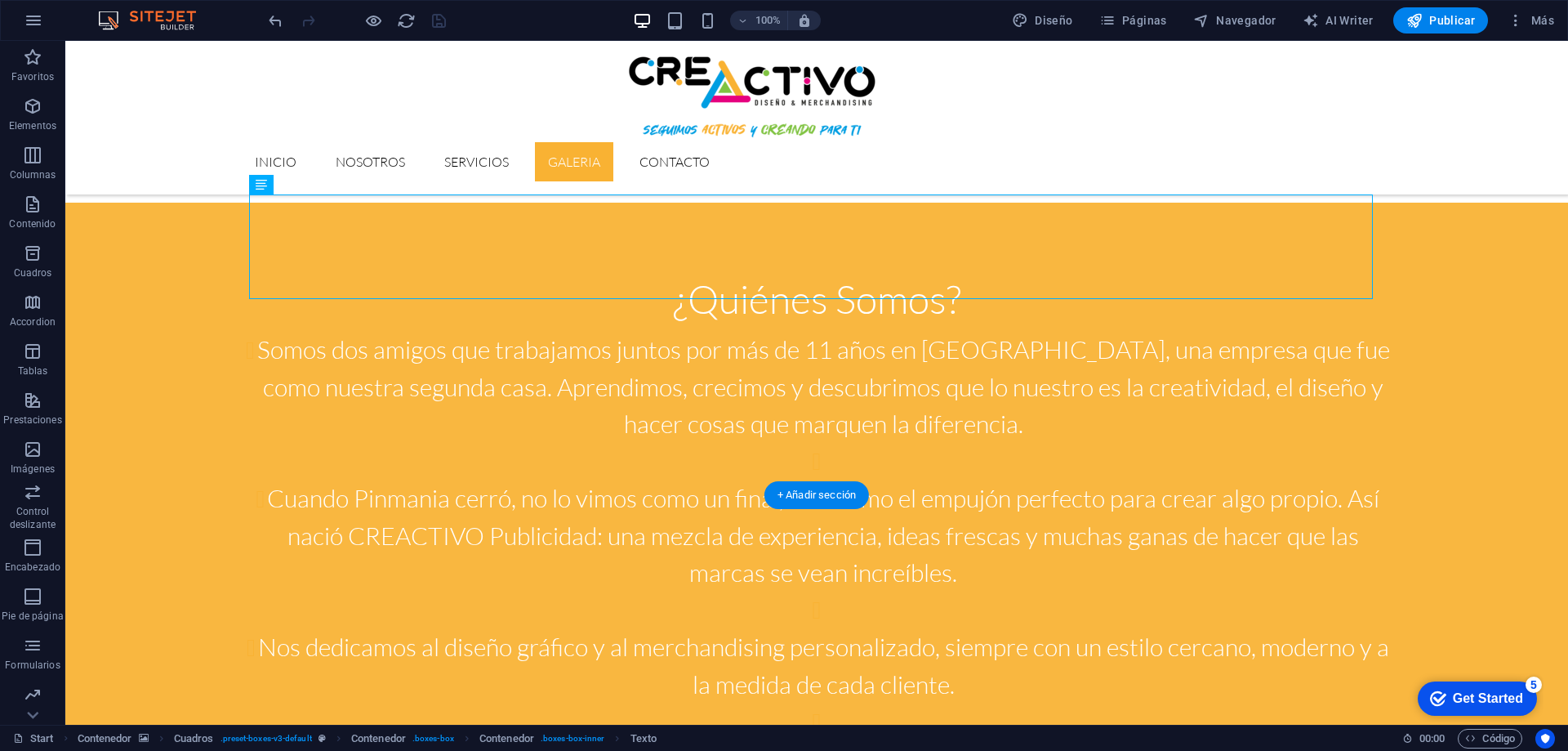
drag, startPoint x: 872, startPoint y: 221, endPoint x: 1146, endPoint y: 503, distance: 393.2
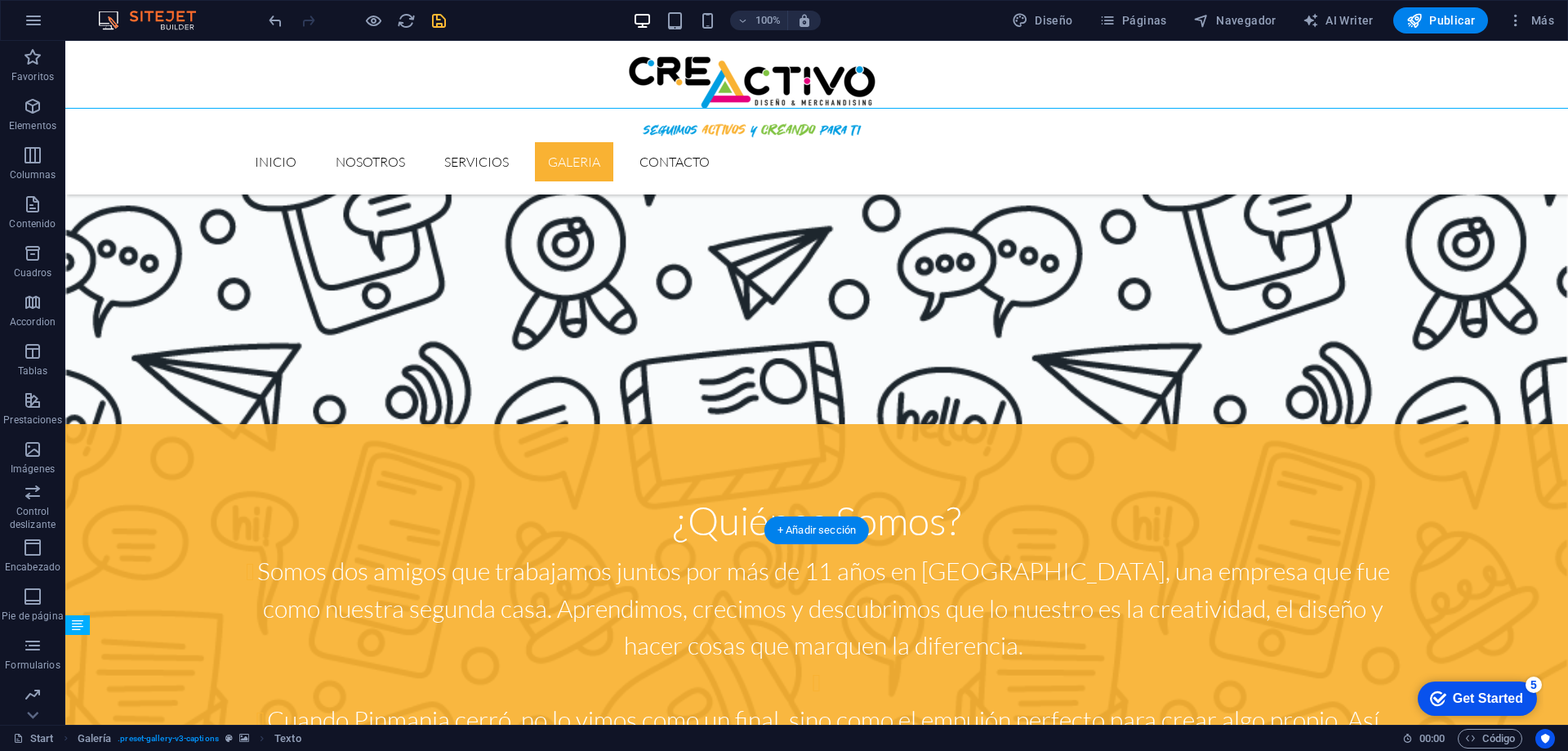
scroll to position [1647, 0]
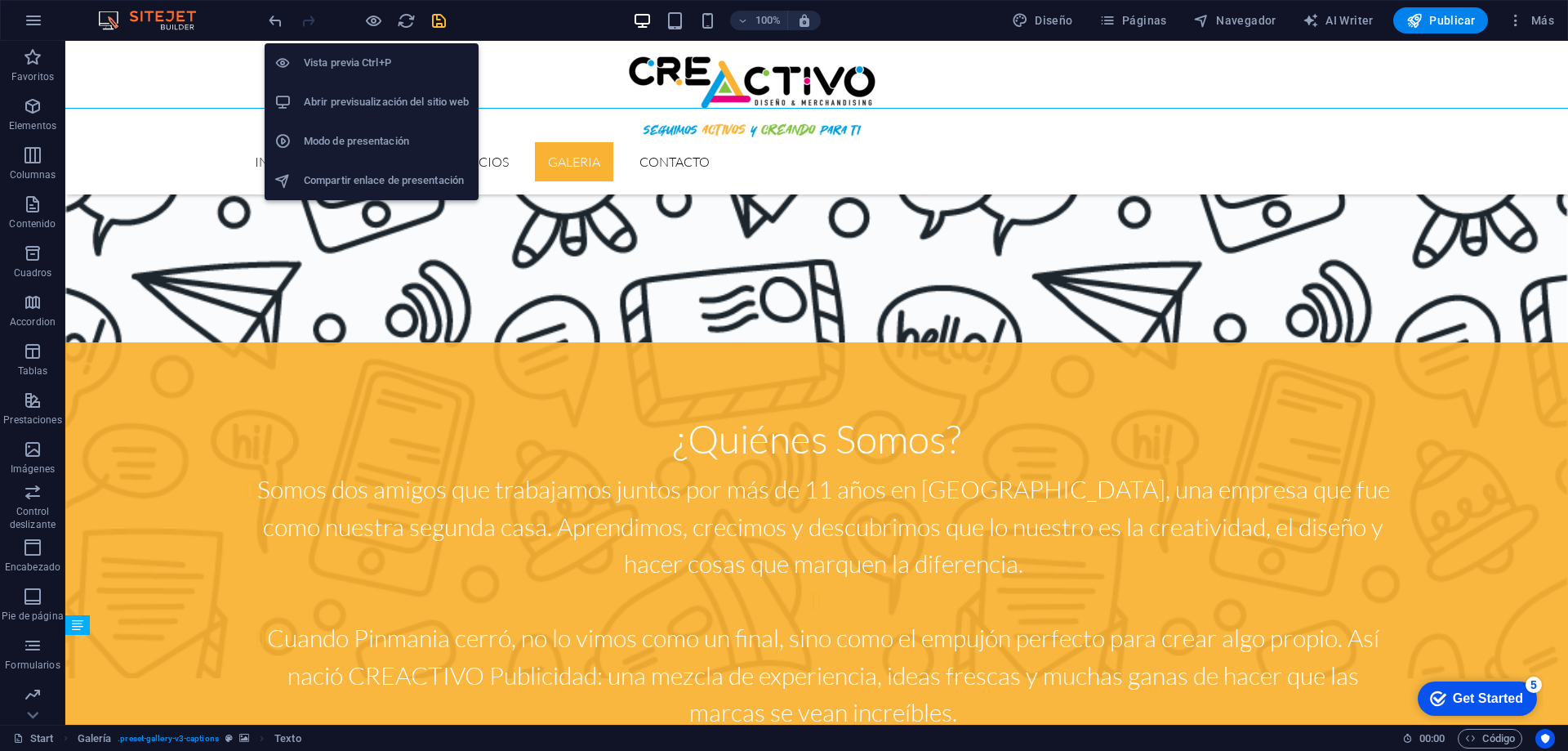
click at [368, 52] on li "Vista previa Ctrl+P" at bounding box center [372, 63] width 214 height 39
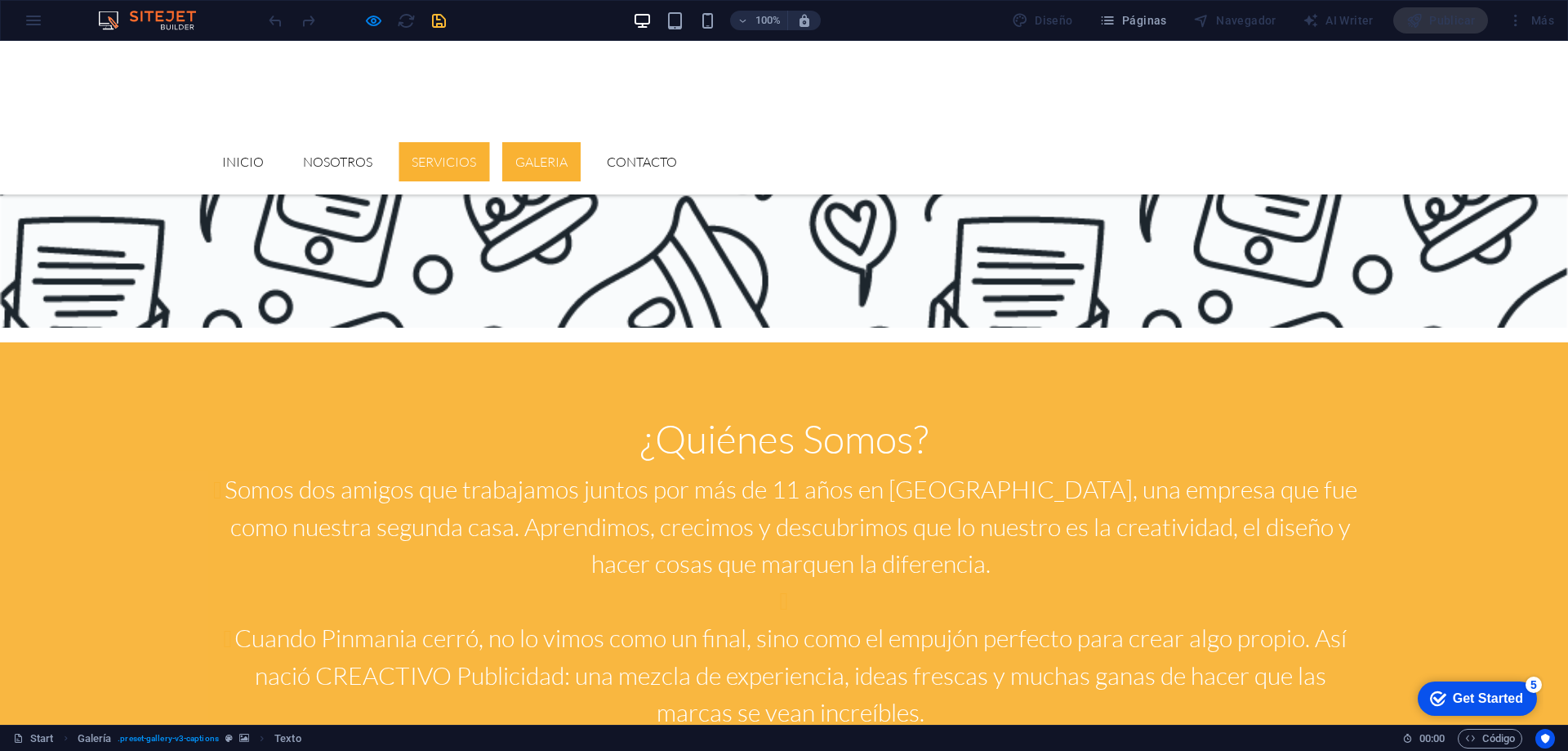
click at [489, 142] on link "Servicios" at bounding box center [444, 161] width 90 height 39
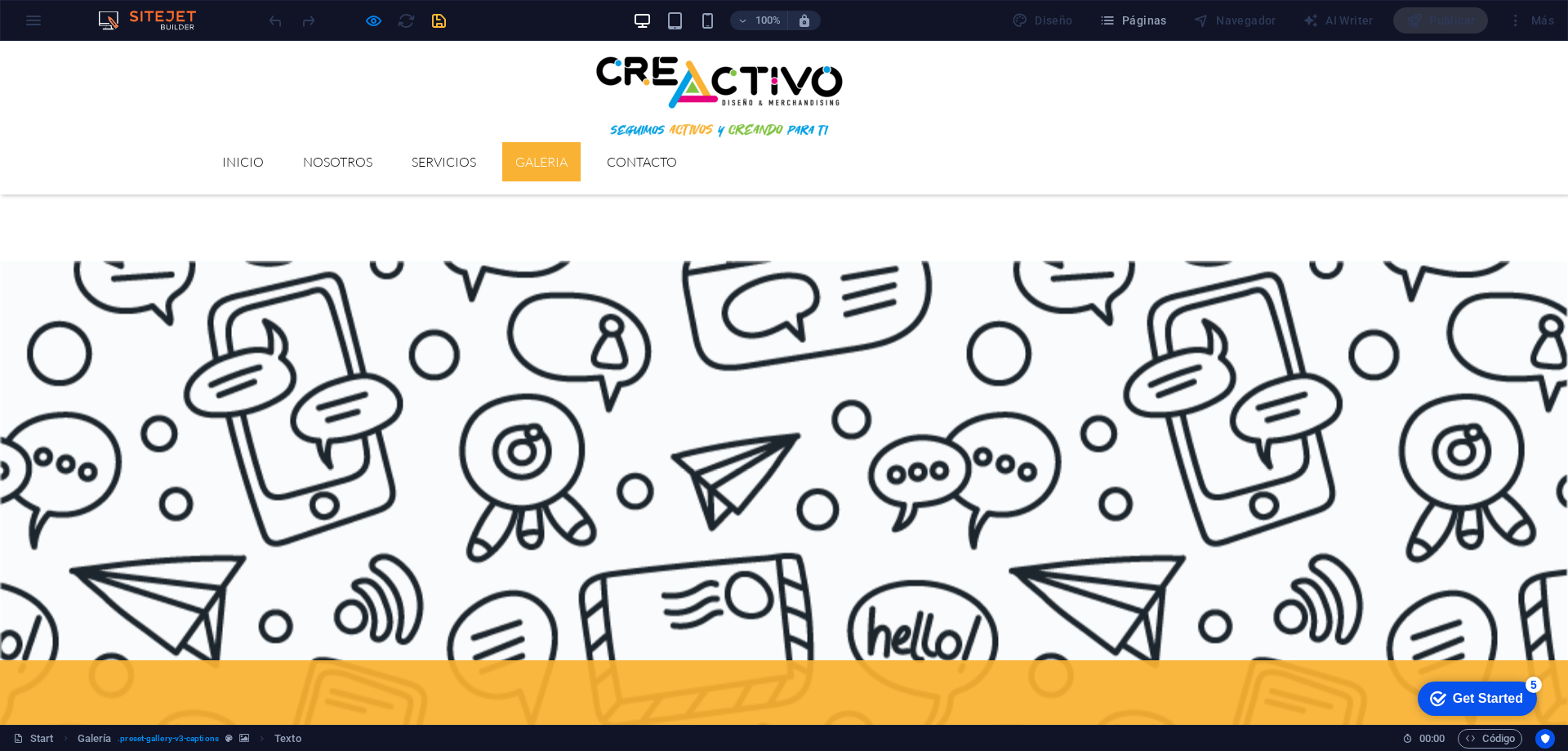
click at [581, 142] on link "GALERIA" at bounding box center [542, 161] width 79 height 39
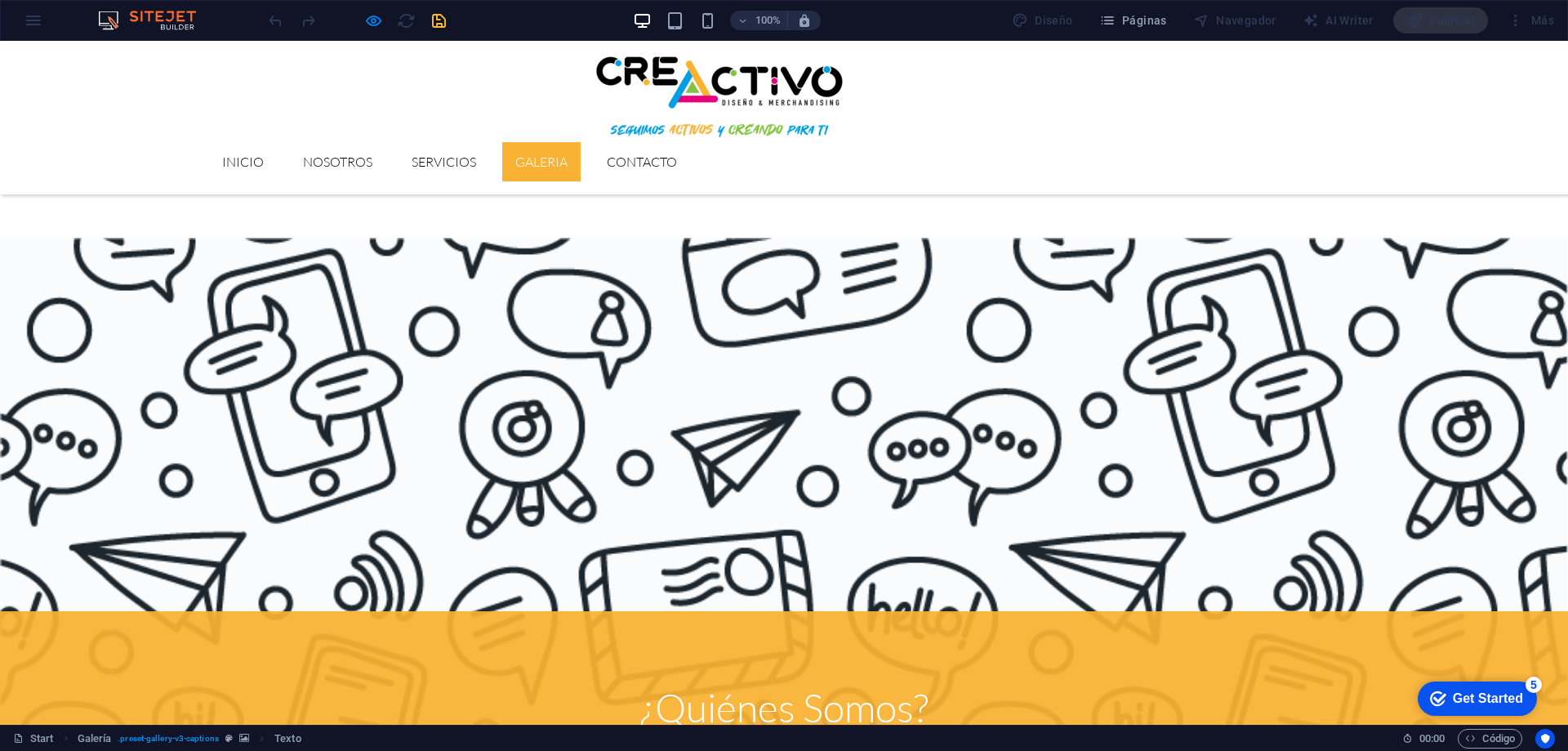
scroll to position [1384, 0]
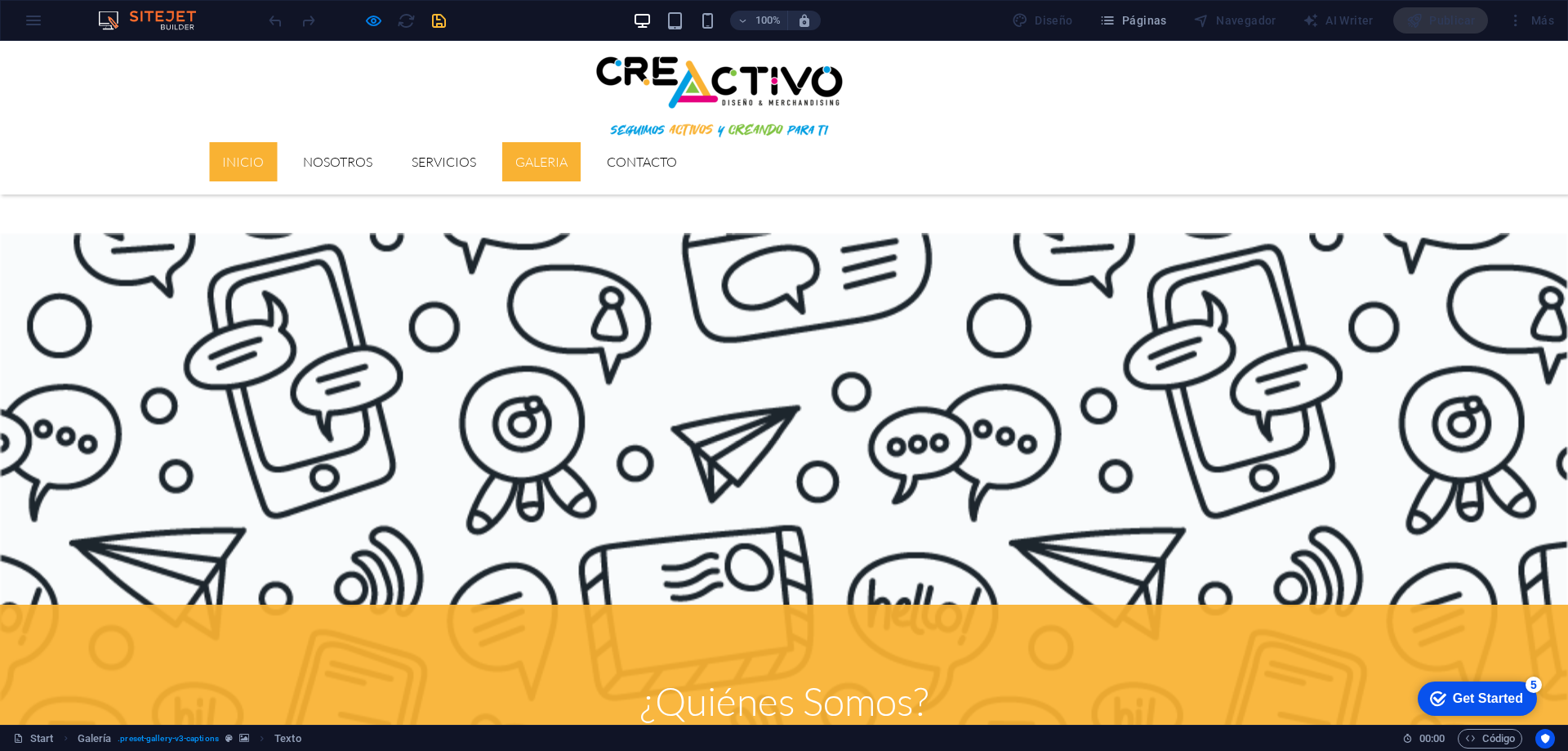
click at [277, 142] on link "Inicio" at bounding box center [242, 161] width 68 height 39
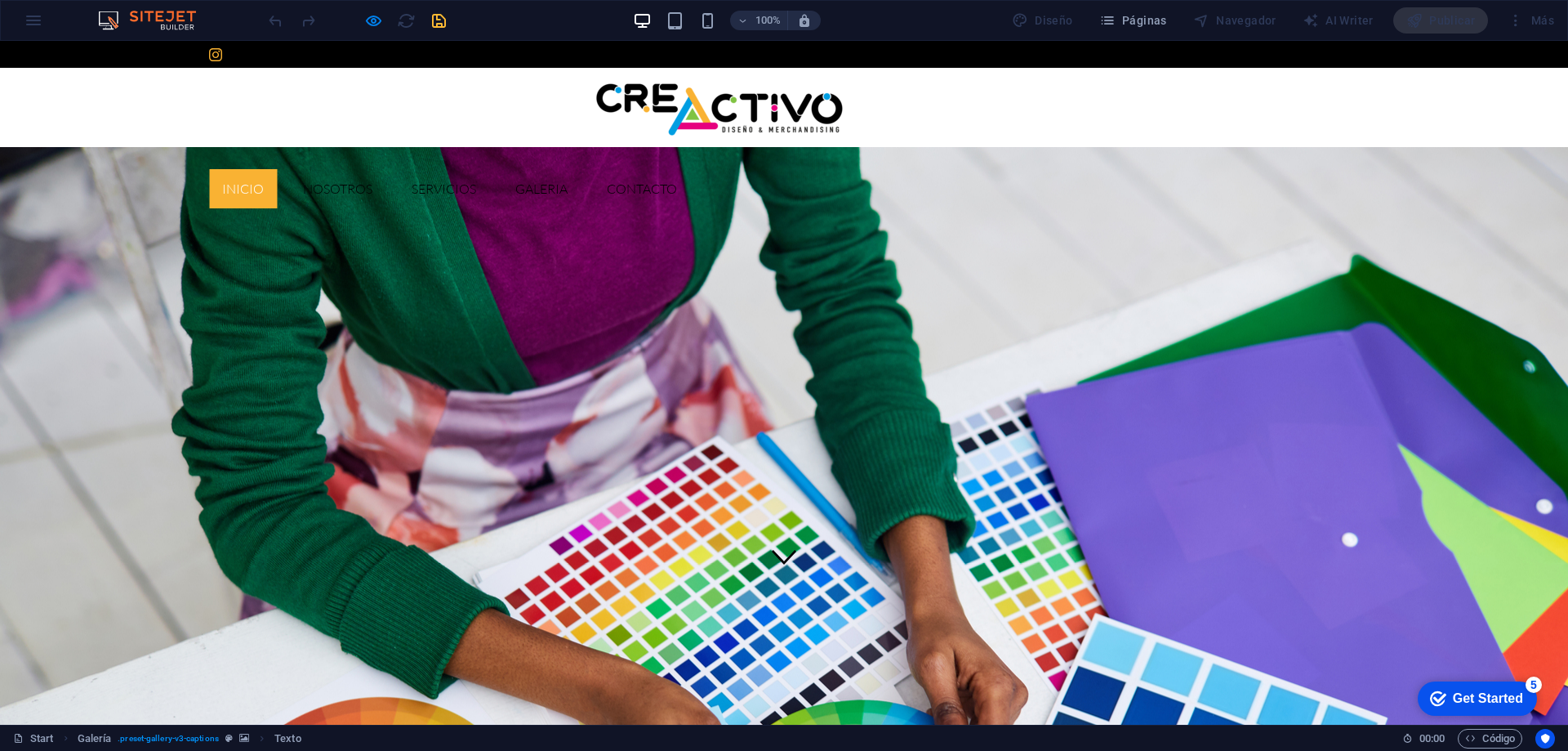
scroll to position [0, 0]
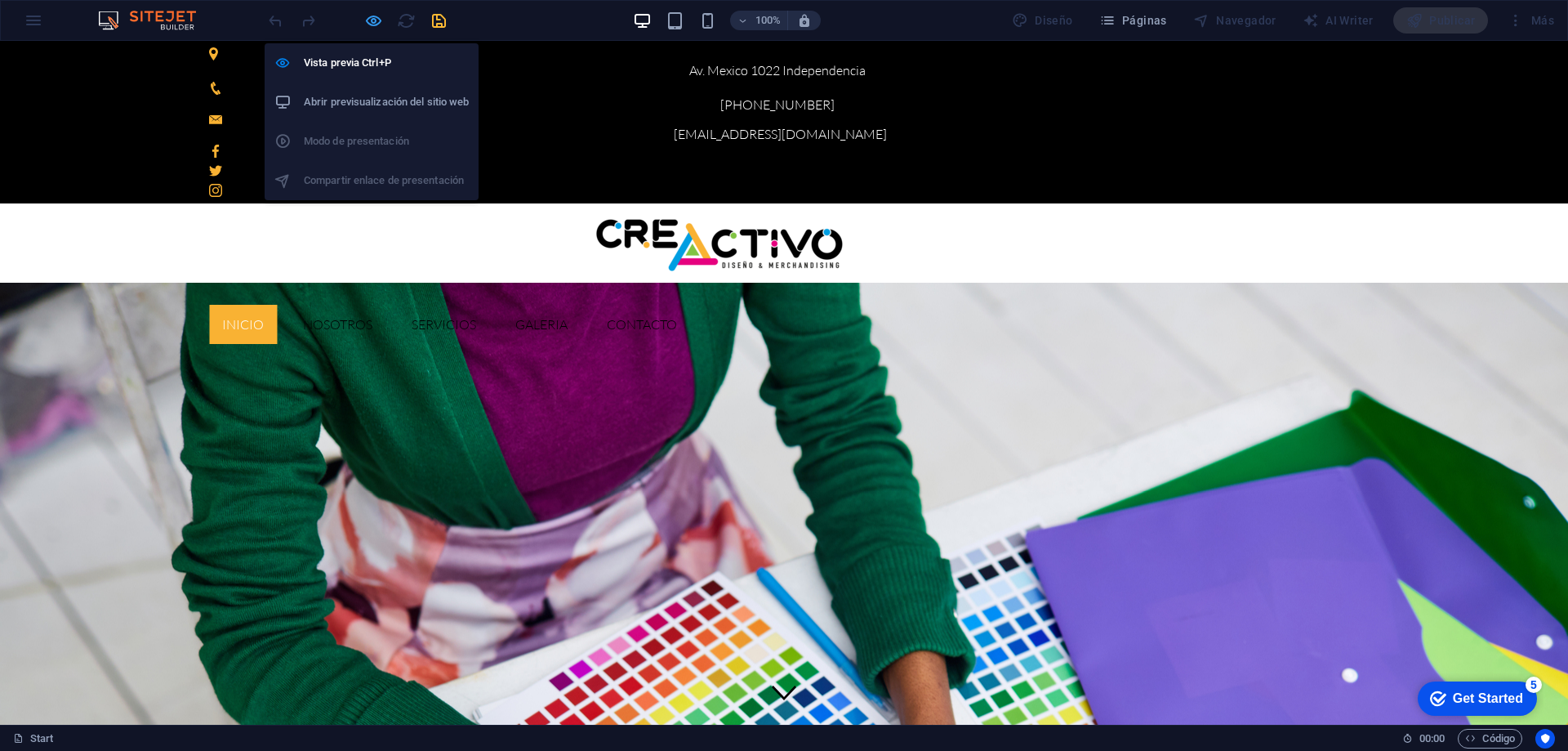
click at [378, 25] on icon "button" at bounding box center [374, 21] width 18 height 18
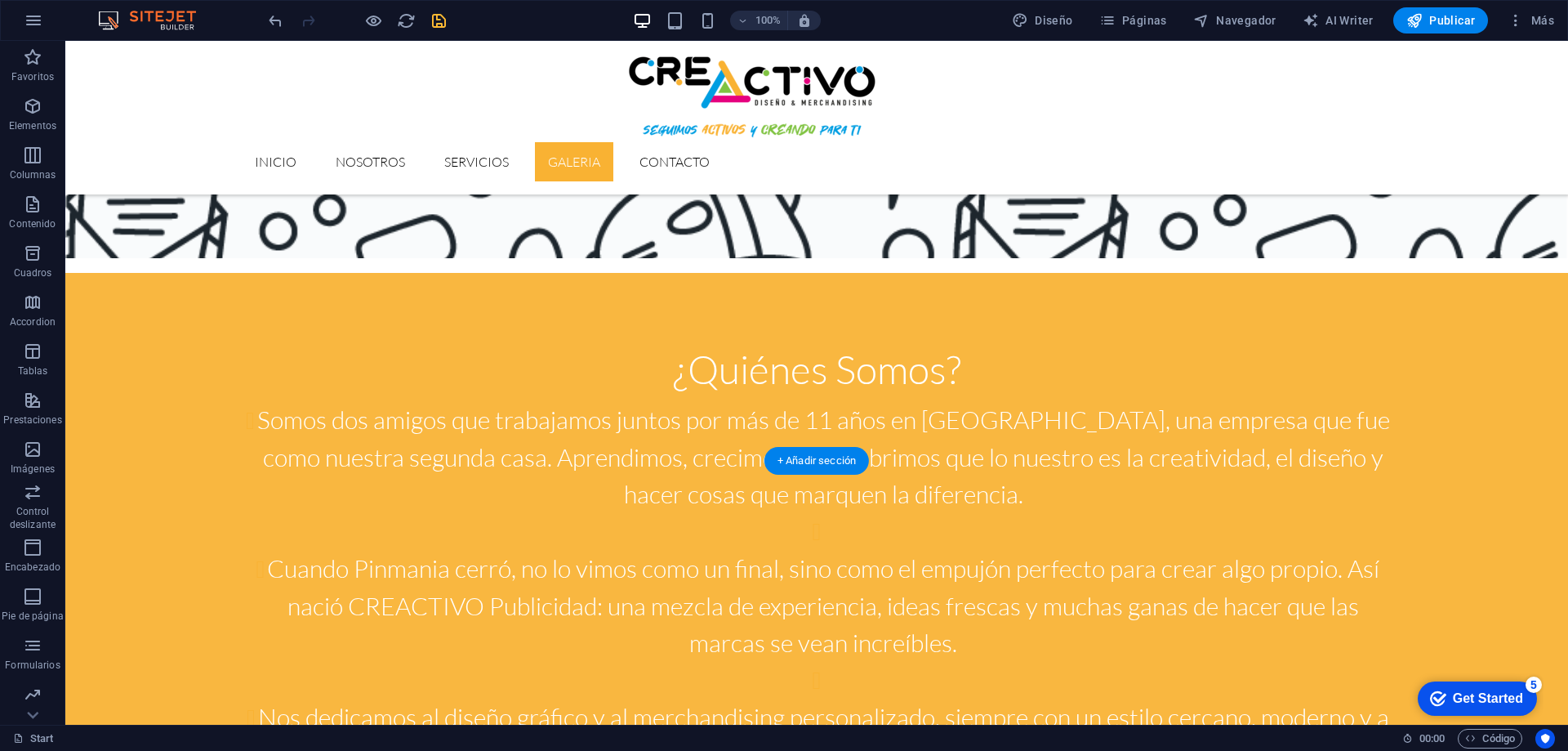
scroll to position [1879, 0]
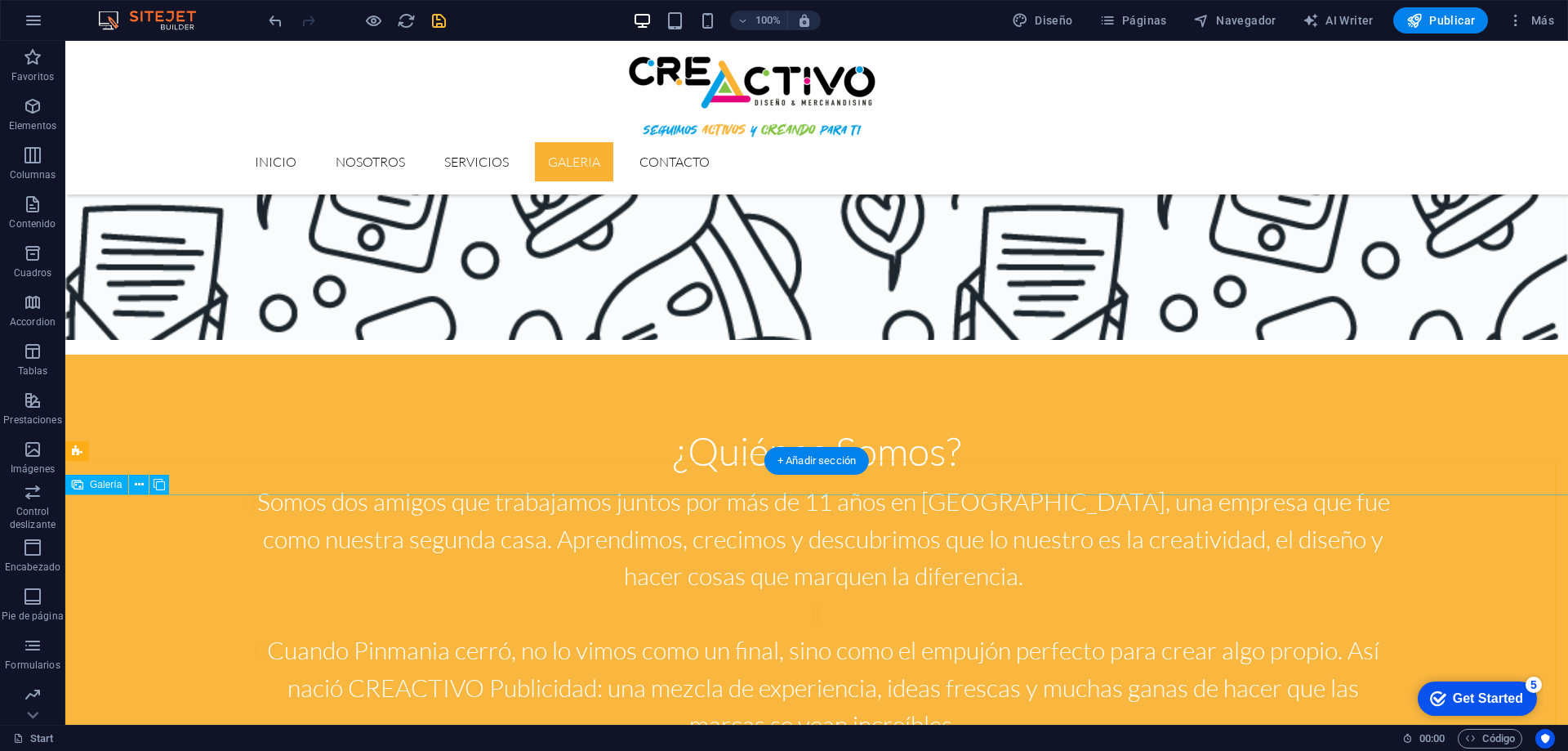
scroll to position [1552, 0]
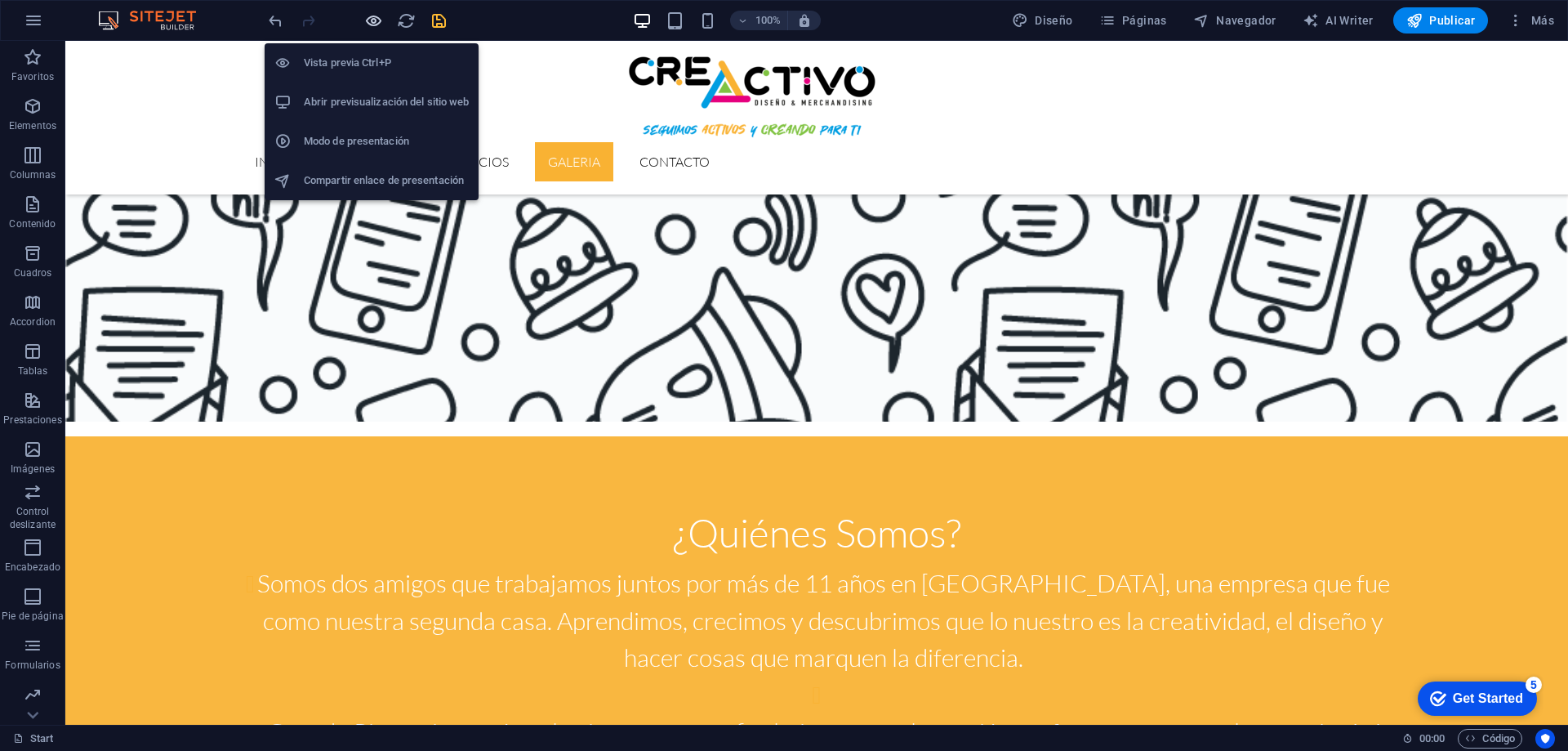
click at [367, 17] on icon "button" at bounding box center [374, 21] width 18 height 18
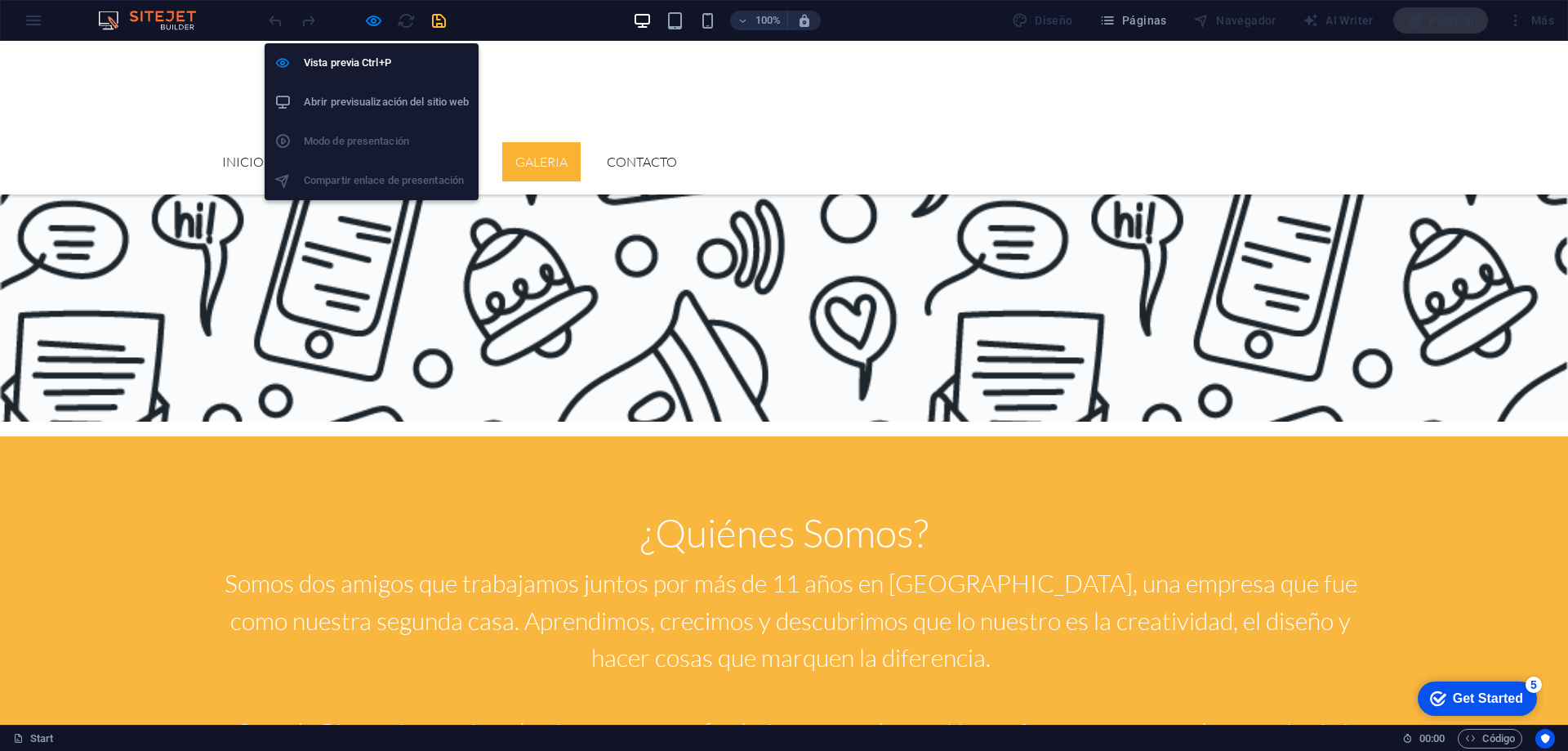
click at [356, 95] on h6 "Abrir previsualización del sitio web" at bounding box center [385, 101] width 165 height 19
click at [358, 59] on h6 "Vista previa Ctrl+P" at bounding box center [385, 63] width 165 height 19
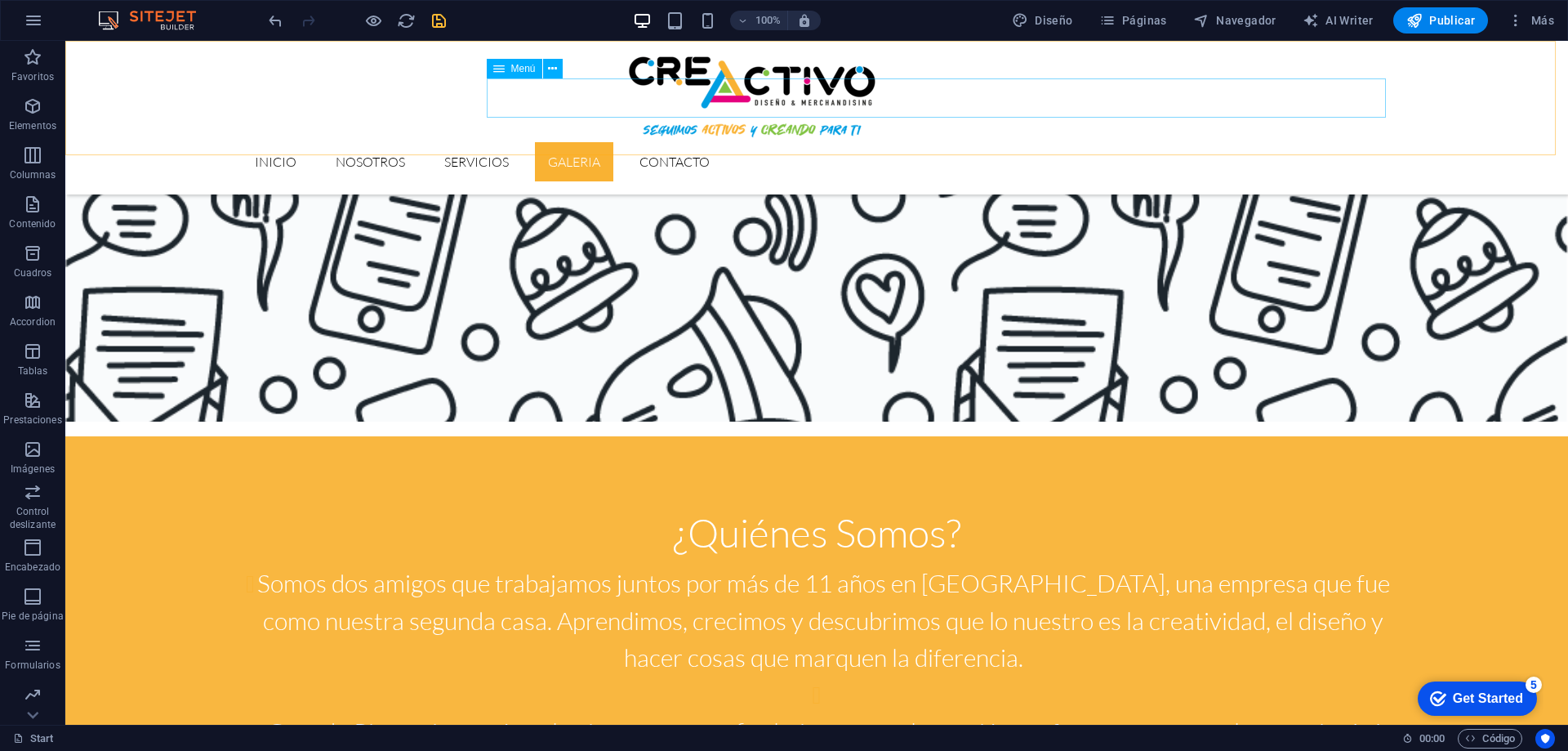
click at [729, 142] on nav "Inicio Nosotros Servicios GALERIA Contacto" at bounding box center [817, 161] width 1150 height 39
click at [726, 142] on nav "Inicio Nosotros Servicios GALERIA Contacto" at bounding box center [817, 161] width 1150 height 39
click at [612, 142] on nav "Inicio Nosotros Servicios GALERIA Contacto" at bounding box center [817, 161] width 1150 height 39
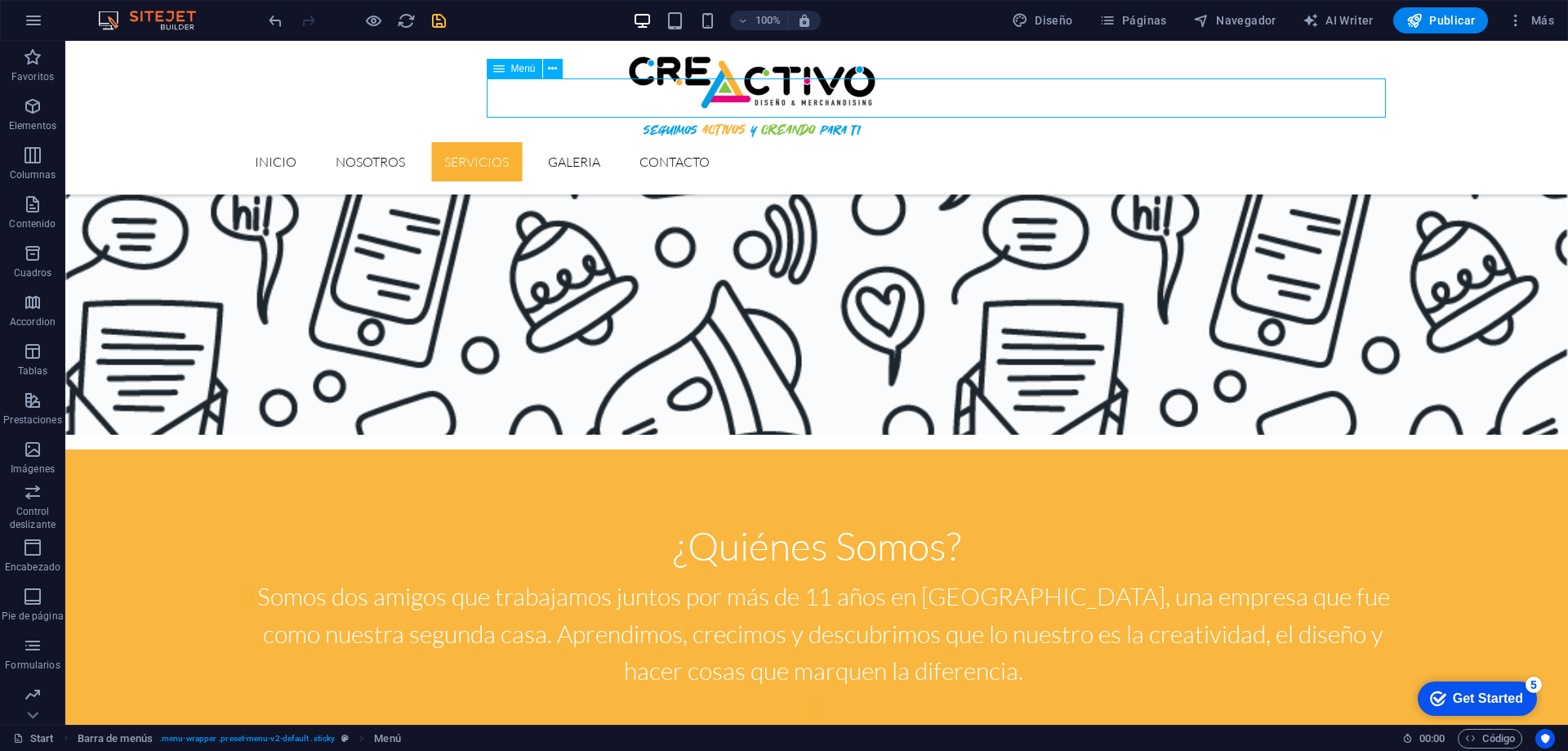
click at [615, 142] on nav "Inicio Nosotros Servicios GALERIA Contacto" at bounding box center [817, 161] width 1150 height 39
click at [696, 142] on nav "Inicio Nosotros Servicios GALERIA Contacto" at bounding box center [817, 161] width 1150 height 39
click at [807, 142] on nav "Inicio Nosotros Servicios GALERIA Contacto" at bounding box center [817, 161] width 1150 height 39
click at [812, 142] on nav "Inicio Nosotros Servicios GALERIA Contacto" at bounding box center [817, 161] width 1150 height 39
click at [900, 142] on nav "Inicio Nosotros Servicios GALERIA Contacto" at bounding box center [817, 161] width 1150 height 39
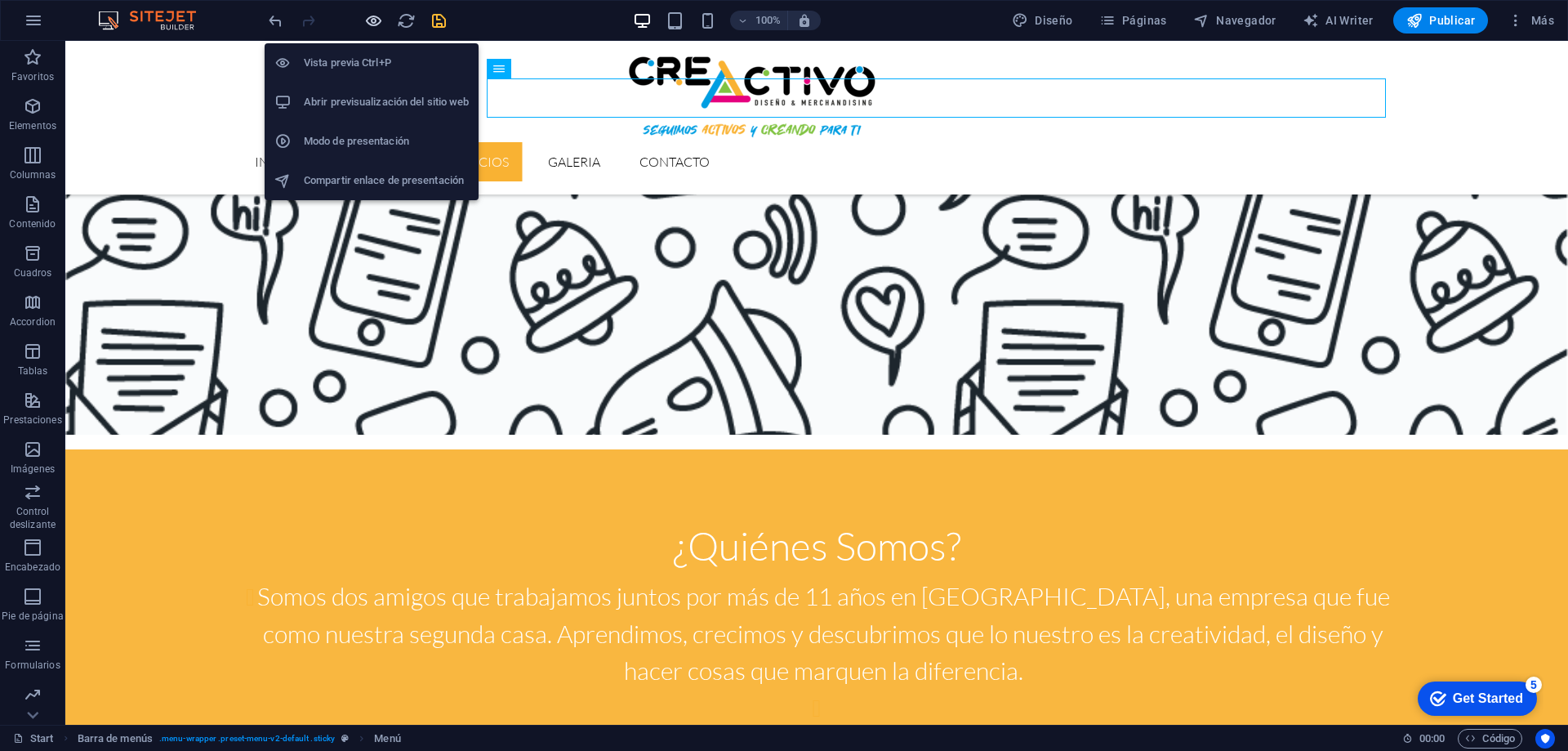
click at [377, 23] on icon "button" at bounding box center [374, 21] width 18 height 18
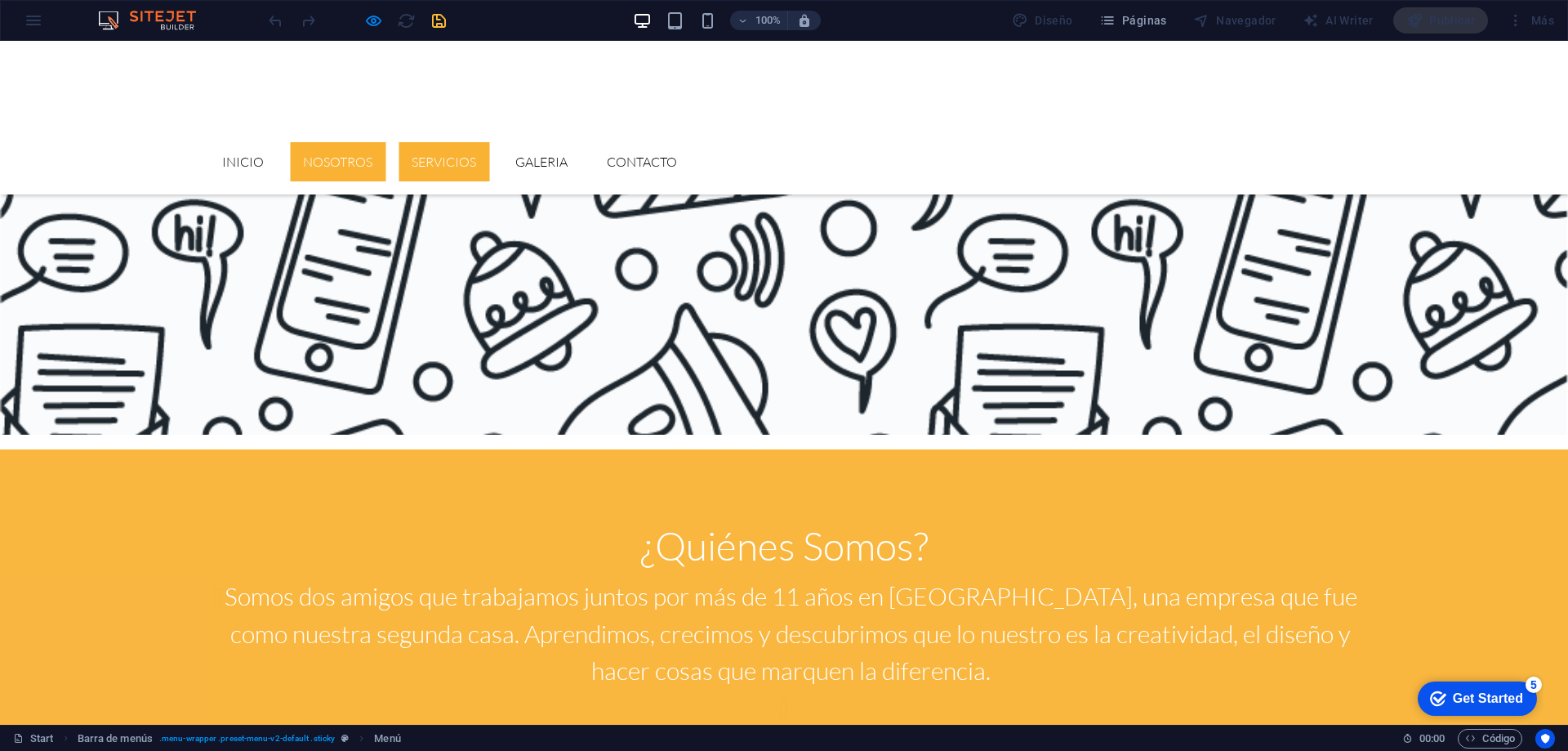
click at [385, 142] on link "Nosotros" at bounding box center [338, 161] width 95 height 39
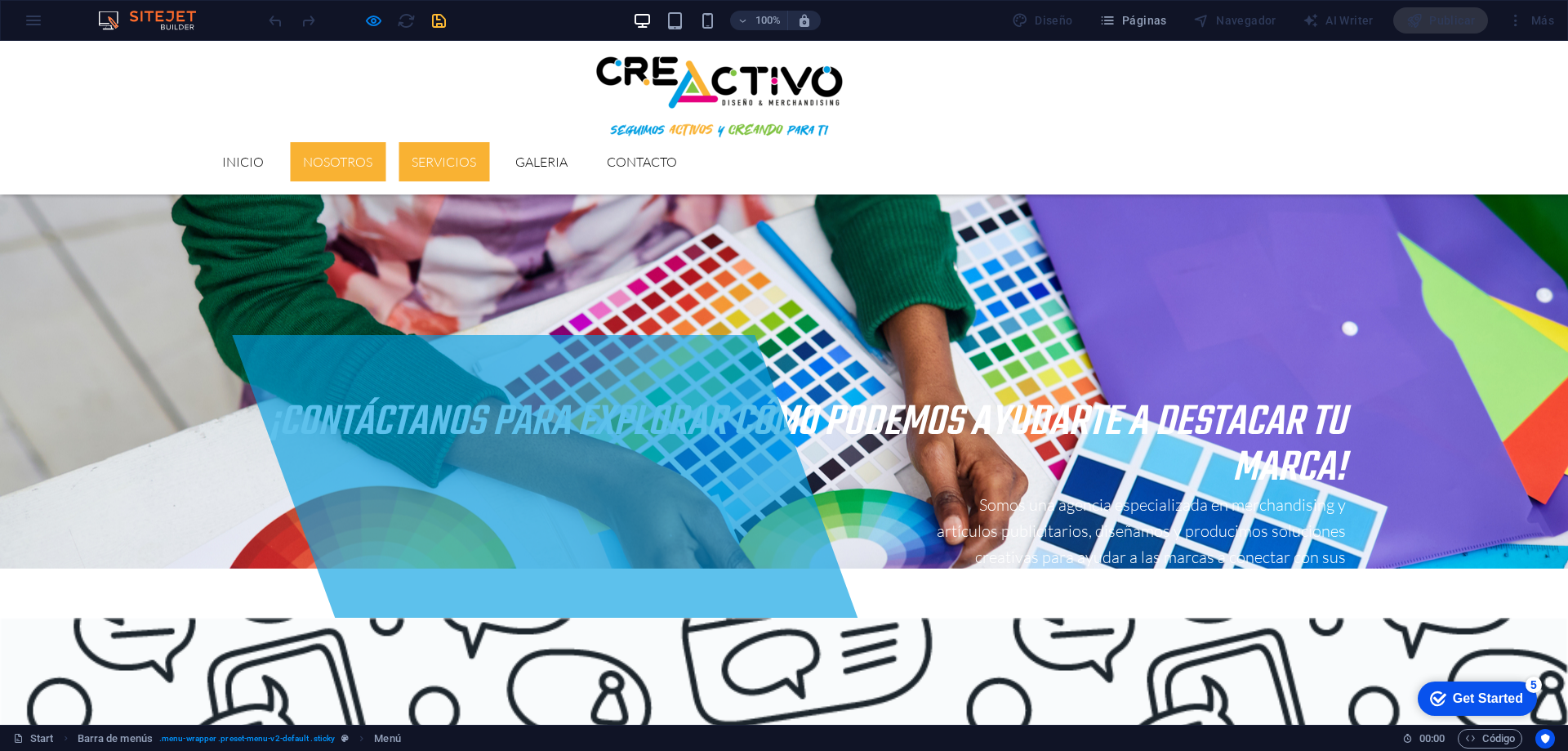
click at [489, 142] on link "Servicios" at bounding box center [444, 161] width 90 height 39
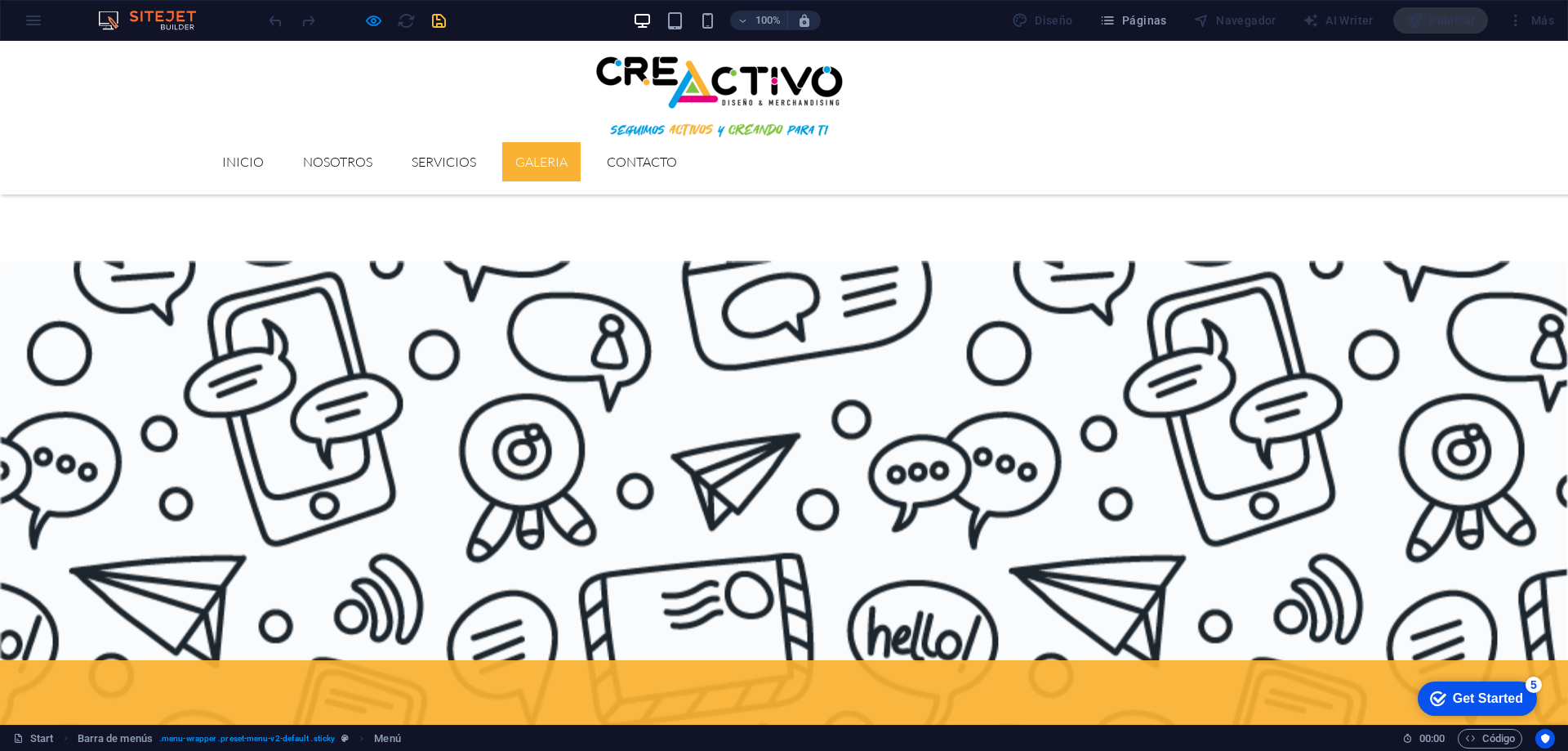
click at [581, 142] on link "GALERIA" at bounding box center [542, 161] width 79 height 39
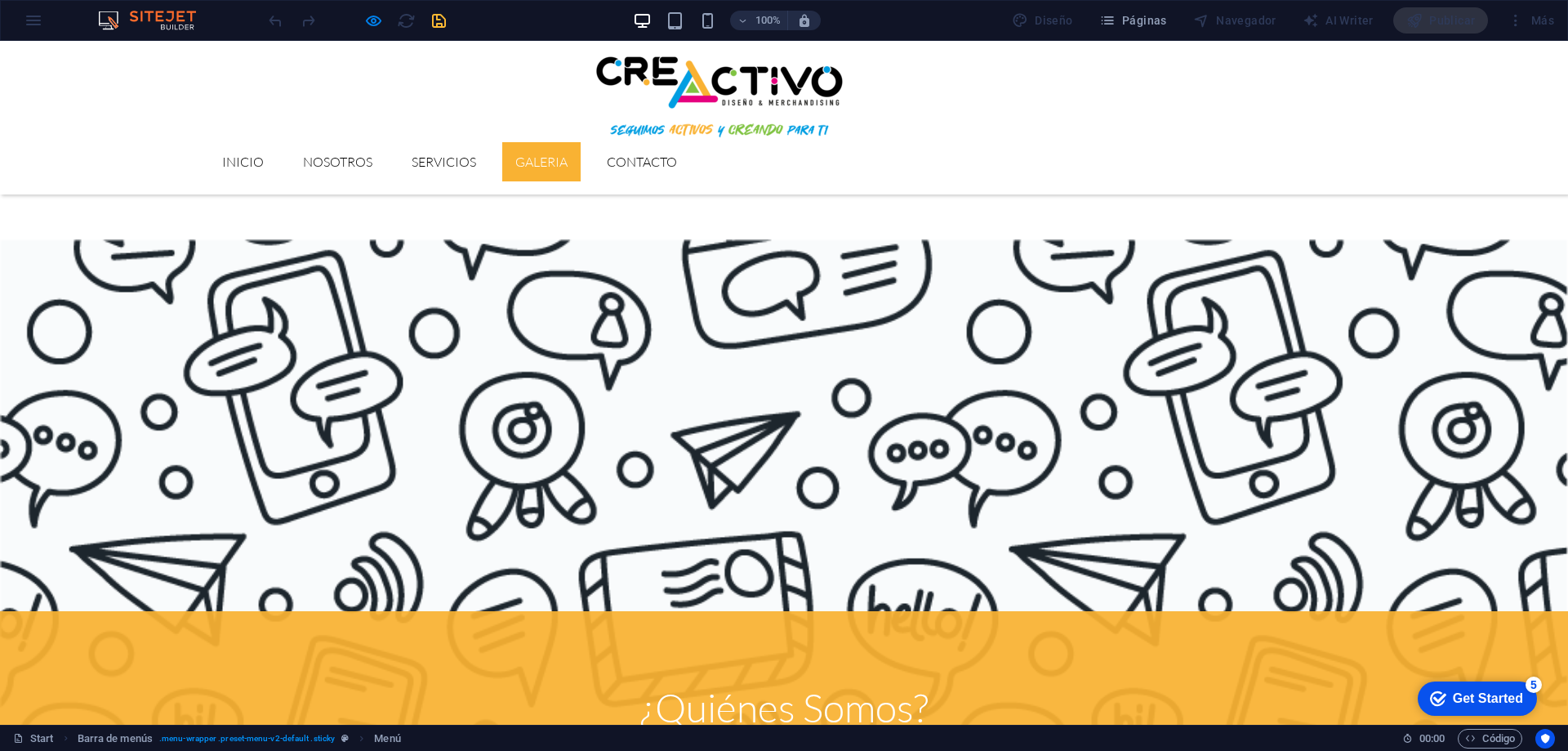
scroll to position [1384, 0]
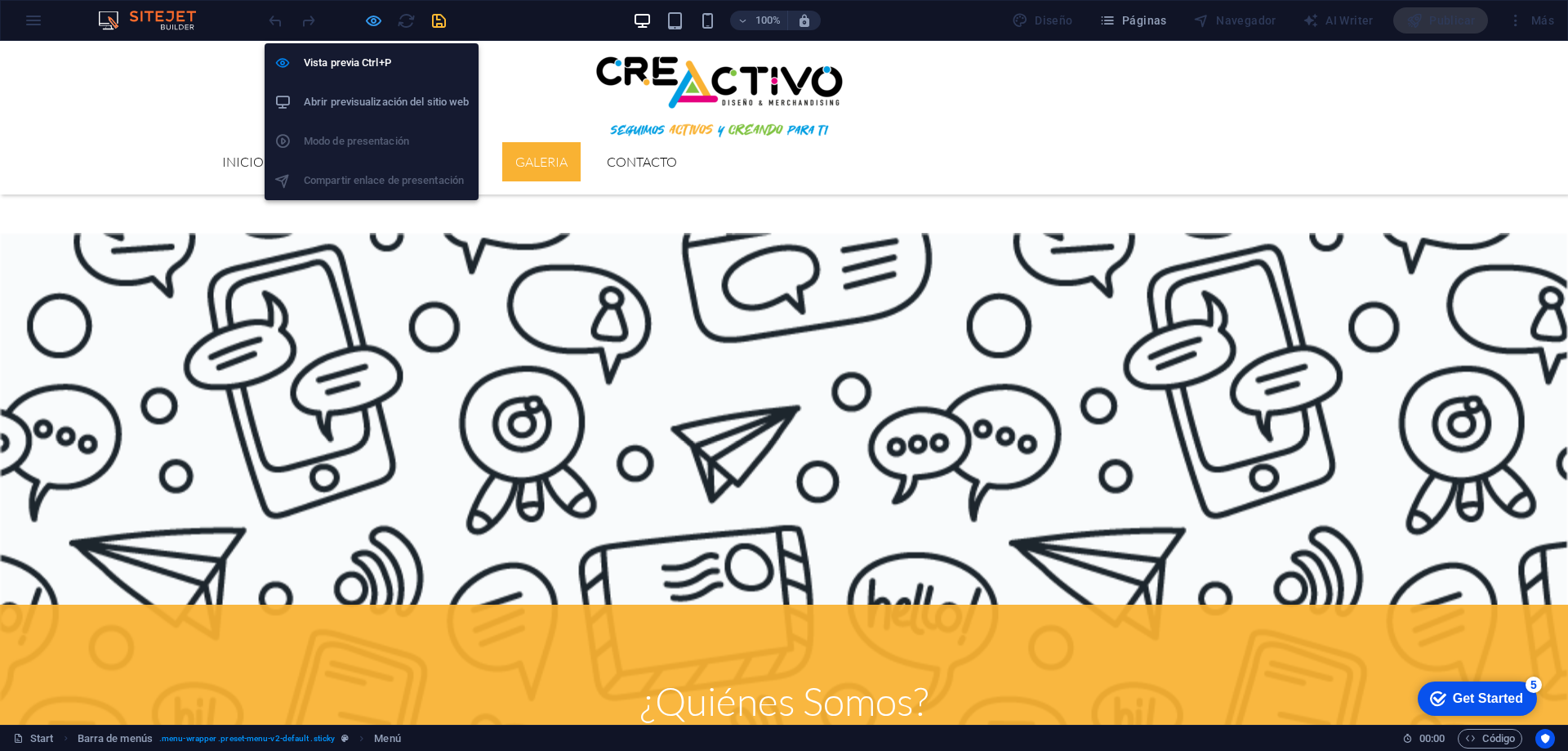
click at [370, 22] on icon "button" at bounding box center [374, 21] width 18 height 18
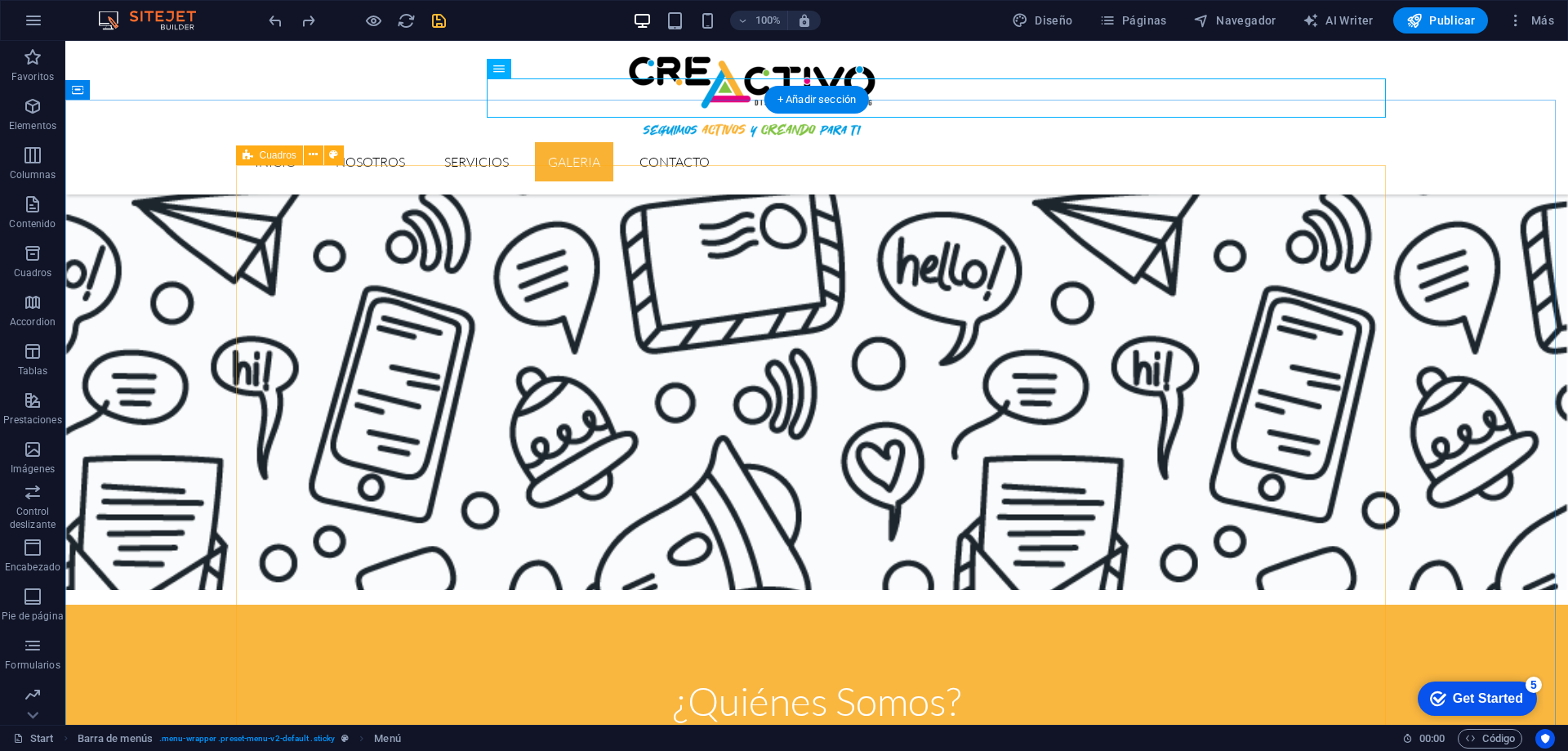
scroll to position [1711, 0]
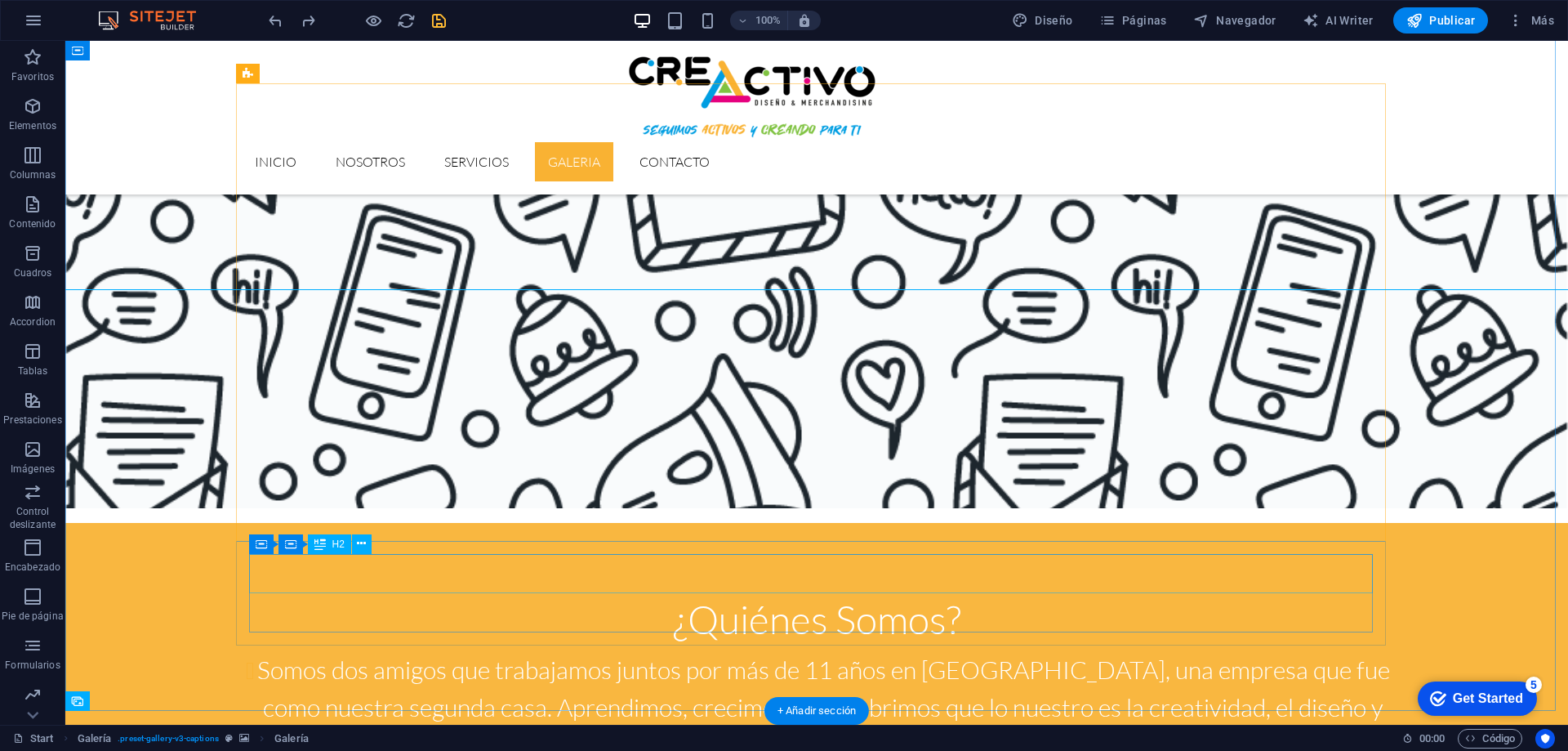
scroll to position [1629, 0]
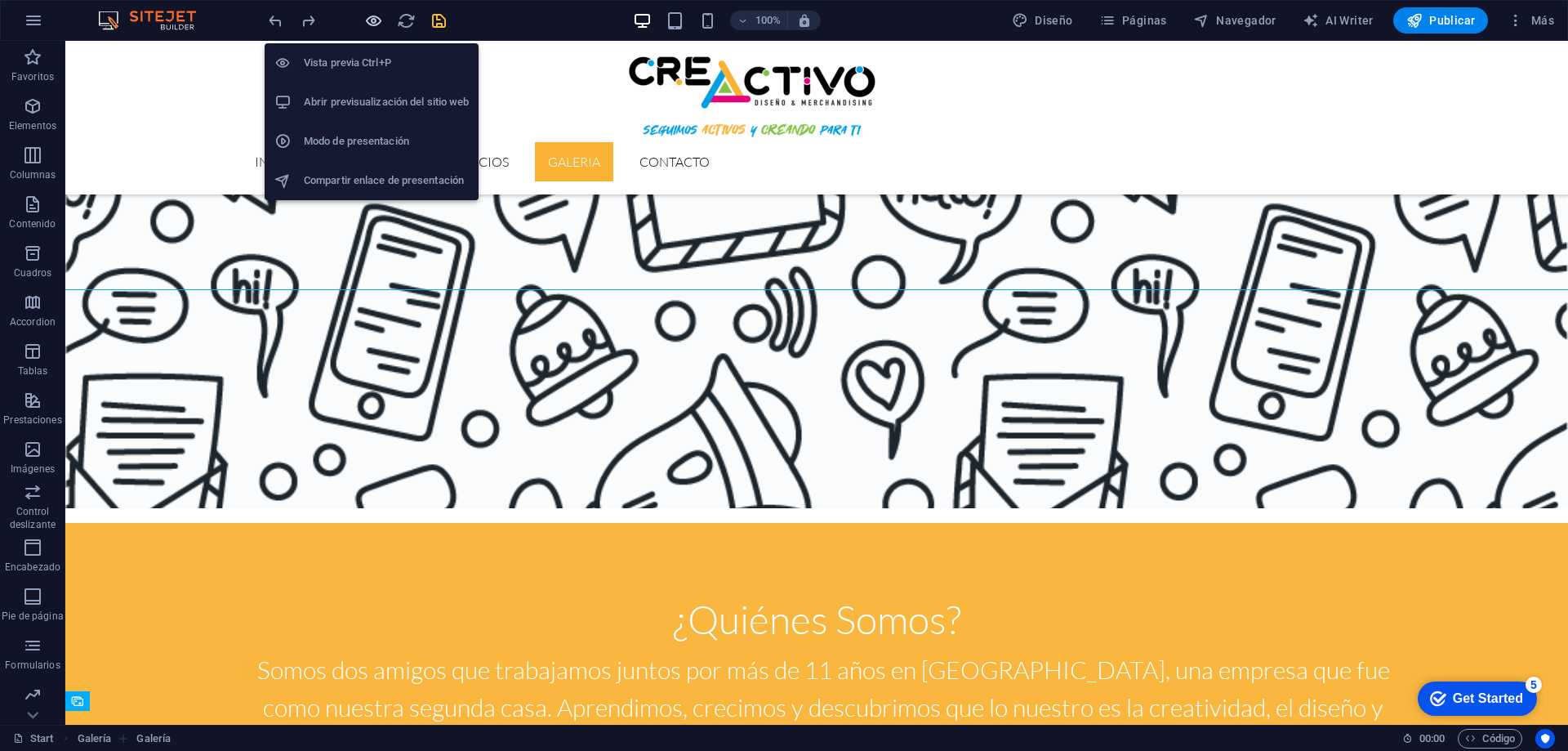
click at [364, 16] on icon "button" at bounding box center [374, 21] width 18 height 18
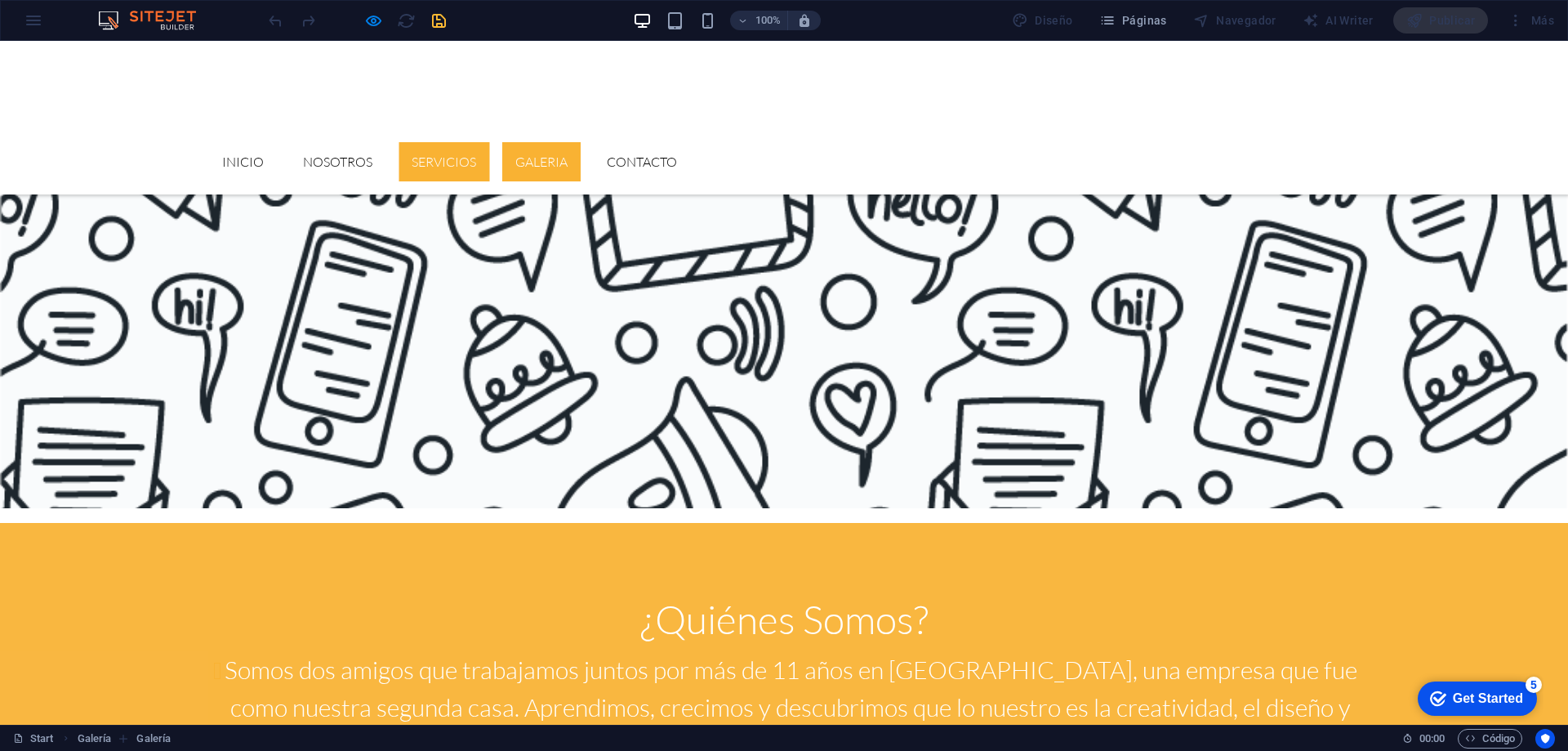
click at [489, 142] on link "Servicios" at bounding box center [444, 161] width 90 height 39
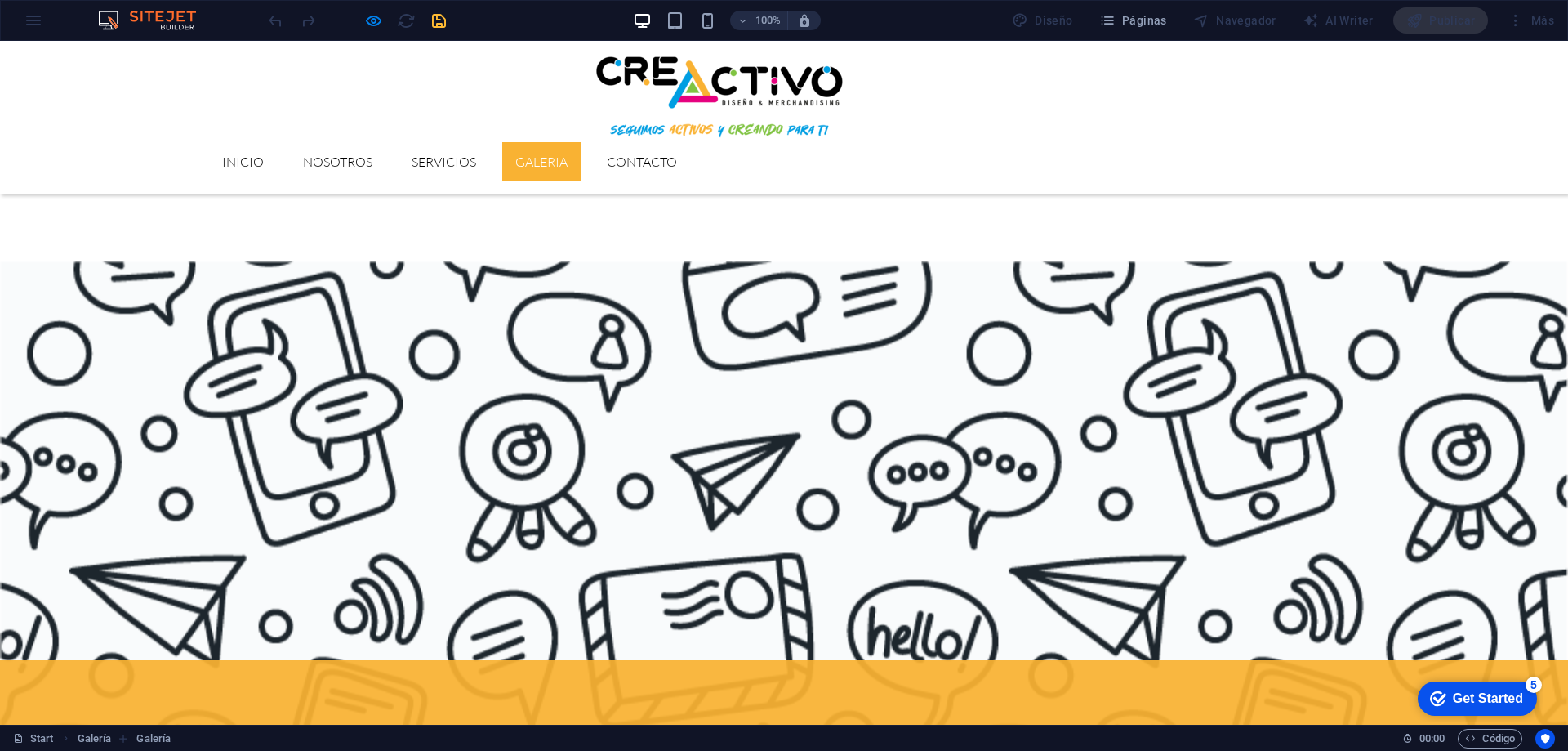
click at [581, 142] on link "GALERIA" at bounding box center [542, 161] width 79 height 39
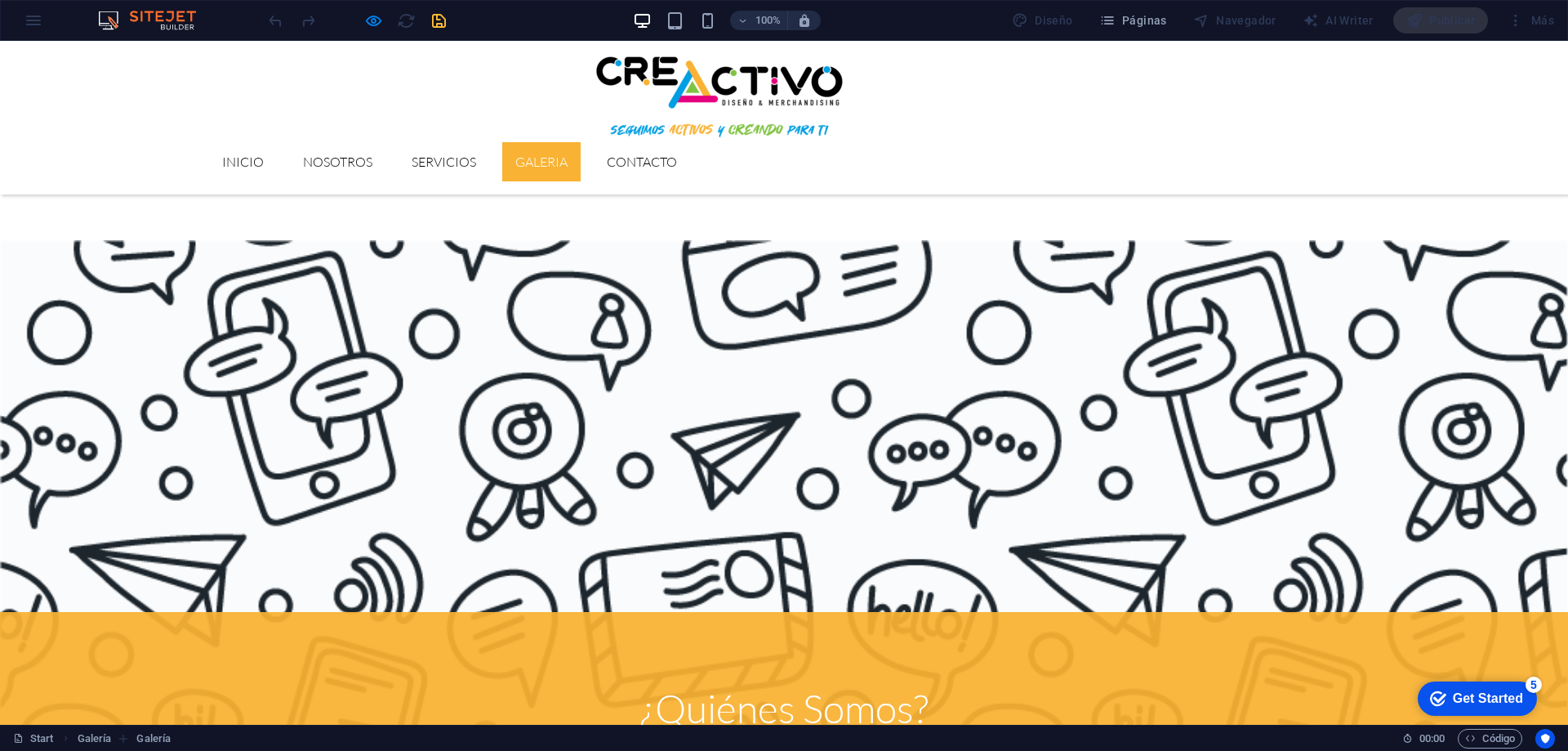
scroll to position [1384, 0]
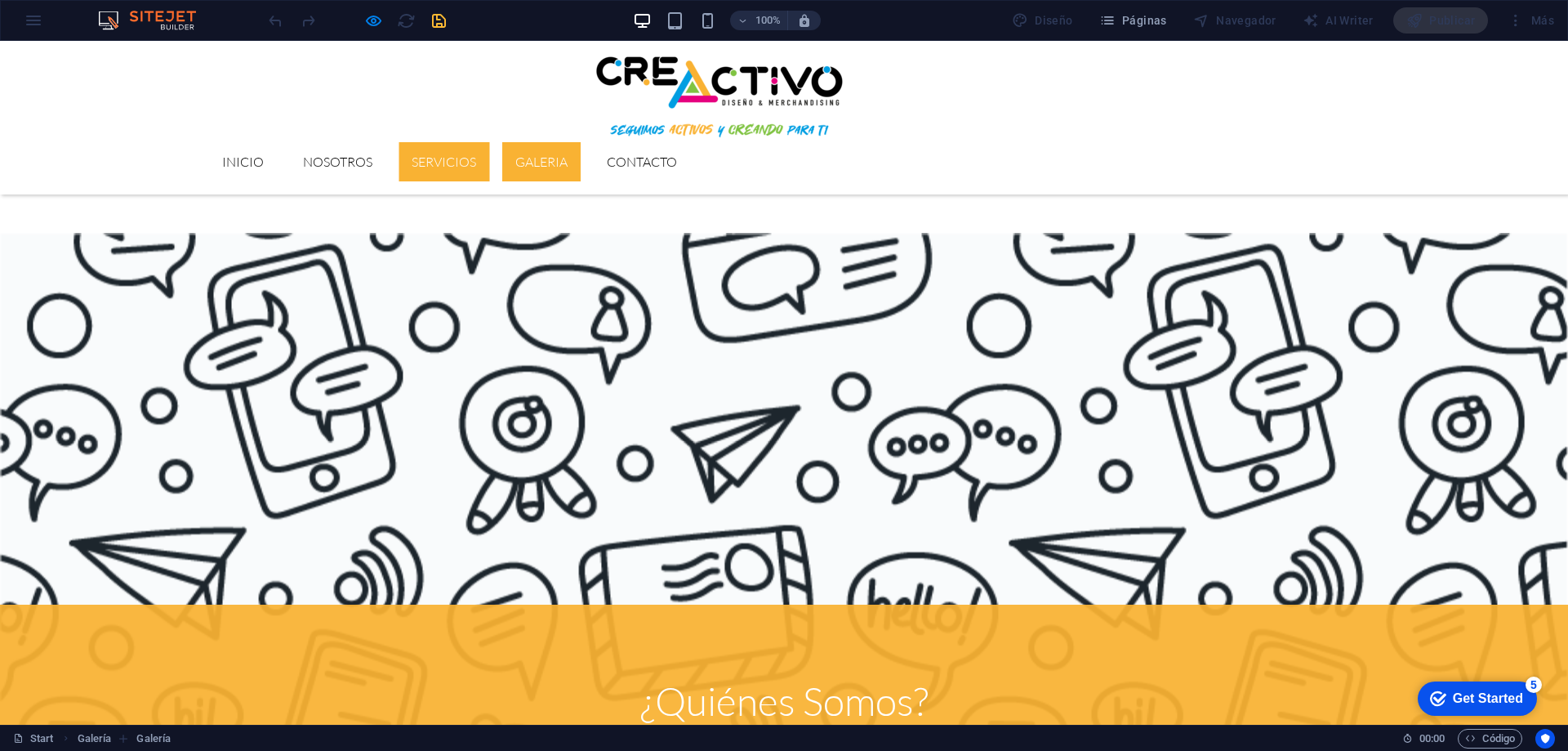
click at [489, 142] on link "Servicios" at bounding box center [444, 161] width 90 height 39
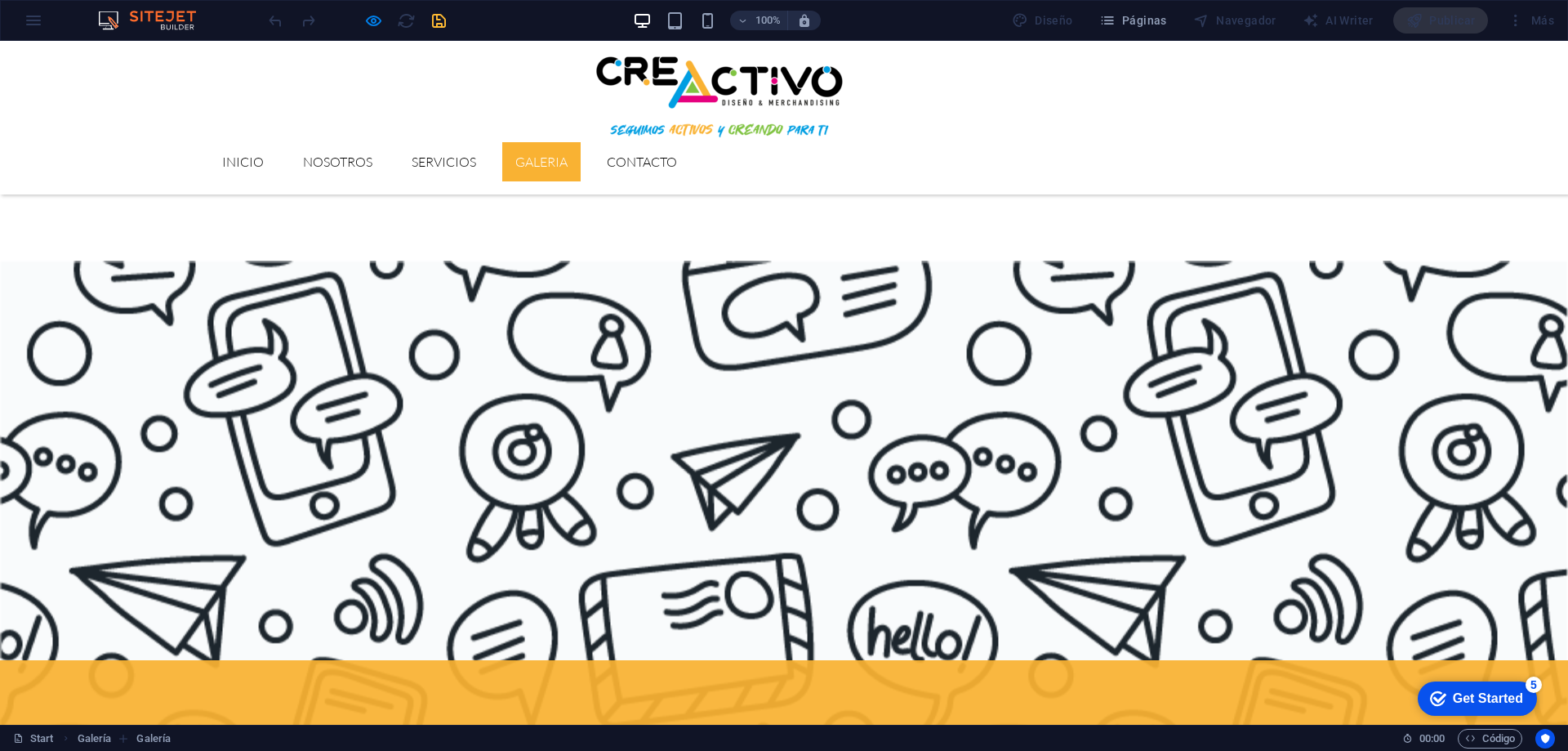
click at [581, 142] on link "GALERIA" at bounding box center [542, 161] width 79 height 39
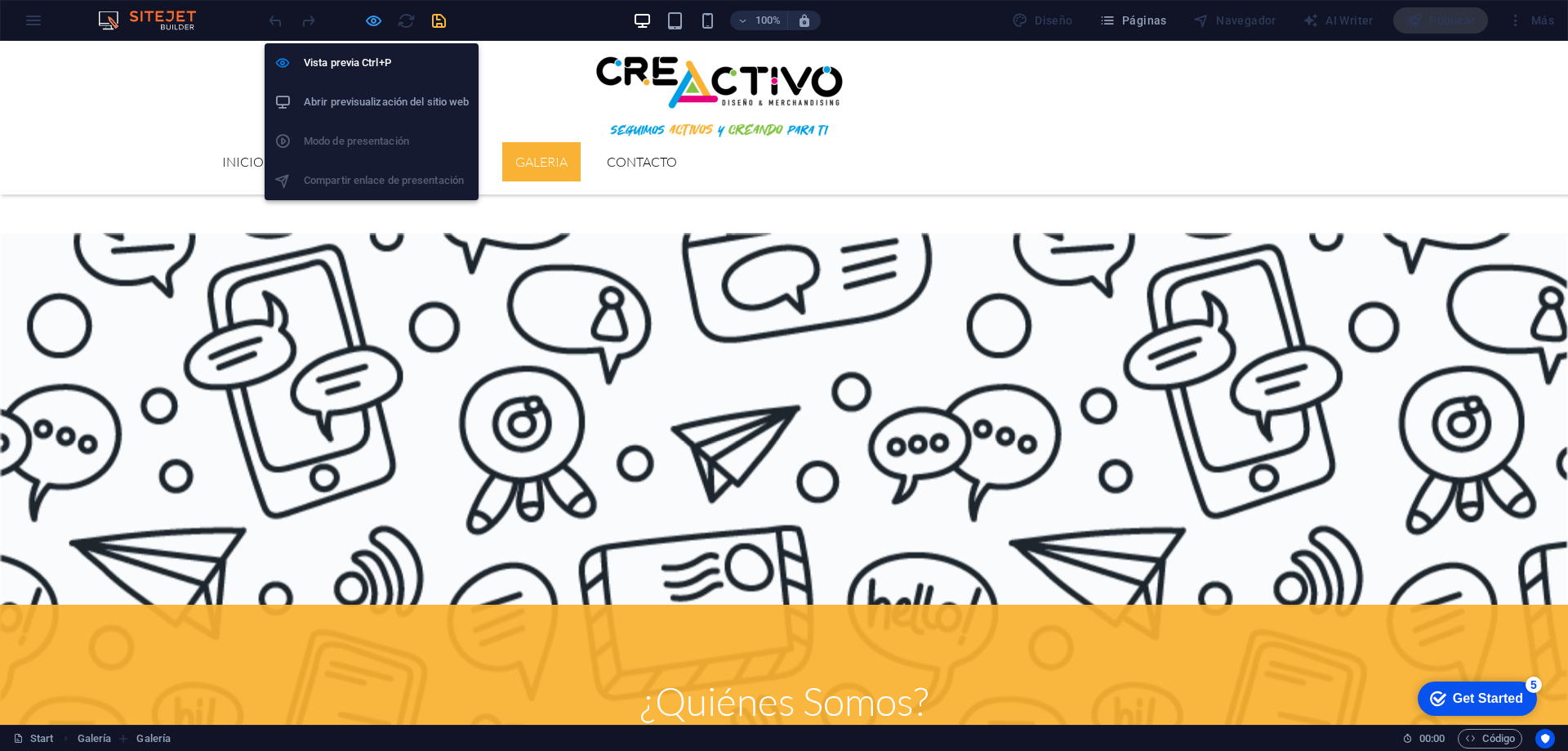
click at [374, 18] on icon "button" at bounding box center [374, 21] width 18 height 18
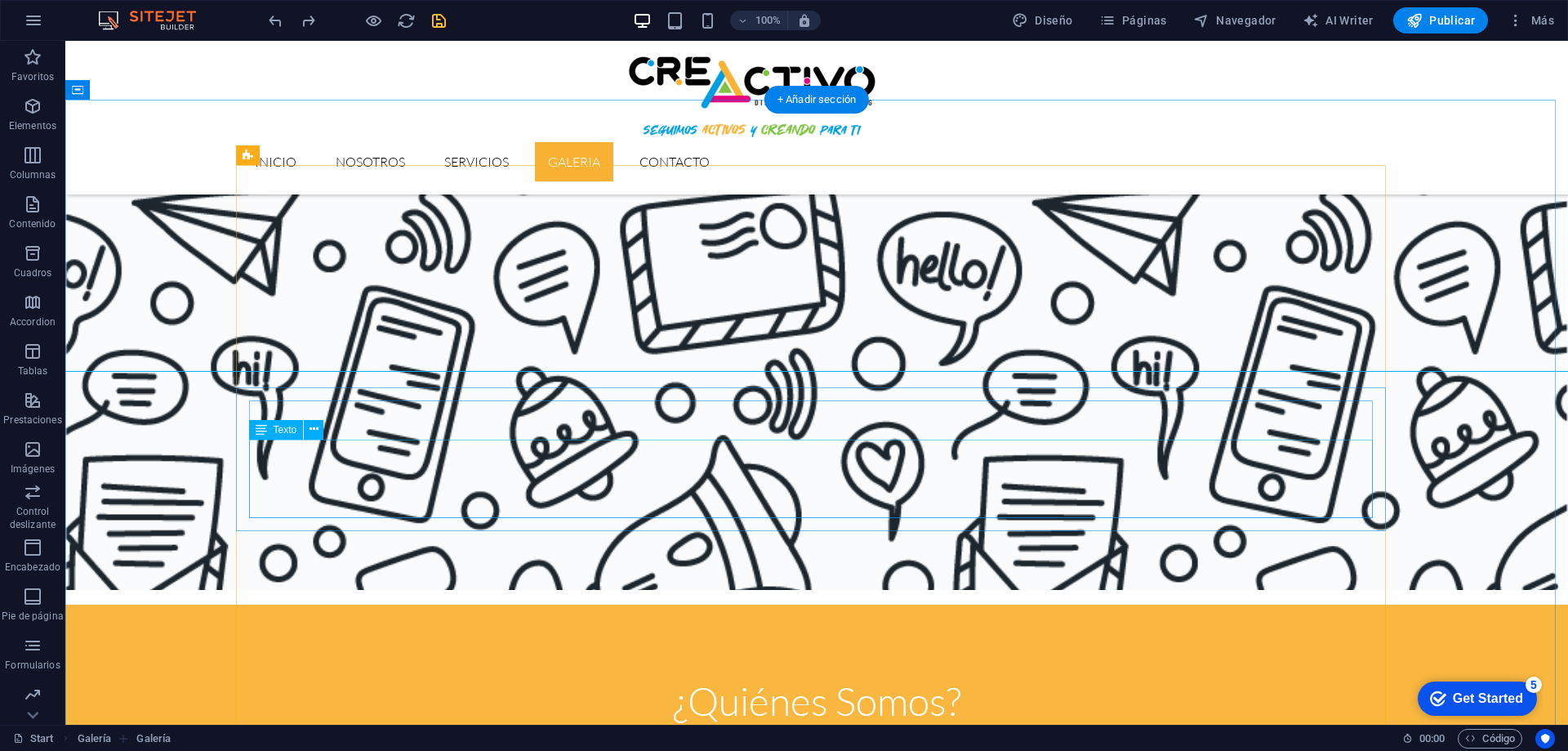
scroll to position [1629, 0]
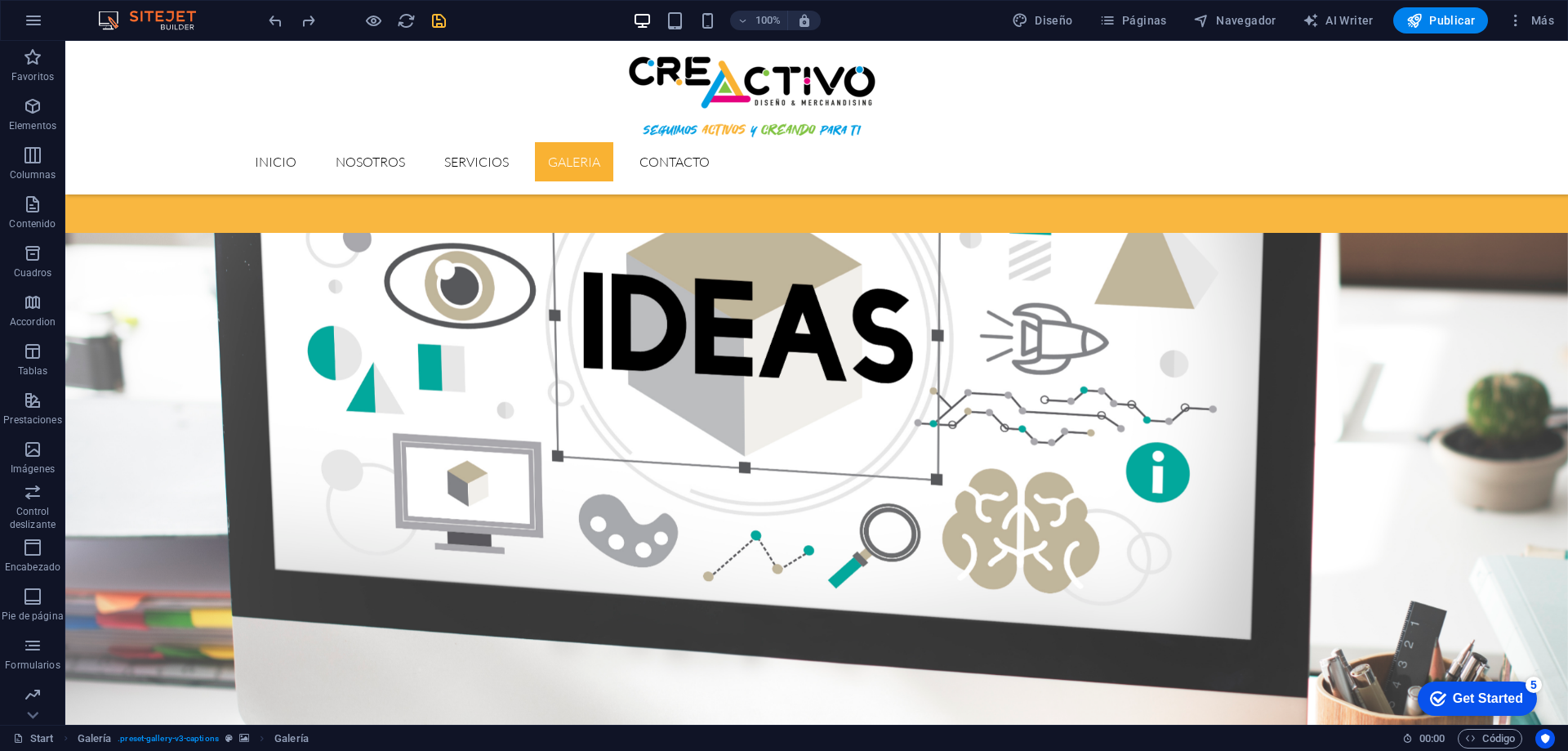
scroll to position [2500, 0]
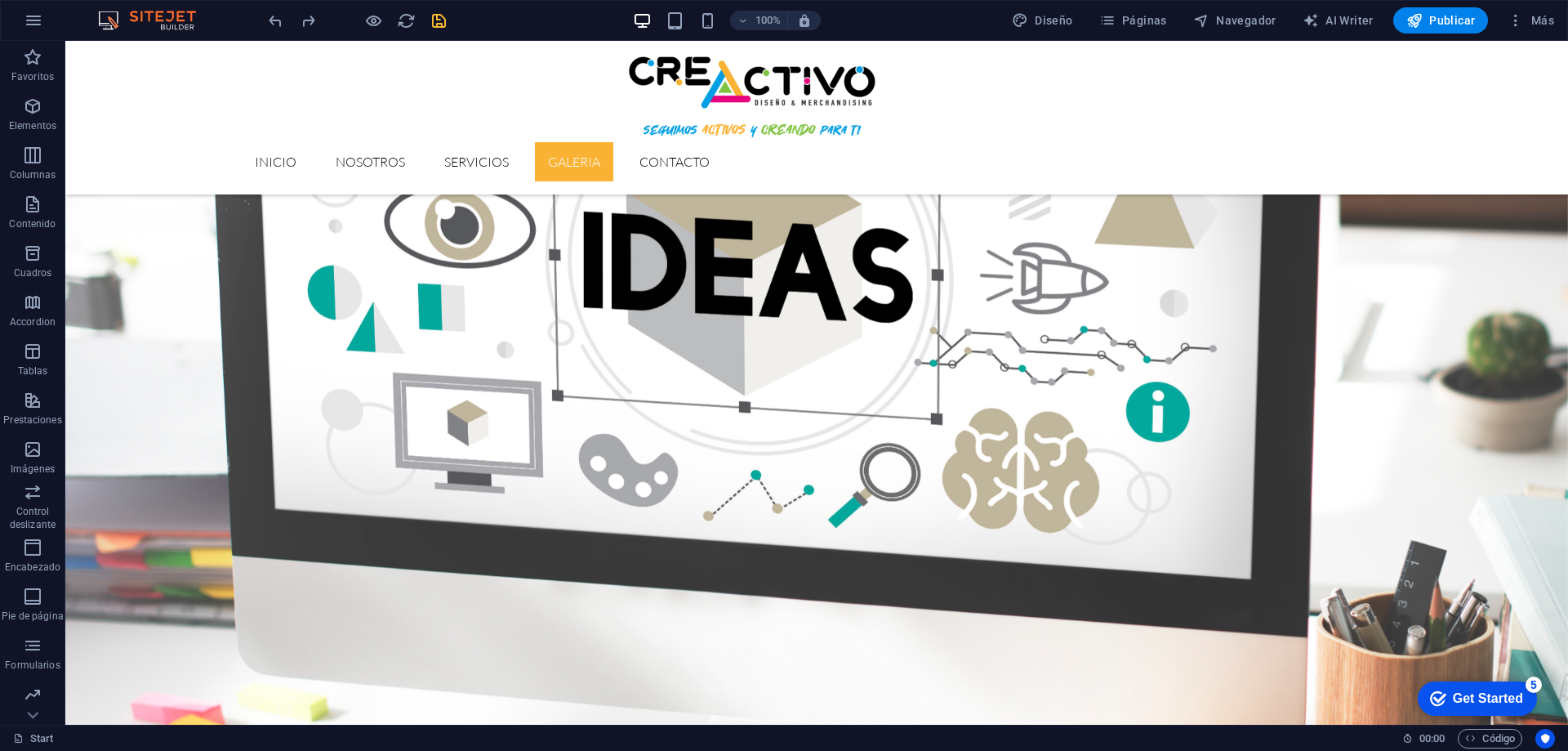
drag, startPoint x: 665, startPoint y: 593, endPoint x: 664, endPoint y: 627, distance: 34.0
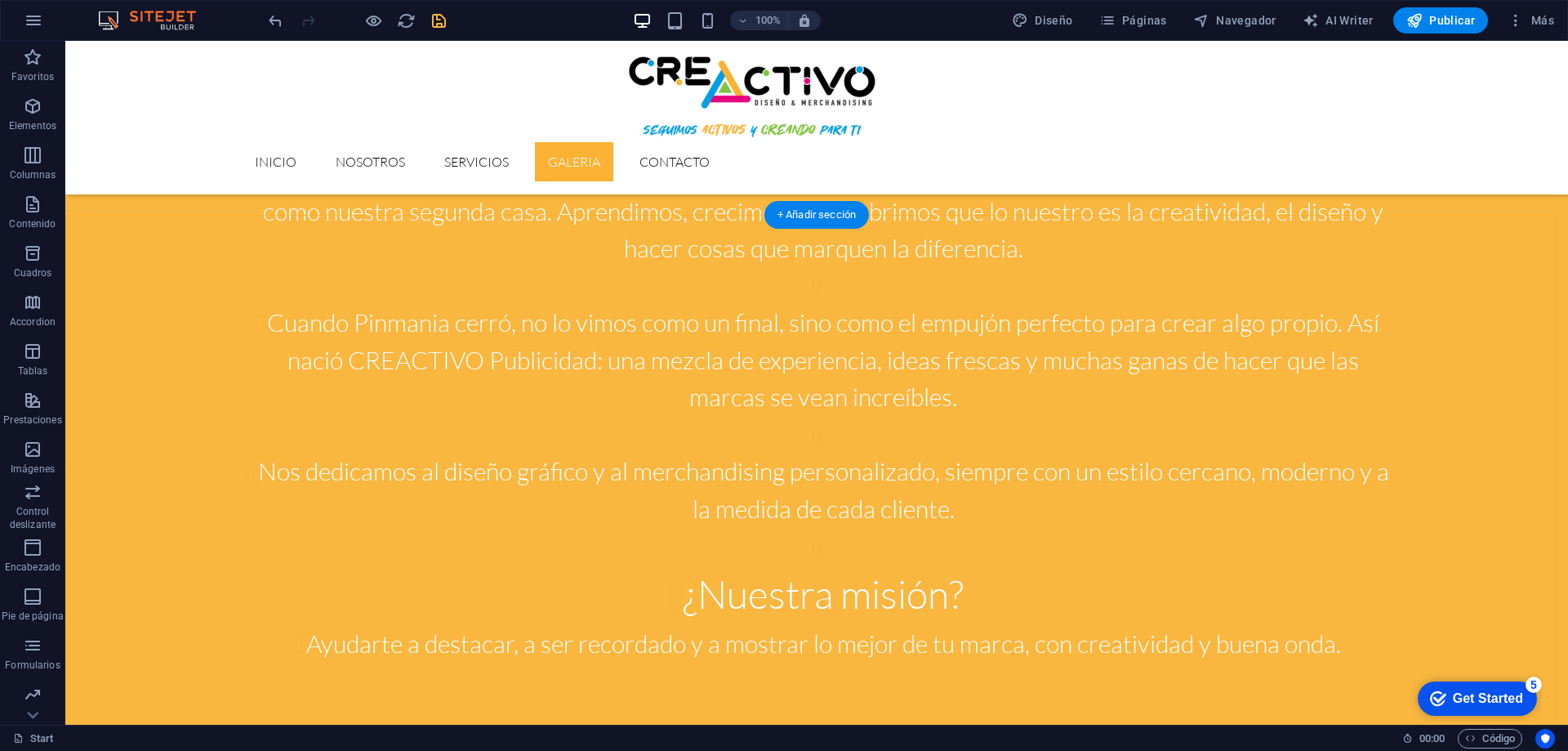
scroll to position [1799, 0]
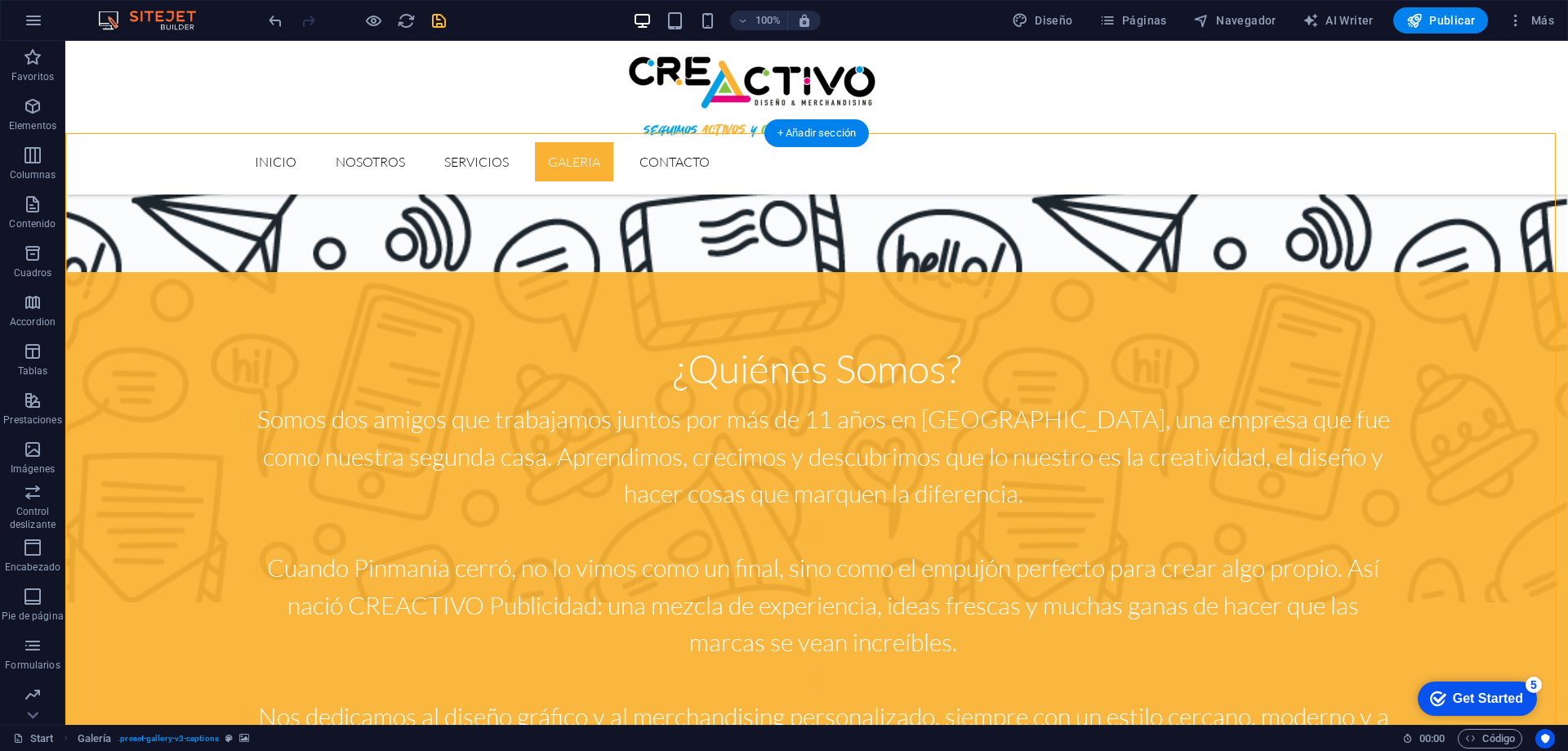
scroll to position [2044, 0]
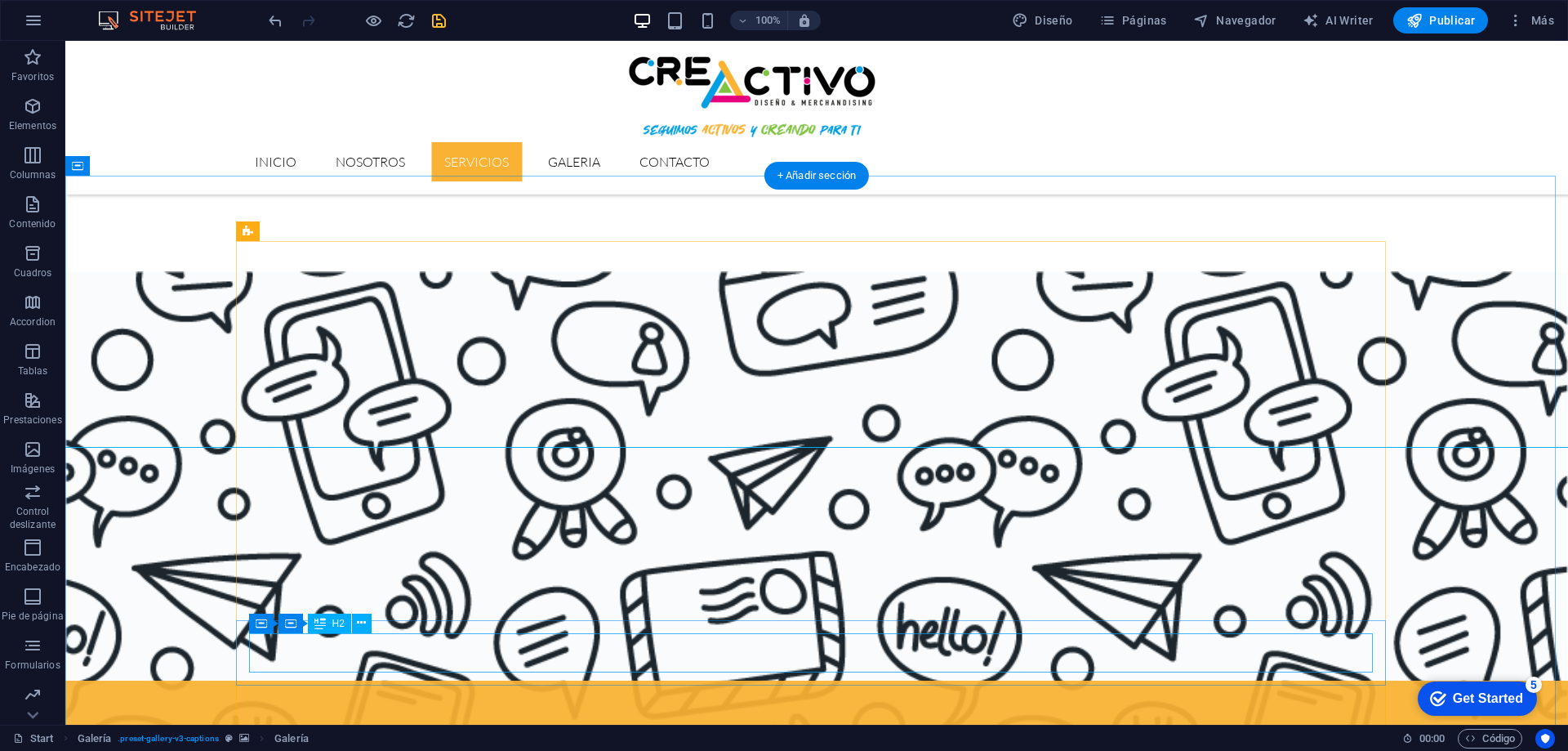
scroll to position [1145, 0]
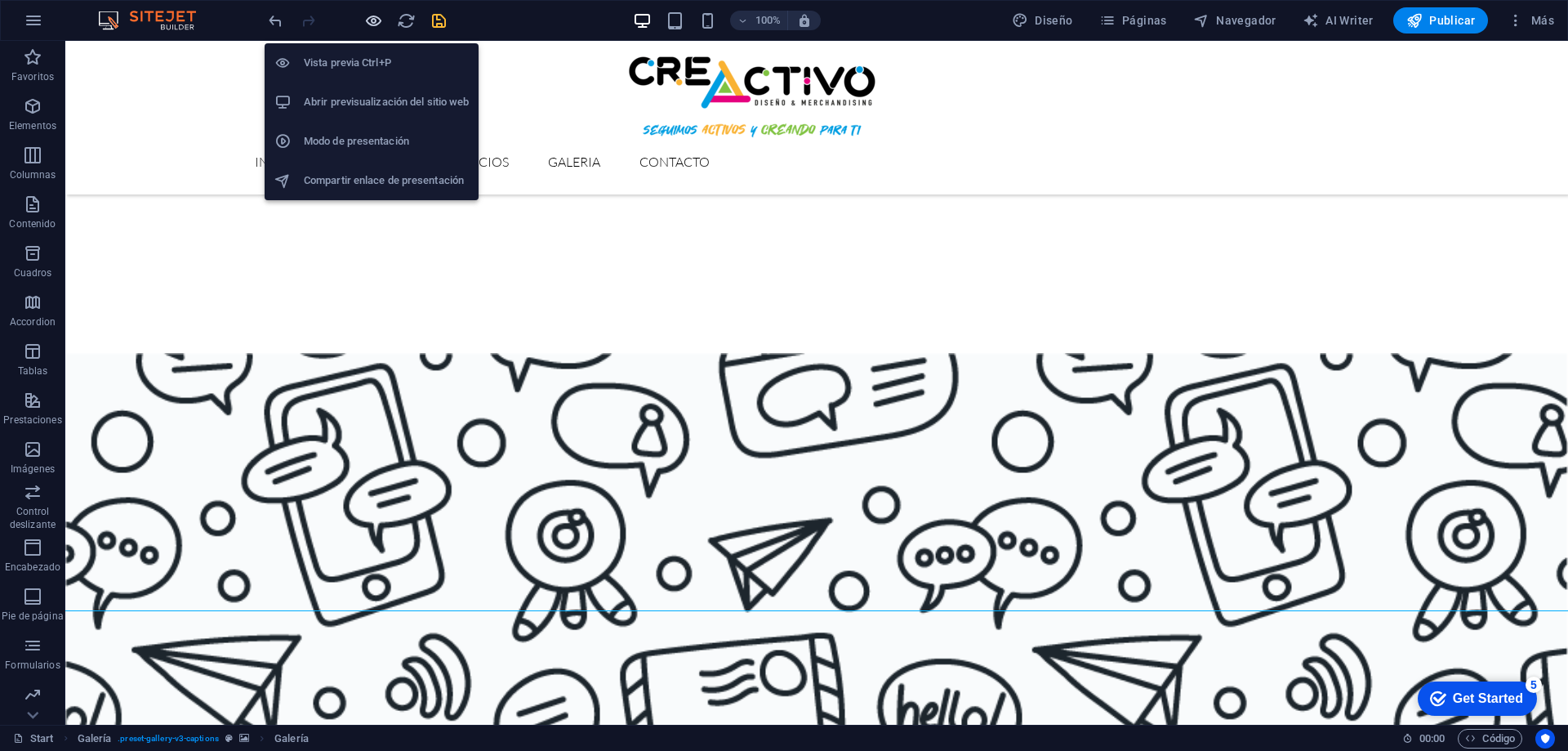
click at [371, 22] on icon "button" at bounding box center [374, 21] width 18 height 18
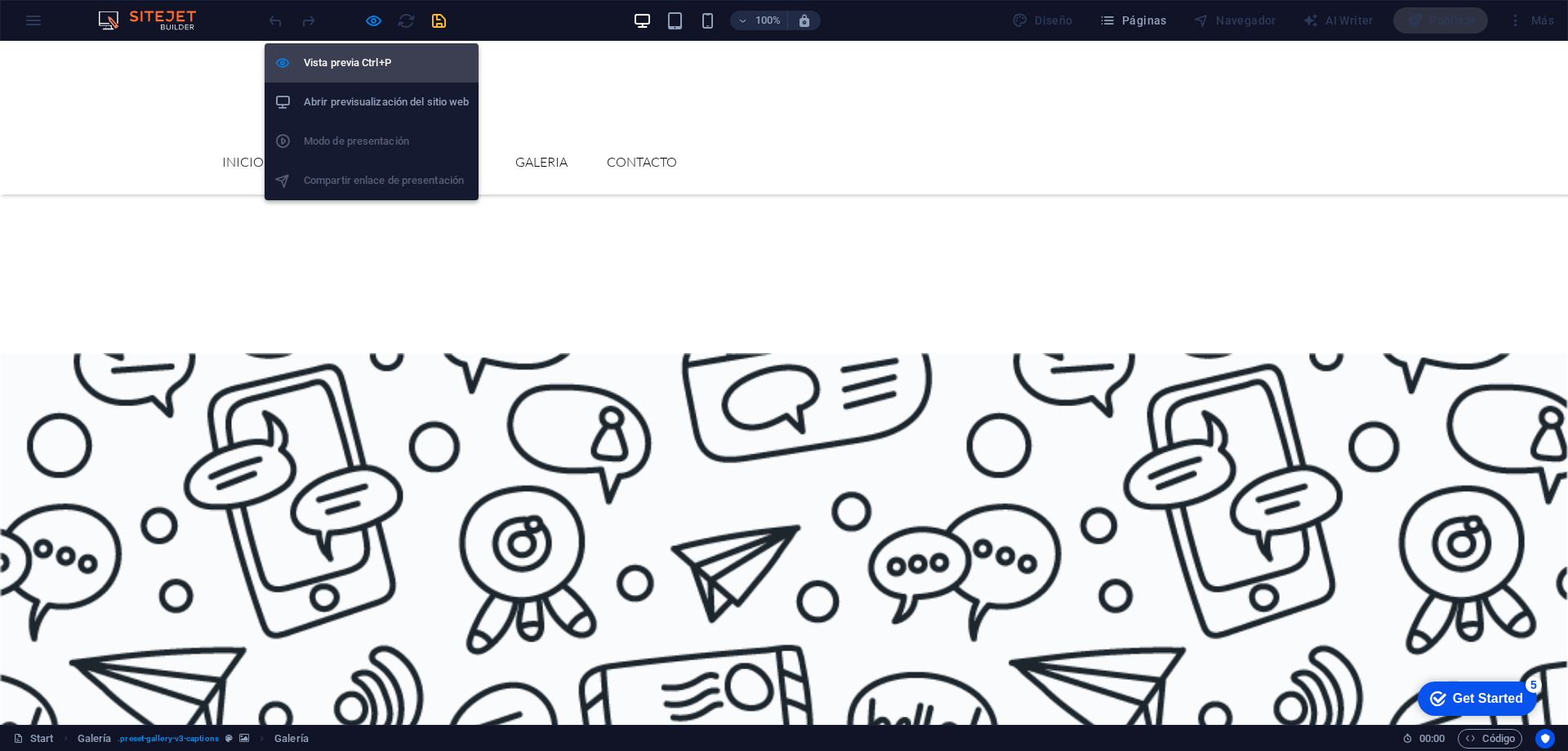
click at [378, 62] on h6 "Vista previa Ctrl+P" at bounding box center [385, 63] width 165 height 19
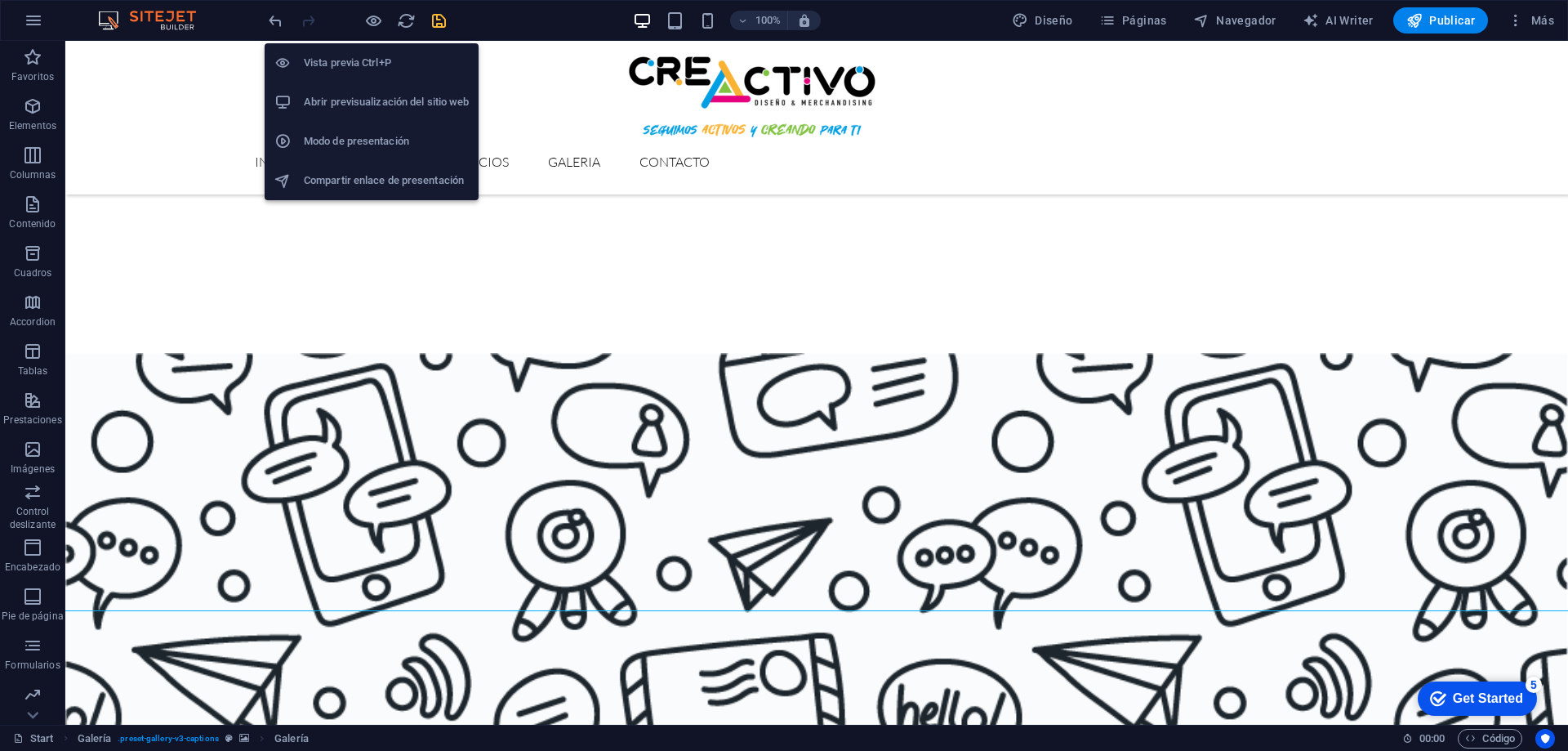
click at [373, 51] on li "Vista previa Ctrl+P" at bounding box center [372, 63] width 214 height 39
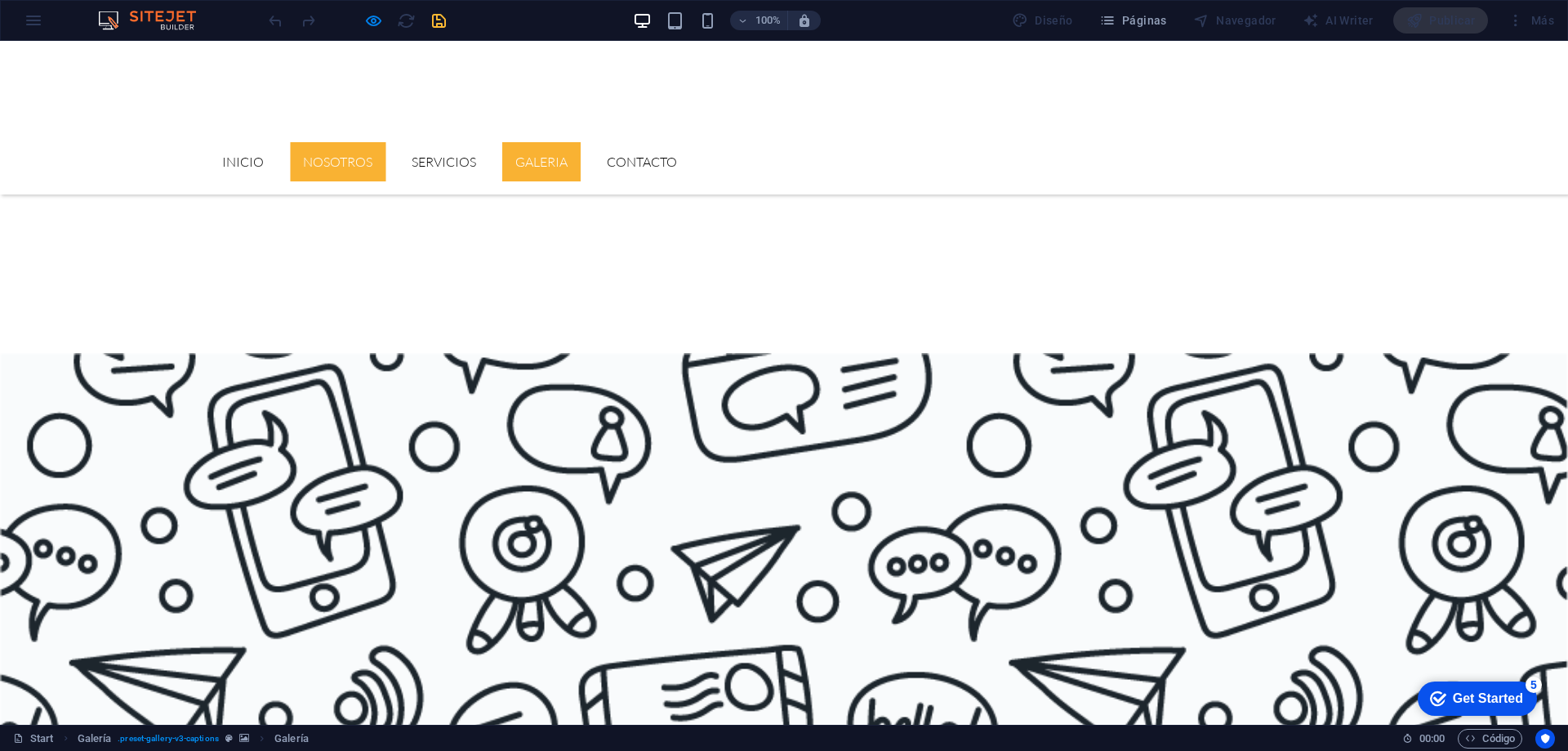
click at [581, 142] on link "GALERIA" at bounding box center [542, 161] width 79 height 39
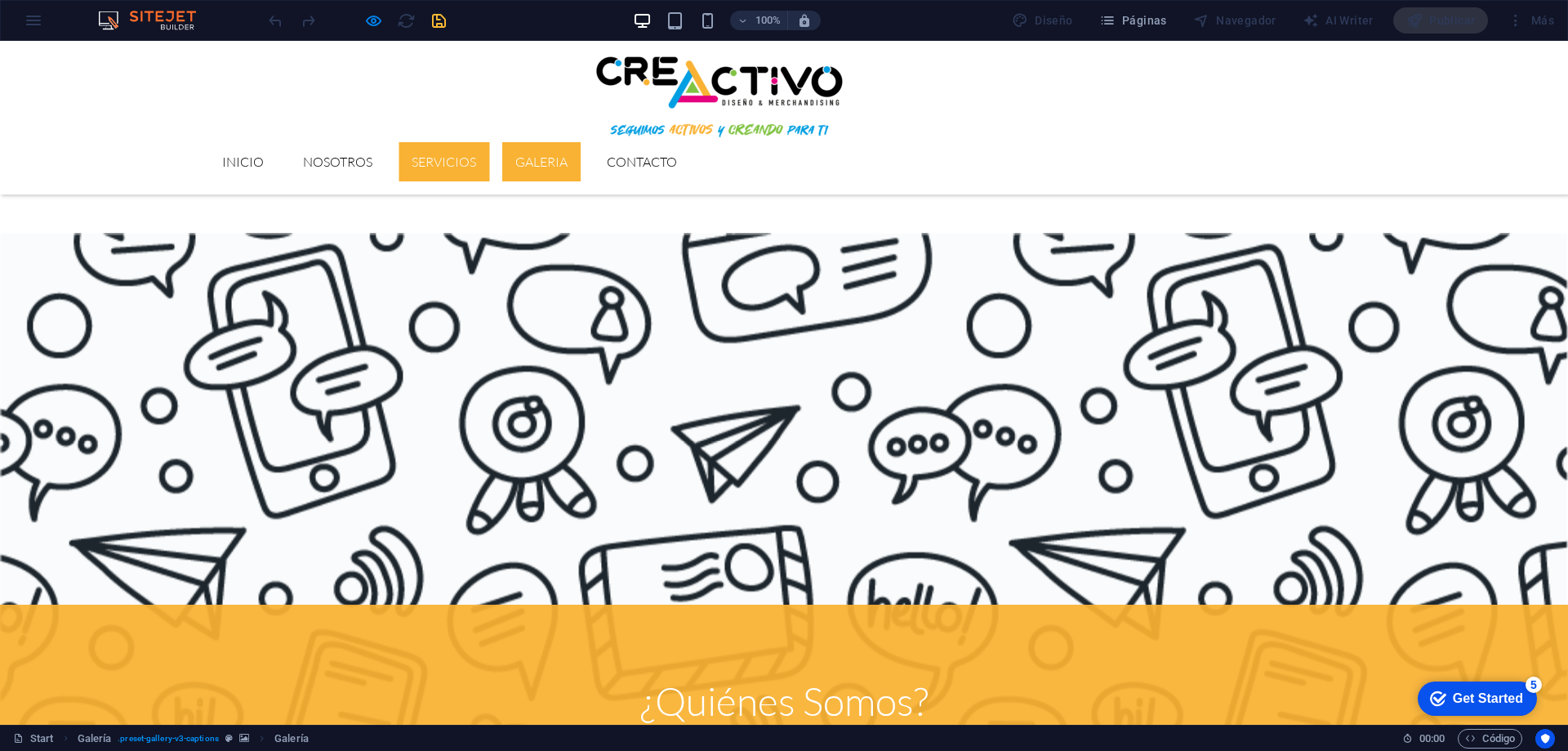
click at [489, 142] on link "Servicios" at bounding box center [444, 161] width 90 height 39
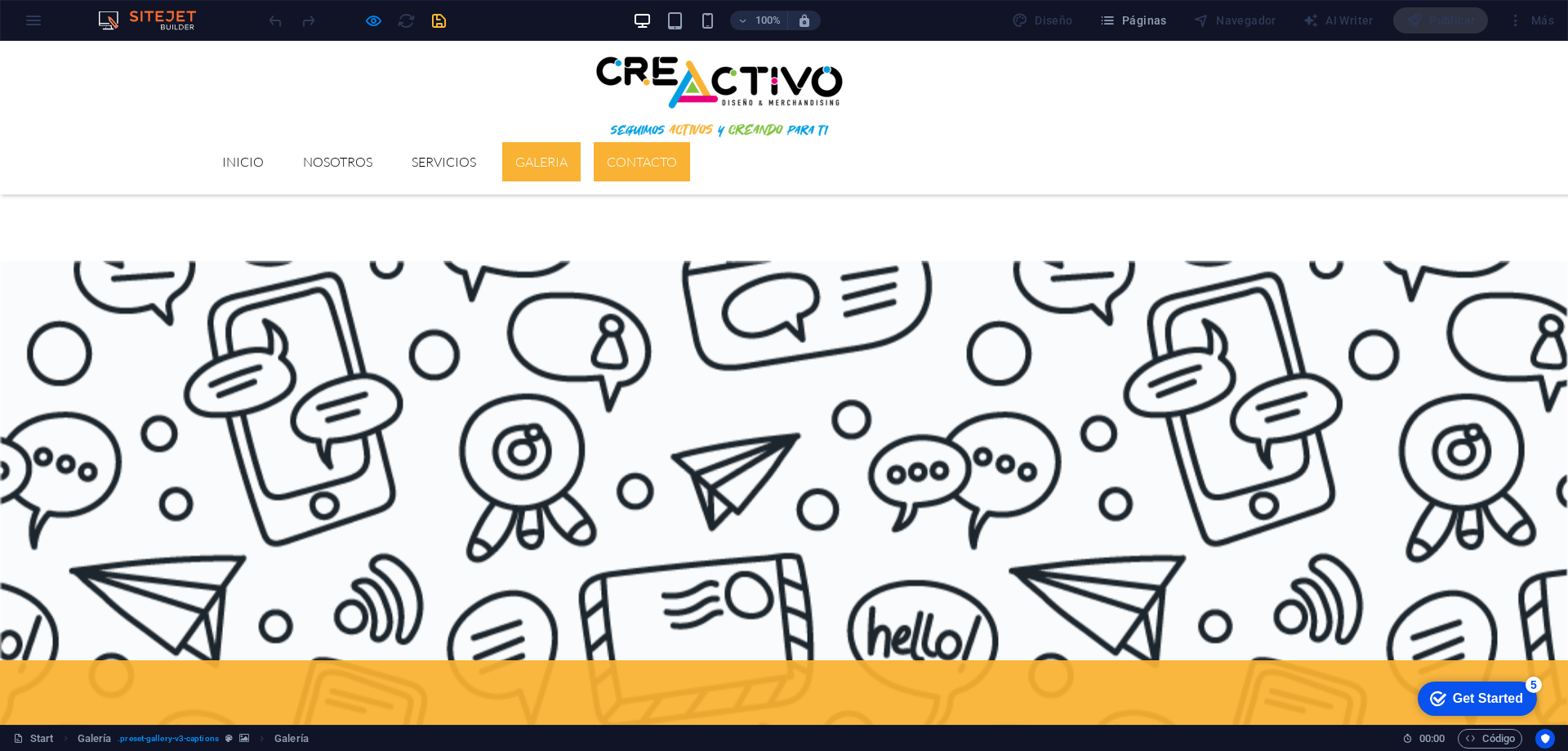
click at [690, 142] on link "Contacto" at bounding box center [641, 161] width 96 height 39
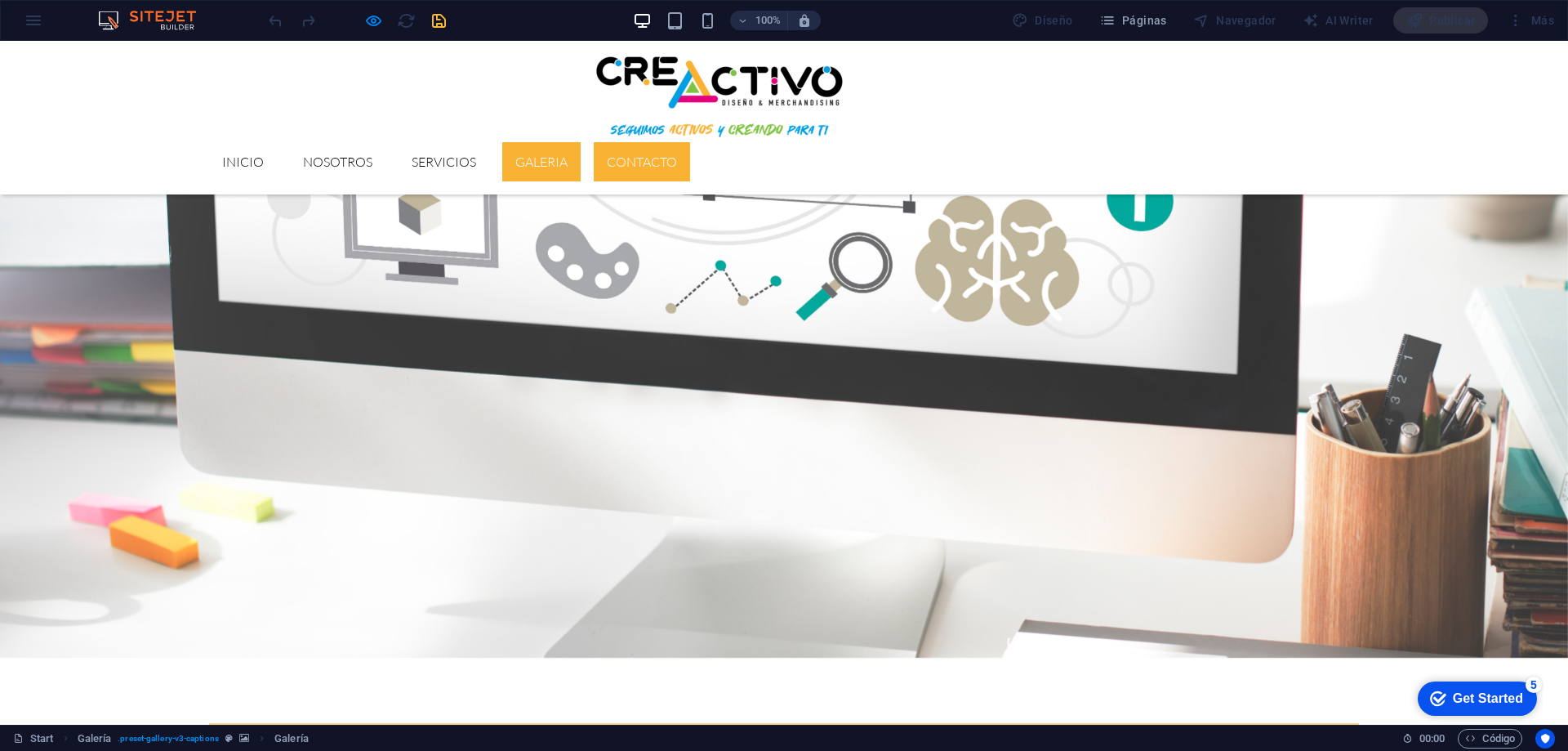
scroll to position [3207, 0]
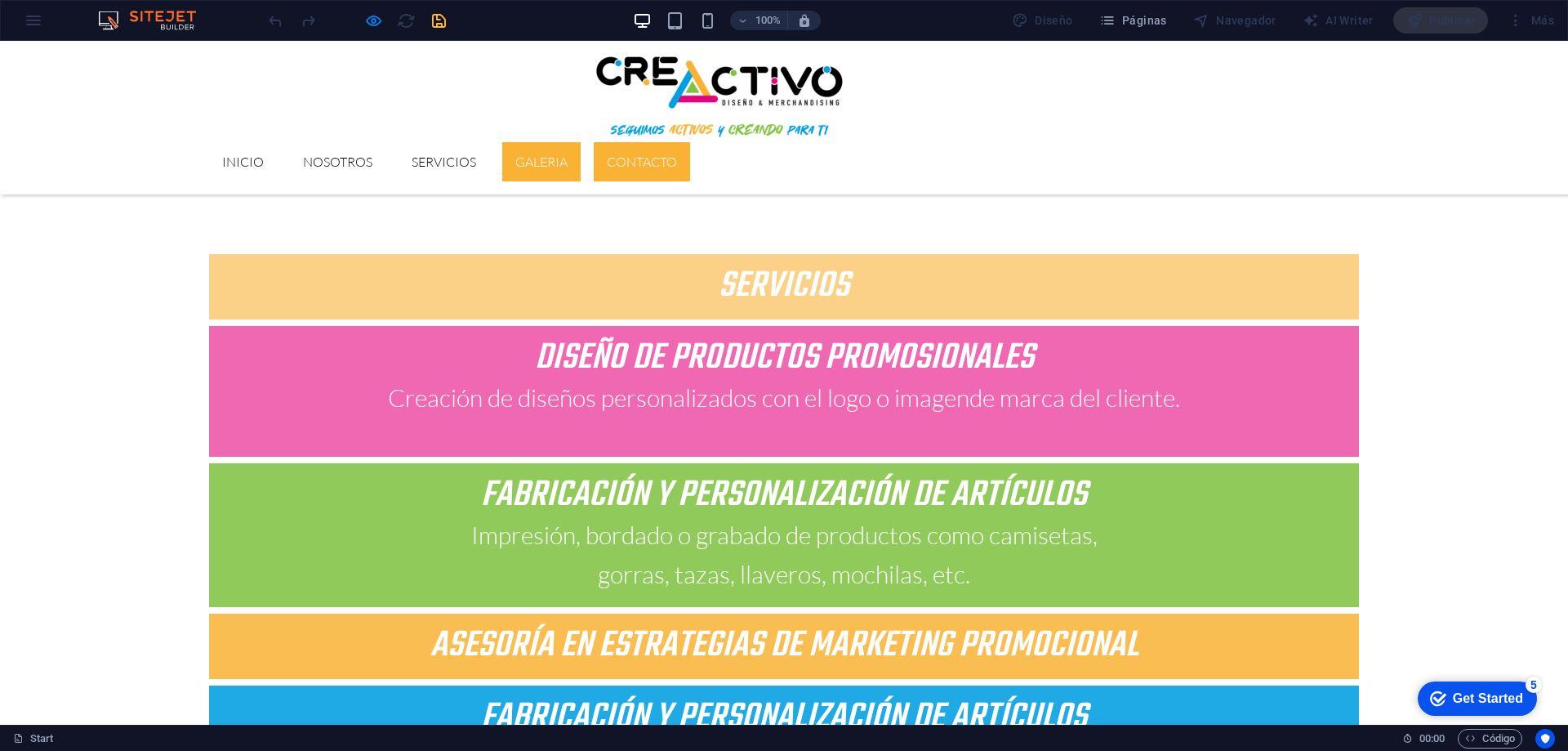
click at [581, 142] on link "GALERIA" at bounding box center [542, 161] width 79 height 39
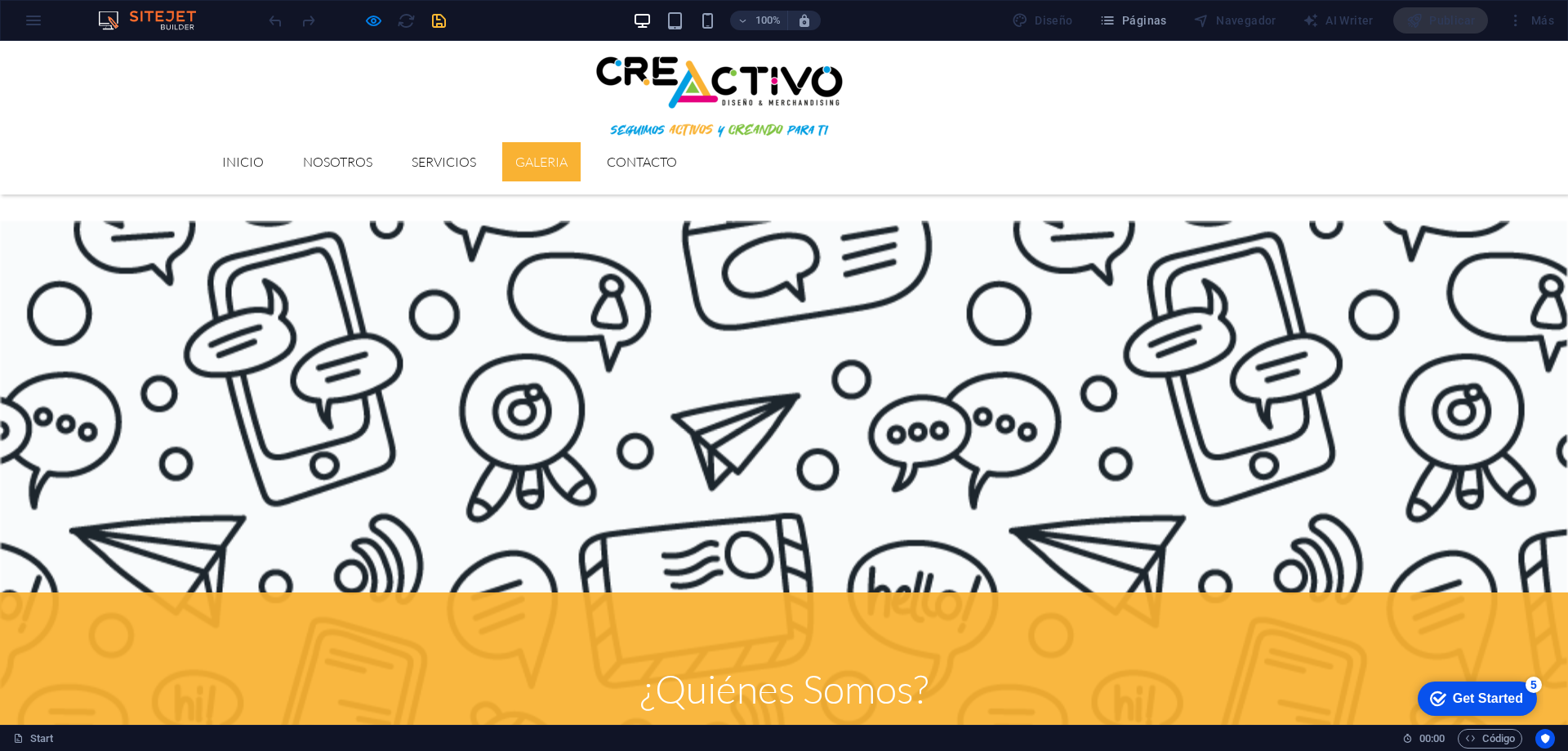
scroll to position [1384, 0]
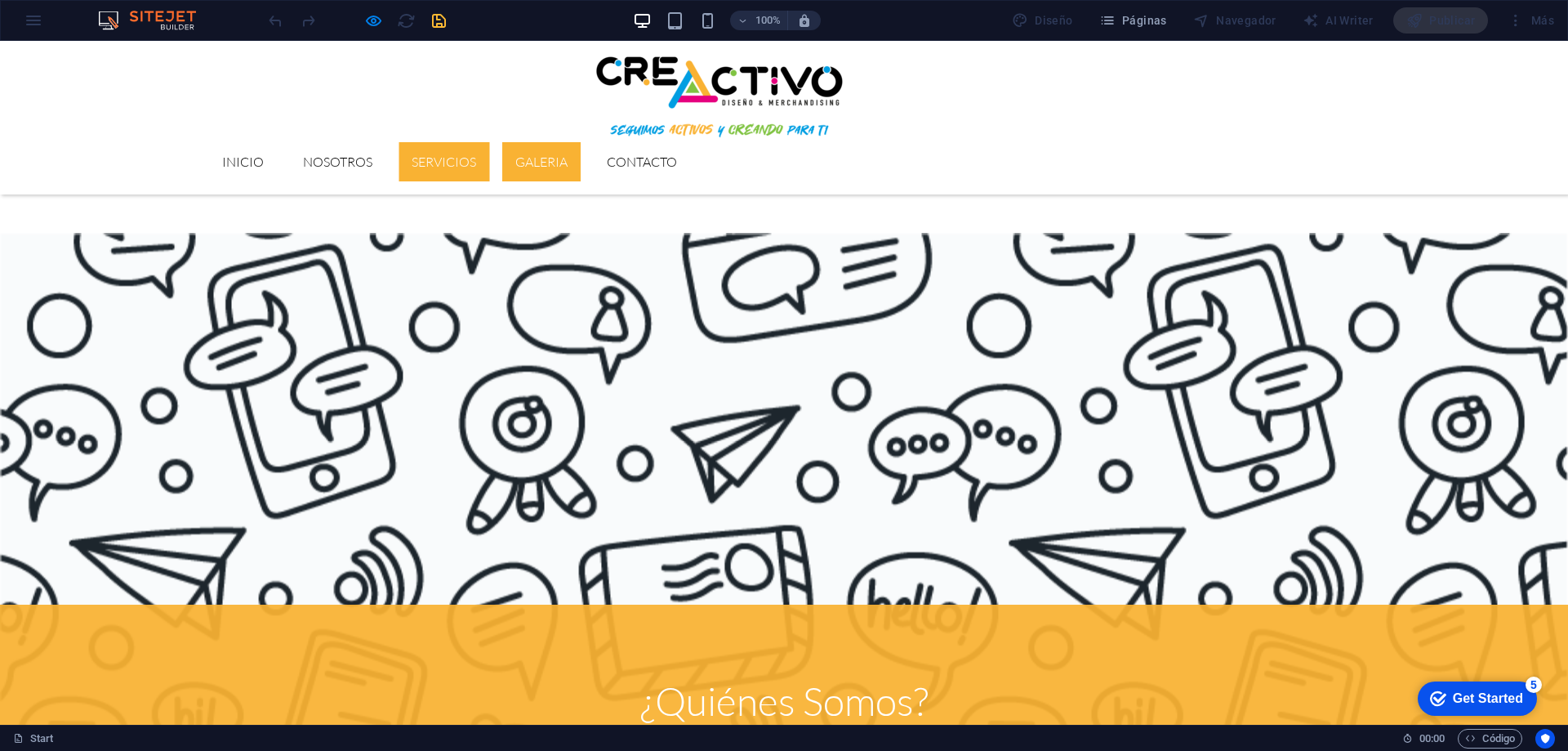
click at [489, 142] on link "Servicios" at bounding box center [444, 161] width 90 height 39
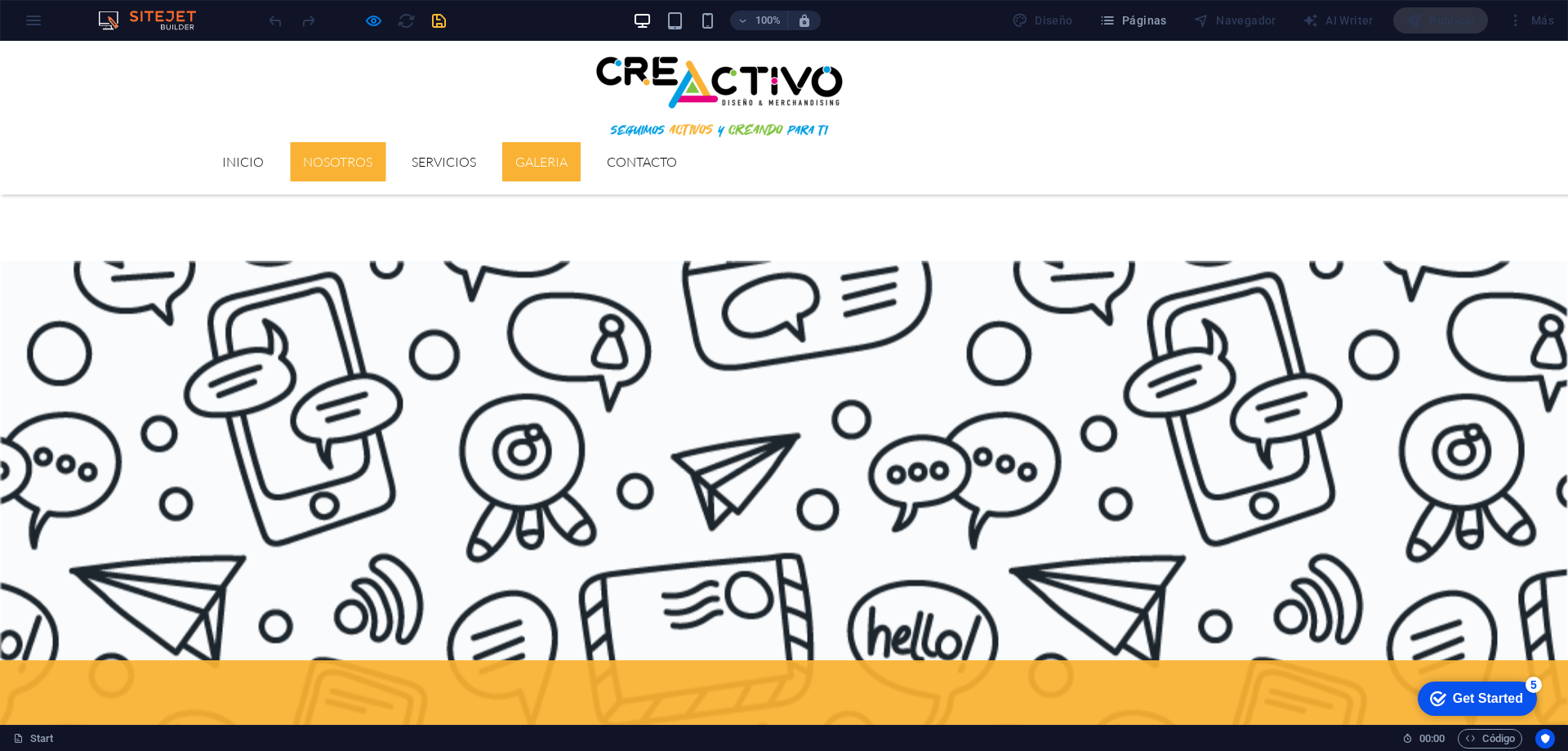
click at [385, 142] on link "Nosotros" at bounding box center [338, 161] width 95 height 39
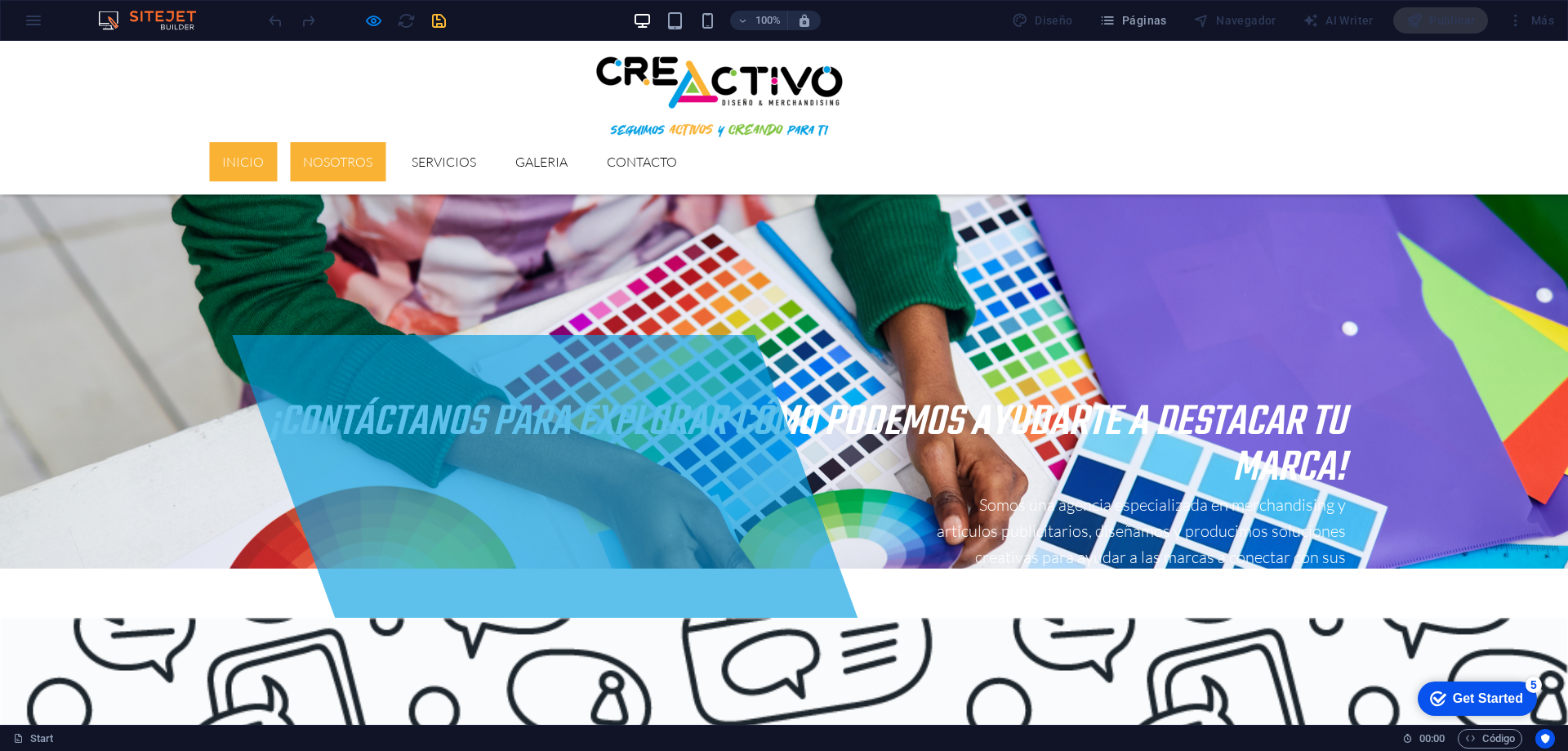
click at [277, 142] on link "Inicio" at bounding box center [242, 161] width 68 height 39
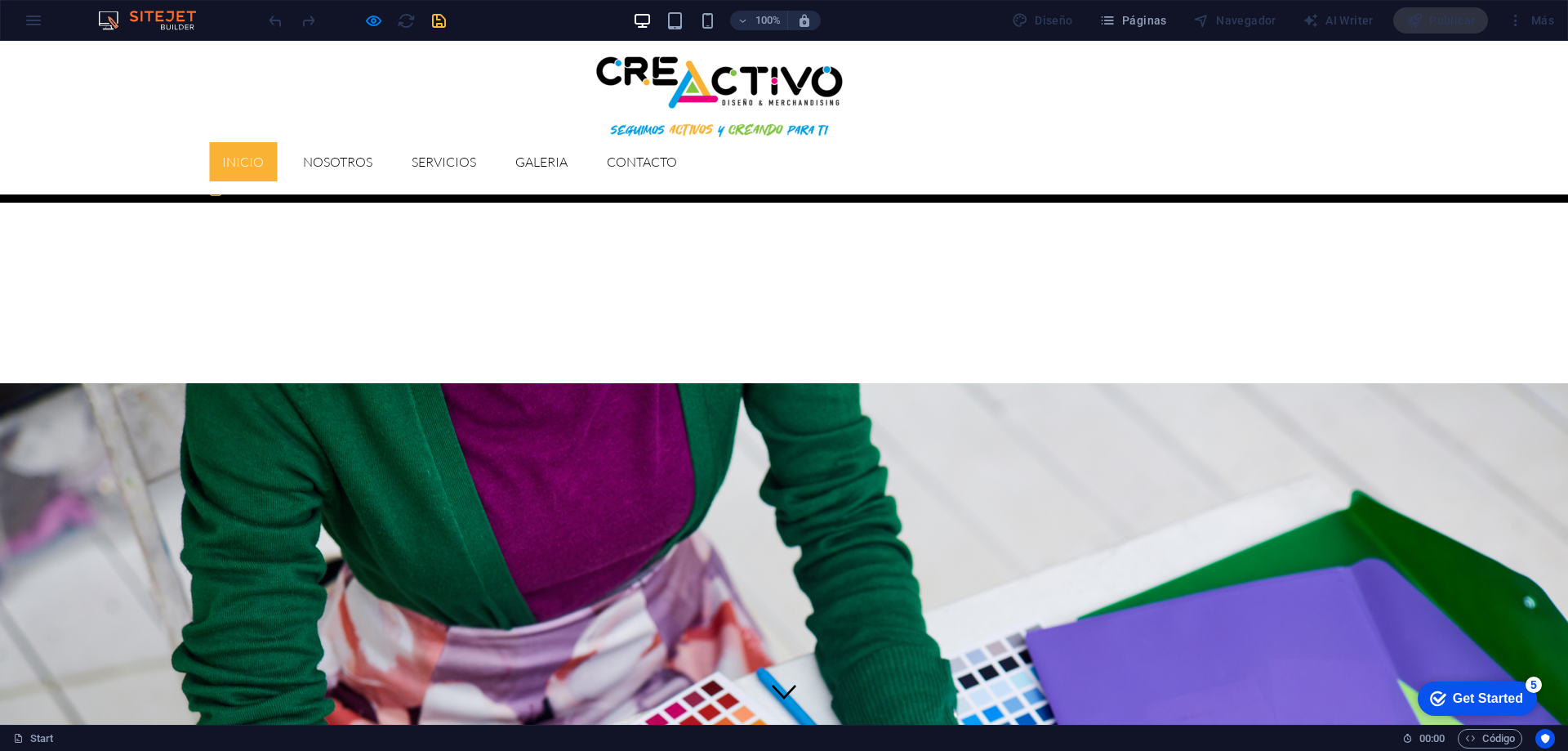
scroll to position [0, 0]
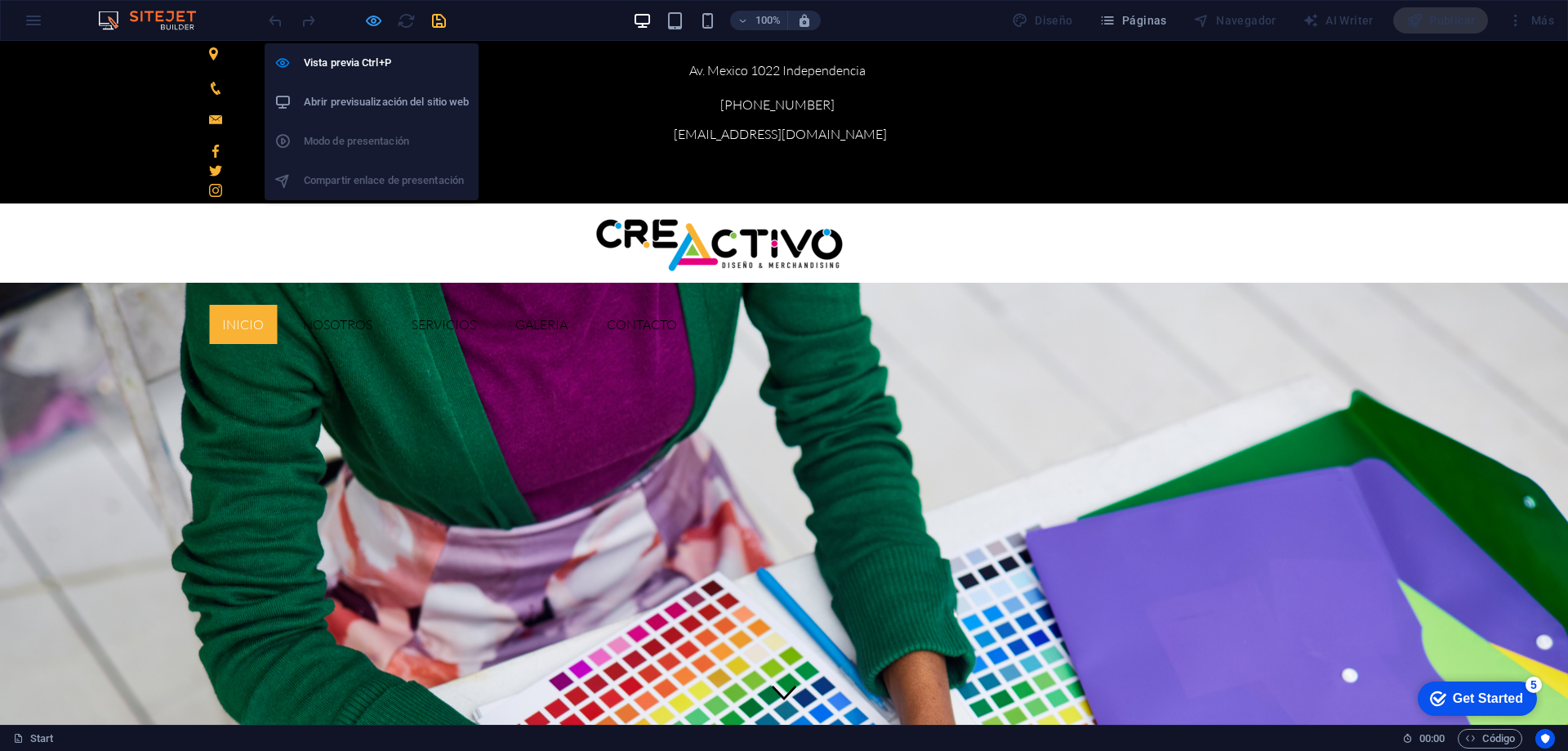
click at [374, 28] on icon "button" at bounding box center [374, 21] width 18 height 18
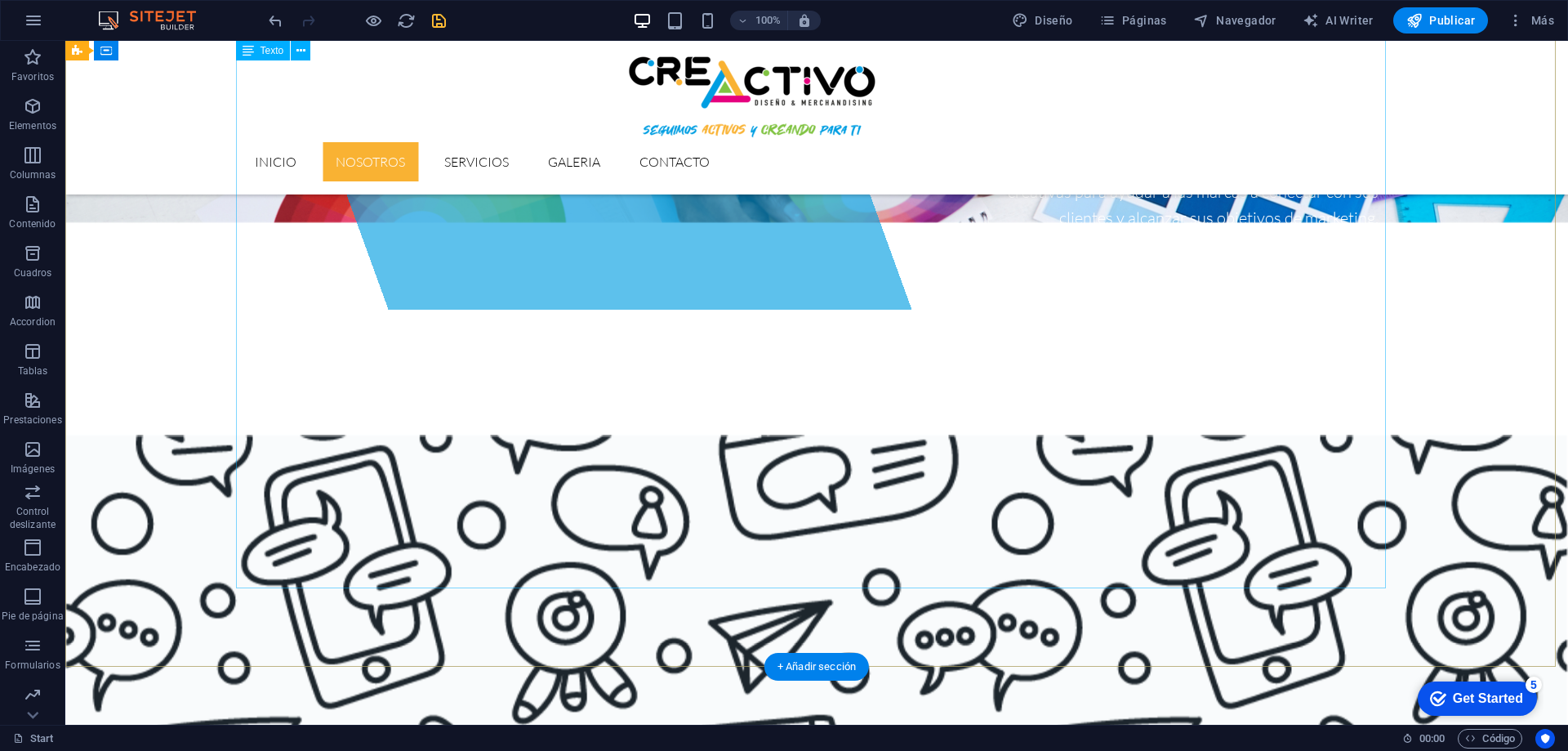
scroll to position [654, 0]
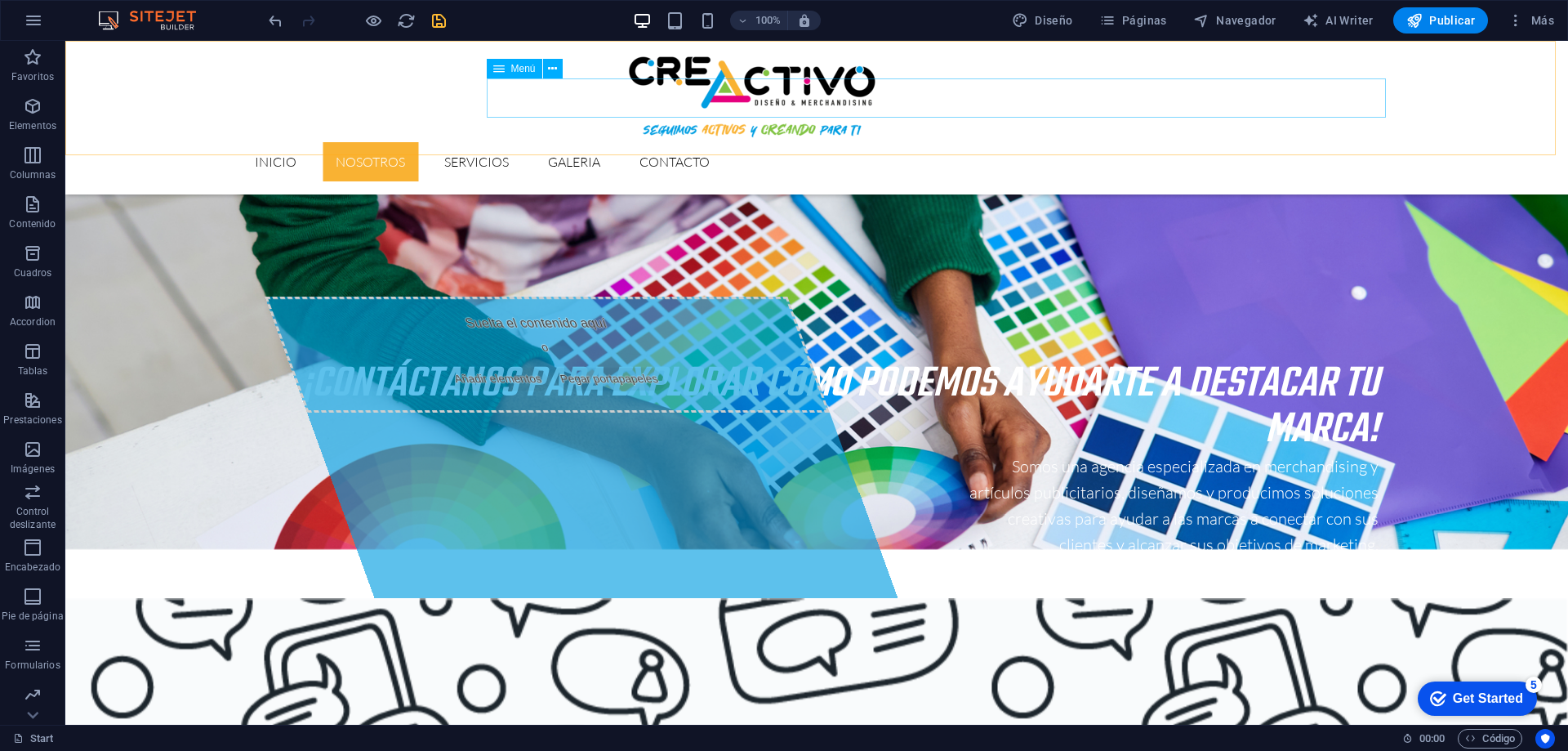
click at [705, 142] on nav "Inicio Nosotros Servicios GALERIA Contacto" at bounding box center [817, 161] width 1150 height 39
click at [715, 142] on nav "Inicio Nosotros Servicios GALERIA Contacto" at bounding box center [817, 161] width 1150 height 39
click at [548, 70] on icon at bounding box center [552, 69] width 9 height 18
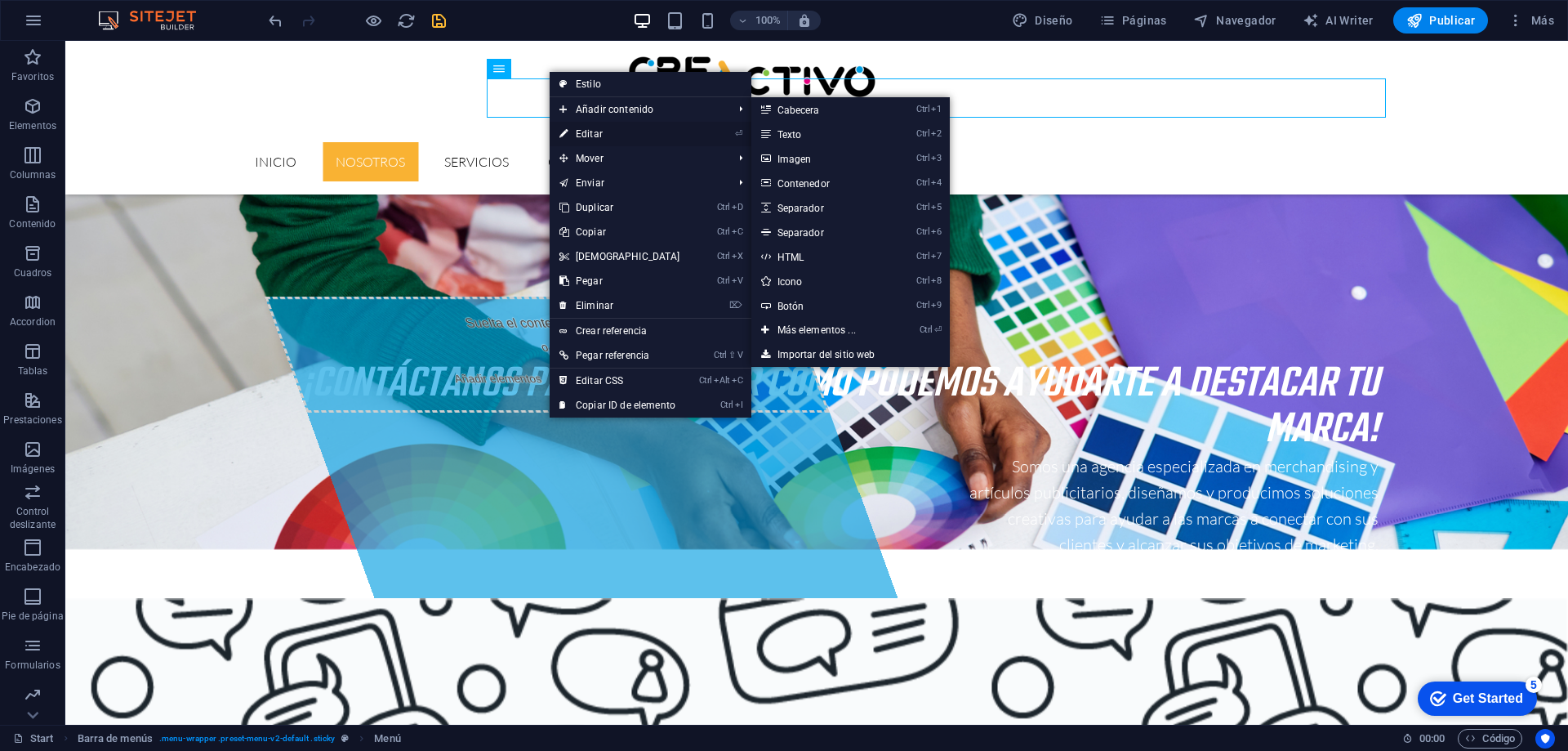
click at [590, 130] on link "⏎ Editar" at bounding box center [620, 134] width 140 height 24
select select
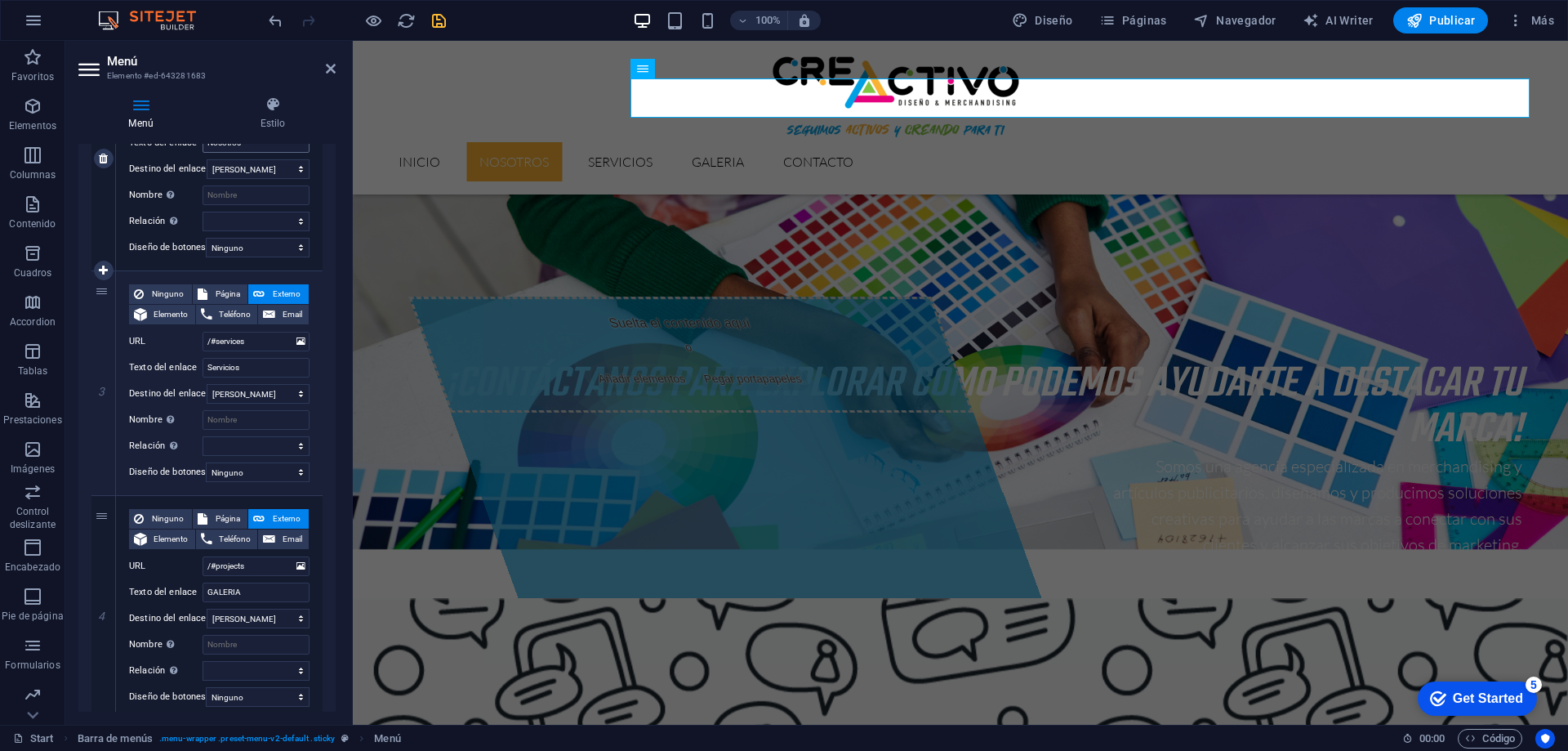
scroll to position [572, 0]
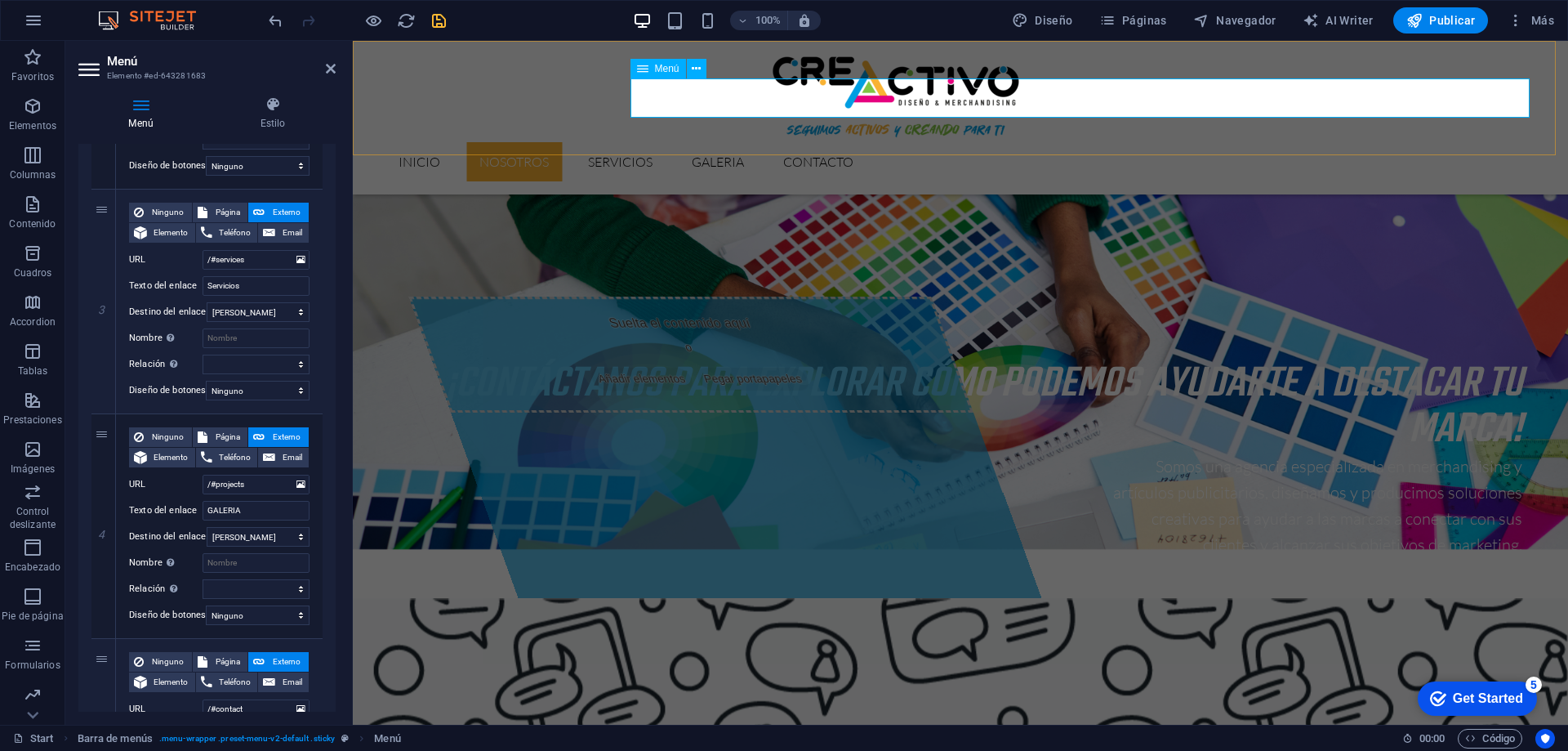
click at [963, 142] on nav "Inicio Nosotros Servicios GALERIA Contacto" at bounding box center [960, 161] width 1150 height 39
click at [338, 67] on aside "Menú Elemento #ed-643281683 Menú Estilo Menú Automático Personalizado Crear ele…" at bounding box center [209, 383] width 288 height 684
drag, startPoint x: 330, startPoint y: 69, endPoint x: 277, endPoint y: 133, distance: 83.1
click at [330, 69] on icon at bounding box center [331, 69] width 10 height 13
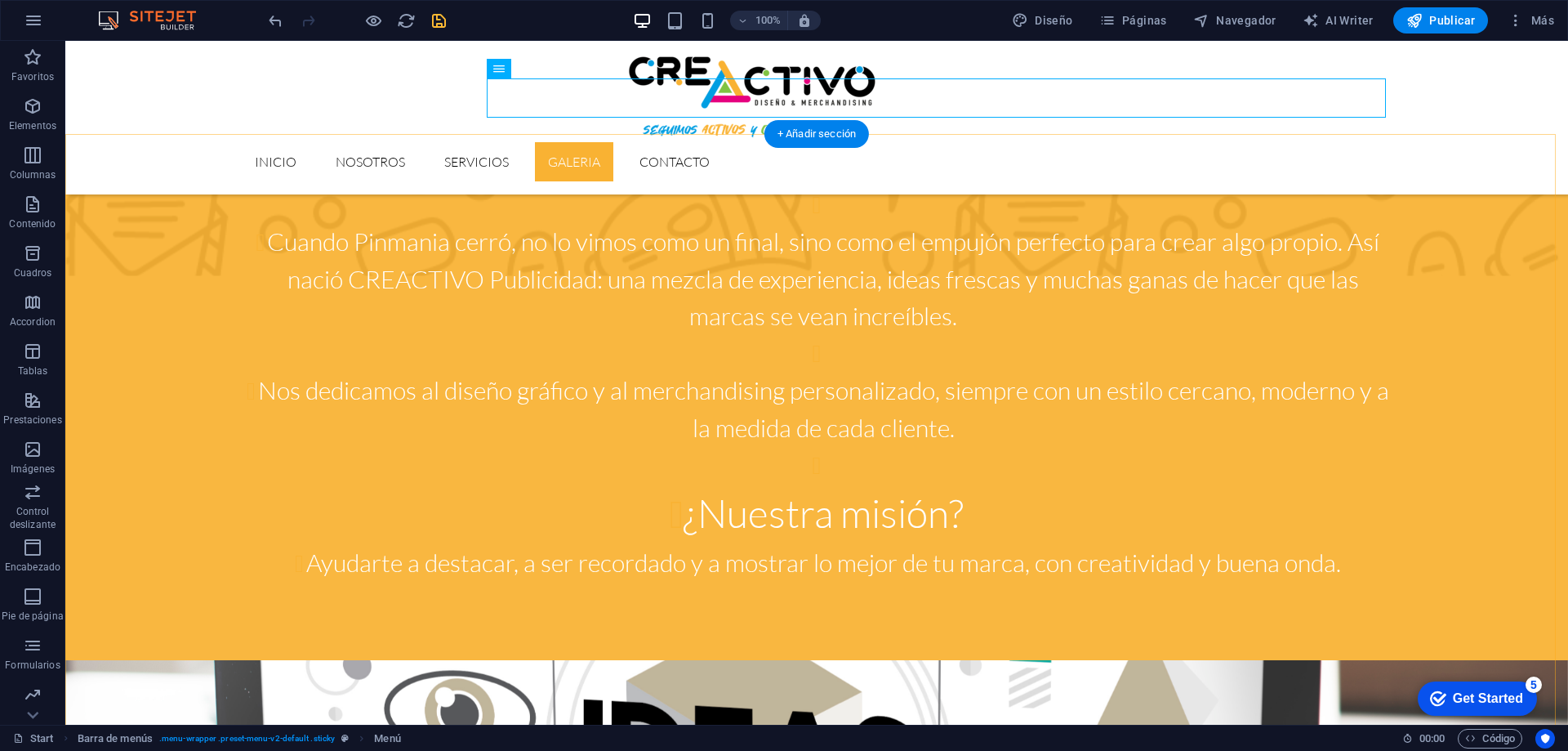
scroll to position [2288, 0]
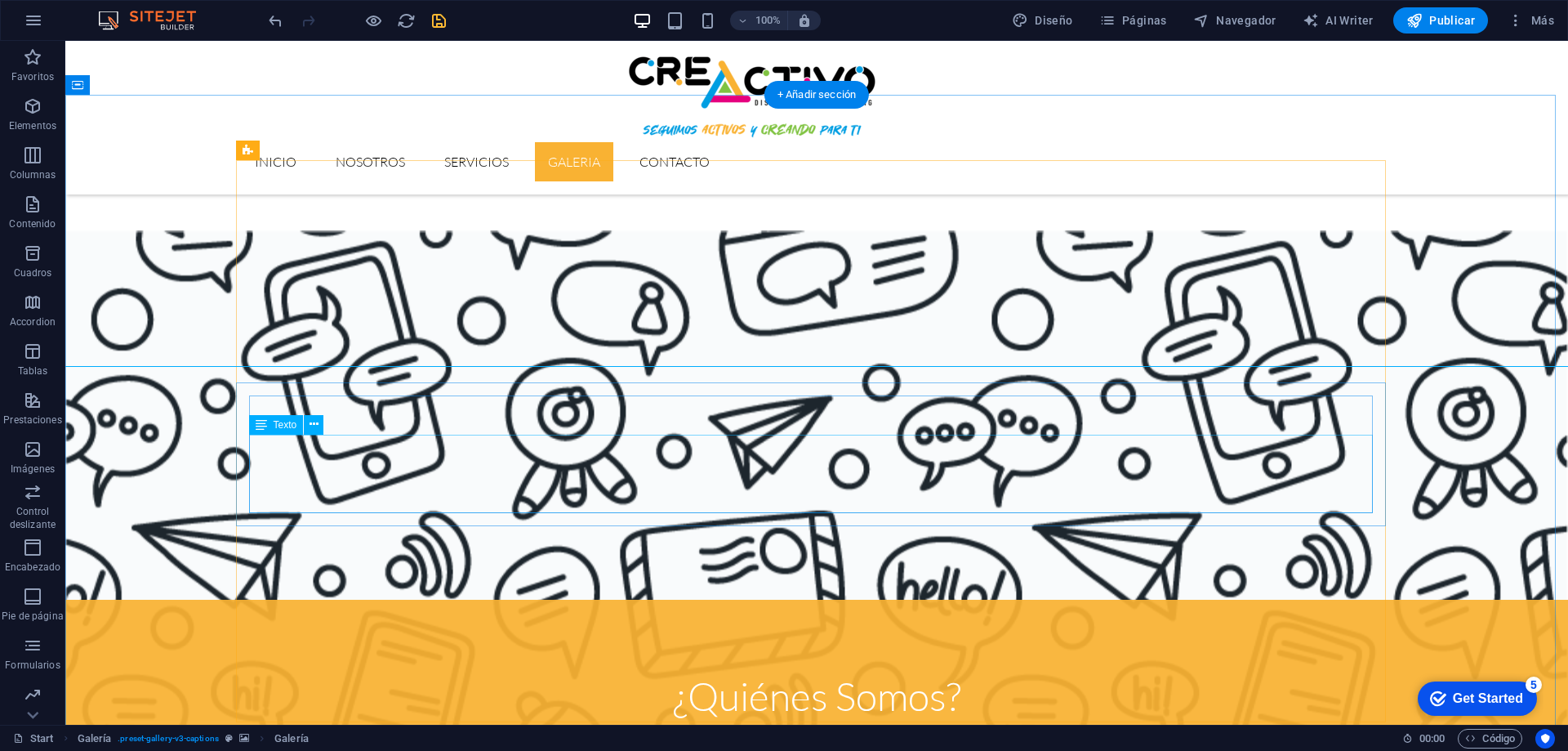
scroll to position [1552, 0]
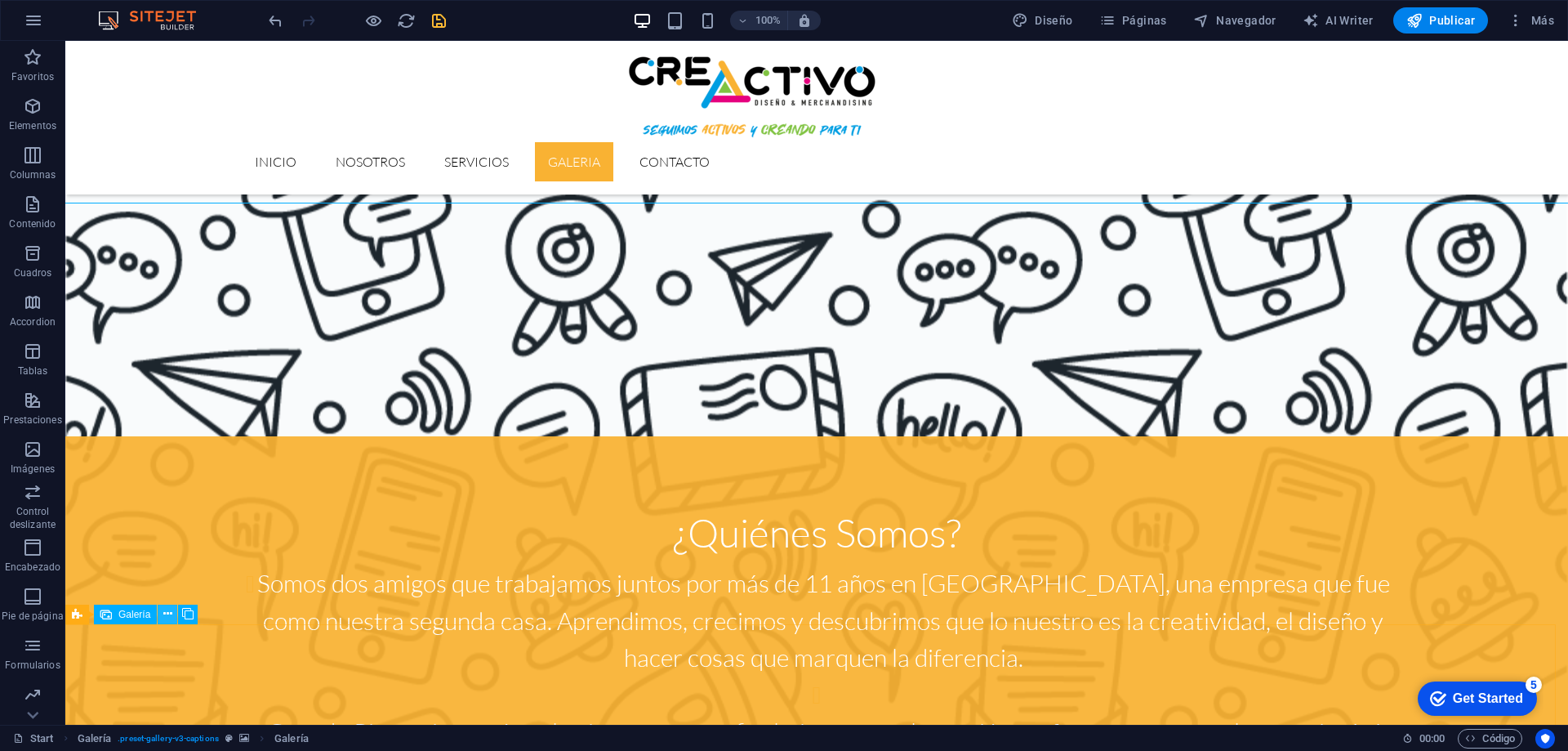
click at [170, 615] on icon at bounding box center [167, 614] width 9 height 18
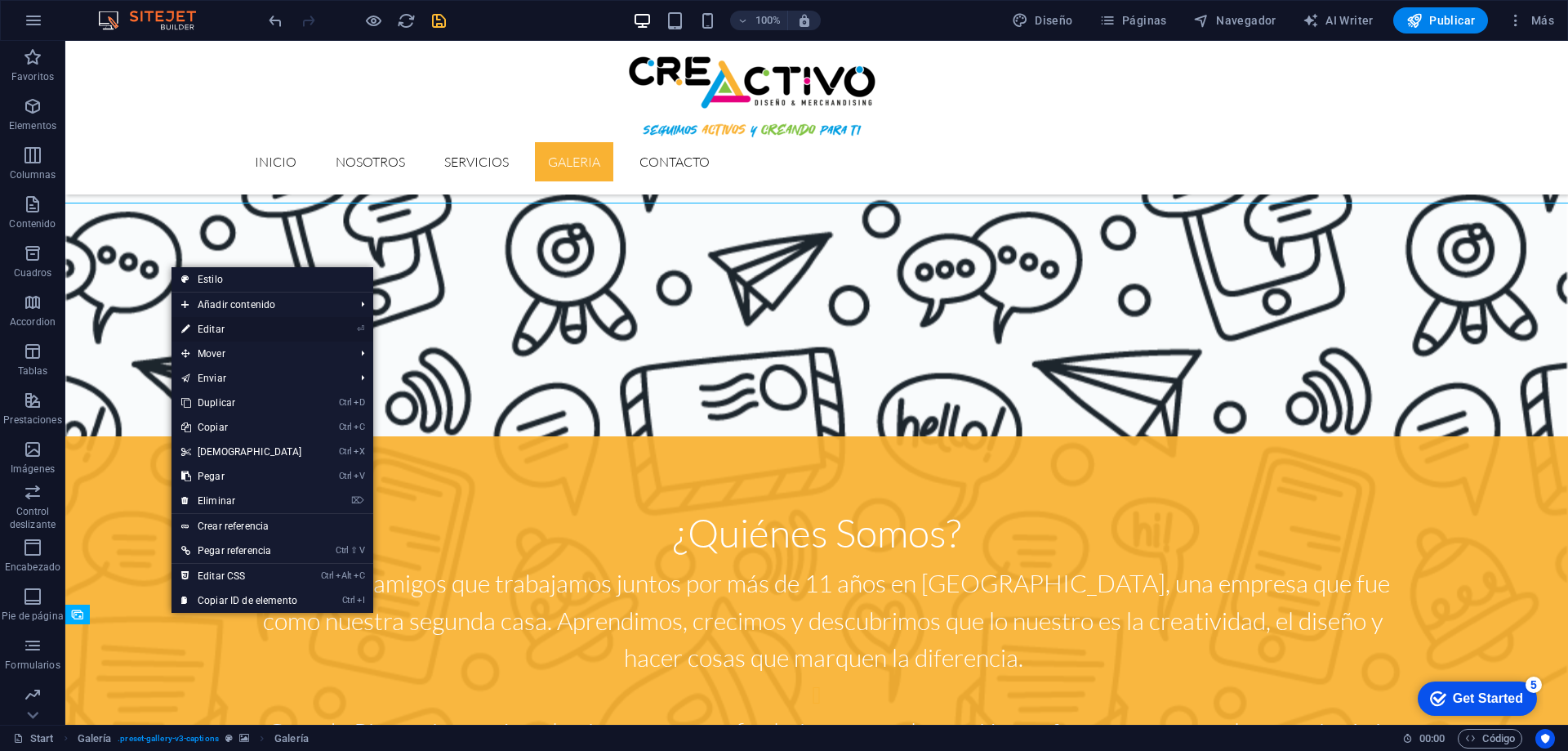
click at [232, 334] on link "⏎ Editar" at bounding box center [242, 329] width 140 height 24
select select "4"
select select "px"
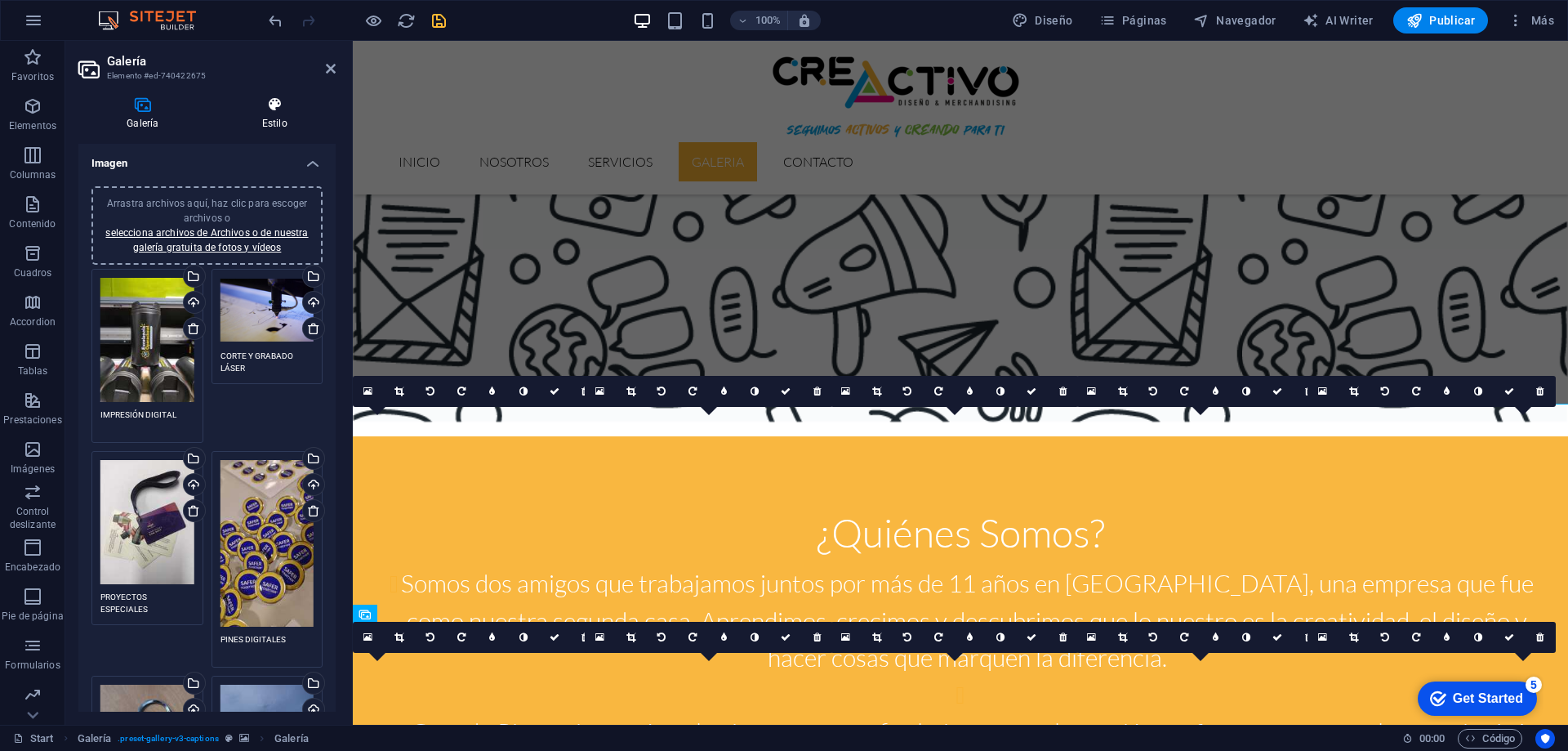
click at [279, 115] on h4 "Estilo" at bounding box center [275, 113] width 122 height 34
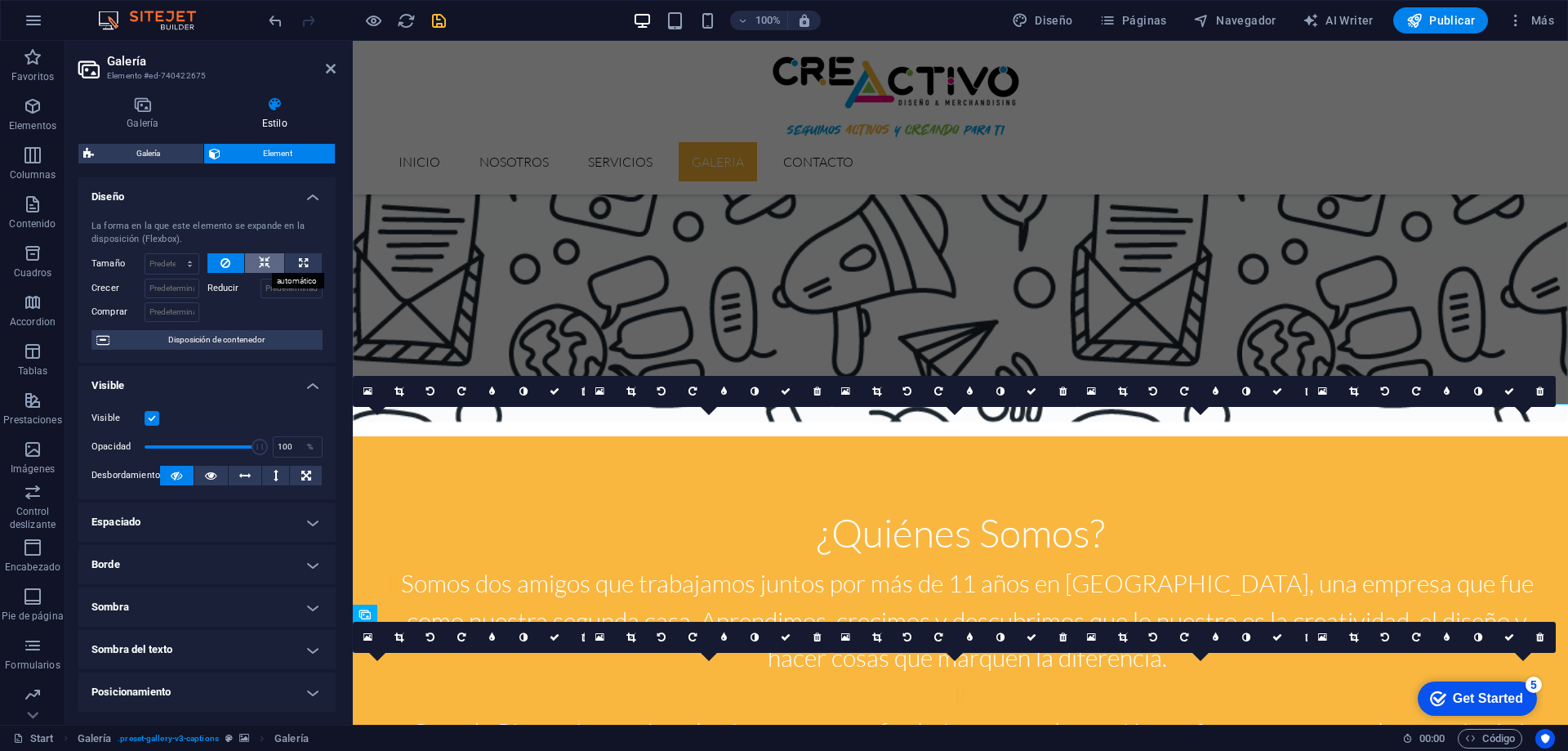
click at [260, 261] on icon at bounding box center [265, 263] width 12 height 19
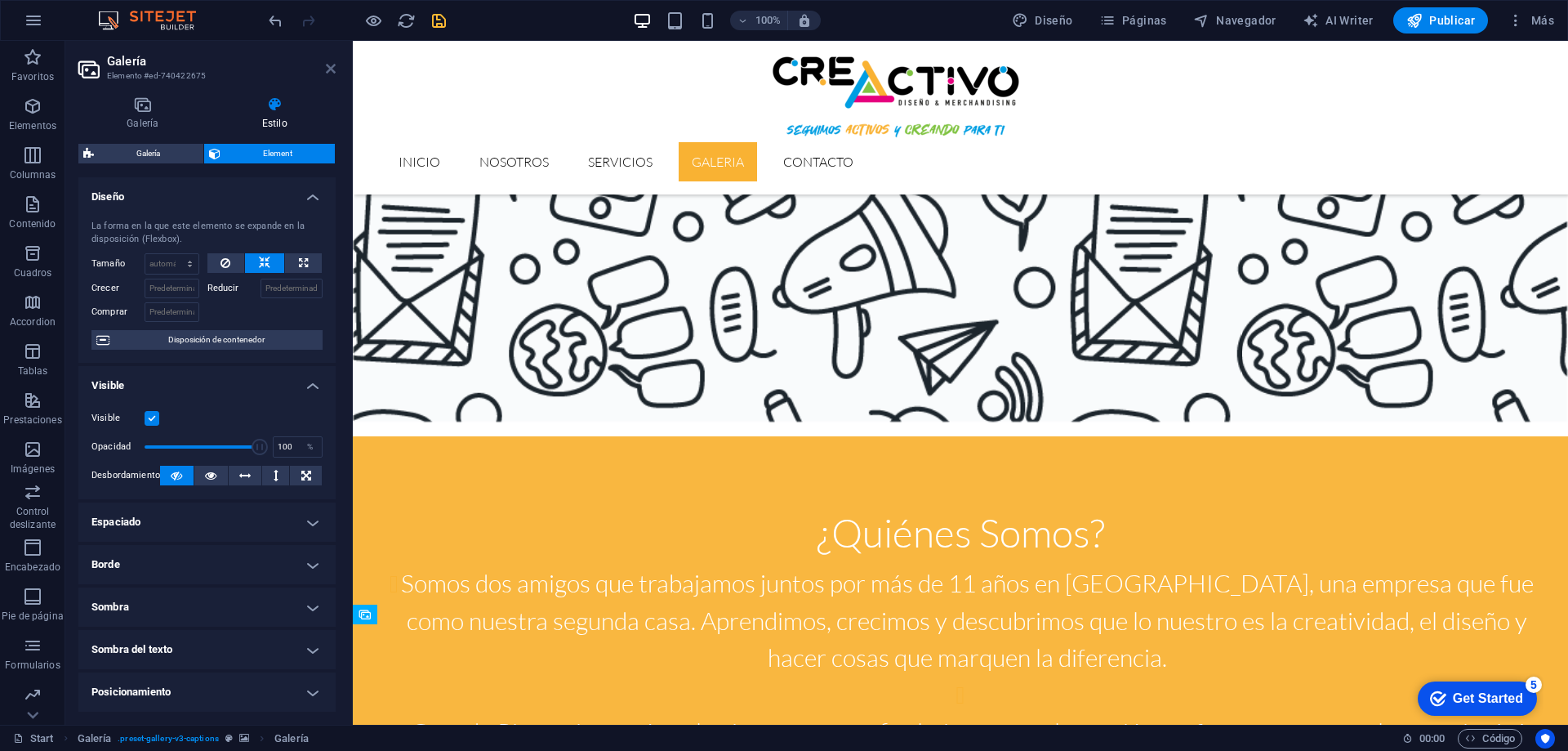
click at [332, 68] on icon at bounding box center [331, 69] width 10 height 13
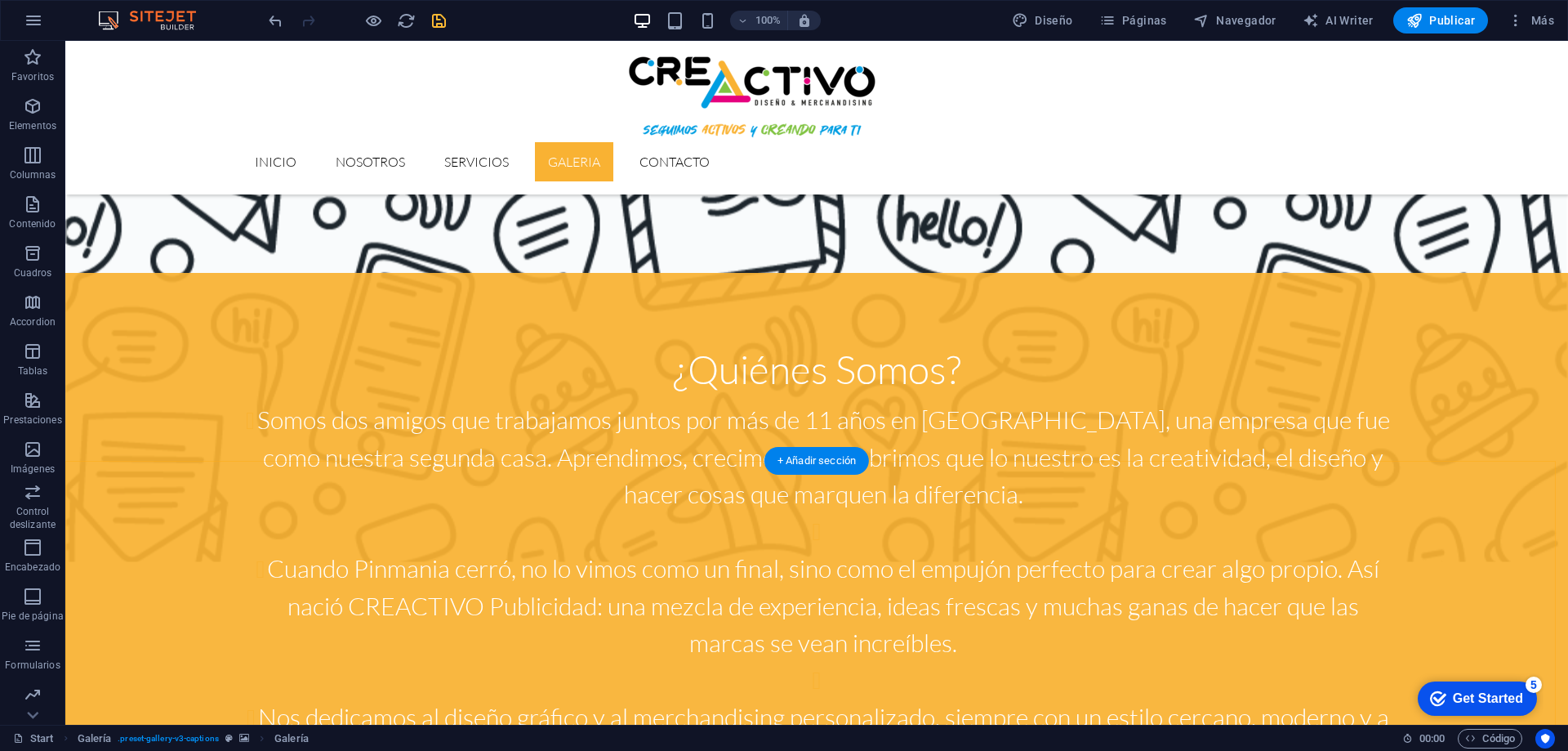
scroll to position [1307, 0]
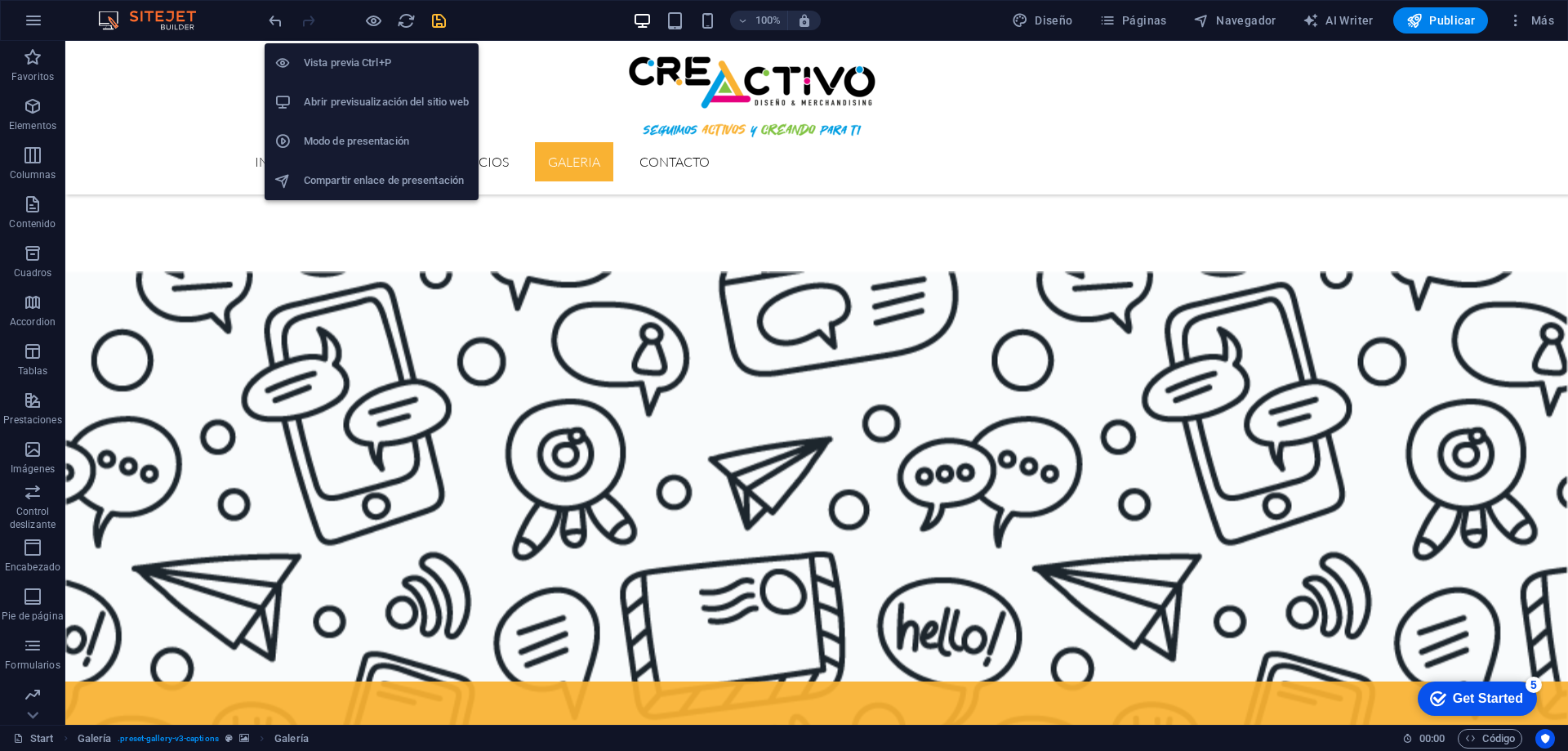
click at [363, 61] on h6 "Vista previa Ctrl+P" at bounding box center [385, 63] width 165 height 19
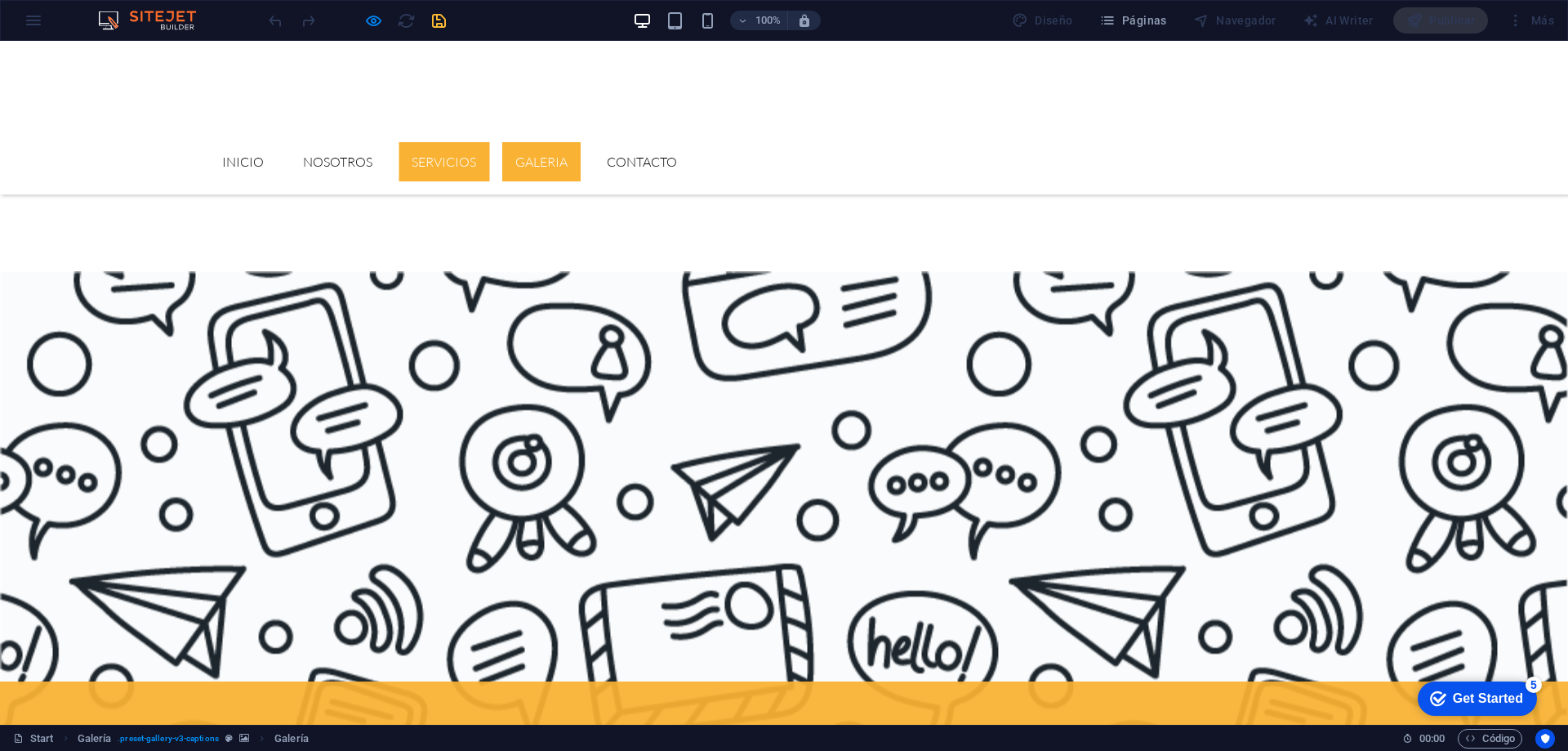
click at [489, 142] on link "Servicios" at bounding box center [444, 161] width 90 height 39
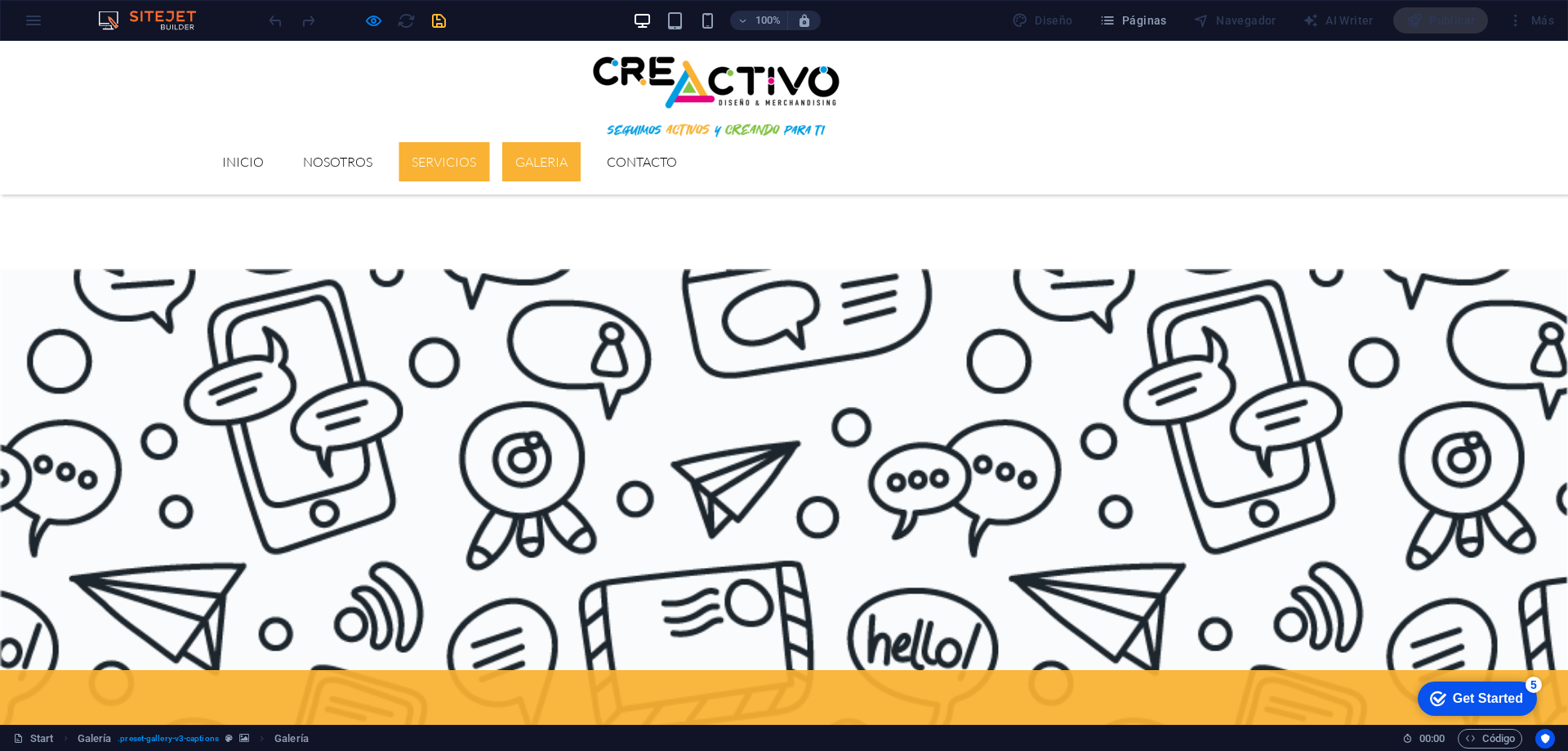
scroll to position [1329, 0]
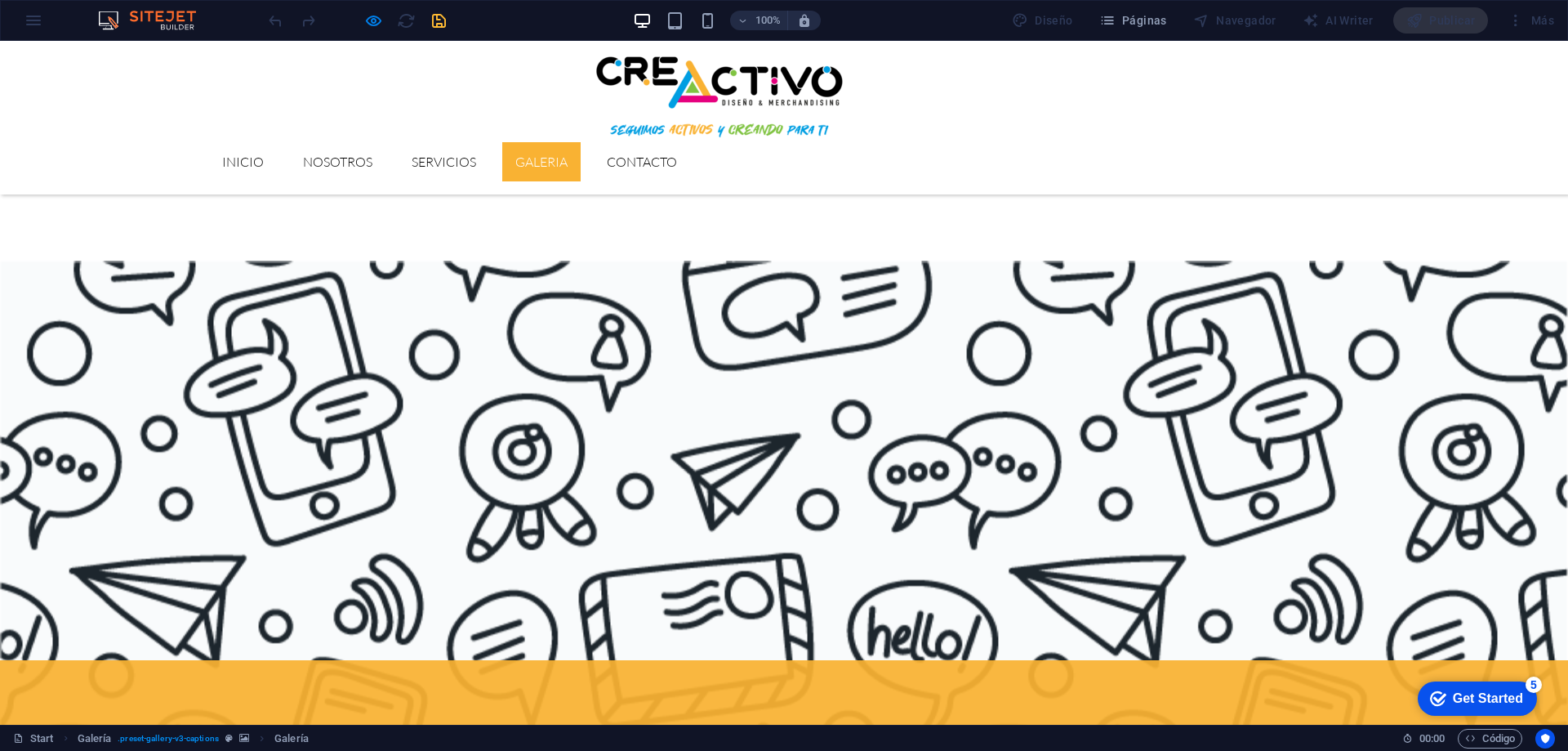
click at [581, 142] on link "GALERIA" at bounding box center [542, 161] width 79 height 39
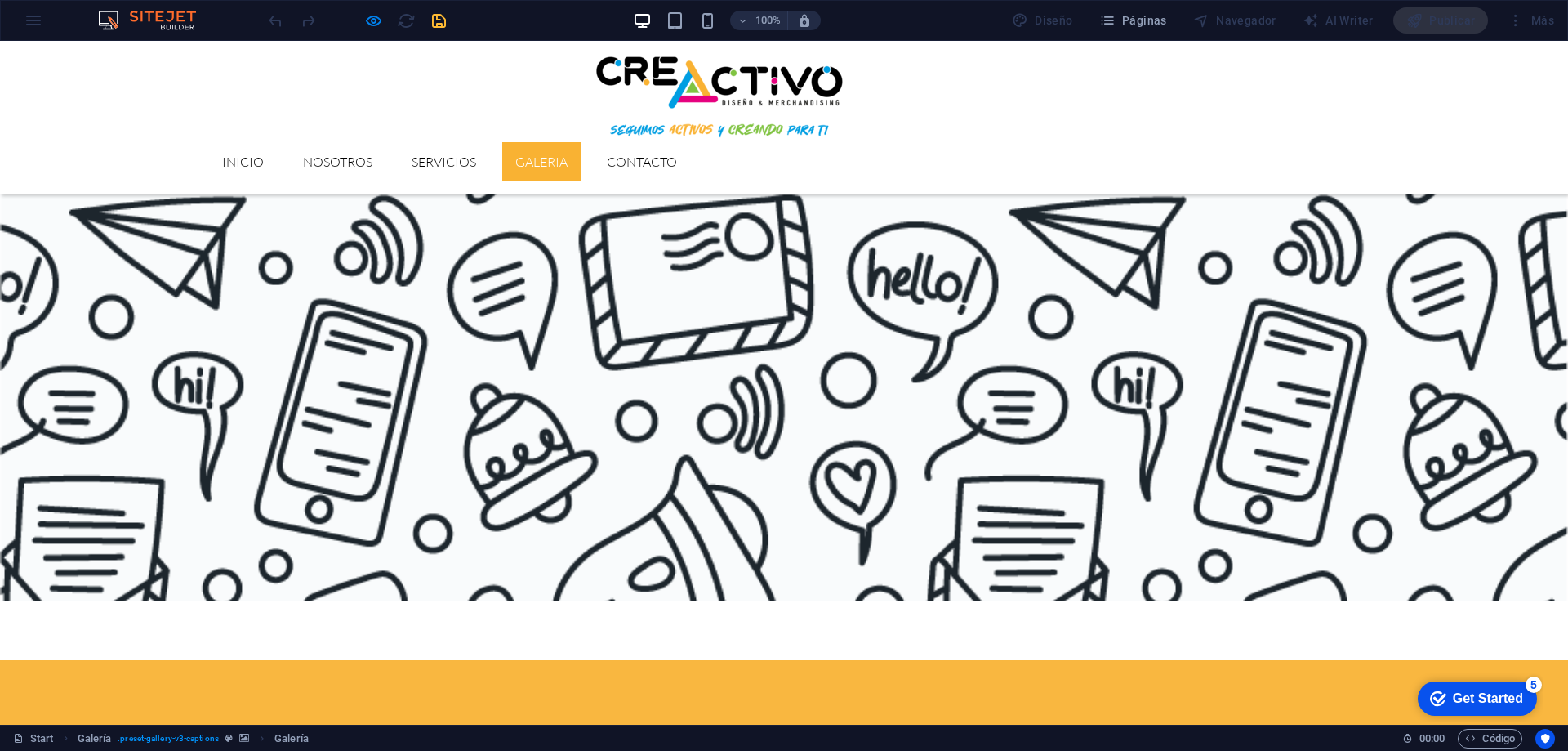
scroll to position [0, 0]
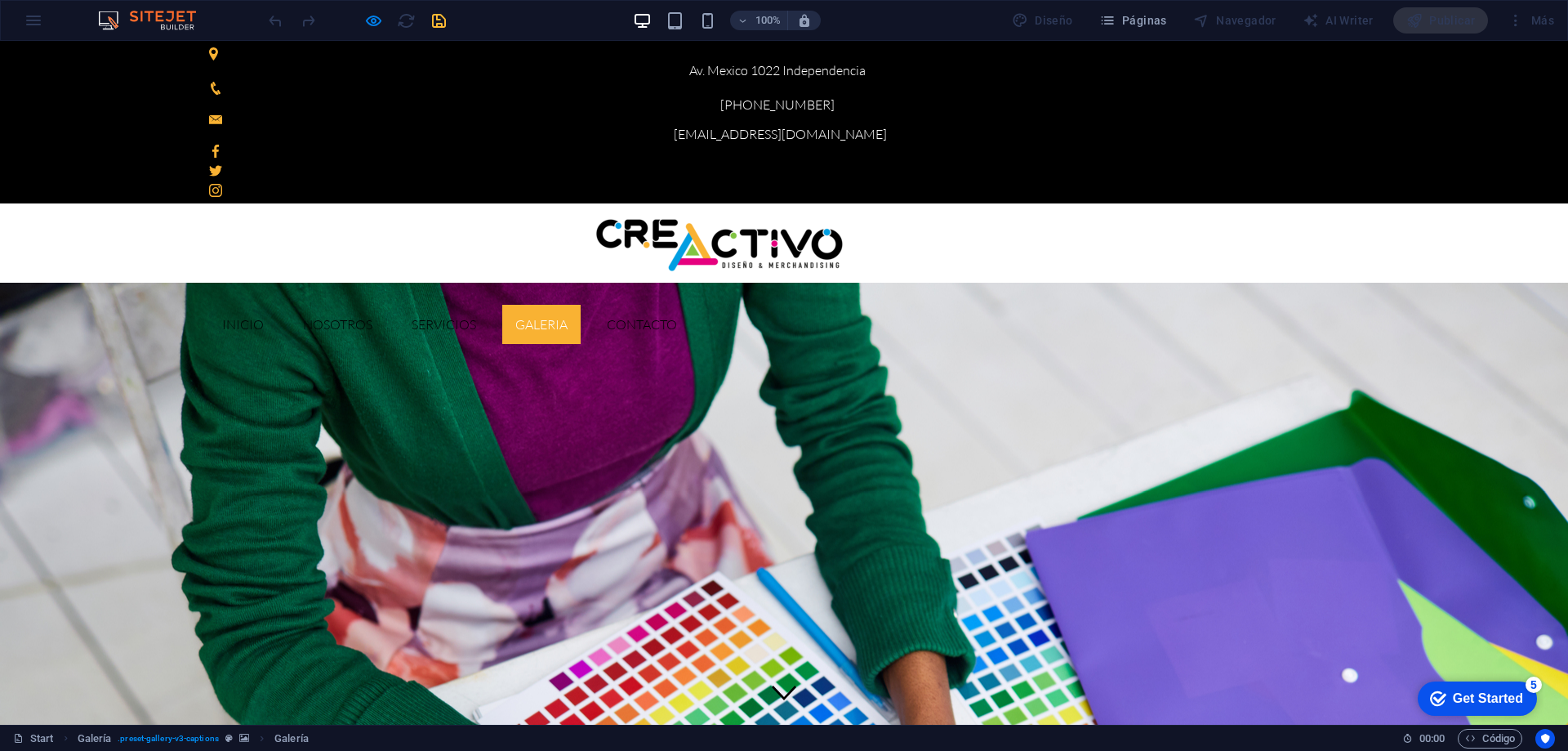
click at [581, 304] on link "GALERIA" at bounding box center [542, 324] width 79 height 39
click at [489, 304] on link "Servicios" at bounding box center [444, 324] width 90 height 39
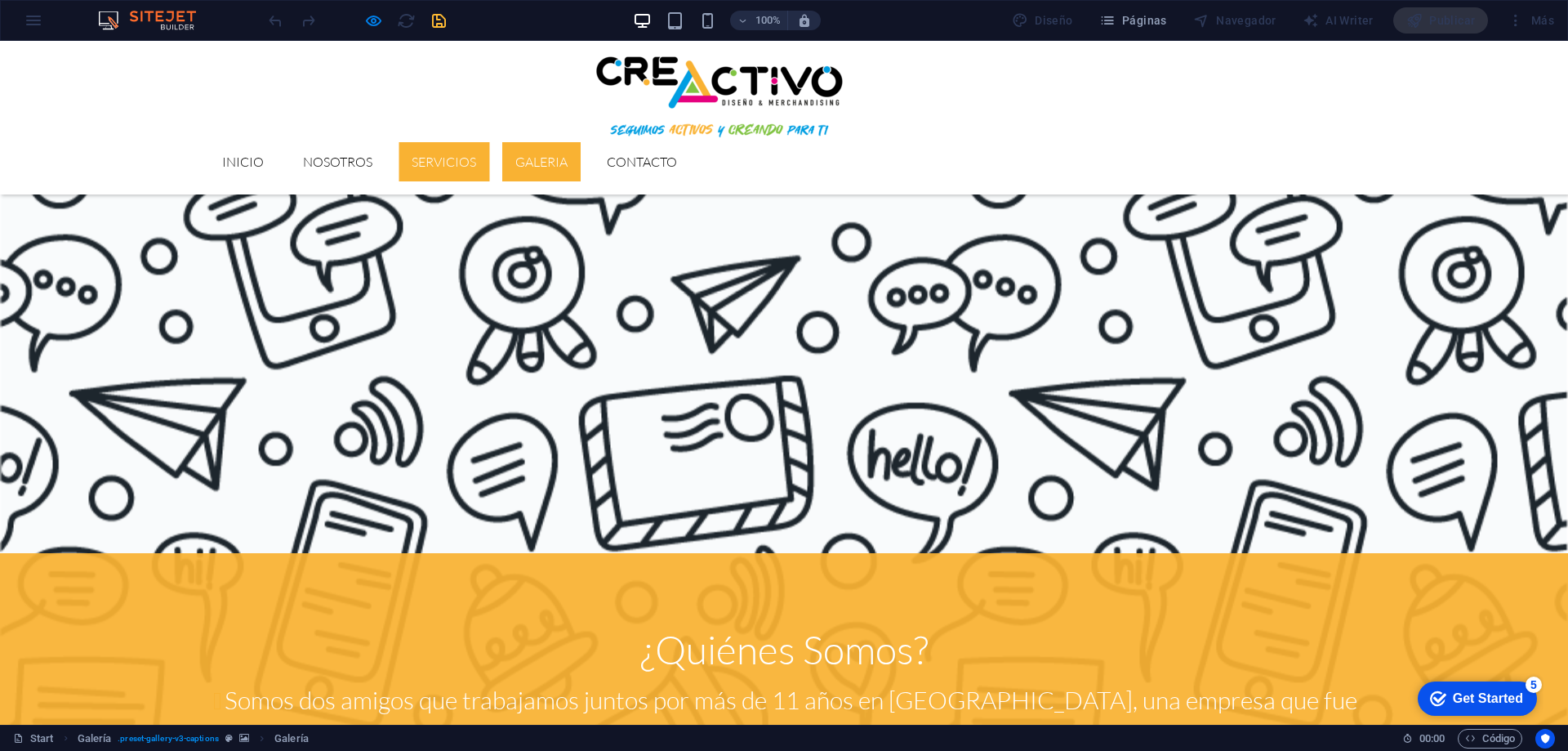
scroll to position [1329, 0]
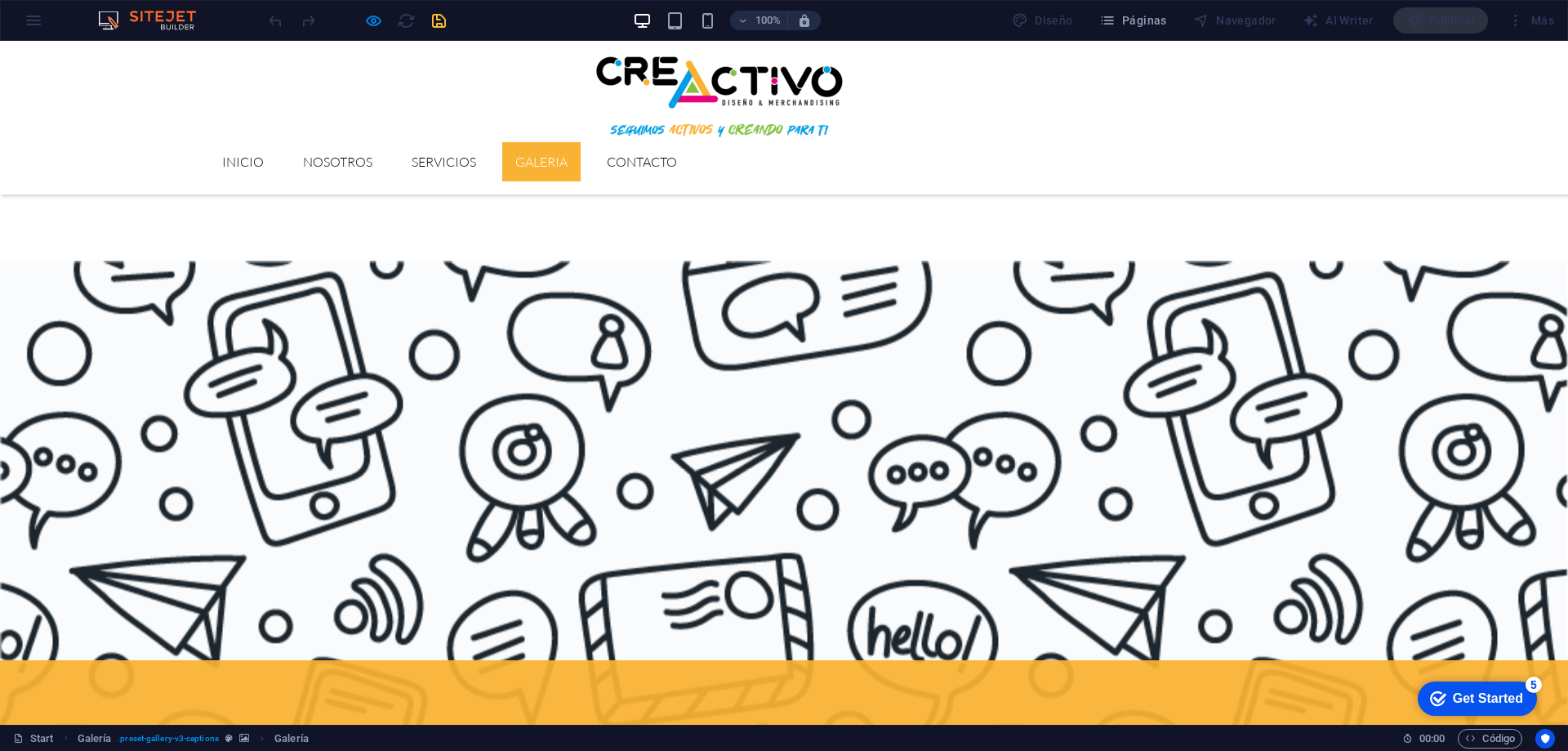
click at [581, 142] on link "GALERIA" at bounding box center [542, 161] width 79 height 39
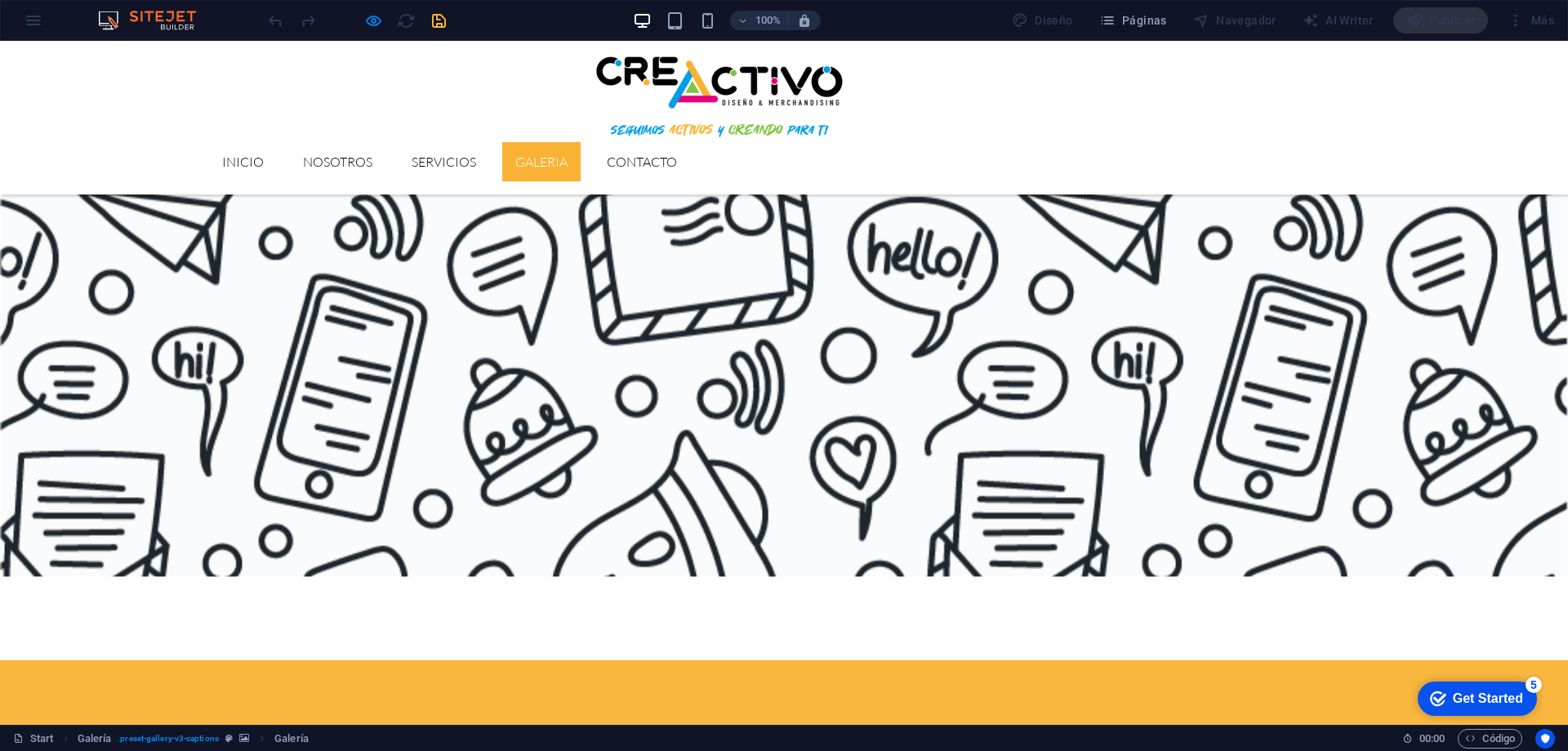
scroll to position [0, 0]
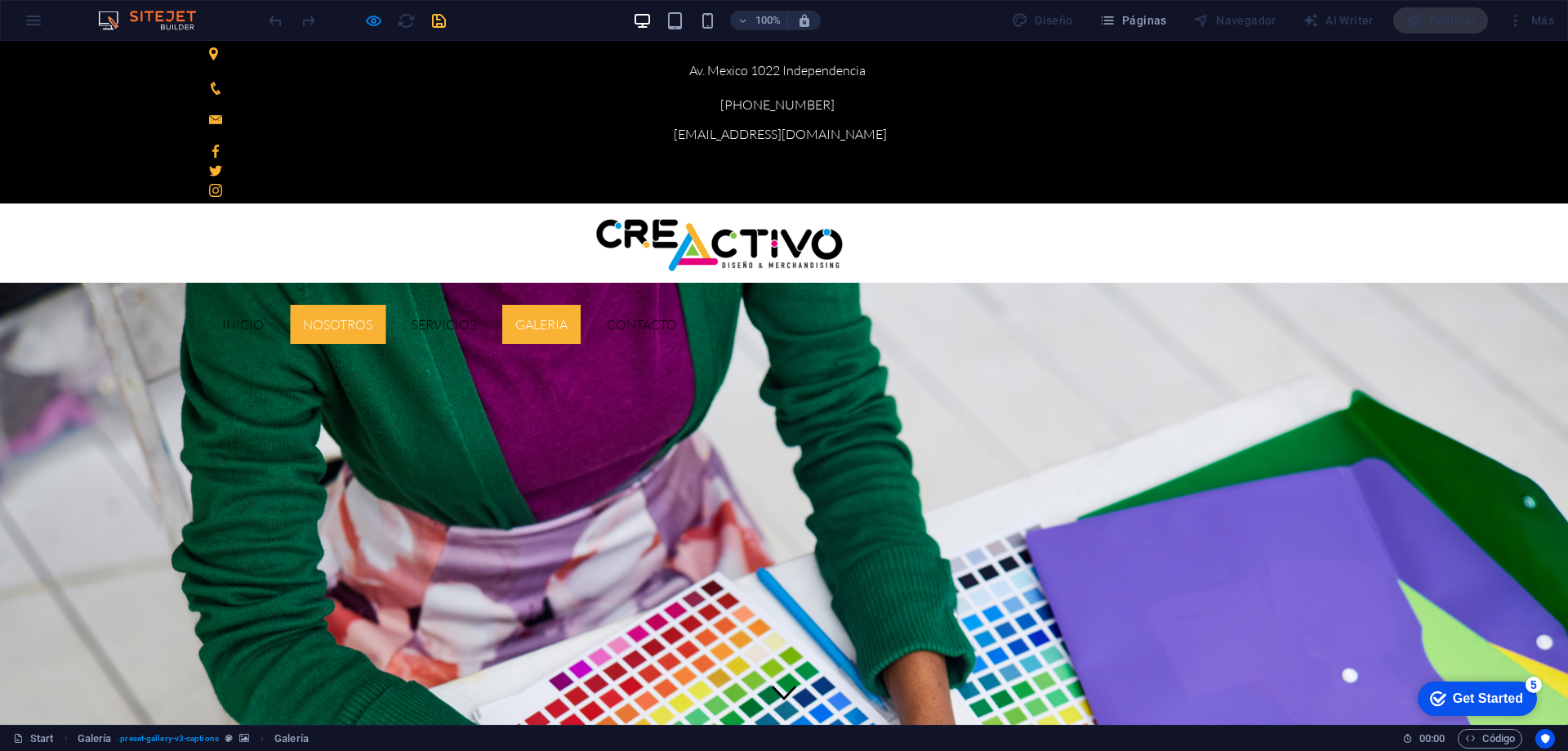
click at [385, 304] on link "Nosotros" at bounding box center [338, 324] width 95 height 39
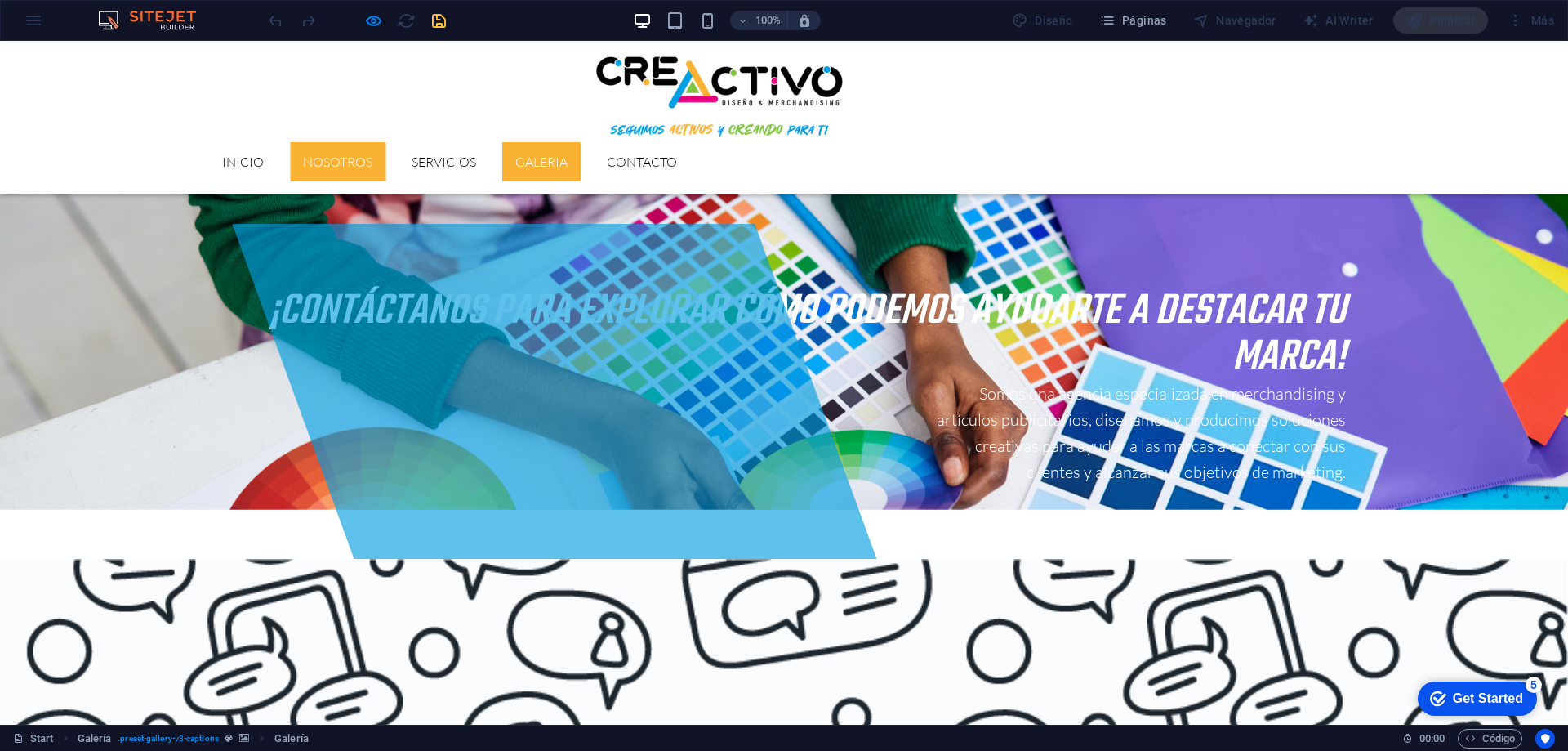
scroll to position [616, 0]
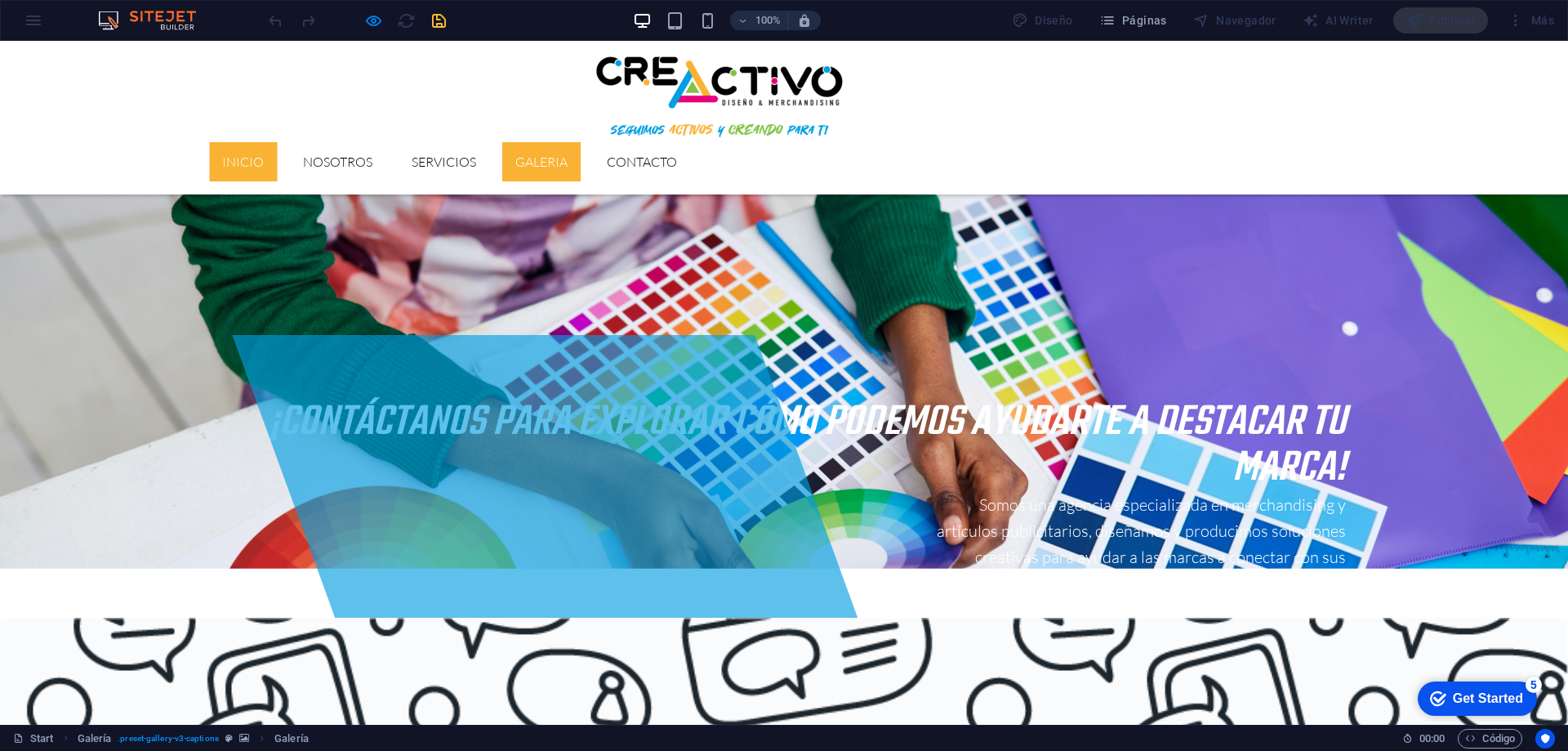
click at [277, 142] on link "Inicio" at bounding box center [242, 161] width 68 height 39
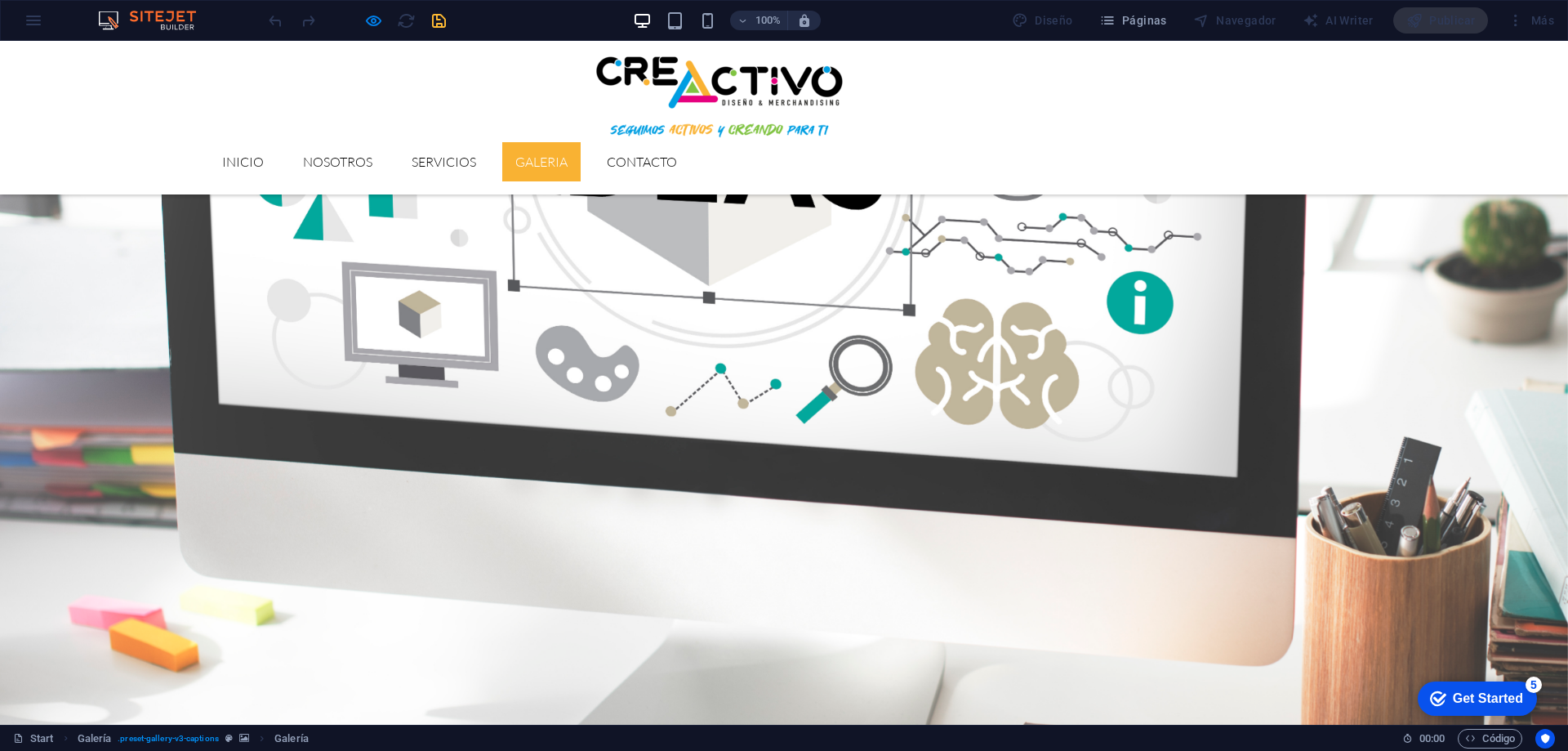
scroll to position [2390, 0]
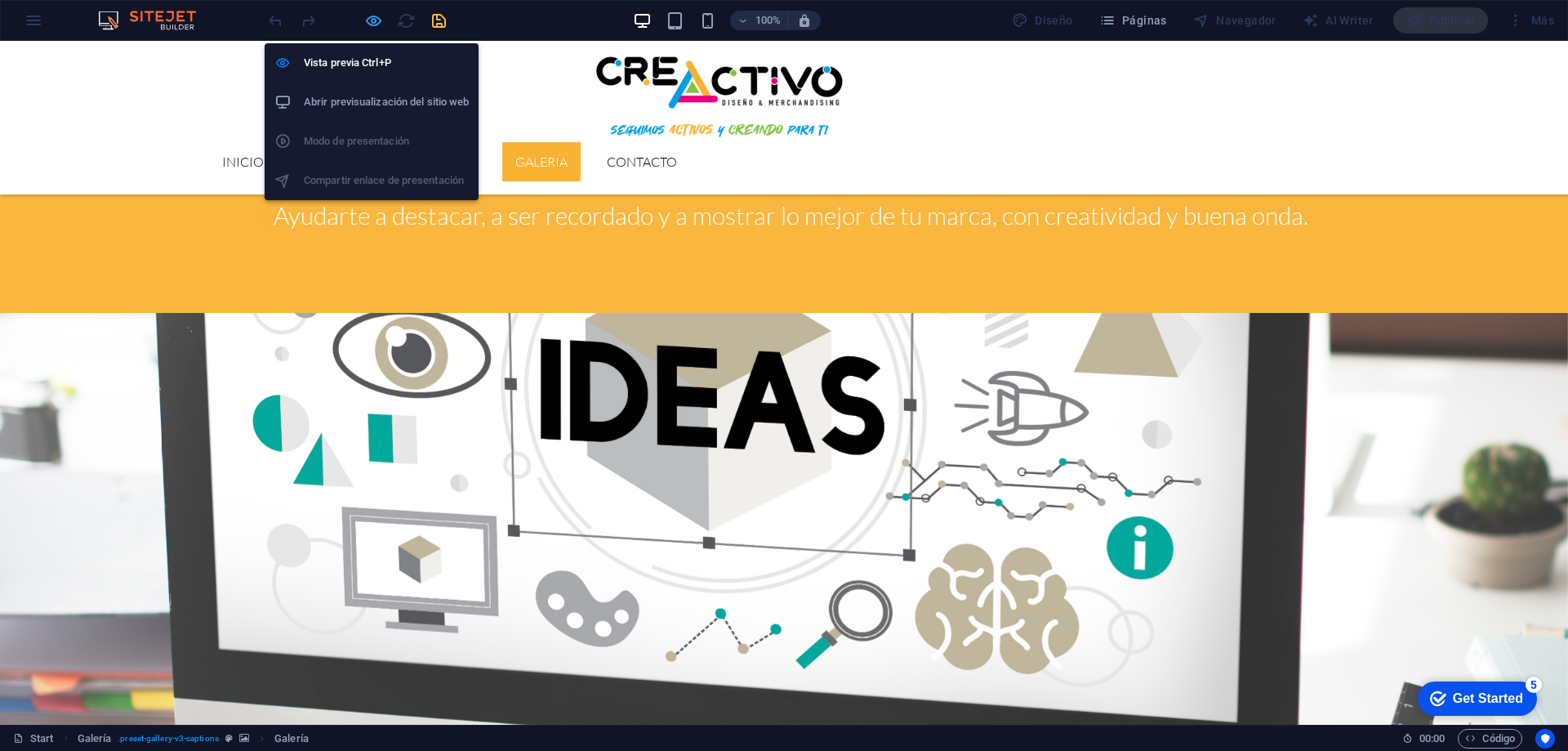
click at [377, 25] on icon "button" at bounding box center [374, 21] width 18 height 18
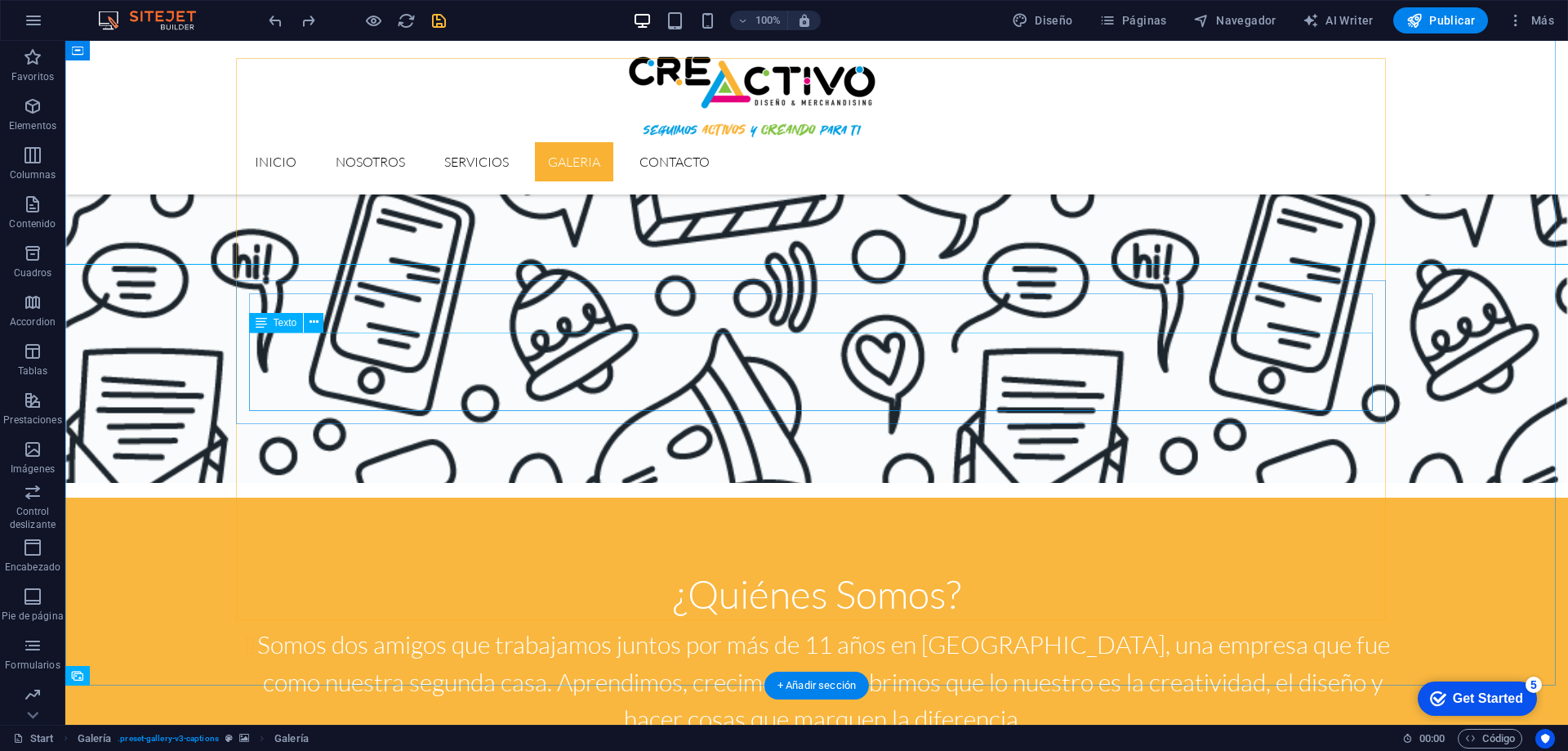
scroll to position [1736, 0]
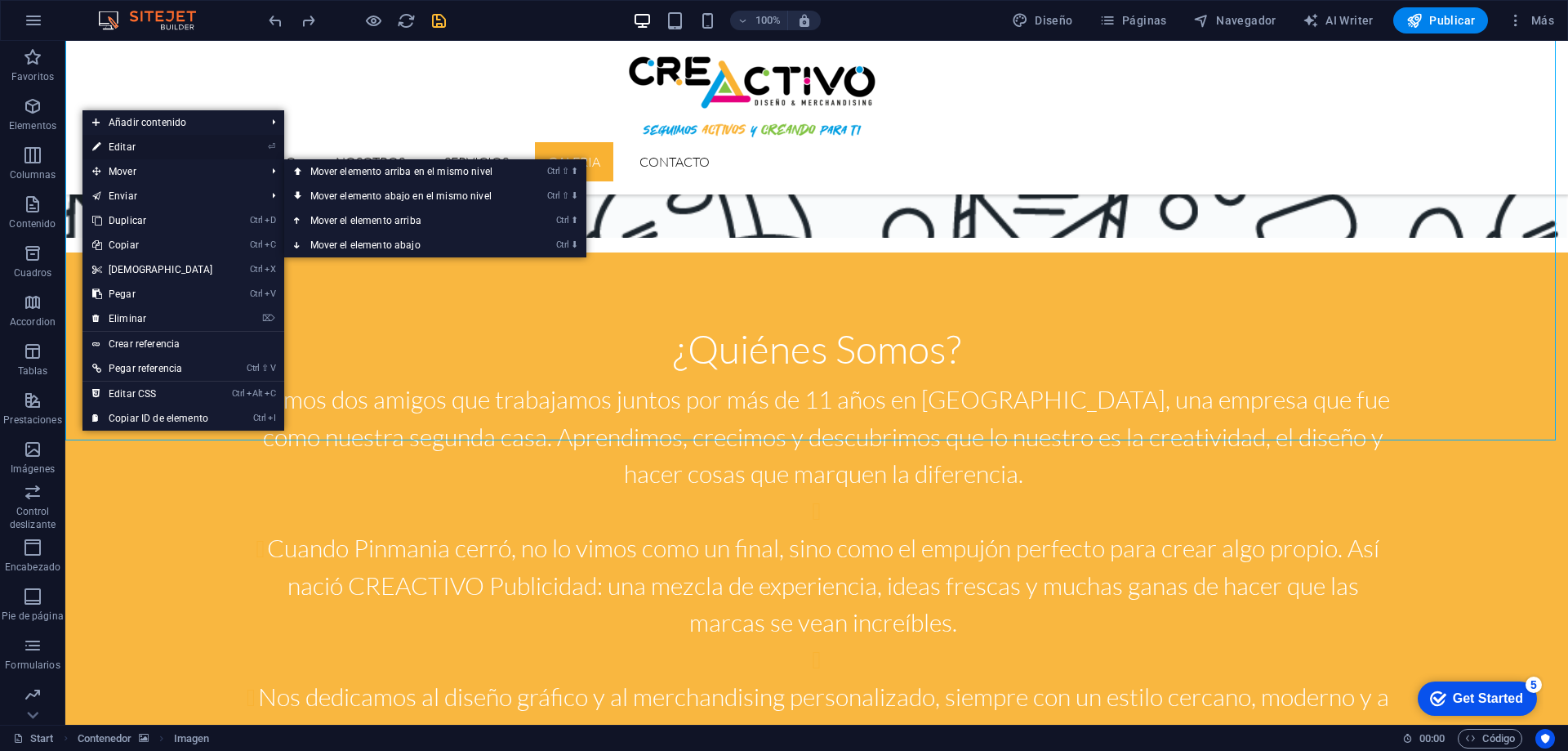
click at [130, 151] on link "⏎ Editar" at bounding box center [153, 146] width 140 height 24
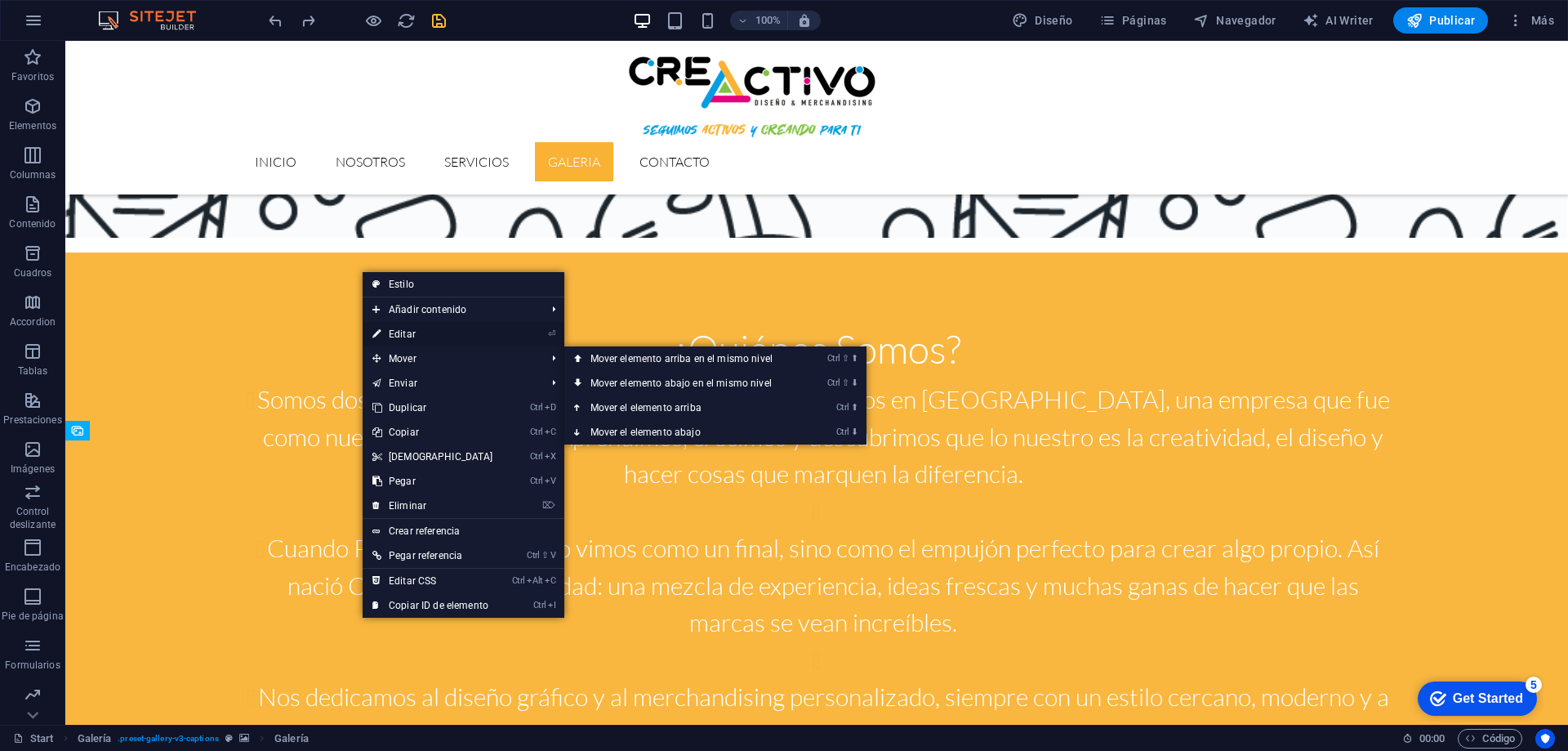
click at [410, 331] on link "⏎ Editar" at bounding box center [433, 334] width 140 height 24
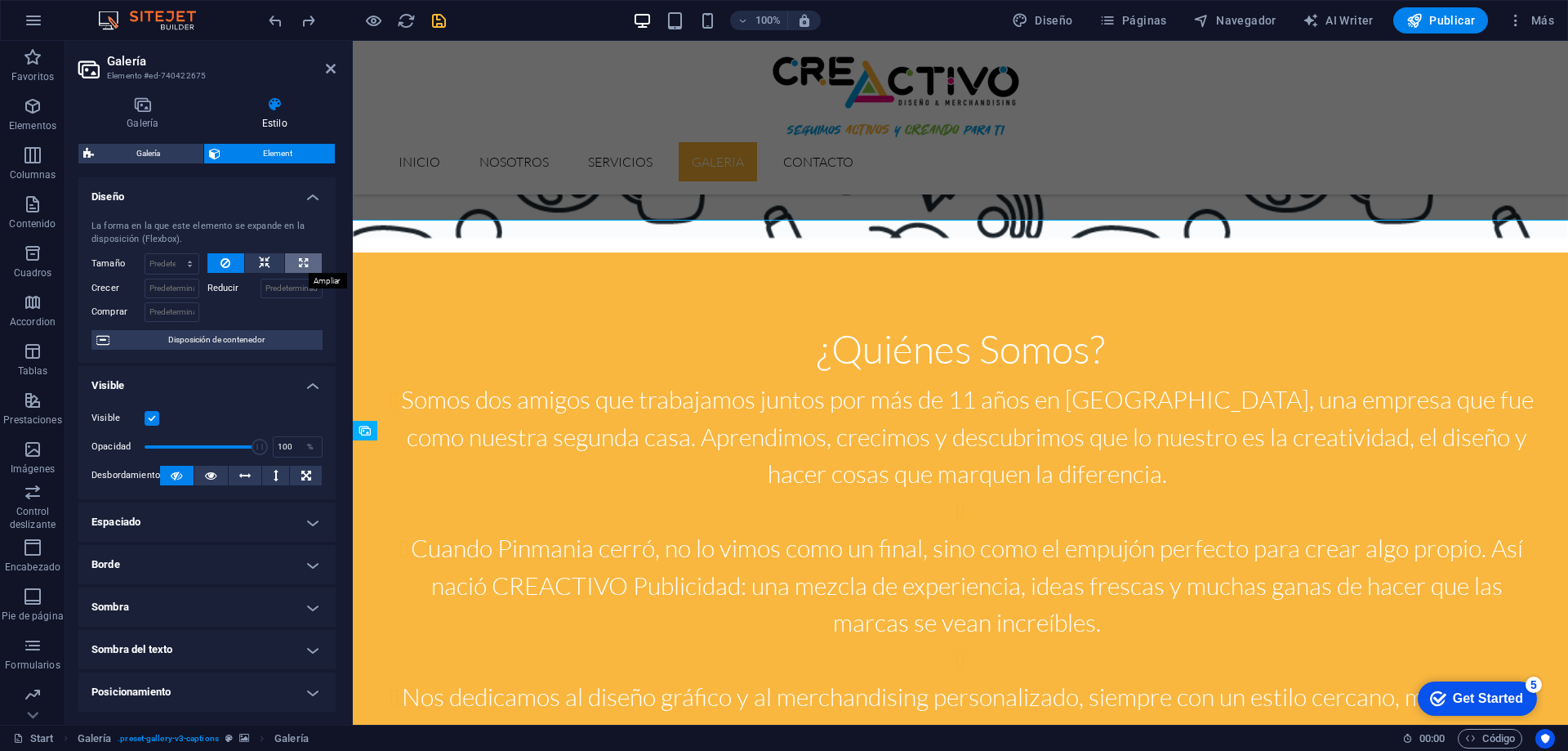
click at [299, 258] on icon at bounding box center [303, 263] width 9 height 19
type input "100"
select select "%"
click at [330, 76] on header "Galería Elemento #ed-740422675" at bounding box center [207, 62] width 257 height 43
click at [332, 71] on icon at bounding box center [331, 69] width 10 height 13
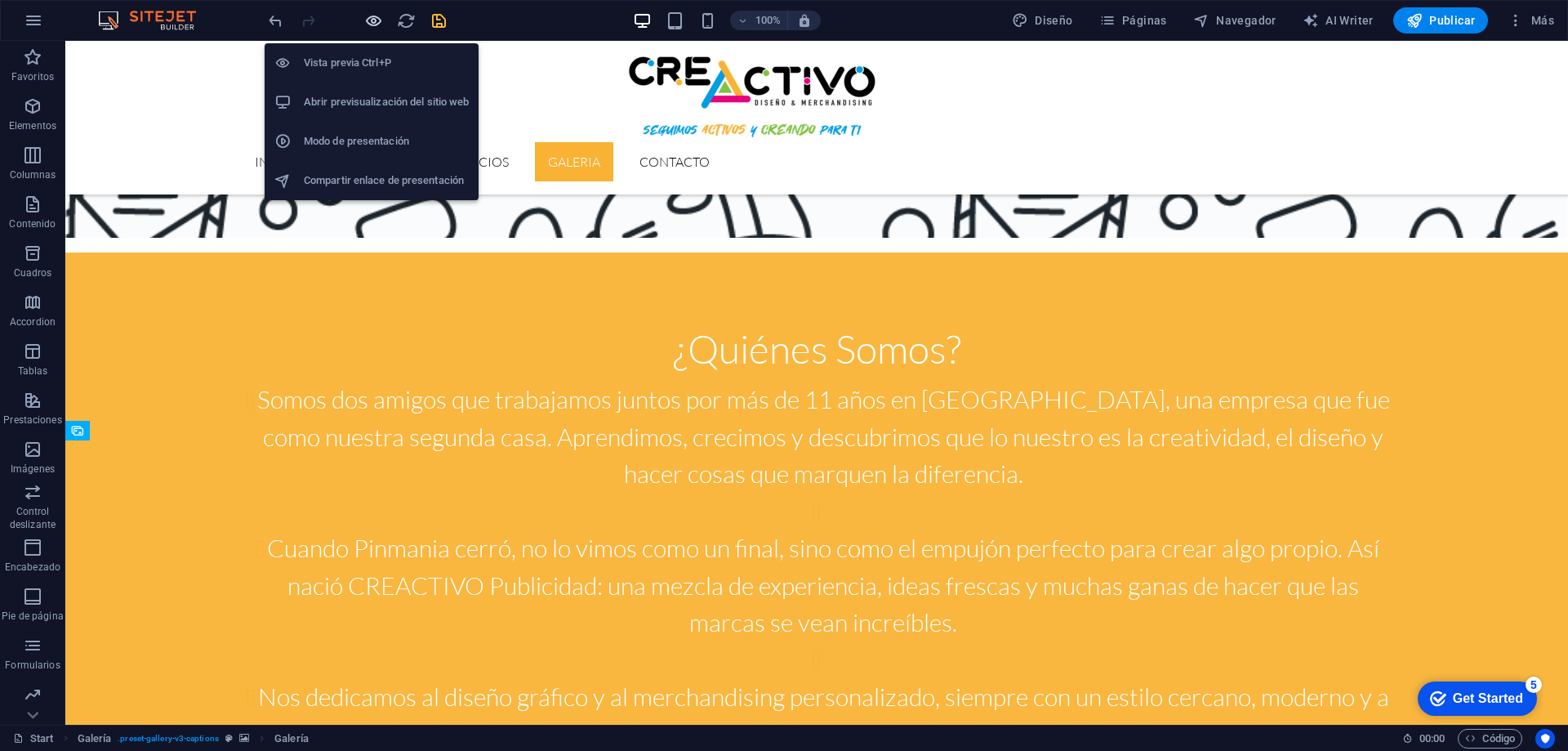
click at [375, 20] on icon "button" at bounding box center [374, 21] width 18 height 18
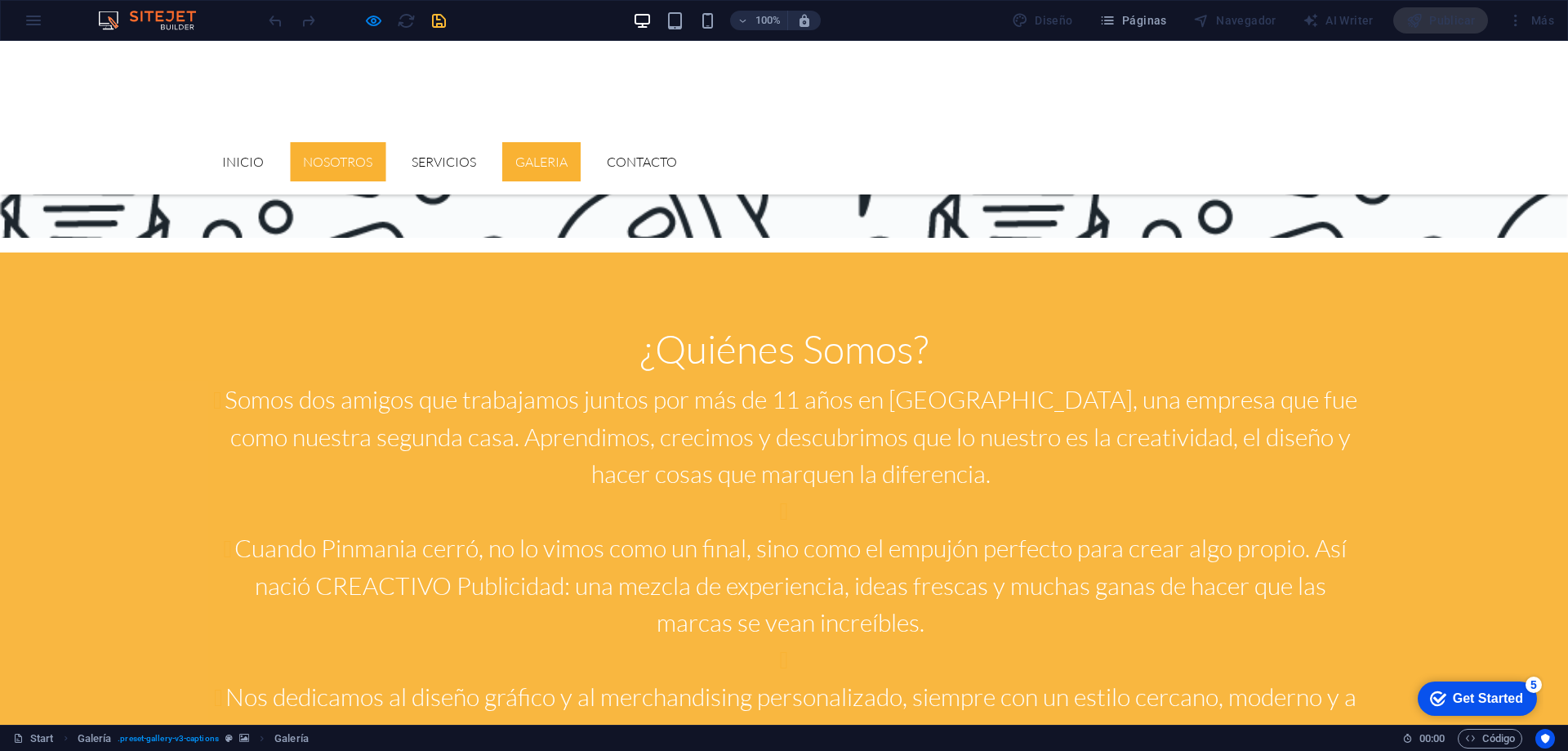
click at [385, 142] on link "Nosotros" at bounding box center [338, 161] width 95 height 39
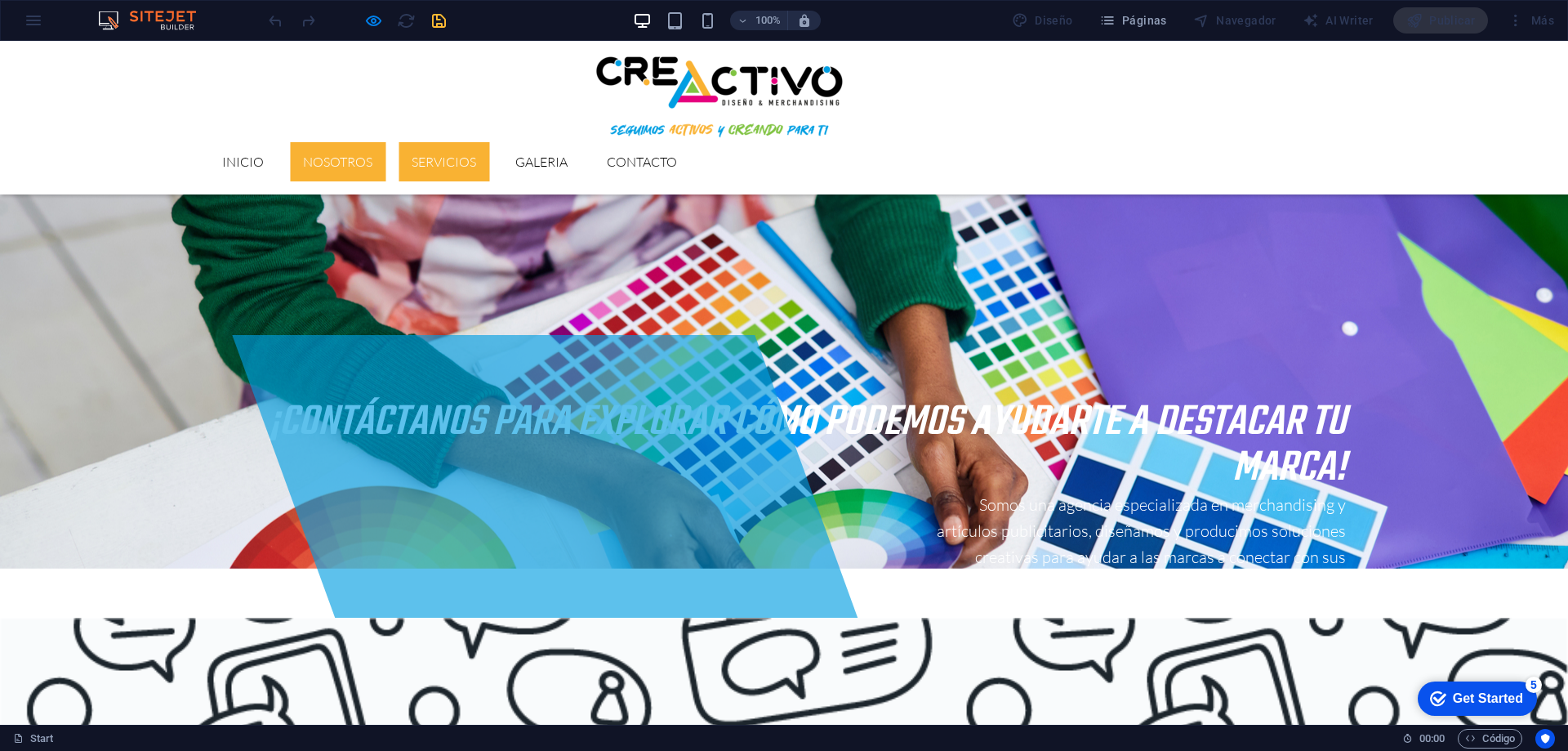
click at [489, 142] on link "Servicios" at bounding box center [444, 161] width 90 height 39
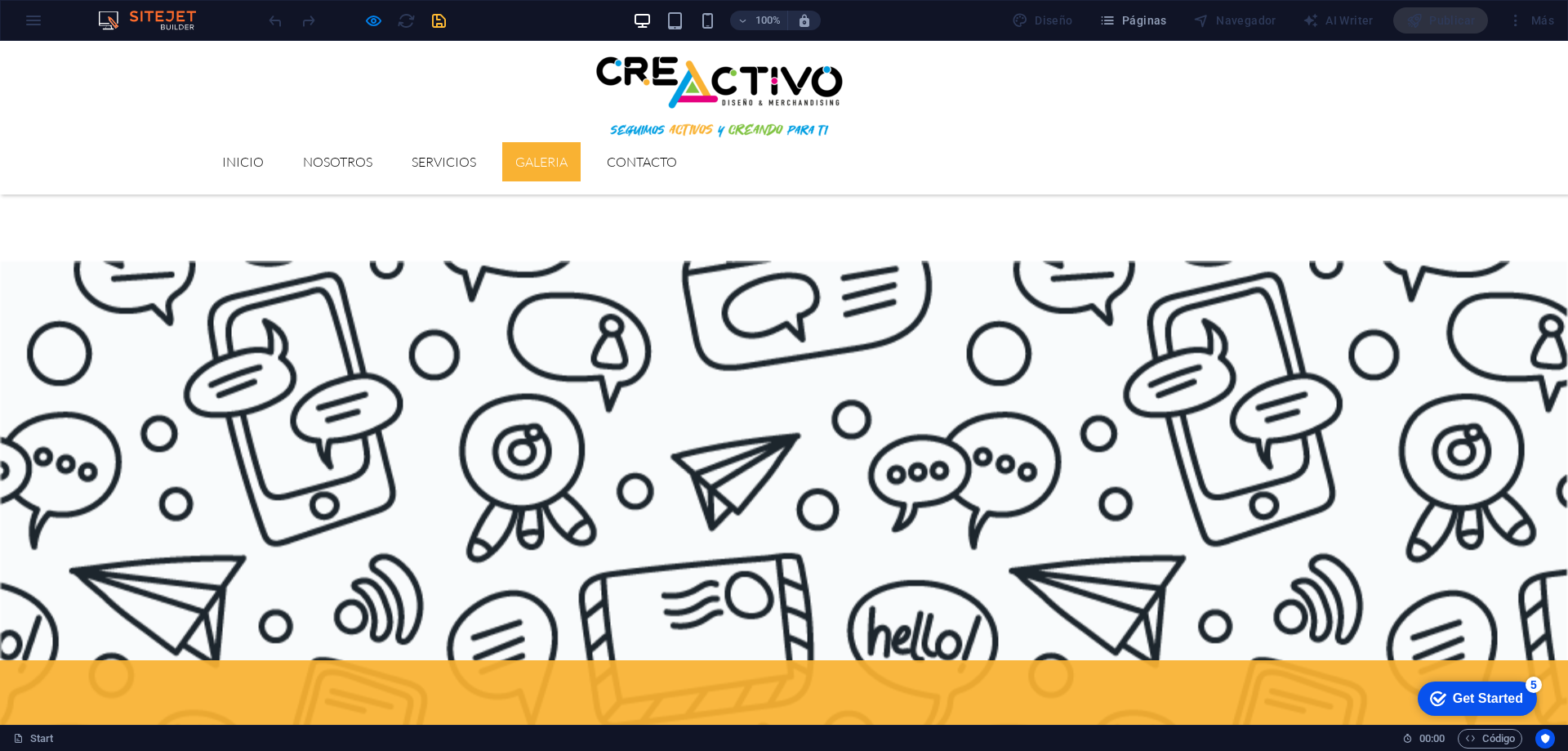
click at [581, 142] on link "GALERIA" at bounding box center [542, 161] width 79 height 39
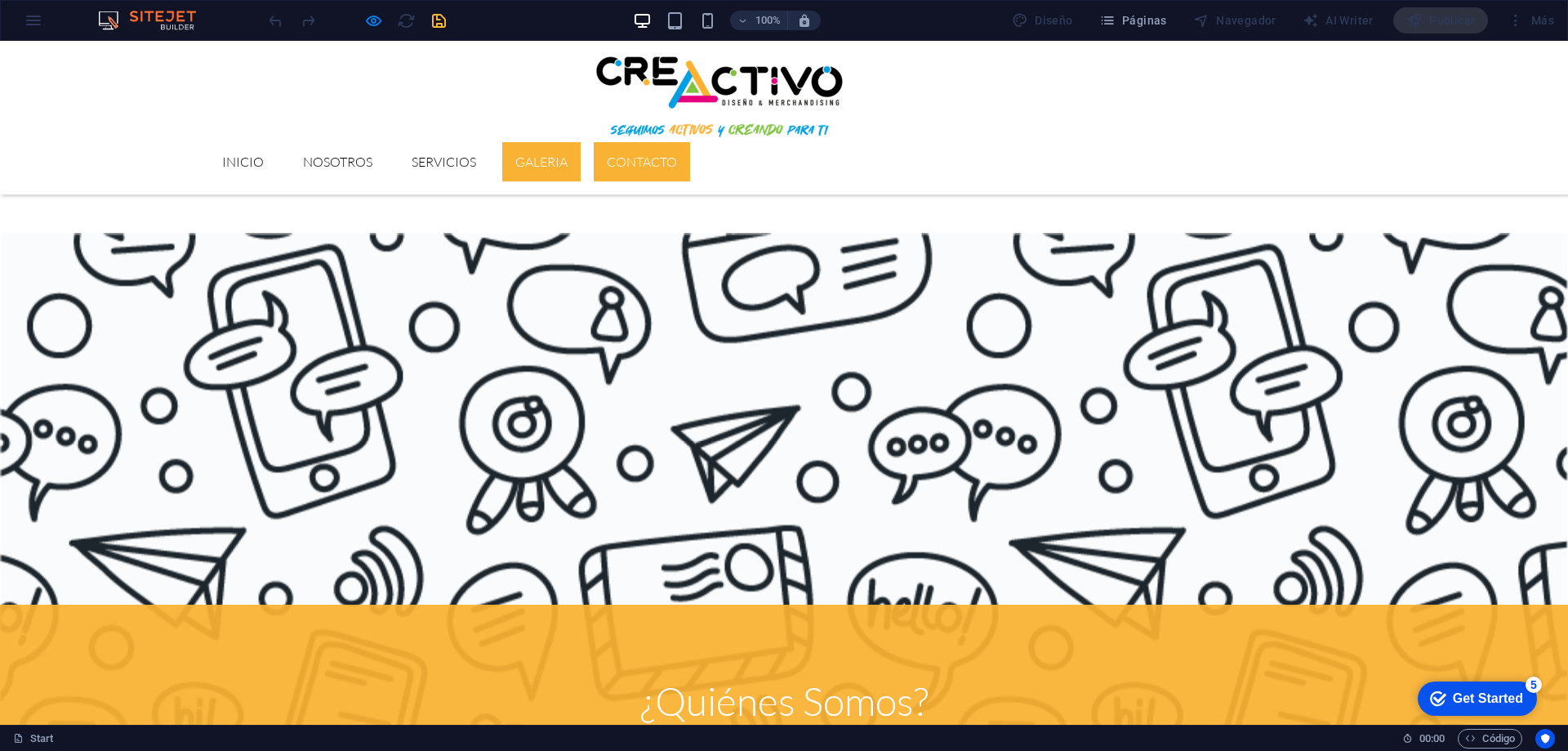
click at [690, 142] on link "Contacto" at bounding box center [641, 161] width 96 height 39
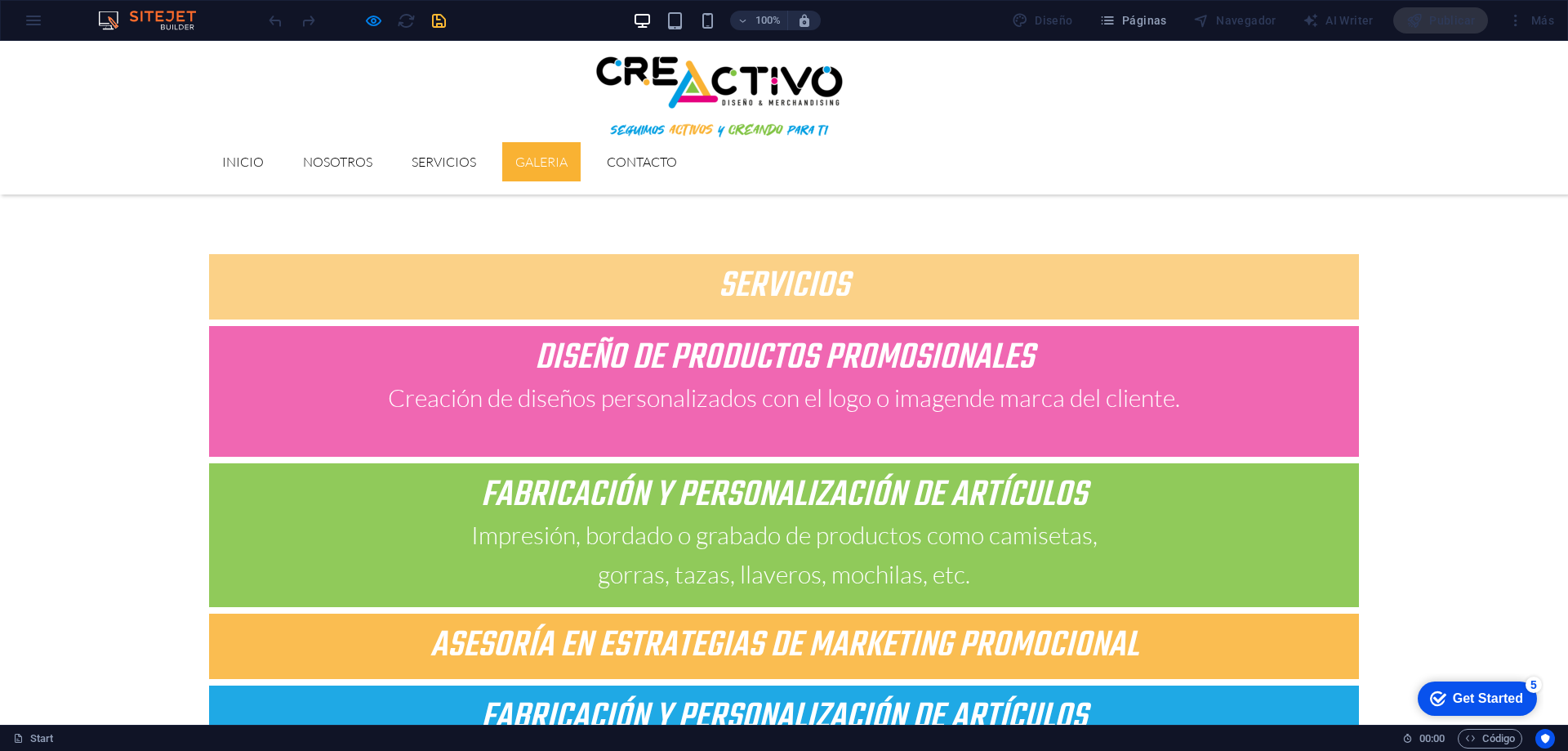
scroll to position [3044, 0]
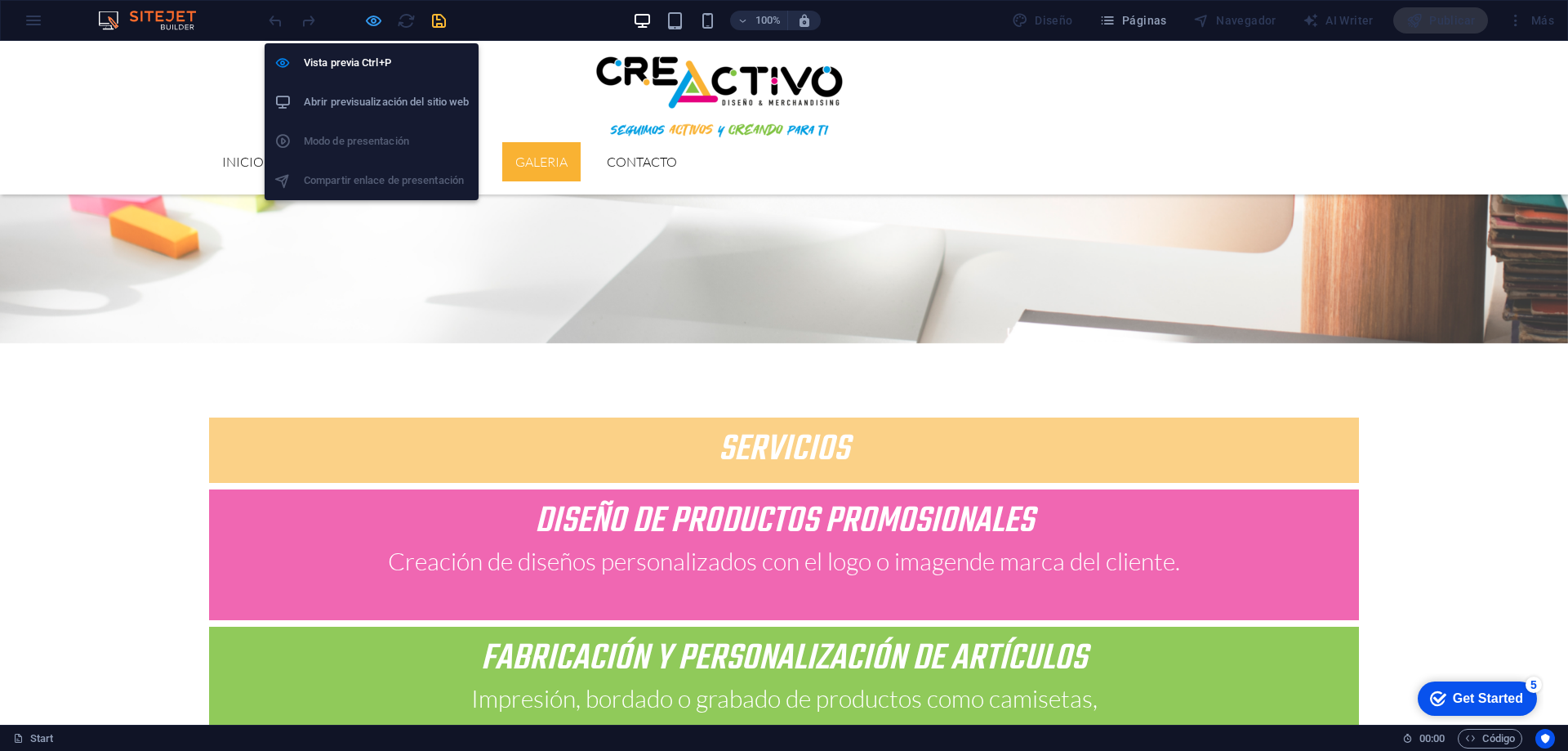
click at [373, 27] on icon "button" at bounding box center [374, 21] width 18 height 18
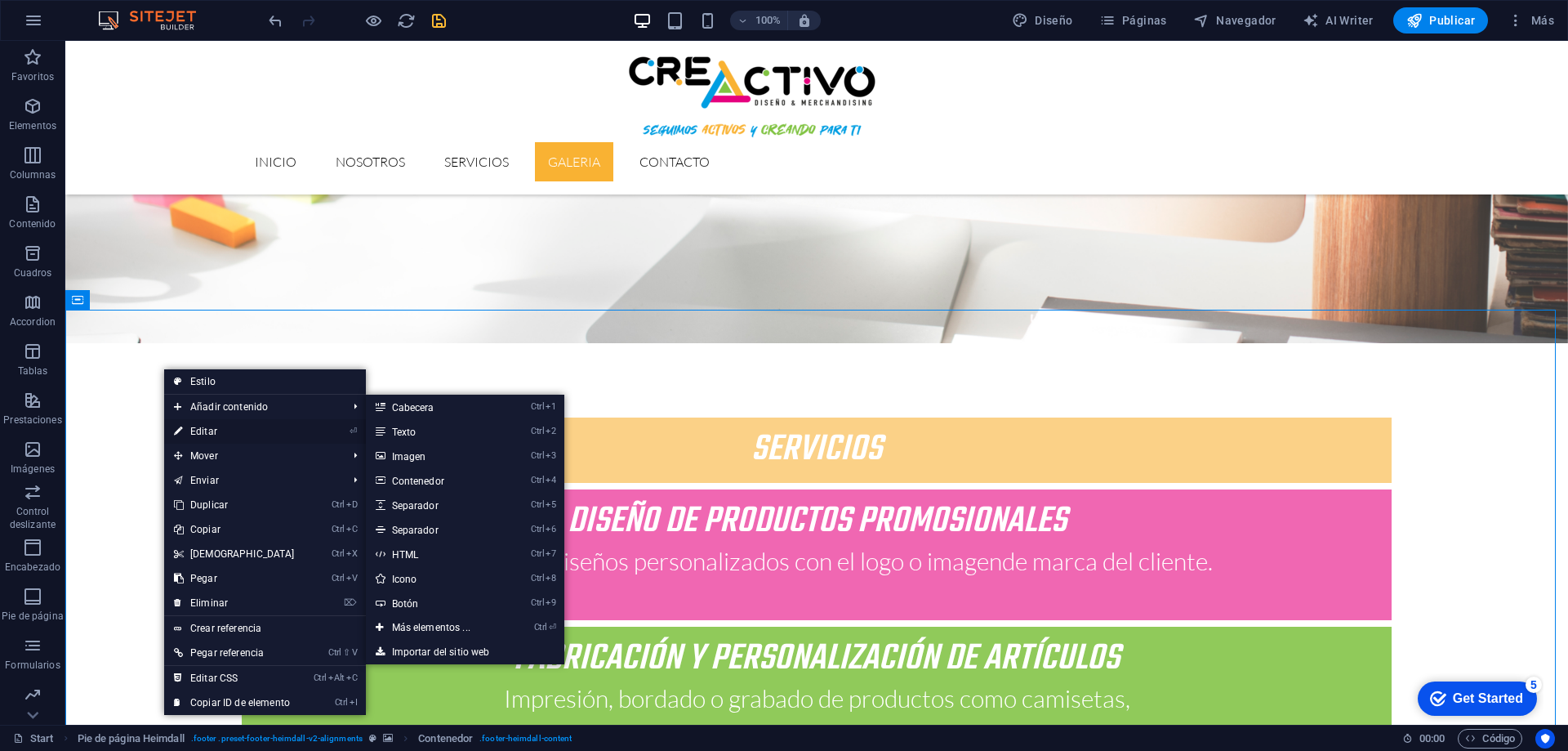
click at [195, 433] on link "⏎ Editar" at bounding box center [234, 431] width 140 height 24
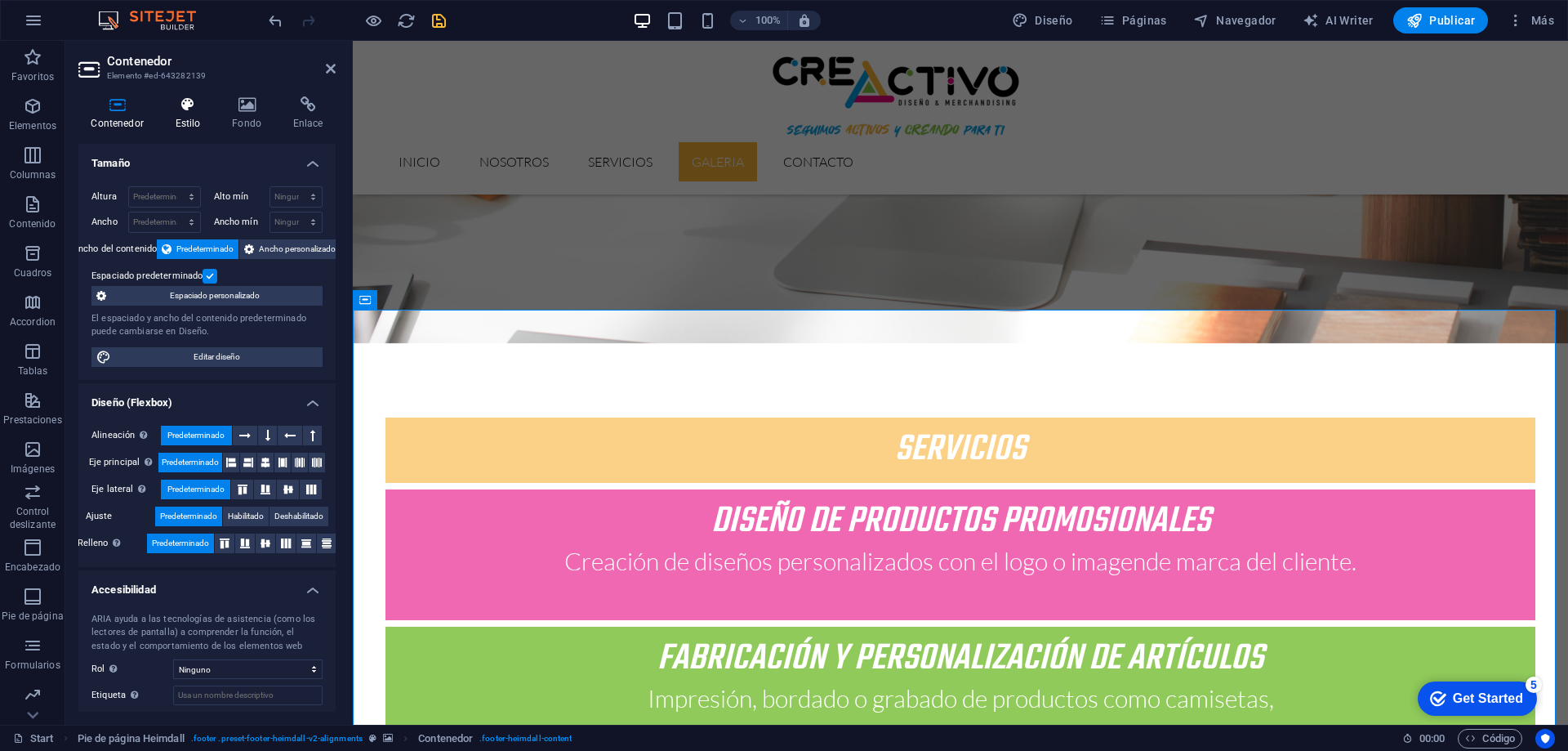
click at [178, 110] on icon at bounding box center [187, 105] width 51 height 17
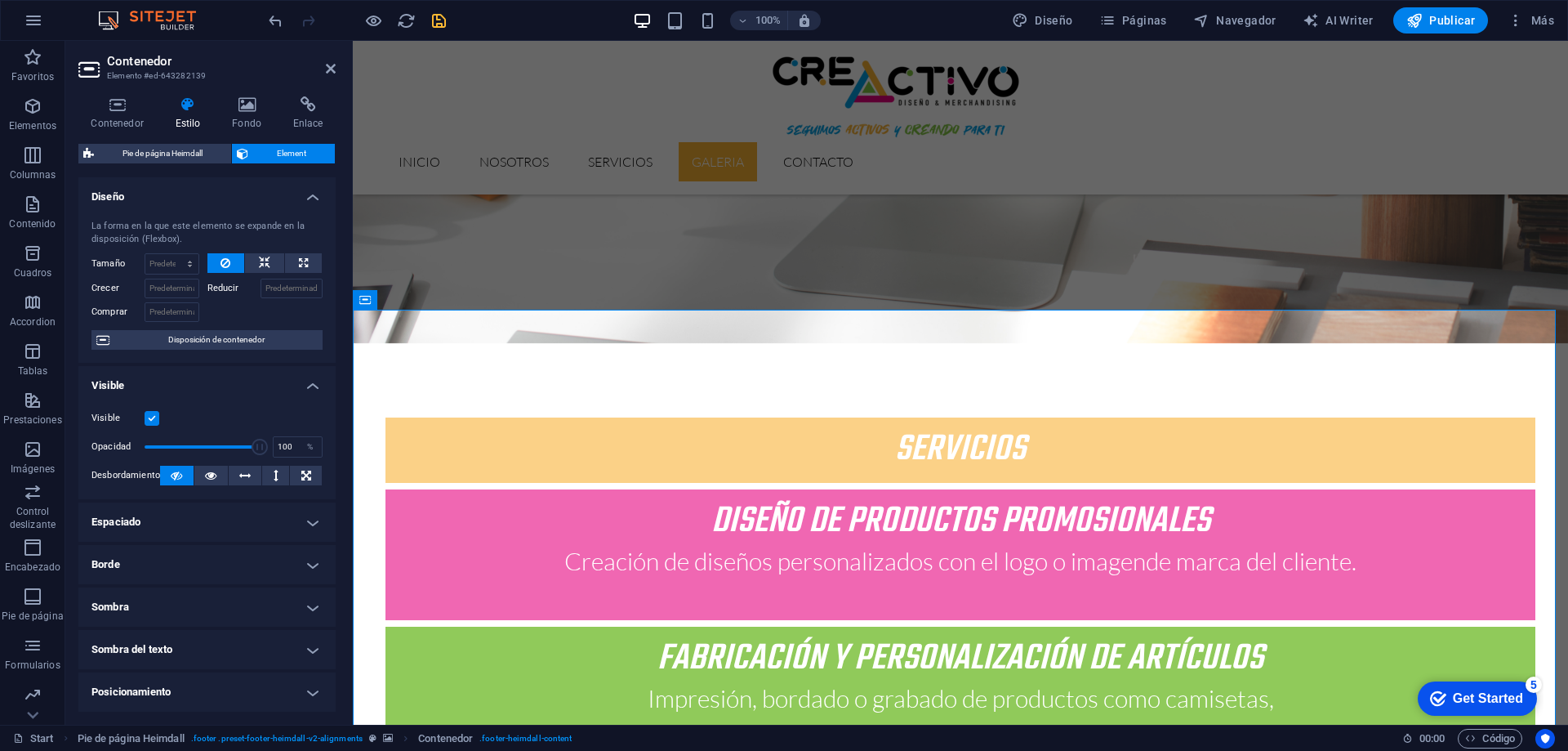
click at [339, 69] on aside "Contenedor Elemento #ed-643282139 Contenedor Estilo Fondo Enlace Tamaño Altura …" at bounding box center [209, 383] width 288 height 684
click at [333, 70] on icon at bounding box center [331, 69] width 10 height 13
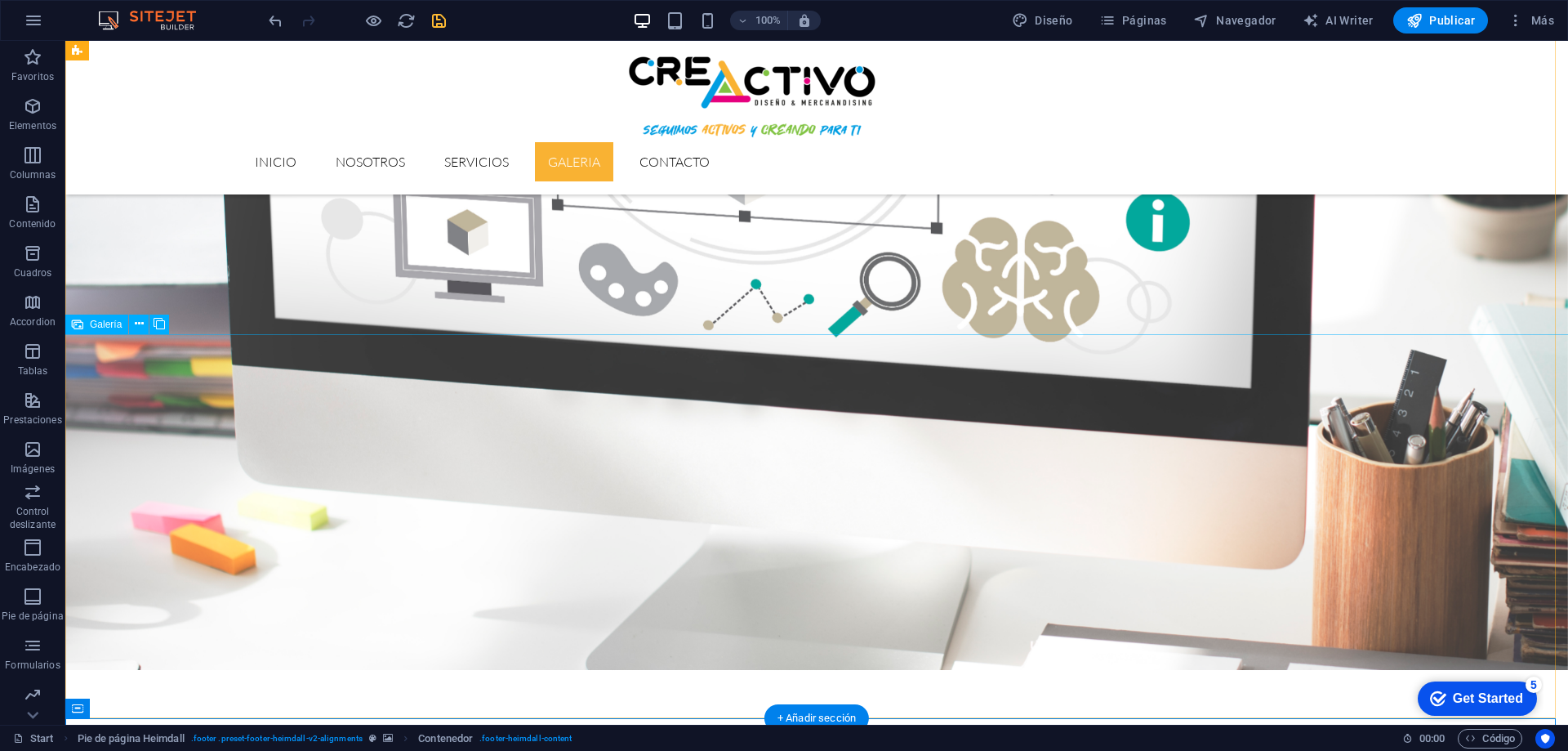
scroll to position [2635, 0]
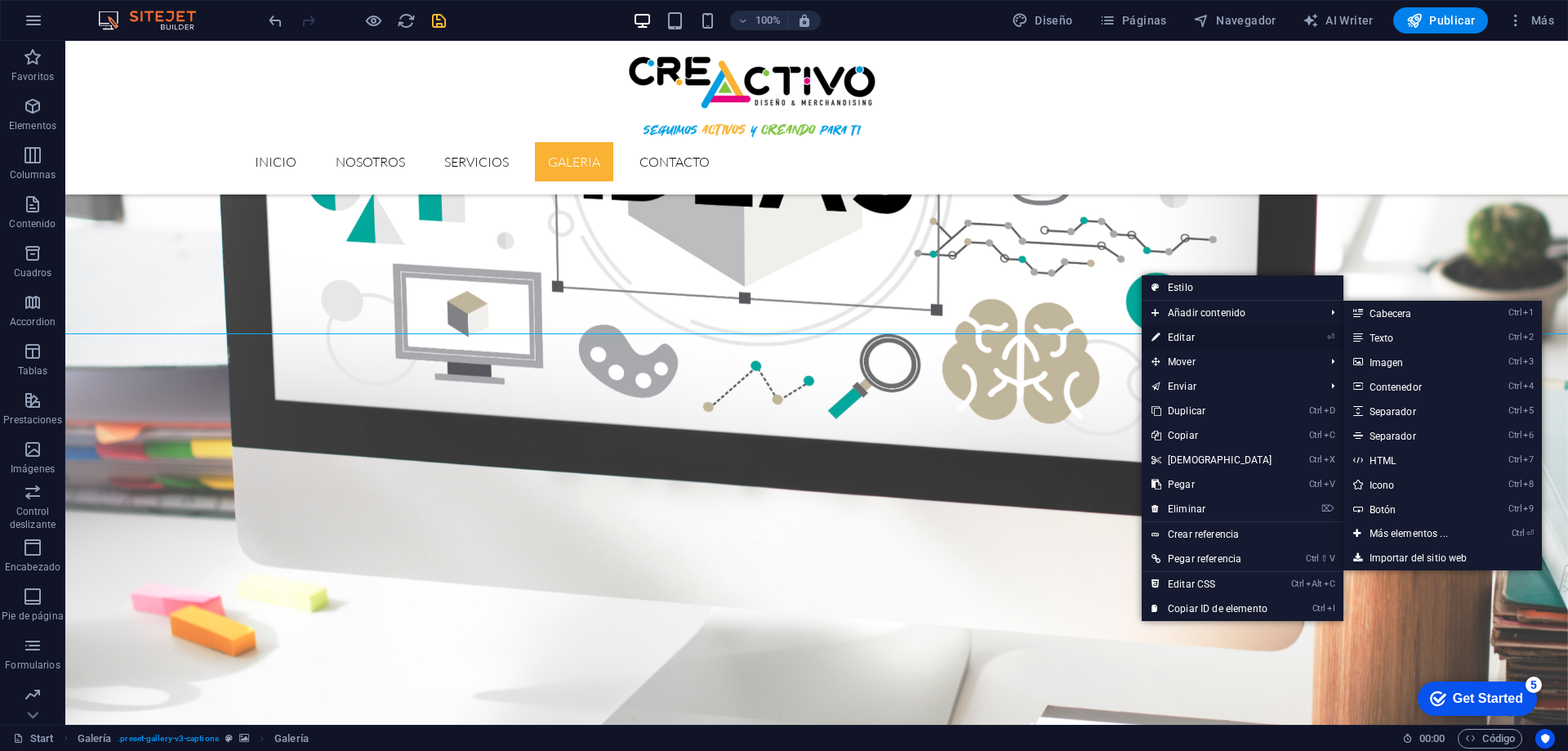
click at [1187, 339] on link "⏎ Editar" at bounding box center [1212, 337] width 140 height 24
select select "%"
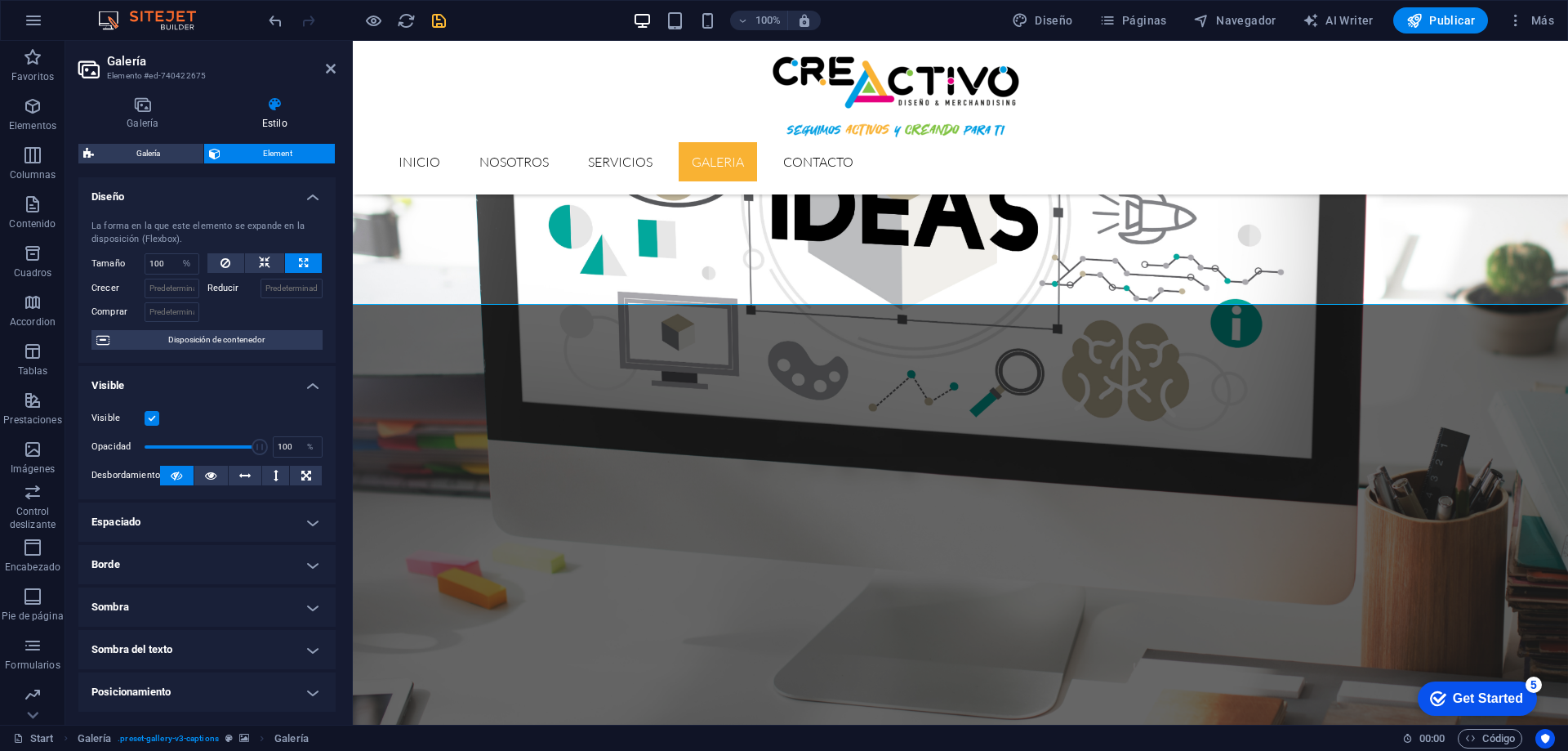
click at [267, 110] on icon at bounding box center [275, 105] width 122 height 17
click at [277, 110] on icon at bounding box center [275, 105] width 122 height 17
click at [227, 262] on icon at bounding box center [226, 263] width 10 height 19
select select "DISABLED_OPTION_VALUE"
click at [338, 72] on aside "Galería Elemento #ed-740422675 Galería Estilo Imagen Arrastra archivos aquí, ha…" at bounding box center [209, 383] width 288 height 684
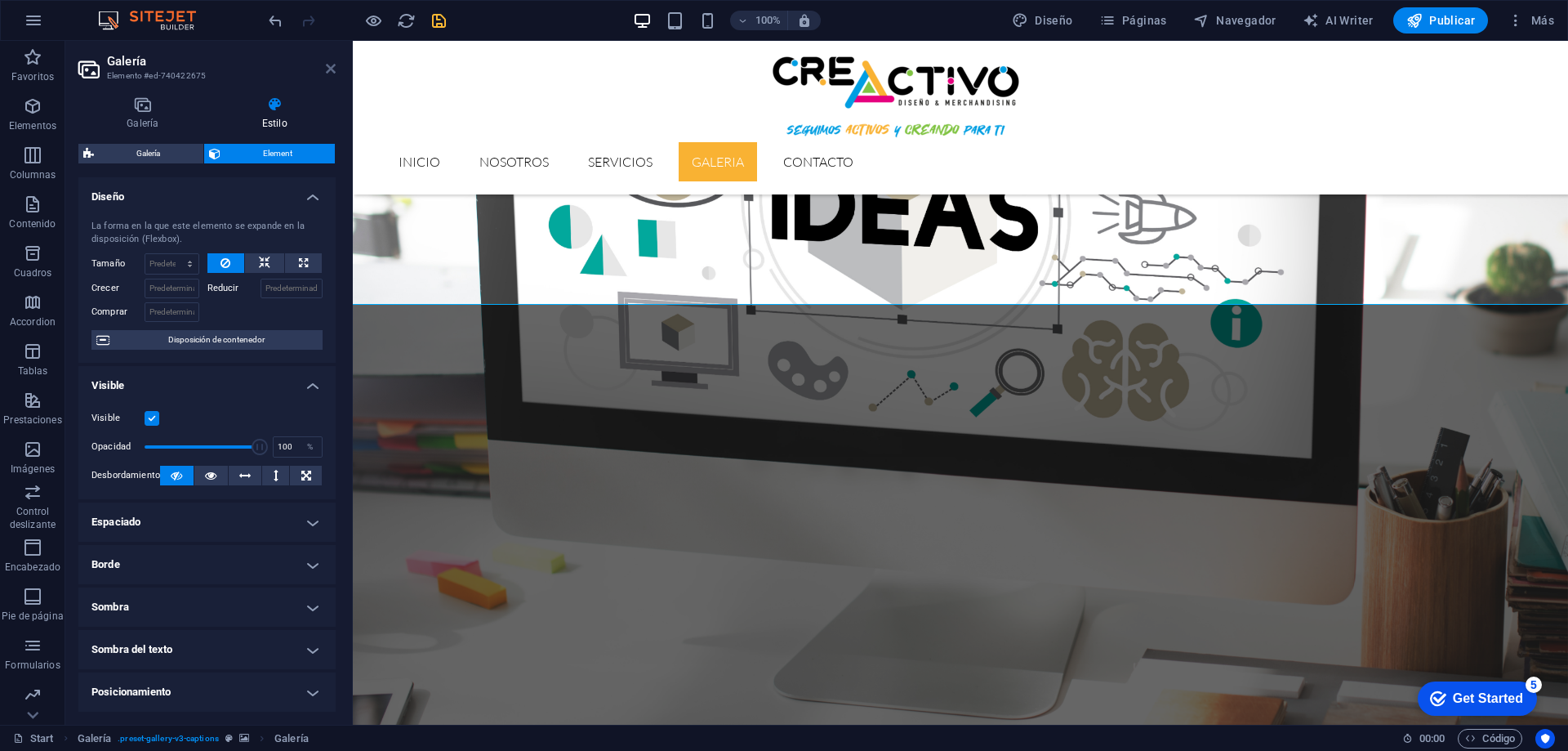
click at [333, 69] on icon at bounding box center [331, 69] width 10 height 13
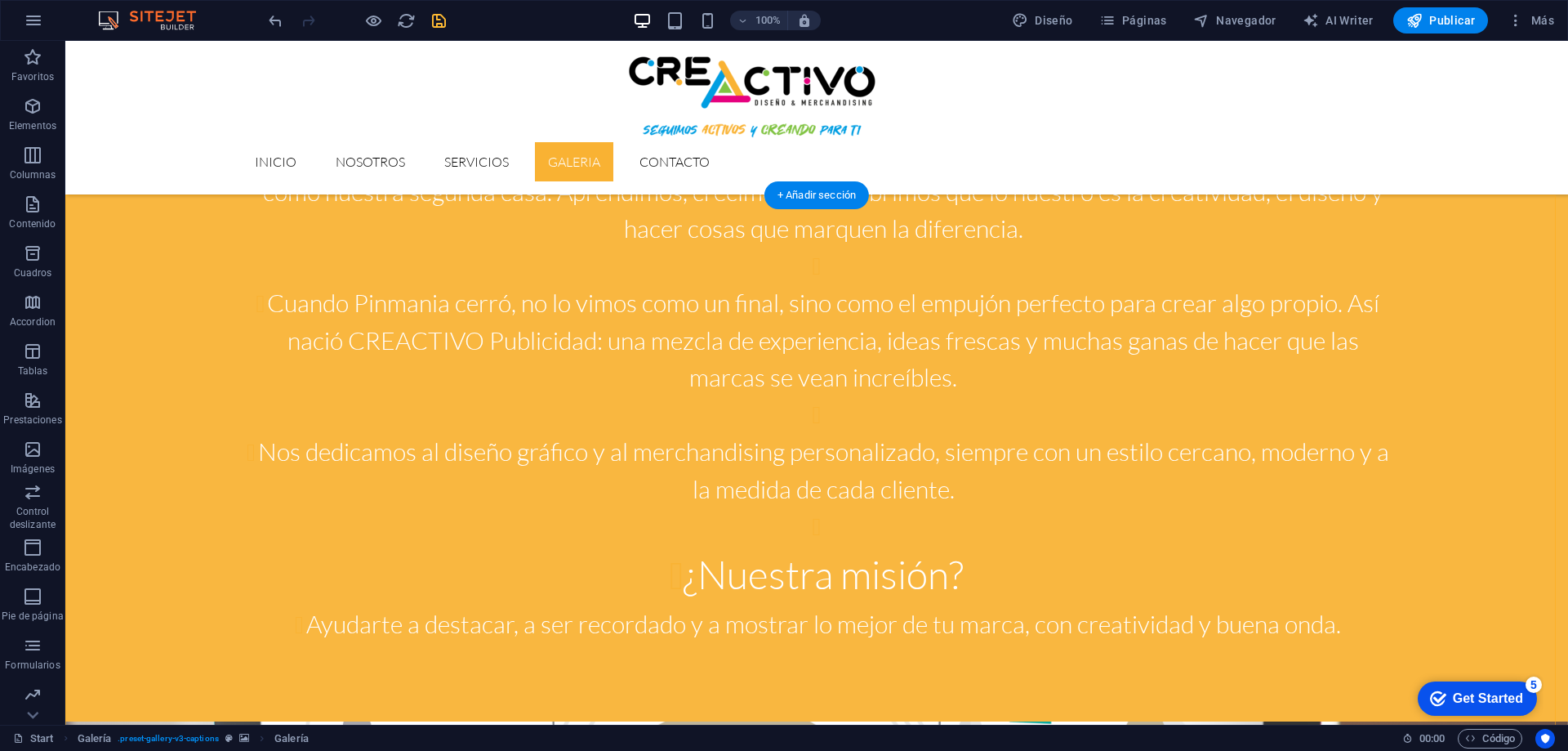
scroll to position [1655, 0]
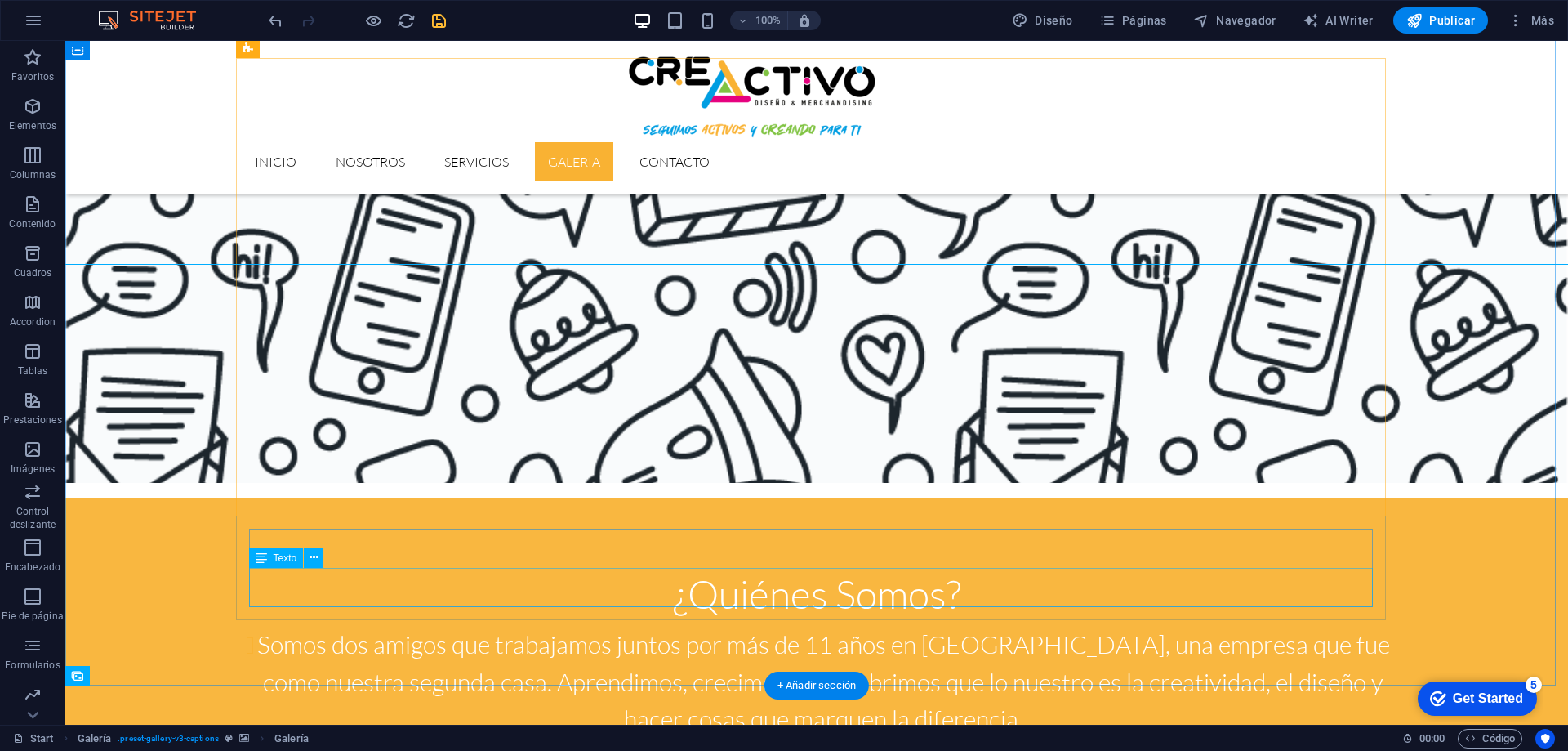
scroll to position [1573, 0]
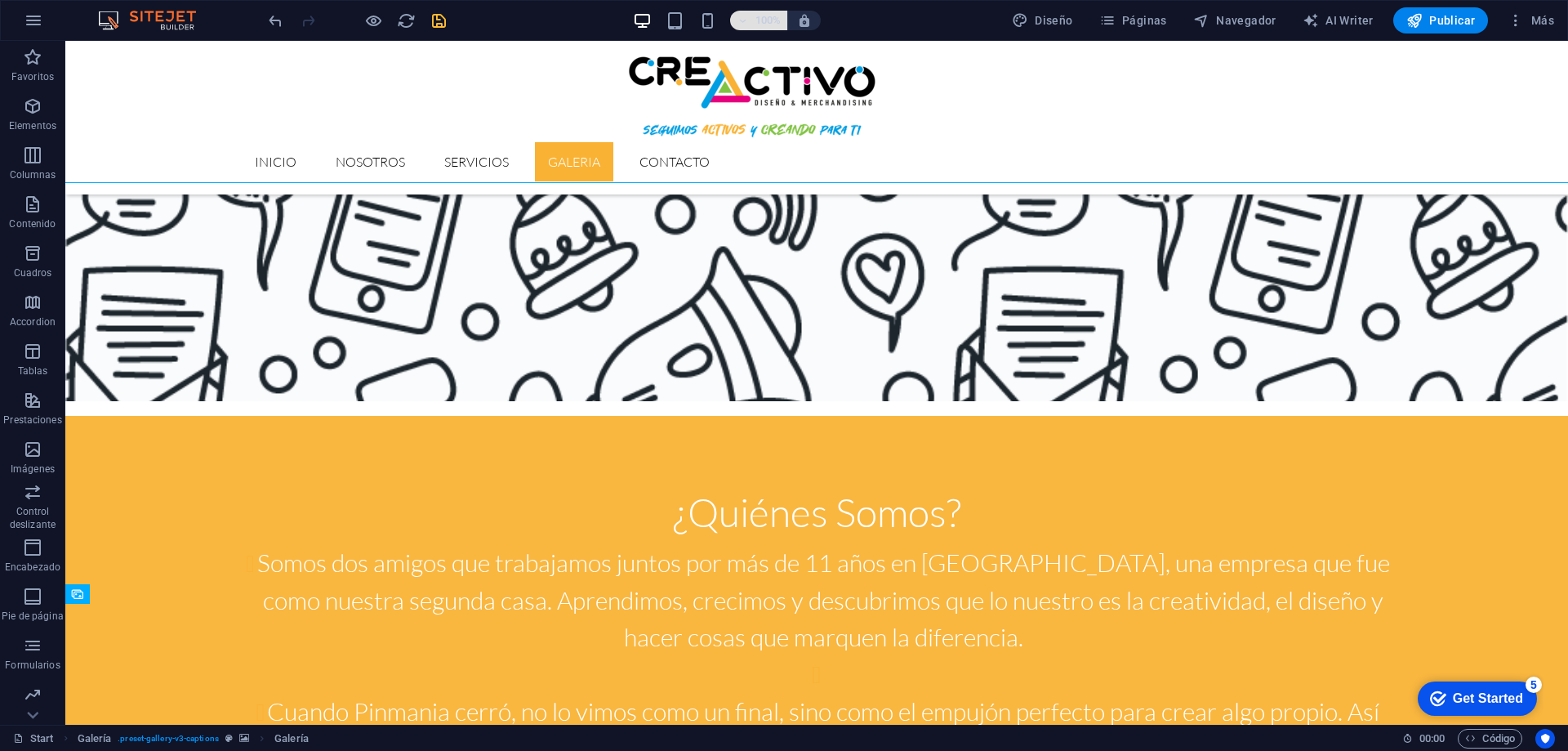
click at [747, 18] on icon "button" at bounding box center [742, 21] width 12 height 11
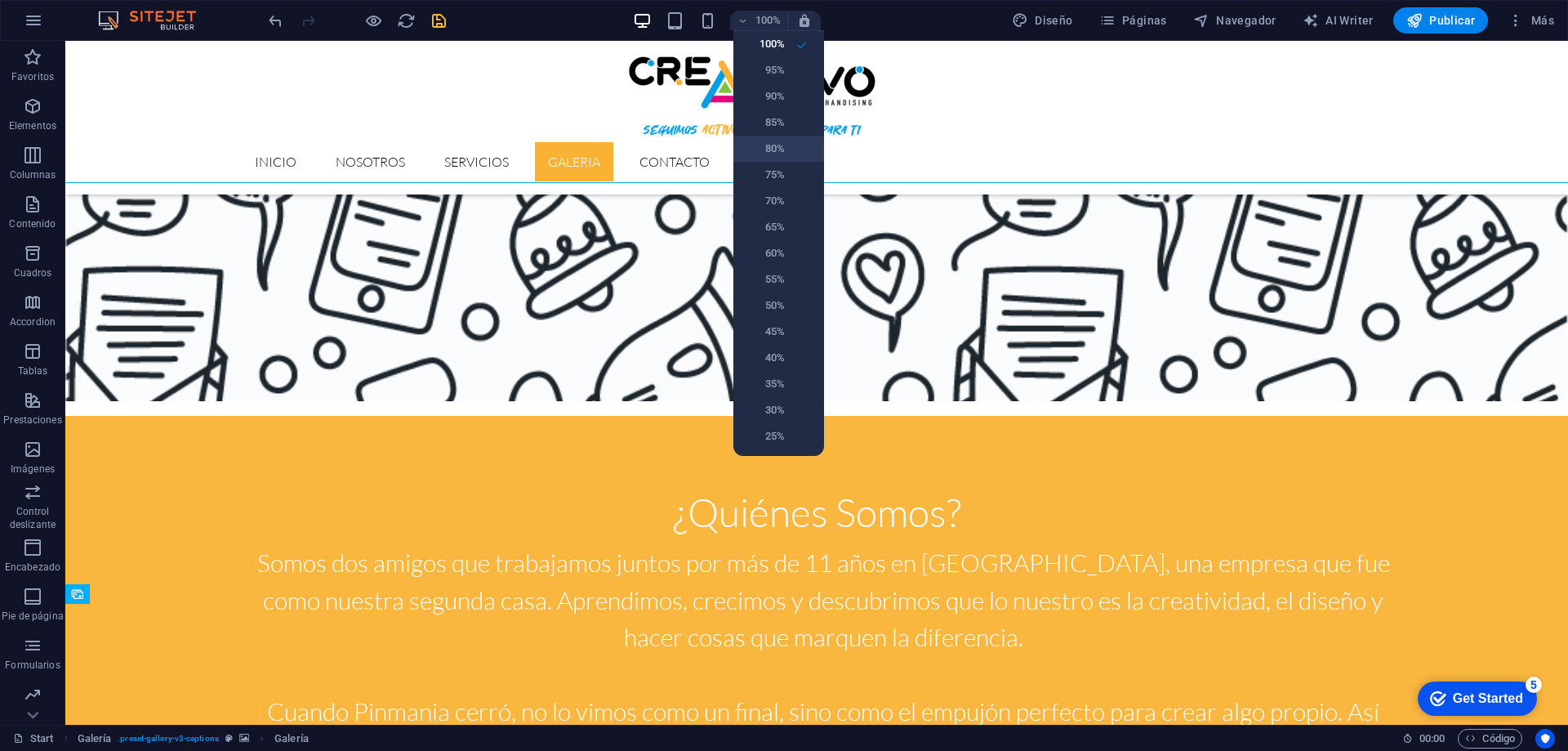
click at [769, 149] on h6 "80%" at bounding box center [764, 148] width 42 height 19
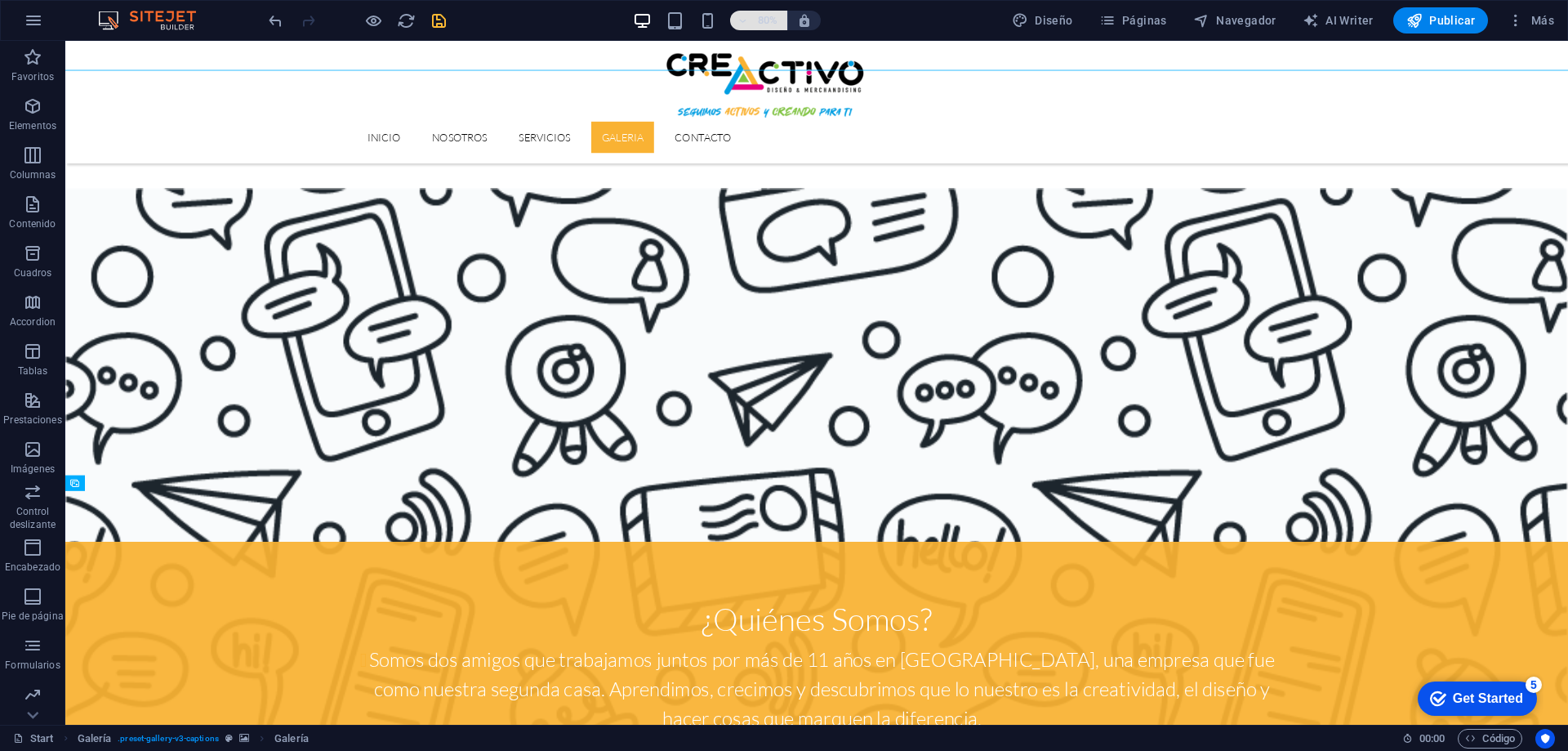
click at [746, 23] on icon "button" at bounding box center [742, 21] width 12 height 11
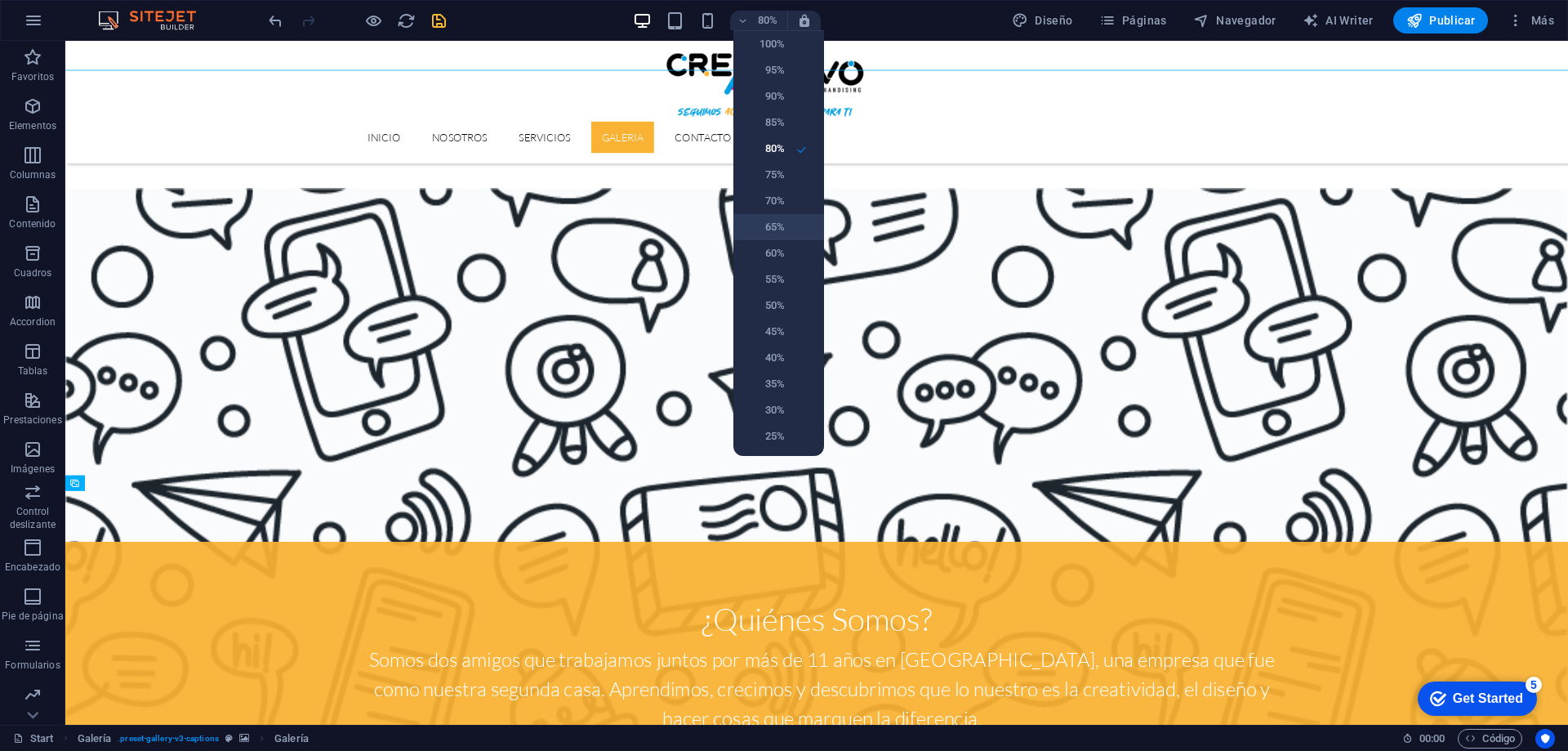
click at [783, 224] on h6 "65%" at bounding box center [764, 227] width 42 height 19
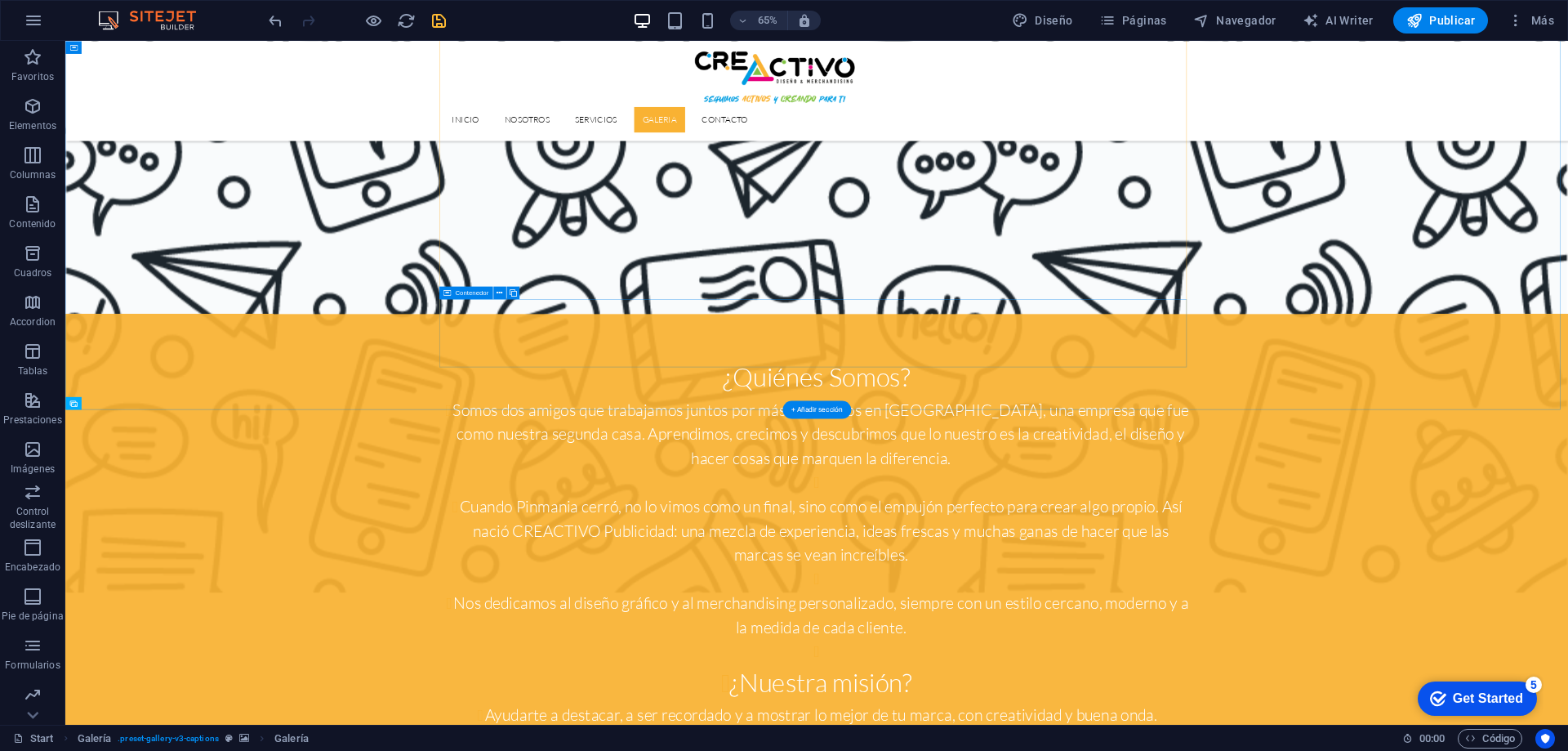
scroll to position [2063, 0]
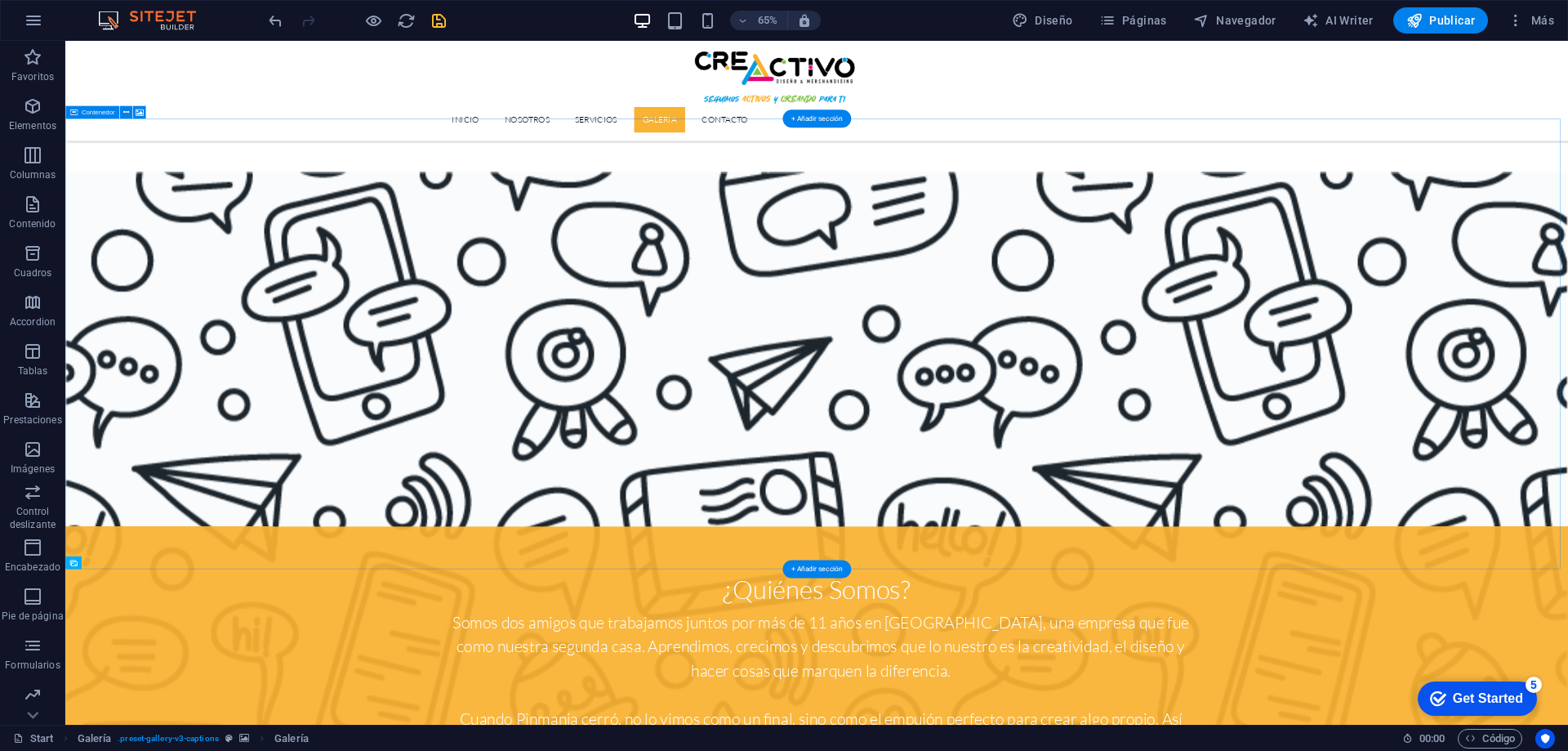
scroll to position [1900, 0]
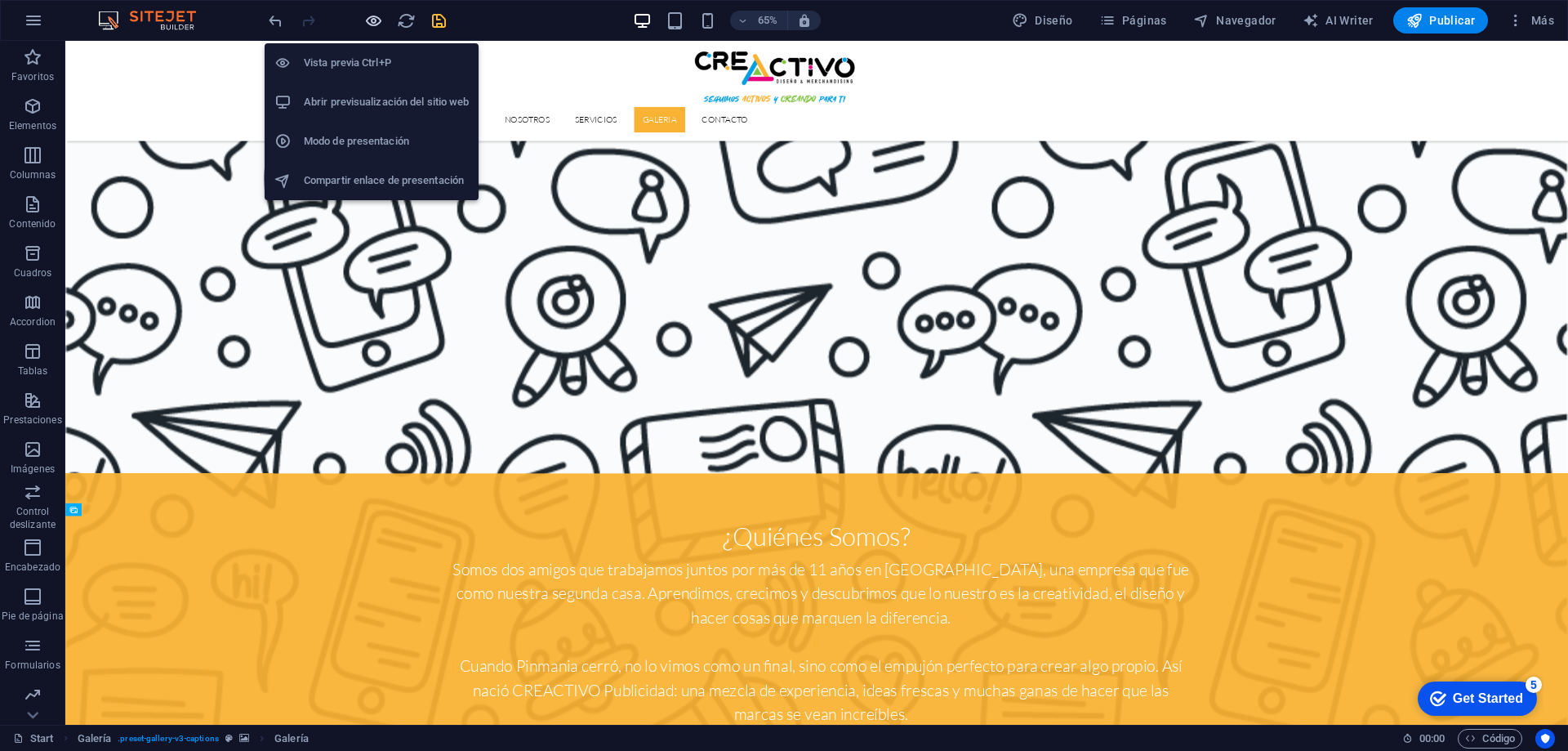
click at [368, 17] on icon "button" at bounding box center [374, 21] width 18 height 18
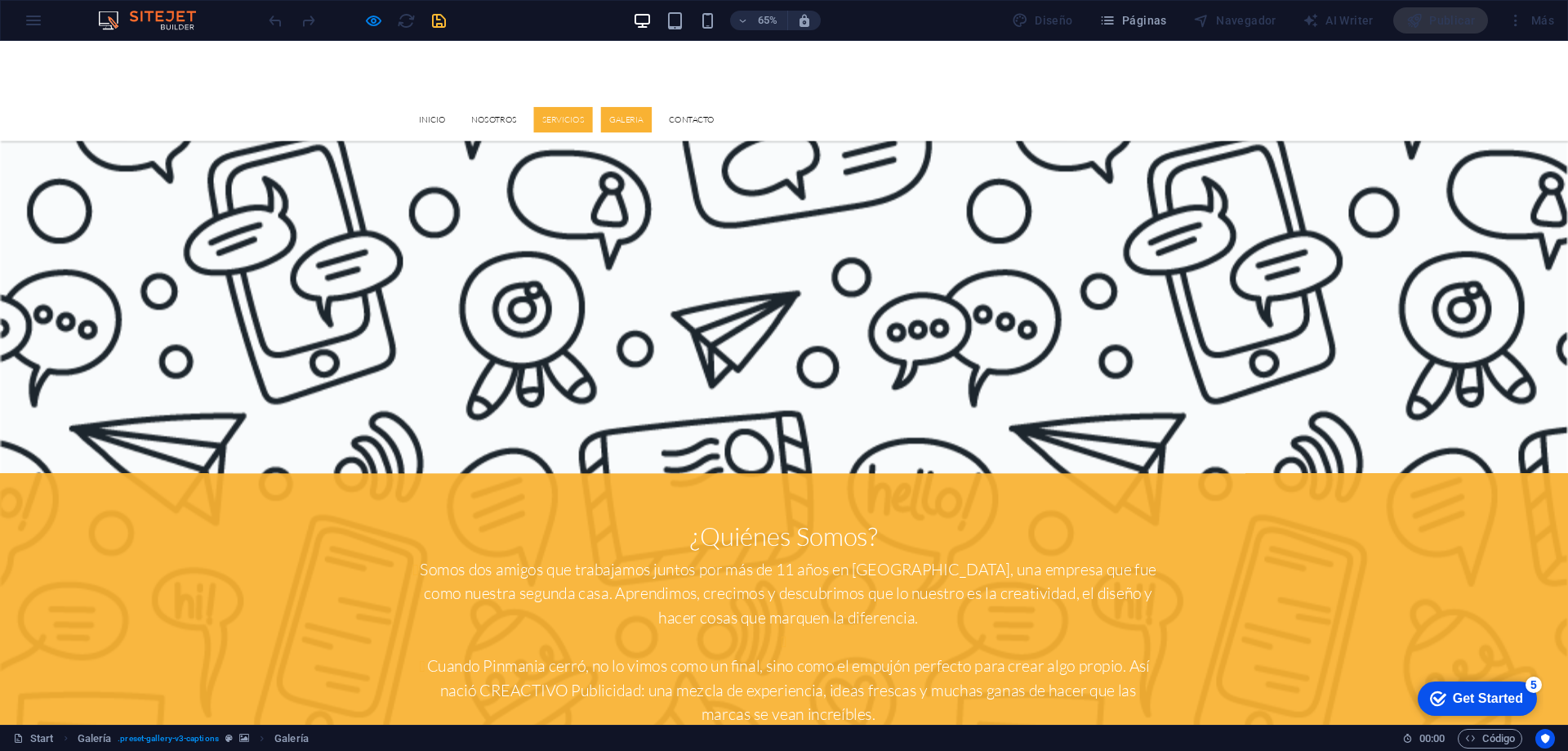
click at [911, 142] on link "Servicios" at bounding box center [866, 161] width 90 height 39
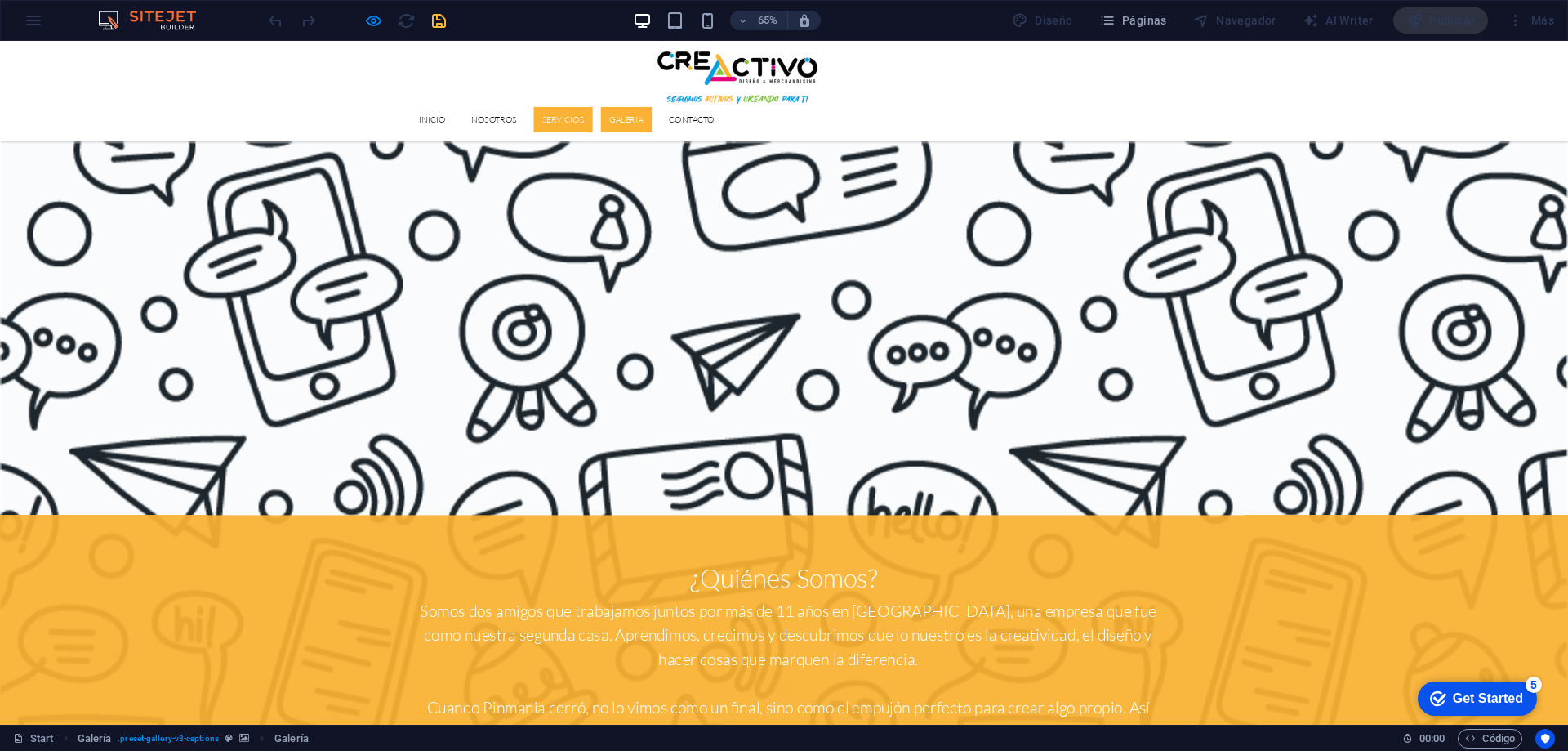
scroll to position [1823, 0]
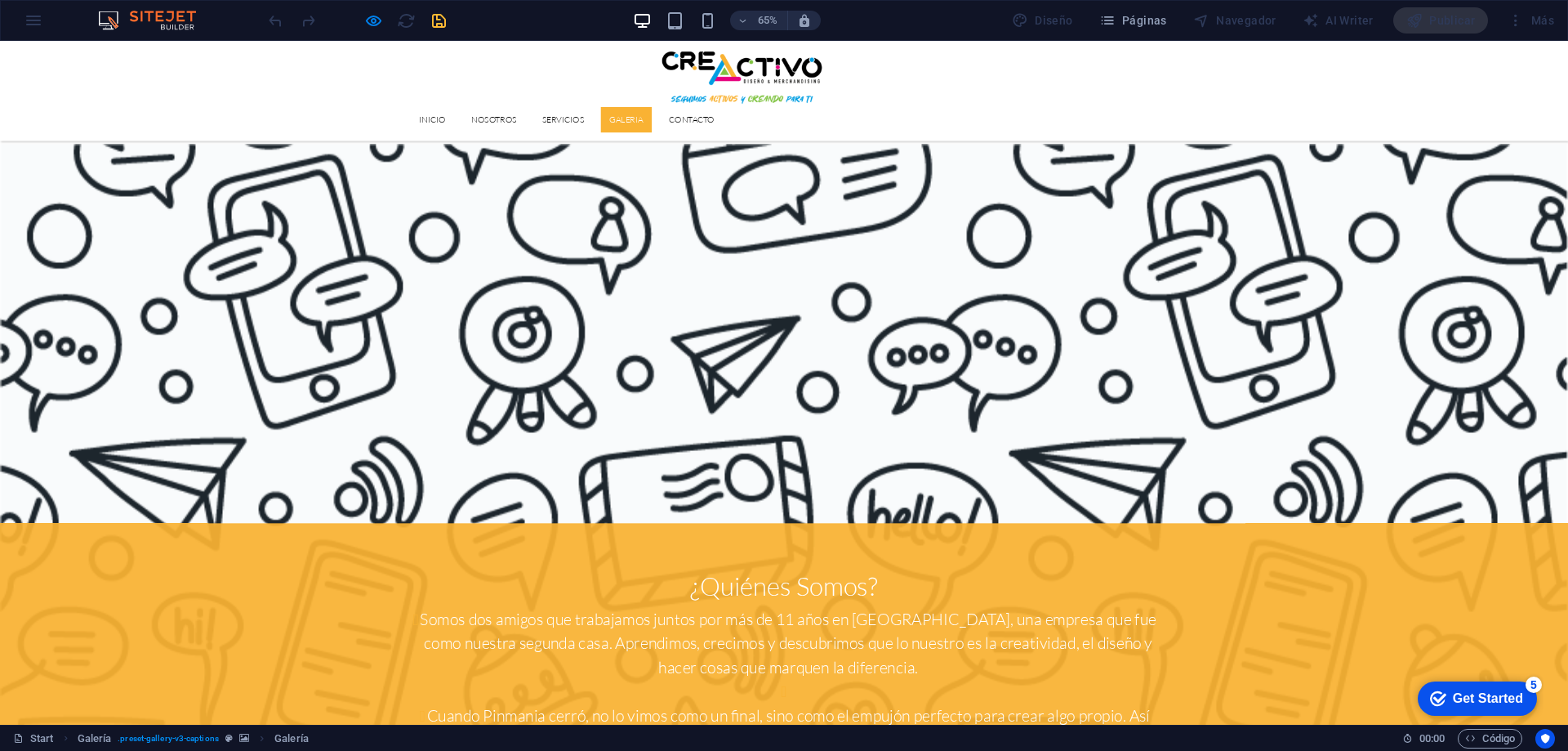
click at [1003, 142] on link "GALERIA" at bounding box center [964, 161] width 79 height 39
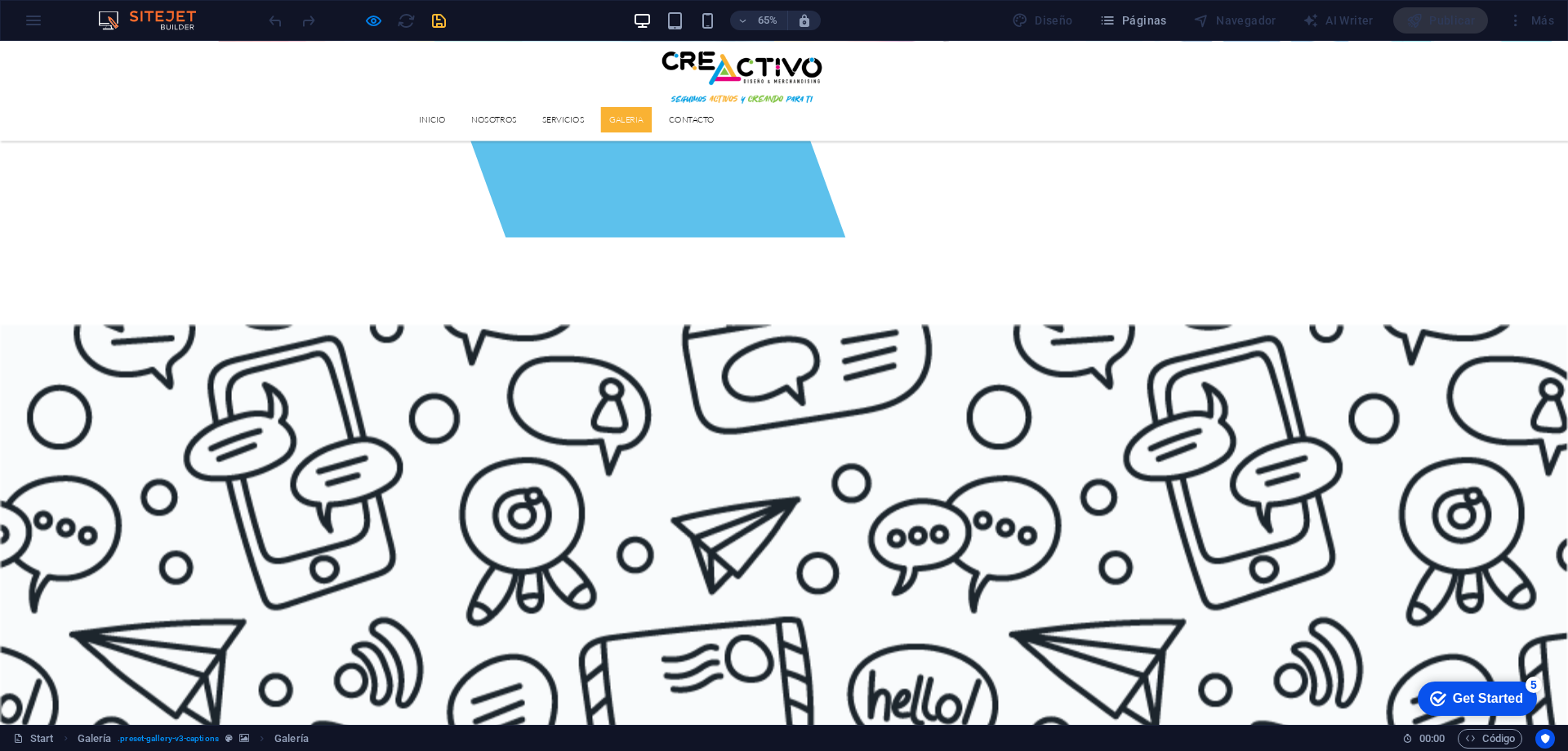
scroll to position [1288, 0]
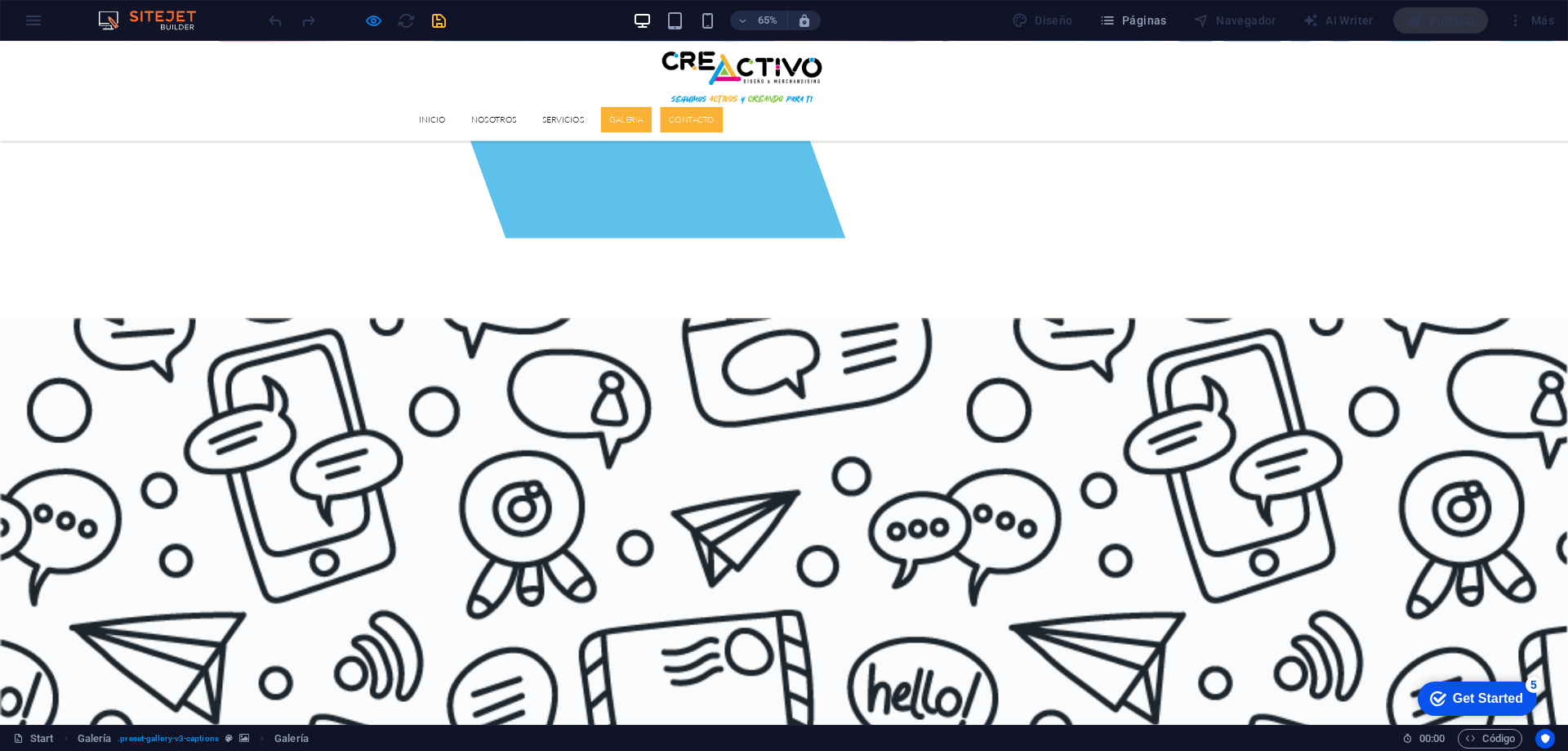
click at [1112, 142] on link "Contacto" at bounding box center [1063, 161] width 96 height 39
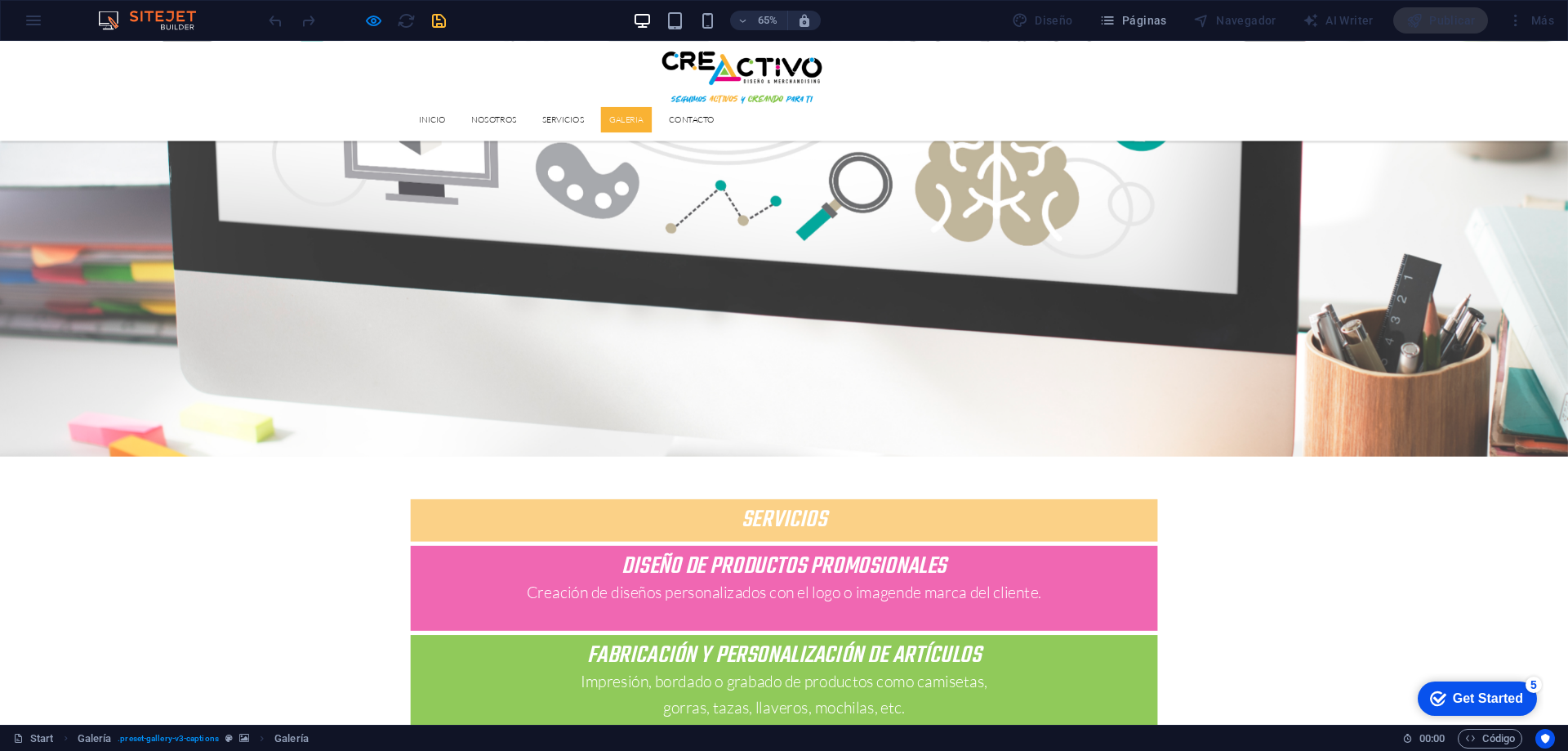
click at [1003, 142] on link "GALERIA" at bounding box center [964, 161] width 79 height 39
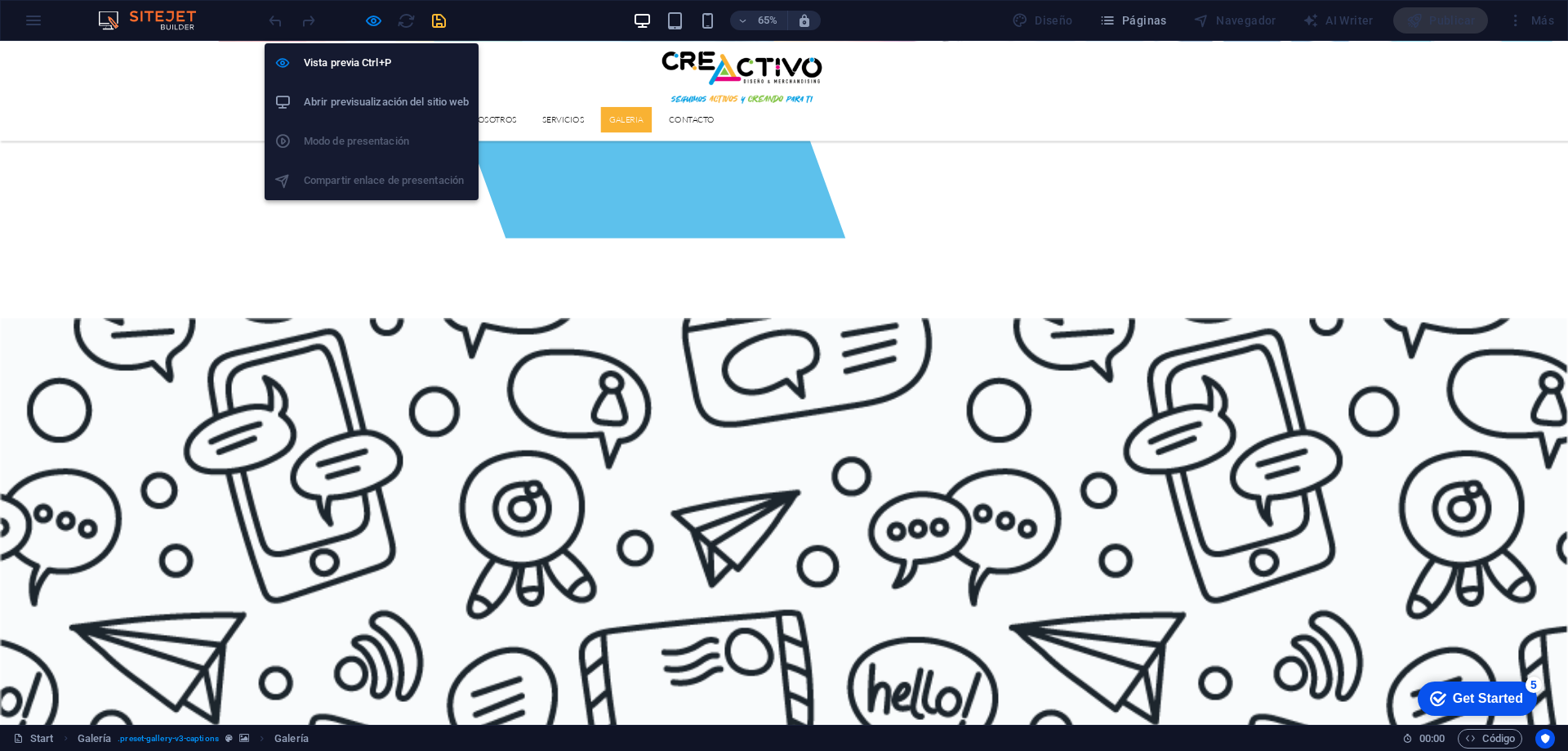
click at [340, 94] on h6 "Abrir previsualización del sitio web" at bounding box center [385, 101] width 165 height 19
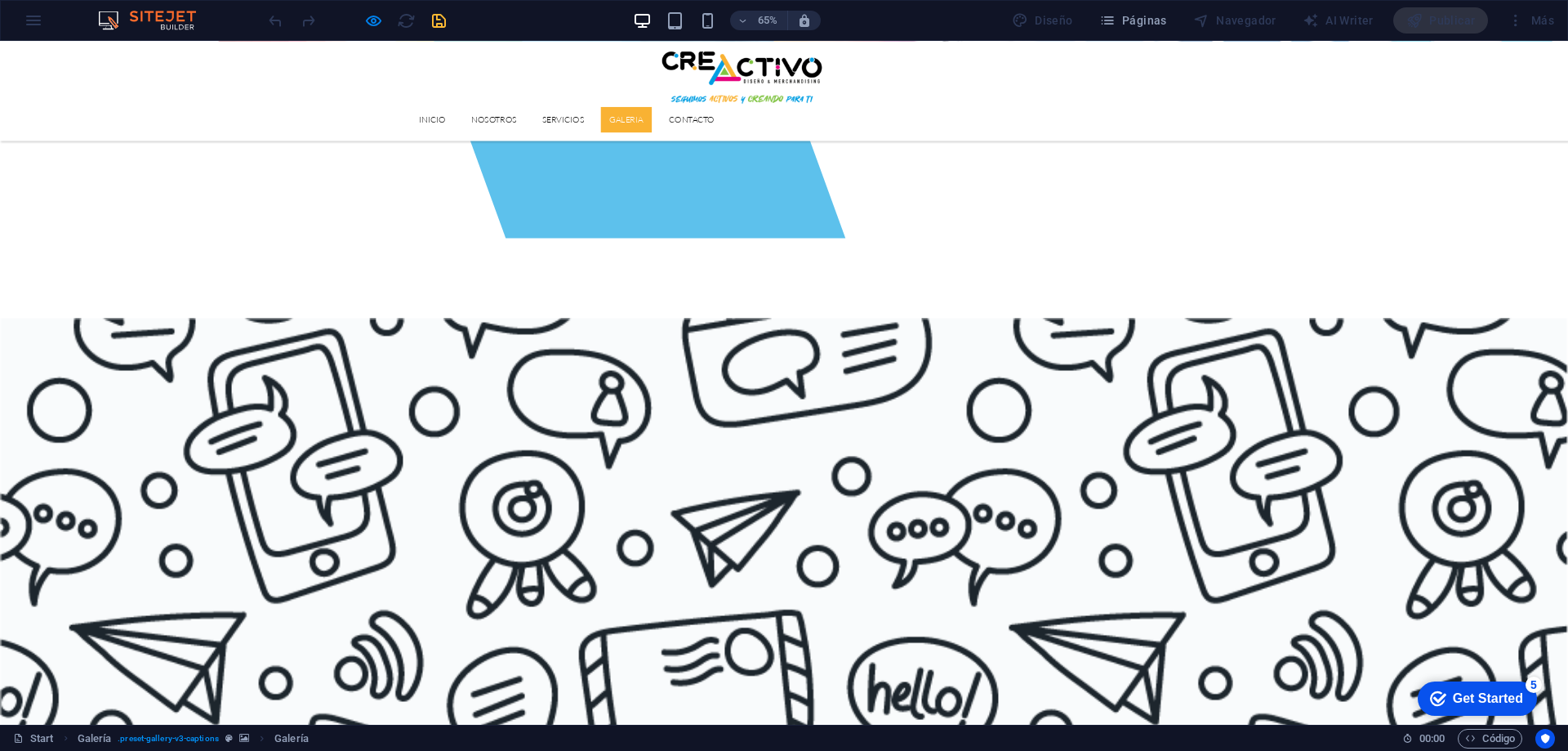
click at [1003, 142] on link "GALERIA" at bounding box center [964, 161] width 79 height 39
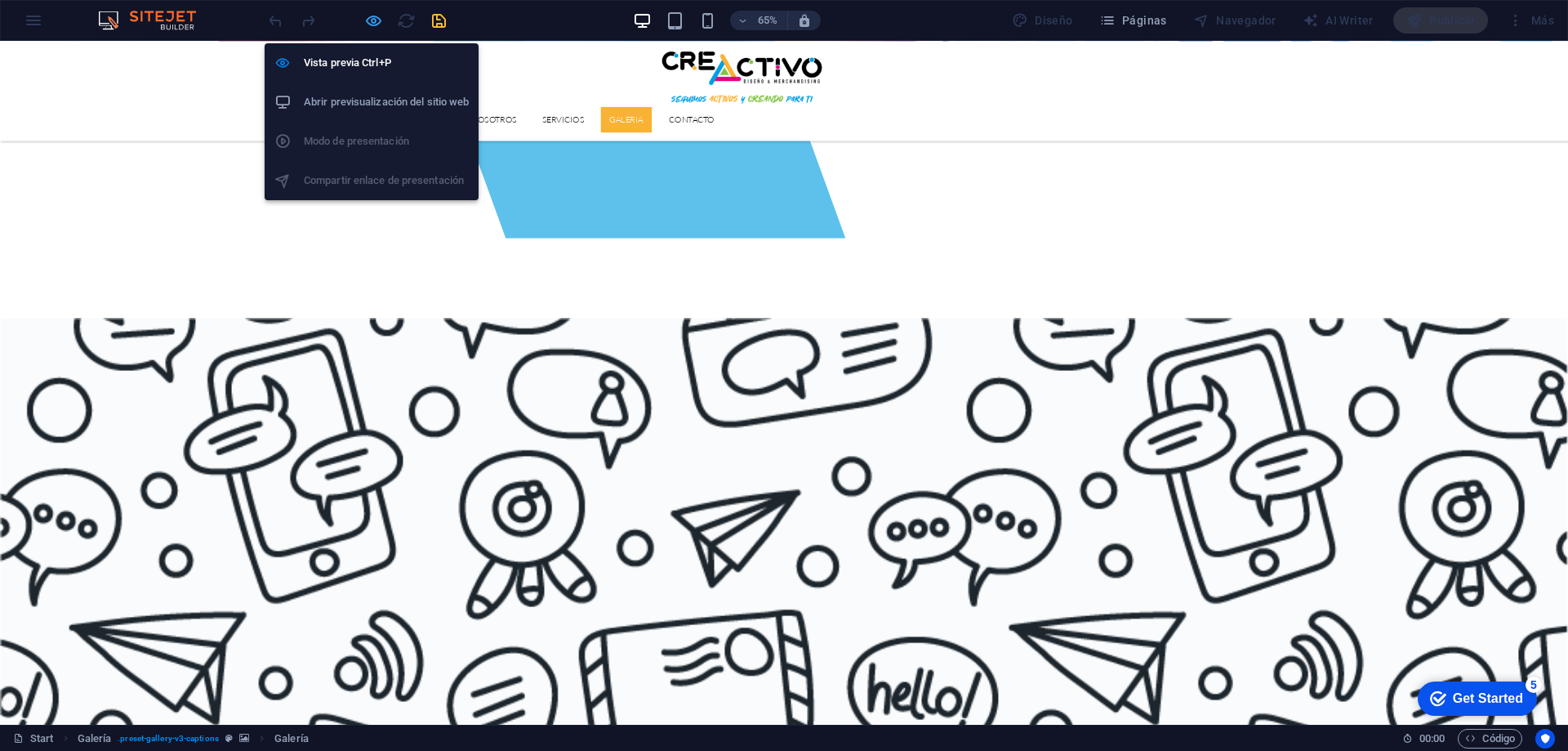
click at [374, 19] on icon "button" at bounding box center [374, 21] width 18 height 18
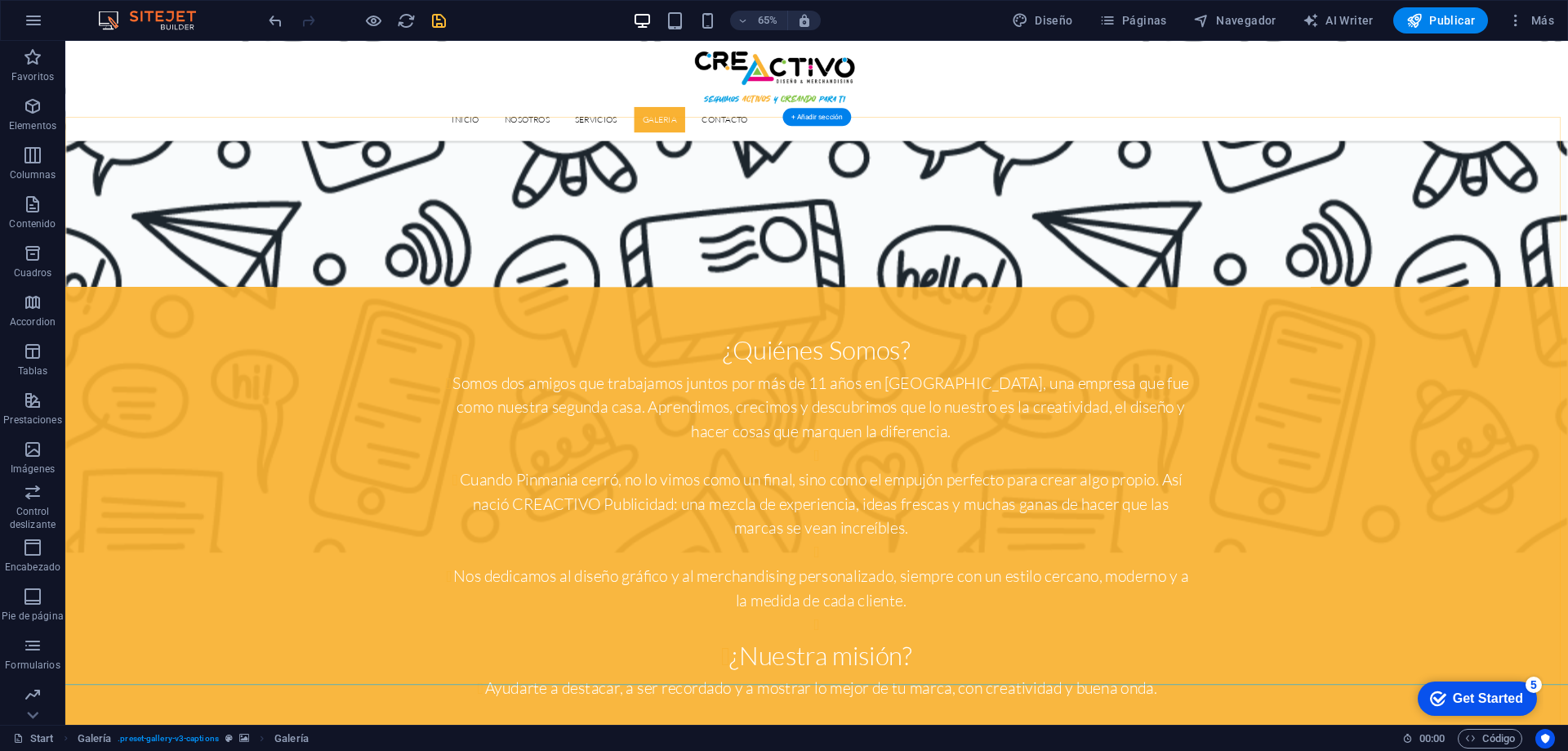
scroll to position [2595, 0]
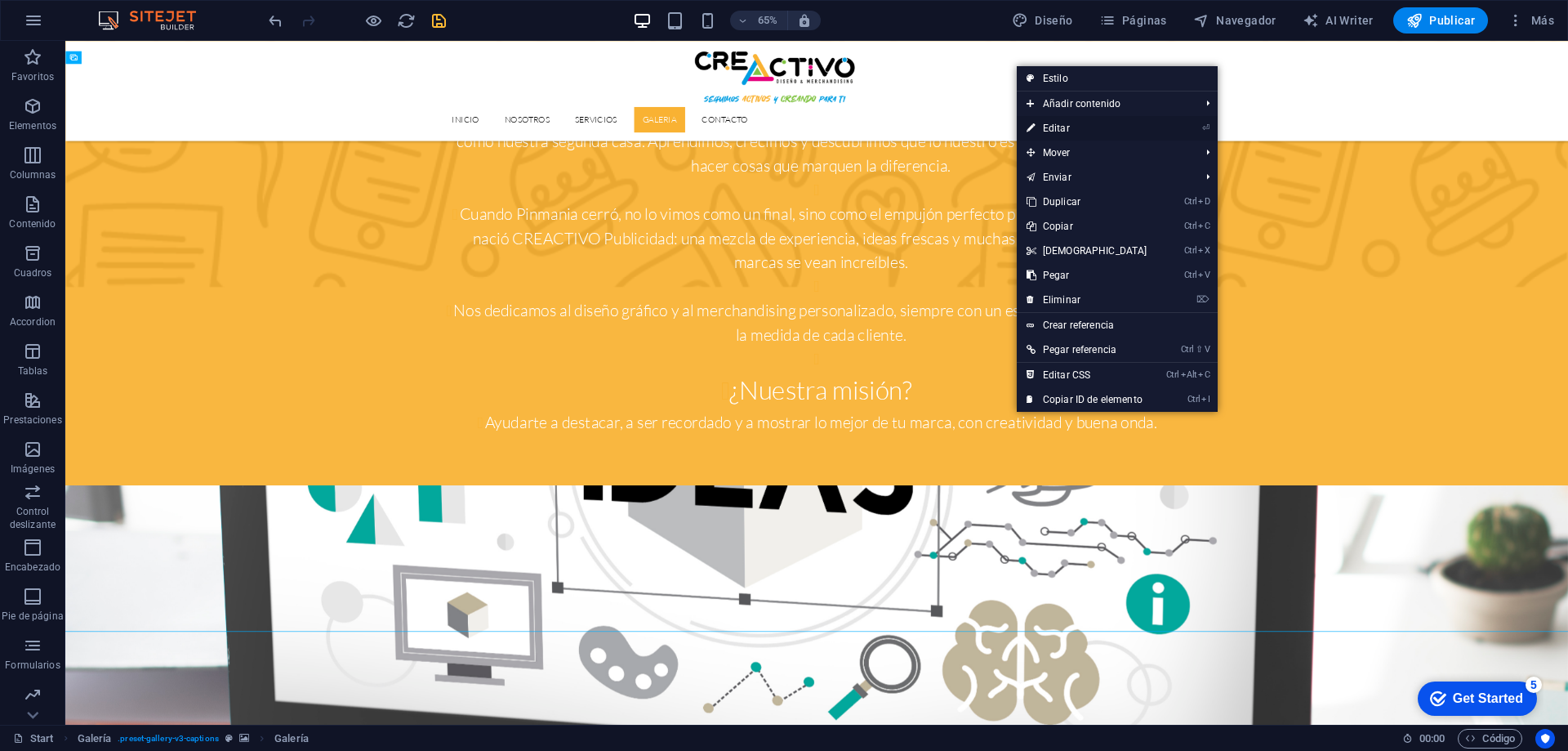
click at [1056, 123] on link "⏎ Editar" at bounding box center [1087, 128] width 140 height 24
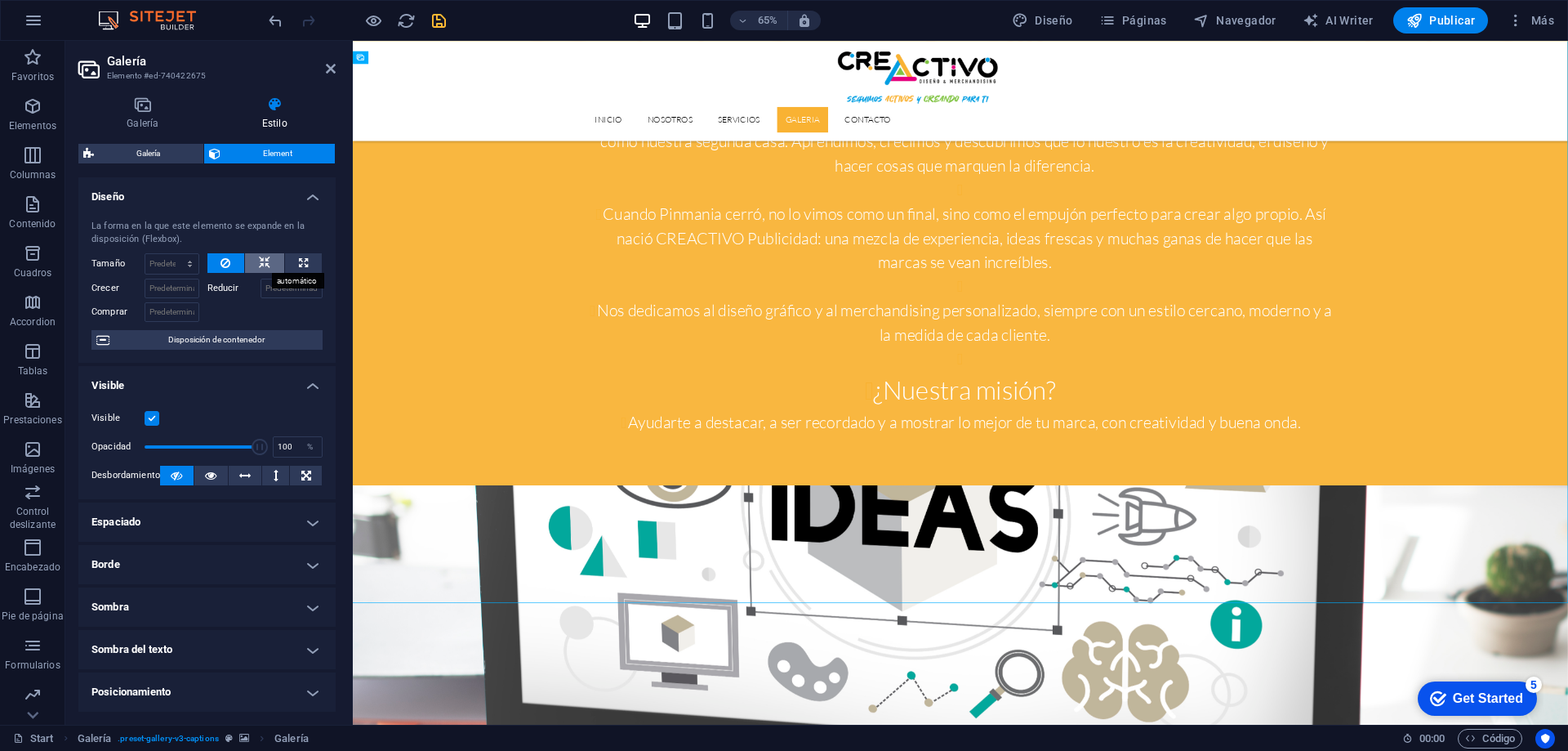
click at [259, 260] on icon at bounding box center [265, 263] width 12 height 19
click at [228, 261] on icon at bounding box center [226, 263] width 10 height 19
click at [303, 262] on icon at bounding box center [303, 263] width 9 height 19
type input "100"
select select "%"
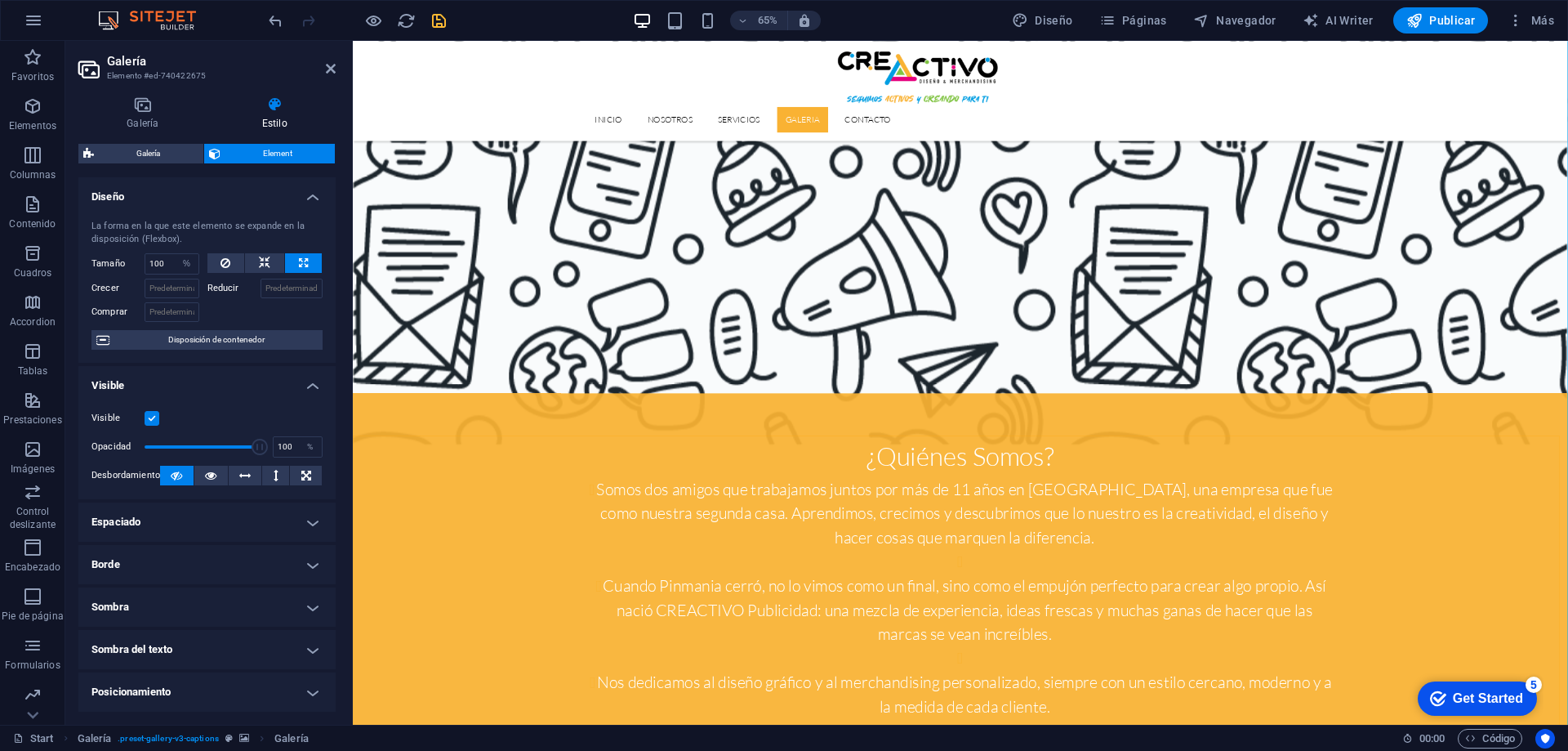
scroll to position [2187, 0]
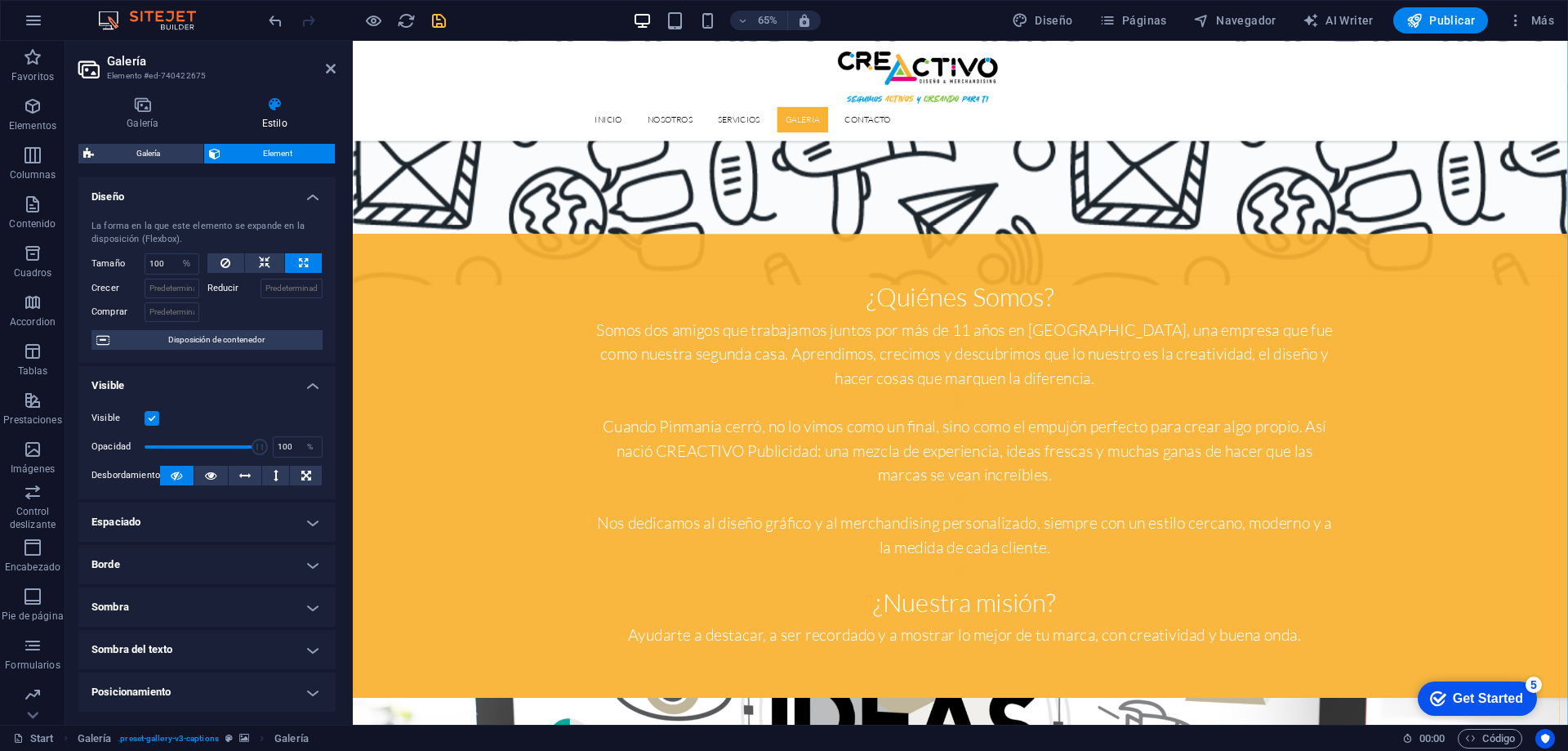
scroll to position [2350, 0]
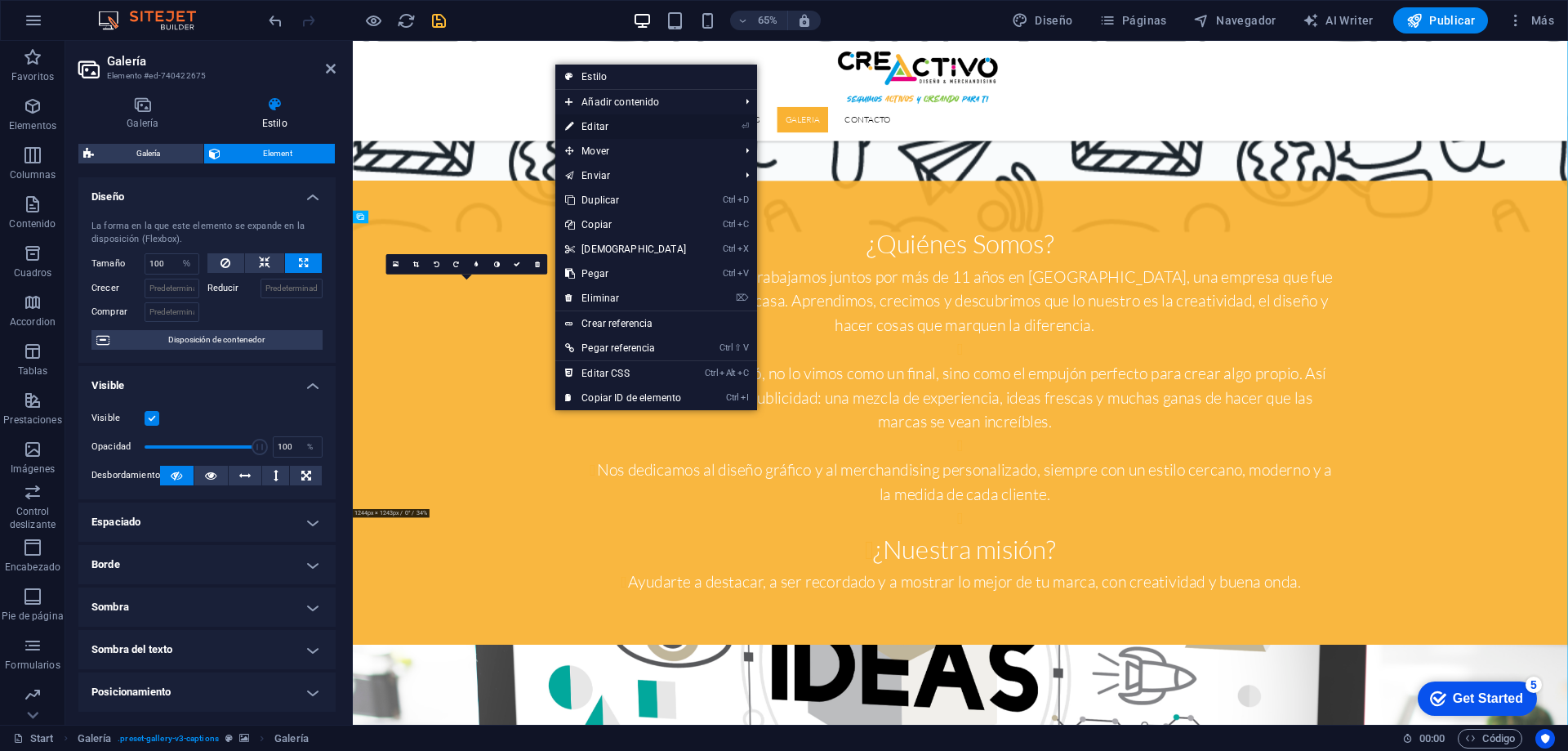
click at [608, 130] on link "⏎ Editar" at bounding box center [625, 126] width 140 height 24
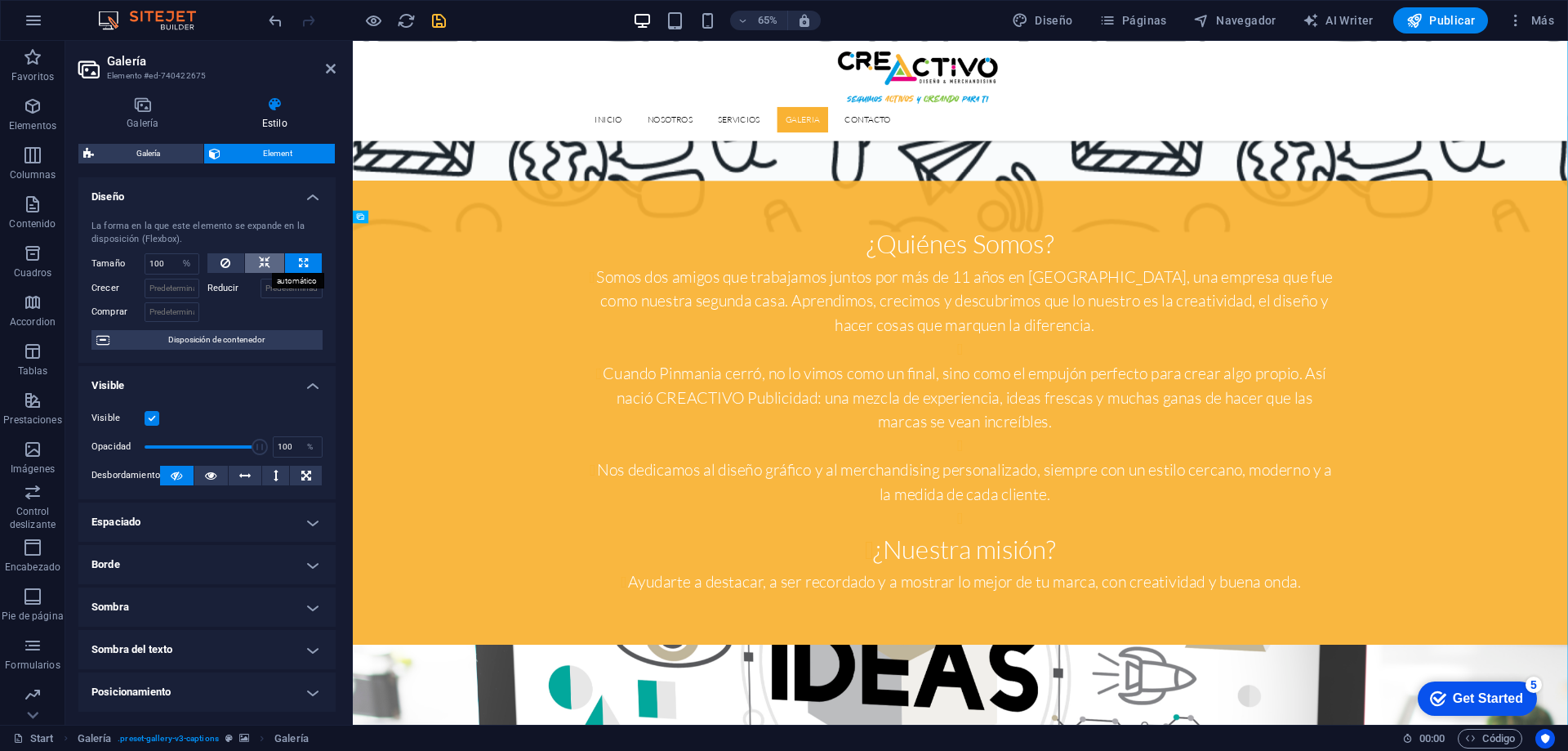
click at [266, 260] on icon at bounding box center [265, 263] width 12 height 19
select select "DISABLED_OPTION_VALUE"
click at [223, 267] on icon at bounding box center [226, 263] width 10 height 19
click at [428, 20] on div at bounding box center [357, 20] width 183 height 26
click at [436, 19] on icon "save" at bounding box center [439, 21] width 18 height 18
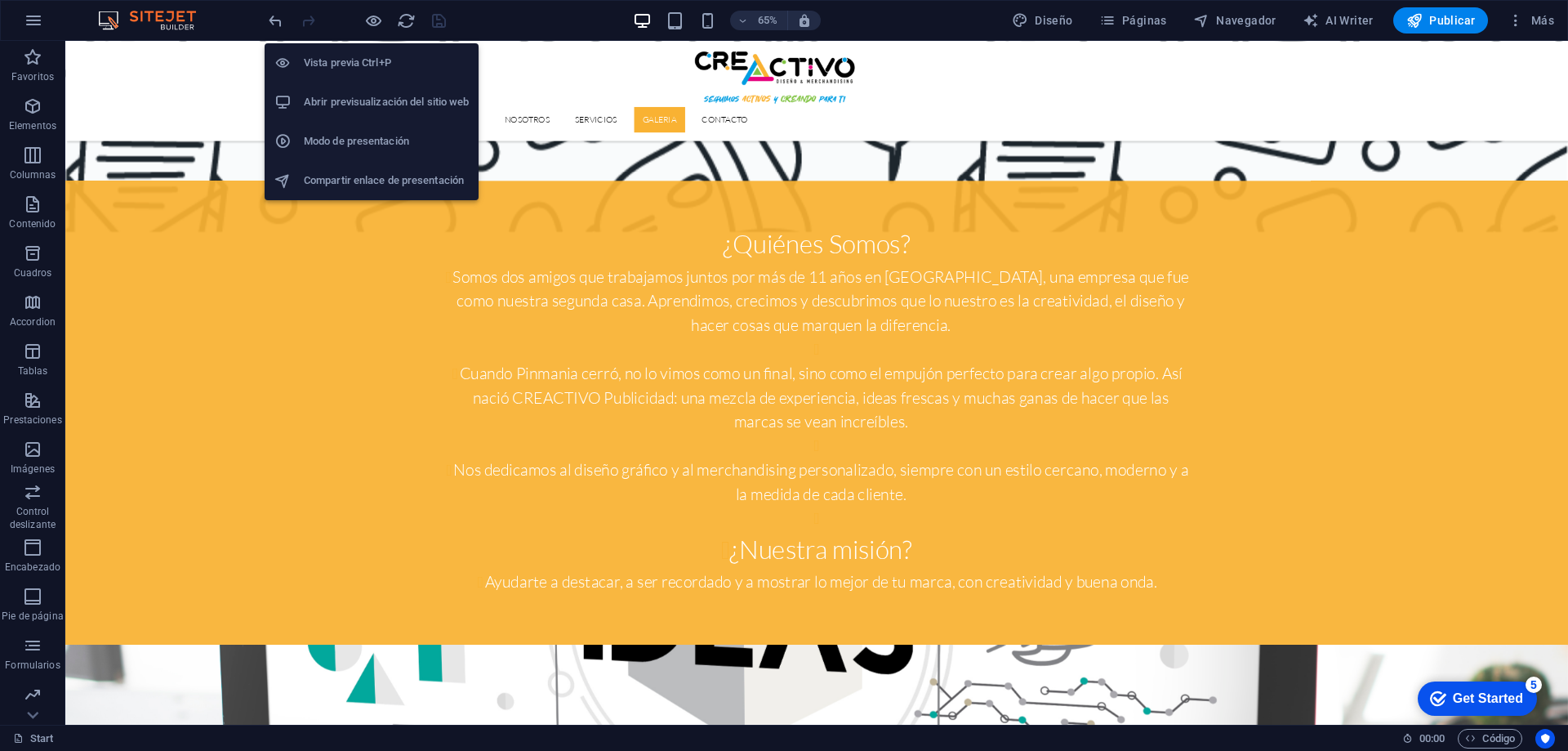
click at [366, 58] on h6 "Vista previa Ctrl+P" at bounding box center [385, 63] width 165 height 19
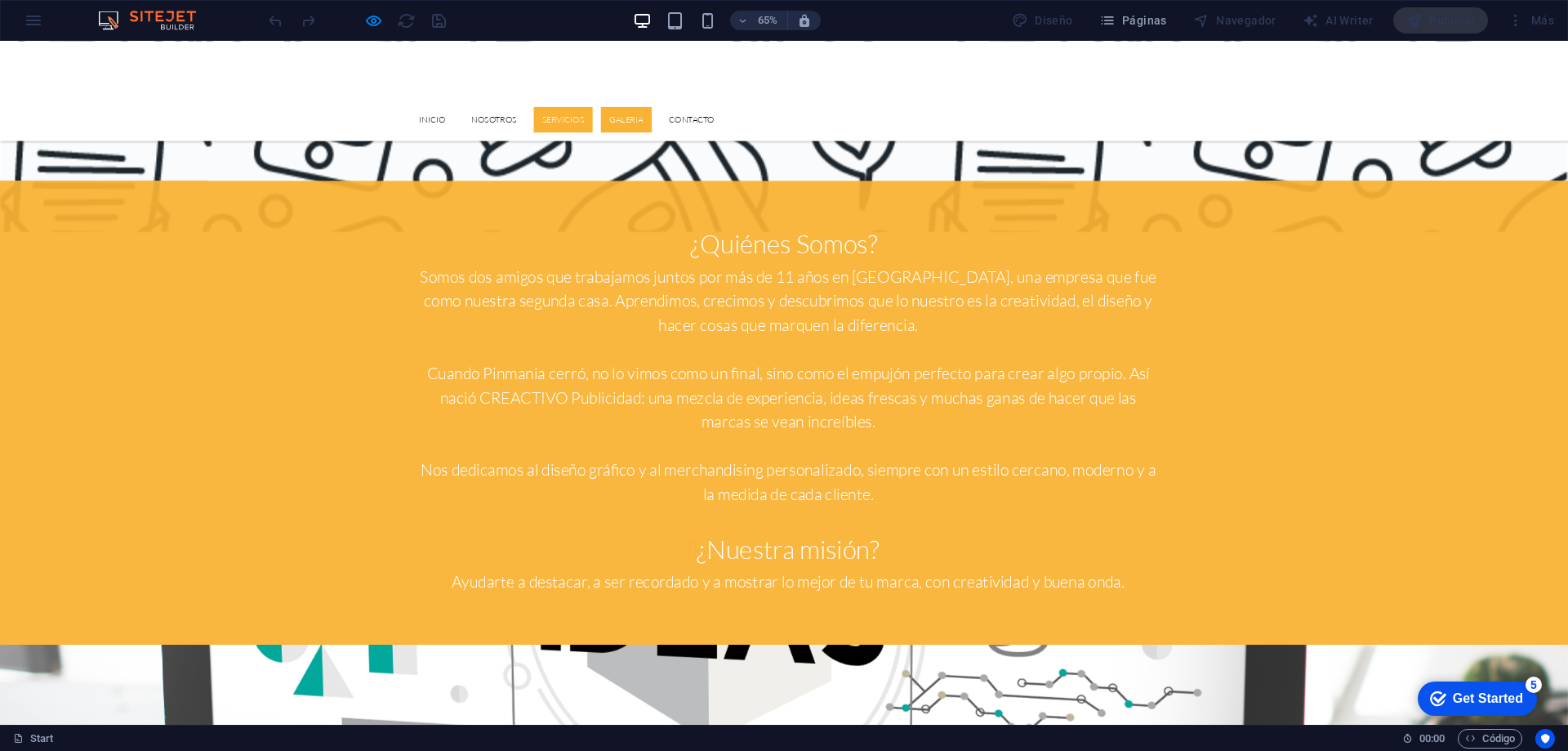
click at [911, 142] on link "Servicios" at bounding box center [866, 161] width 90 height 39
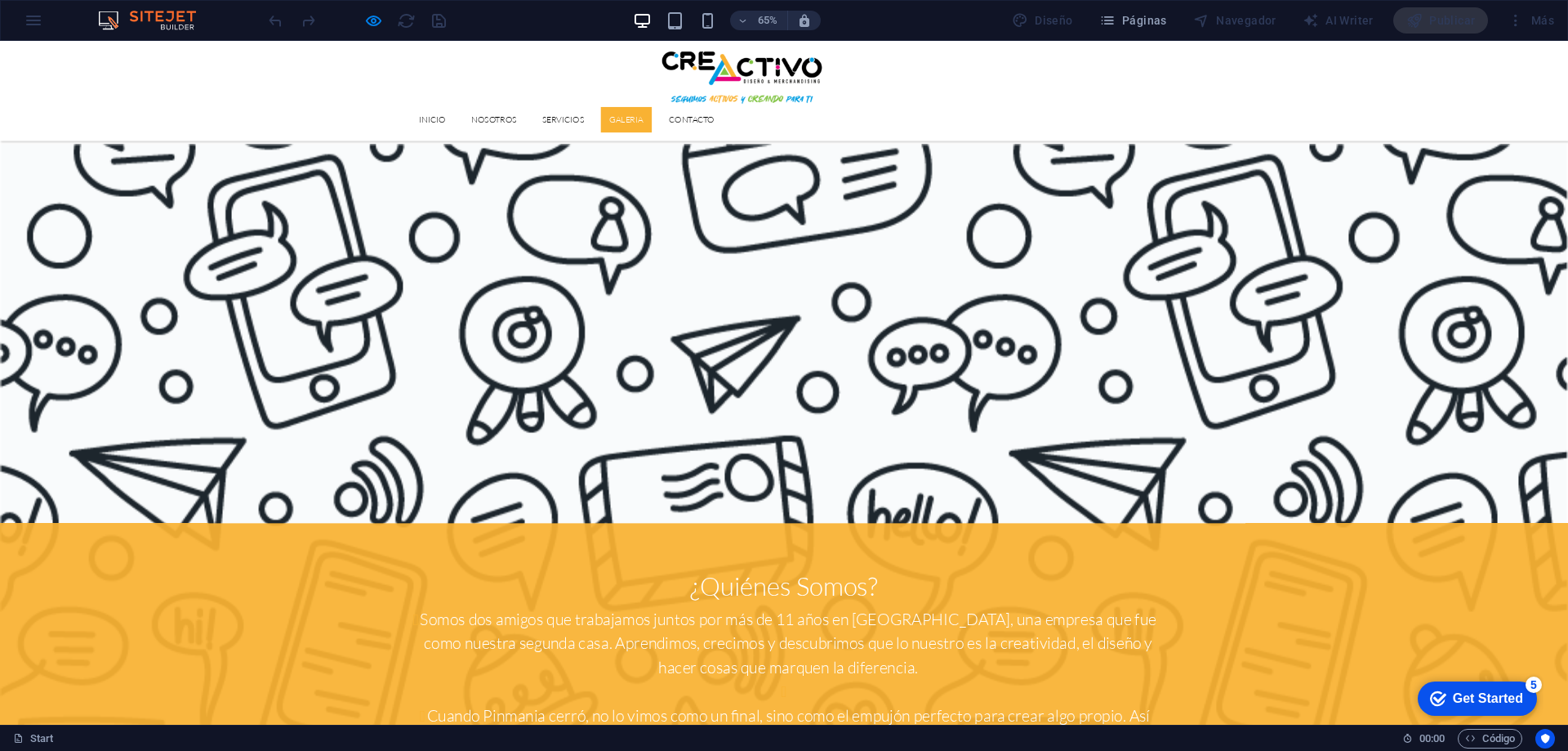
click at [1003, 142] on link "GALERIA" at bounding box center [964, 161] width 79 height 39
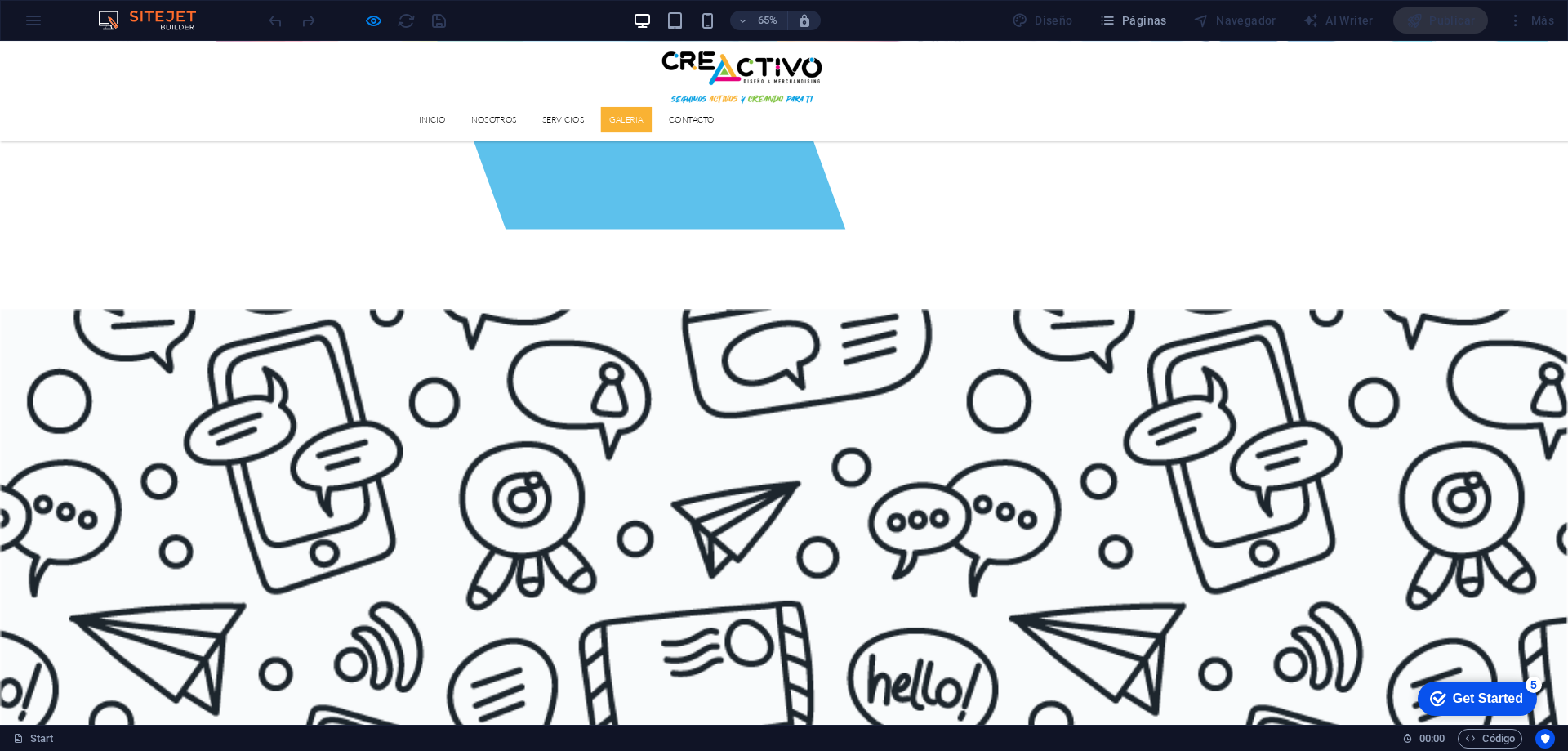
scroll to position [1288, 0]
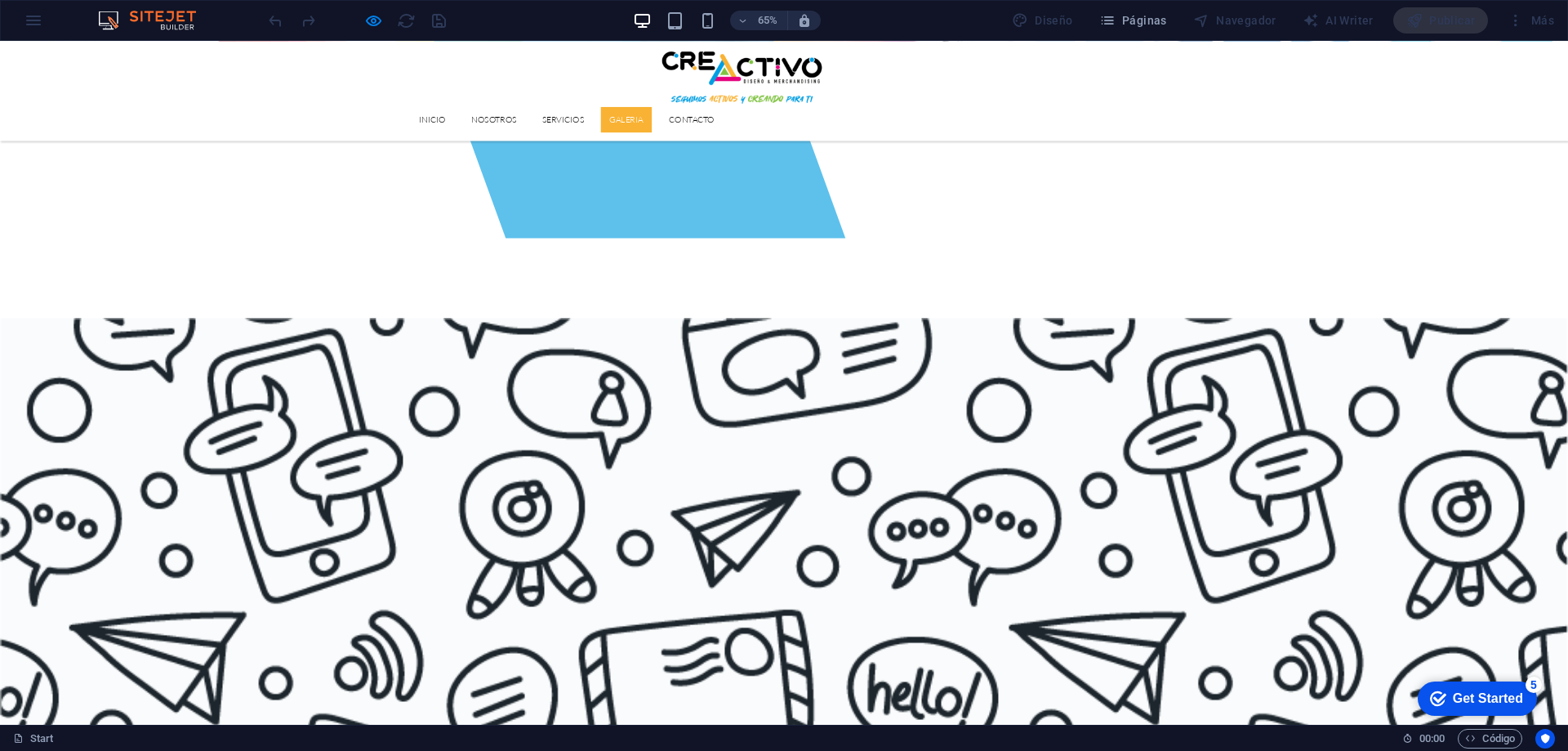
click at [1003, 142] on link "GALERIA" at bounding box center [964, 161] width 79 height 39
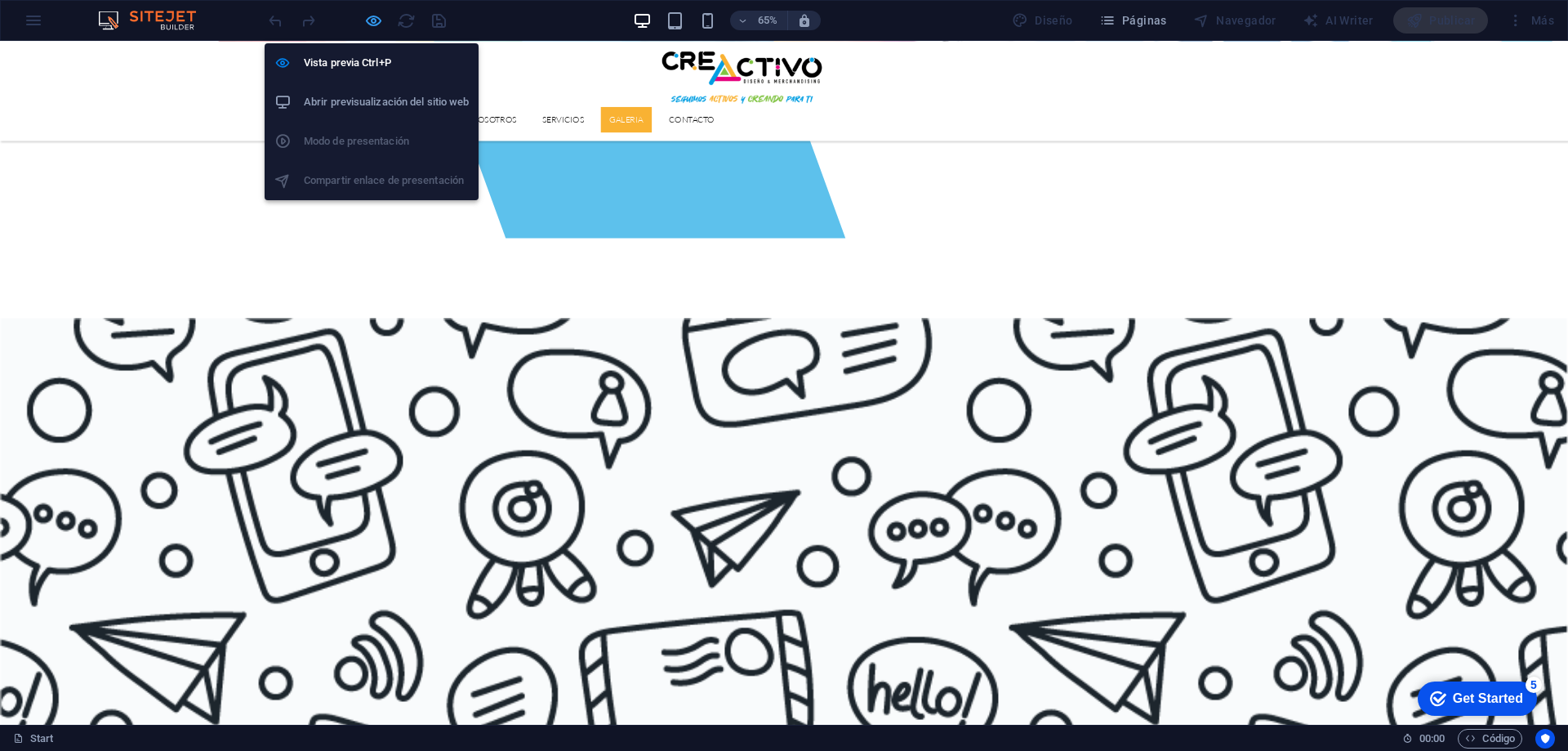
click at [372, 24] on icon "button" at bounding box center [374, 21] width 18 height 18
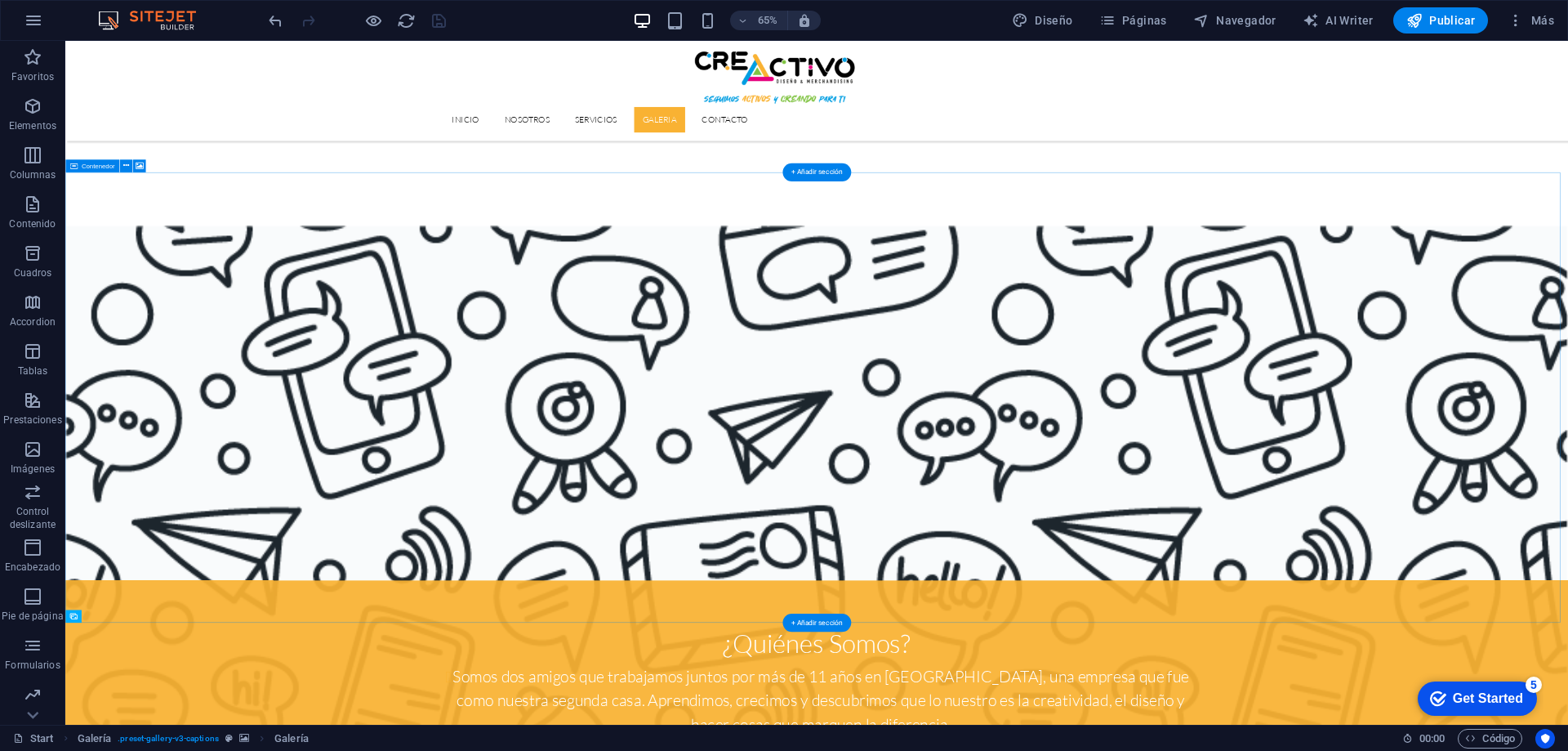
scroll to position [1980, 0]
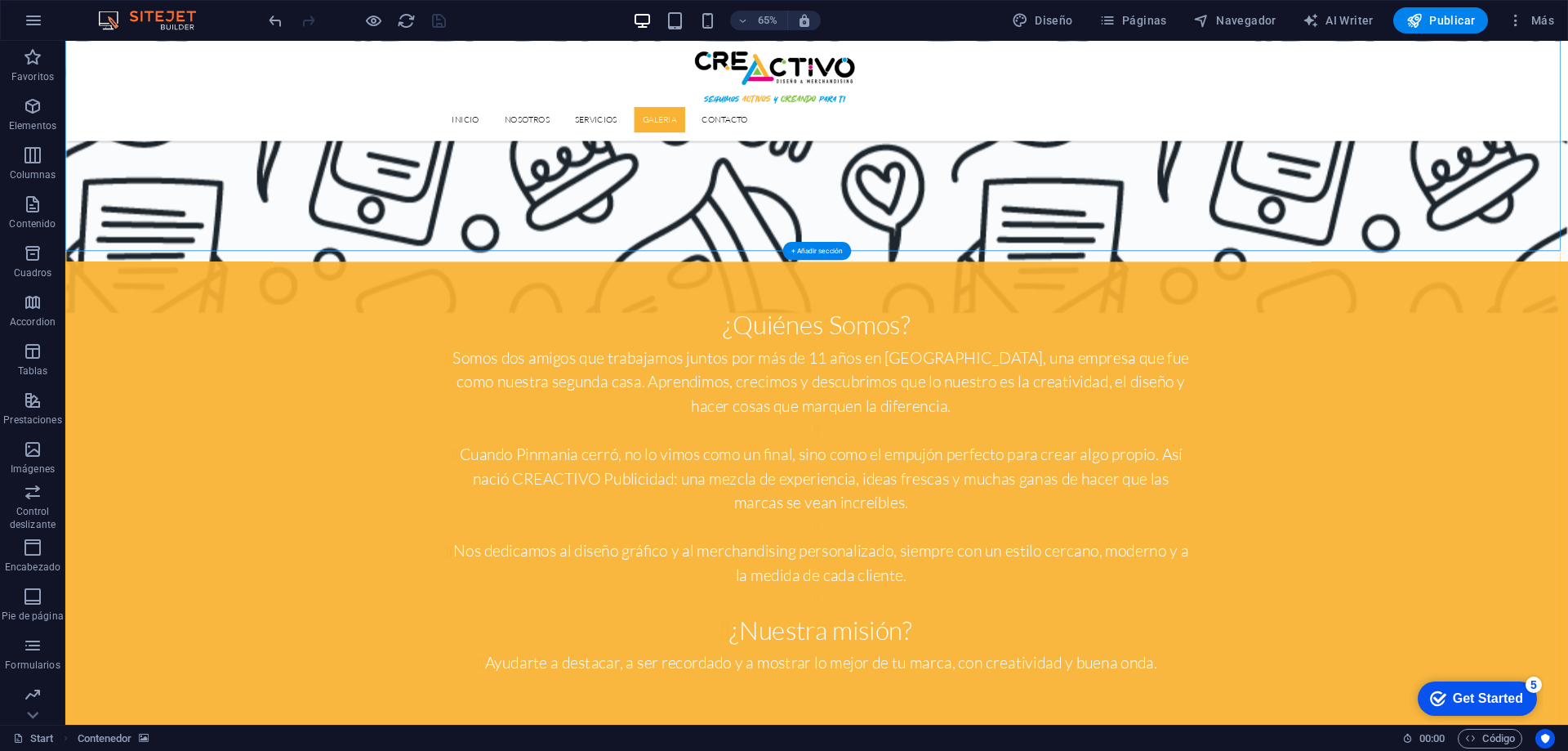
scroll to position [2307, 0]
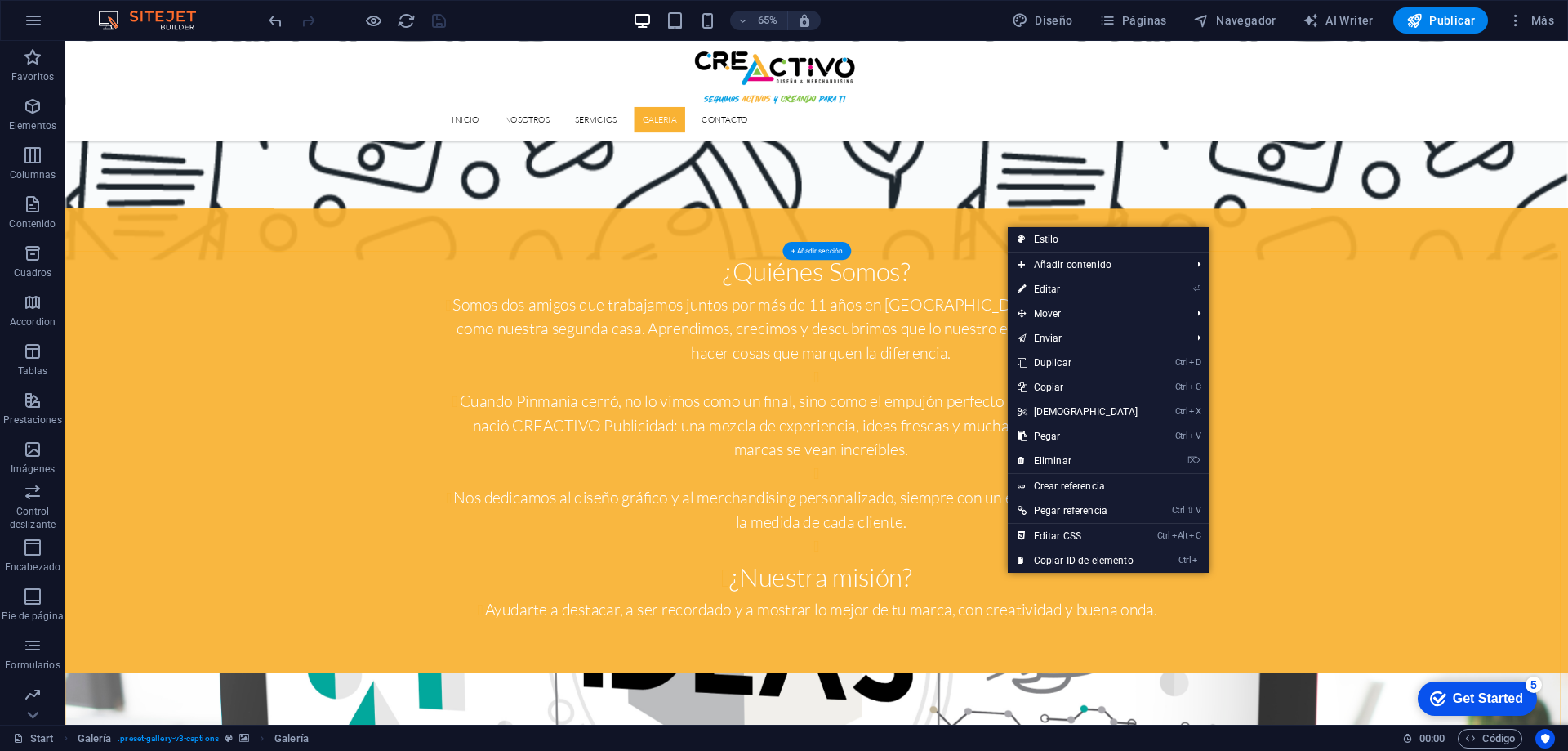
drag, startPoint x: 1736, startPoint y: 1083, endPoint x: 1730, endPoint y: 1076, distance: 9.2
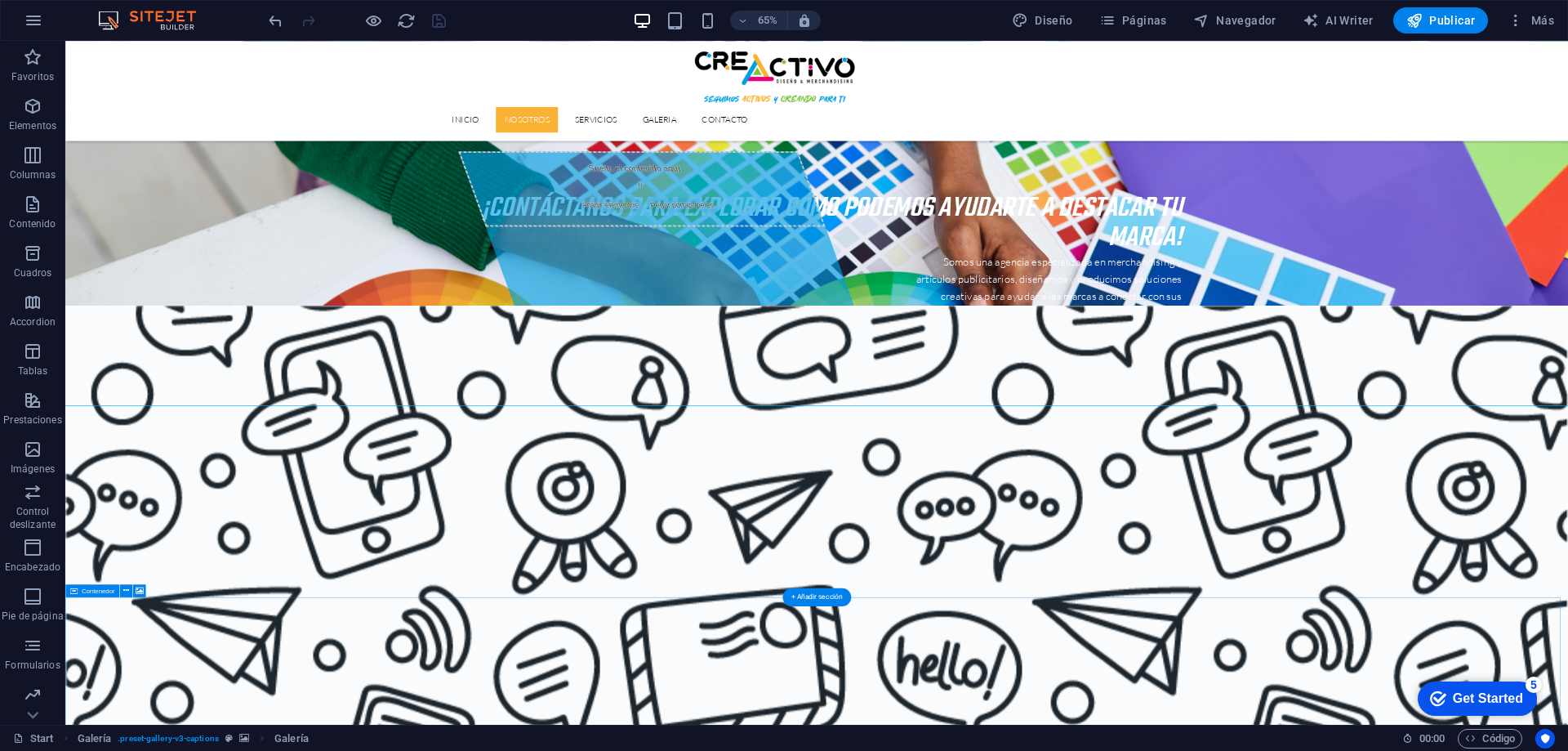
scroll to position [755, 0]
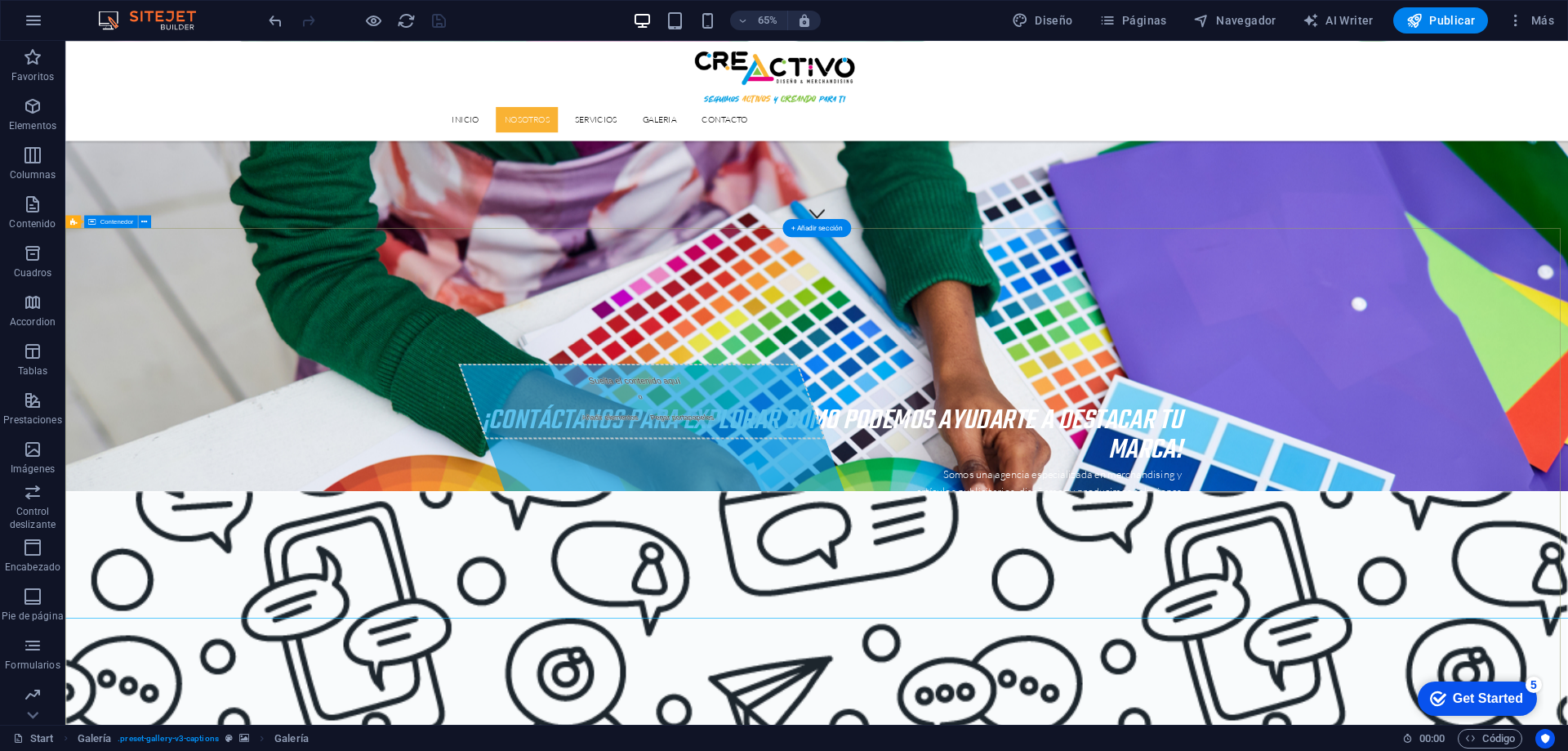
click at [812, 217] on div "+ Añadir sección" at bounding box center [816, 207] width 68 height 18
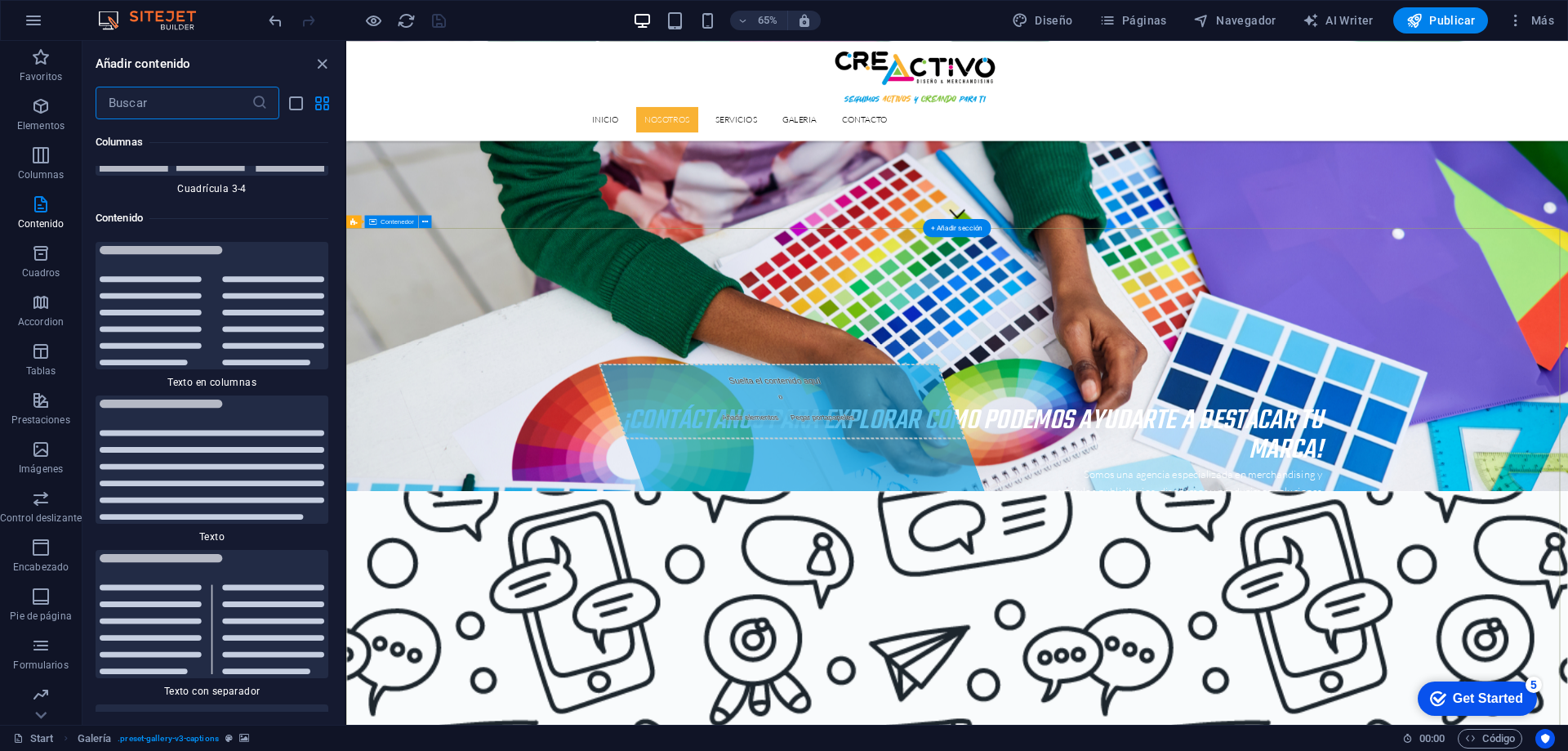
scroll to position [5542, 0]
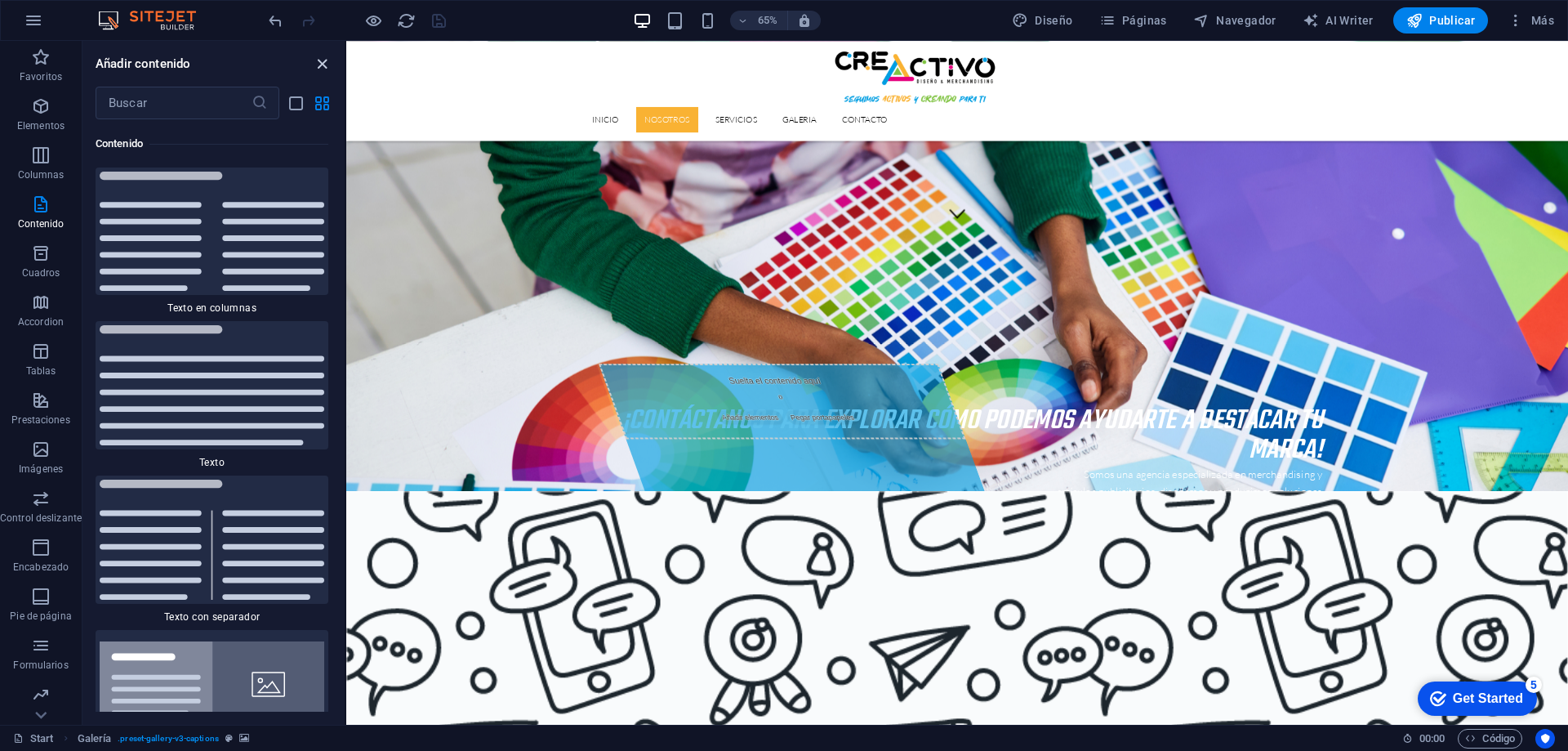
drag, startPoint x: 320, startPoint y: 61, endPoint x: 391, endPoint y: 33, distance: 76.3
click at [320, 61] on icon "close panel" at bounding box center [322, 64] width 18 height 18
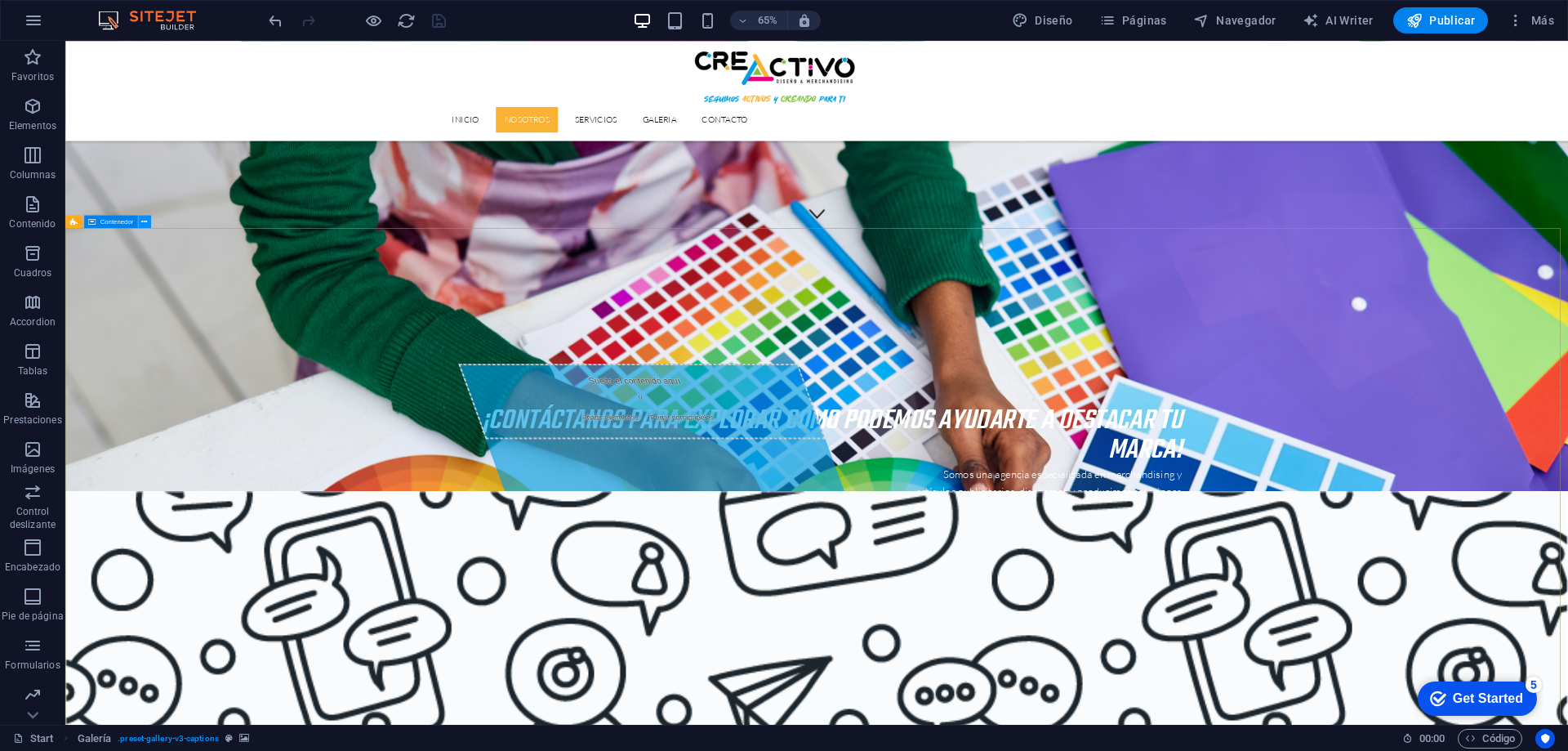
click at [142, 224] on icon at bounding box center [144, 222] width 6 height 12
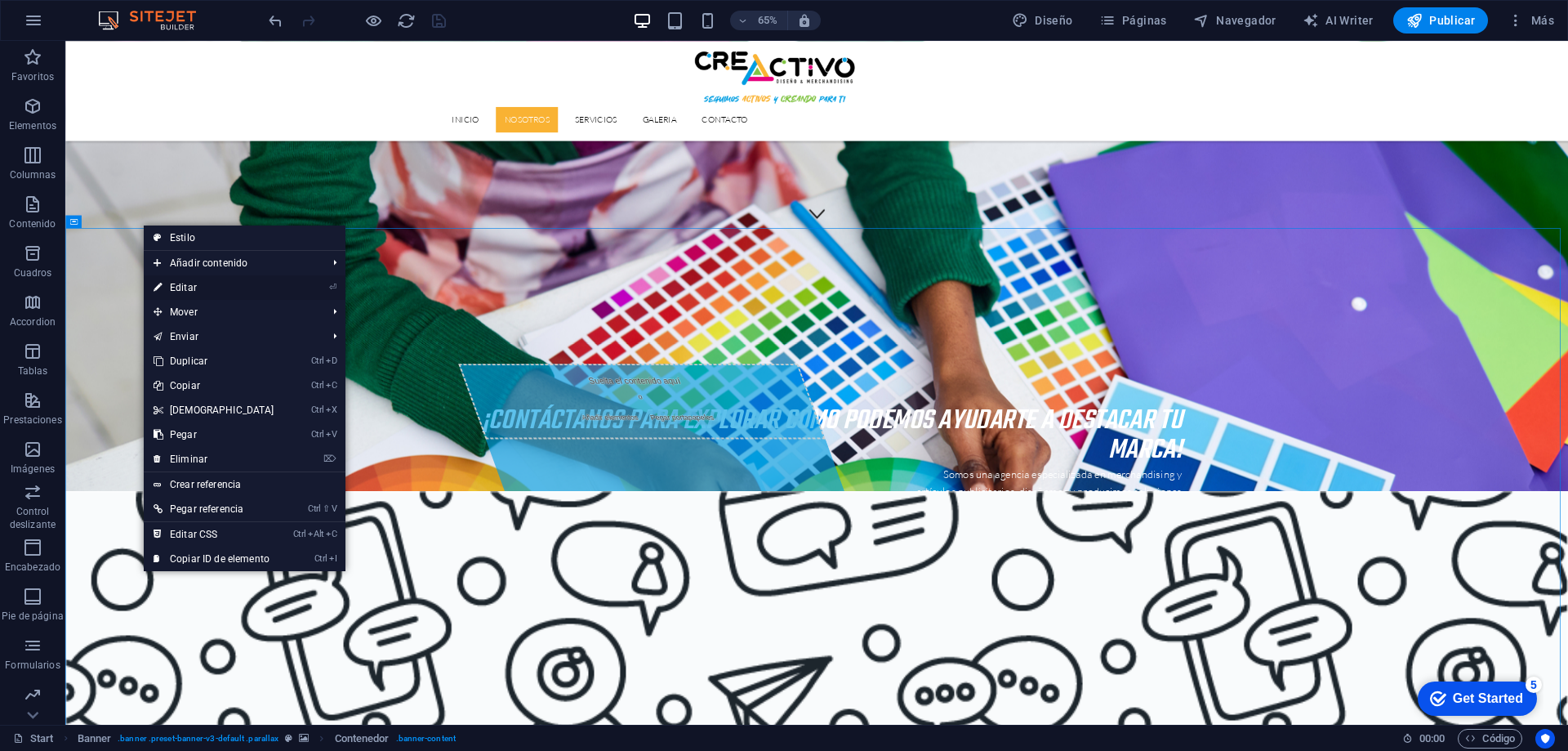
click at [192, 285] on link "⏎ Editar" at bounding box center [214, 287] width 140 height 24
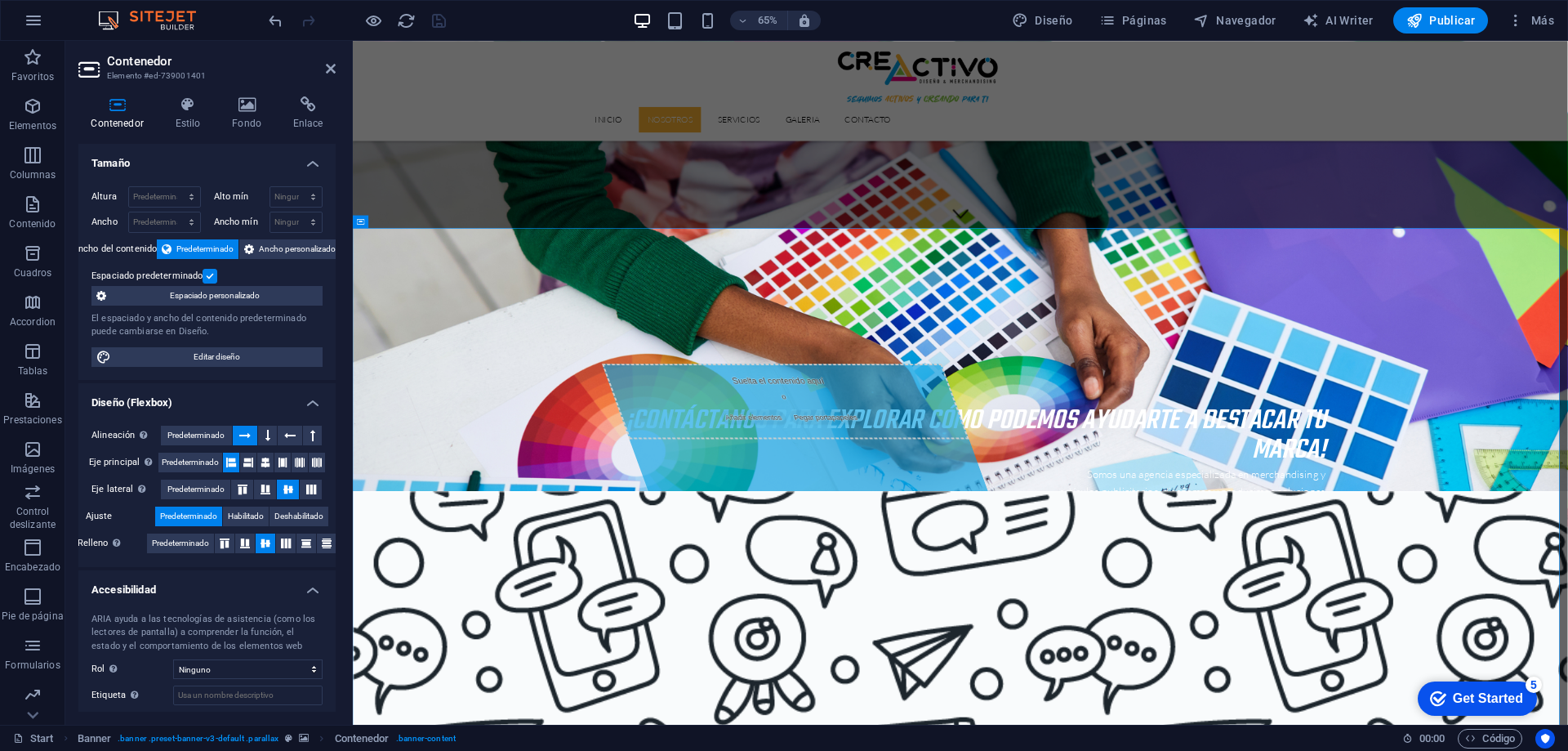
click at [126, 120] on h4 "Contenedor" at bounding box center [120, 113] width 84 height 34
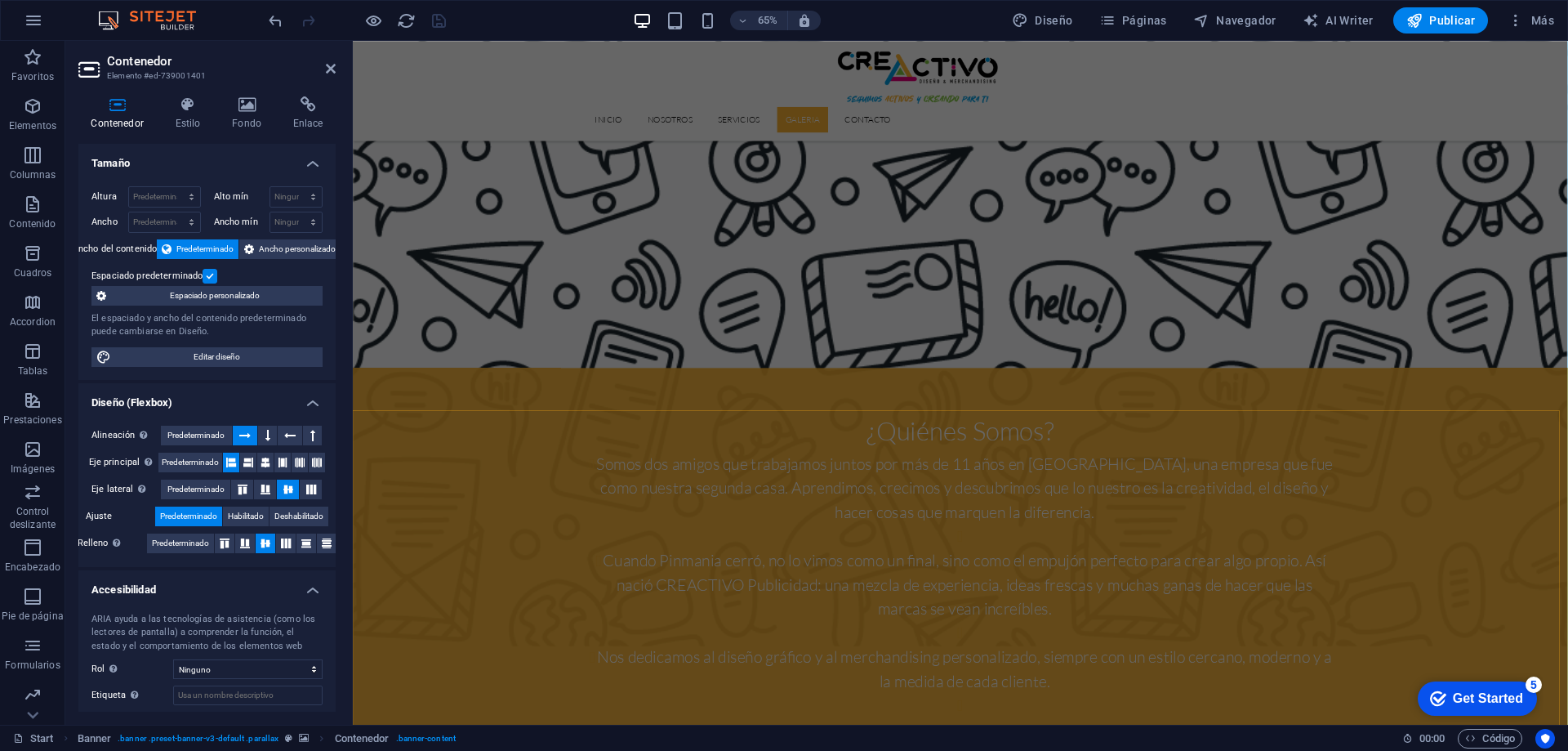
scroll to position [1735, 0]
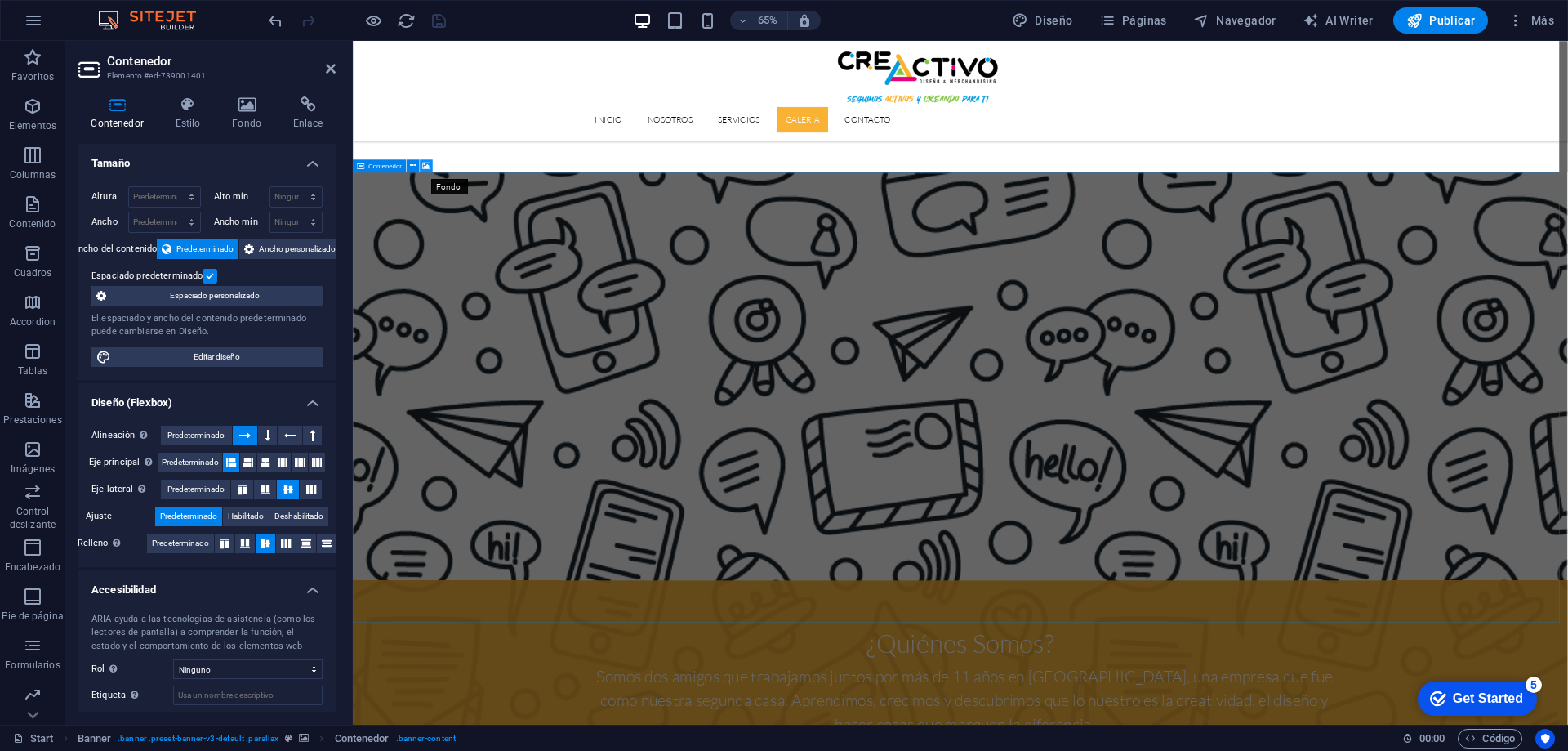
click at [425, 166] on icon at bounding box center [427, 166] width 8 height 12
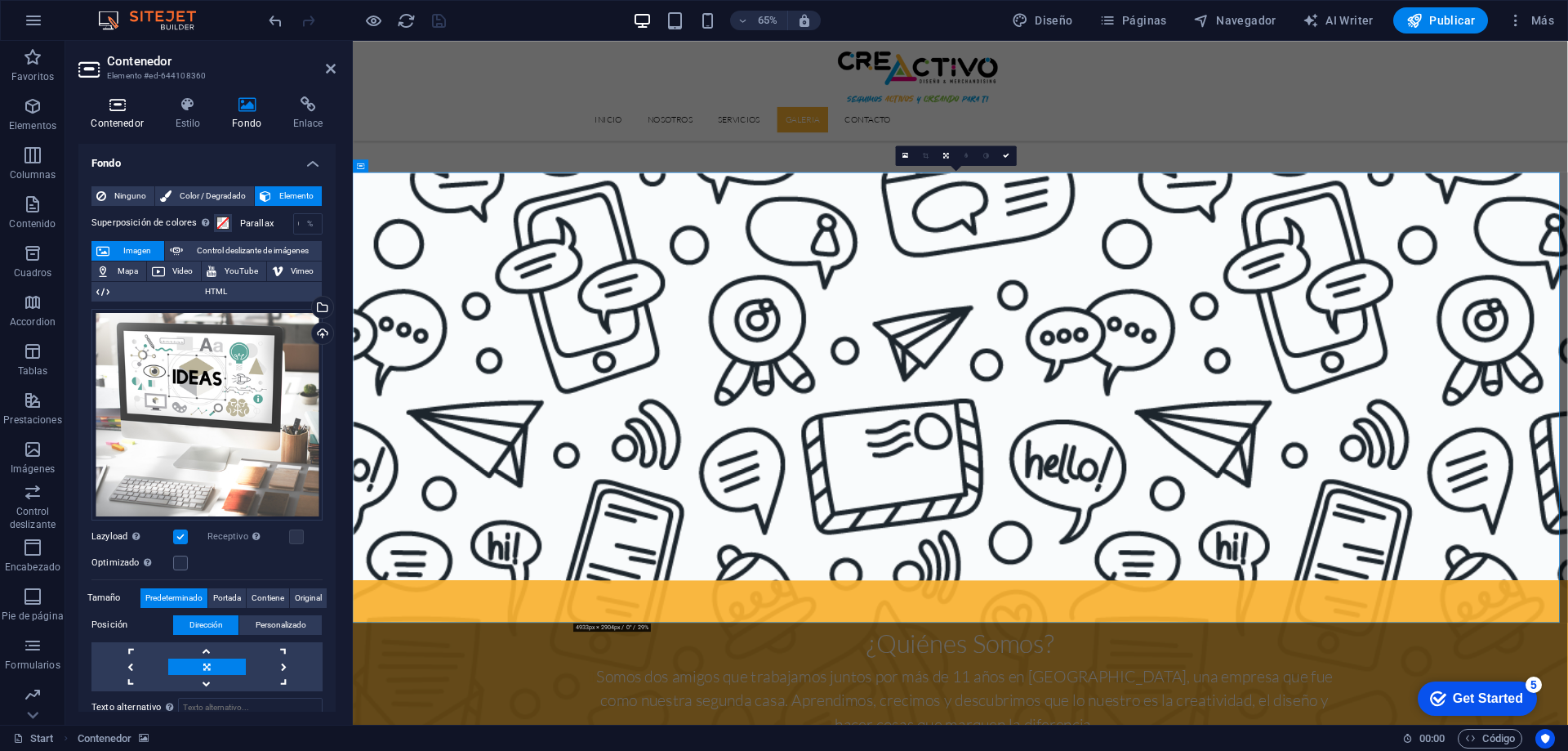
click at [115, 116] on h4 "Contenedor" at bounding box center [120, 113] width 84 height 34
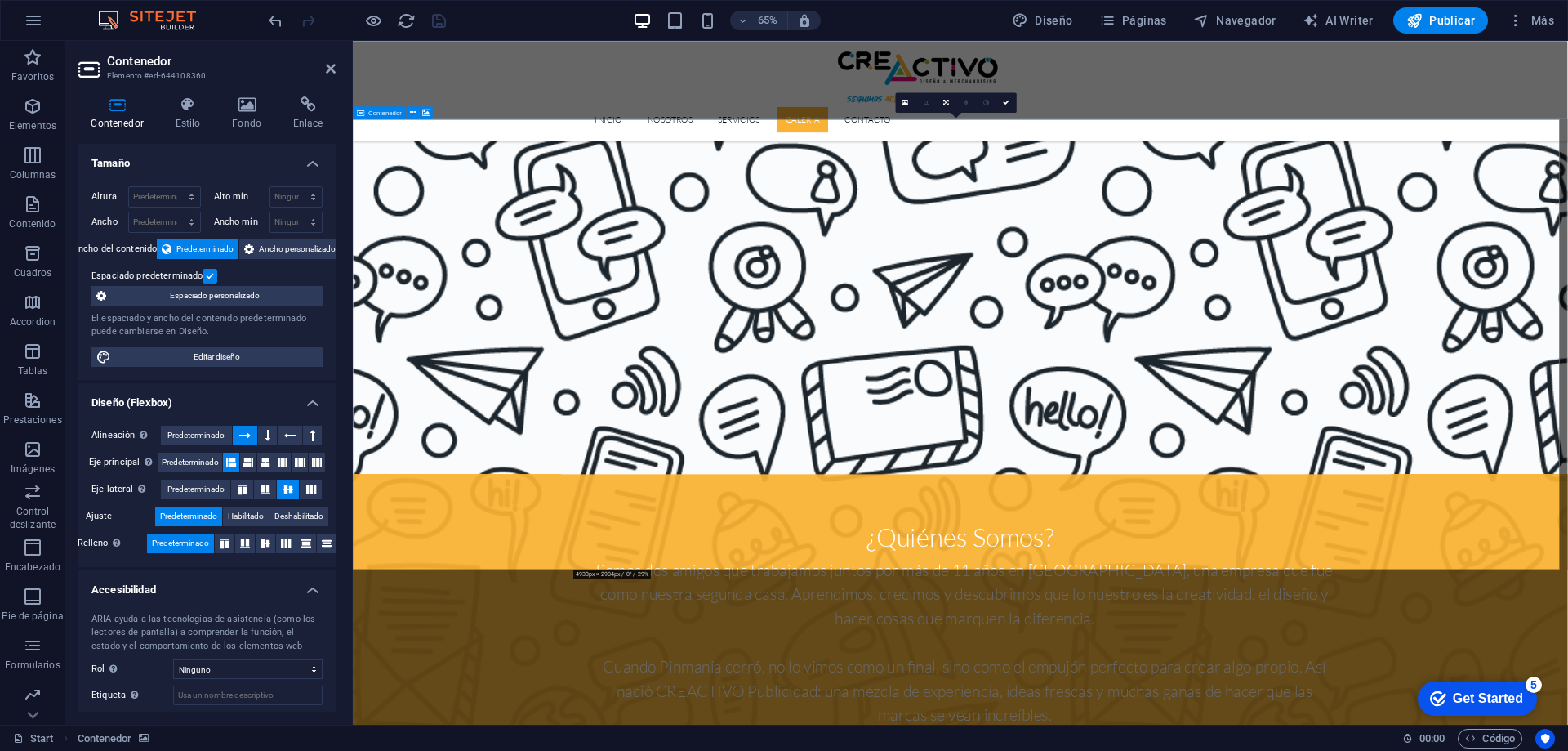
scroll to position [1980, 0]
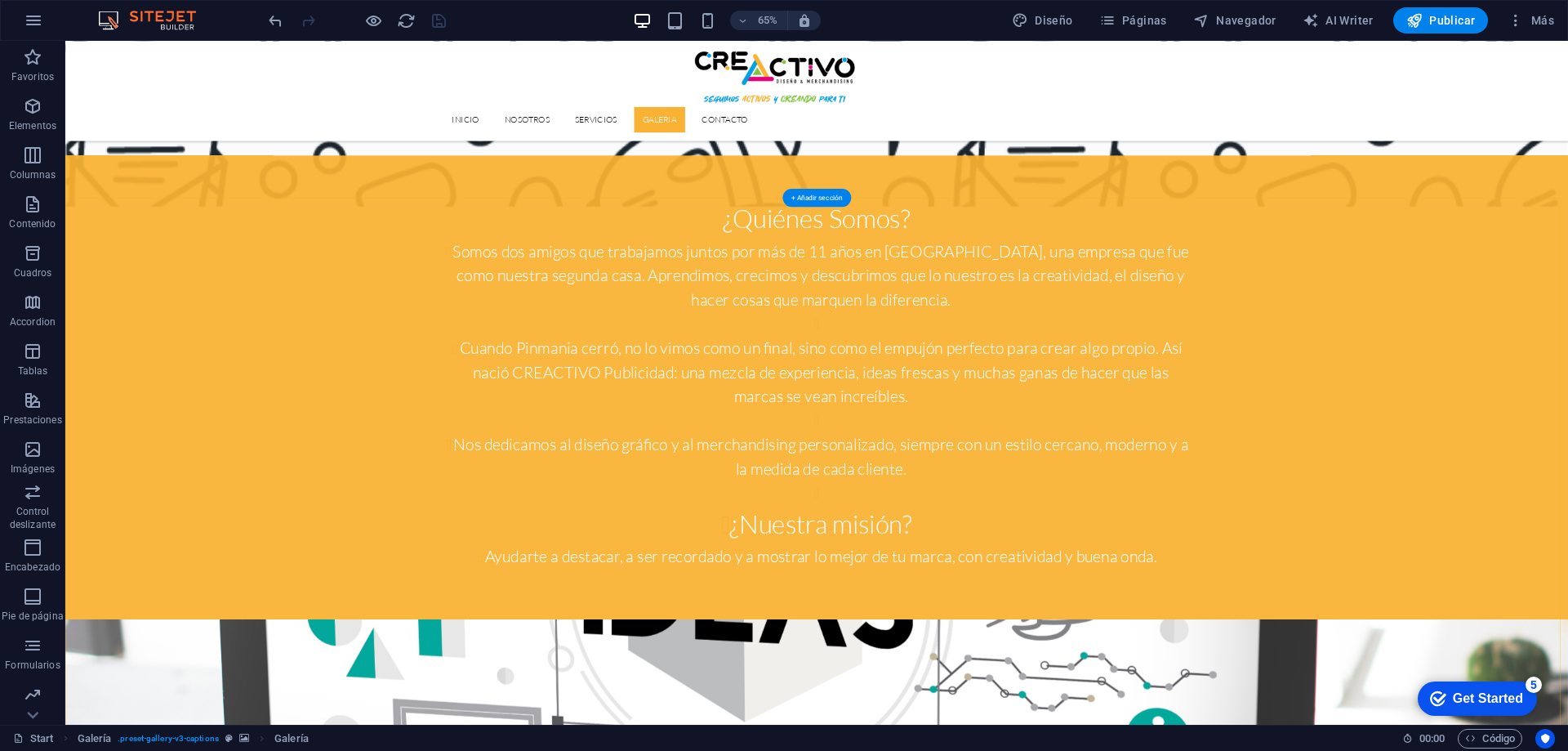
scroll to position [2226, 0]
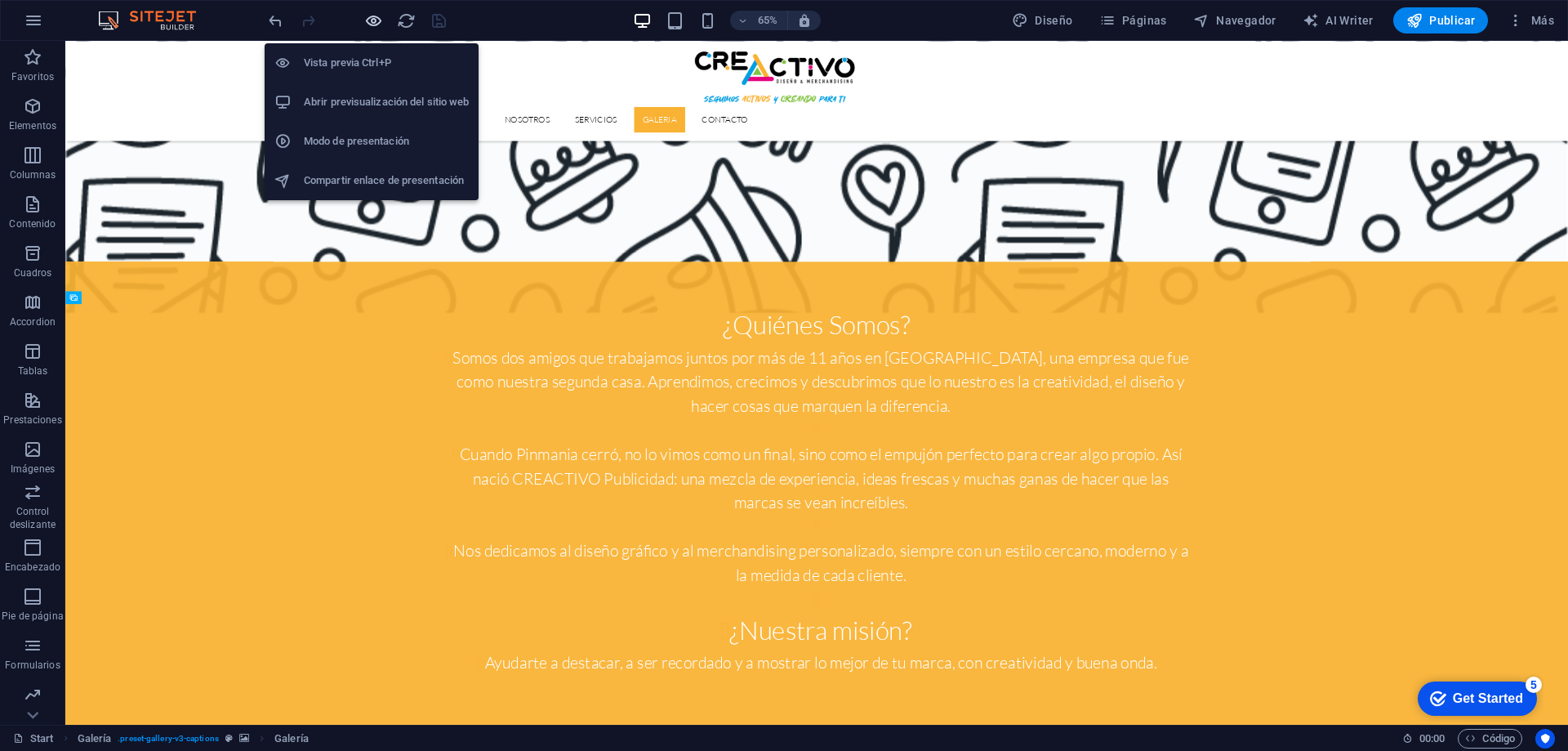
click at [368, 18] on icon "button" at bounding box center [374, 21] width 18 height 18
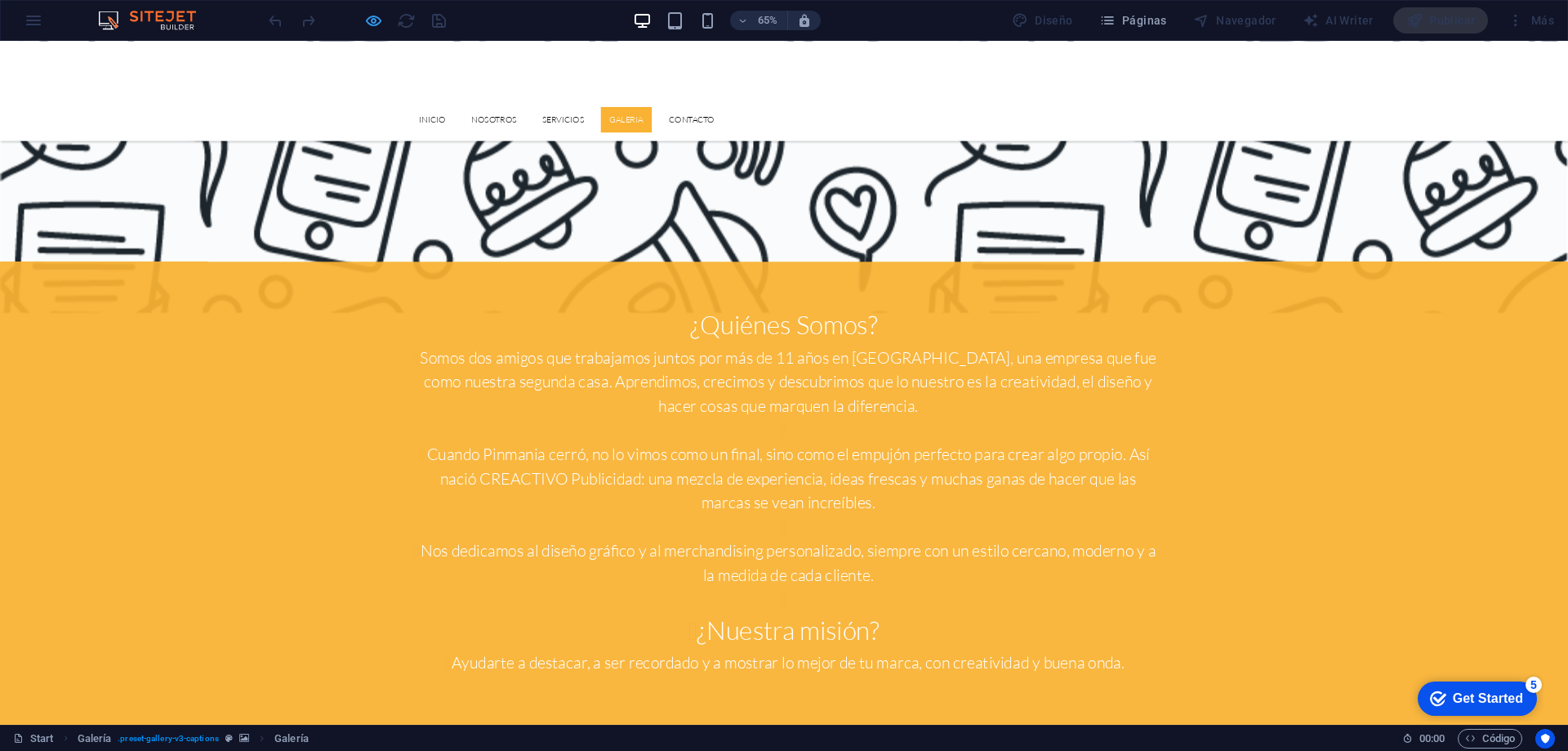
click at [374, 23] on icon "button" at bounding box center [374, 21] width 18 height 18
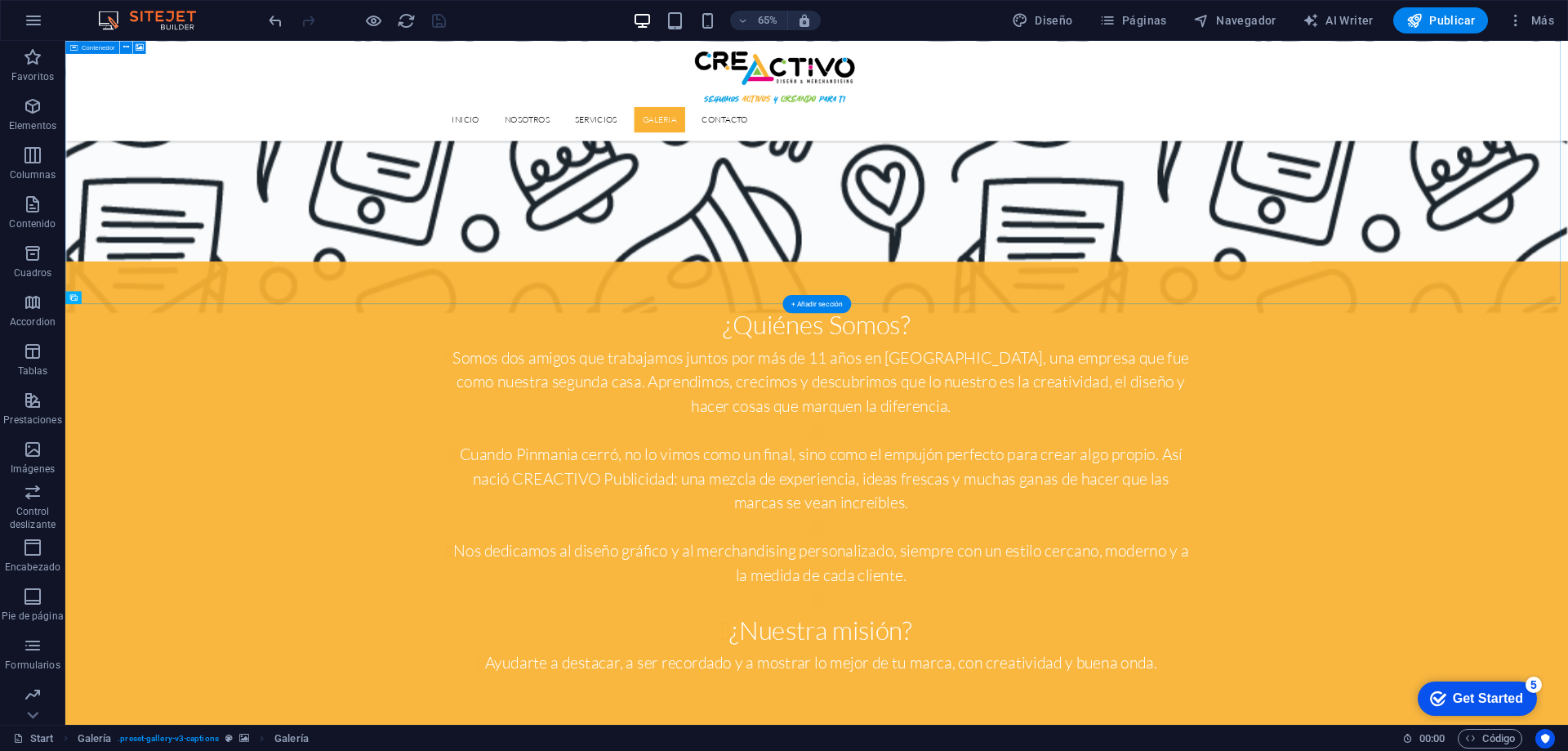
drag, startPoint x: 140, startPoint y: 339, endPoint x: 78, endPoint y: 432, distance: 111.8
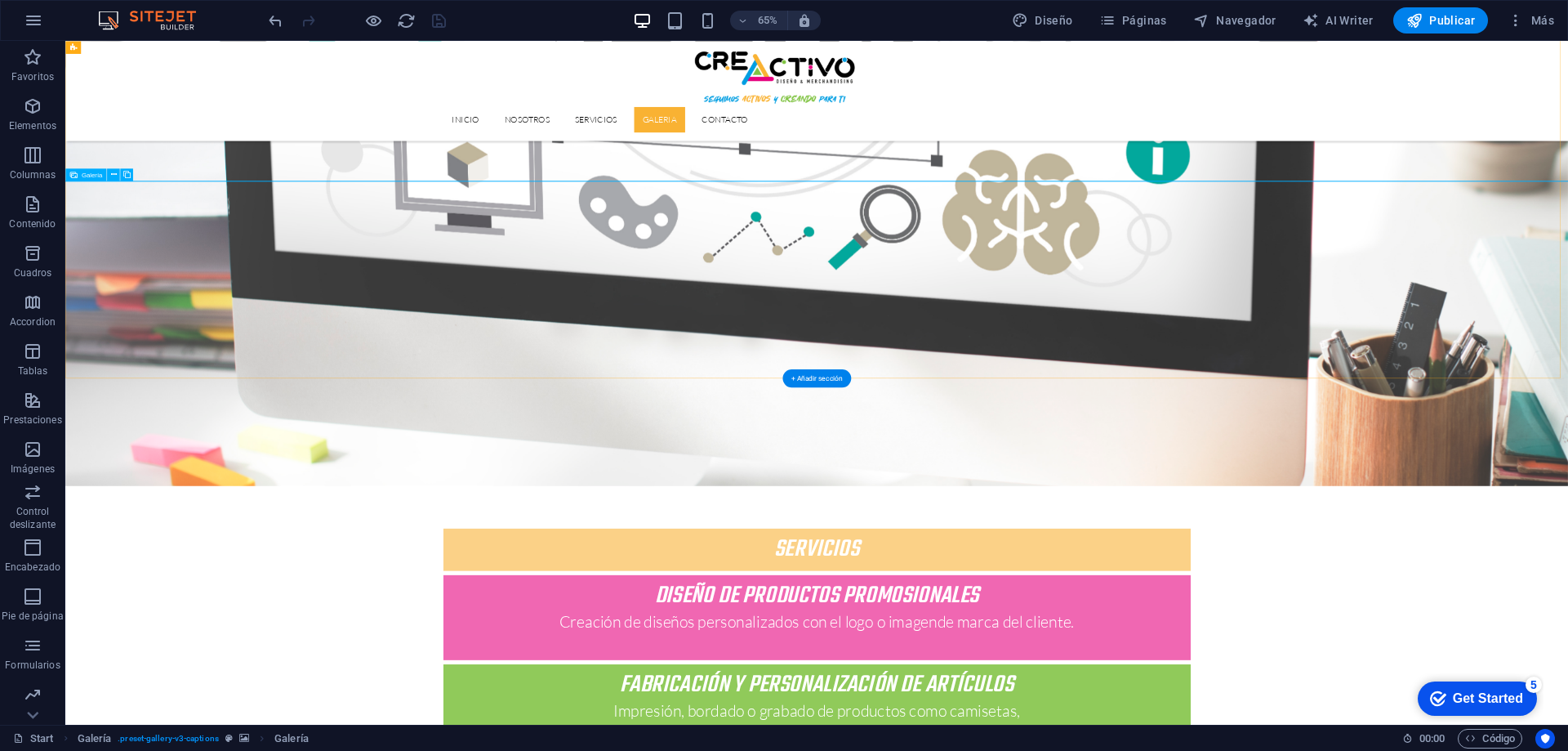
scroll to position [3206, 0]
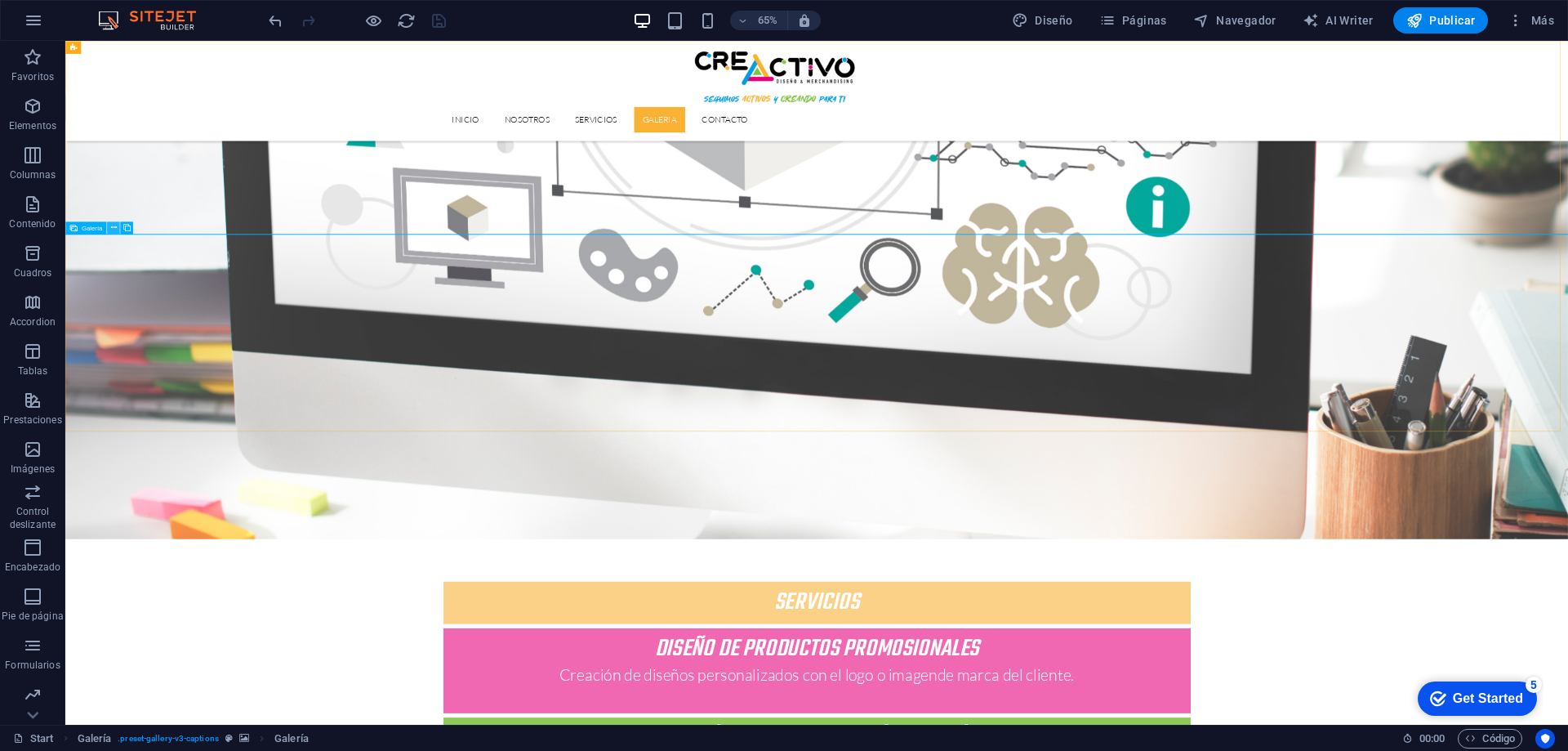
click at [111, 227] on icon at bounding box center [113, 228] width 6 height 12
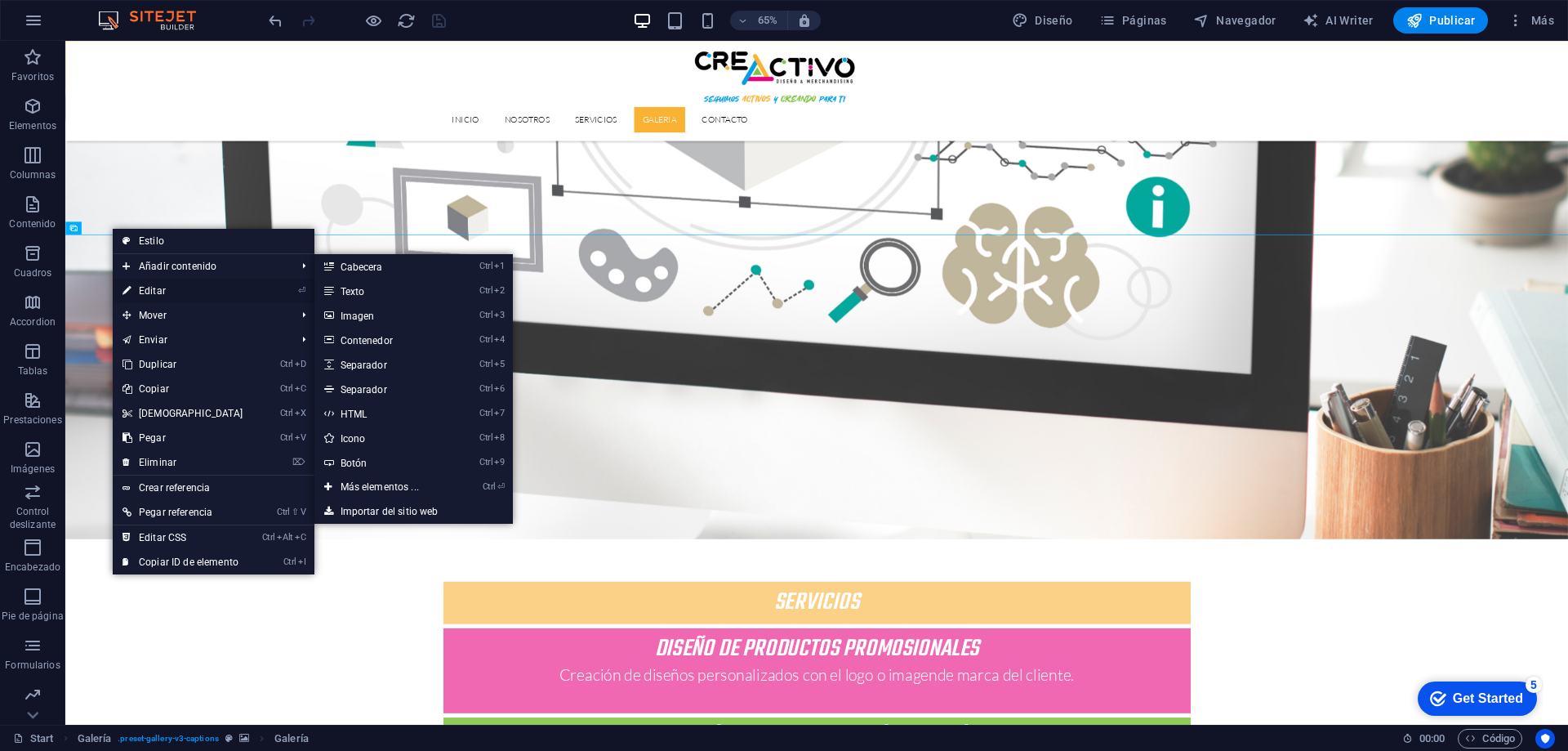
click at [165, 286] on link "⏎ Editar" at bounding box center [183, 290] width 140 height 24
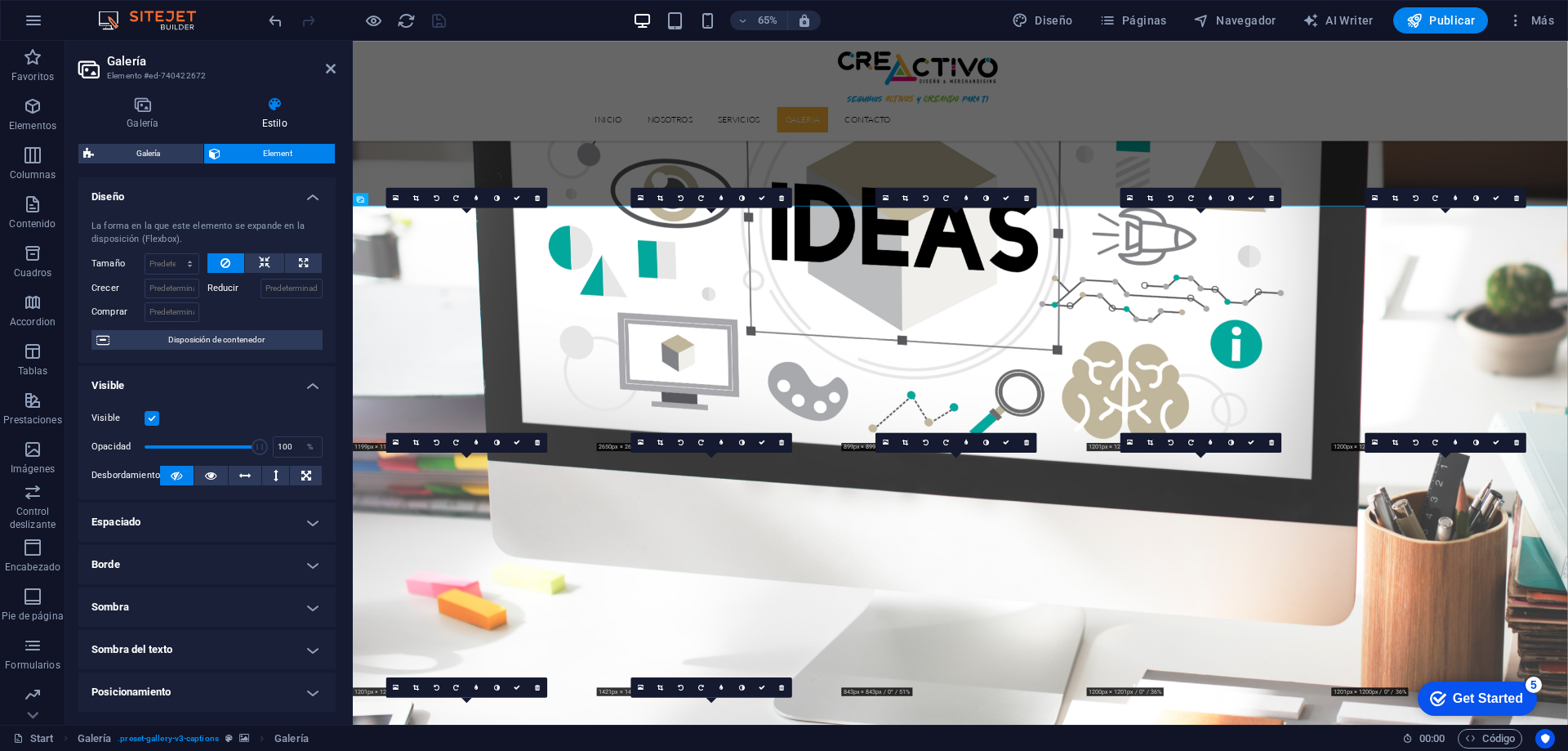
click at [250, 148] on span "Element" at bounding box center [278, 153] width 105 height 19
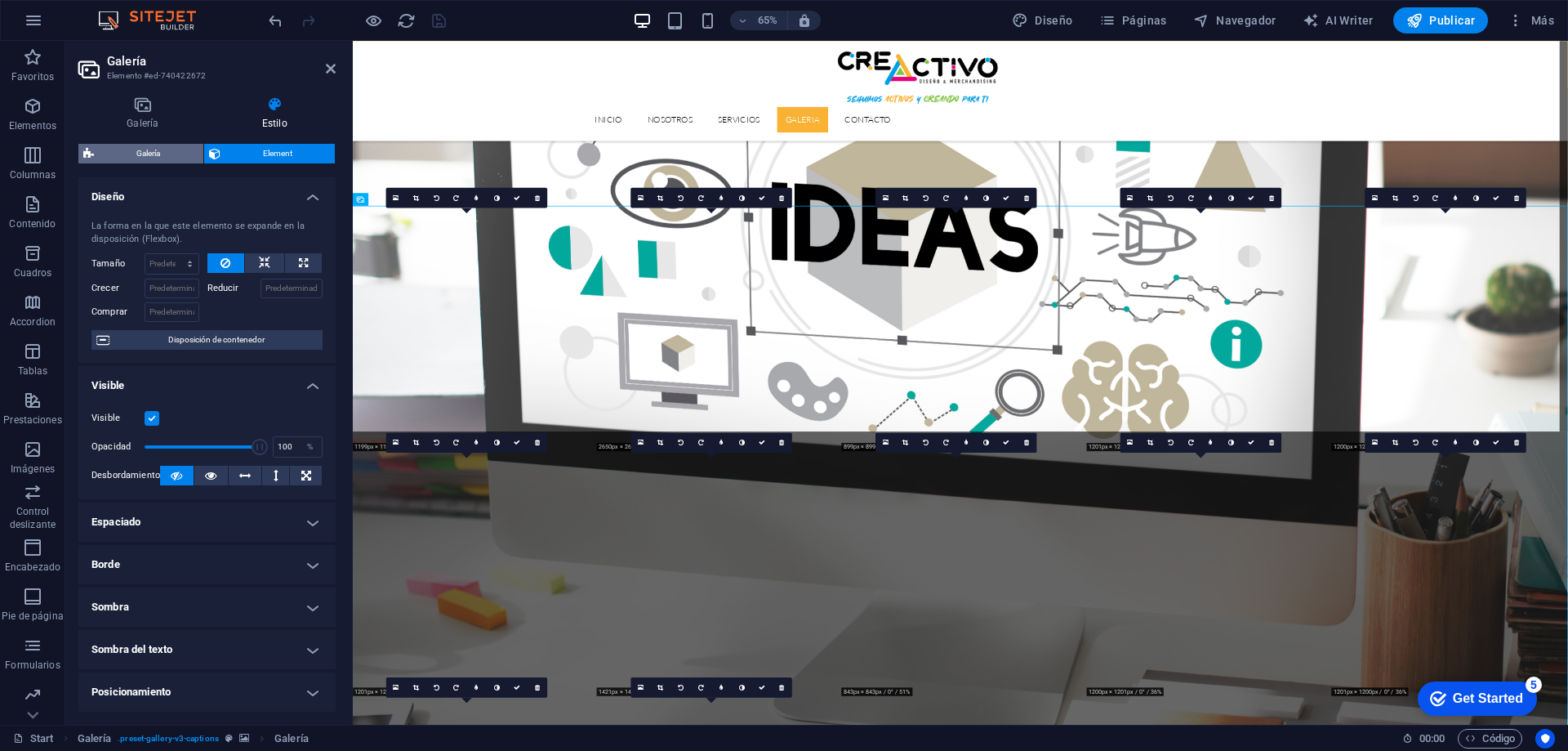
click at [174, 155] on span "Galería" at bounding box center [148, 153] width 99 height 19
select select "rem"
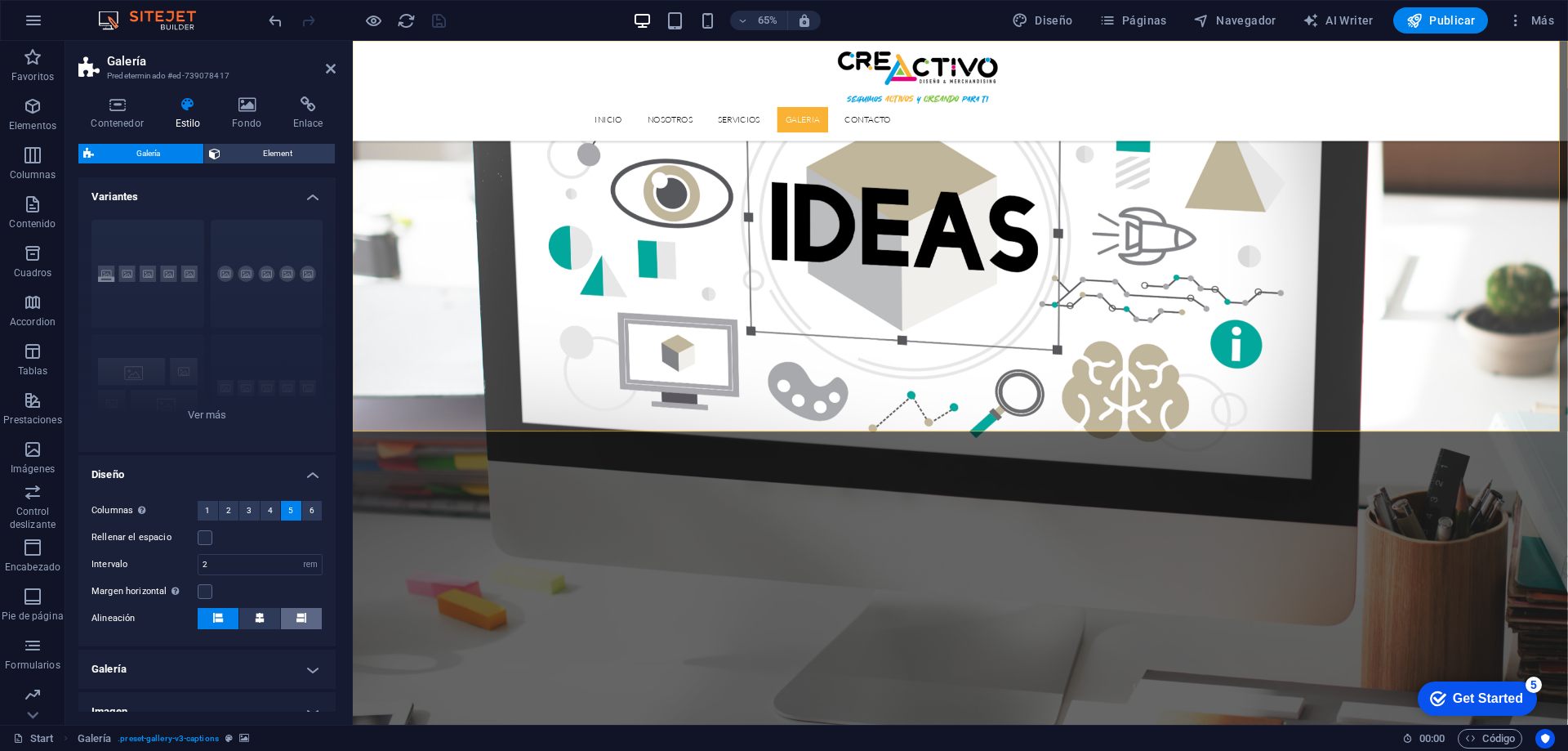
click at [288, 613] on button at bounding box center [301, 618] width 41 height 21
click at [264, 512] on button "4" at bounding box center [271, 510] width 20 height 19
click at [305, 509] on button "6" at bounding box center [313, 510] width 20 height 19
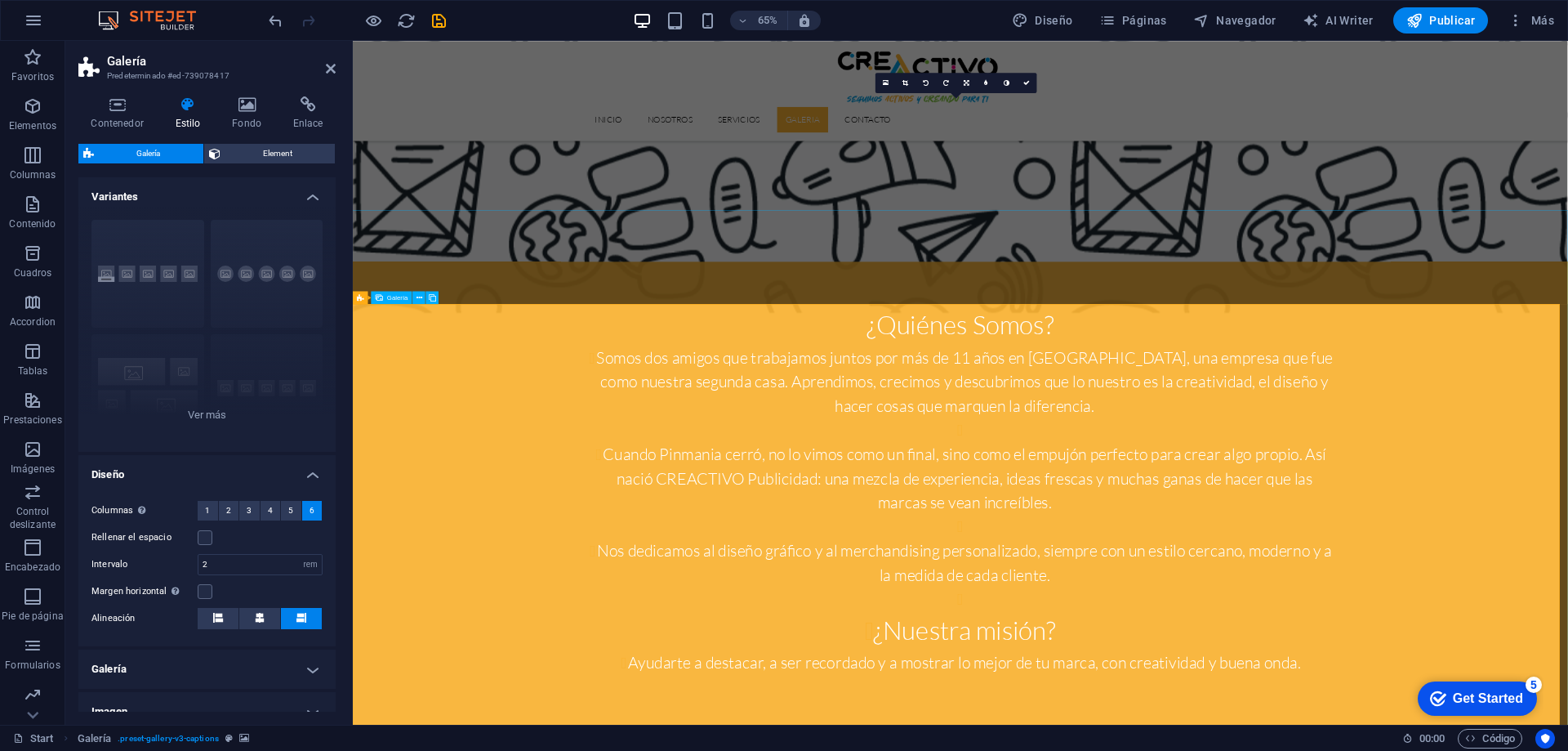
scroll to position [2307, 0]
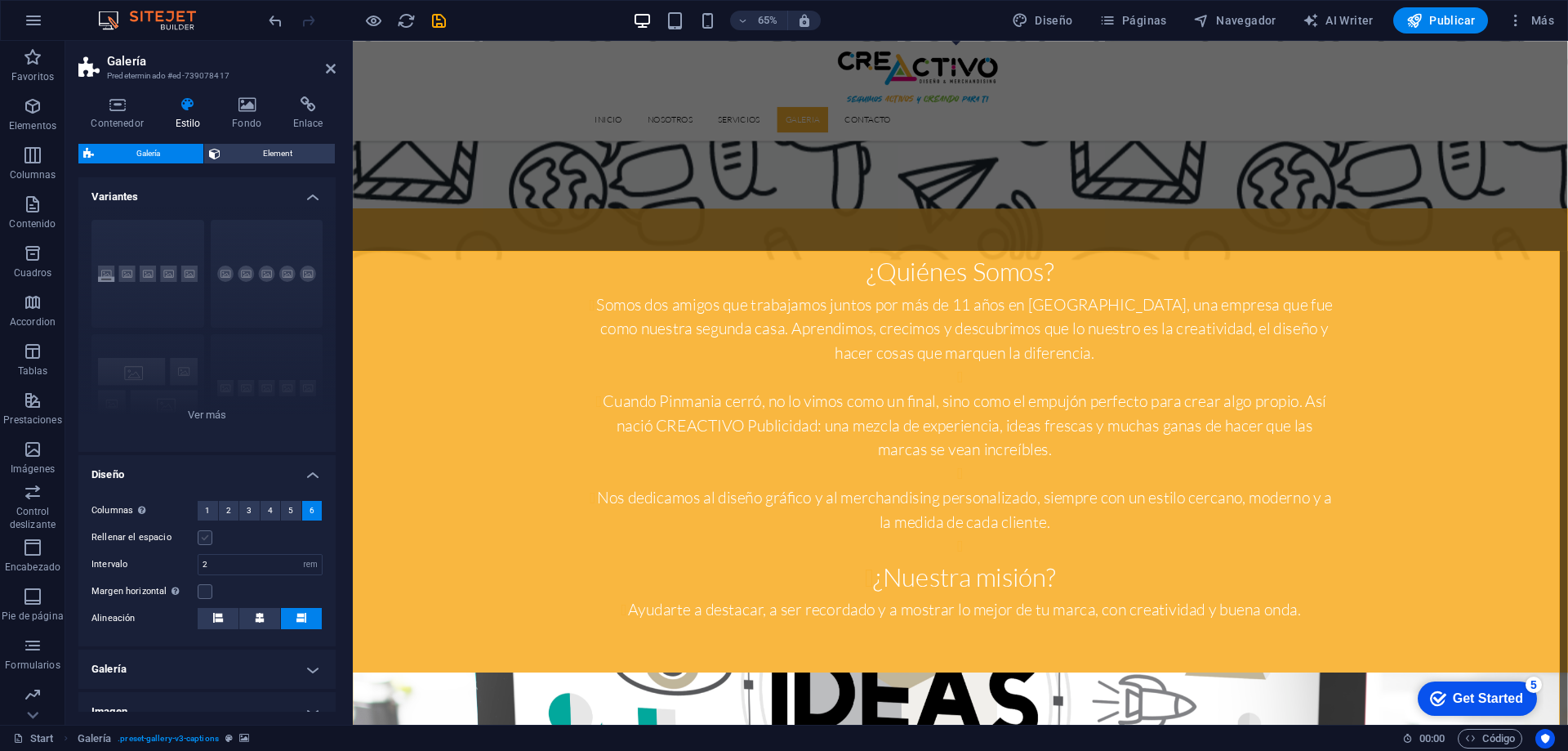
click at [206, 537] on label at bounding box center [205, 538] width 15 height 15
click at [0, 0] on input "Rellenar el espacio" at bounding box center [0, 0] width 0 height 0
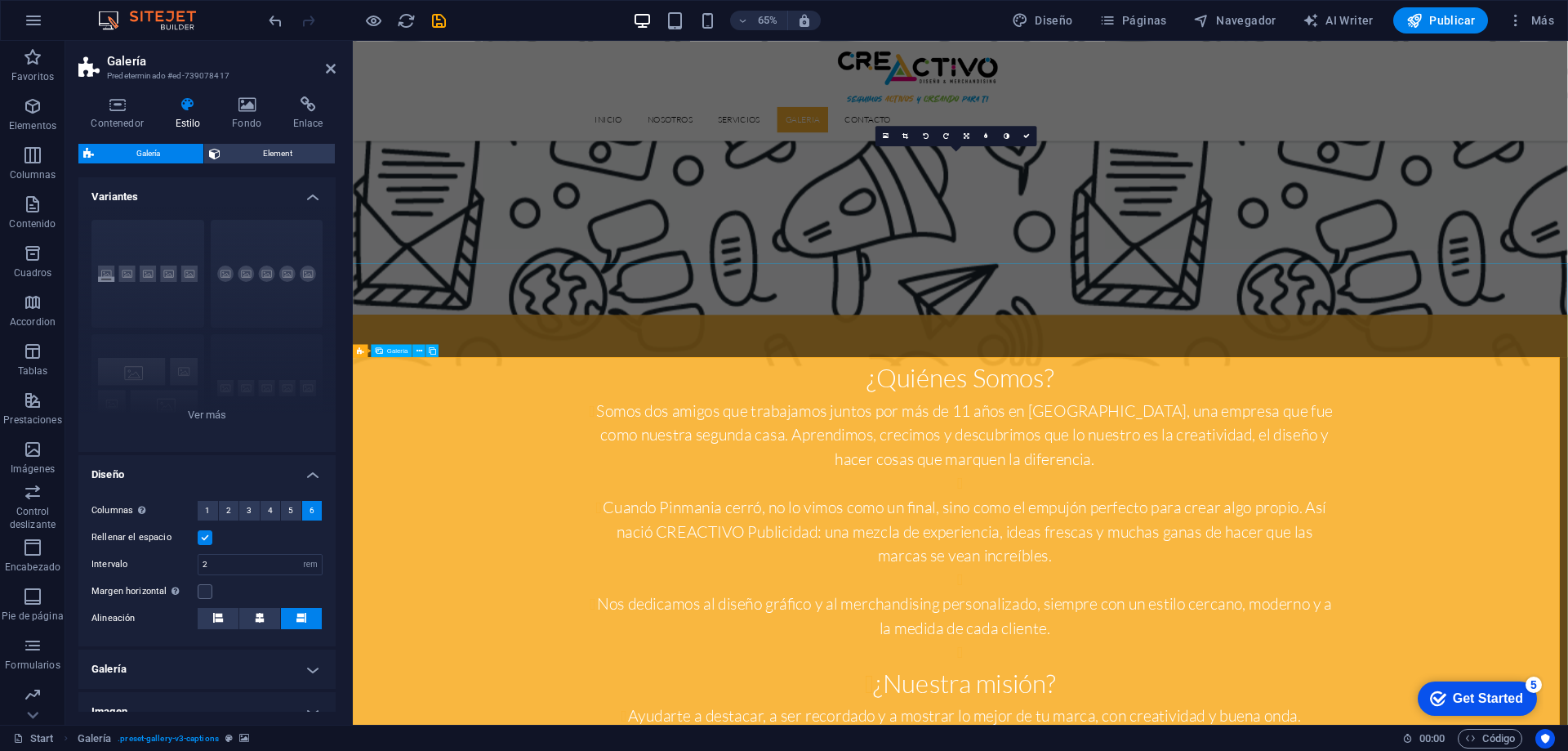
scroll to position [2062, 0]
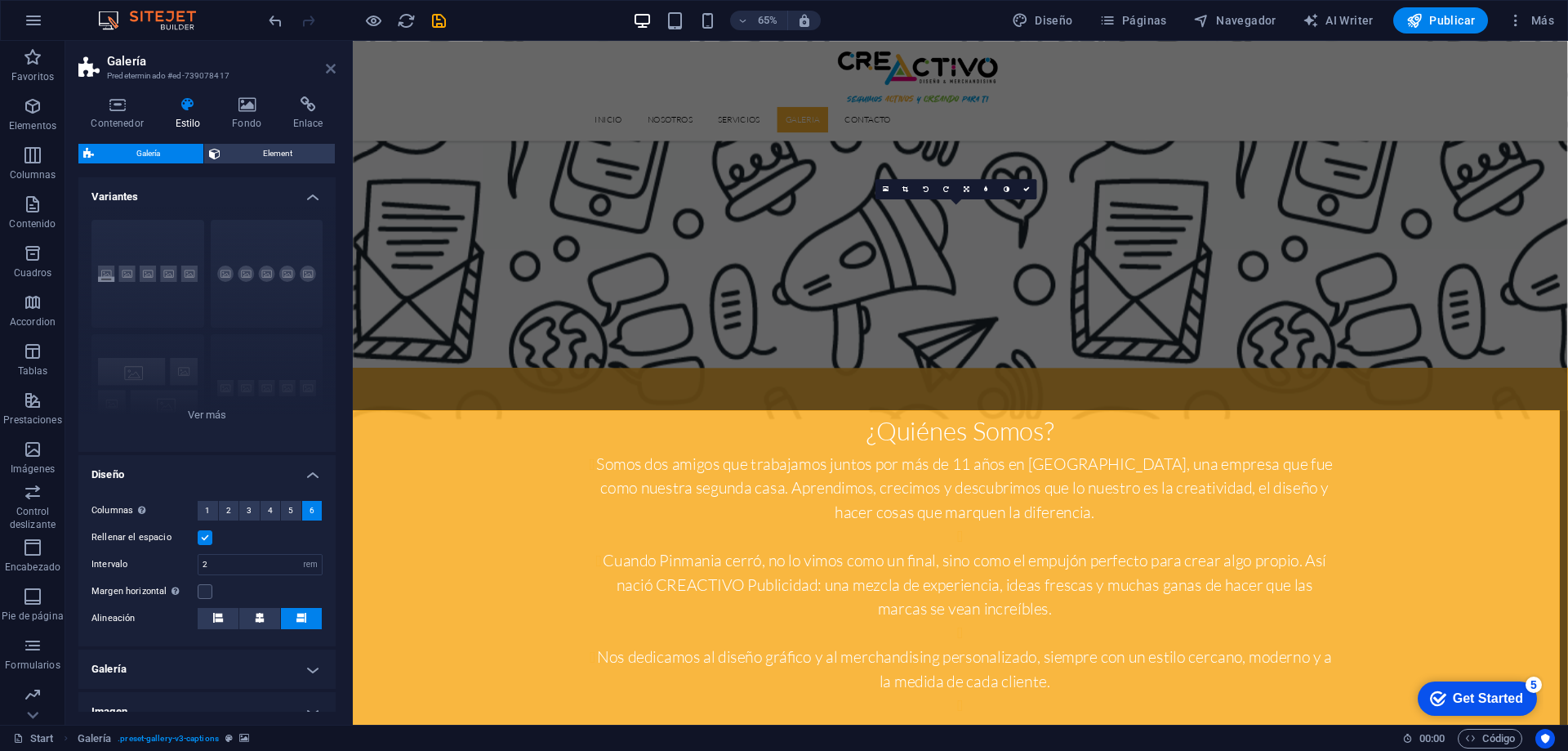
click at [334, 72] on icon at bounding box center [331, 69] width 10 height 13
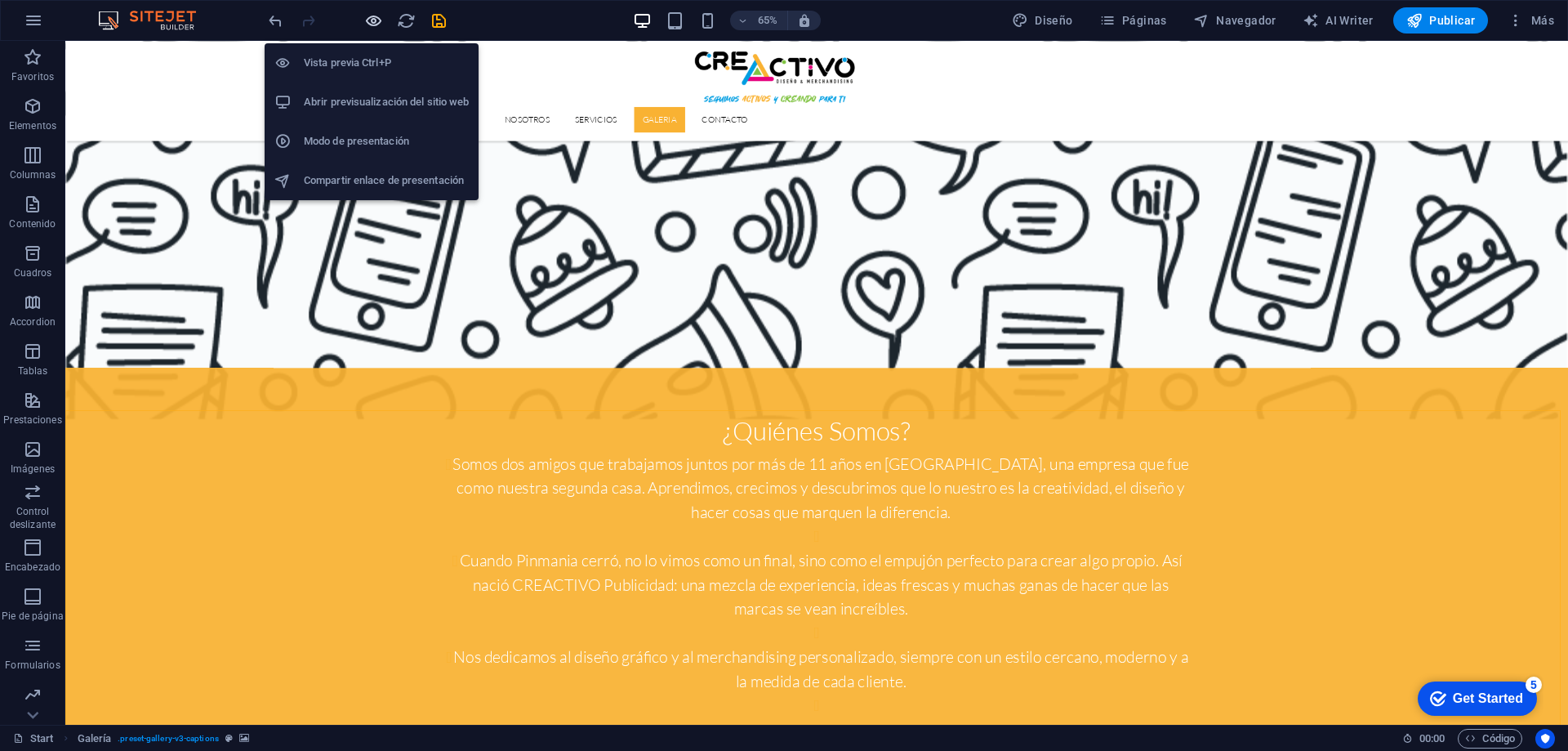
click at [370, 18] on icon "button" at bounding box center [374, 21] width 18 height 18
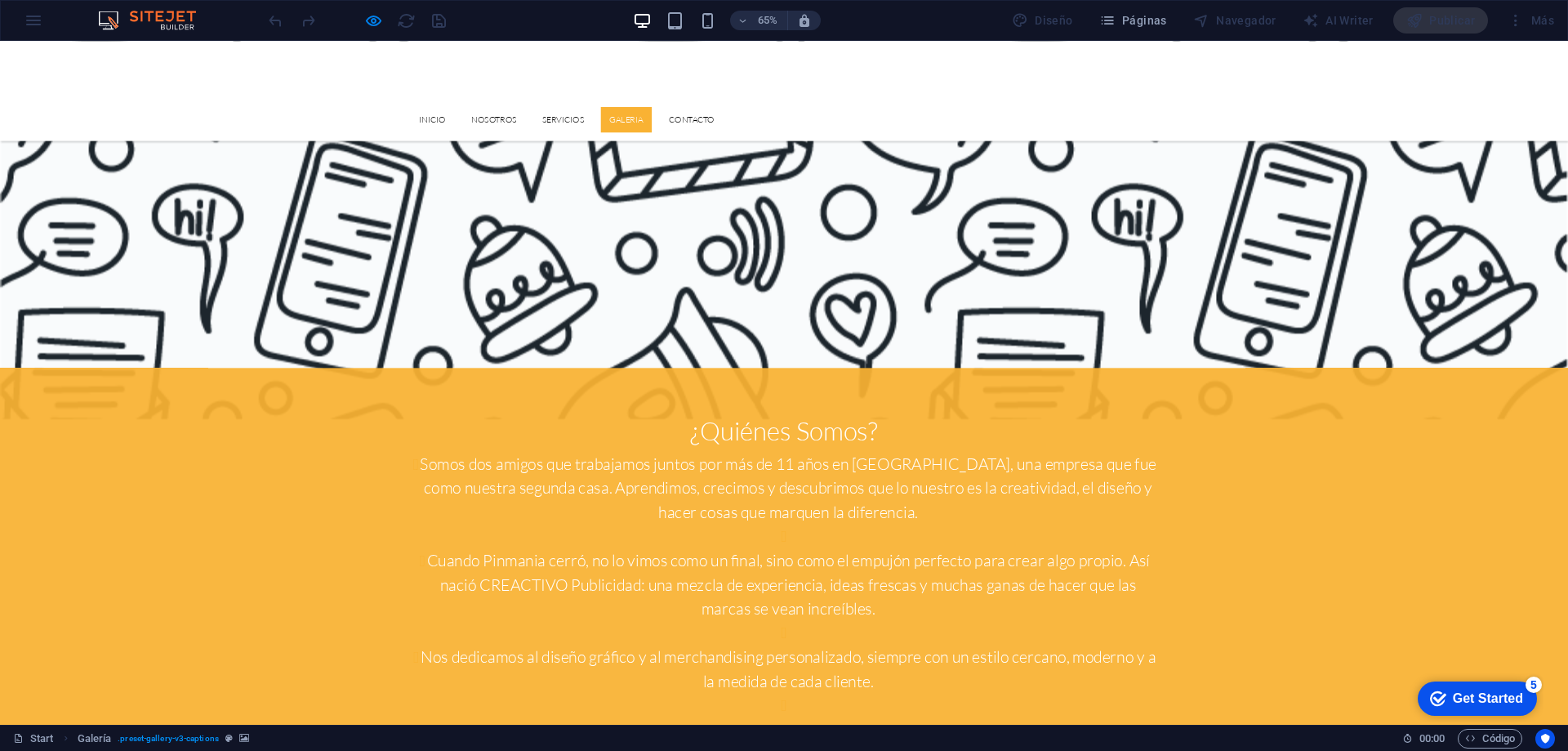
click at [1003, 142] on link "GALERIA" at bounding box center [964, 161] width 79 height 39
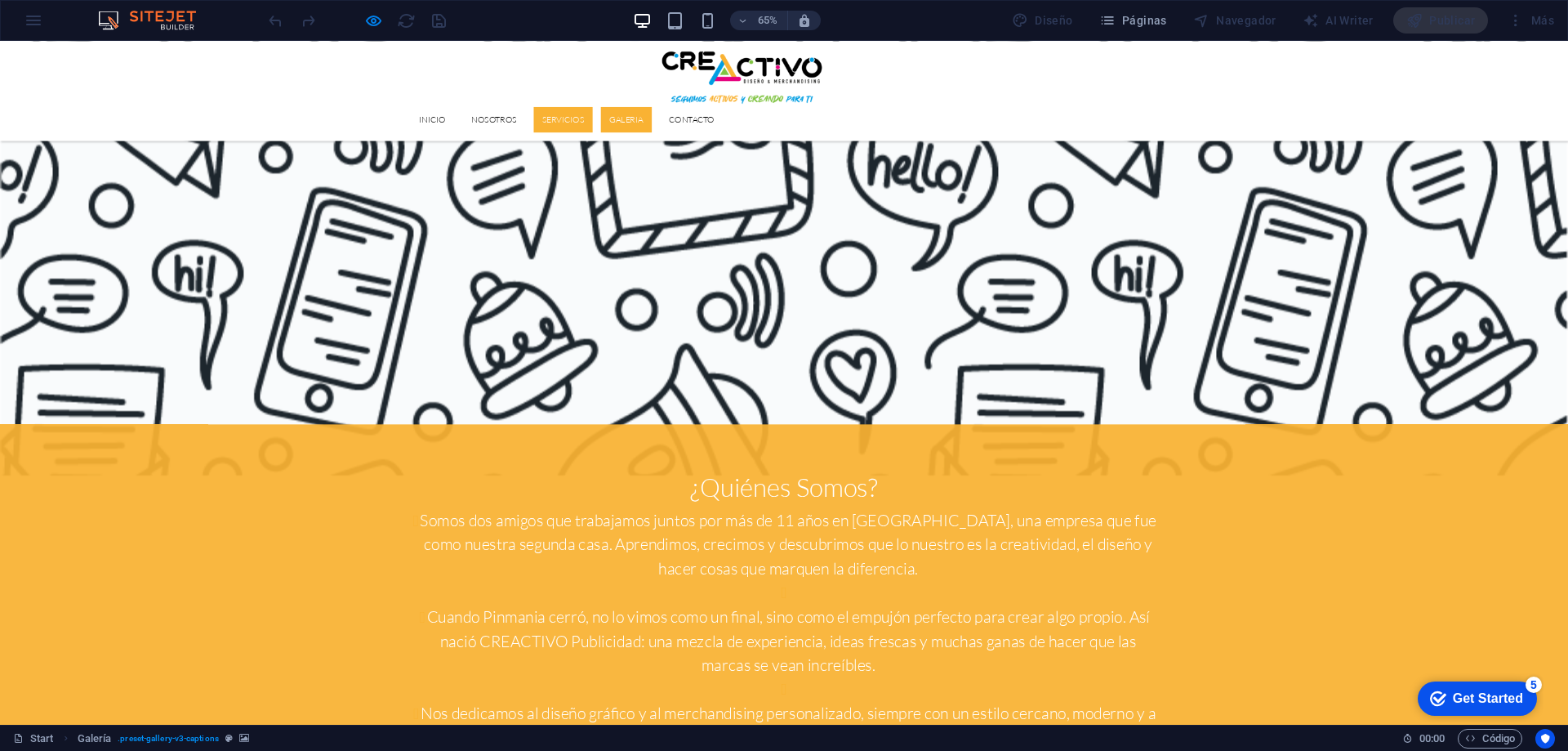
click at [911, 142] on link "Servicios" at bounding box center [866, 161] width 90 height 39
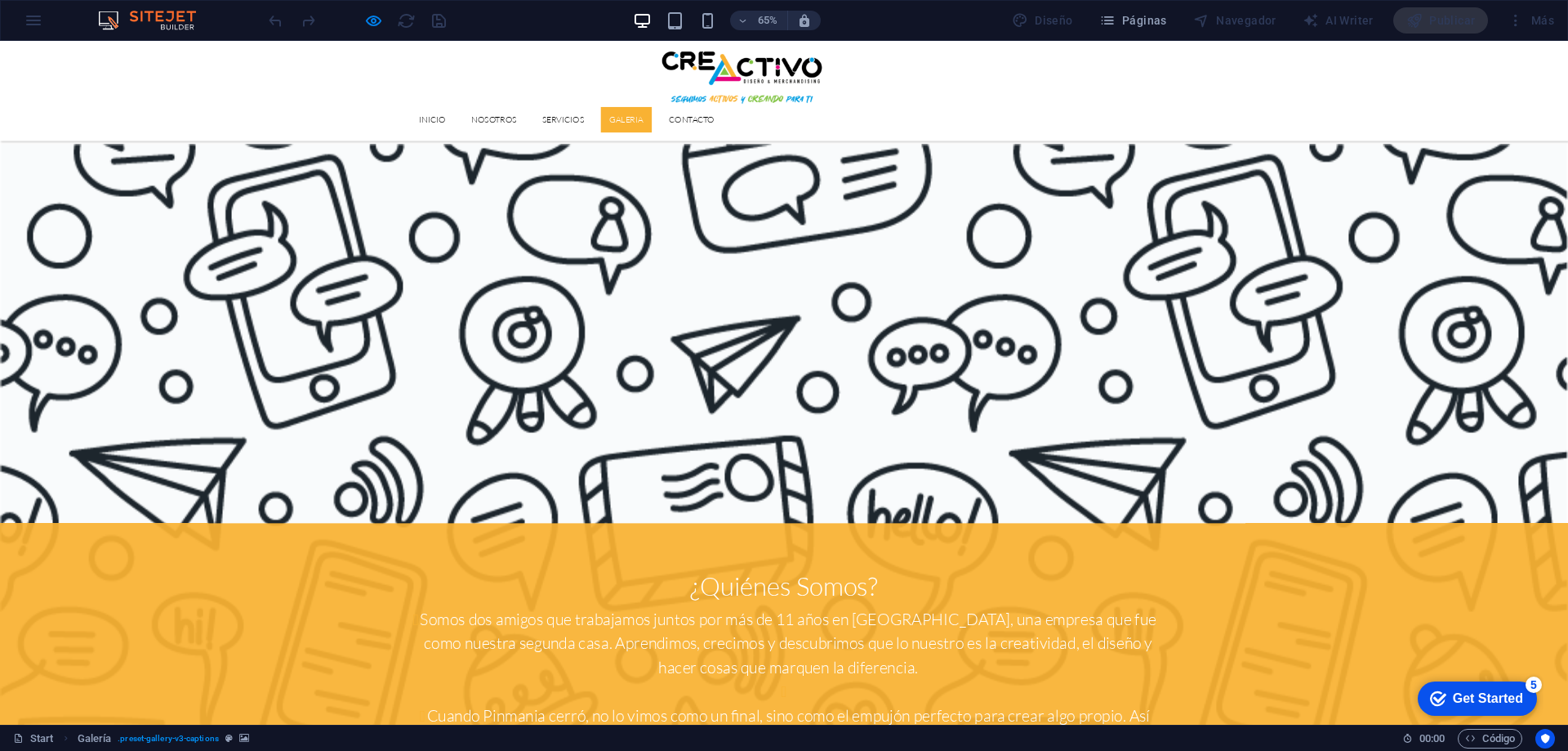
click at [1003, 142] on link "GALERIA" at bounding box center [964, 161] width 79 height 39
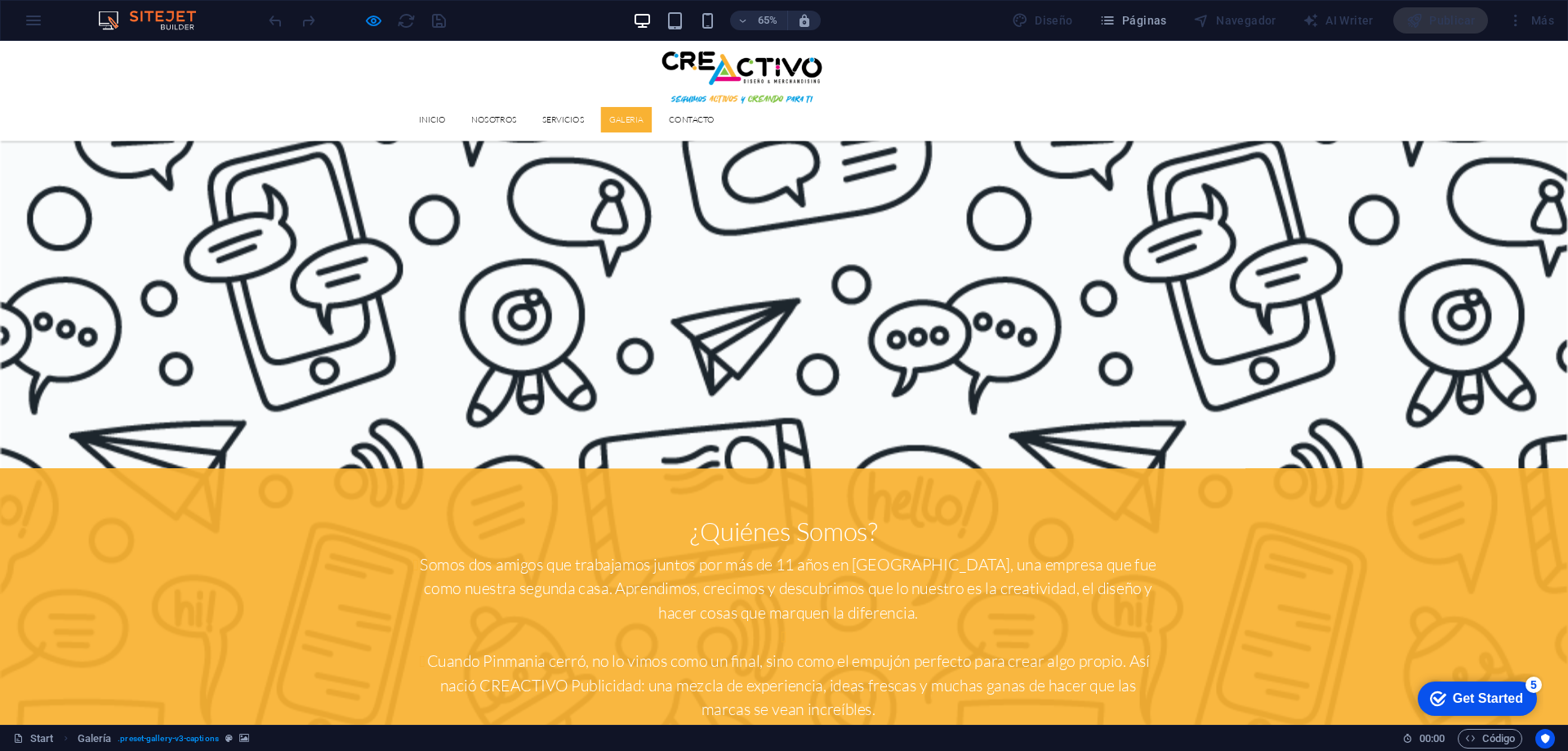
scroll to position [1975, 0]
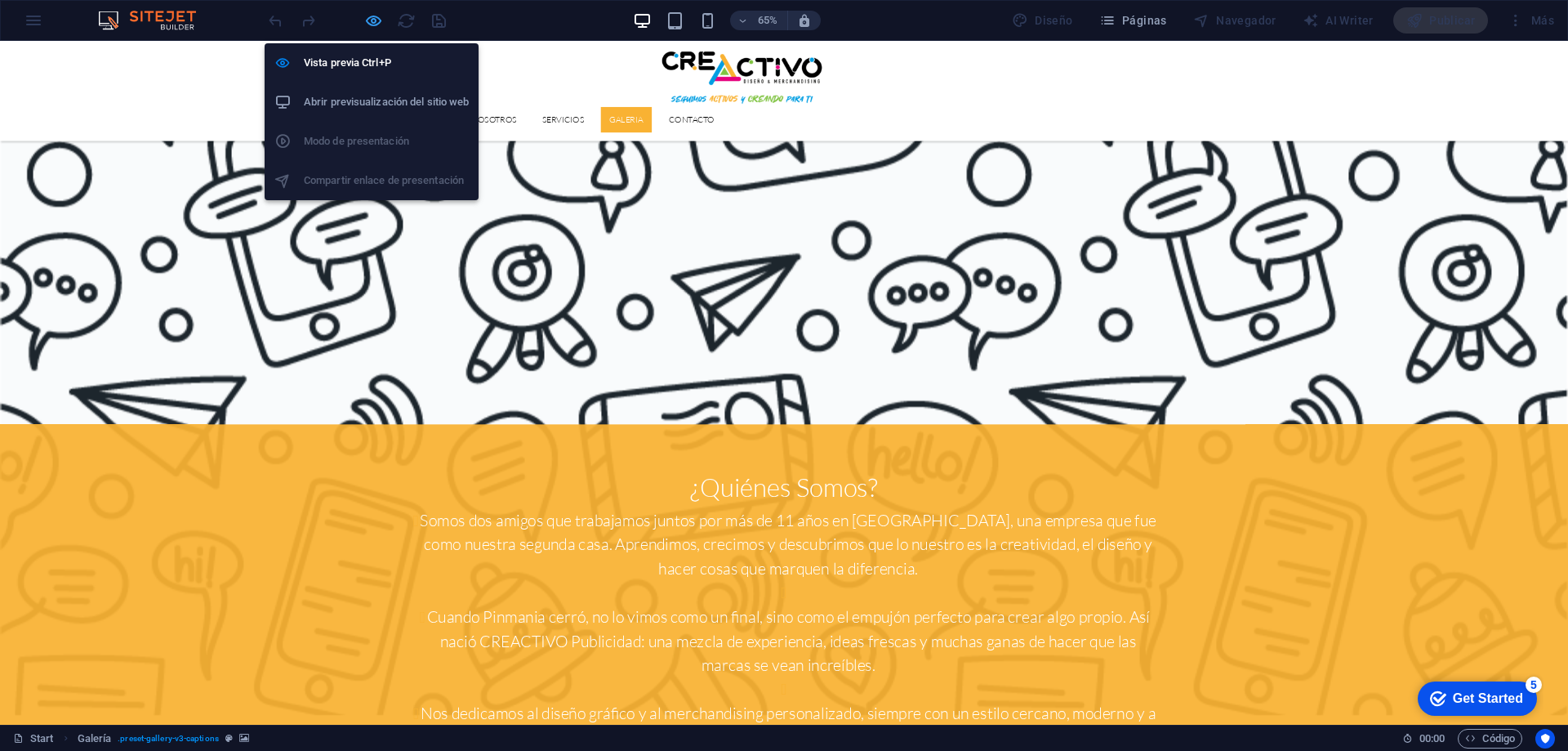
click at [378, 23] on icon "button" at bounding box center [374, 21] width 18 height 18
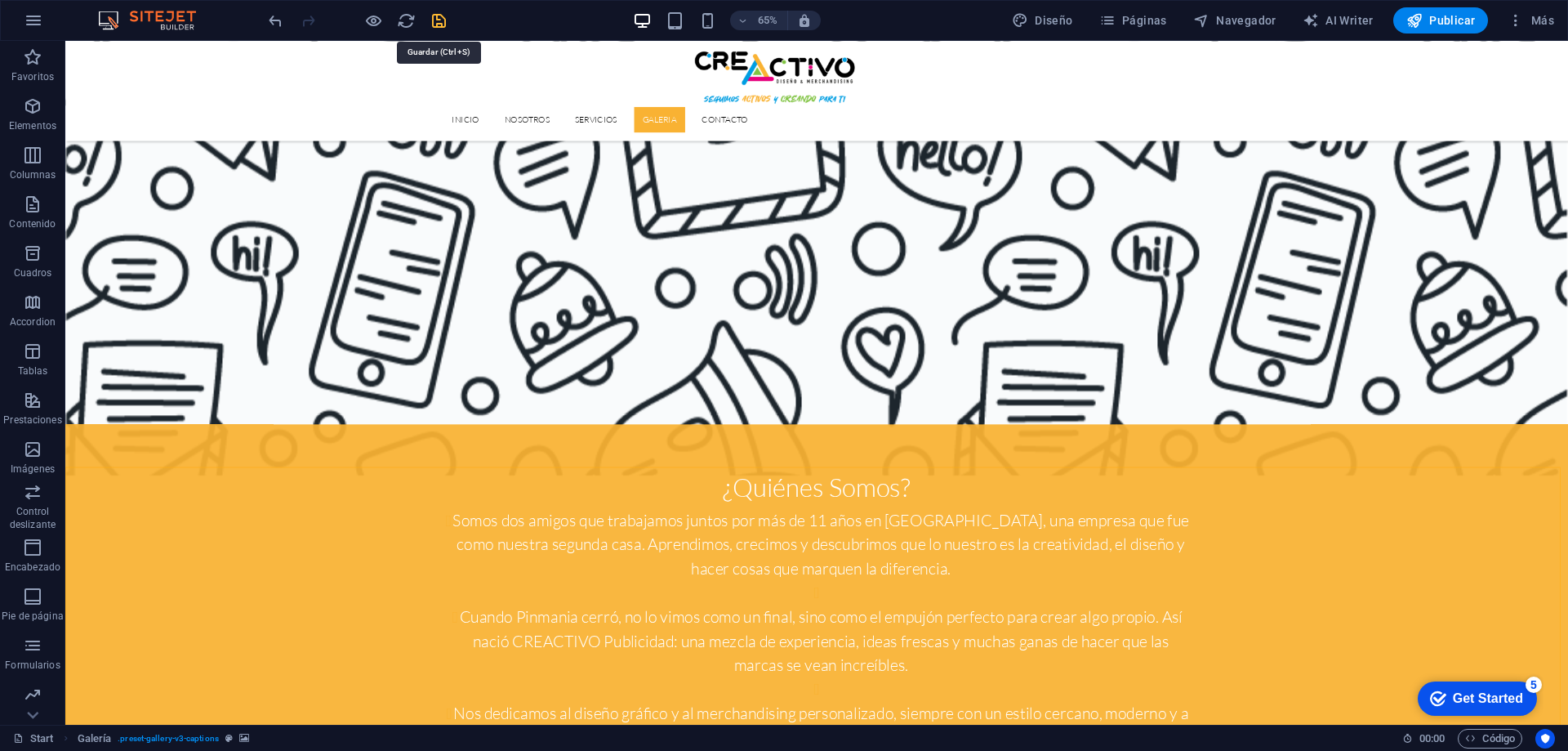
click at [435, 18] on icon "save" at bounding box center [439, 21] width 18 height 18
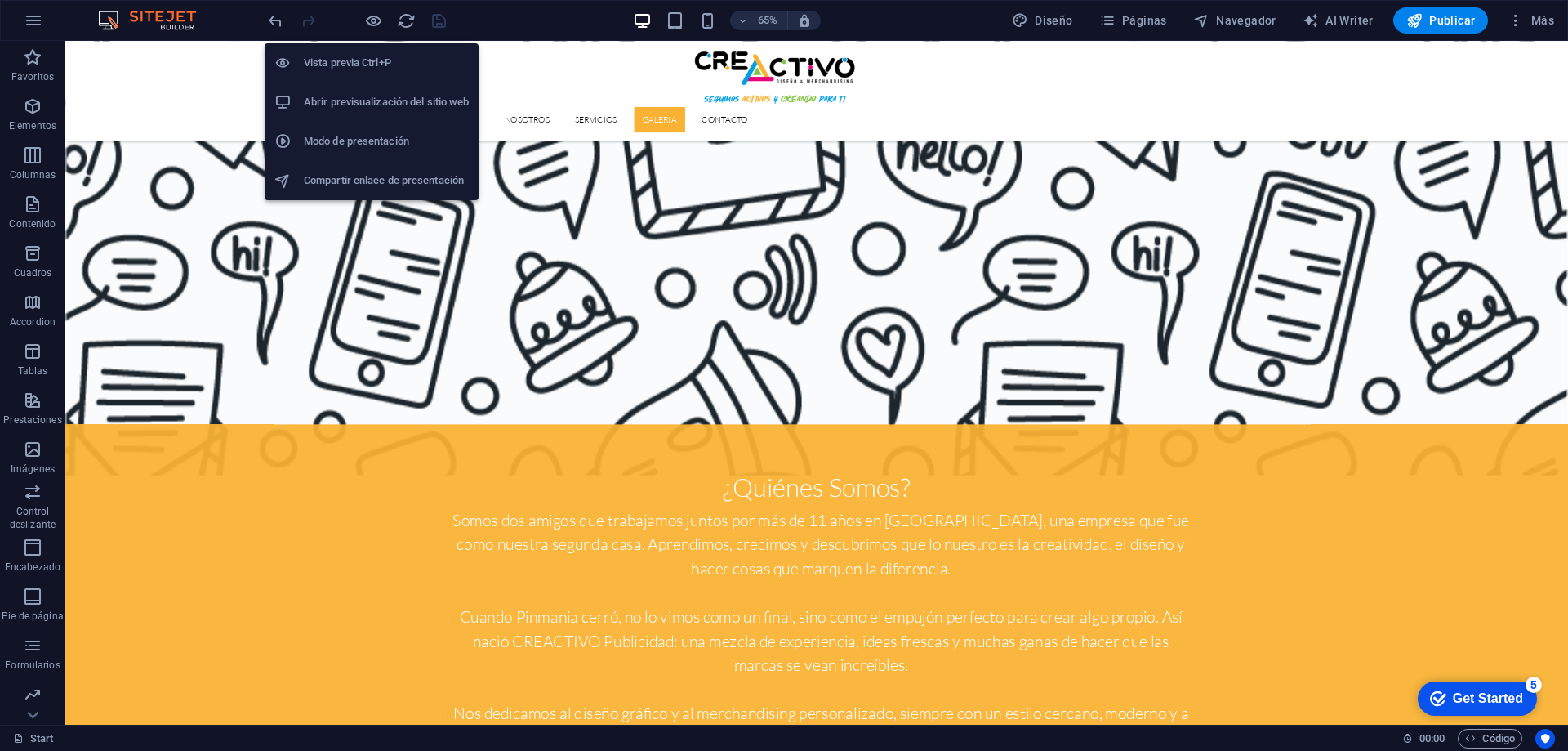
click at [359, 94] on h6 "Abrir previsualización del sitio web" at bounding box center [385, 101] width 165 height 19
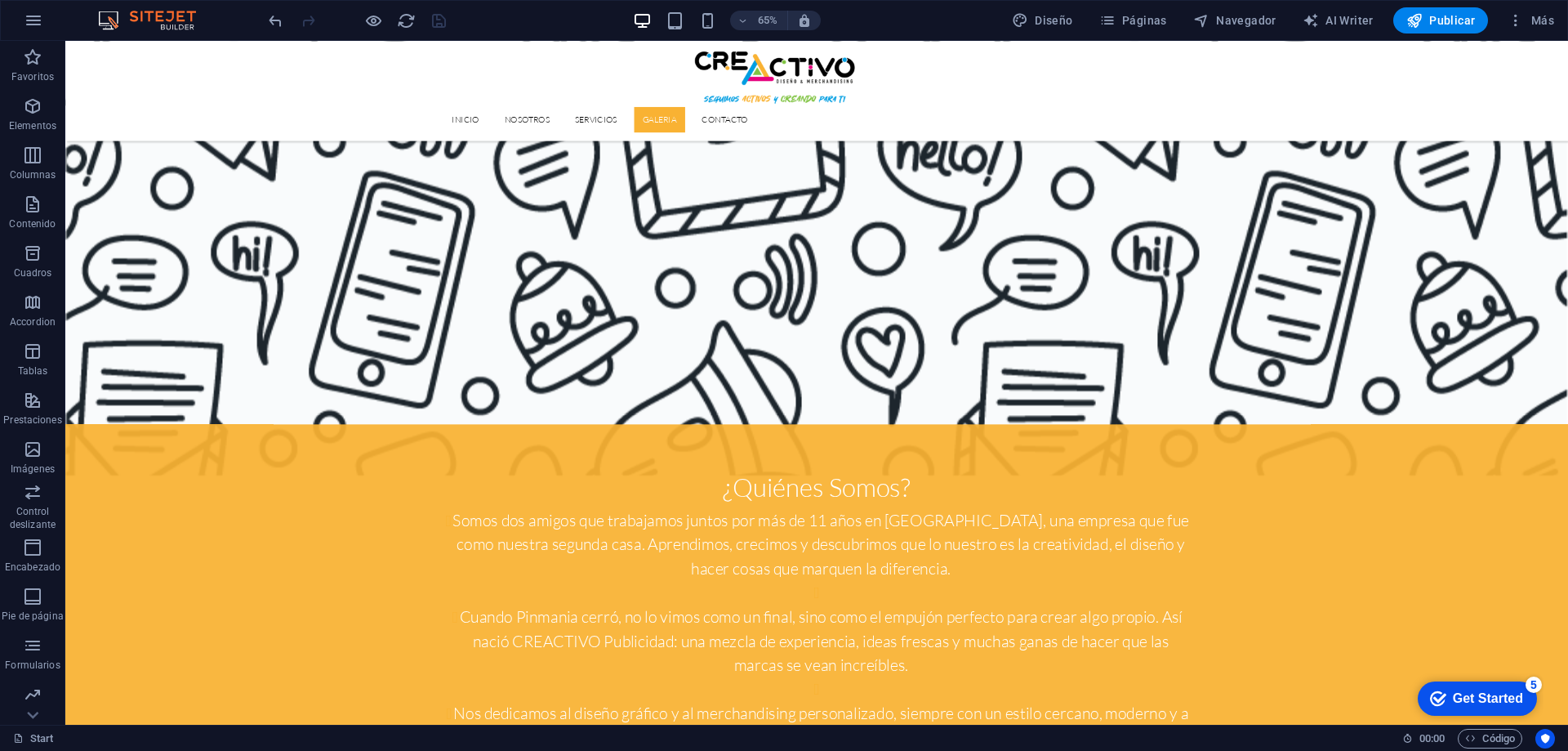
click at [435, 20] on div at bounding box center [357, 20] width 183 height 26
